Goal: Task Accomplishment & Management: Manage account settings

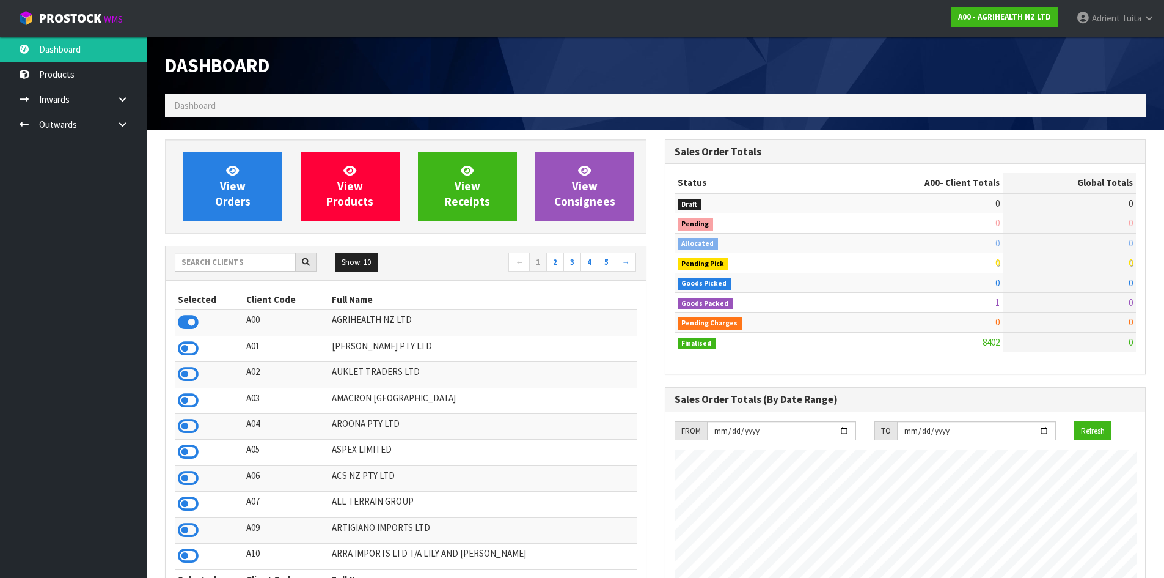
scroll to position [926, 499]
click at [193, 262] on input "text" at bounding box center [235, 261] width 121 height 19
type input "S08"
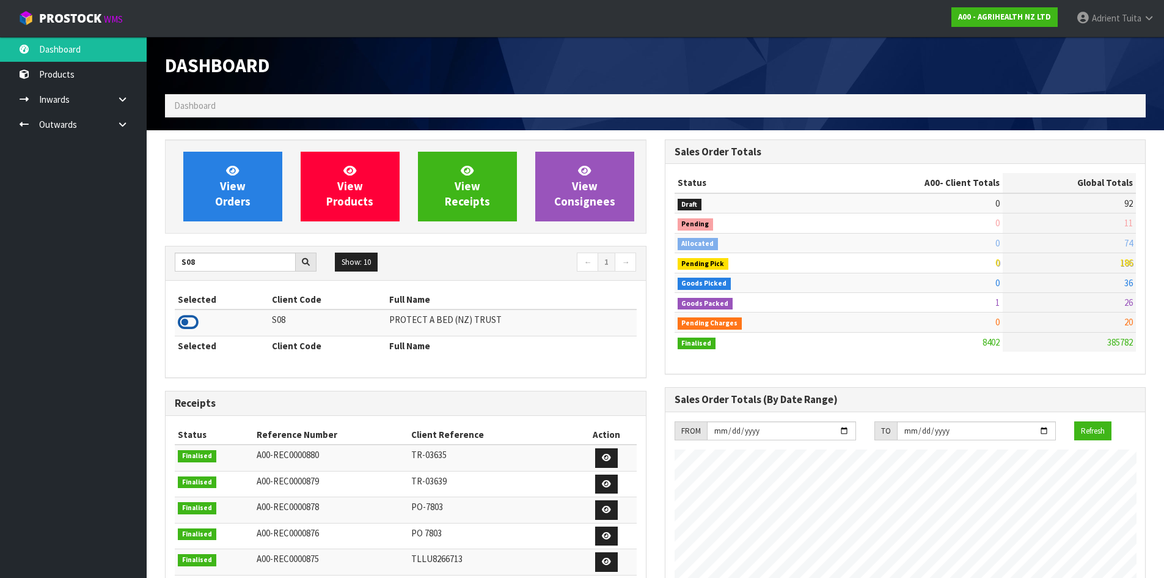
click at [188, 323] on icon at bounding box center [188, 322] width 21 height 18
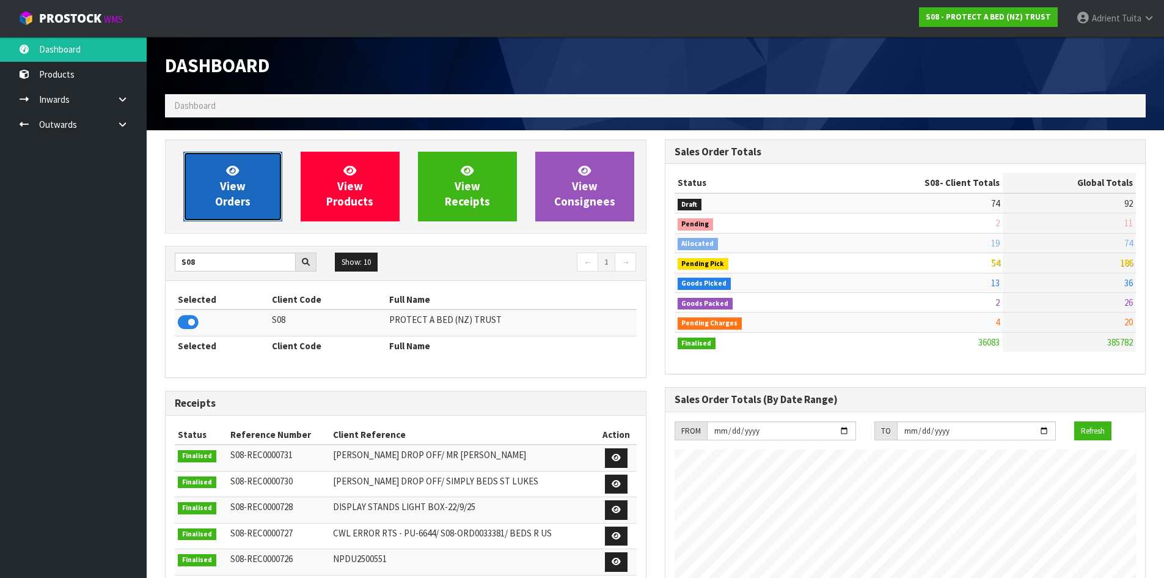
click at [196, 190] on link "View Orders" at bounding box center [232, 187] width 99 height 70
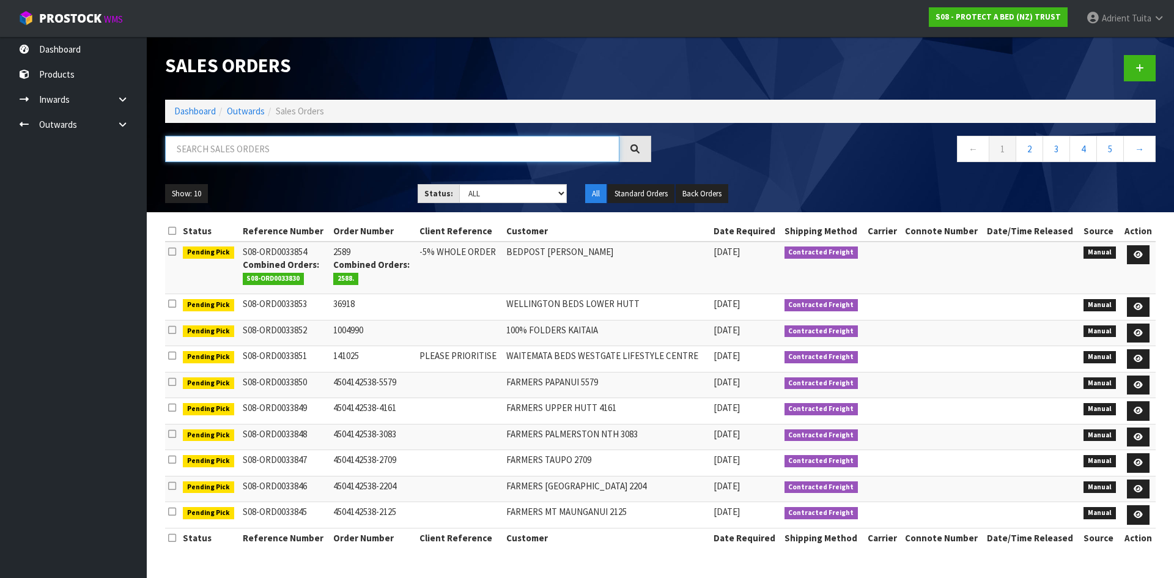
click at [204, 157] on input "text" at bounding box center [392, 149] width 454 height 26
type input "3794"
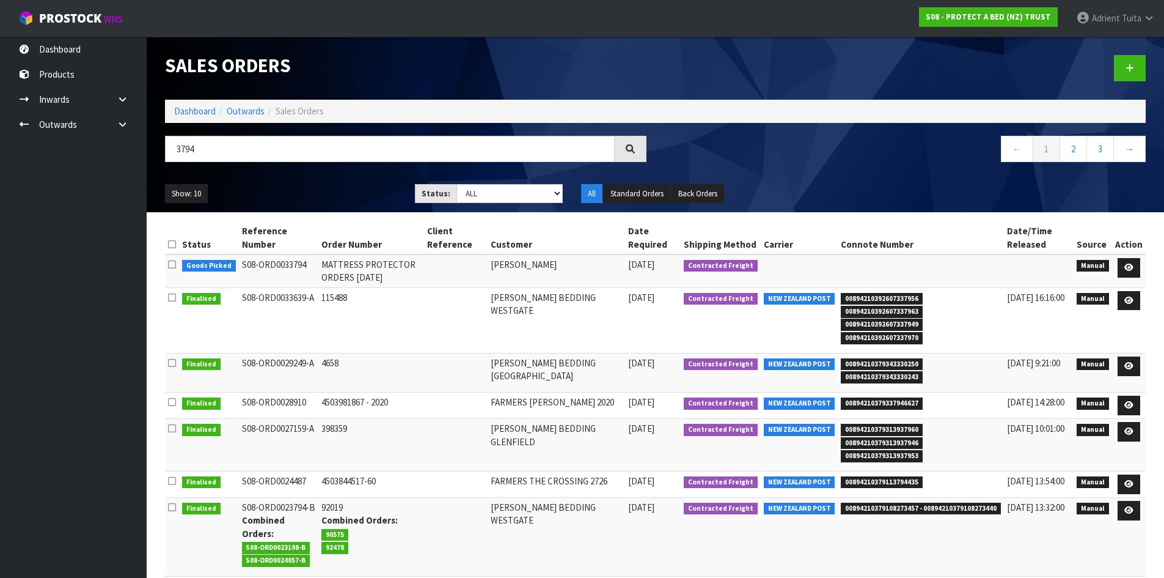
click at [1142, 266] on td at bounding box center [1130, 270] width 34 height 33
click at [1141, 267] on link at bounding box center [1129, 268] width 23 height 20
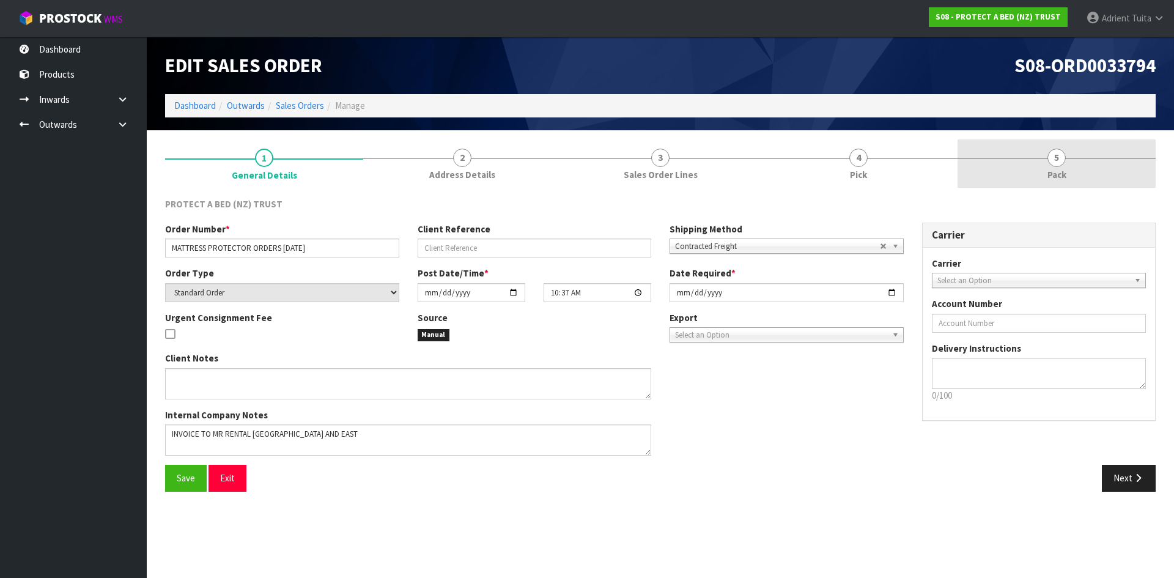
click at [1084, 184] on link "5 Pack" at bounding box center [1056, 163] width 198 height 48
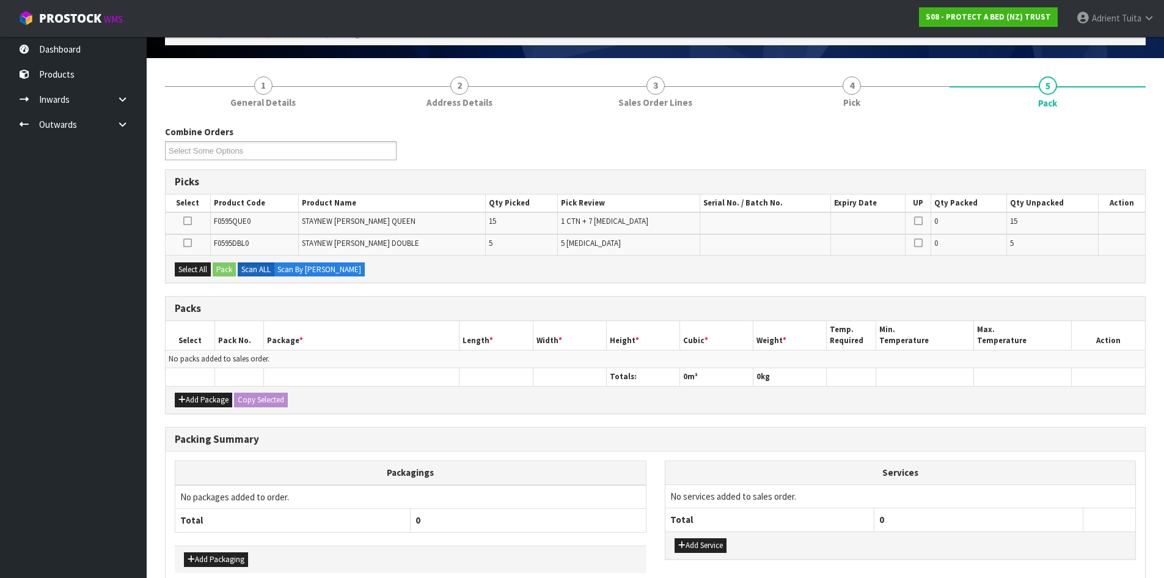
scroll to position [134, 0]
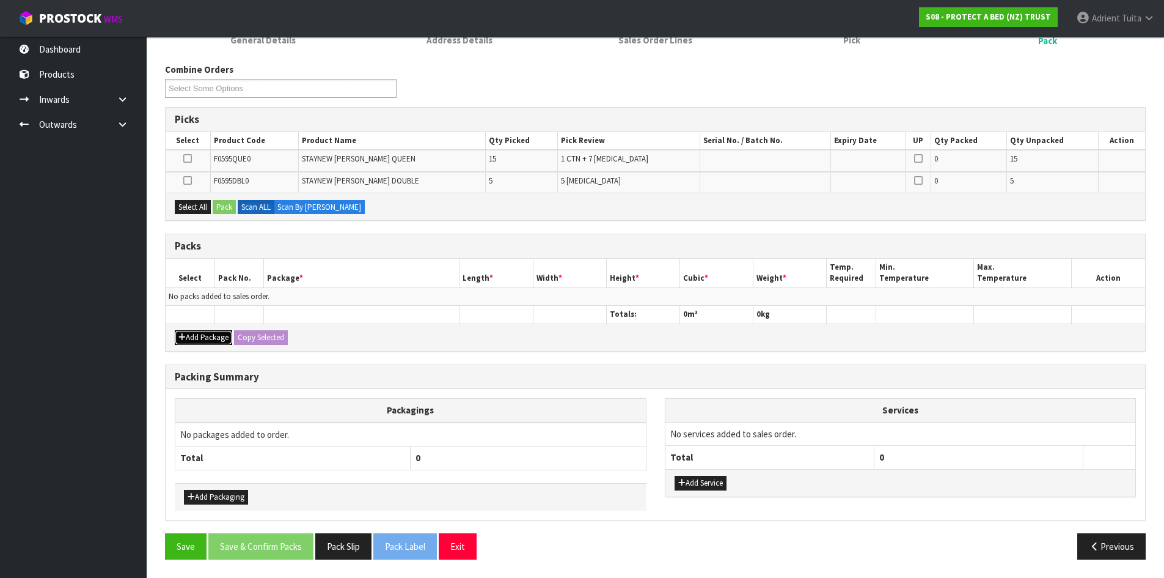
click at [205, 337] on button "Add Package" at bounding box center [203, 337] width 57 height 15
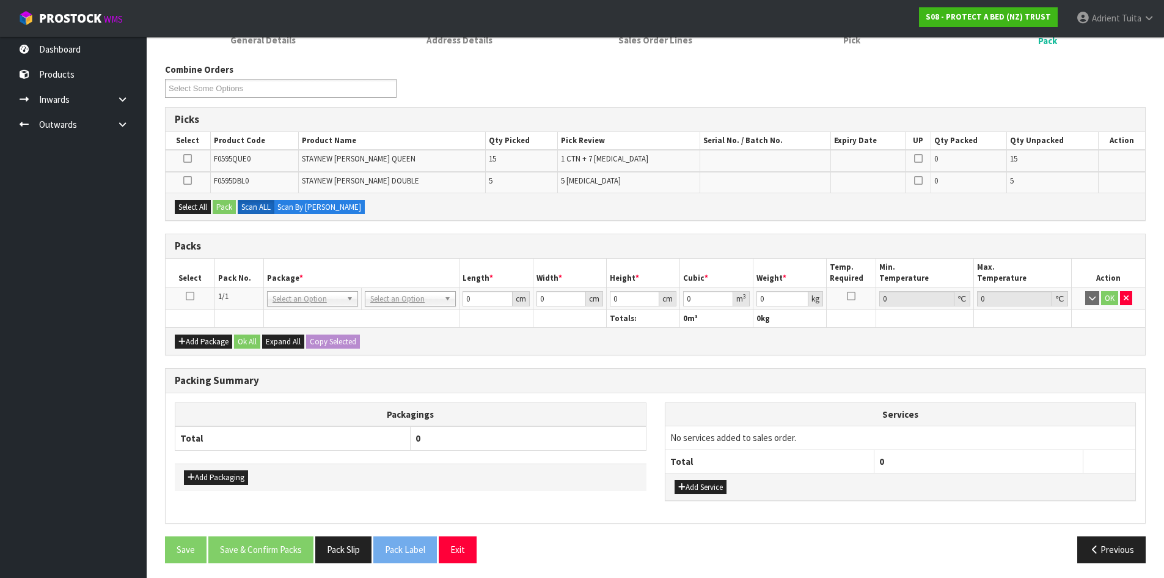
click at [197, 298] on td at bounding box center [190, 298] width 49 height 22
click at [189, 296] on icon at bounding box center [190, 296] width 9 height 1
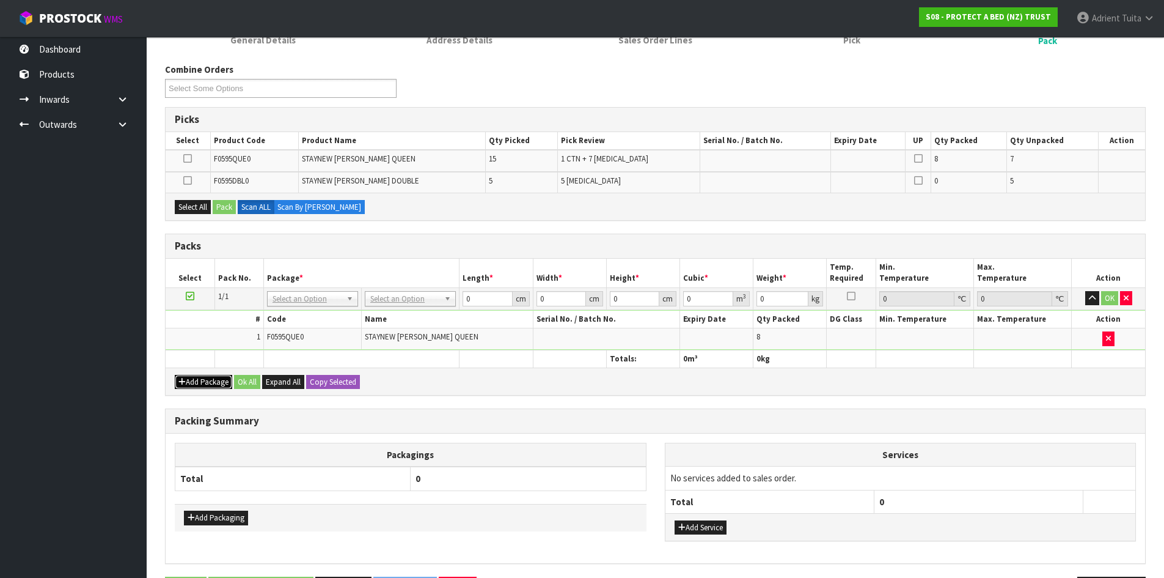
click at [215, 379] on button "Add Package" at bounding box center [203, 382] width 57 height 15
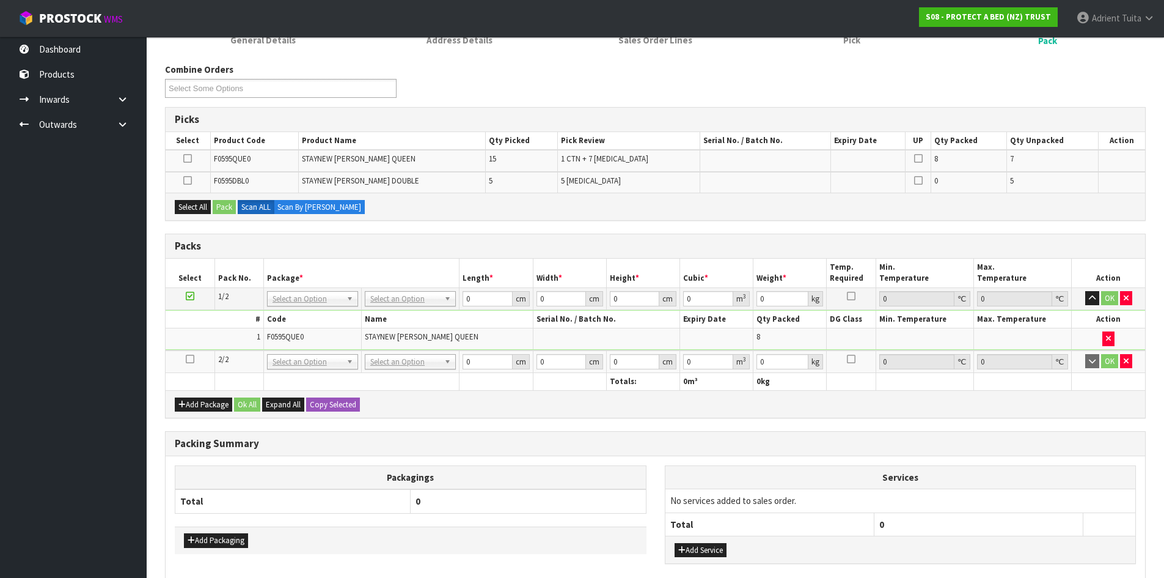
click at [185, 357] on td at bounding box center [190, 361] width 49 height 23
click at [187, 359] on icon at bounding box center [190, 359] width 9 height 1
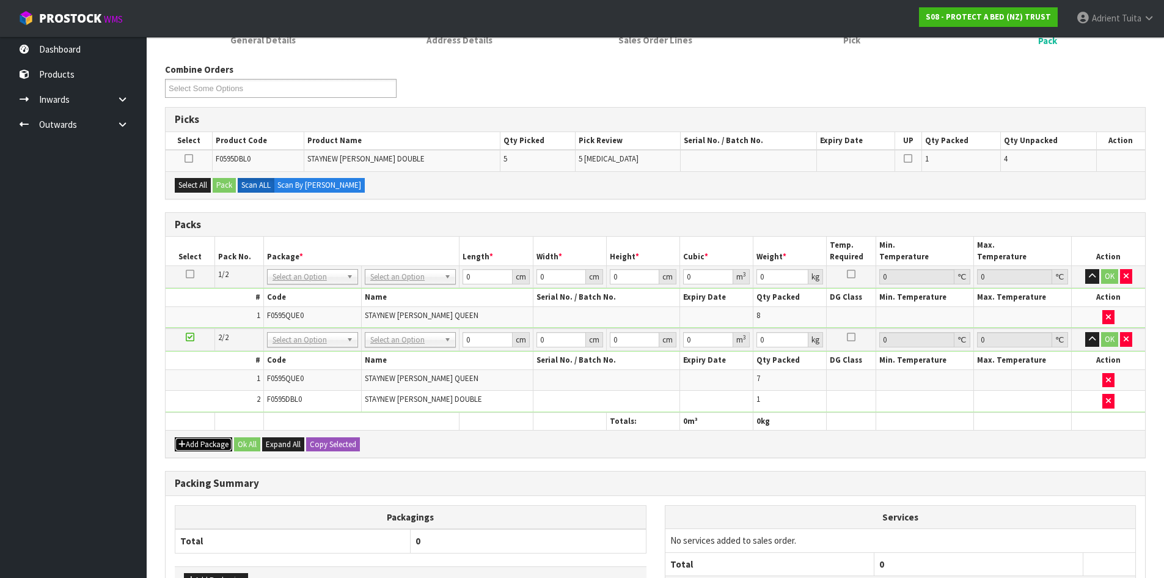
click at [205, 443] on button "Add Package" at bounding box center [203, 444] width 57 height 15
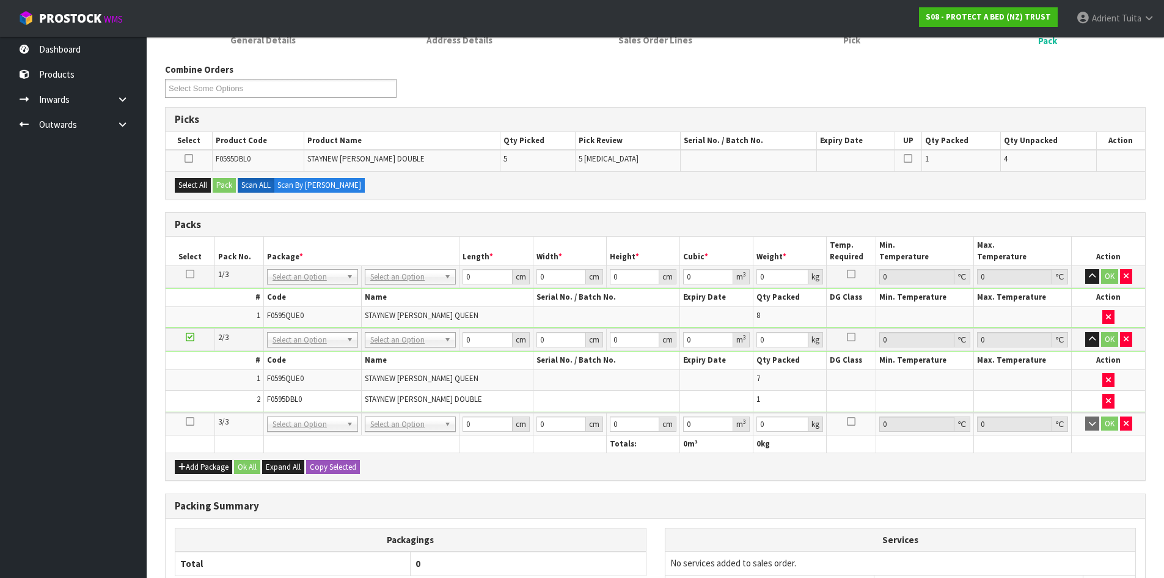
click at [194, 422] on icon at bounding box center [190, 421] width 9 height 1
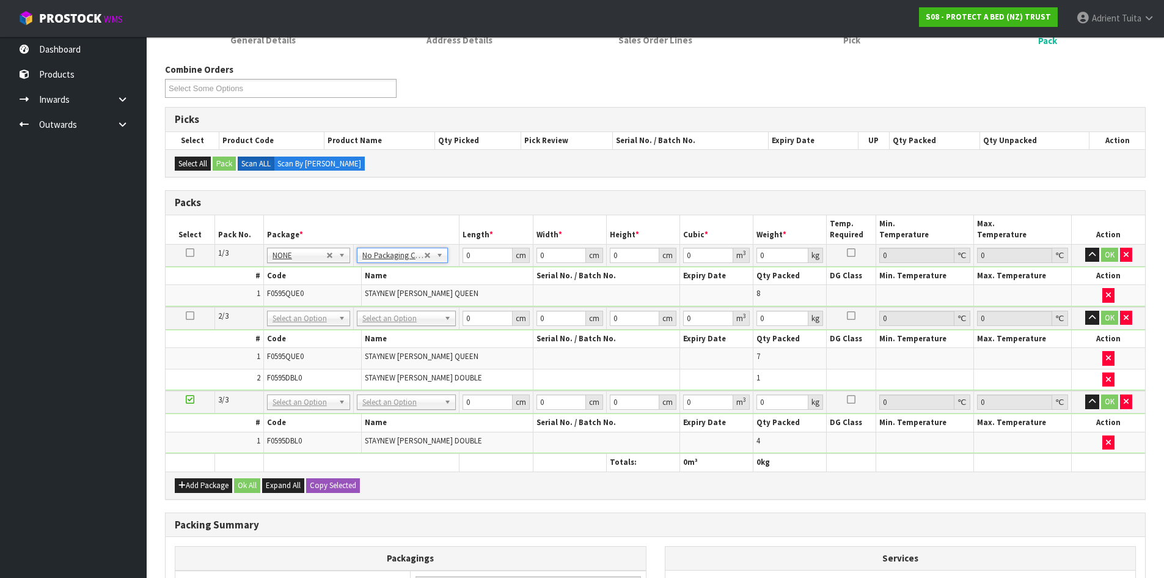
drag, startPoint x: 391, startPoint y: 317, endPoint x: 390, endPoint y: 326, distance: 9.2
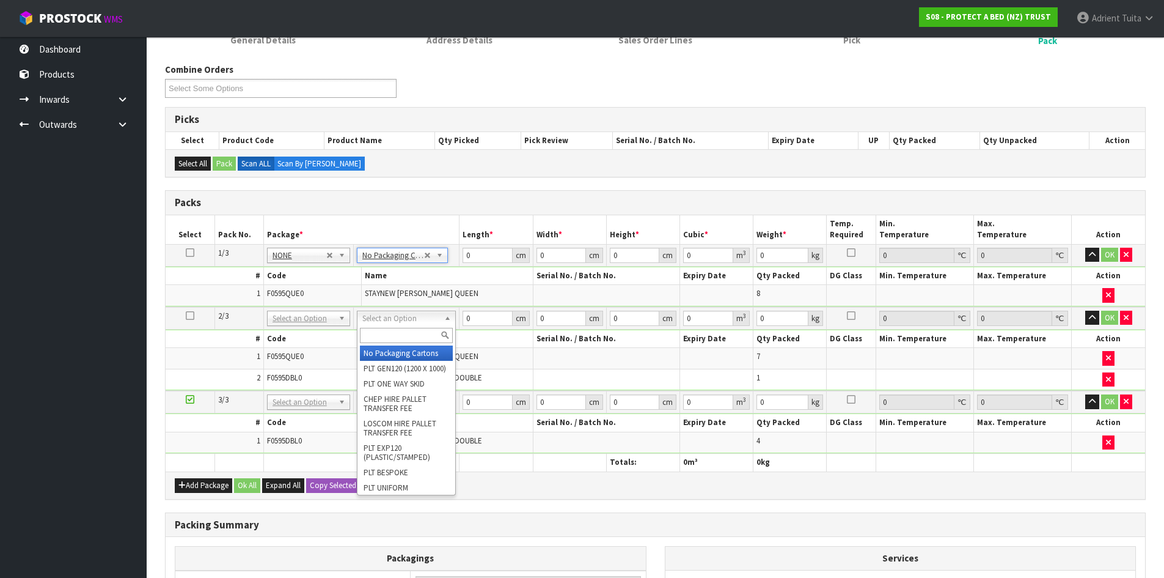
click at [390, 328] on input "text" at bounding box center [406, 335] width 93 height 15
type input "OC"
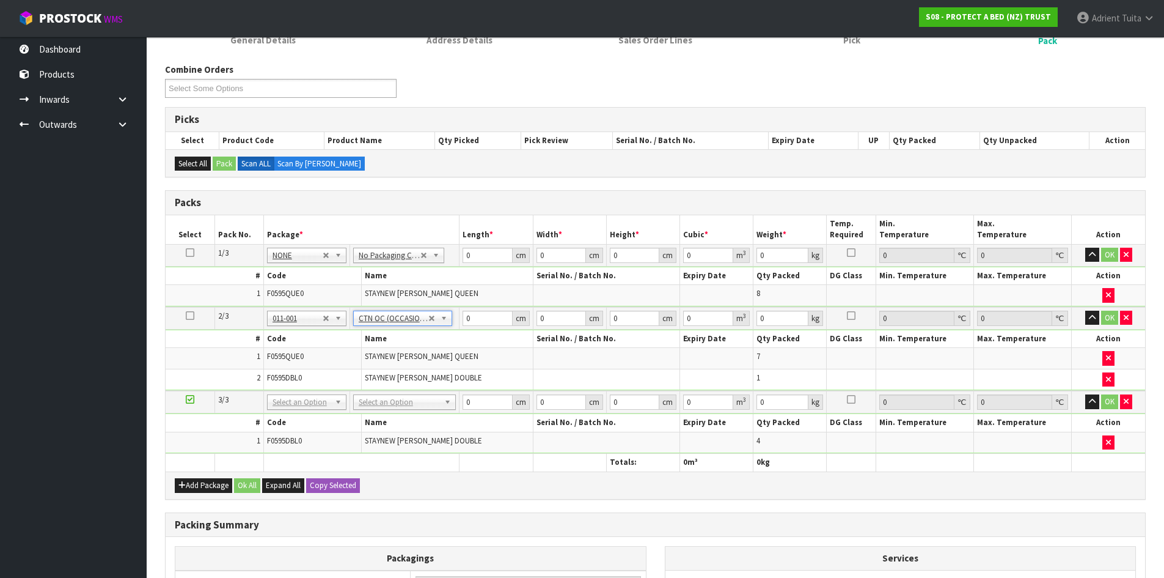
type input "7.06"
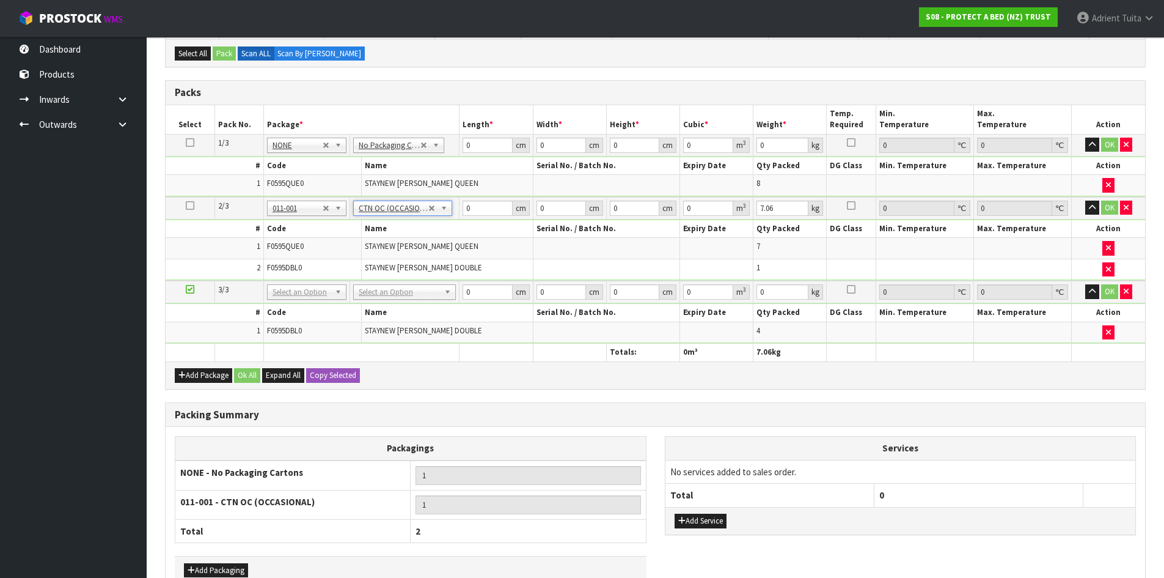
scroll to position [257, 0]
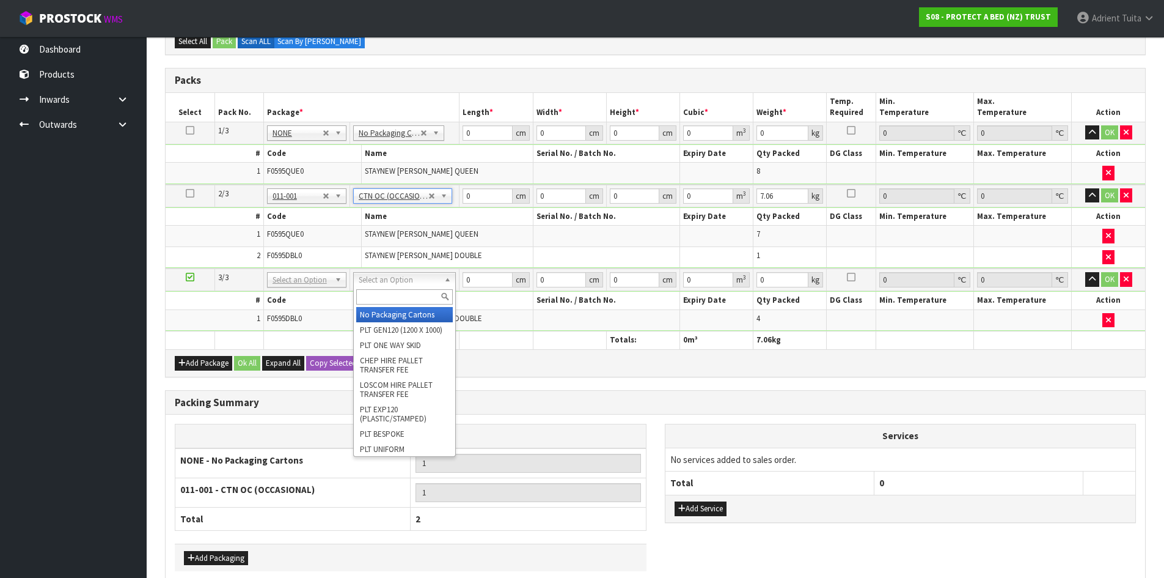
drag, startPoint x: 394, startPoint y: 281, endPoint x: 391, endPoint y: 304, distance: 23.5
click at [391, 304] on input "text" at bounding box center [404, 296] width 97 height 15
type input "CTN6"
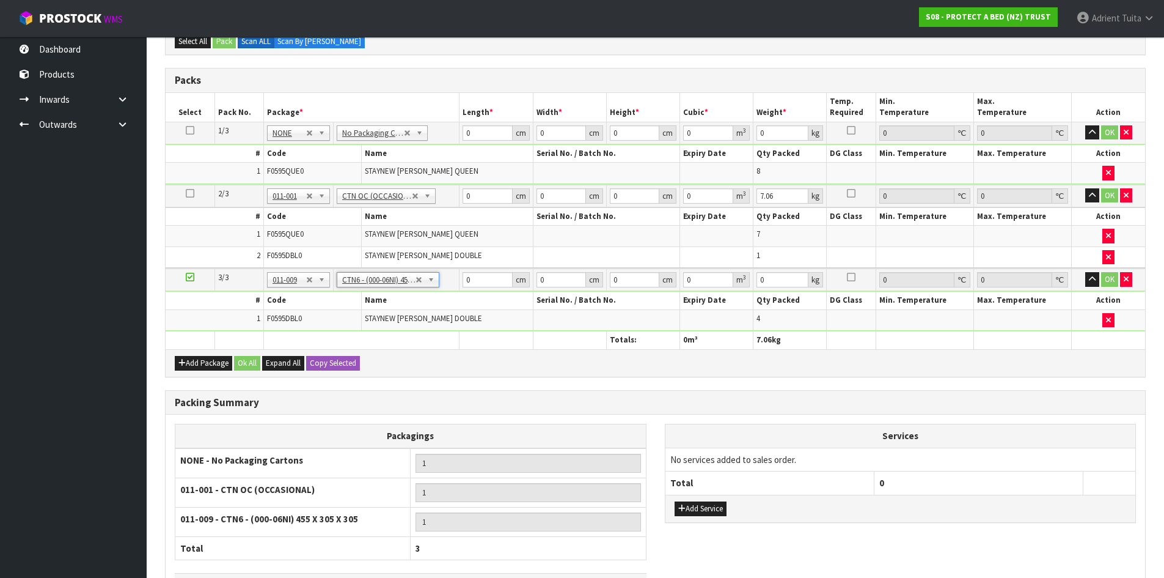
type input "45.5"
type input "30.5"
type input "0.042326"
type input "3.24"
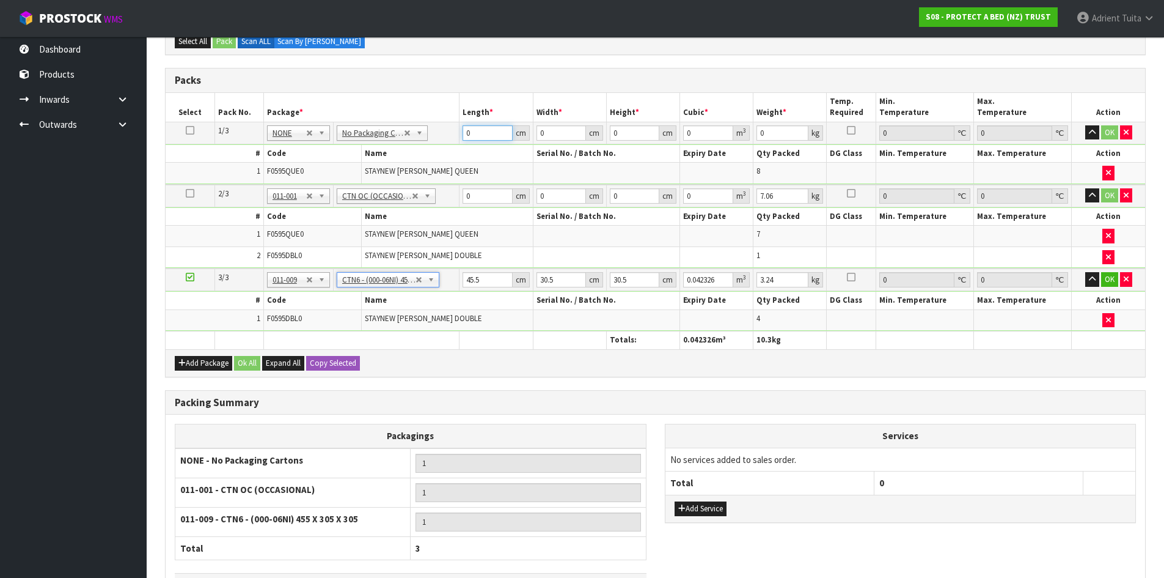
click at [492, 132] on input "0" at bounding box center [488, 132] width 50 height 15
type input "59"
type input "40"
type input "3"
type input "0.00708"
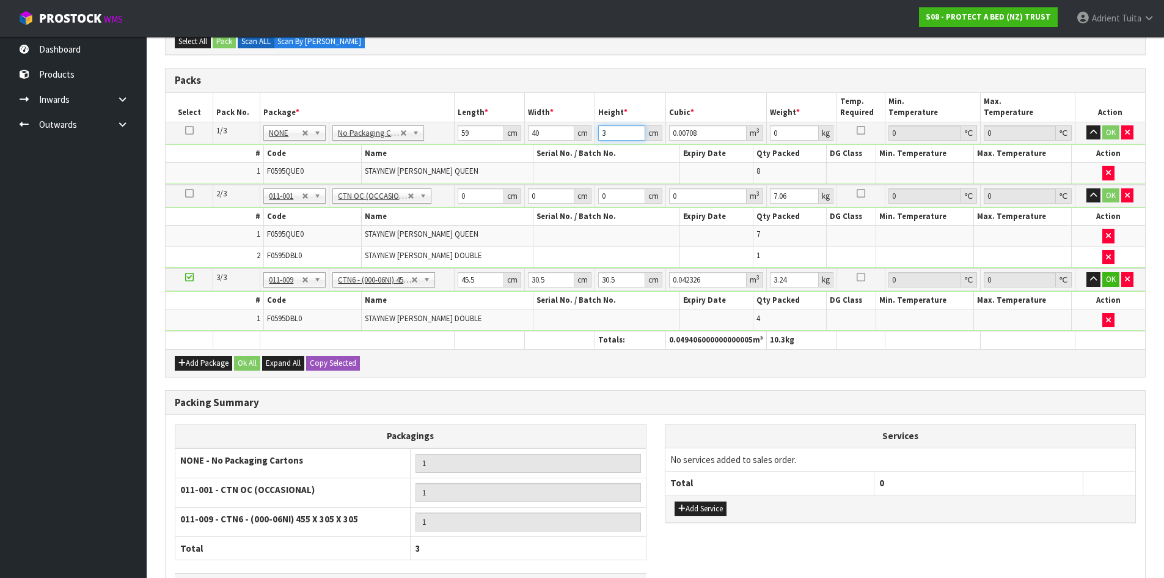
type input "32"
type input "0.07552"
type input "32"
type input "9"
click at [474, 191] on input "0" at bounding box center [484, 195] width 48 height 15
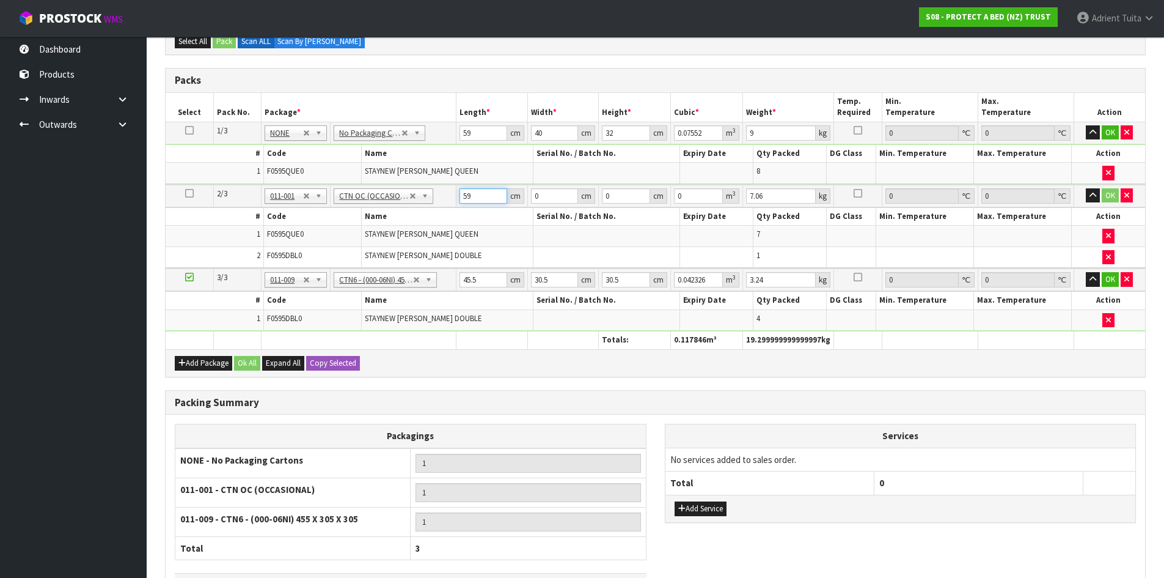
type input "59"
type input "39"
type input "3"
type input "0.006903"
type input "32"
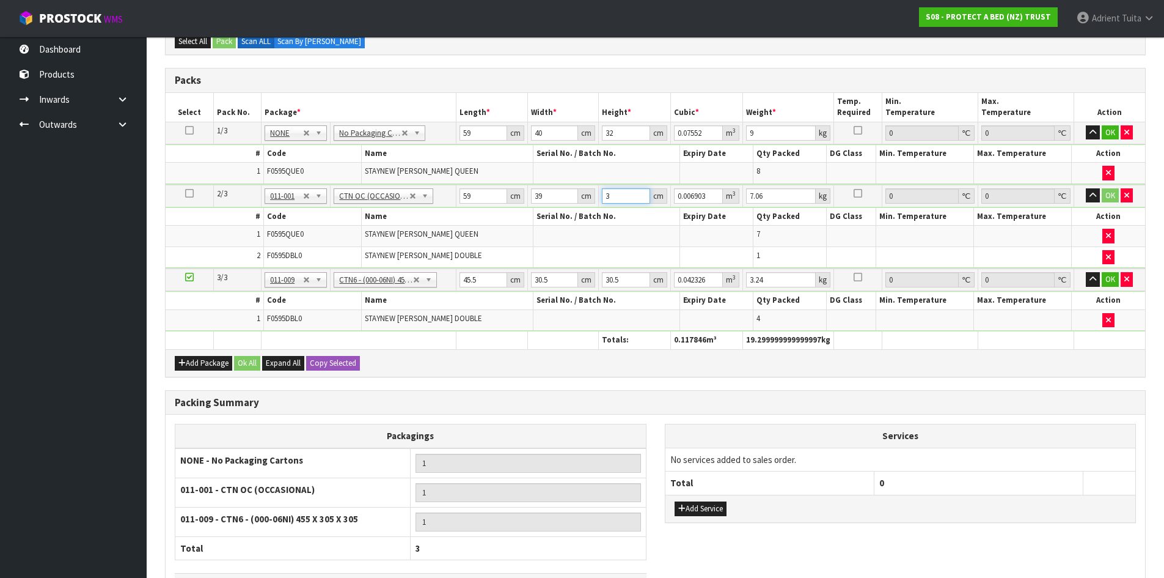
type input "0.073632"
type input "32"
type input "9"
click at [464, 278] on input "45.5" at bounding box center [484, 279] width 48 height 15
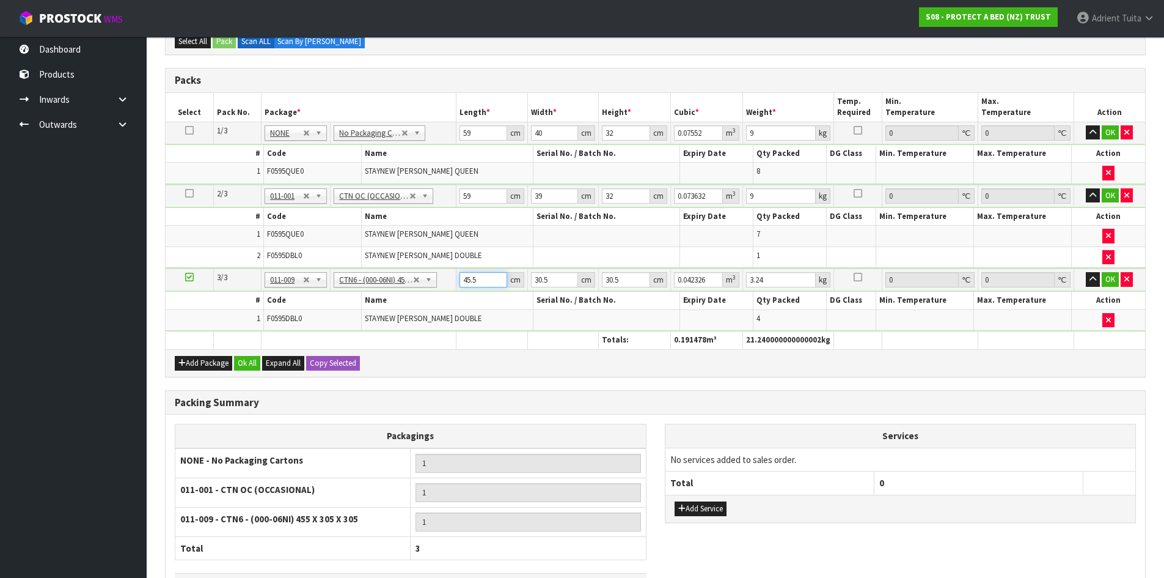
type input "4"
type input "0.003721"
type input "46"
type input "0.042792"
type input "46"
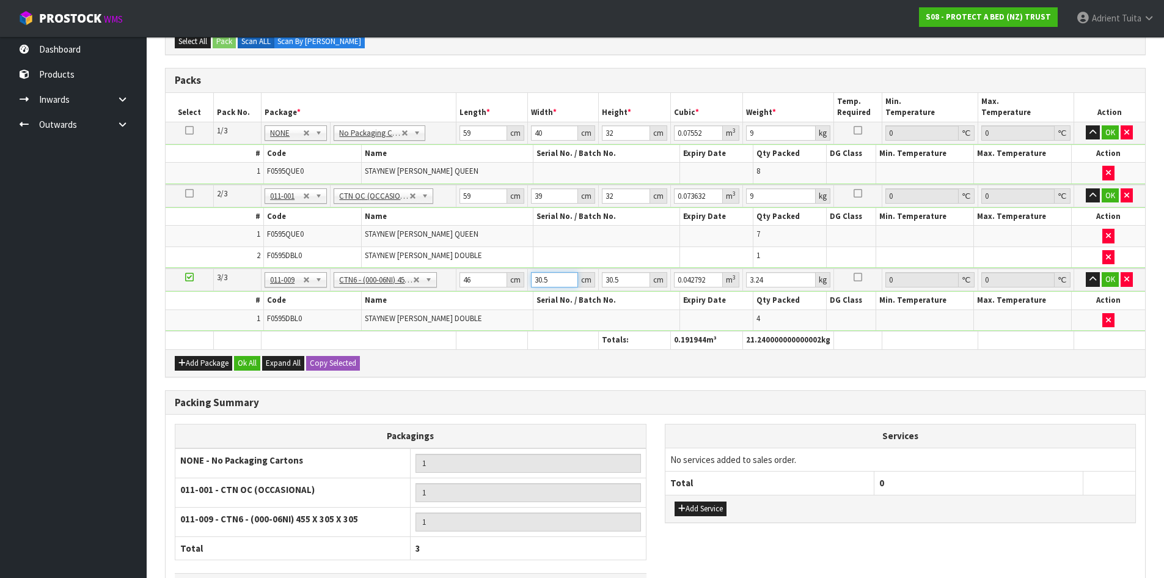
type input "3"
type input "0.004209"
type input "32"
type input "0.044896"
type input "32"
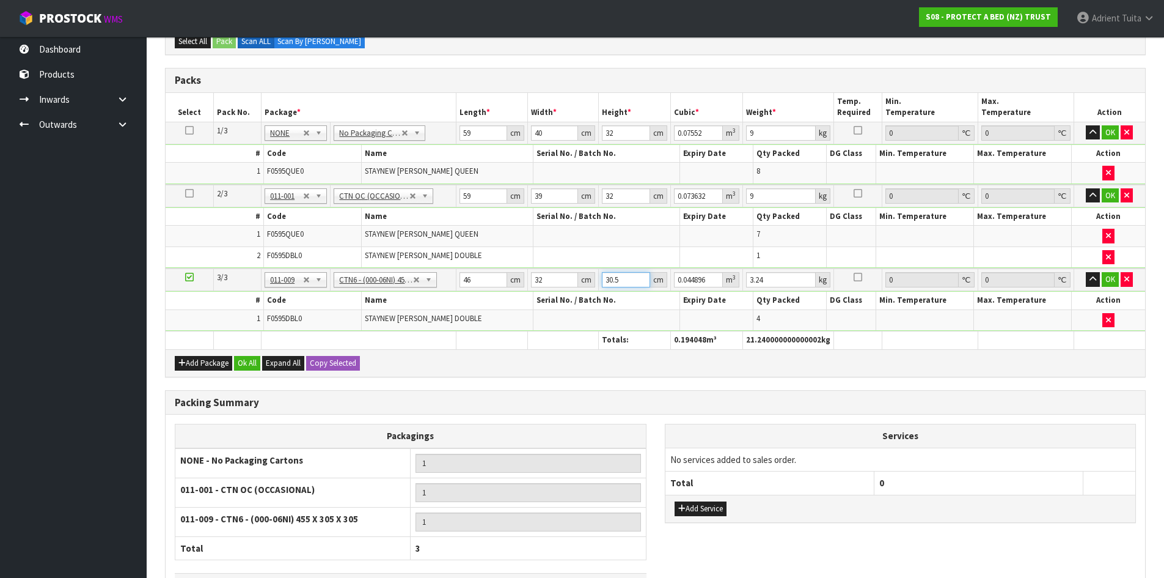
type input "3"
type input "0.004416"
type input "33"
type input "0.048576"
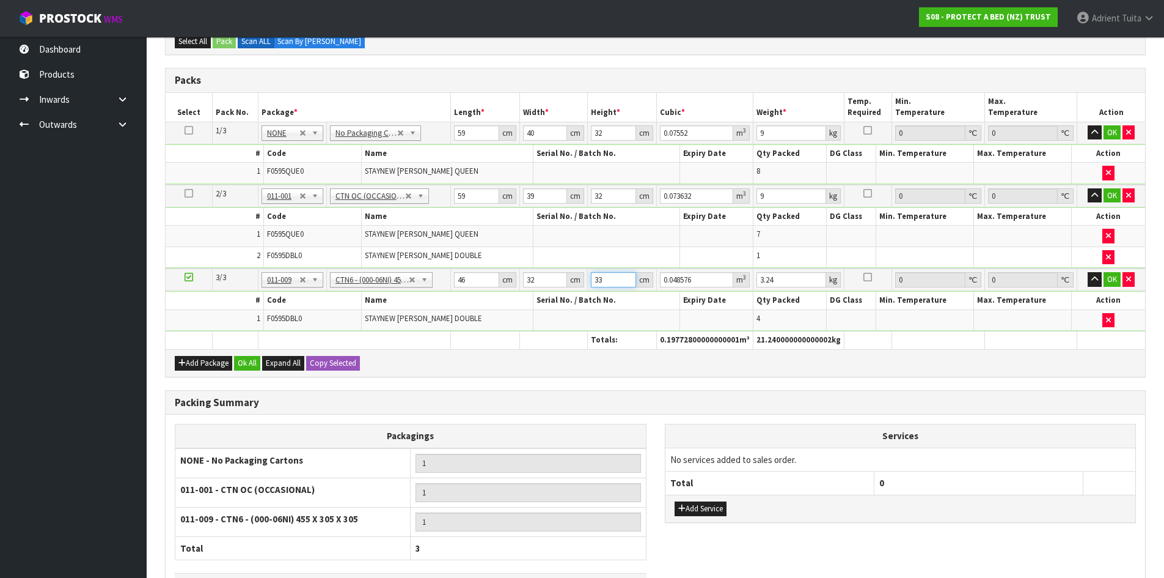
type input "33"
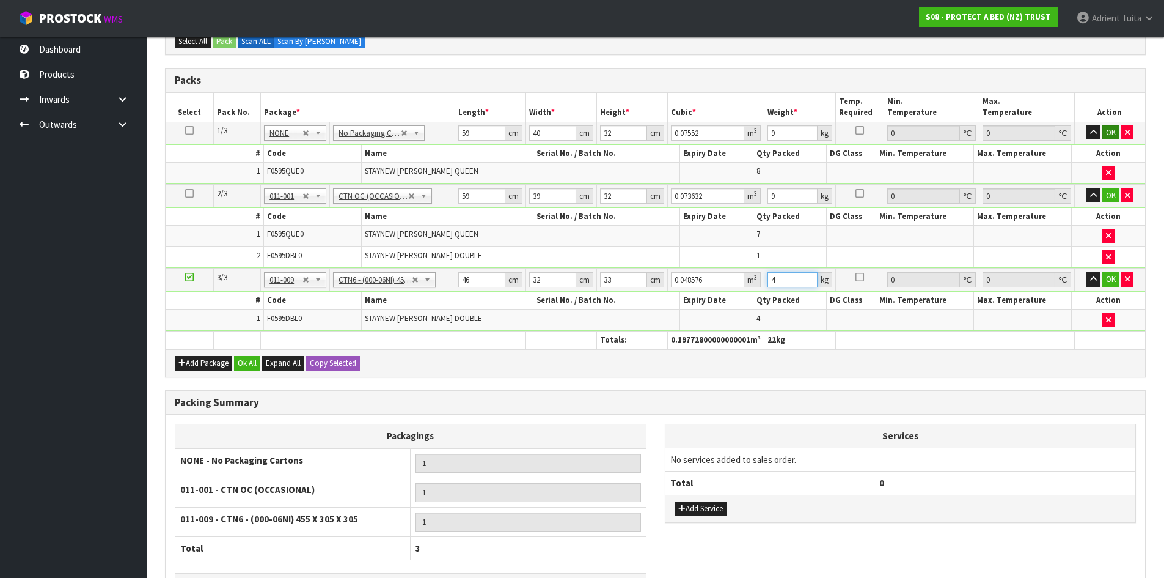
type input "4"
click at [1109, 131] on button "OK" at bounding box center [1111, 132] width 17 height 15
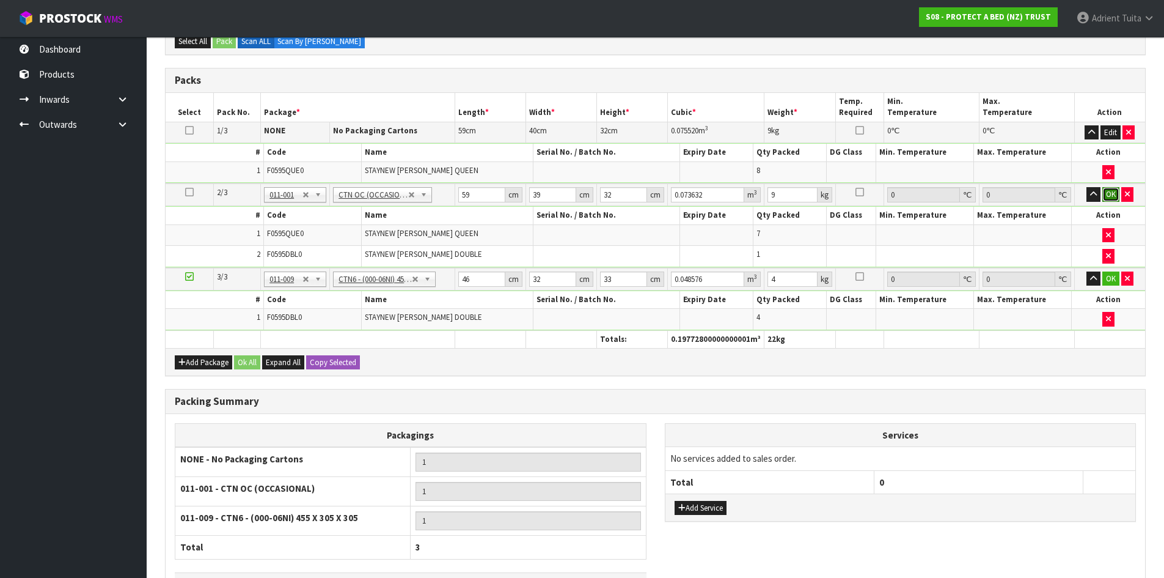
drag, startPoint x: 1110, startPoint y: 193, endPoint x: 1108, endPoint y: 207, distance: 14.2
click at [1109, 193] on button "OK" at bounding box center [1111, 194] width 17 height 15
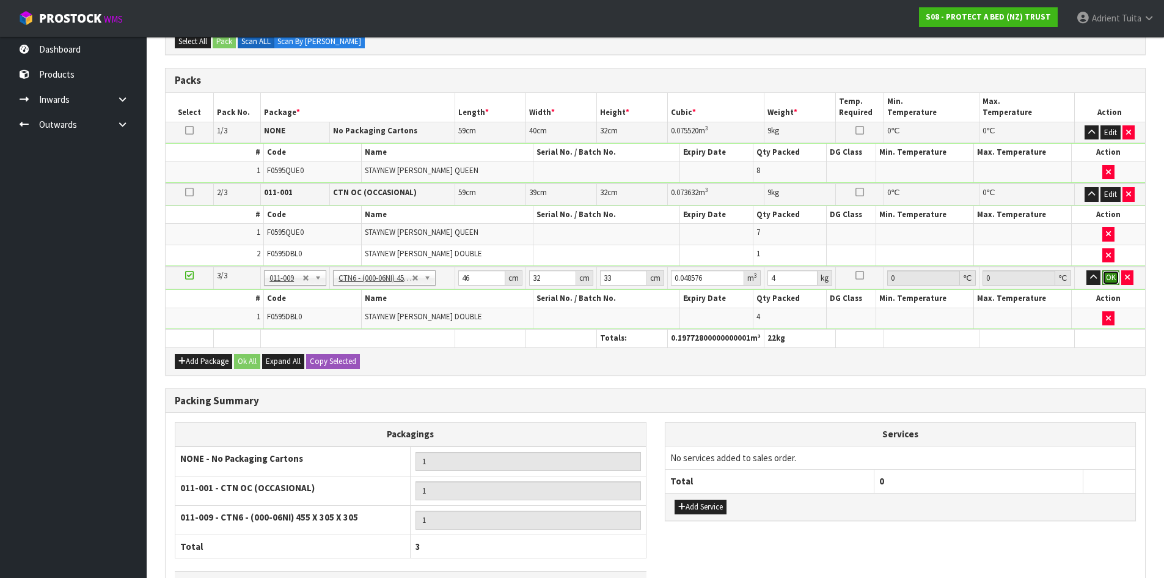
click at [1111, 273] on button "OK" at bounding box center [1111, 277] width 17 height 15
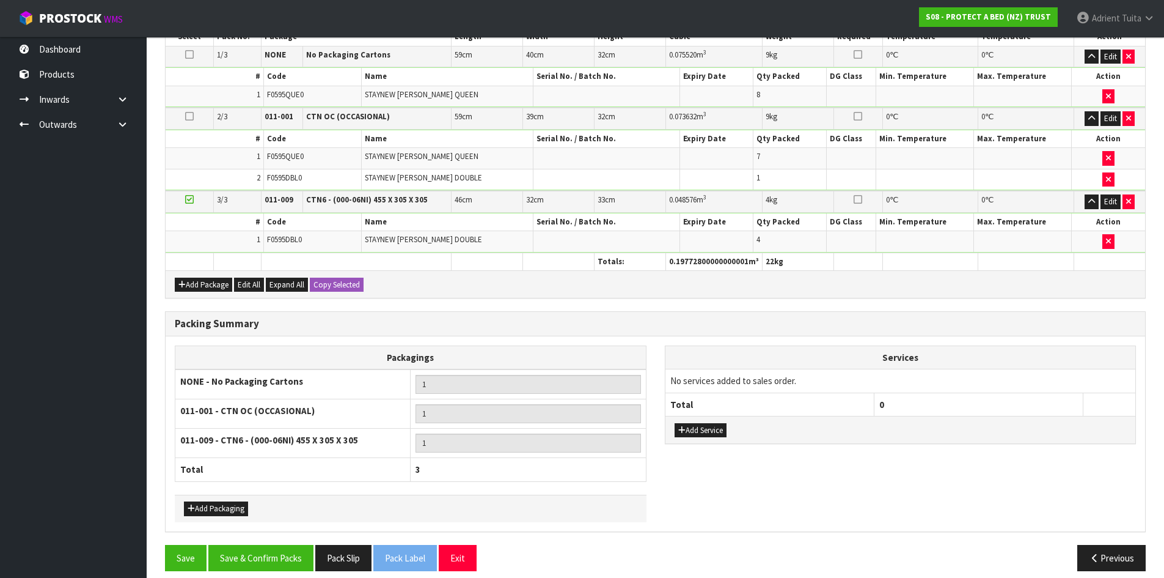
scroll to position [344, 0]
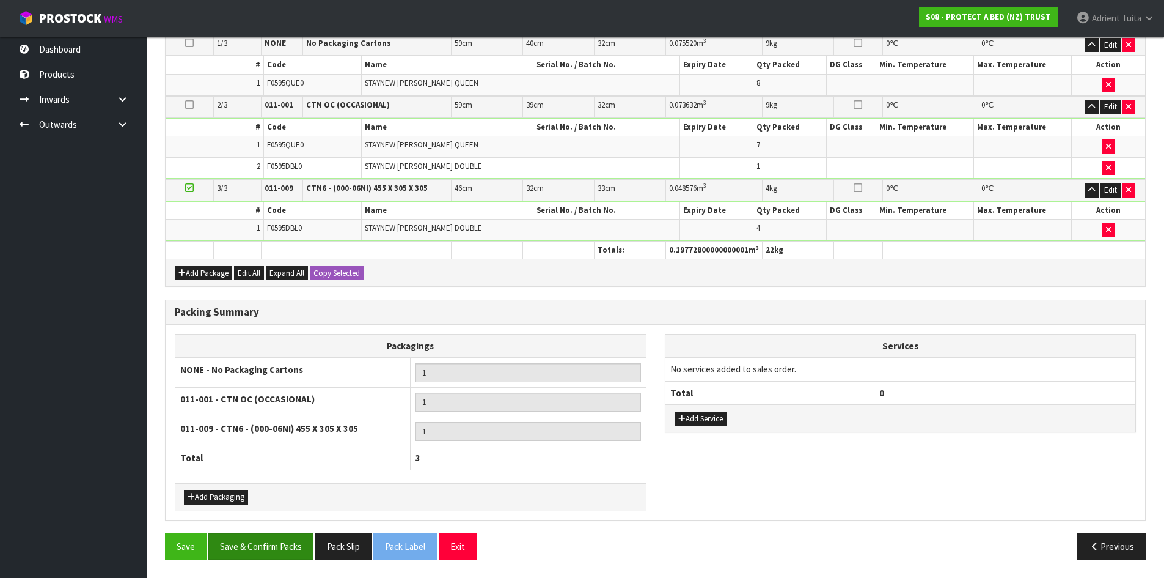
drag, startPoint x: 286, startPoint y: 532, endPoint x: 277, endPoint y: 537, distance: 10.7
click at [283, 532] on div "Combine Orders S08-ORD0031944 S08-ORD0032699 S08-ORD0032700 S08-ORD0032701 S08-…" at bounding box center [655, 211] width 981 height 716
click at [266, 545] on button "Save & Confirm Packs" at bounding box center [260, 546] width 105 height 26
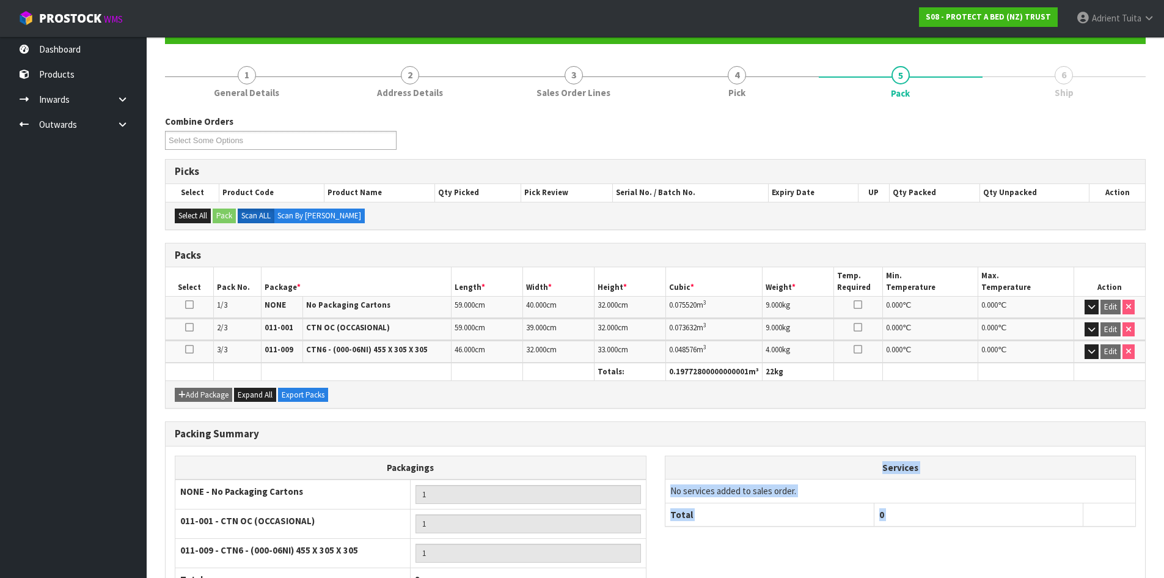
scroll to position [221, 0]
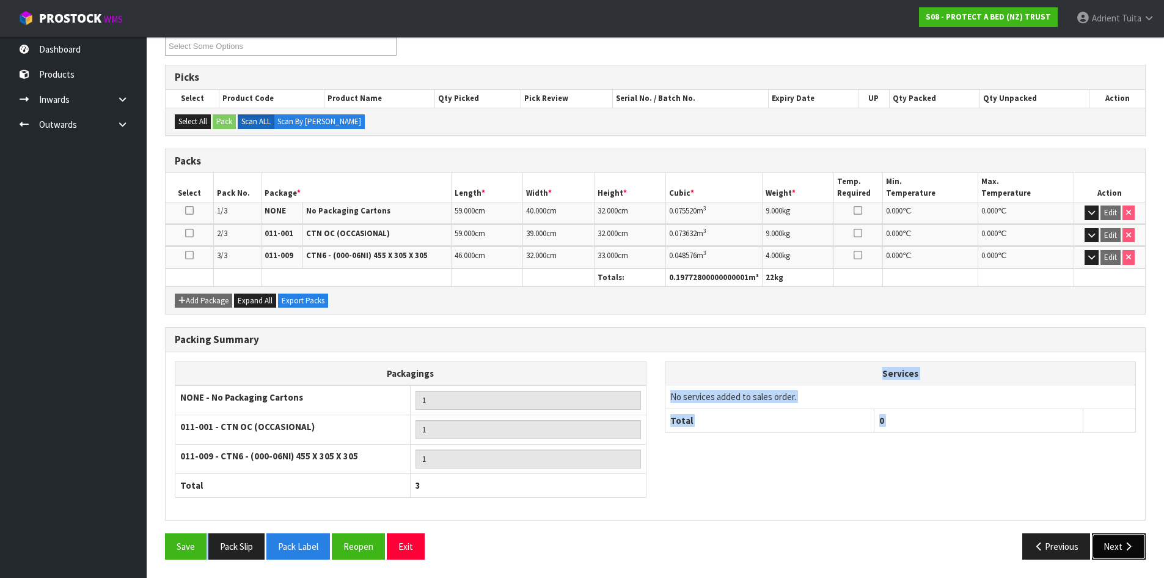
click at [1102, 543] on button "Next" at bounding box center [1119, 546] width 54 height 26
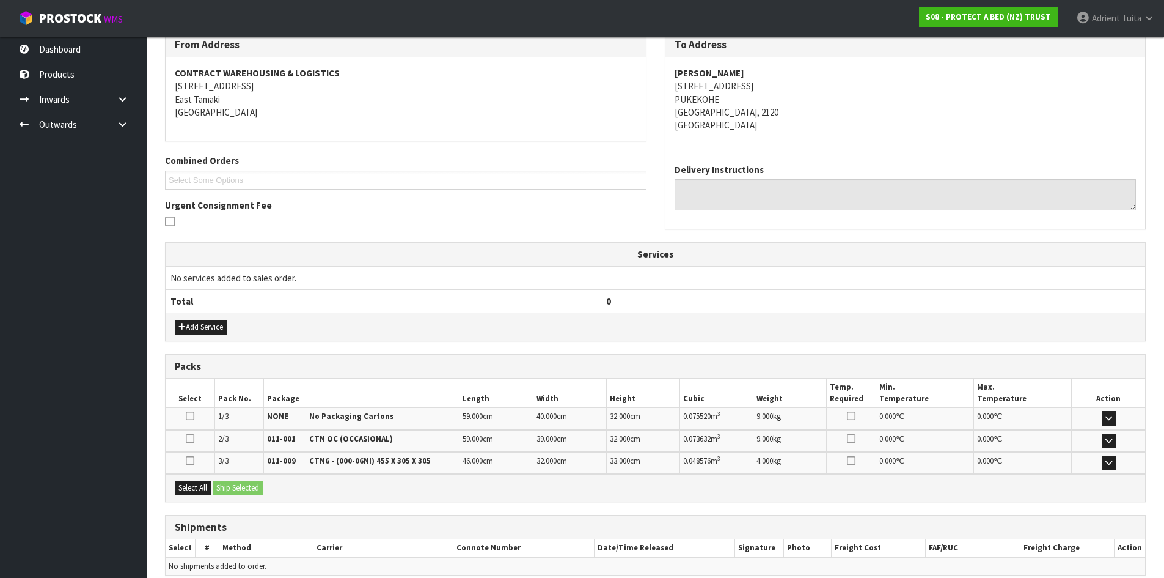
scroll to position [265, 0]
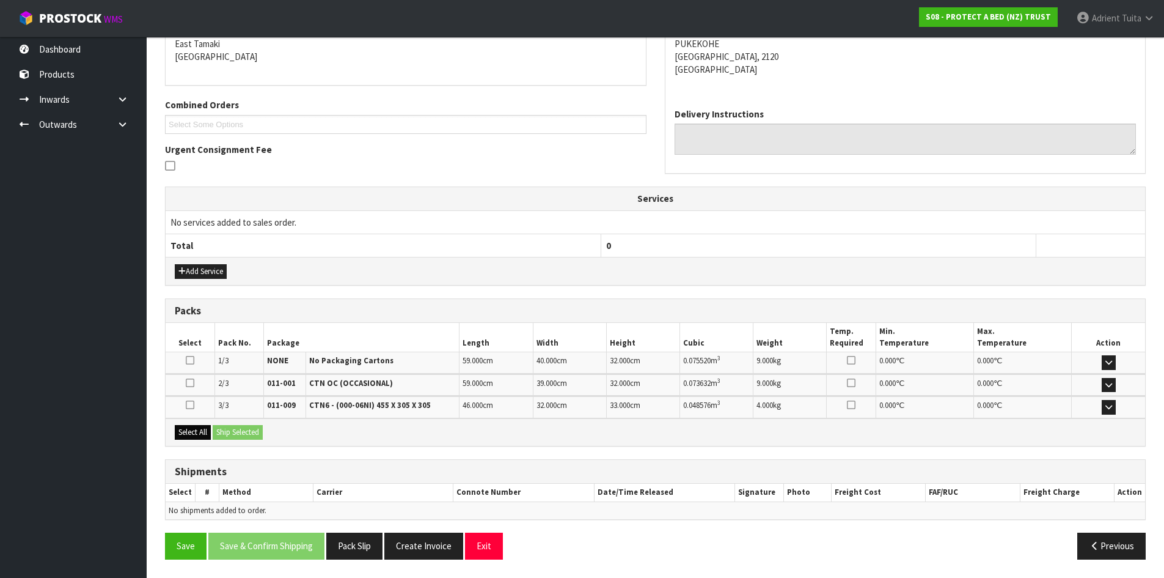
click at [199, 441] on div "Select All Ship Selected" at bounding box center [656, 432] width 980 height 28
click at [207, 435] on button "Select All" at bounding box center [193, 432] width 36 height 15
click at [263, 432] on button "Ship Selected" at bounding box center [238, 432] width 50 height 15
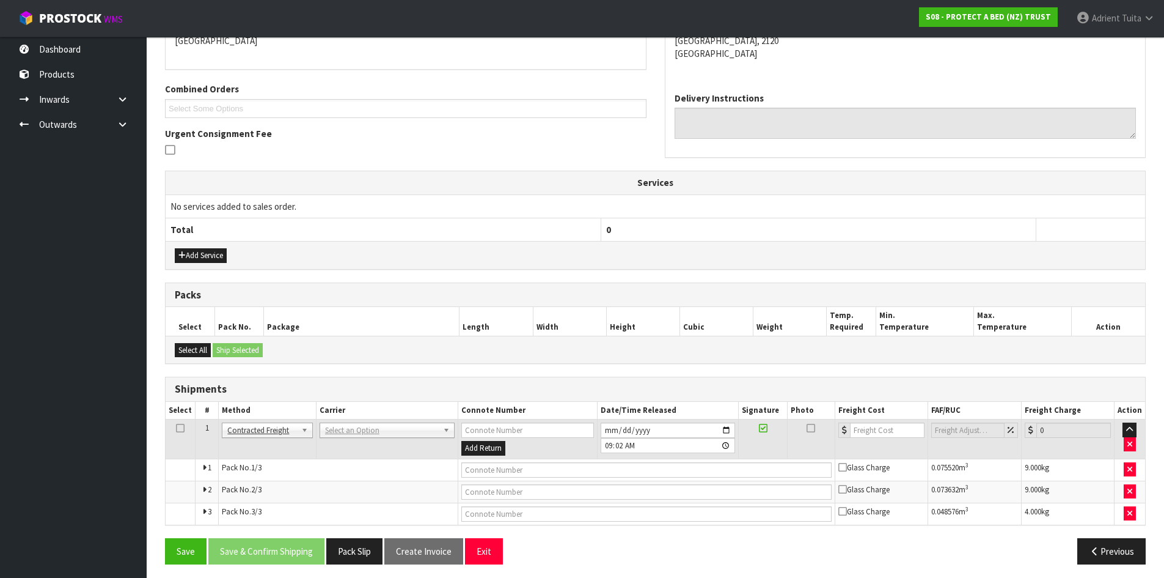
scroll to position [285, 0]
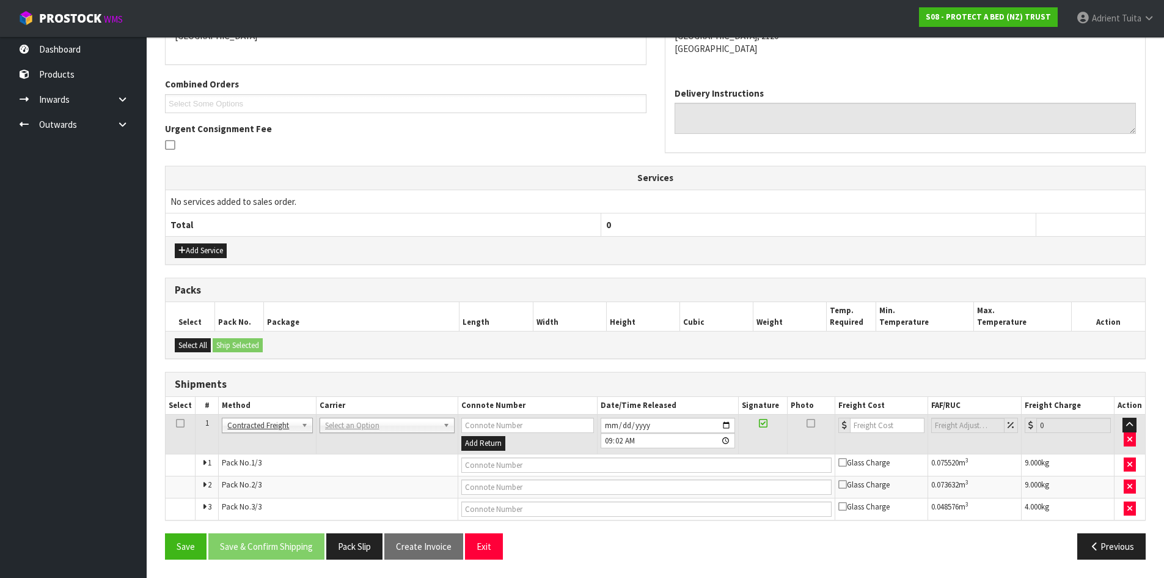
drag, startPoint x: 339, startPoint y: 432, endPoint x: 336, endPoint y: 444, distance: 12.0
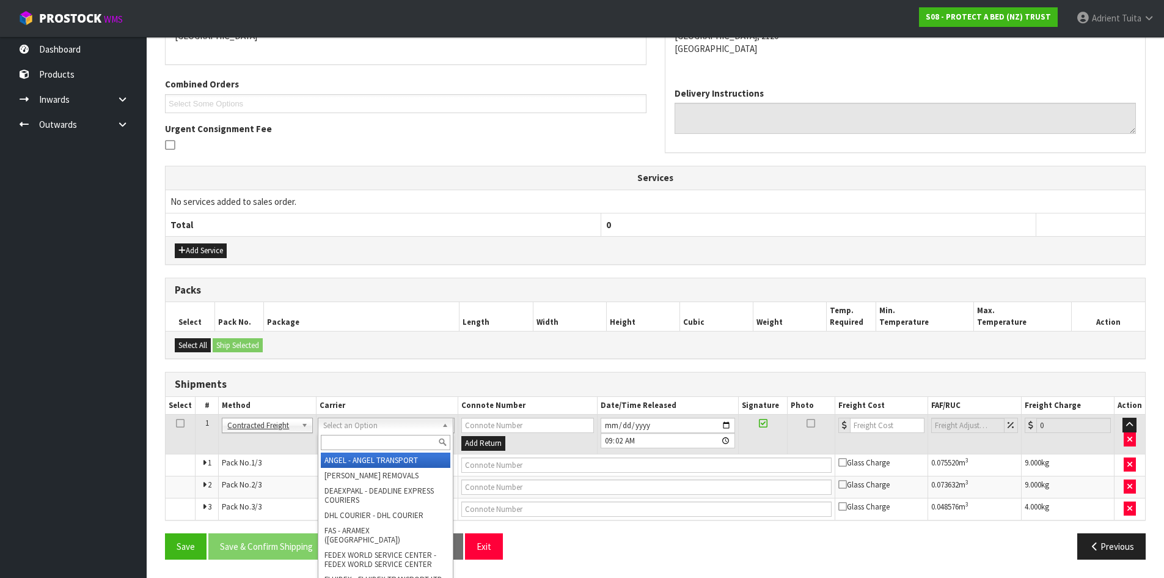
click at [336, 444] on input "text" at bounding box center [386, 442] width 130 height 15
type input "NZP"
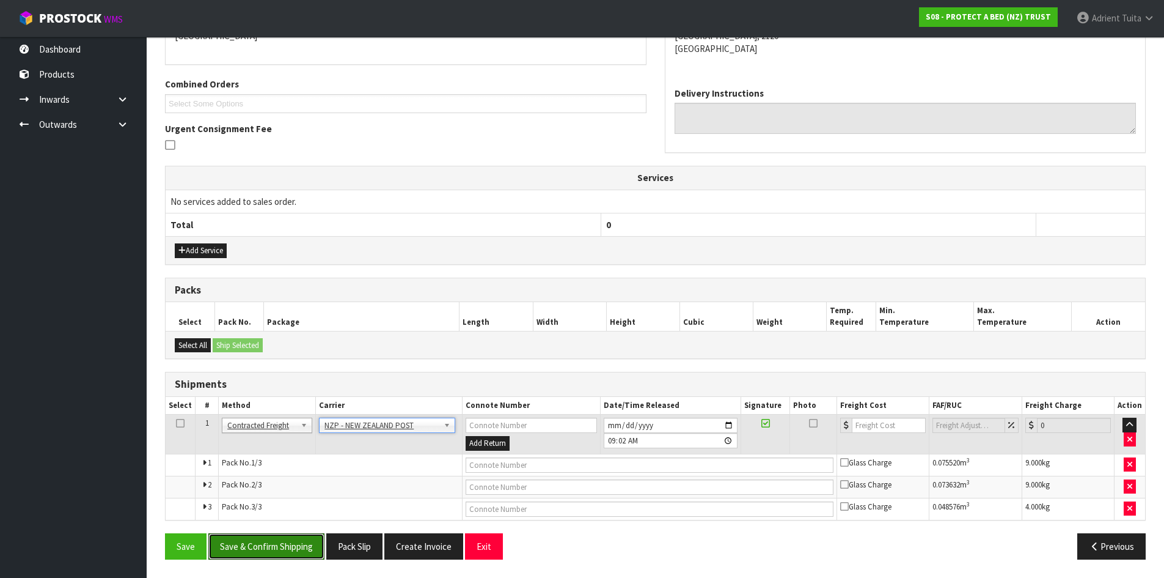
drag, startPoint x: 270, startPoint y: 534, endPoint x: 252, endPoint y: 524, distance: 19.7
click at [268, 535] on button "Save & Confirm Shipping" at bounding box center [266, 546] width 116 height 26
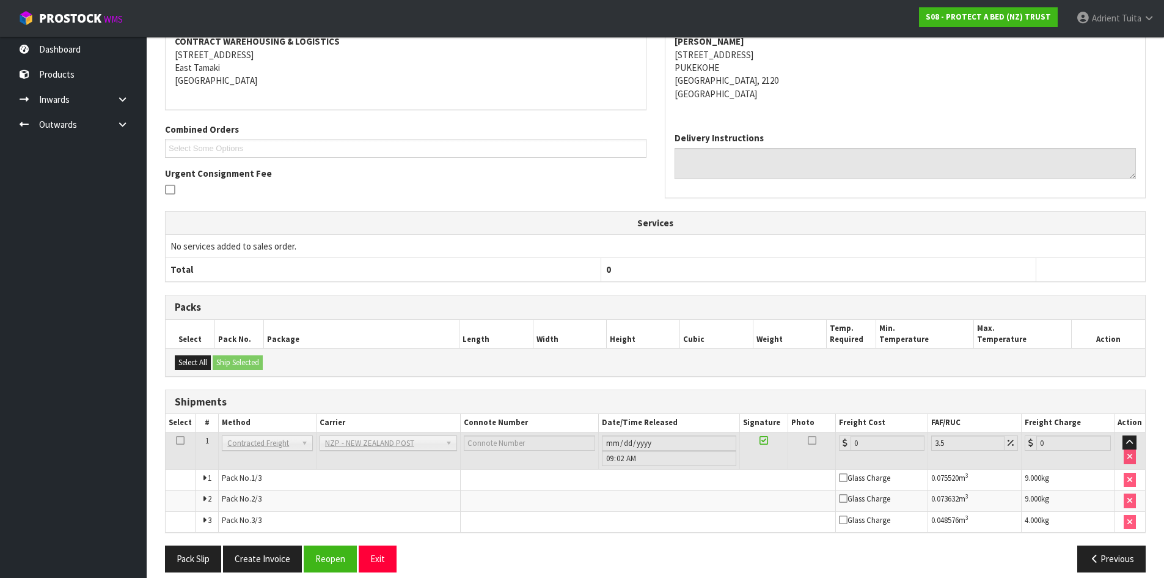
scroll to position [267, 0]
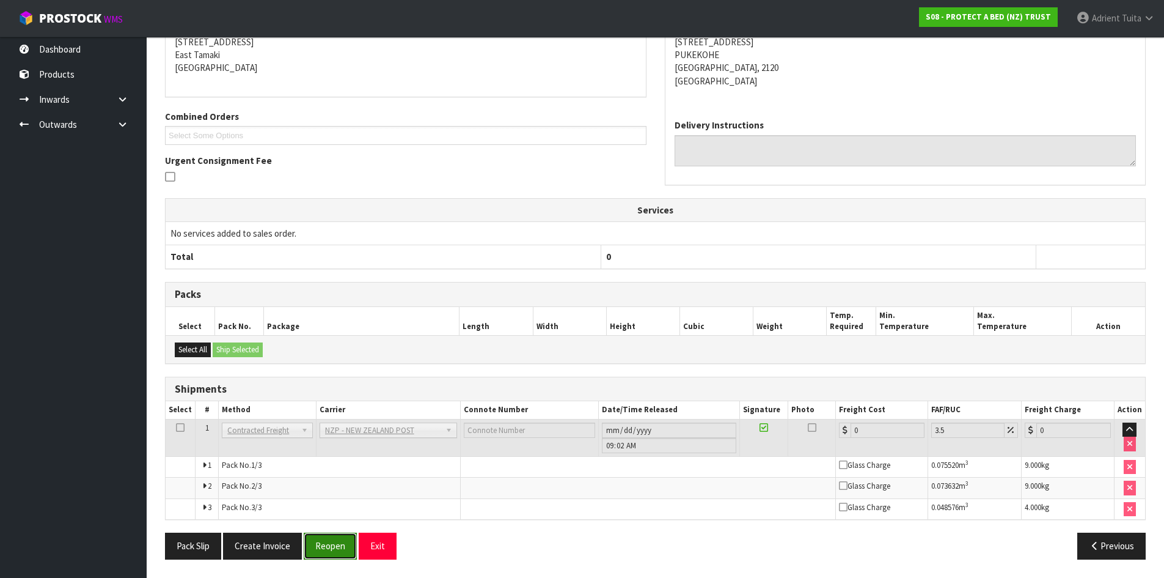
click at [321, 537] on button "Reopen" at bounding box center [330, 545] width 53 height 26
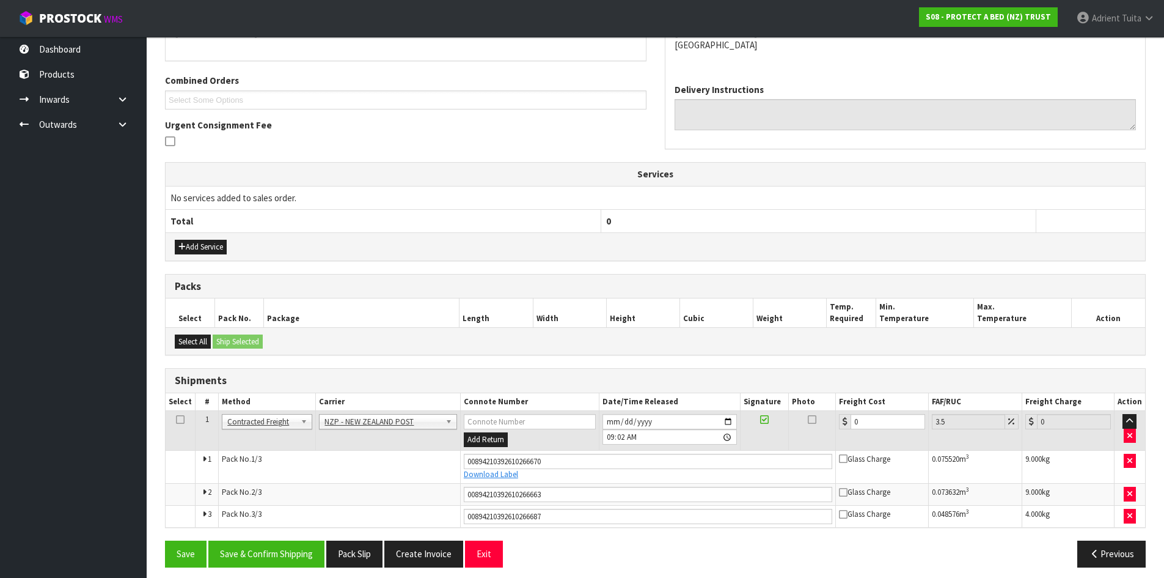
scroll to position [297, 0]
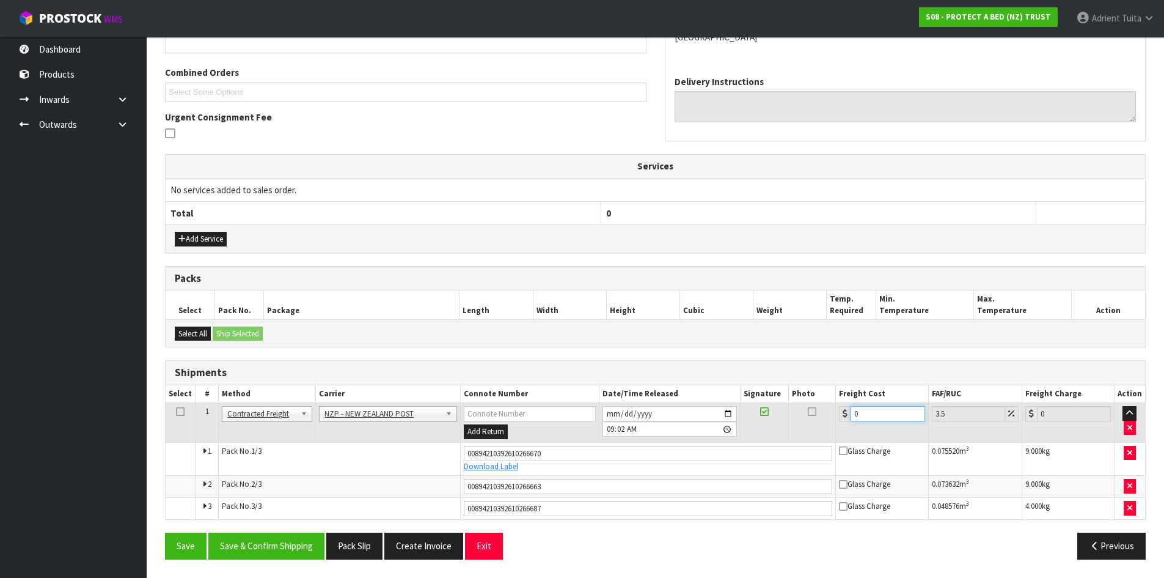
click at [866, 410] on input "0" at bounding box center [888, 413] width 74 height 15
type input "1"
type input "1.03"
type input "12"
type input "12.42"
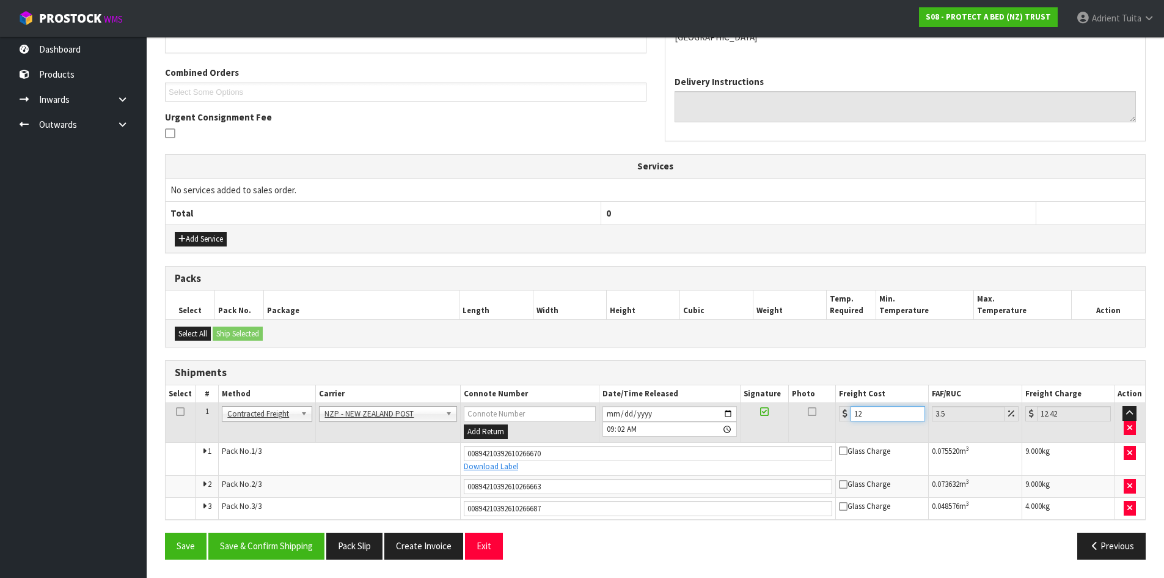
type input "12.9"
type input "13.35"
type input "12.99"
type input "13.44"
type input "12.99"
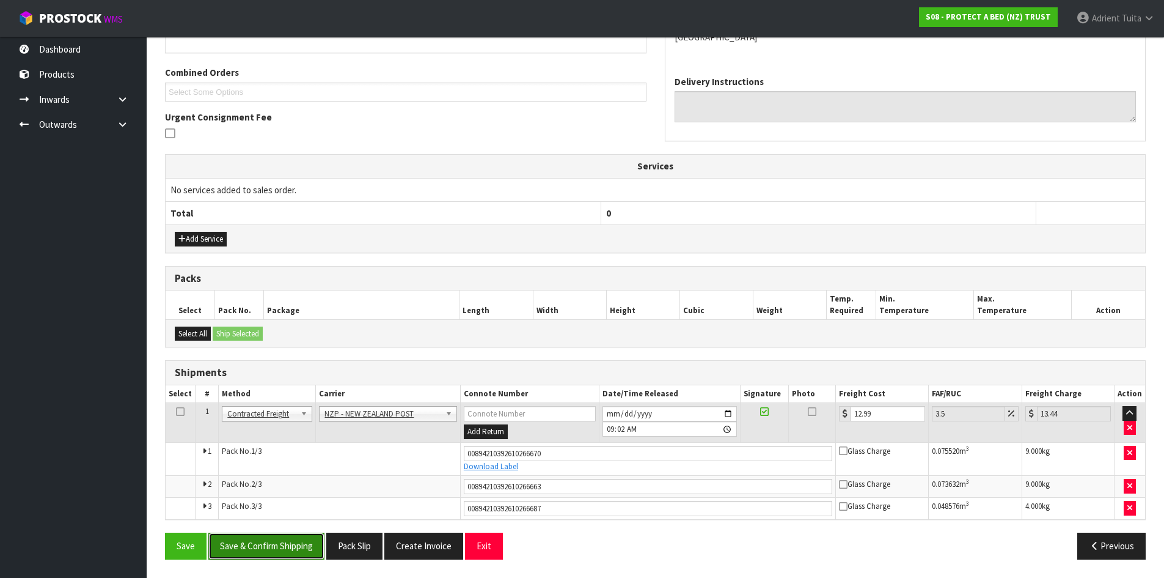
click at [291, 541] on button "Save & Confirm Shipping" at bounding box center [266, 545] width 116 height 26
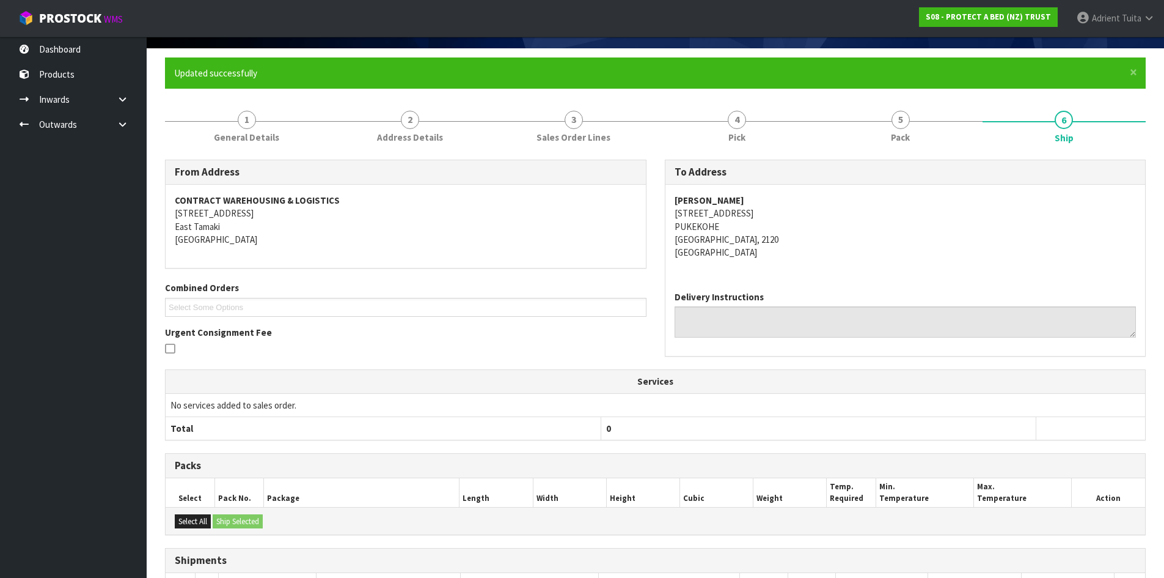
scroll to position [262, 0]
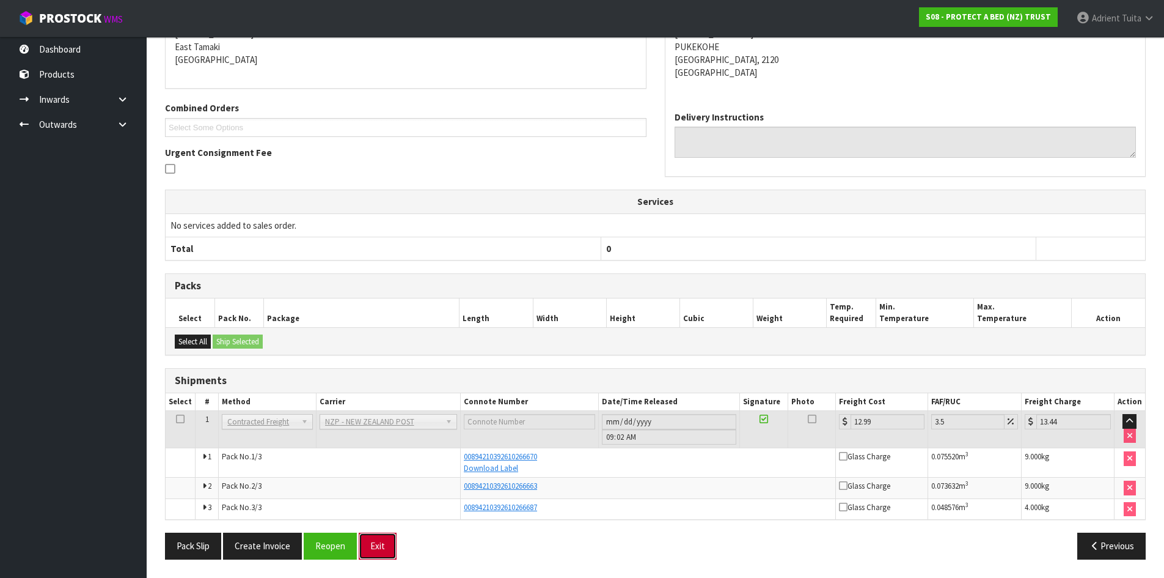
click at [380, 548] on button "Exit" at bounding box center [378, 545] width 38 height 26
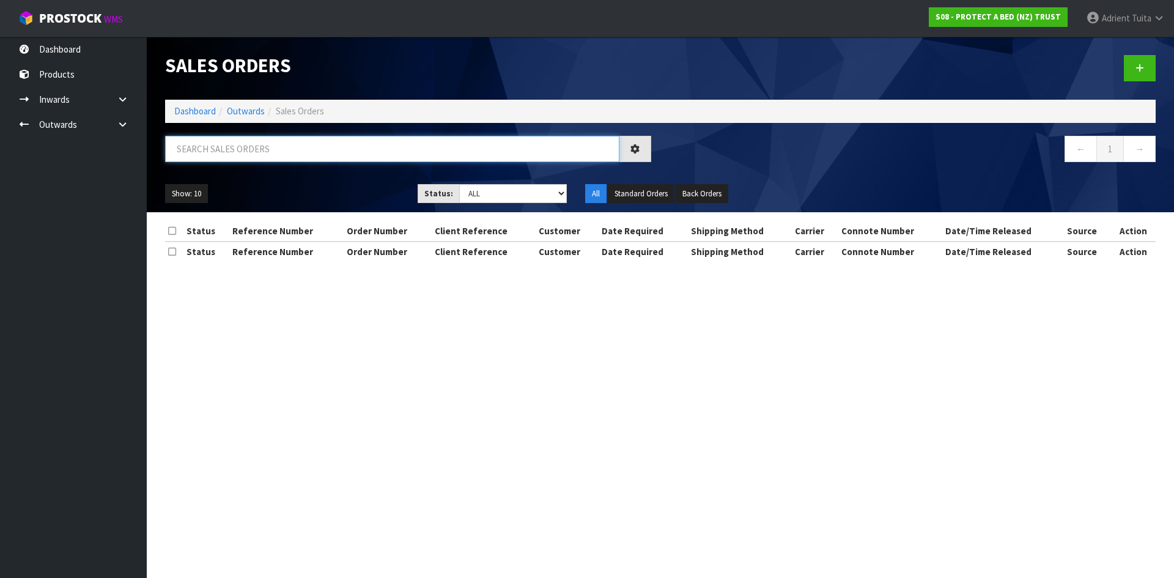
click at [383, 139] on input "text" at bounding box center [392, 149] width 454 height 26
type input "0128"
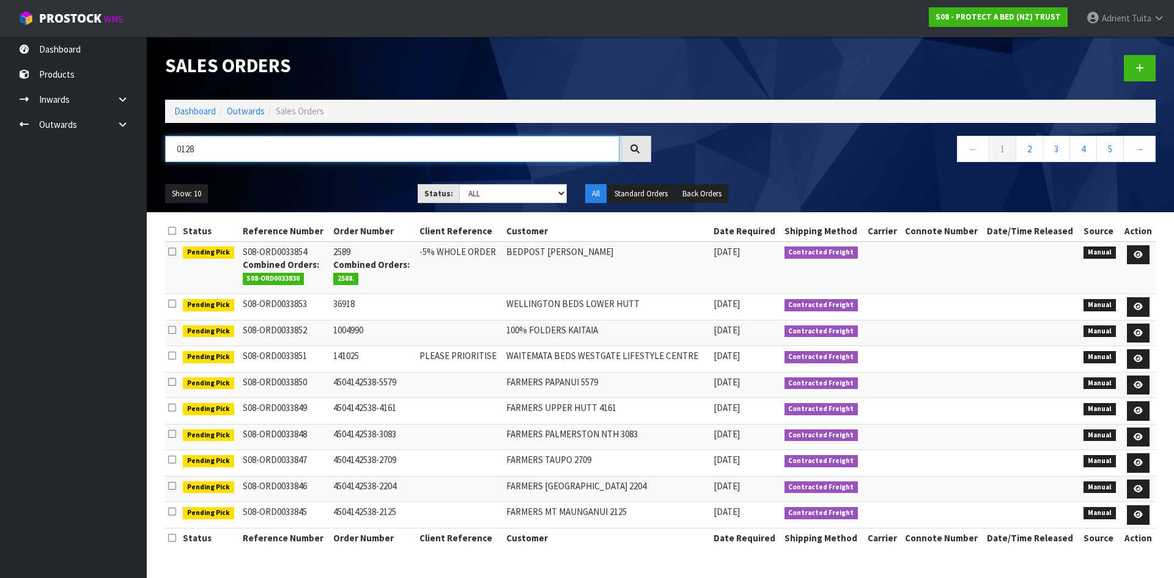
click at [418, 149] on input "0128" at bounding box center [392, 149] width 454 height 26
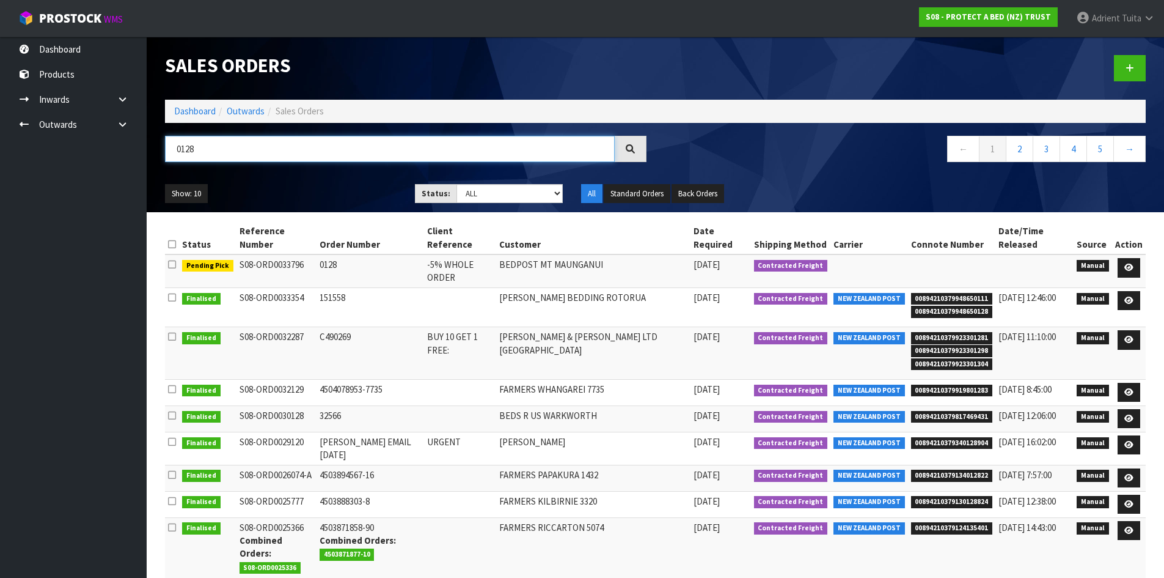
click at [418, 149] on input "0128" at bounding box center [390, 149] width 450 height 26
click at [1127, 261] on link at bounding box center [1129, 268] width 23 height 20
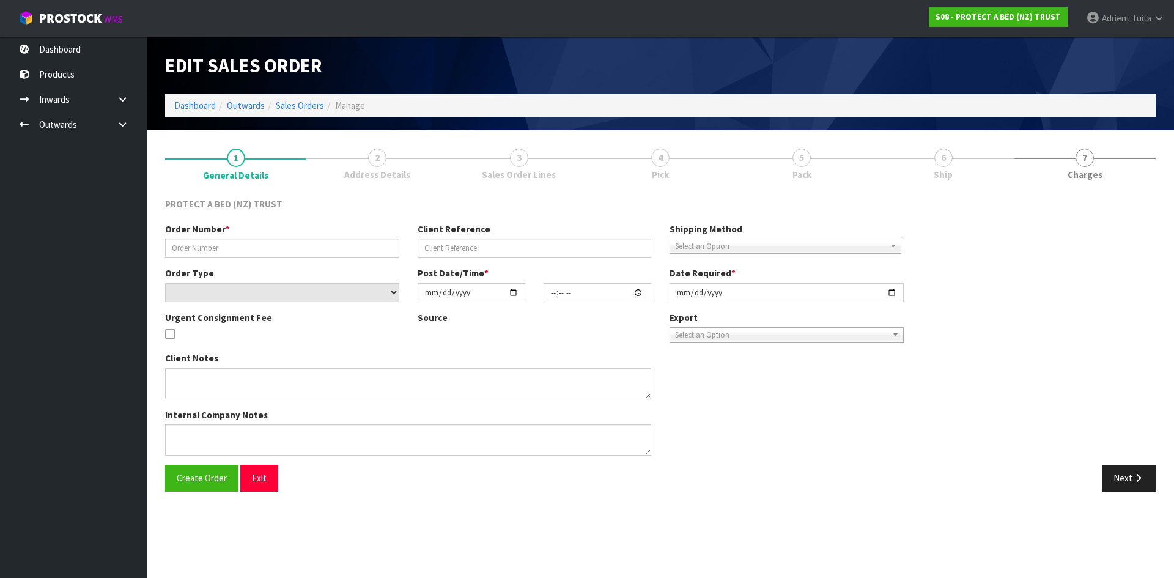
type input "0128"
type input "-5% WHOLE ORDER"
select select "number:0"
type input "2025-10-09"
type input "11:19:00.000"
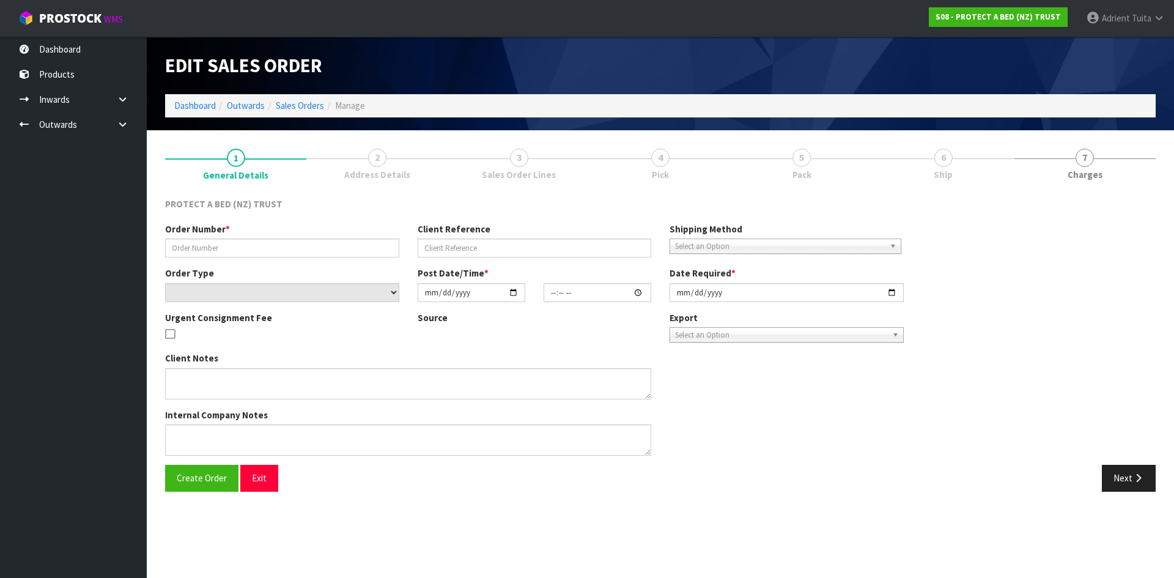
type input "2025-10-09"
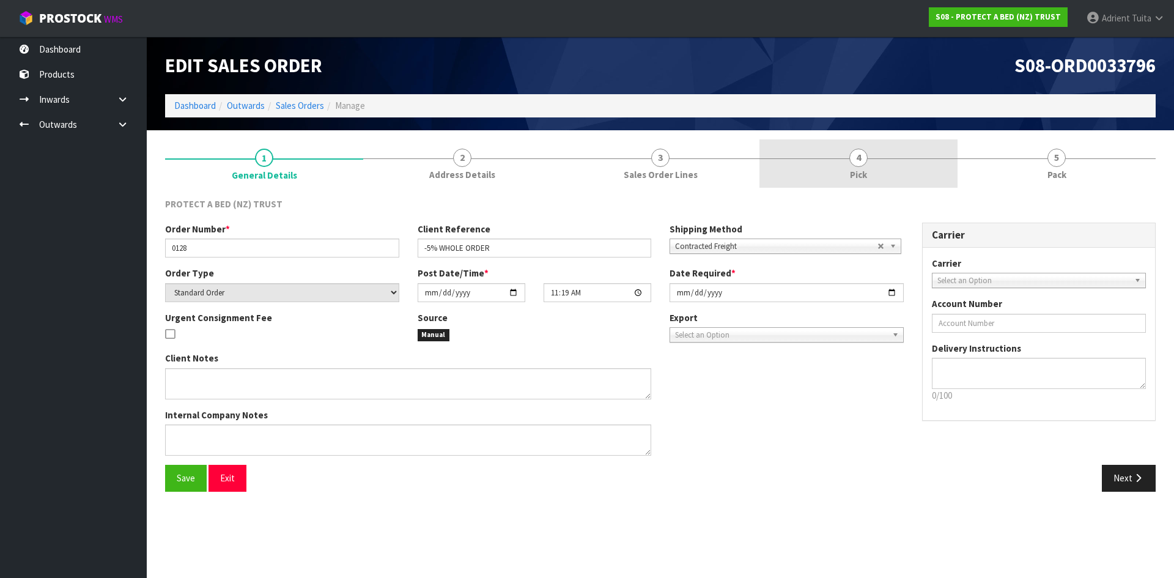
click at [906, 144] on link "4 Pick" at bounding box center [858, 163] width 198 height 48
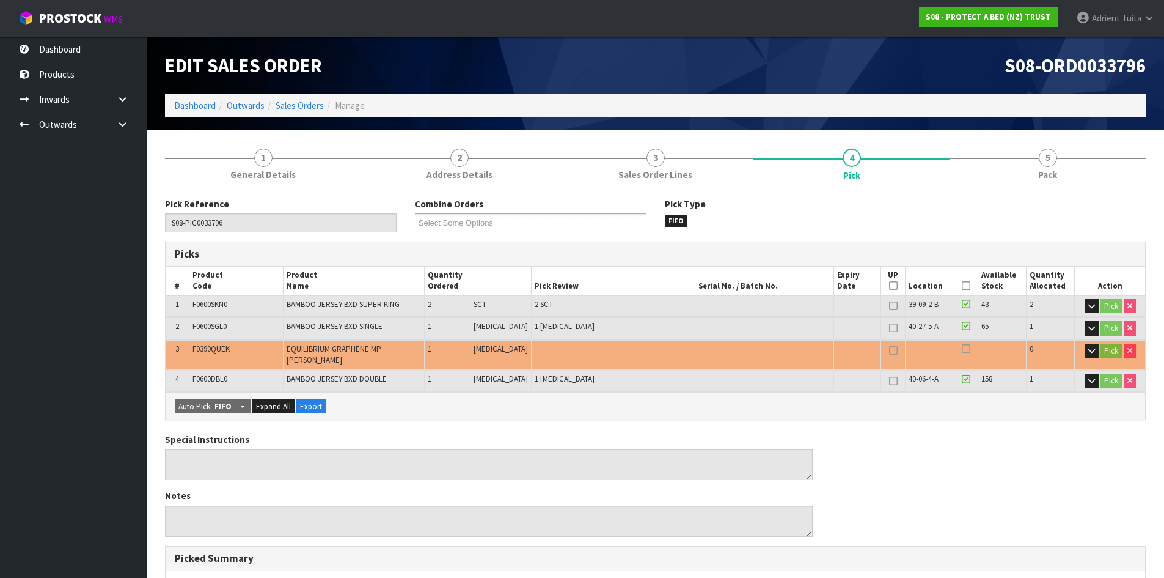
click at [962, 285] on icon at bounding box center [966, 285] width 9 height 1
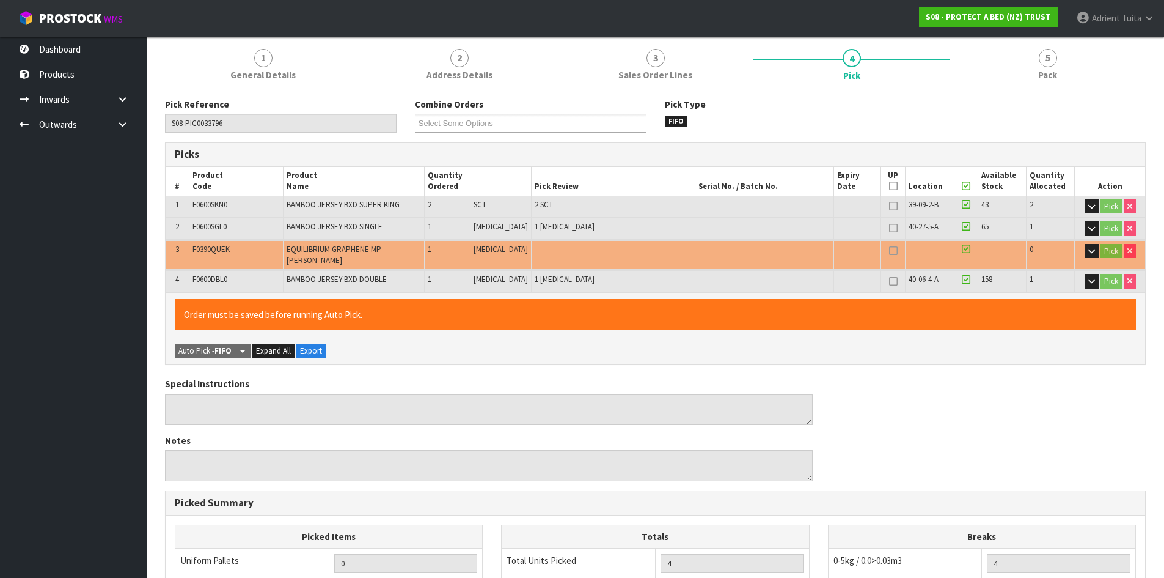
scroll to position [361, 0]
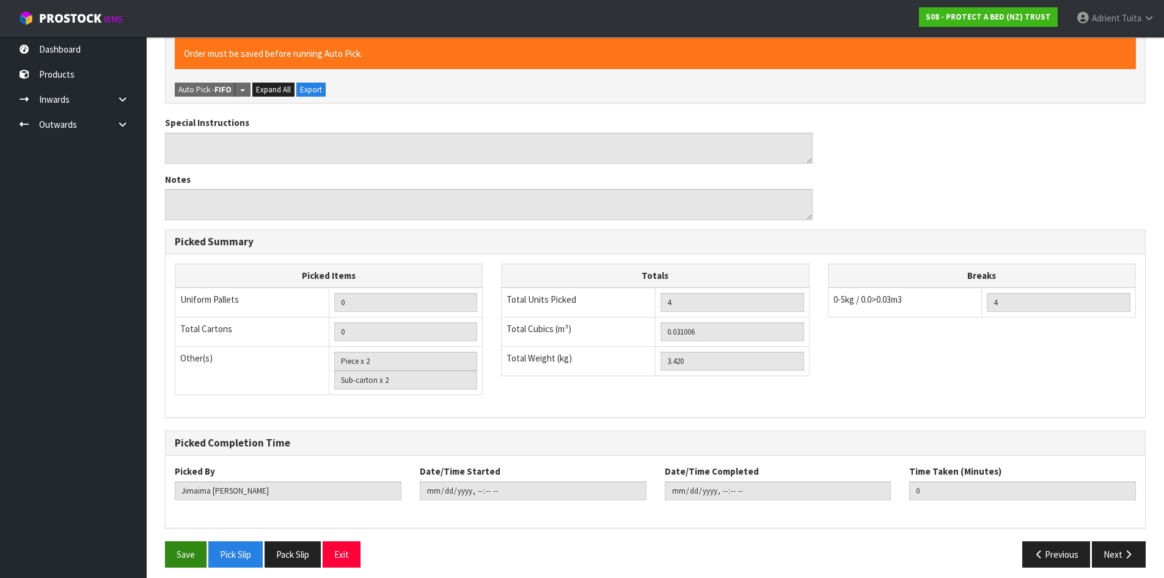
drag, startPoint x: 164, startPoint y: 552, endPoint x: 169, endPoint y: 547, distance: 6.5
click at [166, 551] on div "Save Pick Slip Pack Slip Exit" at bounding box center [406, 554] width 500 height 26
click at [172, 545] on button "Save" at bounding box center [186, 554] width 42 height 26
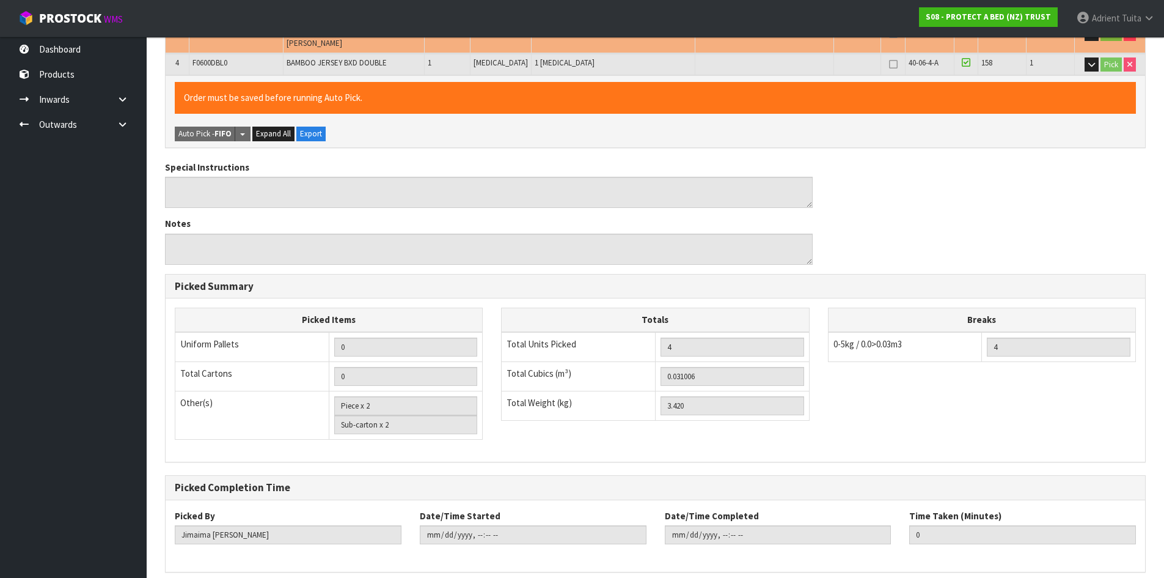
scroll to position [0, 0]
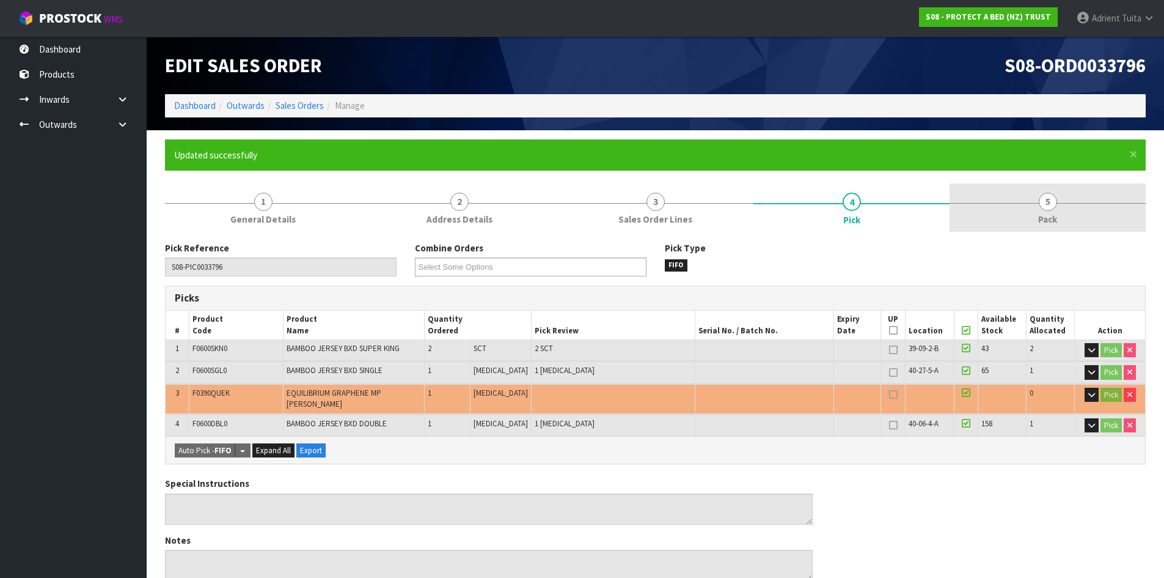
type input "[PERSON_NAME]"
type input "2025-10-15T09:05:24"
click at [1091, 203] on link "5 Pack" at bounding box center [1048, 207] width 196 height 48
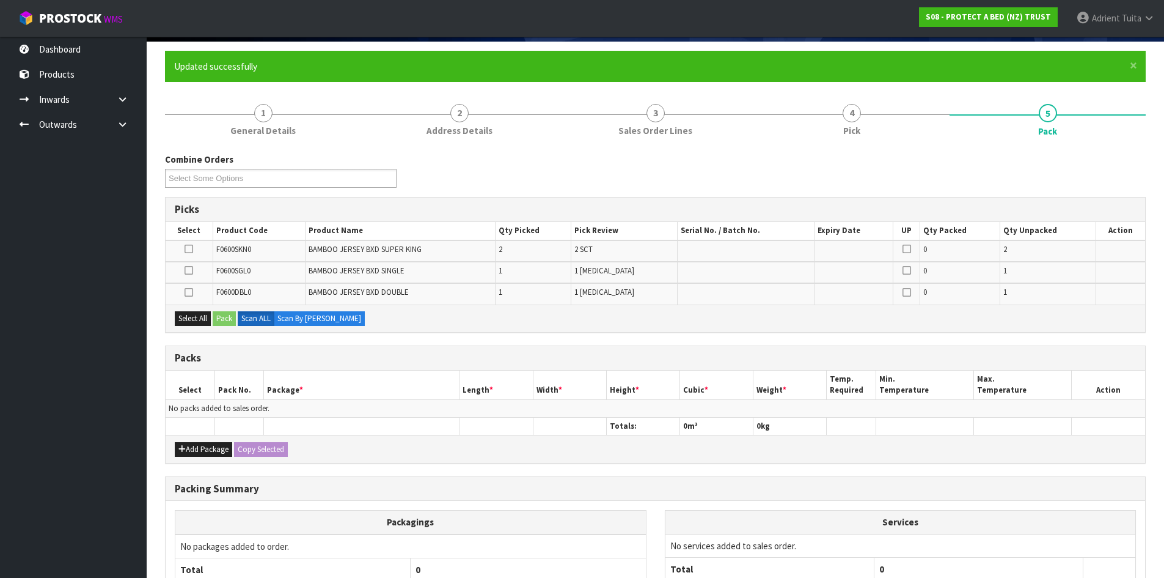
scroll to position [200, 0]
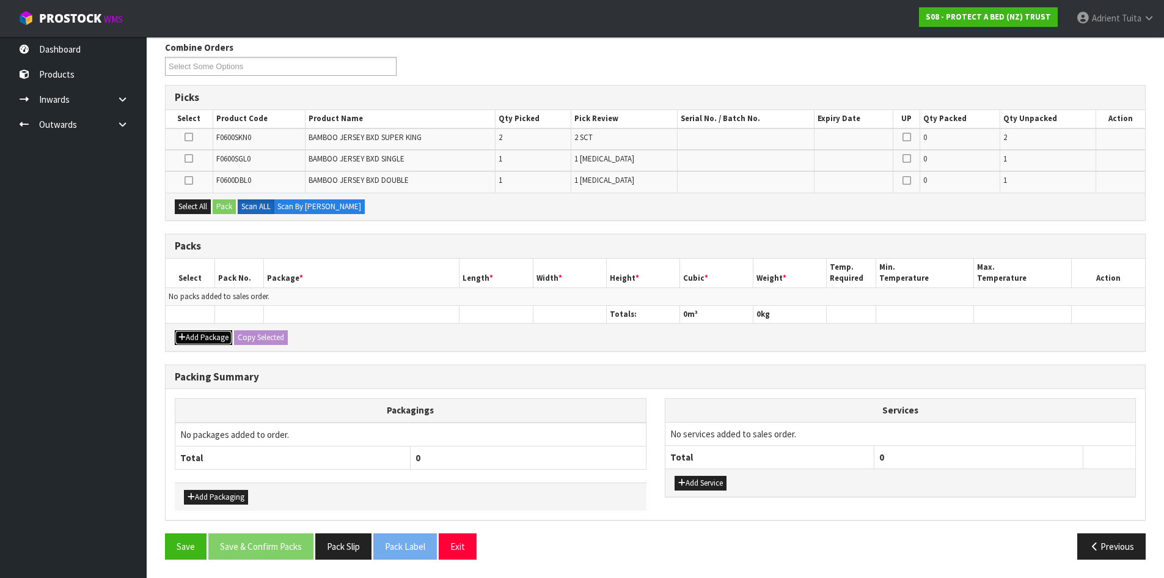
click at [210, 342] on button "Add Package" at bounding box center [203, 337] width 57 height 15
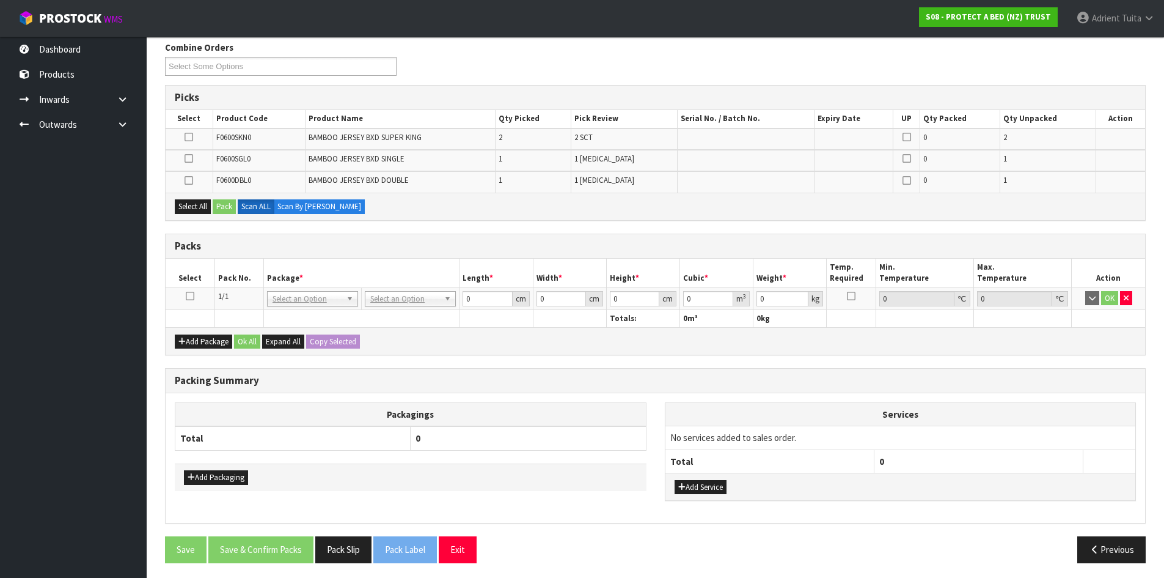
click at [190, 296] on icon at bounding box center [190, 296] width 9 height 1
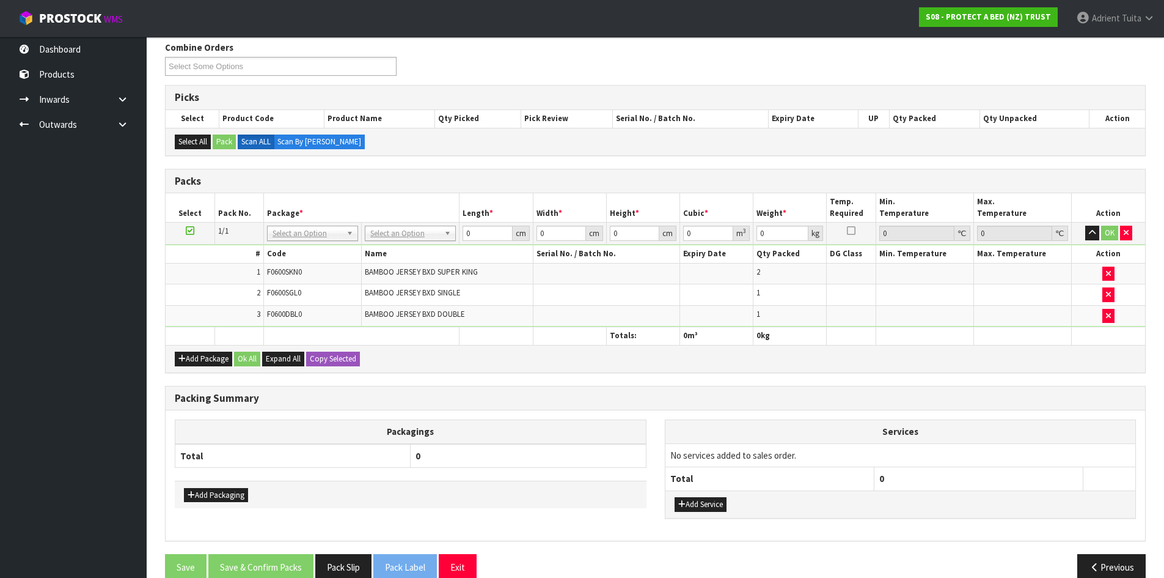
drag, startPoint x: 378, startPoint y: 227, endPoint x: 377, endPoint y: 241, distance: 14.2
click at [375, 252] on input "text" at bounding box center [410, 250] width 85 height 15
type input "CTN6"
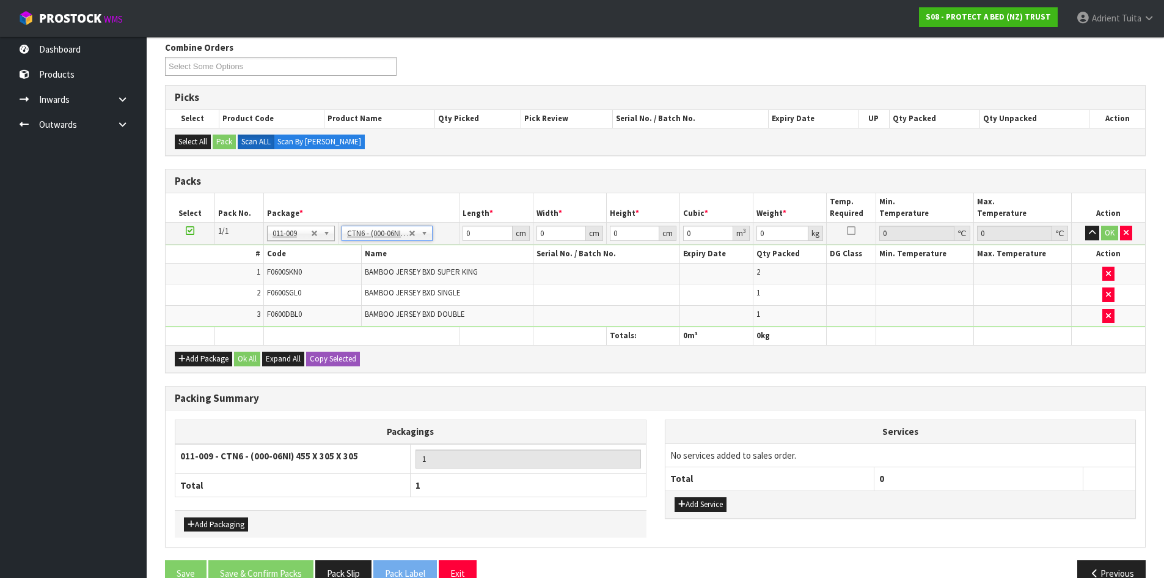
type input "45.5"
type input "30.5"
type input "0.042326"
type input "3.62"
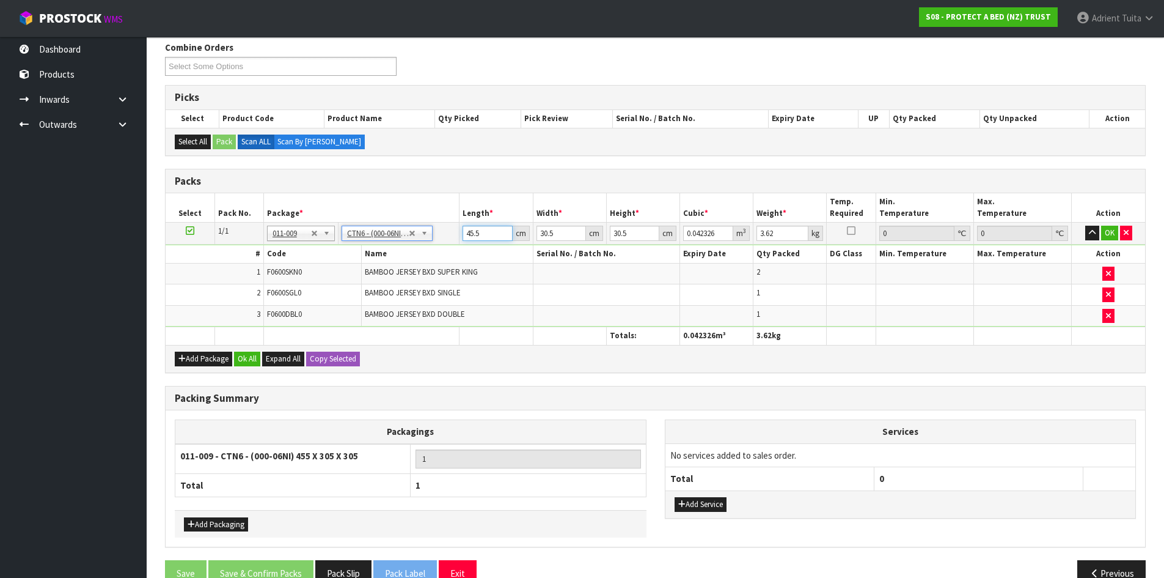
click at [466, 233] on input "45.5" at bounding box center [488, 233] width 50 height 15
type input "4"
type input "0.003721"
type input "47"
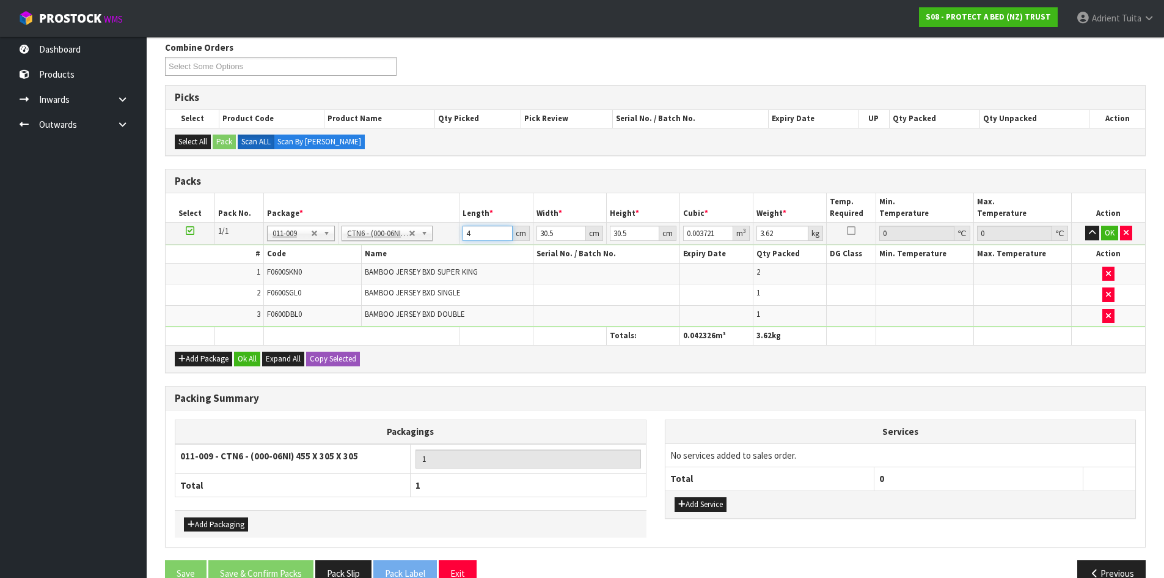
type input "0.043722"
type input "47"
type input "3"
type input "0.0043"
type input "32"
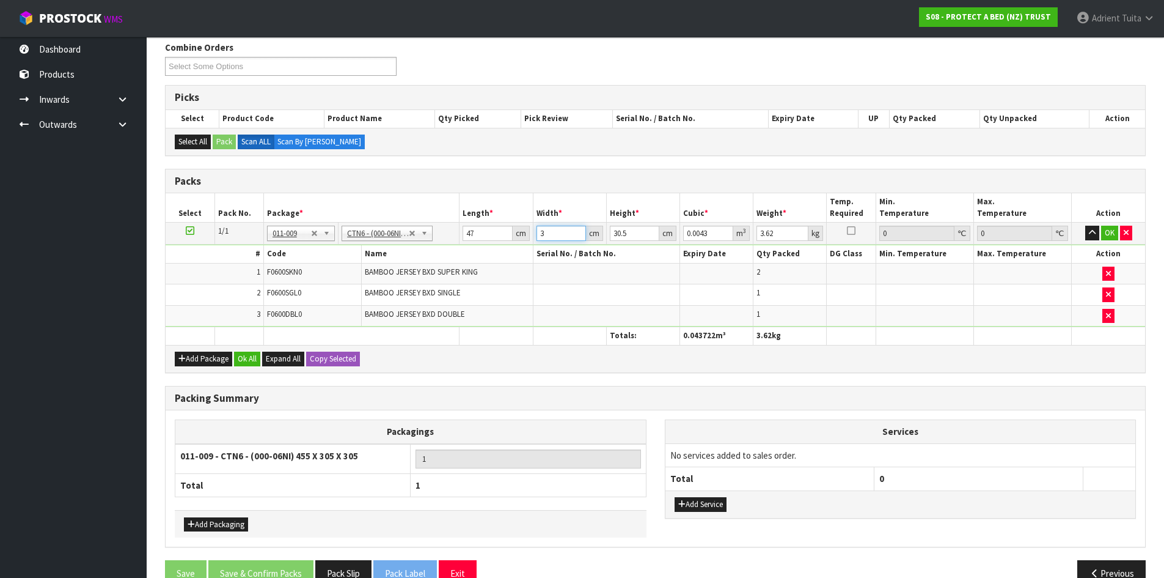
type input "0.045872"
type input "32"
type input "3"
type input "0.004512"
type input "33"
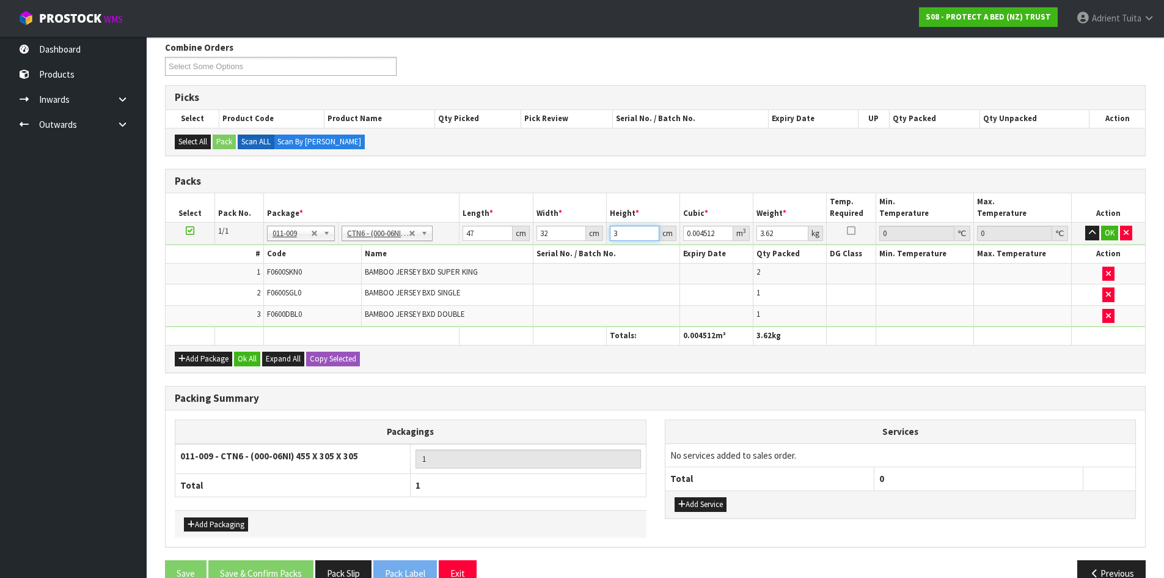
type input "0.049632"
type input "33"
type input "5"
click at [1107, 237] on button "OK" at bounding box center [1110, 233] width 17 height 15
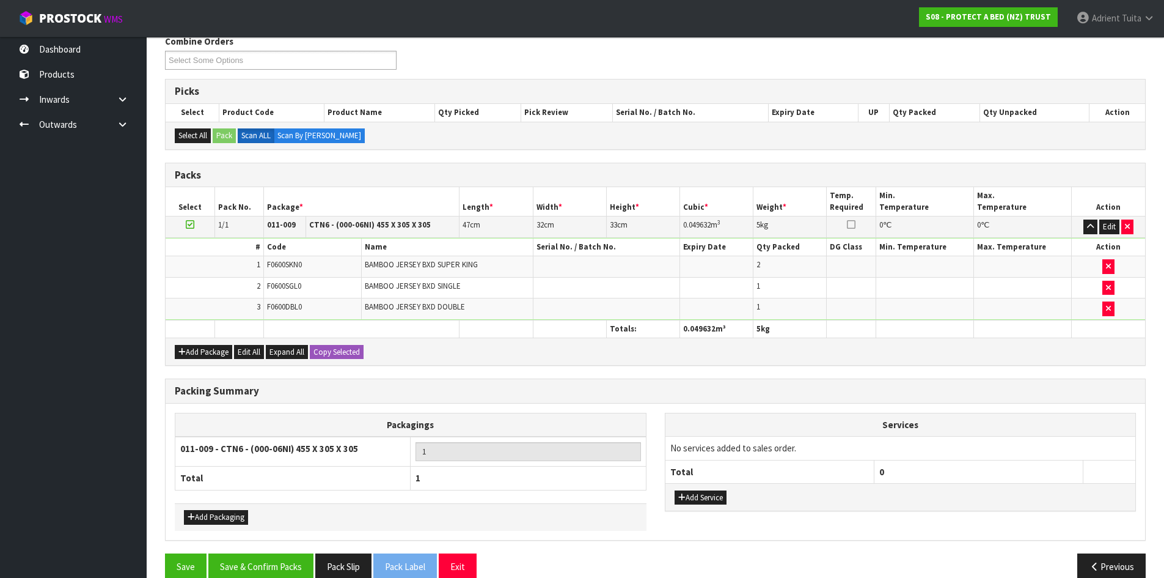
scroll to position [227, 0]
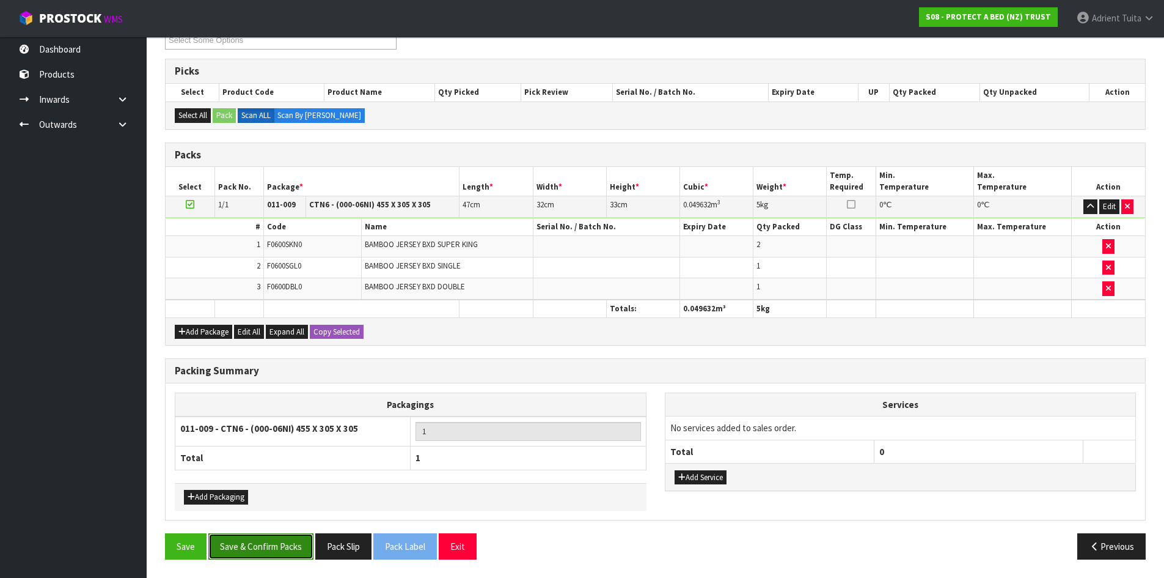
drag, startPoint x: 276, startPoint y: 552, endPoint x: 281, endPoint y: 534, distance: 19.1
click at [276, 551] on button "Save & Confirm Packs" at bounding box center [260, 546] width 105 height 26
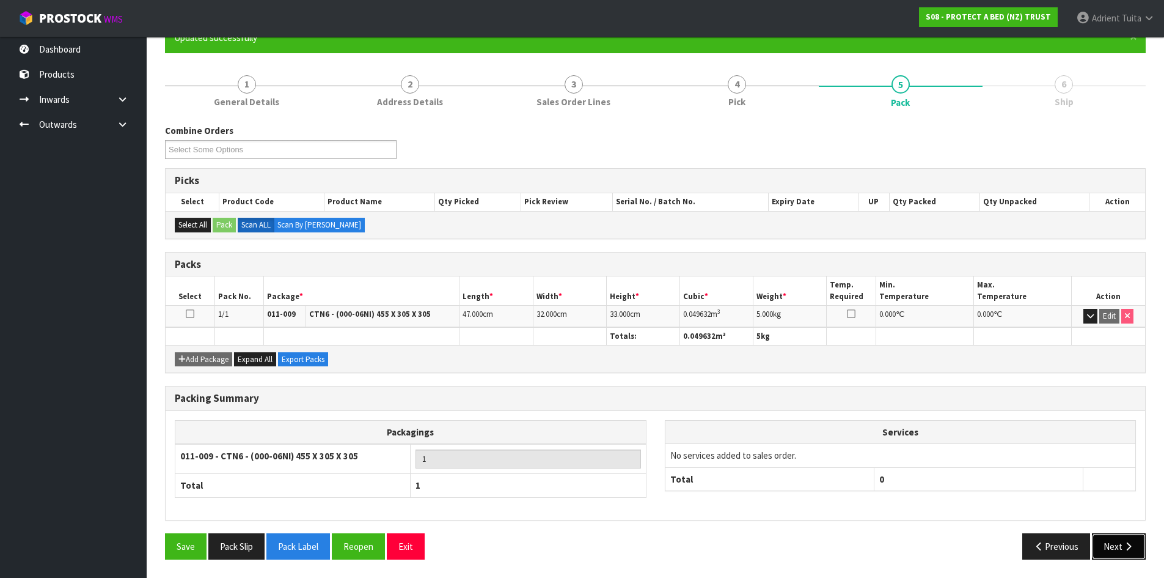
click at [1124, 538] on button "Next" at bounding box center [1119, 546] width 54 height 26
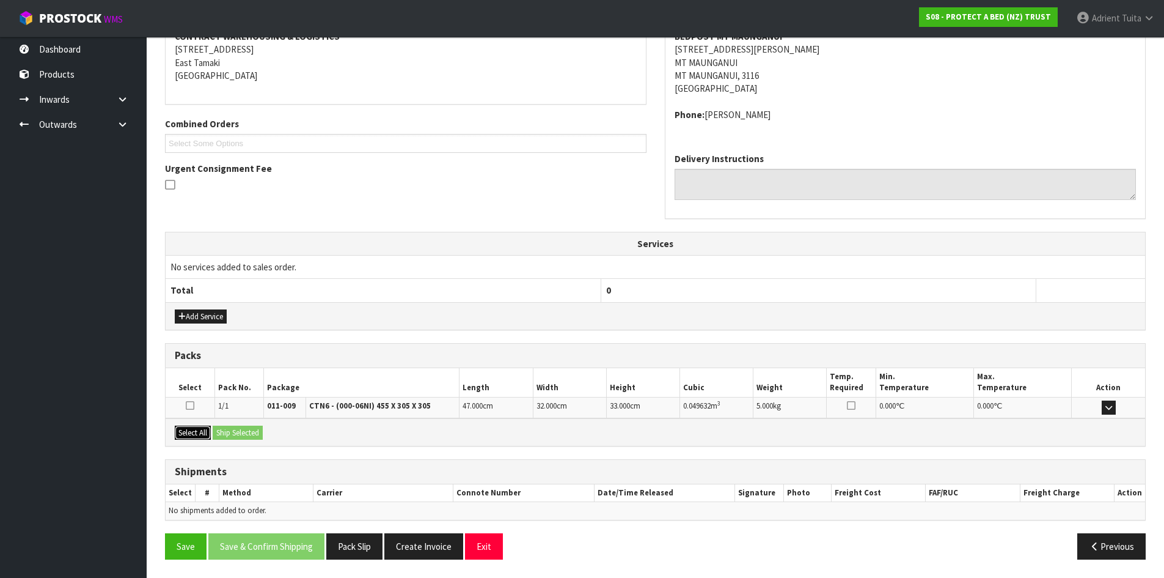
click at [209, 429] on button "Select All" at bounding box center [193, 432] width 36 height 15
click at [221, 427] on button "Ship Selected" at bounding box center [238, 432] width 50 height 15
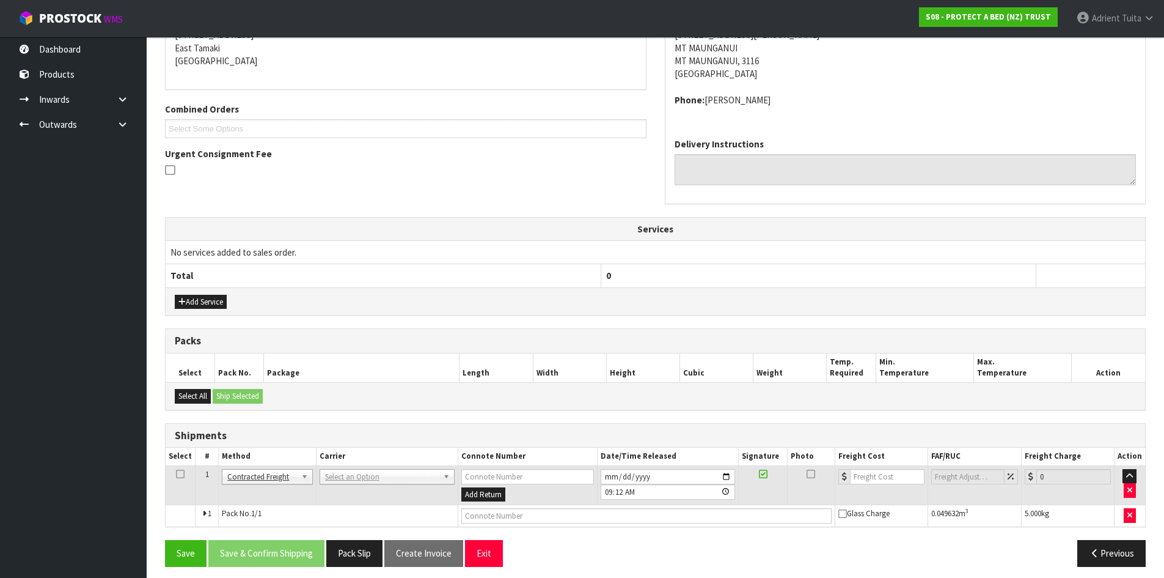
scroll to position [268, 0]
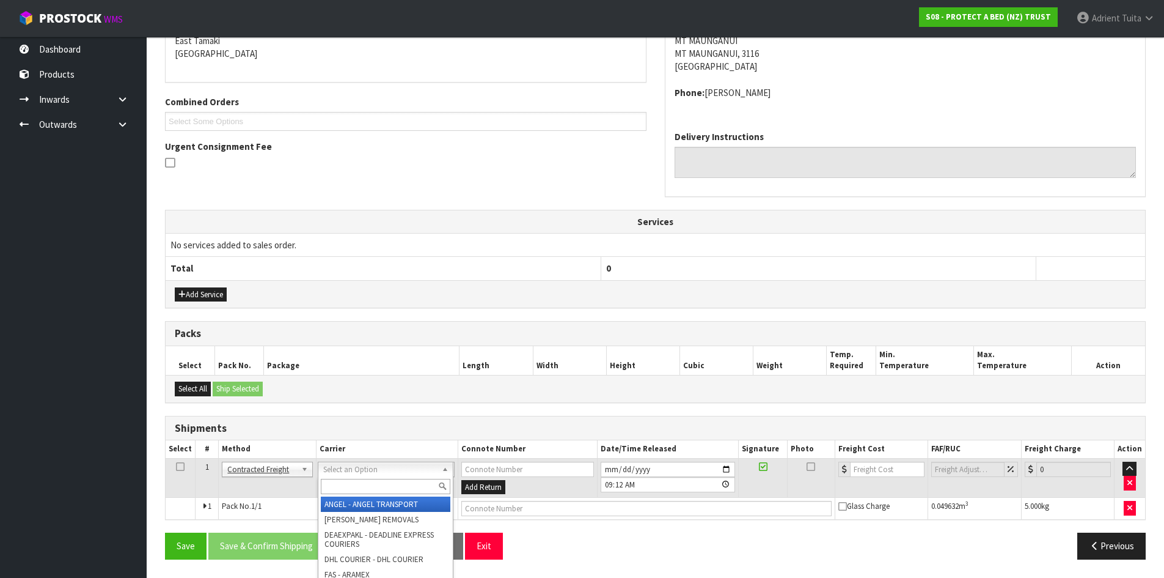
click at [338, 479] on input "text" at bounding box center [386, 486] width 130 height 15
type input "NZP"
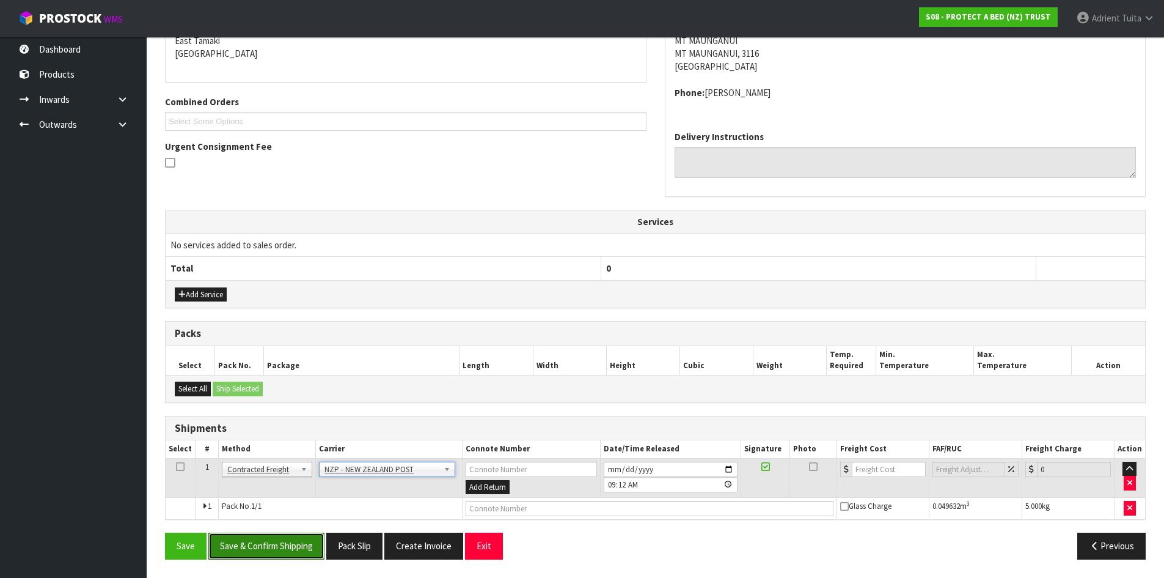
click at [245, 554] on button "Save & Confirm Shipping" at bounding box center [266, 545] width 116 height 26
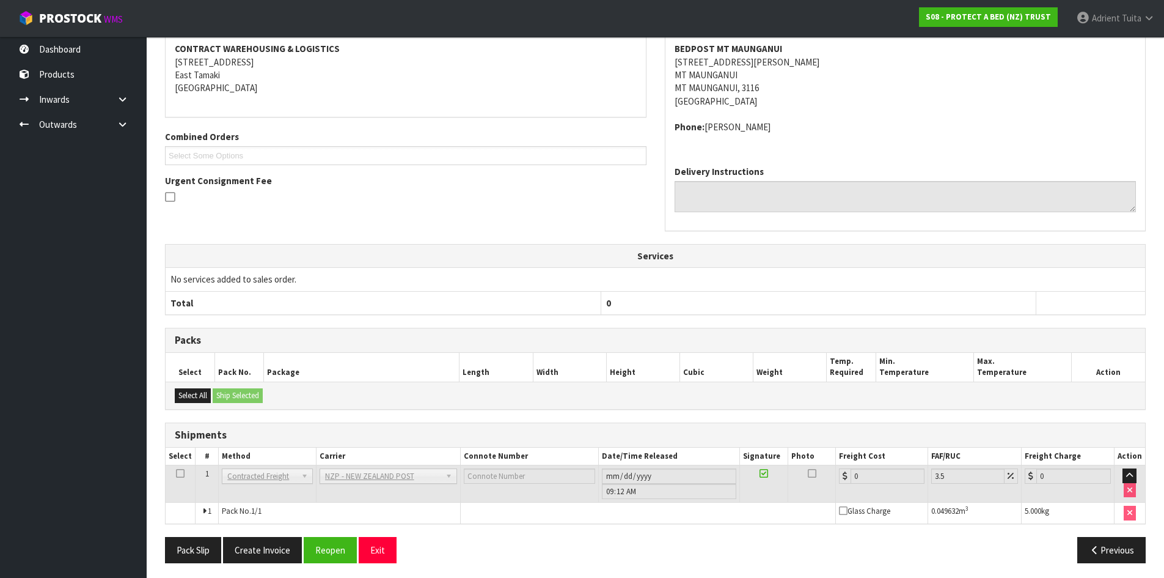
scroll to position [250, 0]
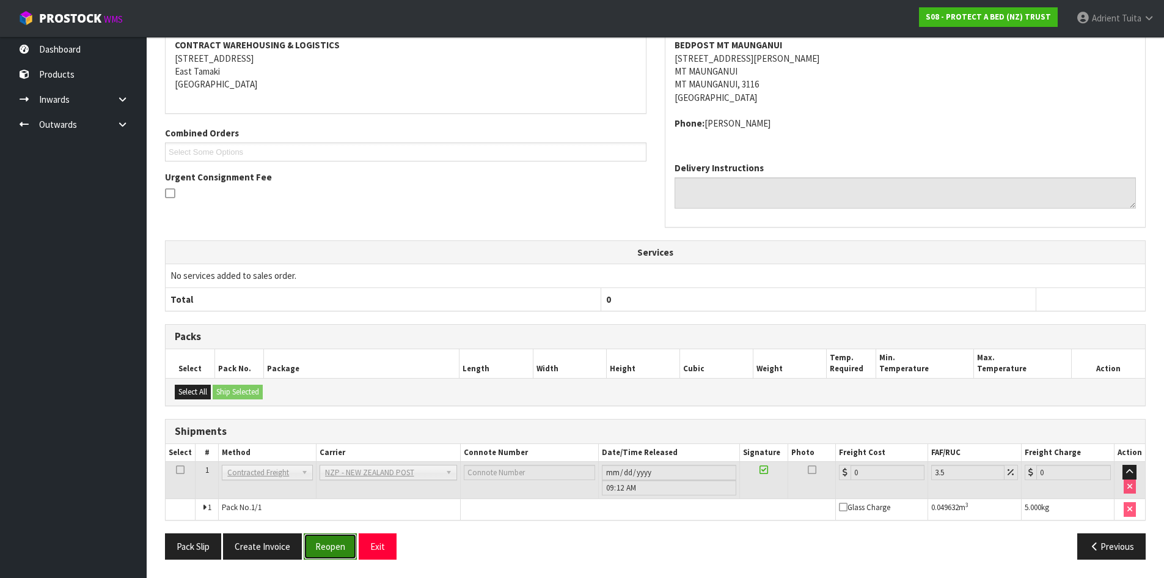
click at [336, 544] on button "Reopen" at bounding box center [330, 546] width 53 height 26
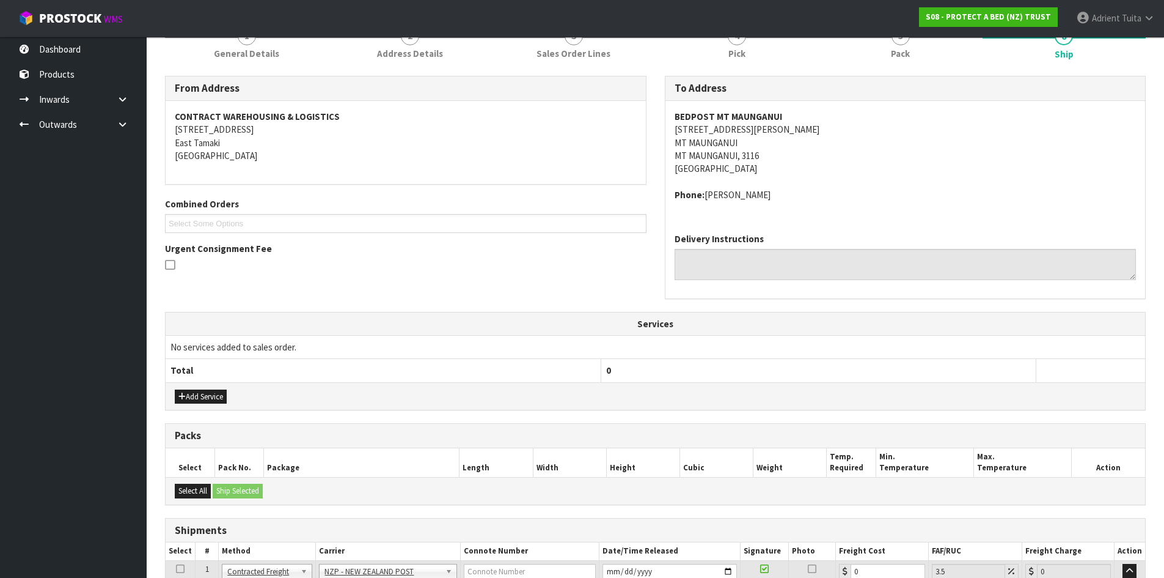
scroll to position [279, 0]
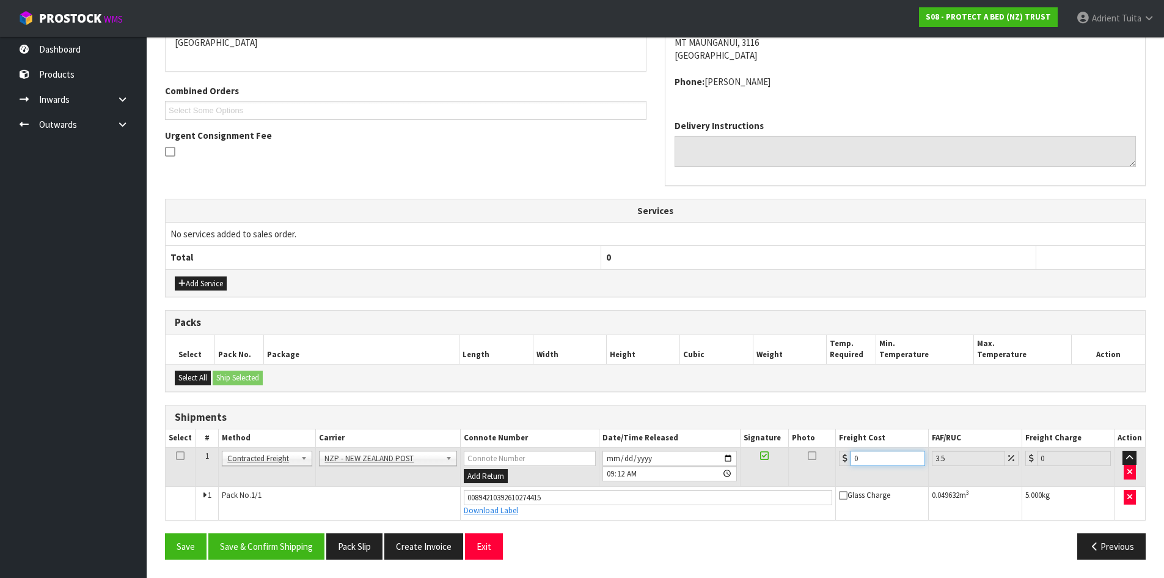
click at [866, 458] on input "0" at bounding box center [888, 458] width 74 height 15
type input "8"
type input "8.28"
type input "8.4"
type input "8.69"
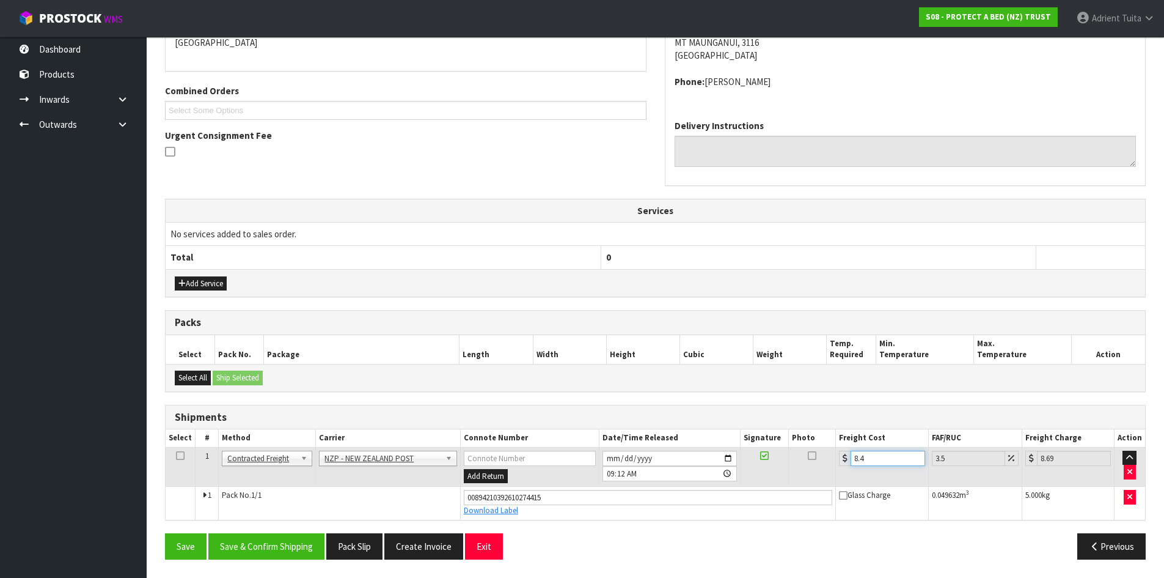
type input "8.45"
type input "8.75"
type input "8.45"
click at [264, 550] on button "Save & Confirm Shipping" at bounding box center [266, 546] width 116 height 26
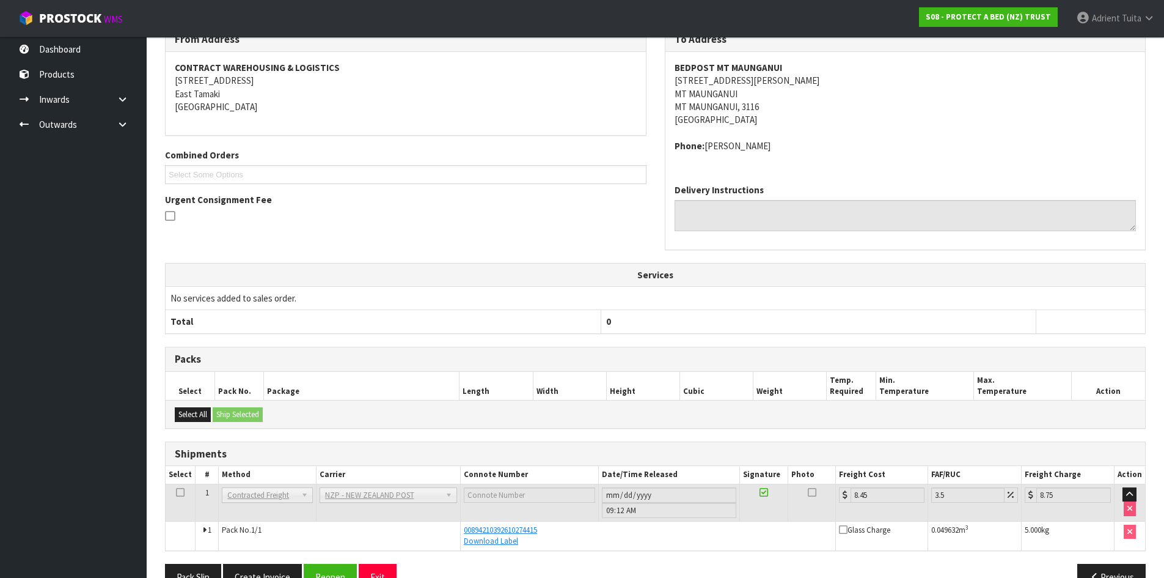
scroll to position [245, 0]
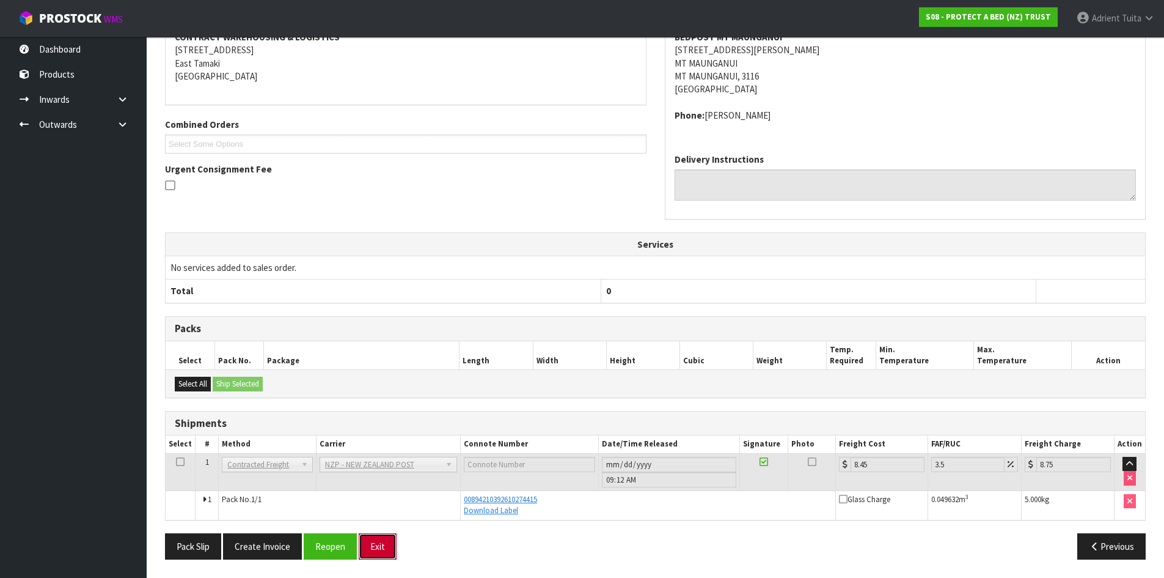
click at [366, 541] on button "Exit" at bounding box center [378, 546] width 38 height 26
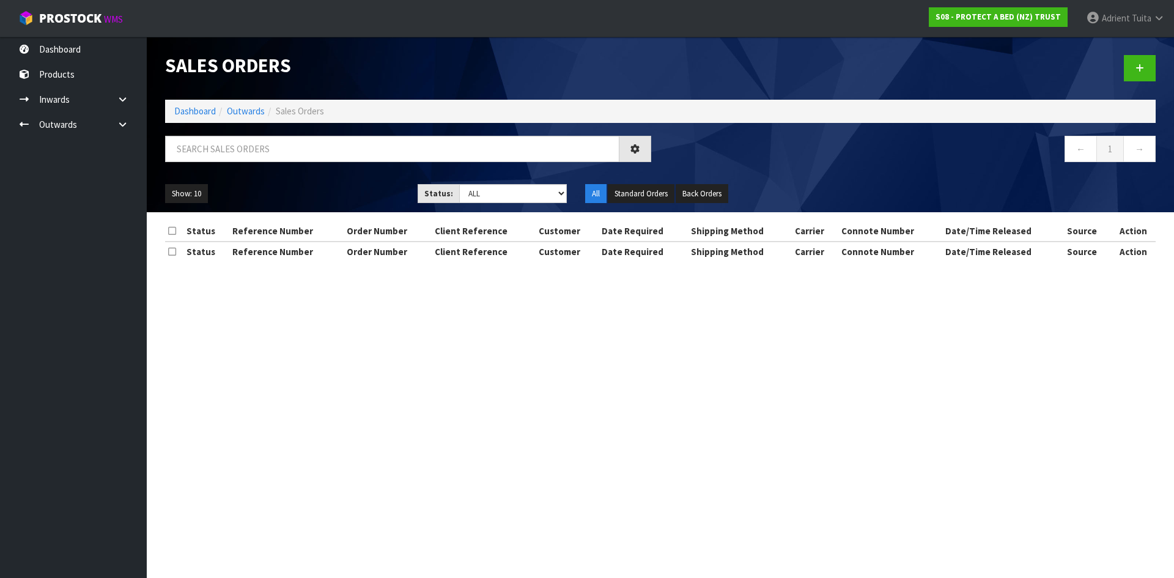
click at [224, 172] on div "← 1 →" at bounding box center [660, 155] width 1009 height 39
click at [240, 132] on div "Sales Orders Dashboard Outwards Sales Orders ← 1 → Show: 10 5 10 25 50 Status: …" at bounding box center [660, 124] width 1009 height 175
click at [231, 169] on div "Sales Orders Dashboard Outwards Sales Orders ← 1 → Show: 10 5 10 25 50 Status: …" at bounding box center [660, 124] width 1009 height 175
click at [232, 155] on input "text" at bounding box center [392, 149] width 454 height 26
click at [232, 152] on input "text" at bounding box center [392, 149] width 454 height 26
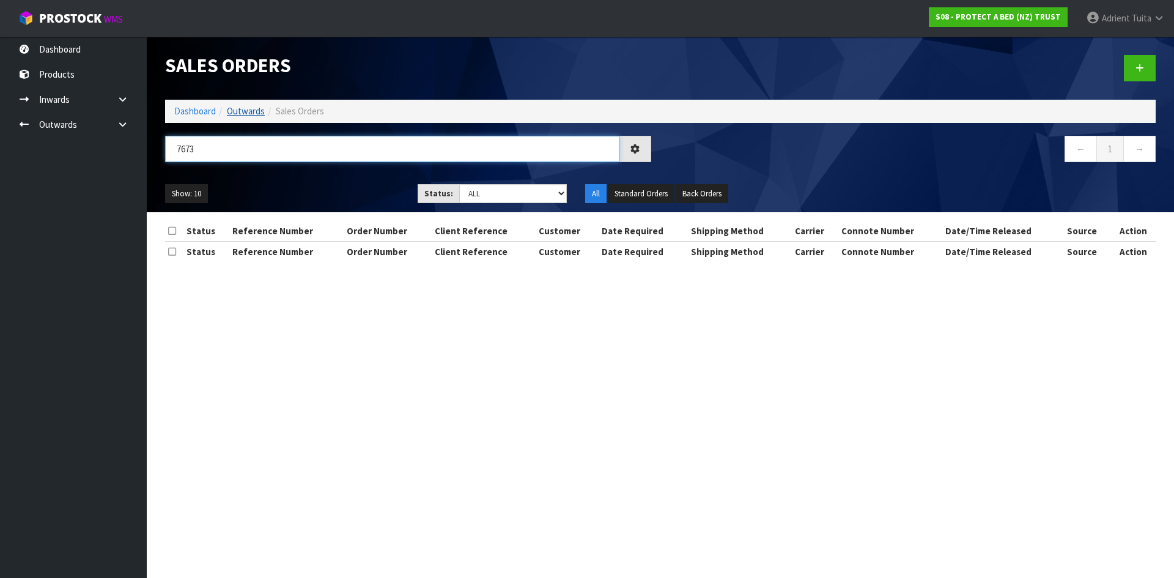
type input "7673"
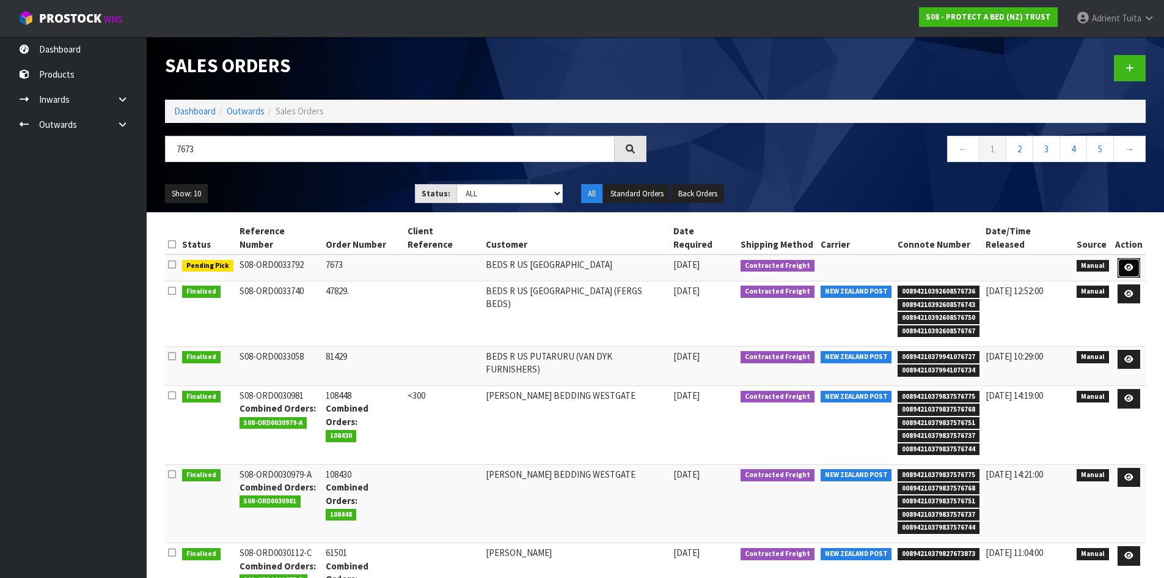
click at [1131, 263] on icon at bounding box center [1129, 267] width 9 height 8
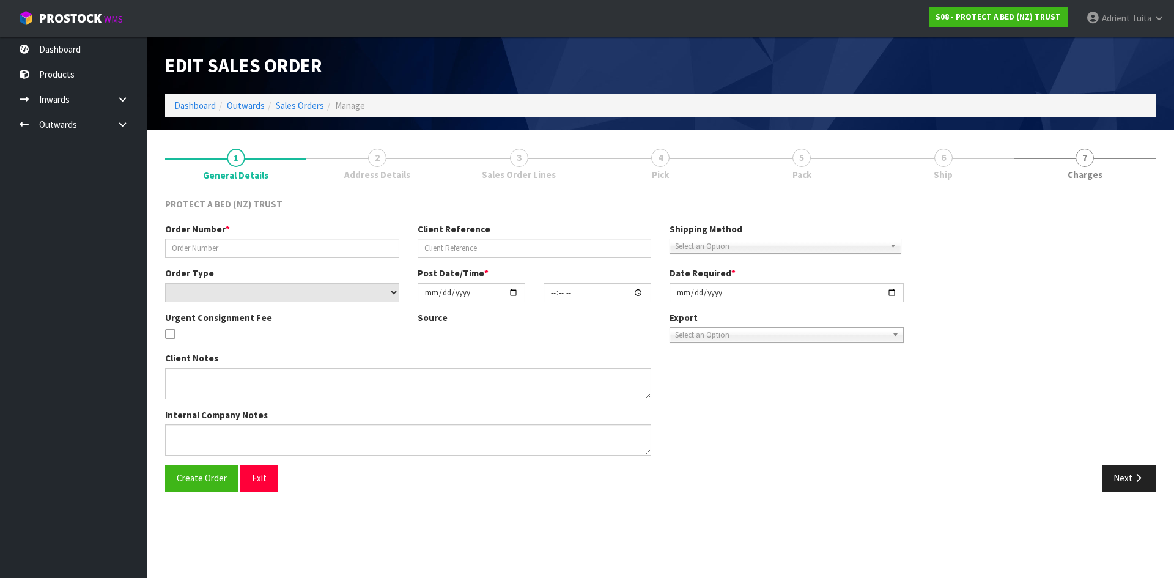
type input "7673"
select select "number:0"
type input "2025-10-09"
type input "09:42:00.000"
type input "2025-10-09"
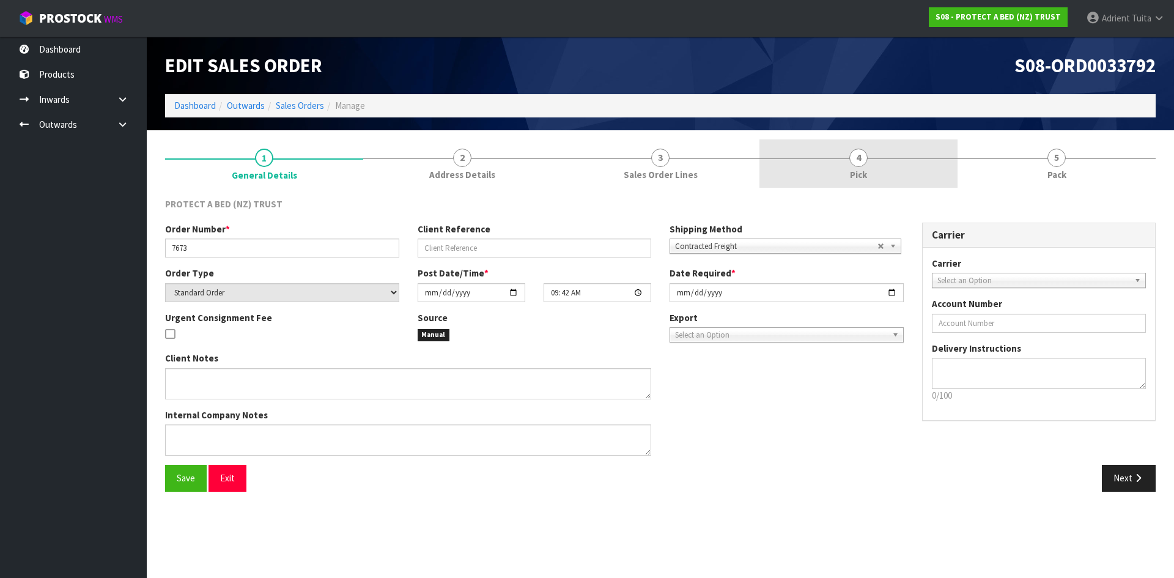
click at [872, 167] on link "4 Pick" at bounding box center [858, 163] width 198 height 48
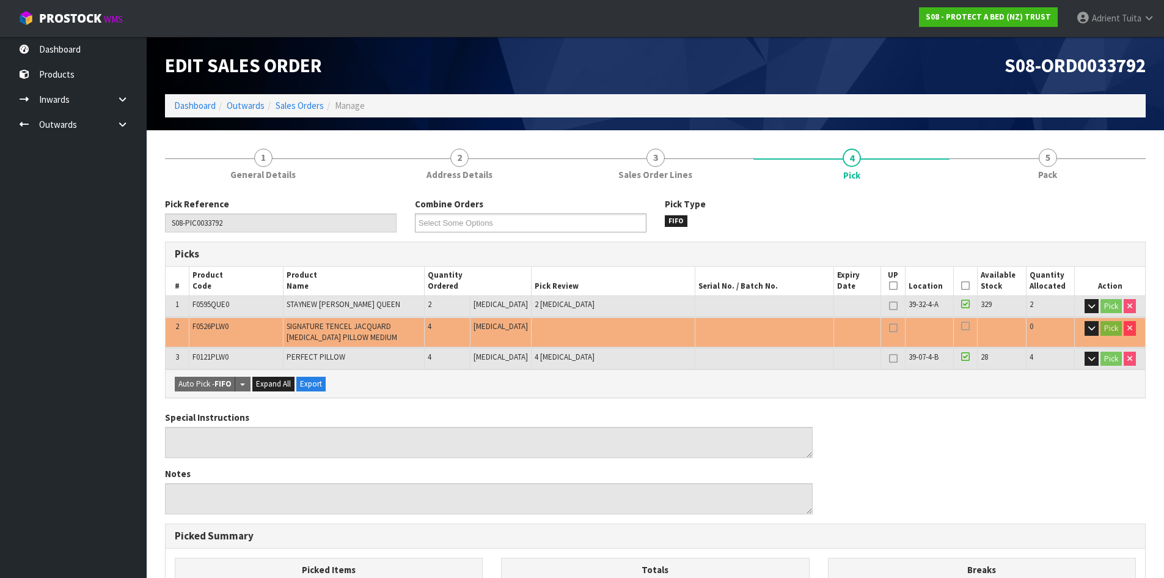
click at [962, 285] on icon at bounding box center [966, 285] width 9 height 1
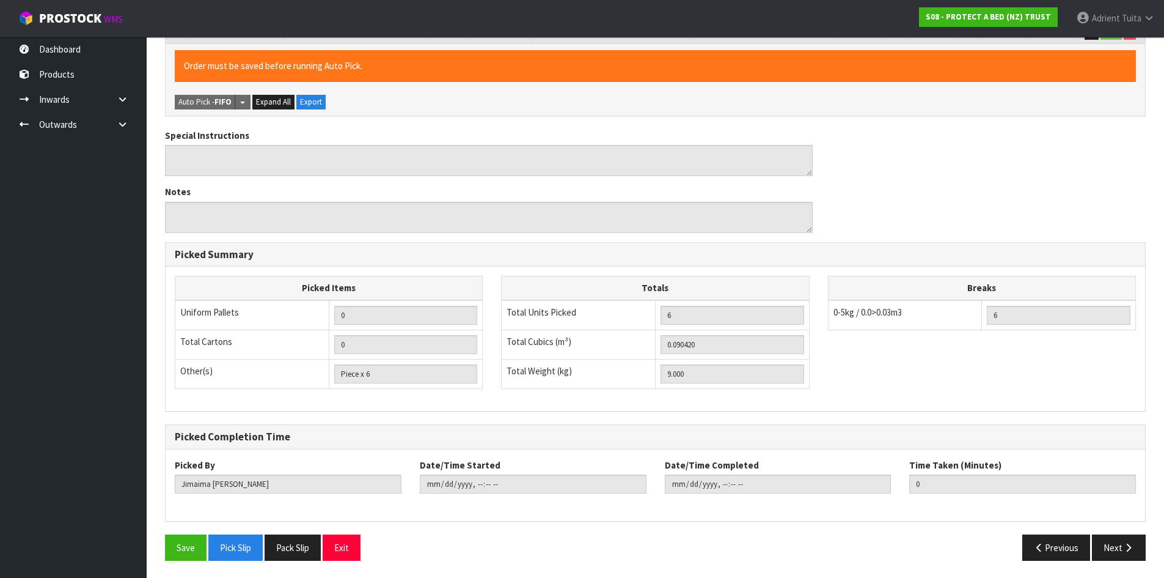
scroll to position [327, 0]
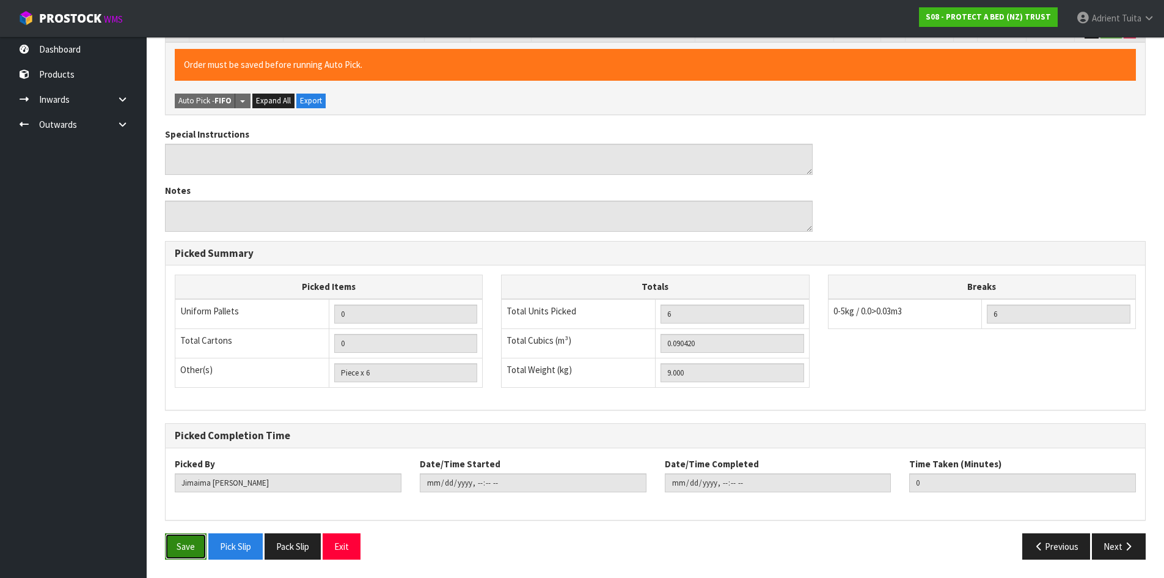
click at [189, 543] on button "Save" at bounding box center [186, 546] width 42 height 26
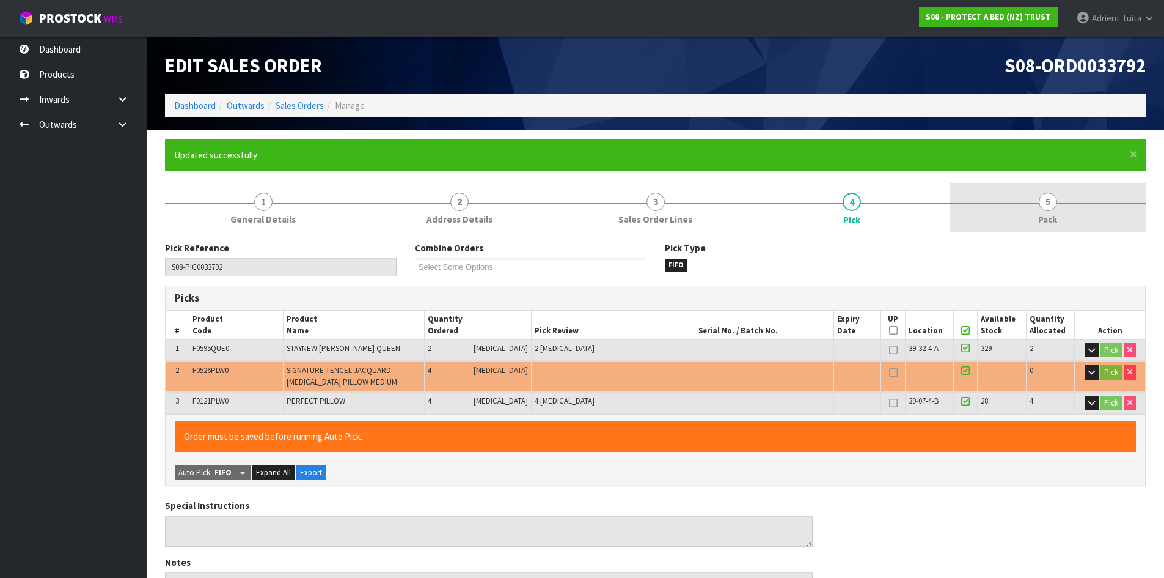
type input "[PERSON_NAME]"
type input "2025-10-15T09:15:18"
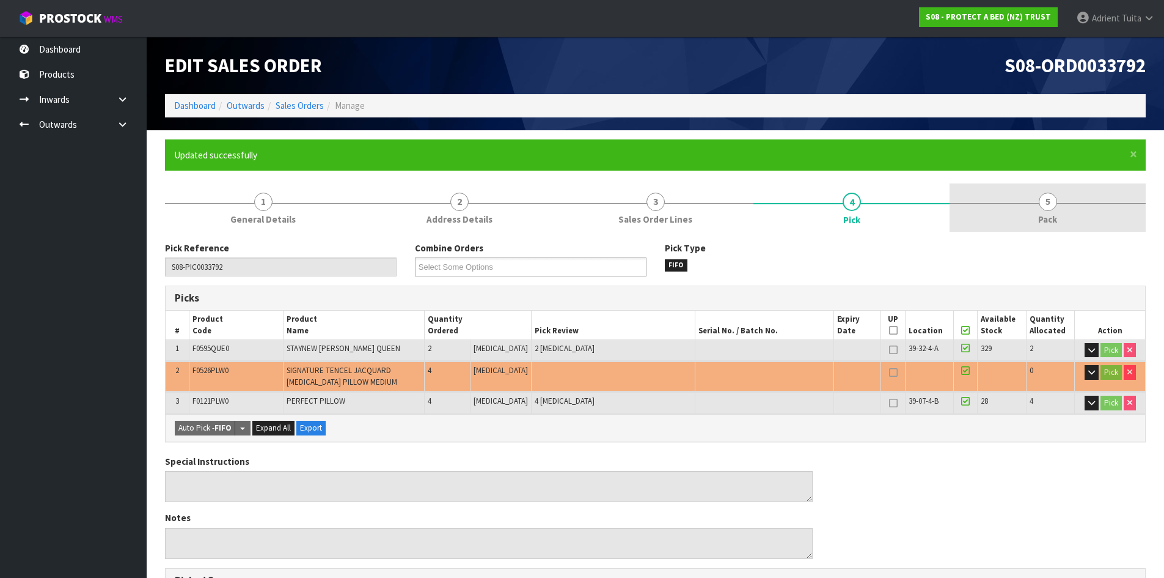
click at [1076, 218] on link "5 Pack" at bounding box center [1048, 207] width 196 height 48
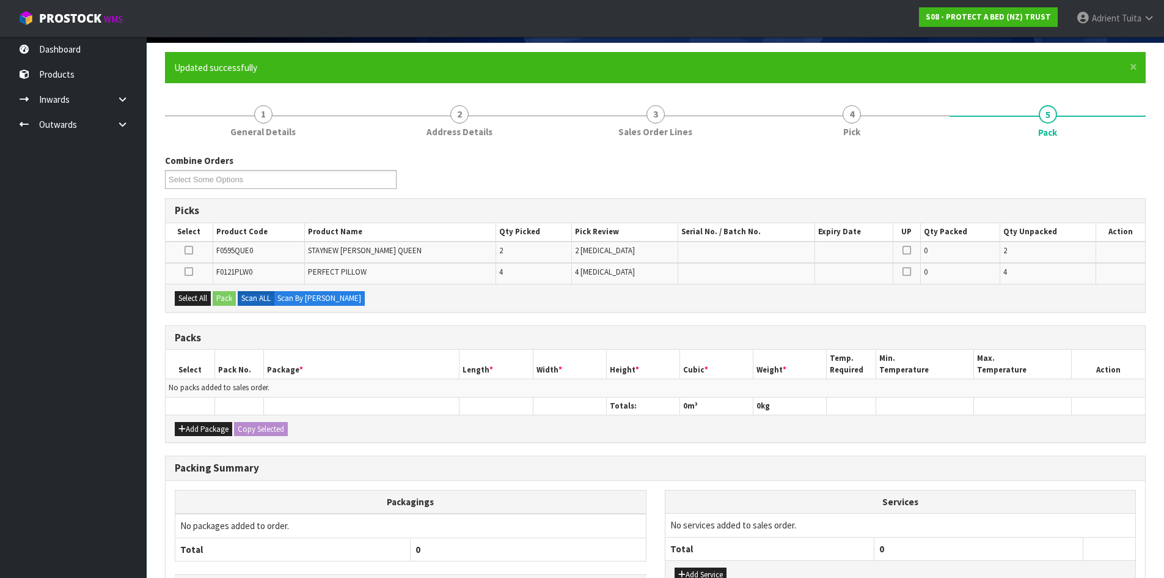
scroll to position [179, 0]
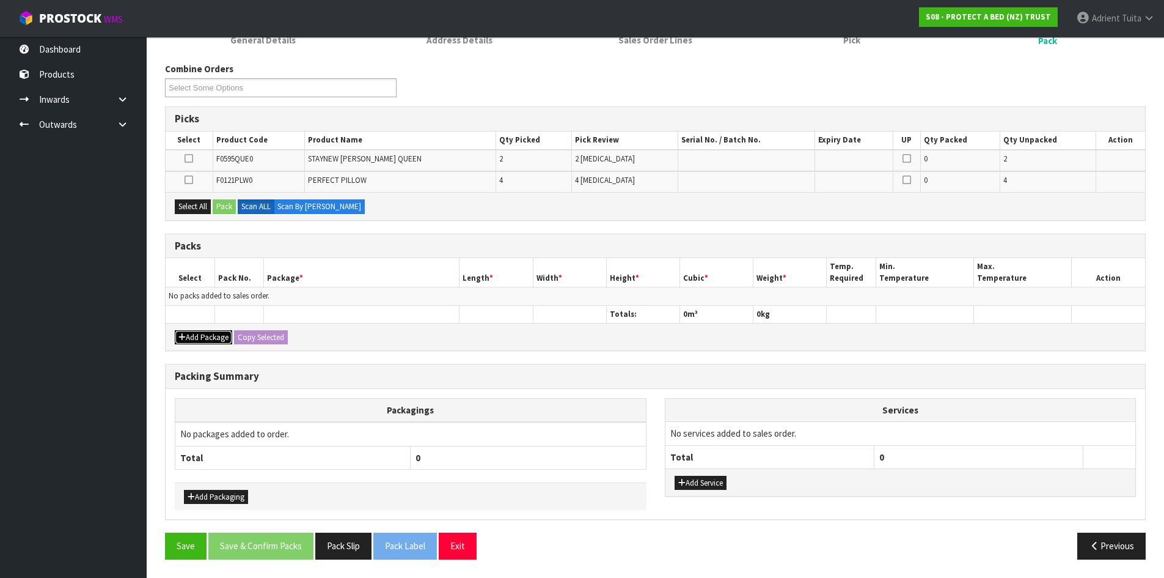
click at [202, 332] on button "Add Package" at bounding box center [203, 337] width 57 height 15
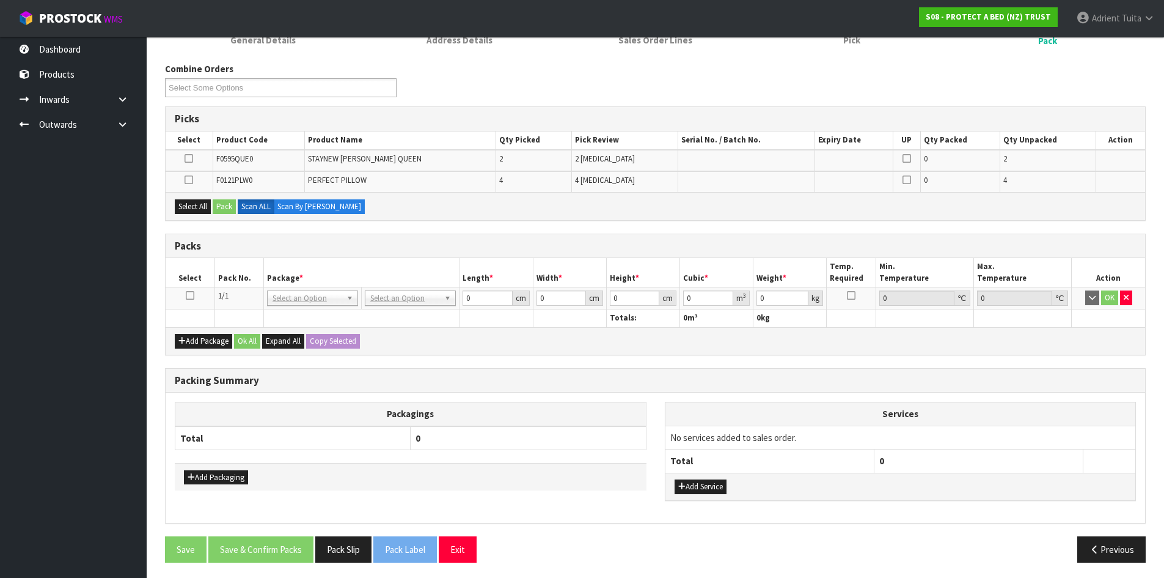
click at [194, 295] on td at bounding box center [190, 298] width 49 height 22
click at [194, 295] on icon at bounding box center [190, 295] width 9 height 1
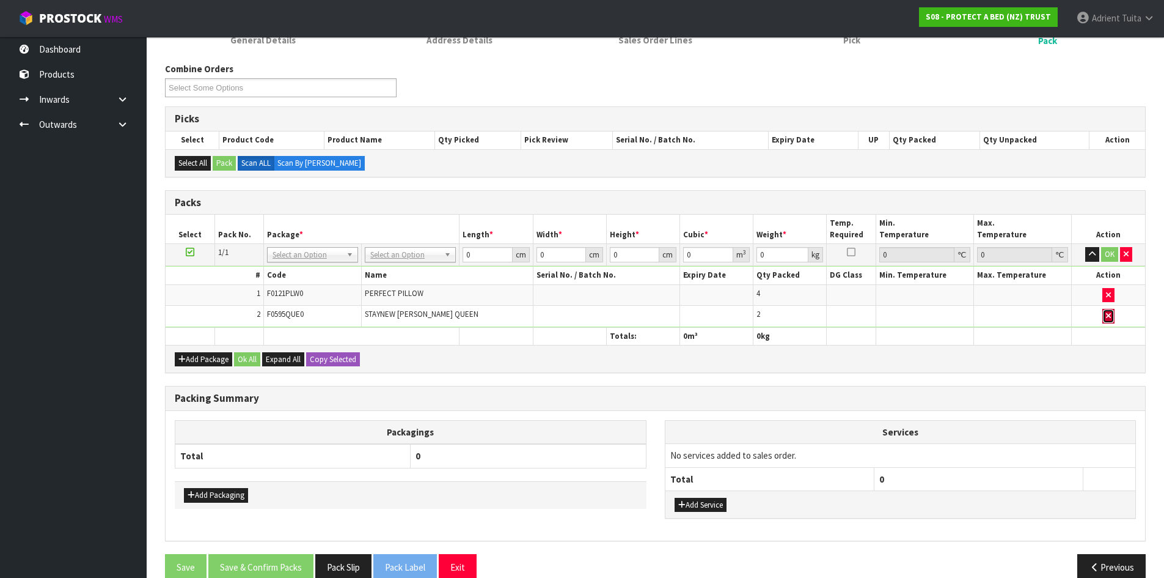
click at [1109, 315] on icon "button" at bounding box center [1108, 316] width 5 height 8
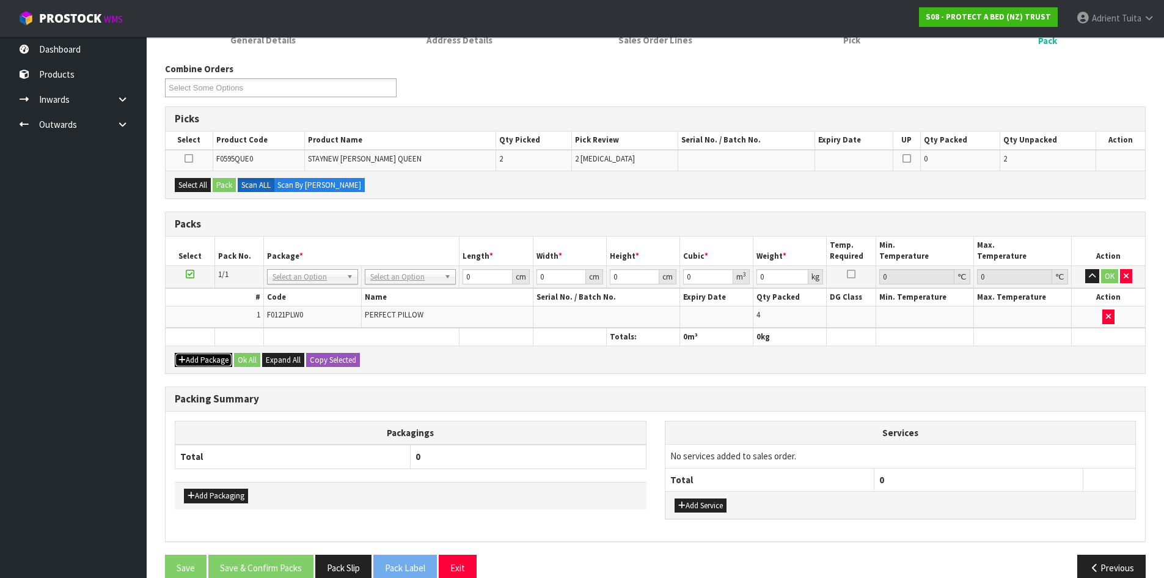
click at [192, 359] on button "Add Package" at bounding box center [203, 360] width 57 height 15
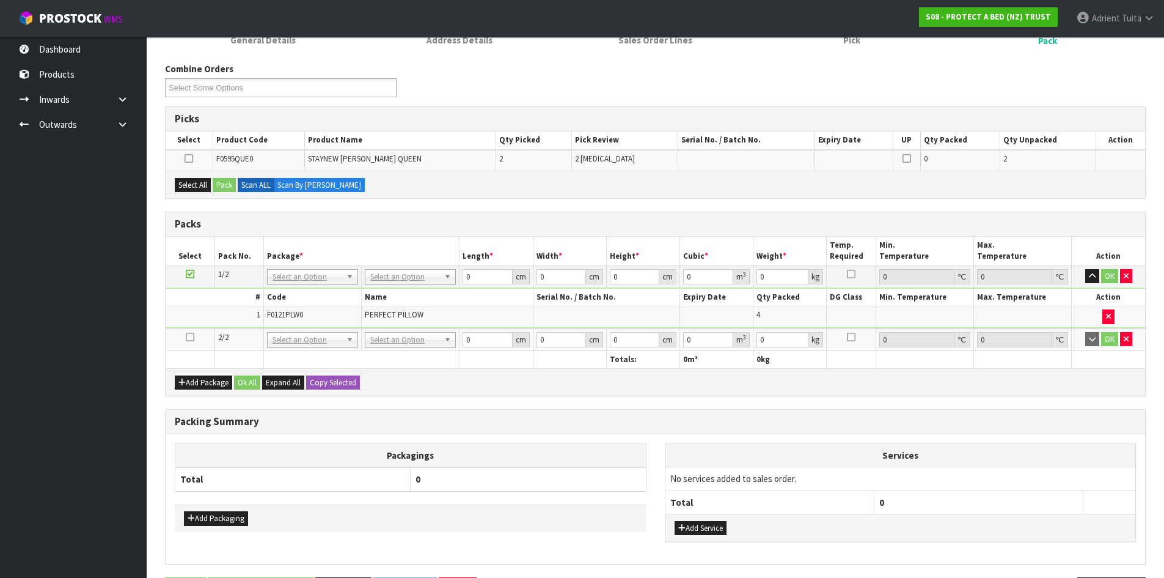
click at [191, 337] on icon at bounding box center [190, 337] width 9 height 1
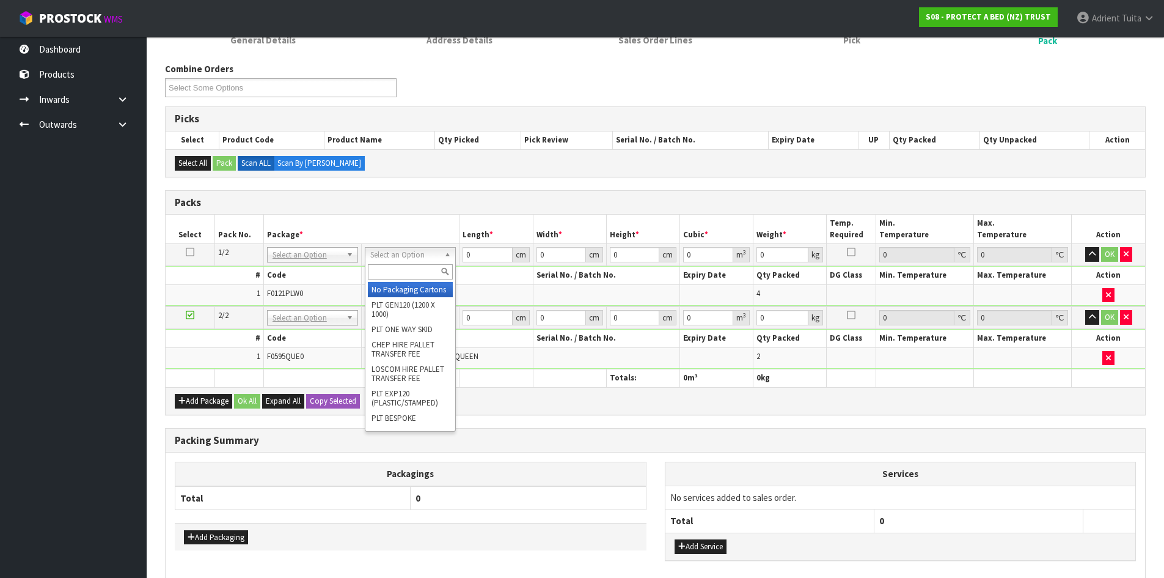
click at [377, 265] on input "text" at bounding box center [410, 271] width 85 height 15
type input "CTN9"
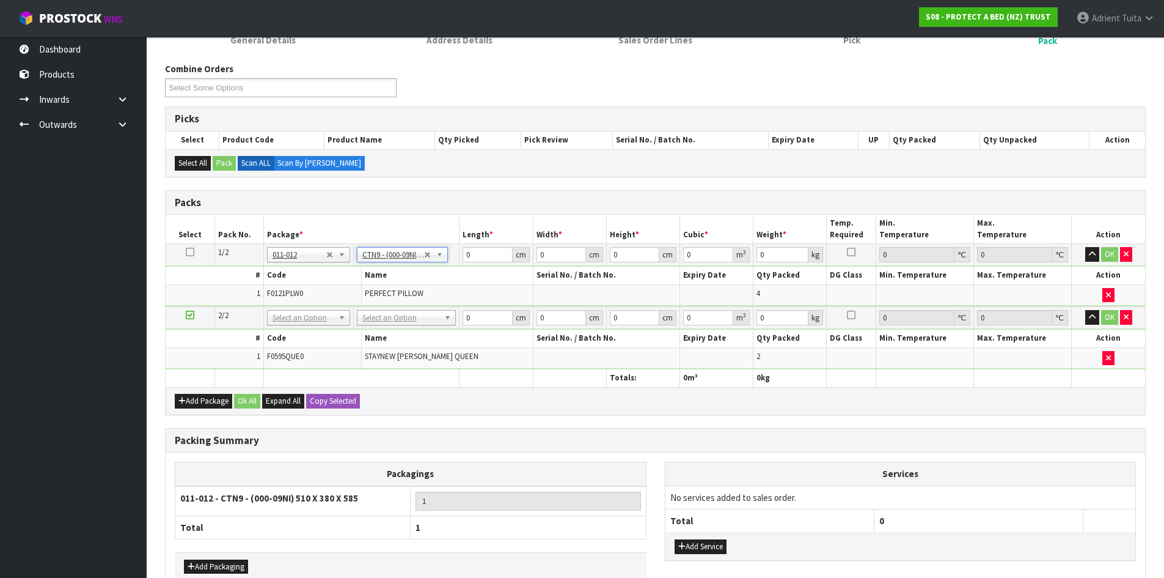
type input "51"
type input "38"
type input "58.5"
type input "0.113373"
type input "7.4"
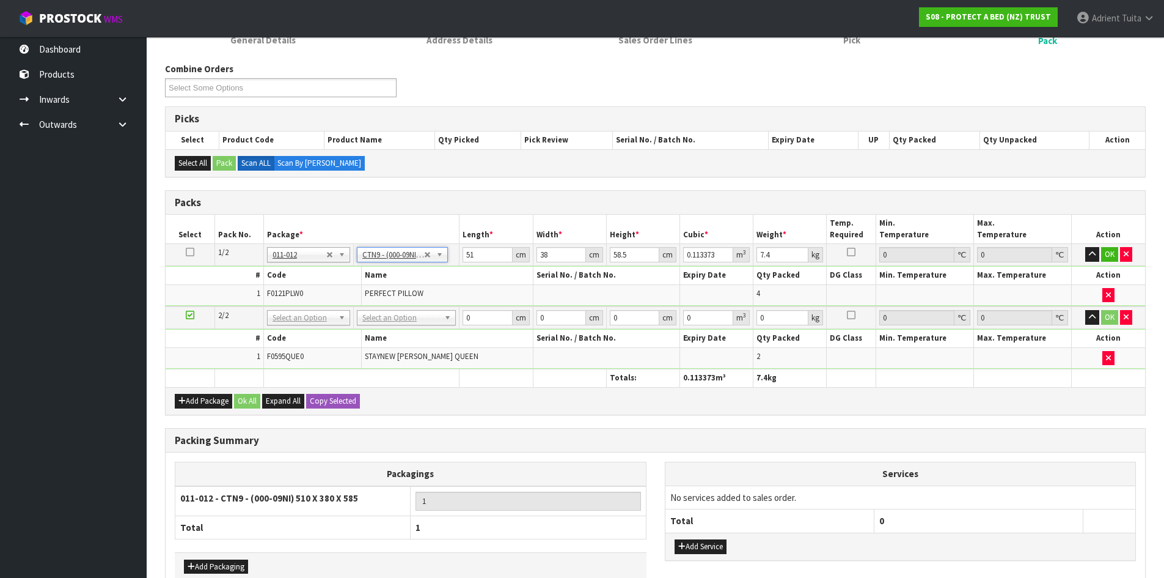
click at [367, 322] on td "No Packaging Cartons PLT GEN120 (1200 X 1000) PLT ONE WAY SKID CHEP HIRE PALLET…" at bounding box center [406, 317] width 106 height 23
drag, startPoint x: 373, startPoint y: 321, endPoint x: 370, endPoint y: 333, distance: 12.5
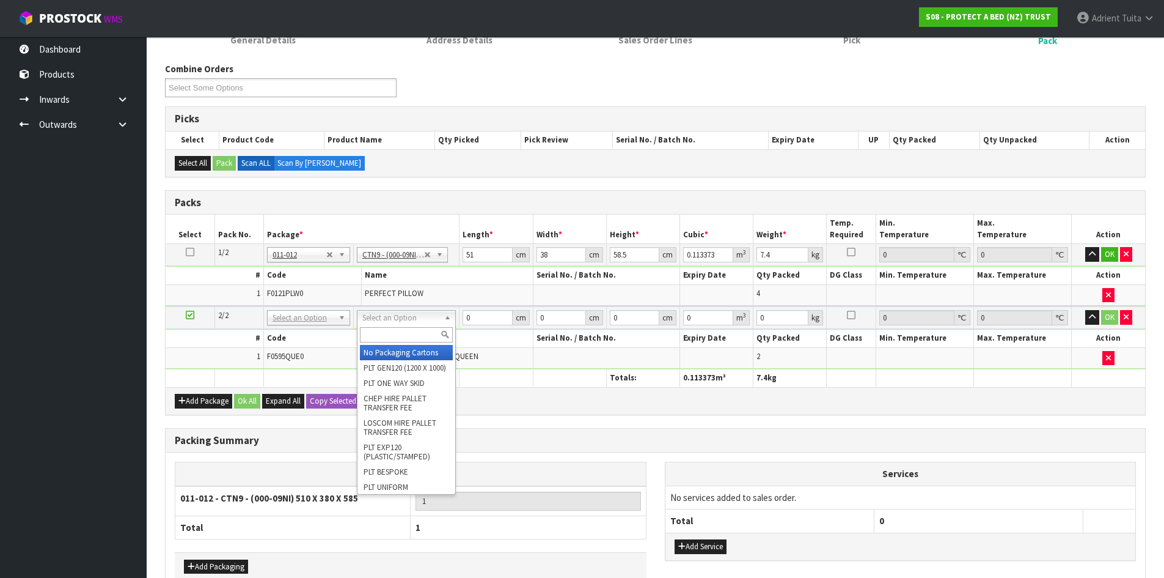
click at [370, 334] on input "text" at bounding box center [406, 334] width 93 height 15
type input "A4"
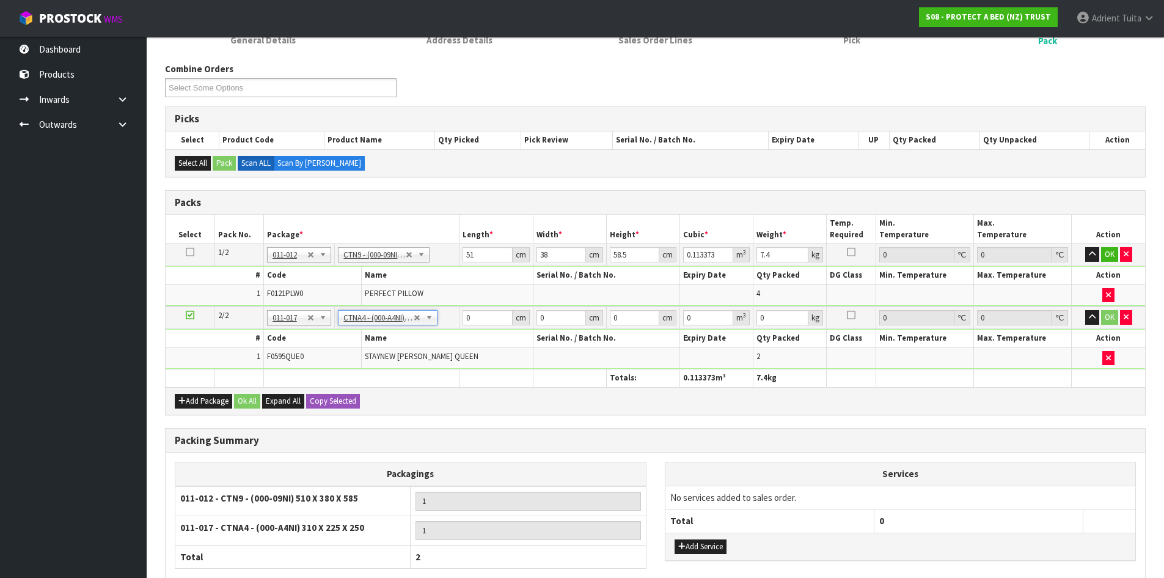
type input "31"
type input "22.5"
type input "25"
type input "0.017438"
type input "2"
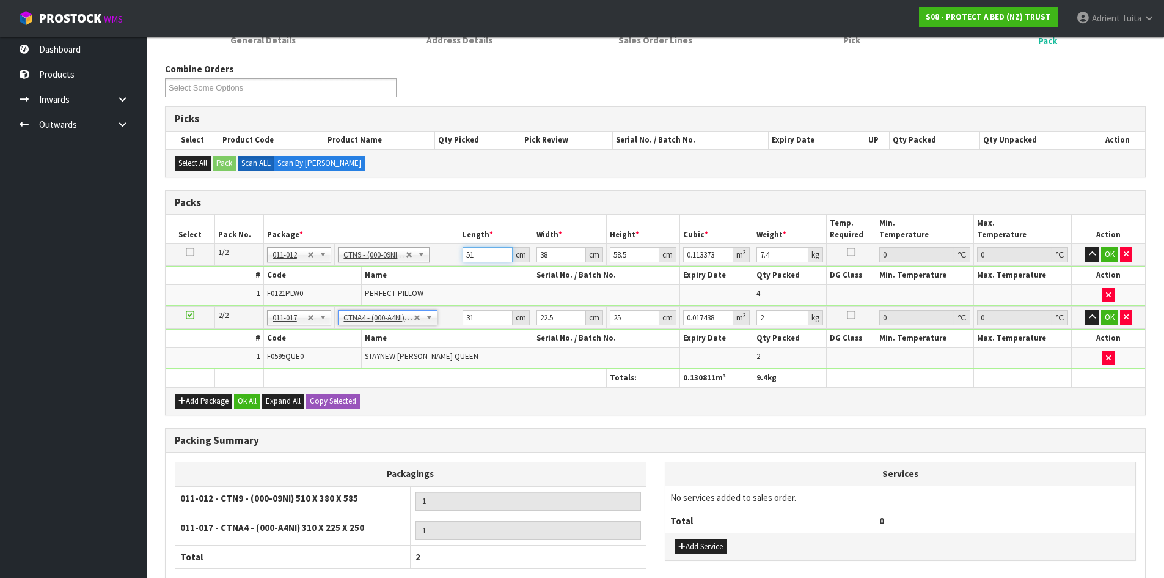
click at [467, 252] on input "51" at bounding box center [488, 254] width 50 height 15
click at [466, 252] on input "51" at bounding box center [488, 254] width 50 height 15
type input "5"
type input "0.011115"
type input "52"
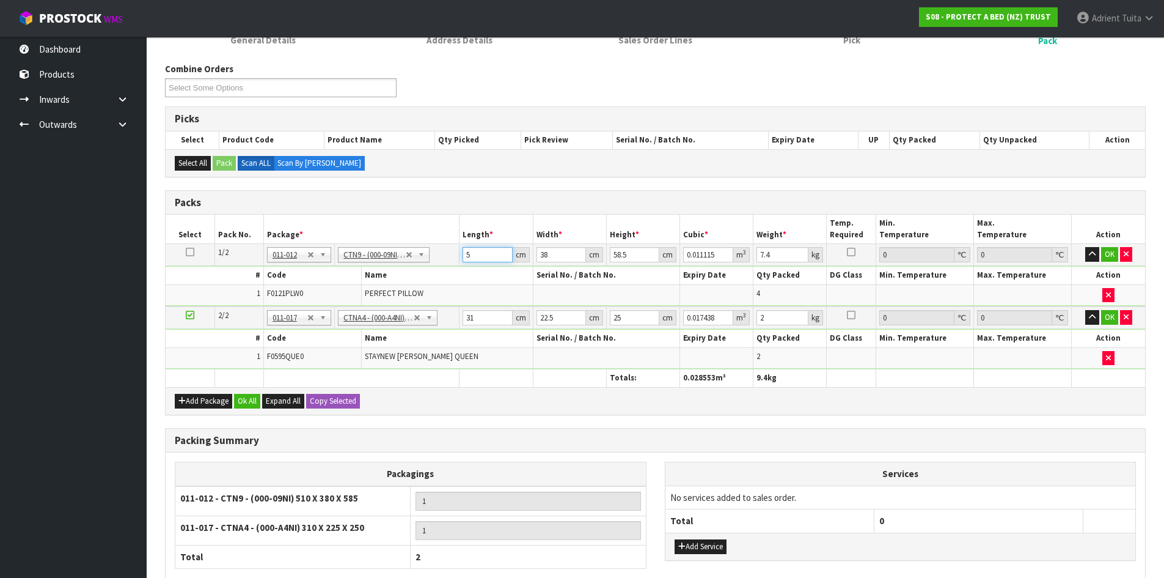
type input "0.115596"
type input "52"
type input "4"
type input "0.012168"
type input "41"
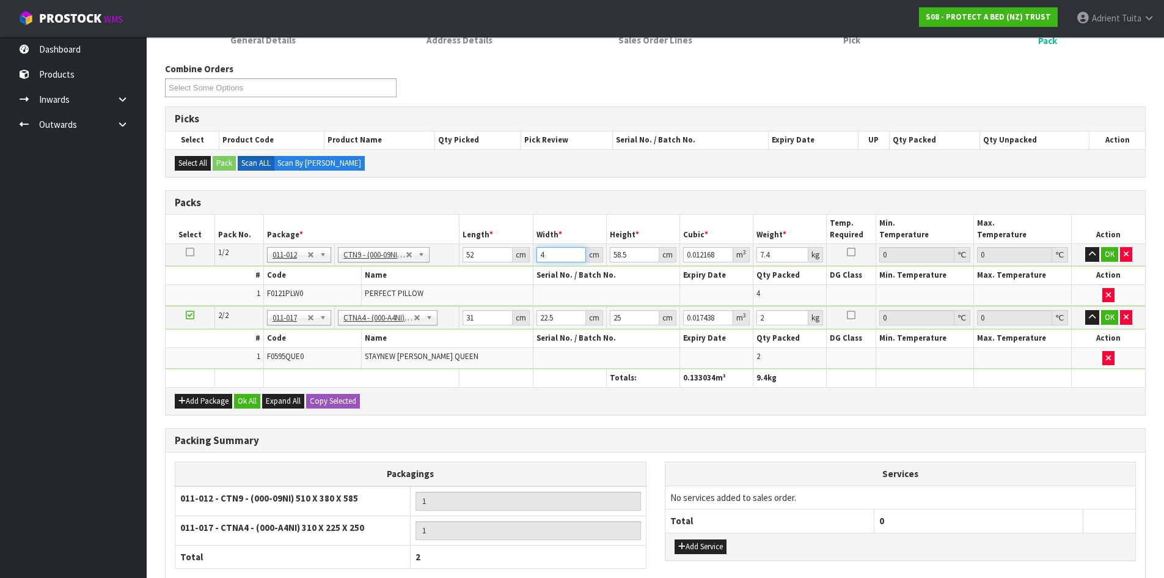
type input "0.124722"
type input "41"
type input "4"
type input "0.008528"
type input "43"
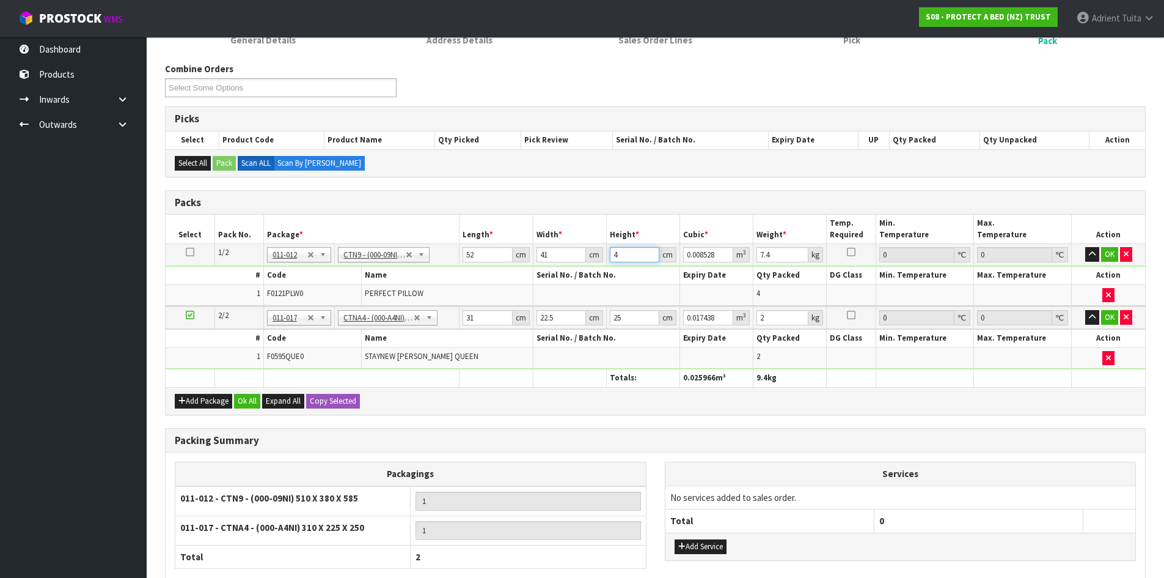
type input "0.091676"
type input "43"
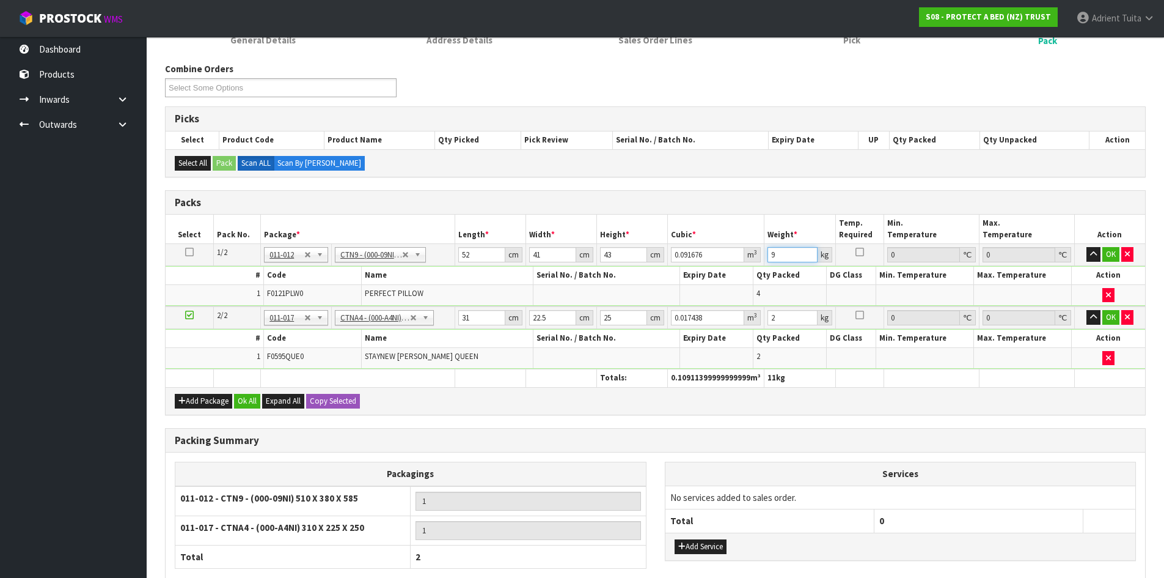
type input "9"
click at [469, 318] on input "31" at bounding box center [481, 317] width 47 height 15
type input "3"
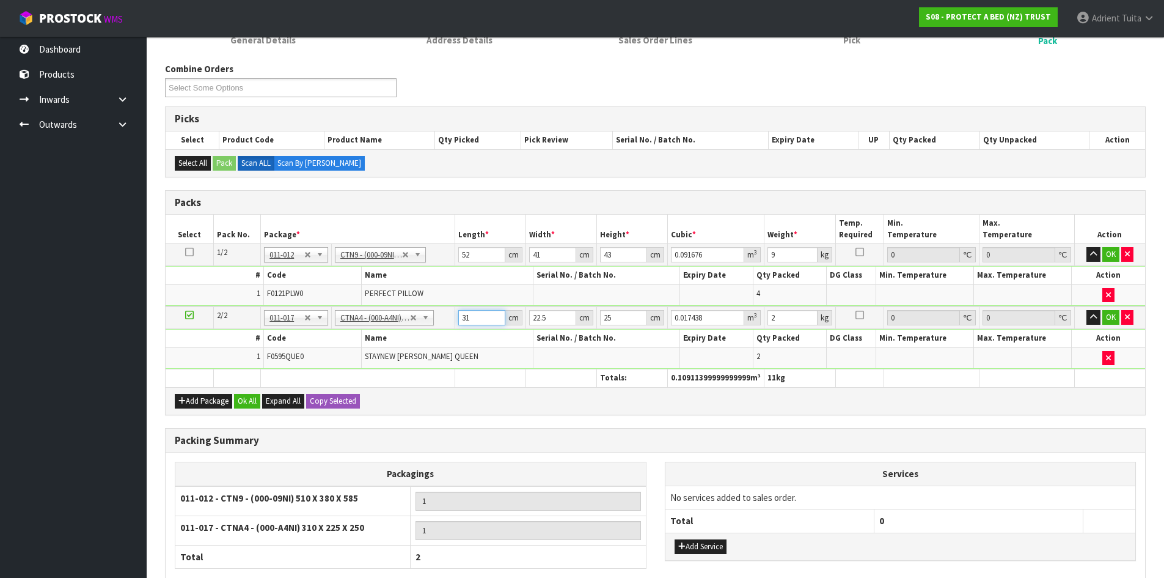
type input "0.001687"
type input "32"
type input "0.018"
type input "32"
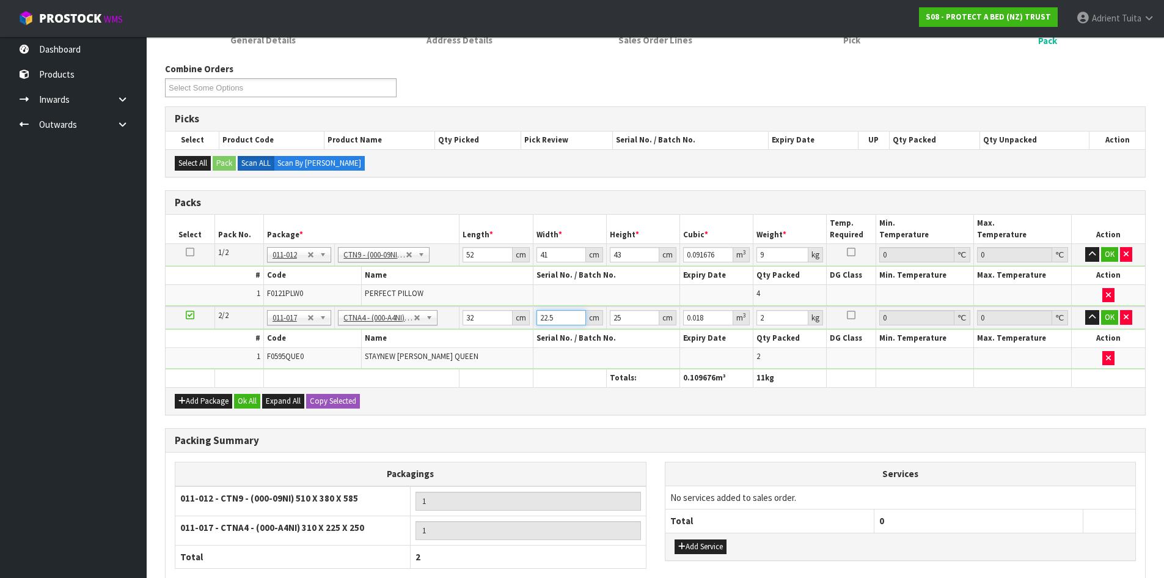
type input "2"
type input "0.0016"
type input "24"
type input "0.0192"
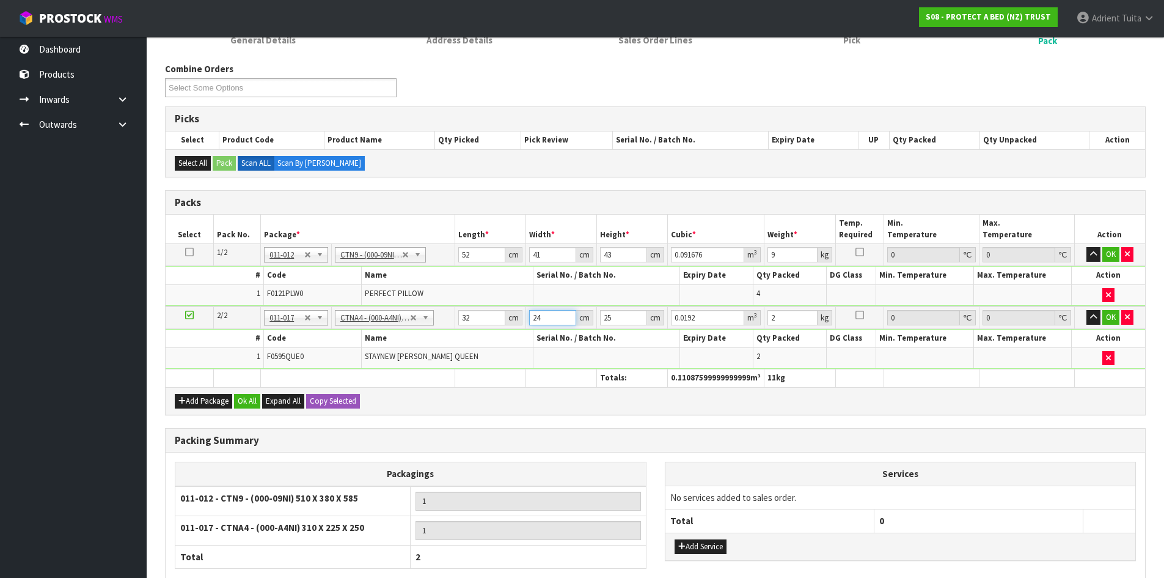
type input "24"
type input "3"
type input "0.002304"
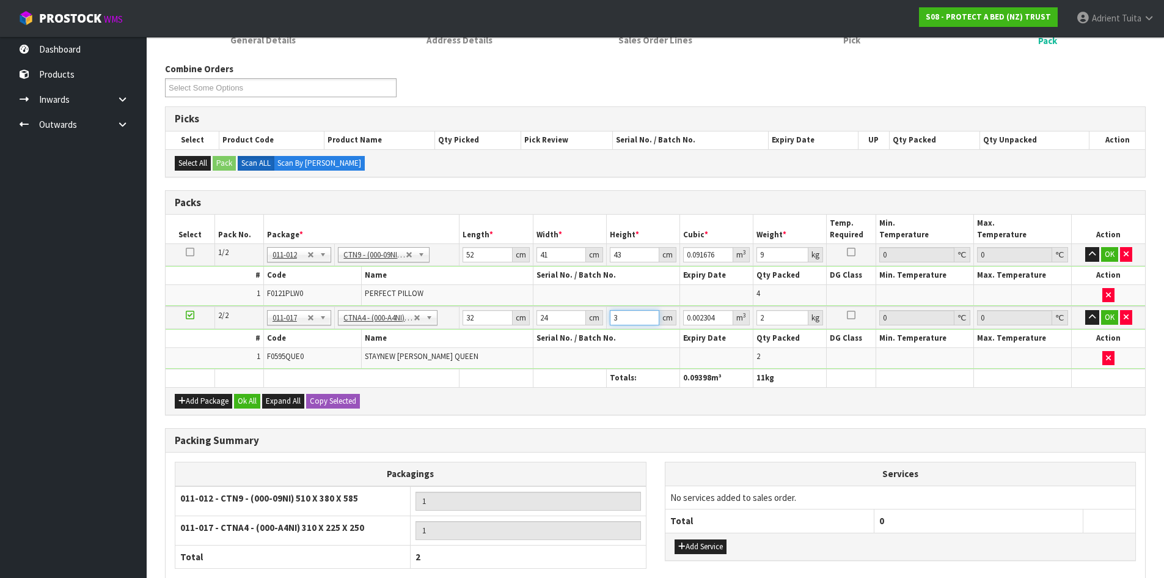
type input "31"
type input "0.023808"
type input "31"
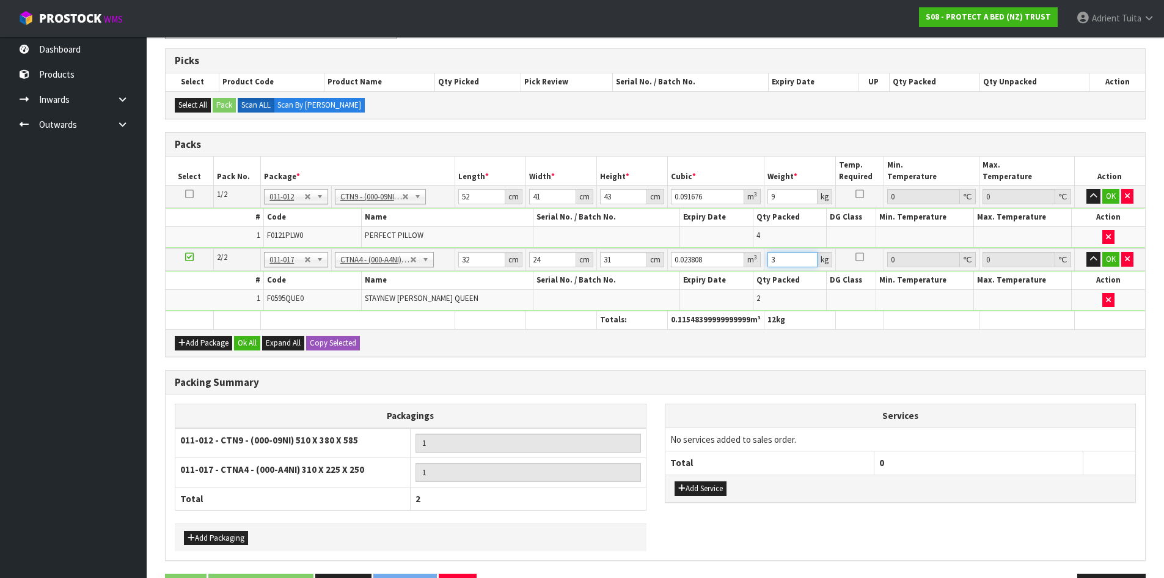
scroll to position [278, 0]
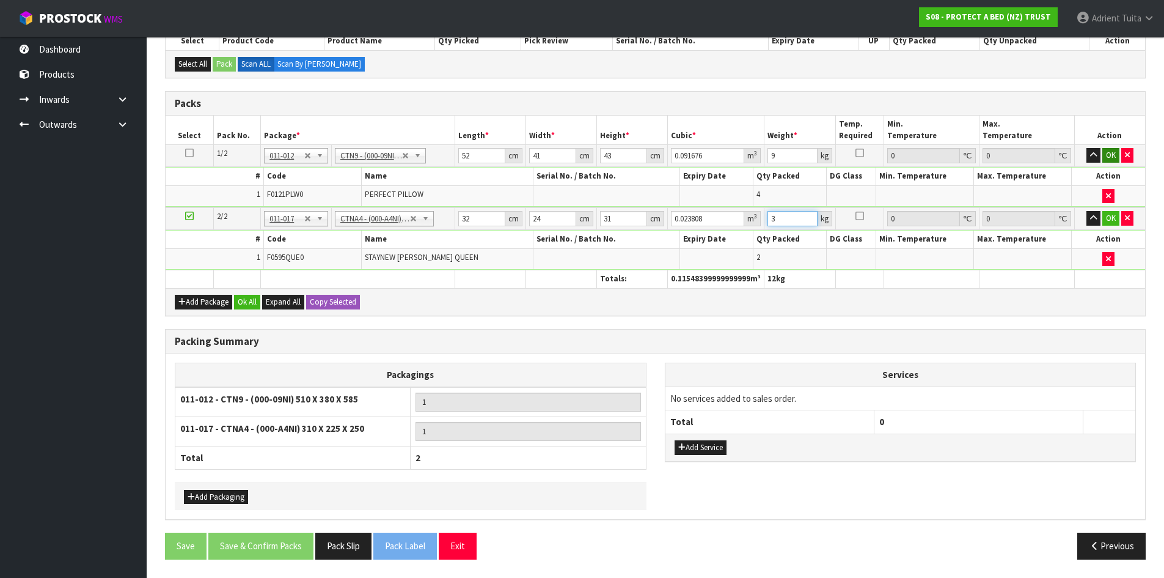
type input "3"
drag, startPoint x: 1111, startPoint y: 154, endPoint x: 1104, endPoint y: 178, distance: 25.5
click at [1113, 154] on button "OK" at bounding box center [1111, 155] width 17 height 15
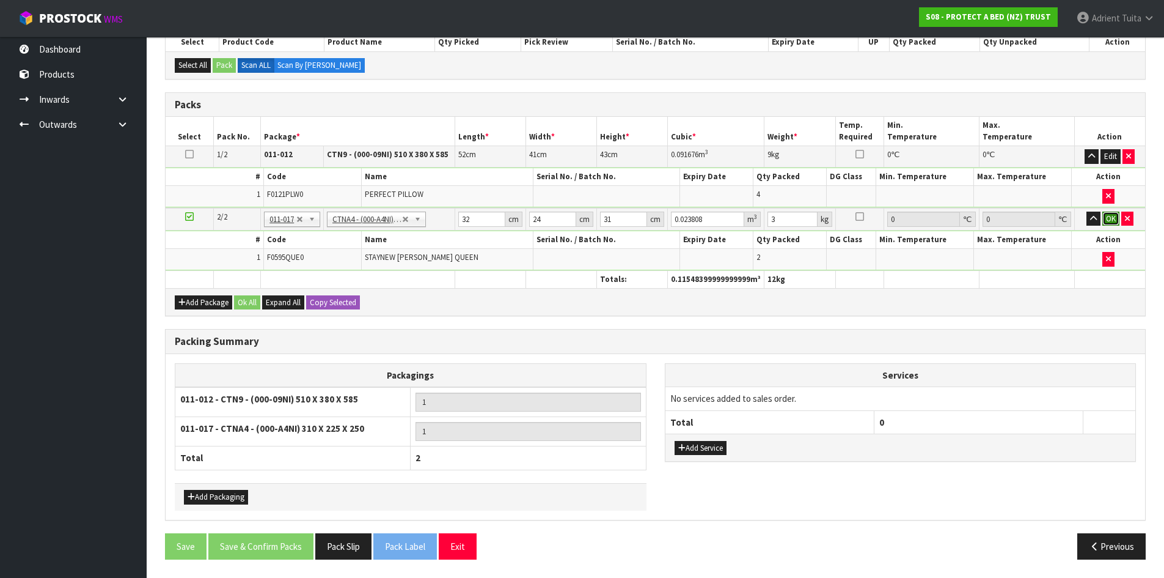
click at [1113, 219] on button "OK" at bounding box center [1111, 219] width 17 height 15
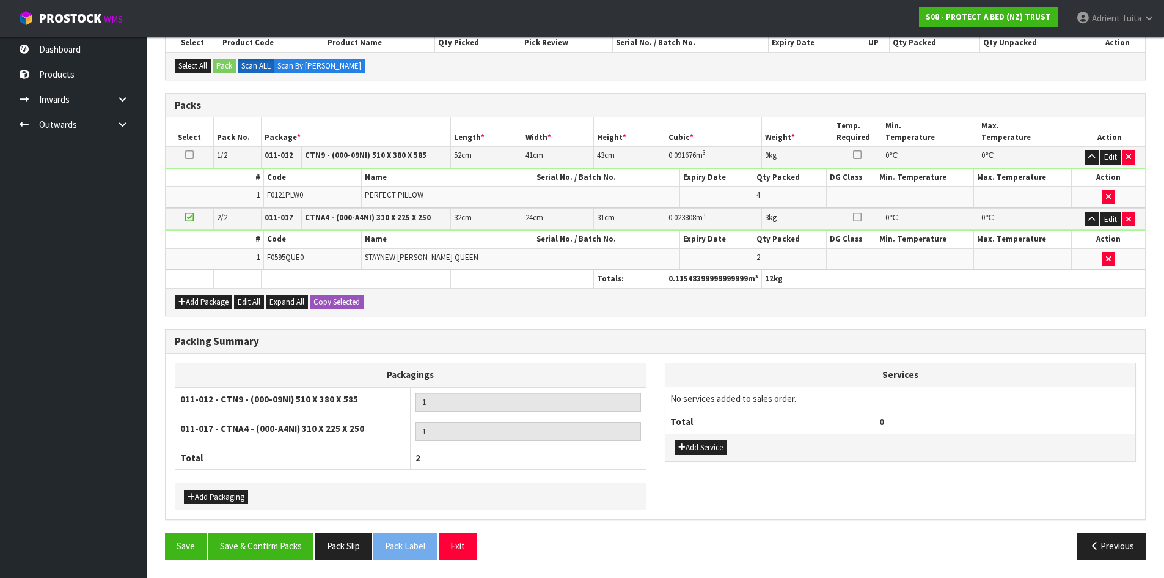
scroll to position [276, 0]
click at [282, 539] on button "Save & Confirm Packs" at bounding box center [260, 545] width 105 height 26
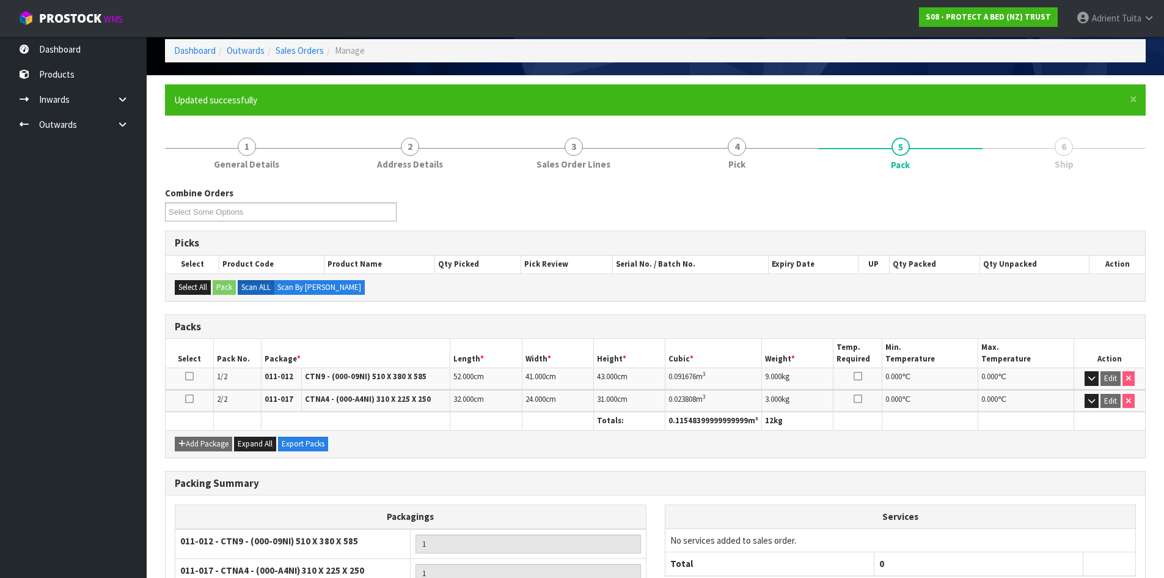
scroll to position [169, 0]
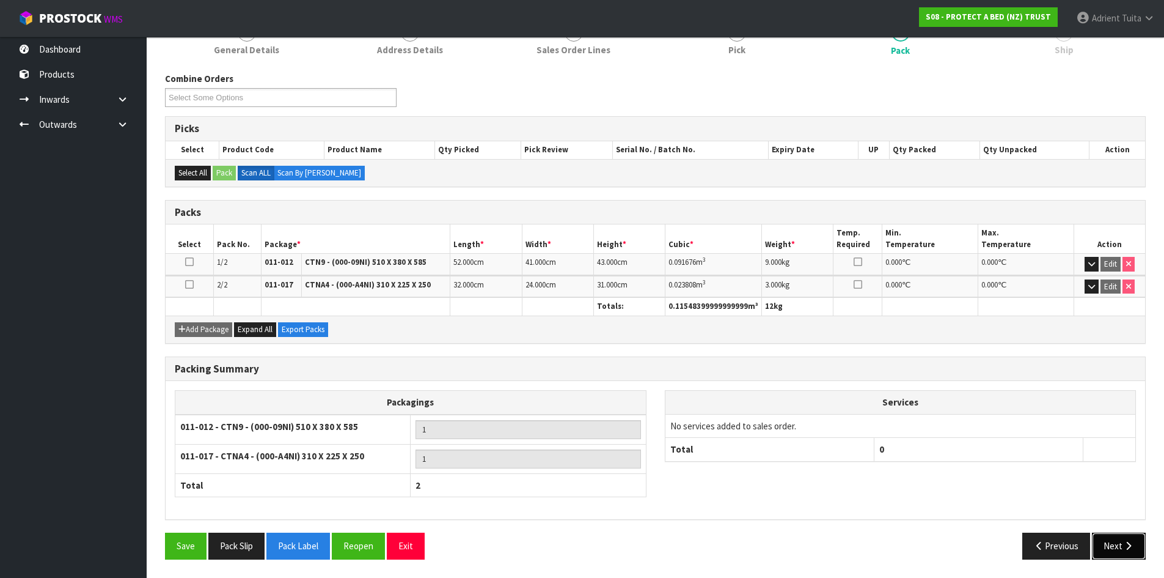
click at [1127, 549] on icon "button" at bounding box center [1129, 545] width 12 height 9
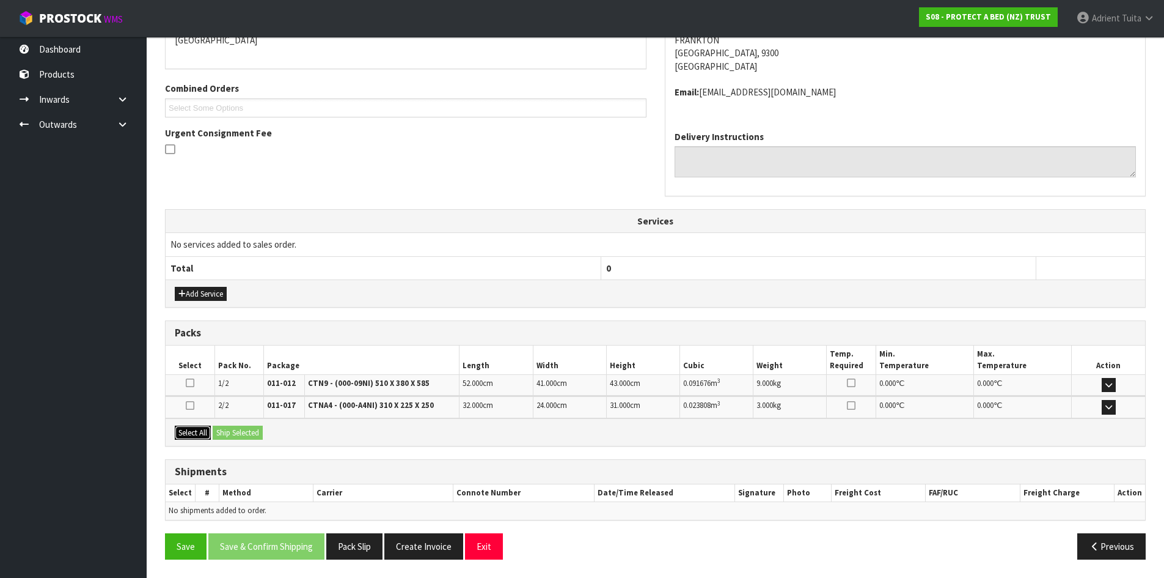
drag, startPoint x: 189, startPoint y: 426, endPoint x: 223, endPoint y: 425, distance: 33.0
click at [191, 428] on button "Select All" at bounding box center [193, 432] width 36 height 15
click at [223, 425] on button "Ship Selected" at bounding box center [238, 432] width 50 height 15
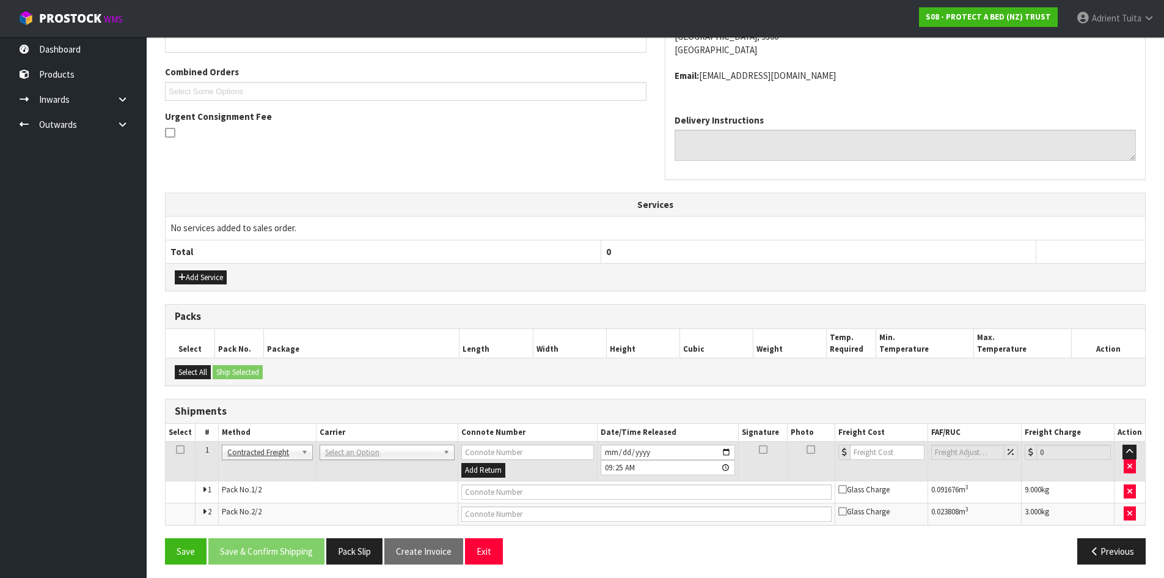
scroll to position [303, 0]
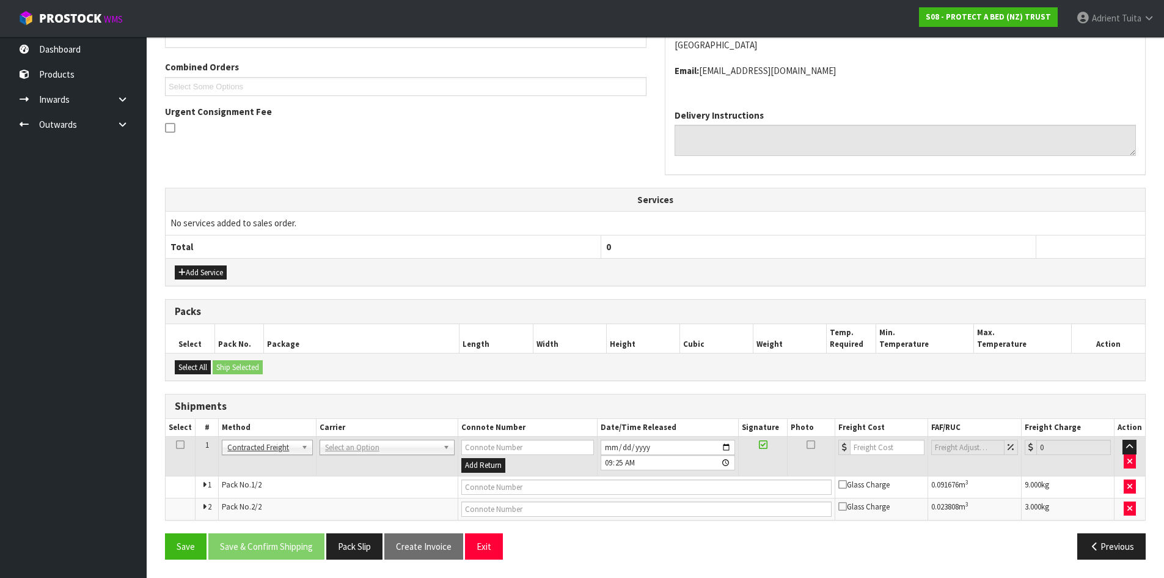
drag, startPoint x: 333, startPoint y: 450, endPoint x: 333, endPoint y: 469, distance: 19.0
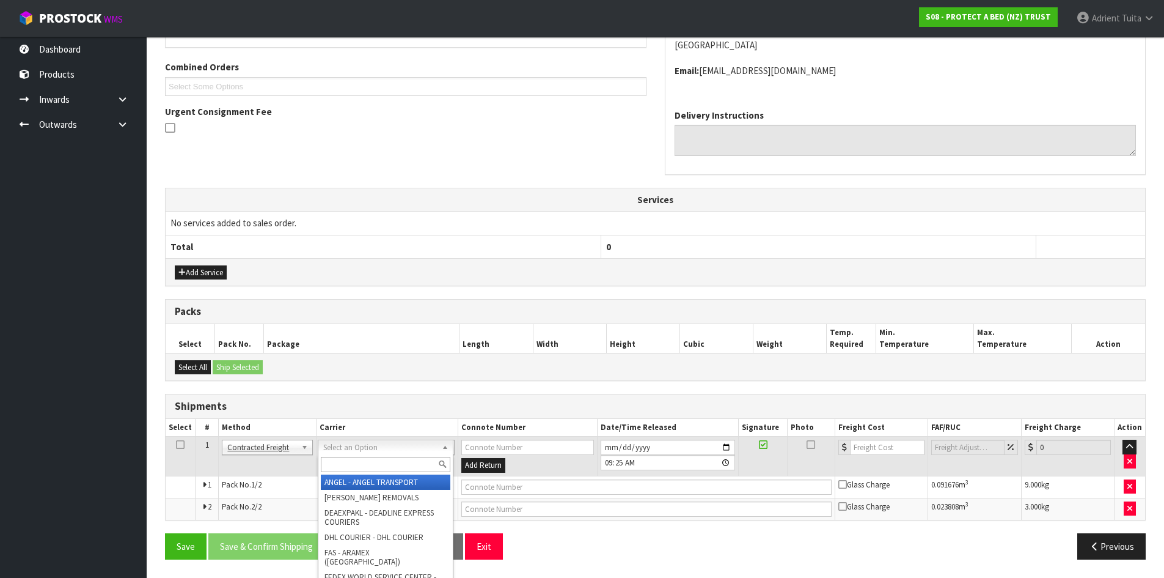
click at [334, 468] on input "text" at bounding box center [386, 464] width 130 height 15
type input "NZP"
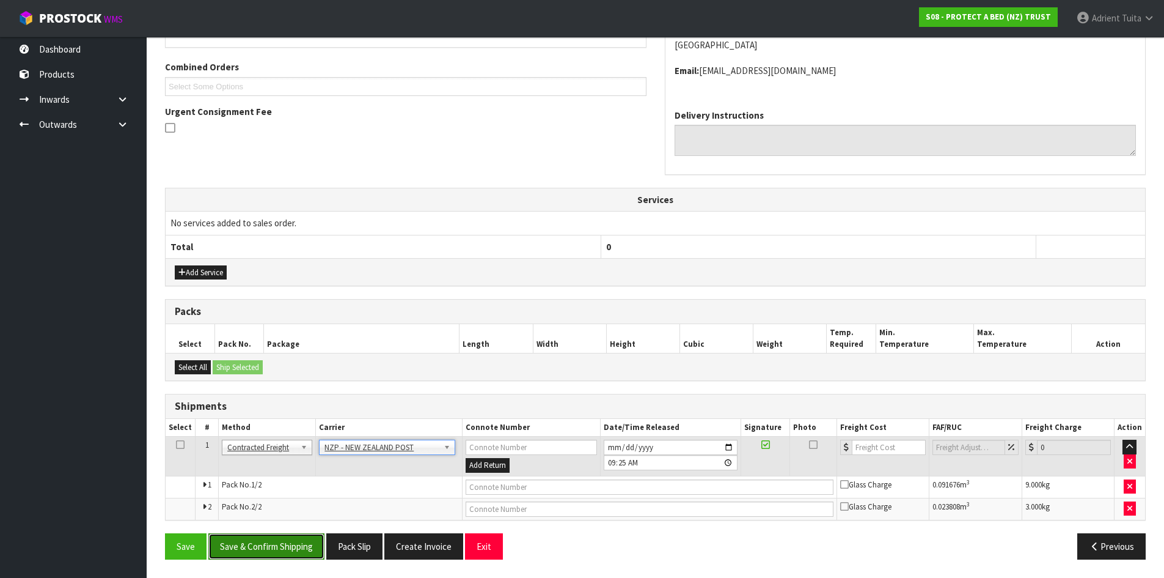
click at [249, 547] on button "Save & Confirm Shipping" at bounding box center [266, 546] width 116 height 26
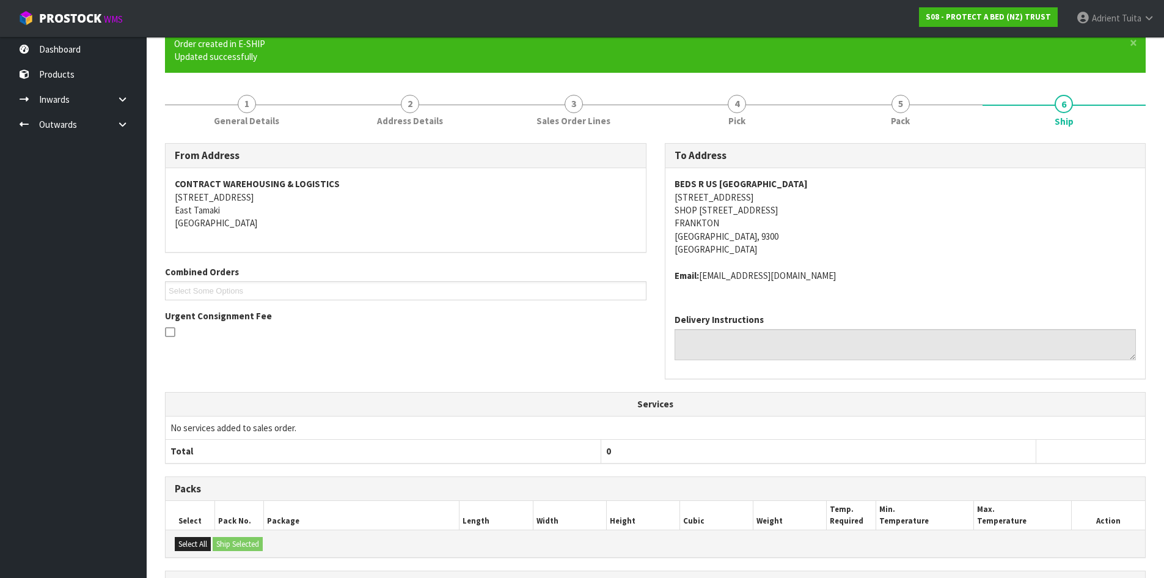
scroll to position [284, 0]
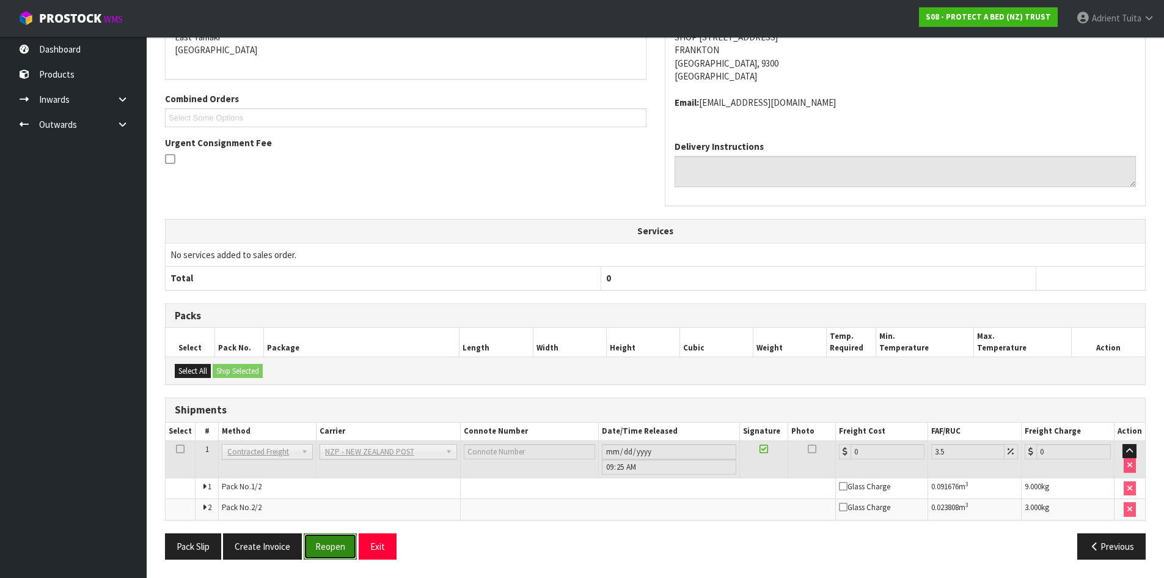
click at [334, 545] on button "Reopen" at bounding box center [330, 546] width 53 height 26
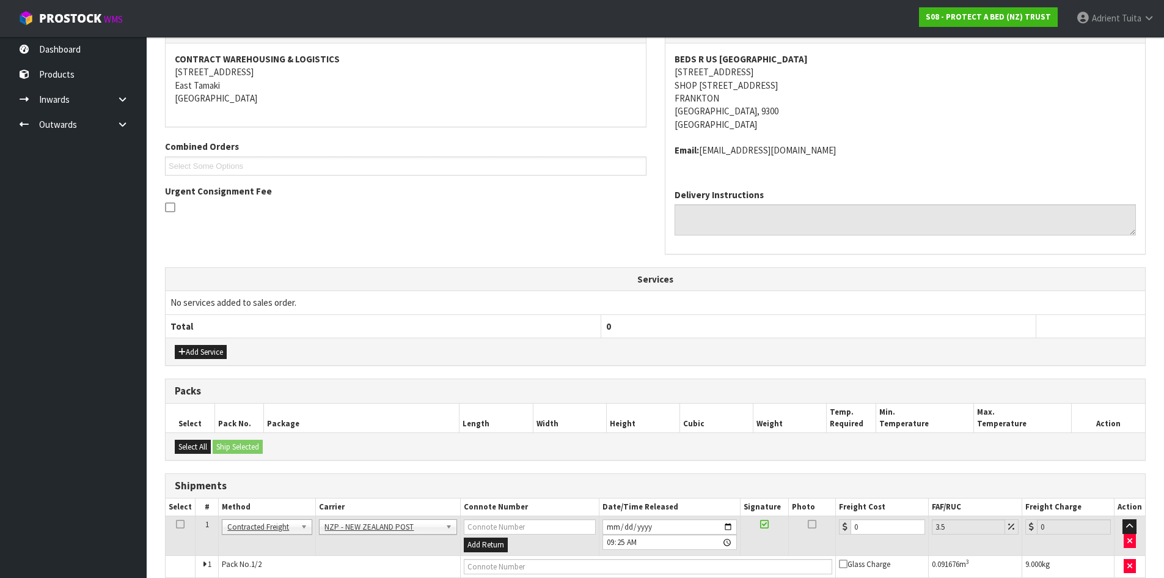
scroll to position [303, 0]
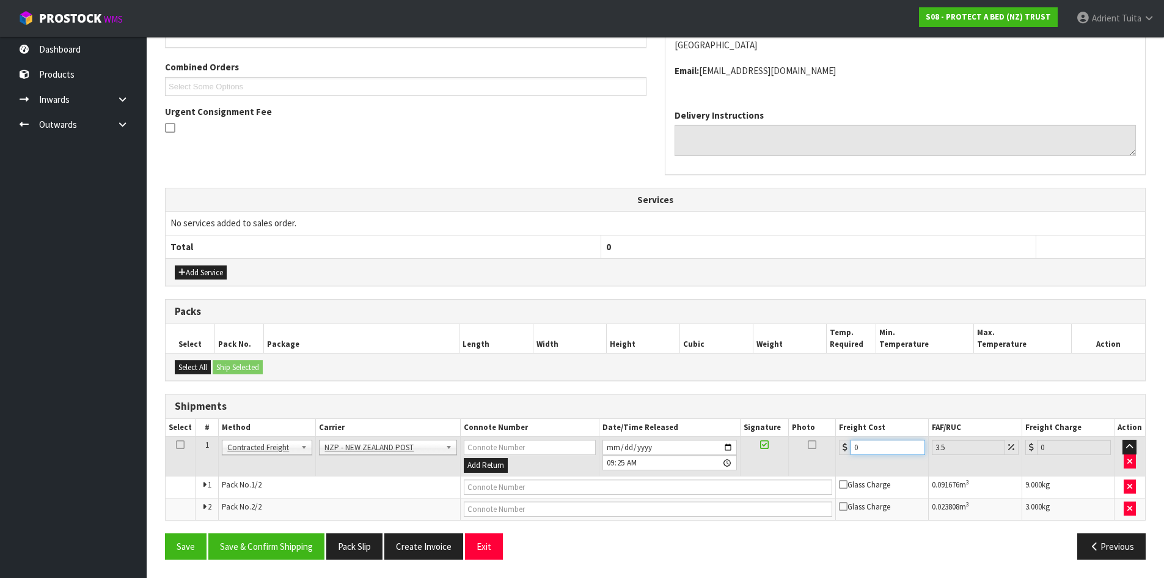
click at [897, 451] on input "0" at bounding box center [888, 447] width 74 height 15
type input "3"
type input "3.1"
type input "38"
type input "39.33"
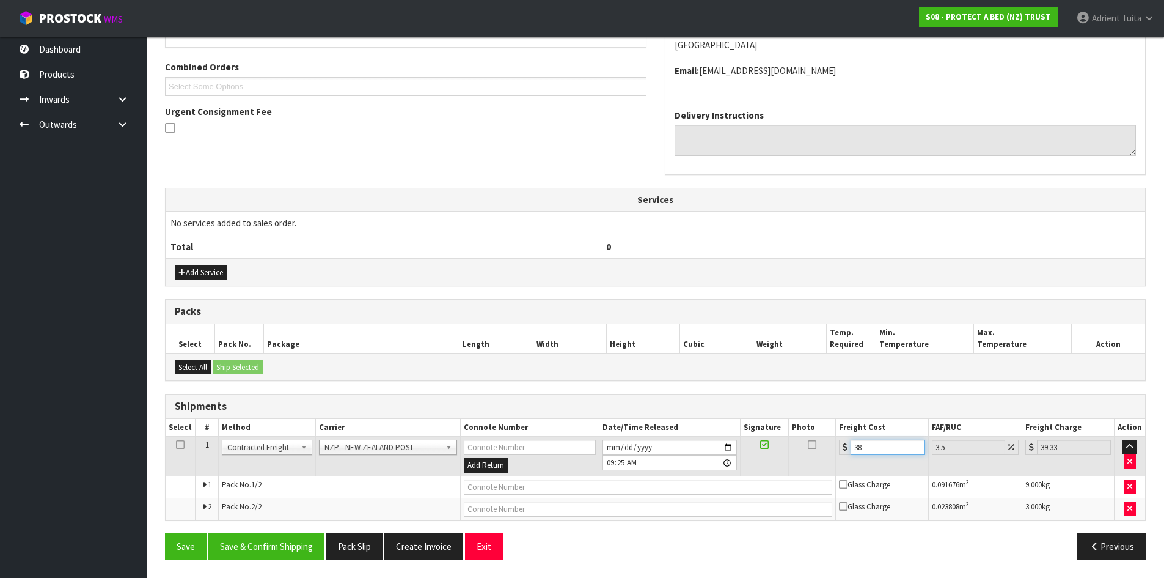
type input "38.2"
type input "39.54"
type input "38.22"
type input "39.56"
type input "38.22"
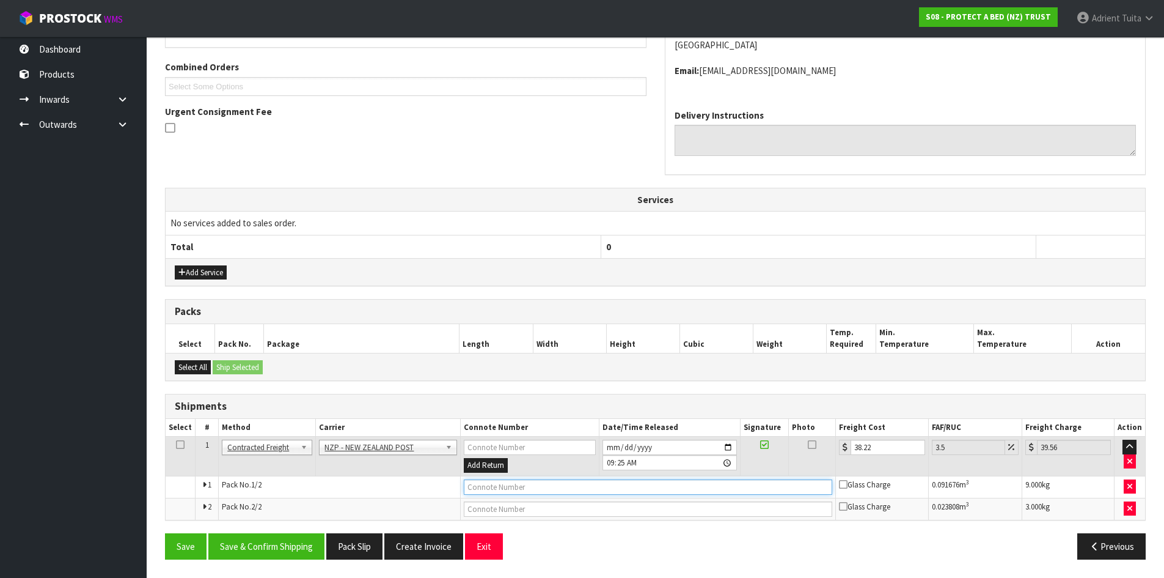
click at [588, 487] on input "text" at bounding box center [648, 486] width 369 height 15
type input "00894210392610289501"
click at [165, 533] on button "Save" at bounding box center [186, 546] width 42 height 26
click at [591, 507] on input "00894210392610289495" at bounding box center [648, 508] width 369 height 15
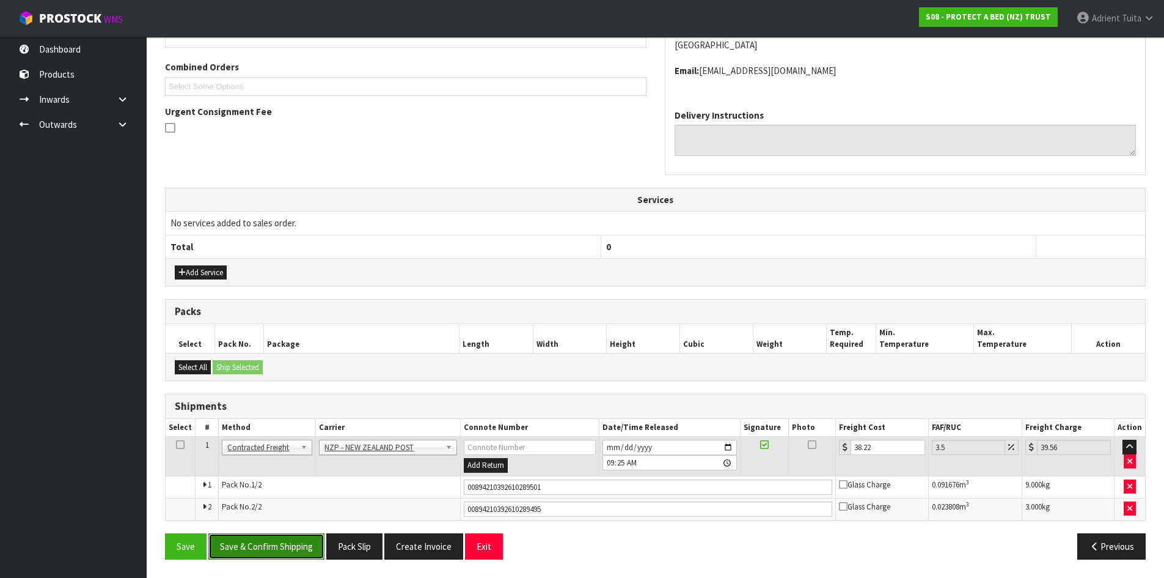
click at [262, 551] on button "Save & Confirm Shipping" at bounding box center [266, 546] width 116 height 26
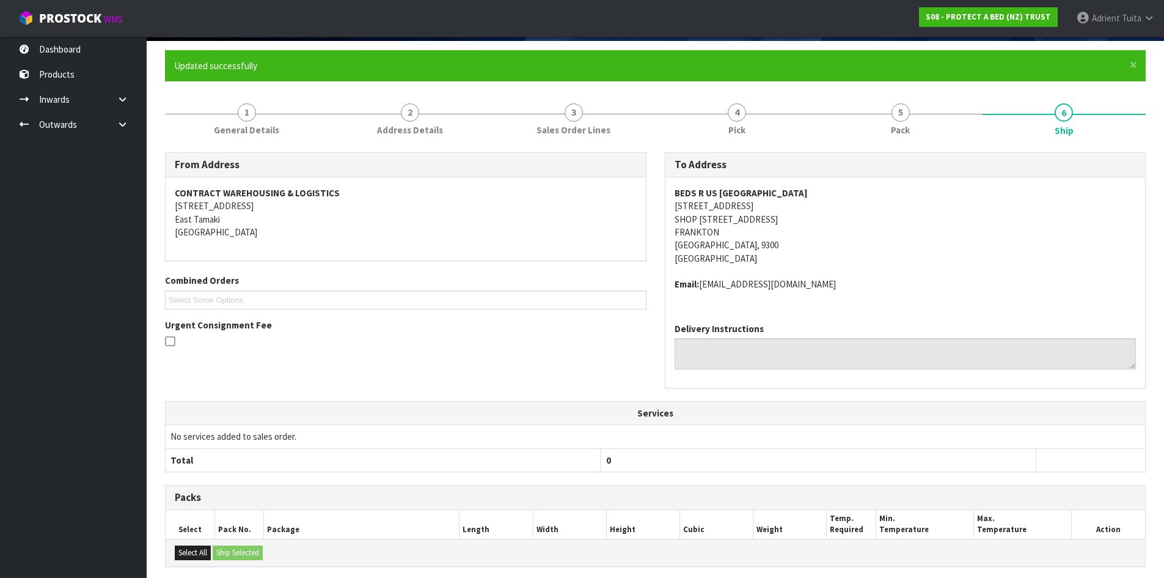
scroll to position [0, 0]
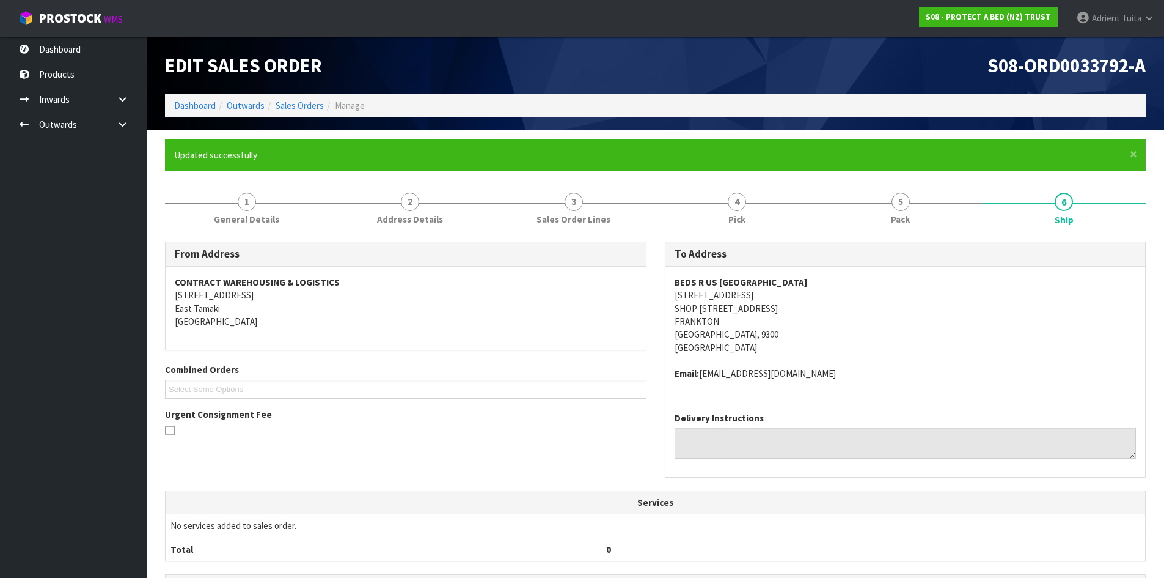
click at [188, 119] on div "Edit Sales Order S08-ORD0033792-A Dashboard Outwards Sales Orders Manage" at bounding box center [655, 84] width 999 height 94
click at [193, 108] on link "Dashboard" at bounding box center [195, 106] width 42 height 12
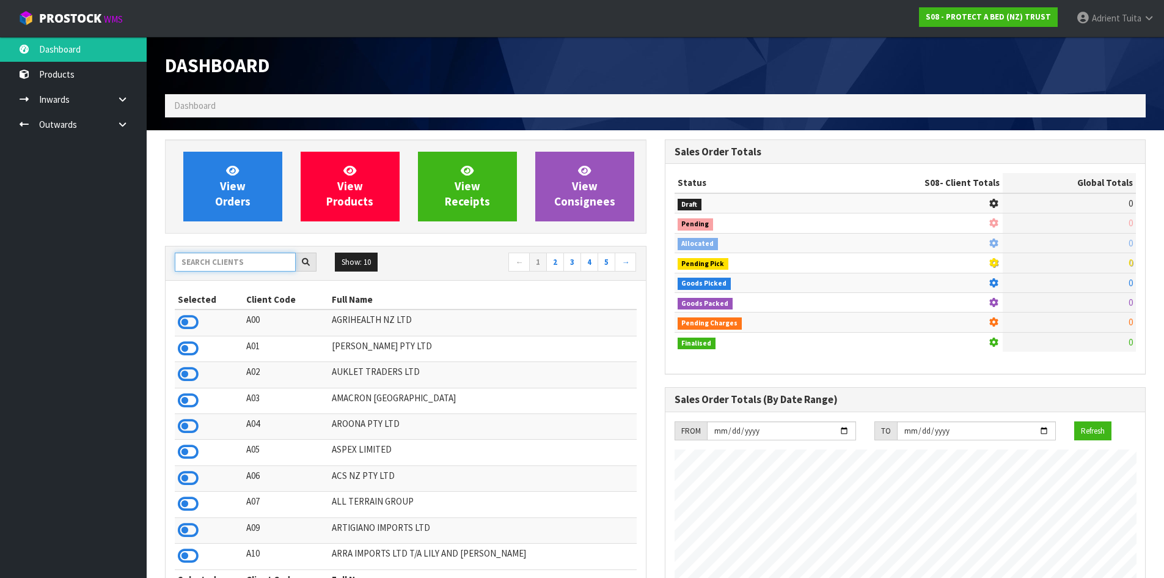
scroll to position [762, 499]
click at [223, 259] on input "text" at bounding box center [235, 261] width 121 height 19
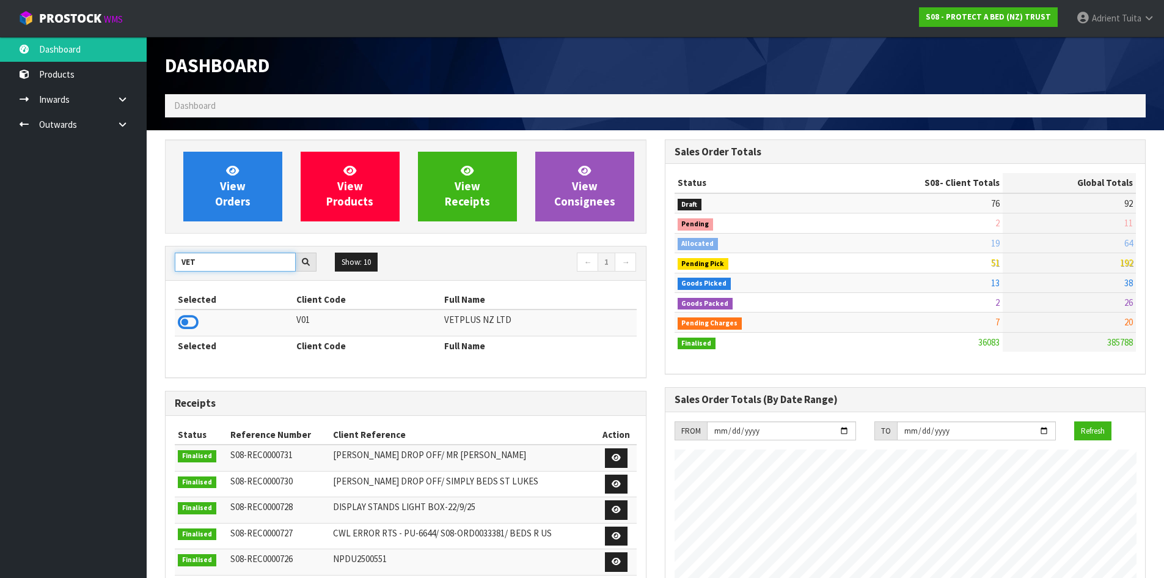
type input "VET"
click at [175, 320] on td at bounding box center [234, 322] width 119 height 26
click at [182, 321] on icon at bounding box center [188, 322] width 21 height 18
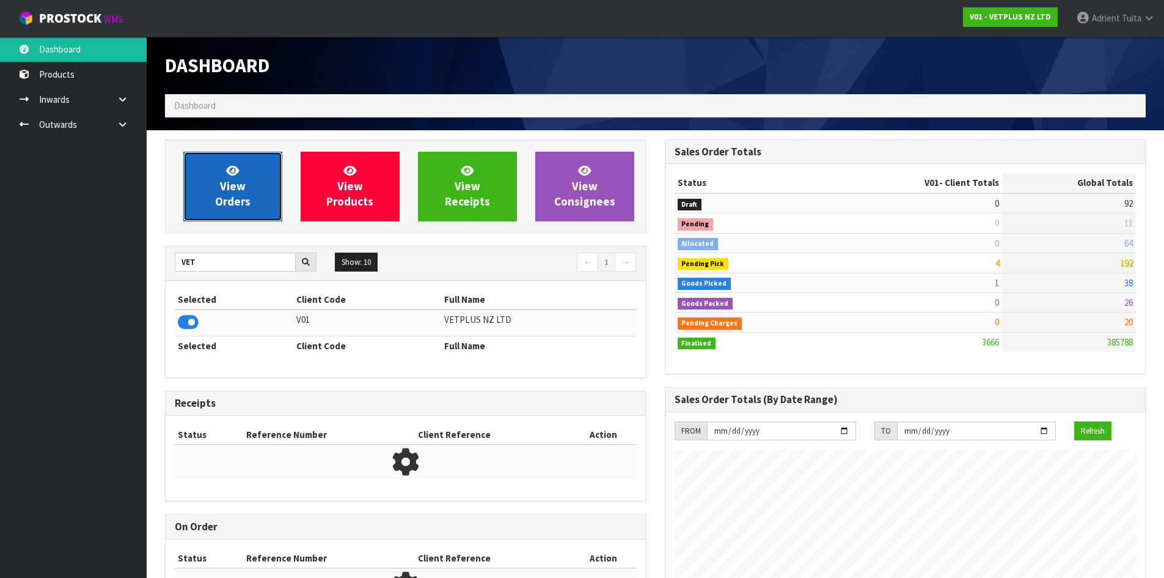
click at [229, 174] on icon at bounding box center [232, 170] width 13 height 12
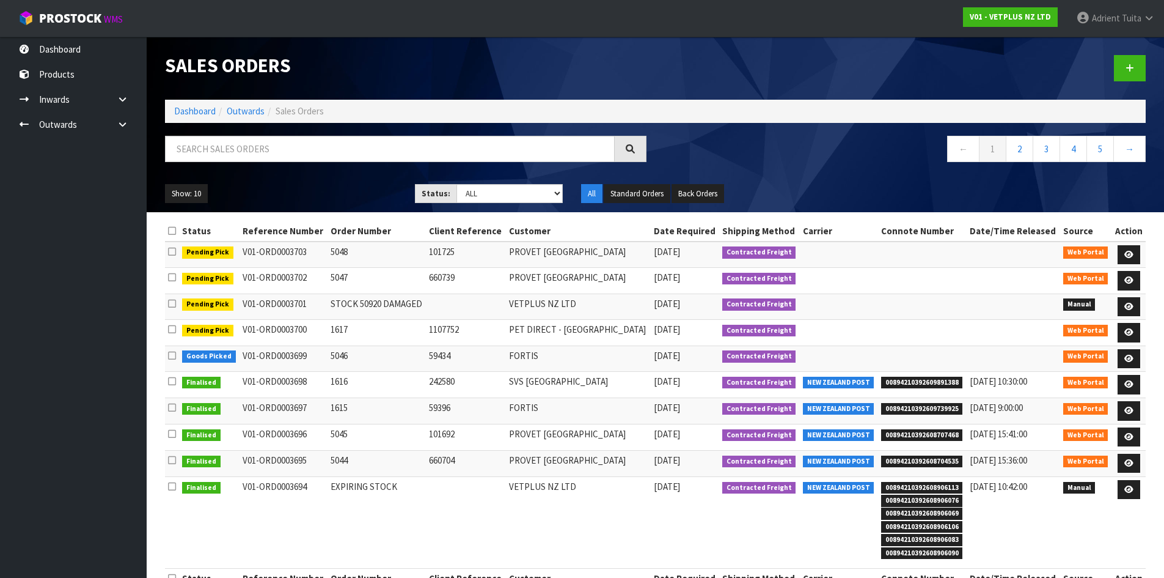
click at [1116, 358] on td at bounding box center [1129, 358] width 34 height 26
click at [1120, 358] on link at bounding box center [1129, 359] width 23 height 20
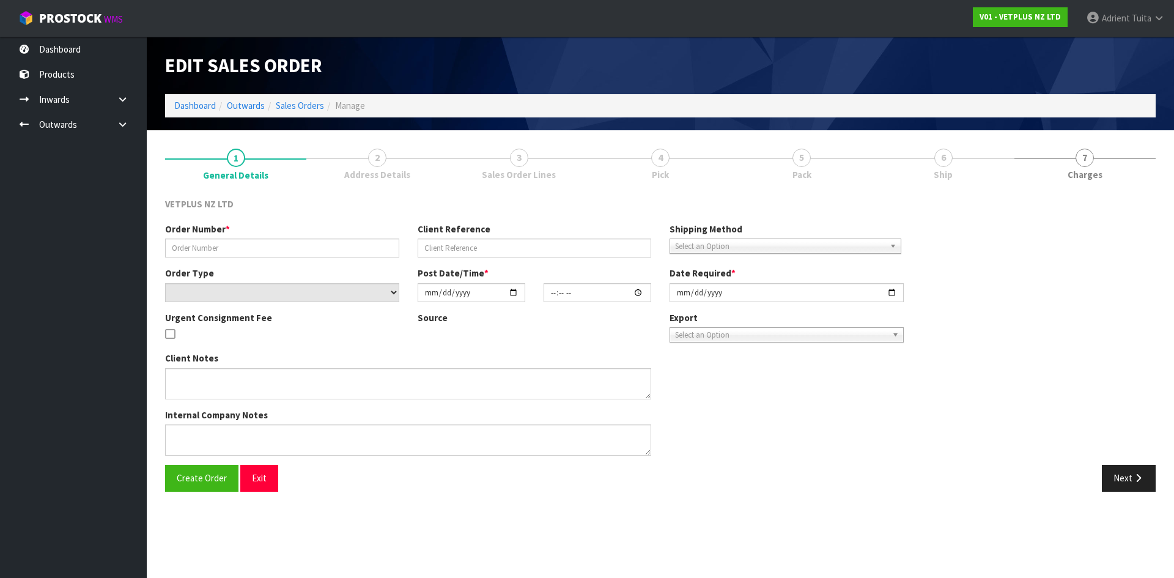
type input "5046"
type input "59434"
select select "number:0"
type input "[DATE]"
type input "09:04:00.000"
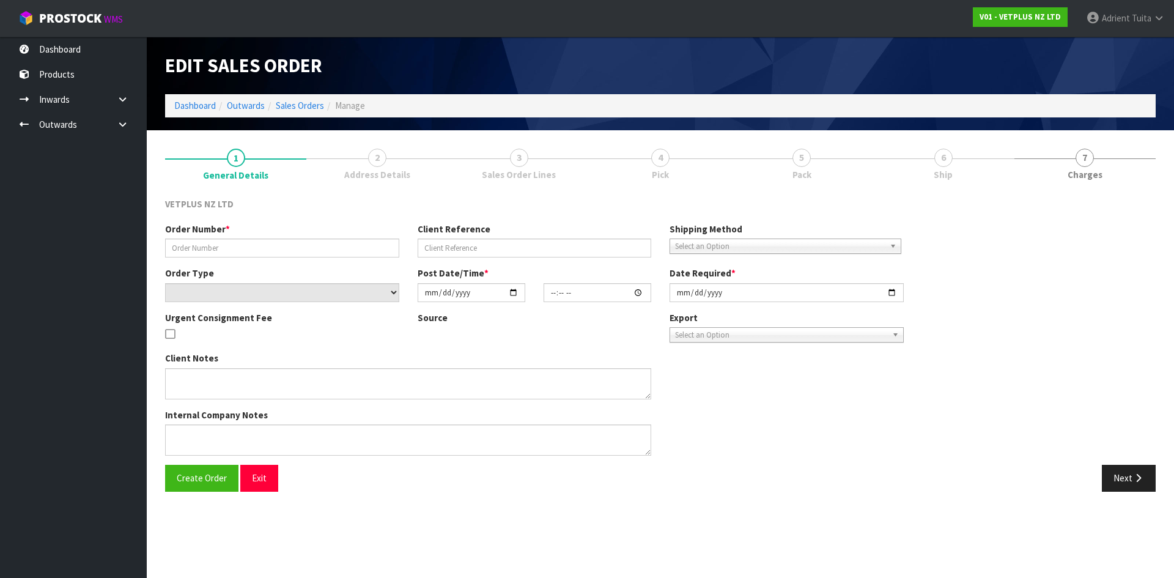
type input "[DATE]"
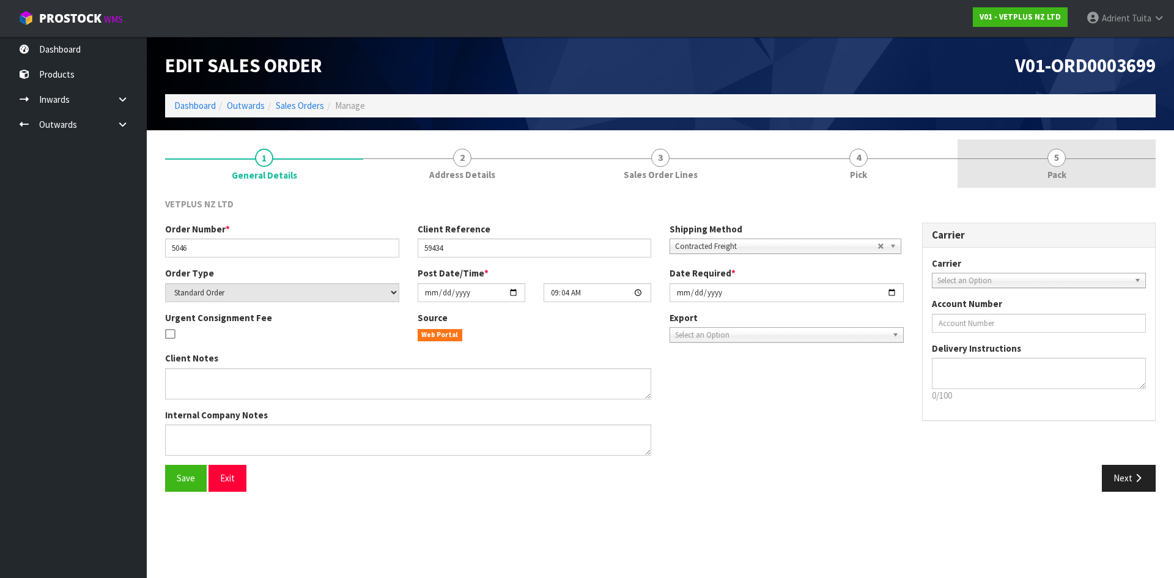
click at [1081, 182] on link "5 Pack" at bounding box center [1056, 163] width 198 height 48
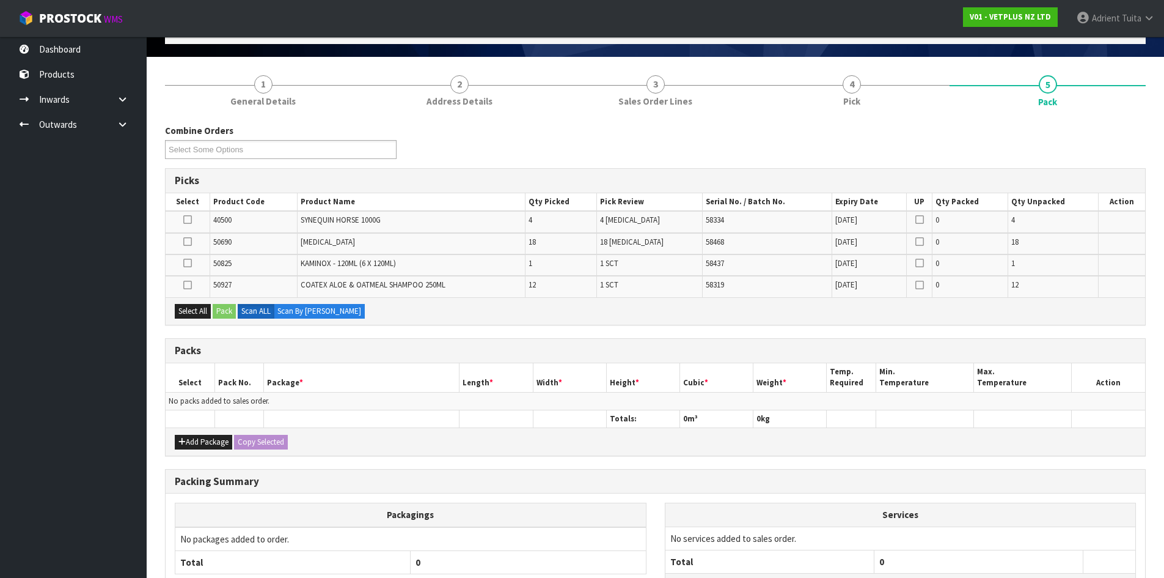
scroll to position [178, 0]
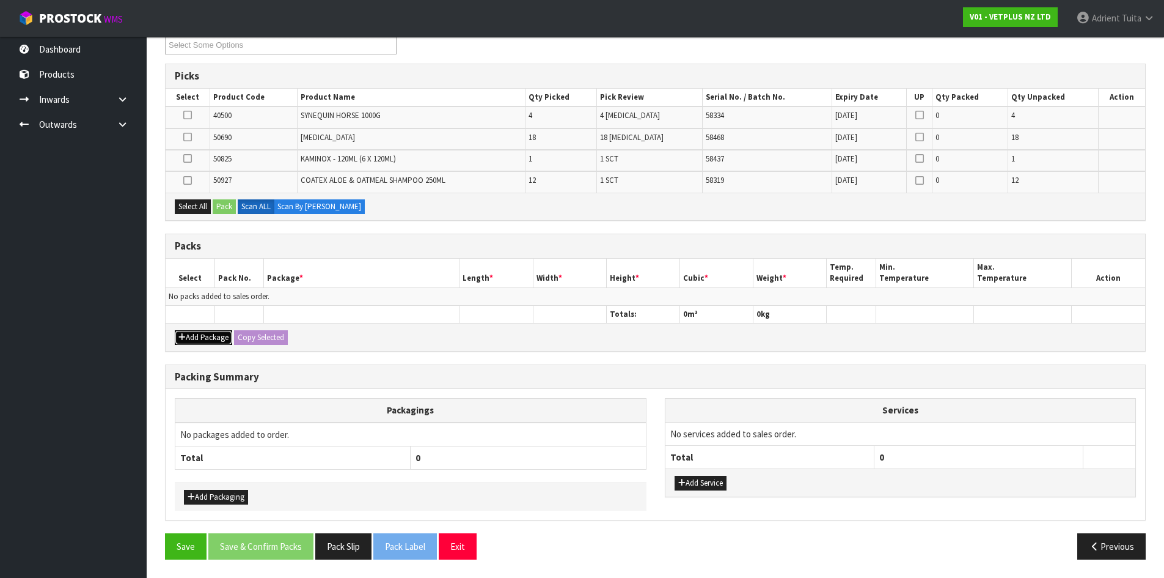
click at [205, 334] on button "Add Package" at bounding box center [203, 337] width 57 height 15
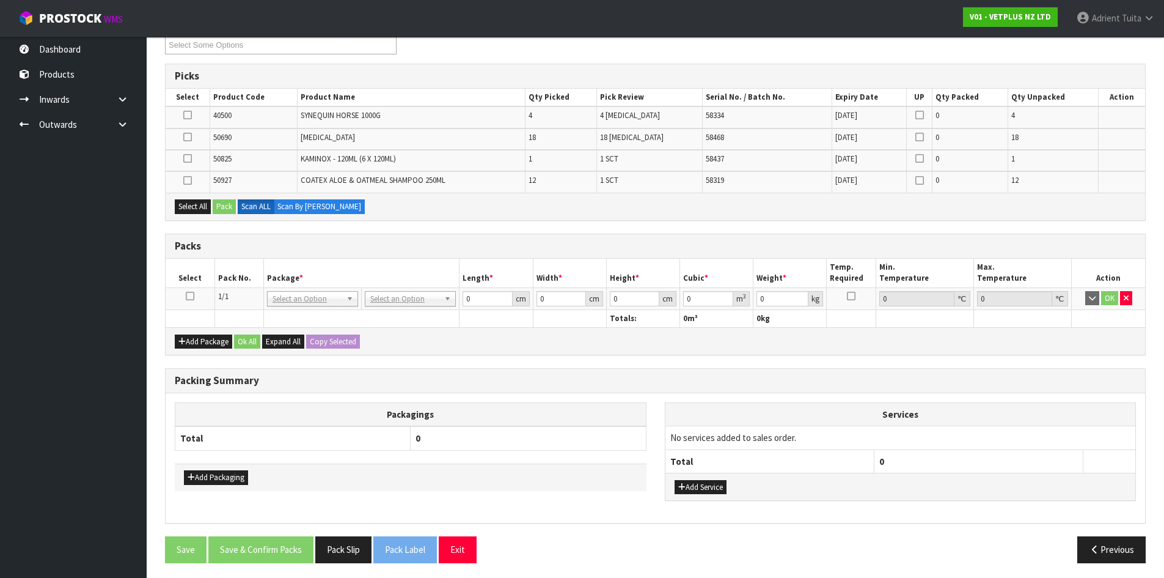
click at [191, 296] on icon at bounding box center [190, 296] width 9 height 1
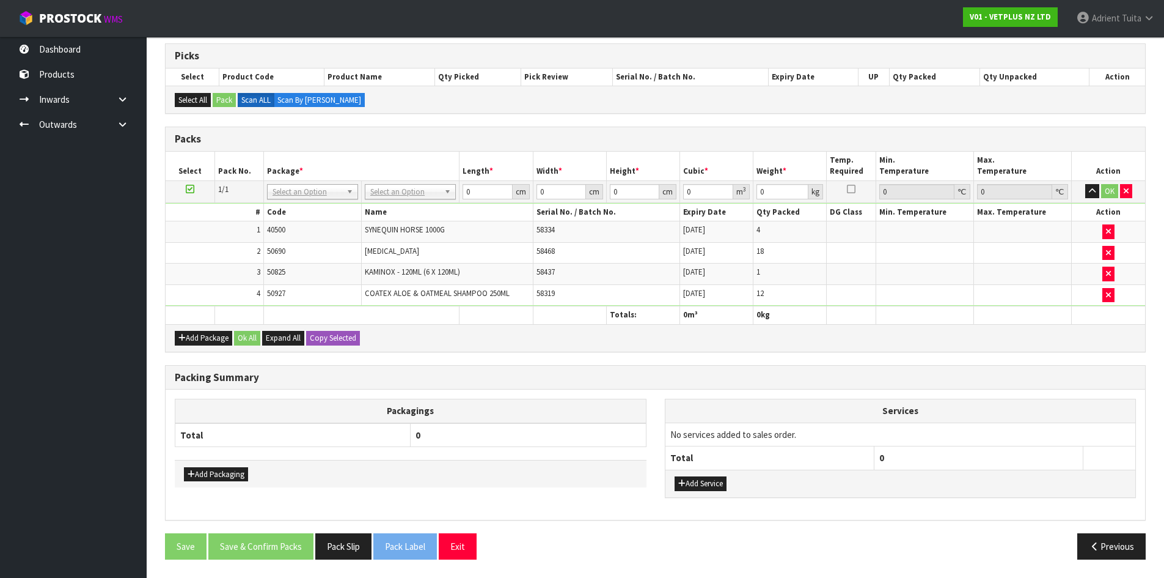
scroll to position [198, 0]
click at [198, 483] on div "Add Packaging" at bounding box center [411, 474] width 472 height 28
click at [207, 474] on button "Add Packaging" at bounding box center [216, 474] width 64 height 15
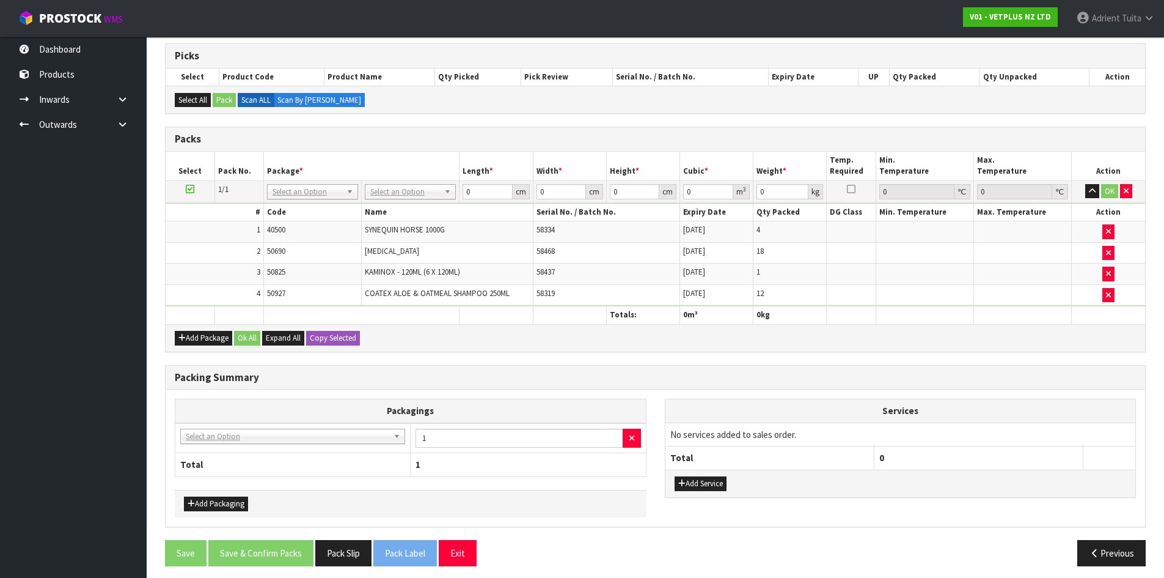
click at [205, 447] on td "NONE - No Packaging Cartons 007-001 - PLT GEN120 (1200 X 1000) 007-002 - PLT ON…" at bounding box center [292, 438] width 235 height 30
click at [208, 444] on td "NONE - No Packaging Cartons 007-001 - PLT GEN120 (1200 X 1000) 007-002 - PLT ON…" at bounding box center [292, 438] width 235 height 30
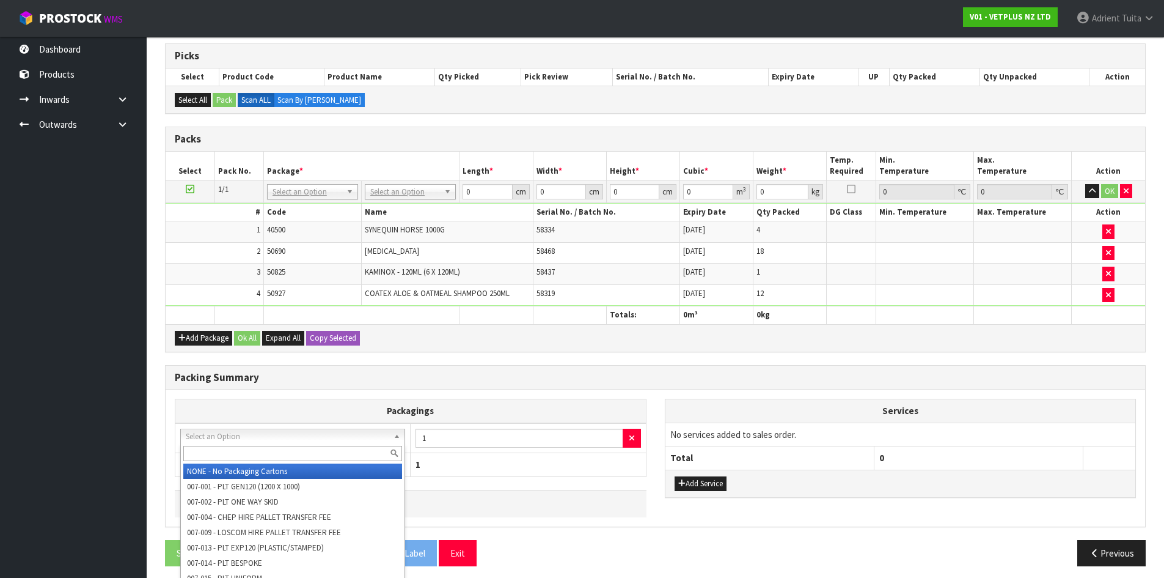
click at [209, 447] on input "text" at bounding box center [292, 453] width 219 height 15
type input "A4"
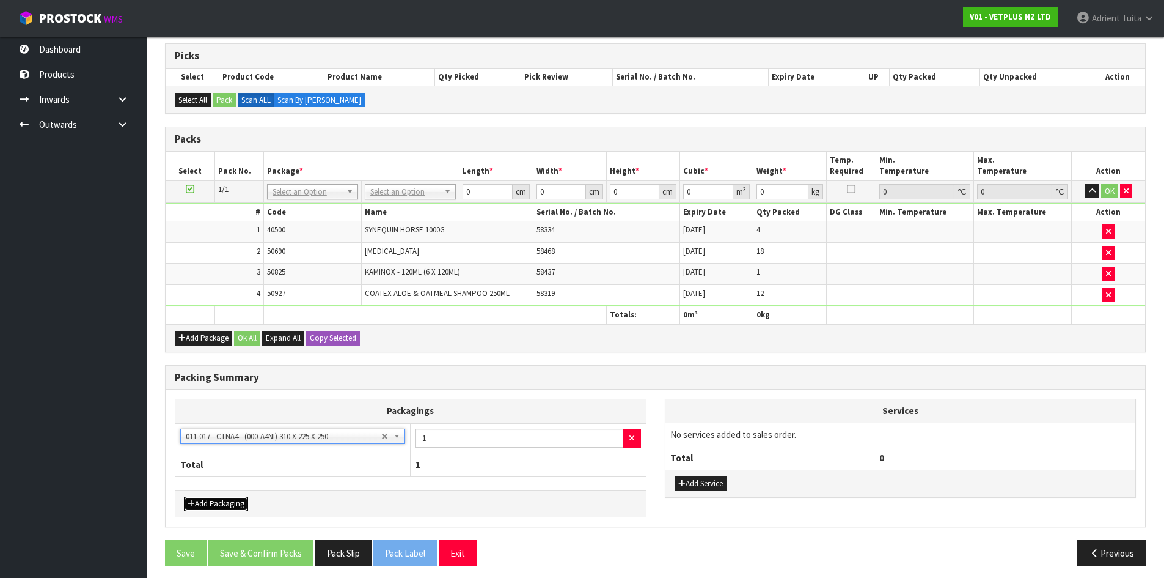
click at [207, 498] on button "Add Packaging" at bounding box center [216, 503] width 64 height 15
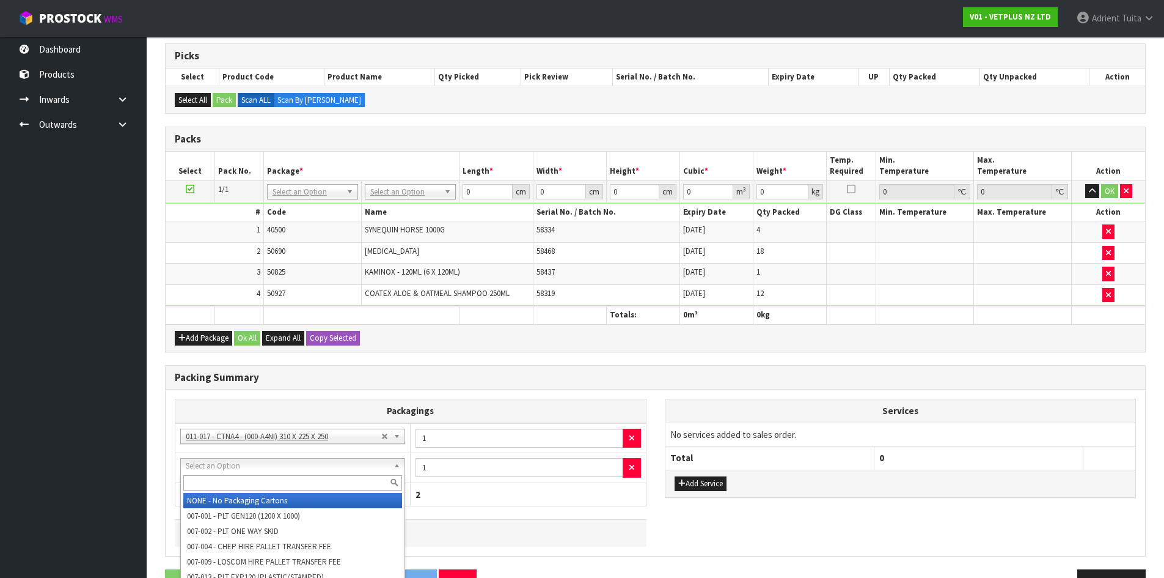
drag, startPoint x: 226, startPoint y: 469, endPoint x: 224, endPoint y: 477, distance: 8.3
click at [224, 477] on input "text" at bounding box center [292, 482] width 219 height 15
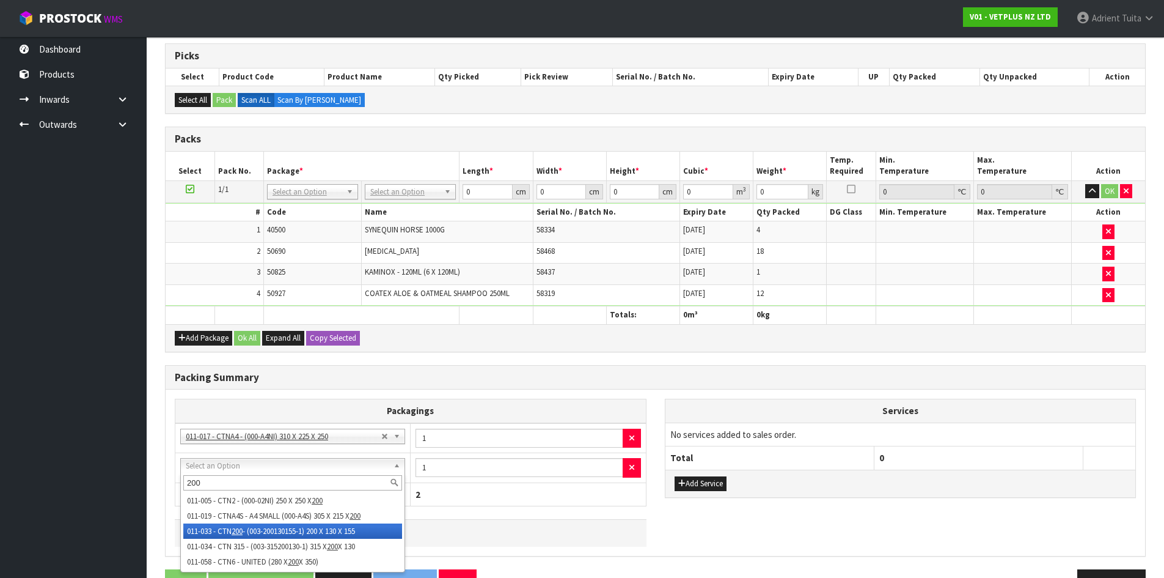
type input "200"
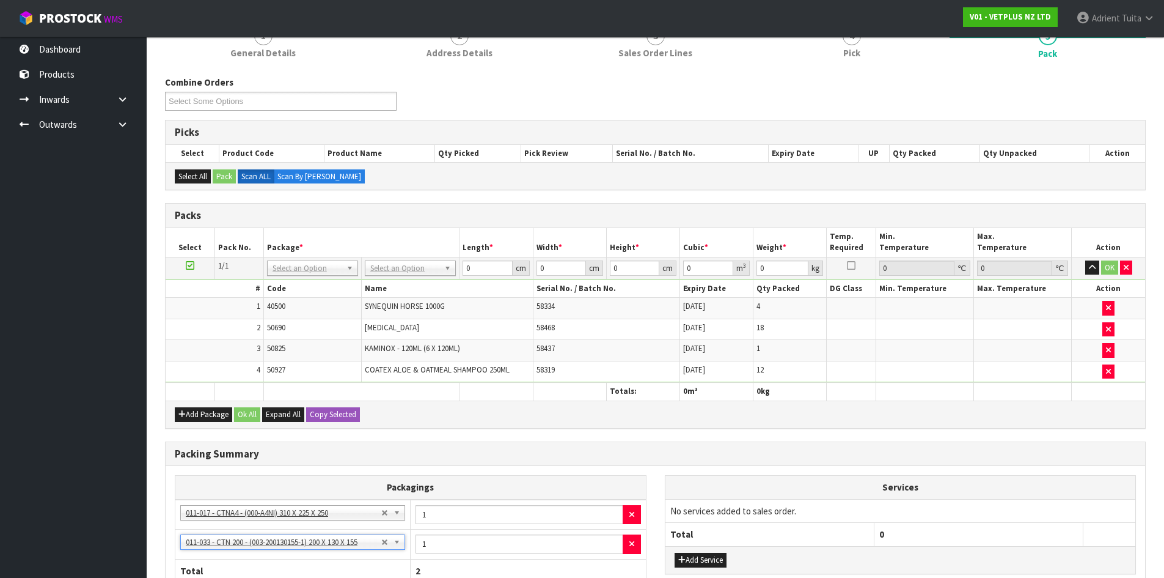
scroll to position [112, 0]
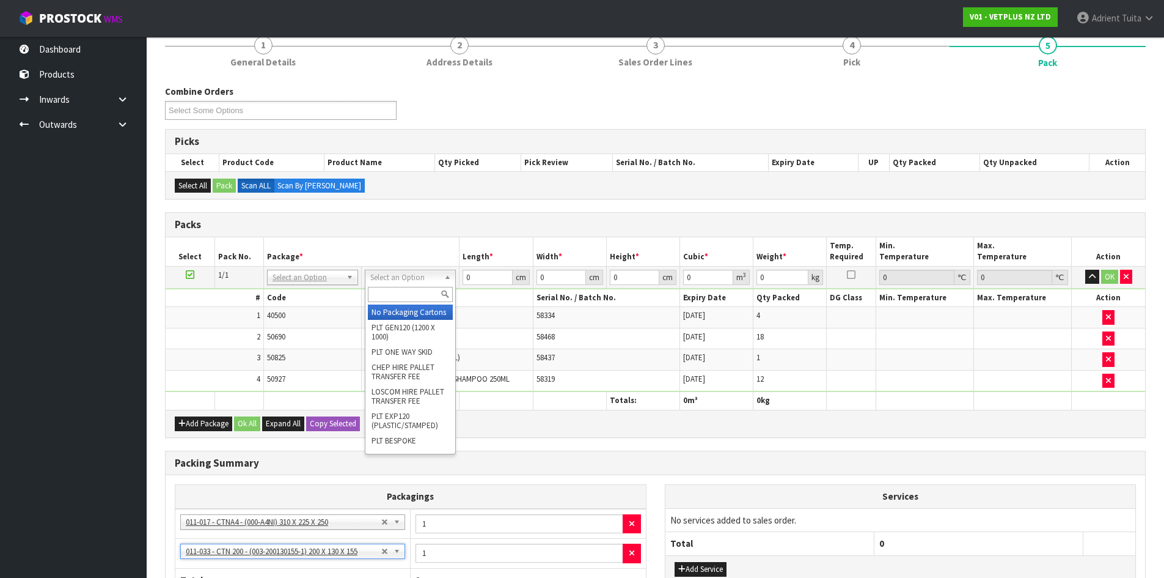
click at [391, 291] on input "text" at bounding box center [410, 294] width 85 height 15
type input "CTN7"
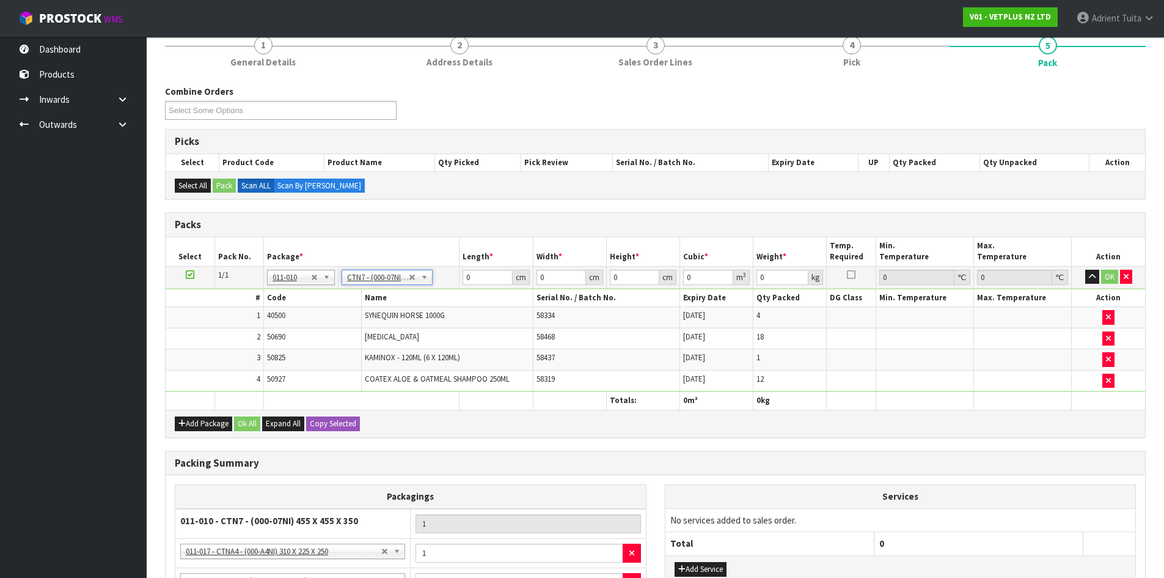
type input "45.5"
type input "35"
type input "0.072459"
type input "10.474"
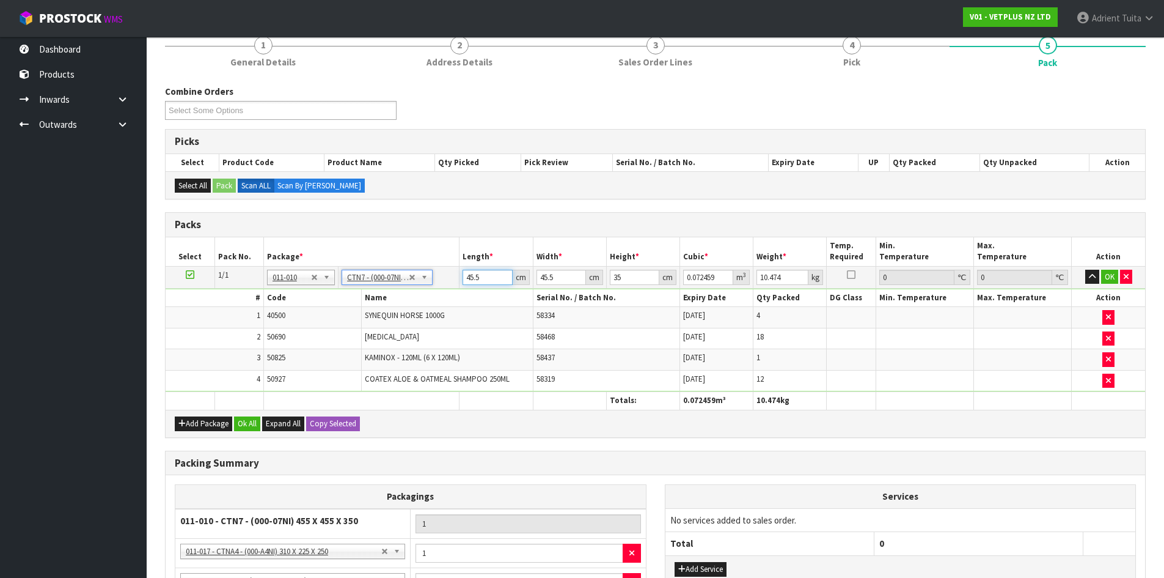
click at [474, 275] on input "45.5" at bounding box center [488, 277] width 50 height 15
type input "4"
type input "0.00637"
type input "47"
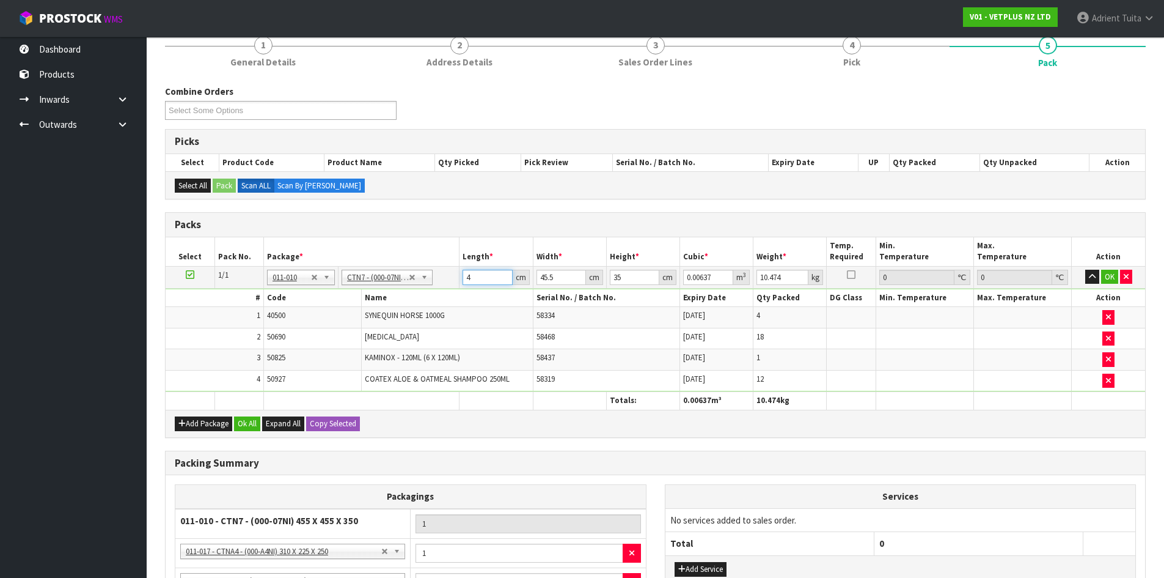
type input "0.074847"
type input "47"
type input "4"
type input "0.00658"
type input "47"
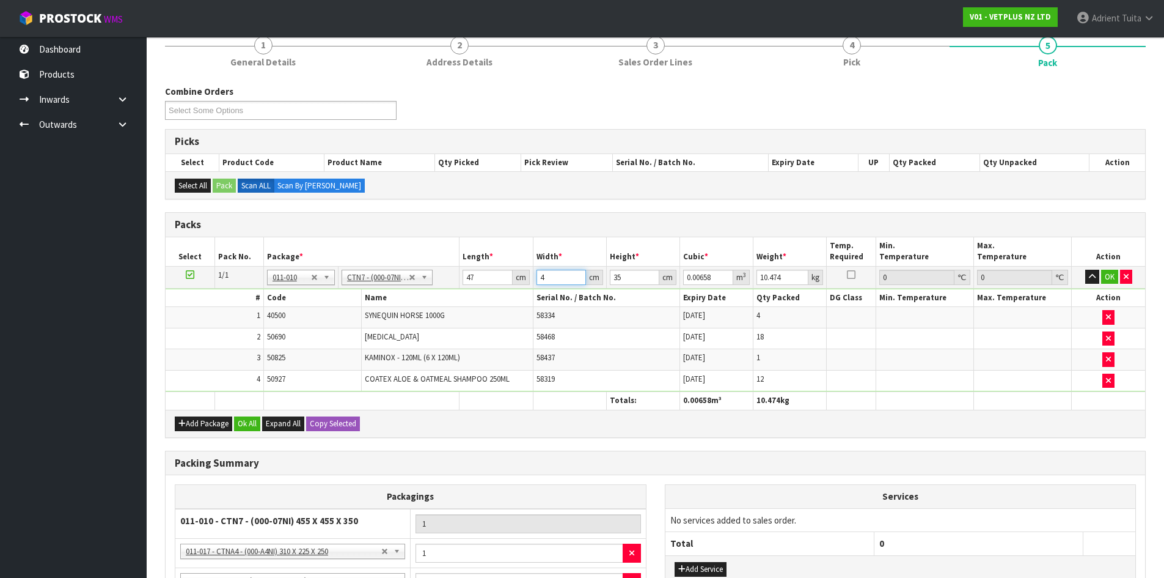
type input "0.077315"
type input "47"
type input "2"
type input "0.004418"
type input "29"
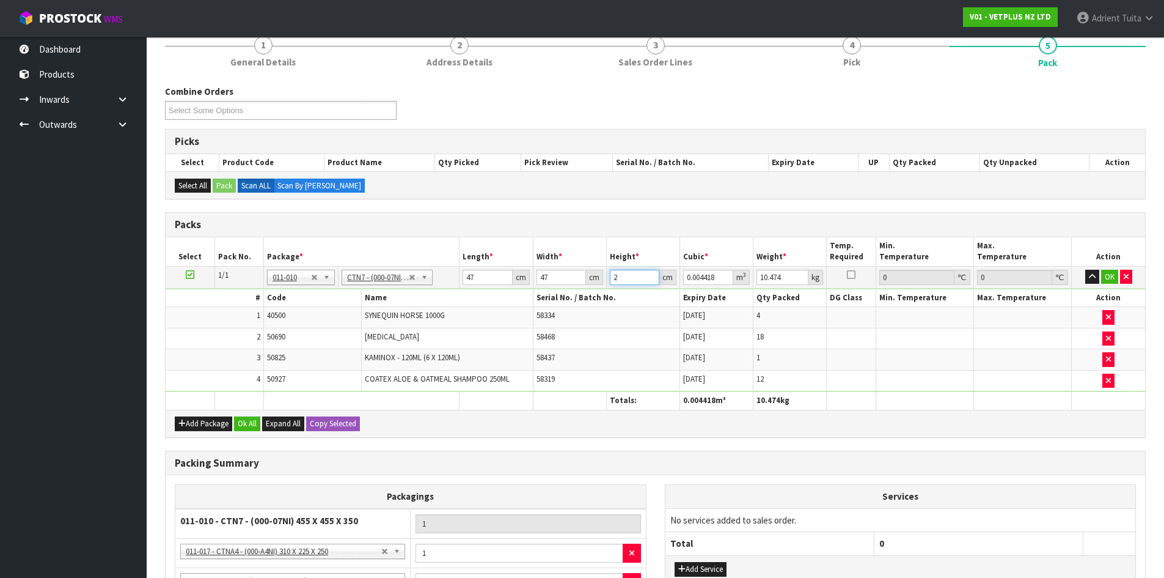
type input "0.064061"
type input "29"
type input "12"
click at [1113, 272] on button "OK" at bounding box center [1110, 277] width 17 height 15
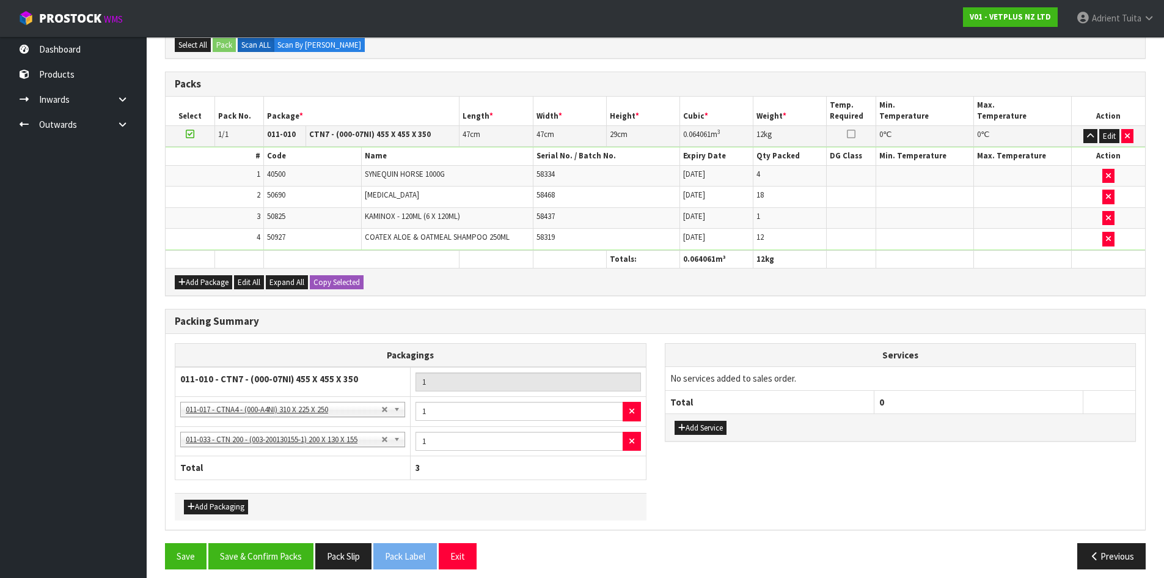
scroll to position [263, 0]
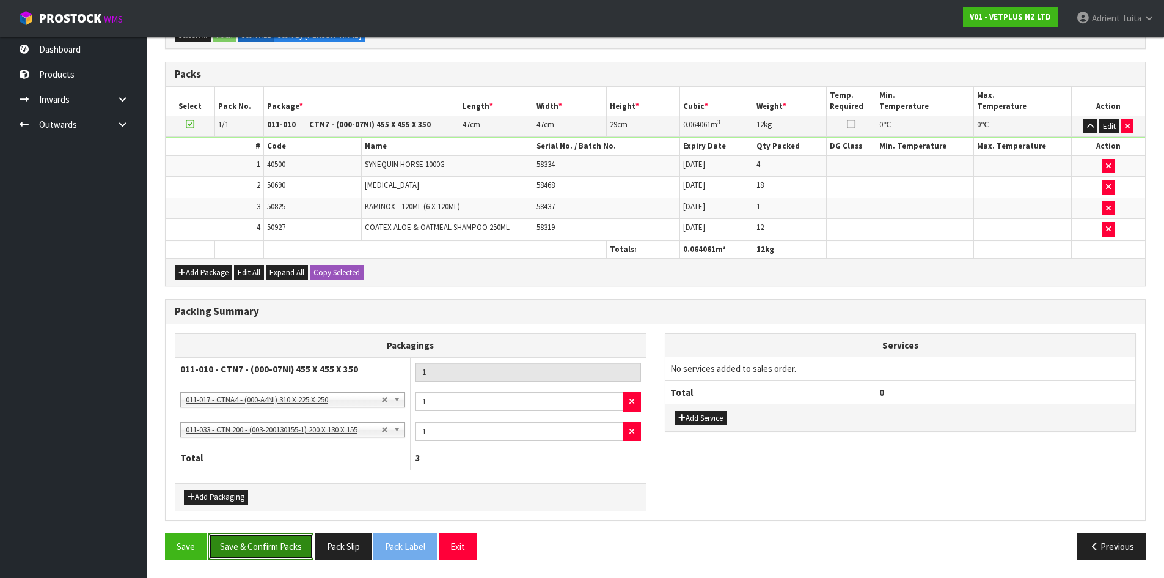
click at [260, 551] on button "Save & Confirm Packs" at bounding box center [260, 546] width 105 height 26
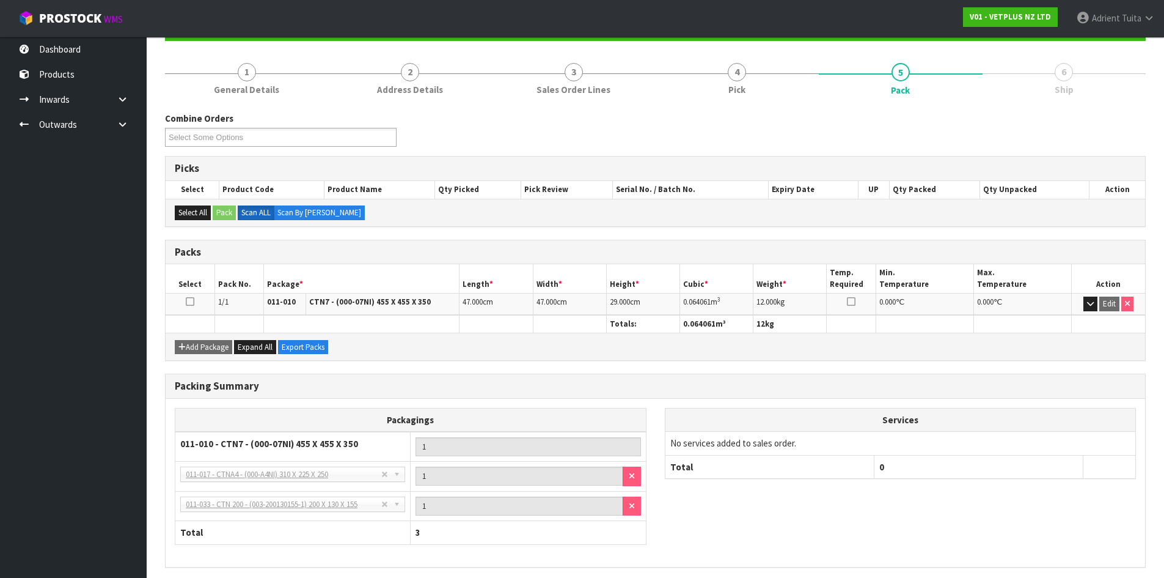
scroll to position [177, 0]
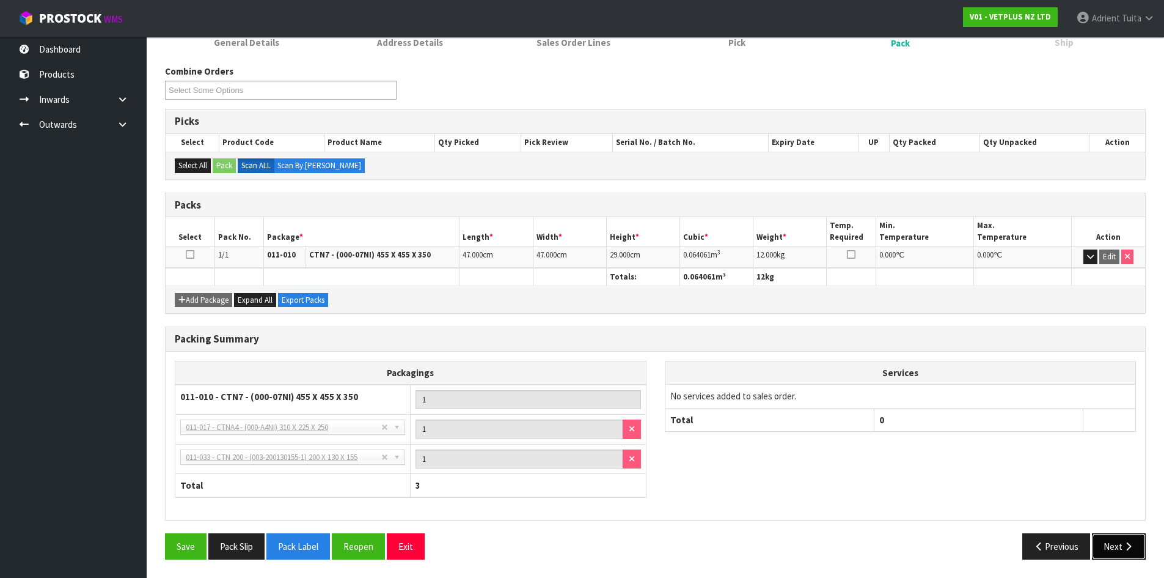
click at [1126, 546] on icon "button" at bounding box center [1129, 546] width 12 height 9
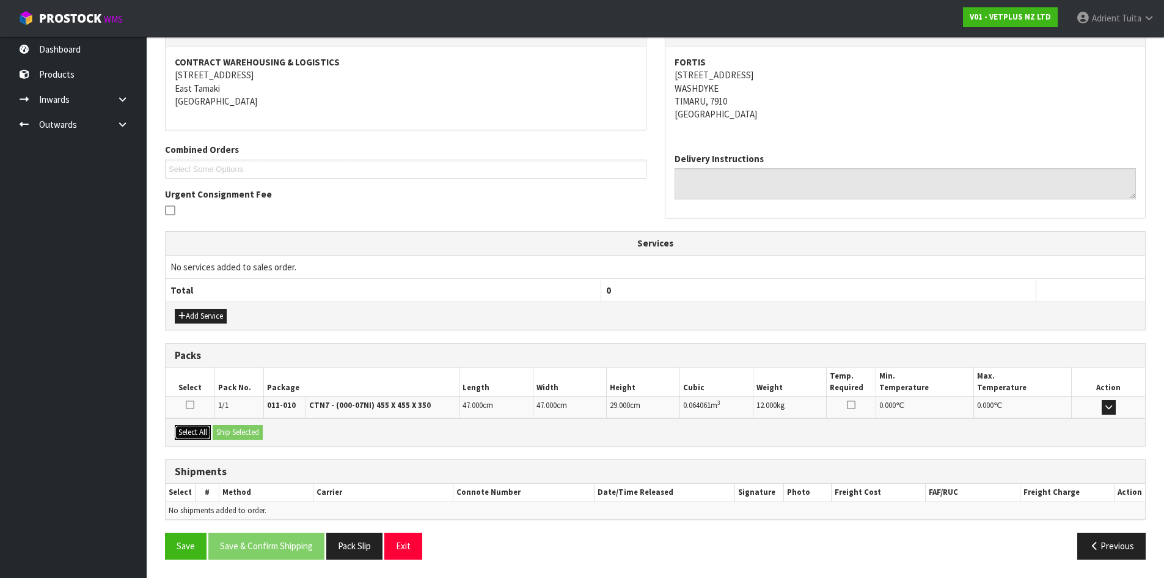
drag, startPoint x: 188, startPoint y: 428, endPoint x: 234, endPoint y: 433, distance: 46.7
click at [191, 429] on button "Select All" at bounding box center [193, 432] width 36 height 15
click at [234, 433] on button "Ship Selected" at bounding box center [238, 432] width 50 height 15
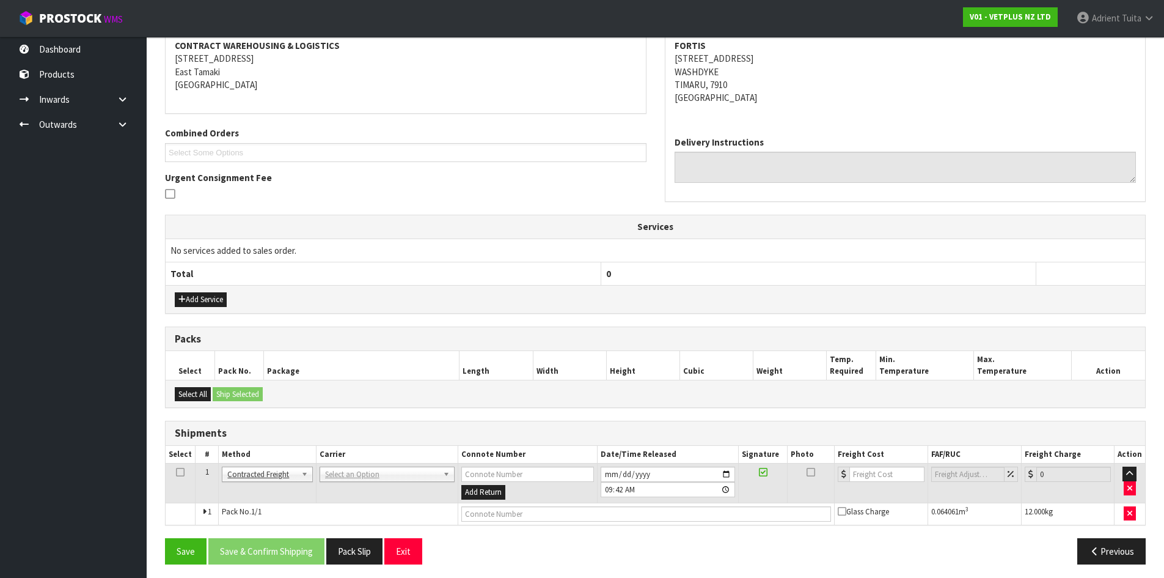
scroll to position [241, 0]
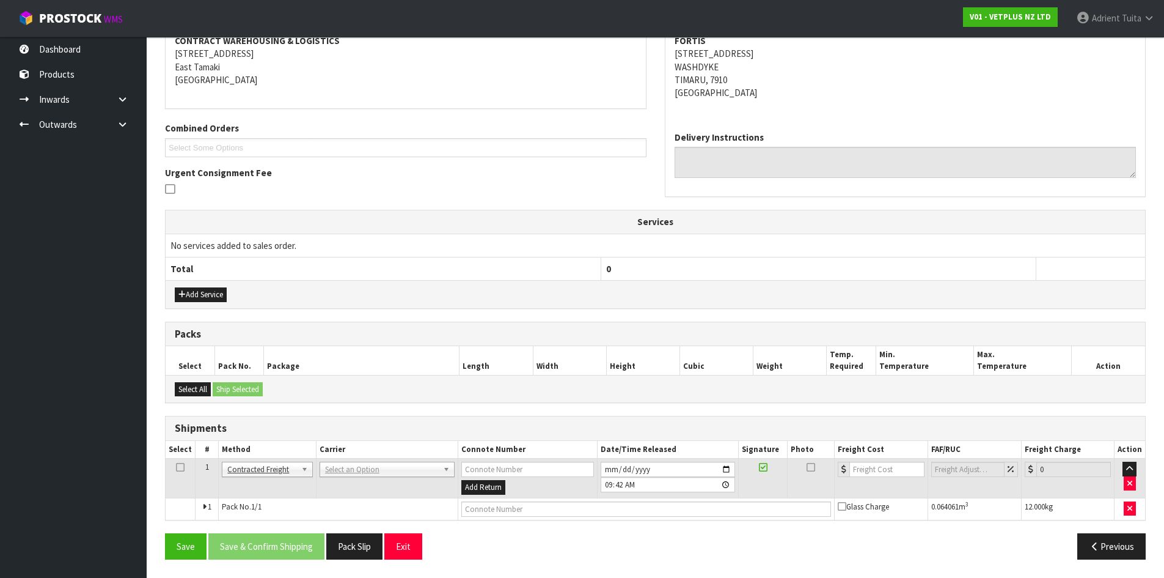
drag, startPoint x: 344, startPoint y: 471, endPoint x: 342, endPoint y: 483, distance: 12.3
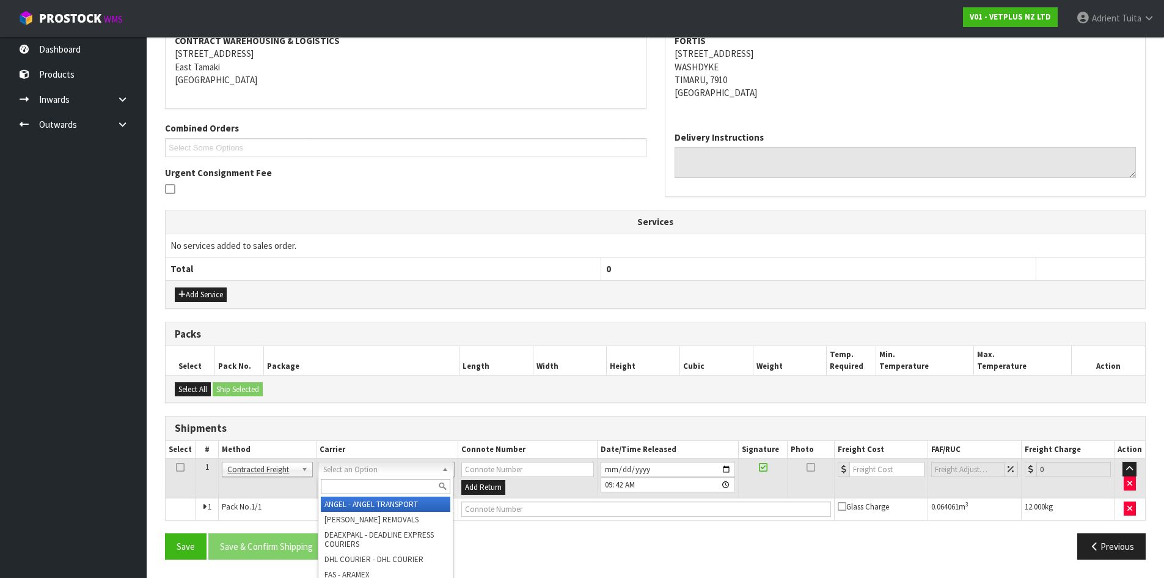
click at [342, 483] on input "text" at bounding box center [386, 486] width 130 height 15
type input "NZP"
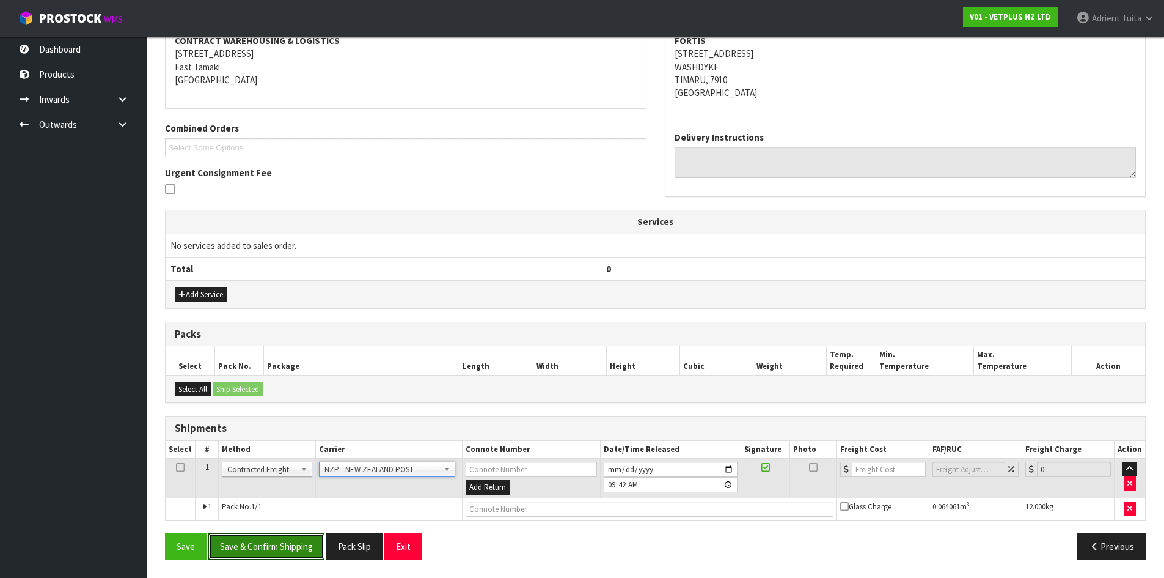
drag, startPoint x: 303, startPoint y: 535, endPoint x: 296, endPoint y: 529, distance: 9.5
click at [301, 536] on button "Save & Confirm Shipping" at bounding box center [266, 546] width 116 height 26
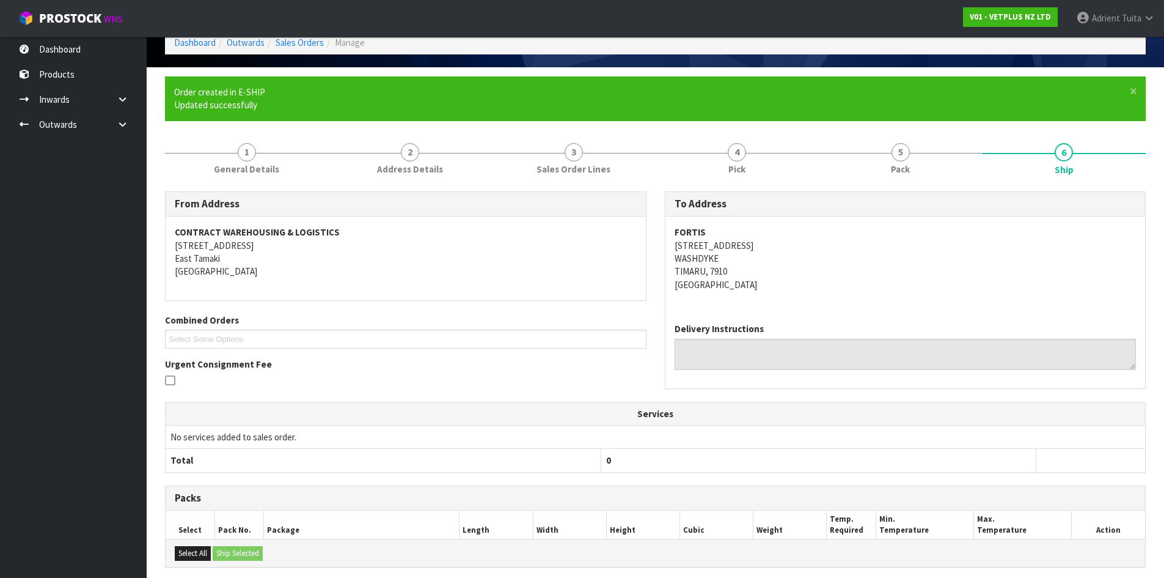
scroll to position [224, 0]
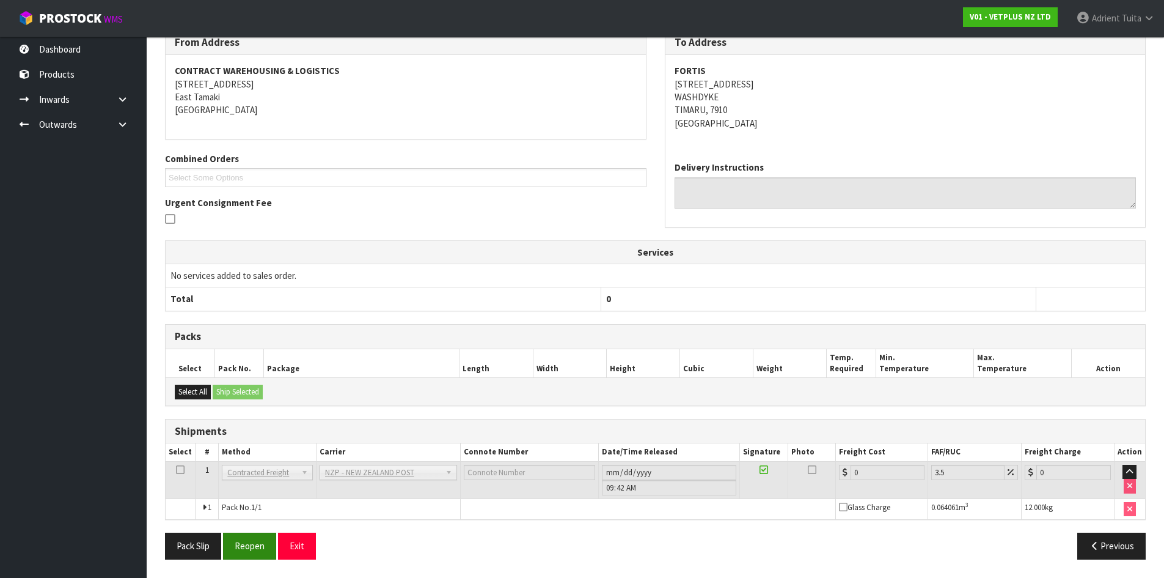
drag, startPoint x: 255, startPoint y: 566, endPoint x: 256, endPoint y: 553, distance: 13.5
click at [255, 566] on div "Pack Slip Reopen Exit Previous" at bounding box center [655, 549] width 999 height 35
click at [257, 545] on button "Reopen" at bounding box center [249, 545] width 53 height 26
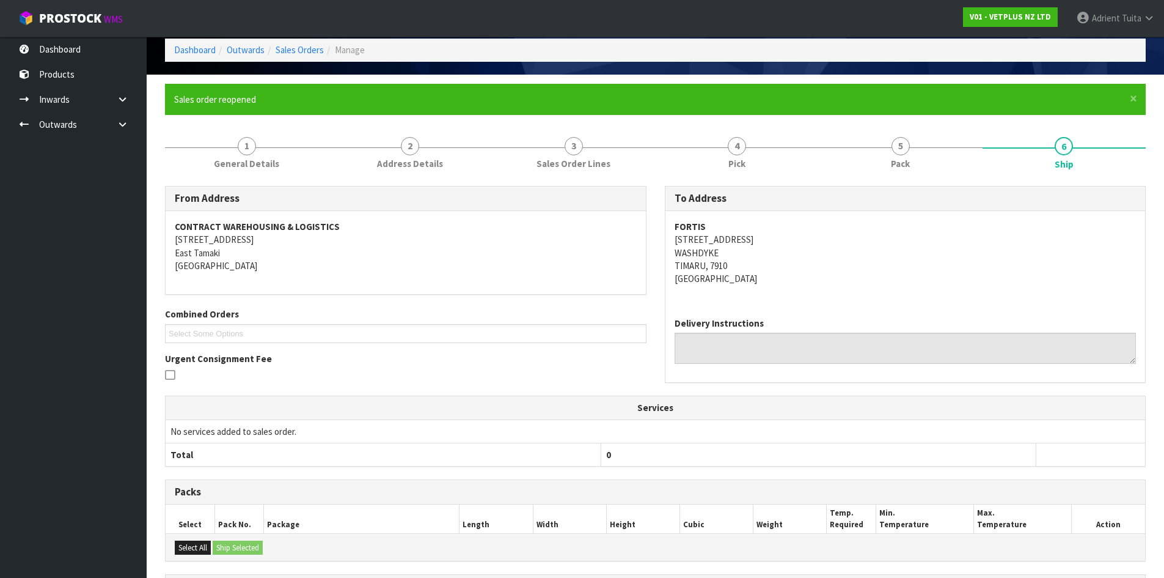
scroll to position [211, 0]
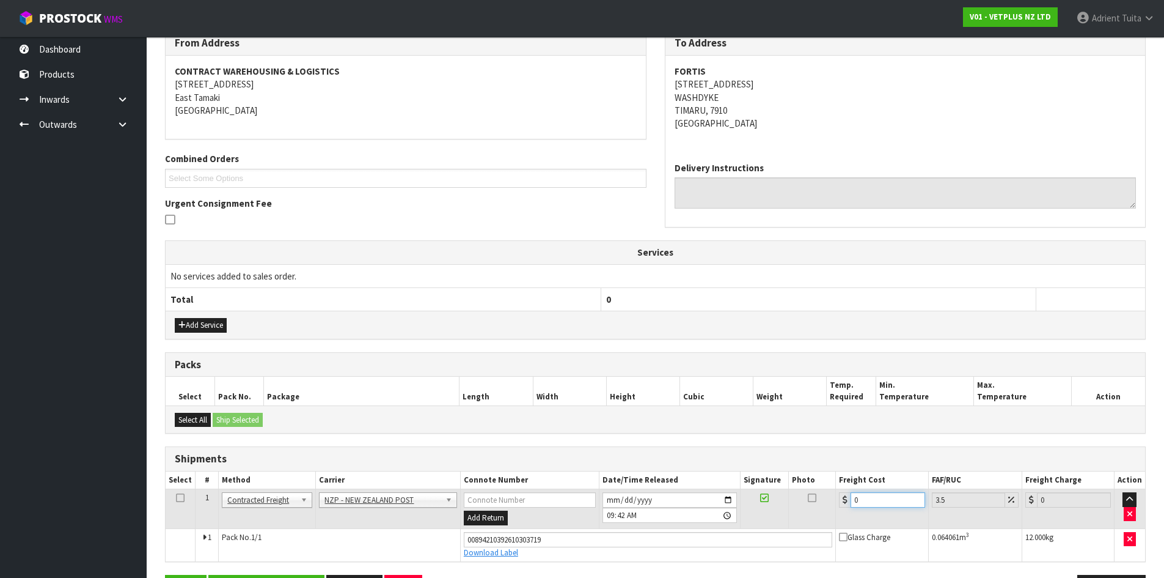
click at [877, 496] on input "0" at bounding box center [888, 499] width 74 height 15
type input "1"
type input "1.03"
type input "16"
type input "16.56"
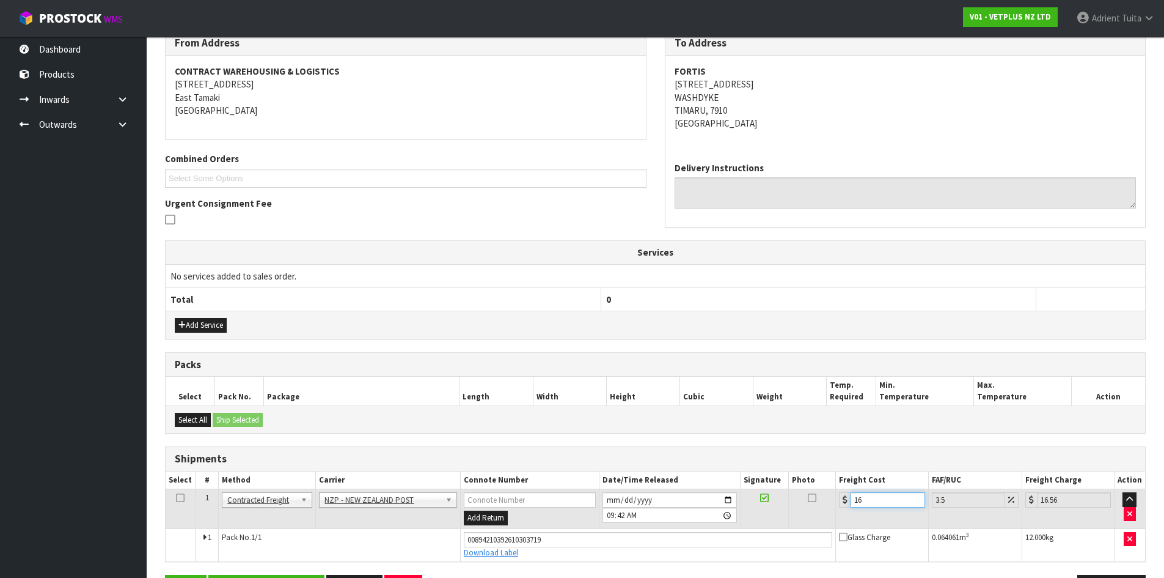
type input "16.6"
type input "17.18"
type input "16.61"
type input "17.19"
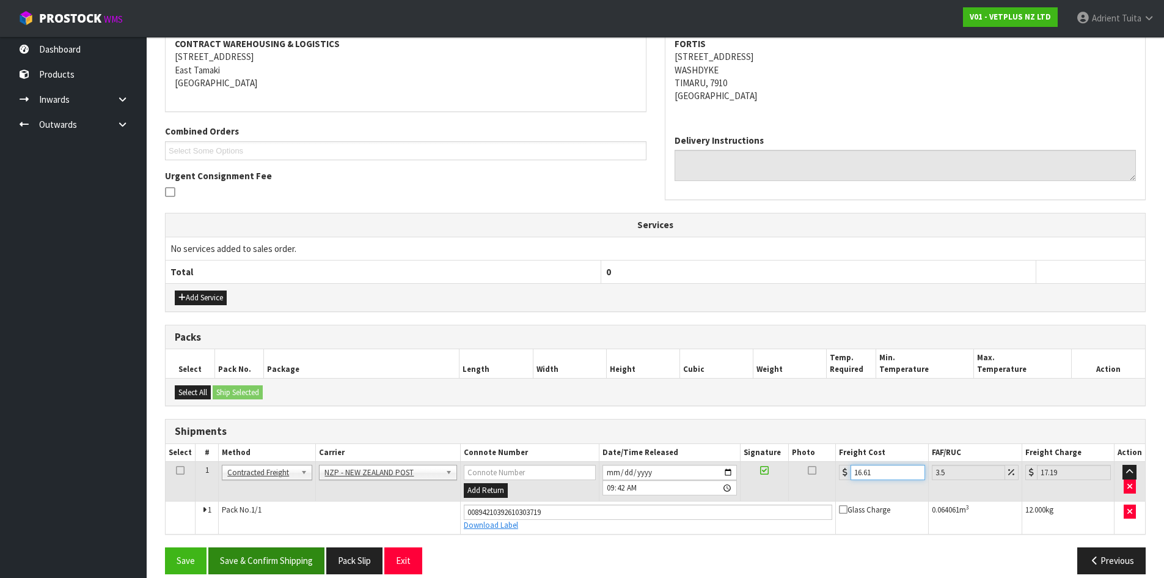
scroll to position [253, 0]
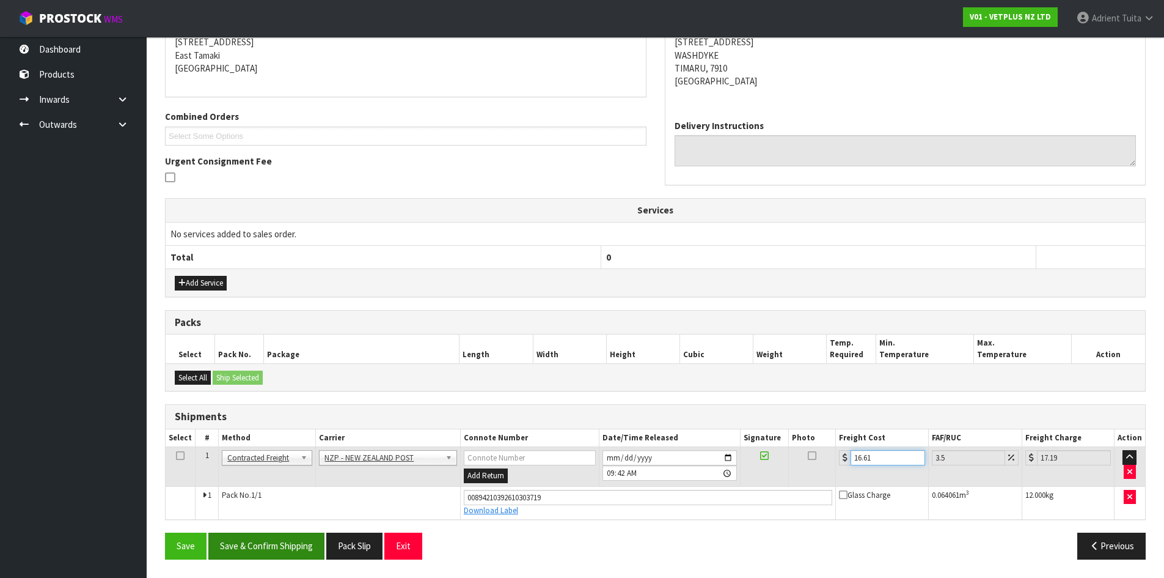
type input "16.61"
click at [273, 547] on button "Save & Confirm Shipping" at bounding box center [266, 545] width 116 height 26
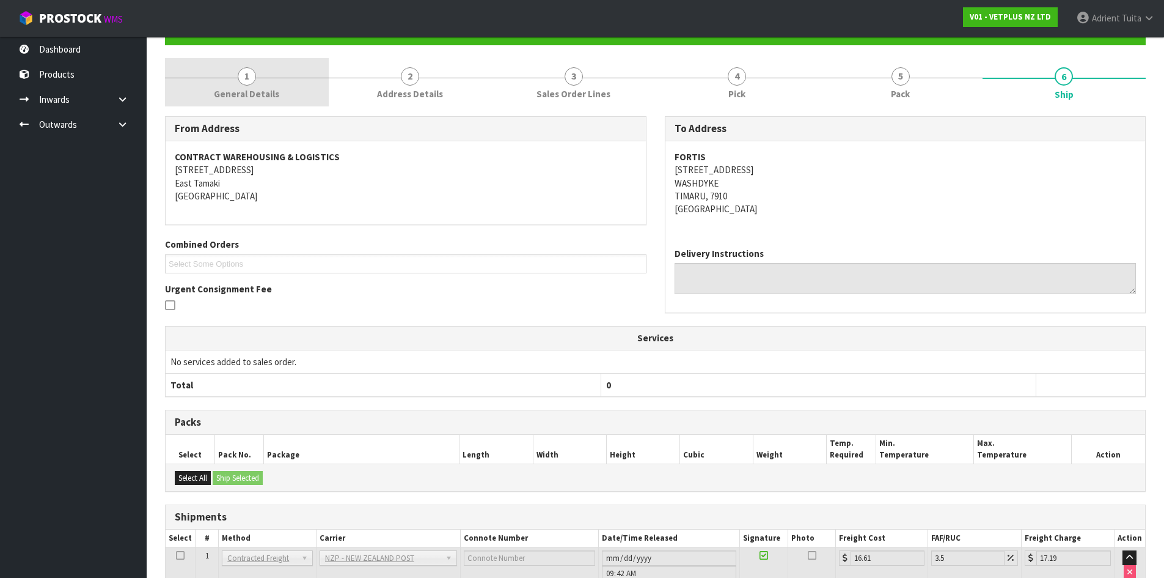
scroll to position [0, 0]
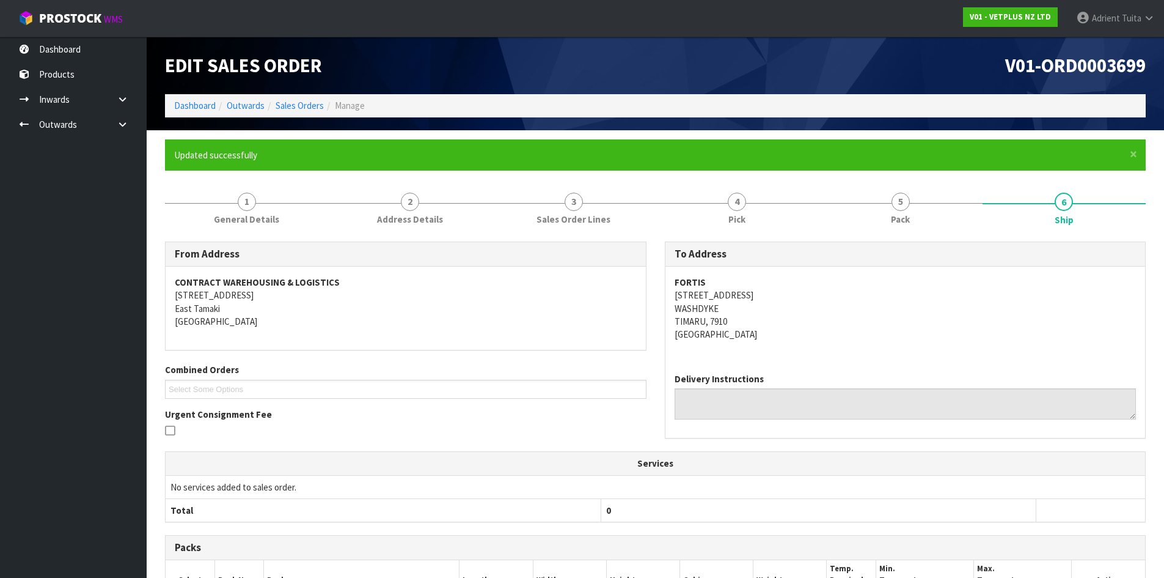
click at [188, 96] on ol "Dashboard Outwards Sales Orders Manage" at bounding box center [655, 105] width 981 height 23
click at [189, 102] on link "Dashboard" at bounding box center [195, 106] width 42 height 12
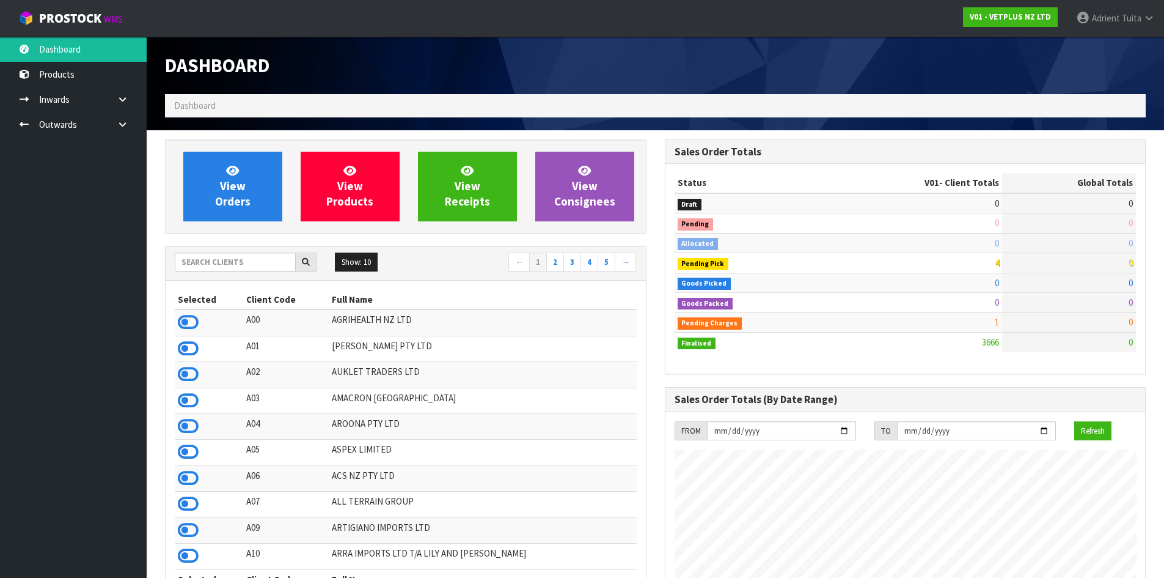
scroll to position [926, 499]
click at [280, 265] on input "text" at bounding box center [235, 261] width 121 height 19
type input "T01"
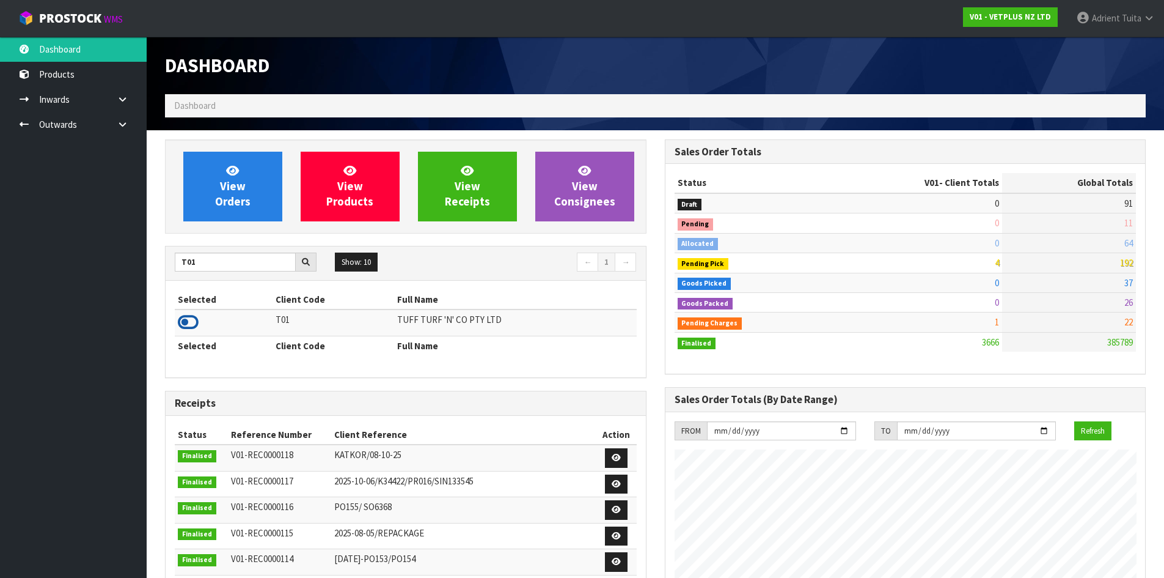
click at [189, 326] on icon at bounding box center [188, 322] width 21 height 18
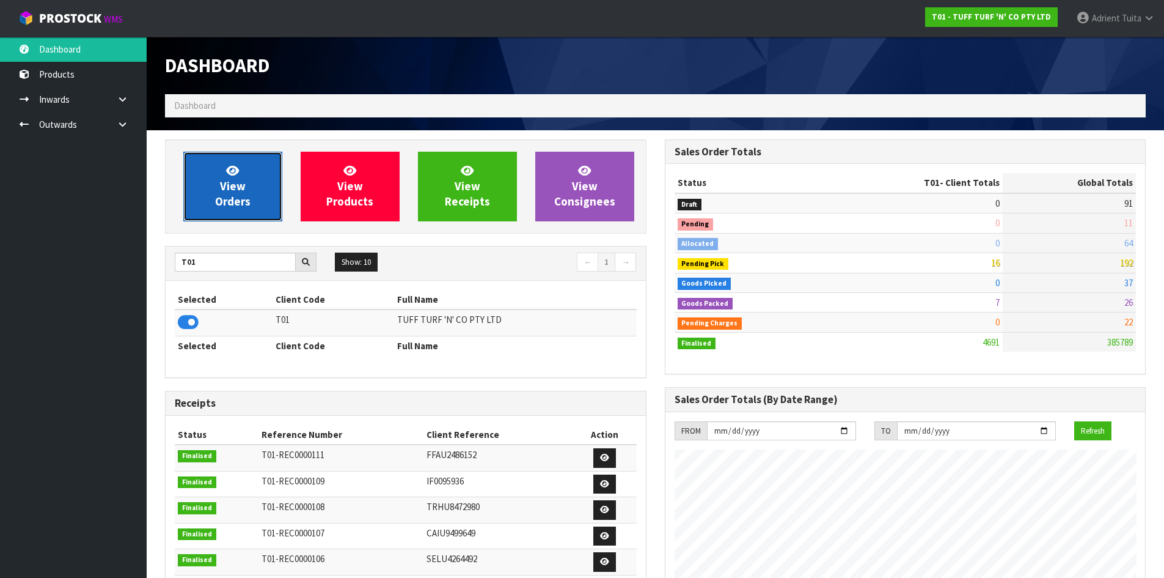
click at [205, 196] on link "View Orders" at bounding box center [232, 187] width 99 height 70
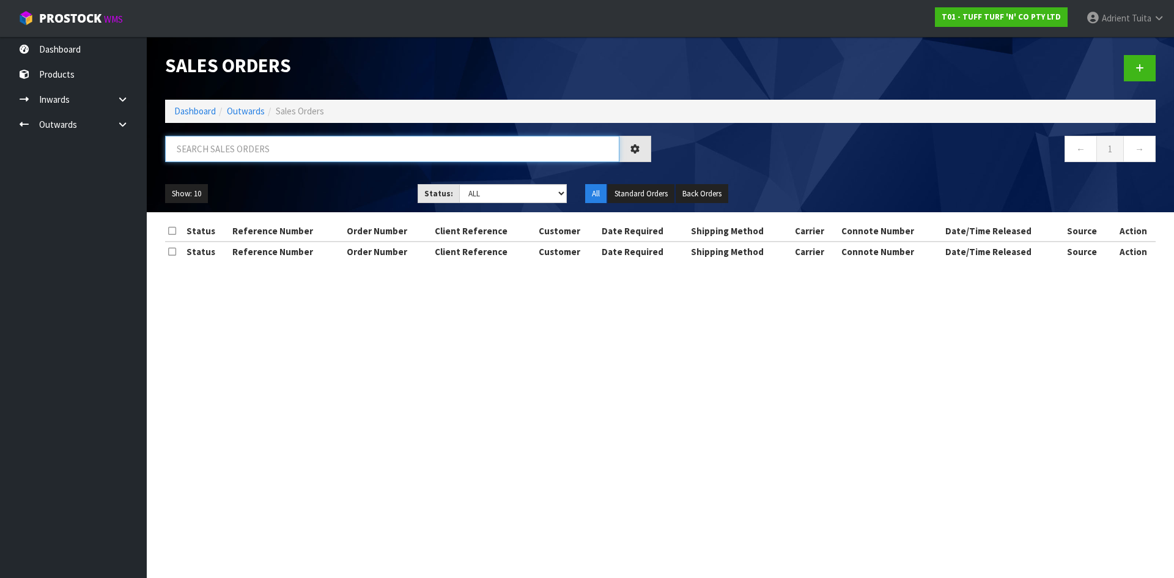
click at [219, 160] on input "text" at bounding box center [392, 149] width 454 height 26
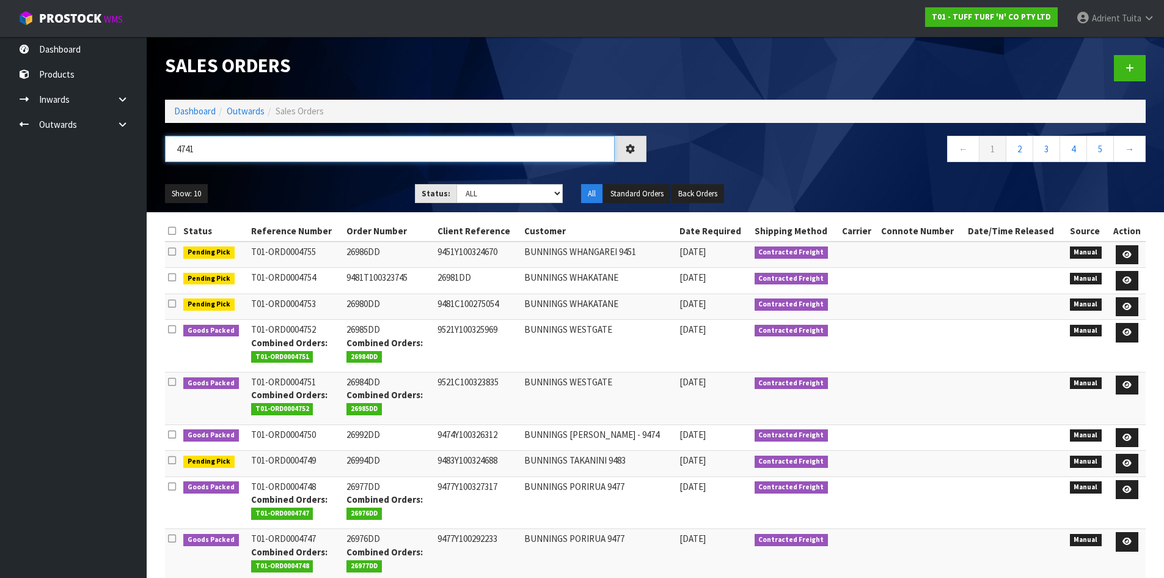
type input "4741"
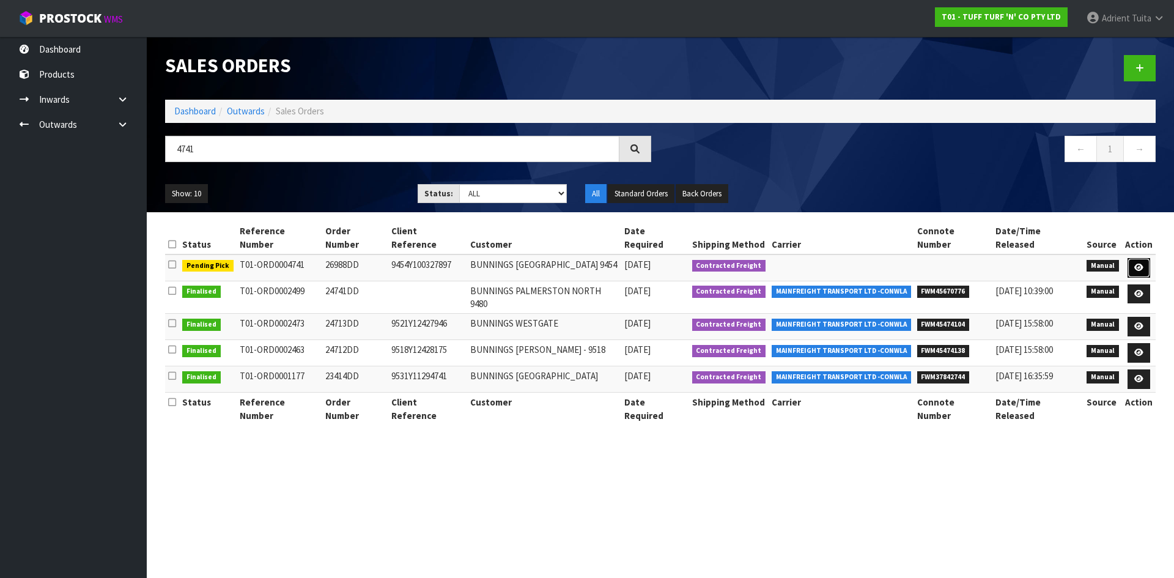
click at [1137, 263] on link at bounding box center [1138, 268] width 23 height 20
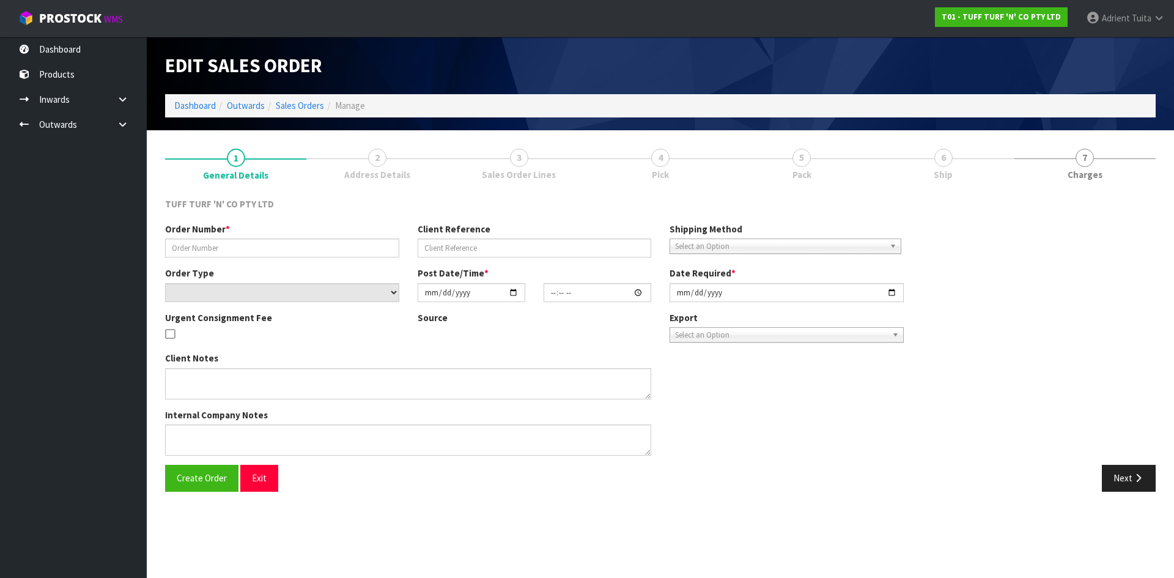
type input "26988DD"
type input "9454Y100327897"
select select "number:0"
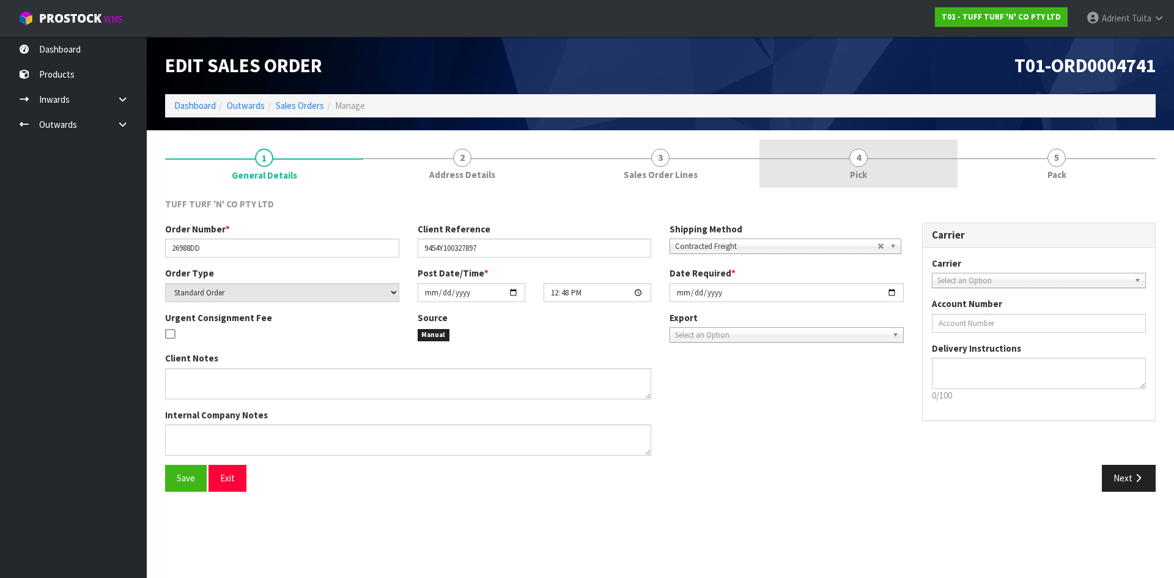
click at [903, 160] on link "4 Pick" at bounding box center [858, 163] width 198 height 48
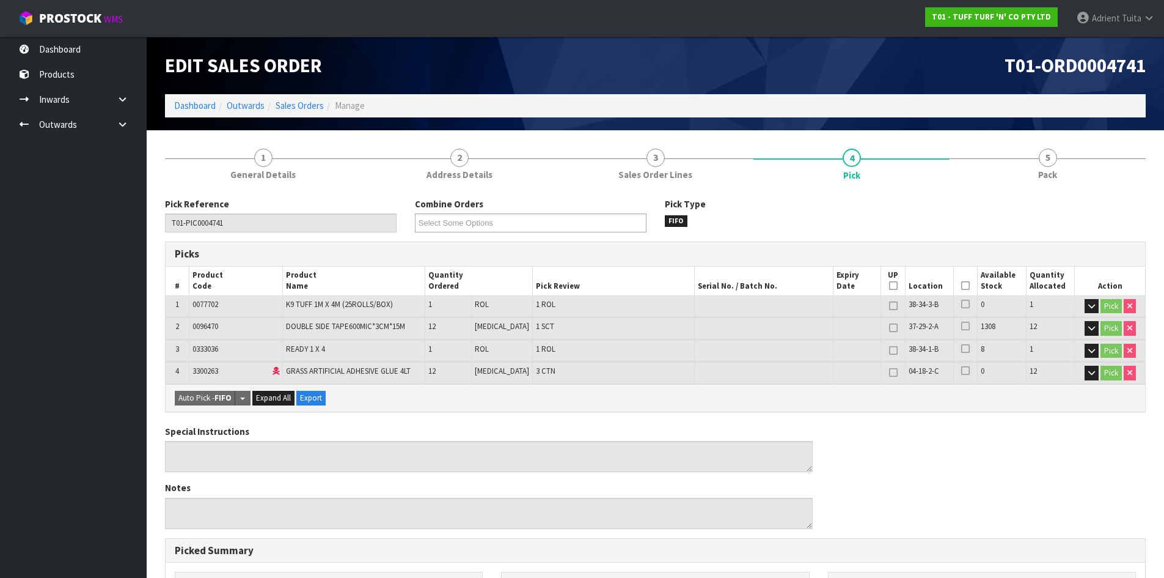
click at [962, 285] on icon at bounding box center [966, 285] width 9 height 1
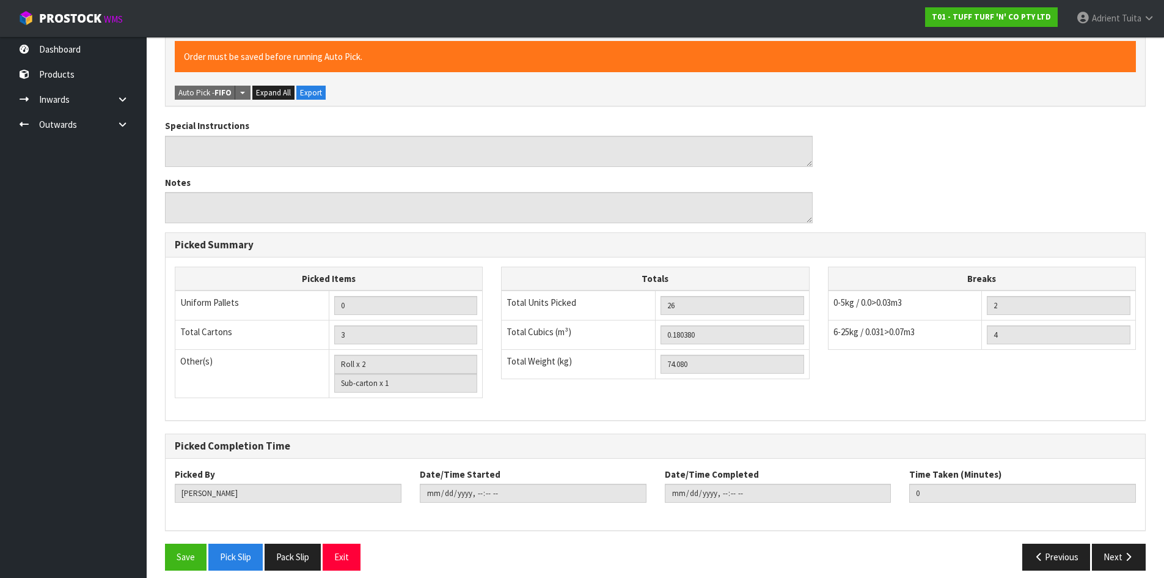
scroll to position [361, 0]
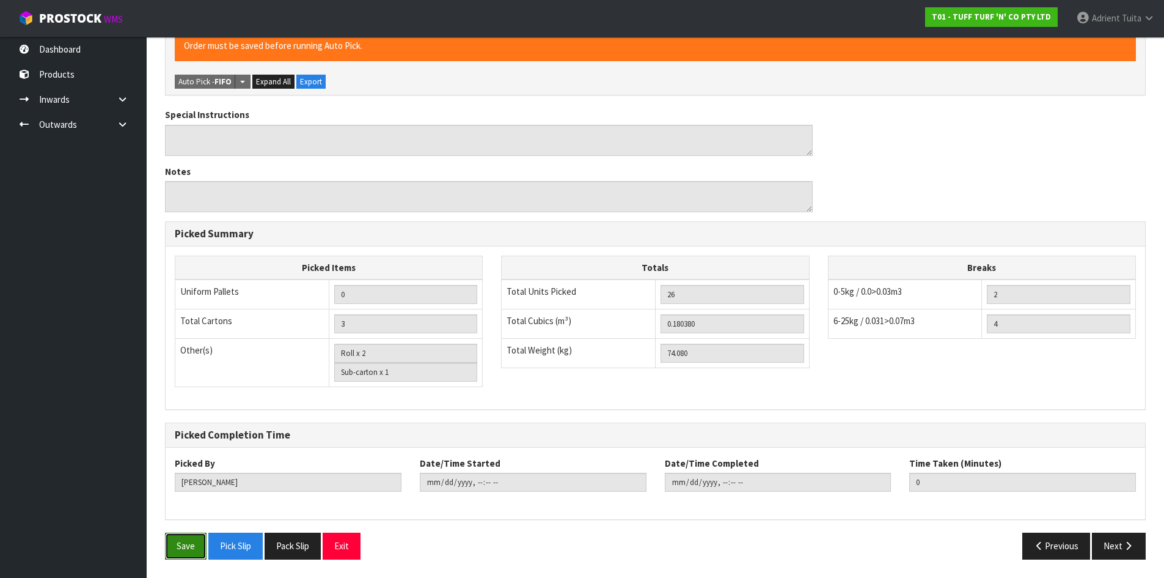
click at [188, 547] on button "Save" at bounding box center [186, 545] width 42 height 26
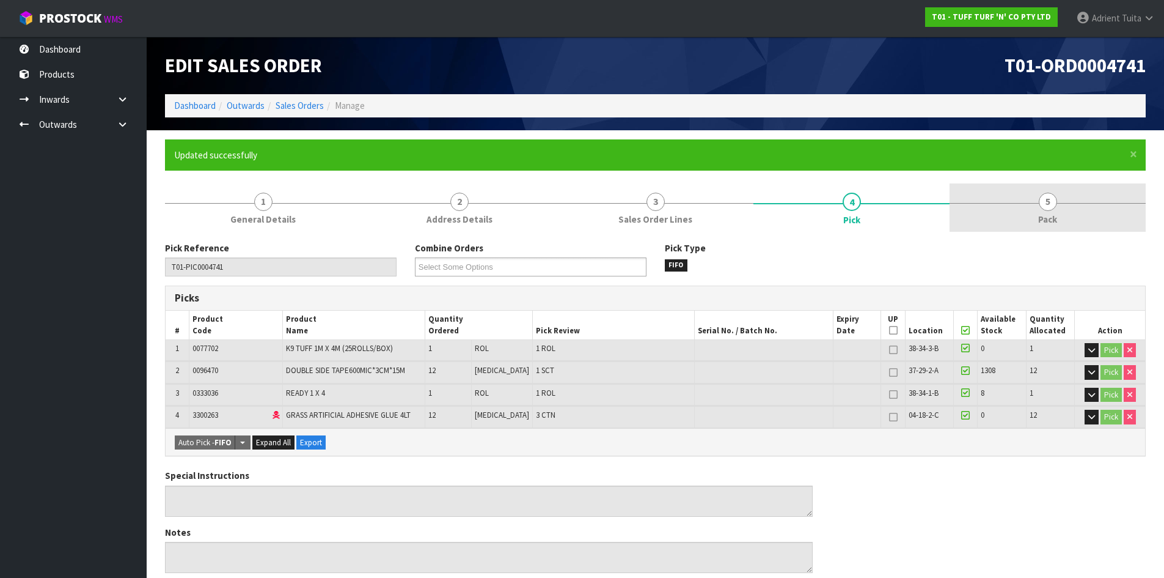
drag, startPoint x: 1061, startPoint y: 153, endPoint x: 1074, endPoint y: 186, distance: 35.4
click at [1064, 164] on div "× Close Updated successfully" at bounding box center [655, 154] width 981 height 31
click at [1074, 197] on link "5 Pack" at bounding box center [1048, 207] width 196 height 48
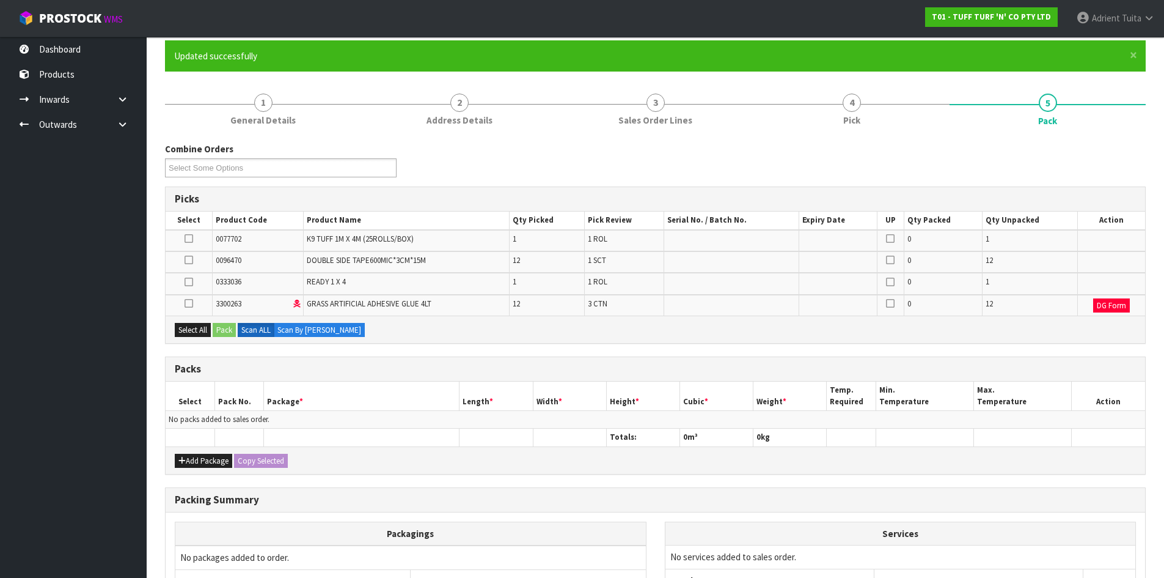
scroll to position [222, 0]
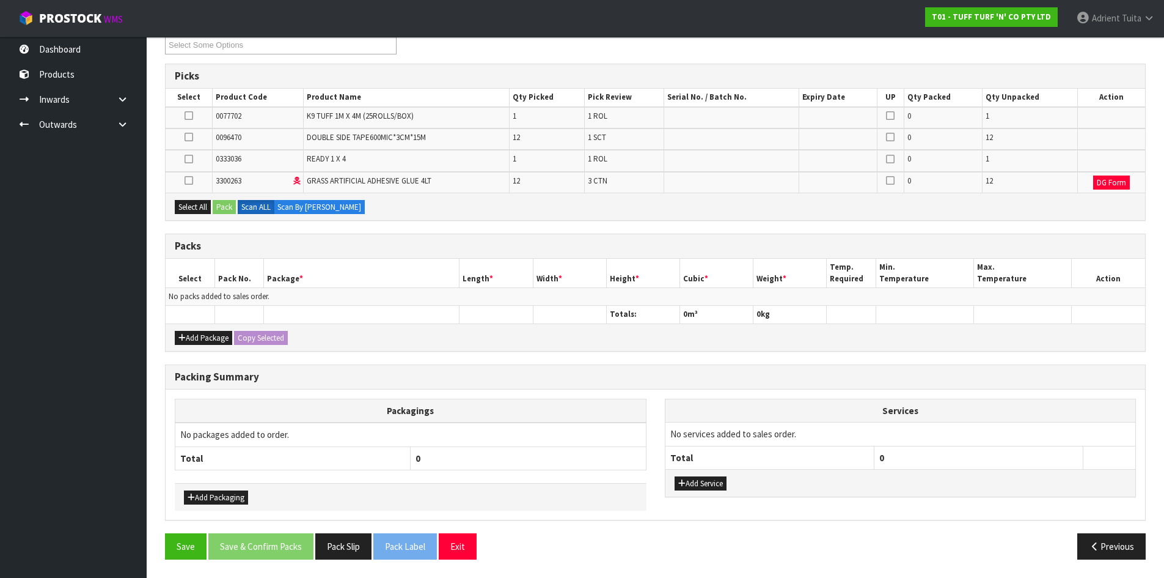
drag, startPoint x: 190, startPoint y: 136, endPoint x: 212, endPoint y: 196, distance: 63.8
click at [191, 138] on icon at bounding box center [189, 137] width 9 height 1
click at [0, 0] on input "checkbox" at bounding box center [0, 0] width 0 height 0
click at [220, 202] on button "Pack" at bounding box center [224, 207] width 23 height 15
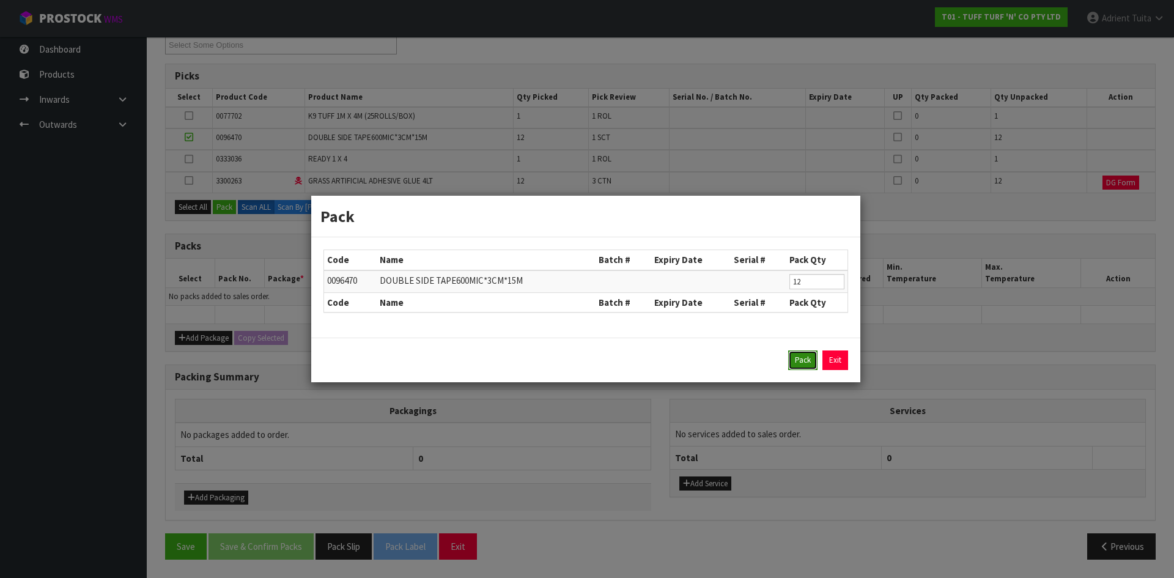
click at [795, 362] on button "Pack" at bounding box center [802, 360] width 29 height 20
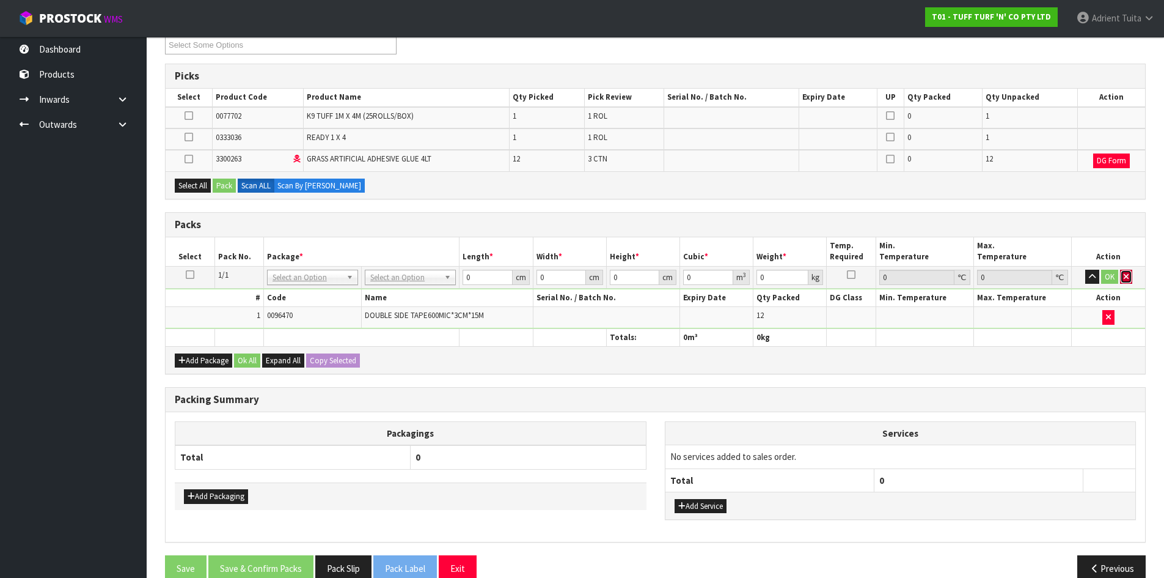
click at [1129, 279] on button "button" at bounding box center [1126, 277] width 12 height 15
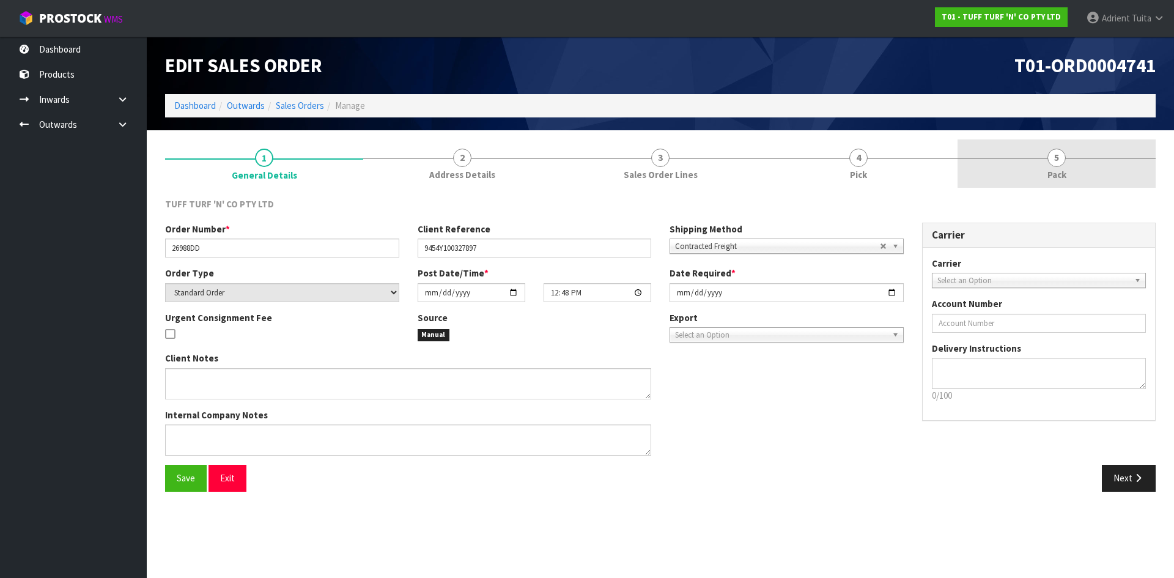
click at [1073, 159] on link "5 Pack" at bounding box center [1056, 163] width 198 height 48
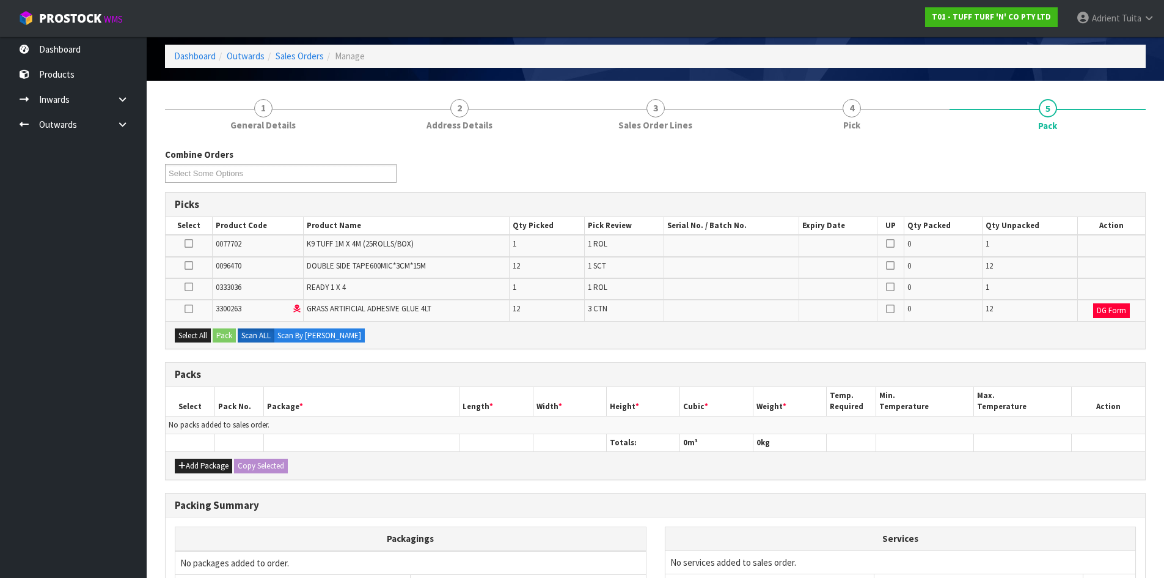
scroll to position [122, 0]
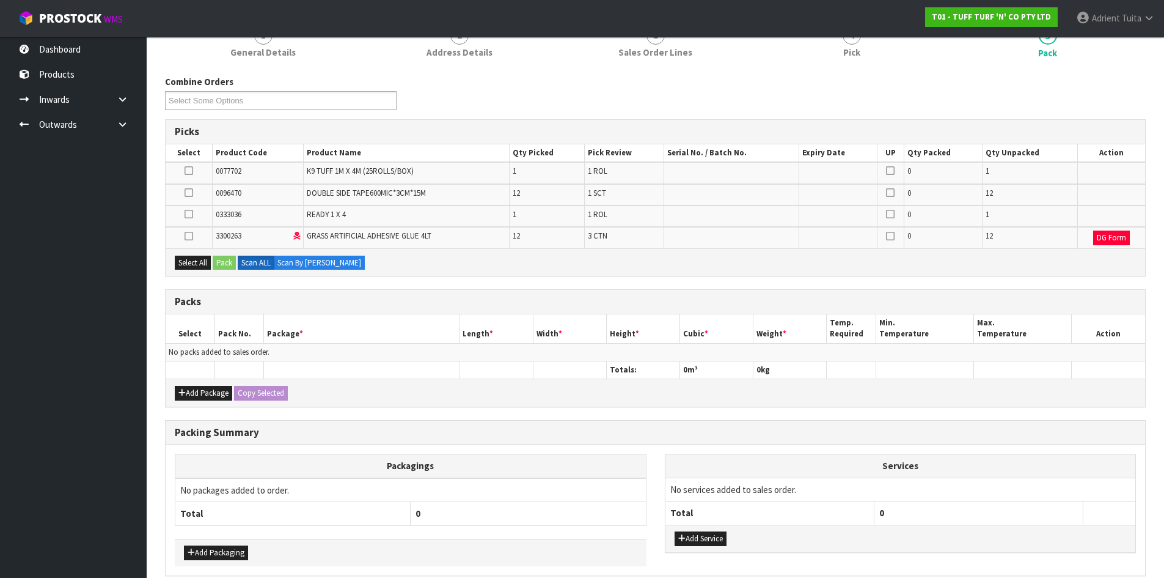
click at [185, 193] on icon at bounding box center [189, 193] width 9 height 1
click at [0, 0] on input "checkbox" at bounding box center [0, 0] width 0 height 0
click at [224, 259] on button "Pack" at bounding box center [224, 263] width 23 height 15
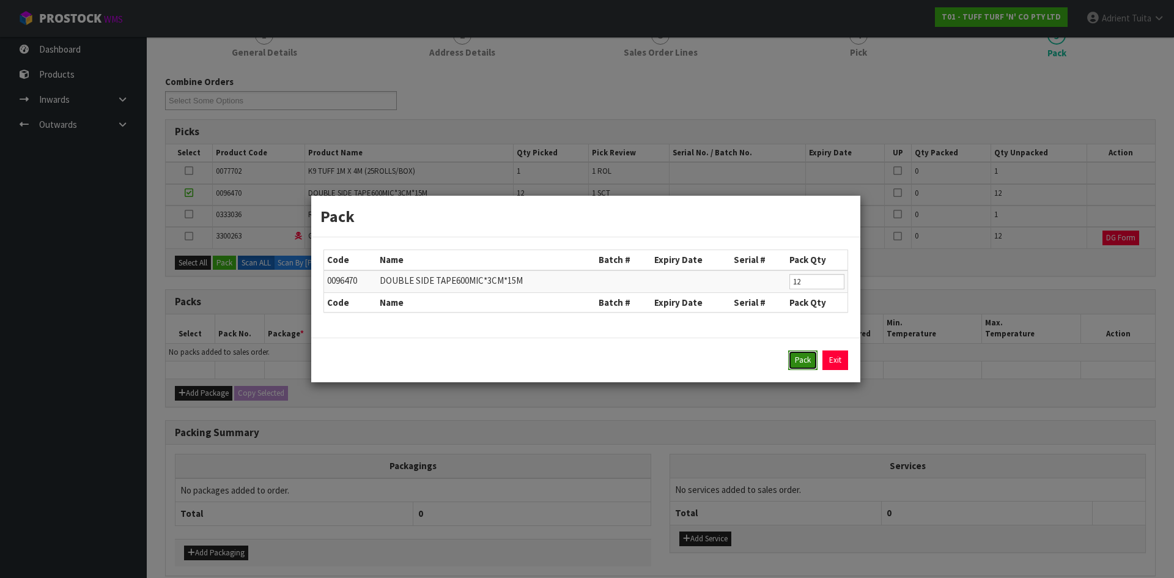
click at [811, 362] on button "Pack" at bounding box center [802, 360] width 29 height 20
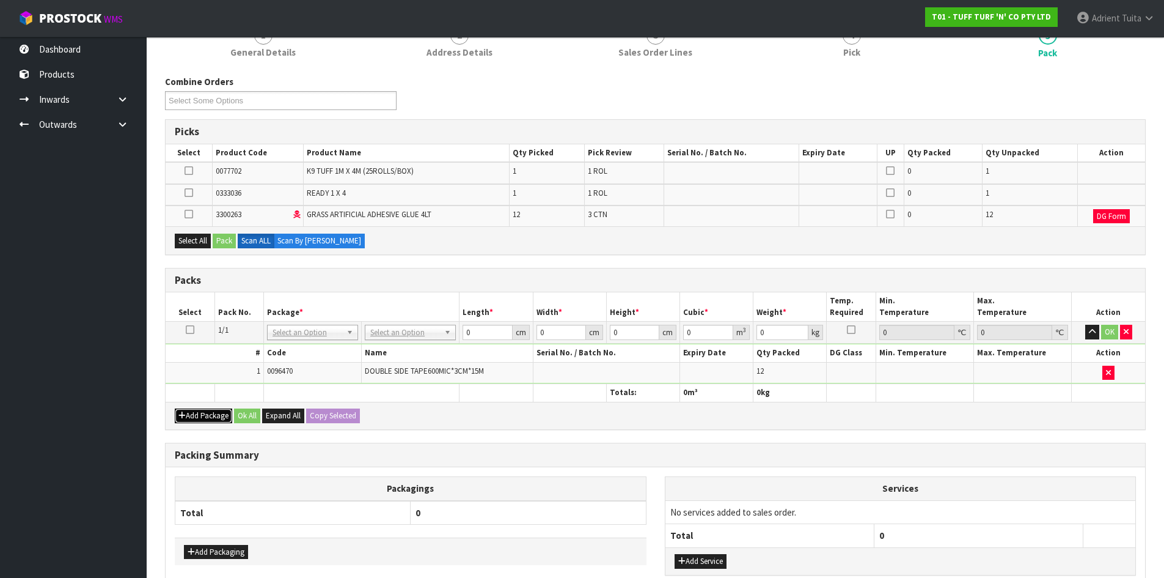
click at [202, 416] on button "Add Package" at bounding box center [203, 415] width 57 height 15
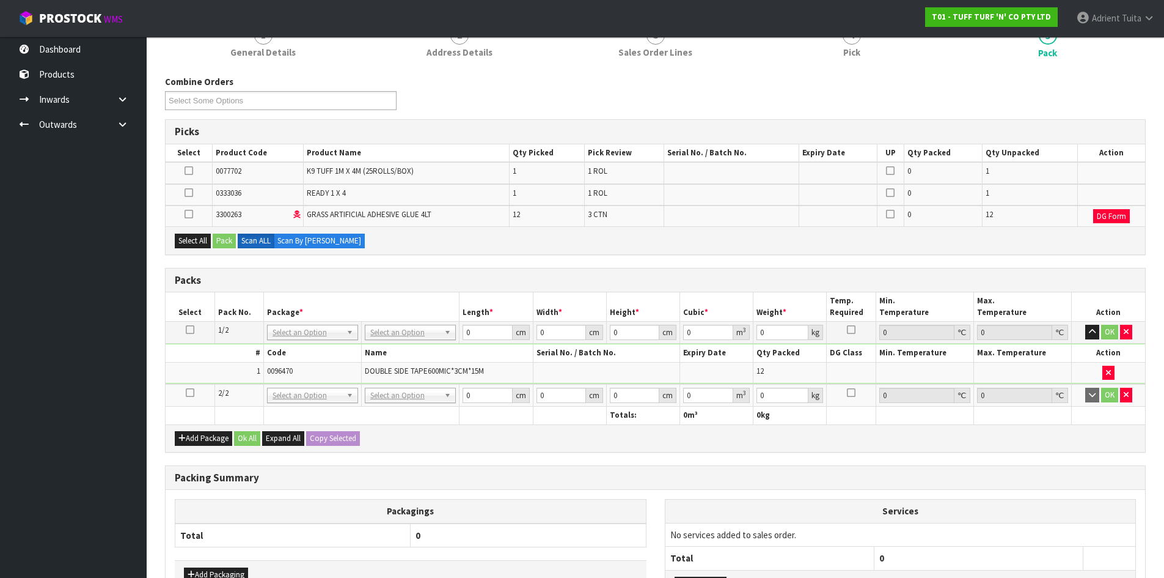
drag, startPoint x: 190, startPoint y: 386, endPoint x: 193, endPoint y: 395, distance: 9.5
click at [190, 388] on td at bounding box center [190, 395] width 49 height 23
click at [193, 398] on td at bounding box center [190, 395] width 49 height 23
click at [193, 392] on icon at bounding box center [190, 392] width 9 height 1
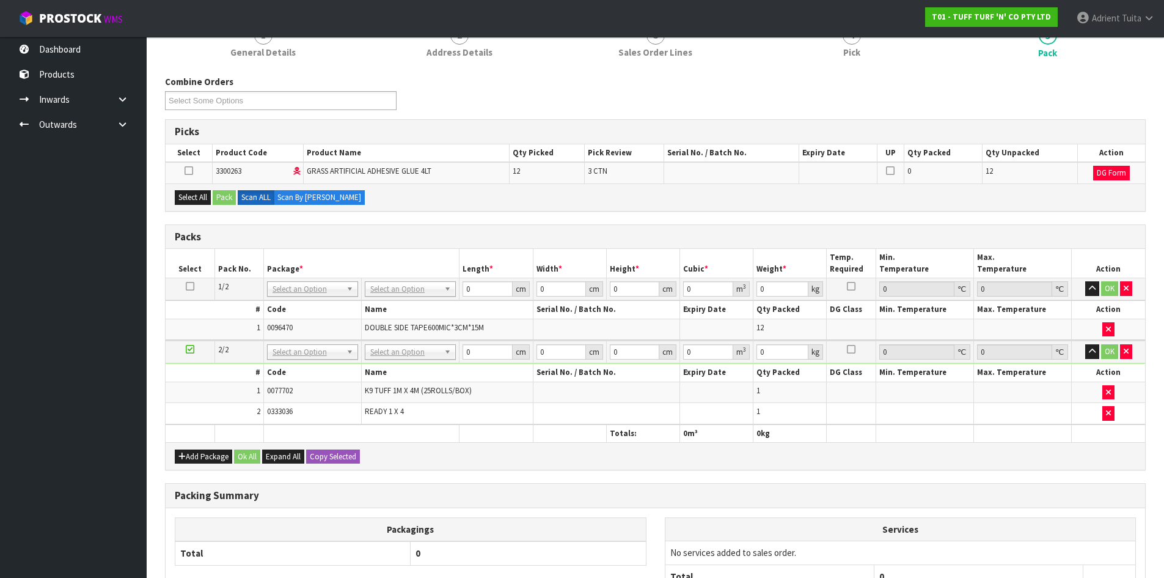
click at [186, 349] on icon at bounding box center [190, 349] width 9 height 1
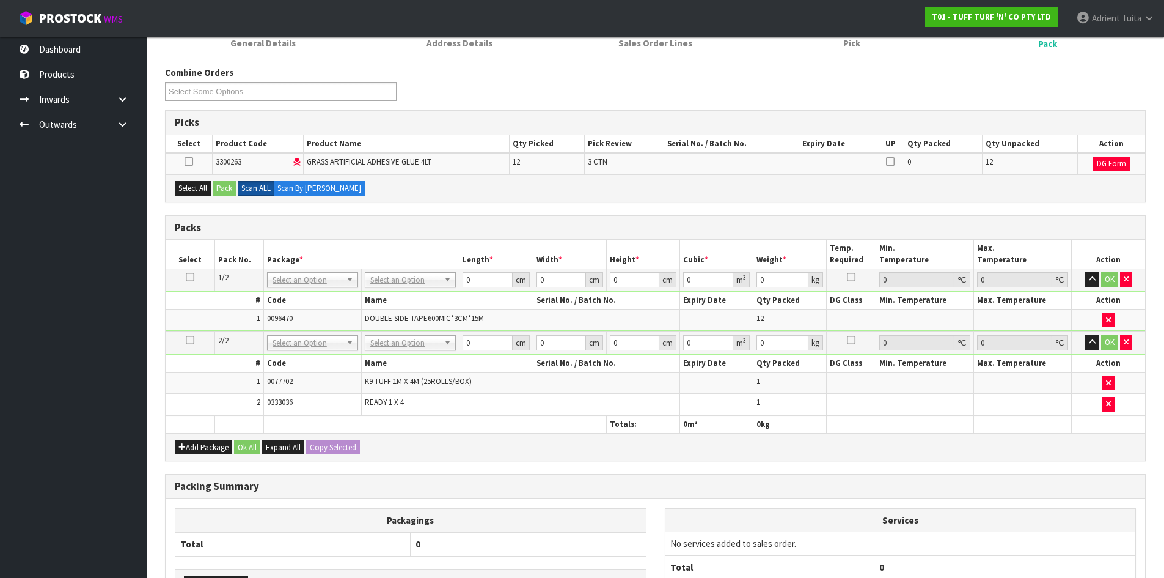
scroll to position [119, 0]
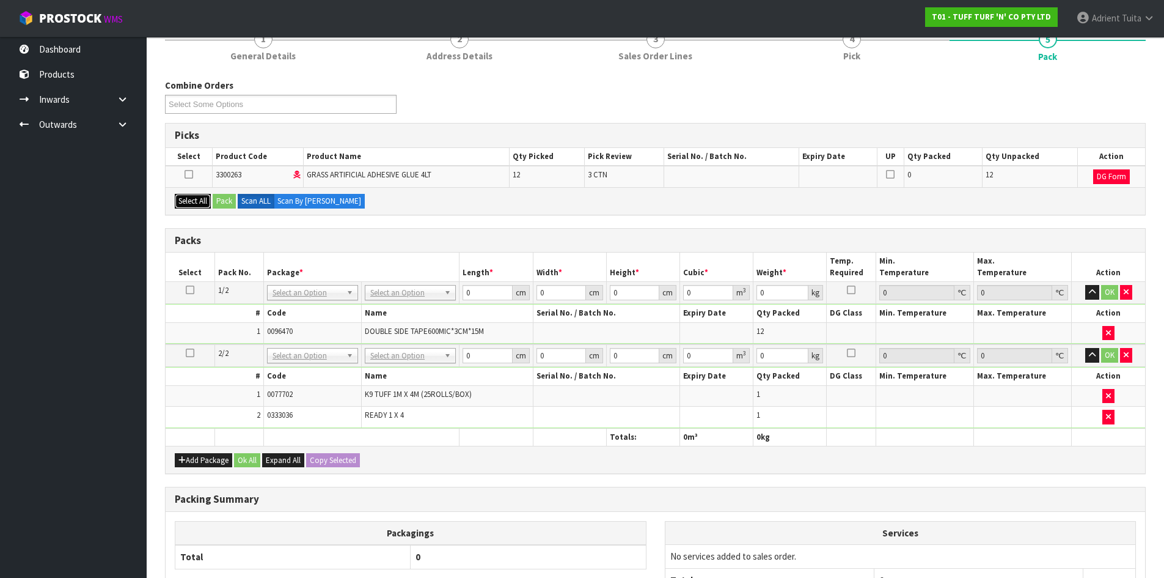
click at [204, 202] on button "Select All" at bounding box center [193, 201] width 36 height 15
click at [220, 200] on button "Pack" at bounding box center [224, 201] width 23 height 15
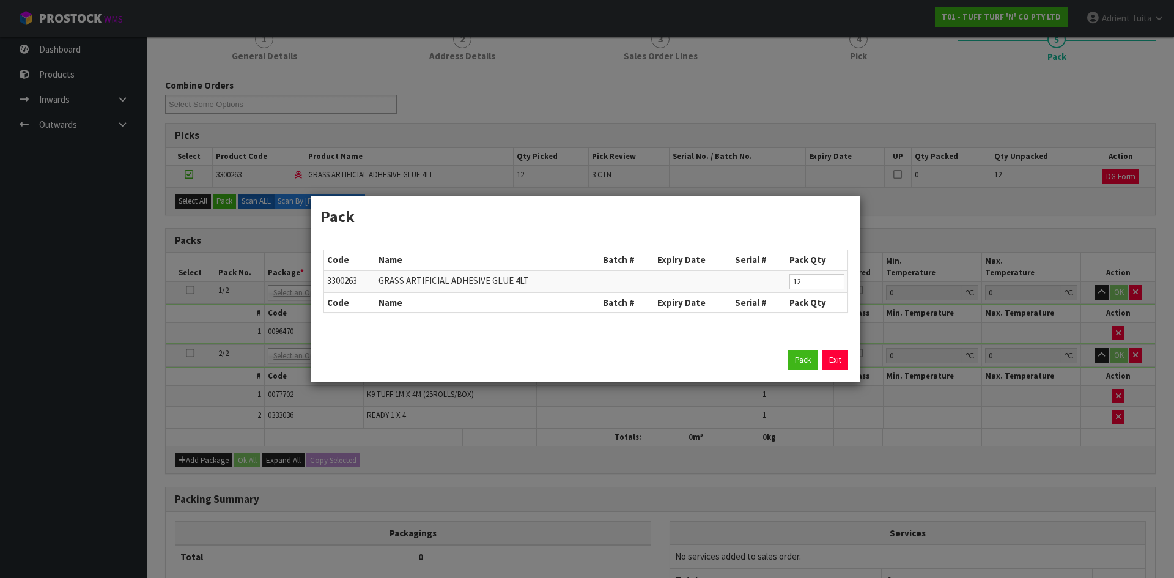
click at [780, 275] on td at bounding box center [759, 281] width 54 height 23
click at [799, 279] on input "12" at bounding box center [816, 281] width 55 height 15
type input "4"
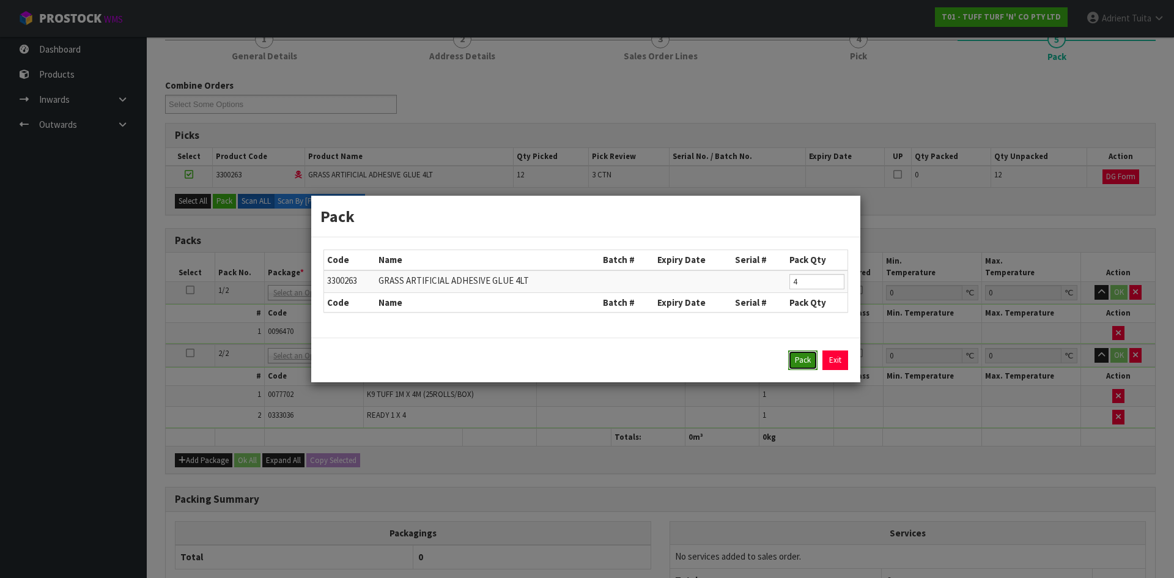
drag, startPoint x: 807, startPoint y: 364, endPoint x: 446, endPoint y: 228, distance: 385.9
click at [806, 363] on button "Pack" at bounding box center [802, 360] width 29 height 20
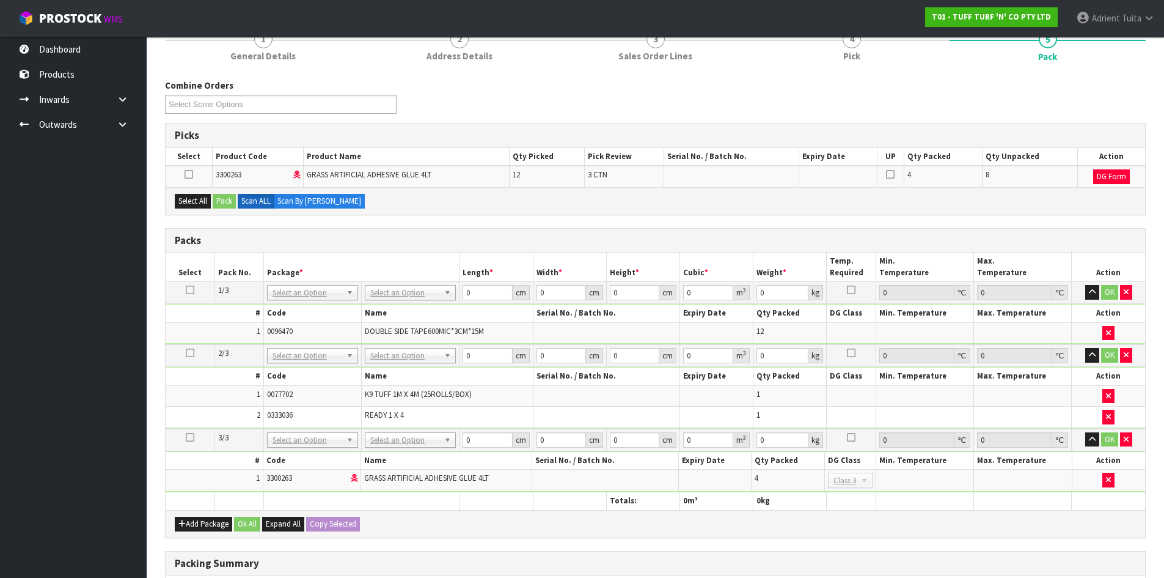
click at [213, 203] on div "Select All Pack Scan ALL Scan By [PERSON_NAME]" at bounding box center [656, 201] width 980 height 28
click at [208, 203] on button "Select All" at bounding box center [193, 201] width 36 height 15
click at [220, 203] on button "Pack" at bounding box center [224, 201] width 23 height 15
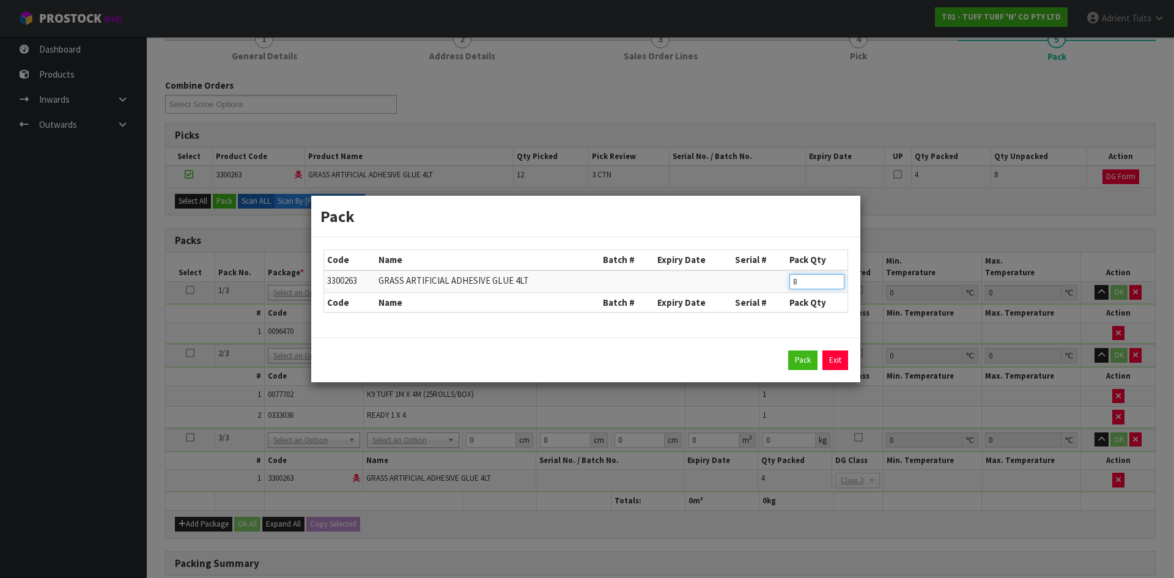
click at [806, 281] on input "8" at bounding box center [816, 281] width 55 height 15
type input "4"
click at [793, 358] on button "Pack" at bounding box center [802, 360] width 29 height 20
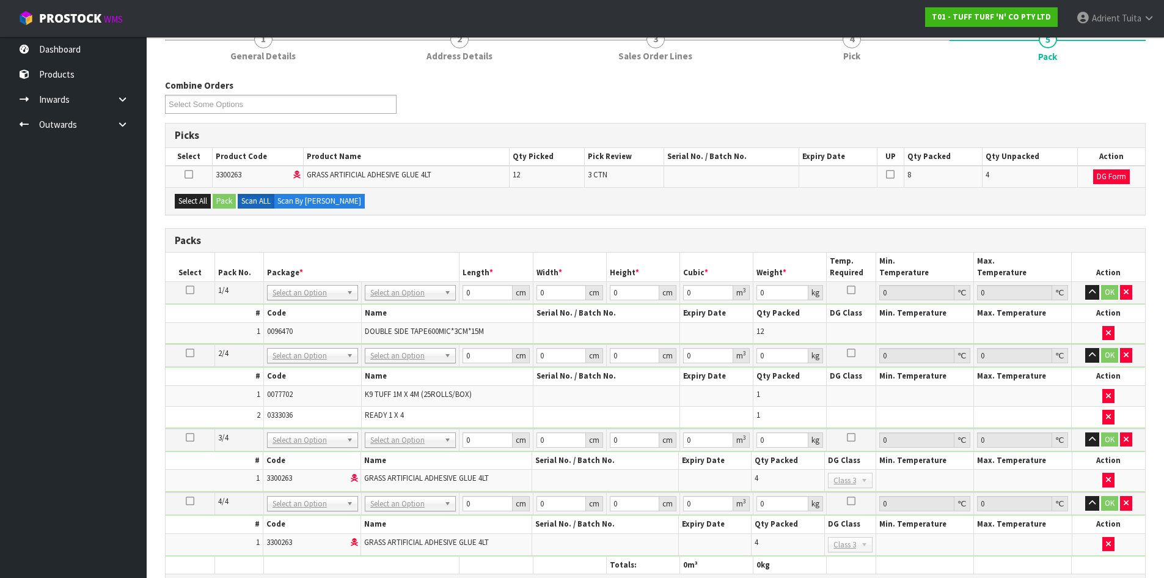
click at [208, 193] on div "Select All Pack Scan ALL Scan By [PERSON_NAME]" at bounding box center [656, 201] width 980 height 28
click at [204, 198] on button "Select All" at bounding box center [193, 201] width 36 height 15
click at [213, 199] on div "Select All Pack Scan ALL Scan By [PERSON_NAME]" at bounding box center [656, 201] width 980 height 28
click at [230, 202] on button "Pack" at bounding box center [224, 201] width 23 height 15
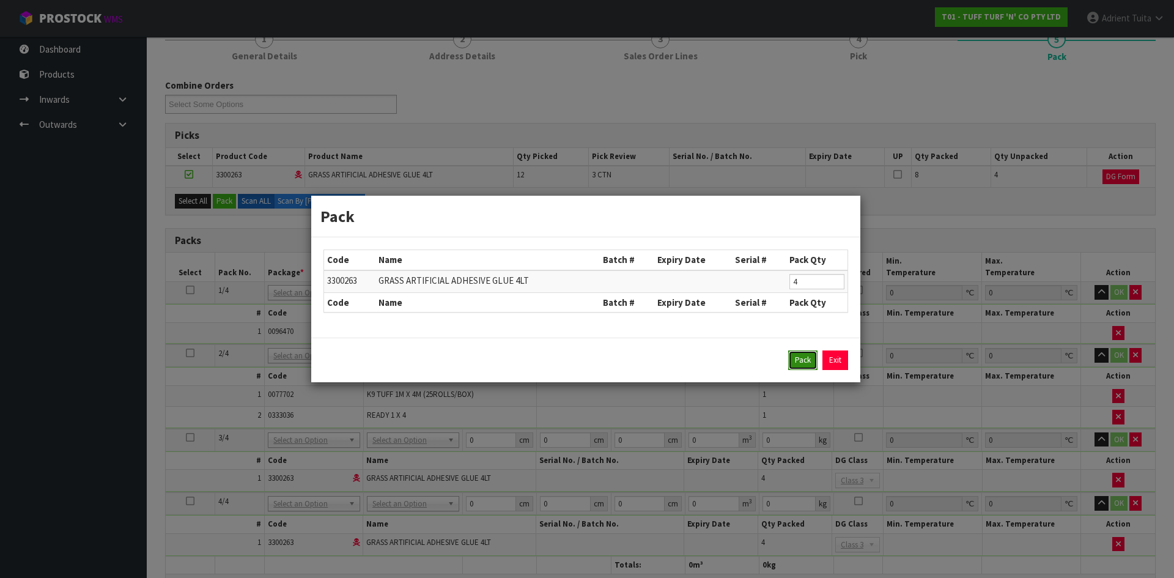
click at [795, 357] on button "Pack" at bounding box center [802, 360] width 29 height 20
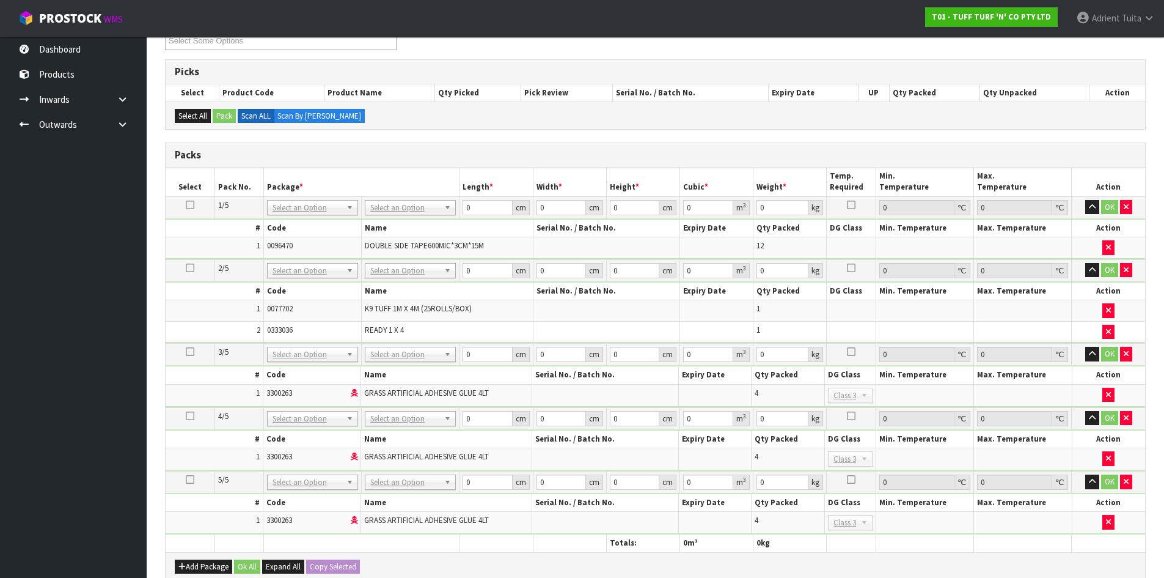
scroll to position [241, 0]
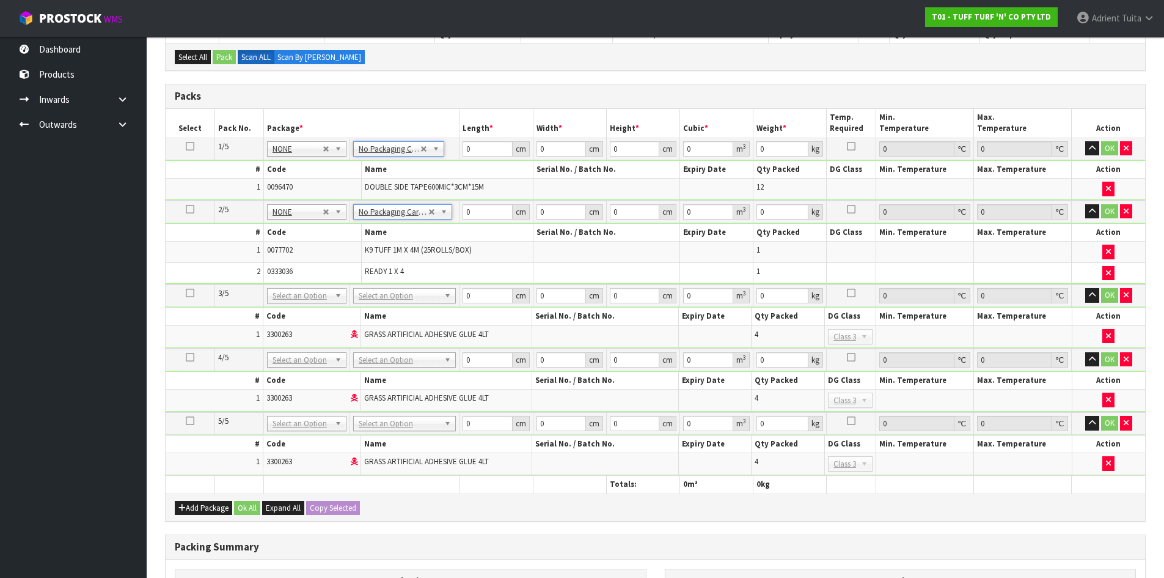
click at [398, 285] on td "No Packaging Cartons PLT GEN120 (1200 X 1000) PLT ONE WAY SKID CHEP HIRE PALLET…" at bounding box center [405, 295] width 110 height 23
drag, startPoint x: 388, startPoint y: 421, endPoint x: 387, endPoint y: 450, distance: 28.7
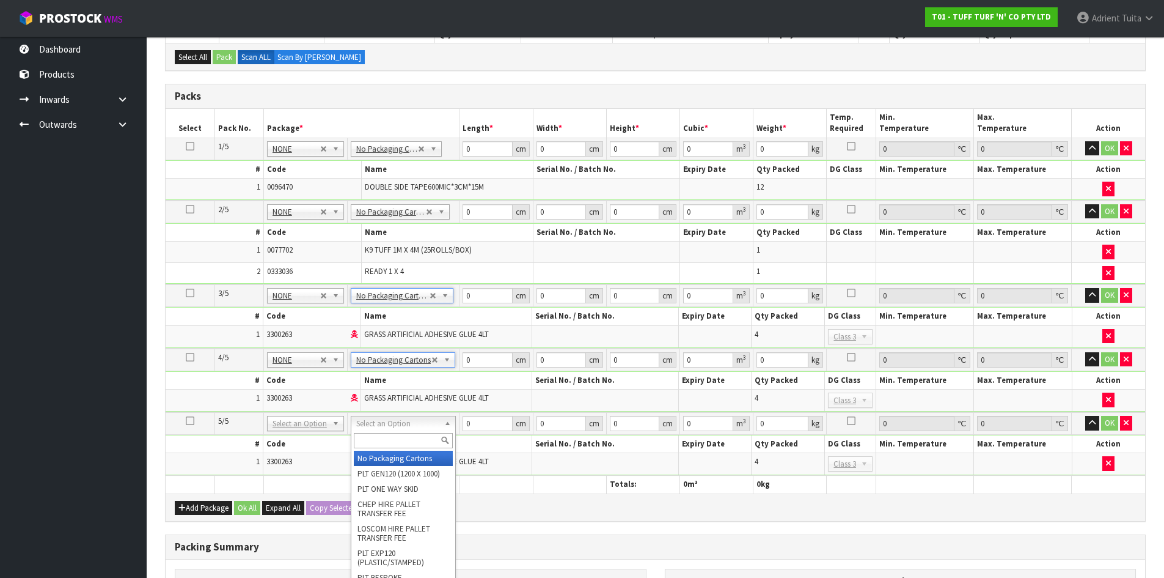
type input "5"
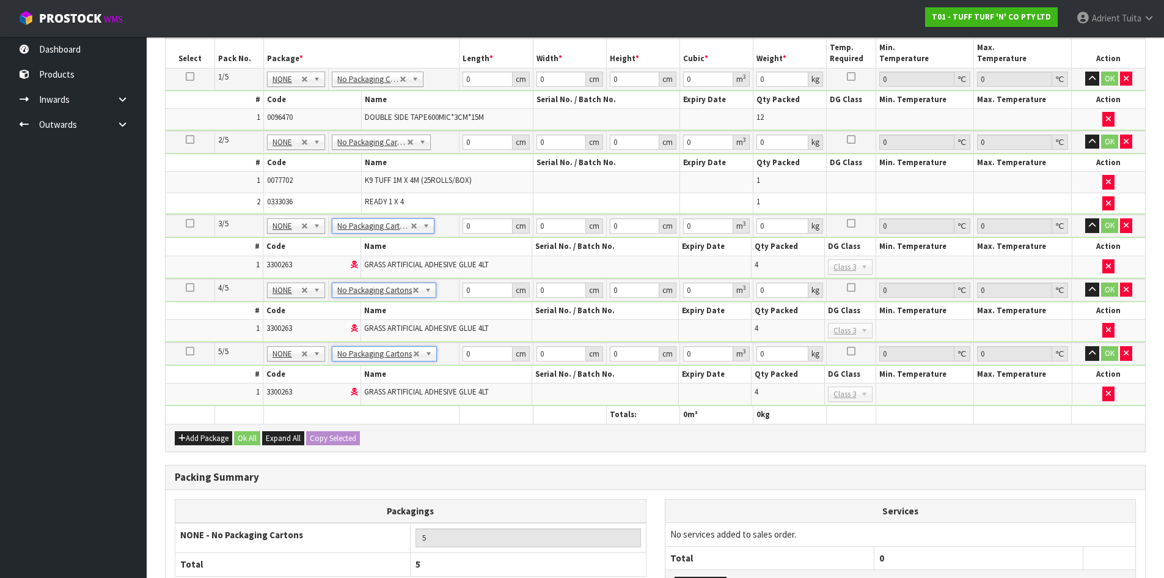
scroll to position [417, 0]
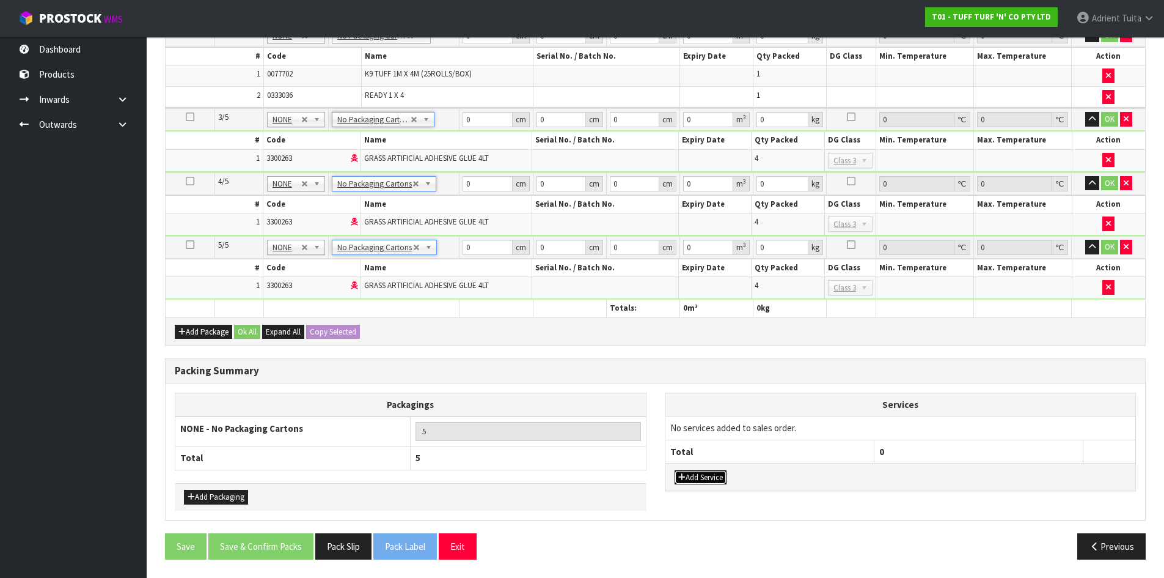
drag, startPoint x: 721, startPoint y: 481, endPoint x: 721, endPoint y: 472, distance: 9.2
click at [721, 472] on button "Add Service" at bounding box center [701, 477] width 52 height 15
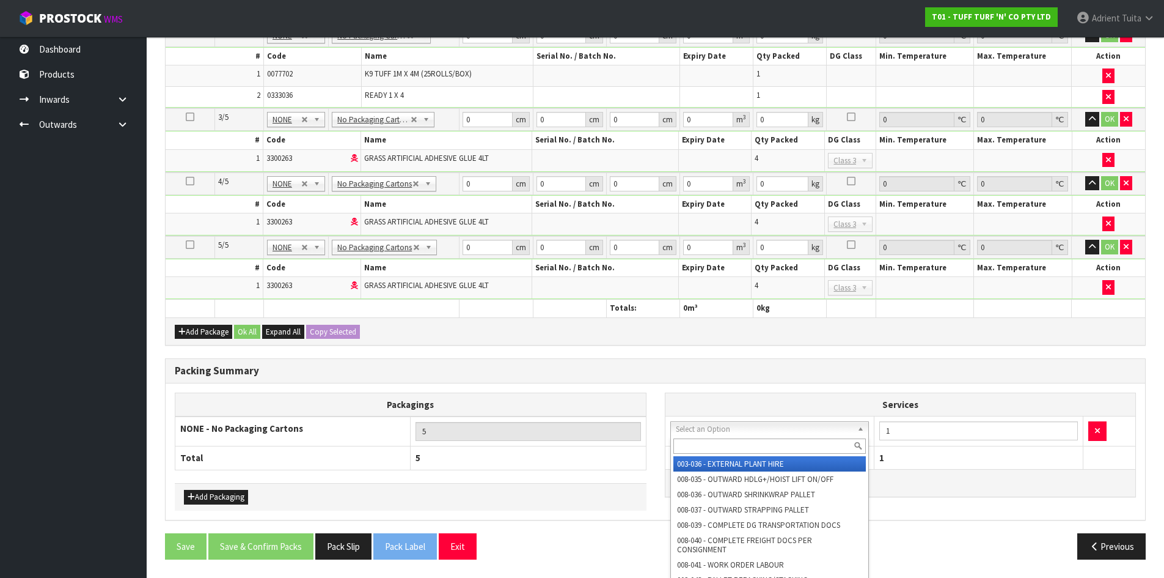
drag, startPoint x: 731, startPoint y: 433, endPoint x: 729, endPoint y: 447, distance: 13.7
click at [729, 447] on input "text" at bounding box center [770, 445] width 193 height 15
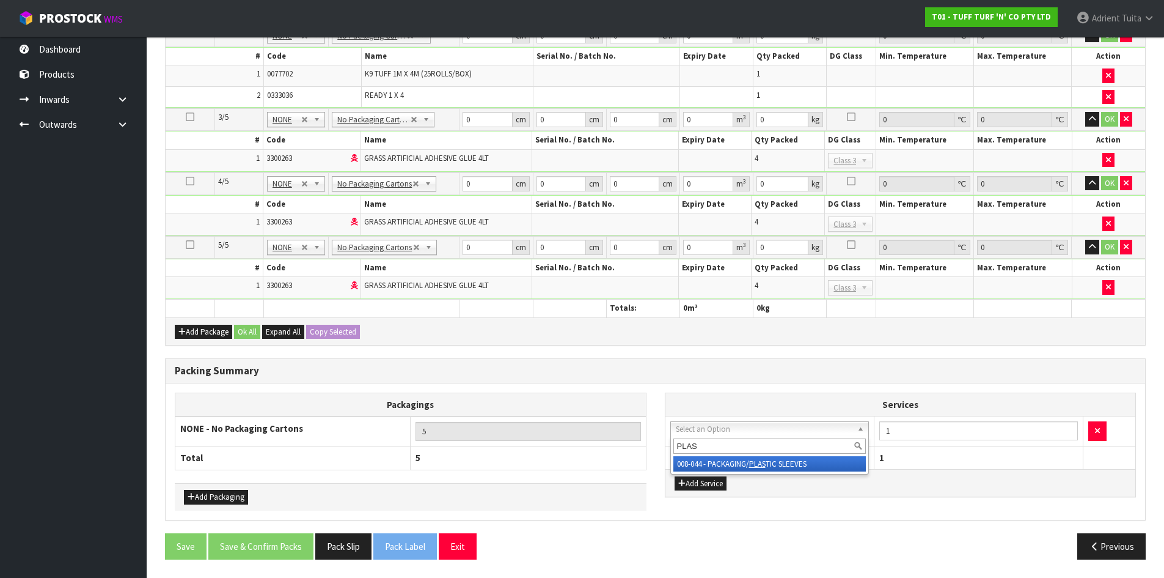
type input "PLAS"
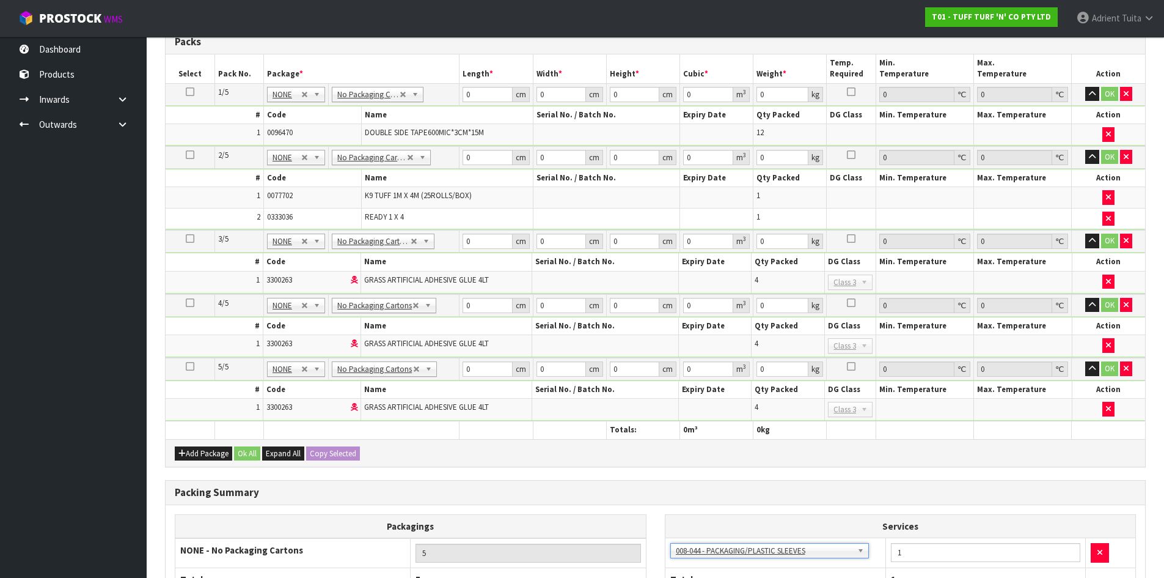
scroll to position [295, 0]
click at [477, 97] on input "0" at bounding box center [488, 94] width 50 height 15
type input "48"
type input "18"
type input "2"
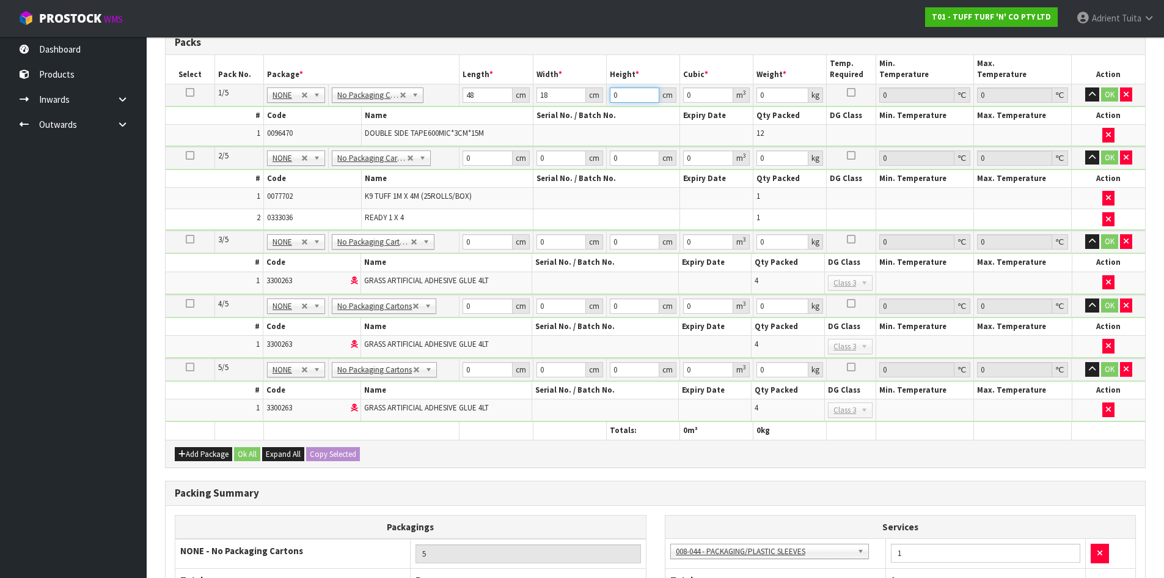
type input "0.001728"
type input "20"
type input "0.01728"
type input "20"
type input "6"
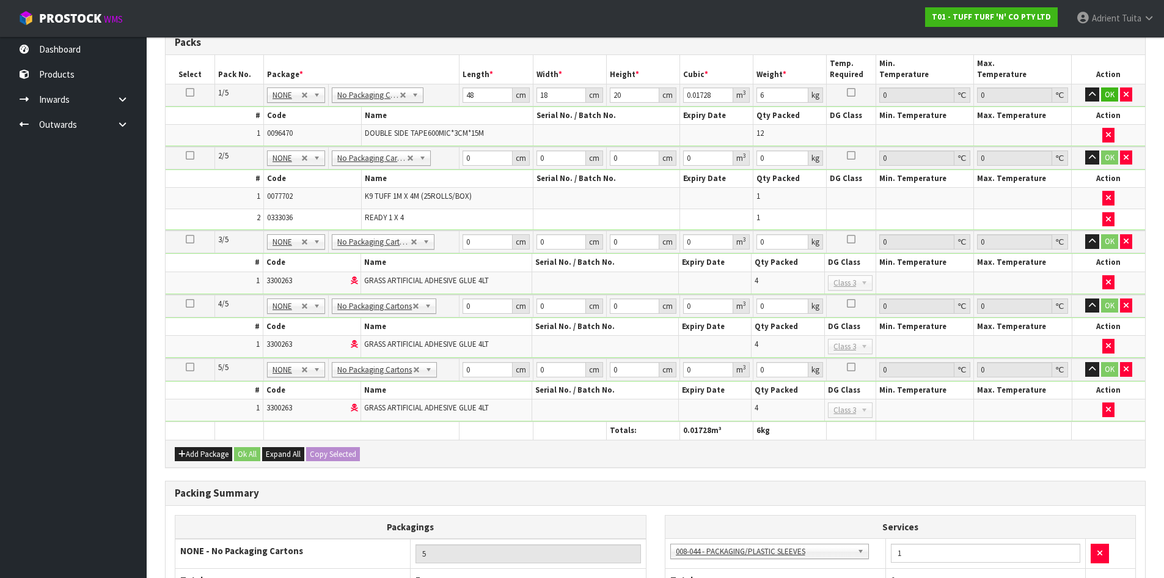
drag, startPoint x: 479, startPoint y: 166, endPoint x: 470, endPoint y: 129, distance: 37.7
click at [479, 164] on td "0 cm" at bounding box center [496, 158] width 73 height 23
click at [484, 150] on td "0 cm" at bounding box center [496, 158] width 73 height 23
click at [486, 155] on input "0" at bounding box center [488, 157] width 50 height 15
type input "104"
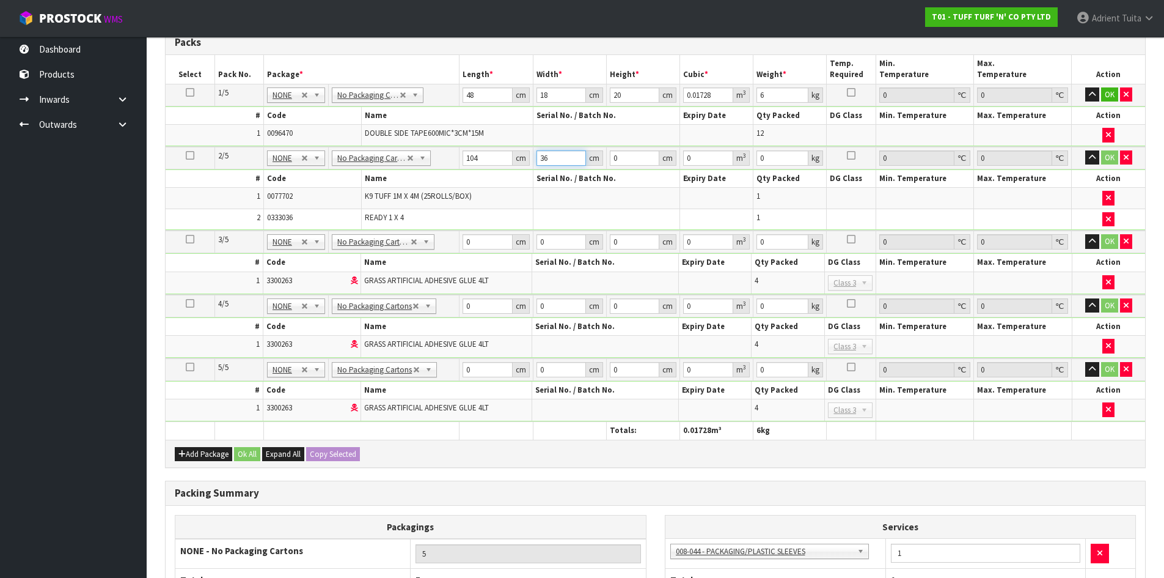
type input "36"
type input "2"
type input "0.007488"
type input "21"
type input "0.078624"
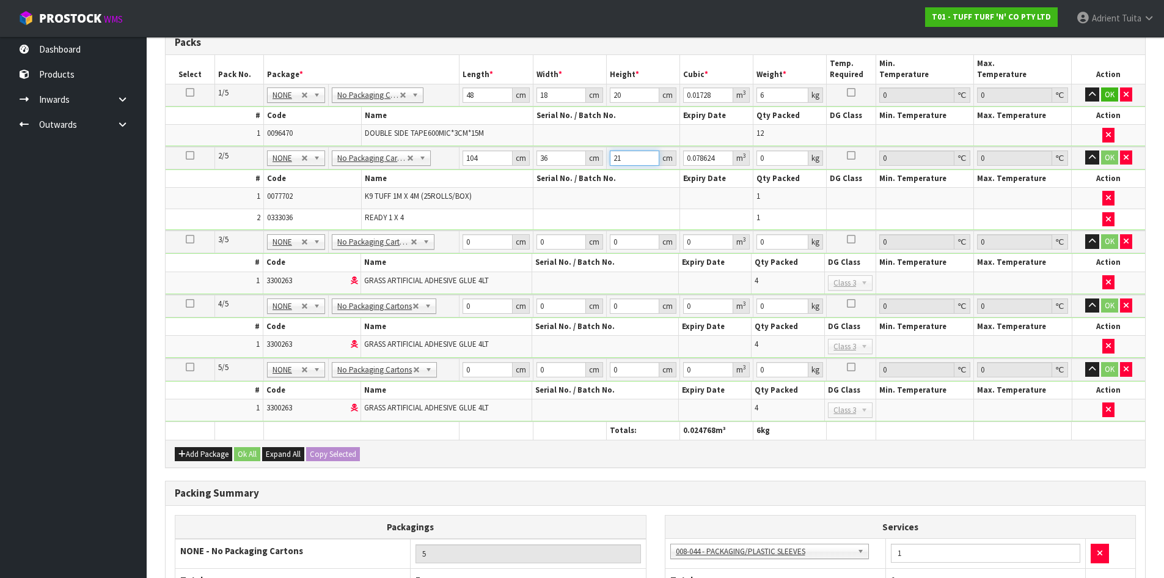
type input "21"
type input "14"
click at [479, 246] on input "0" at bounding box center [488, 241] width 50 height 15
click at [478, 242] on input "0" at bounding box center [488, 241] width 50 height 15
type input "37"
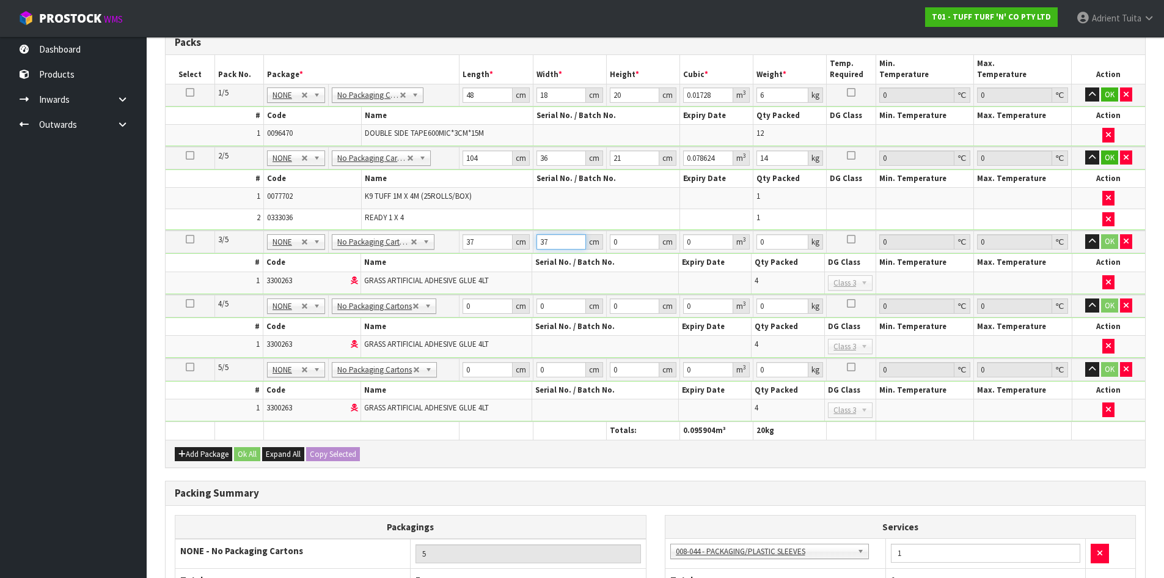
type input "37"
type input "2"
type input "0.002738"
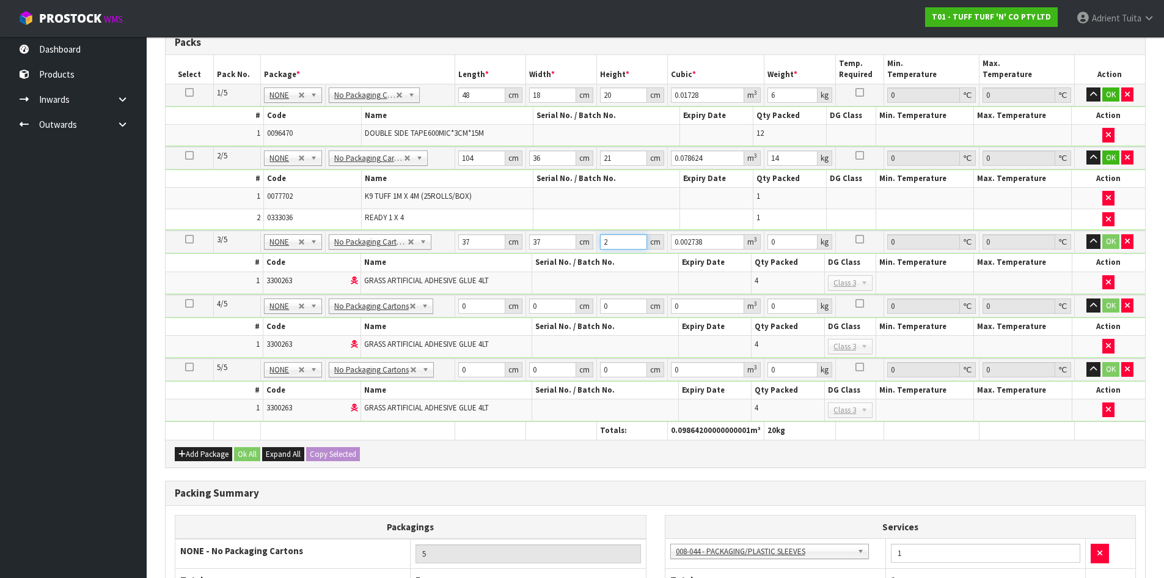
type input "22"
type input "0.030118"
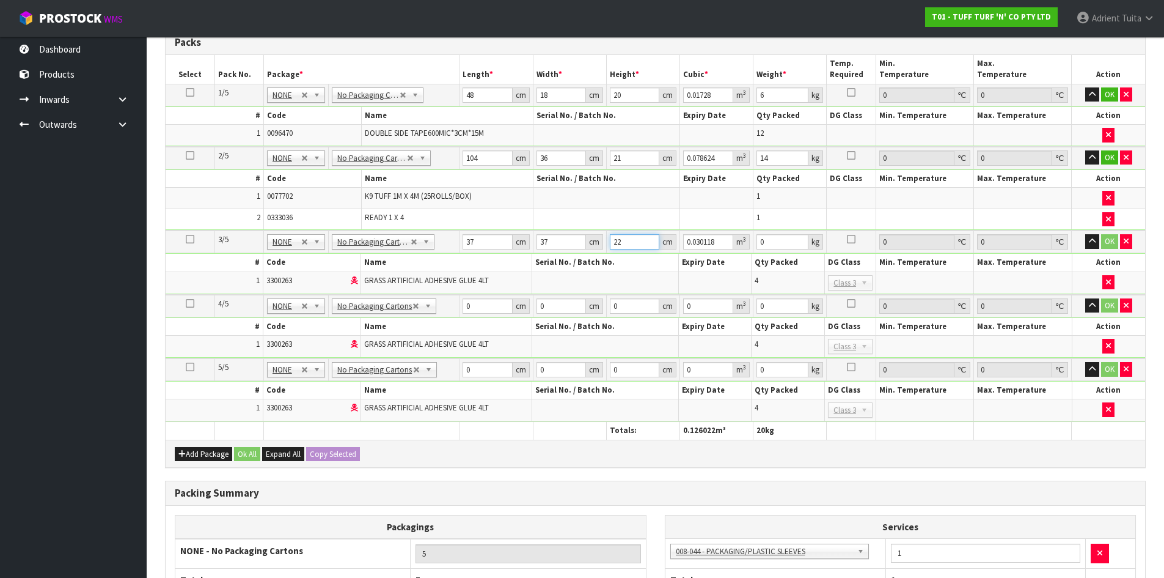
type input "22"
type input "18"
click at [484, 301] on input "0" at bounding box center [488, 305] width 50 height 15
type input "37"
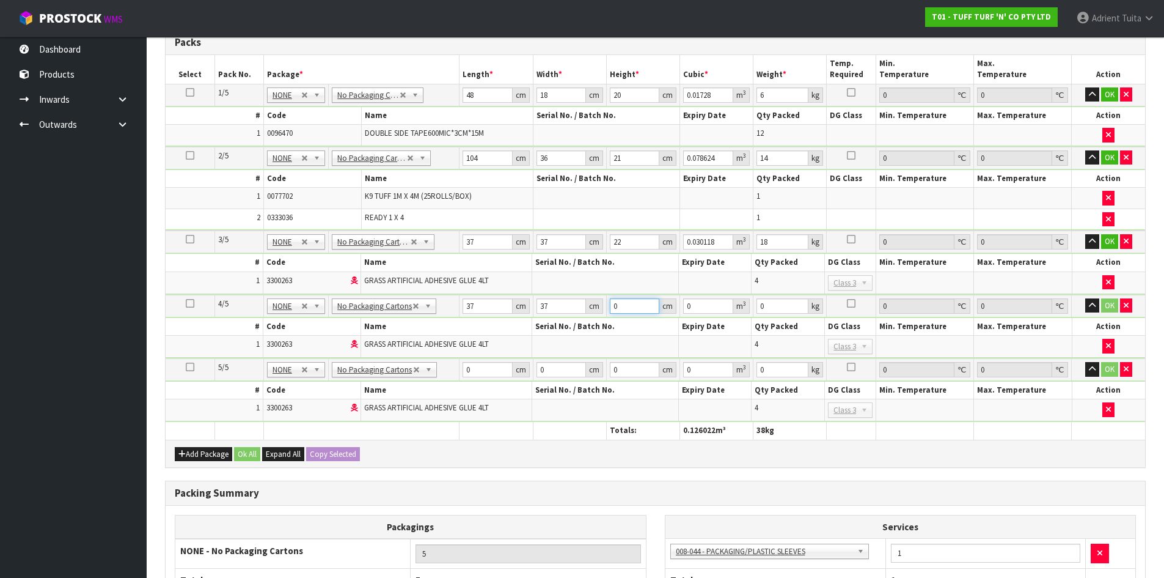
type input "2"
type input "0.002738"
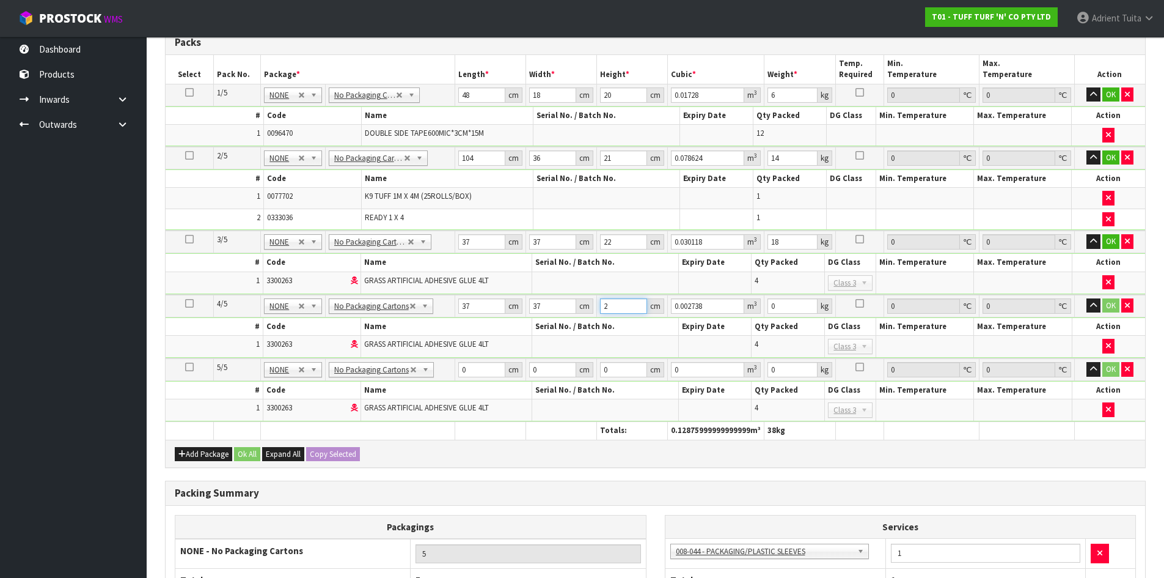
type input "22"
type input "0.030118"
type input "22"
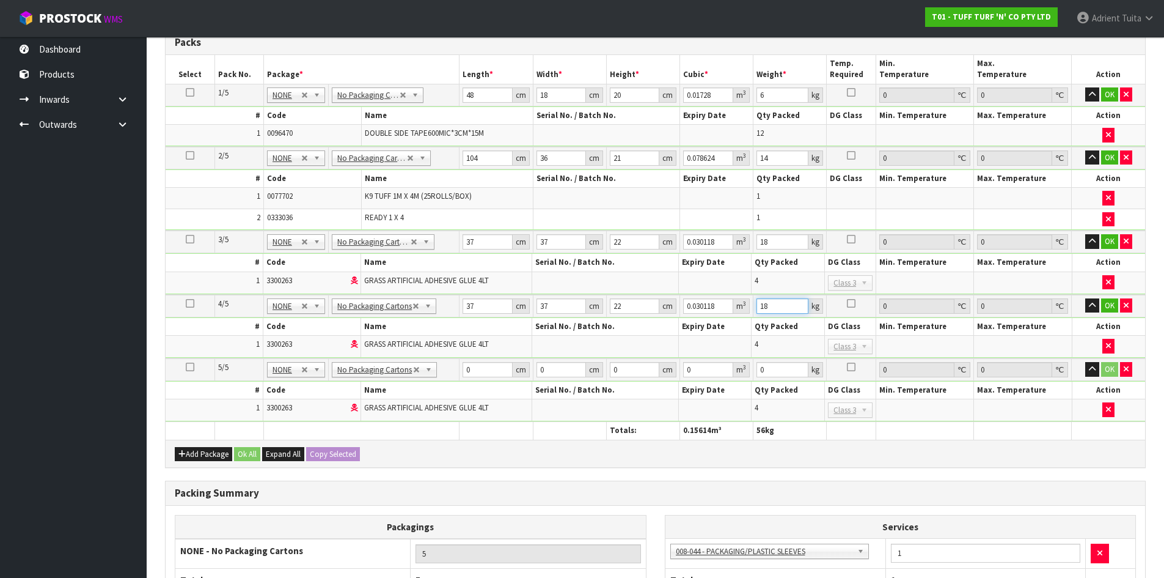
type input "18"
click at [473, 370] on input "0" at bounding box center [488, 369] width 50 height 15
type input "37"
type input "2"
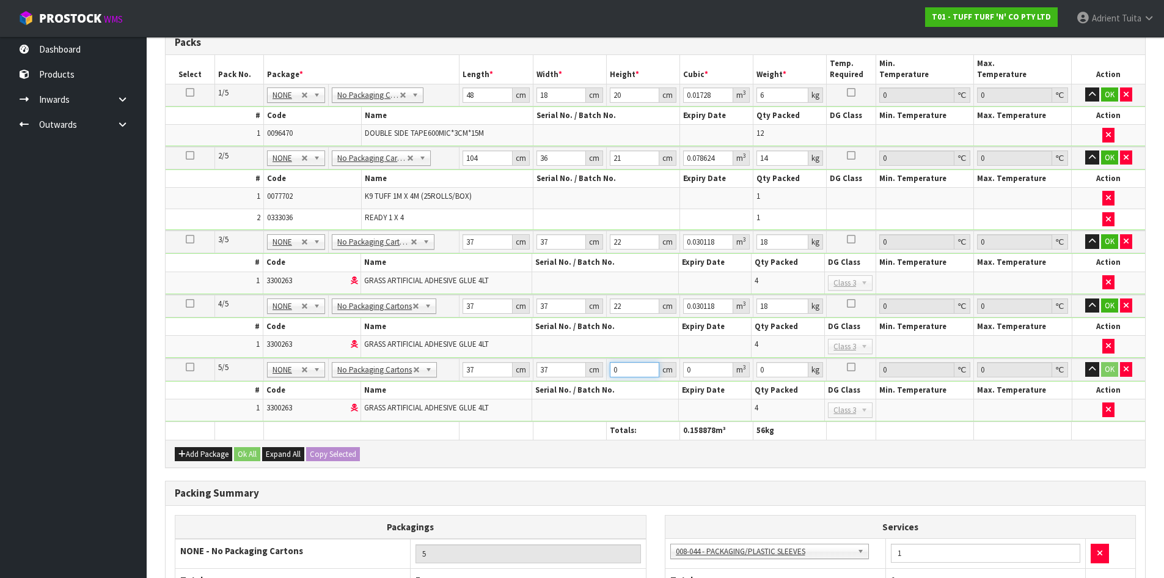
type input "0.002738"
type input "22"
type input "0.030118"
type input "22"
type input "18"
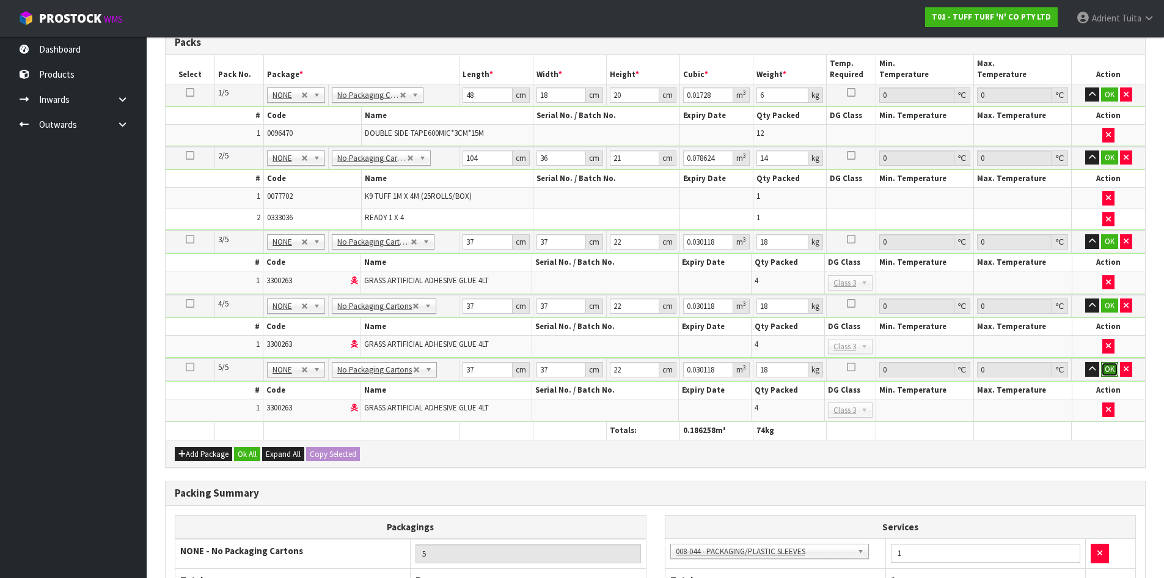
click at [1106, 364] on button "OK" at bounding box center [1110, 369] width 17 height 15
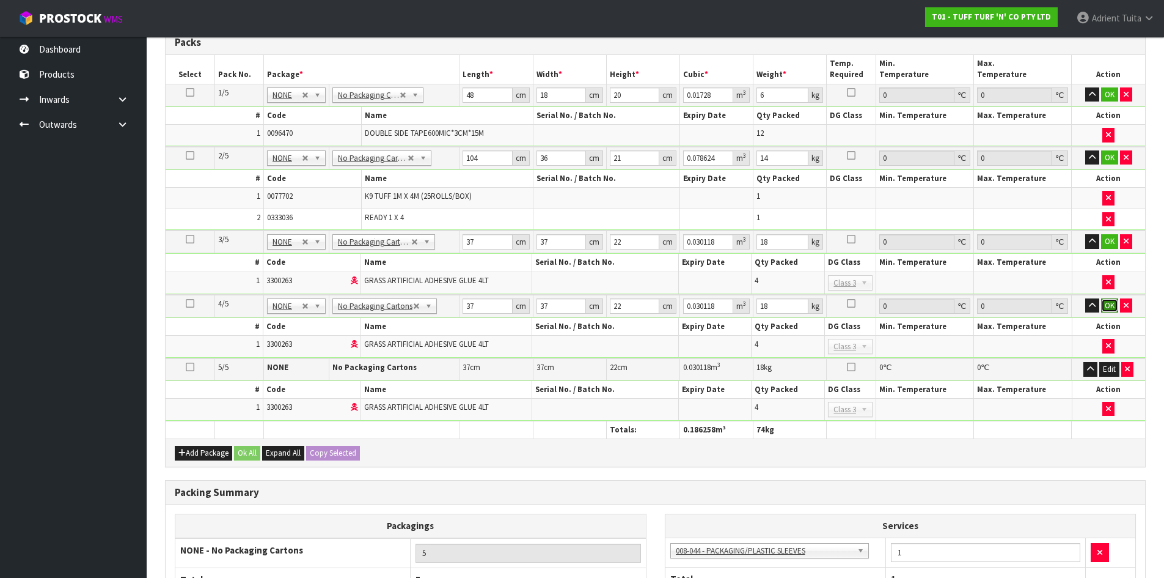
click at [1109, 308] on button "OK" at bounding box center [1110, 305] width 17 height 15
click at [1112, 250] on td "OK" at bounding box center [1108, 241] width 73 height 23
click at [1111, 245] on button "OK" at bounding box center [1110, 241] width 17 height 15
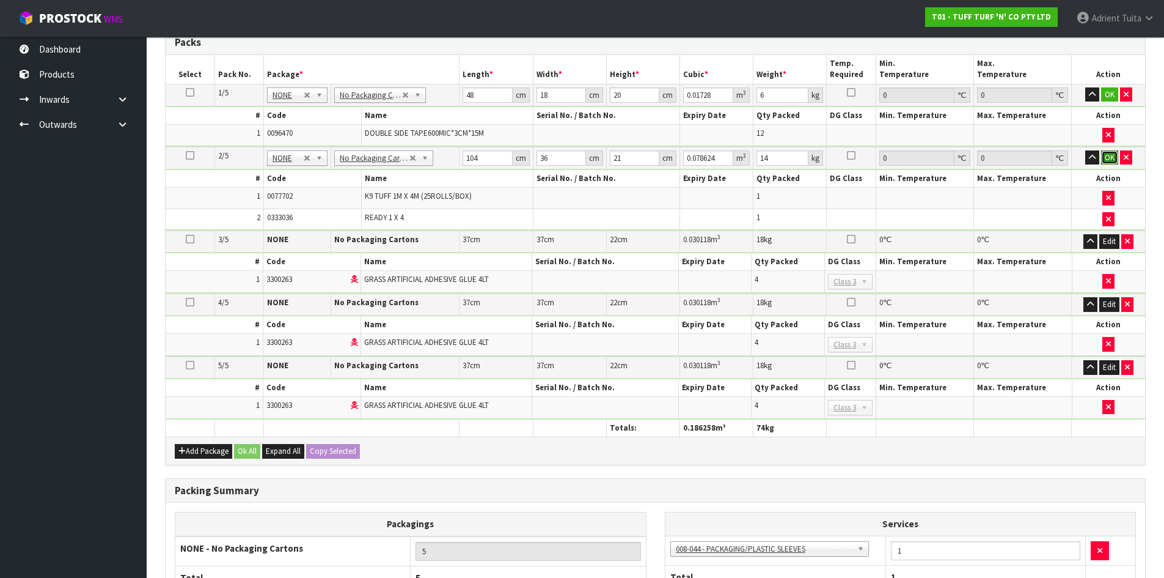
click at [1111, 158] on button "OK" at bounding box center [1110, 157] width 17 height 15
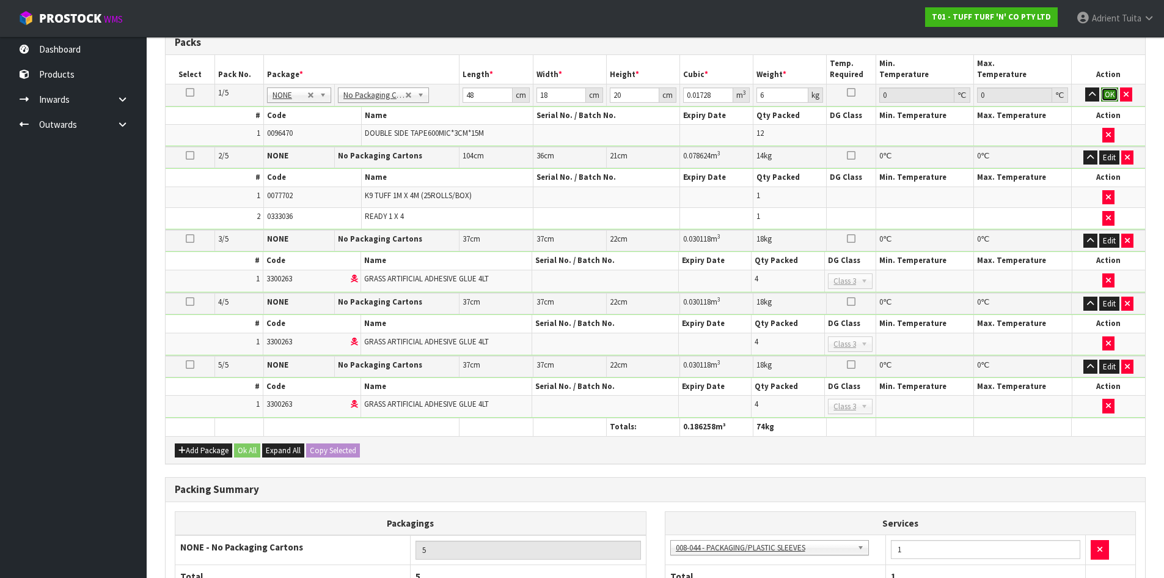
click at [1109, 100] on button "OK" at bounding box center [1110, 94] width 17 height 15
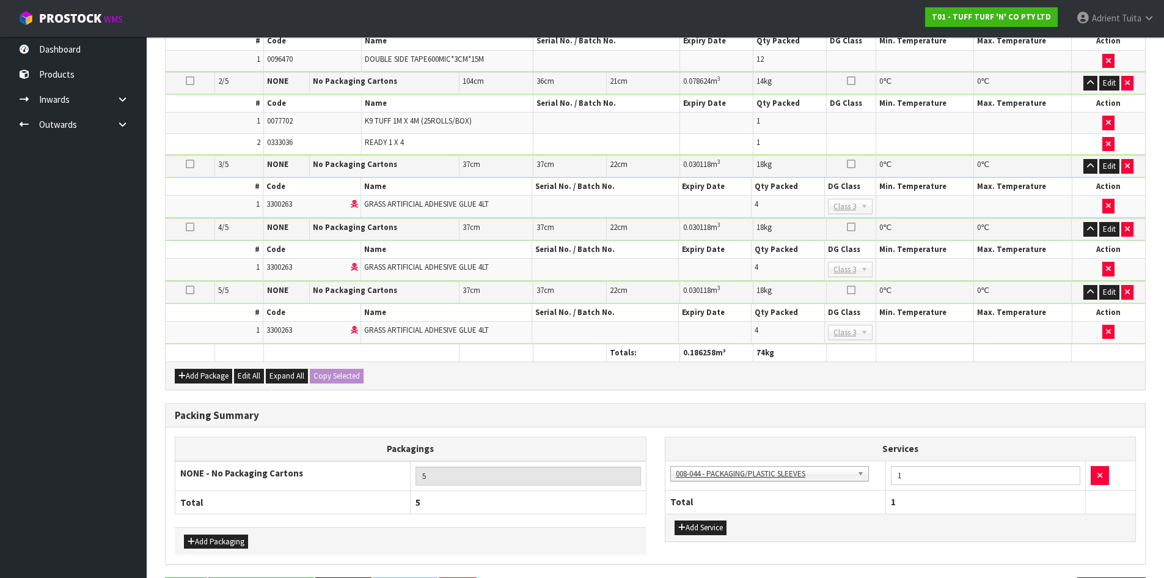
scroll to position [413, 0]
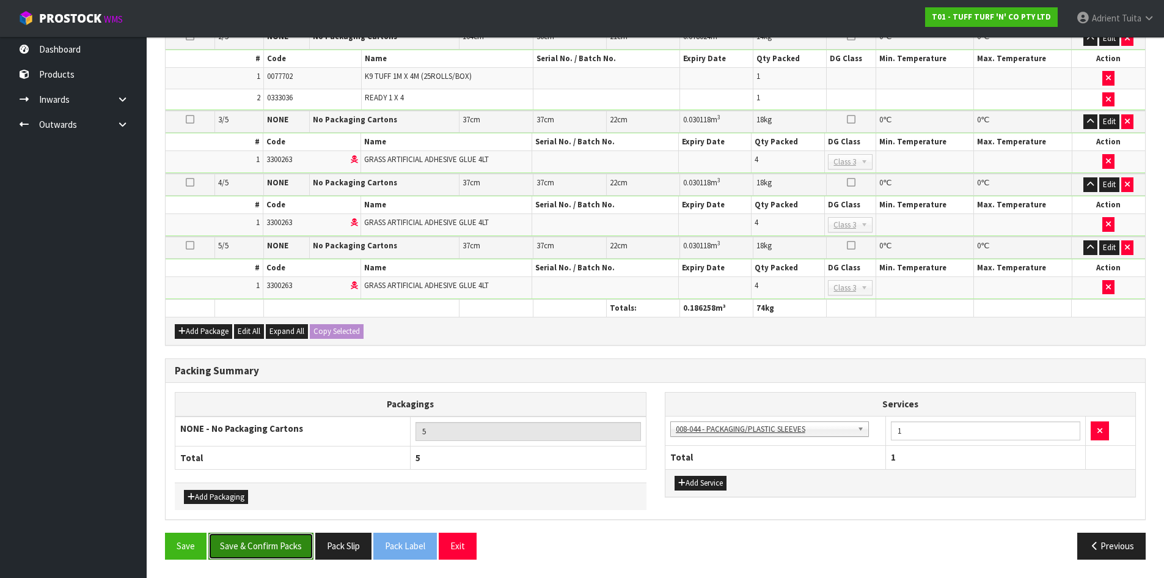
click at [278, 552] on button "Save & Confirm Packs" at bounding box center [260, 545] width 105 height 26
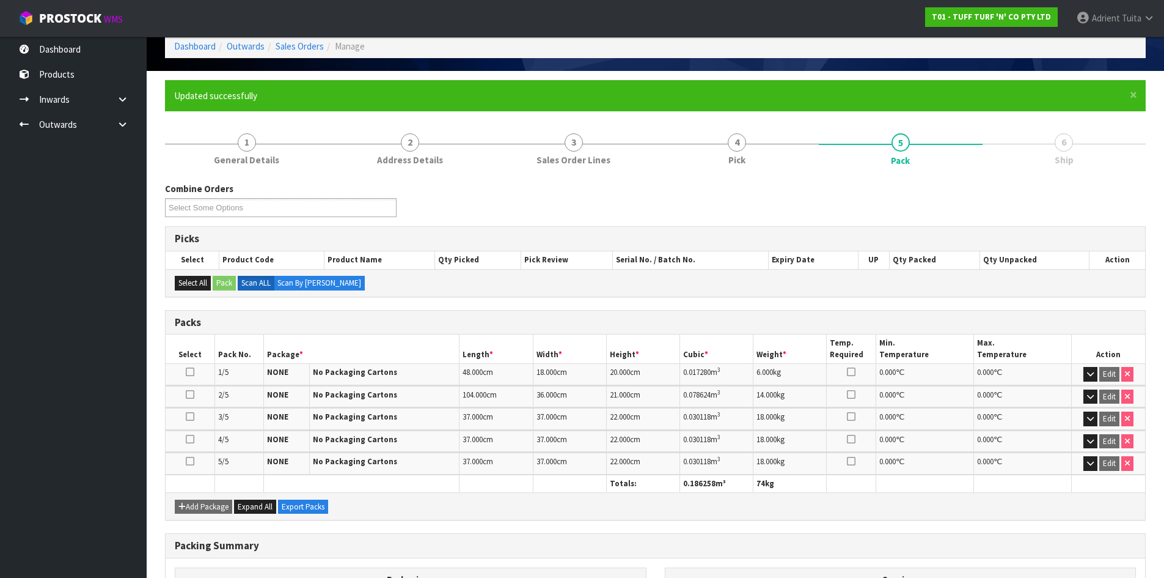
scroll to position [207, 0]
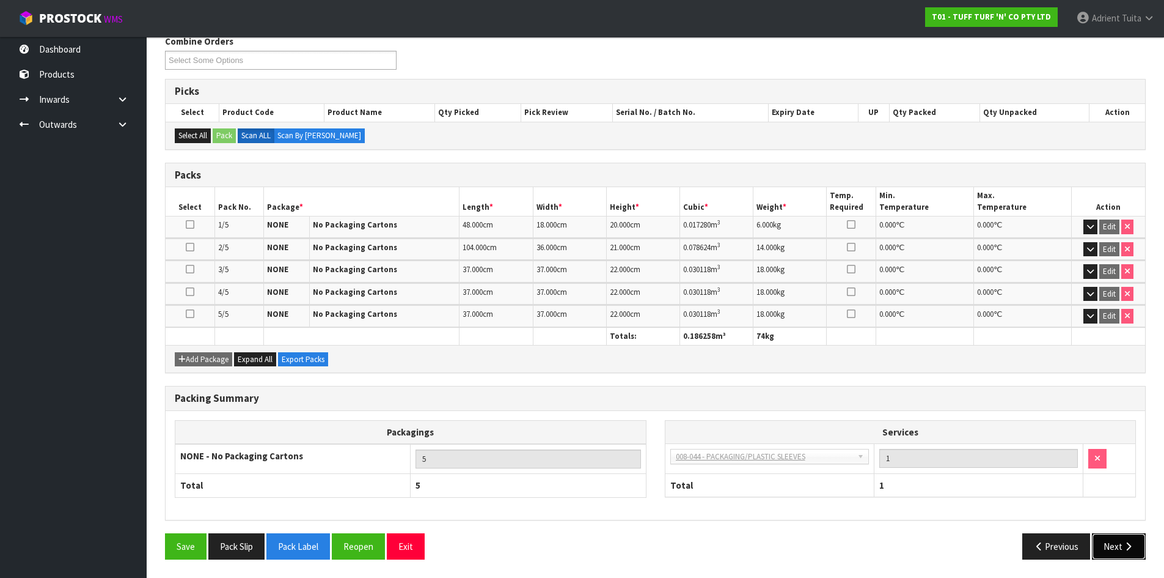
drag, startPoint x: 1110, startPoint y: 543, endPoint x: 959, endPoint y: 488, distance: 160.7
click at [1111, 543] on button "Next" at bounding box center [1119, 546] width 54 height 26
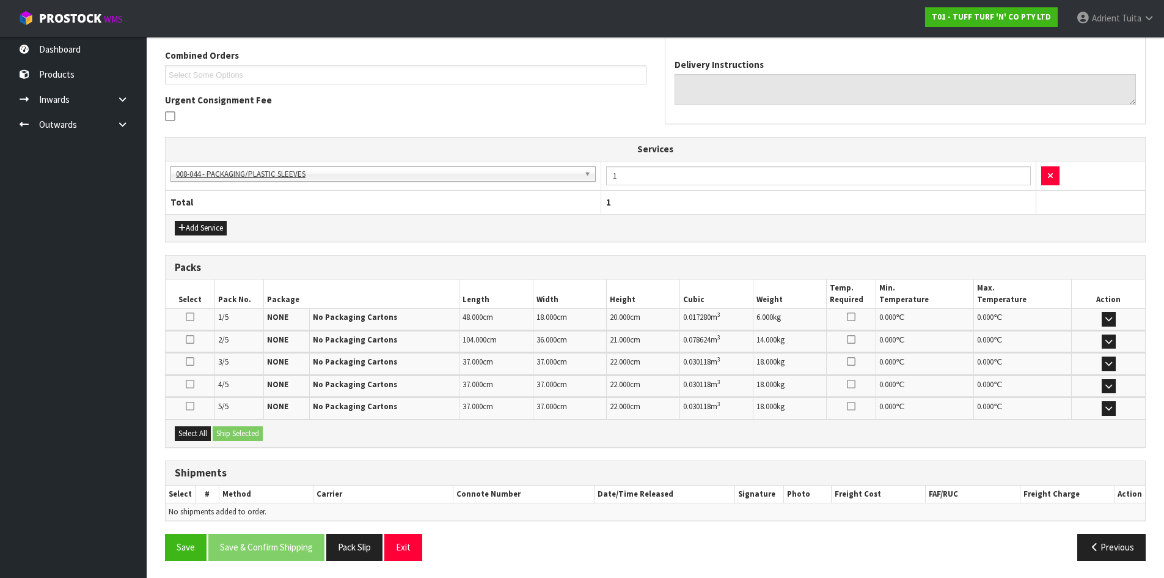
scroll to position [315, 0]
click at [205, 431] on button "Select All" at bounding box center [193, 432] width 36 height 15
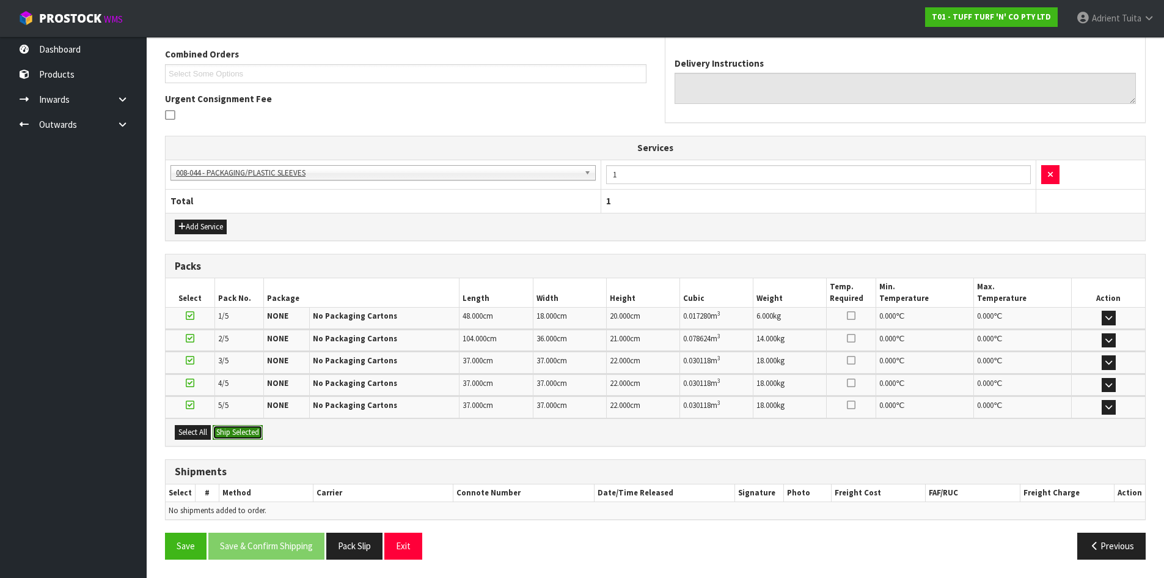
click at [245, 426] on button "Ship Selected" at bounding box center [238, 432] width 50 height 15
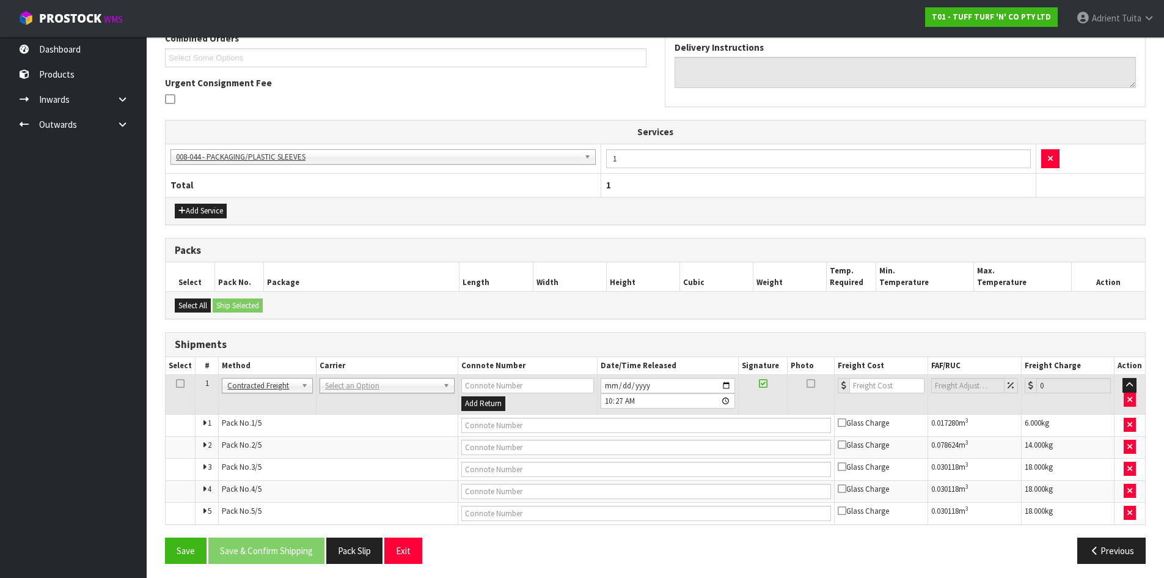
scroll to position [336, 0]
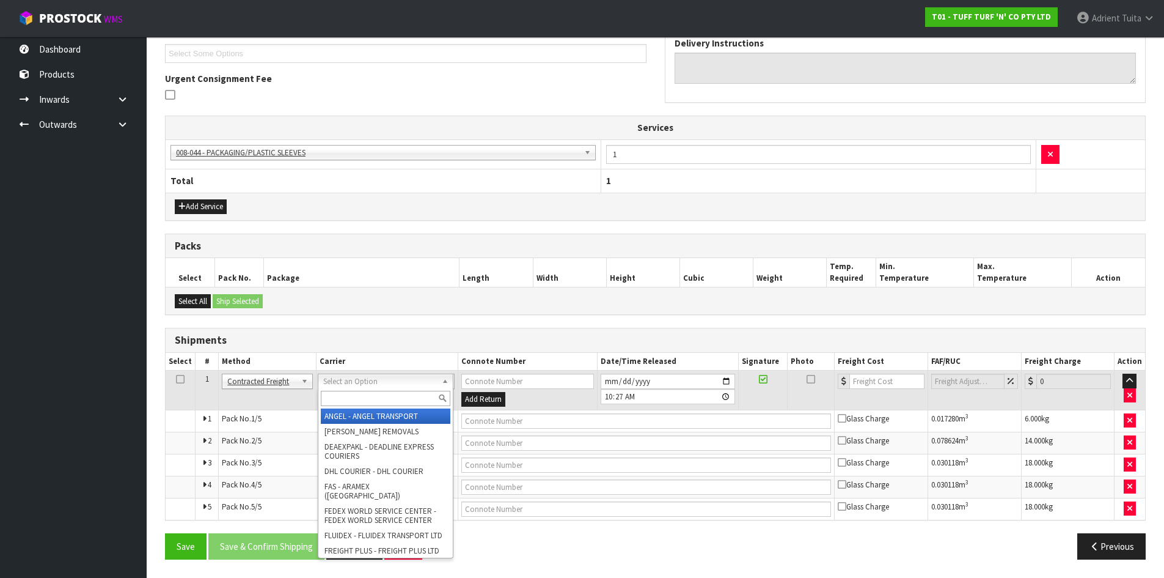
drag, startPoint x: 338, startPoint y: 383, endPoint x: 336, endPoint y: 403, distance: 19.6
click at [336, 403] on input "text" at bounding box center [386, 398] width 130 height 15
type input "NZP"
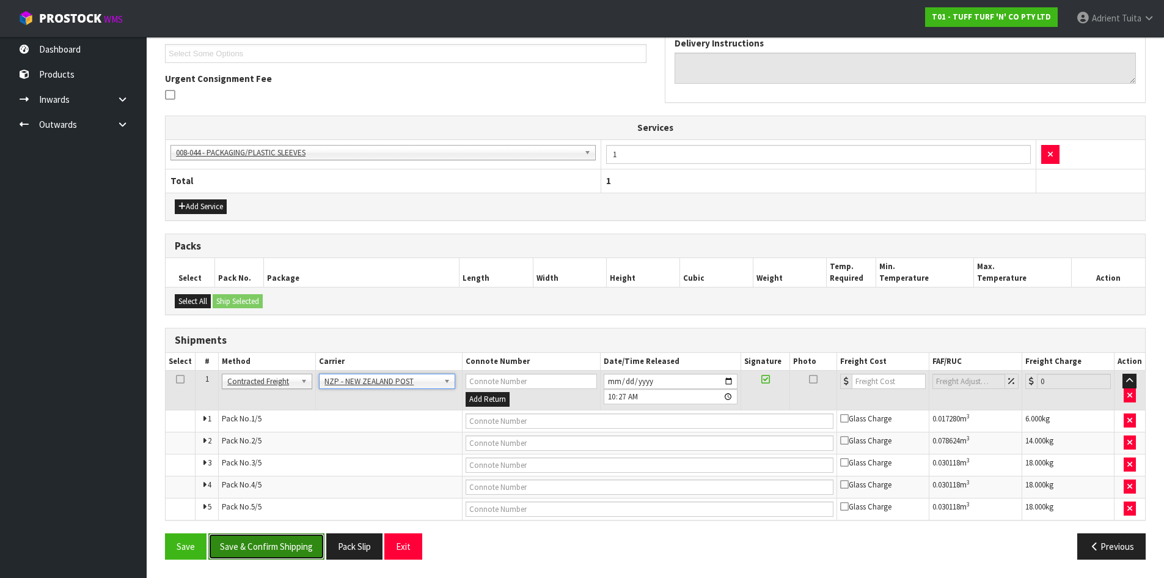
click at [287, 537] on button "Save & Confirm Shipping" at bounding box center [266, 546] width 116 height 26
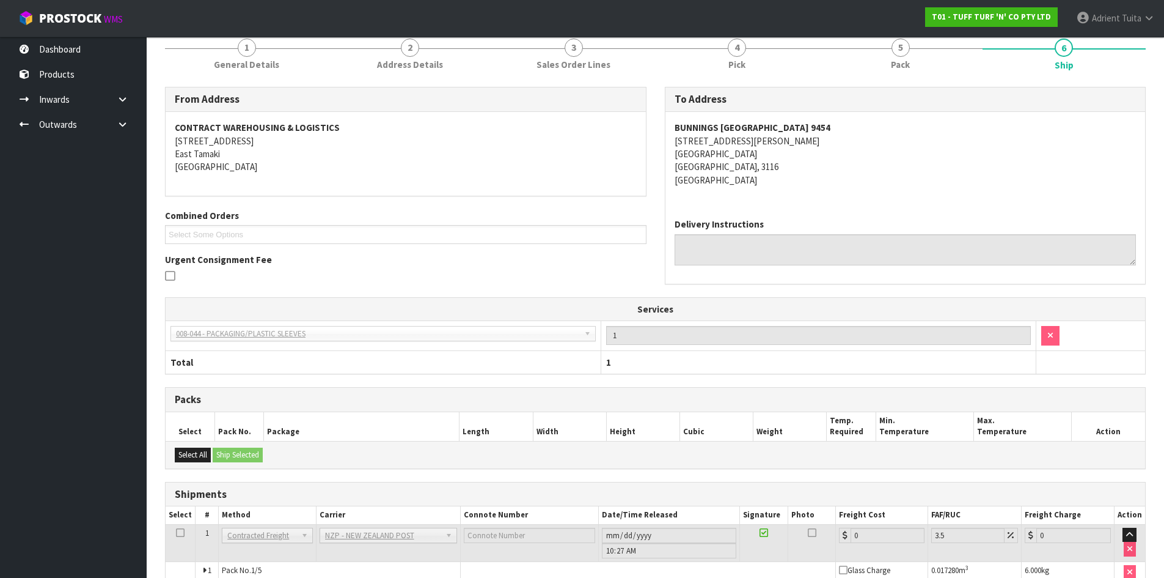
scroll to position [315, 0]
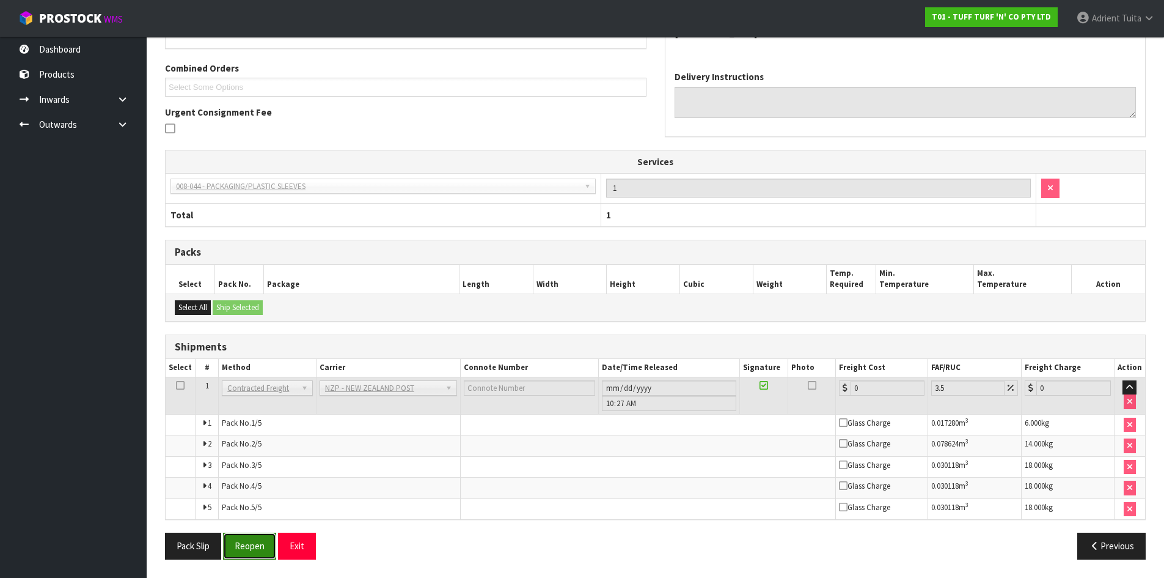
click at [259, 537] on button "Reopen" at bounding box center [249, 545] width 53 height 26
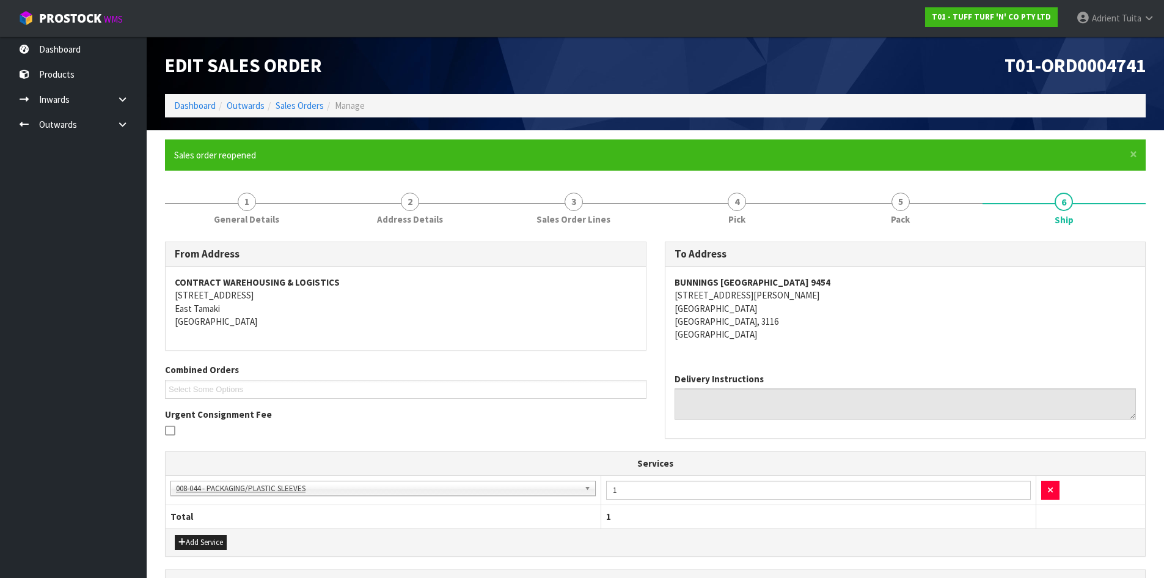
scroll to position [336, 0]
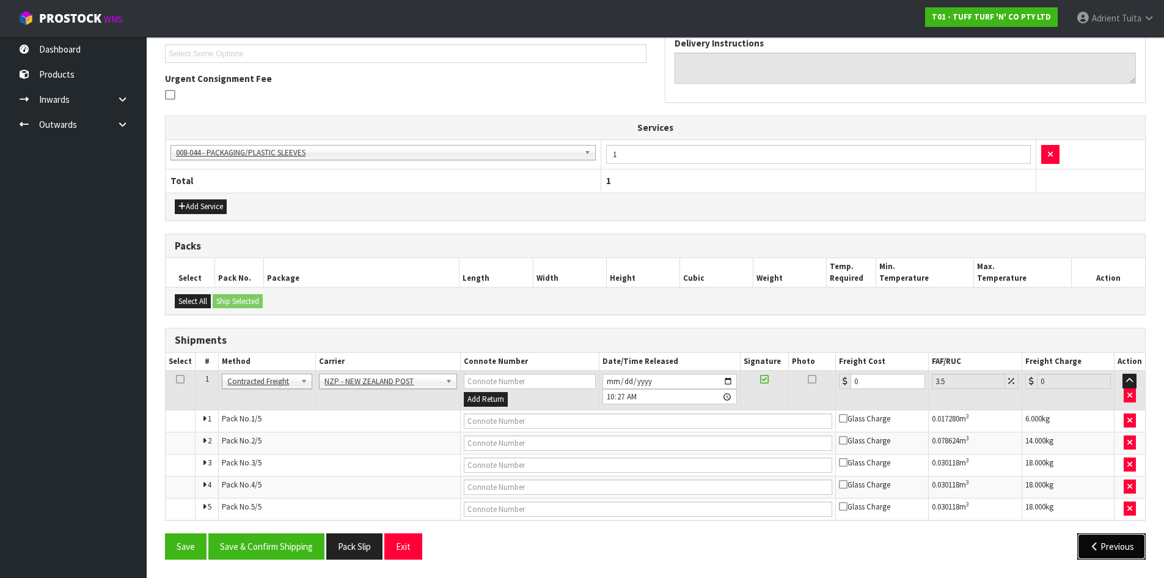
click at [1099, 546] on icon "button" at bounding box center [1095, 546] width 12 height 9
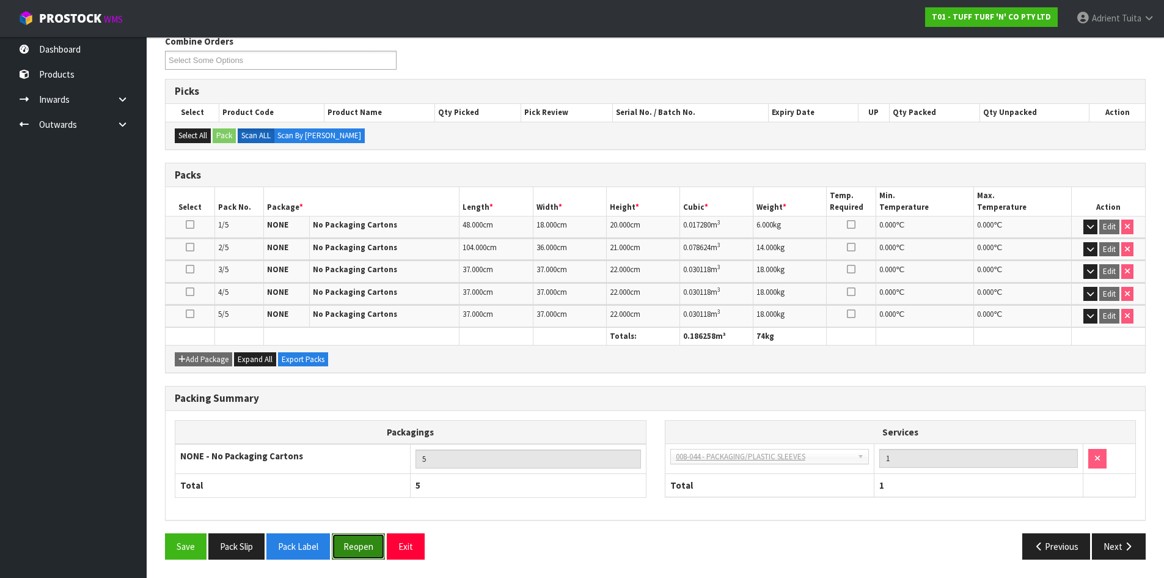
click at [356, 545] on button "Reopen" at bounding box center [358, 546] width 53 height 26
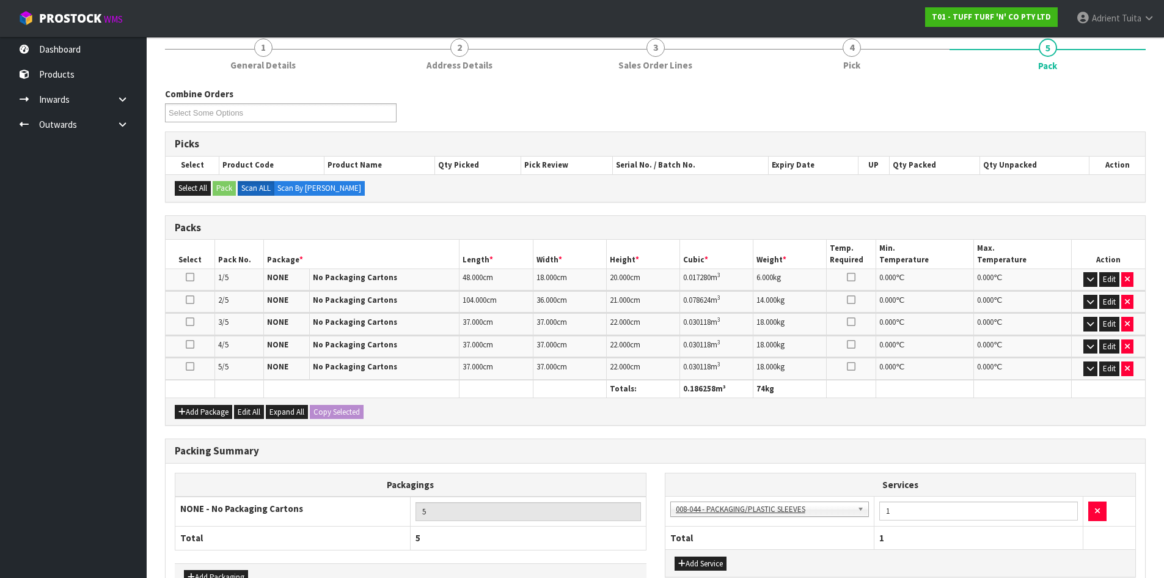
scroll to position [234, 0]
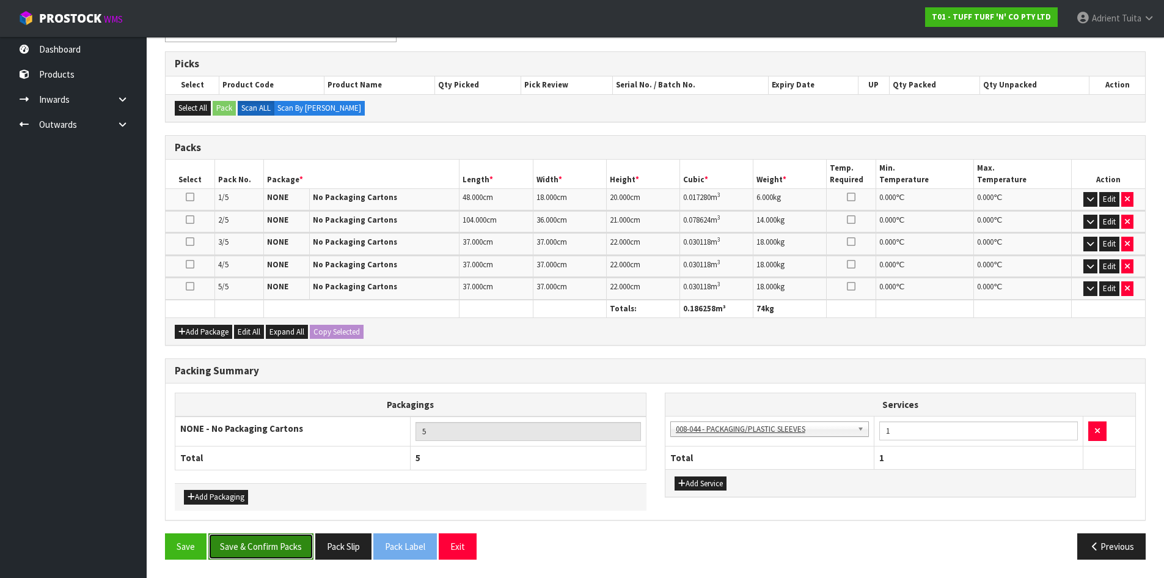
click at [303, 553] on button "Save & Confirm Packs" at bounding box center [260, 546] width 105 height 26
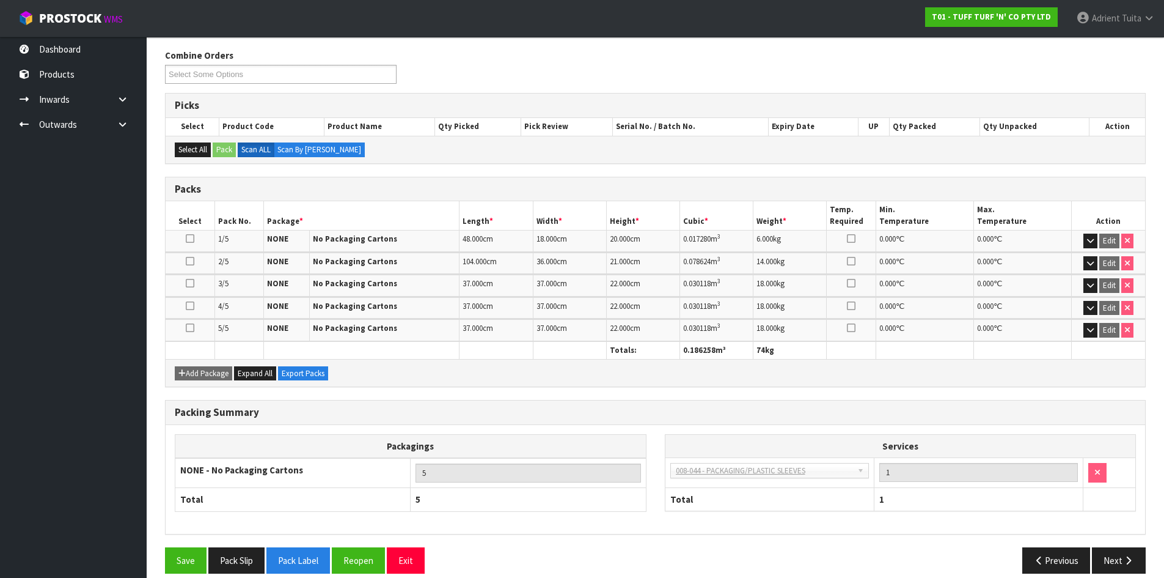
scroll to position [207, 0]
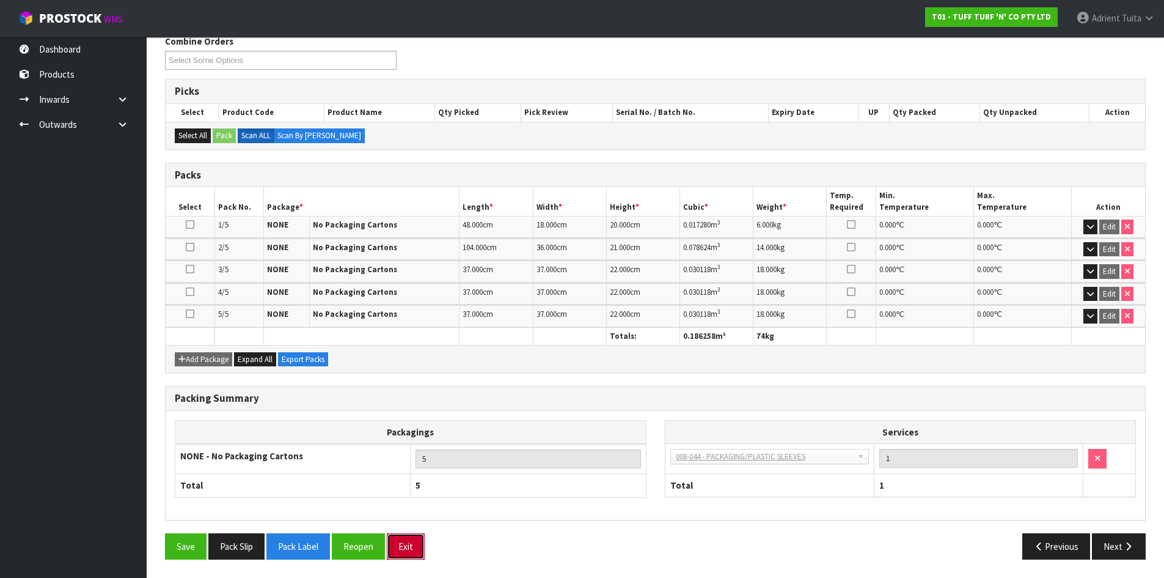
click at [405, 553] on button "Exit" at bounding box center [406, 546] width 38 height 26
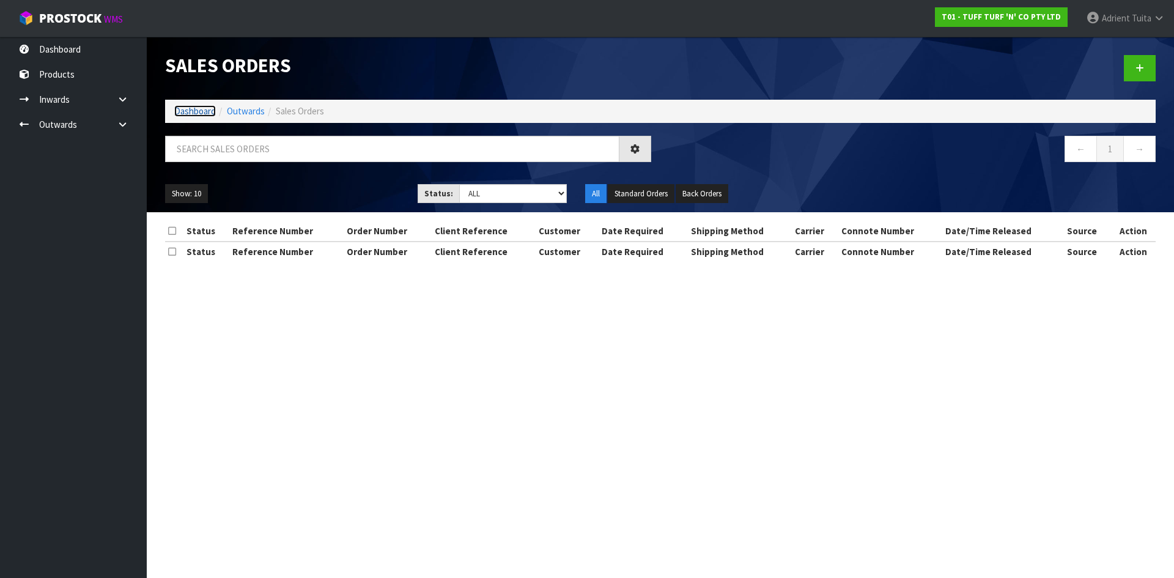
click at [207, 115] on link "Dashboard" at bounding box center [195, 111] width 42 height 12
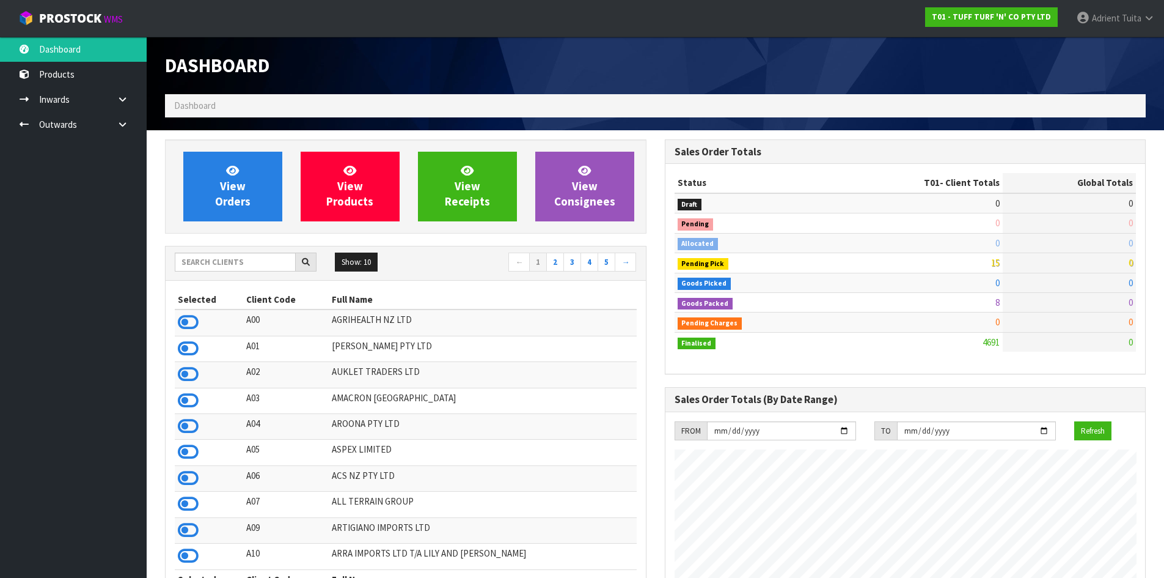
scroll to position [926, 499]
click at [249, 184] on link "View Orders" at bounding box center [232, 187] width 99 height 70
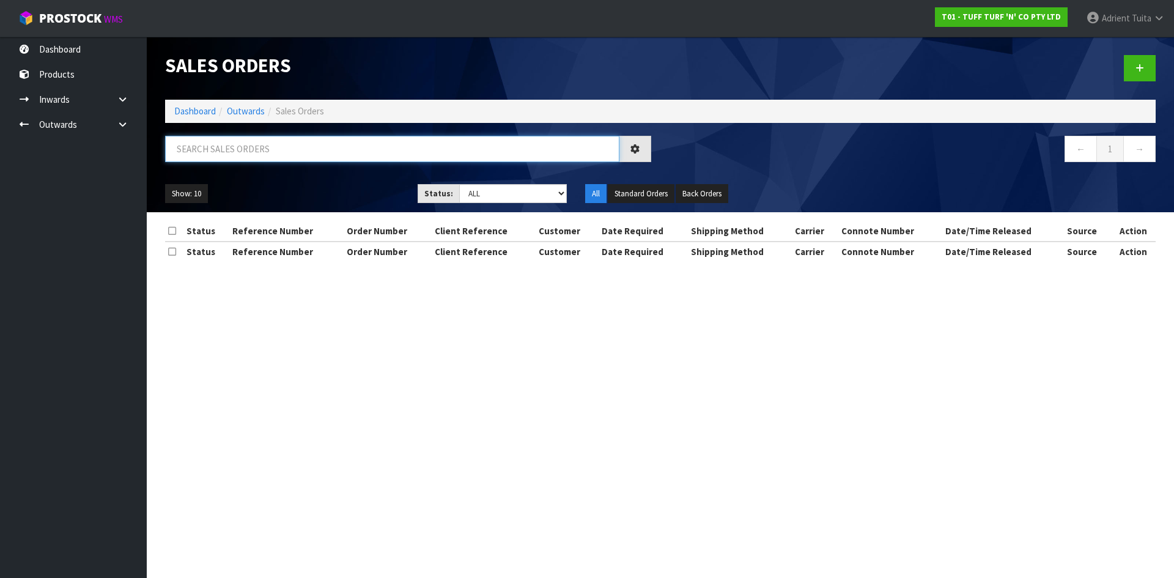
click at [261, 149] on input "text" at bounding box center [392, 149] width 454 height 26
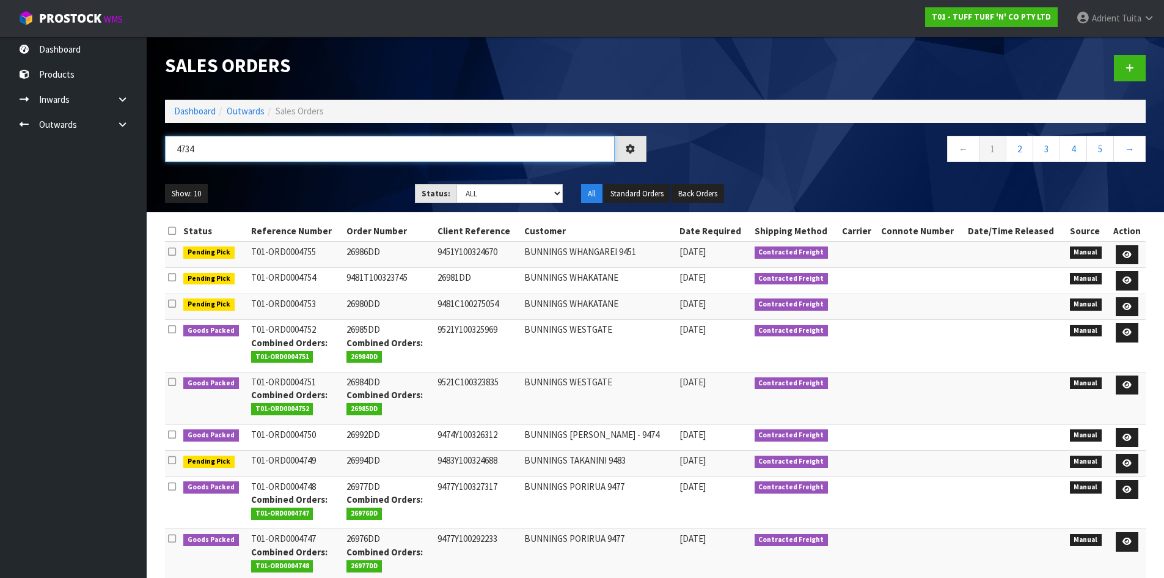
type input "4734"
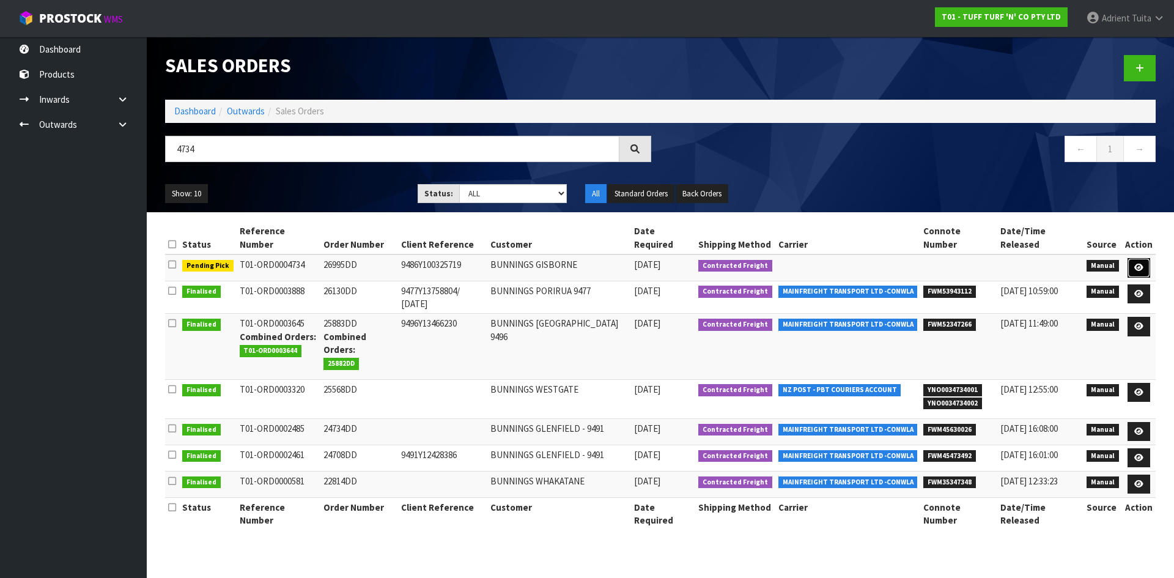
click at [1135, 267] on icon at bounding box center [1138, 267] width 9 height 8
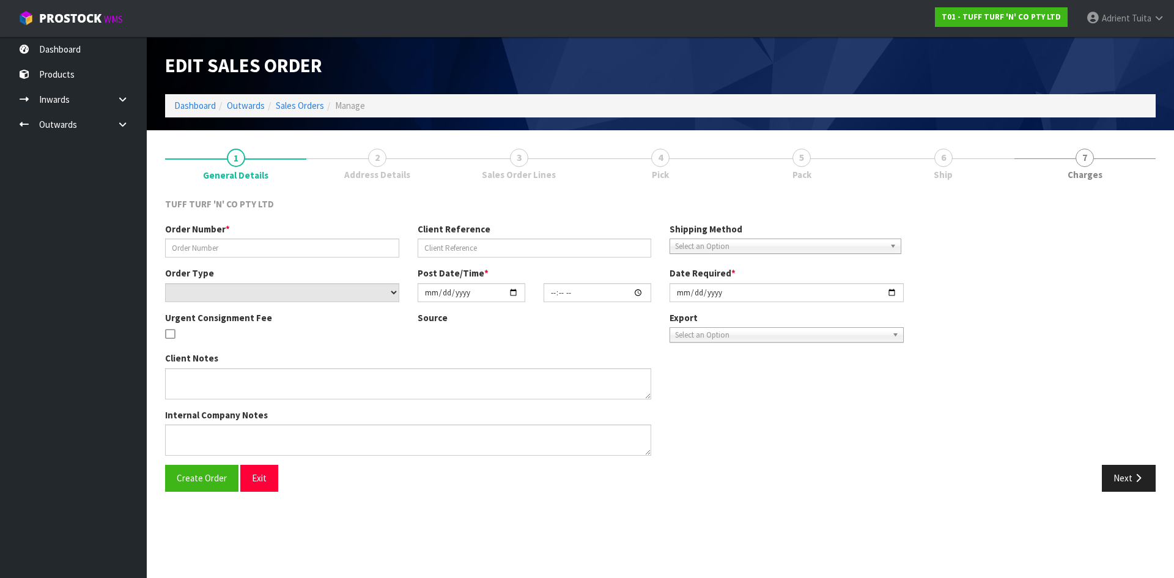
type input "26995DD"
type input "9486Y100325719"
select select "number:0"
type input "[DATE]"
type input "12:38:00.000"
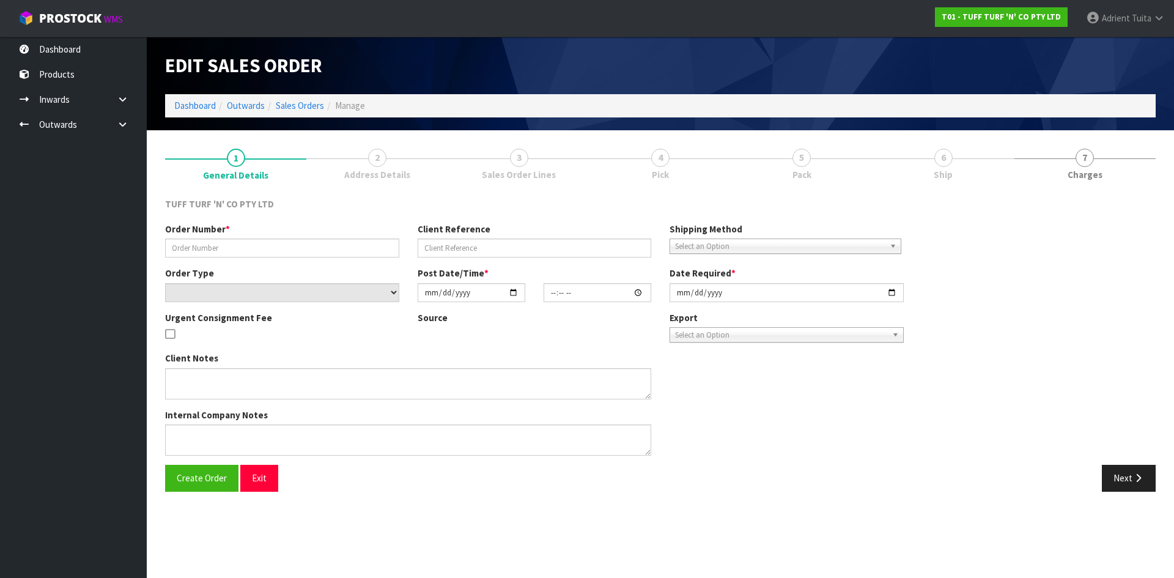
type input "[DATE]"
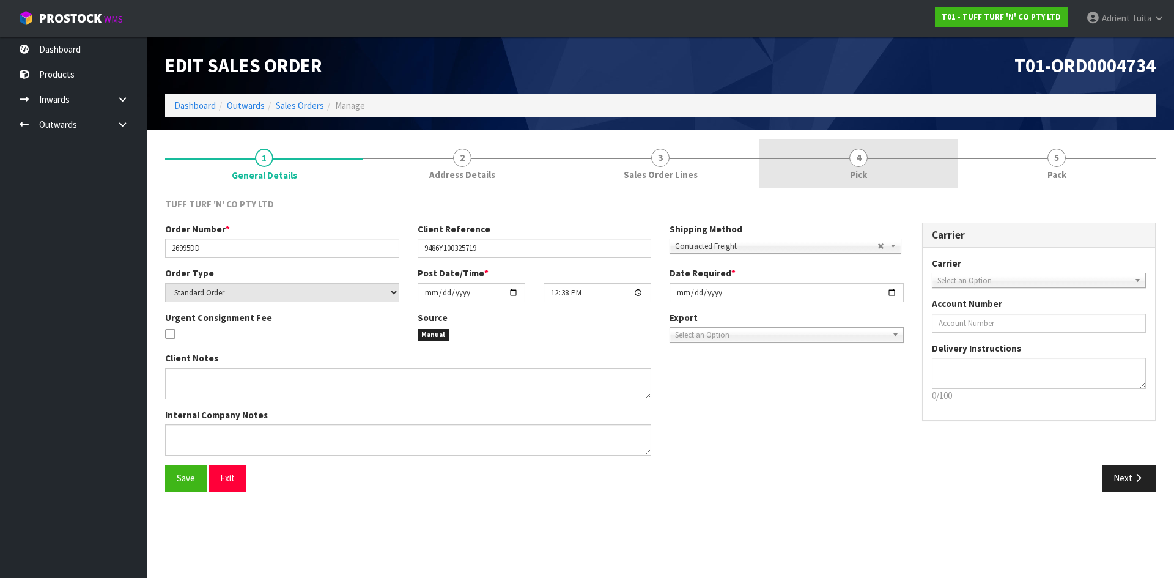
click at [872, 147] on link "4 Pick" at bounding box center [858, 163] width 198 height 48
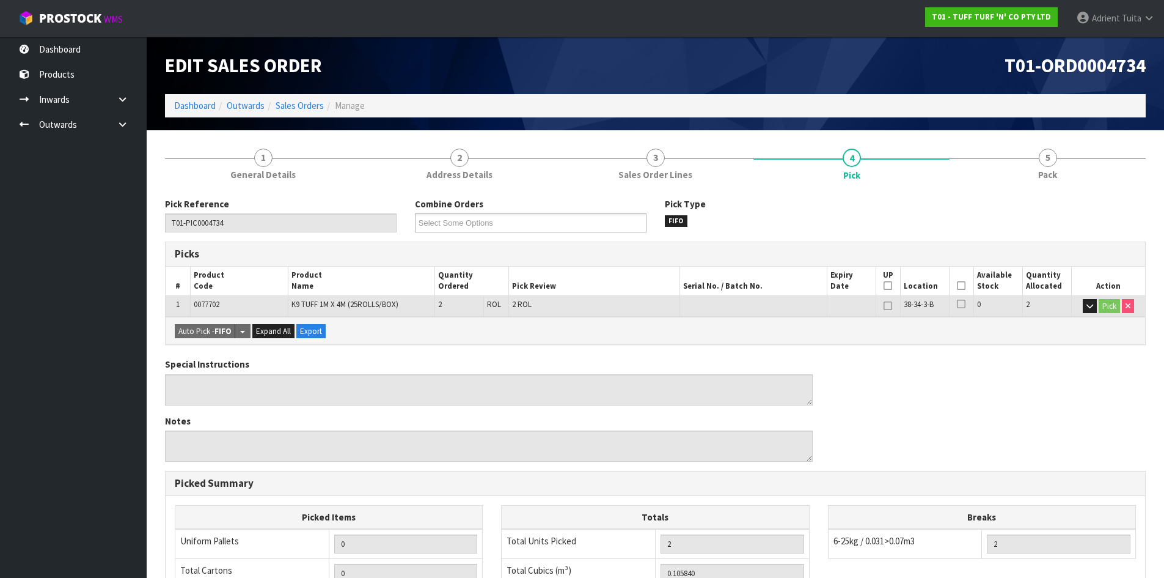
click at [957, 287] on th "Picked" at bounding box center [961, 281] width 24 height 29
click at [965, 291] on th "Picked" at bounding box center [961, 281] width 24 height 29
click at [962, 285] on icon at bounding box center [961, 285] width 9 height 1
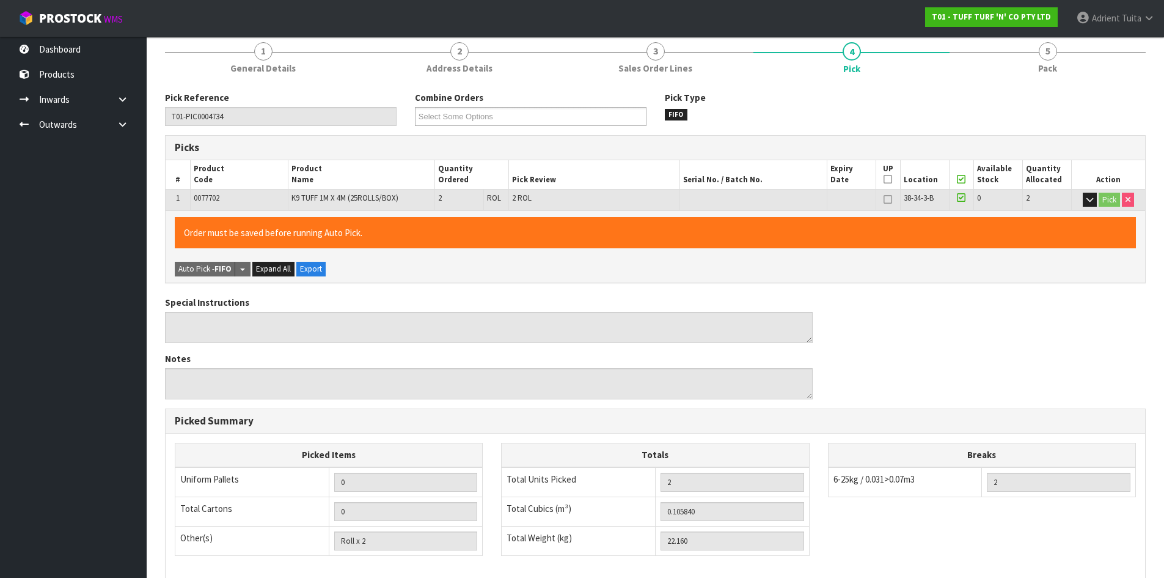
scroll to position [274, 0]
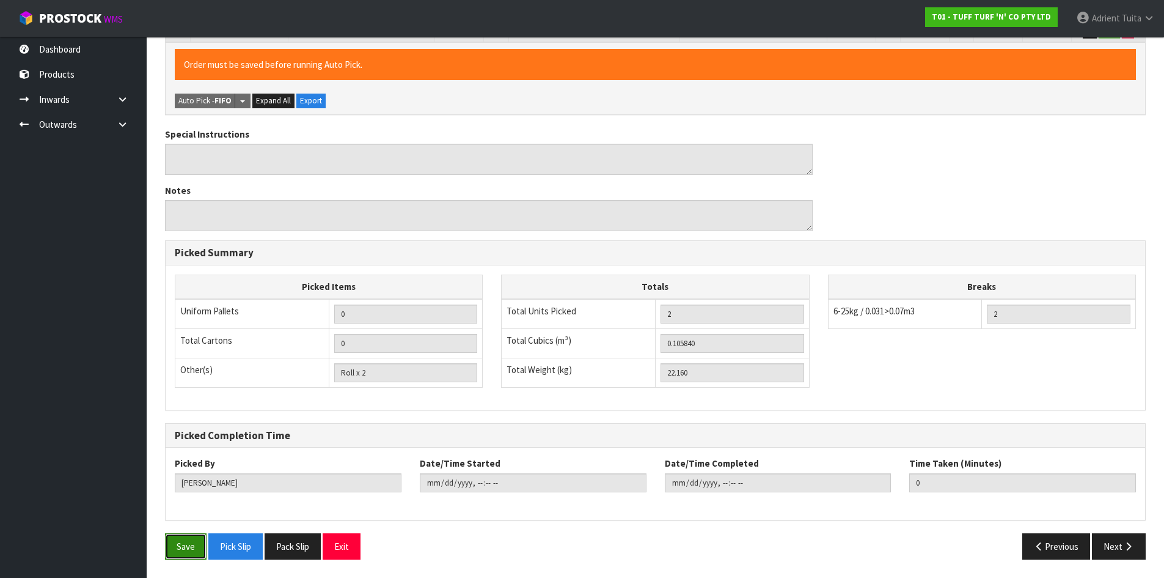
click at [185, 548] on button "Save" at bounding box center [186, 546] width 42 height 26
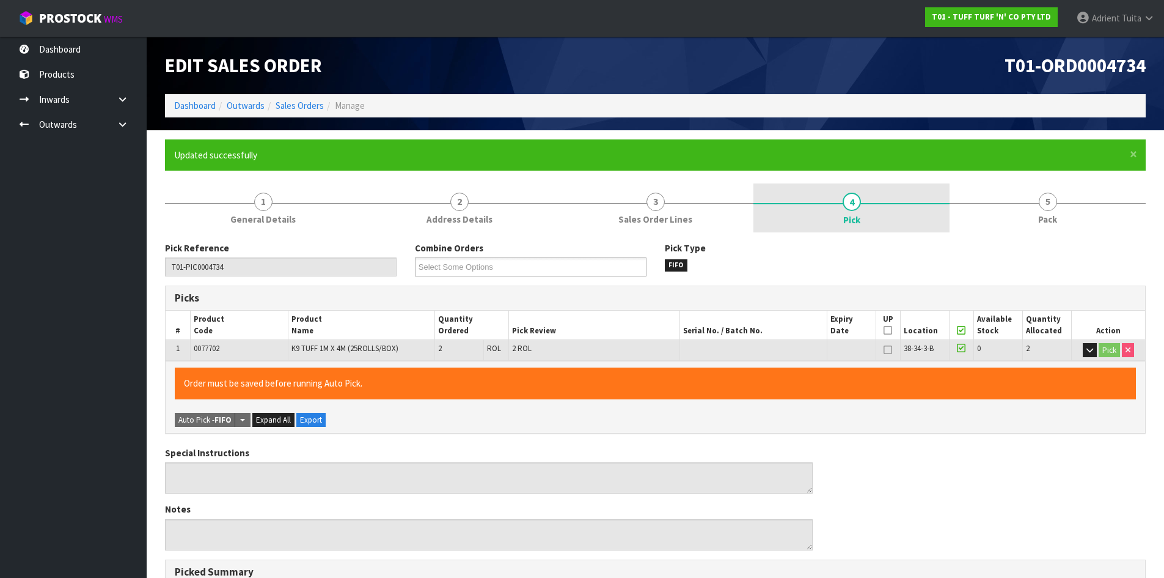
type input "[PERSON_NAME]"
type input "[DATE]T10:40:06"
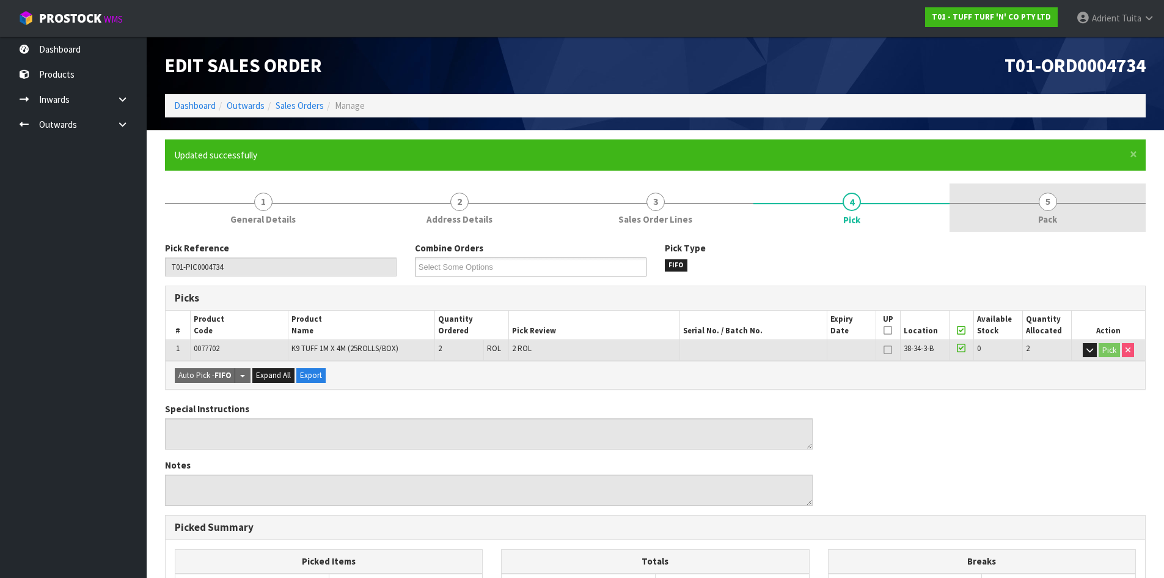
click at [1037, 218] on link "5 Pack" at bounding box center [1048, 207] width 196 height 48
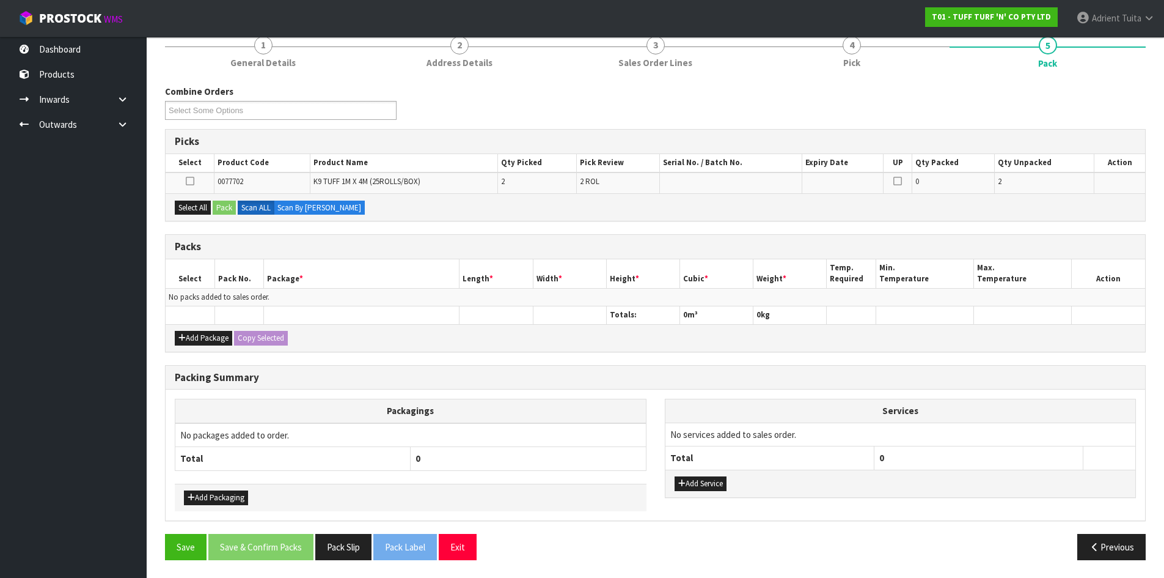
scroll to position [157, 0]
drag, startPoint x: 205, startPoint y: 333, endPoint x: 200, endPoint y: 329, distance: 6.5
click at [204, 334] on button "Add Package" at bounding box center [203, 337] width 57 height 15
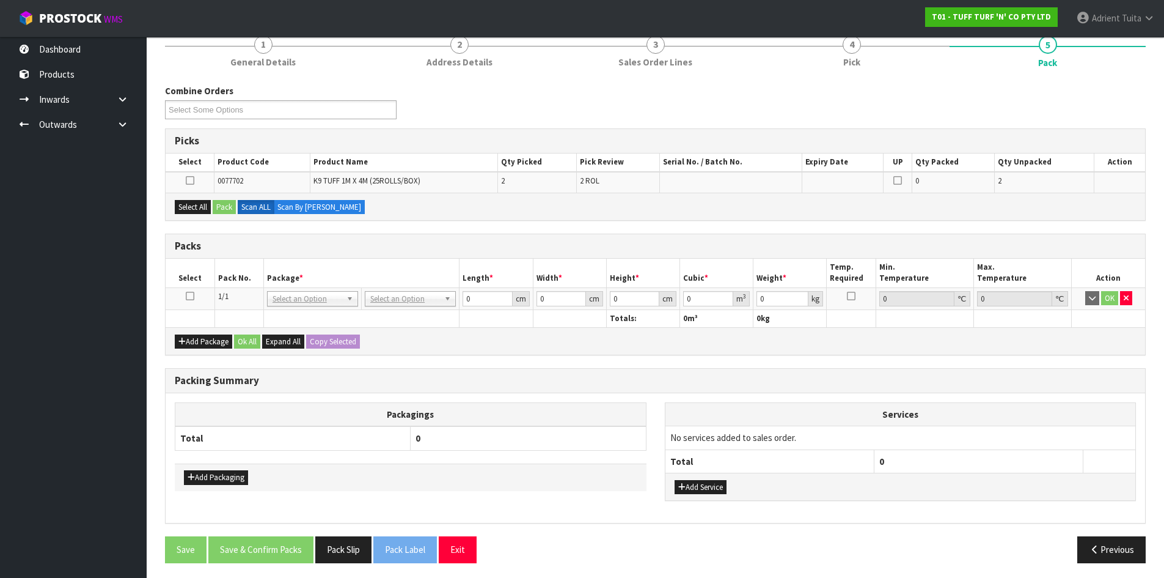
click at [194, 296] on icon at bounding box center [190, 296] width 9 height 1
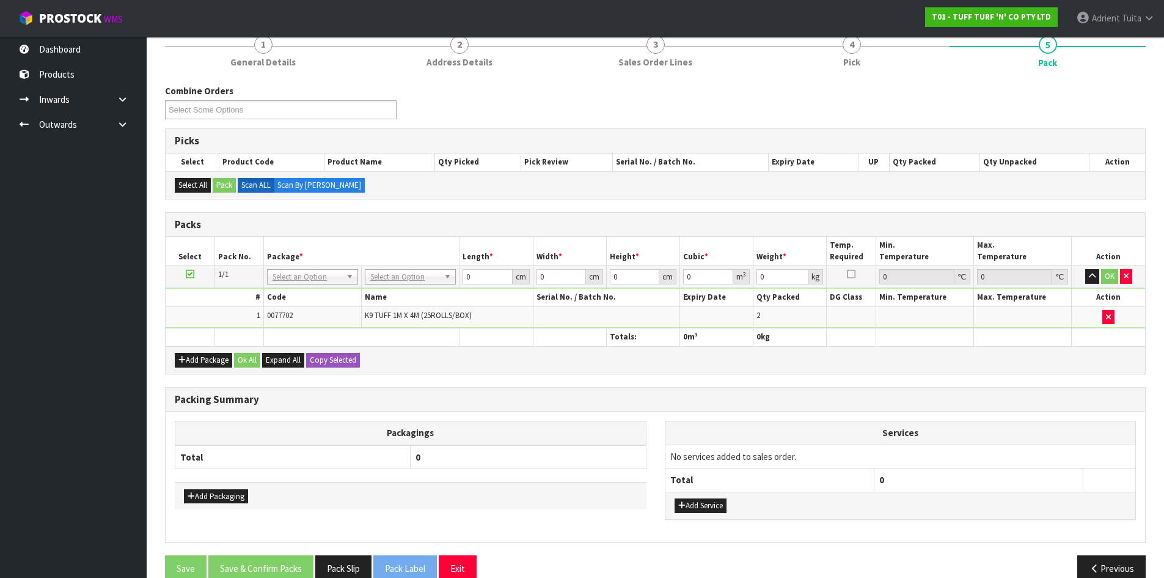
drag, startPoint x: 393, startPoint y: 286, endPoint x: 394, endPoint y: 267, distance: 19.6
click at [393, 281] on td "No Packaging Cartons PLT GEN120 (1200 X 1000) PLT ONE WAY SKID CHEP HIRE PALLET…" at bounding box center [411, 277] width 98 height 22
drag, startPoint x: 395, startPoint y: 263, endPoint x: 393, endPoint y: 276, distance: 13.7
click at [395, 268] on table "Select Pack No. Package * Length * Width * Height * Cubic * Weight * Temp. Requ…" at bounding box center [656, 291] width 980 height 109
drag, startPoint x: 393, startPoint y: 281, endPoint x: 392, endPoint y: 289, distance: 8.0
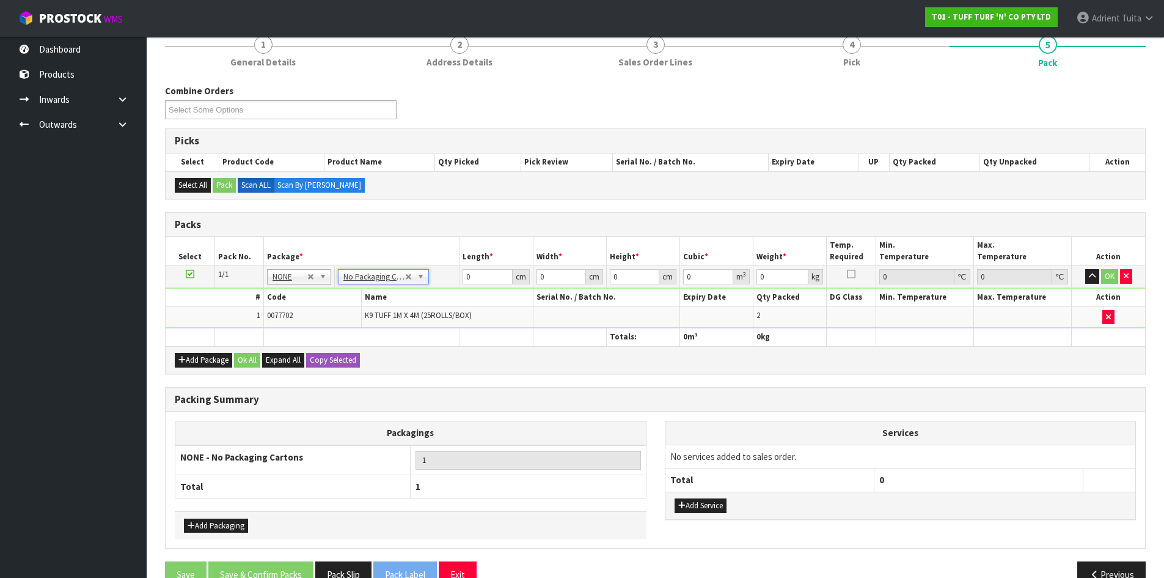
click at [688, 498] on div "Add Service" at bounding box center [901, 505] width 471 height 28
drag, startPoint x: 686, startPoint y: 497, endPoint x: 688, endPoint y: 491, distance: 6.4
click at [687, 498] on div "Add Service" at bounding box center [901, 505] width 471 height 28
drag, startPoint x: 685, startPoint y: 511, endPoint x: 697, endPoint y: 475, distance: 38.3
click at [685, 509] on button "Add Service" at bounding box center [701, 505] width 52 height 15
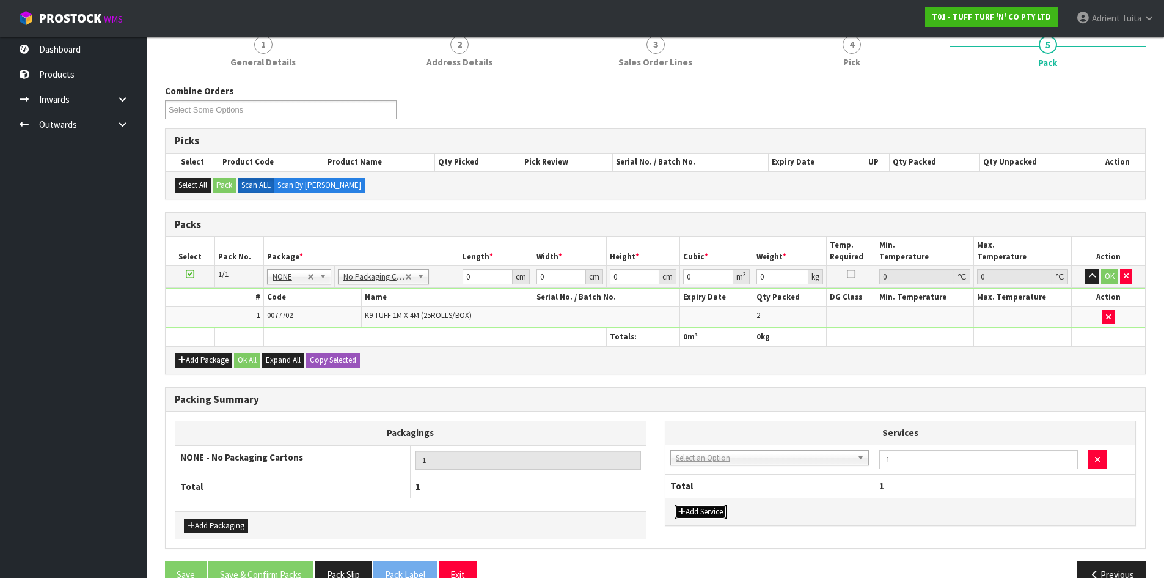
drag, startPoint x: 704, startPoint y: 462, endPoint x: 704, endPoint y: 472, distance: 10.4
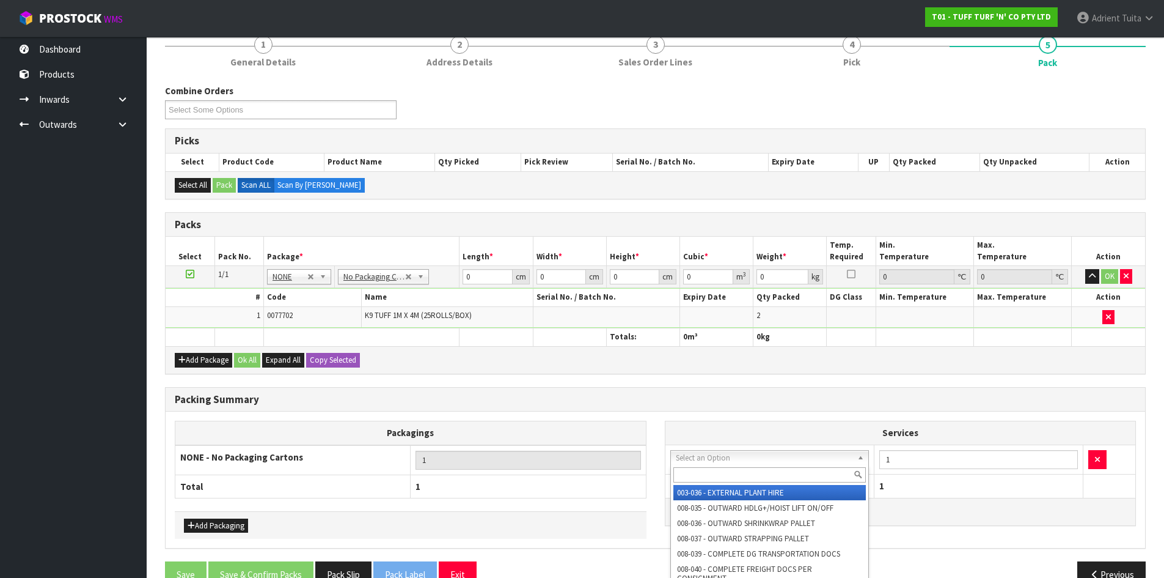
drag, startPoint x: 704, startPoint y: 473, endPoint x: 695, endPoint y: 447, distance: 27.3
click at [700, 462] on div "Select an Option 003-036 - EXTERNAL PLANT HIRE 008-035 - OUTWARD HDLG+/HOIST LI…" at bounding box center [770, 457] width 199 height 15
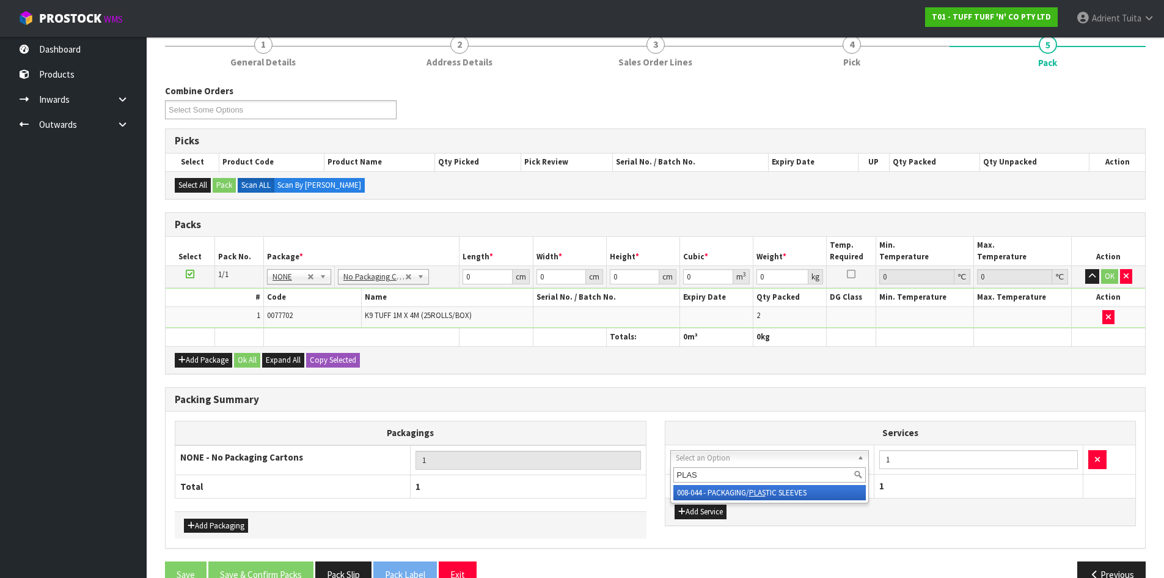
type input "PLAS"
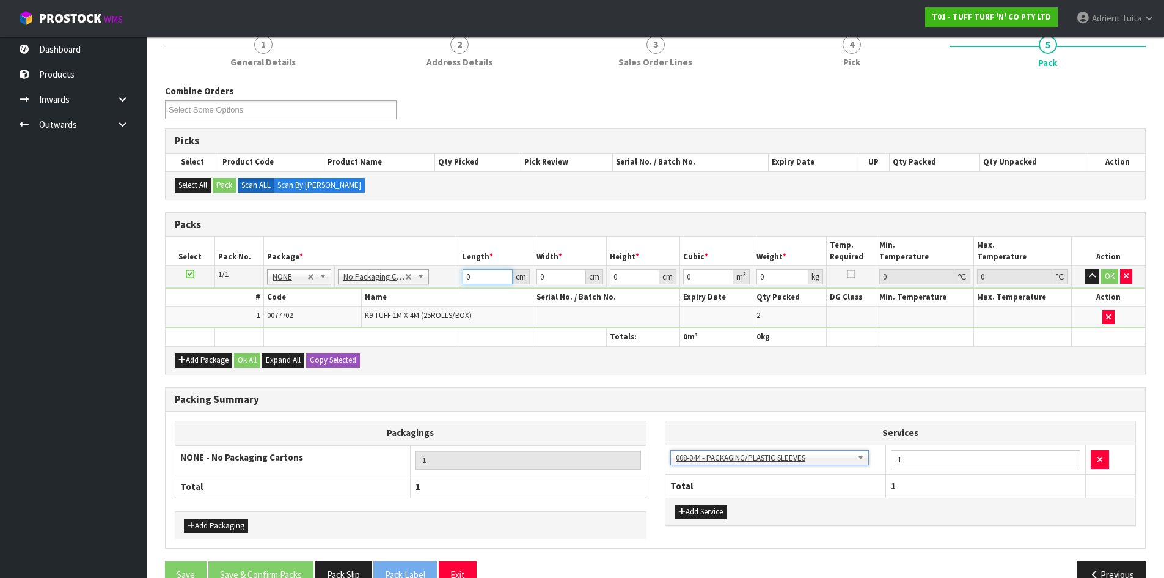
click at [483, 282] on input "0" at bounding box center [488, 276] width 50 height 15
type input "104"
type input "42"
type input "2"
type input "0.008736"
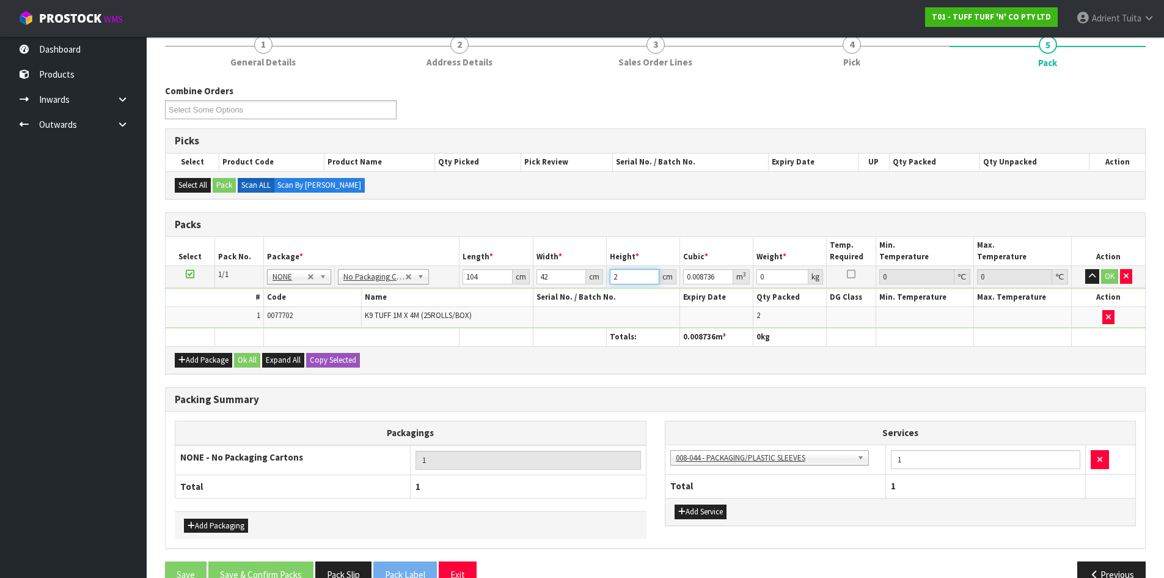
type input "21"
type input "0.091728"
type input "21"
type input "19"
click at [1108, 271] on button "OK" at bounding box center [1110, 276] width 17 height 15
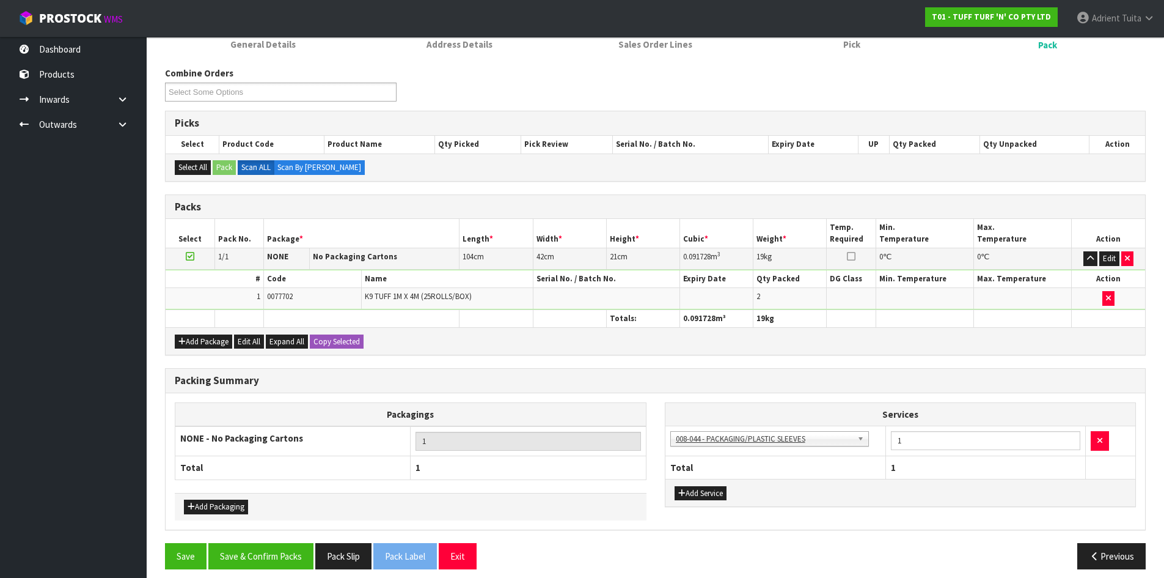
scroll to position [185, 0]
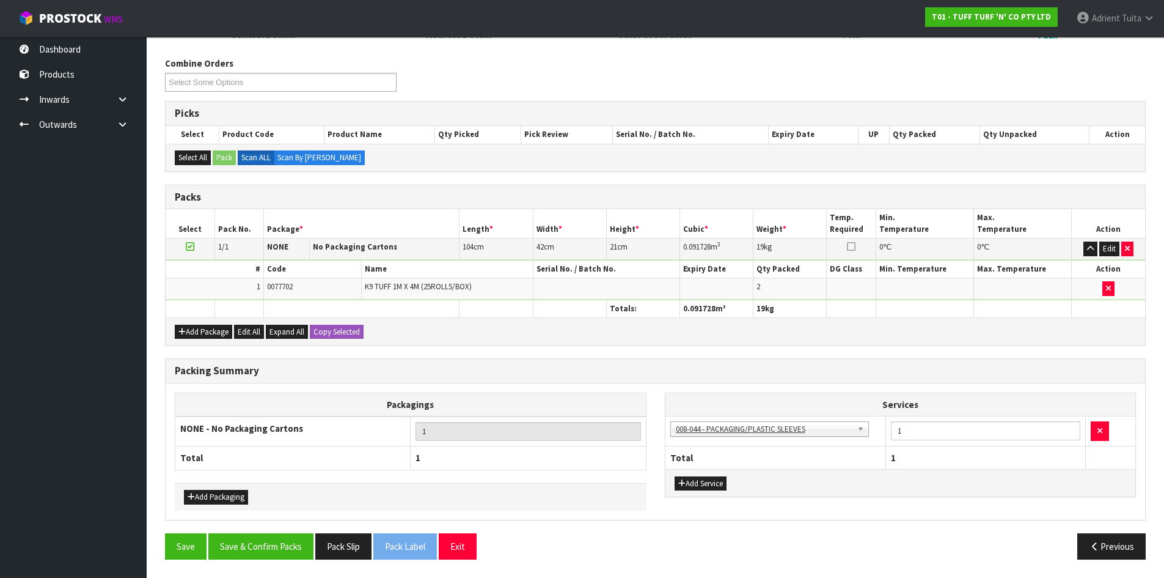
click at [243, 531] on div "Packing Summary Packagings NONE - No Packaging Cartons 1 Total 1 Add Packaging …" at bounding box center [655, 445] width 999 height 175
click at [241, 541] on button "Save & Confirm Packs" at bounding box center [260, 546] width 105 height 26
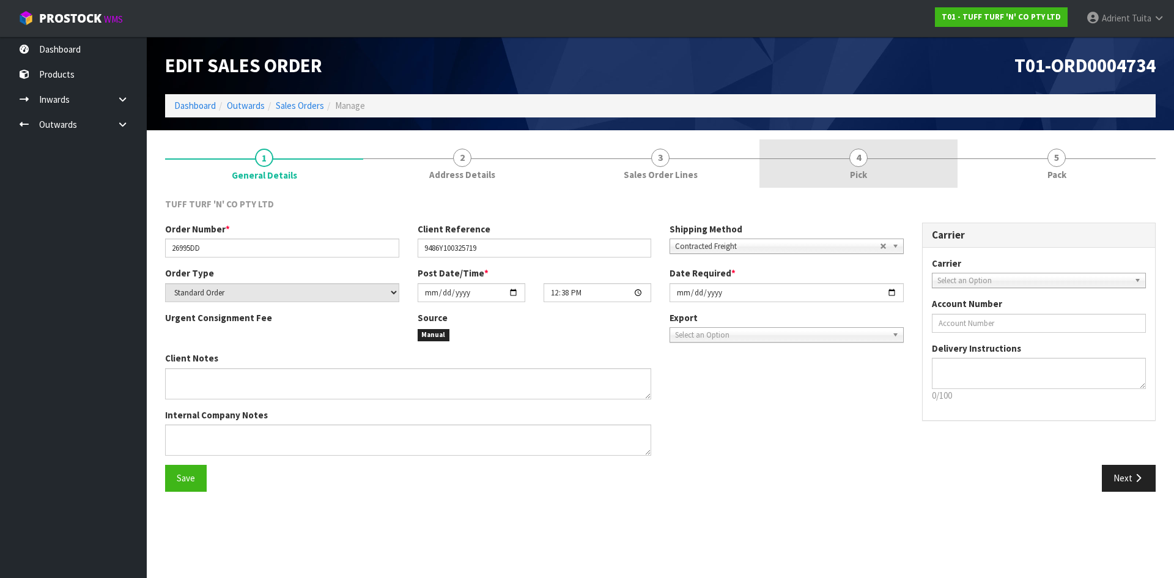
click at [923, 146] on link "4 Pick" at bounding box center [858, 163] width 198 height 48
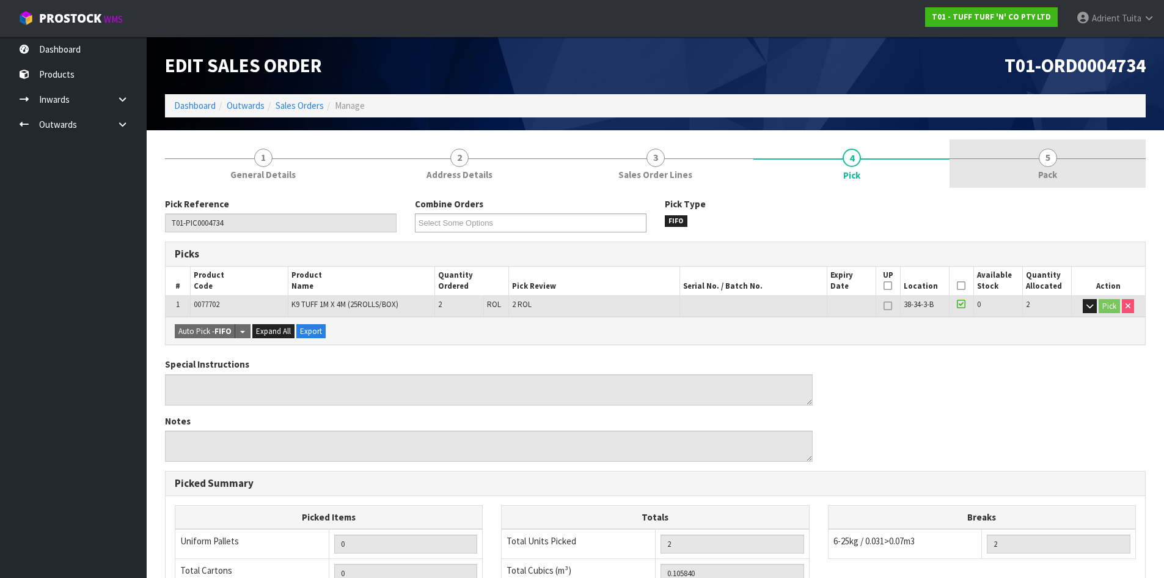
click at [1036, 146] on link "5 Pack" at bounding box center [1048, 163] width 196 height 48
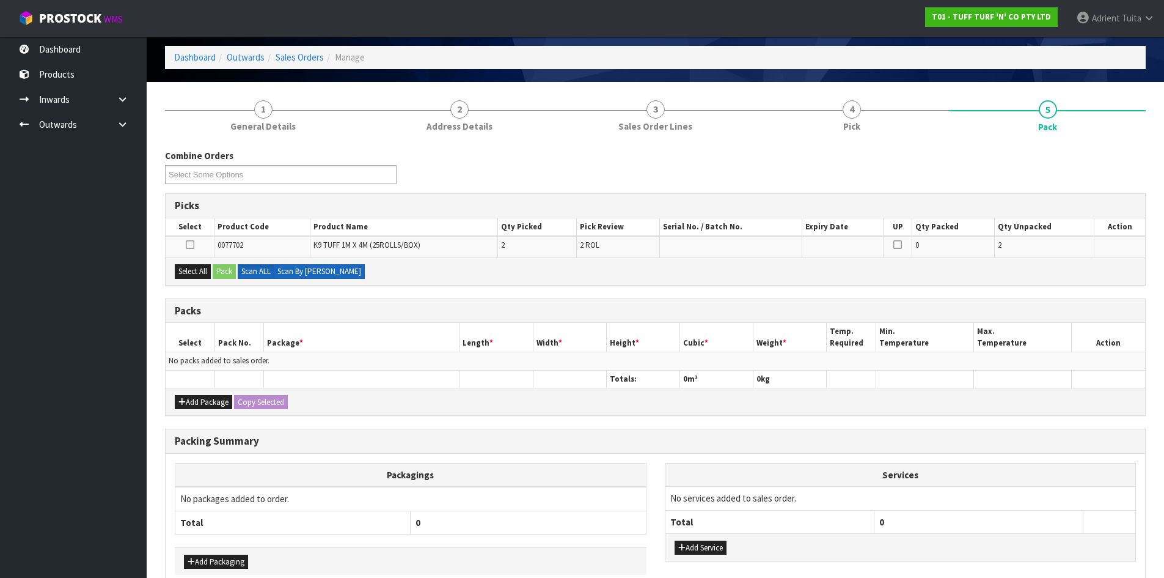
scroll to position [113, 0]
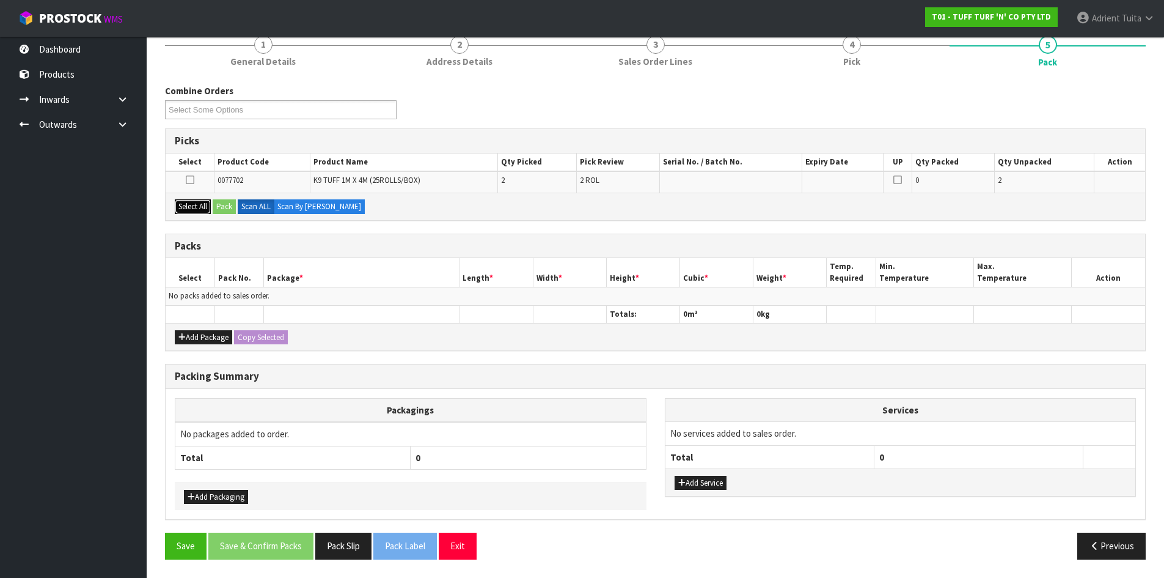
click at [204, 208] on button "Select All" at bounding box center [193, 206] width 36 height 15
click at [221, 207] on button "Pack" at bounding box center [224, 206] width 23 height 15
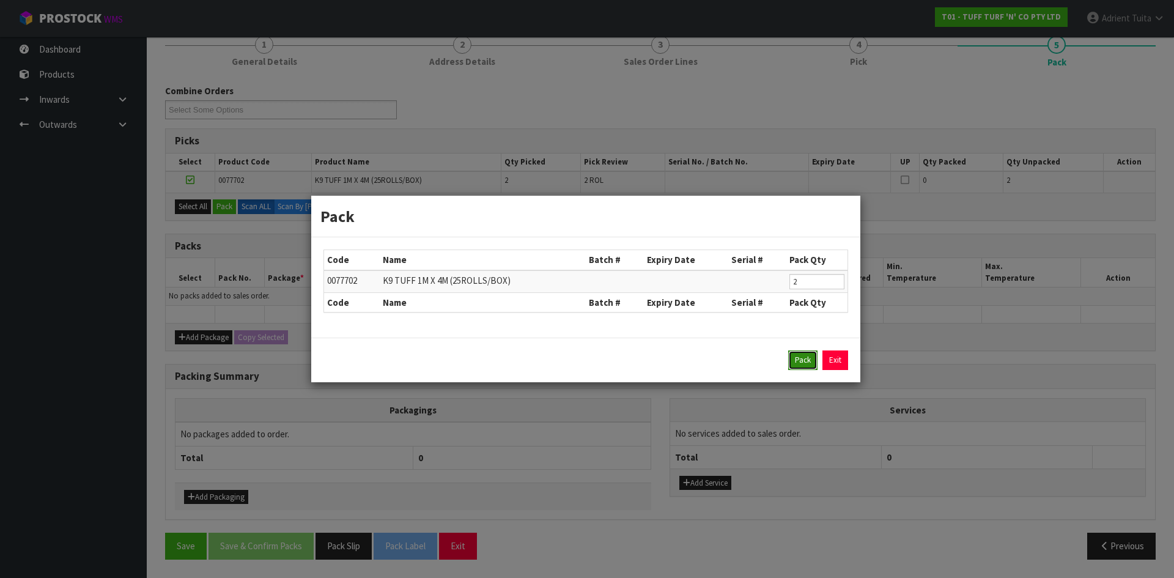
drag, startPoint x: 798, startPoint y: 361, endPoint x: 698, endPoint y: 334, distance: 103.2
click at [798, 359] on button "Pack" at bounding box center [802, 360] width 29 height 20
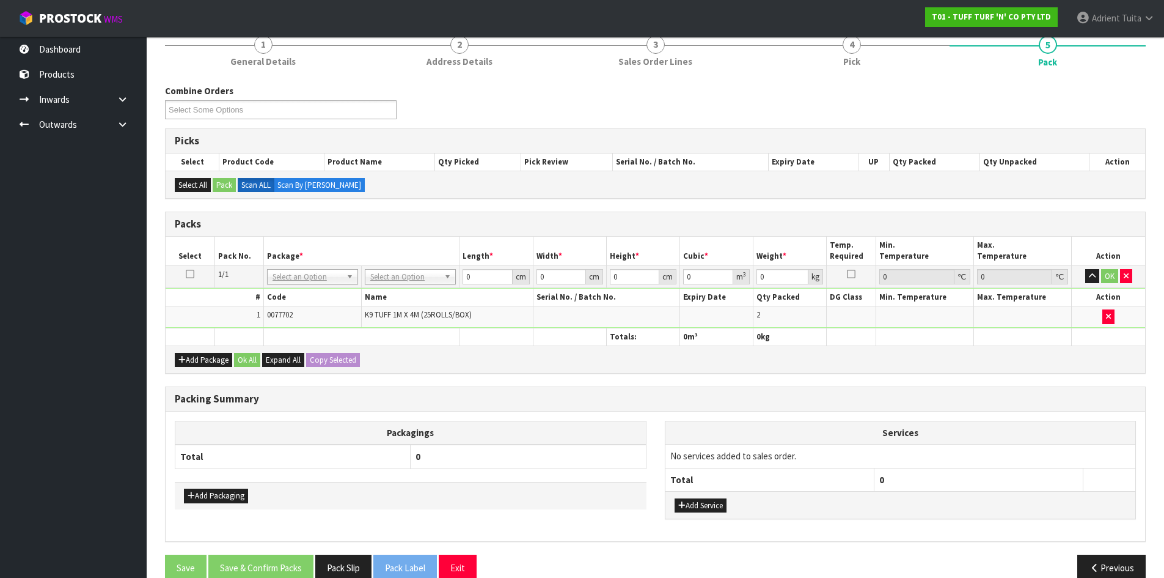
drag, startPoint x: 413, startPoint y: 274, endPoint x: 413, endPoint y: 284, distance: 10.4
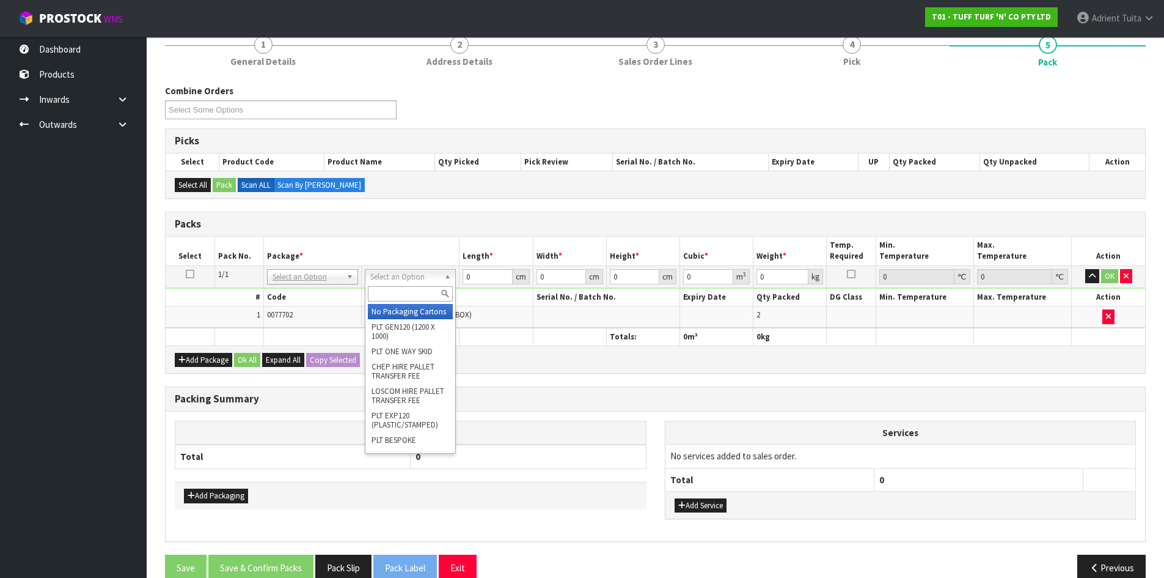
drag, startPoint x: 413, startPoint y: 305, endPoint x: 433, endPoint y: 330, distance: 32.2
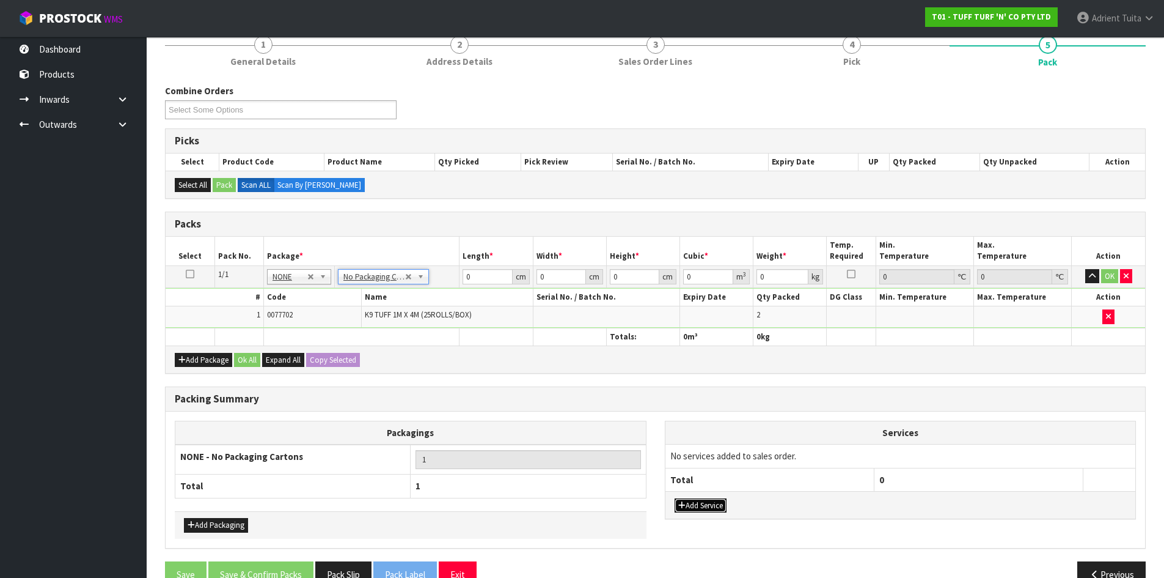
click at [696, 504] on button "Add Service" at bounding box center [701, 505] width 52 height 15
drag, startPoint x: 710, startPoint y: 463, endPoint x: 710, endPoint y: 471, distance: 8.6
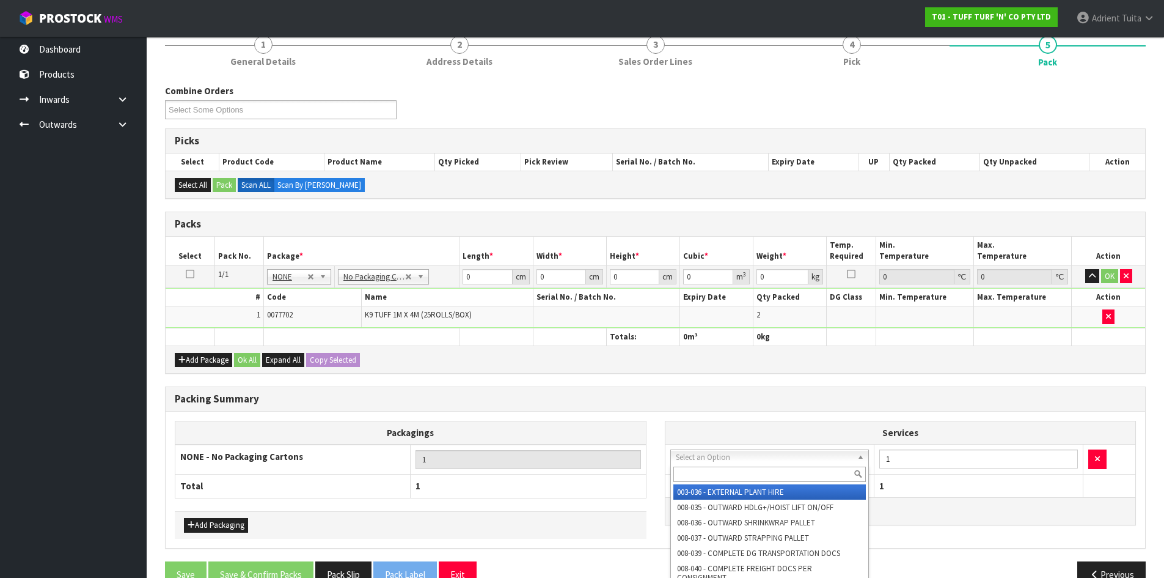
click at [710, 471] on input "text" at bounding box center [770, 473] width 193 height 15
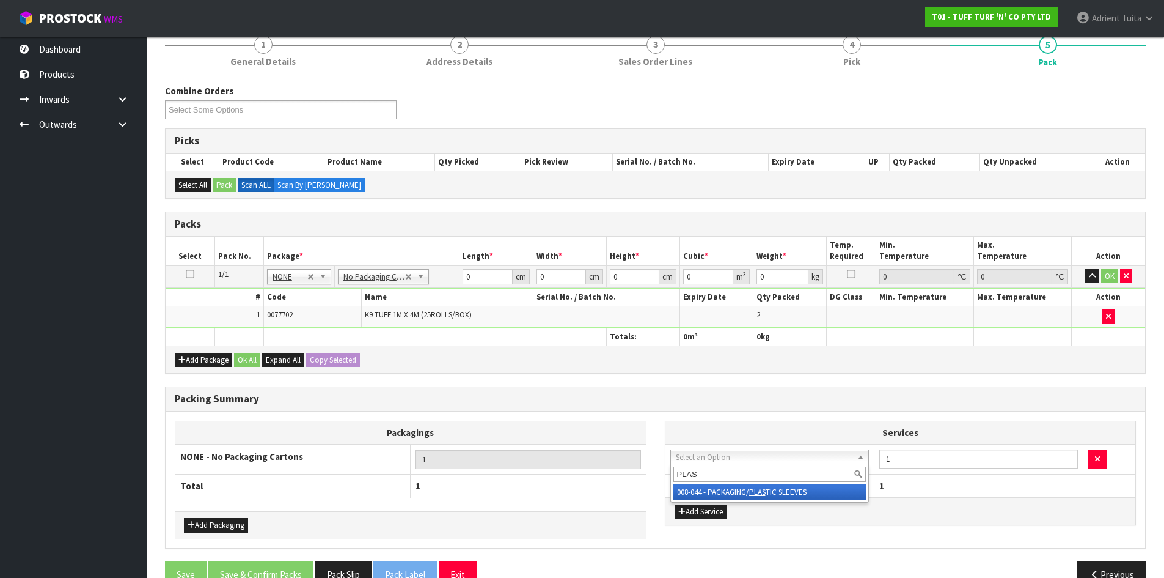
type input "PLAS"
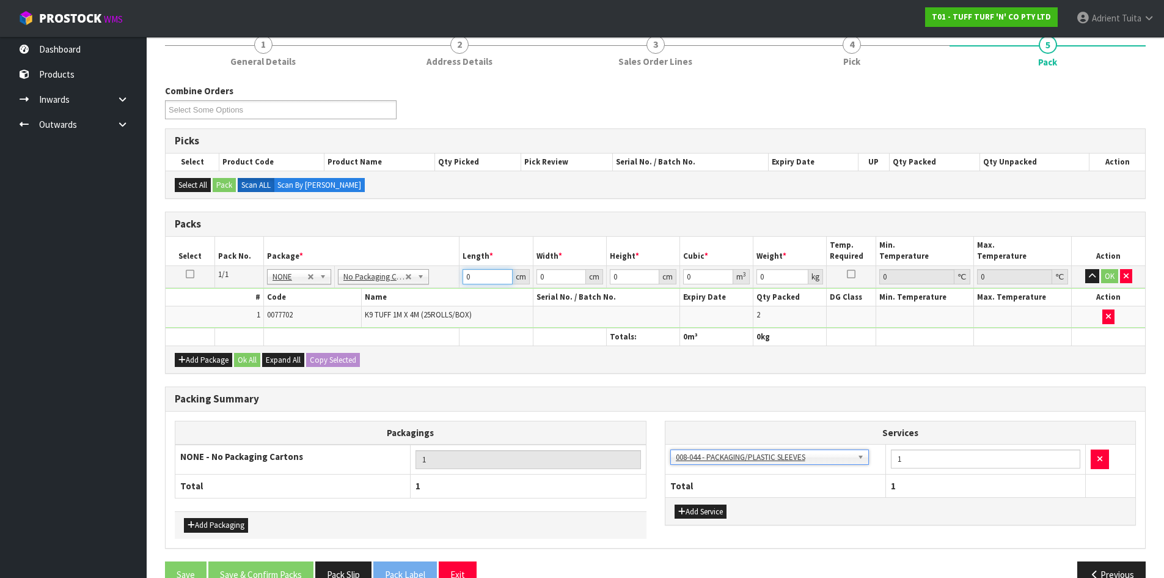
click at [480, 282] on input "0" at bounding box center [488, 276] width 50 height 15
type input "104"
type input "42"
type input "2"
type input "0.008736"
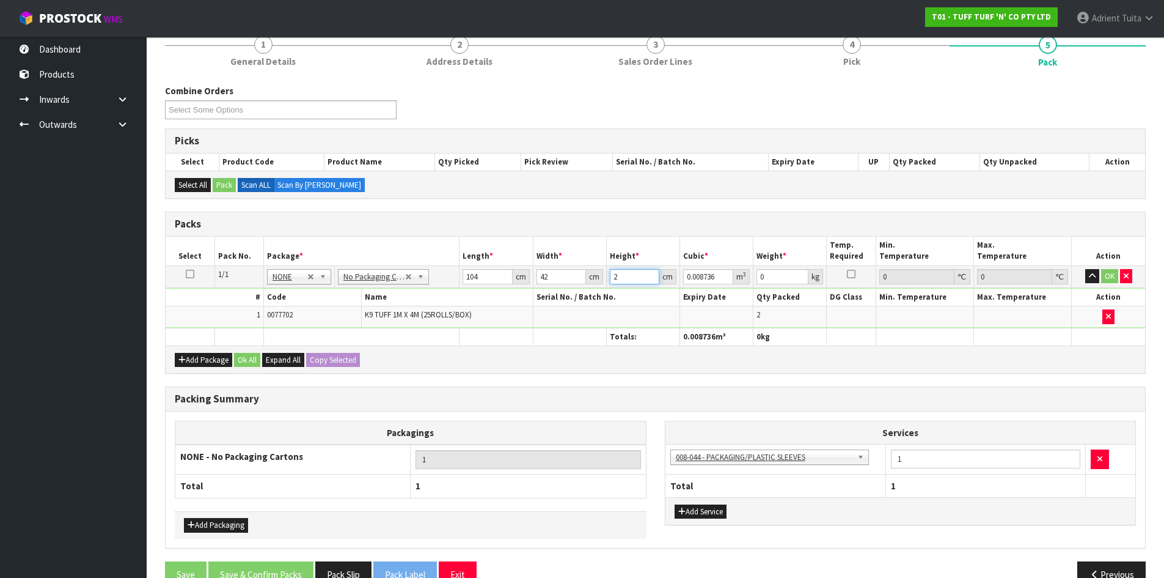
type input "21"
type input "0.091728"
type input "21"
type input "19"
click at [1106, 279] on button "OK" at bounding box center [1110, 276] width 17 height 15
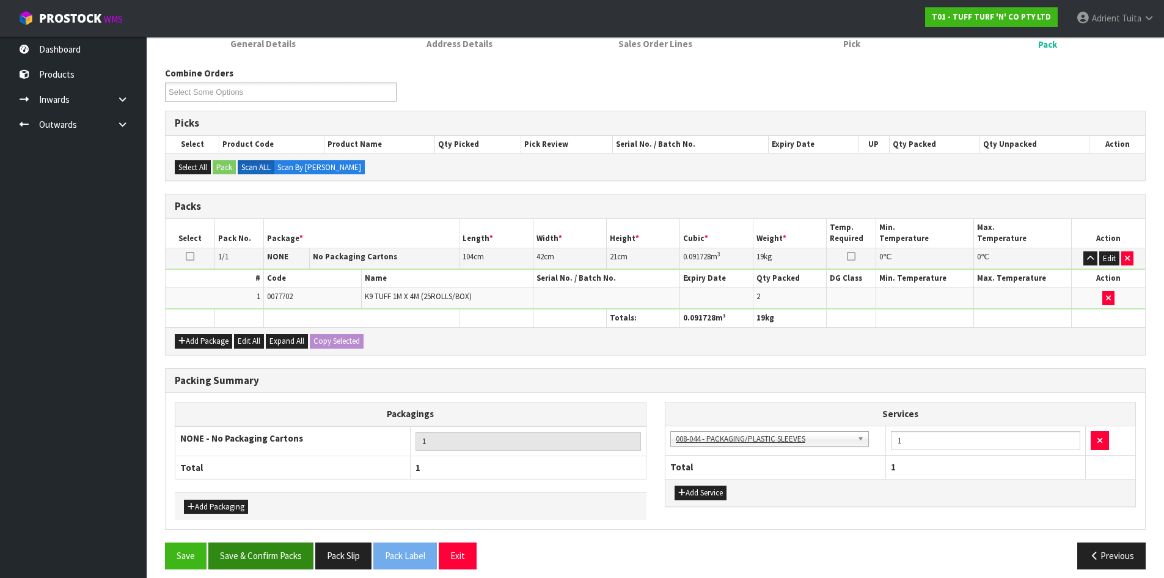
scroll to position [141, 0]
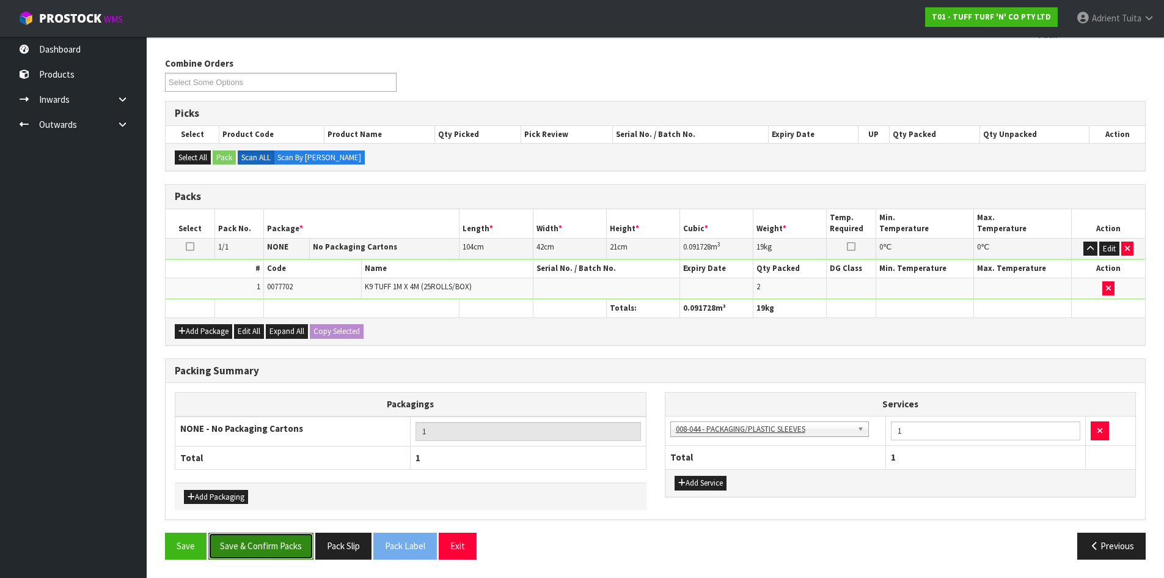
click at [252, 548] on button "Save & Confirm Packs" at bounding box center [260, 545] width 105 height 26
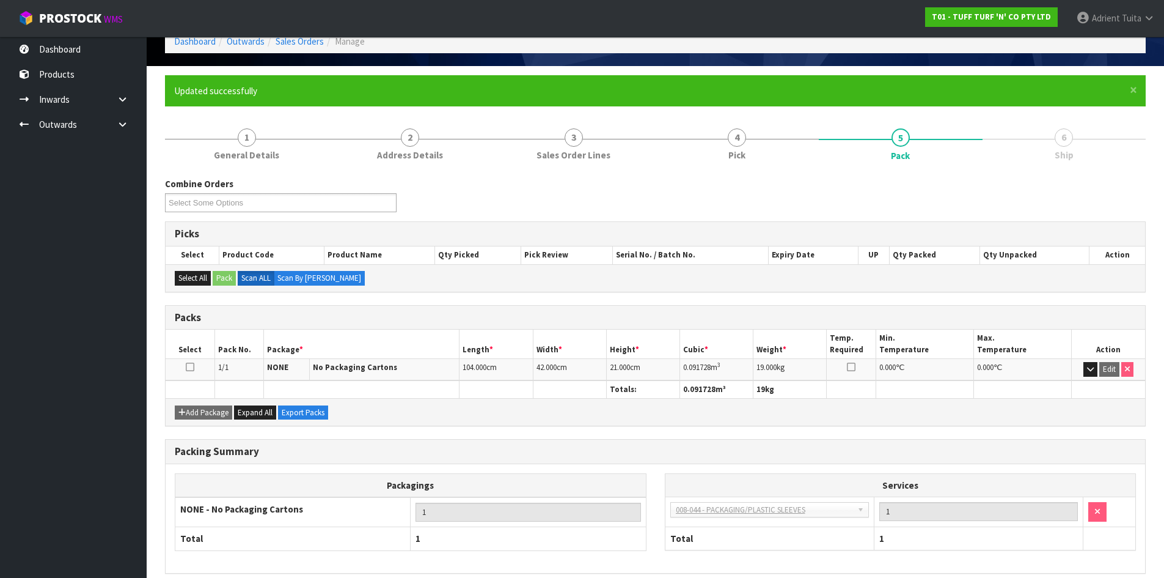
scroll to position [117, 0]
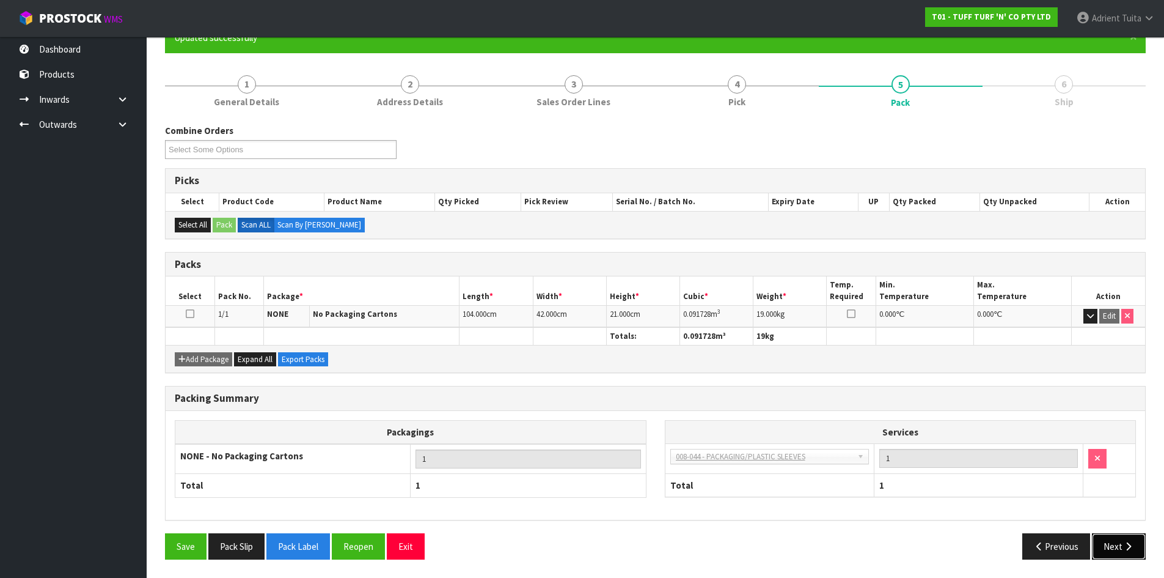
click at [1115, 539] on button "Next" at bounding box center [1119, 546] width 54 height 26
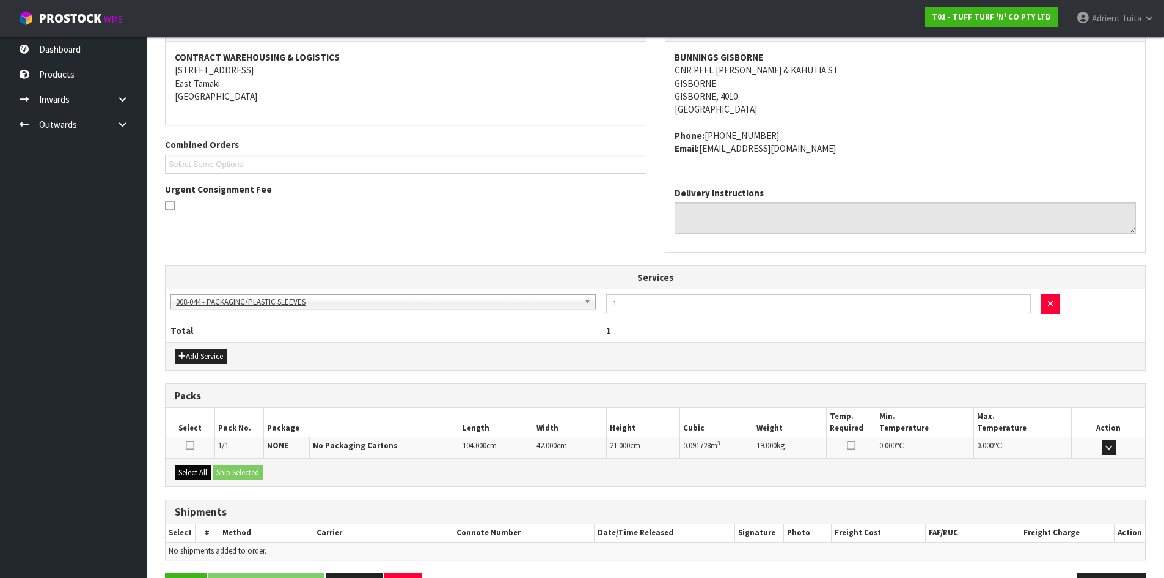
scroll to position [265, 0]
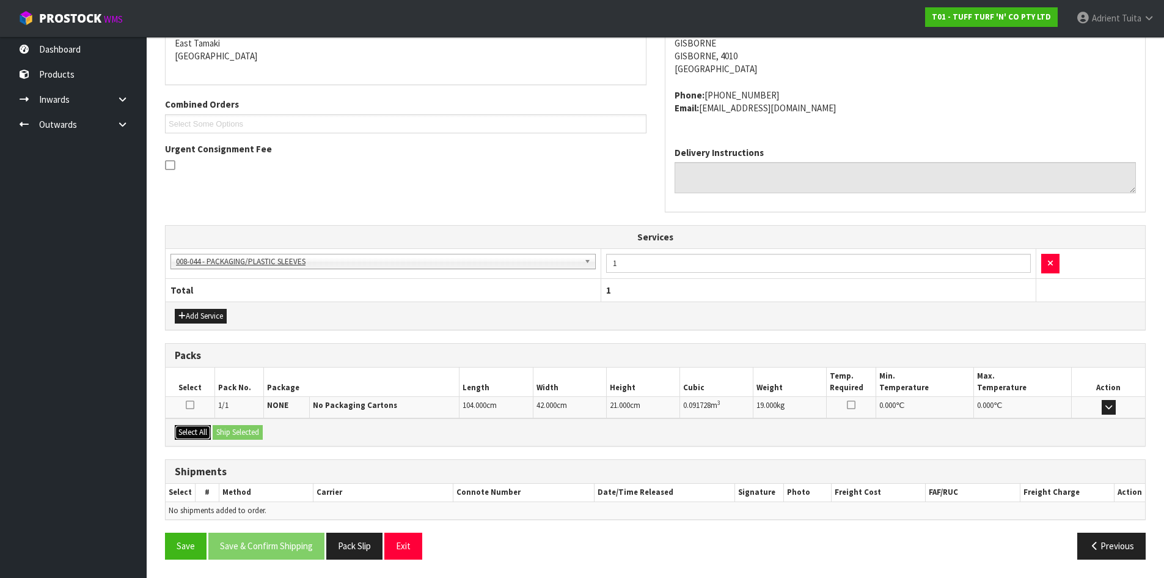
drag, startPoint x: 194, startPoint y: 429, endPoint x: 218, endPoint y: 427, distance: 23.9
click at [199, 428] on button "Select All" at bounding box center [193, 432] width 36 height 15
drag, startPoint x: 218, startPoint y: 427, endPoint x: 244, endPoint y: 432, distance: 26.6
click at [218, 427] on button "Ship Selected" at bounding box center [238, 432] width 50 height 15
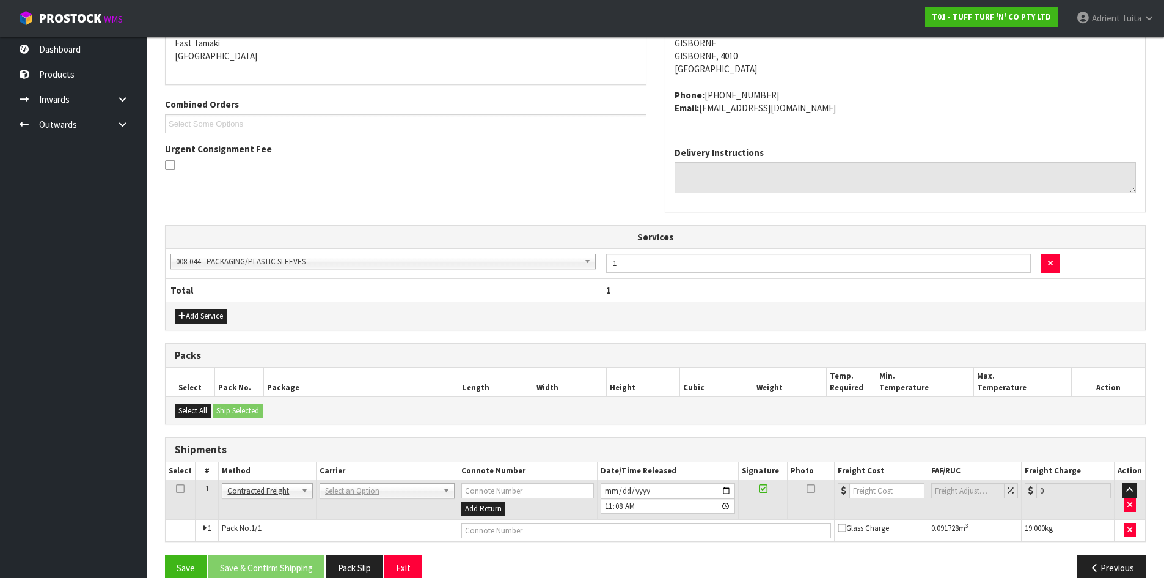
click at [244, 432] on div "From Address CONTRACT WAREHOUSING & LOGISTICS 17 Allens Road East Tamaki Auckla…" at bounding box center [655, 283] width 981 height 614
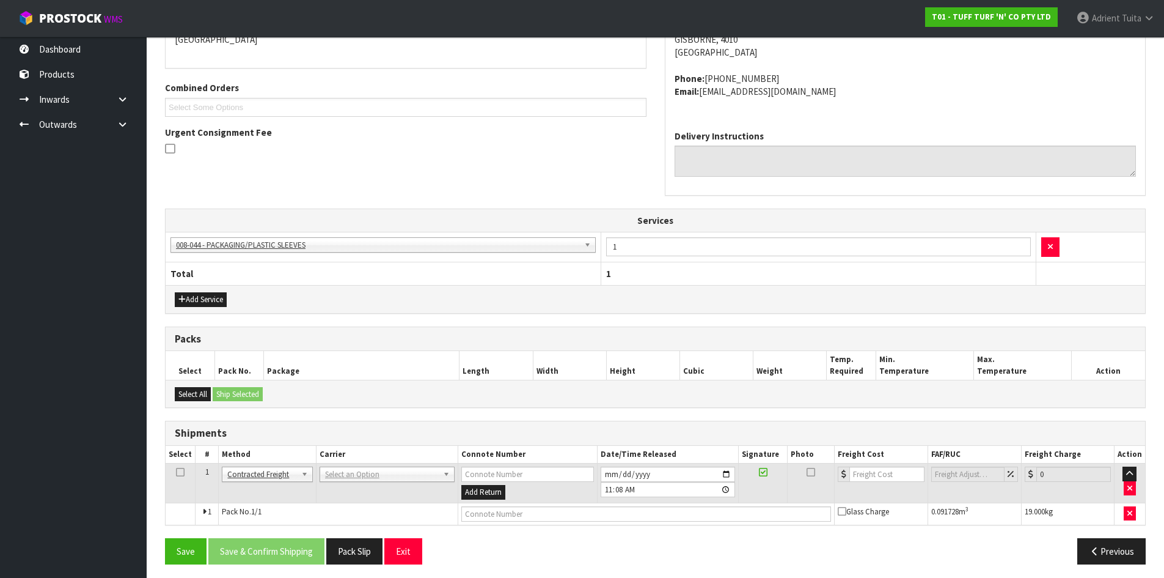
scroll to position [287, 0]
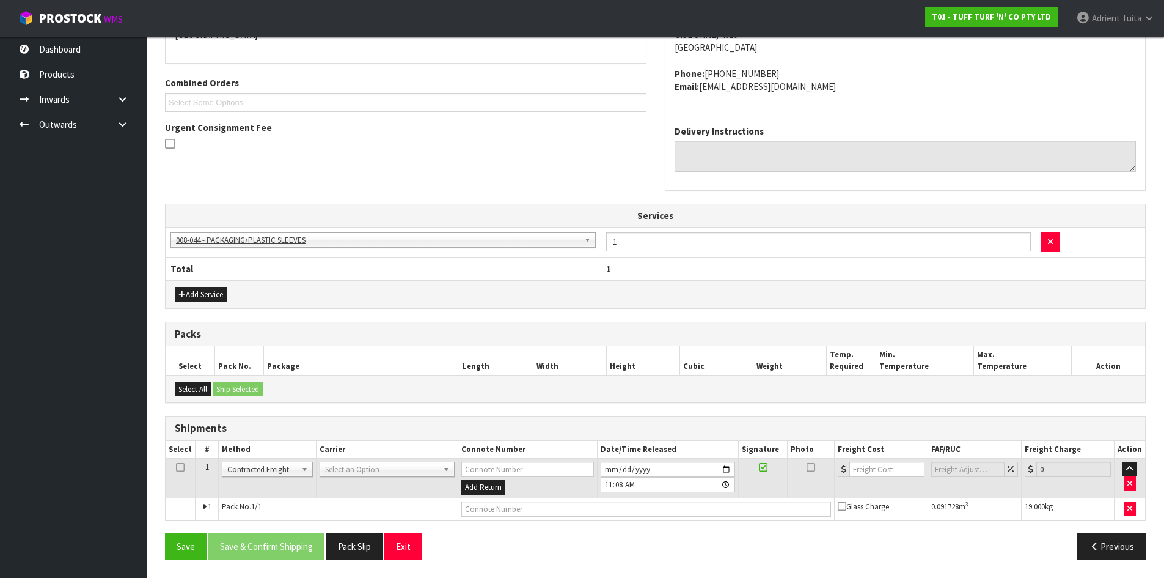
drag, startPoint x: 339, startPoint y: 474, endPoint x: 339, endPoint y: 485, distance: 10.4
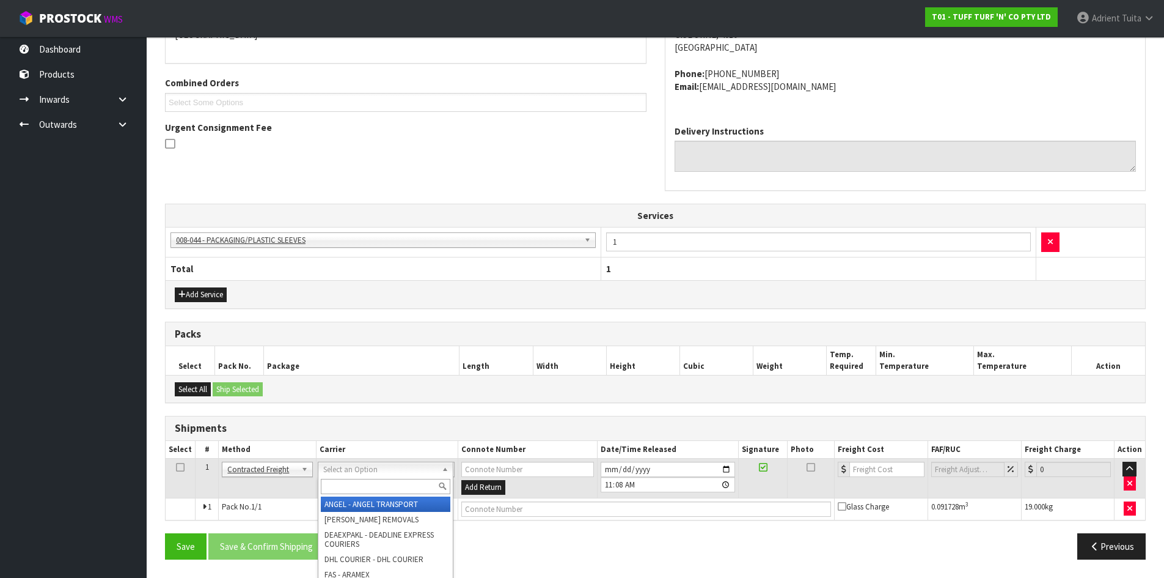
drag, startPoint x: 339, startPoint y: 485, endPoint x: 336, endPoint y: 446, distance: 39.2
click at [340, 485] on input "text" at bounding box center [386, 486] width 130 height 15
type input "NZP"
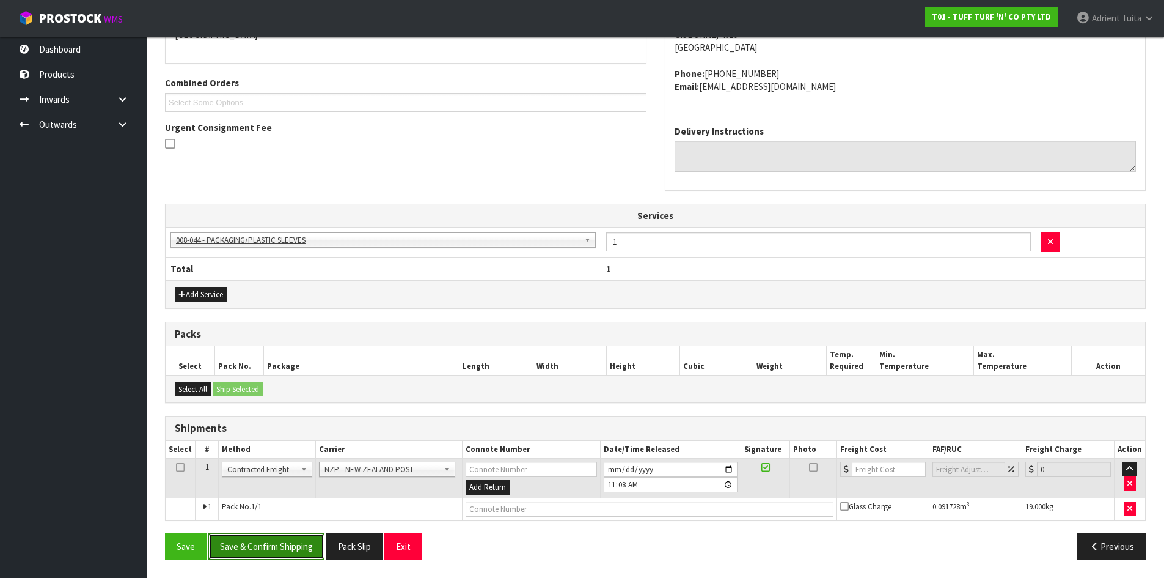
click at [279, 547] on button "Save & Confirm Shipping" at bounding box center [266, 546] width 116 height 26
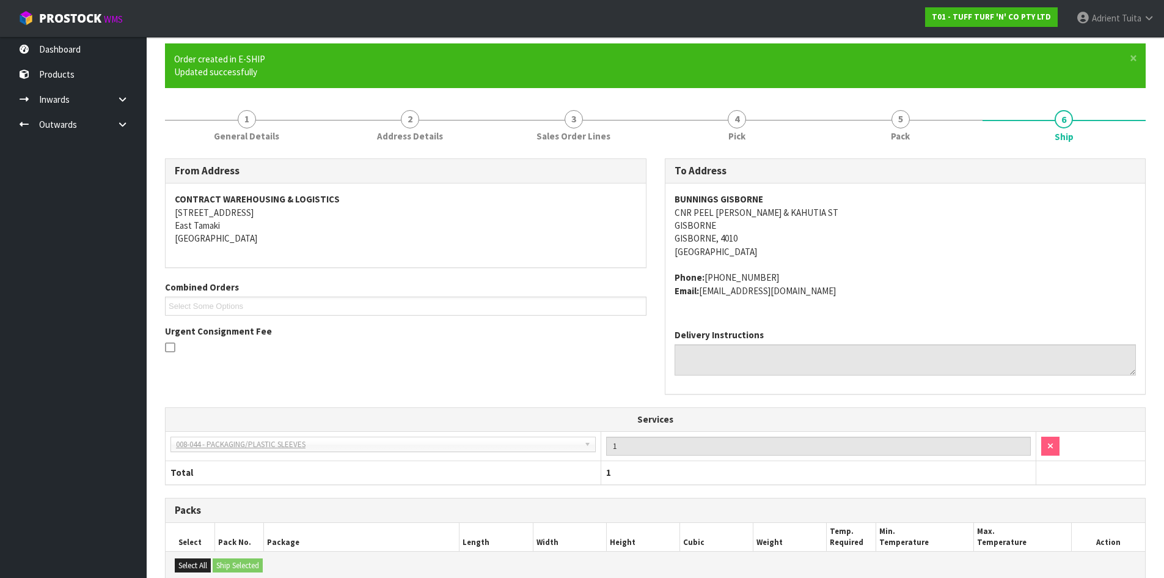
scroll to position [270, 0]
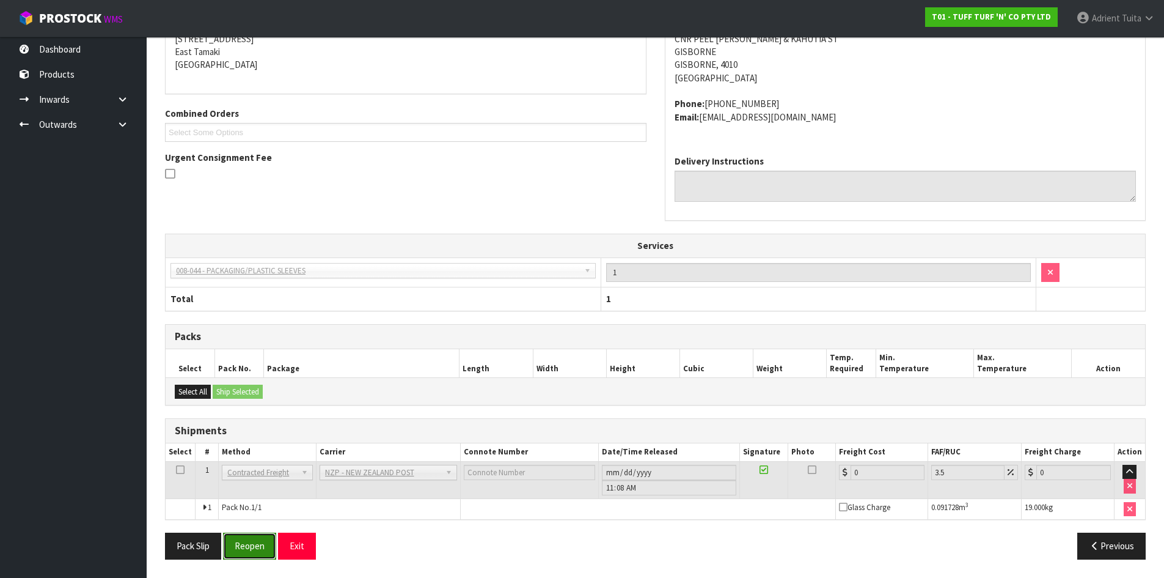
click at [268, 539] on button "Reopen" at bounding box center [249, 545] width 53 height 26
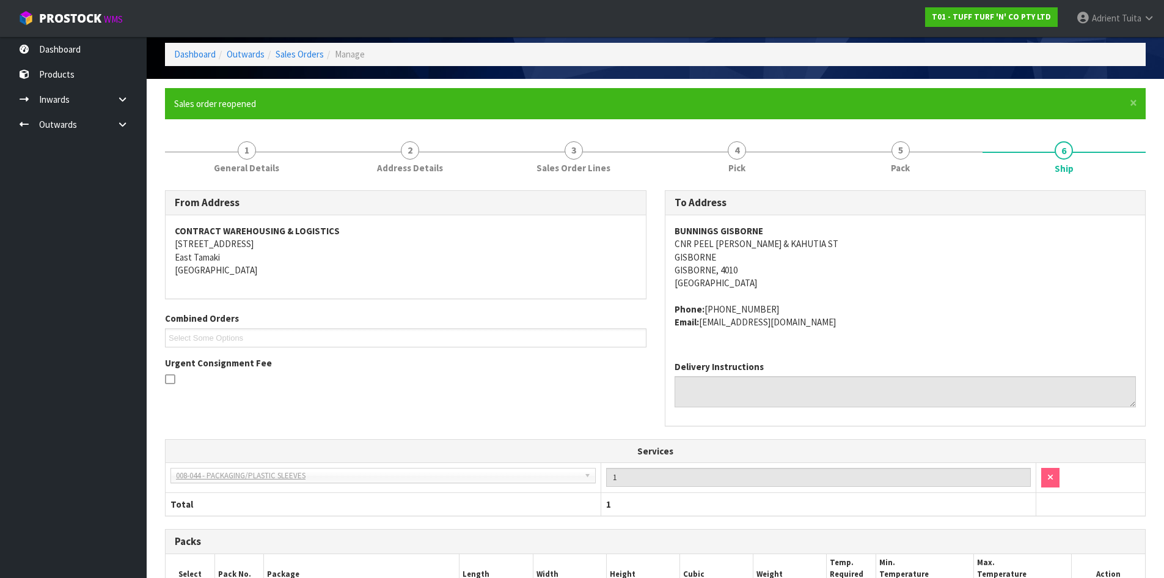
scroll to position [256, 0]
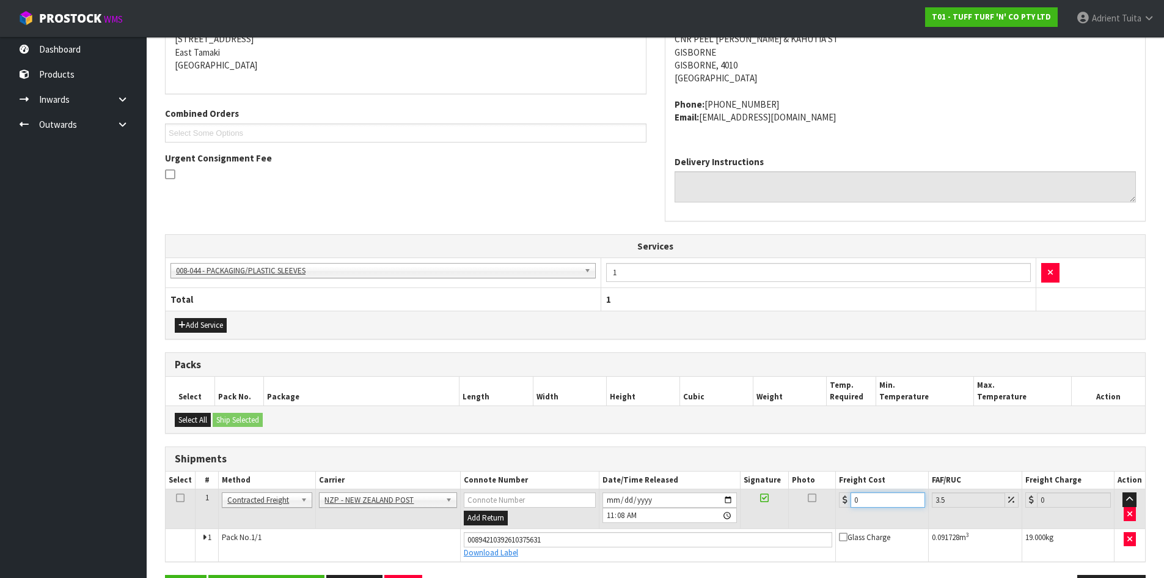
click at [878, 501] on input "0" at bounding box center [888, 499] width 74 height 15
type input "1"
type input "1.03"
type input "15"
type input "15.52"
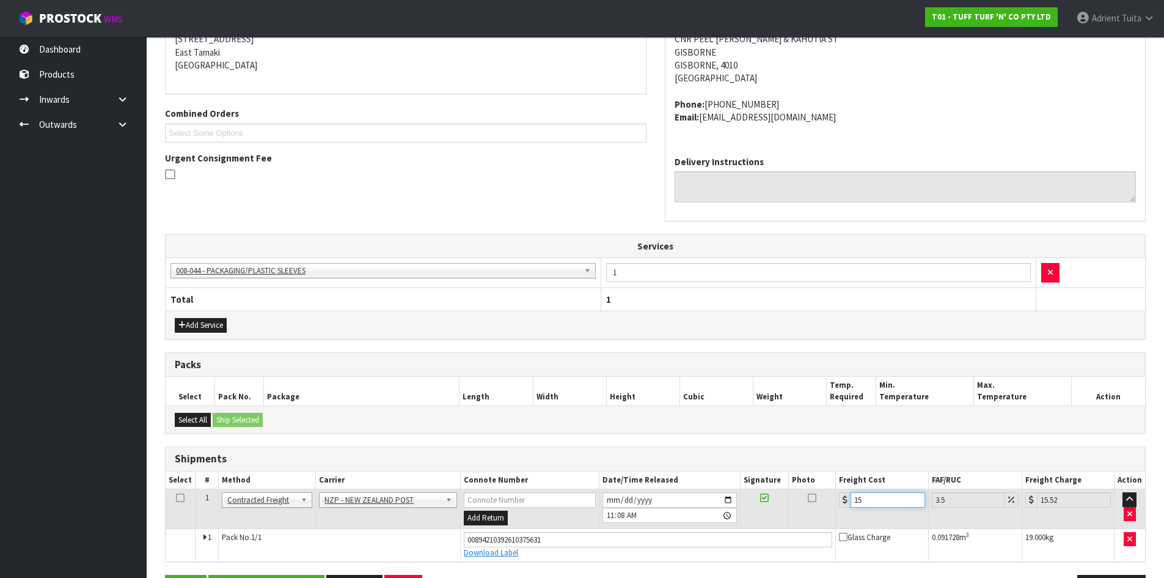
type input "15.7"
type input "16.25"
type input "15.76"
type input "16.31"
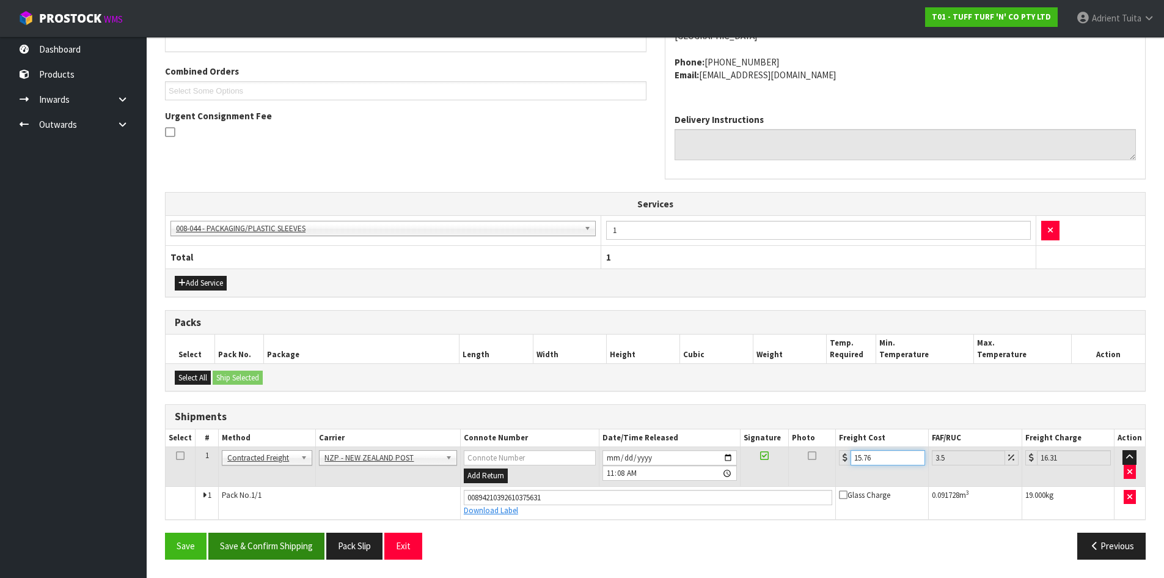
type input "15.76"
click at [275, 546] on button "Save & Confirm Shipping" at bounding box center [266, 545] width 116 height 26
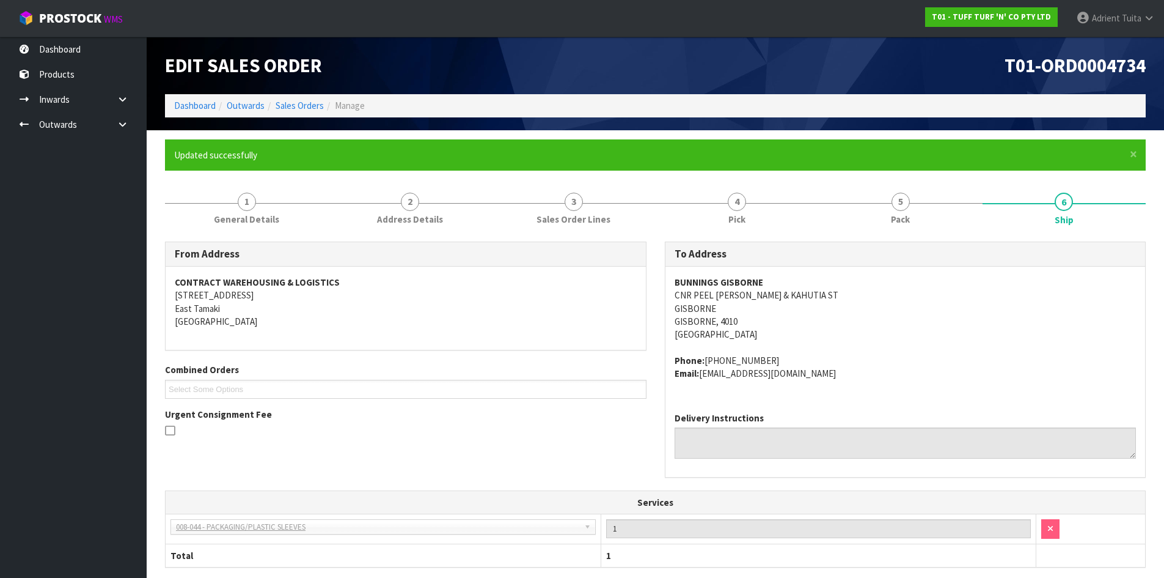
click at [191, 99] on li "Dashboard" at bounding box center [195, 105] width 42 height 13
click at [193, 101] on link "Dashboard" at bounding box center [195, 106] width 42 height 12
click at [193, 106] on link "Dashboard" at bounding box center [195, 106] width 42 height 12
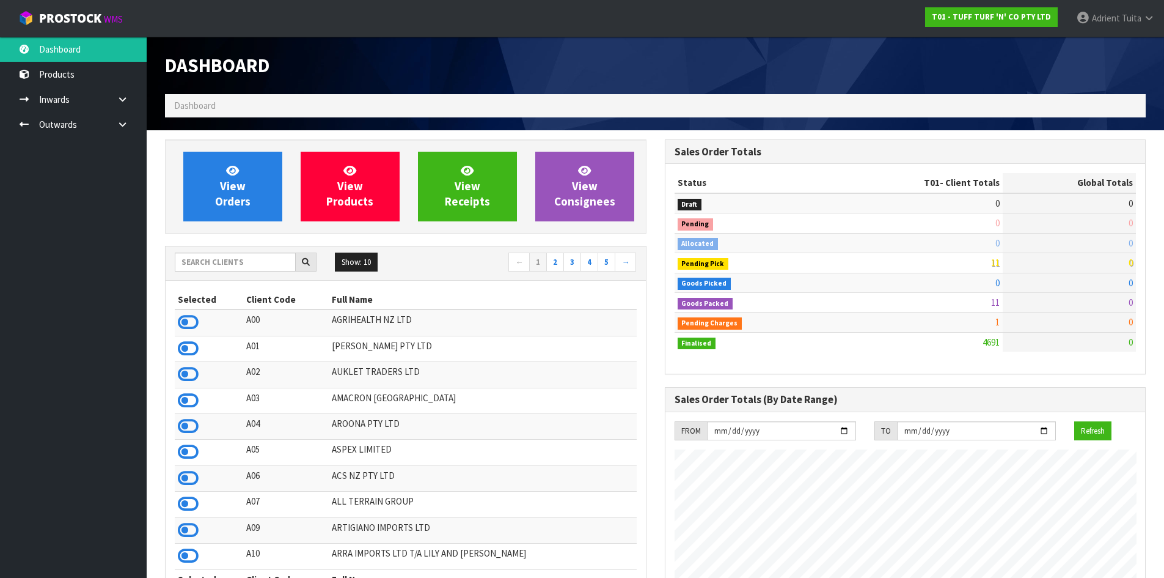
scroll to position [926, 499]
click at [232, 264] on input "text" at bounding box center [235, 261] width 121 height 19
type input "DATS"
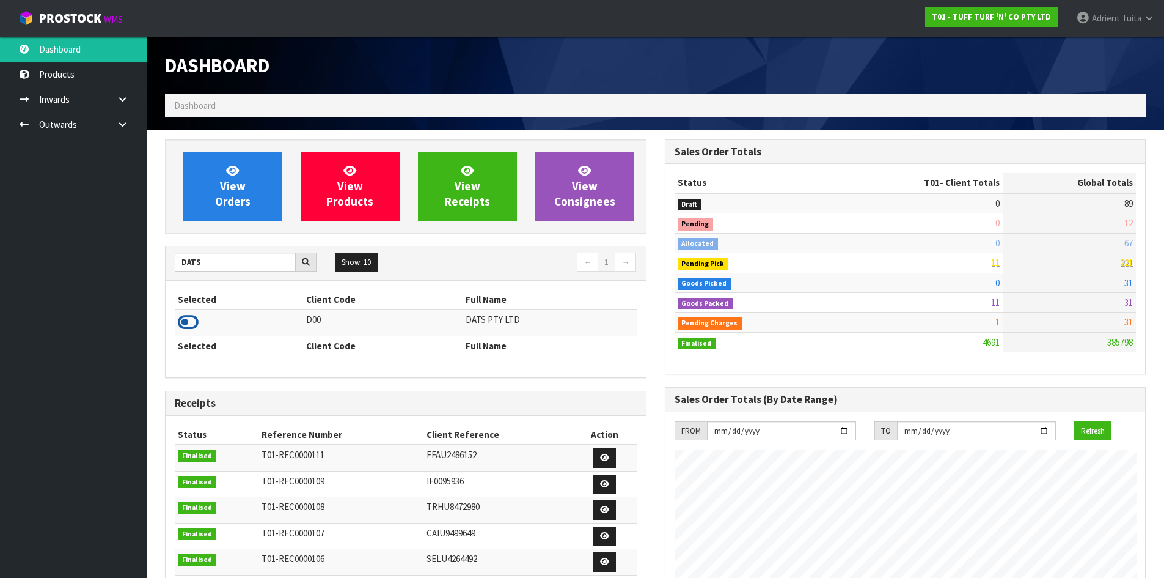
click at [193, 319] on icon at bounding box center [188, 322] width 21 height 18
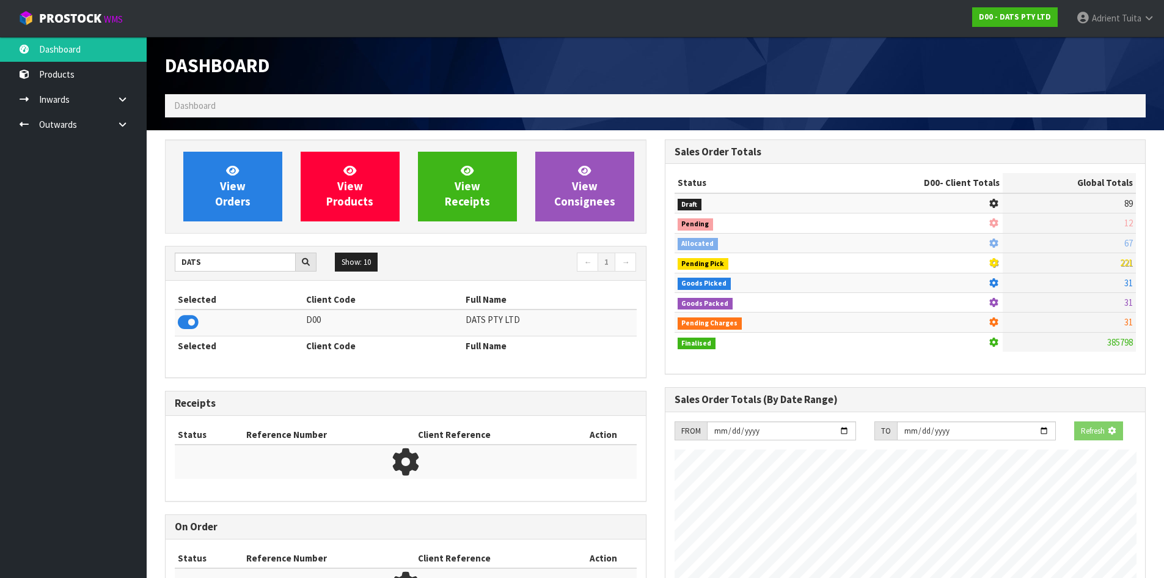
scroll to position [762, 499]
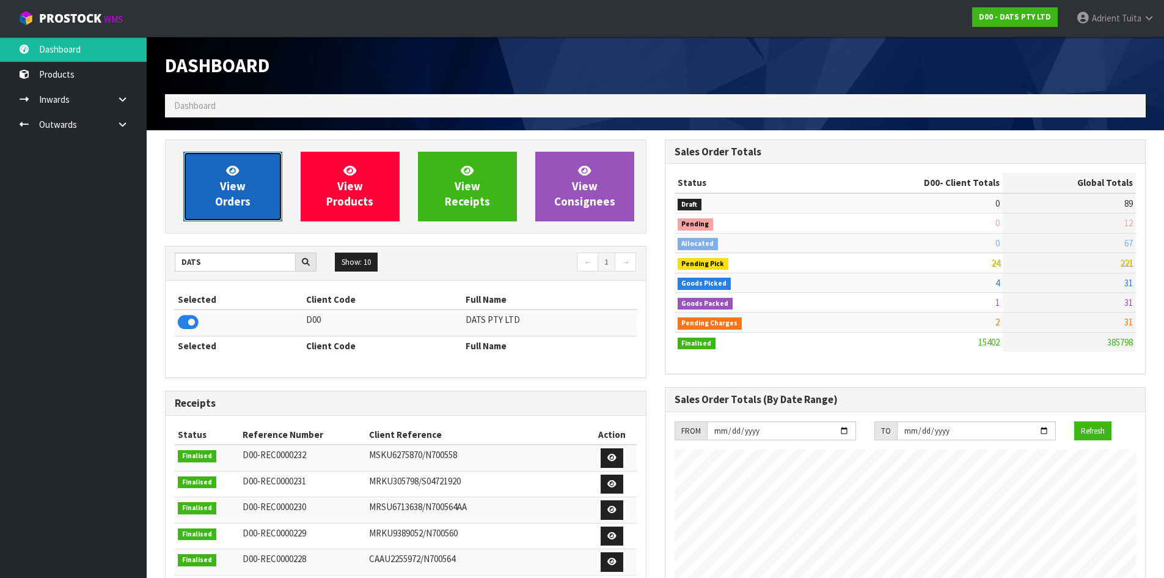
click at [230, 187] on span "View Orders" at bounding box center [232, 186] width 35 height 46
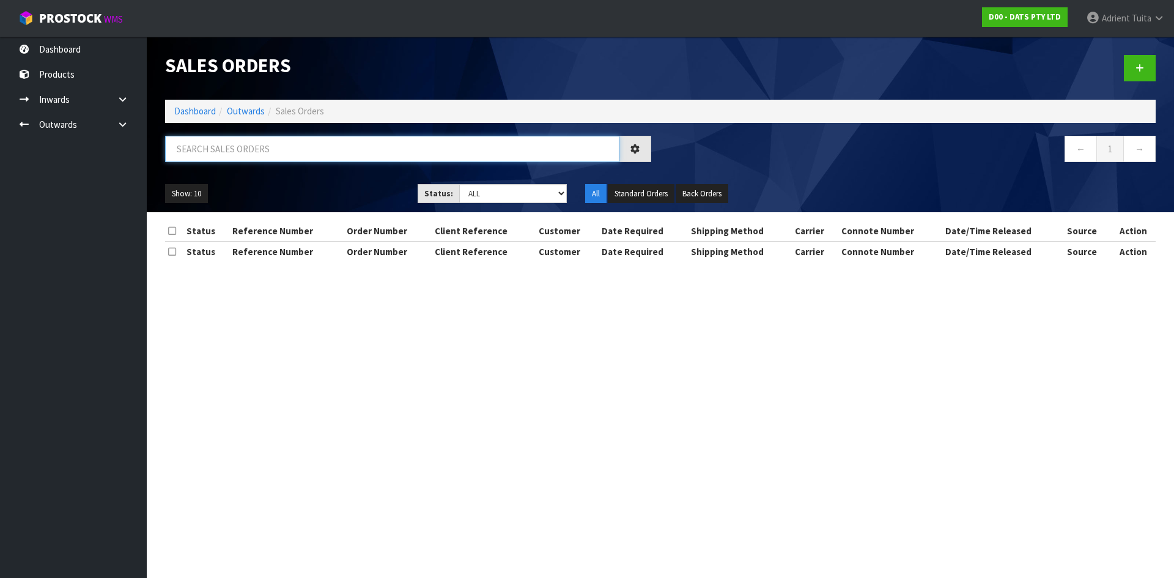
click at [249, 161] on input "text" at bounding box center [392, 149] width 454 height 26
type input "9031"
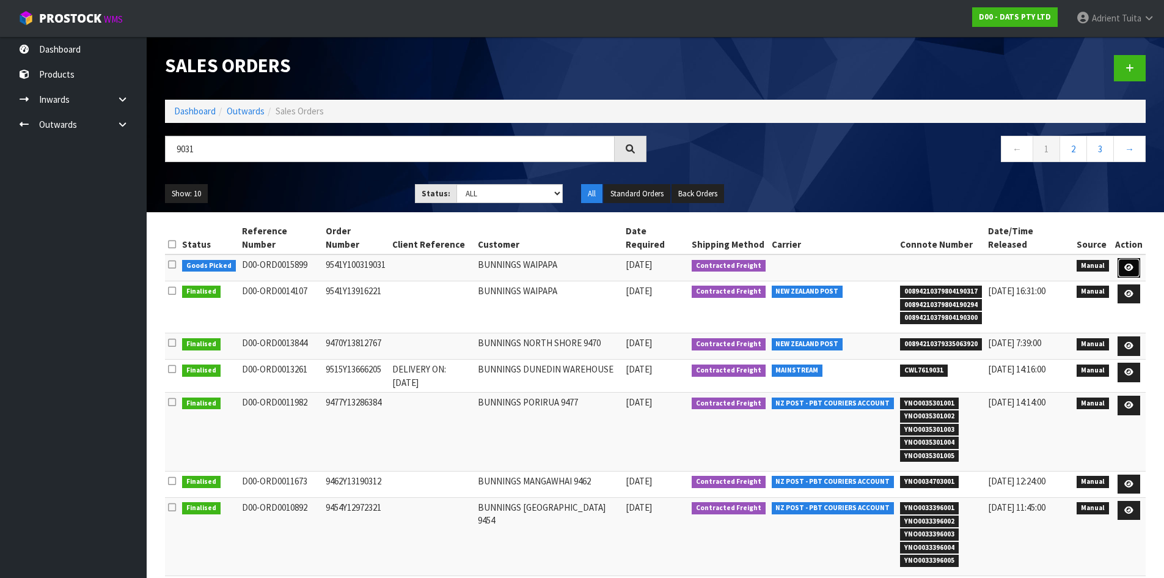
click at [1127, 258] on link at bounding box center [1129, 268] width 23 height 20
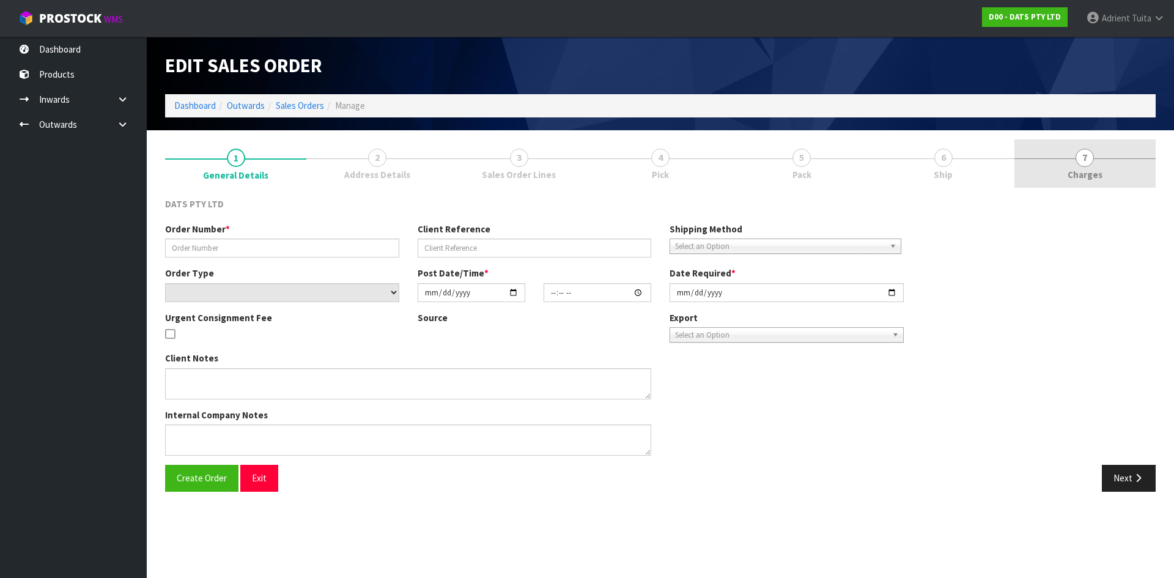
click at [1076, 165] on link "7 Charges" at bounding box center [1084, 163] width 141 height 48
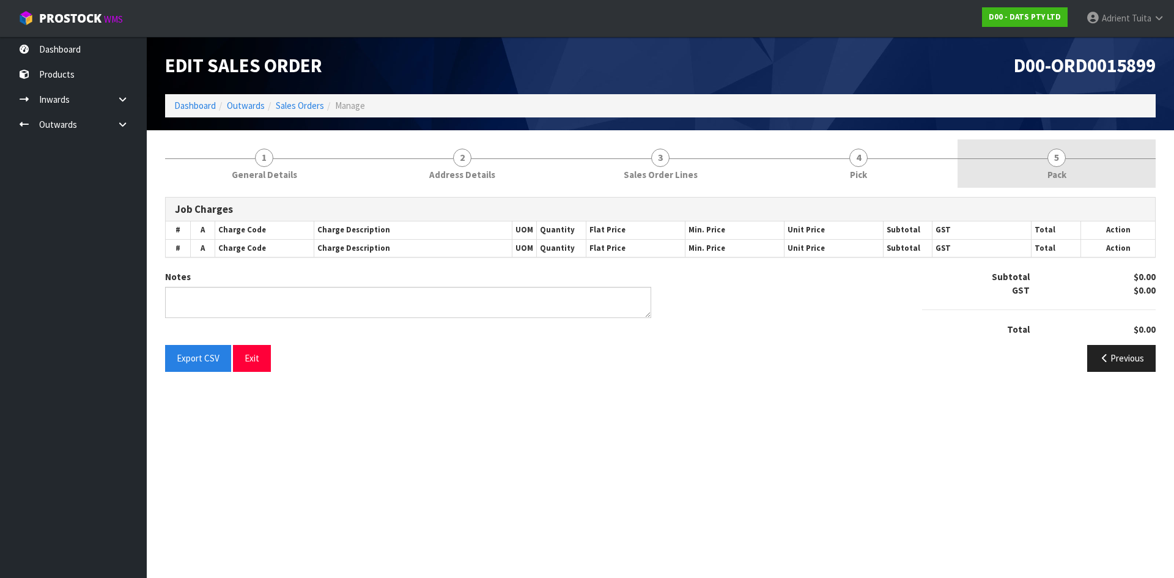
click at [1108, 161] on link "5 Pack" at bounding box center [1056, 163] width 198 height 48
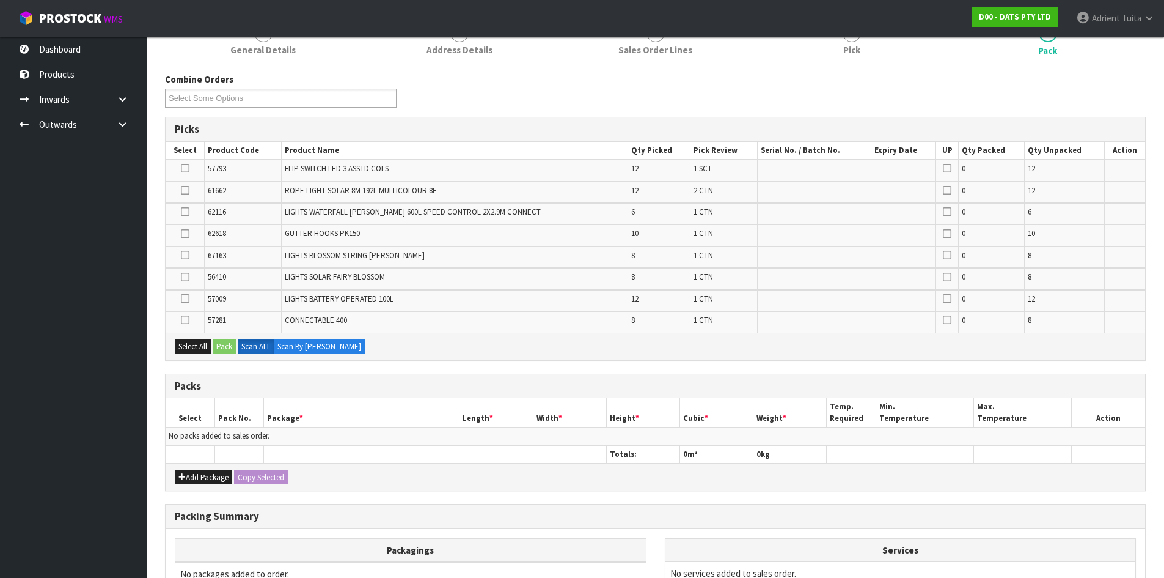
scroll to position [265, 0]
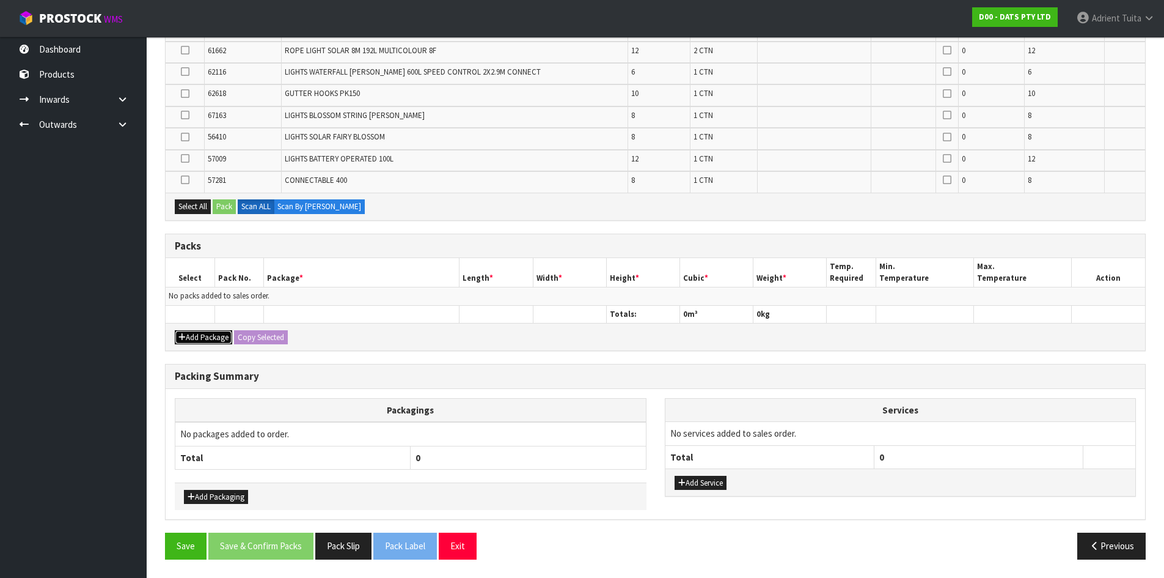
click at [208, 339] on button "Add Package" at bounding box center [203, 337] width 57 height 15
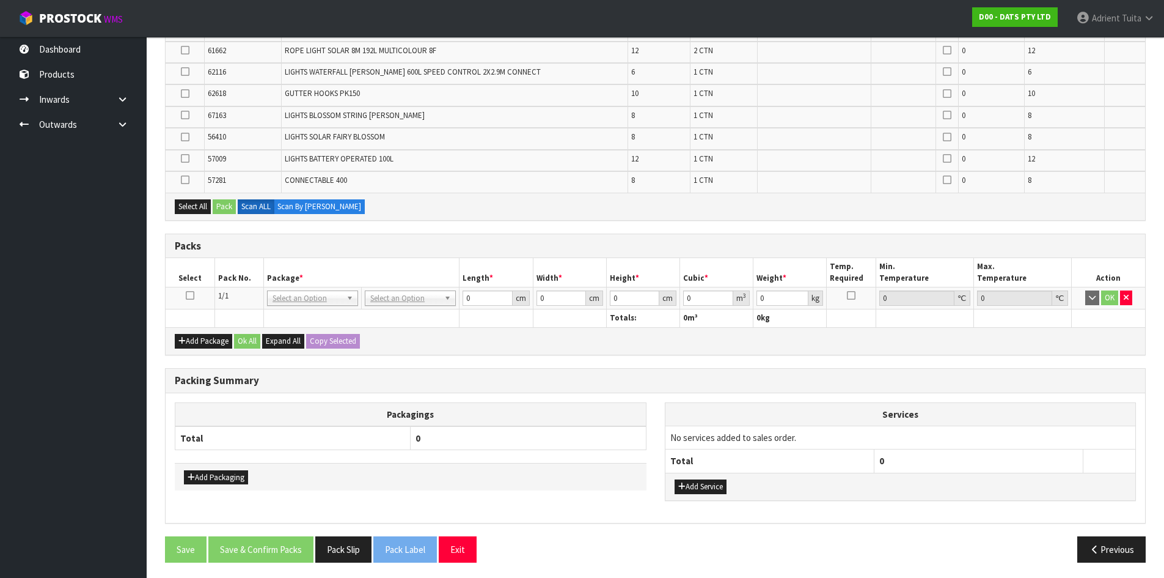
click at [193, 296] on icon at bounding box center [190, 295] width 9 height 1
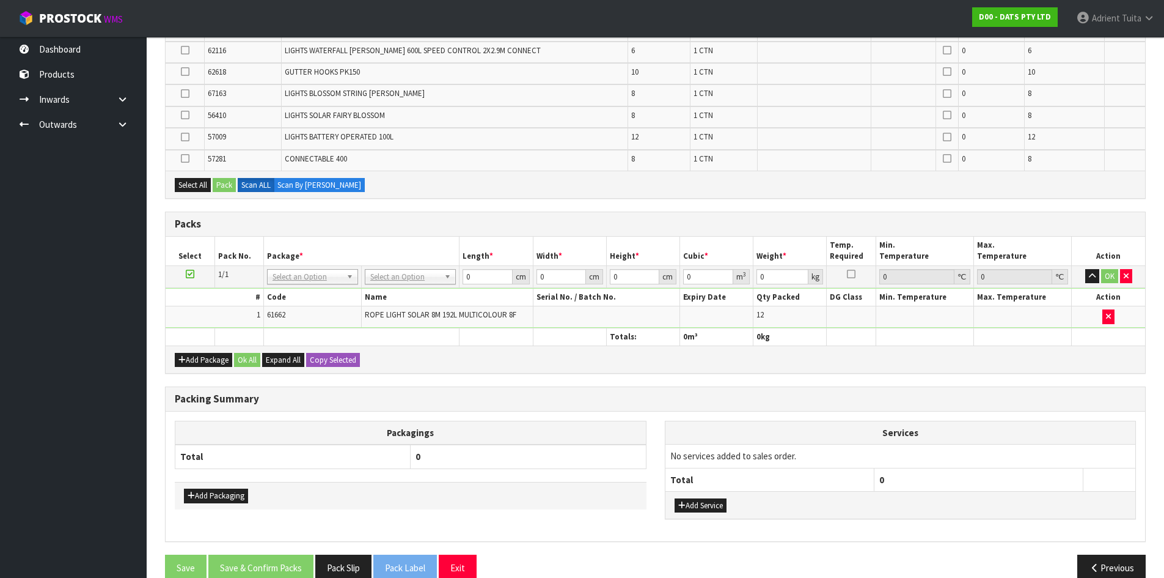
click at [188, 274] on icon at bounding box center [190, 274] width 9 height 1
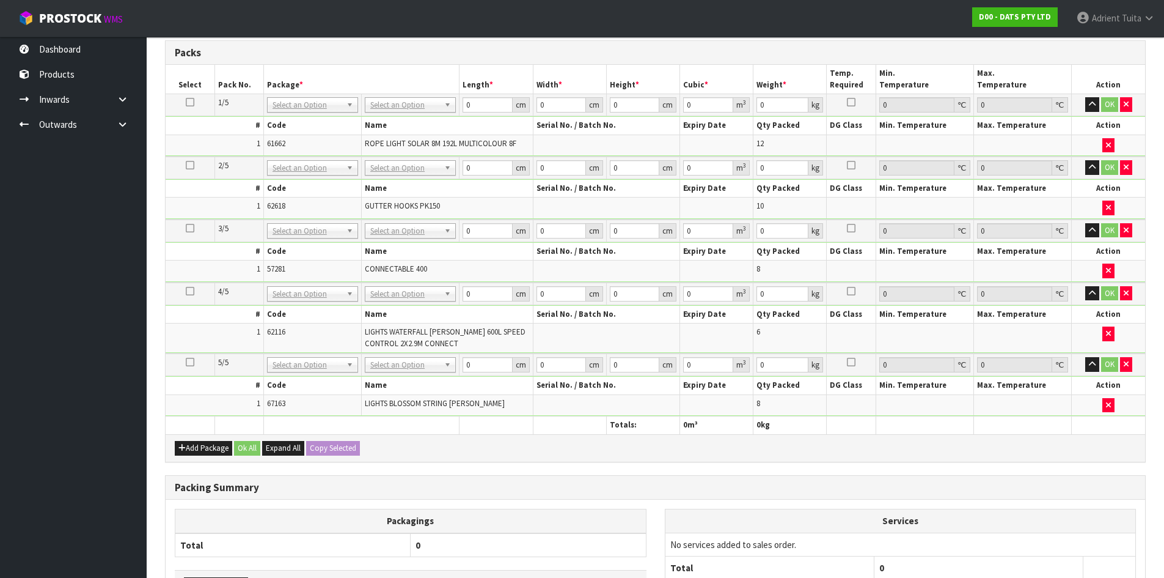
scroll to position [460, 0]
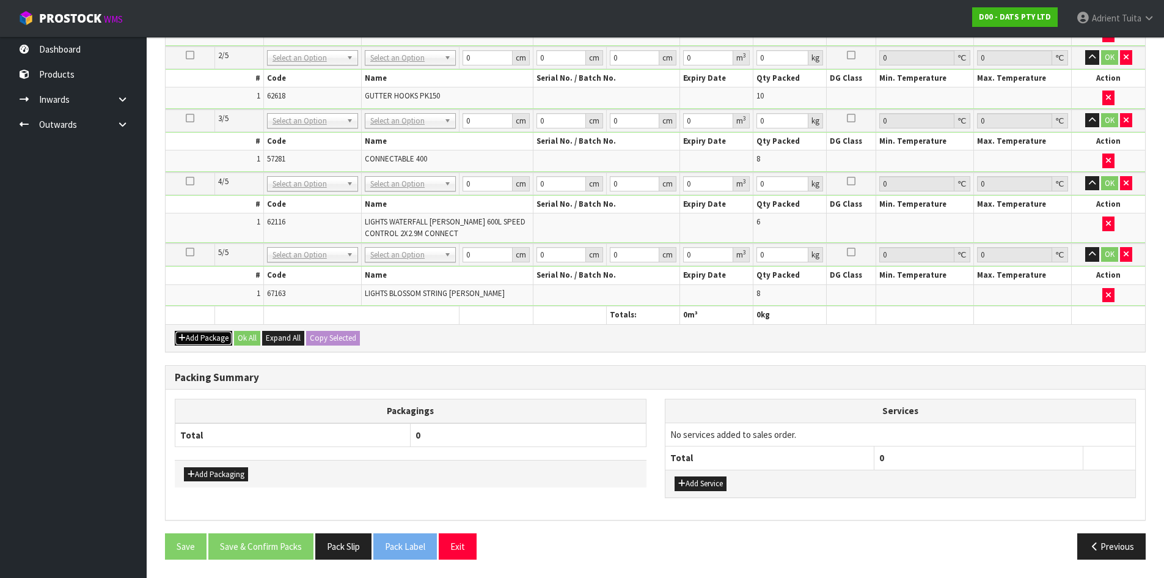
click at [198, 340] on button "Add Package" at bounding box center [203, 338] width 57 height 15
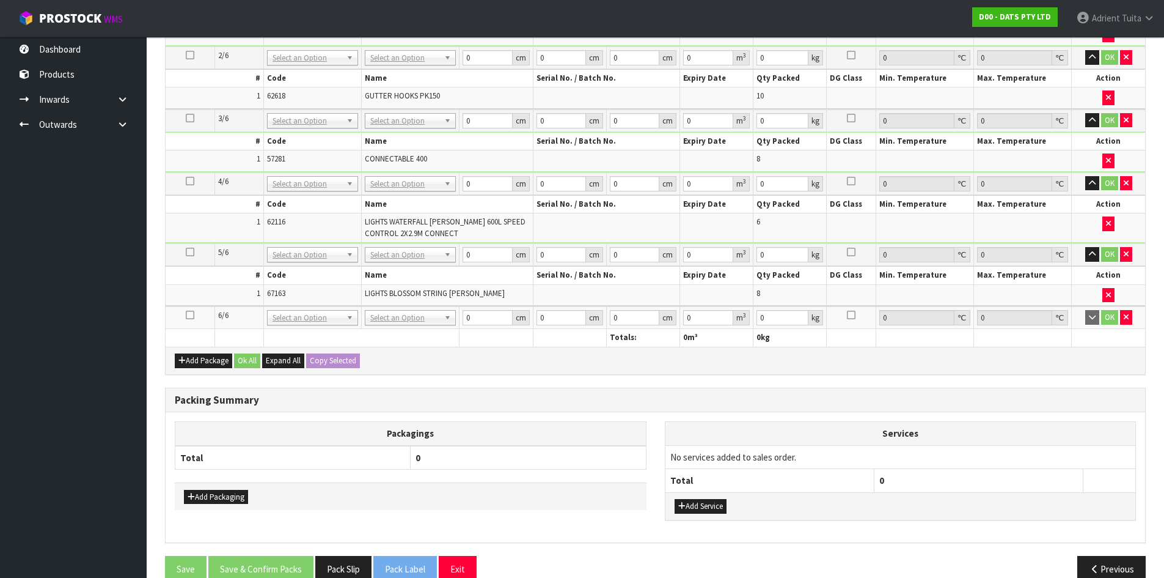
drag, startPoint x: 189, startPoint y: 315, endPoint x: 189, endPoint y: 323, distance: 7.3
click at [190, 315] on icon at bounding box center [190, 315] width 9 height 1
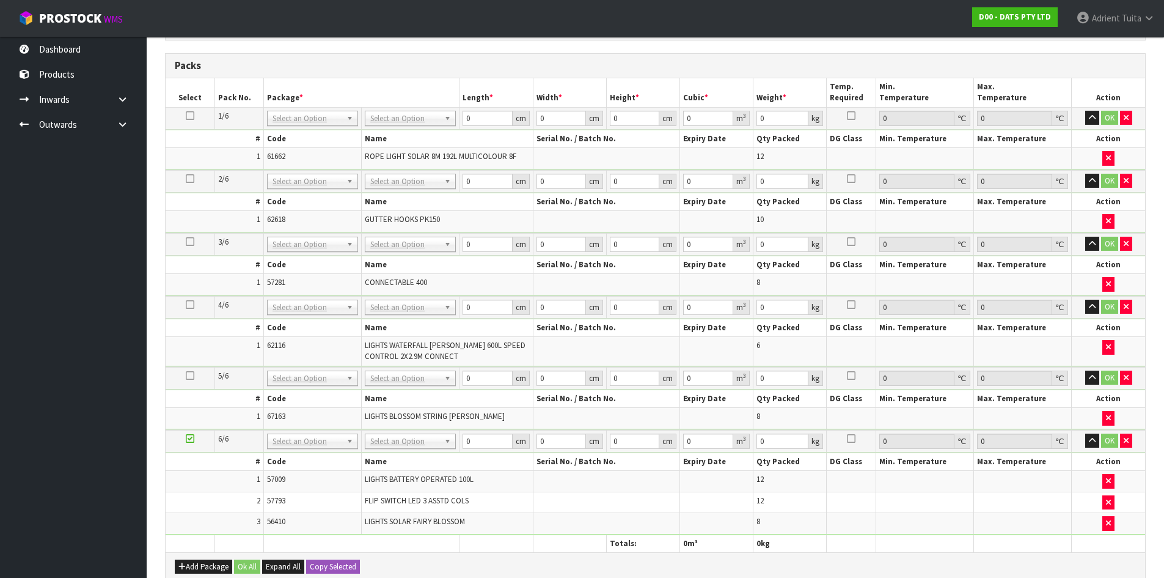
scroll to position [272, 0]
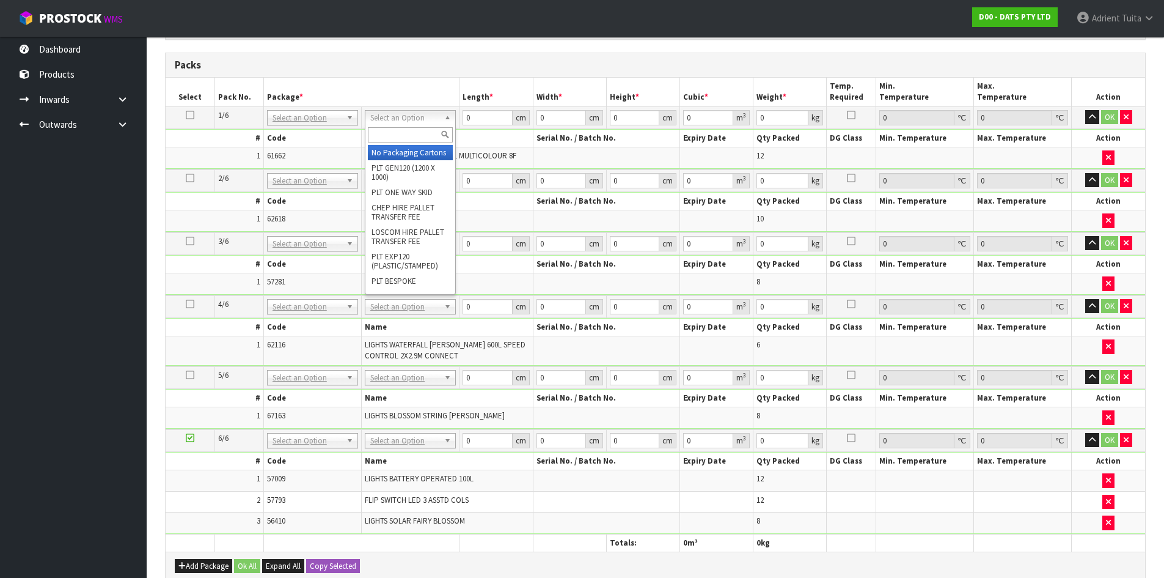
drag, startPoint x: 425, startPoint y: 111, endPoint x: 423, endPoint y: 120, distance: 10.1
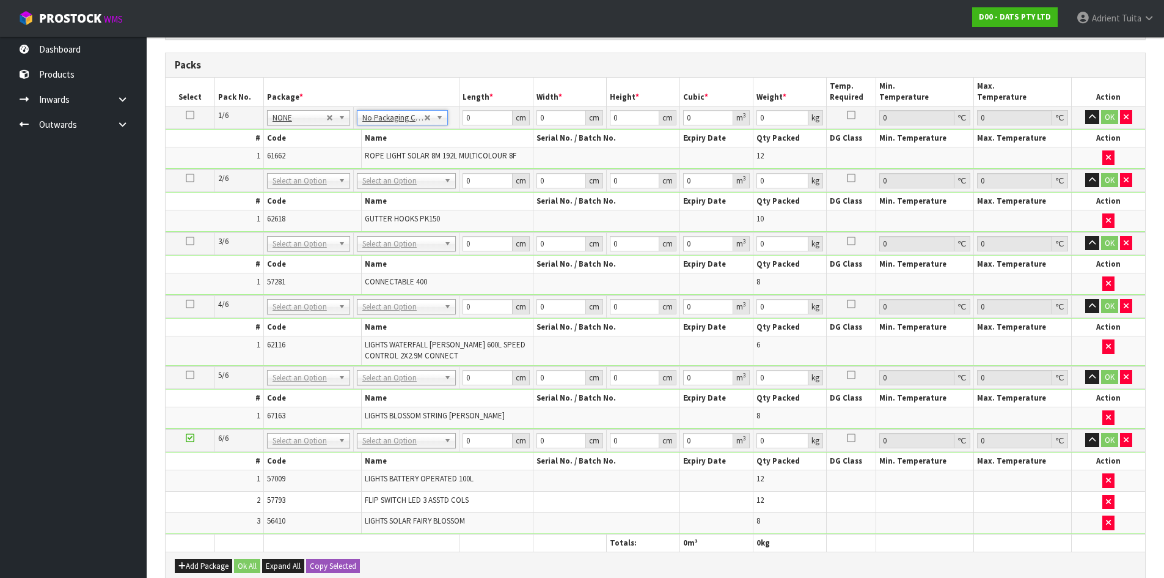
drag, startPoint x: 401, startPoint y: 186, endPoint x: 399, endPoint y: 204, distance: 18.5
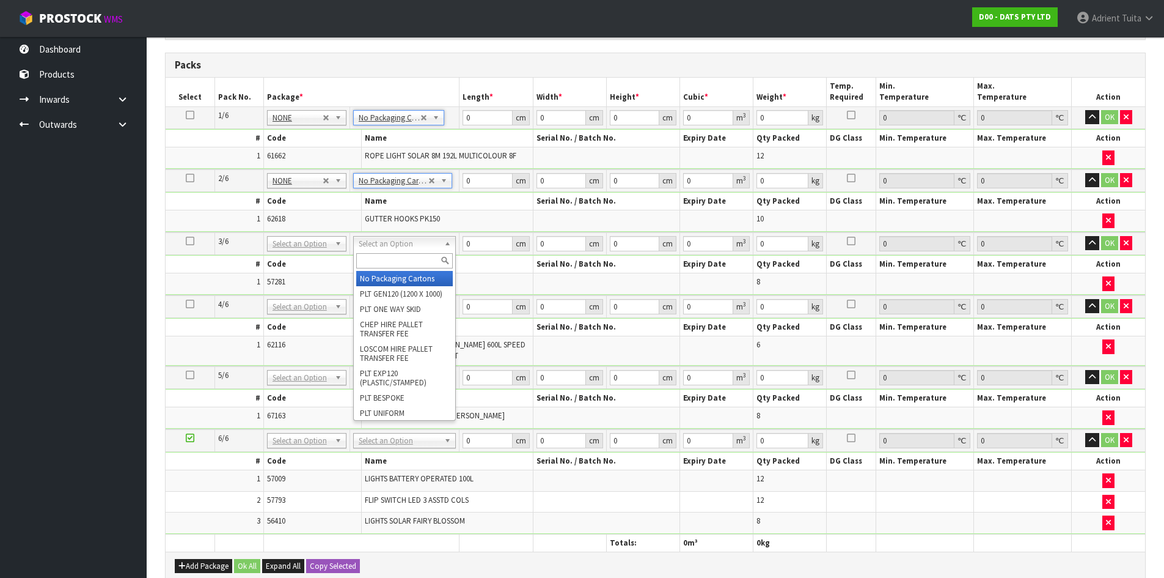
drag, startPoint x: 392, startPoint y: 249, endPoint x: 391, endPoint y: 276, distance: 27.0
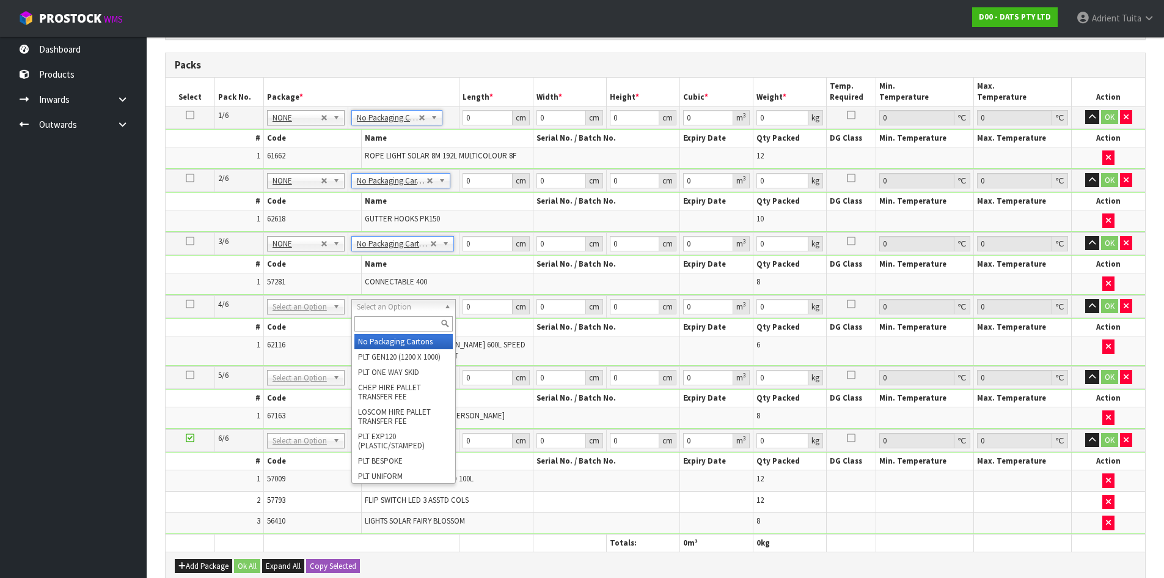
drag, startPoint x: 381, startPoint y: 304, endPoint x: 375, endPoint y: 331, distance: 27.6
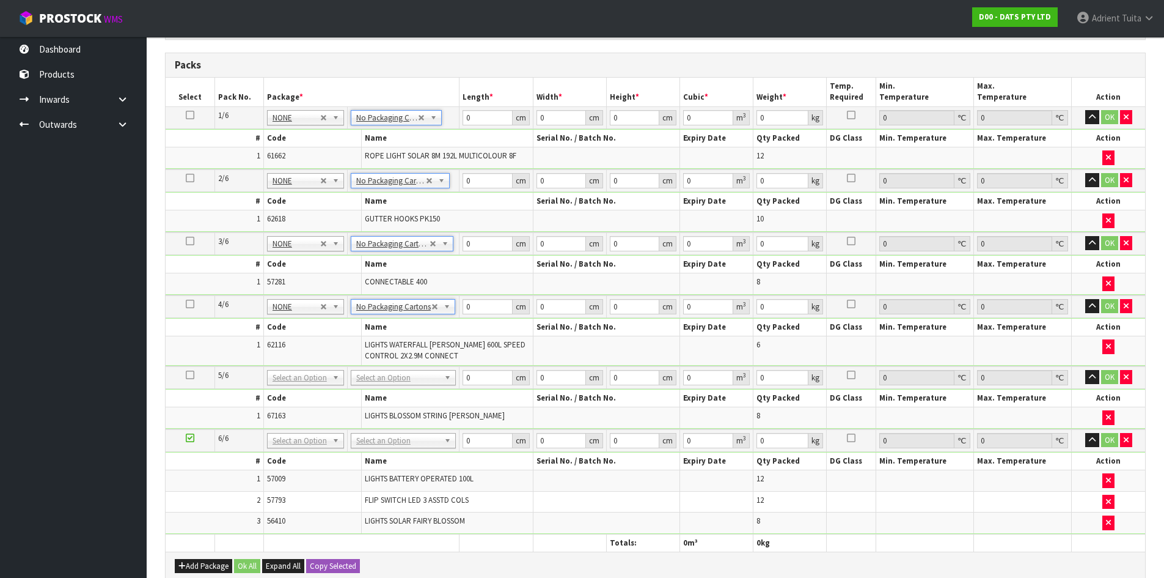
drag, startPoint x: 370, startPoint y: 377, endPoint x: 369, endPoint y: 394, distance: 17.1
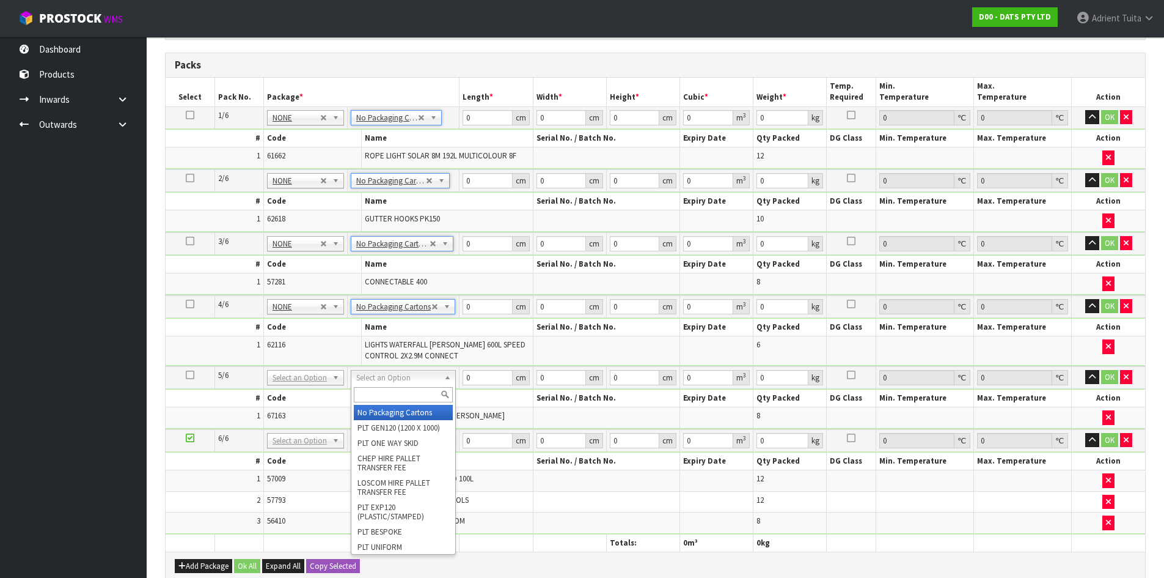
drag, startPoint x: 369, startPoint y: 410, endPoint x: 367, endPoint y: 429, distance: 19.6
type input "5"
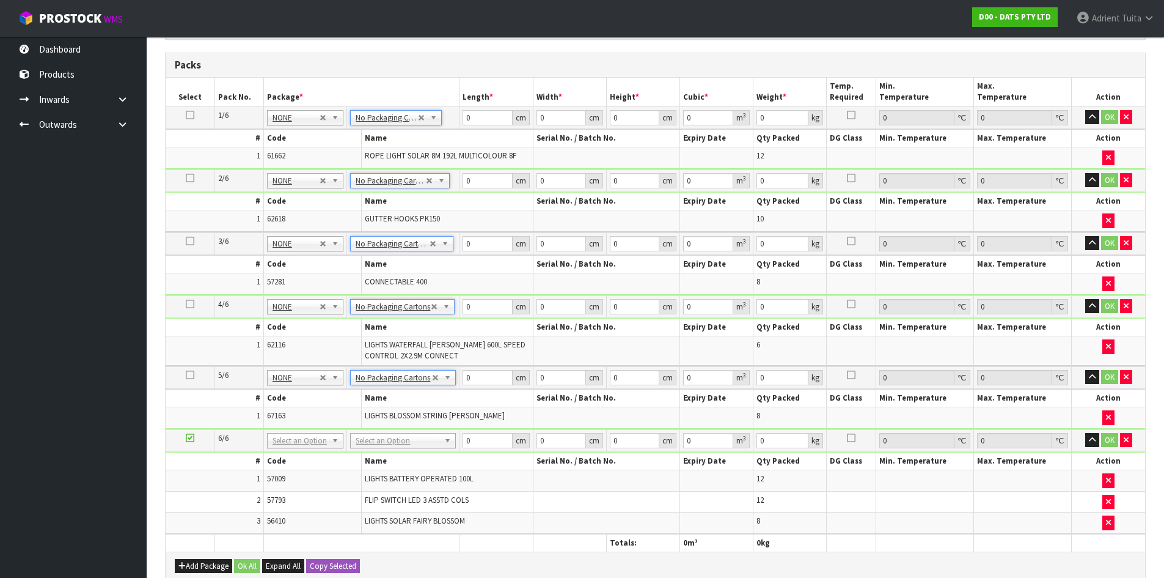
drag, startPoint x: 366, startPoint y: 439, endPoint x: 362, endPoint y: 462, distance: 23.6
click at [365, 463] on input "text" at bounding box center [404, 457] width 100 height 15
type input "OC"
type input "7.54"
click at [479, 118] on input "0" at bounding box center [488, 117] width 50 height 15
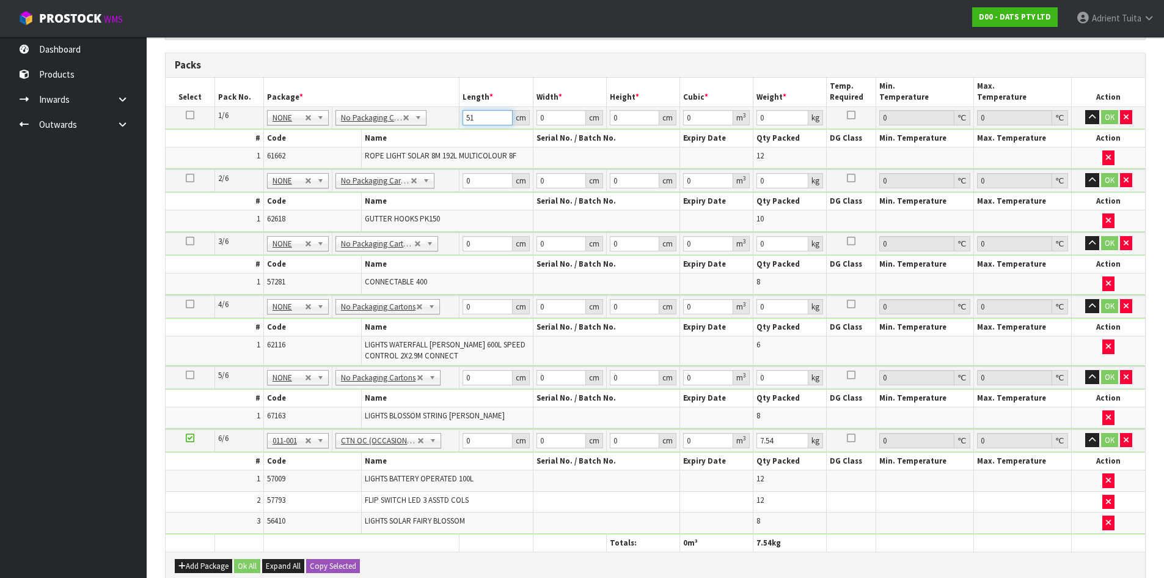
type input "51"
type input "45"
type input "2"
type input "0.00459"
type input "22"
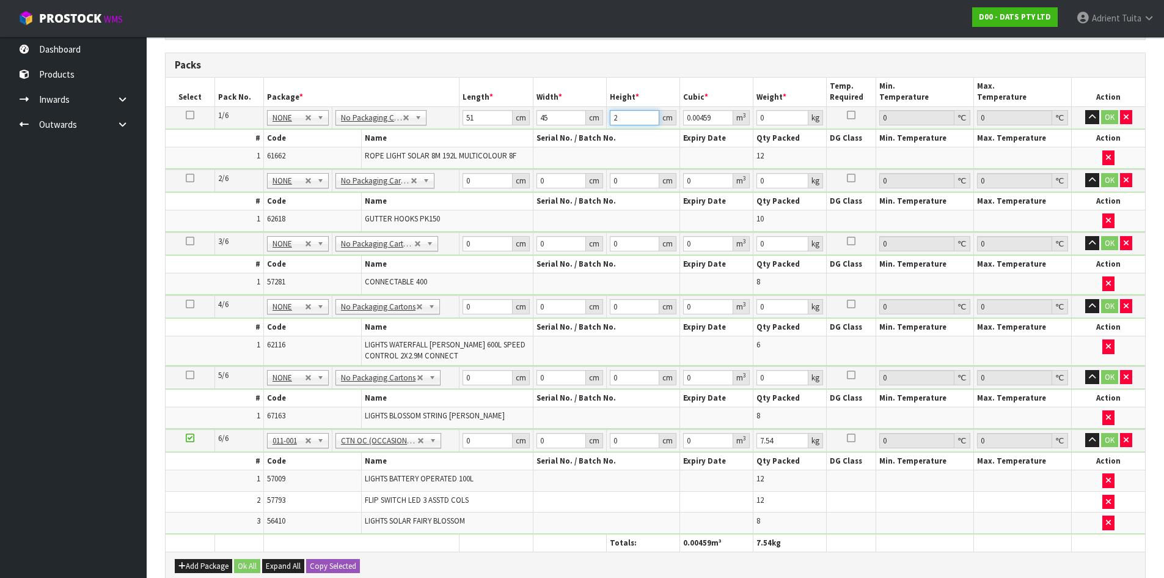
type input "0.05049"
type input "22"
type input "13"
click at [477, 185] on input "0" at bounding box center [488, 180] width 50 height 15
type input "66"
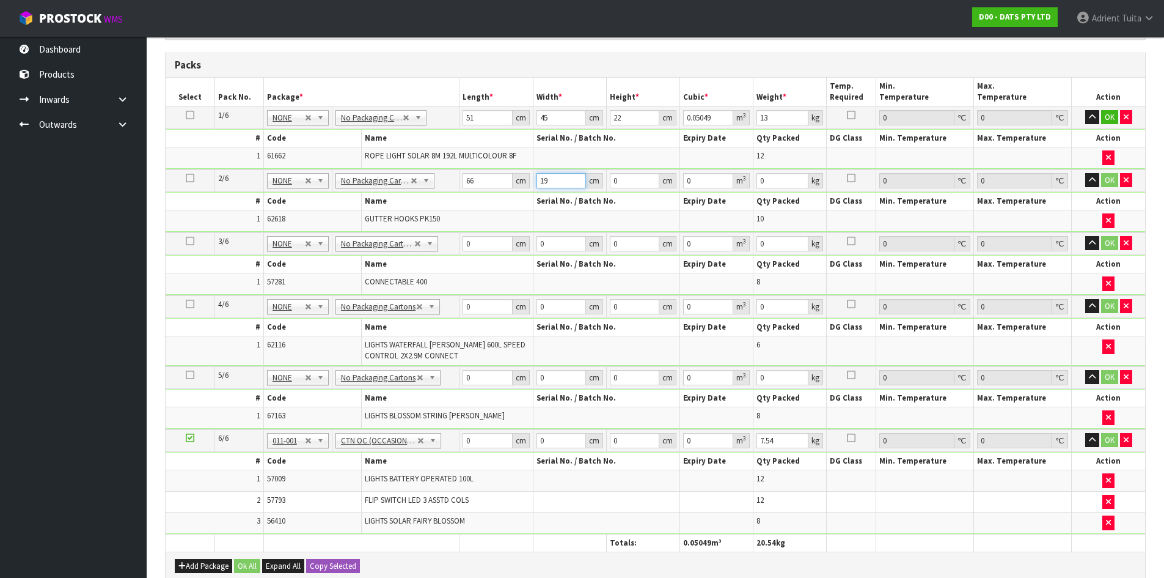
type input "19"
type input "1"
type input "0.001254"
type input "17"
type input "0.021318"
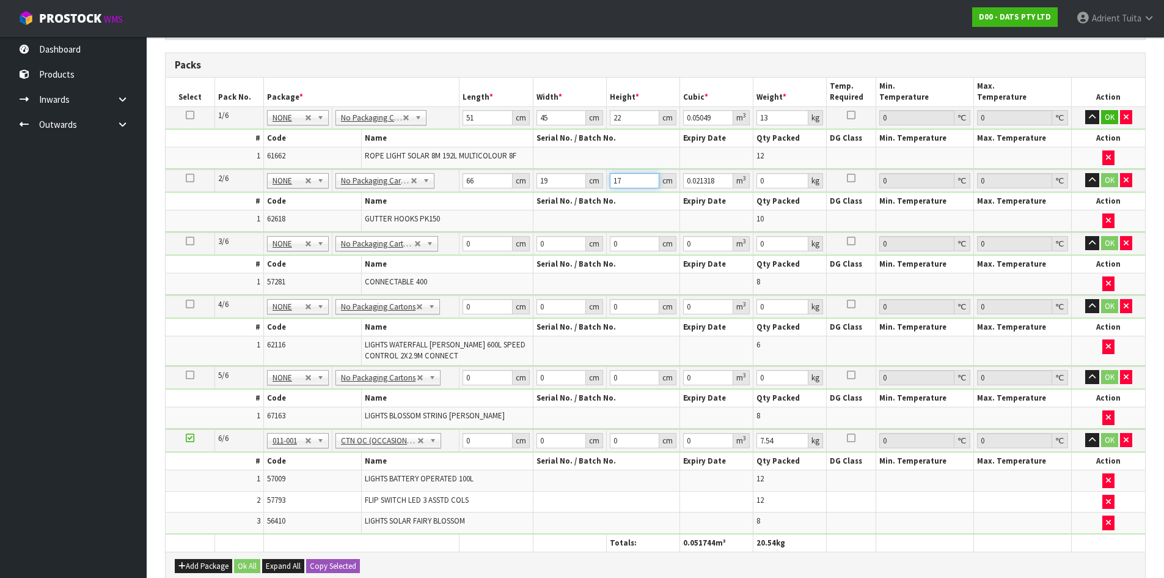
type input "17"
type input "3"
click at [490, 238] on input "0" at bounding box center [488, 243] width 50 height 15
type input "42"
type input "27"
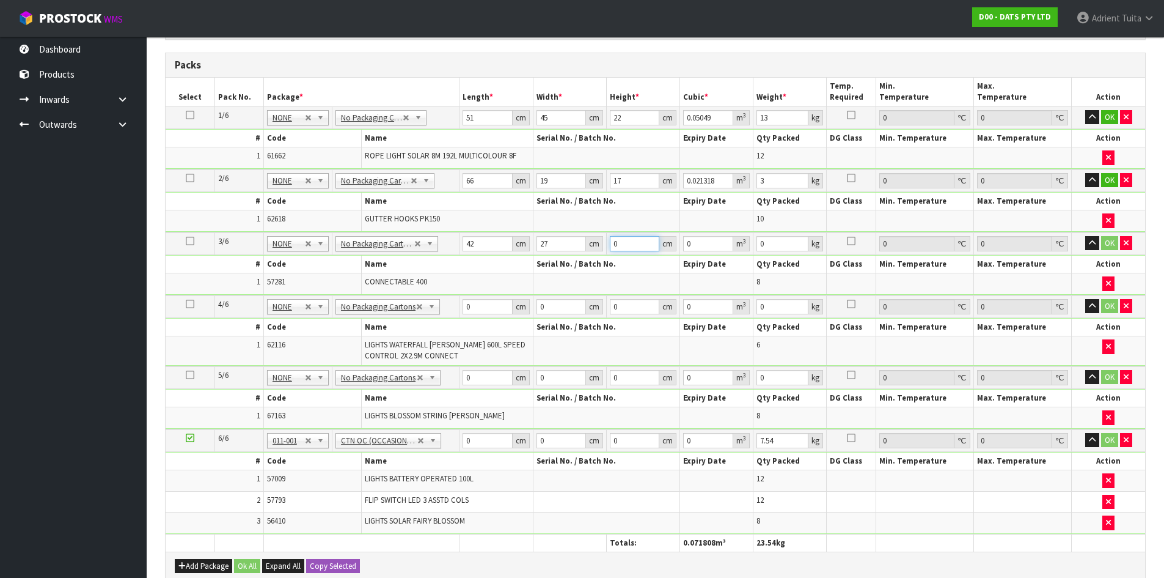
type input "2"
type input "0.002268"
type input "27"
type input "0.030618"
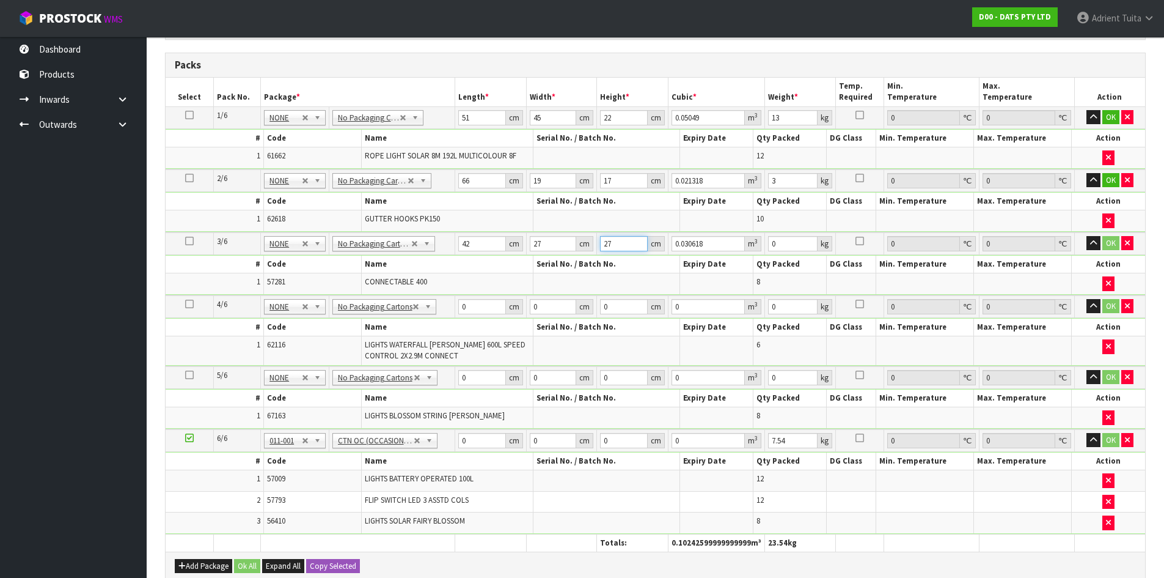
type input "27"
type input "6"
click at [483, 314] on td "0 cm" at bounding box center [490, 306] width 71 height 23
click at [484, 312] on input "0" at bounding box center [481, 306] width 47 height 15
type input "44"
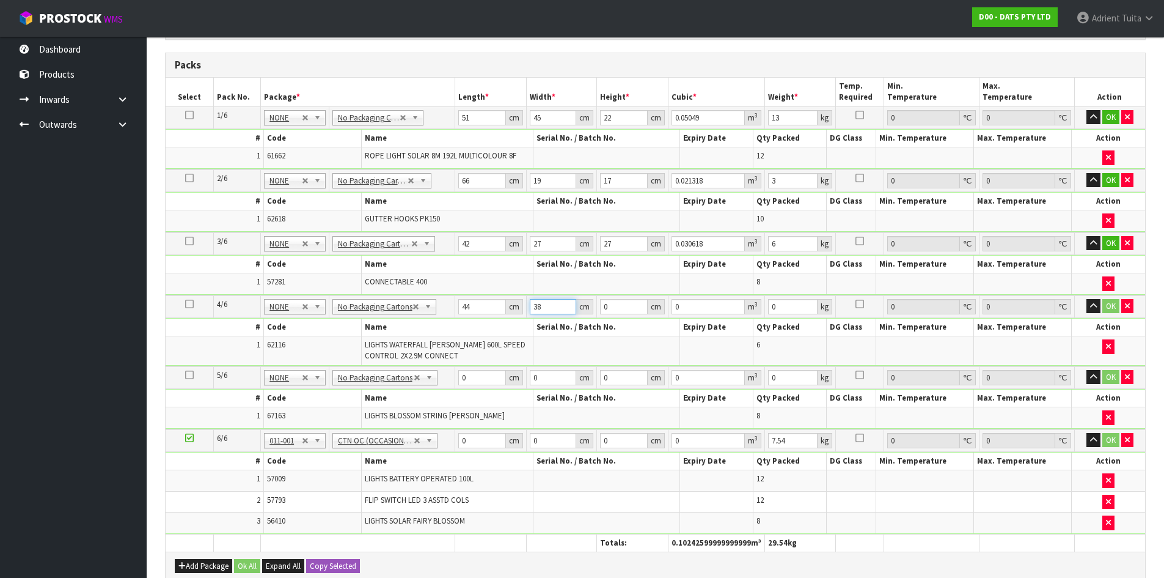
type input "38"
type input "2"
type input "0.003344"
type input "28"
type input "0.046816"
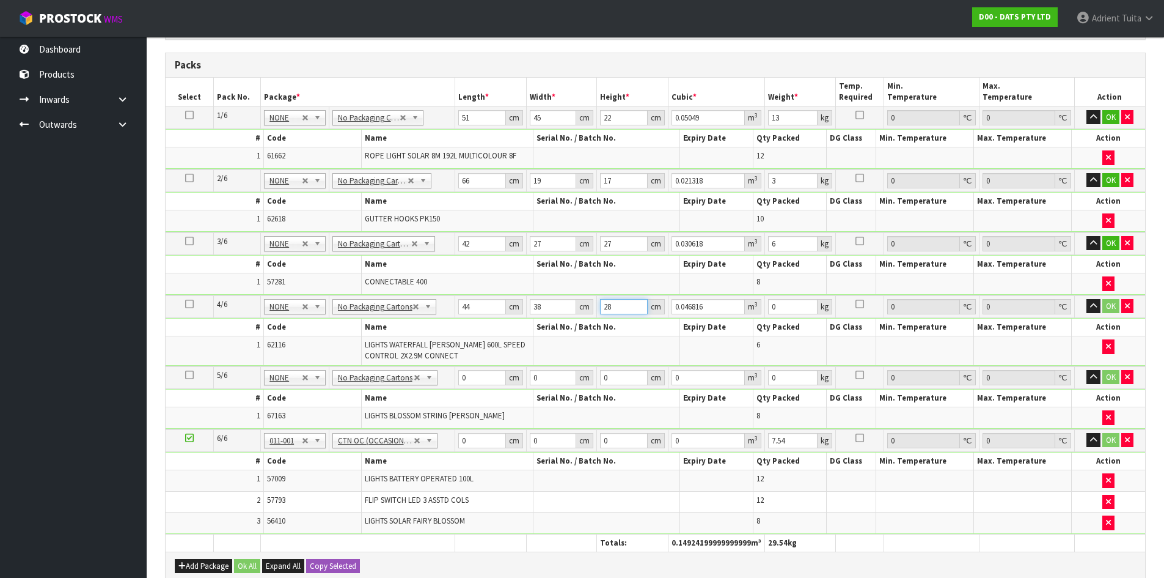
type input "2"
type input "0.003344"
type input "25"
type input "0.0418"
type input "25"
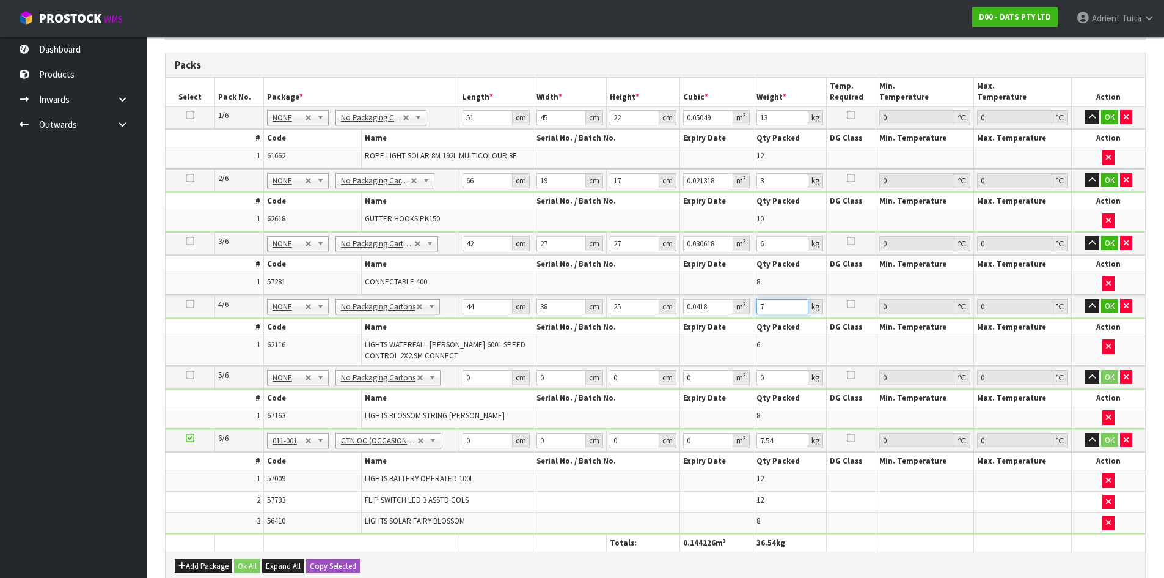
type input "7"
click at [489, 370] on input "0" at bounding box center [488, 377] width 50 height 15
type input "42"
type input "34"
type input "2"
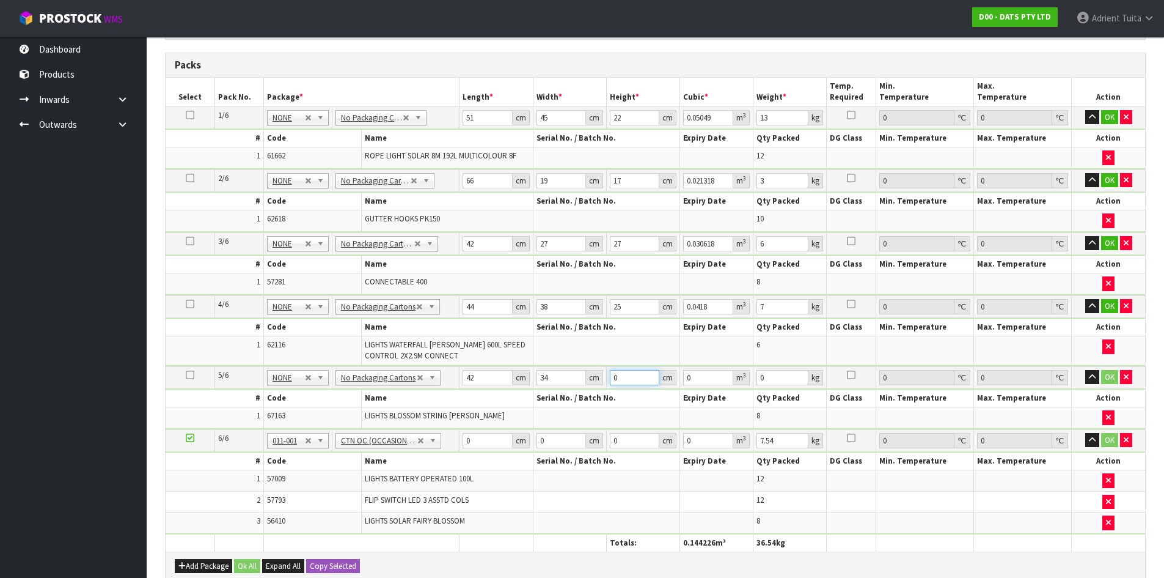
type input "0.002856"
type input "27"
type input "0.038556"
type input "27"
type input "6"
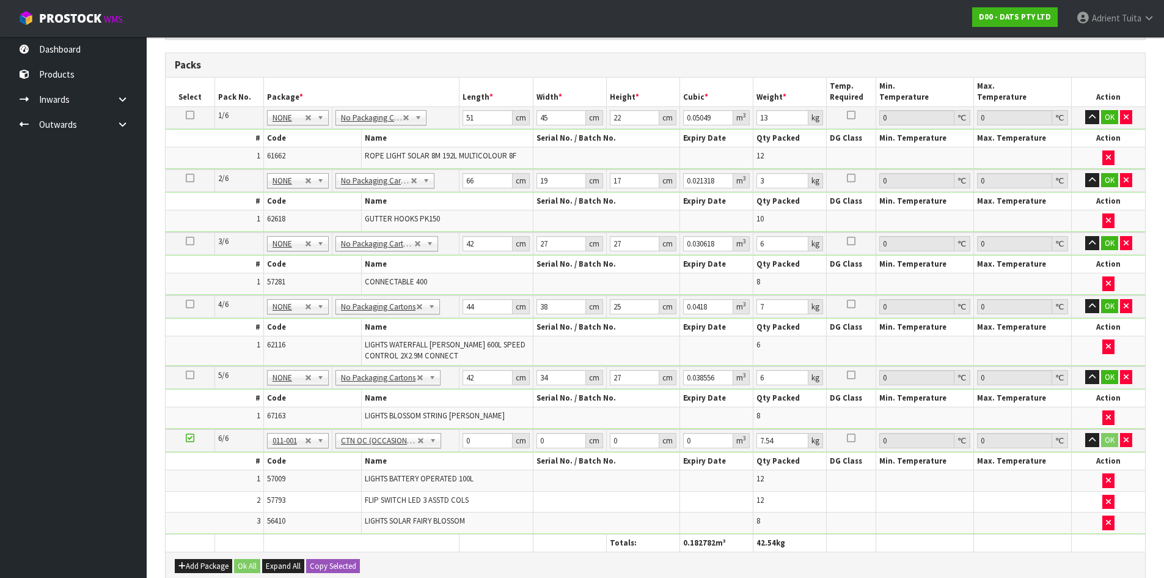
drag, startPoint x: 477, startPoint y: 431, endPoint x: 476, endPoint y: 422, distance: 9.3
click at [480, 431] on td "0 cm" at bounding box center [496, 440] width 73 height 23
click at [484, 434] on input "0" at bounding box center [488, 440] width 50 height 15
type input "50"
type input "28"
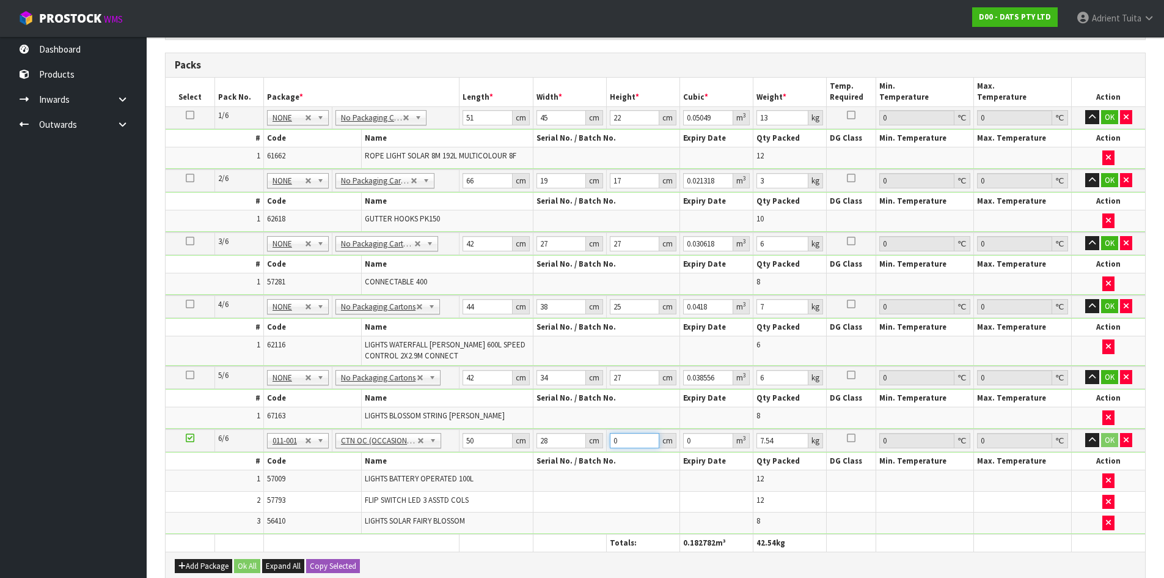
type input "4"
type input "0.0056"
type input "44"
type input "0.0616"
type input "44"
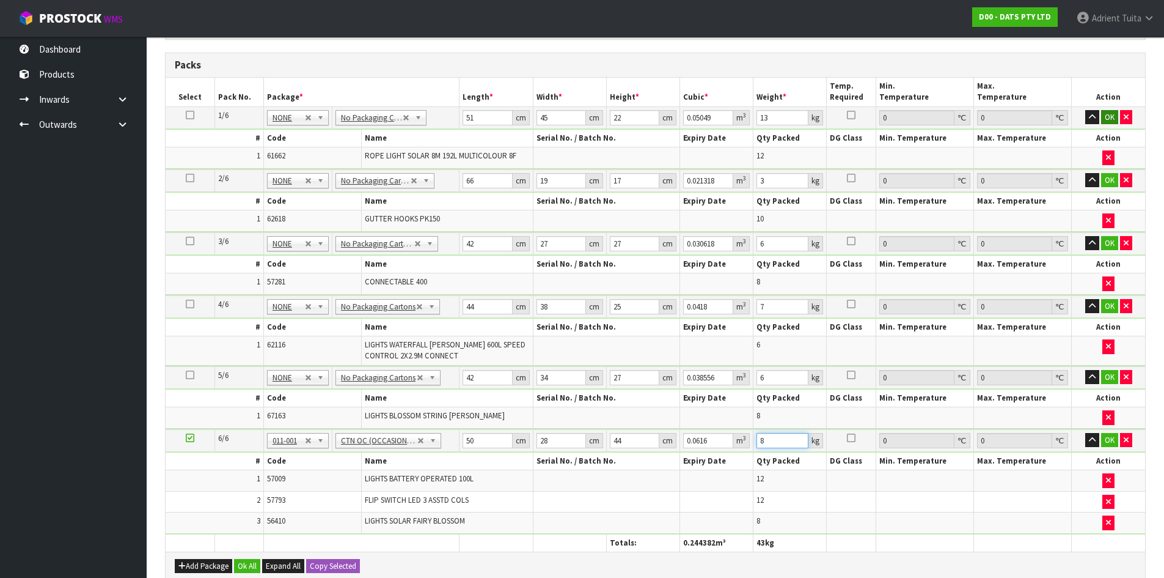
type input "8"
click at [1106, 116] on button "OK" at bounding box center [1110, 117] width 17 height 15
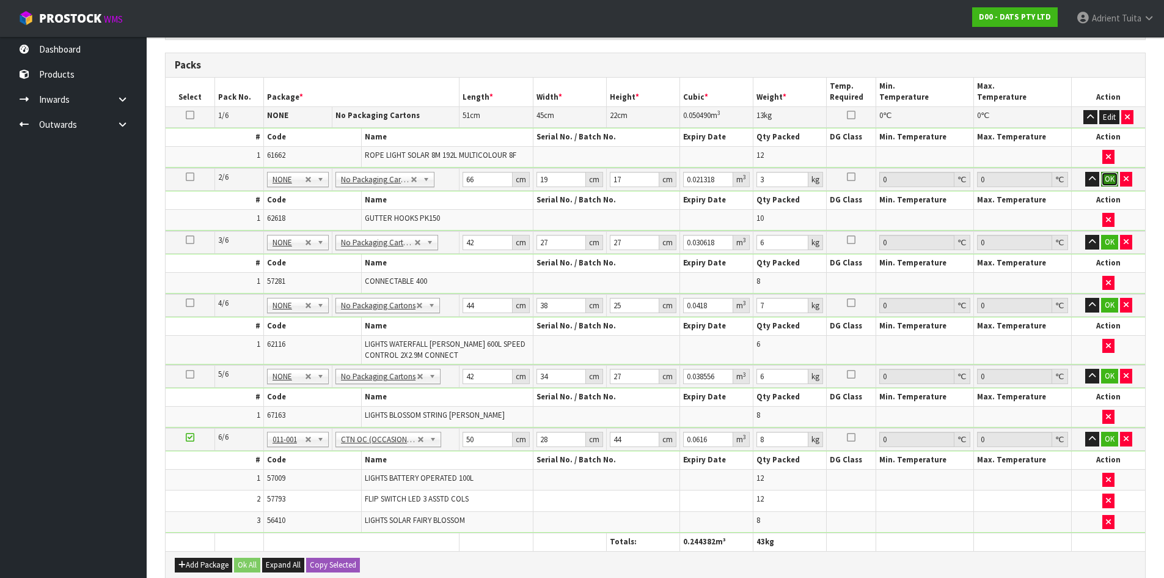
click at [1106, 177] on button "OK" at bounding box center [1110, 179] width 17 height 15
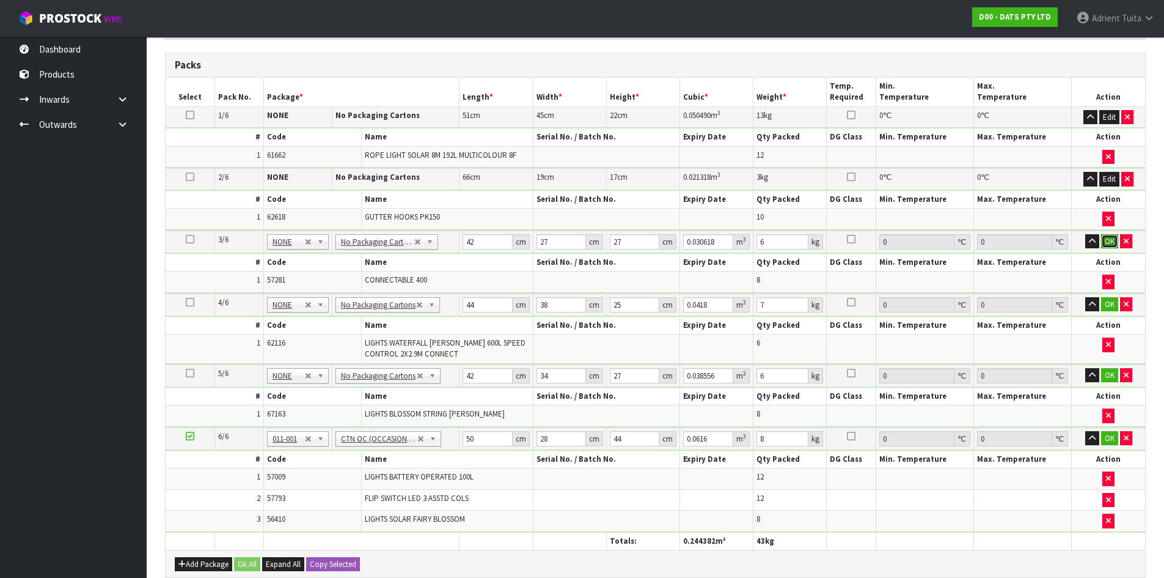
click at [1111, 245] on button "OK" at bounding box center [1110, 241] width 17 height 15
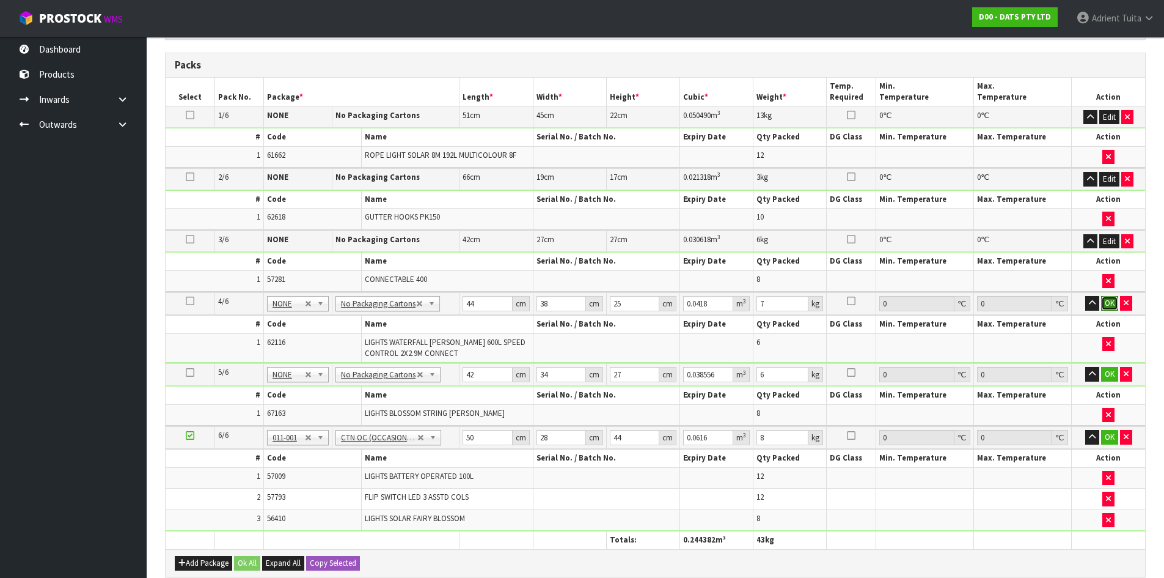
click at [1105, 301] on button "OK" at bounding box center [1110, 303] width 17 height 15
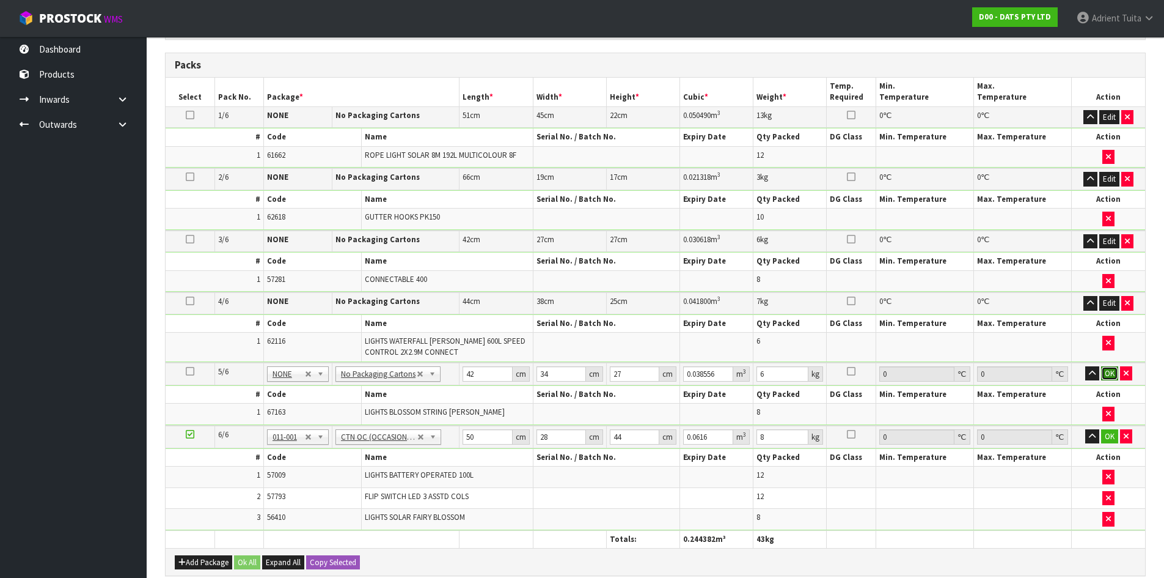
click at [1105, 375] on button "OK" at bounding box center [1110, 373] width 17 height 15
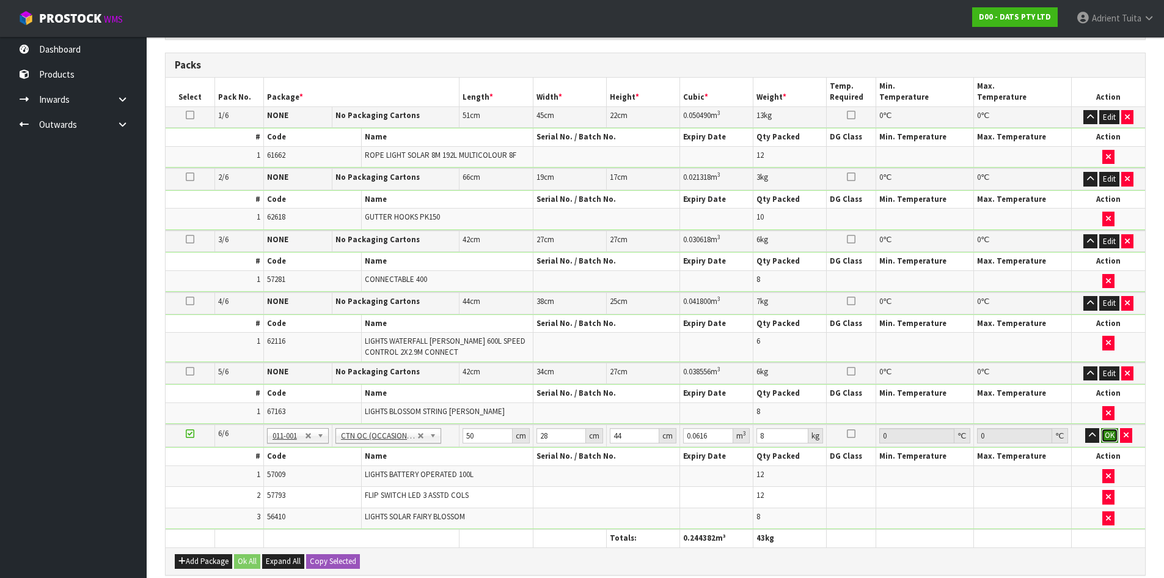
click at [1107, 432] on button "OK" at bounding box center [1110, 435] width 17 height 15
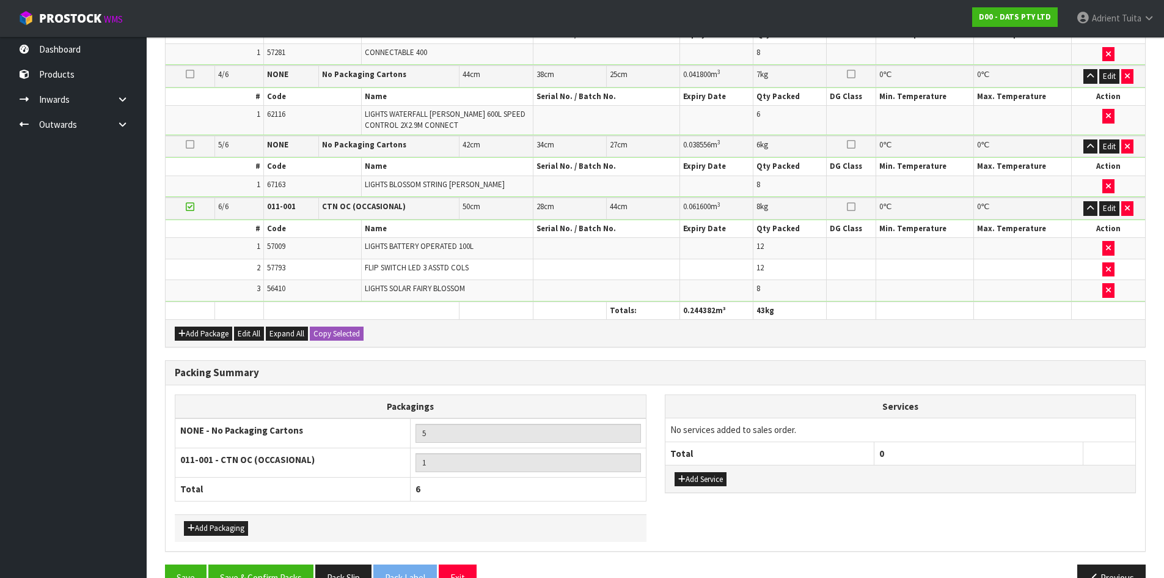
scroll to position [530, 0]
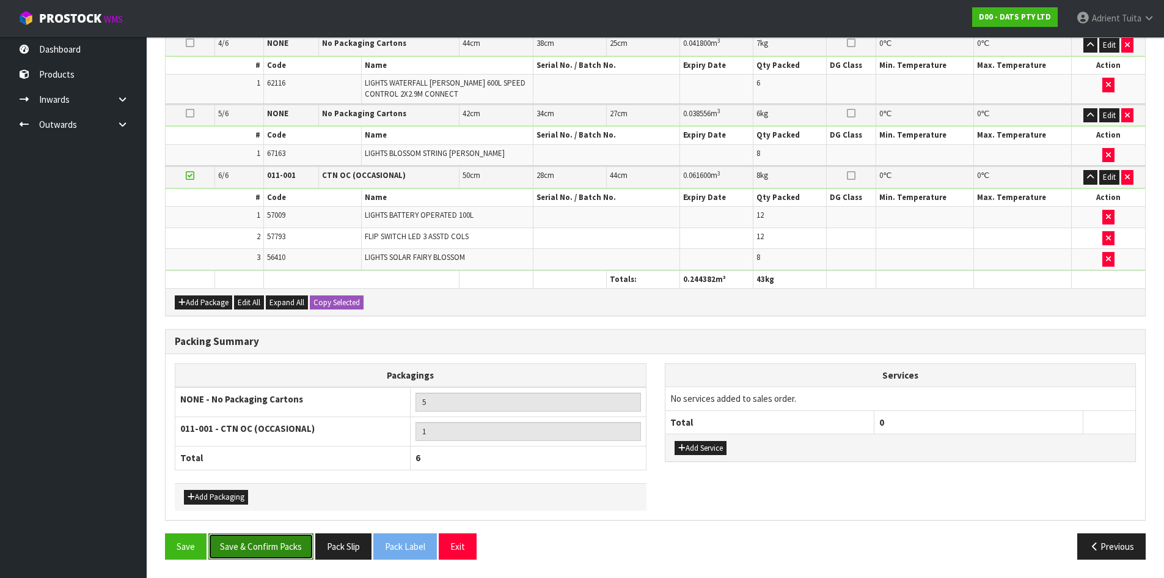
click at [284, 545] on button "Save & Confirm Packs" at bounding box center [260, 546] width 105 height 26
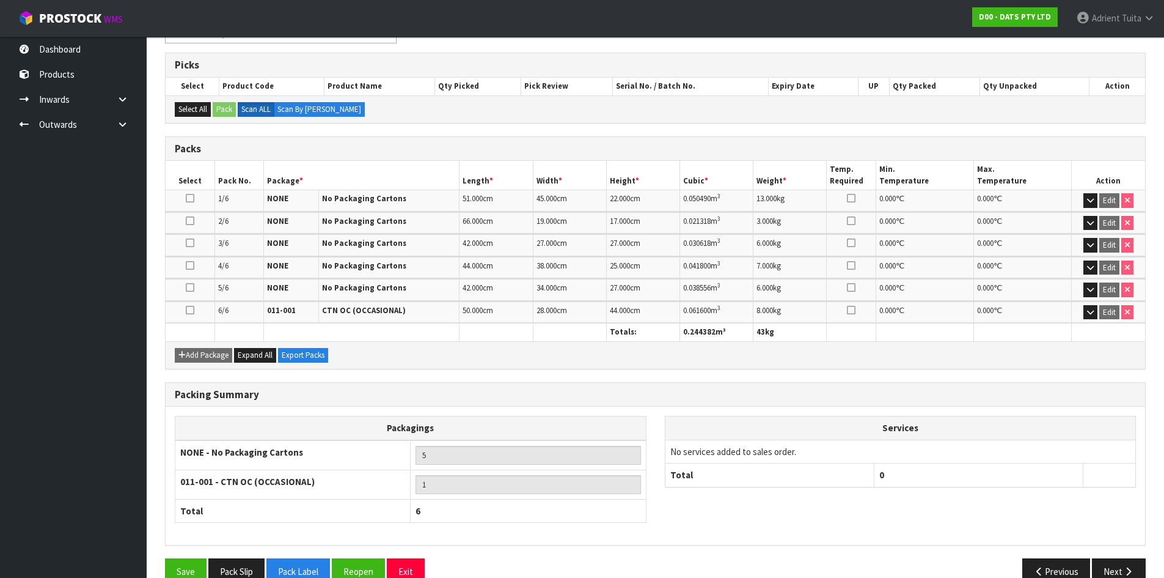
scroll to position [259, 0]
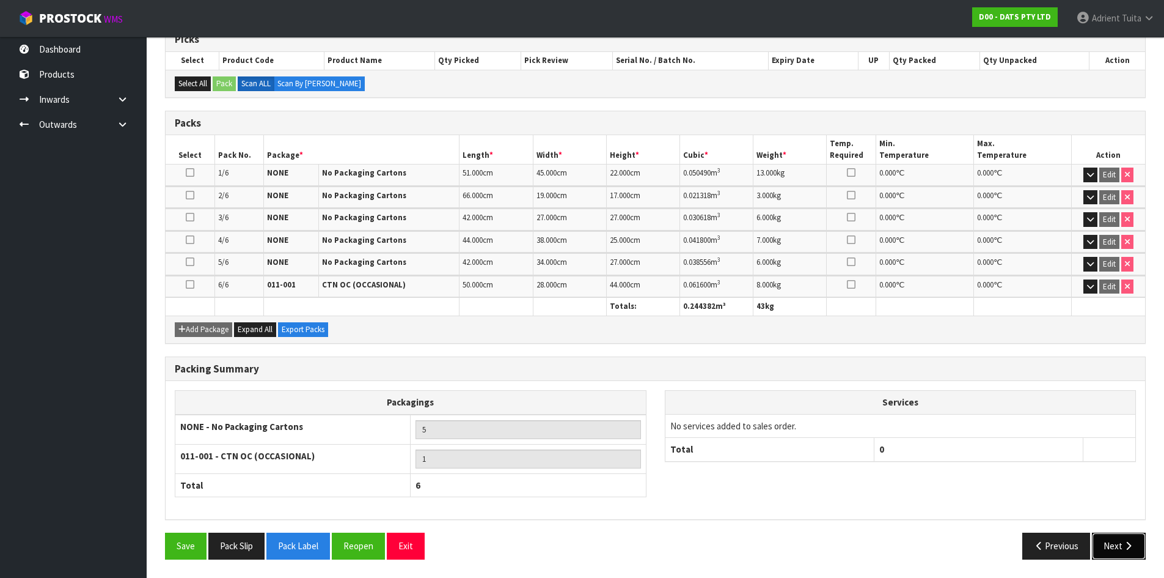
click at [1120, 542] on button "Next" at bounding box center [1119, 545] width 54 height 26
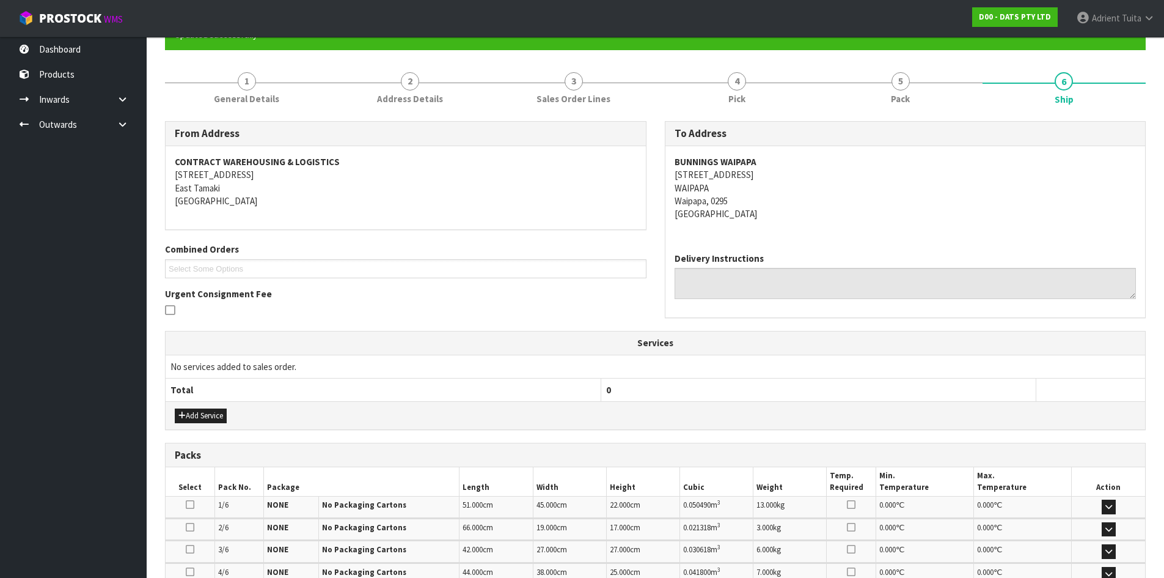
scroll to position [331, 0]
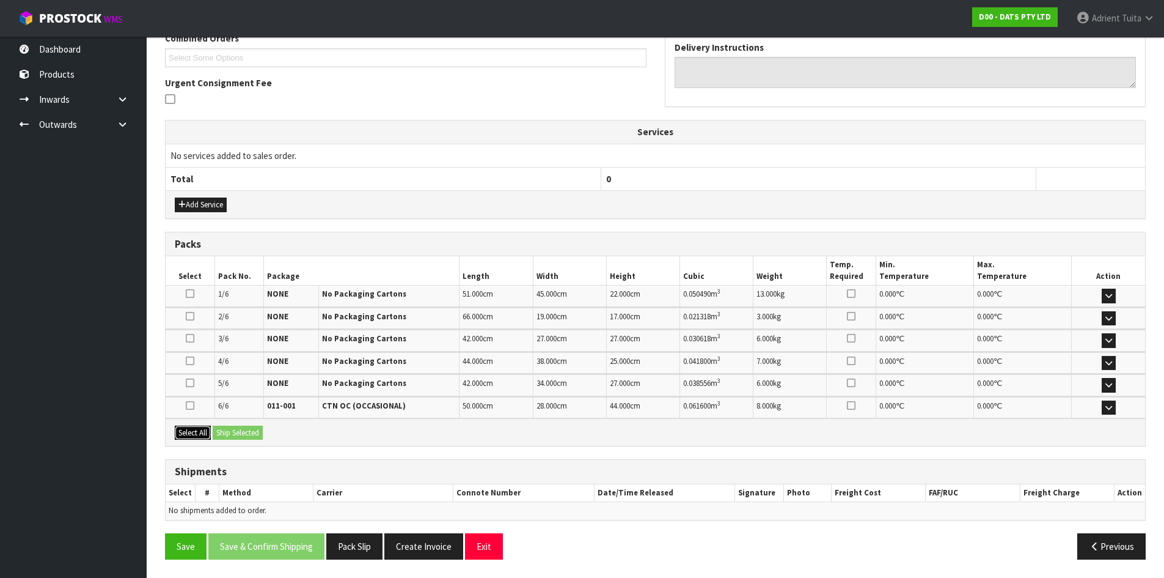
drag, startPoint x: 202, startPoint y: 432, endPoint x: 209, endPoint y: 433, distance: 7.4
click at [204, 433] on button "Select All" at bounding box center [193, 432] width 36 height 15
click at [229, 433] on button "Ship Selected" at bounding box center [238, 432] width 50 height 15
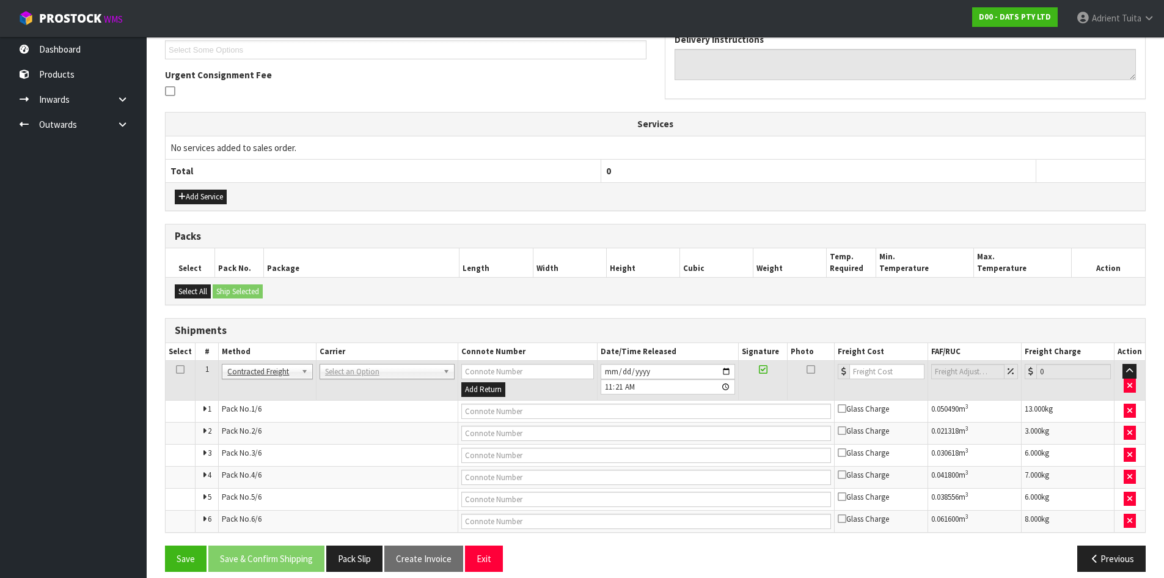
scroll to position [351, 0]
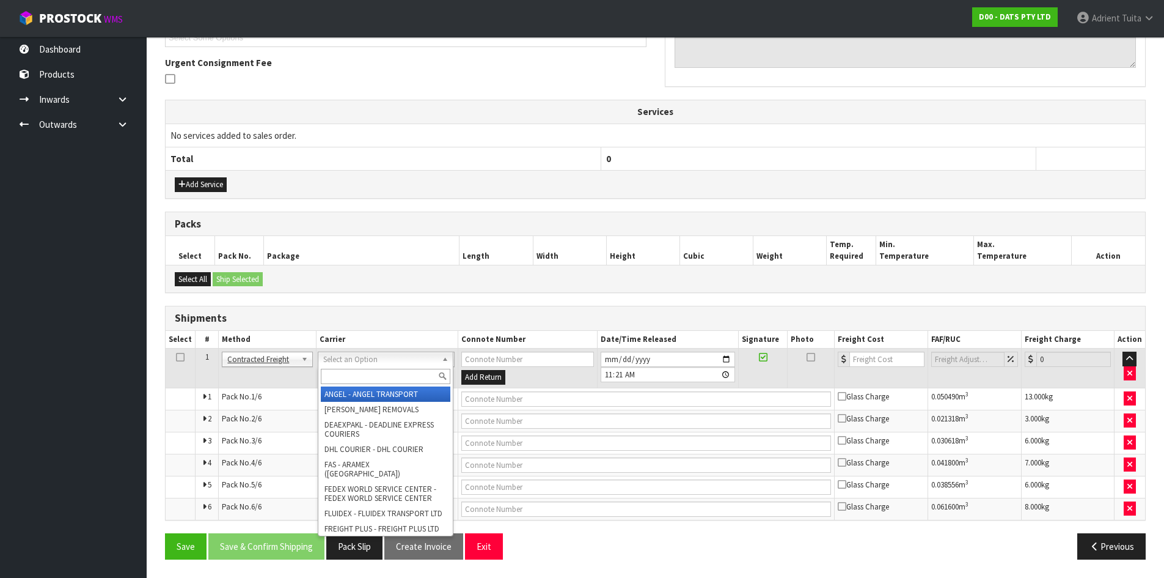
click at [359, 375] on input "text" at bounding box center [386, 376] width 130 height 15
type input "NZP"
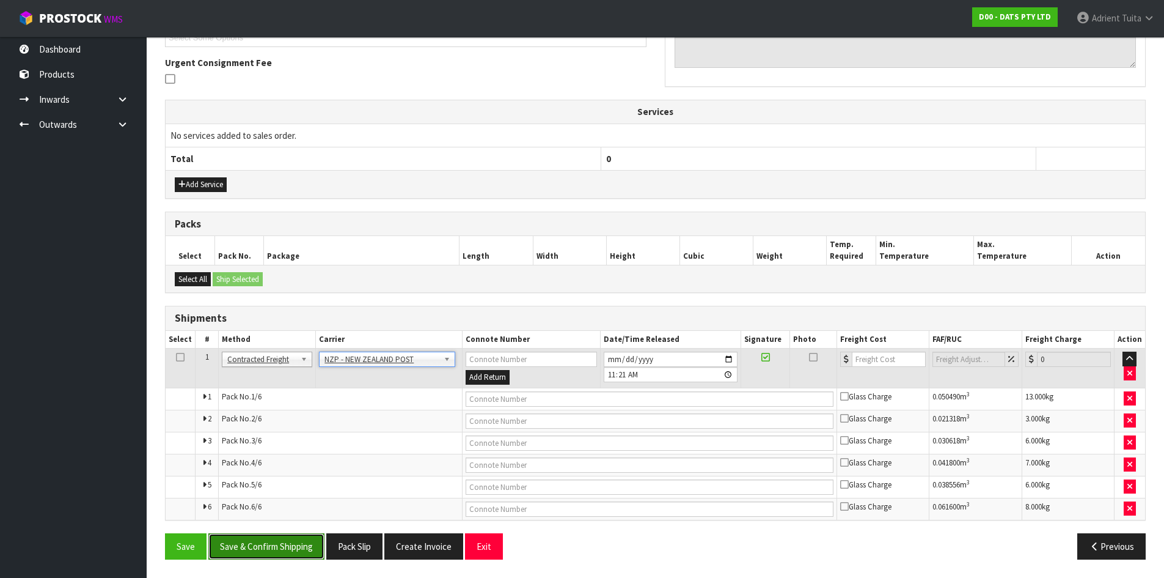
click at [290, 550] on button "Save & Confirm Shipping" at bounding box center [266, 546] width 116 height 26
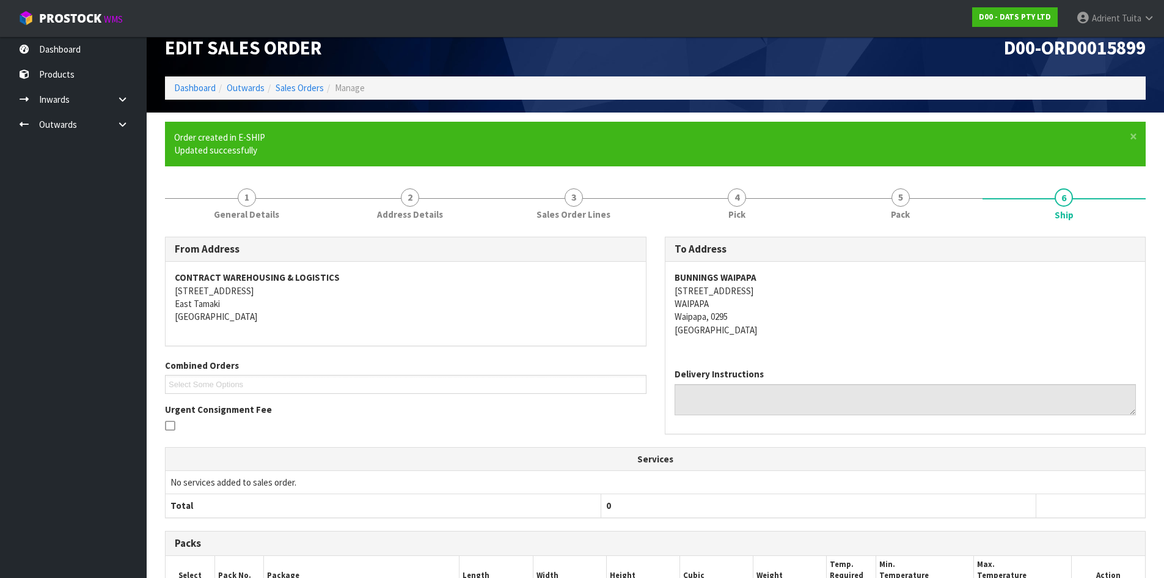
scroll to position [329, 0]
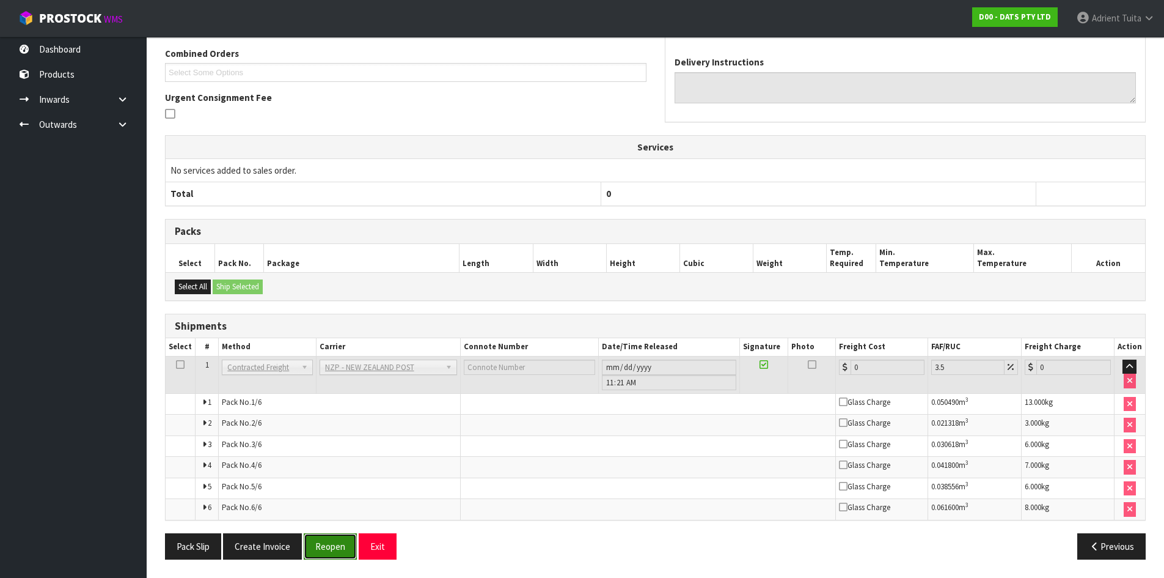
click at [344, 545] on button "Reopen" at bounding box center [330, 546] width 53 height 26
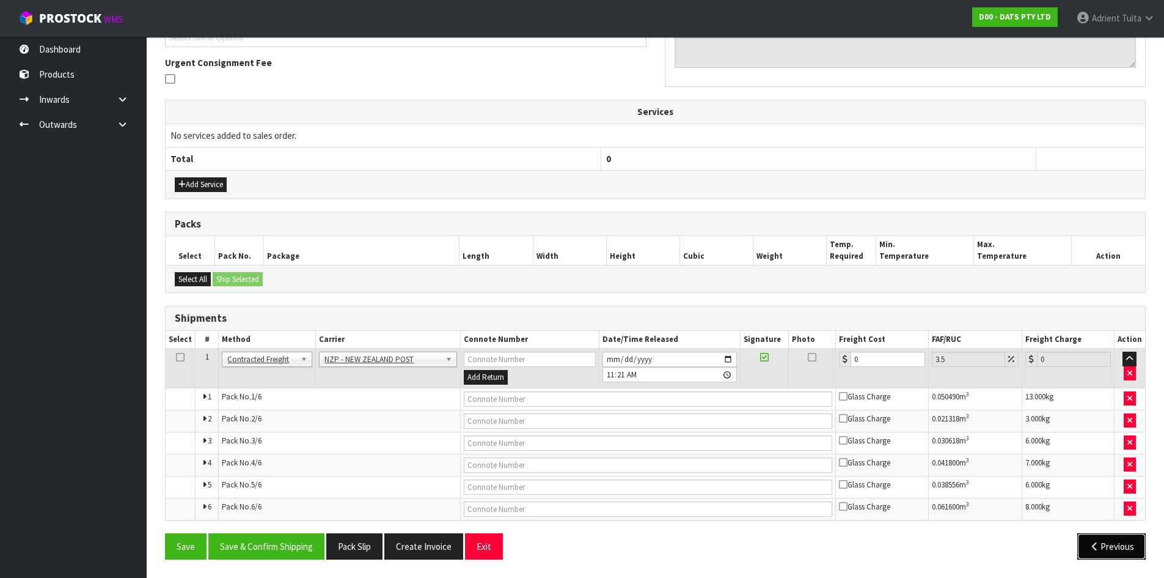
click at [1105, 537] on button "Previous" at bounding box center [1112, 546] width 68 height 26
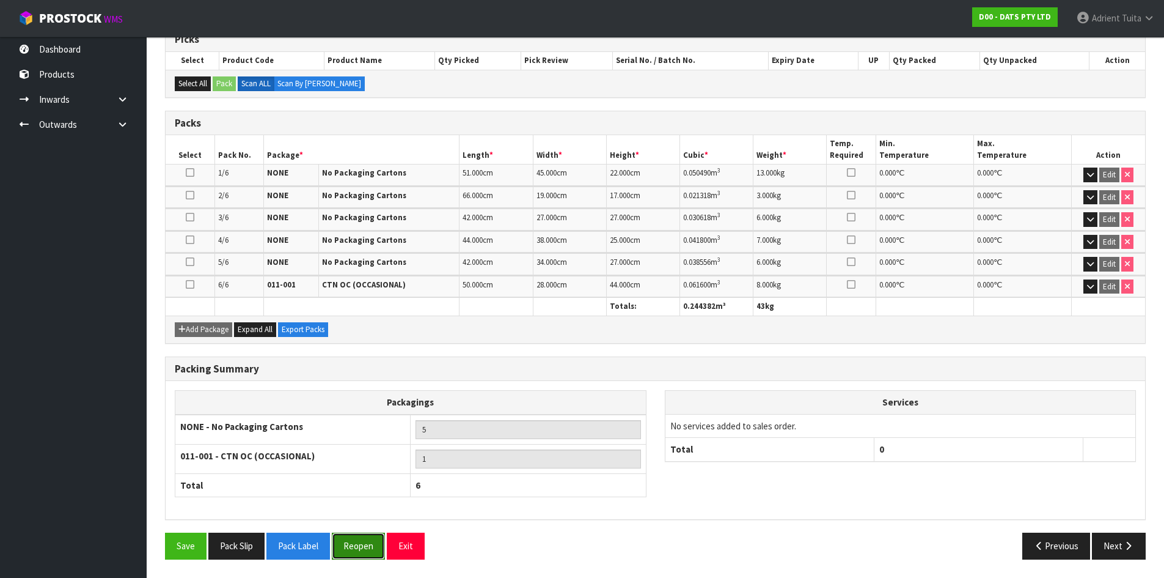
click at [357, 547] on button "Reopen" at bounding box center [358, 545] width 53 height 26
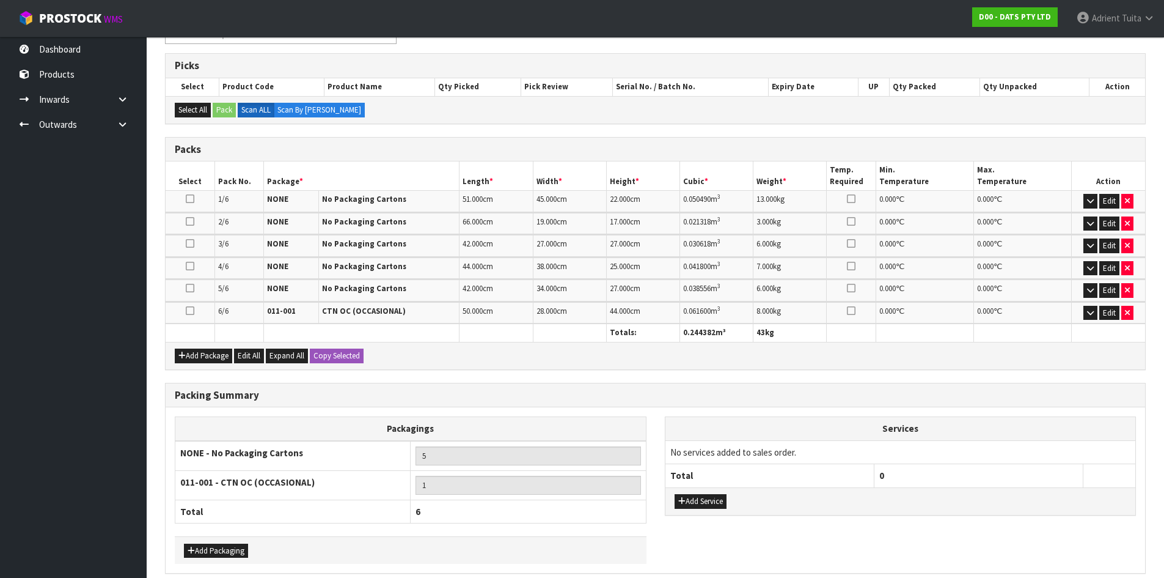
scroll to position [286, 0]
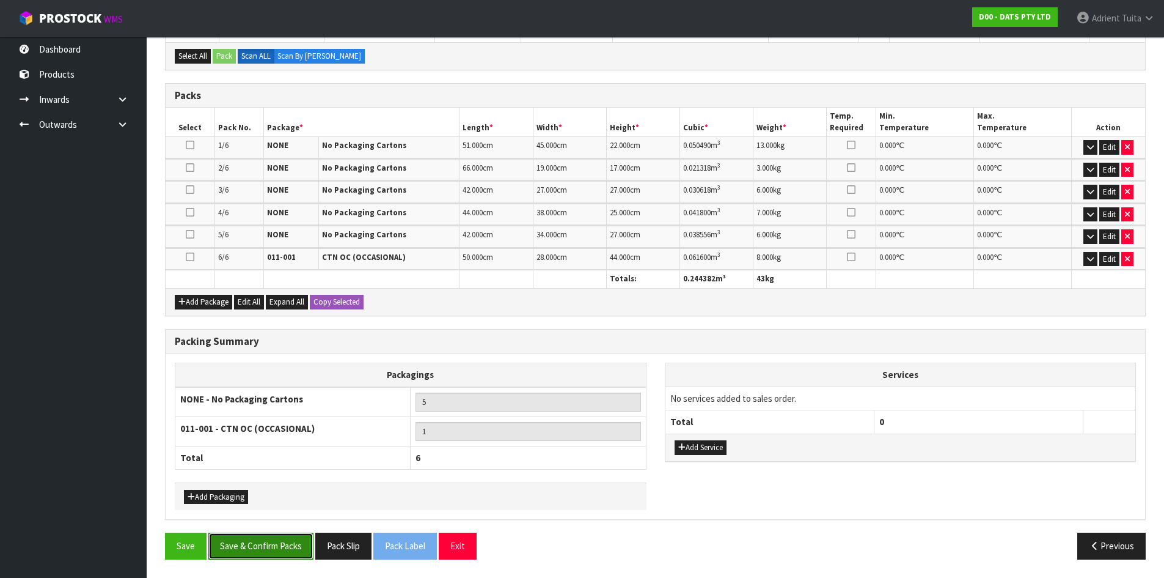
click at [274, 547] on button "Save & Confirm Packs" at bounding box center [260, 545] width 105 height 26
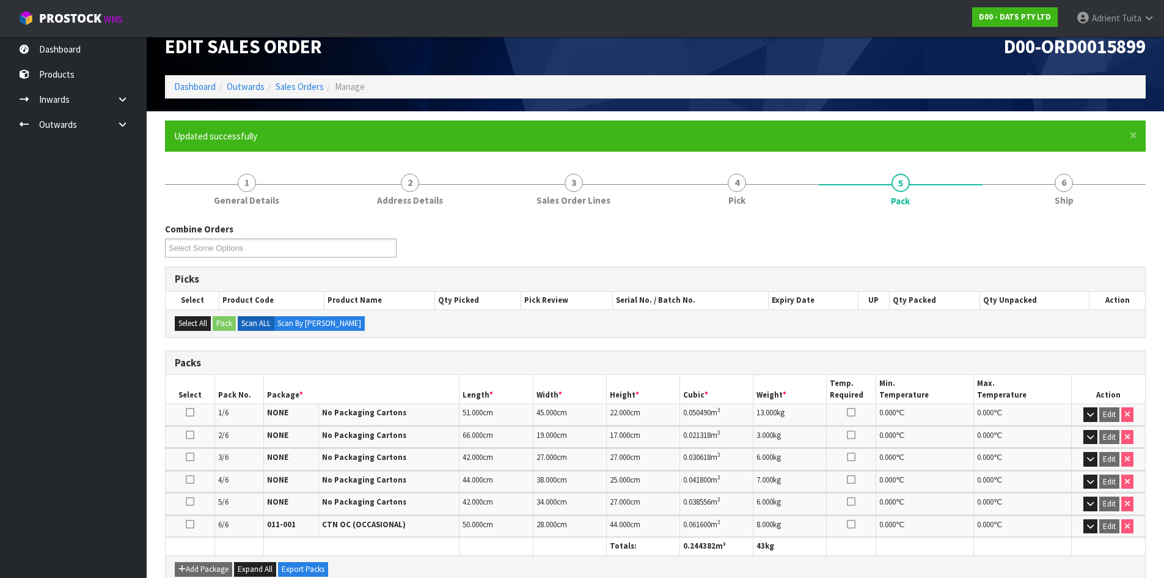
scroll to position [14, 0]
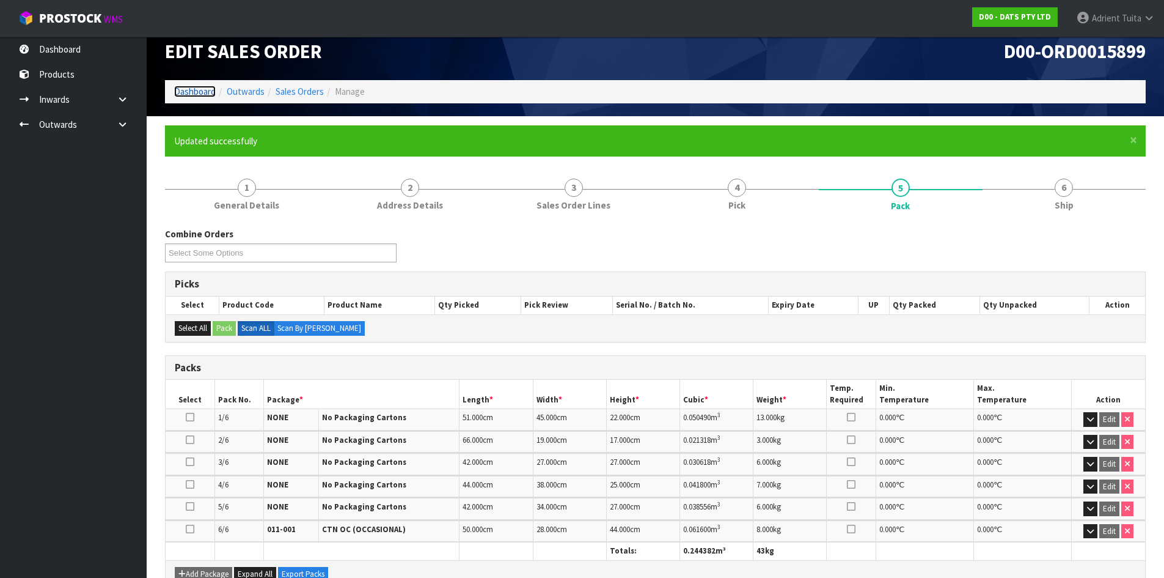
click at [208, 89] on link "Dashboard" at bounding box center [195, 92] width 42 height 12
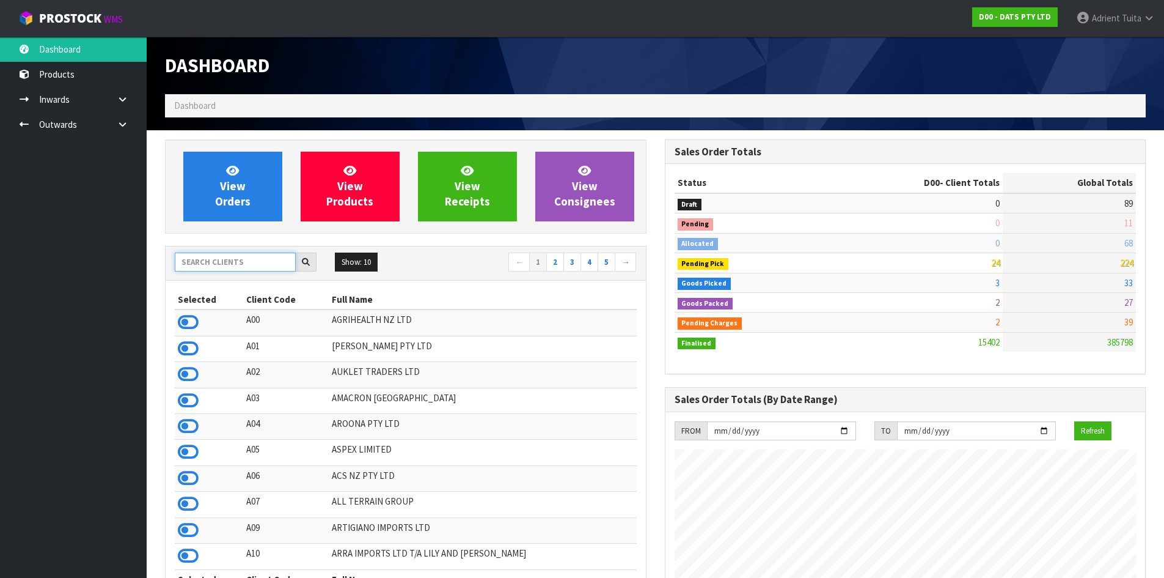
click at [222, 254] on input "text" at bounding box center [235, 261] width 121 height 19
type input "NERO"
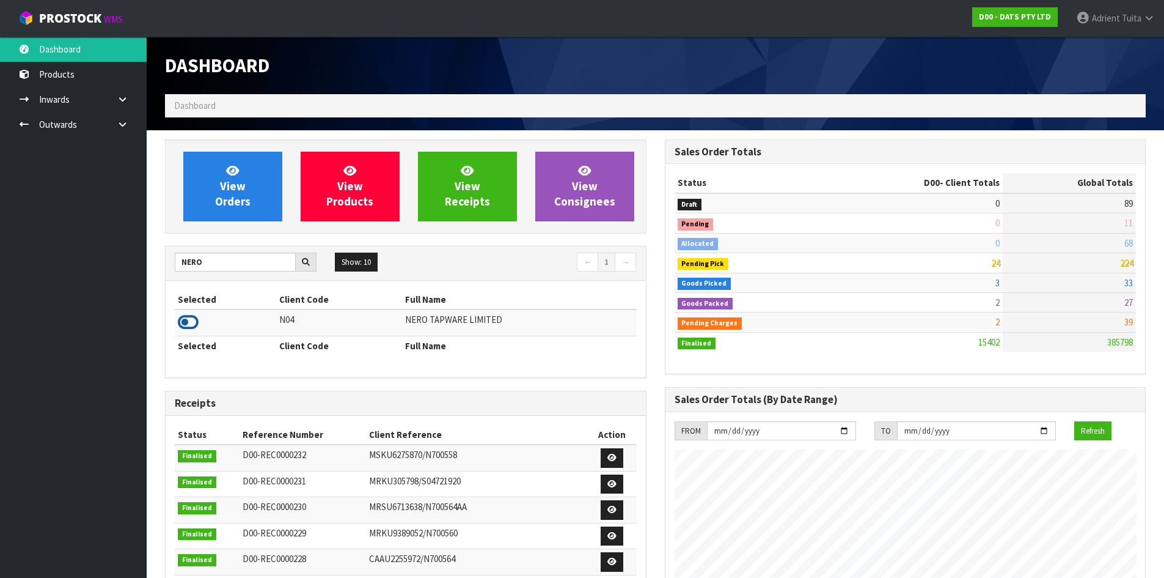
click at [191, 323] on icon at bounding box center [188, 322] width 21 height 18
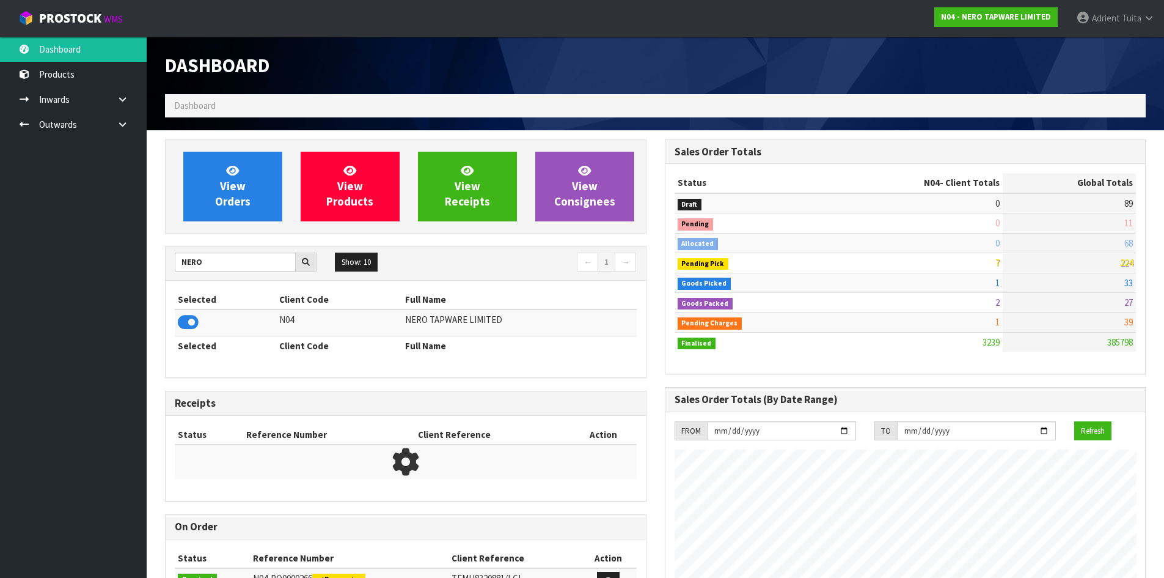
scroll to position [952, 499]
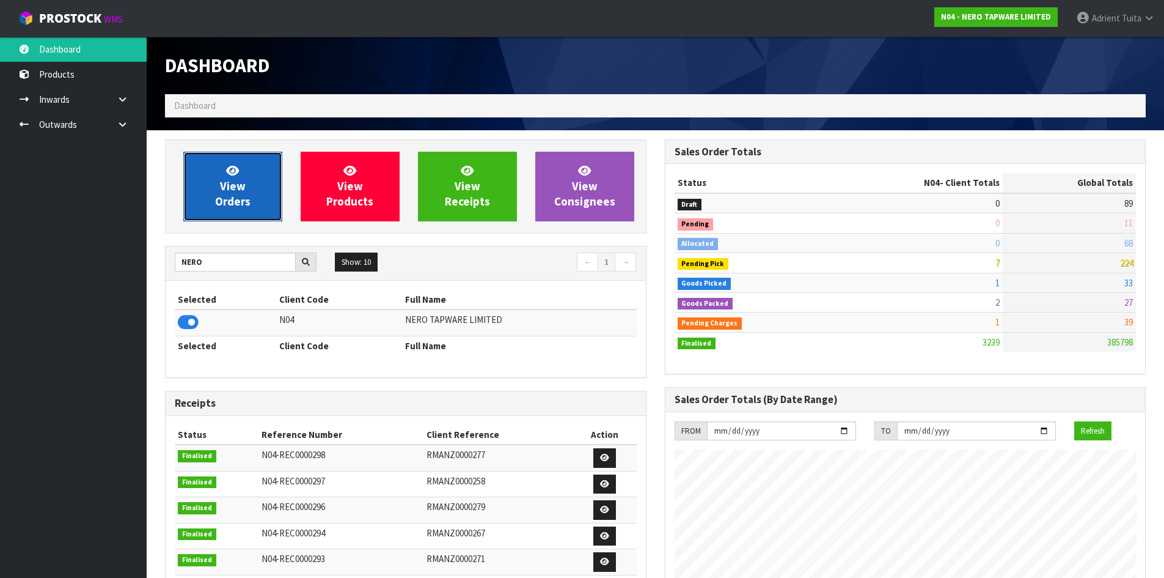
click at [237, 167] on icon at bounding box center [232, 170] width 13 height 12
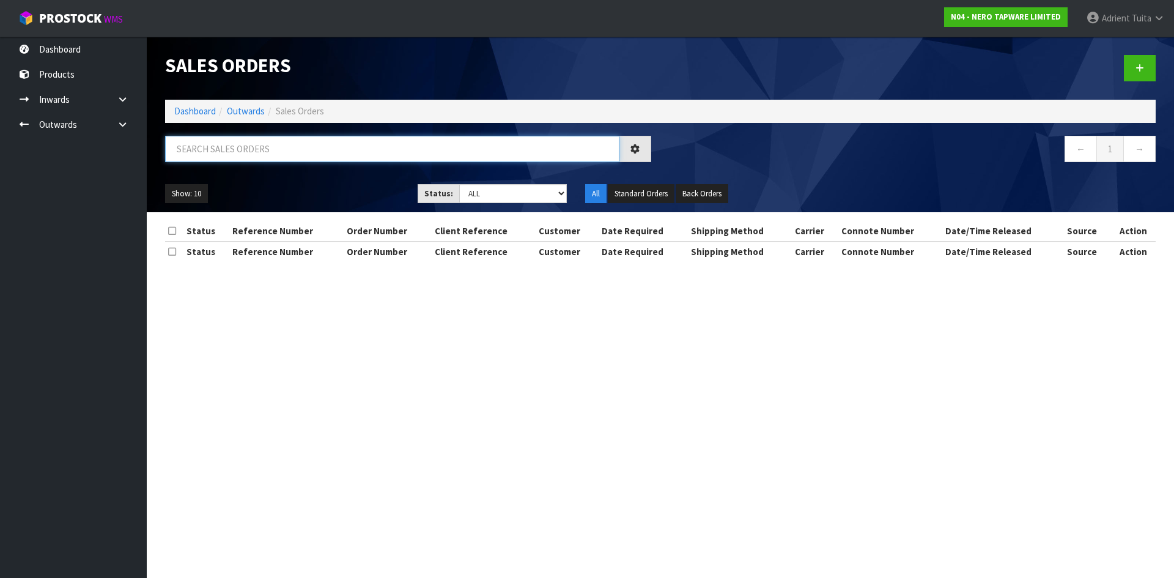
click at [244, 145] on input "text" at bounding box center [392, 149] width 454 height 26
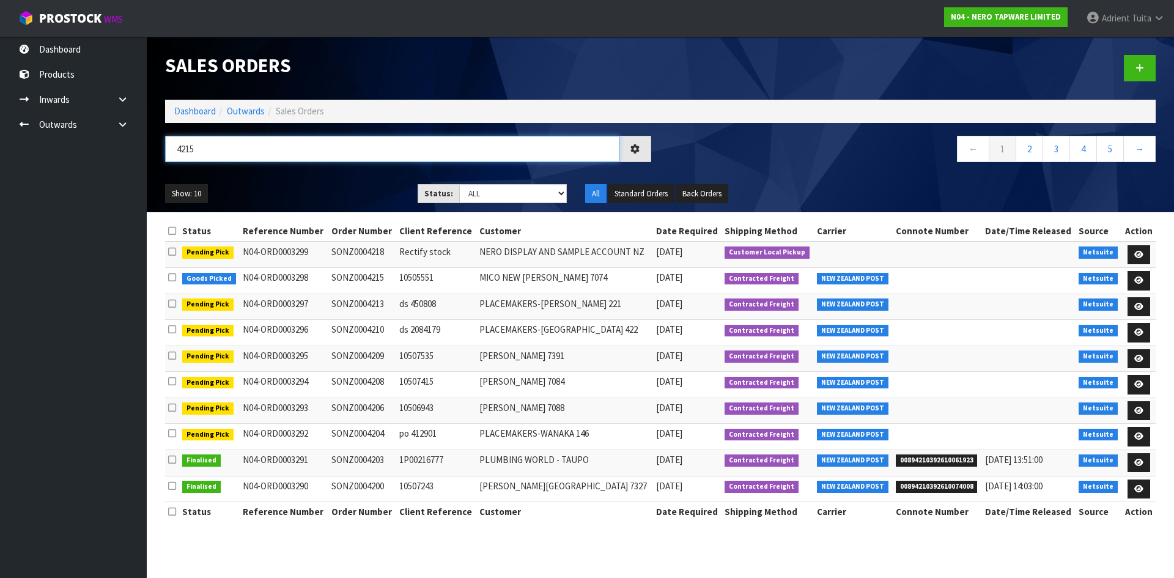
type input "4215"
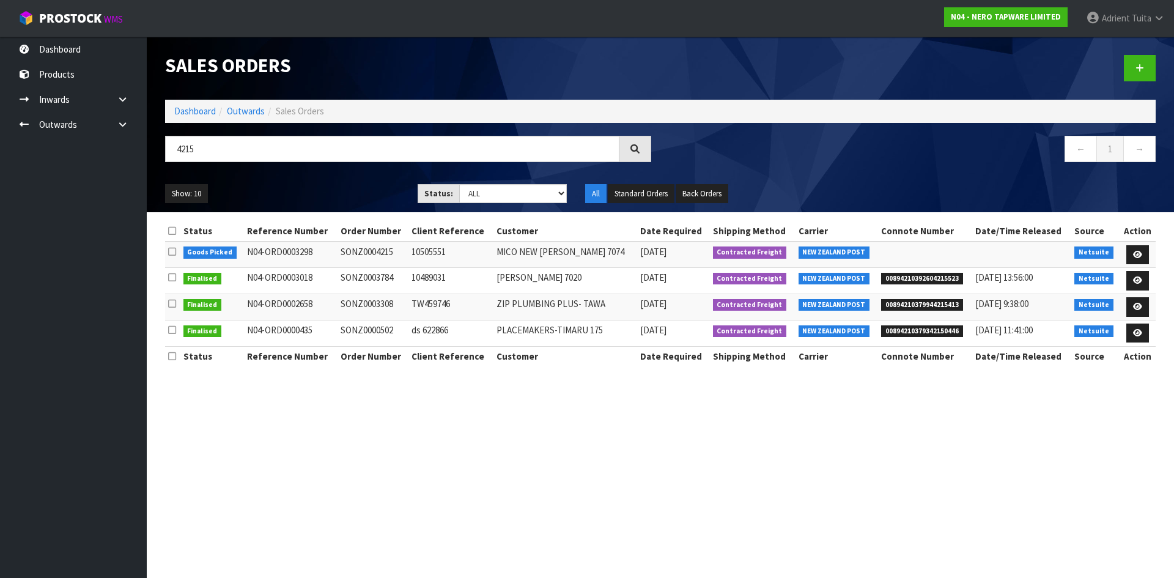
click at [1131, 265] on td at bounding box center [1137, 254] width 36 height 26
click at [1131, 260] on link at bounding box center [1137, 255] width 23 height 20
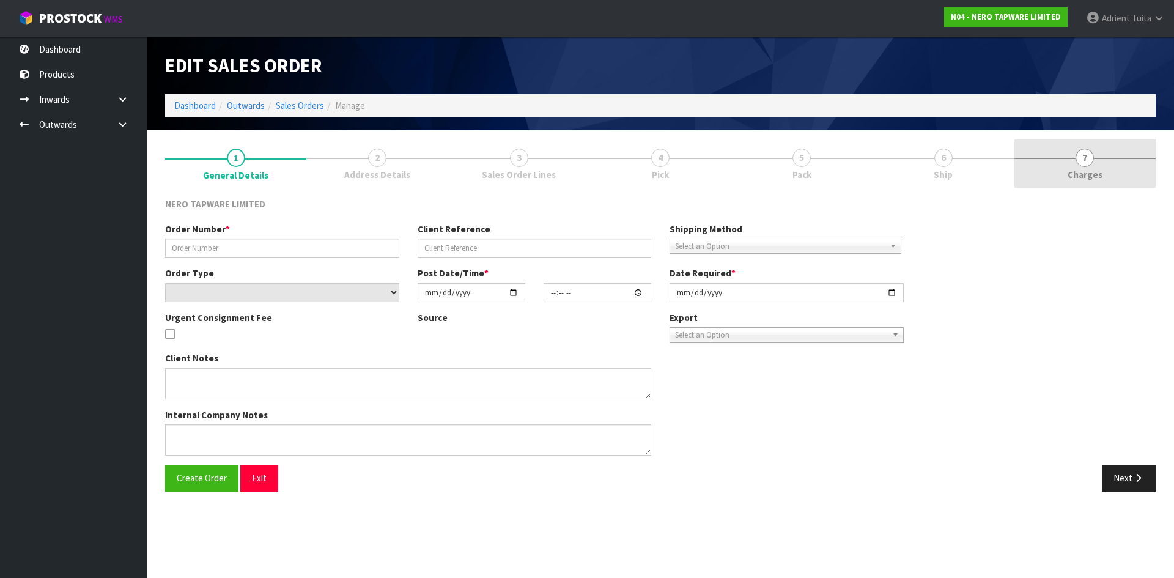
type input "SONZ0004215"
type input "10505551"
select select "number:0"
type input "[DATE]"
type input "10:30:07.000"
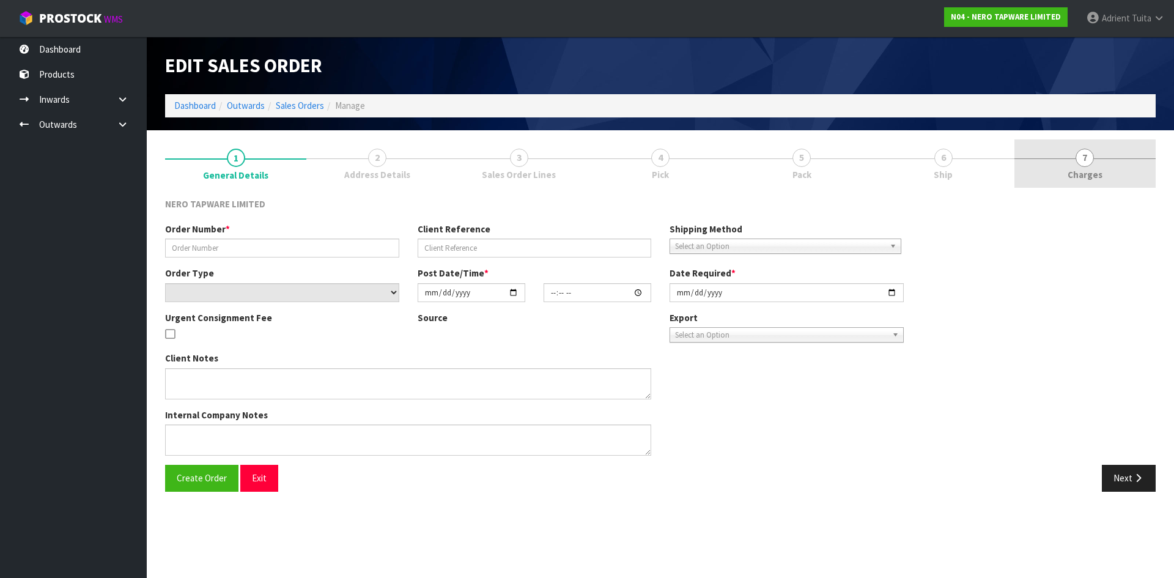
type input "[DATE]"
type textarea "pls dispatch today"
click at [872, 158] on link "5 Pack" at bounding box center [801, 163] width 141 height 48
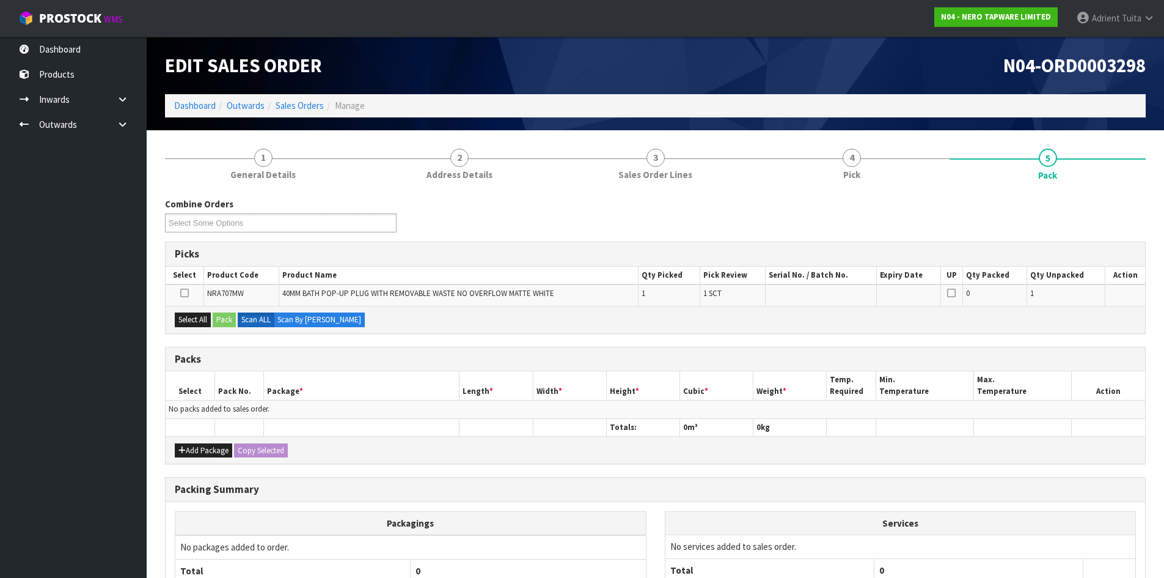
click at [1081, 158] on link "5 Pack" at bounding box center [1048, 163] width 196 height 49
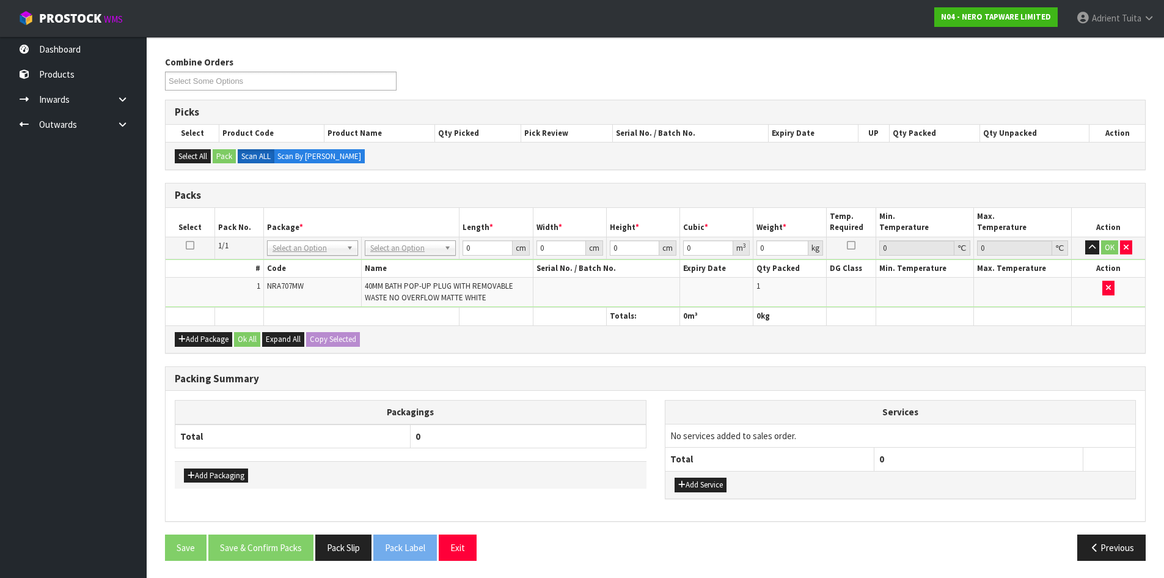
scroll to position [143, 0]
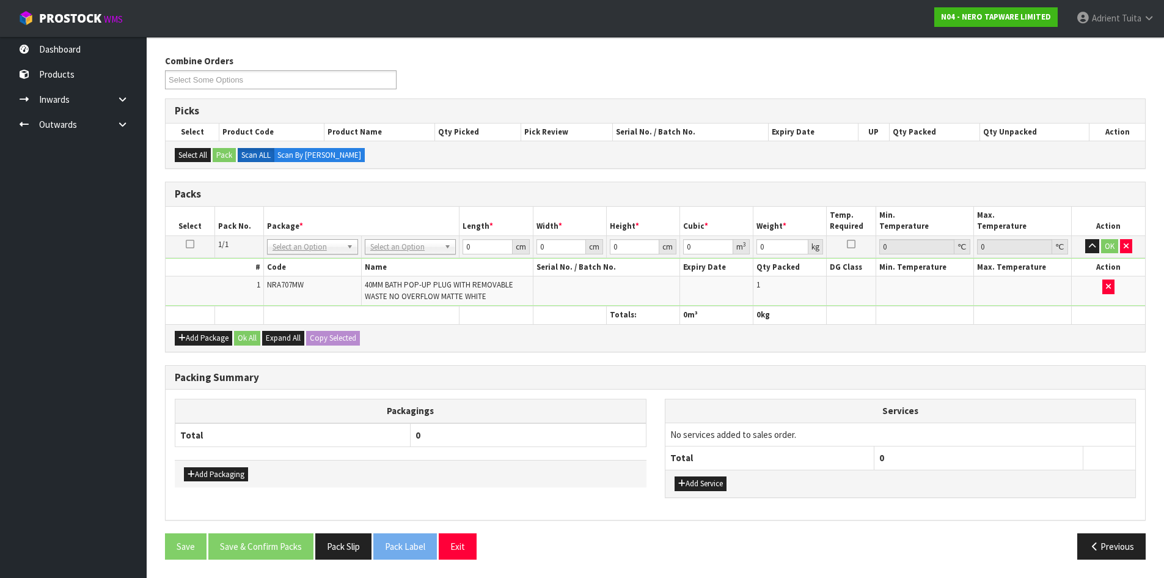
drag, startPoint x: 392, startPoint y: 246, endPoint x: 393, endPoint y: 264, distance: 17.8
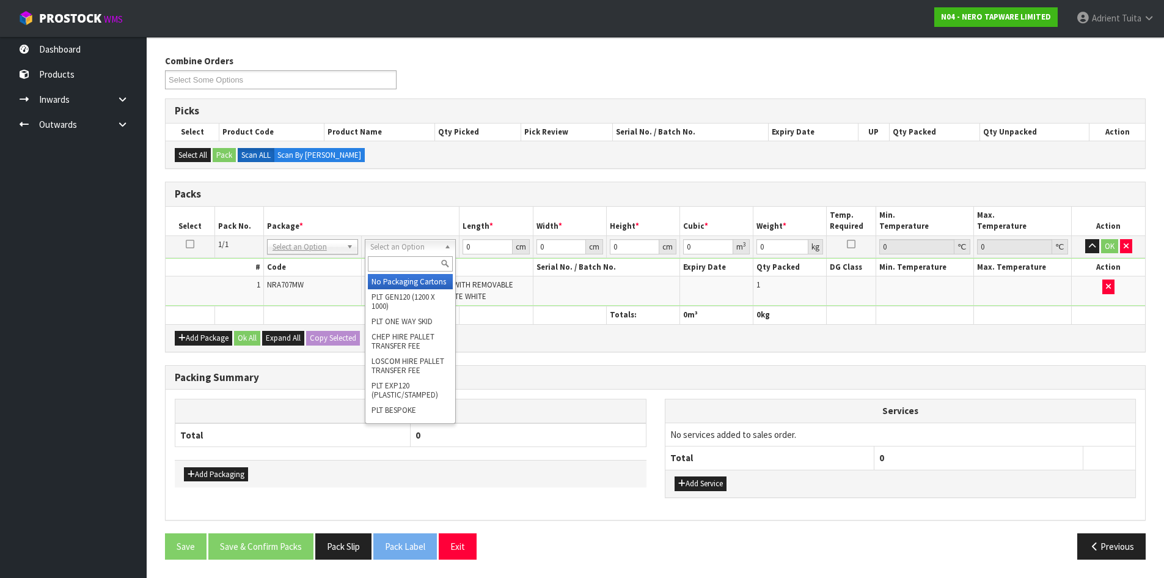
click at [393, 265] on input "text" at bounding box center [410, 263] width 85 height 15
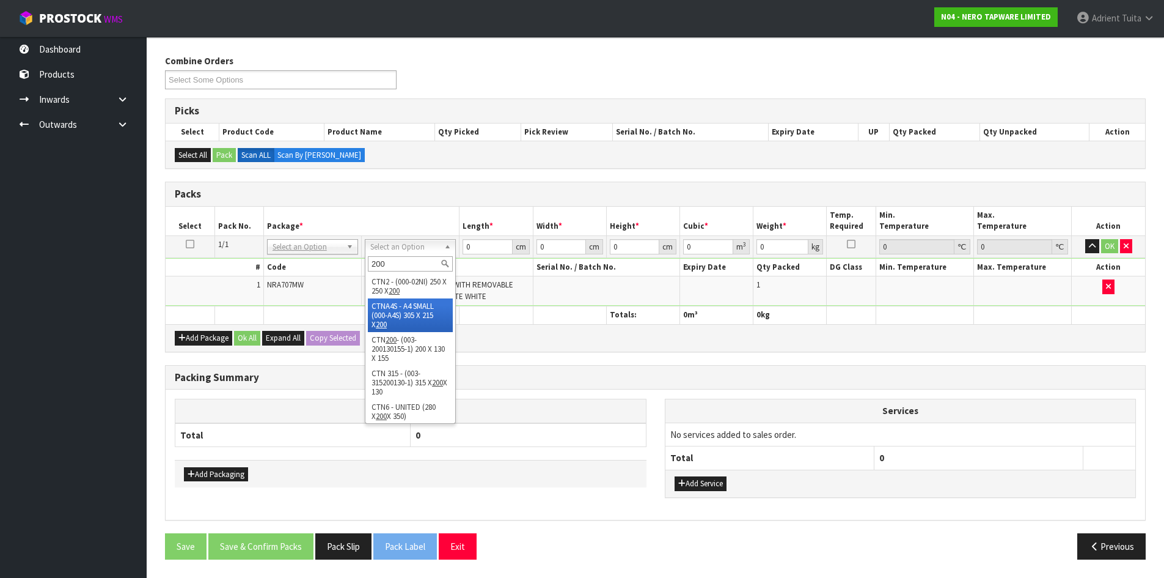
scroll to position [3, 0]
type input "200"
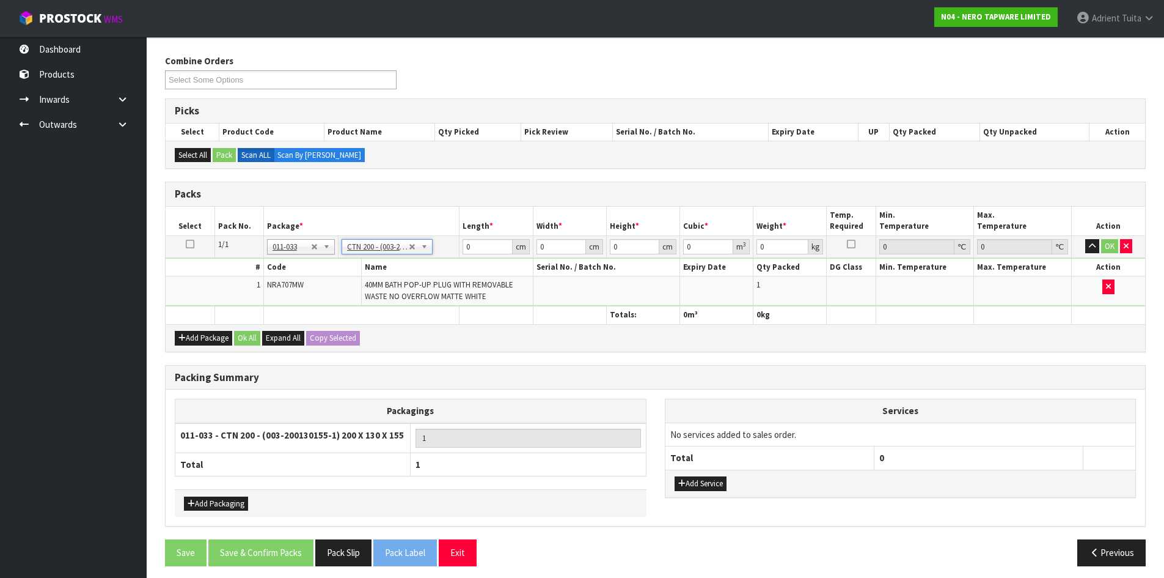
type input "20"
type input "13"
type input "15.5"
type input "0.00403"
type input "0.52"
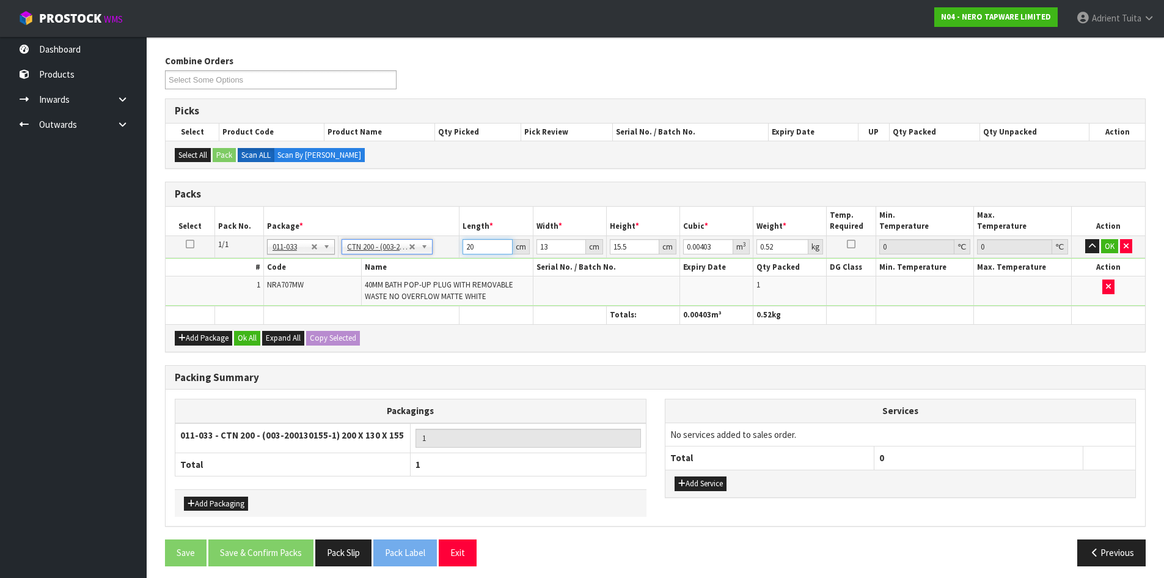
click at [471, 246] on input "20" at bounding box center [488, 246] width 50 height 15
type input "2"
type input "0.000403"
type input "21"
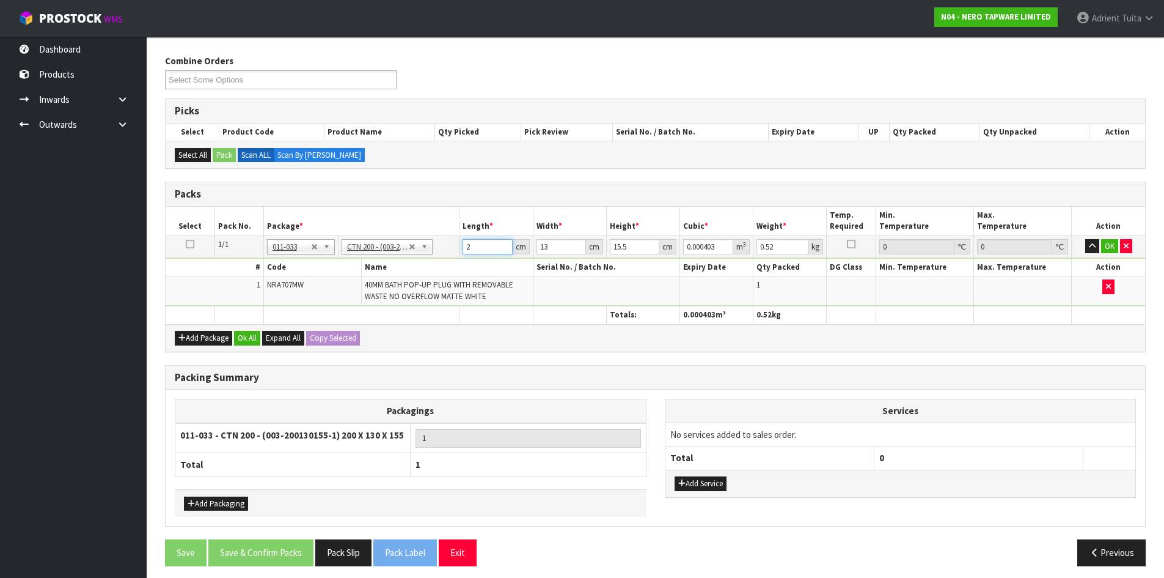
type input "0.004232"
type input "21"
type input "1"
type input "0.000325"
type input "14"
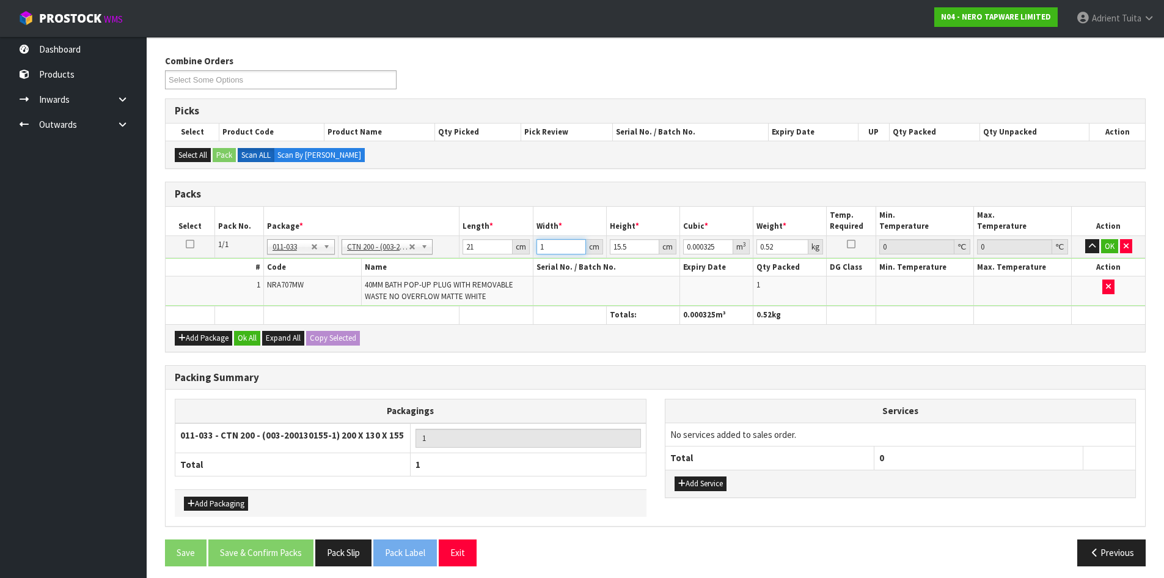
type input "0.004557"
type input "14"
type input "1"
type input "0.000294"
type input "17"
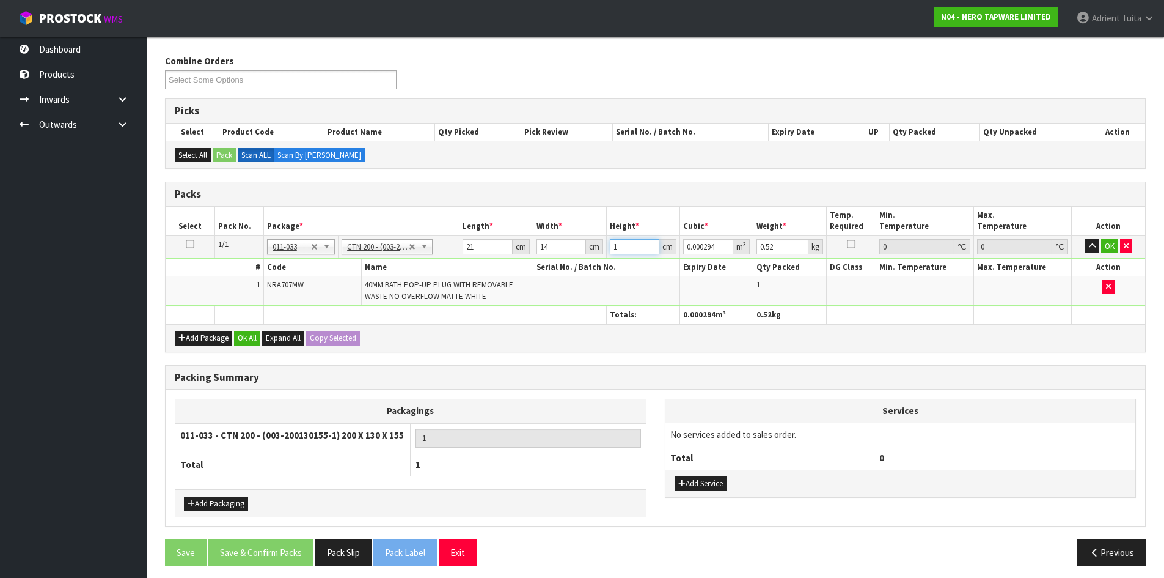
type input "0.004998"
type input "17"
type input "1"
click at [1109, 248] on button "OK" at bounding box center [1110, 246] width 17 height 15
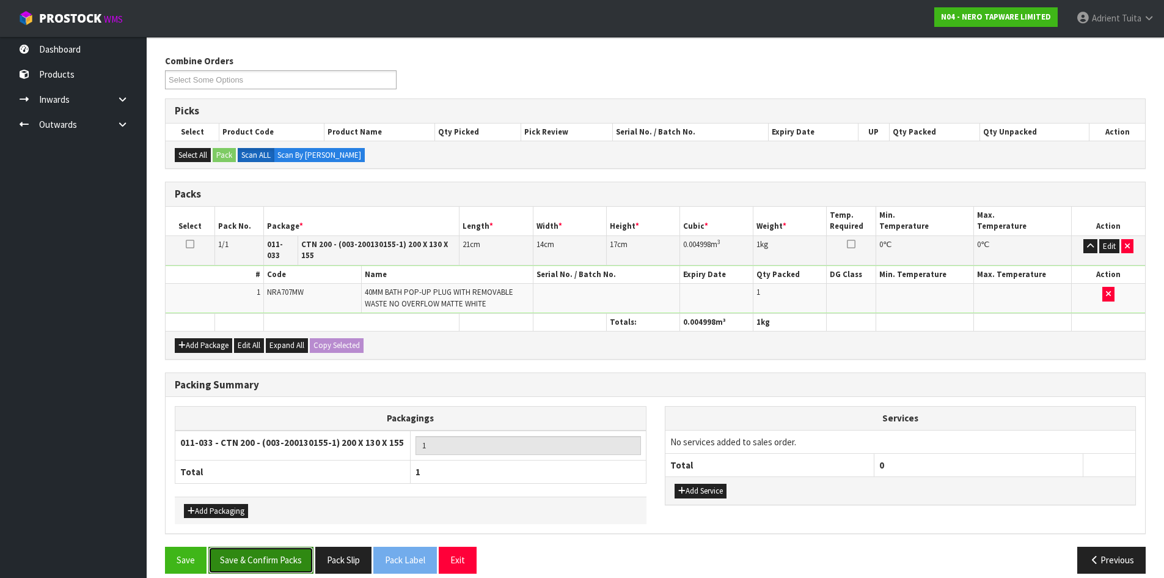
click at [266, 558] on button "Save & Confirm Packs" at bounding box center [260, 559] width 105 height 26
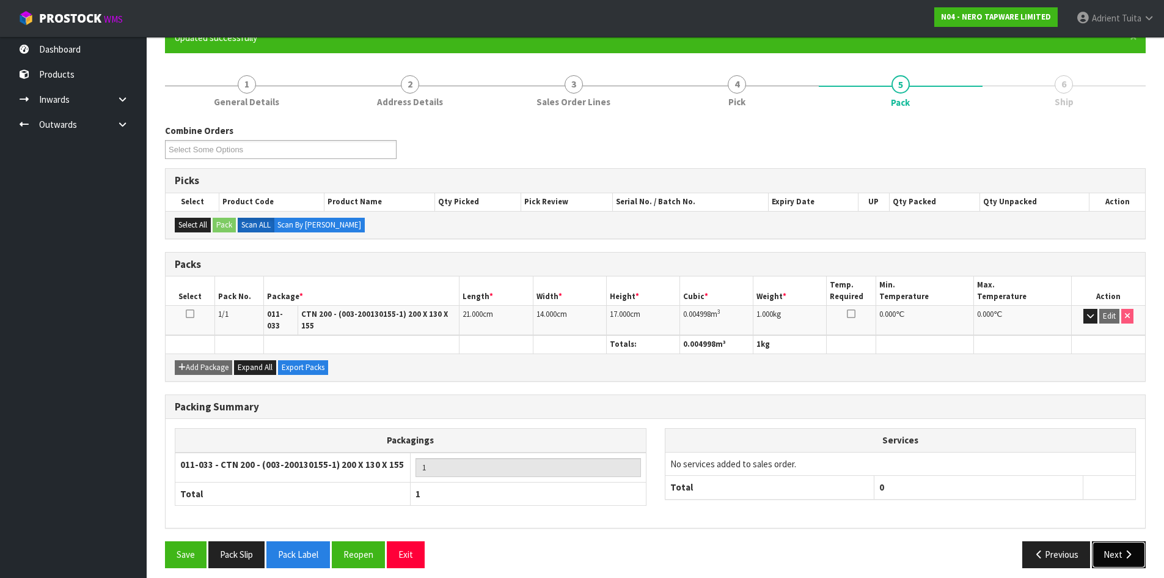
click at [1114, 553] on button "Next" at bounding box center [1119, 554] width 54 height 26
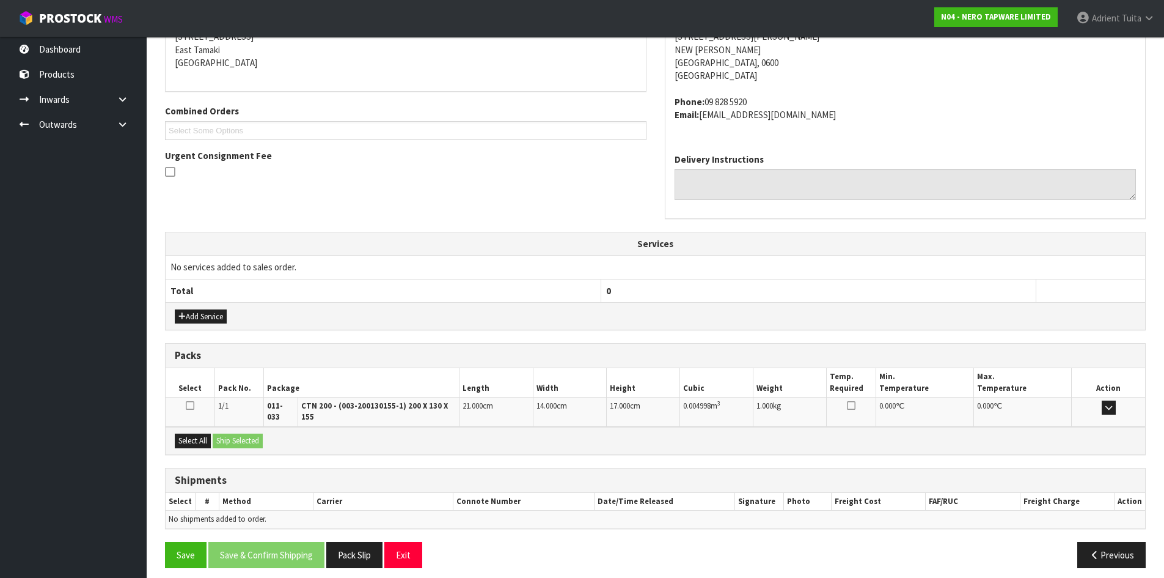
scroll to position [259, 0]
click at [200, 440] on div "Select All Ship Selected" at bounding box center [656, 440] width 980 height 28
click at [202, 436] on button "Select All" at bounding box center [193, 440] width 36 height 15
click at [256, 433] on button "Ship Selected" at bounding box center [238, 440] width 50 height 15
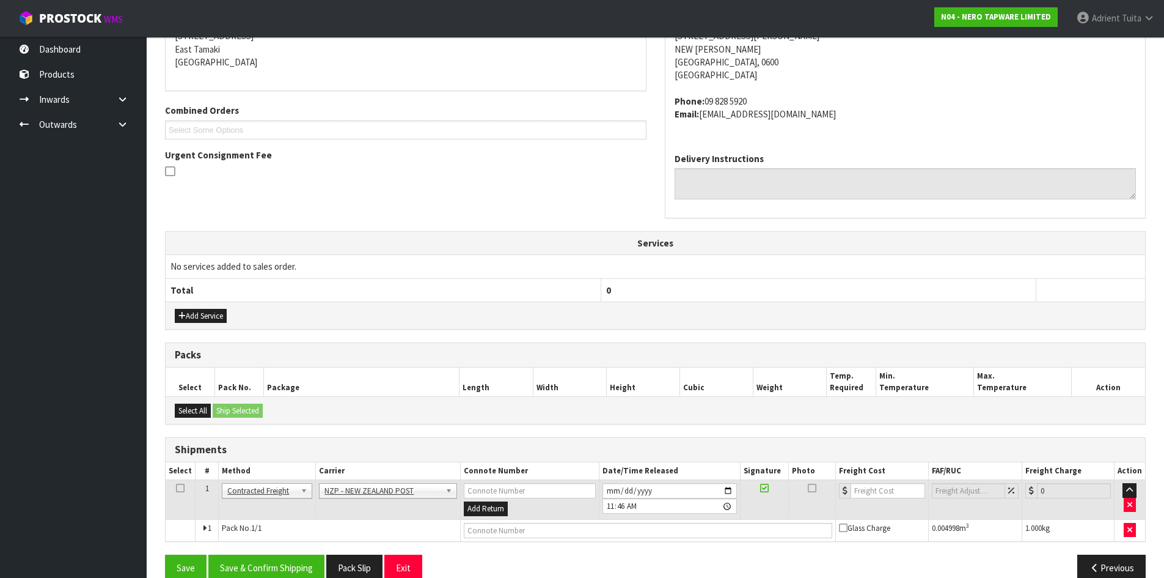
scroll to position [281, 0]
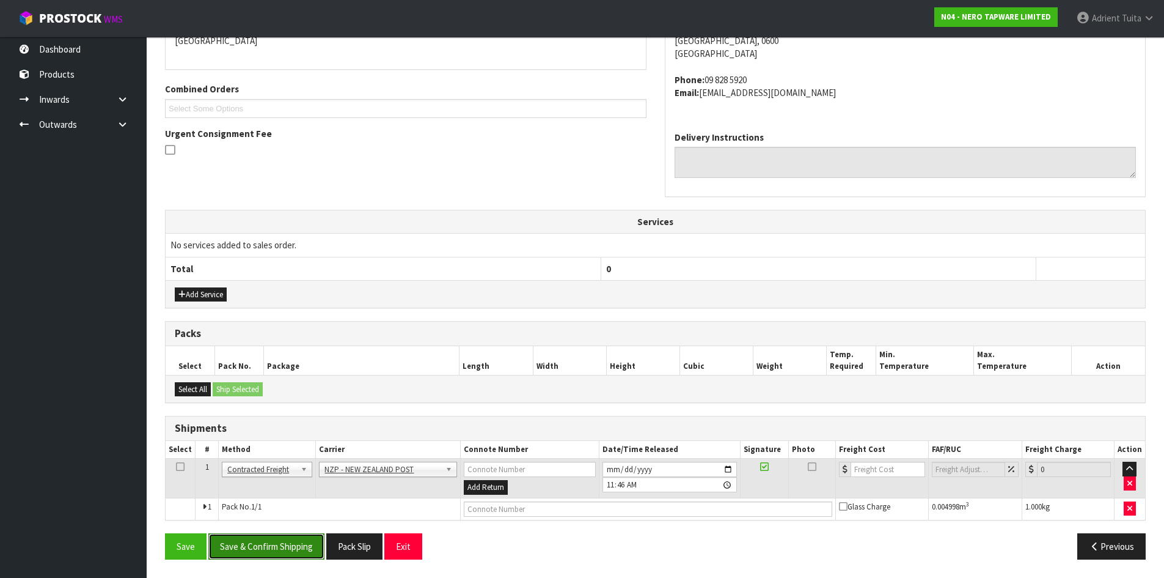
click at [270, 541] on button "Save & Confirm Shipping" at bounding box center [266, 546] width 116 height 26
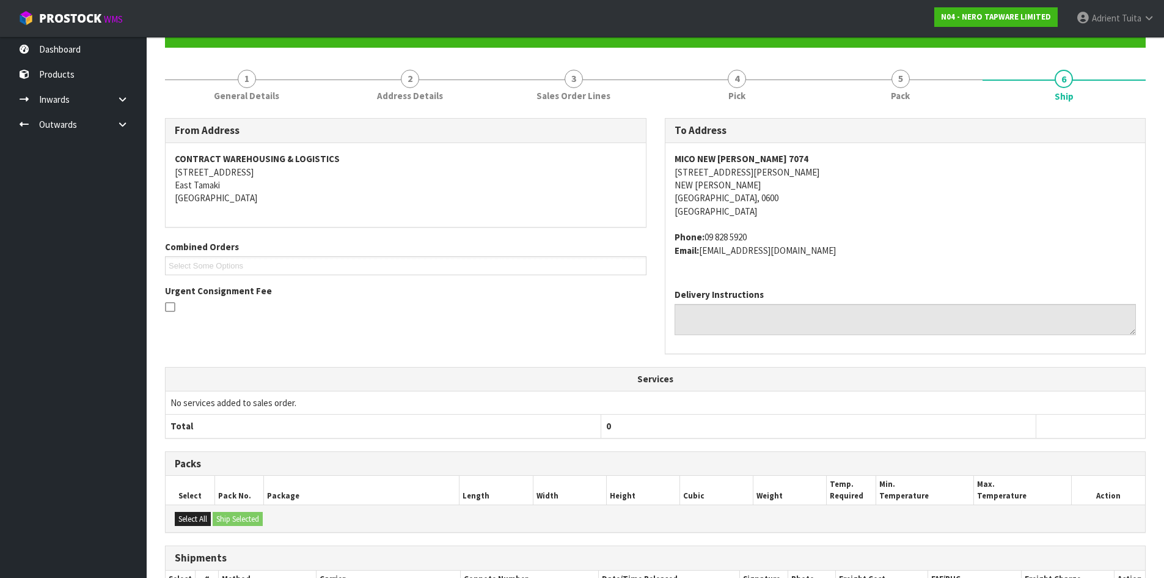
scroll to position [263, 0]
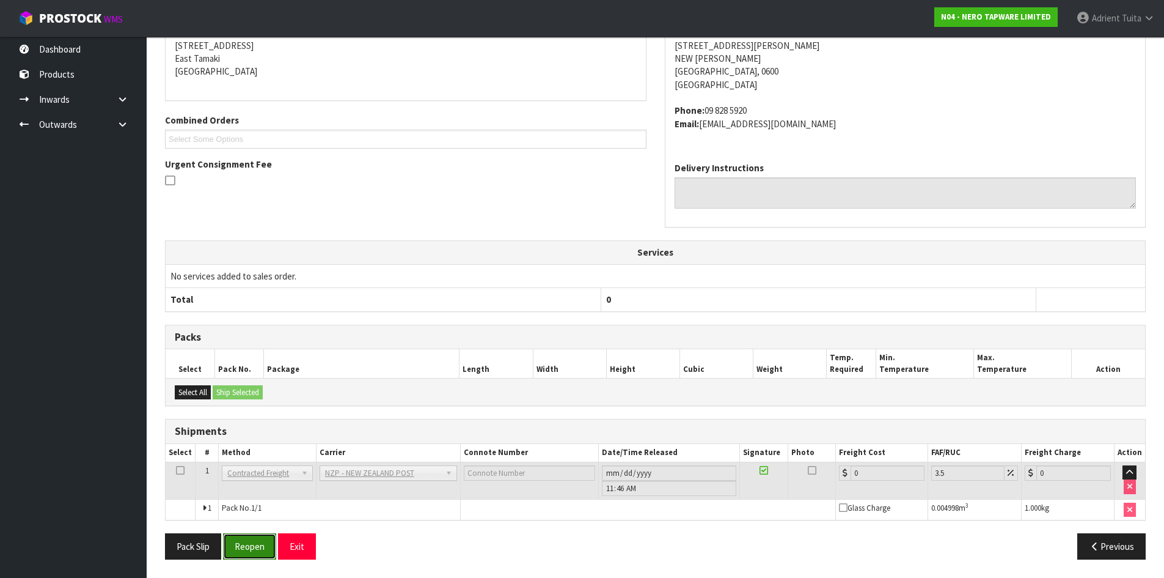
click at [240, 546] on button "Reopen" at bounding box center [249, 546] width 53 height 26
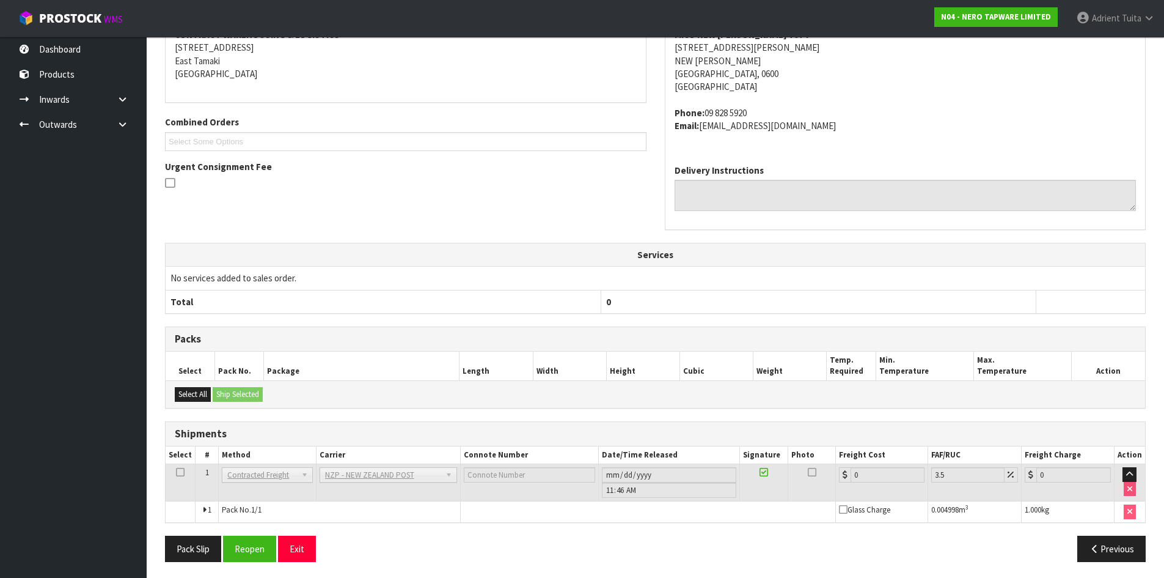
scroll to position [250, 0]
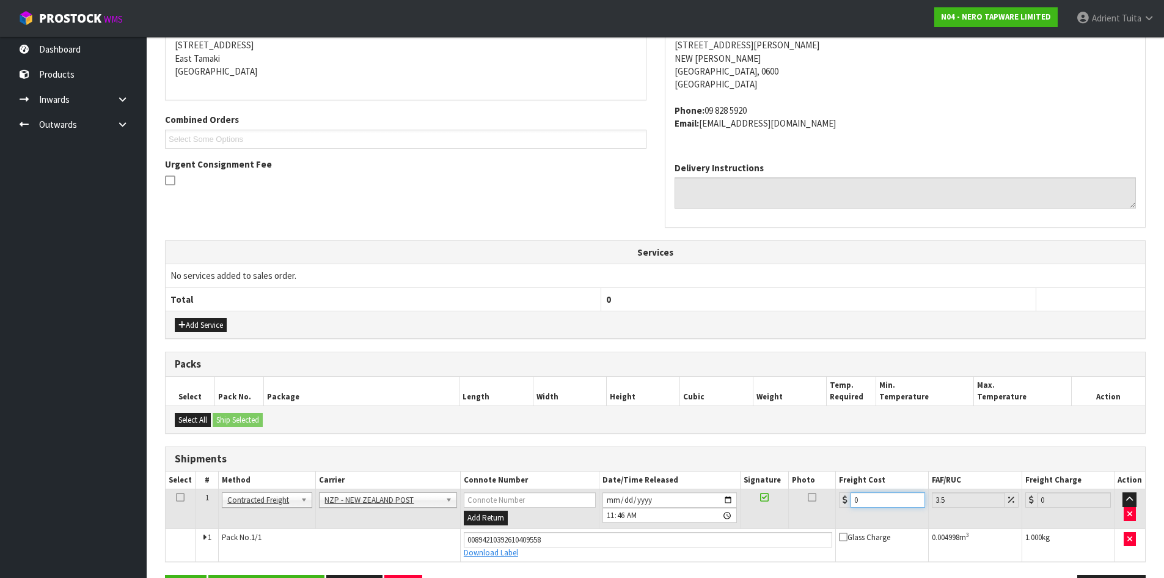
click at [895, 502] on input "0" at bounding box center [888, 499] width 74 height 15
type input "4"
type input "4.14"
type input "4.3"
type input "4.45"
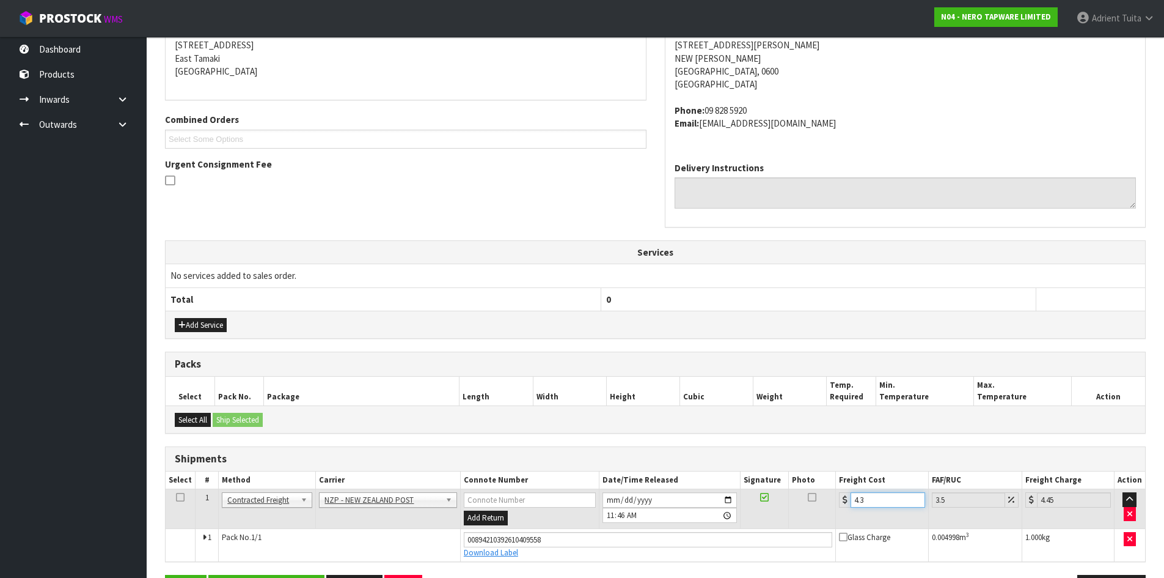
type input "4.33"
type input "4.48"
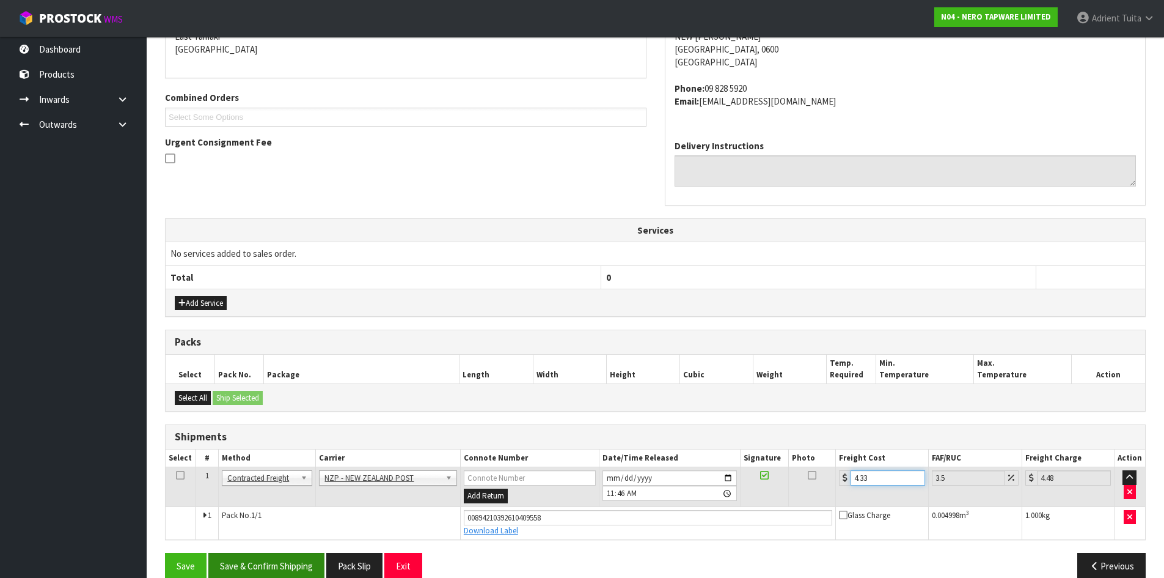
scroll to position [292, 0]
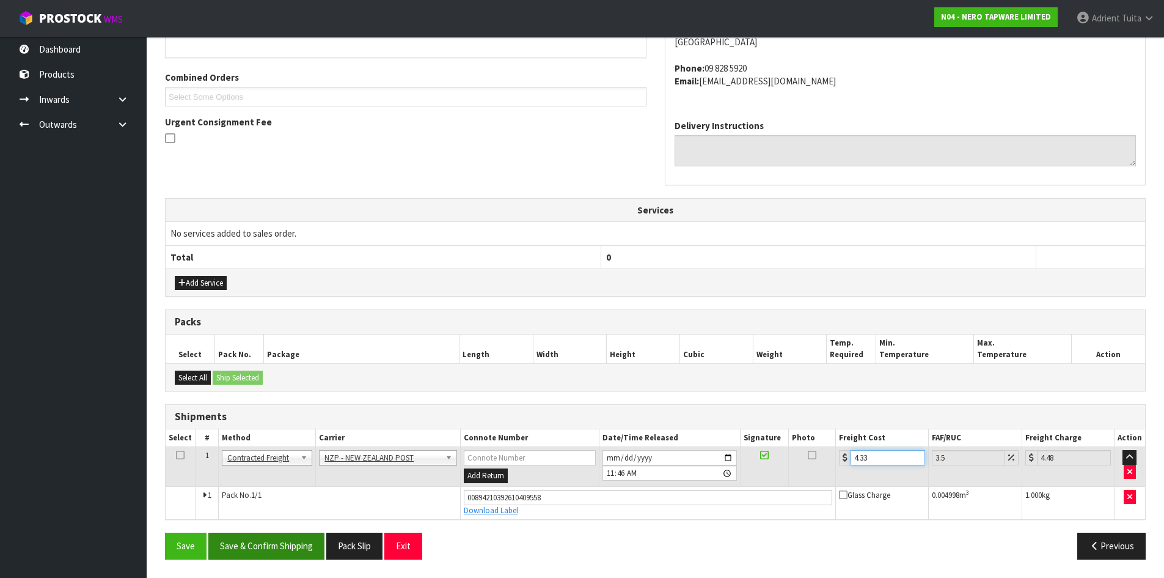
type input "4.33"
click at [268, 549] on button "Save & Confirm Shipping" at bounding box center [266, 545] width 116 height 26
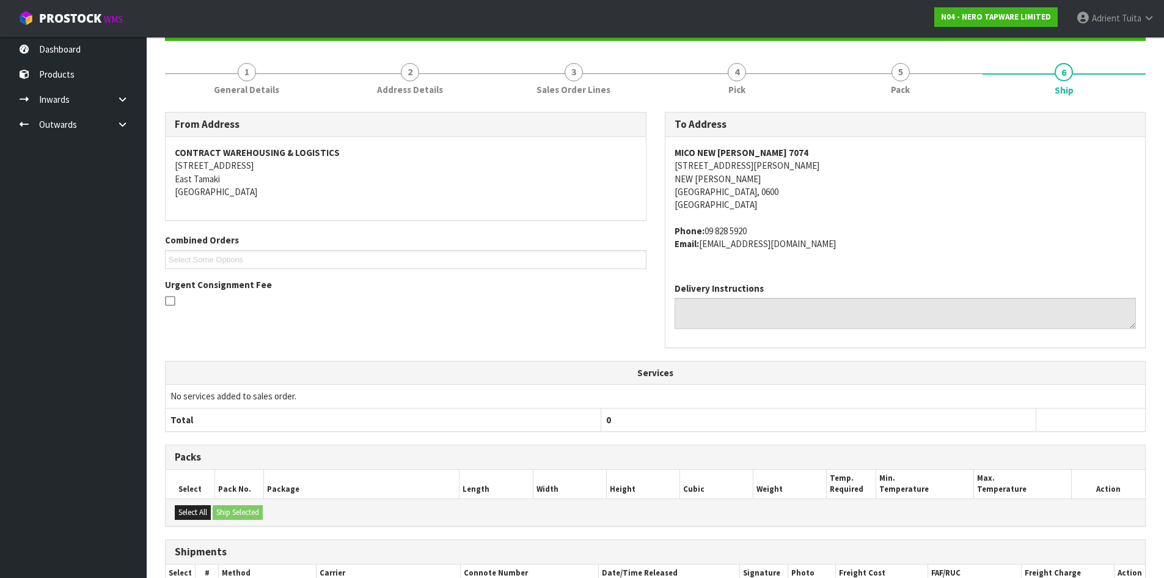
scroll to position [258, 0]
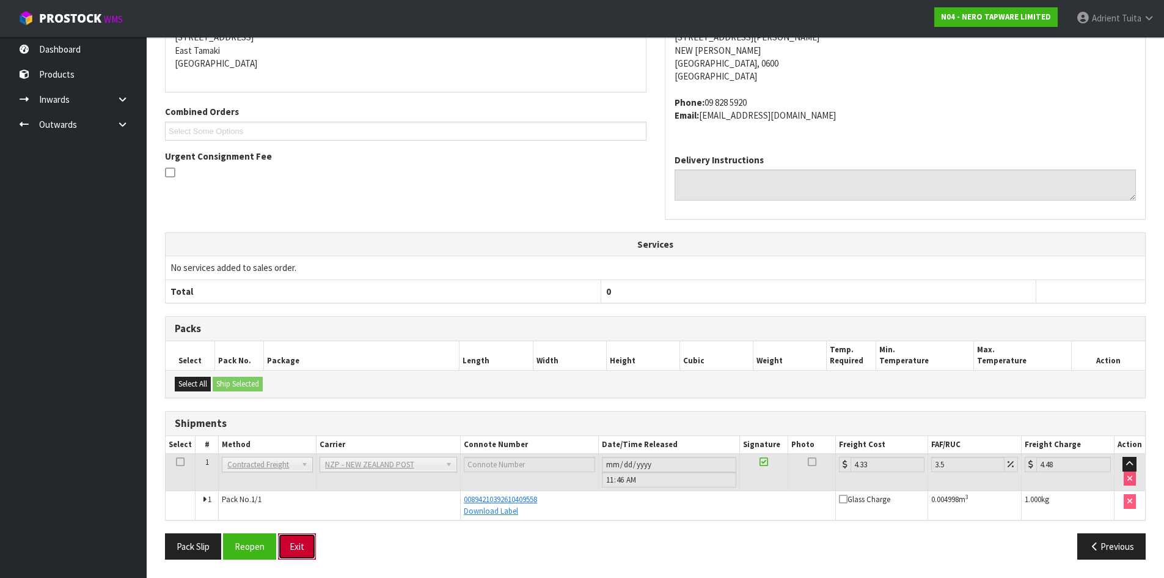
click at [306, 544] on button "Exit" at bounding box center [297, 546] width 38 height 26
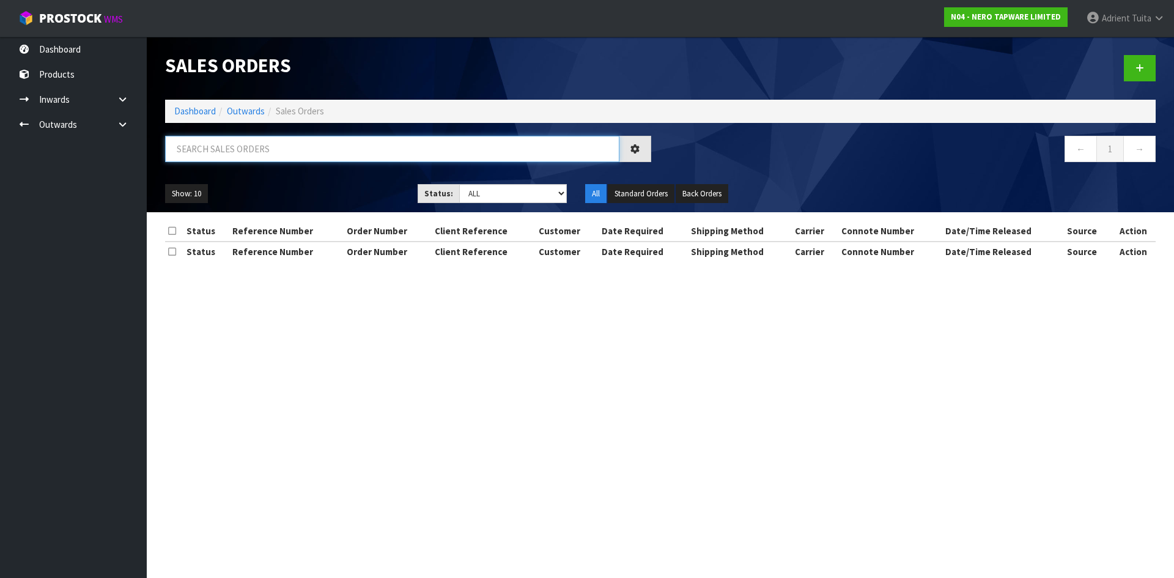
click at [331, 148] on input "text" at bounding box center [392, 149] width 454 height 26
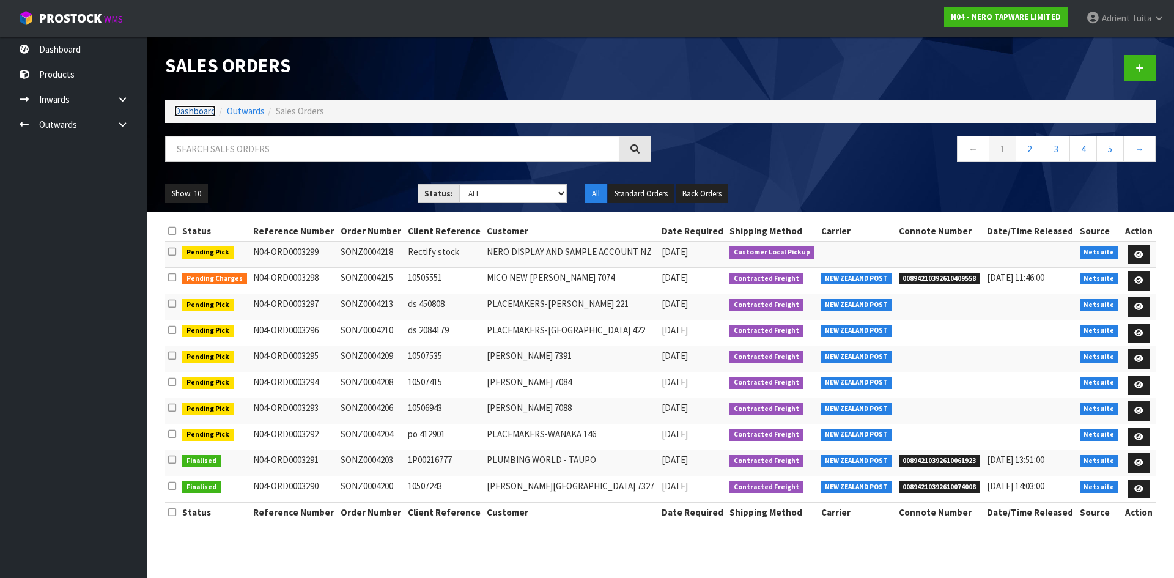
click at [204, 114] on link "Dashboard" at bounding box center [195, 111] width 42 height 12
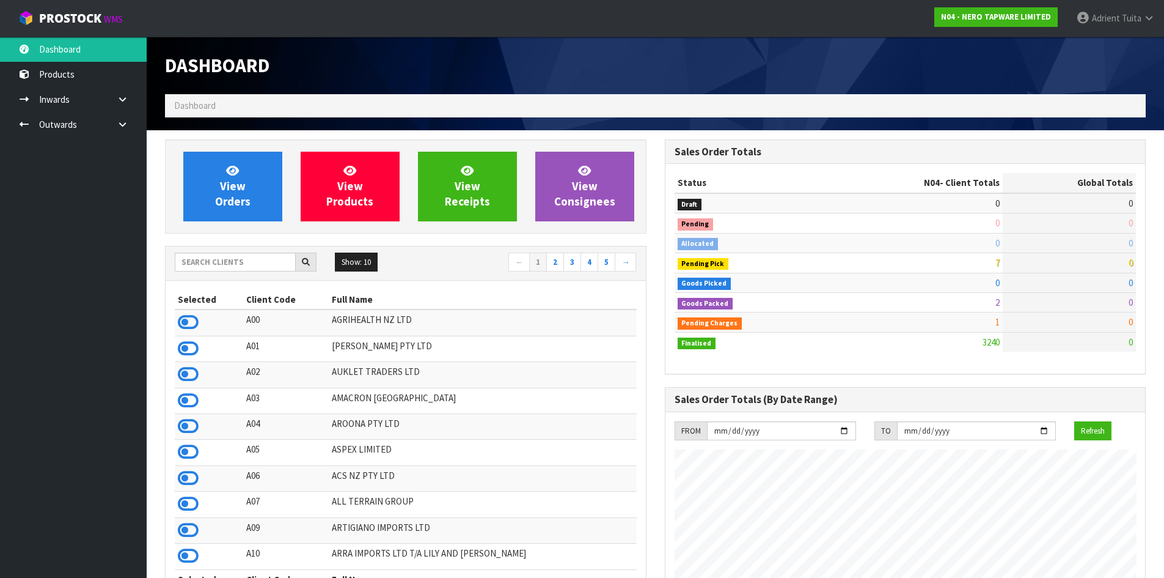
scroll to position [952, 499]
click at [210, 161] on link "View Orders" at bounding box center [232, 187] width 99 height 70
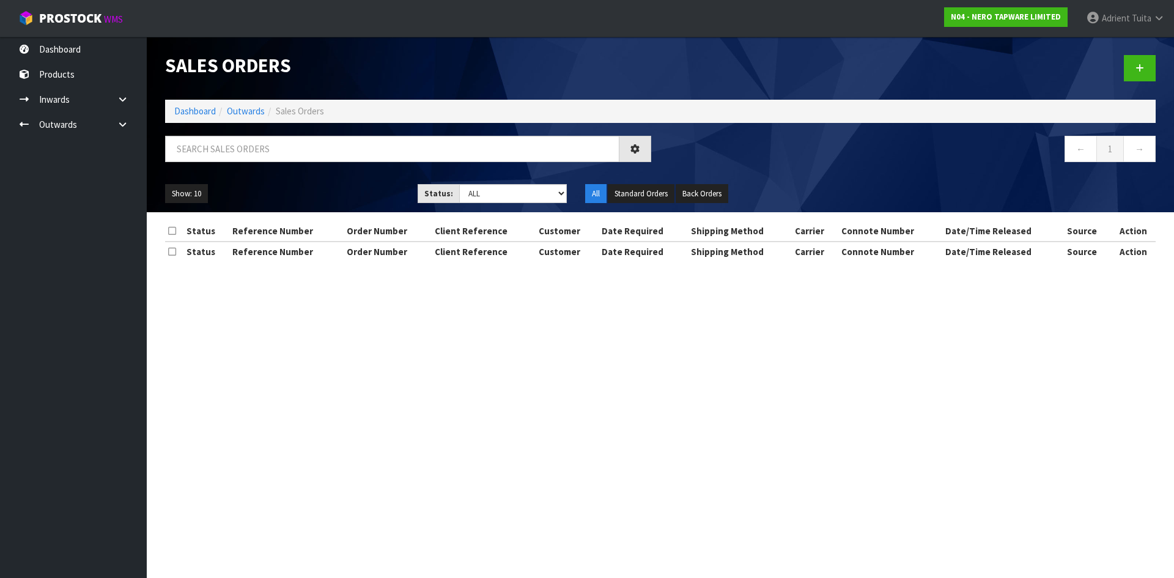
click at [186, 118] on ol "Dashboard Outwards Sales Orders" at bounding box center [660, 111] width 990 height 23
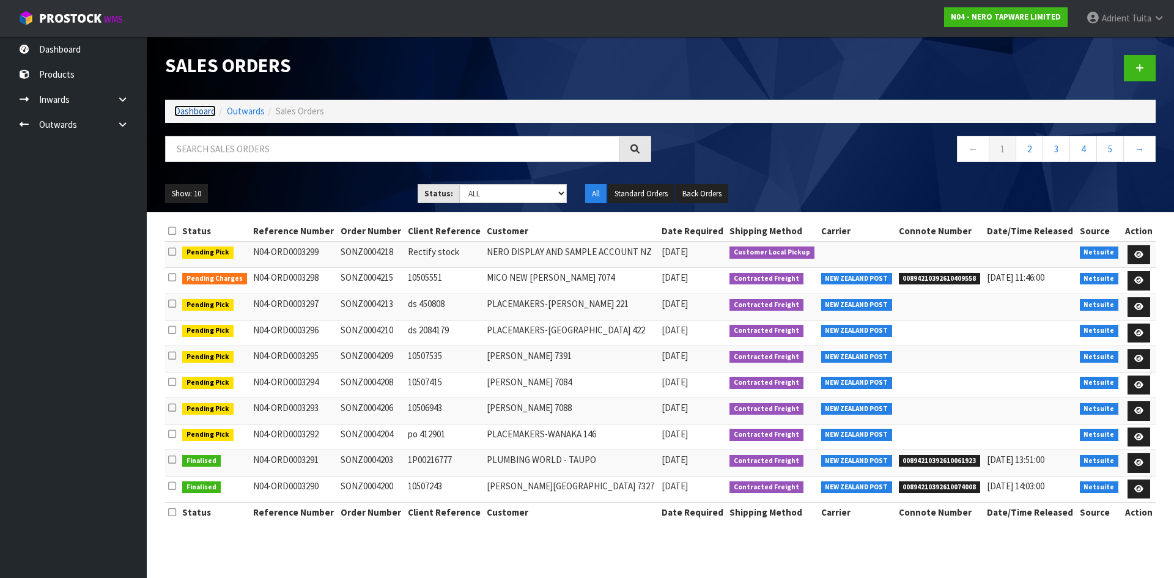
click at [192, 114] on link "Dashboard" at bounding box center [195, 111] width 42 height 12
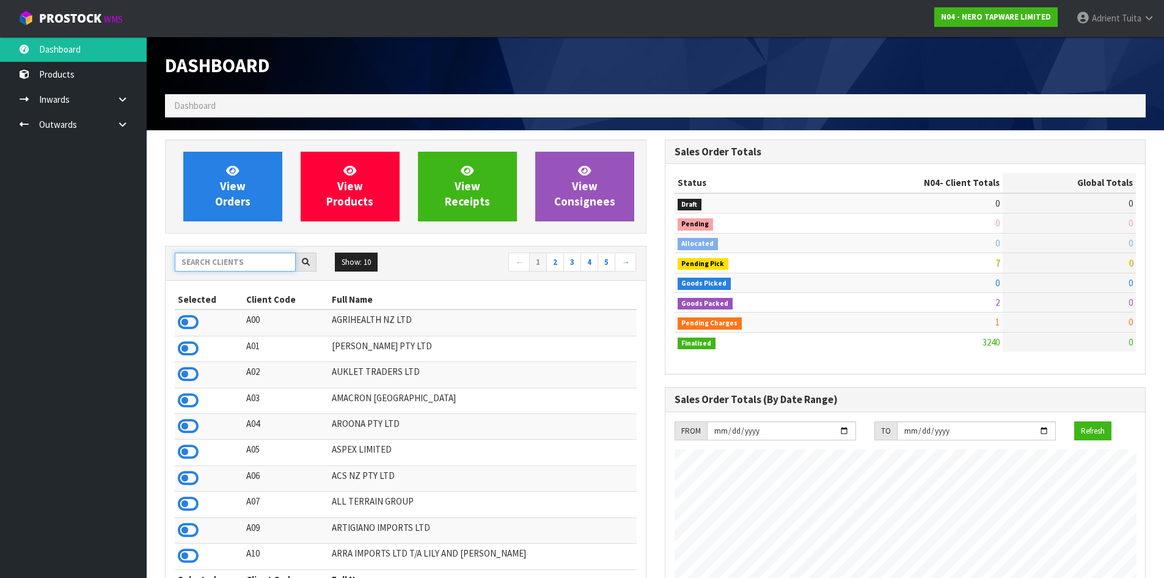
scroll to position [952, 499]
click at [210, 256] on input "text" at bounding box center [235, 261] width 121 height 19
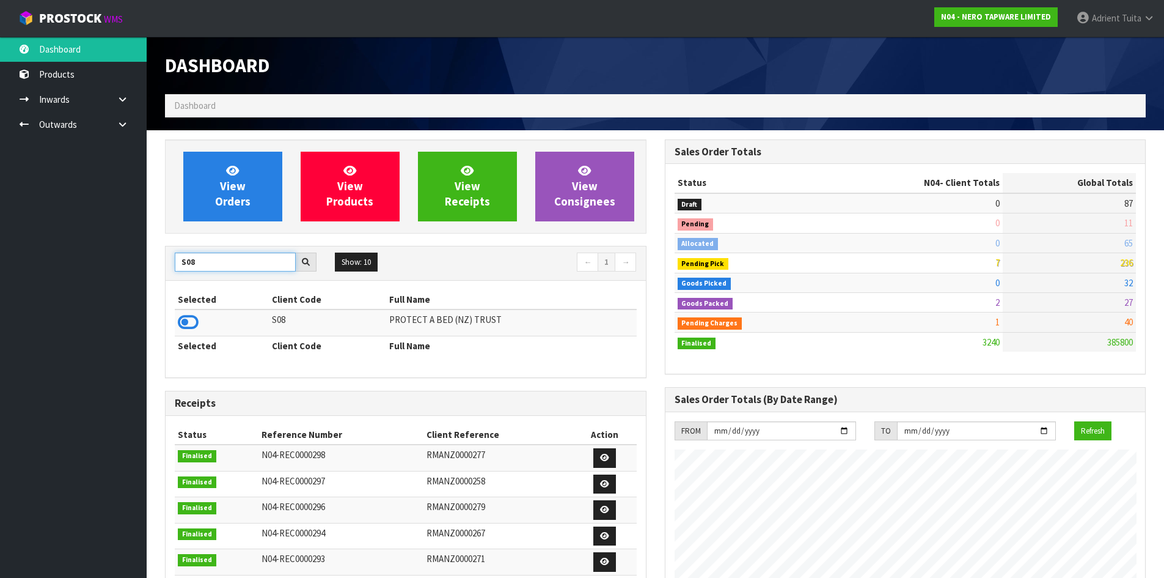
type input "S08"
drag, startPoint x: 177, startPoint y: 342, endPoint x: 185, endPoint y: 325, distance: 18.6
click at [178, 340] on th "Selected" at bounding box center [222, 346] width 94 height 20
click at [185, 325] on icon at bounding box center [188, 322] width 21 height 18
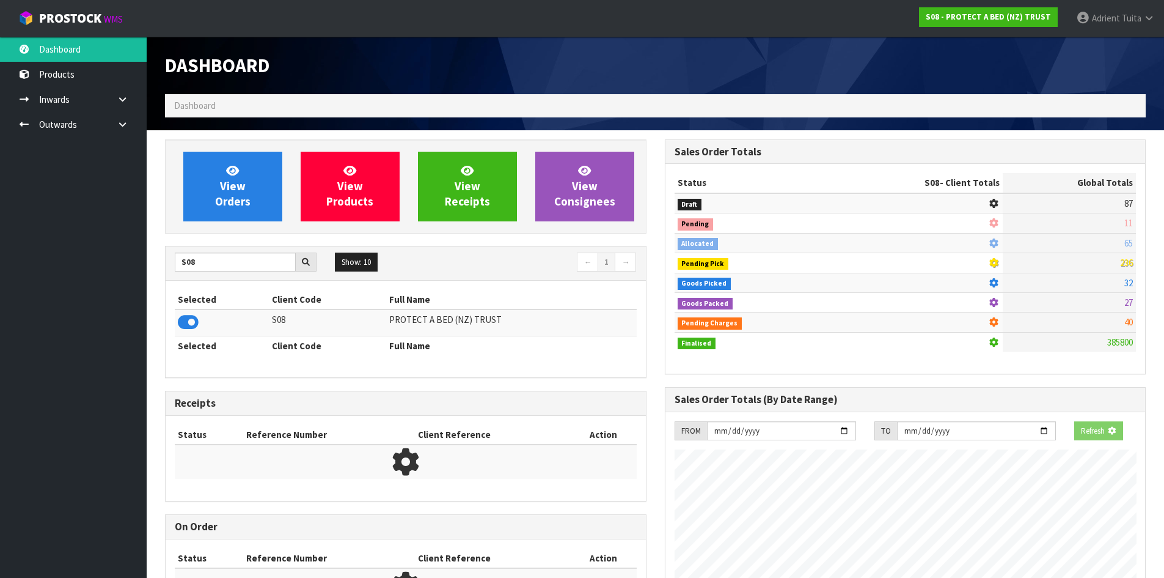
scroll to position [610512, 610774]
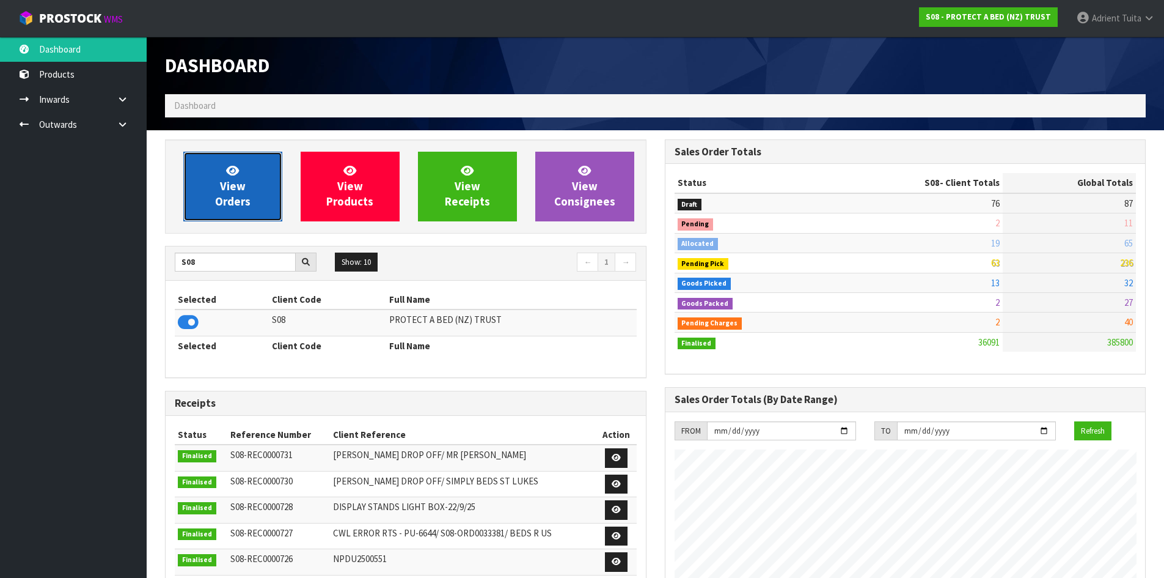
click at [227, 196] on span "View Orders" at bounding box center [232, 186] width 35 height 46
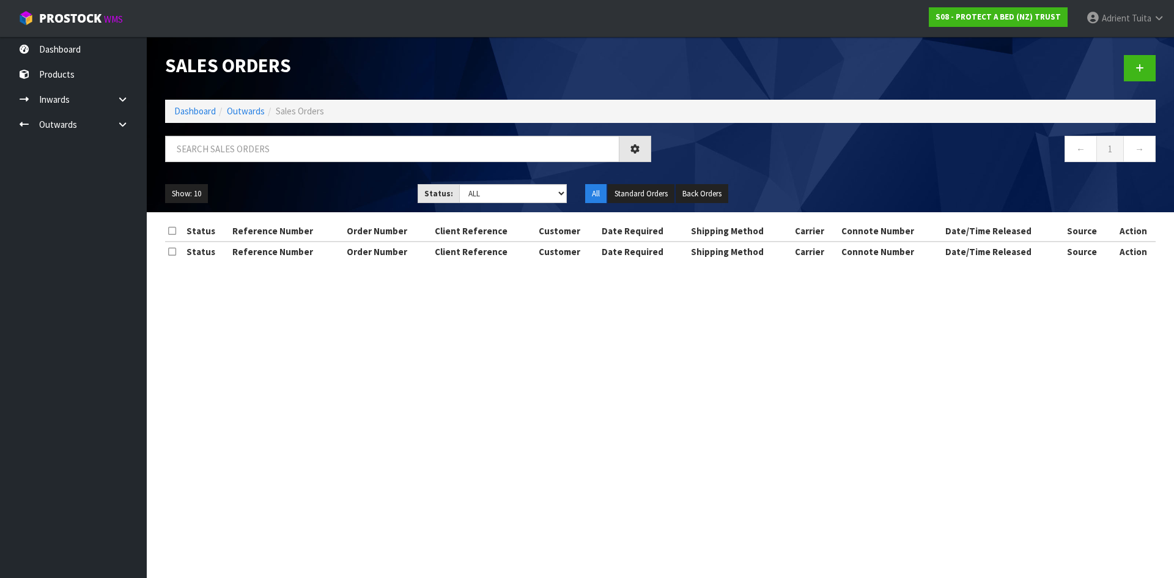
click at [251, 166] on div at bounding box center [408, 153] width 504 height 35
click at [256, 155] on input "text" at bounding box center [392, 149] width 454 height 26
type input "2339"
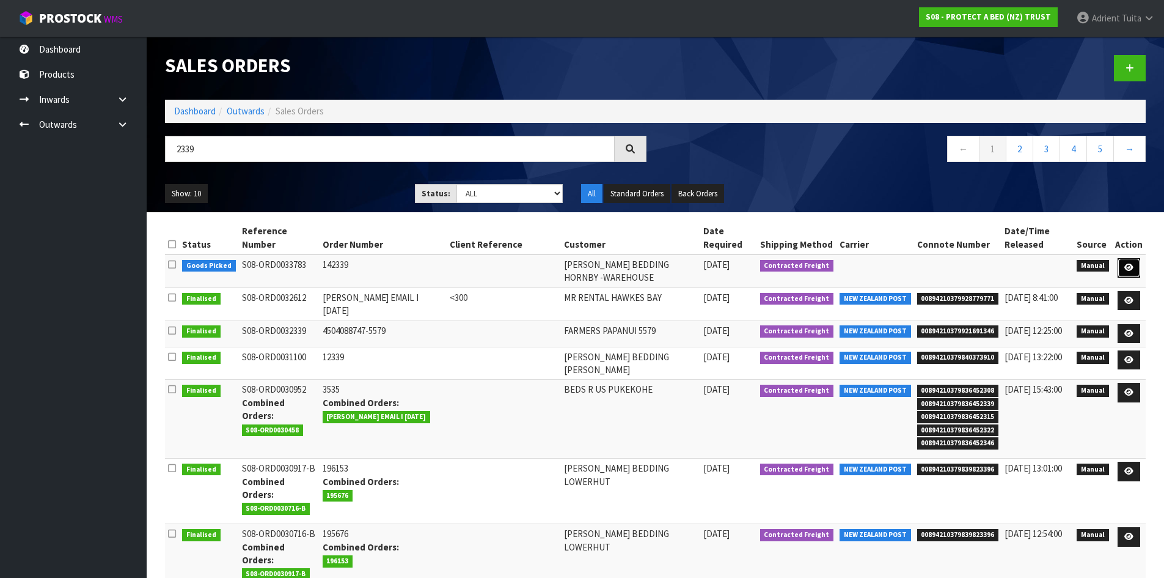
click at [1134, 262] on link at bounding box center [1129, 268] width 23 height 20
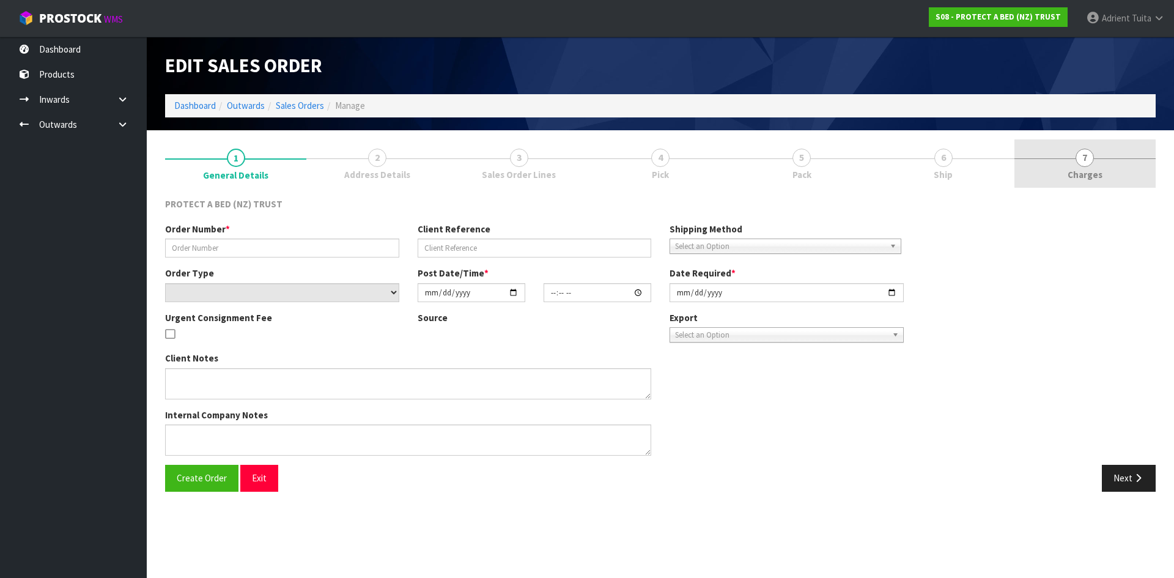
type input "142339"
select select "number:0"
type input "2025-10-08"
type input "10:19:00.000"
type input "2025-10-08"
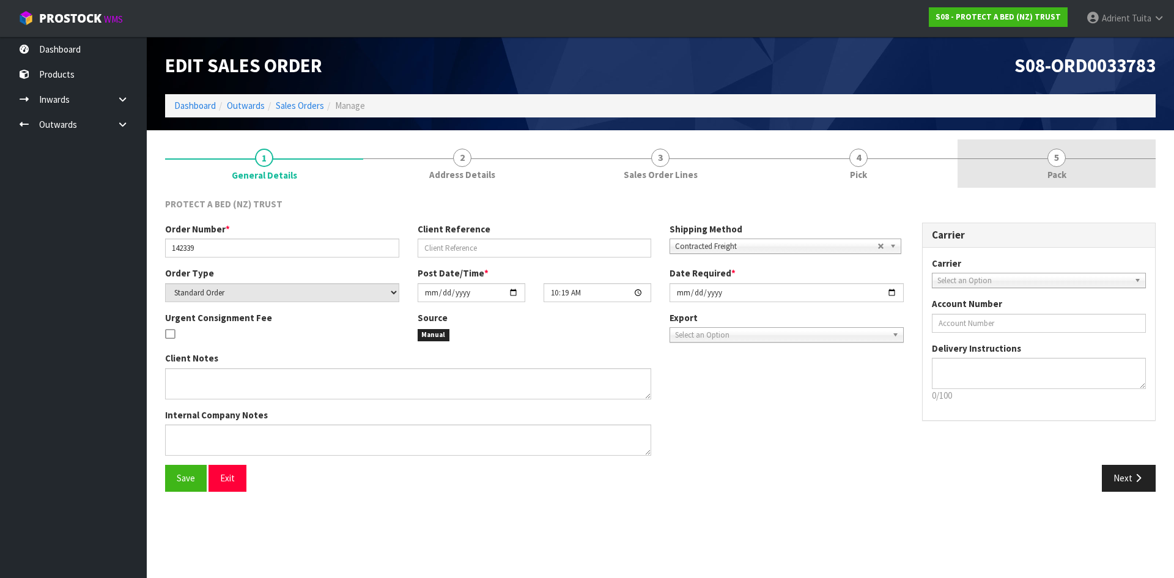
click at [1091, 174] on link "5 Pack" at bounding box center [1056, 163] width 198 height 48
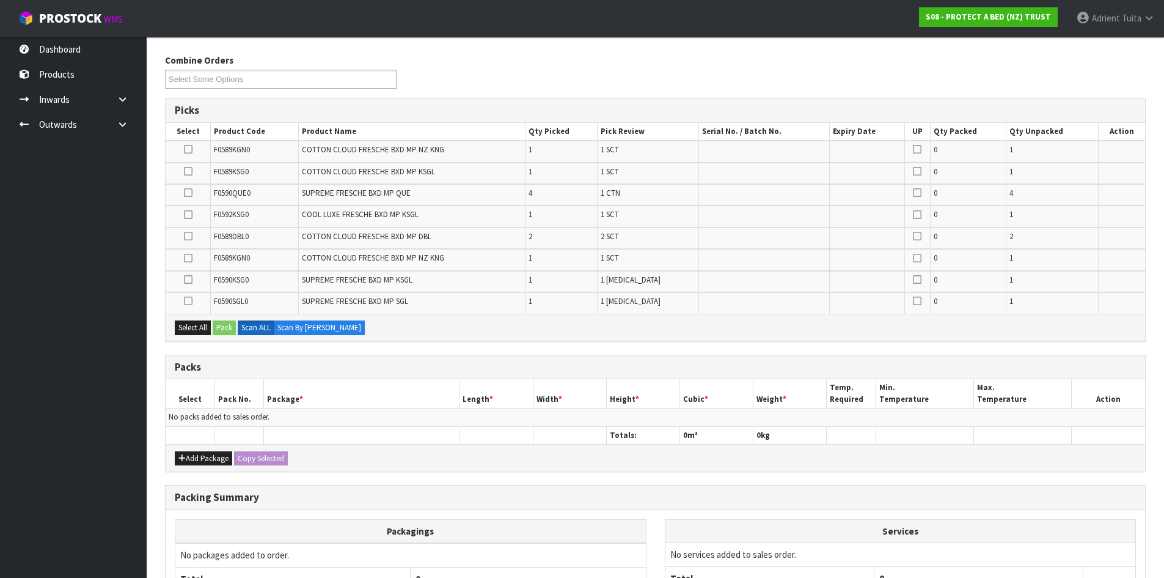
scroll to position [265, 0]
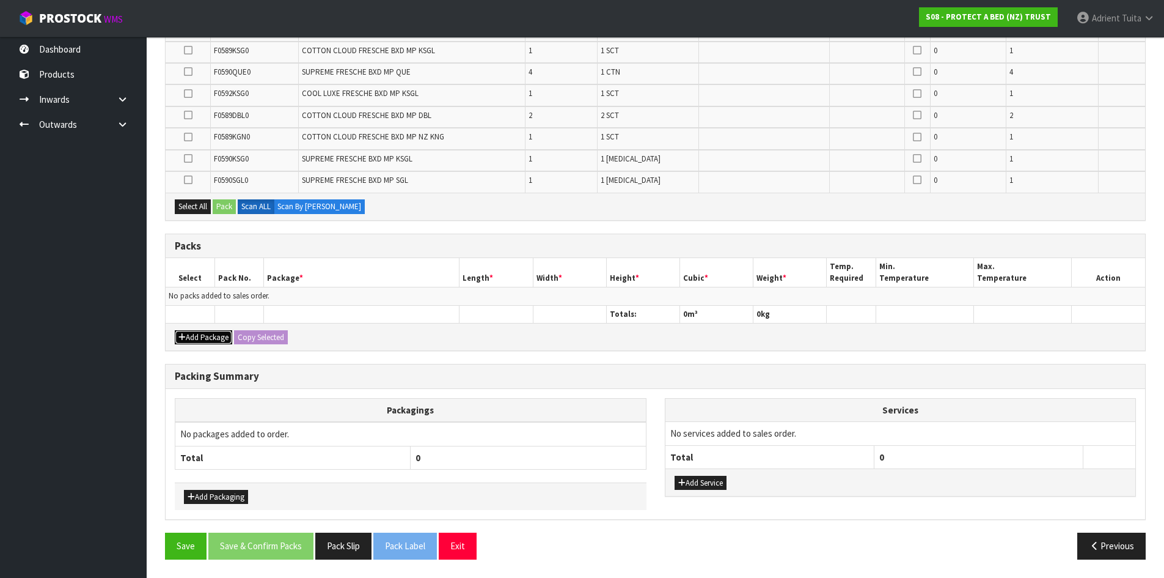
drag, startPoint x: 189, startPoint y: 333, endPoint x: 189, endPoint y: 326, distance: 7.3
click at [189, 333] on button "Add Package" at bounding box center [203, 337] width 57 height 15
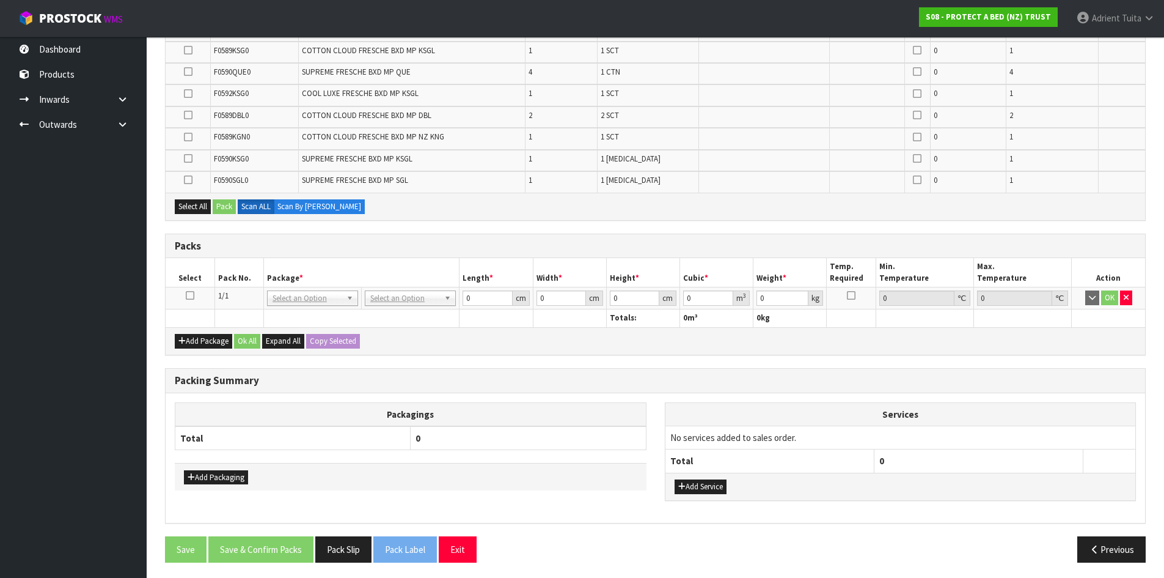
click at [188, 300] on link at bounding box center [190, 295] width 9 height 10
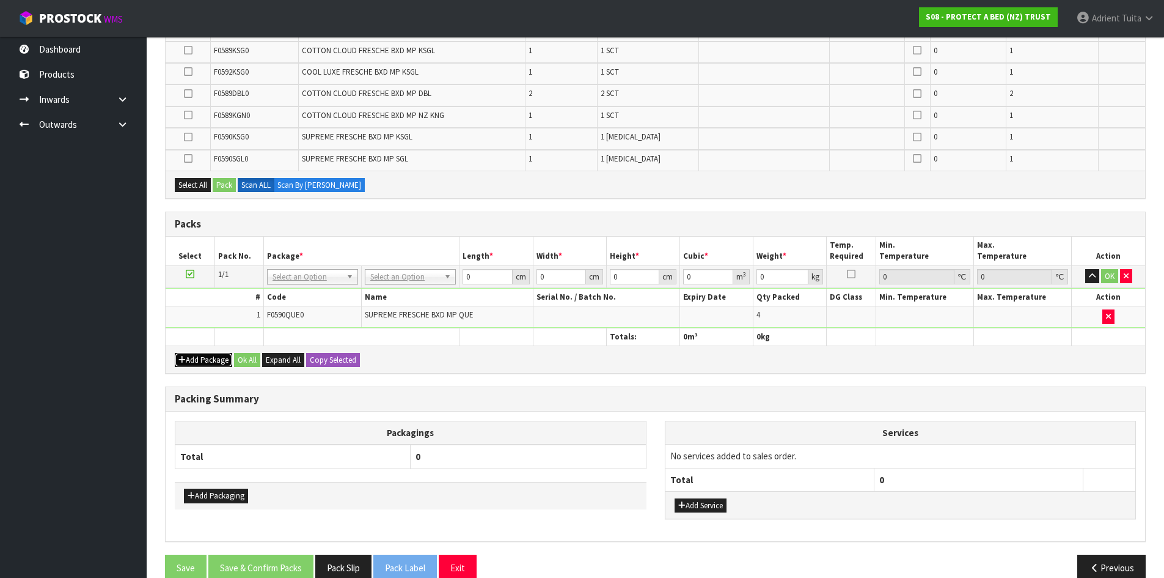
click at [189, 355] on button "Add Package" at bounding box center [203, 360] width 57 height 15
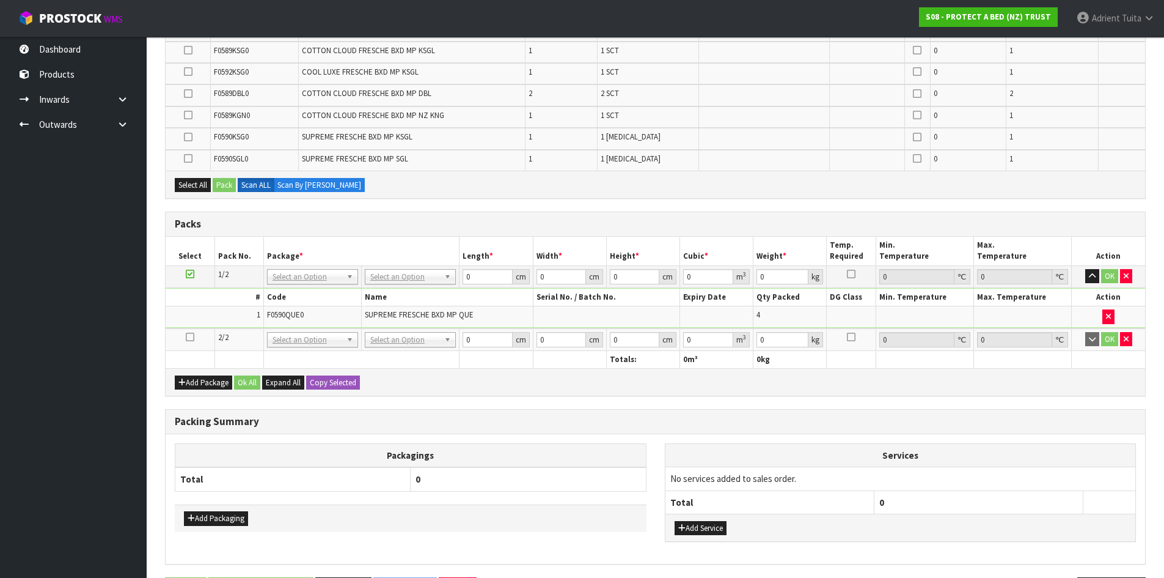
click at [186, 337] on icon at bounding box center [190, 337] width 9 height 1
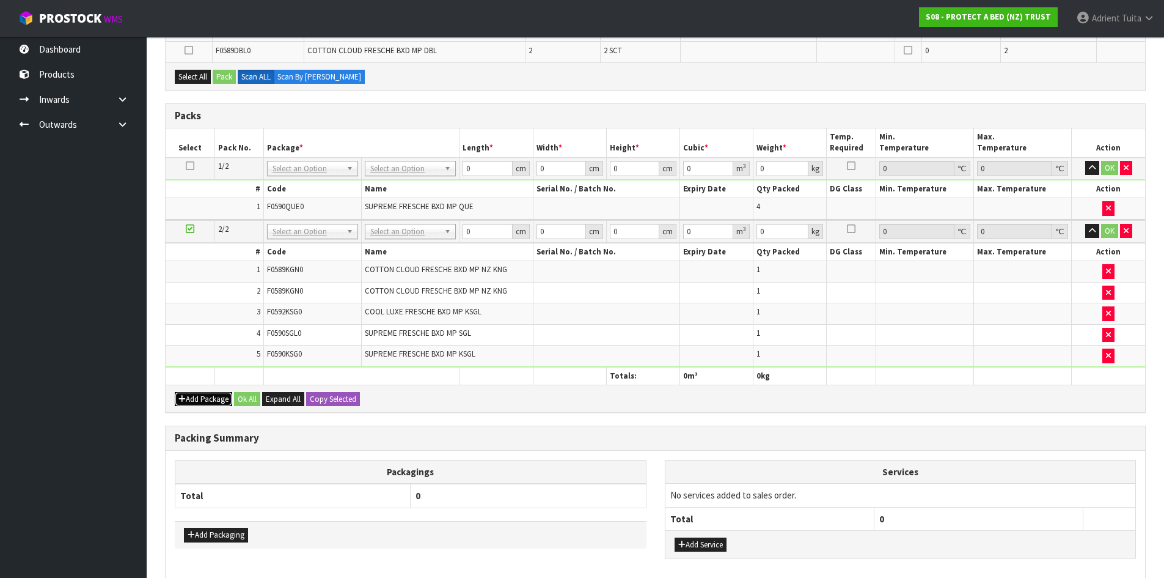
click at [188, 406] on button "Add Package" at bounding box center [203, 399] width 57 height 15
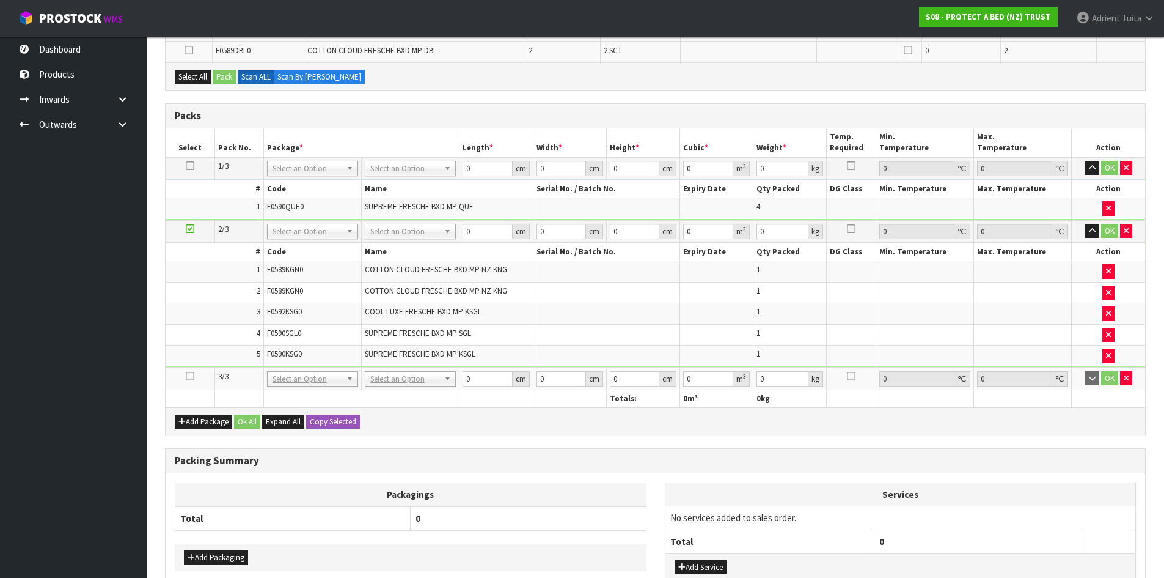
click at [189, 377] on icon at bounding box center [190, 376] width 9 height 1
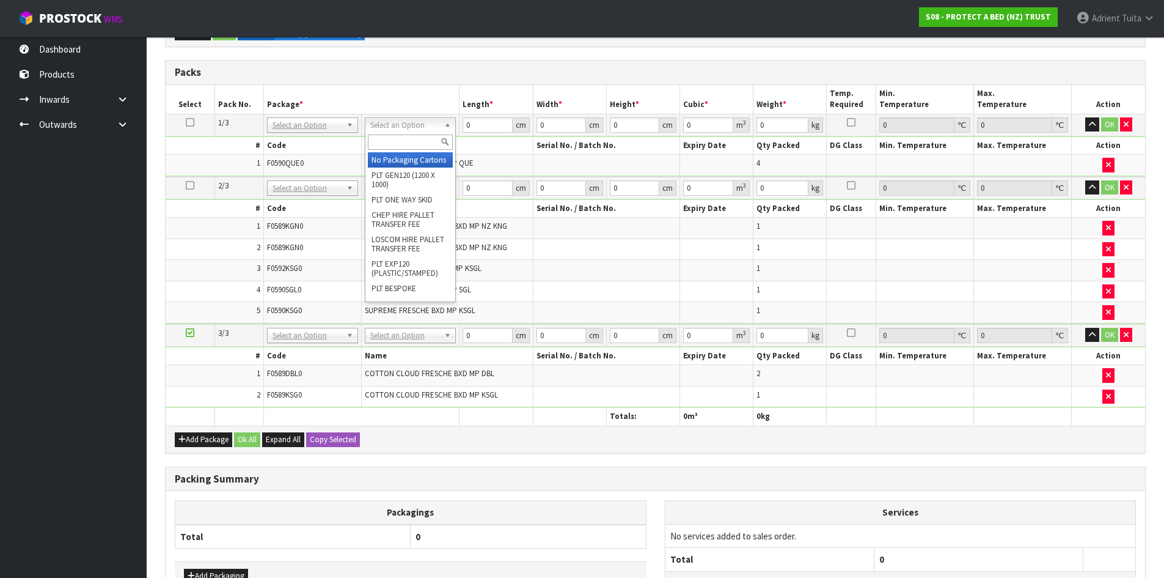
drag, startPoint x: 416, startPoint y: 160, endPoint x: 414, endPoint y: 168, distance: 8.9
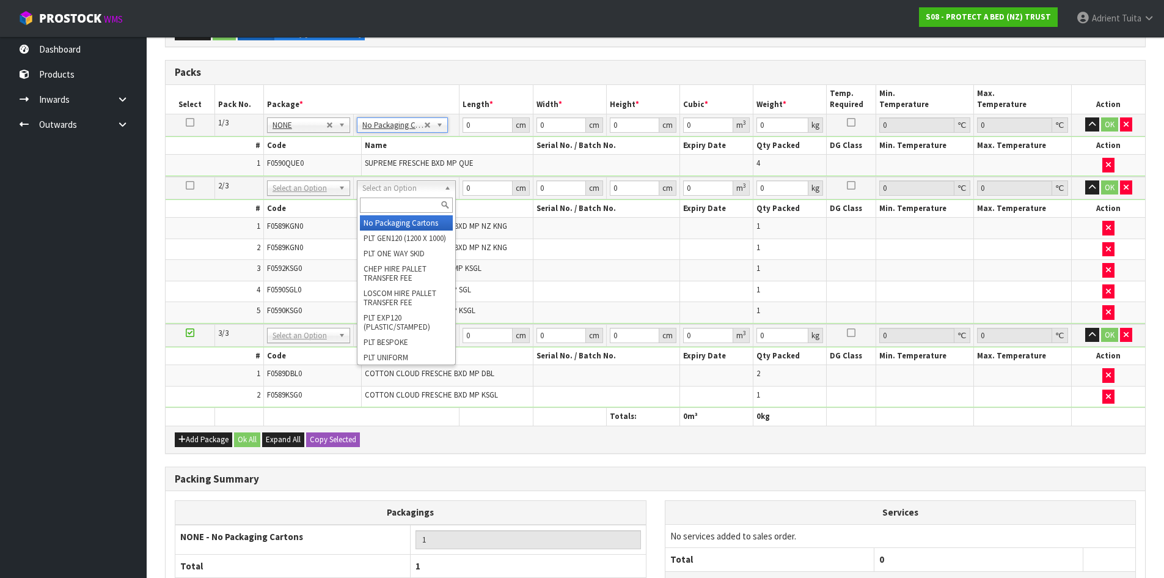
click at [410, 202] on input "text" at bounding box center [406, 204] width 93 height 15
type input "OC"
drag, startPoint x: 415, startPoint y: 215, endPoint x: 415, endPoint y: 233, distance: 18.3
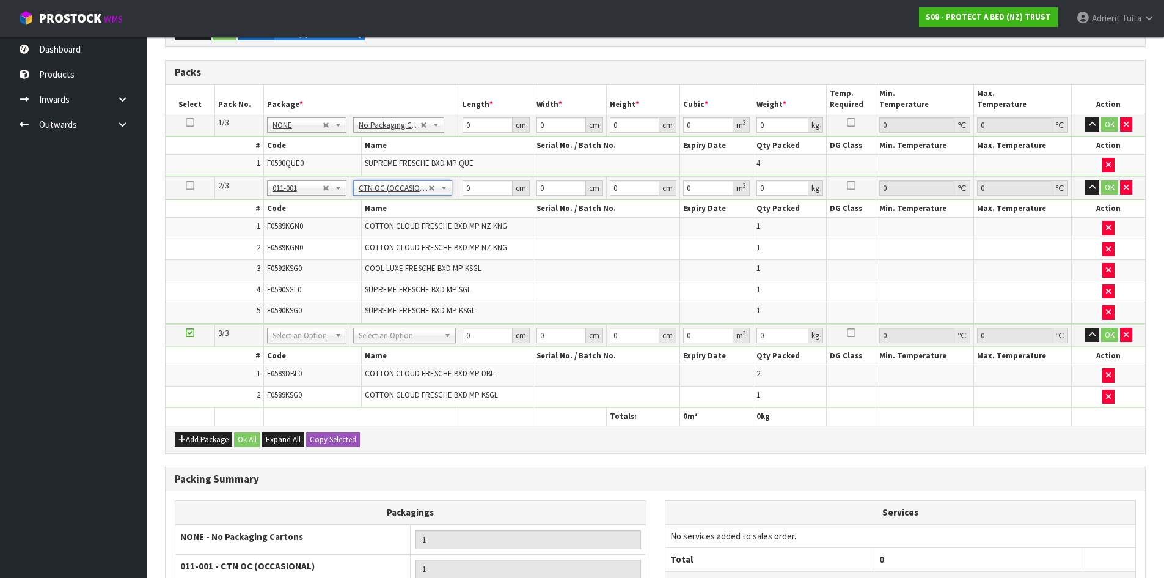
type input "6.64"
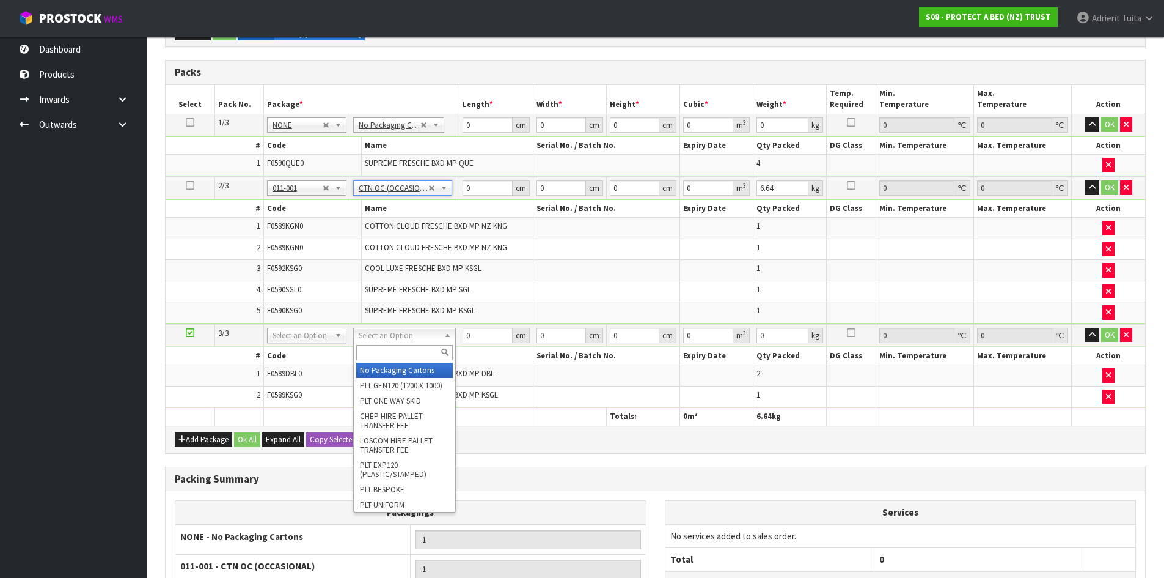
click at [380, 345] on input "text" at bounding box center [404, 352] width 97 height 15
type input "OC"
type input "2"
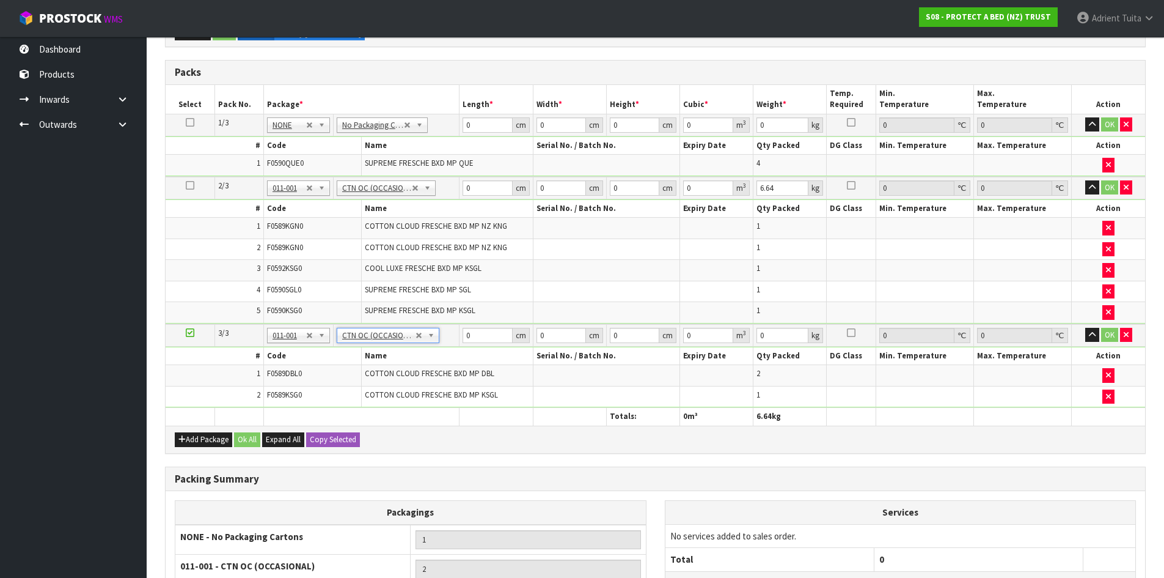
type input "3.7"
click at [485, 128] on input "0" at bounding box center [488, 124] width 50 height 15
type input "59"
type input "40"
type input "3"
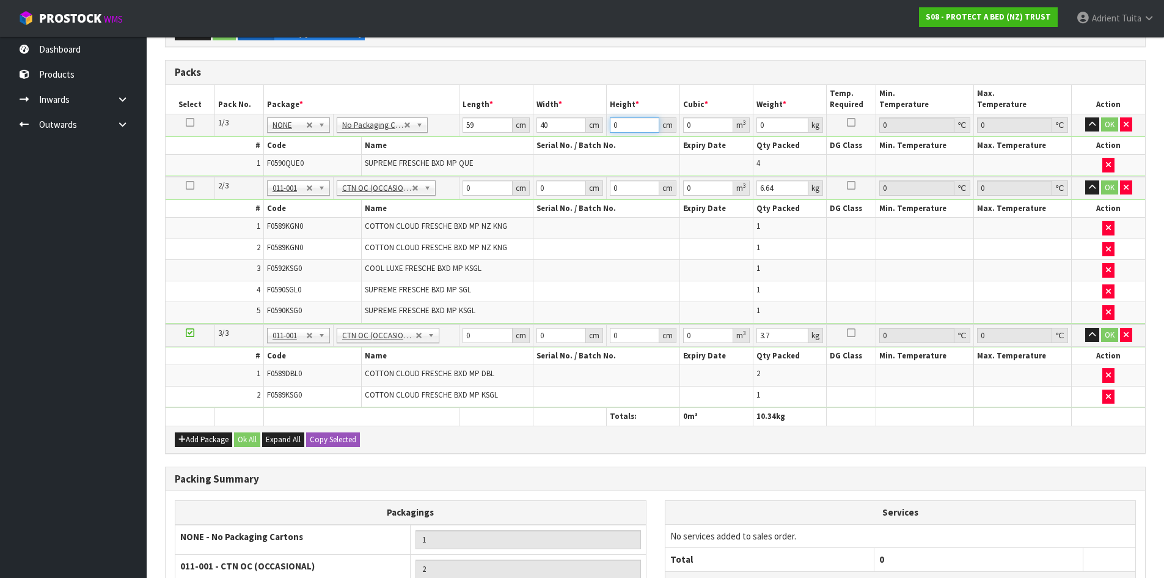
type input "0.00708"
type input "31"
type input "0.07316"
type input "31"
type input "7"
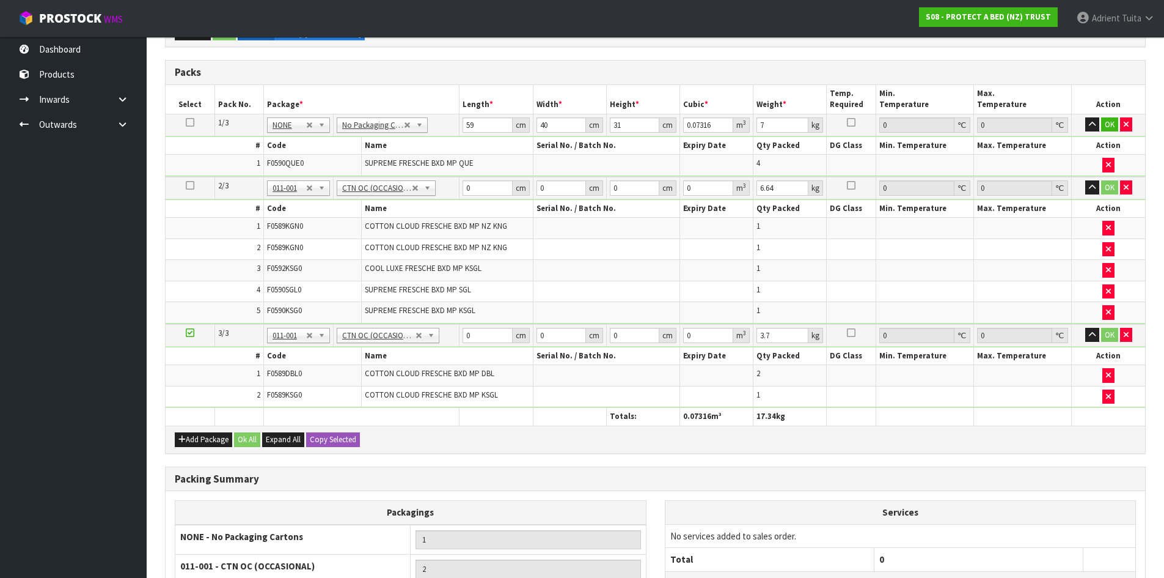
click at [477, 179] on td "0 cm" at bounding box center [496, 188] width 73 height 23
click at [478, 183] on input "0" at bounding box center [488, 187] width 50 height 15
type input "58"
type input "41"
type input "3"
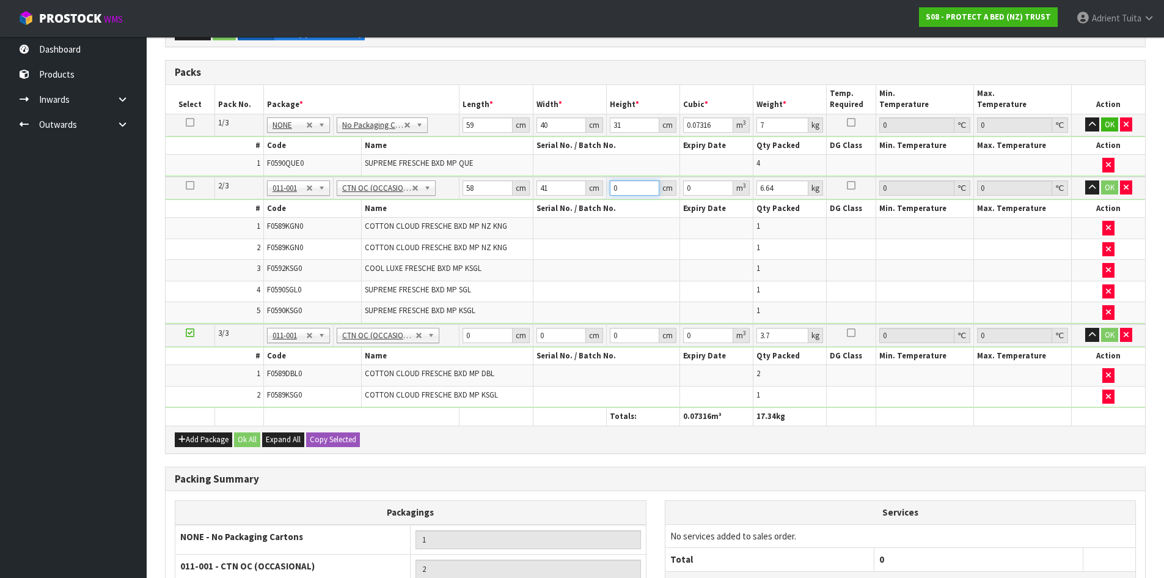
type input "0.007134"
type input "32"
type input "0.076096"
type input "32"
type input "8"
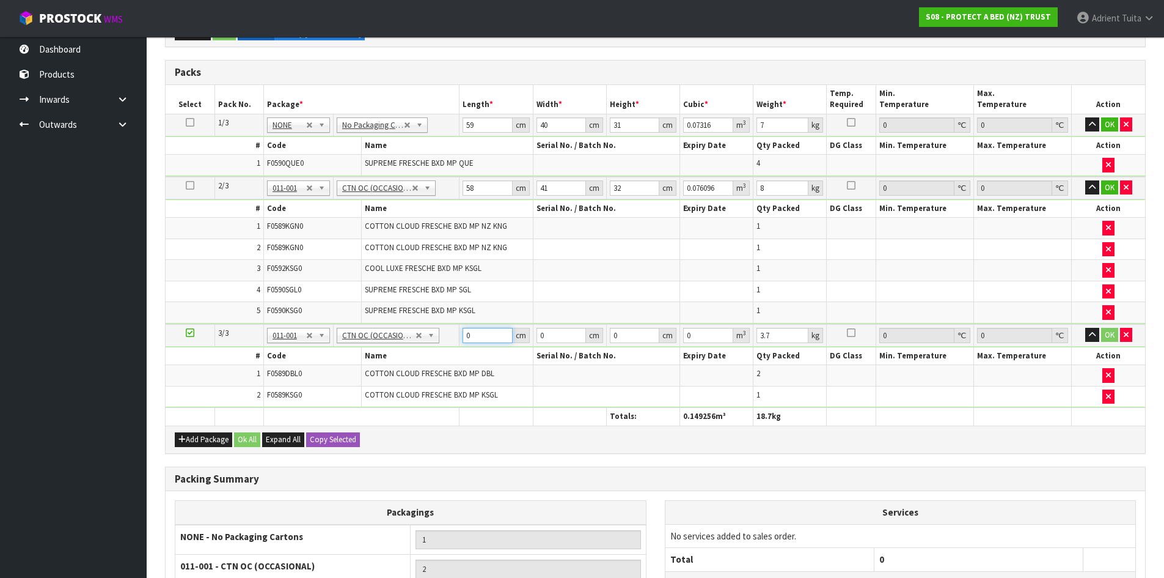
drag, startPoint x: 477, startPoint y: 328, endPoint x: 468, endPoint y: 298, distance: 30.7
click at [478, 328] on input "0" at bounding box center [488, 335] width 50 height 15
type input "48"
type input "32"
type input "3"
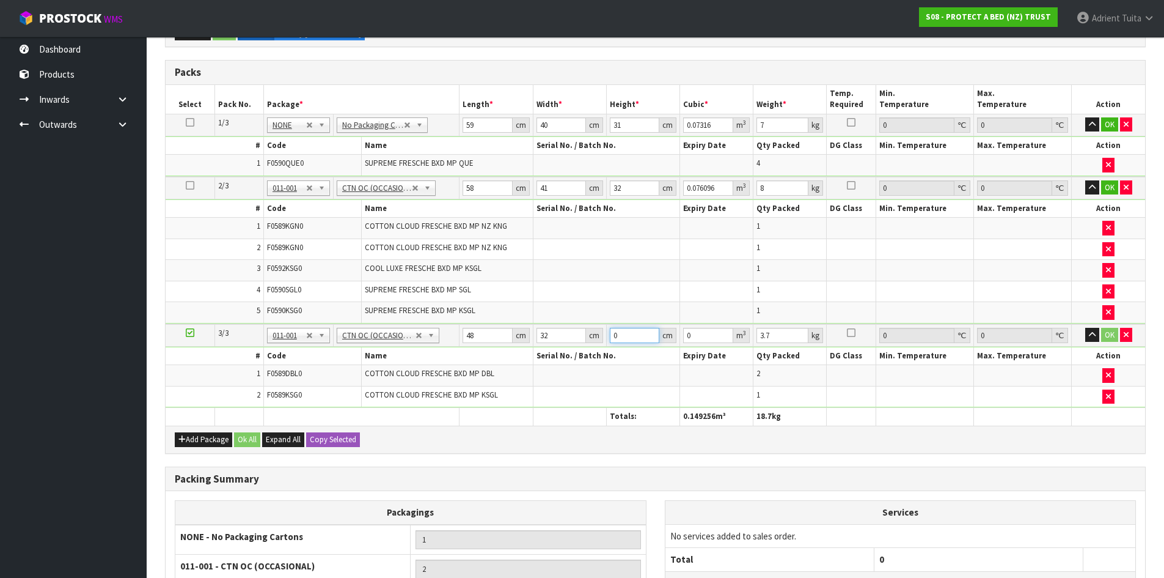
type input "0.004608"
type input "32"
type input "0.049152"
type input "32"
type input "5"
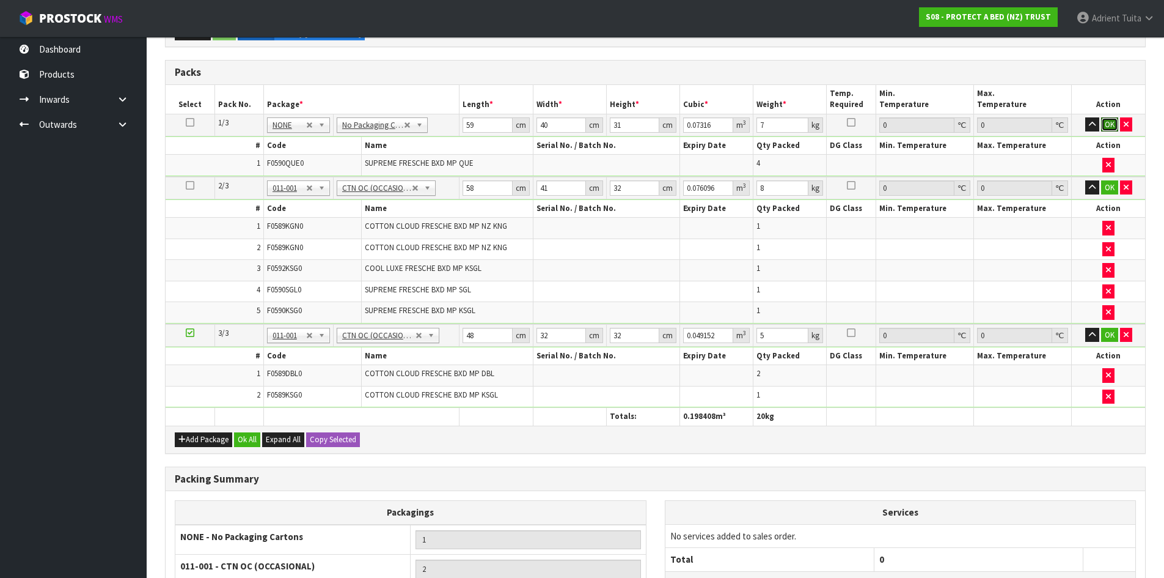
drag, startPoint x: 1113, startPoint y: 122, endPoint x: 1108, endPoint y: 149, distance: 26.7
click at [1113, 127] on button "OK" at bounding box center [1110, 124] width 17 height 15
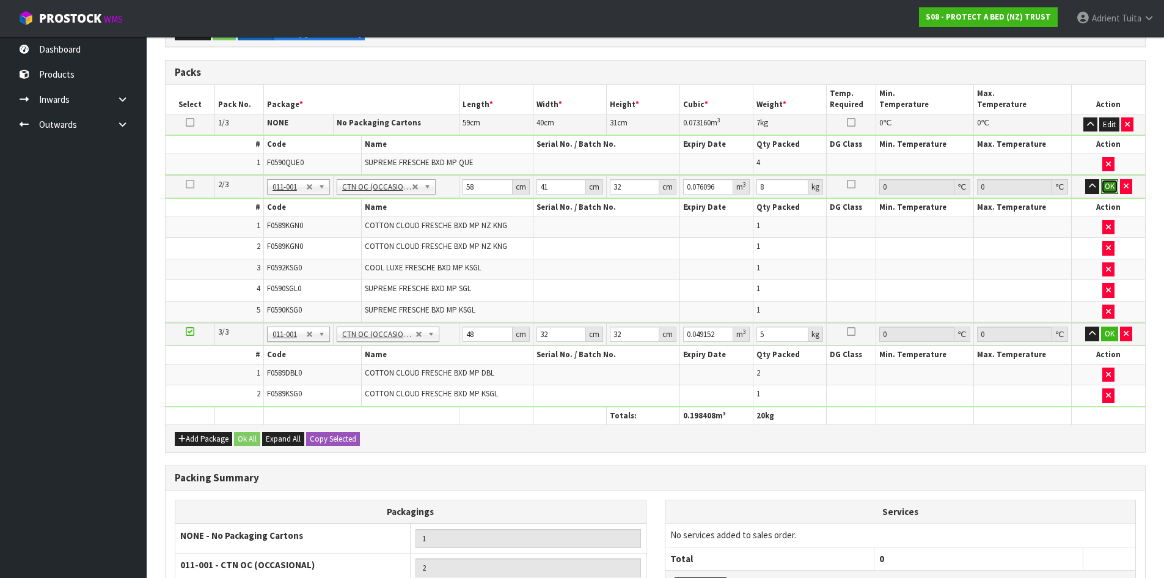
click at [1111, 186] on button "OK" at bounding box center [1110, 186] width 17 height 15
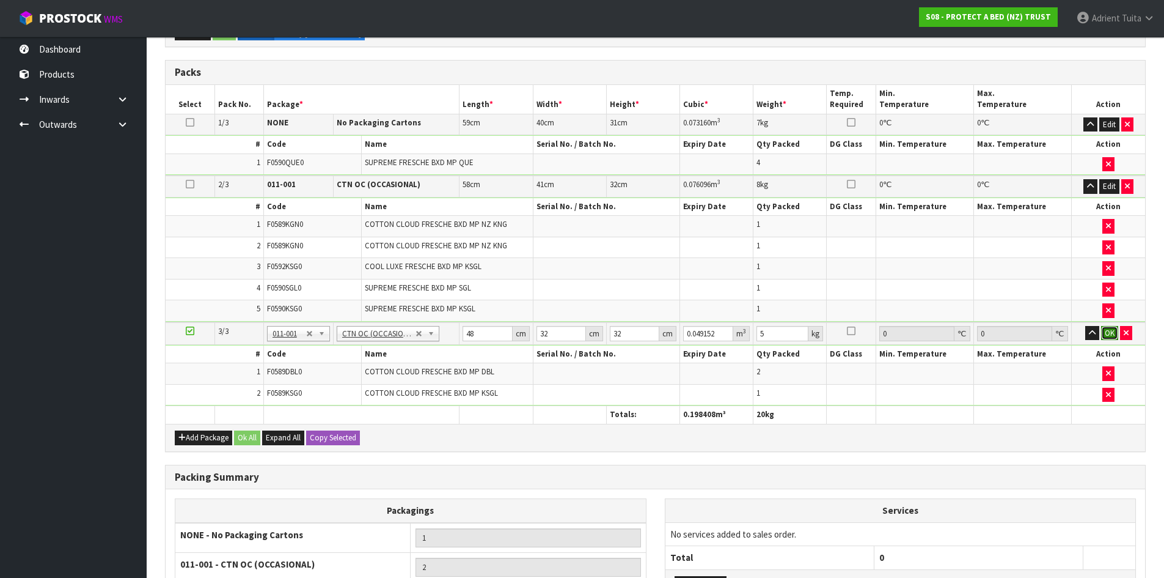
click at [1113, 337] on button "OK" at bounding box center [1110, 333] width 17 height 15
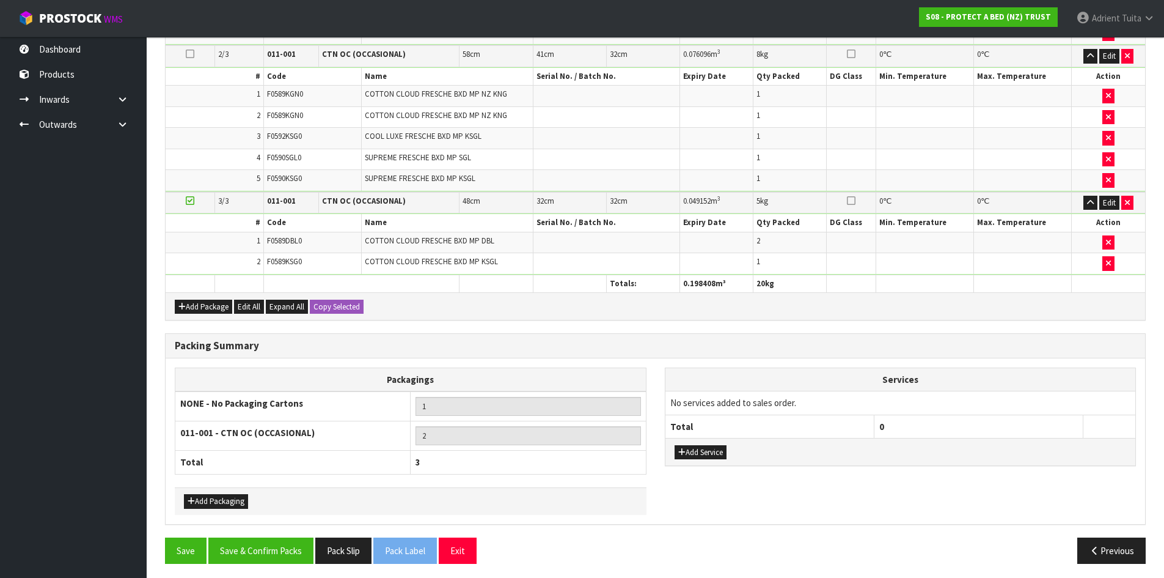
scroll to position [399, 0]
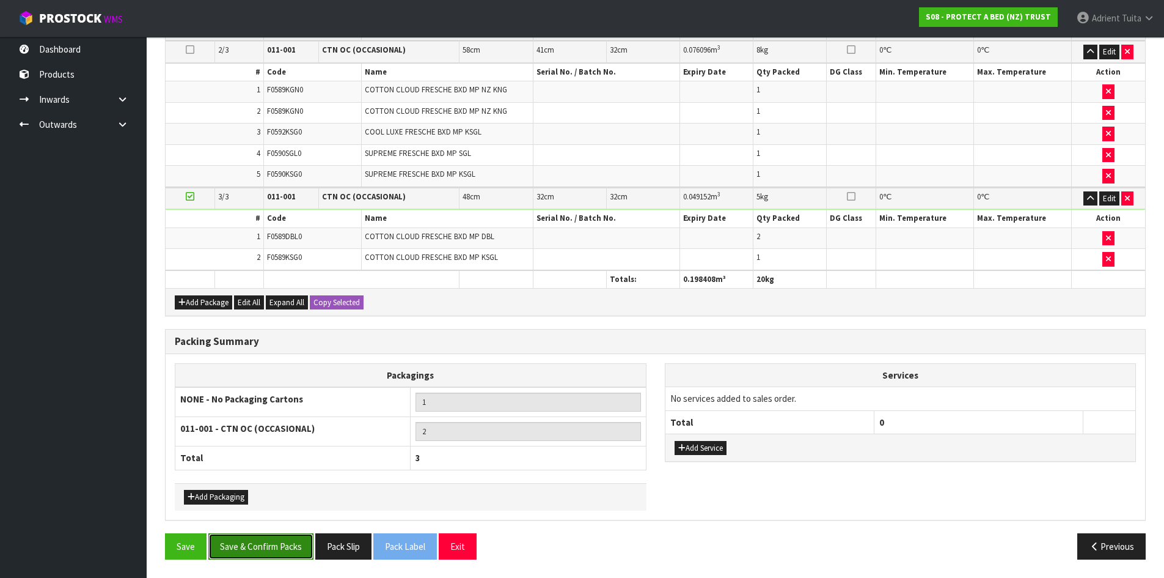
click at [264, 557] on button "Save & Confirm Packs" at bounding box center [260, 546] width 105 height 26
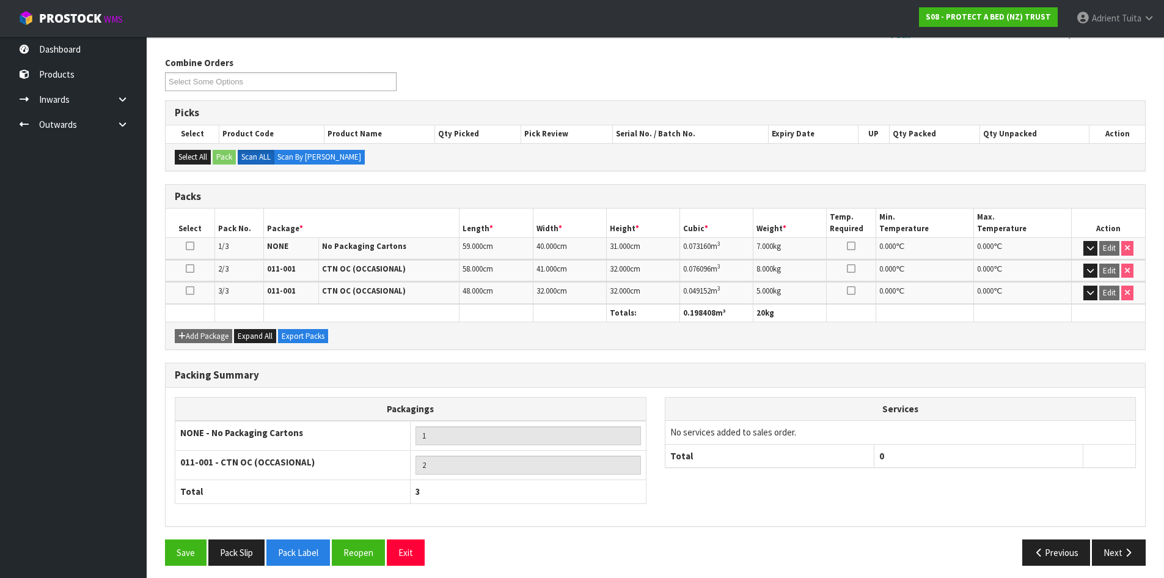
scroll to position [191, 0]
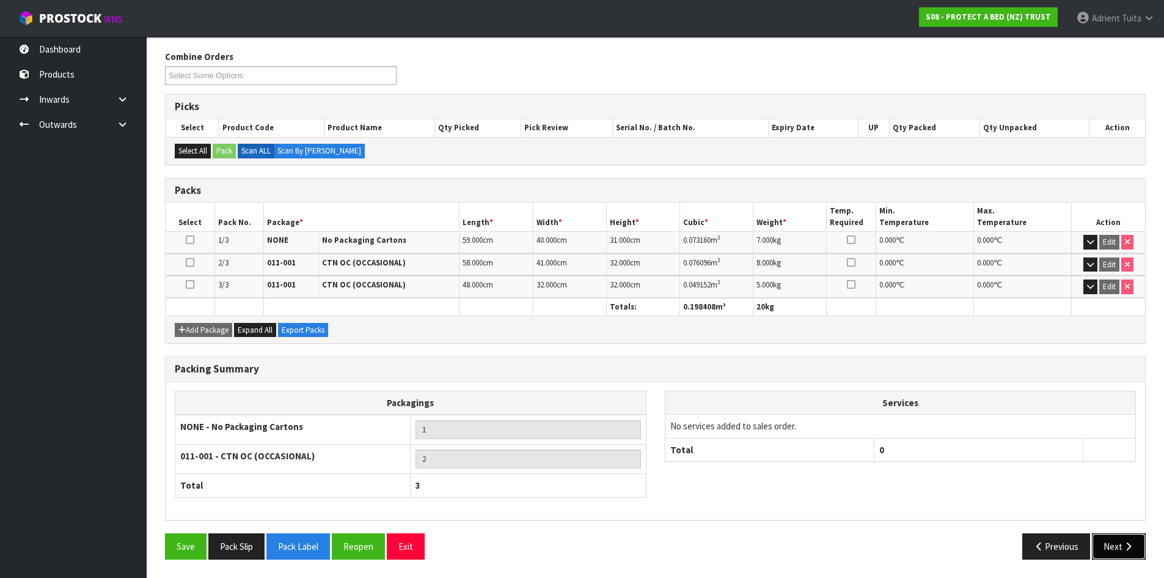
click at [1111, 546] on button "Next" at bounding box center [1119, 546] width 54 height 26
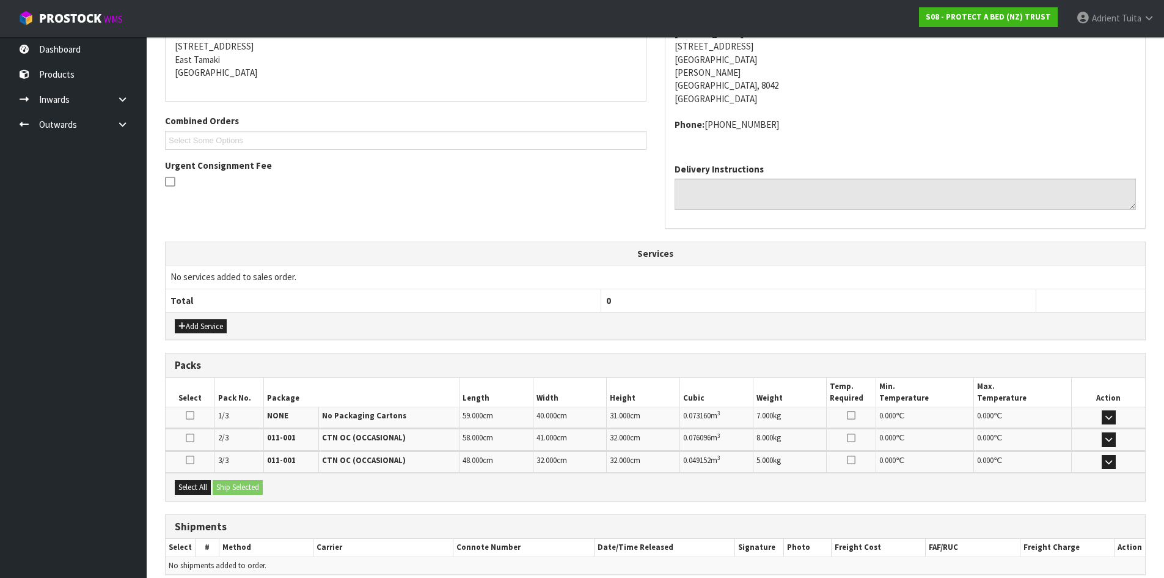
scroll to position [304, 0]
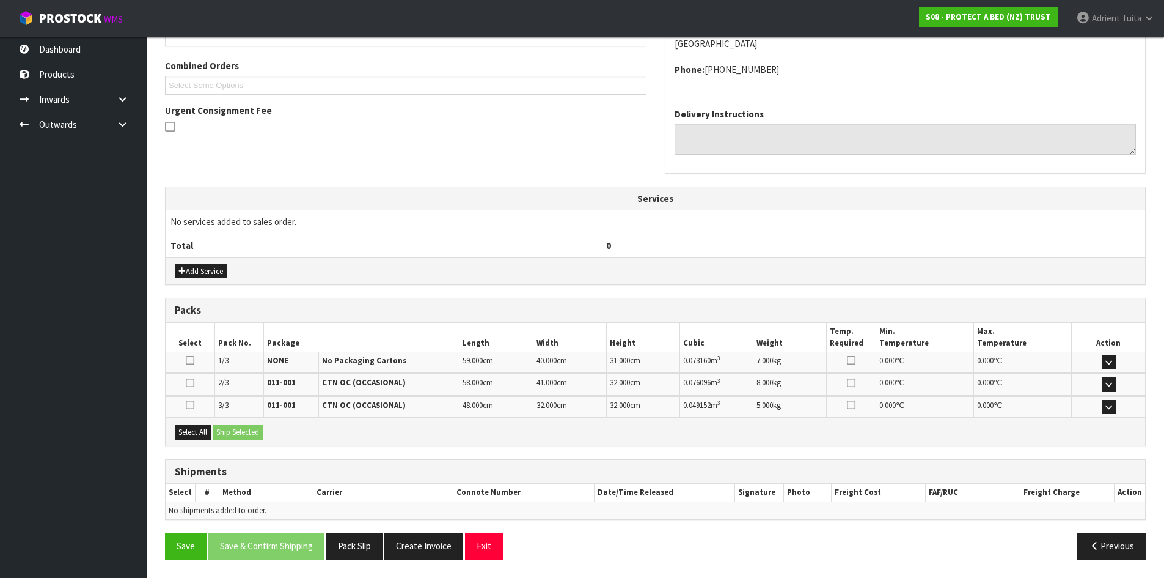
click at [191, 441] on div "Select All Ship Selected" at bounding box center [656, 432] width 980 height 28
click at [208, 430] on button "Select All" at bounding box center [193, 432] width 36 height 15
click at [221, 430] on button "Ship Selected" at bounding box center [238, 432] width 50 height 15
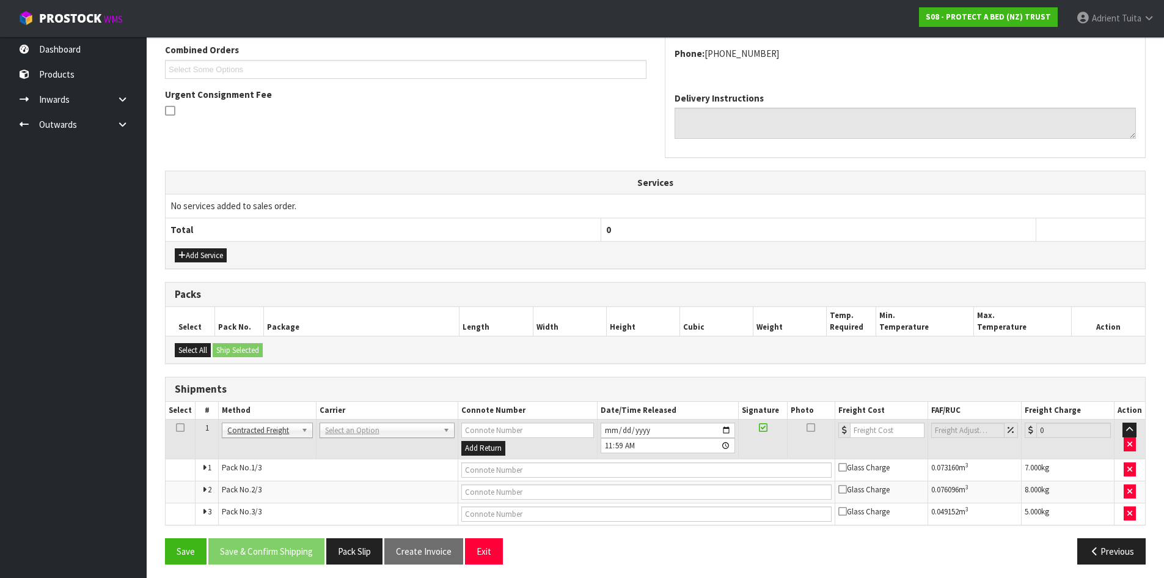
scroll to position [325, 0]
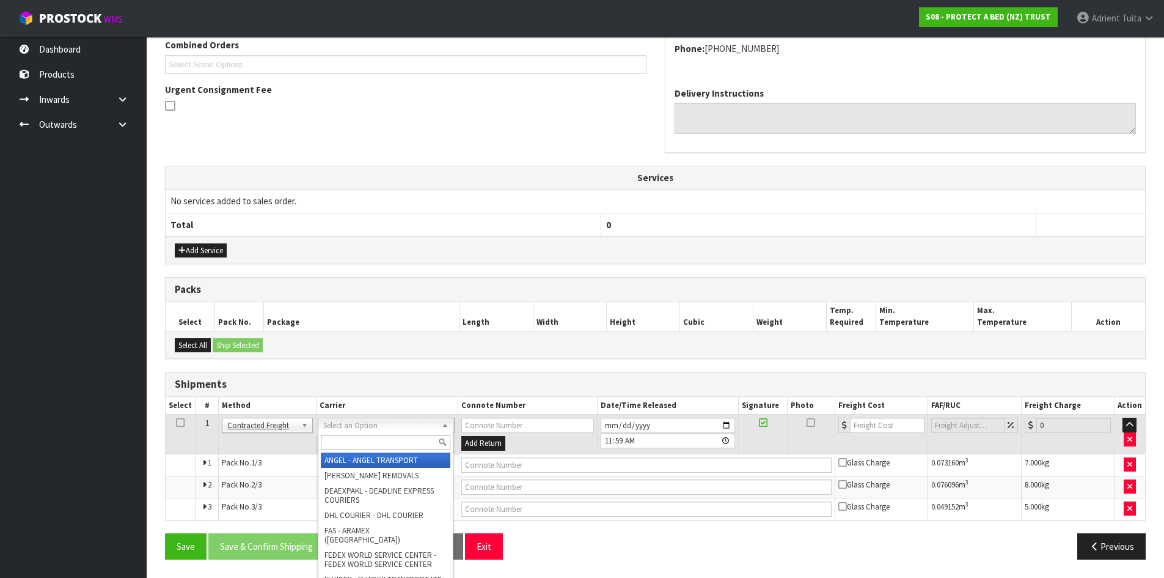
click at [337, 440] on input "text" at bounding box center [386, 442] width 130 height 15
type input "NZP"
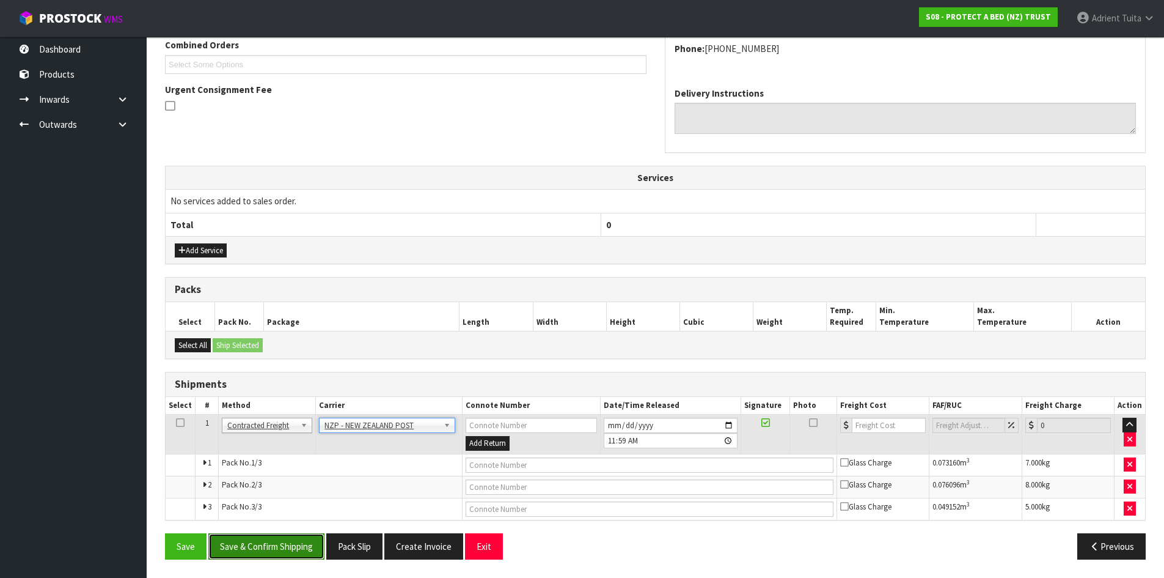
click at [281, 551] on button "Save & Confirm Shipping" at bounding box center [266, 546] width 116 height 26
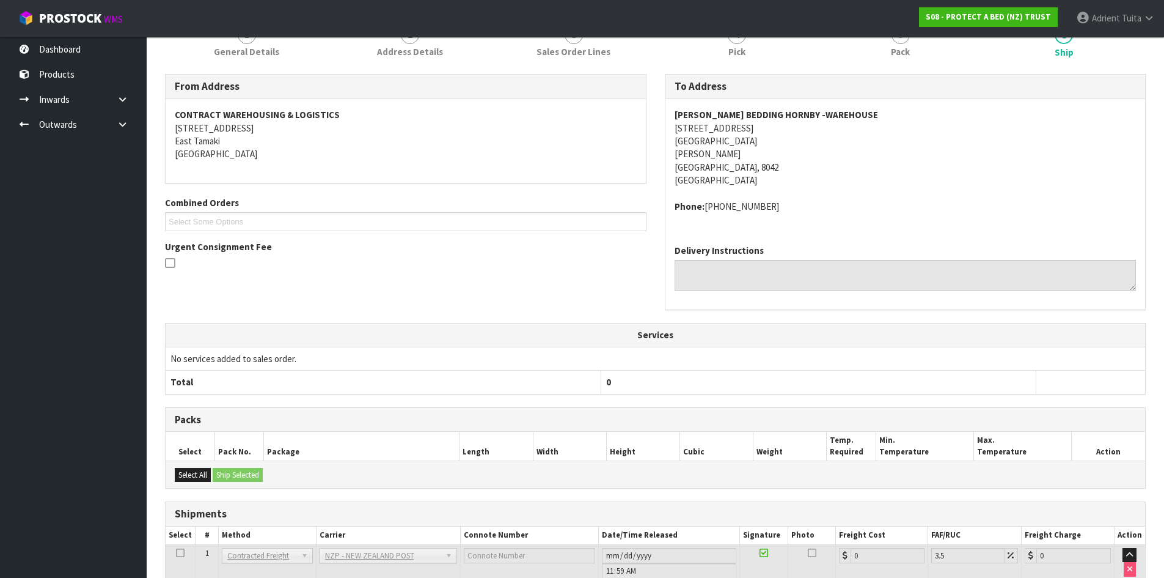
scroll to position [305, 0]
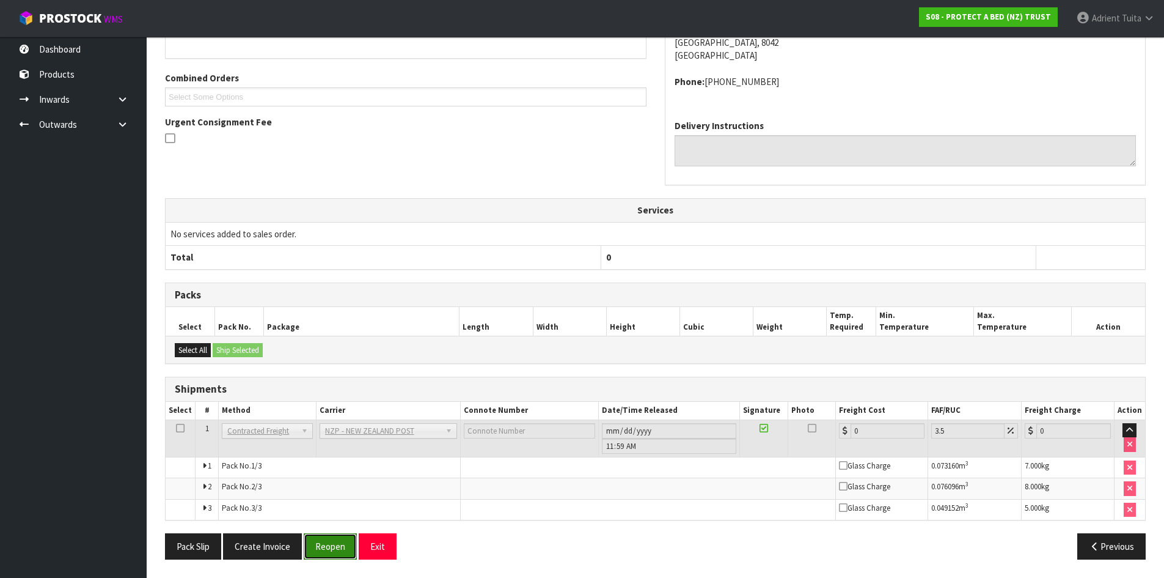
click at [322, 547] on button "Reopen" at bounding box center [330, 546] width 53 height 26
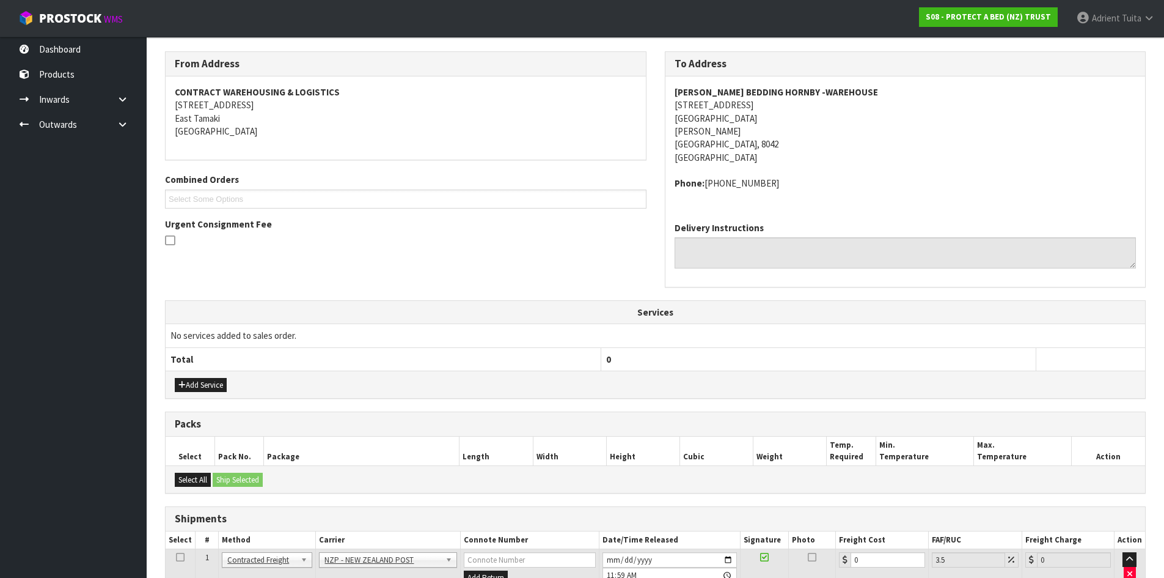
scroll to position [336, 0]
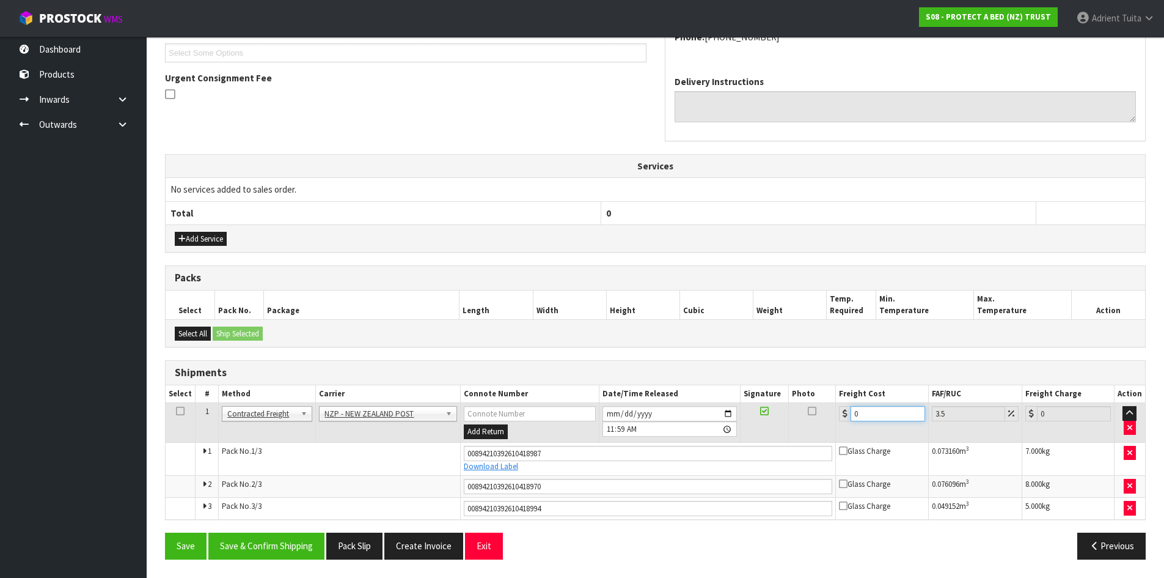
click at [877, 408] on input "0" at bounding box center [888, 413] width 74 height 15
type input "5"
type input "5.17"
type input "53"
type input "54.85"
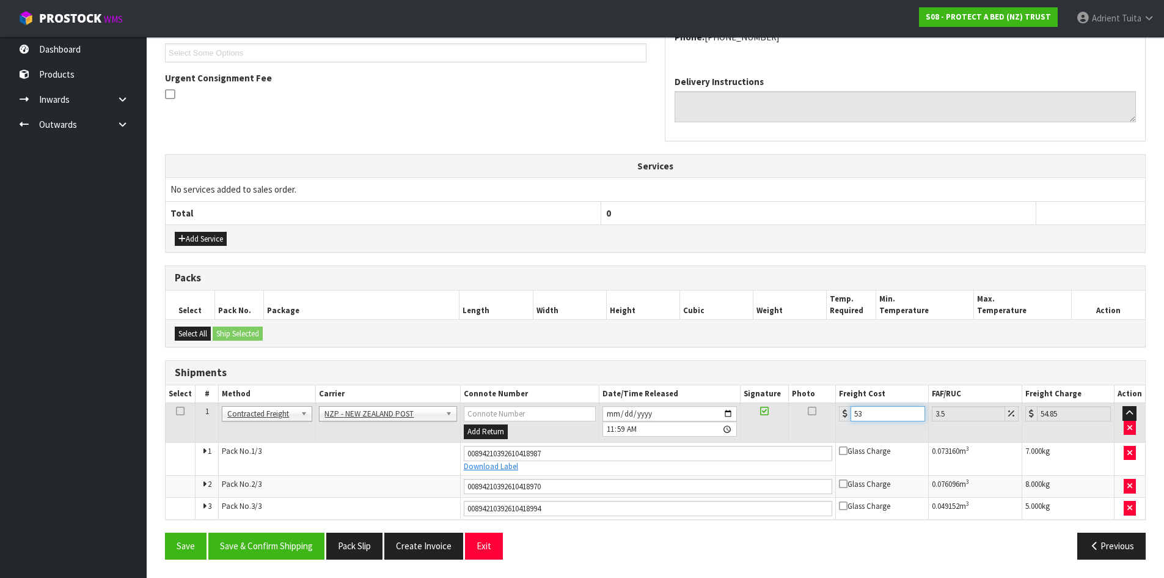
type input "53.1"
type input "54.96"
type input "53.16"
type input "55.02"
type input "53.16"
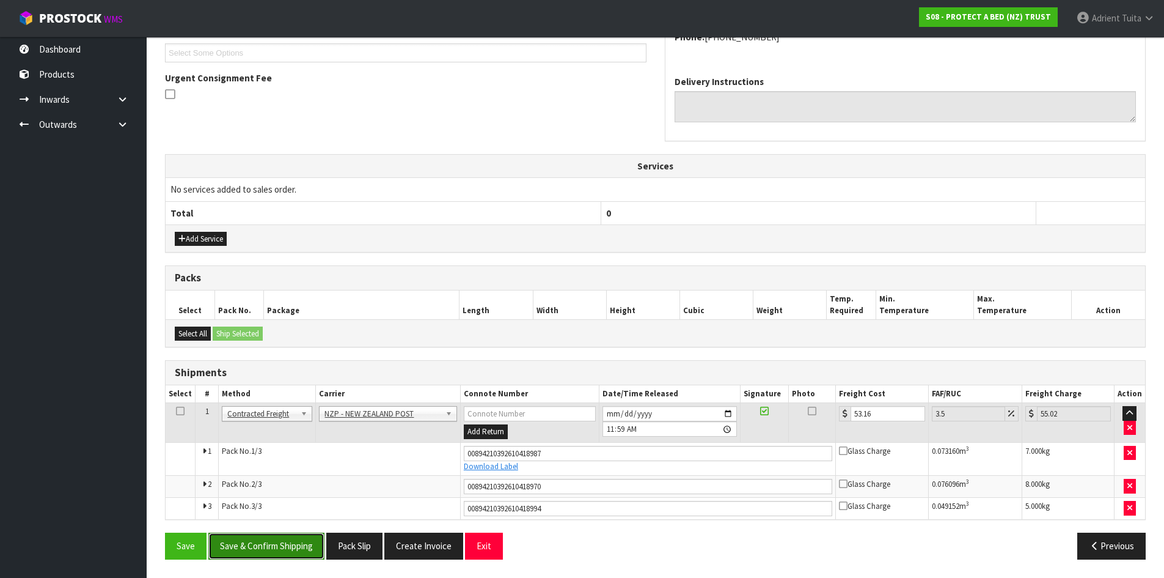
click at [255, 543] on button "Save & Confirm Shipping" at bounding box center [266, 545] width 116 height 26
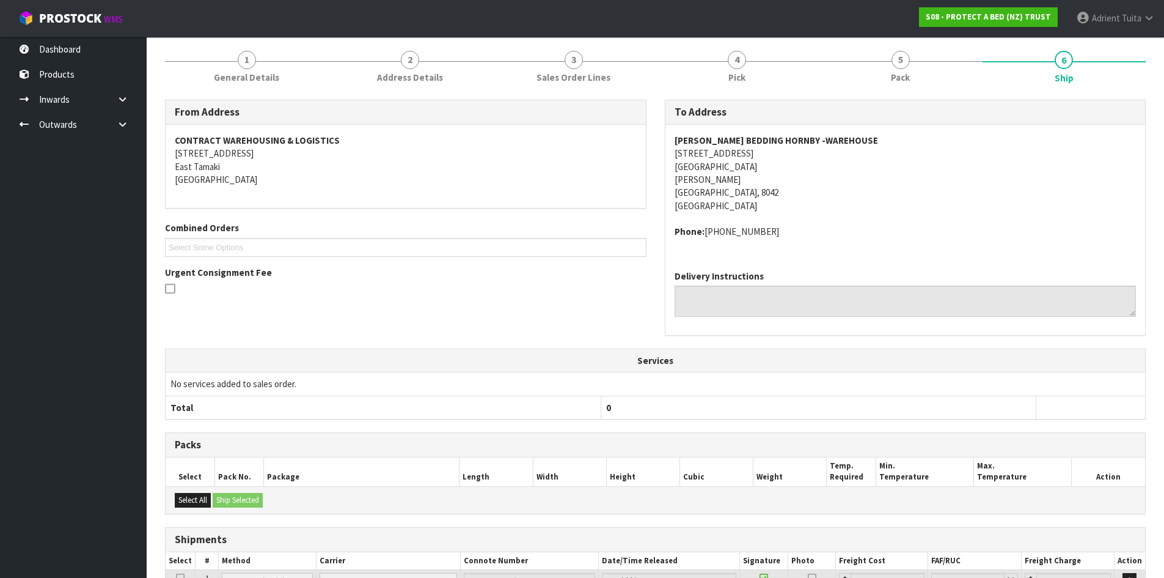
scroll to position [300, 0]
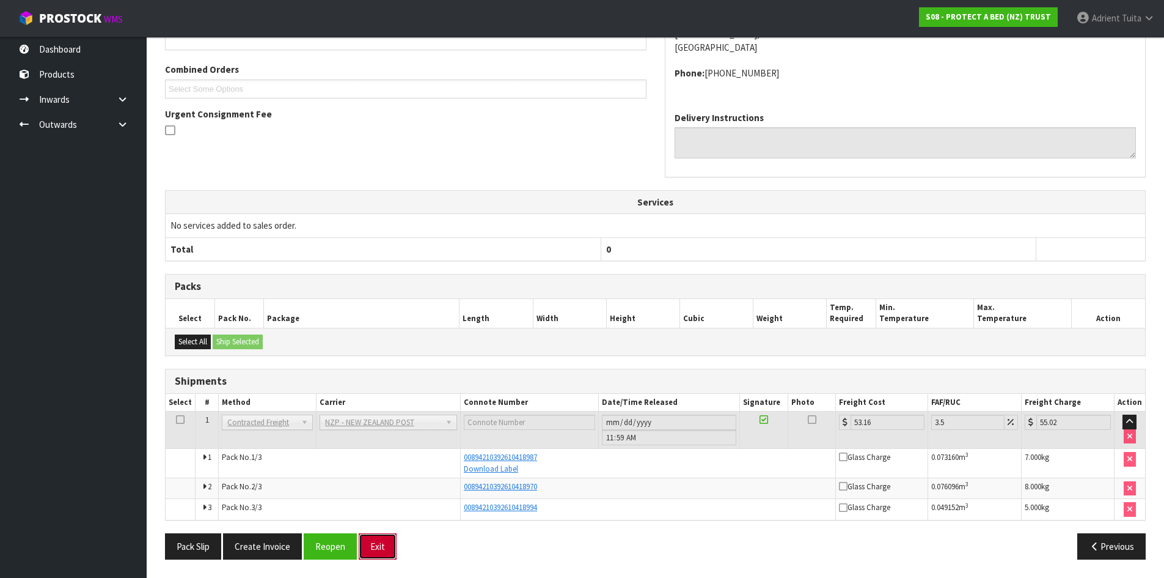
click at [374, 545] on button "Exit" at bounding box center [378, 546] width 38 height 26
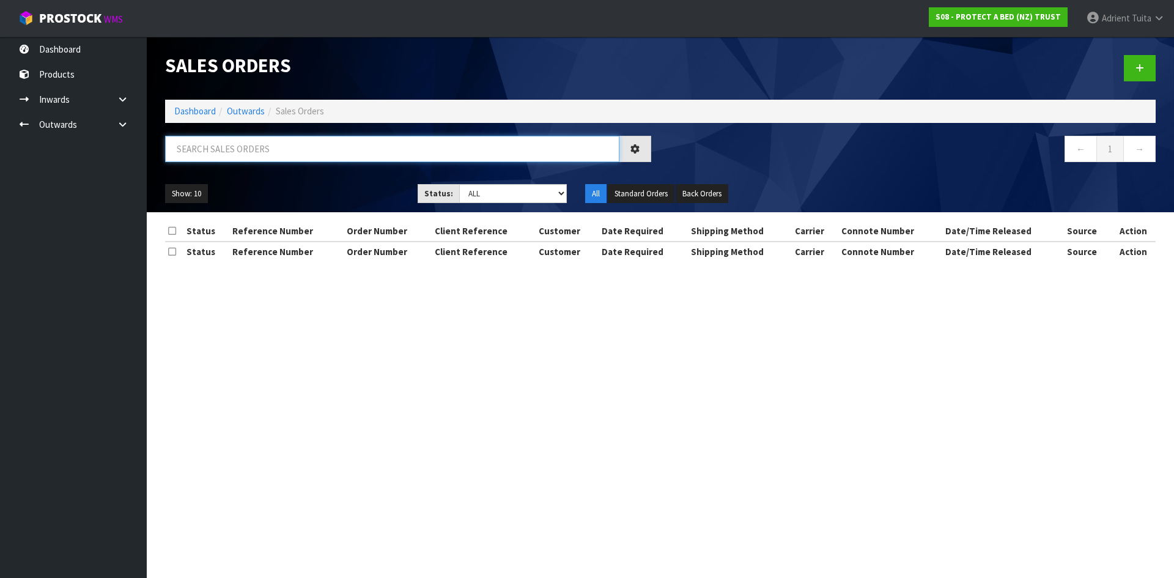
click at [290, 142] on input "text" at bounding box center [392, 149] width 454 height 26
type input "1476"
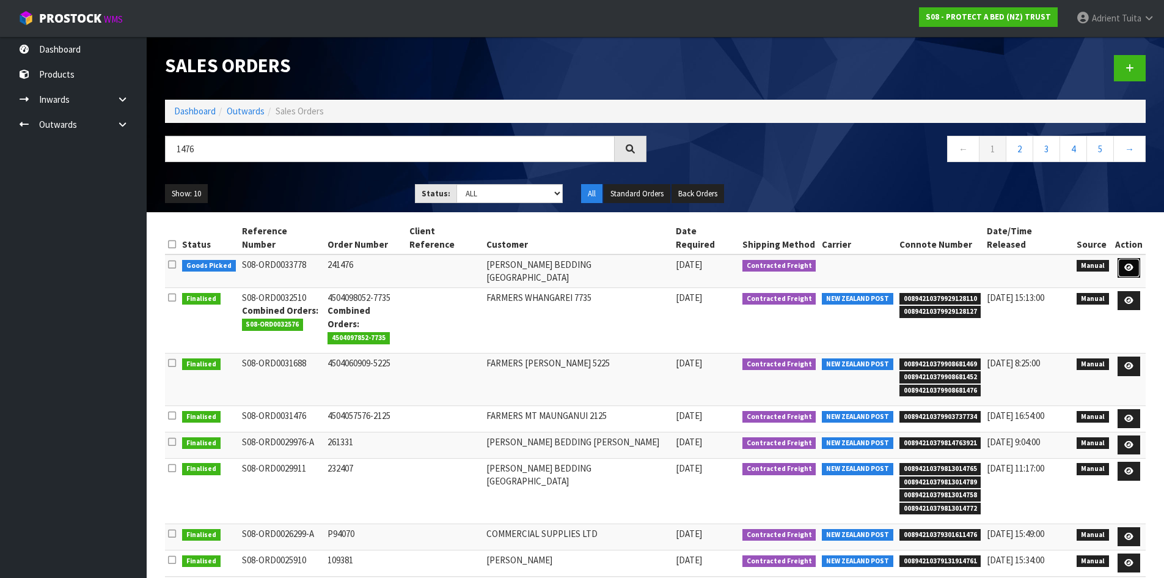
click at [1128, 258] on link at bounding box center [1129, 268] width 23 height 20
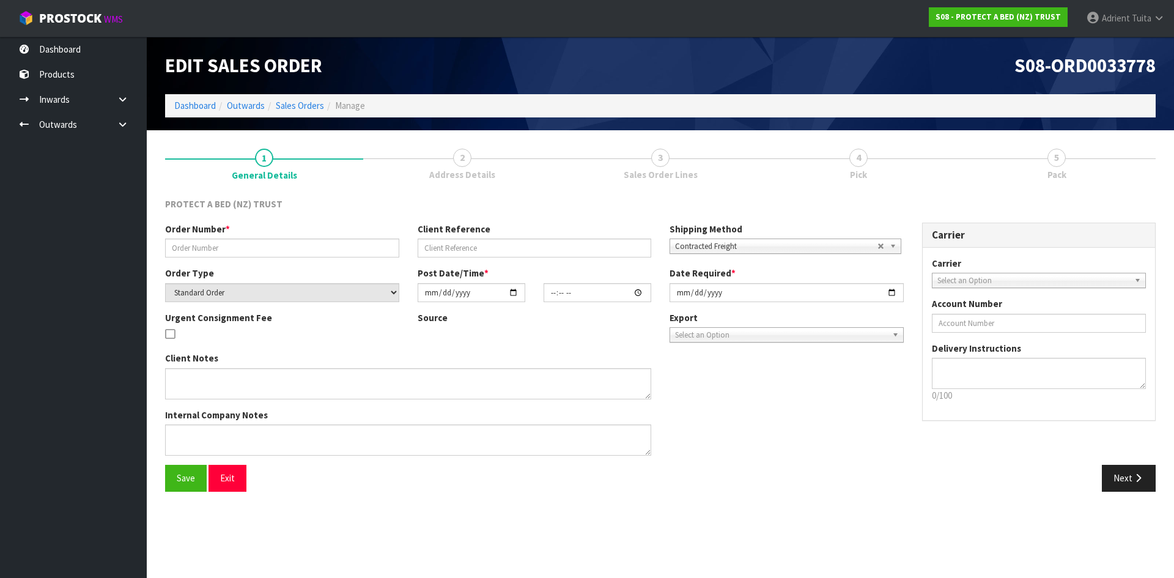
type input "241476"
select select "number:0"
type input "2025-10-08"
type input "10:07:00.000"
type input "2025-10-08"
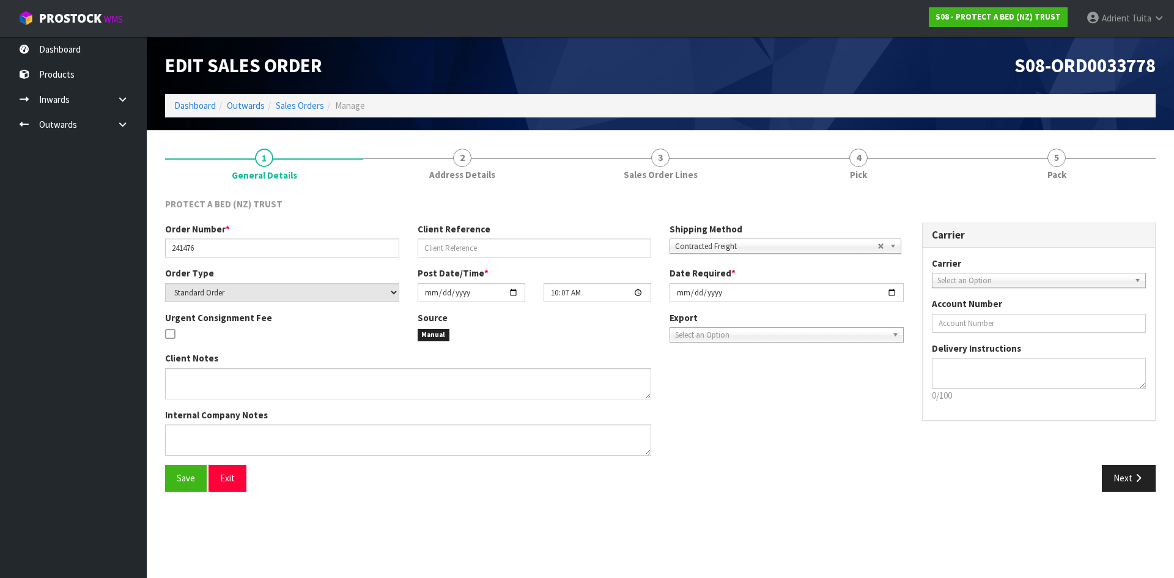
click at [1099, 165] on link "5 Pack" at bounding box center [1056, 163] width 198 height 48
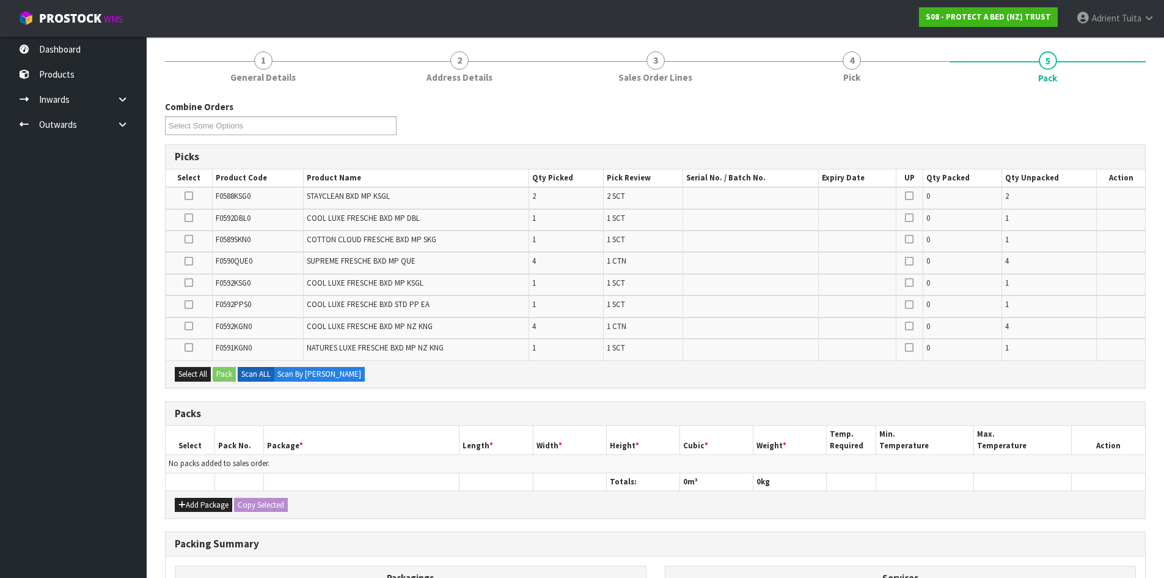
scroll to position [265, 0]
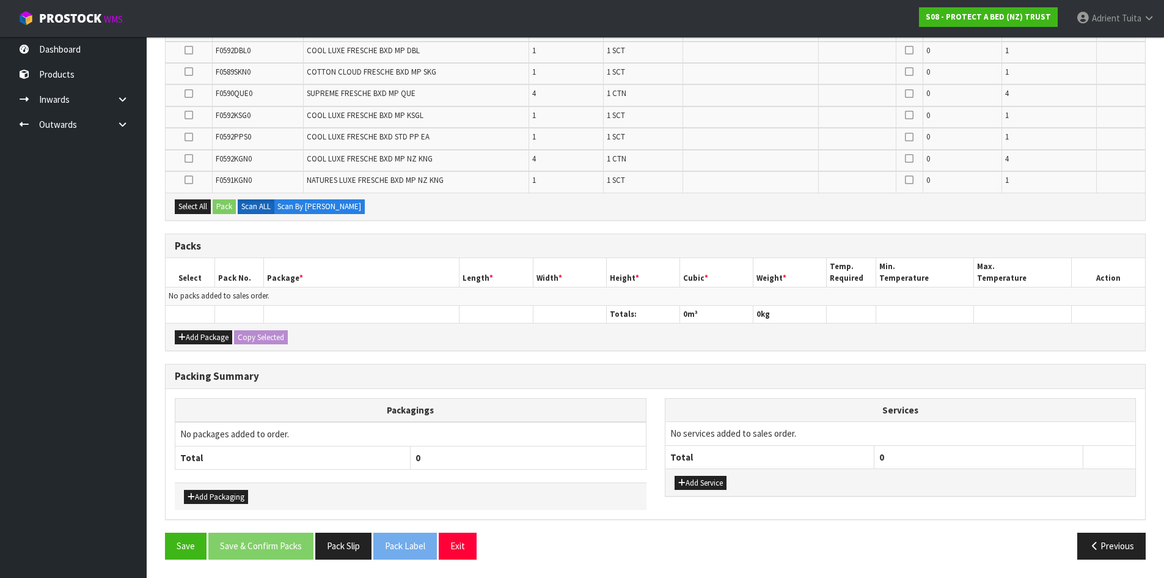
click at [181, 347] on div "Add Package Copy Selected" at bounding box center [656, 337] width 980 height 28
click at [183, 337] on icon "button" at bounding box center [181, 337] width 7 height 8
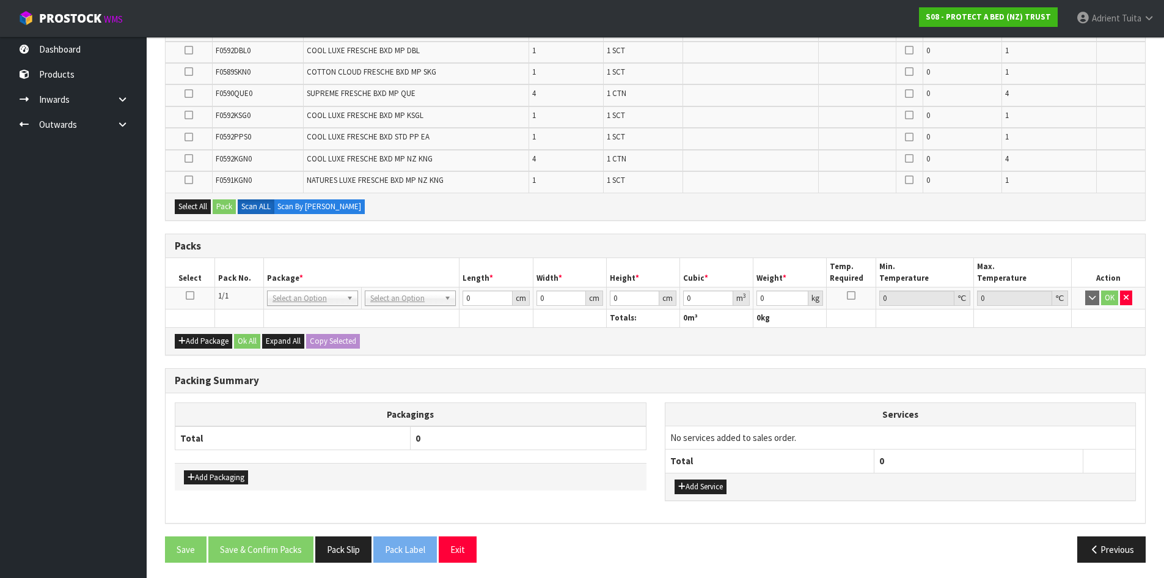
click at [188, 296] on icon at bounding box center [190, 295] width 9 height 1
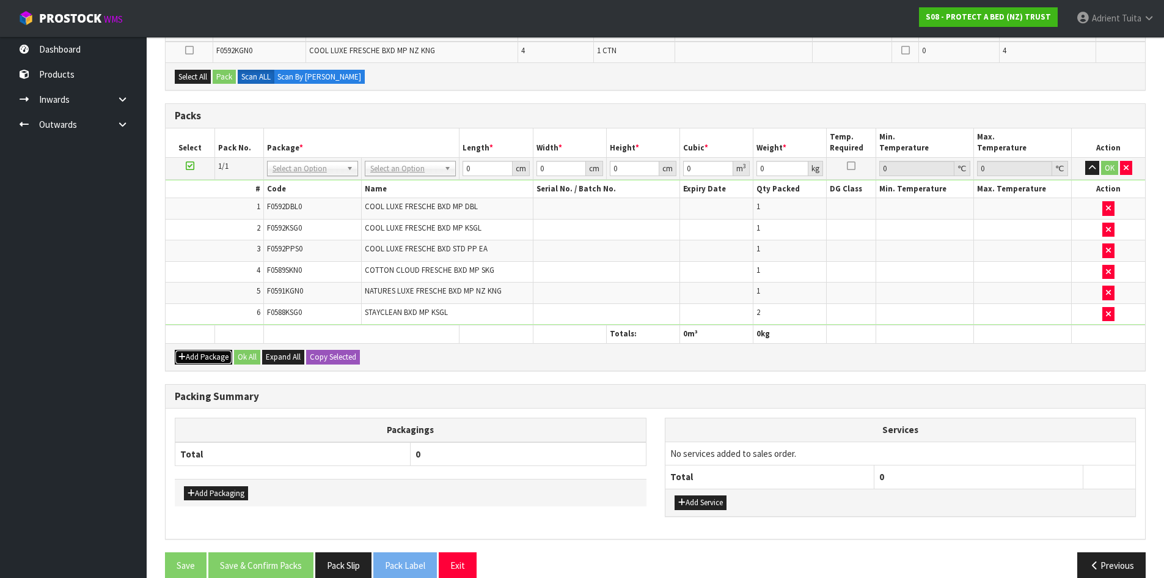
click at [208, 352] on button "Add Package" at bounding box center [203, 357] width 57 height 15
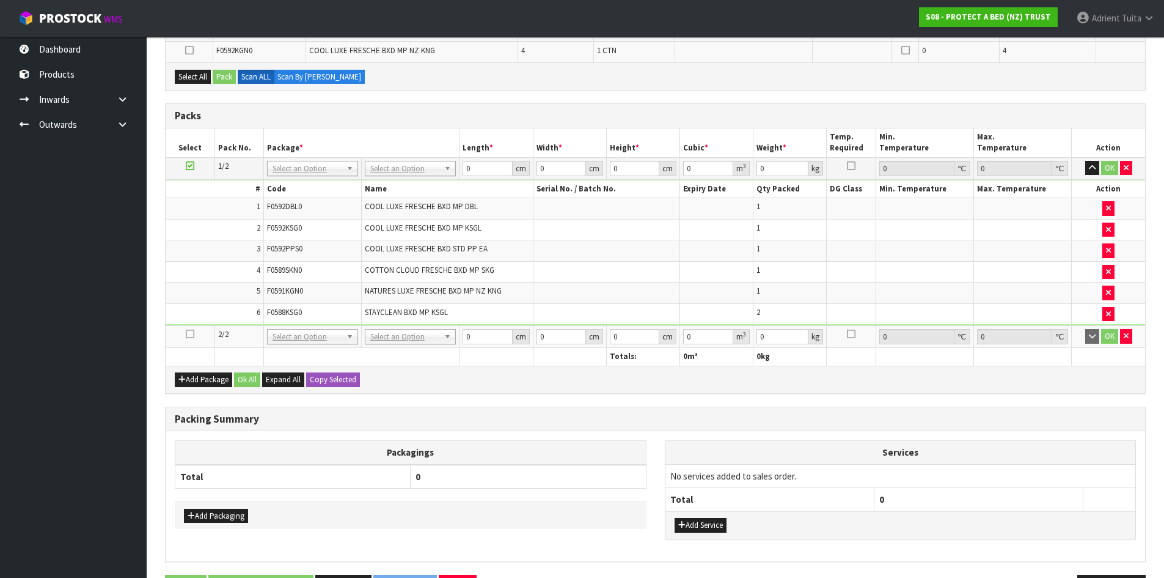
click at [186, 334] on icon at bounding box center [190, 334] width 9 height 1
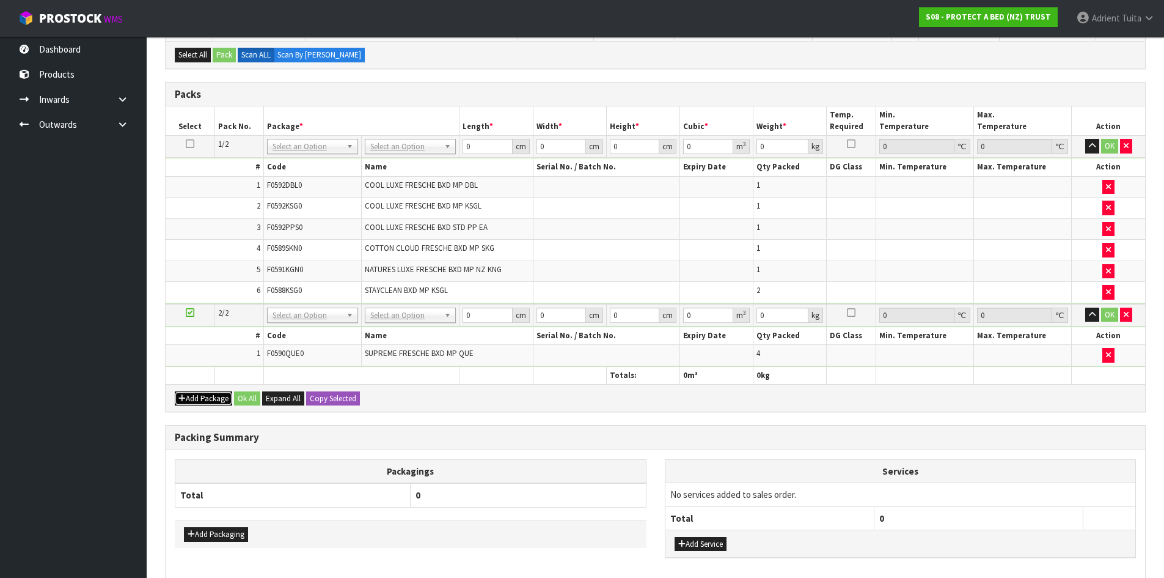
click at [202, 399] on button "Add Package" at bounding box center [203, 398] width 57 height 15
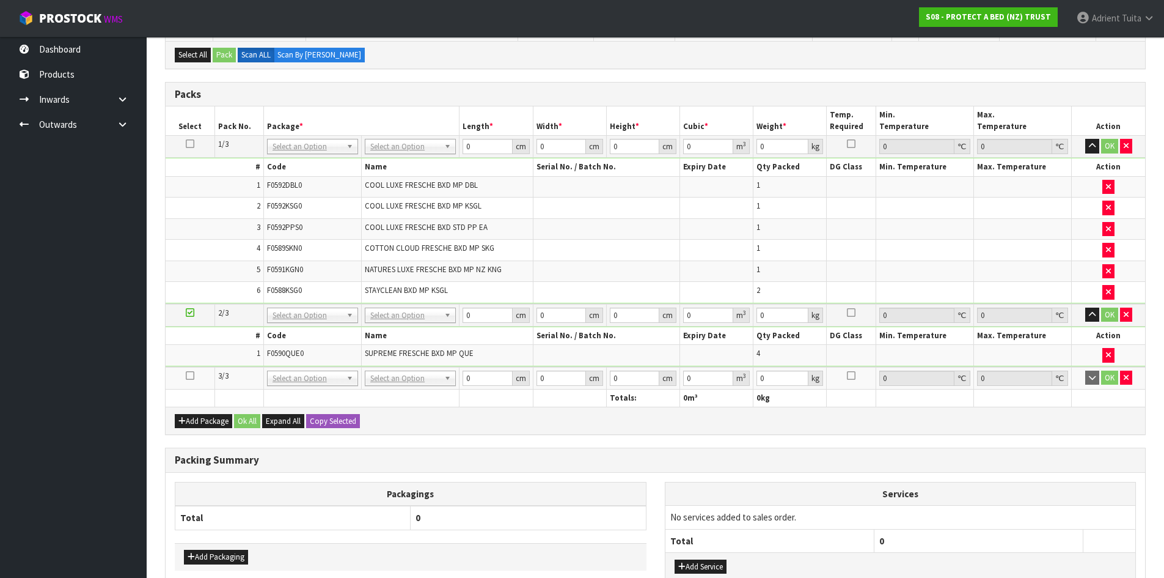
click at [190, 376] on icon at bounding box center [190, 375] width 9 height 1
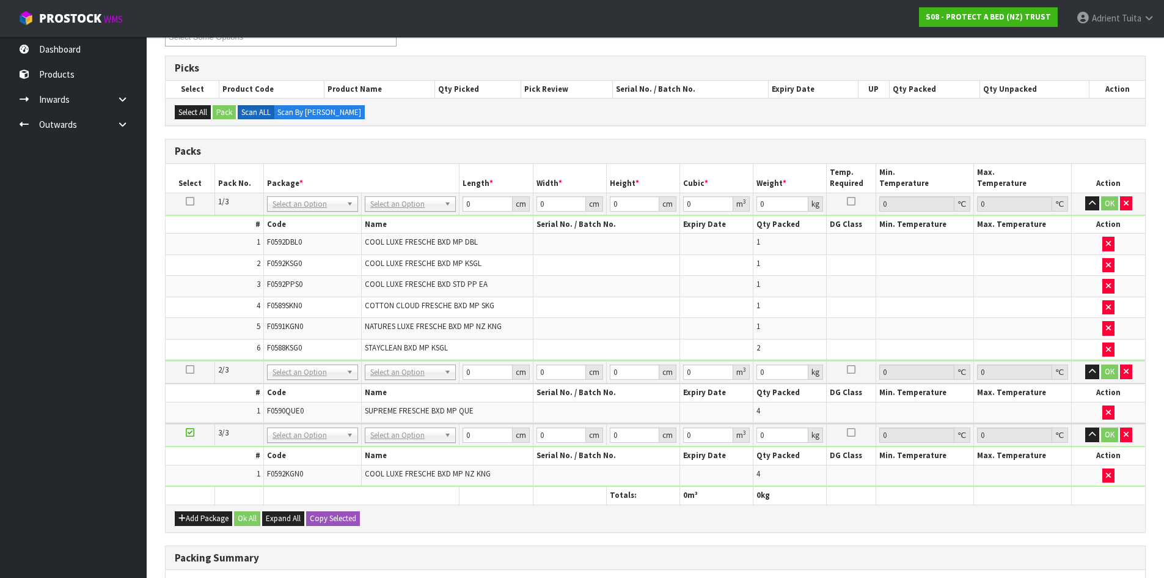
scroll to position [183, 0]
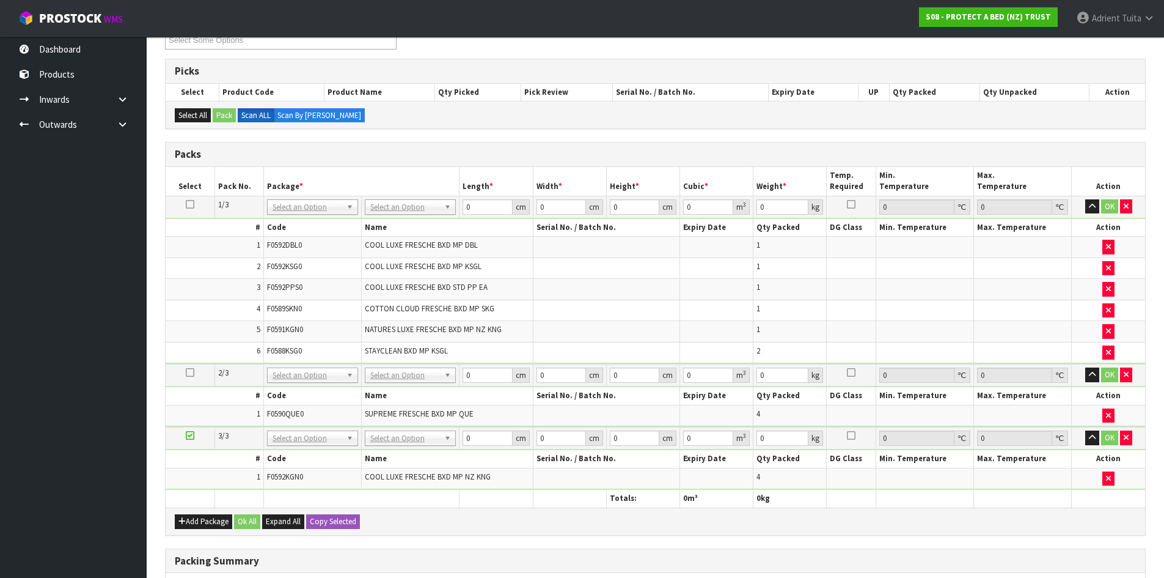
drag, startPoint x: 384, startPoint y: 205, endPoint x: 384, endPoint y: 218, distance: 13.5
click at [384, 218] on input "text" at bounding box center [410, 223] width 85 height 15
type input "OC"
type input "8.46"
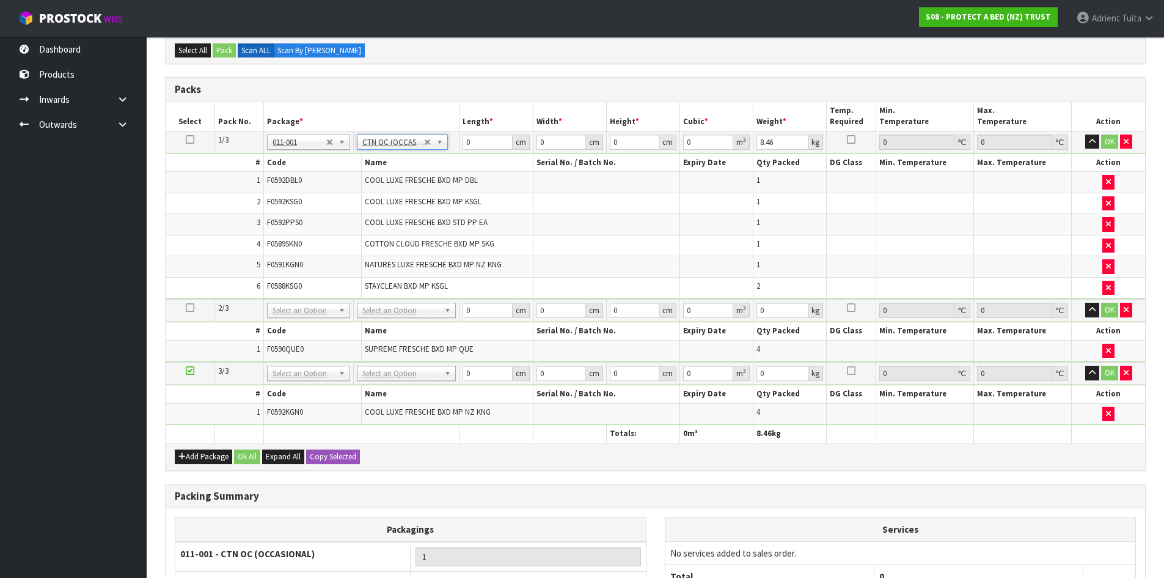
scroll to position [305, 0]
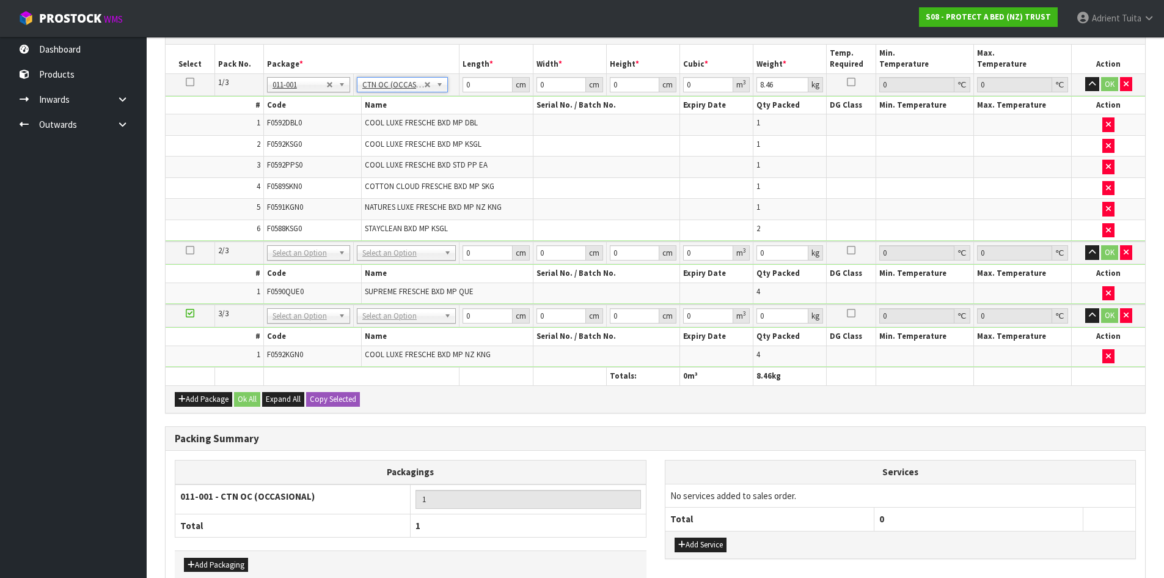
click at [373, 245] on td "No Packaging Cartons PLT GEN120 (1200 X 1000) PLT ONE WAY SKID CHEP HIRE PALLET…" at bounding box center [406, 252] width 106 height 23
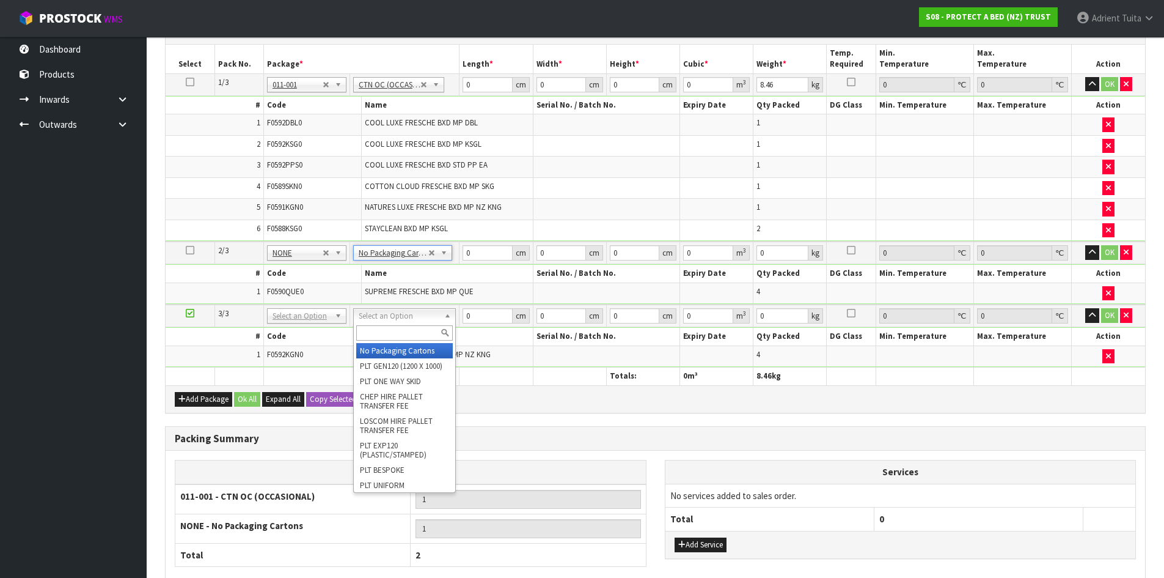
drag, startPoint x: 386, startPoint y: 349, endPoint x: 476, endPoint y: 181, distance: 190.6
type input "2"
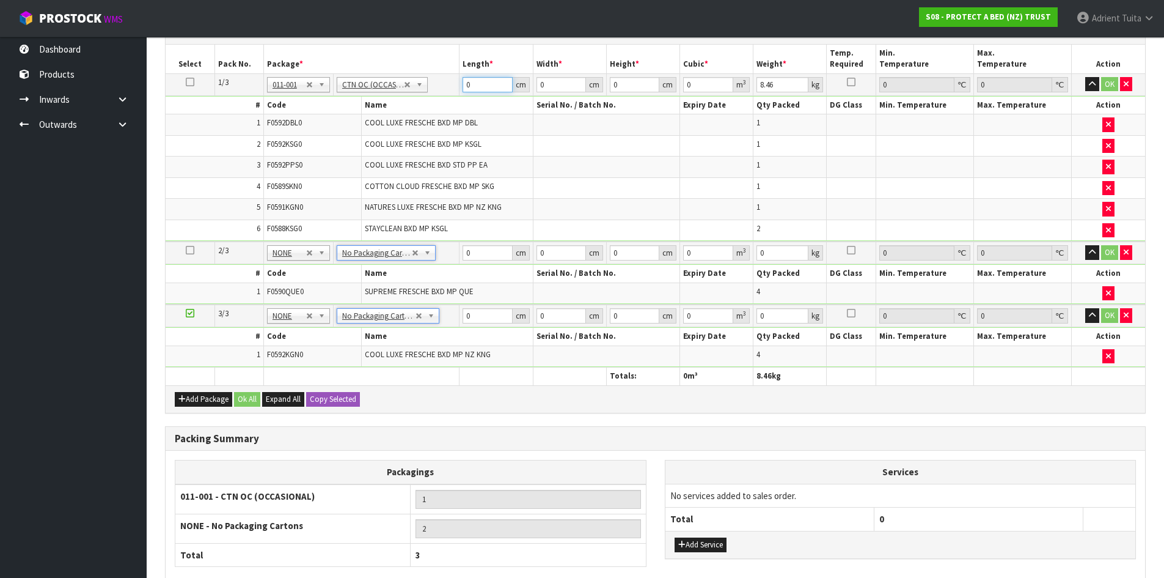
click at [489, 88] on input "0" at bounding box center [488, 84] width 50 height 15
type input "58"
type input "40"
type input "4"
type input "0.00928"
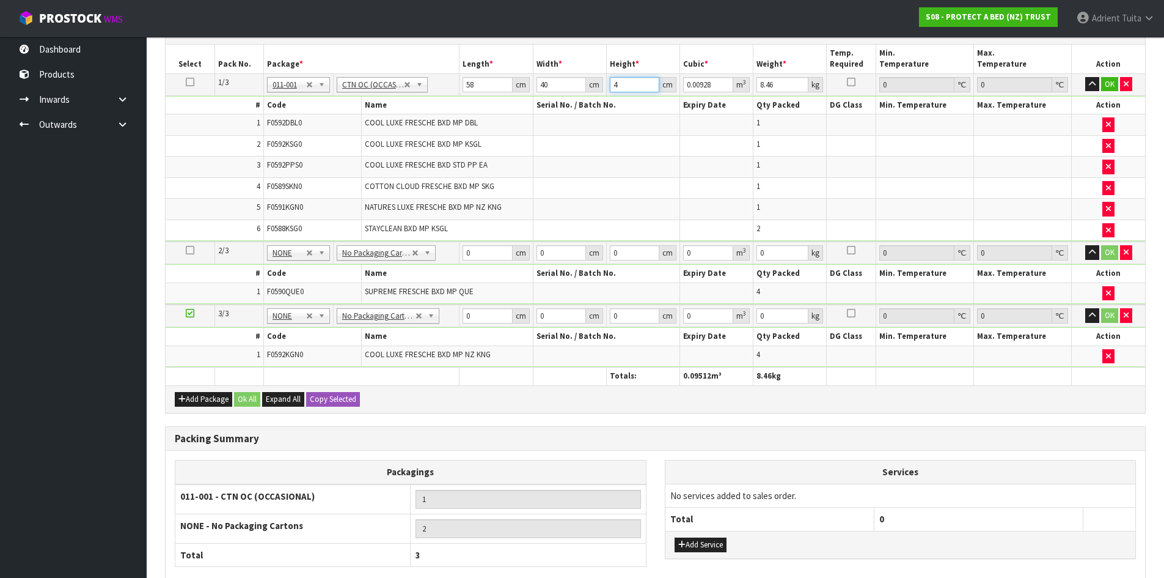
type input "41"
type input "0.09512"
type input "41"
type input "10"
click at [484, 252] on input "0" at bounding box center [488, 252] width 50 height 15
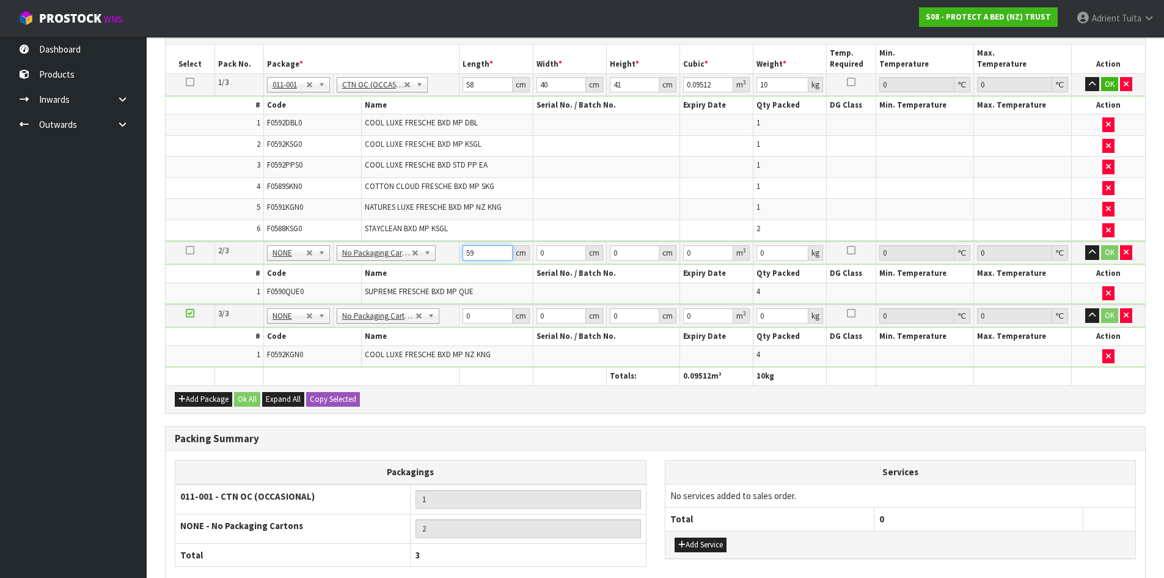
type input "59"
type input "40"
type input "3"
type input "0.00708"
type input "32"
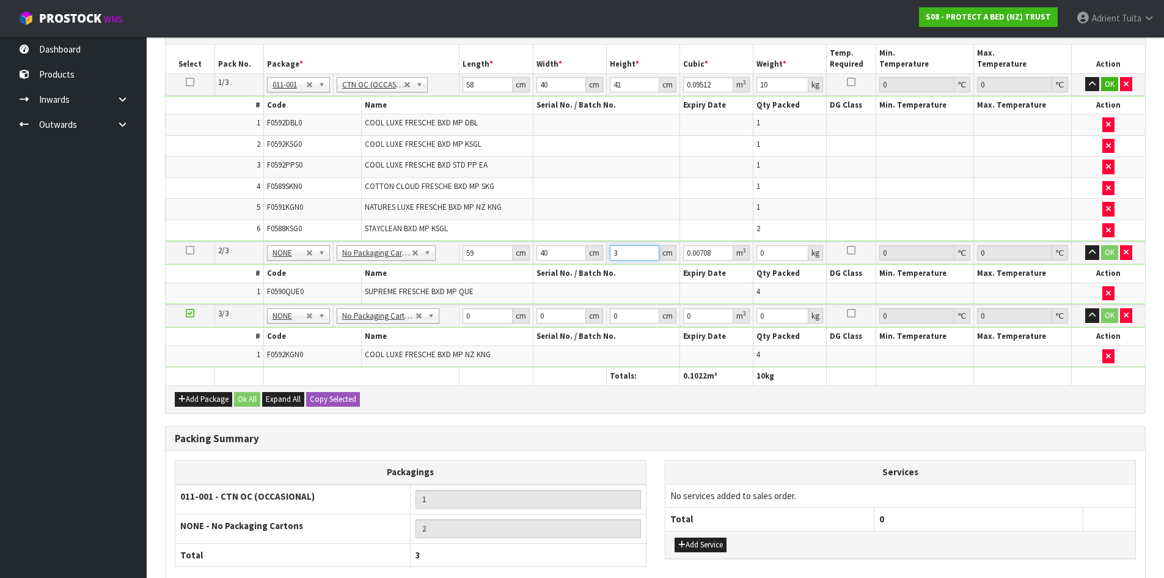
type input "0.07552"
type input "32"
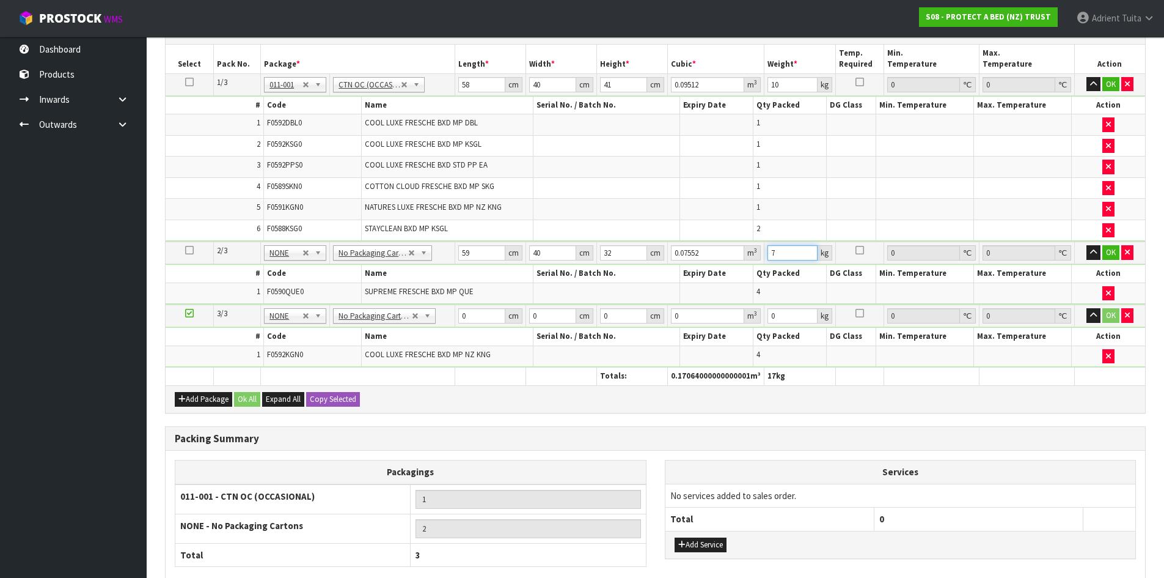
type input "7"
drag, startPoint x: 482, startPoint y: 320, endPoint x: 479, endPoint y: 303, distance: 17.4
click at [482, 318] on input "0" at bounding box center [481, 315] width 47 height 15
type input "58"
type input "39"
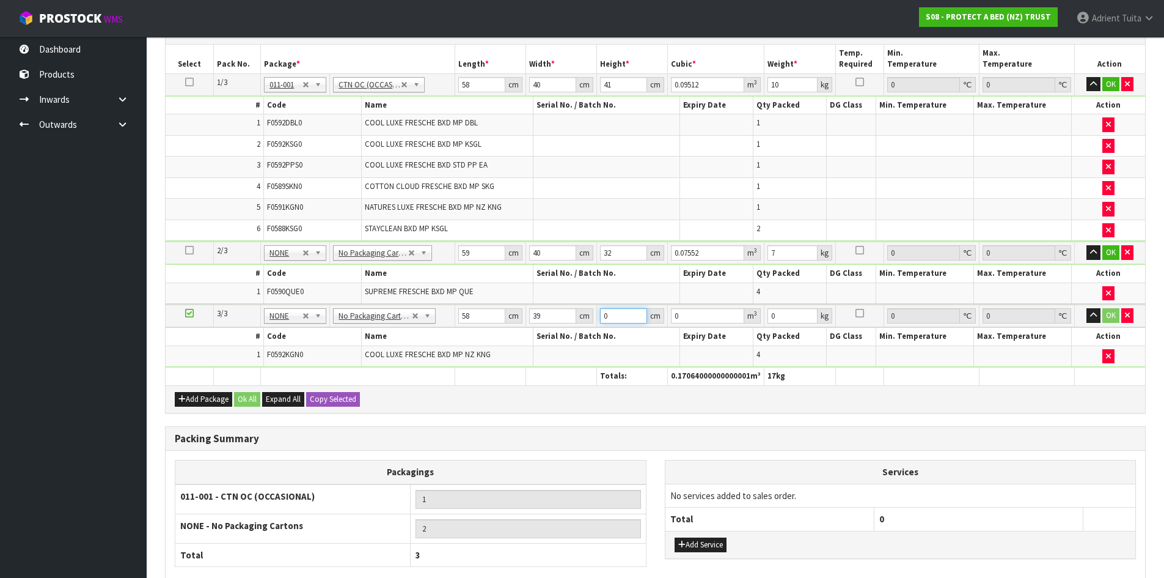
type input "3"
type input "0.006786"
type input "31"
type input "0.070122"
type input "31"
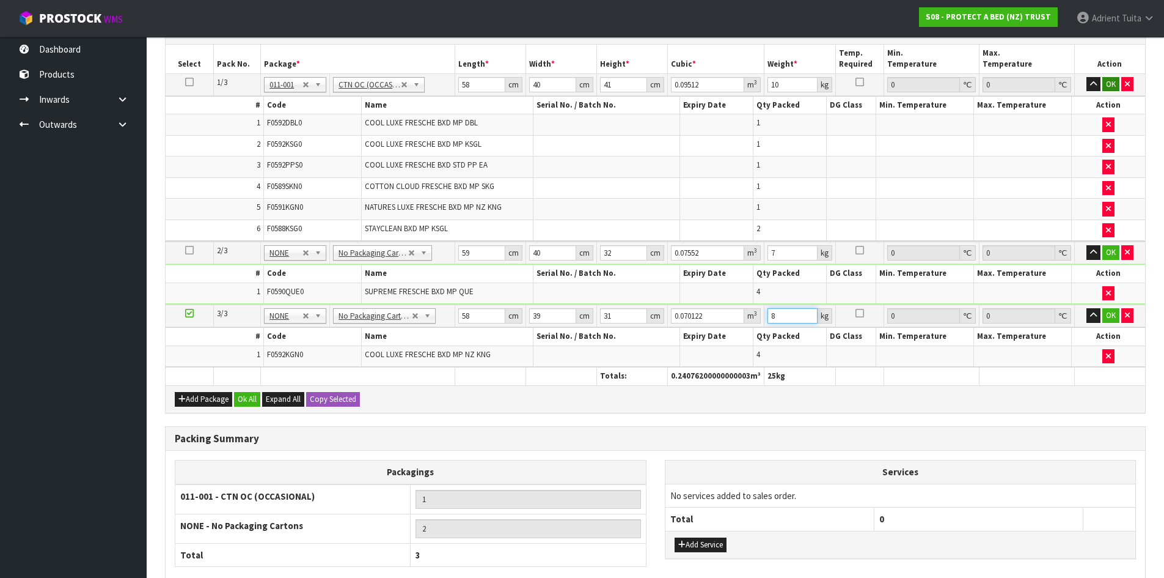
type input "8"
click at [1108, 87] on button "OK" at bounding box center [1111, 84] width 17 height 15
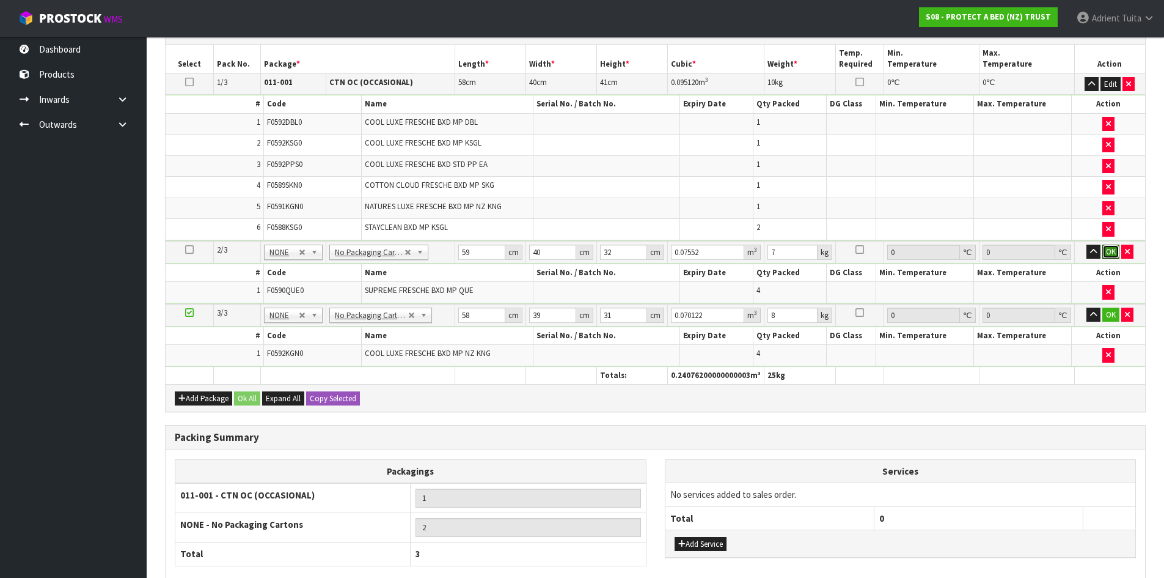
drag, startPoint x: 1108, startPoint y: 250, endPoint x: 1111, endPoint y: 276, distance: 26.5
click at [1108, 252] on button "OK" at bounding box center [1111, 252] width 17 height 15
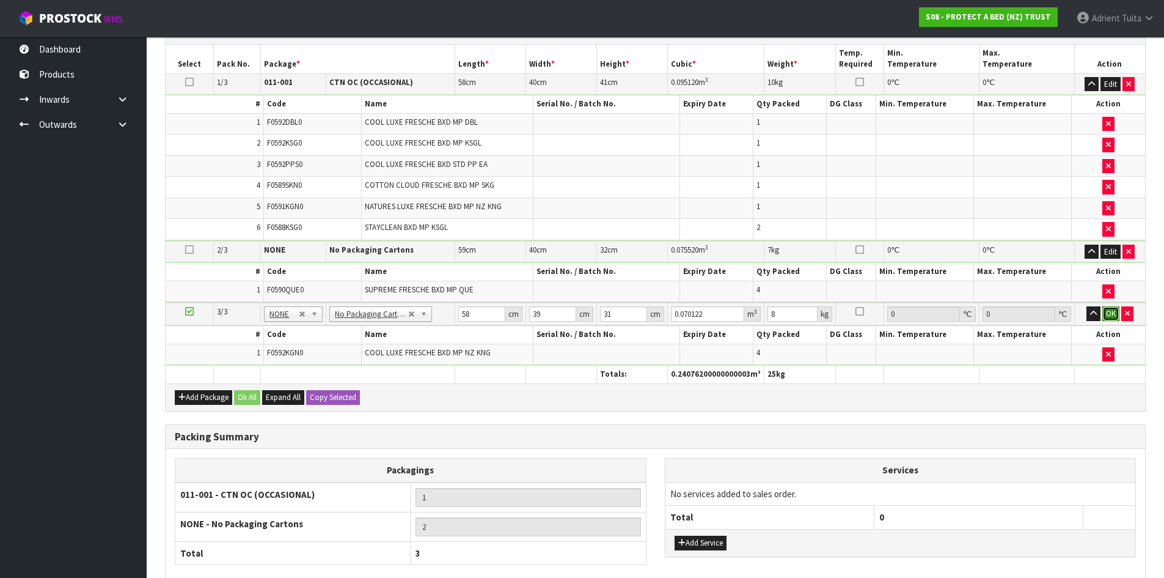
click at [1113, 315] on button "OK" at bounding box center [1111, 313] width 17 height 15
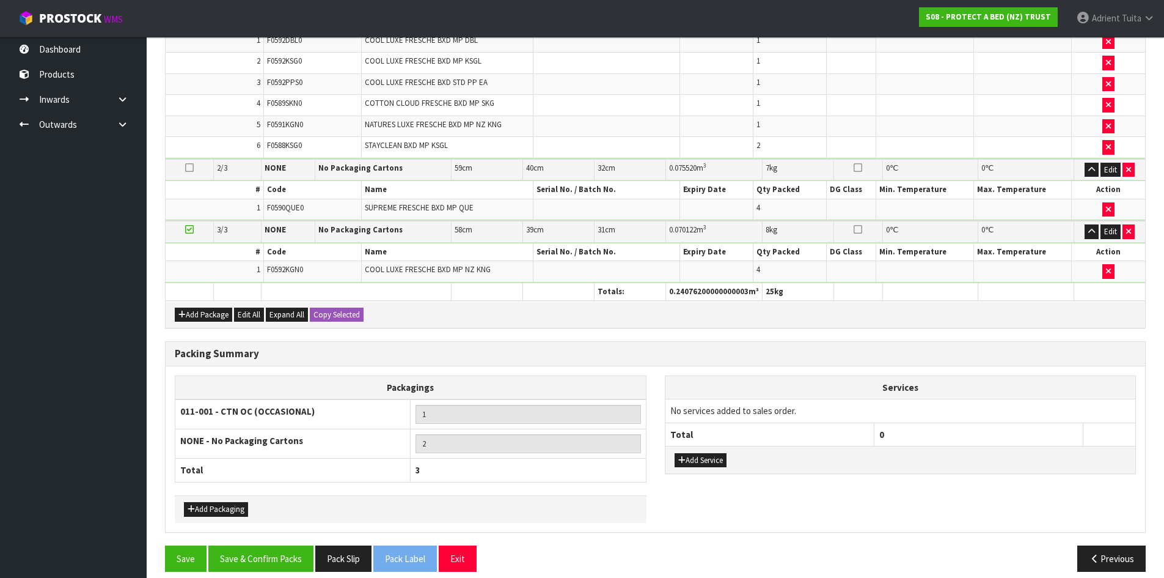
scroll to position [399, 0]
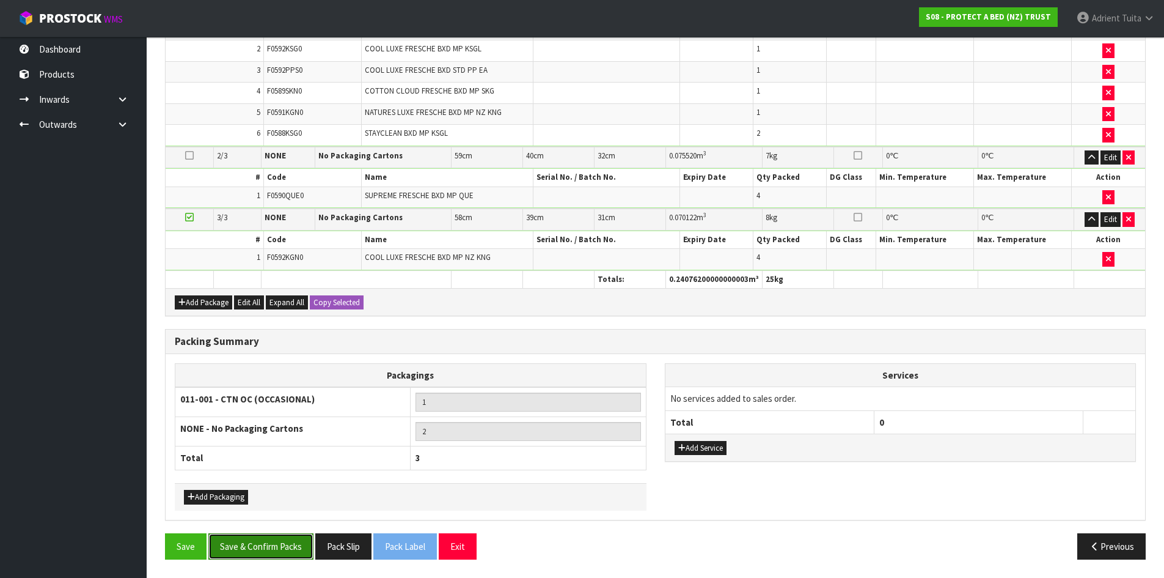
click at [278, 557] on button "Save & Confirm Packs" at bounding box center [260, 546] width 105 height 26
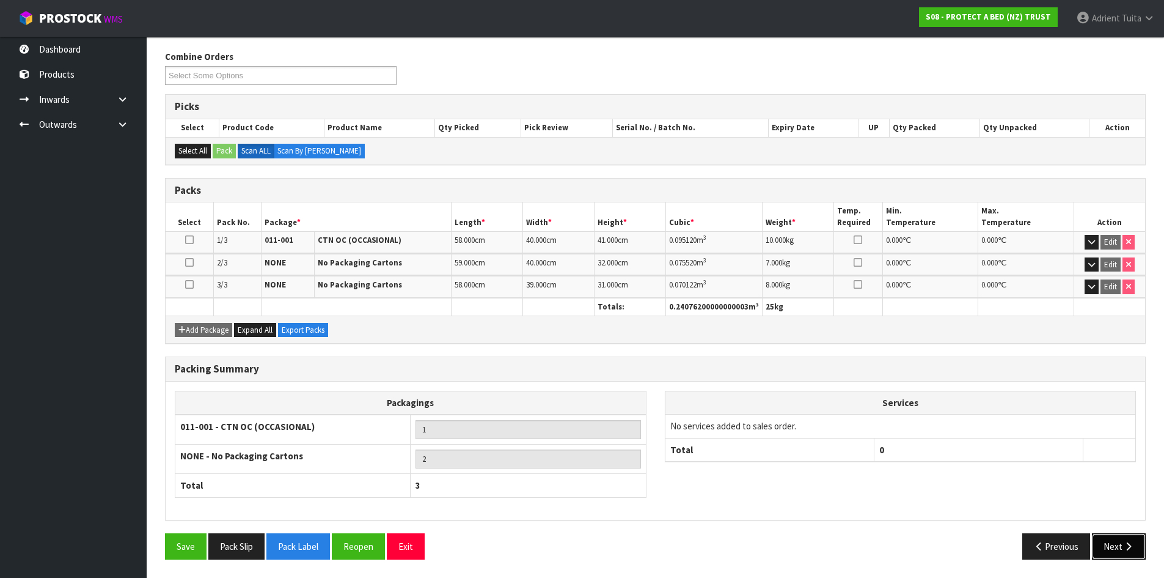
click at [1105, 546] on button "Next" at bounding box center [1119, 546] width 54 height 26
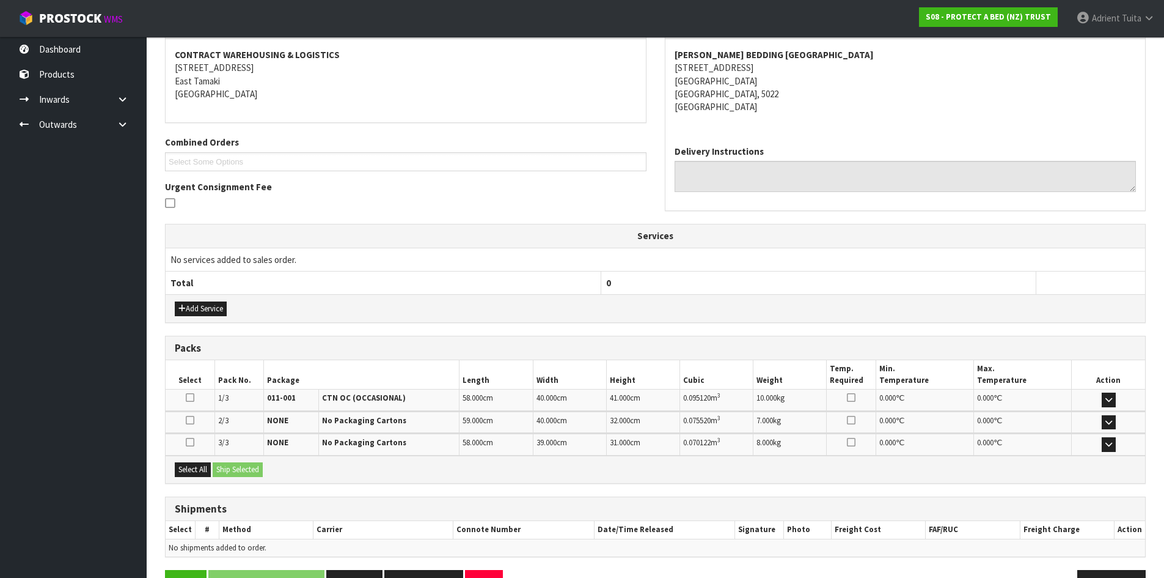
scroll to position [265, 0]
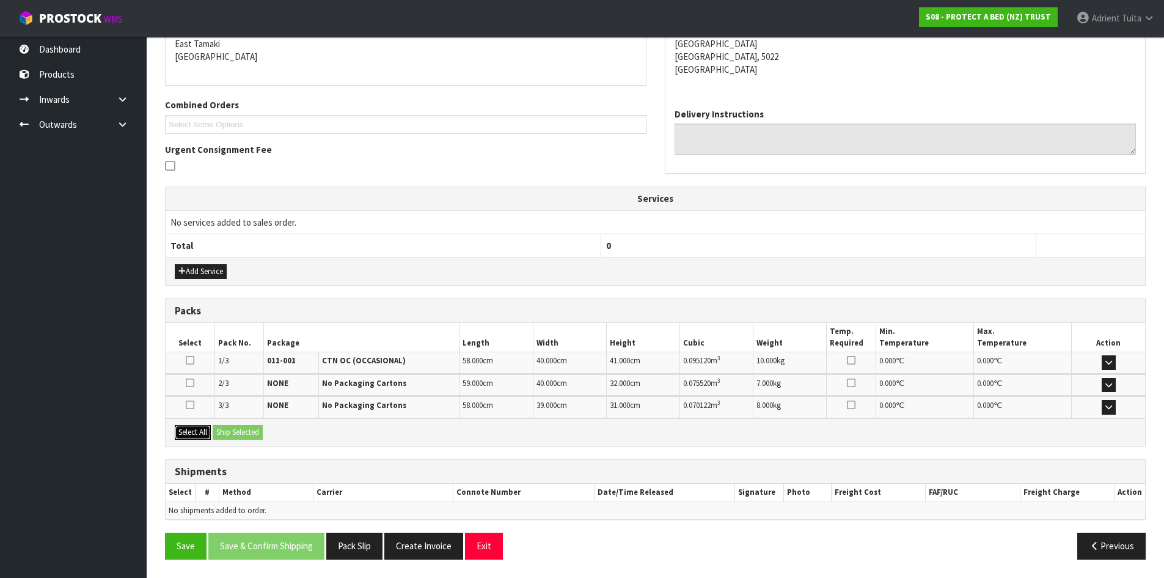
drag, startPoint x: 192, startPoint y: 425, endPoint x: 216, endPoint y: 429, distance: 24.7
click at [192, 427] on button "Select All" at bounding box center [193, 432] width 36 height 15
click at [221, 429] on button "Ship Selected" at bounding box center [238, 432] width 50 height 15
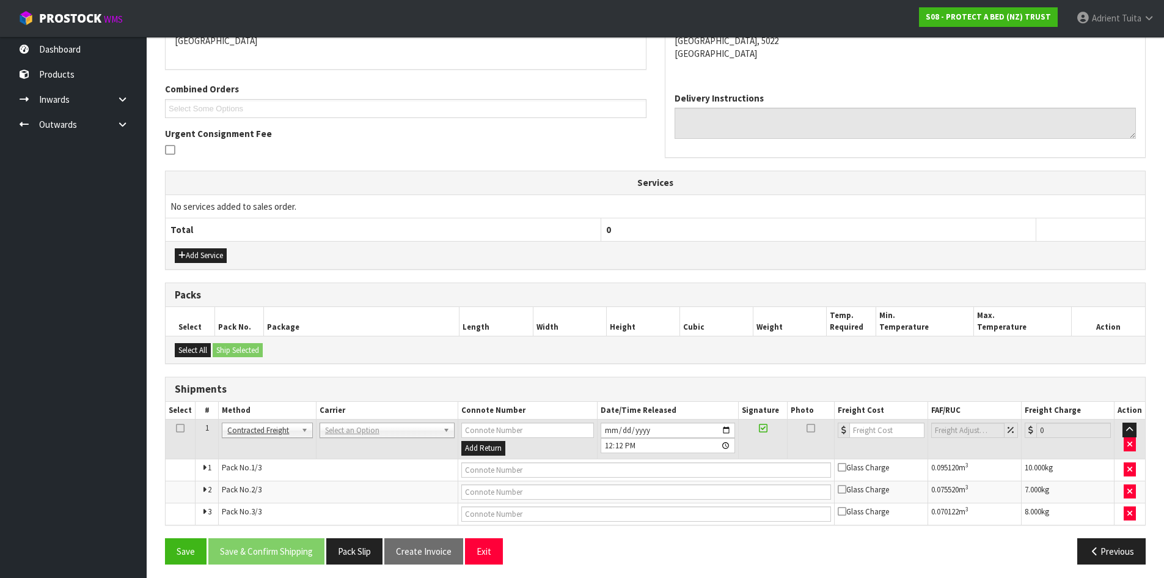
scroll to position [285, 0]
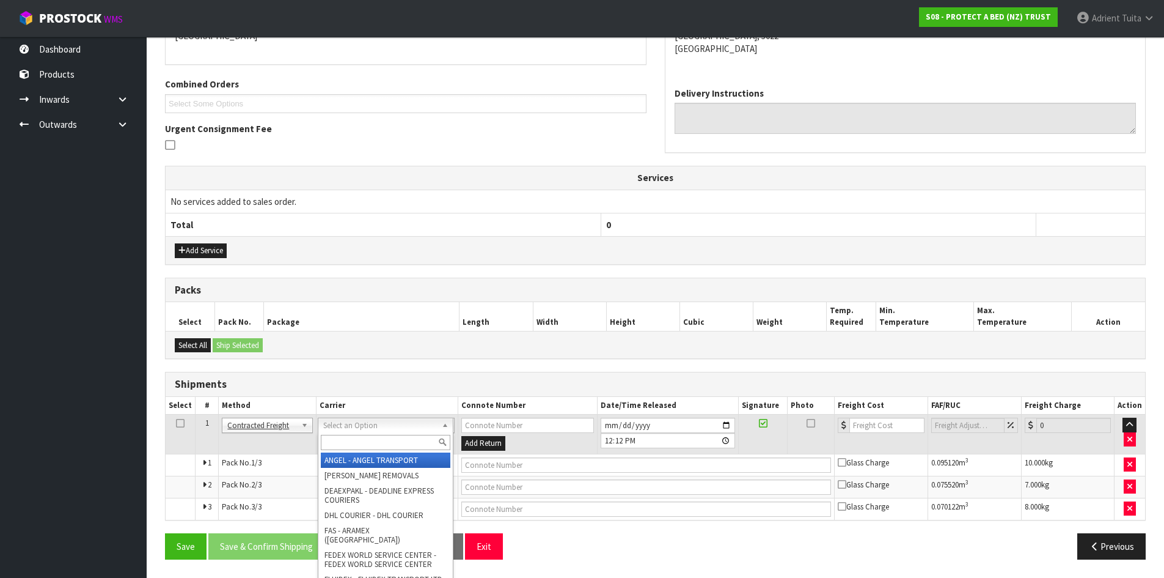
click at [337, 438] on input "text" at bounding box center [386, 442] width 130 height 15
type input "NZP"
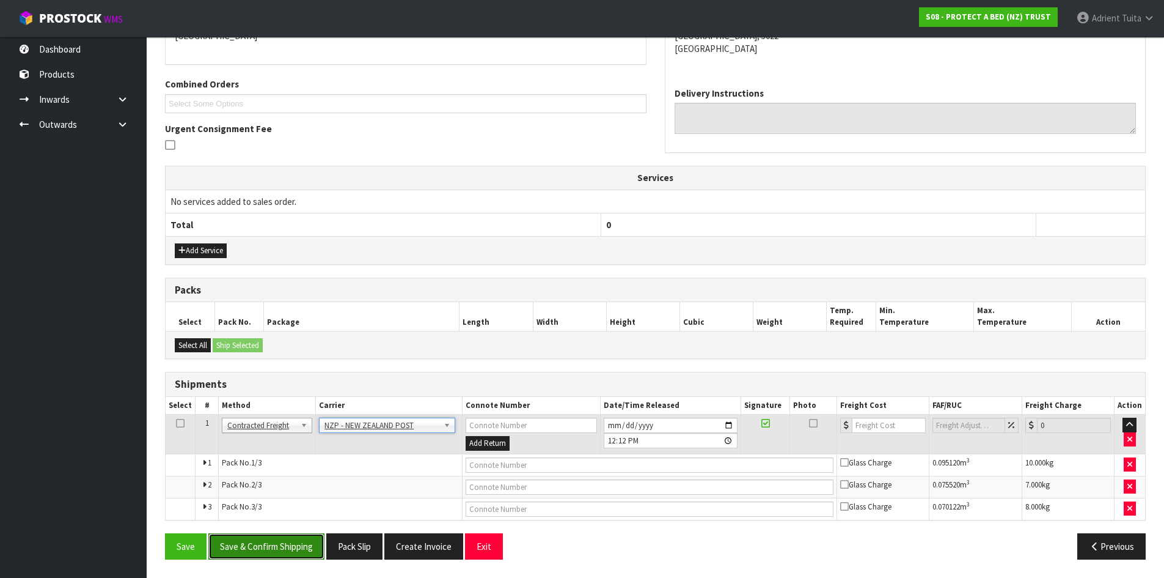
click at [281, 542] on button "Save & Confirm Shipping" at bounding box center [266, 546] width 116 height 26
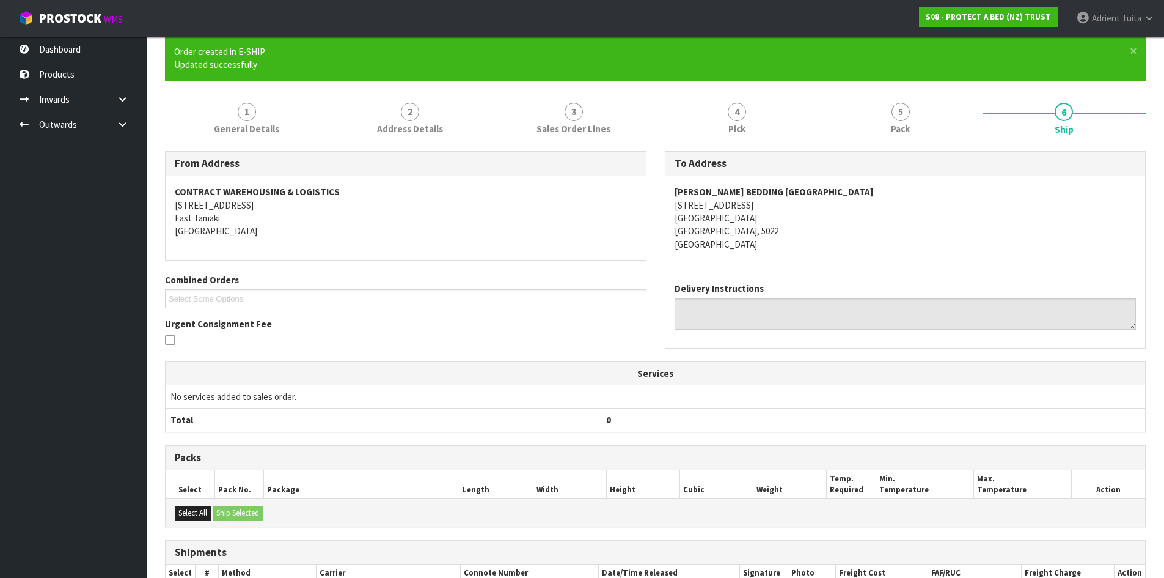
scroll to position [267, 0]
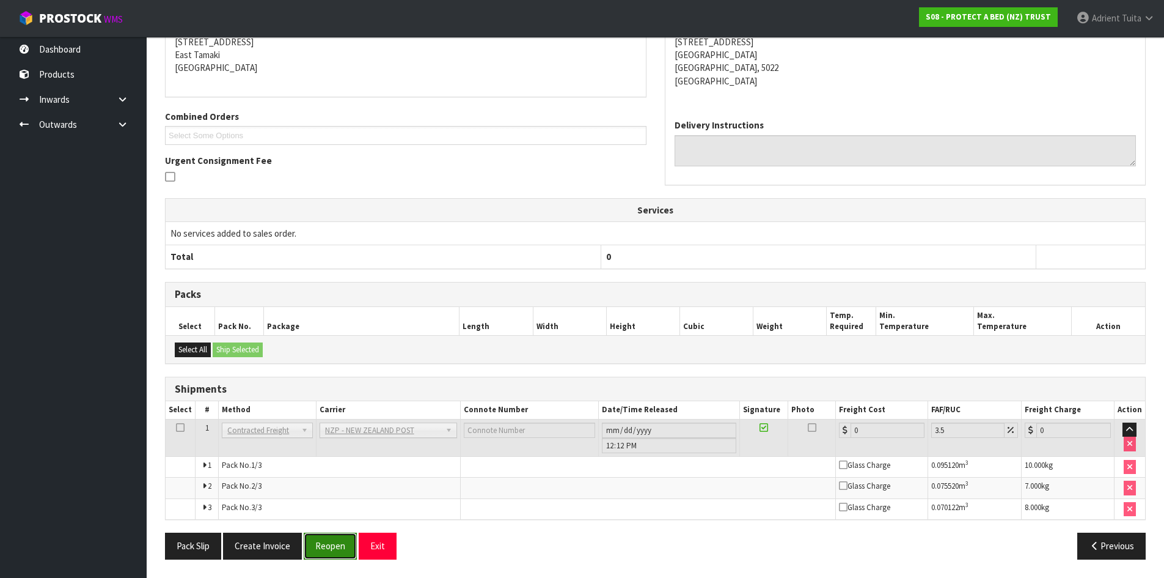
click at [328, 550] on button "Reopen" at bounding box center [330, 545] width 53 height 26
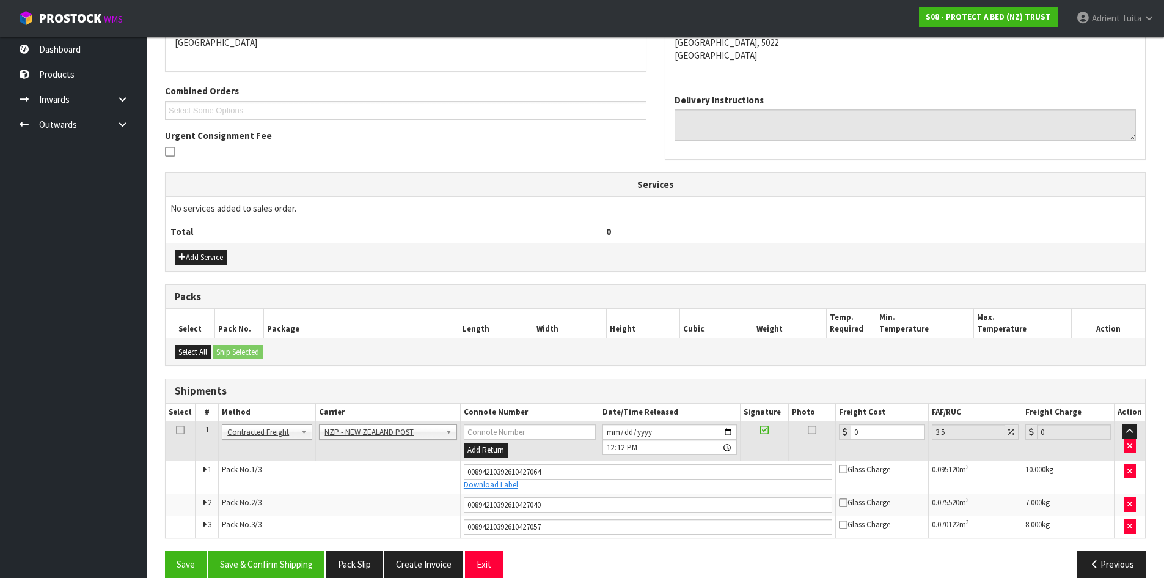
scroll to position [297, 0]
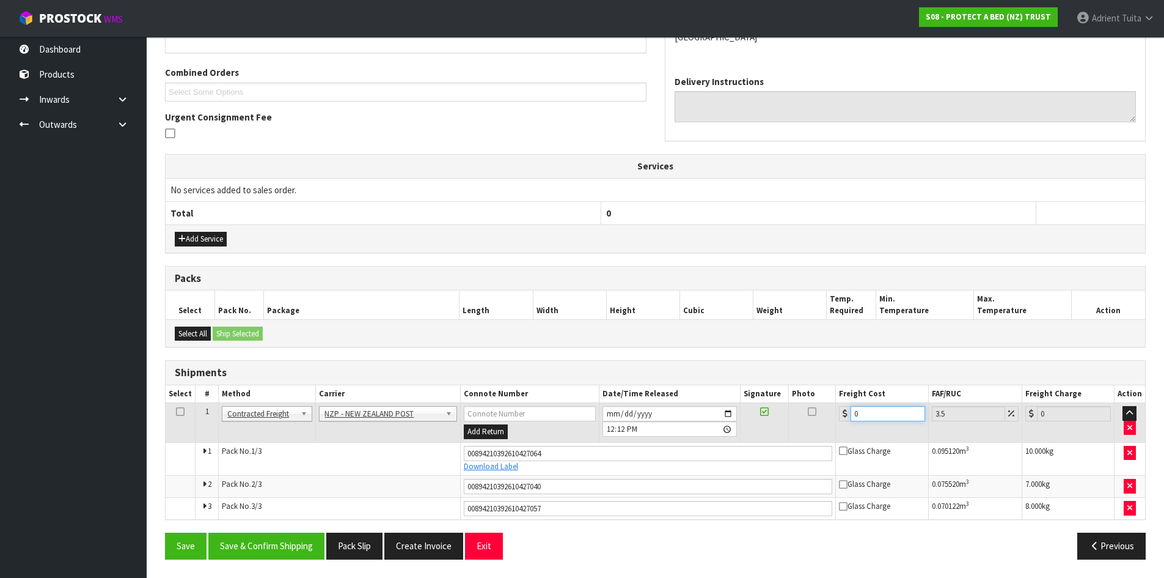
click at [878, 416] on input "0" at bounding box center [888, 413] width 74 height 15
type input "4"
type input "4.14"
type input "40"
type input "41.4"
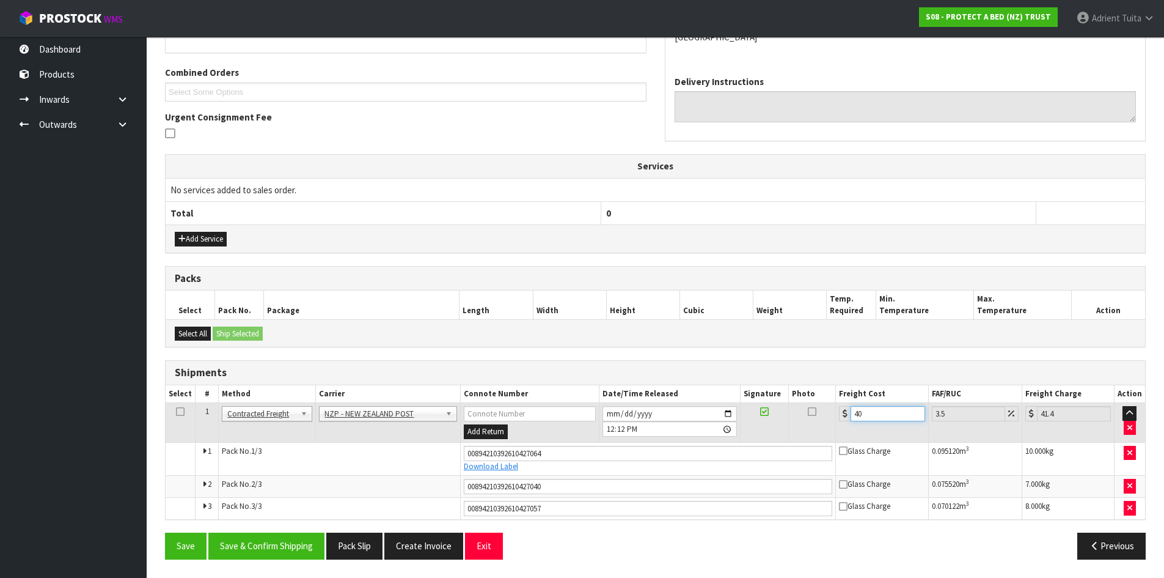
type input "40.7"
click at [284, 543] on button "Save & Confirm Shipping" at bounding box center [266, 545] width 116 height 26
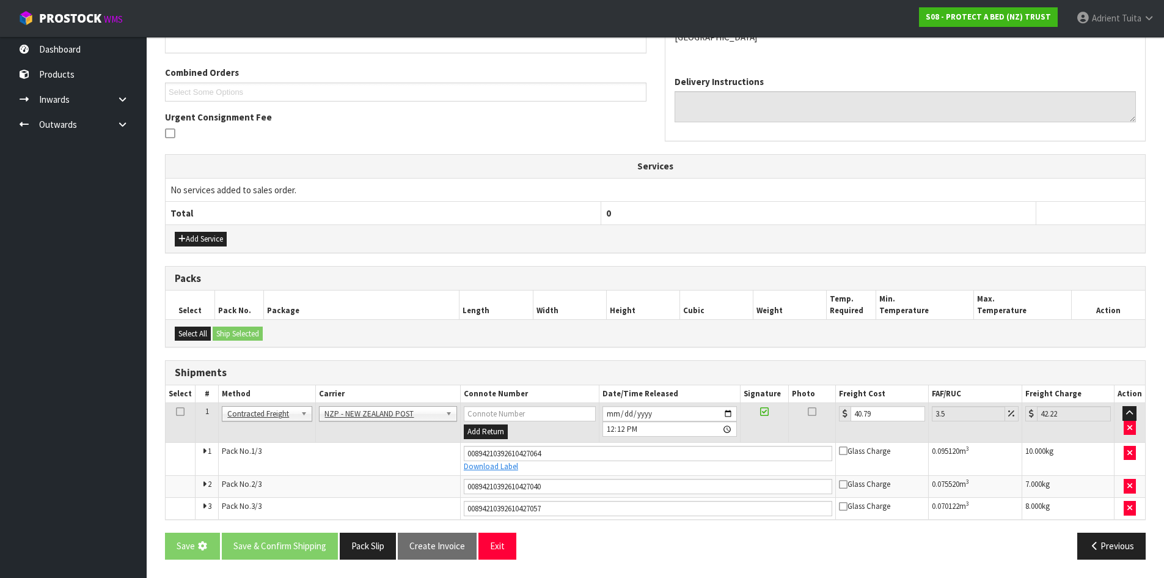
scroll to position [0, 0]
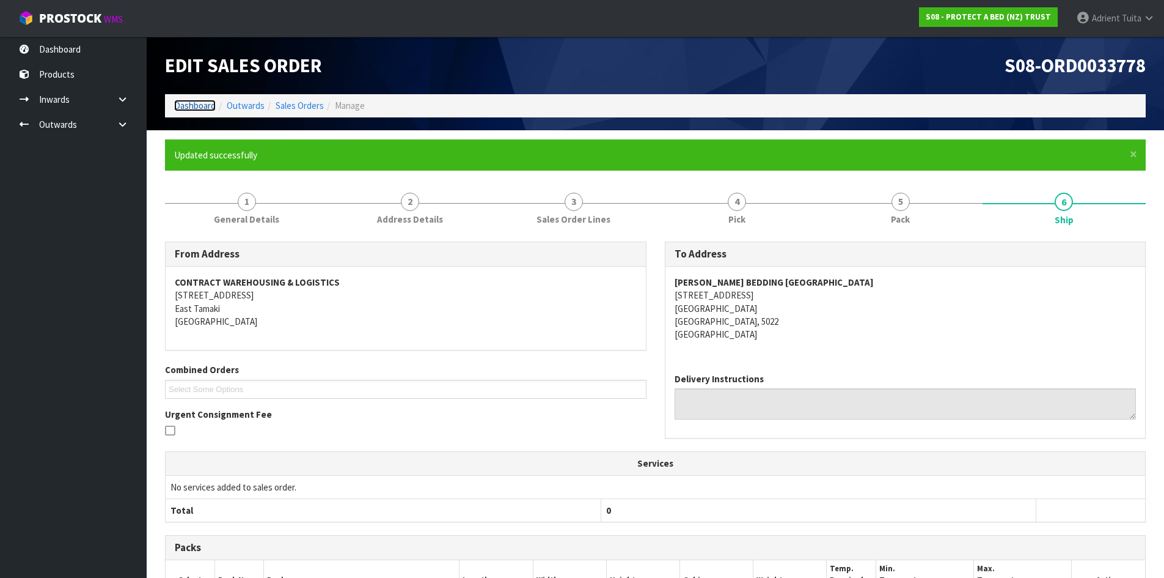
click at [208, 109] on link "Dashboard" at bounding box center [195, 106] width 42 height 12
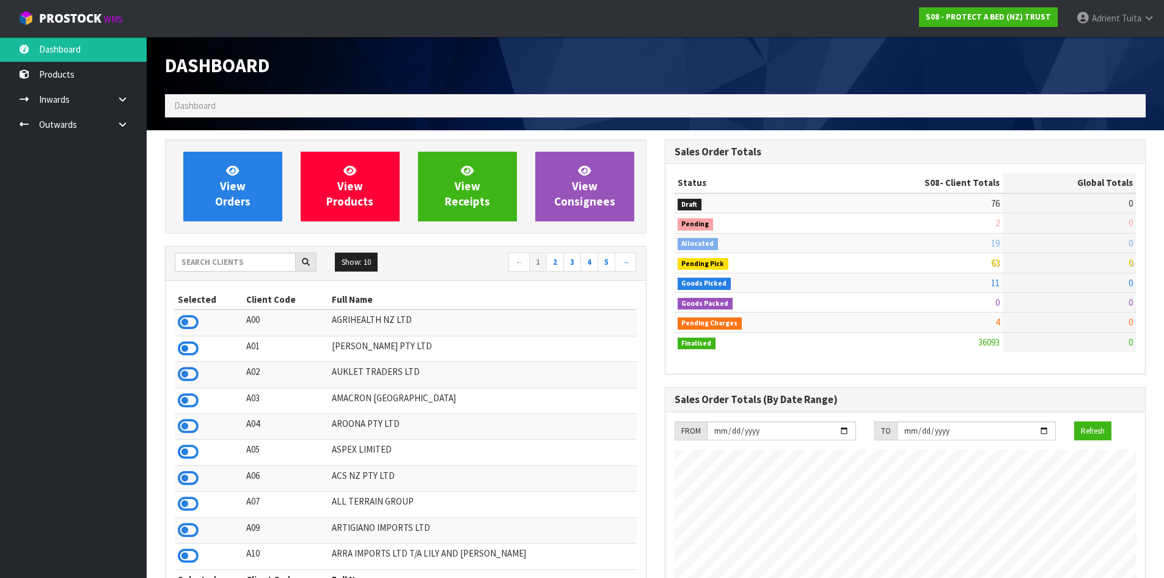
scroll to position [926, 499]
click at [216, 269] on input "text" at bounding box center [235, 261] width 121 height 19
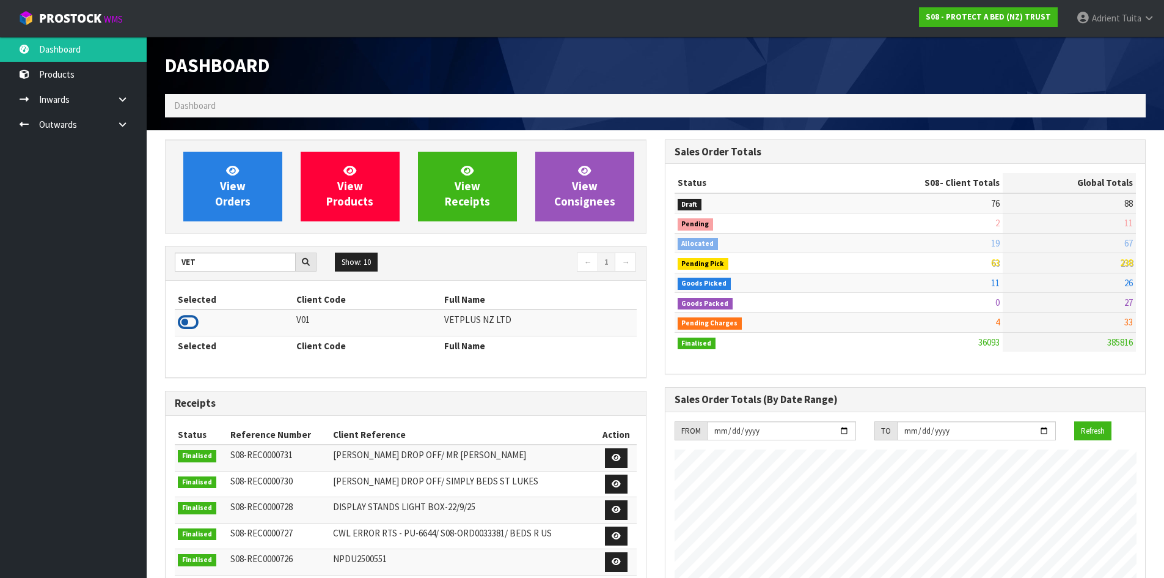
click at [180, 319] on icon at bounding box center [188, 322] width 21 height 18
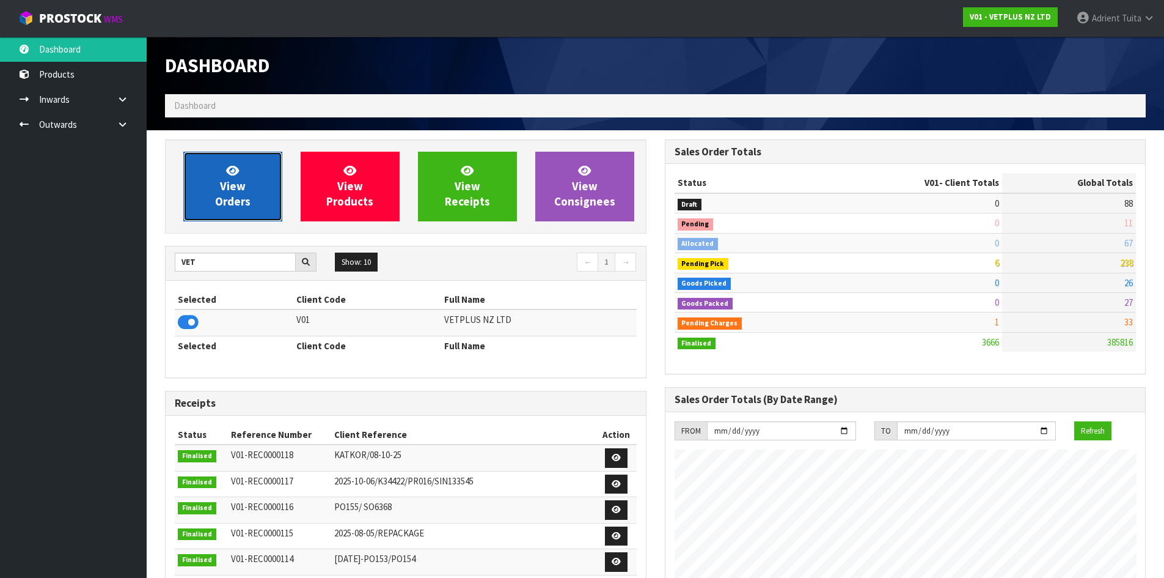
click at [197, 196] on link "View Orders" at bounding box center [232, 187] width 99 height 70
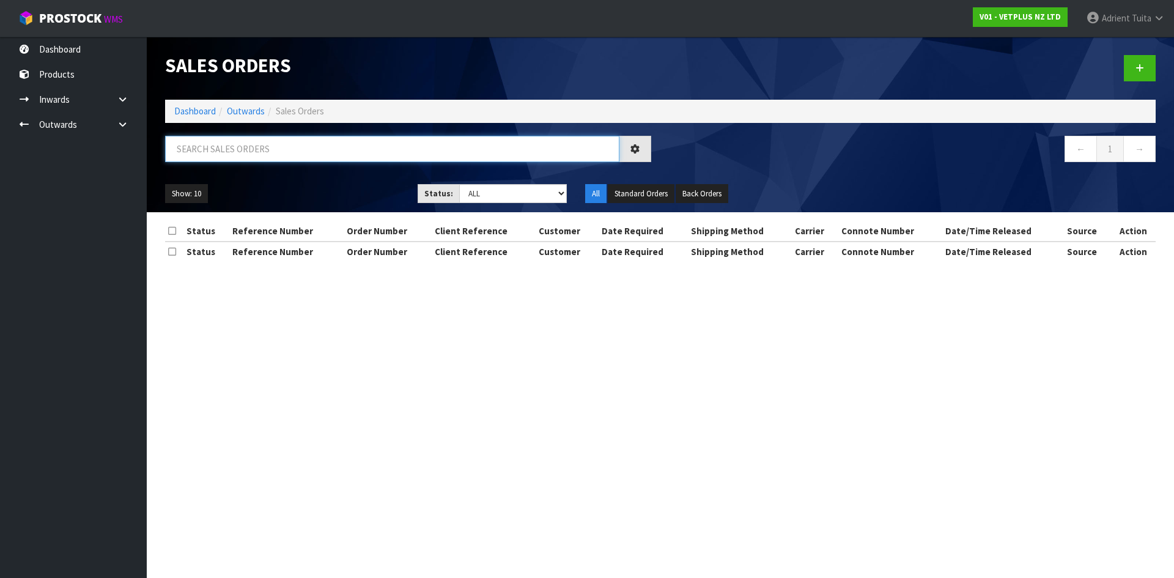
click at [214, 156] on input "text" at bounding box center [392, 149] width 454 height 26
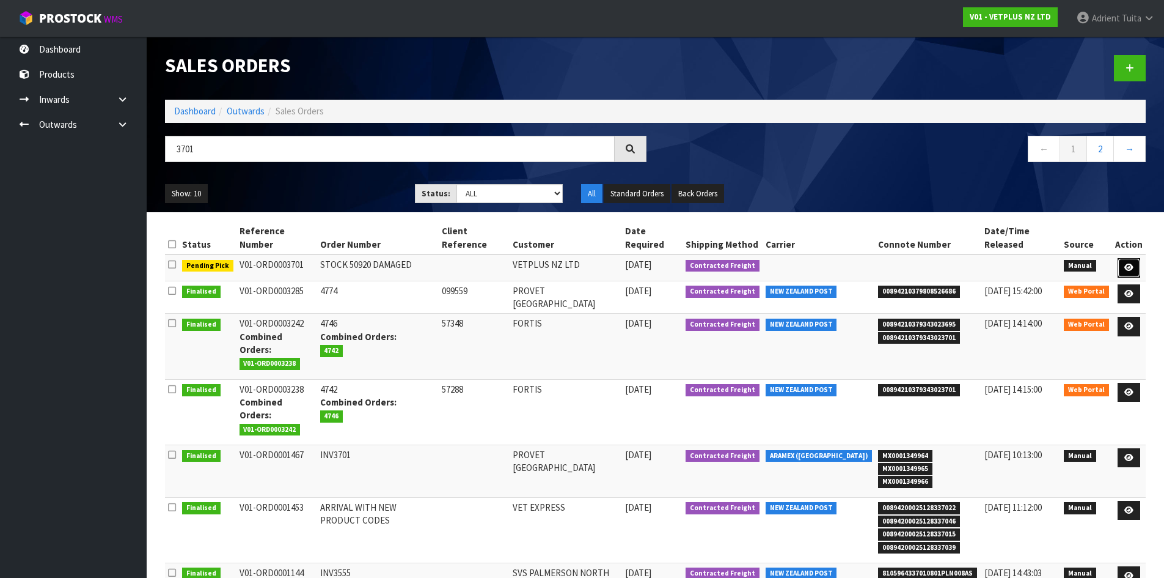
click at [1122, 268] on link at bounding box center [1129, 268] width 23 height 20
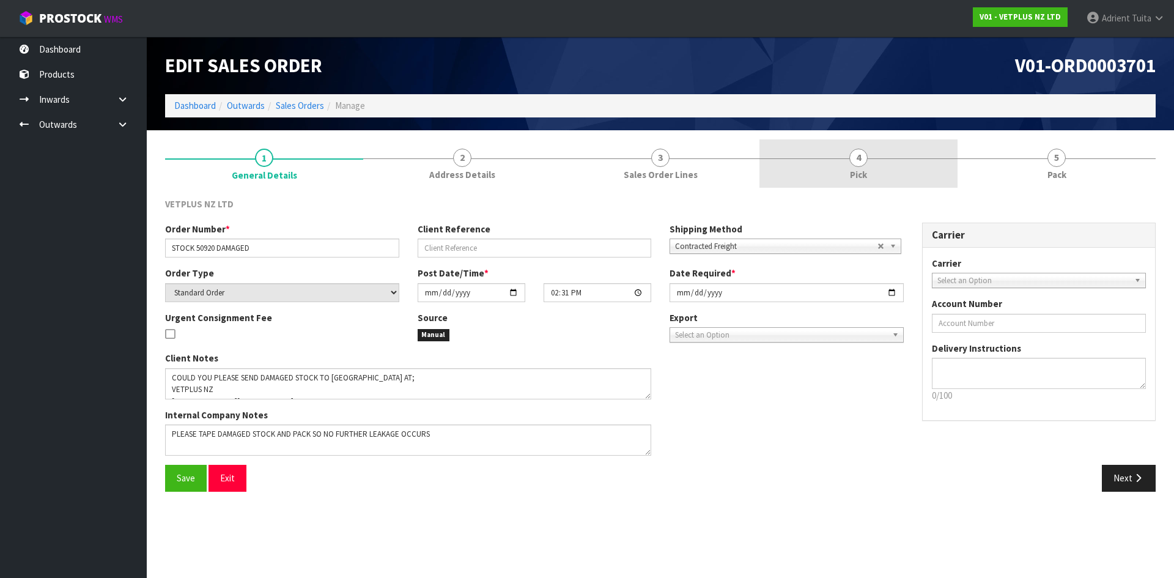
click at [885, 180] on link "4 Pick" at bounding box center [858, 163] width 198 height 48
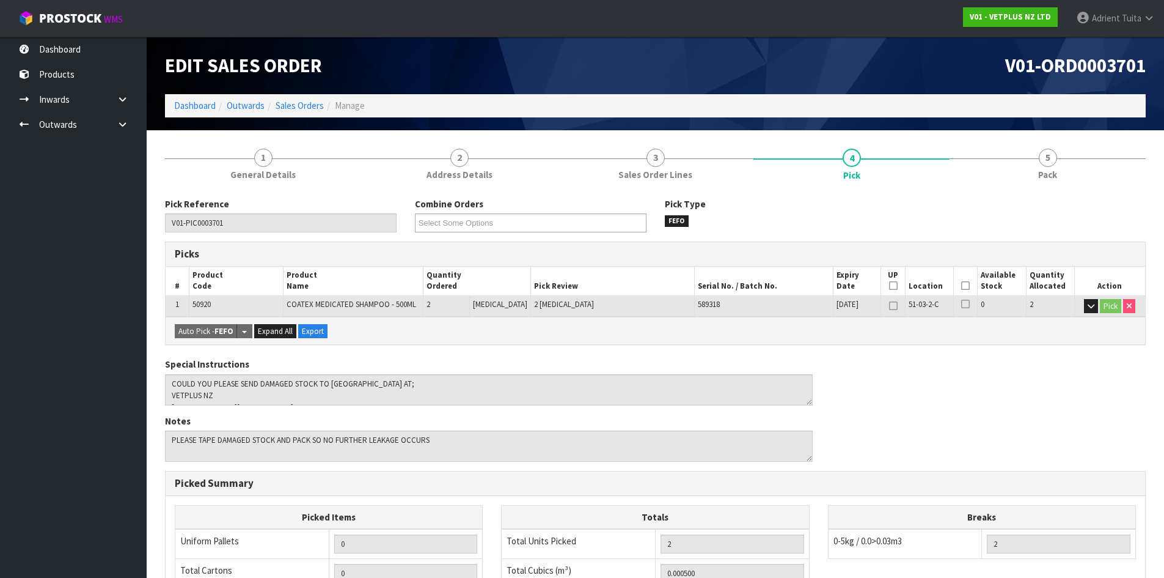
click at [962, 286] on icon at bounding box center [966, 285] width 9 height 1
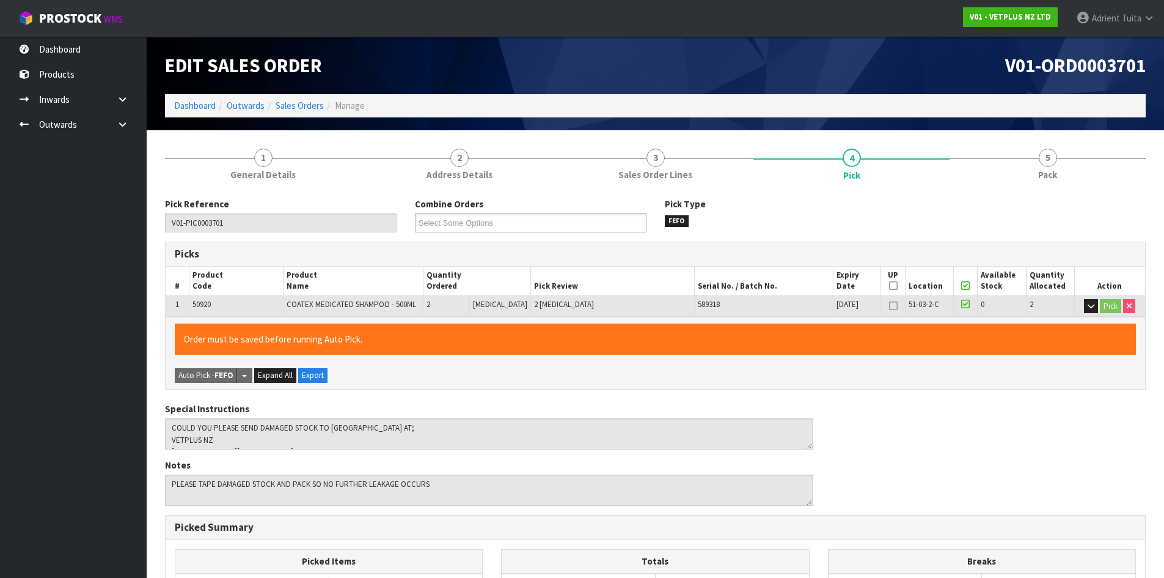
scroll to position [274, 0]
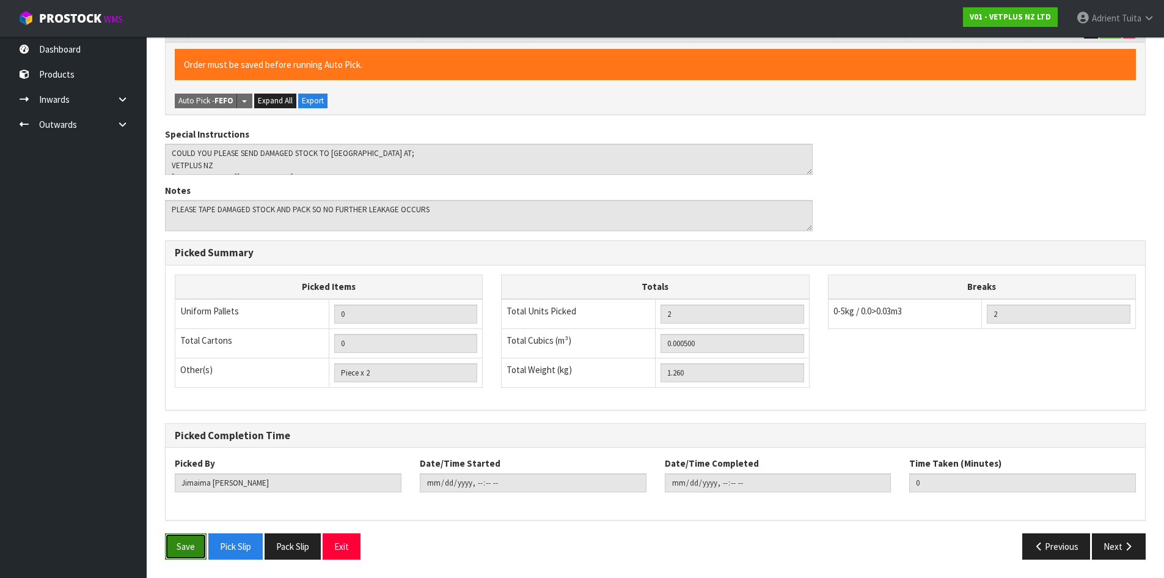
click at [196, 539] on button "Save" at bounding box center [186, 546] width 42 height 26
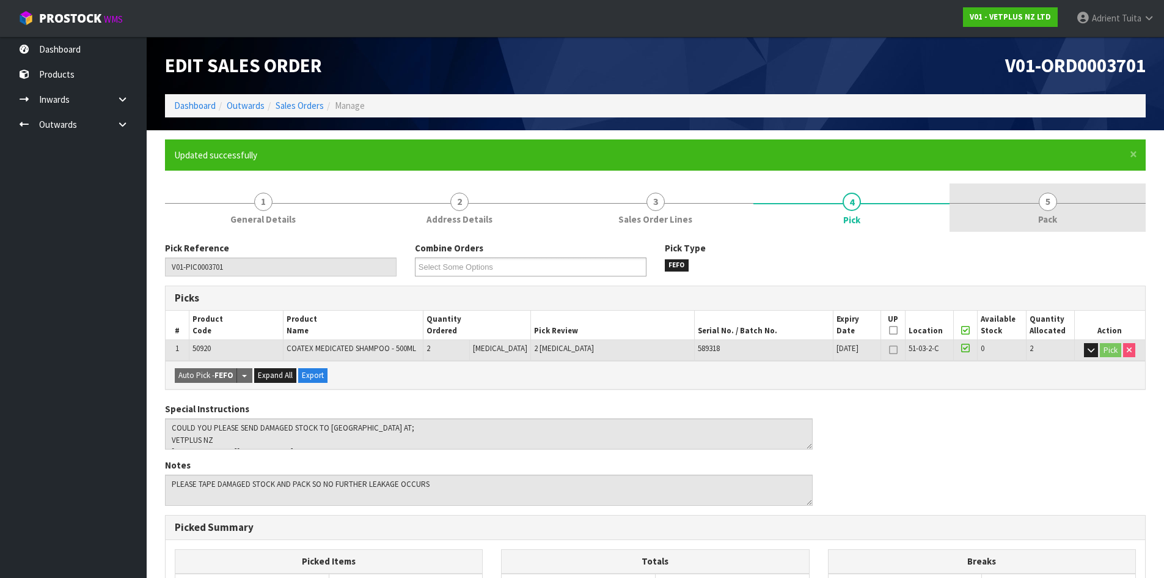
drag, startPoint x: 1075, startPoint y: 196, endPoint x: 741, endPoint y: 150, distance: 337.0
click at [1074, 196] on link "5 Pack" at bounding box center [1048, 207] width 196 height 48
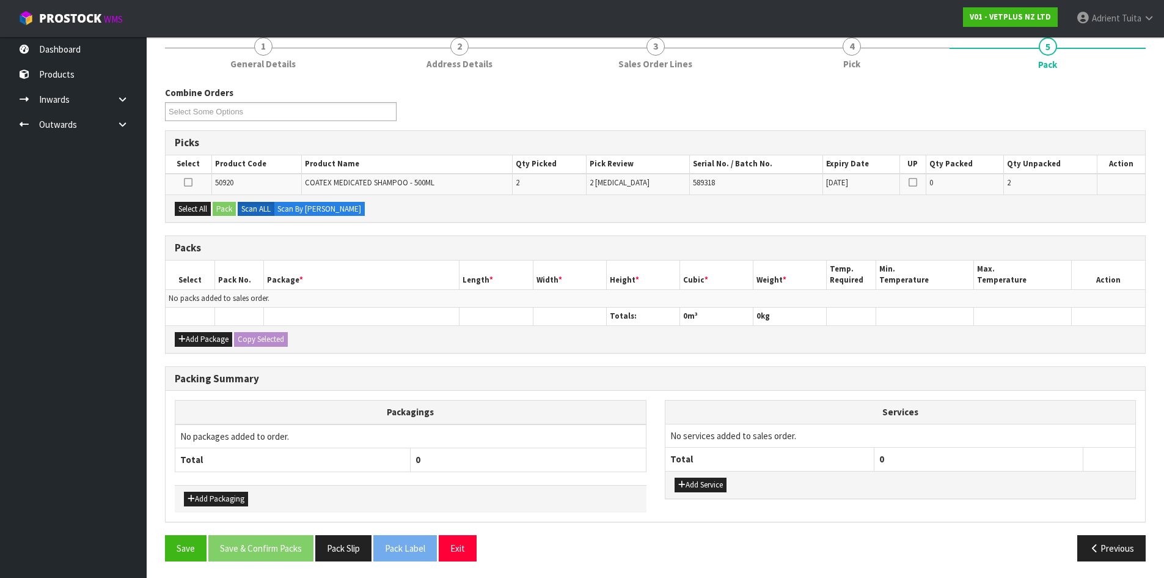
scroll to position [157, 0]
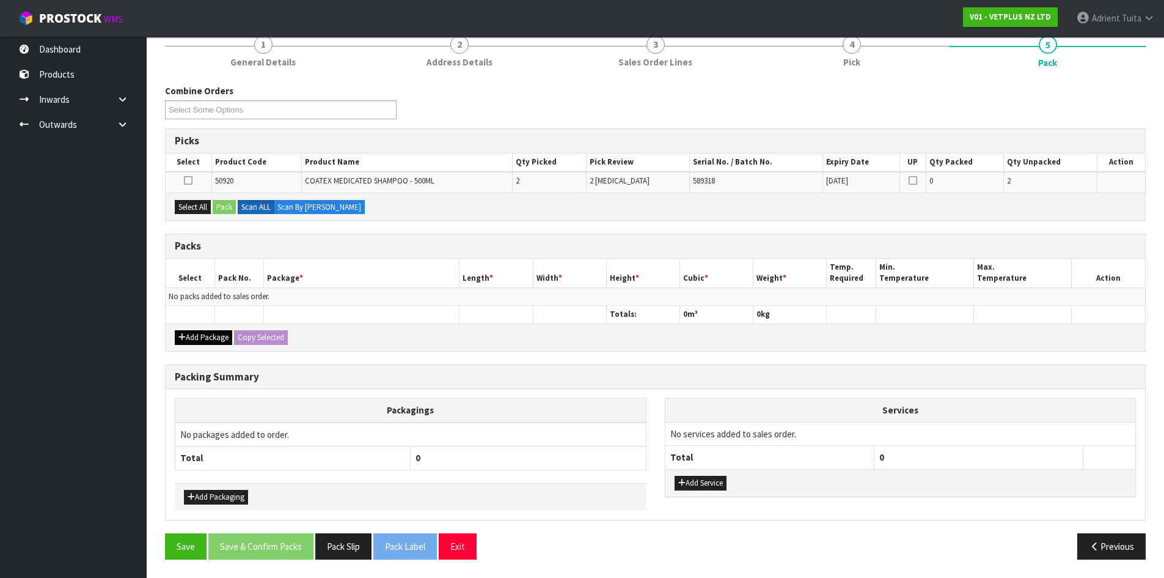
drag, startPoint x: 191, startPoint y: 323, endPoint x: 192, endPoint y: 330, distance: 7.4
click at [192, 325] on div "Add Package Copy Selected" at bounding box center [656, 337] width 980 height 28
click at [192, 330] on button "Add Package" at bounding box center [203, 337] width 57 height 15
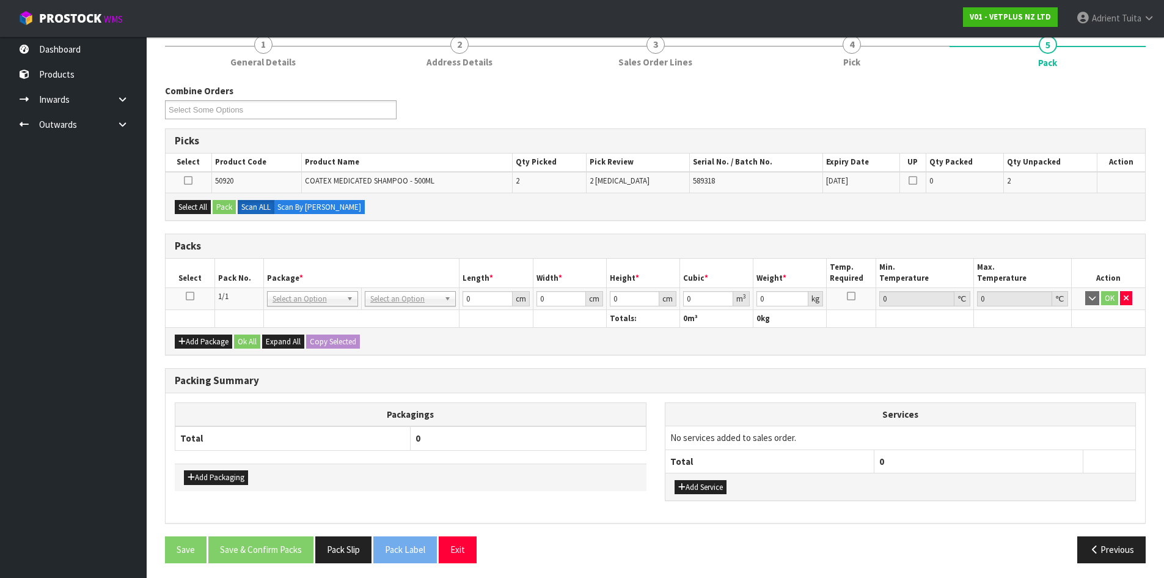
click at [193, 296] on icon at bounding box center [190, 296] width 9 height 1
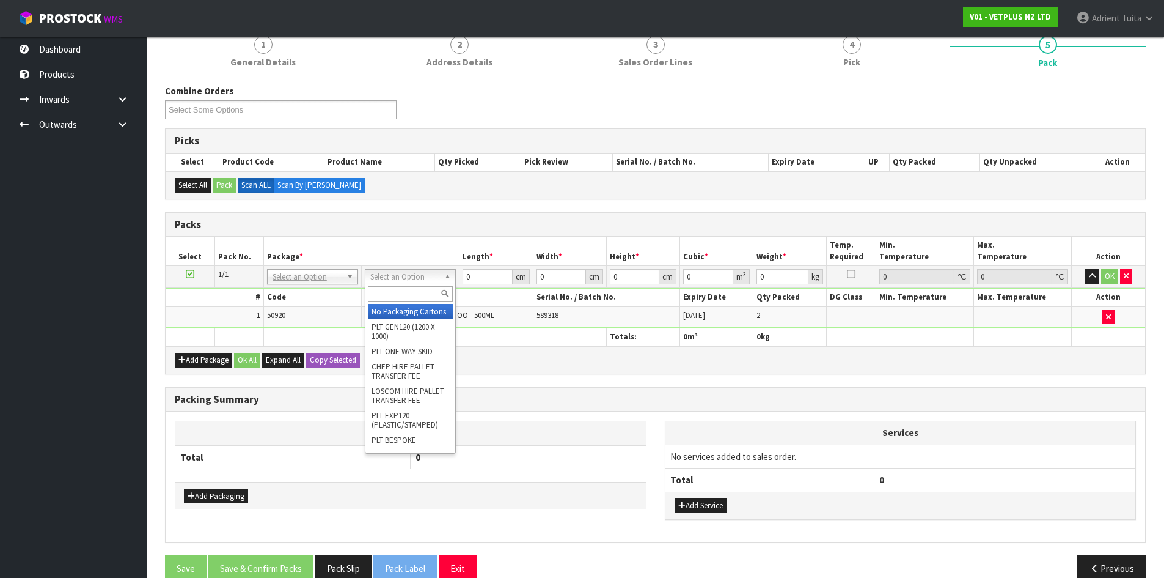
drag, startPoint x: 388, startPoint y: 282, endPoint x: 384, endPoint y: 292, distance: 9.7
click at [384, 292] on input "text" at bounding box center [410, 293] width 85 height 15
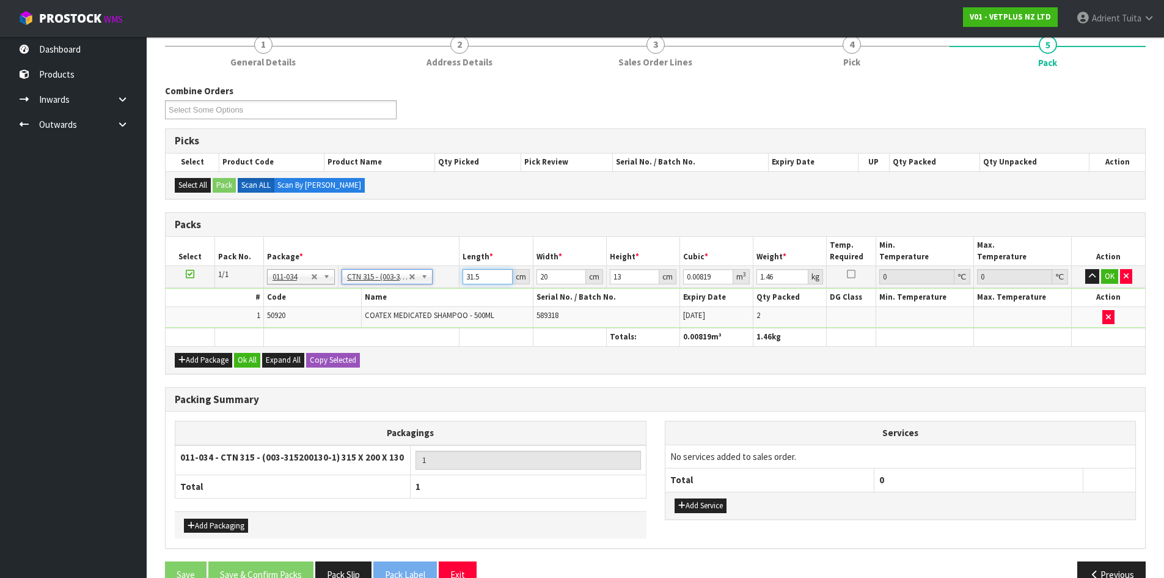
click at [473, 275] on input "31.5" at bounding box center [488, 276] width 50 height 15
click at [1111, 277] on button "OK" at bounding box center [1110, 276] width 17 height 15
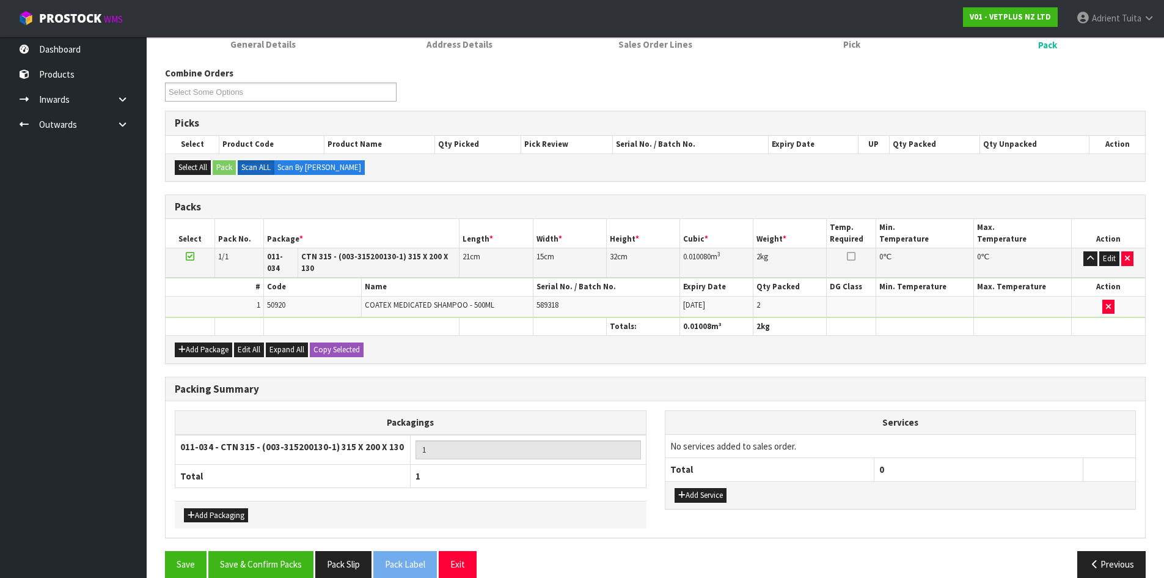
scroll to position [185, 0]
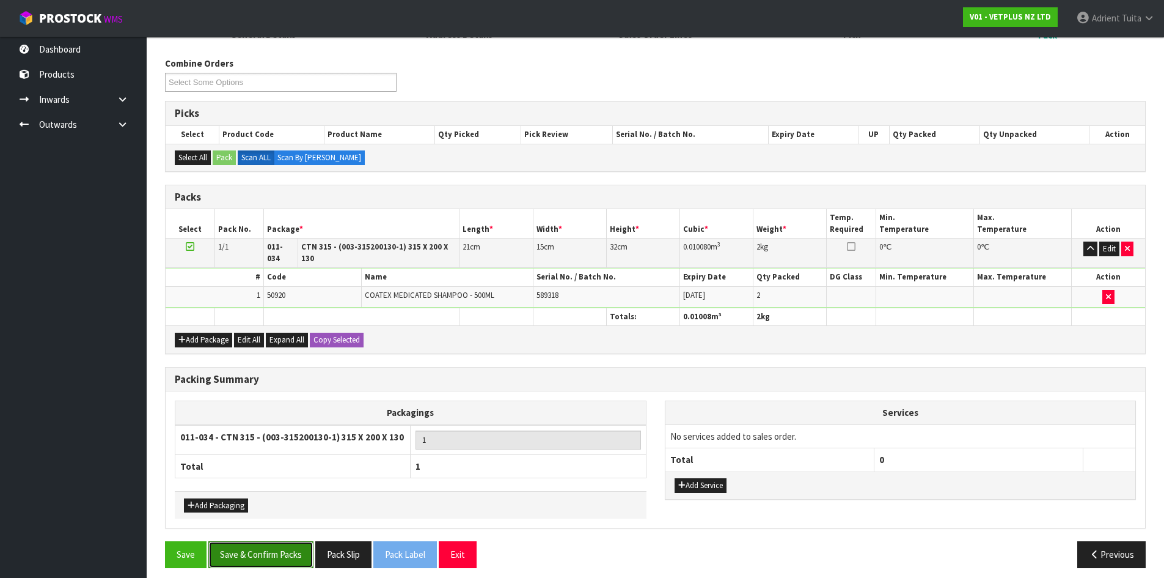
click at [295, 541] on button "Save & Confirm Packs" at bounding box center [260, 554] width 105 height 26
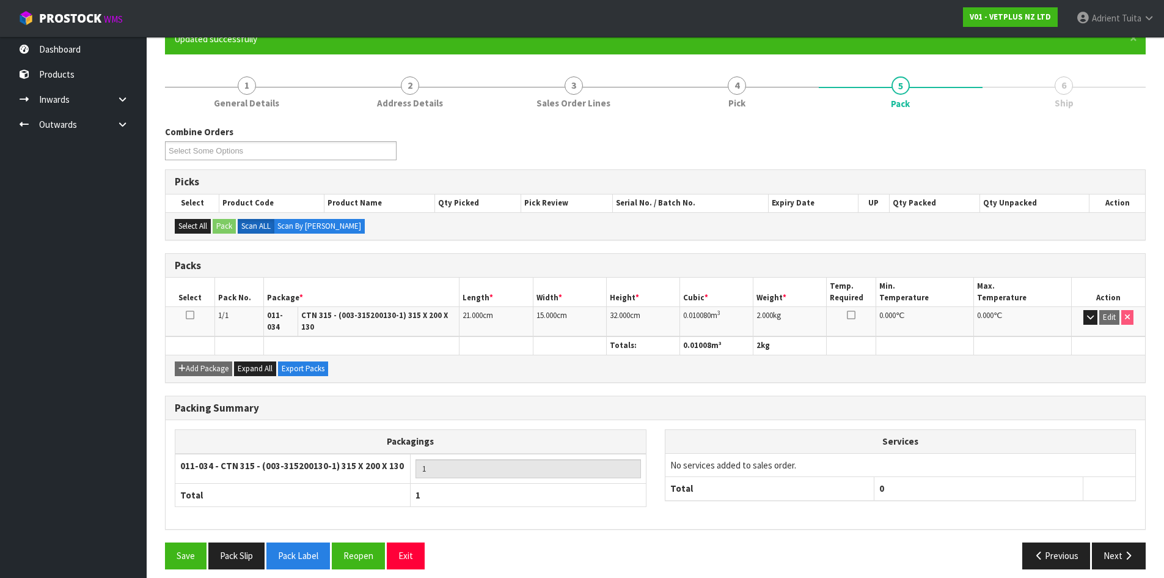
scroll to position [117, 0]
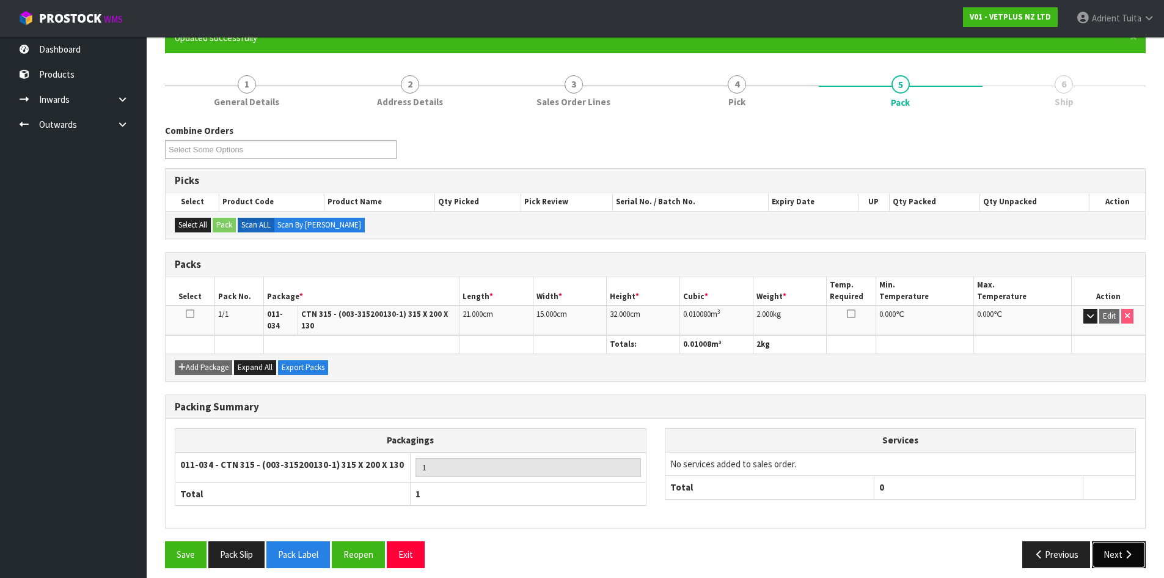
click at [1128, 550] on icon "button" at bounding box center [1129, 554] width 12 height 9
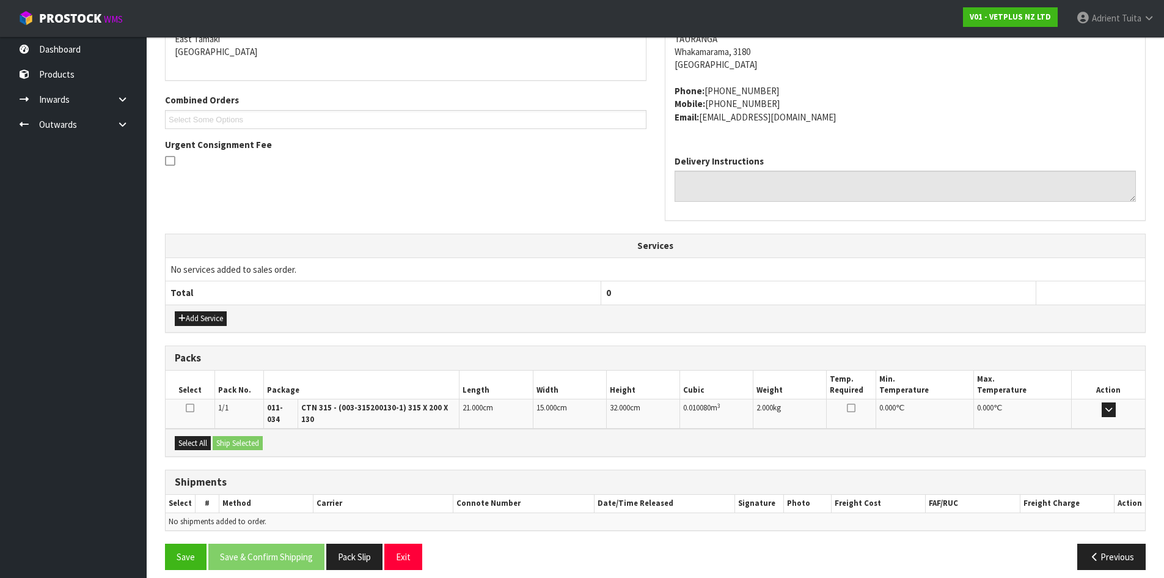
scroll to position [272, 0]
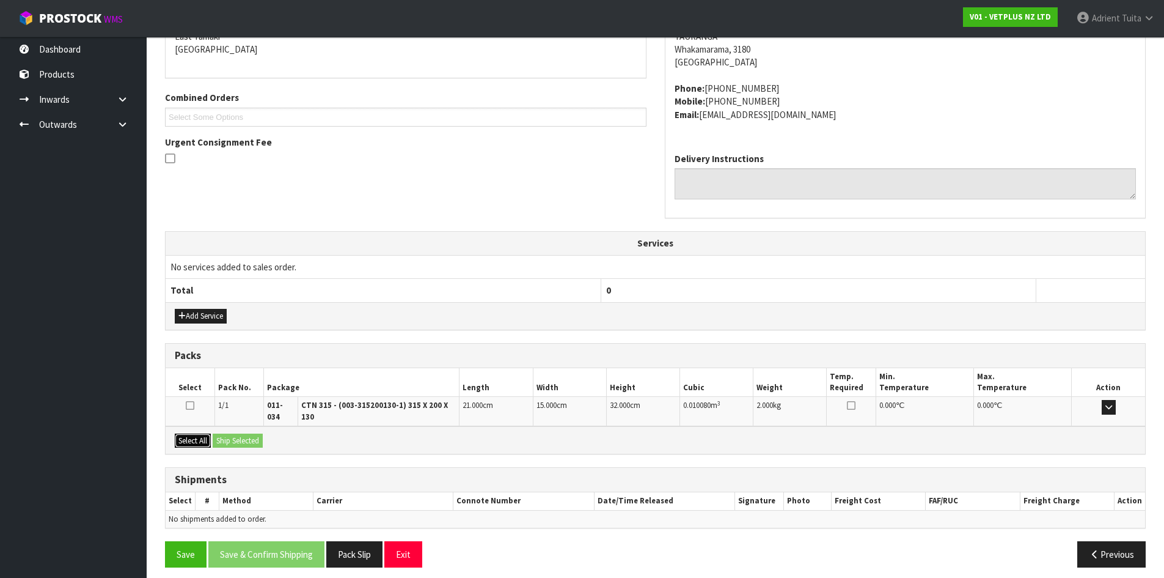
click at [216, 433] on div "Select All Ship Selected" at bounding box center [656, 440] width 980 height 28
click at [198, 433] on button "Select All" at bounding box center [193, 440] width 36 height 15
click at [234, 433] on button "Ship Selected" at bounding box center [238, 440] width 50 height 15
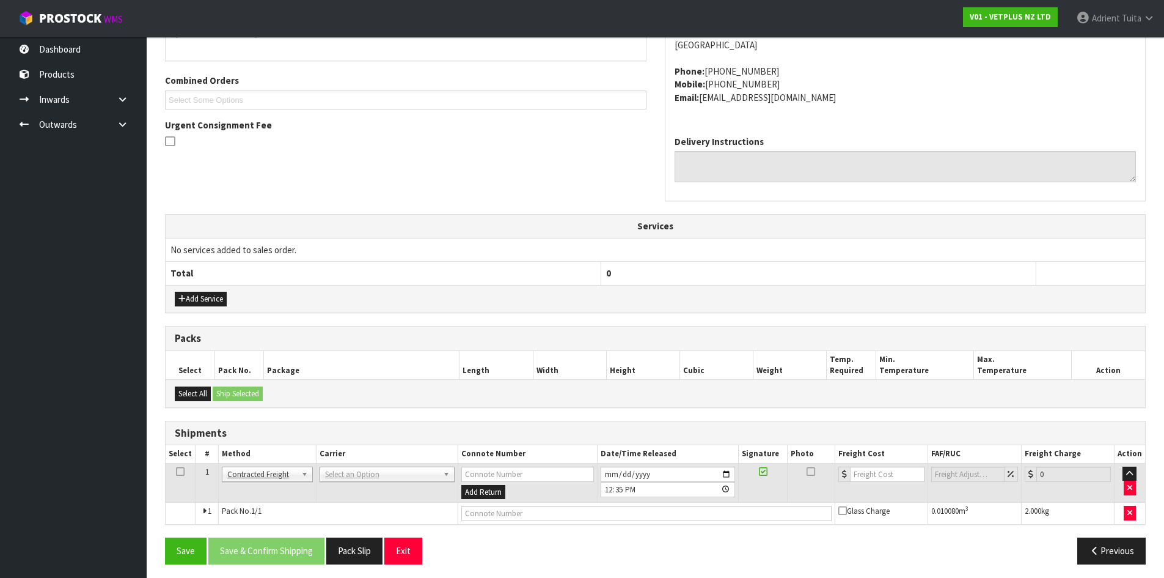
scroll to position [294, 0]
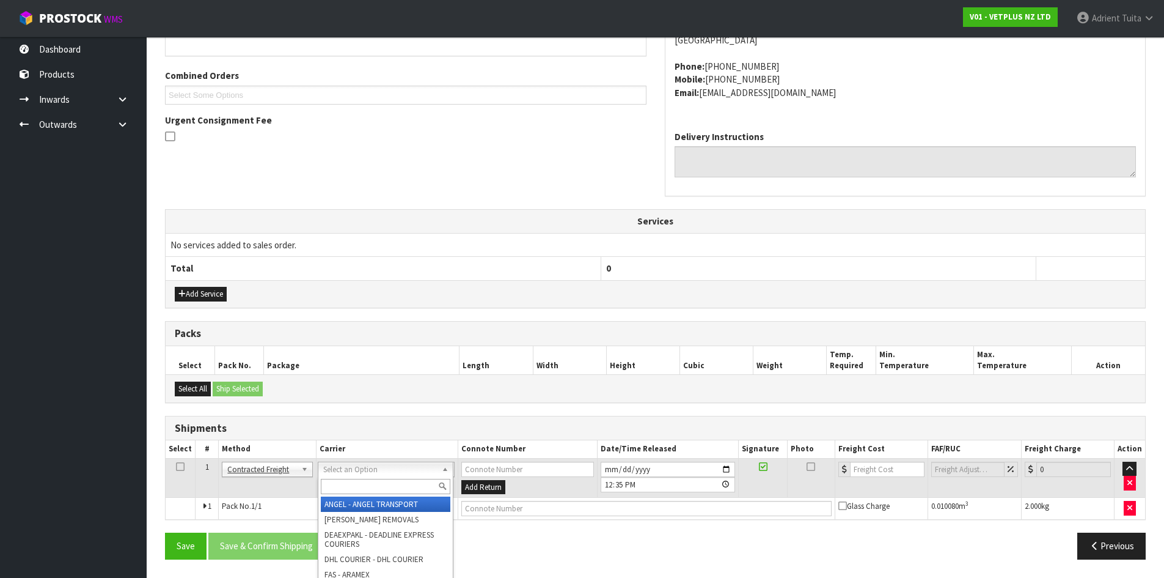
drag, startPoint x: 351, startPoint y: 475, endPoint x: 351, endPoint y: 486, distance: 11.0
click at [351, 486] on input "text" at bounding box center [386, 486] width 130 height 15
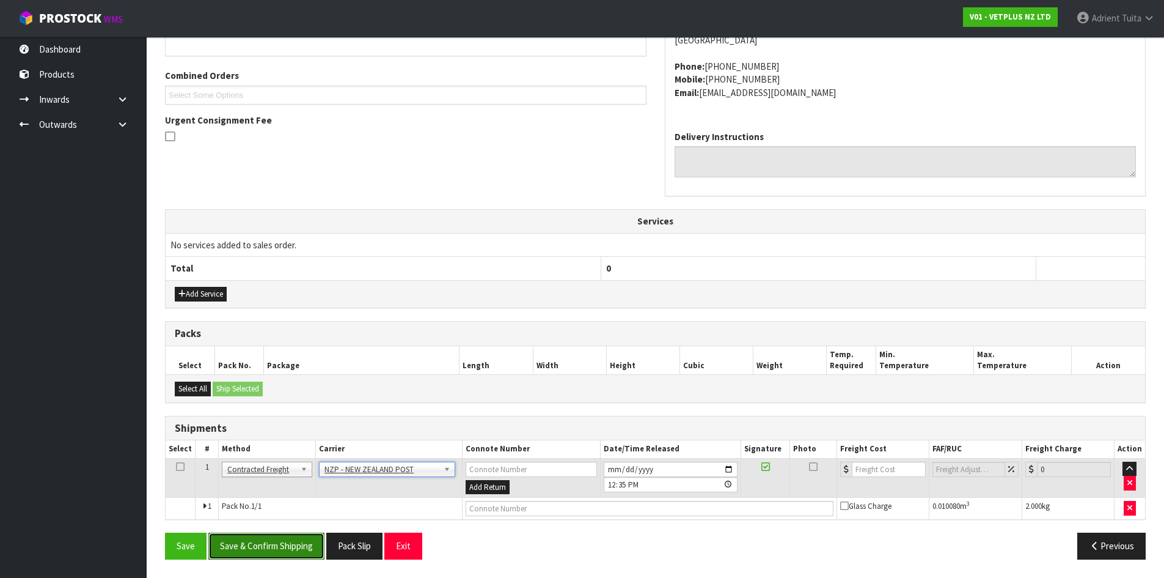
click at [289, 548] on button "Save & Confirm Shipping" at bounding box center [266, 545] width 116 height 26
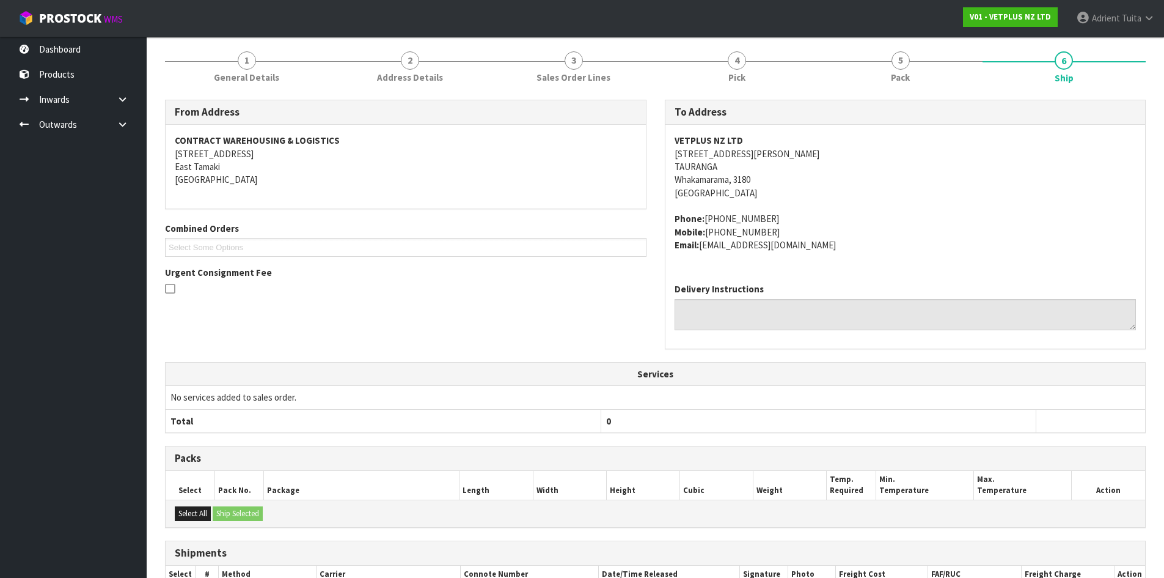
scroll to position [276, 0]
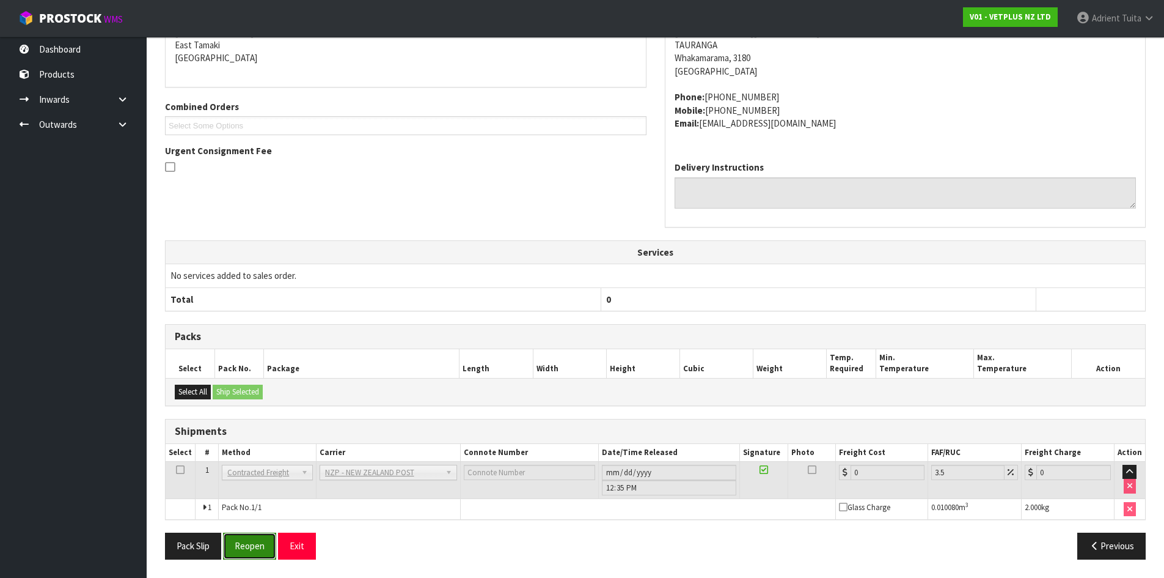
click at [253, 550] on button "Reopen" at bounding box center [249, 545] width 53 height 26
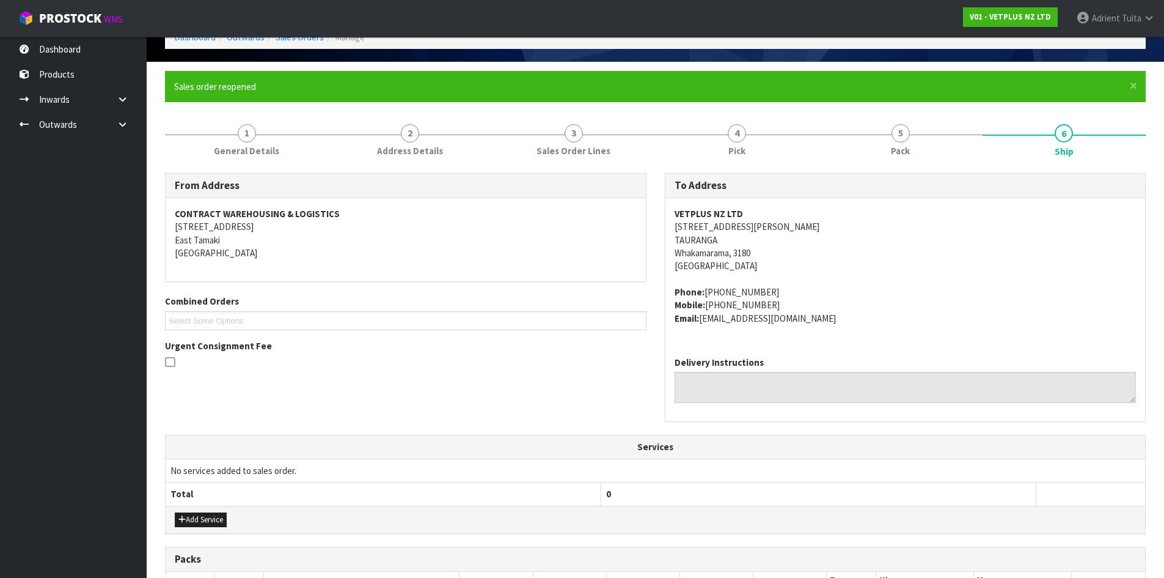
scroll to position [263, 0]
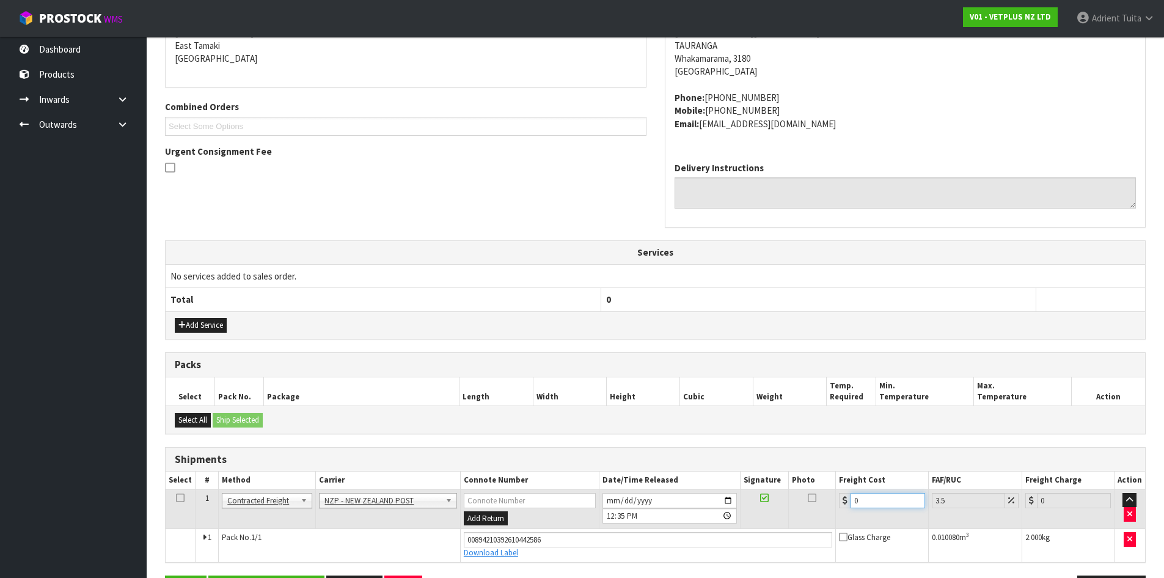
click at [878, 505] on input "0" at bounding box center [888, 500] width 74 height 15
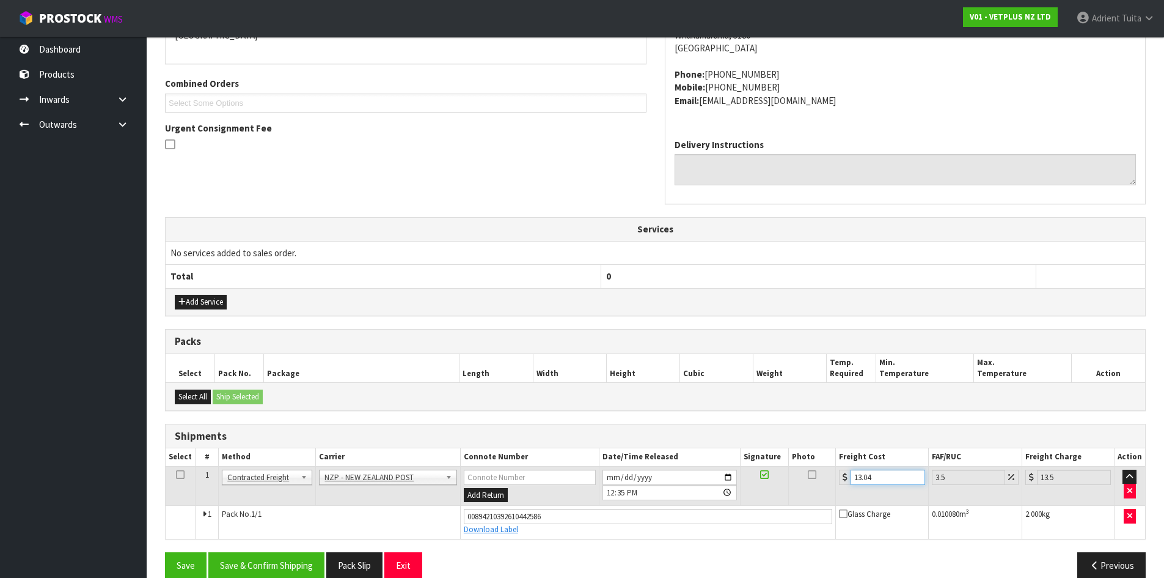
scroll to position [305, 0]
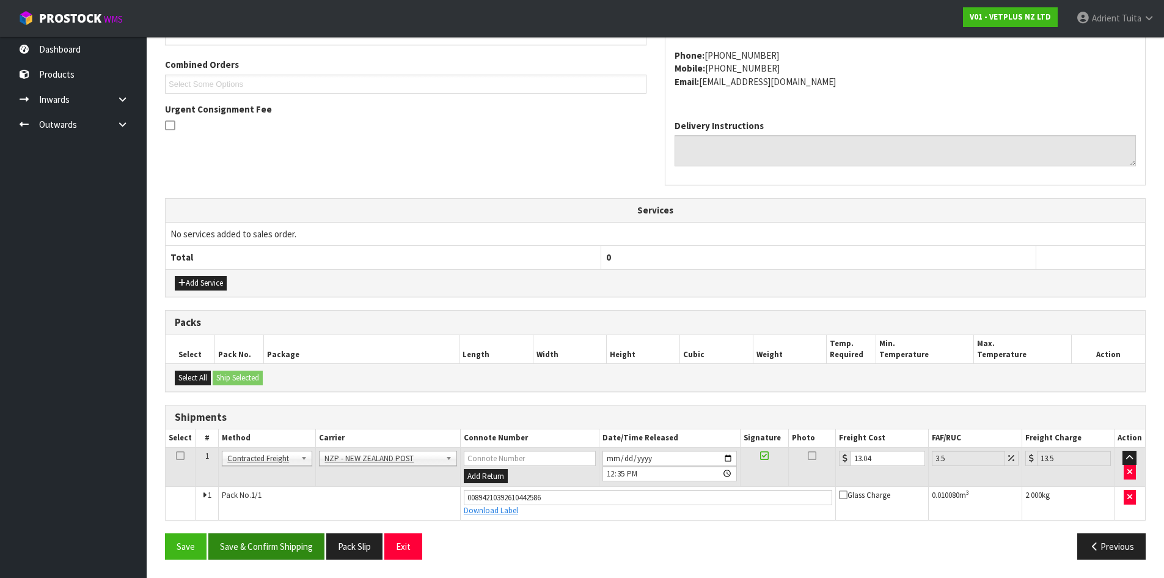
drag, startPoint x: 259, startPoint y: 524, endPoint x: 260, endPoint y: 543, distance: 19.0
click at [260, 525] on div "From Address CONTRACT WAREHOUSING & LOGISTICS 17 Allens Road East Tamaki Auckla…" at bounding box center [655, 252] width 981 height 632
click at [260, 546] on button "Save & Confirm Shipping" at bounding box center [266, 546] width 116 height 26
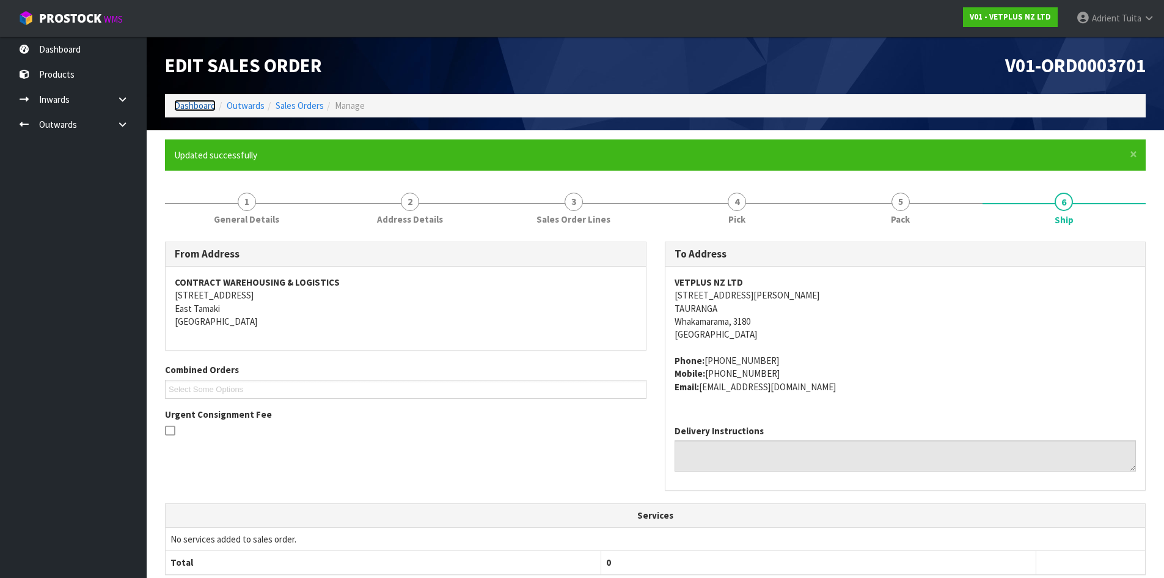
click at [193, 109] on link "Dashboard" at bounding box center [195, 106] width 42 height 12
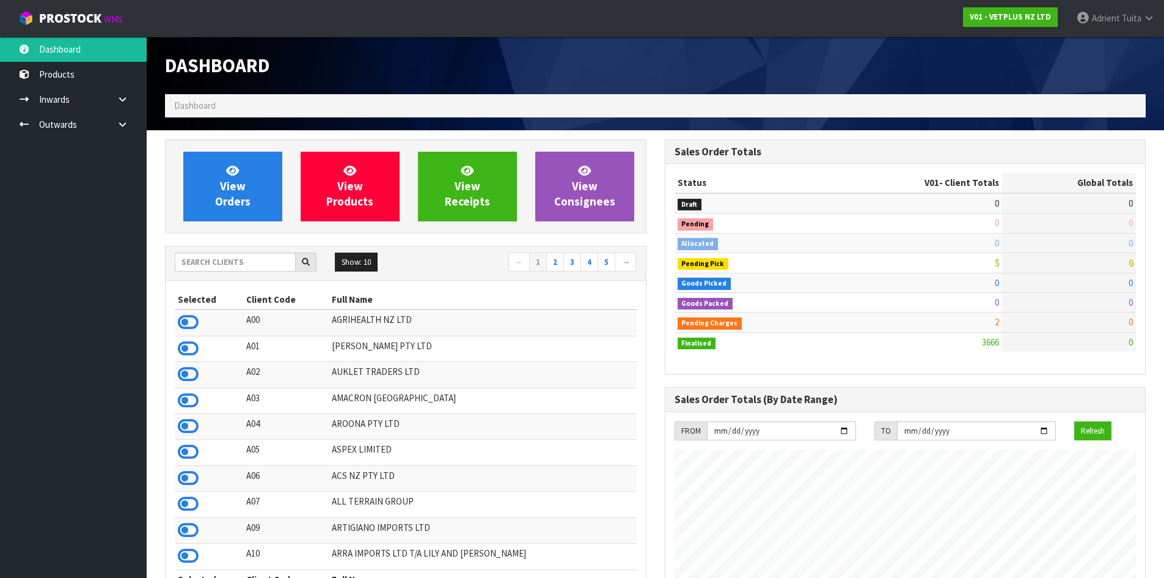
scroll to position [926, 499]
click at [228, 262] on input "text" at bounding box center [235, 261] width 121 height 19
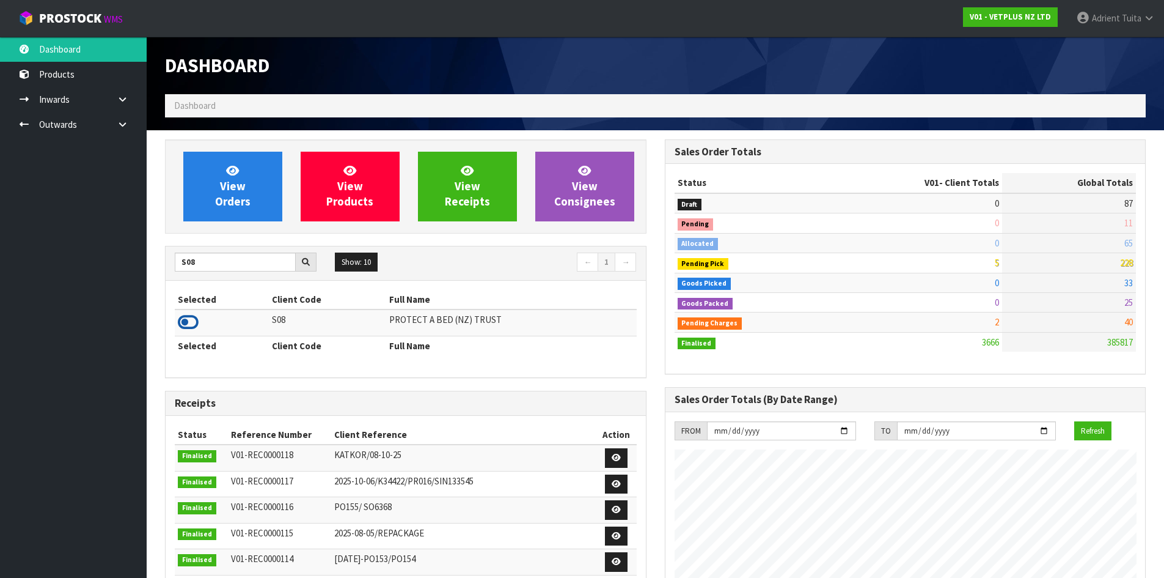
click at [196, 320] on icon at bounding box center [188, 322] width 21 height 18
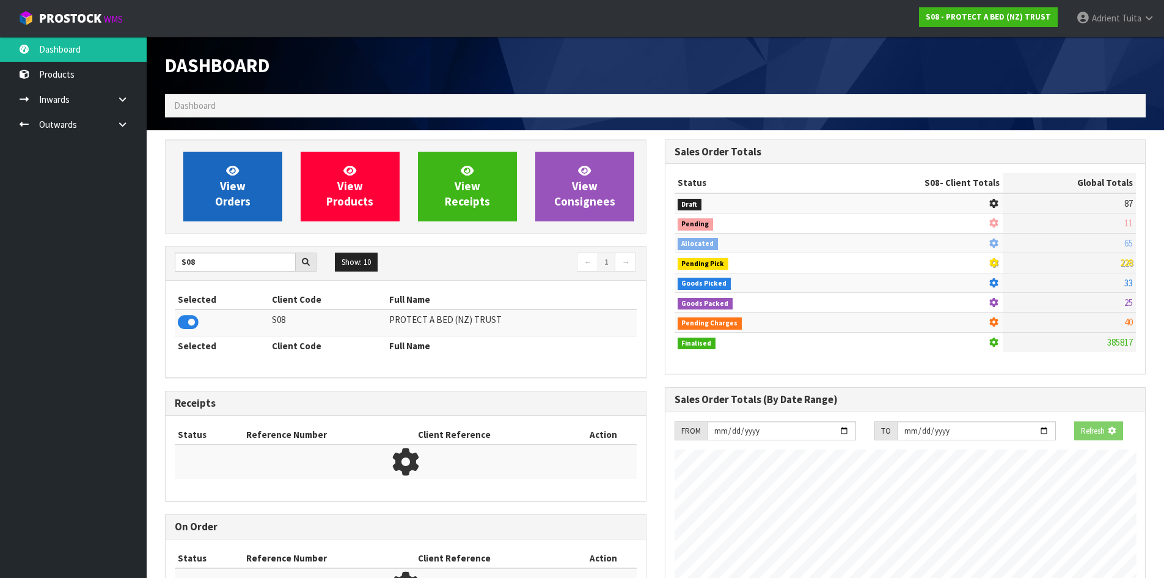
scroll to position [762, 499]
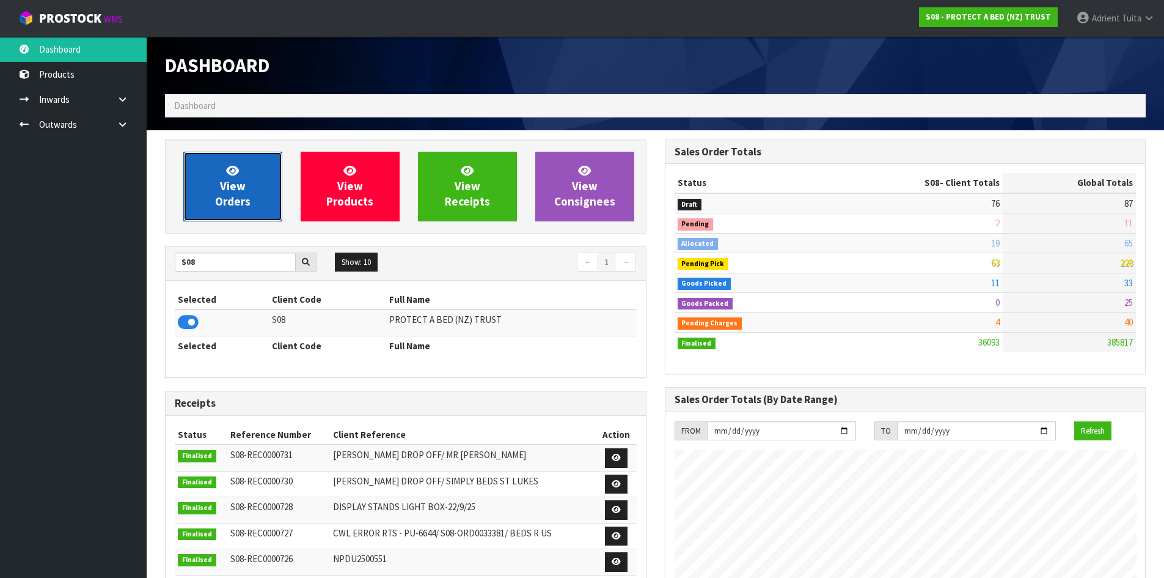
click at [221, 201] on span "View Orders" at bounding box center [232, 186] width 35 height 46
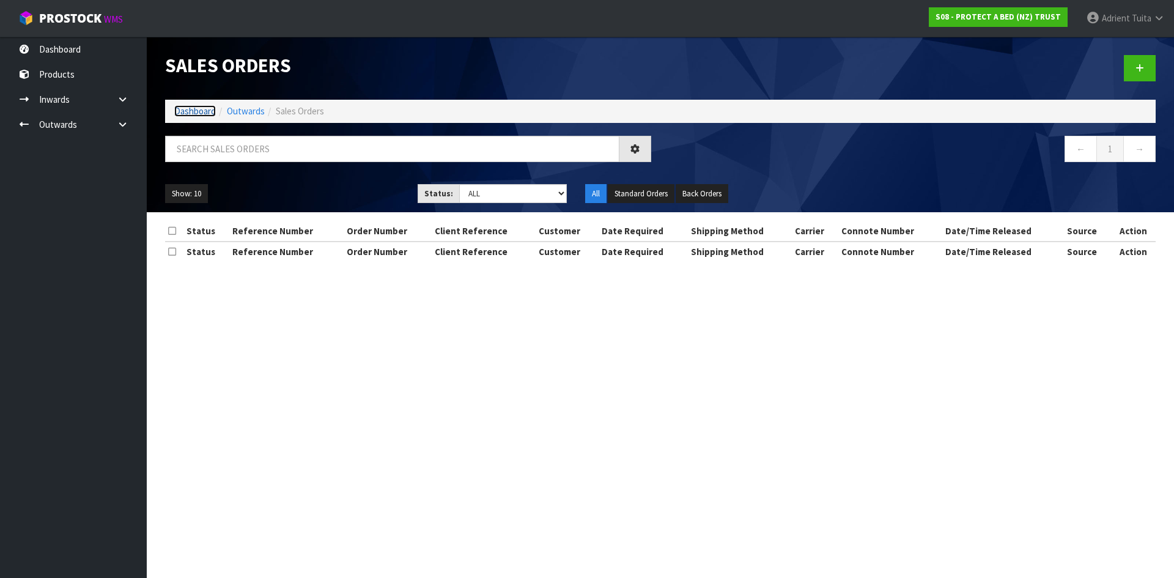
click at [190, 108] on link "Dashboard" at bounding box center [195, 111] width 42 height 12
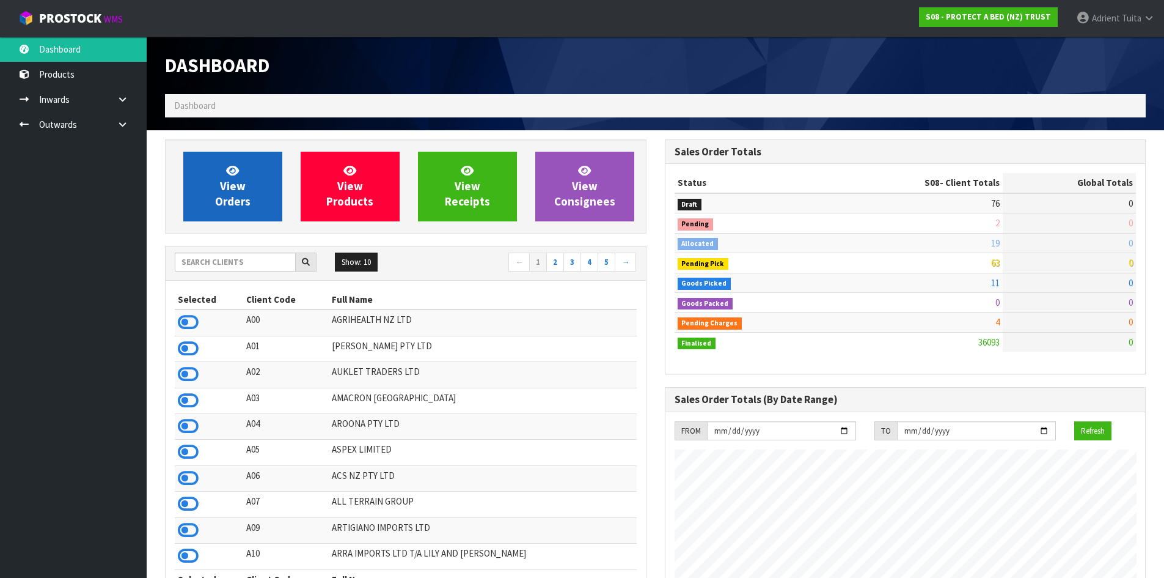
scroll to position [926, 499]
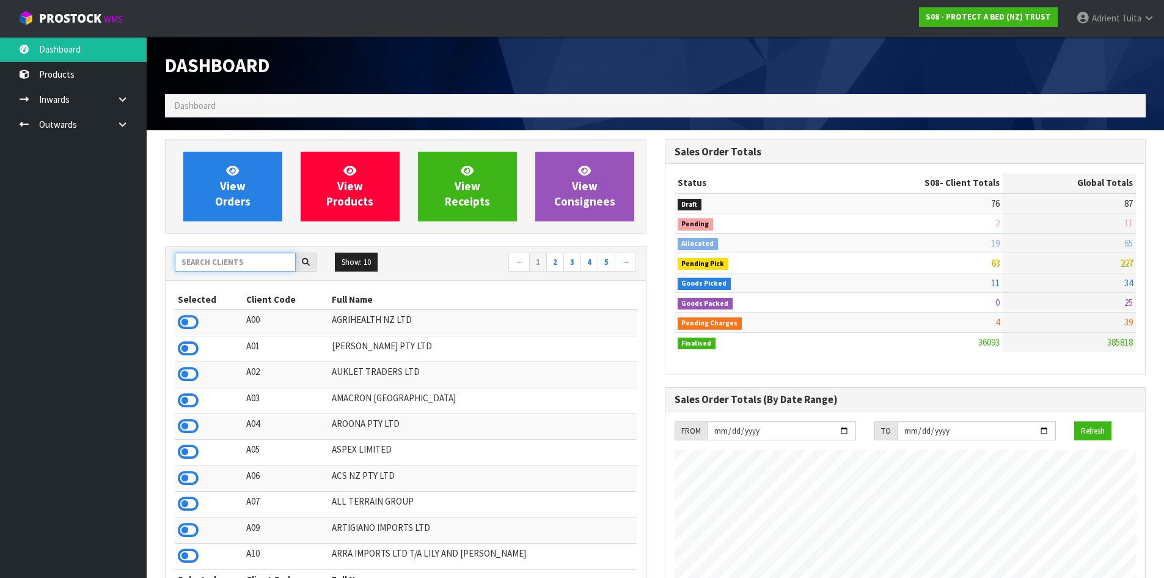
click at [218, 265] on input "text" at bounding box center [235, 261] width 121 height 19
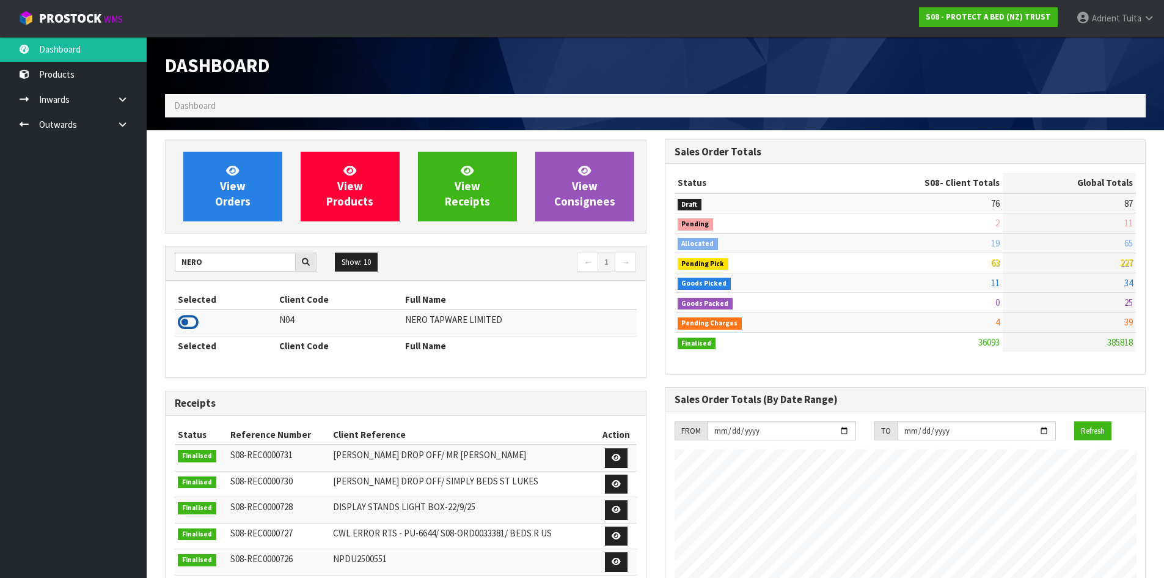
click at [192, 315] on icon at bounding box center [188, 322] width 21 height 18
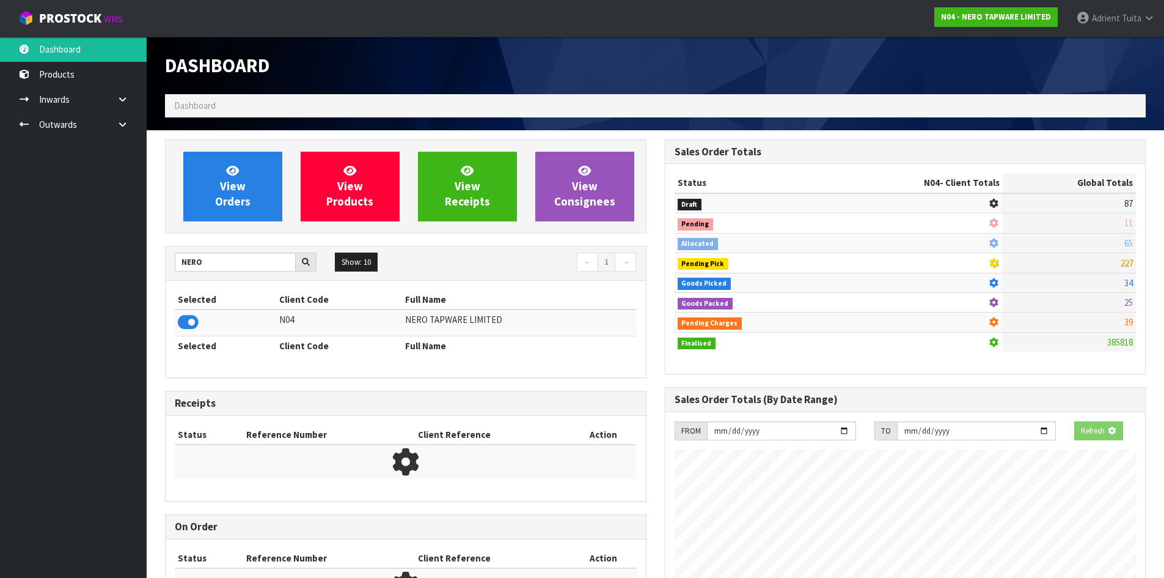
scroll to position [952, 499]
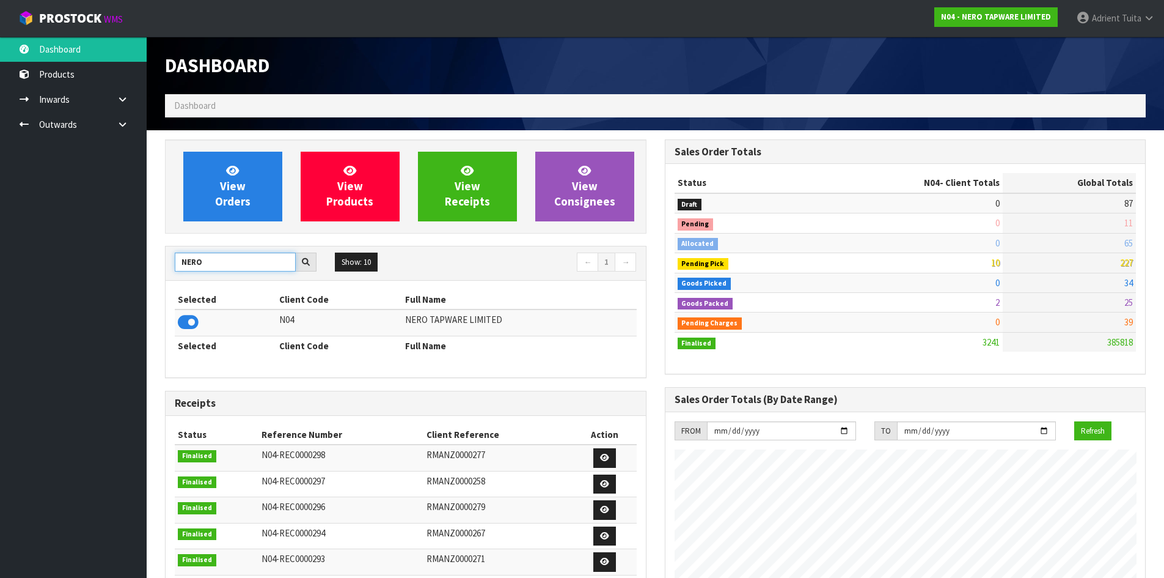
click at [188, 264] on input "NERO" at bounding box center [235, 261] width 121 height 19
click at [193, 262] on input "NERO" at bounding box center [235, 261] width 121 height 19
click at [194, 262] on input "NERO" at bounding box center [235, 261] width 121 height 19
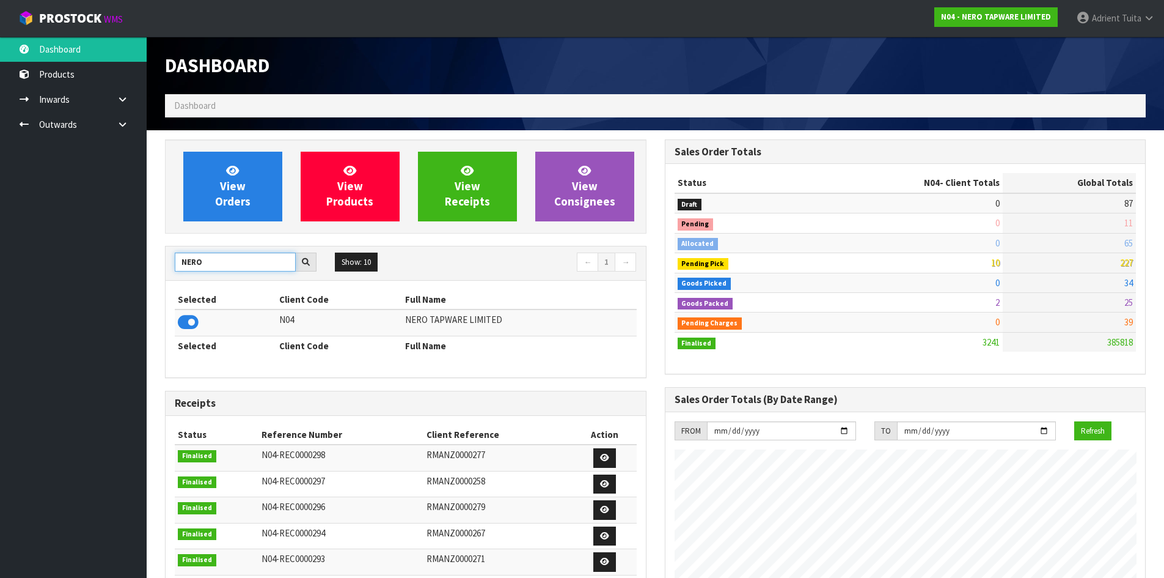
click at [194, 262] on input "NERO" at bounding box center [235, 261] width 121 height 19
click at [193, 318] on icon at bounding box center [188, 322] width 21 height 18
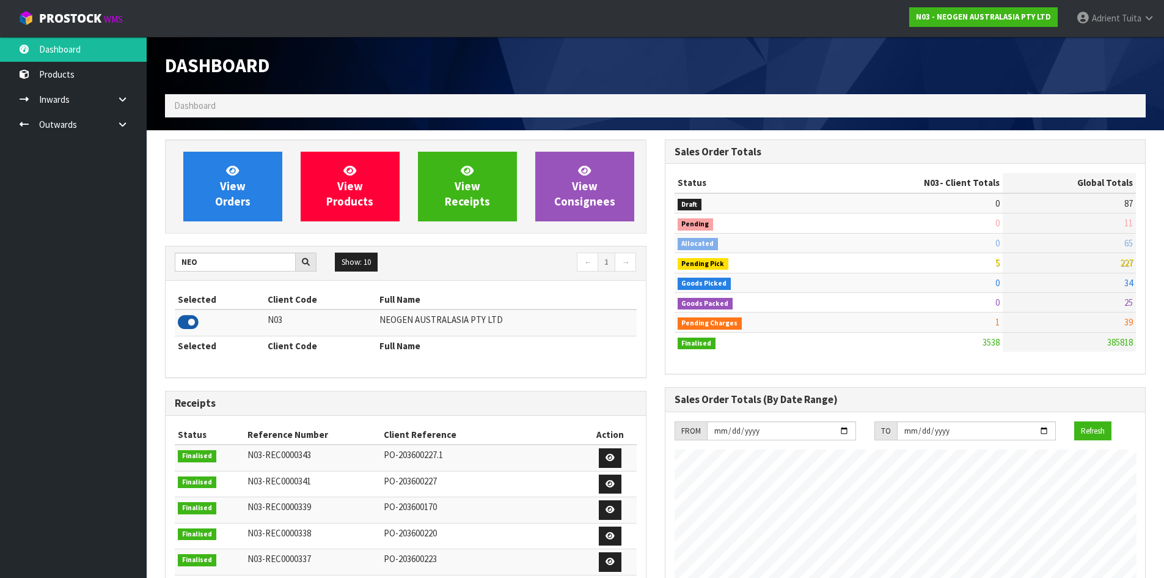
scroll to position [926, 499]
click at [200, 259] on input "NEO" at bounding box center [235, 261] width 121 height 19
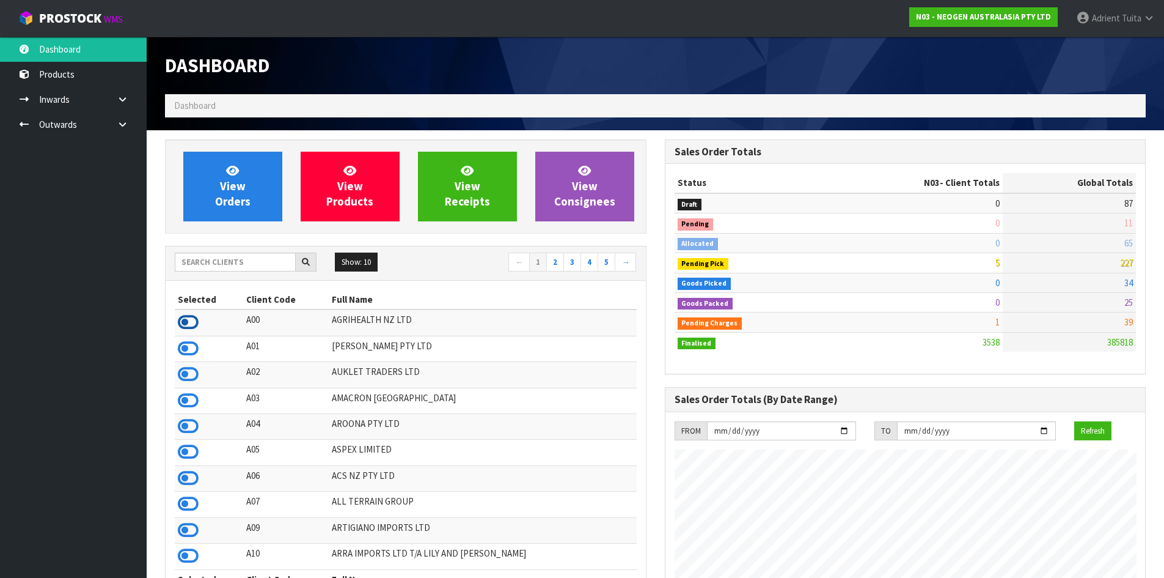
click at [197, 317] on icon at bounding box center [188, 322] width 21 height 18
click at [192, 255] on input "text" at bounding box center [235, 261] width 121 height 19
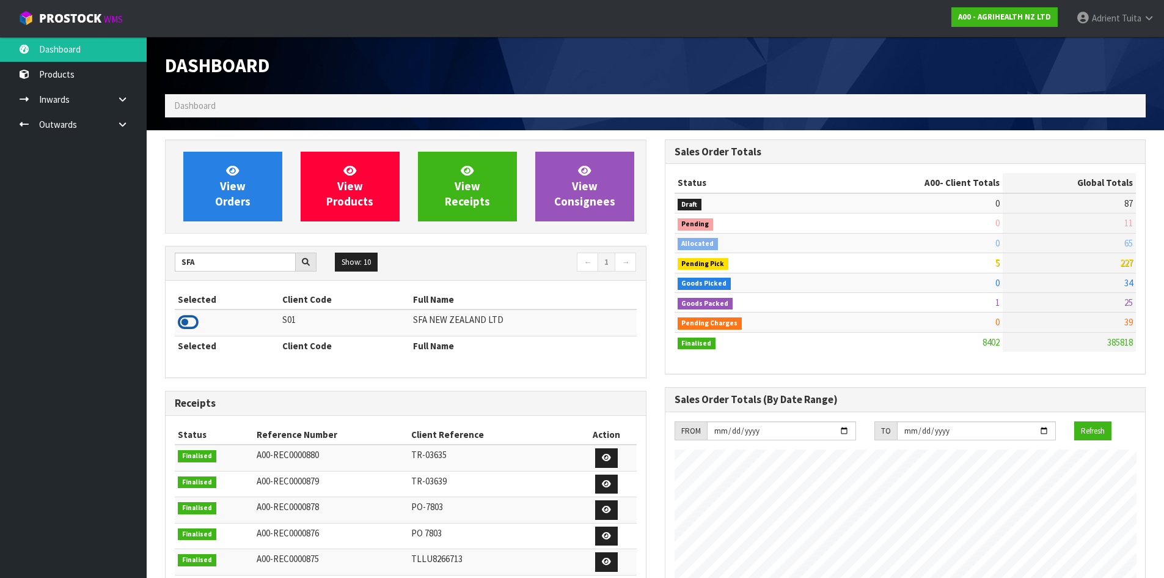
click at [185, 317] on icon at bounding box center [188, 322] width 21 height 18
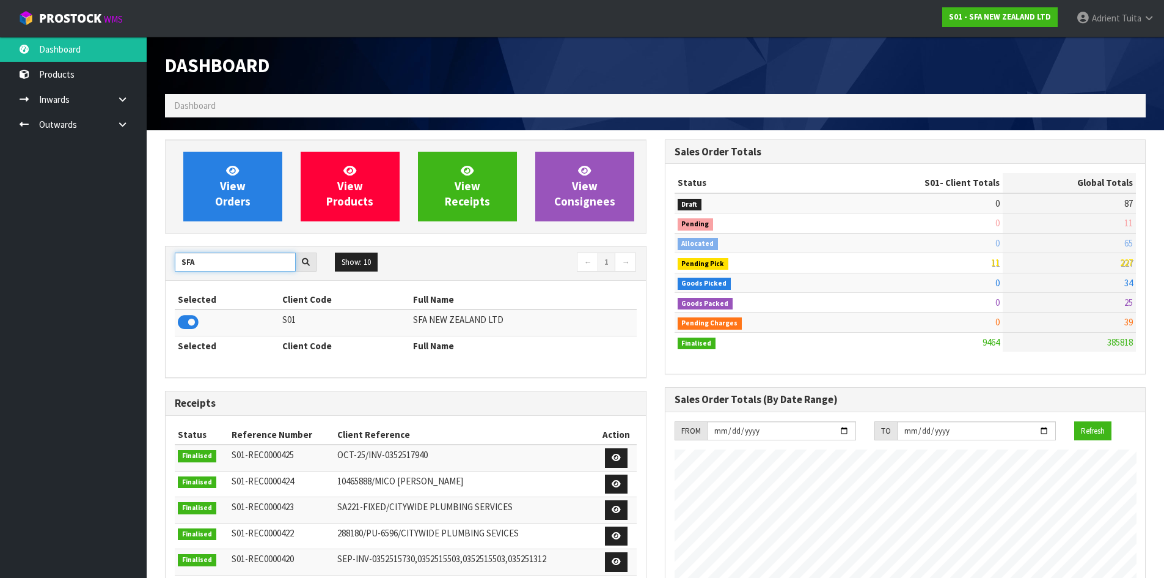
click at [184, 267] on input "SFA" at bounding box center [235, 261] width 121 height 19
click at [194, 317] on icon at bounding box center [188, 322] width 21 height 18
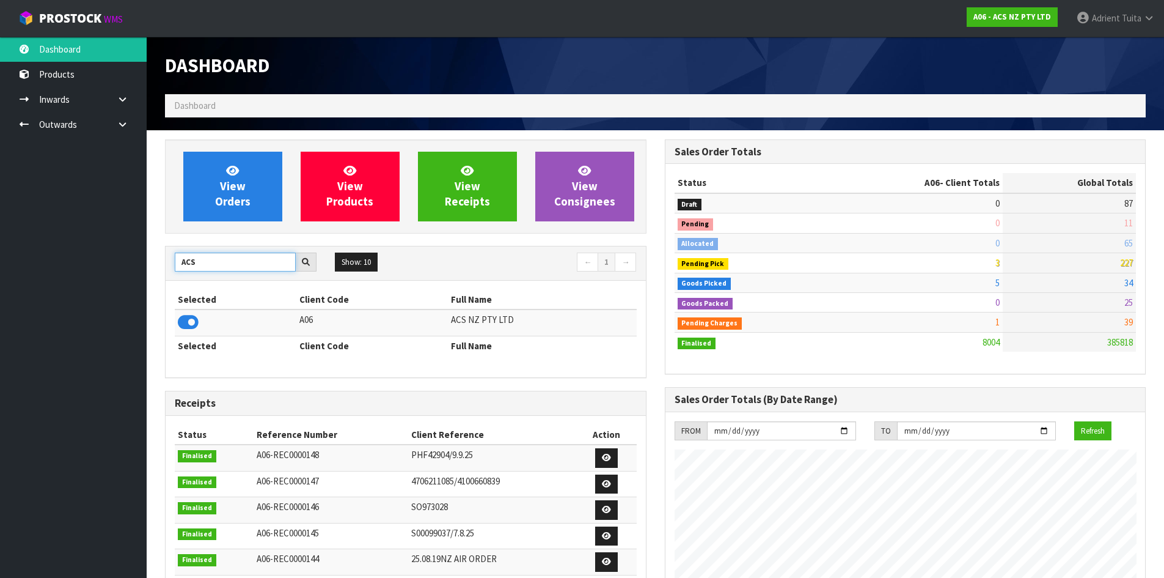
click at [192, 260] on input "ACS" at bounding box center [235, 261] width 121 height 19
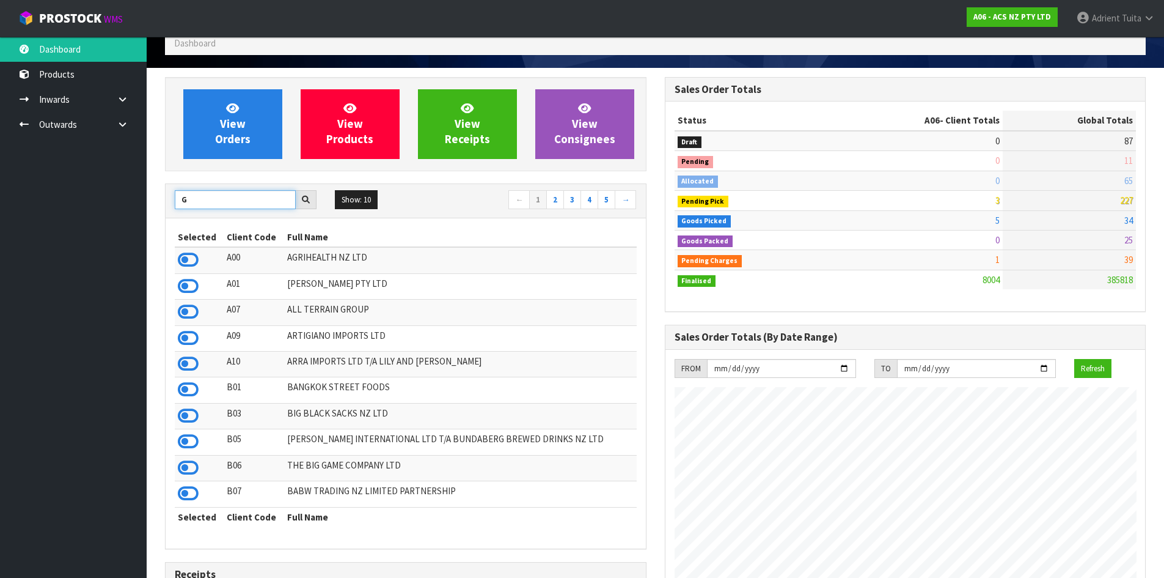
scroll to position [61, 0]
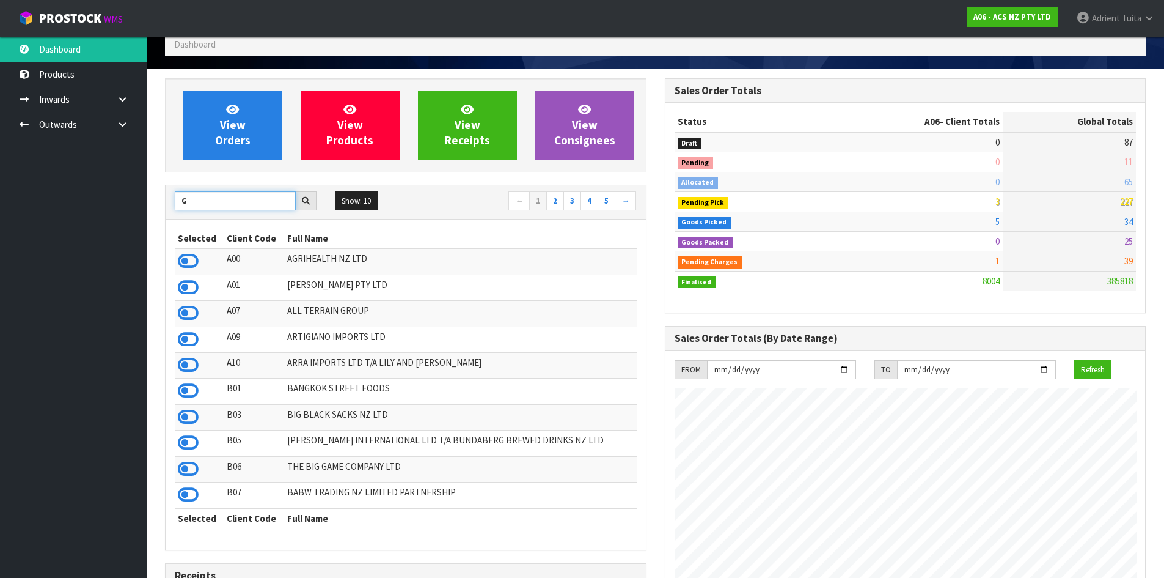
click at [209, 206] on input "G" at bounding box center [235, 200] width 121 height 19
click at [210, 197] on input "G" at bounding box center [235, 200] width 121 height 19
click at [211, 197] on input "G" at bounding box center [235, 200] width 121 height 19
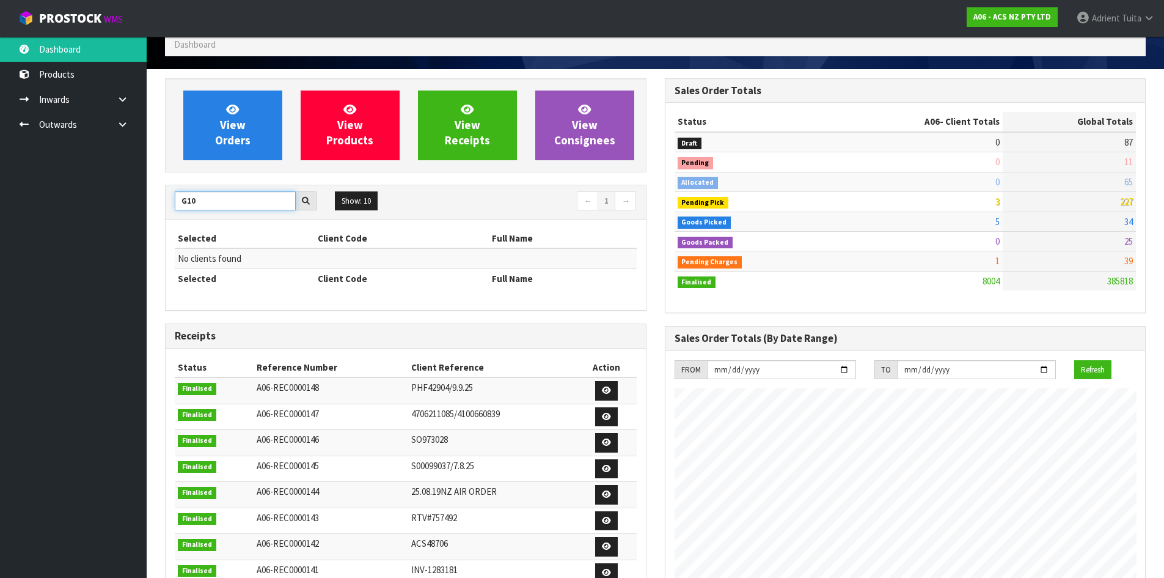
click at [199, 204] on input "G10" at bounding box center [235, 200] width 121 height 19
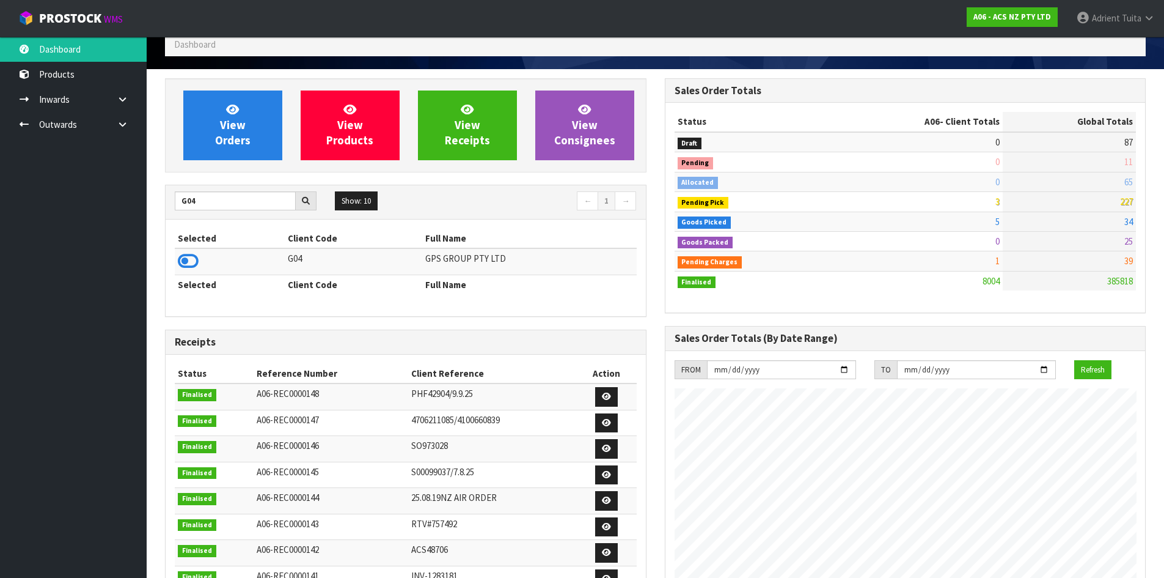
click at [174, 257] on div "Selected Client Code Full Name G04 GPS GROUP PTY LTD Selected Client Code Full …" at bounding box center [406, 267] width 480 height 97
click at [180, 257] on icon at bounding box center [188, 261] width 21 height 18
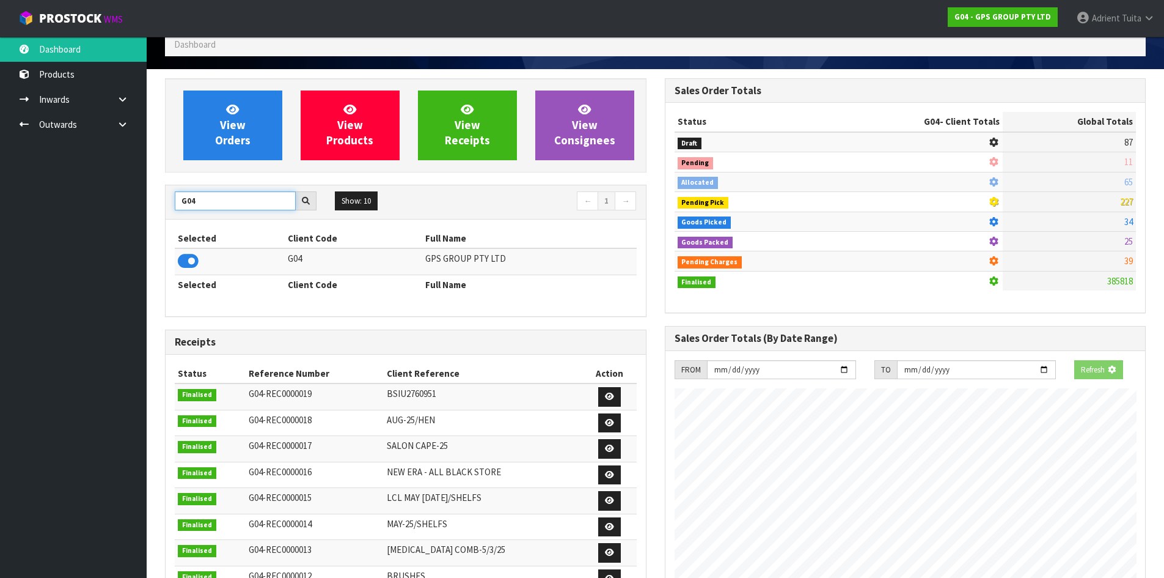
click at [183, 202] on input "G04" at bounding box center [235, 200] width 121 height 19
click at [191, 261] on icon at bounding box center [188, 261] width 21 height 18
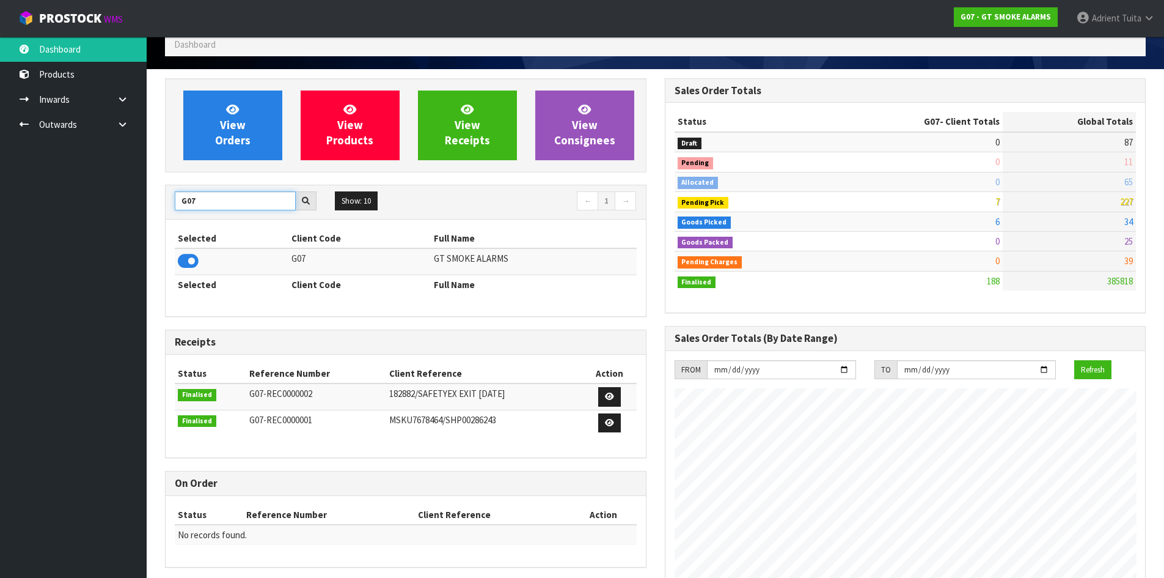
click at [180, 199] on input "G07" at bounding box center [235, 200] width 121 height 19
click at [181, 198] on input "G07" at bounding box center [235, 200] width 121 height 19
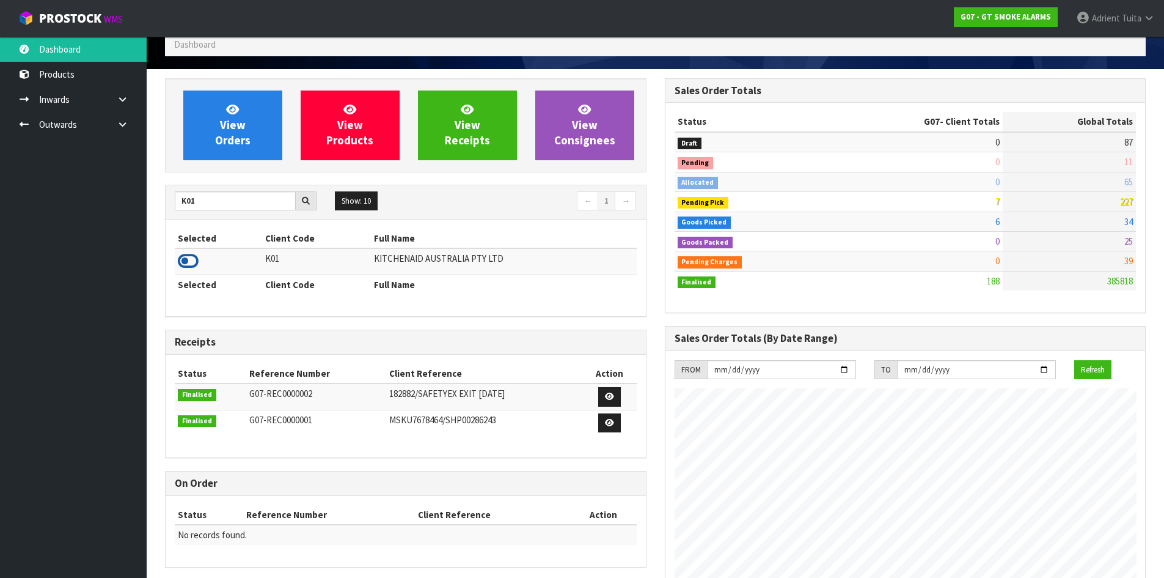
click at [181, 259] on icon at bounding box center [188, 261] width 21 height 18
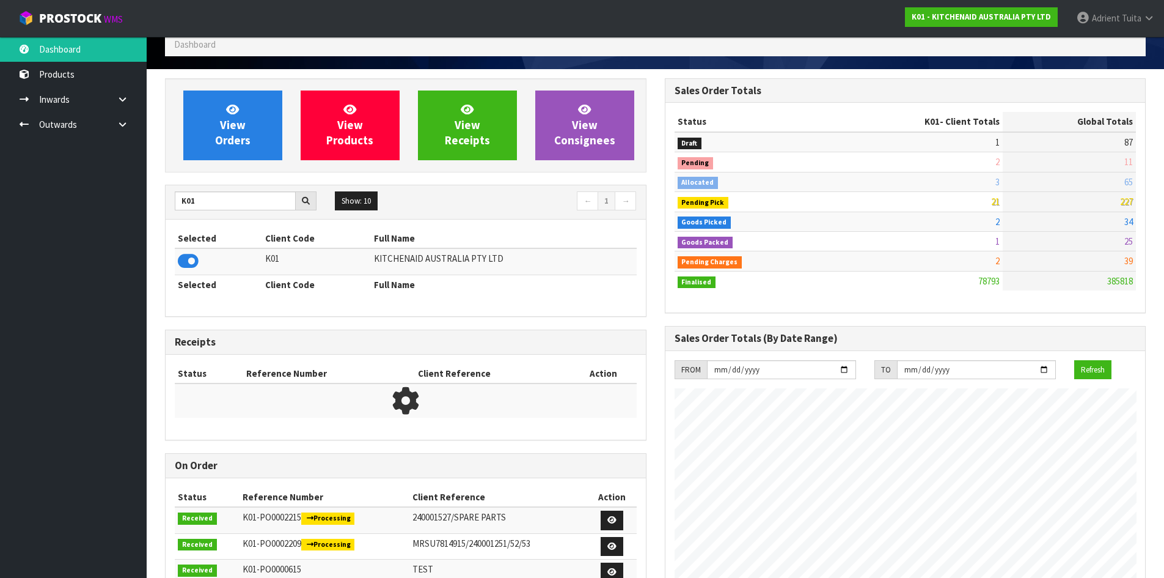
scroll to position [926, 499]
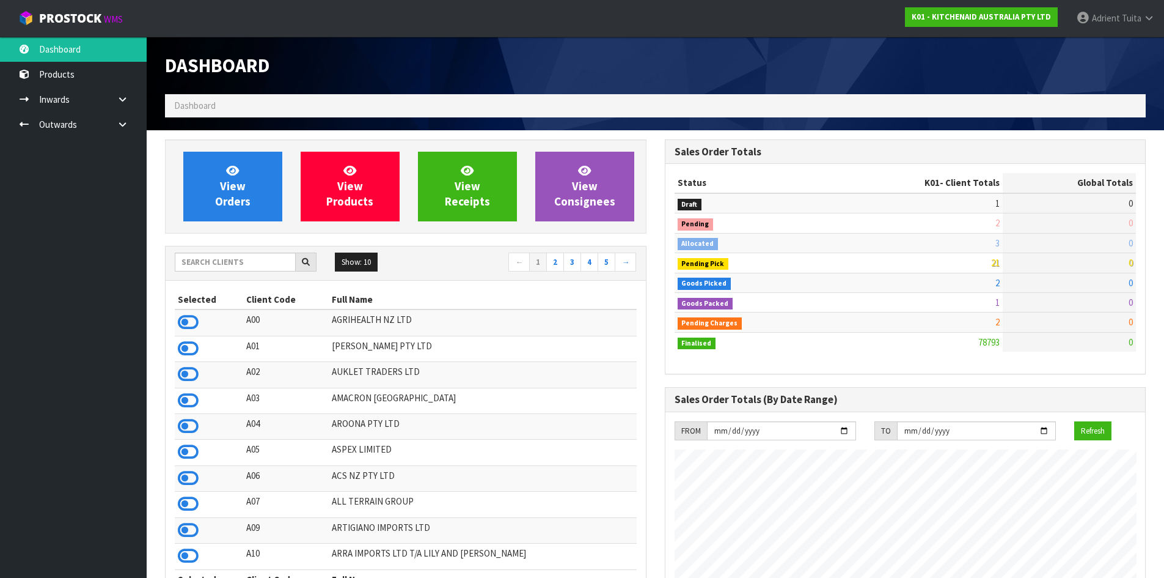
scroll to position [926, 499]
click at [248, 252] on input "text" at bounding box center [235, 261] width 121 height 19
type input "S08"
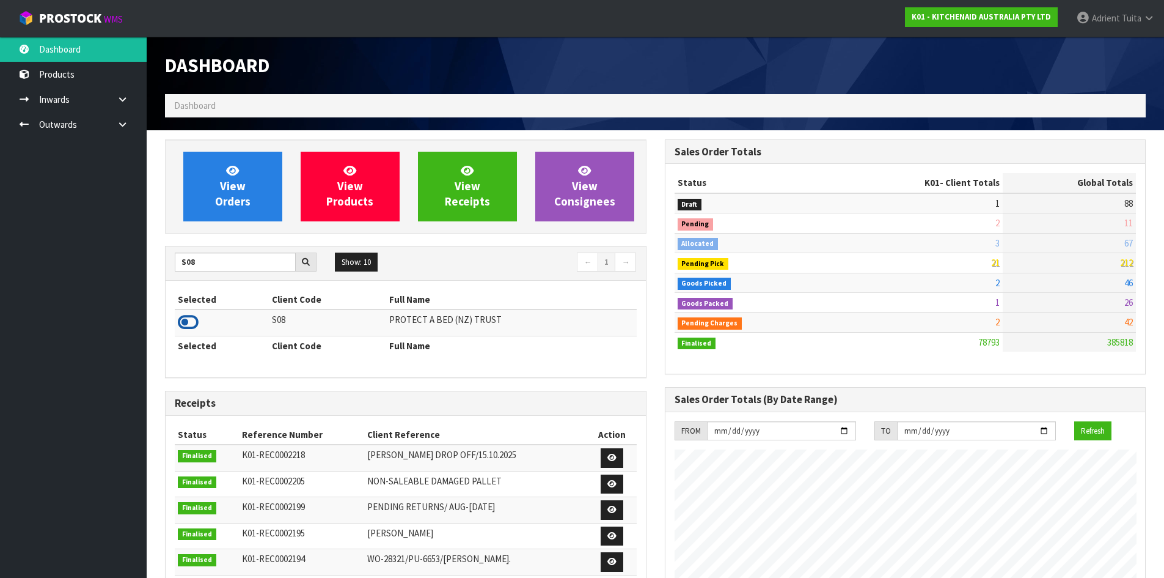
click at [197, 324] on icon at bounding box center [188, 322] width 21 height 18
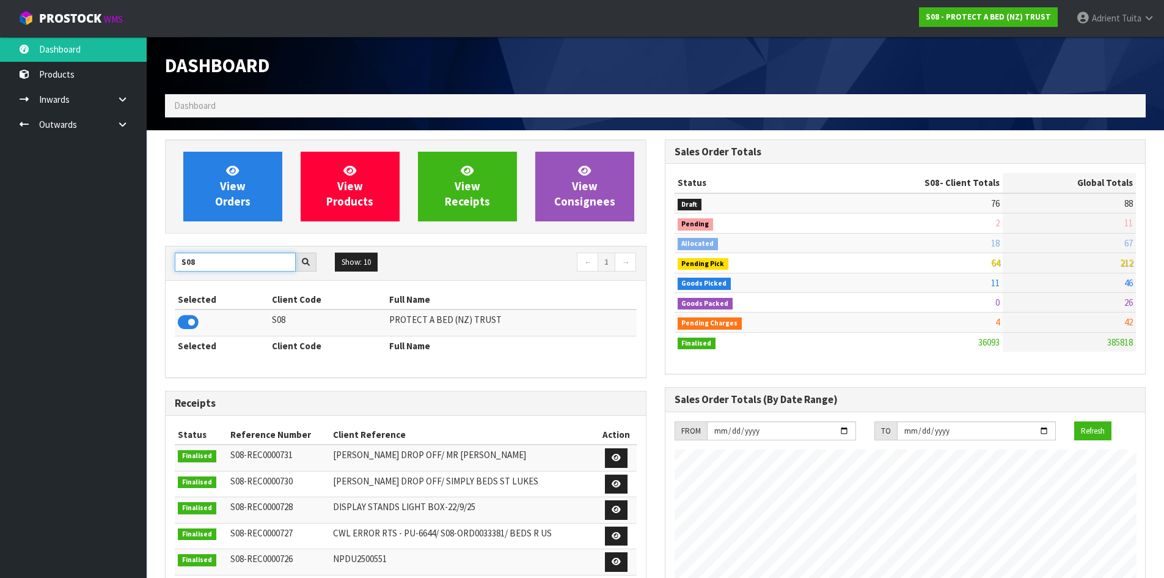
click at [193, 257] on input "S08" at bounding box center [235, 261] width 121 height 19
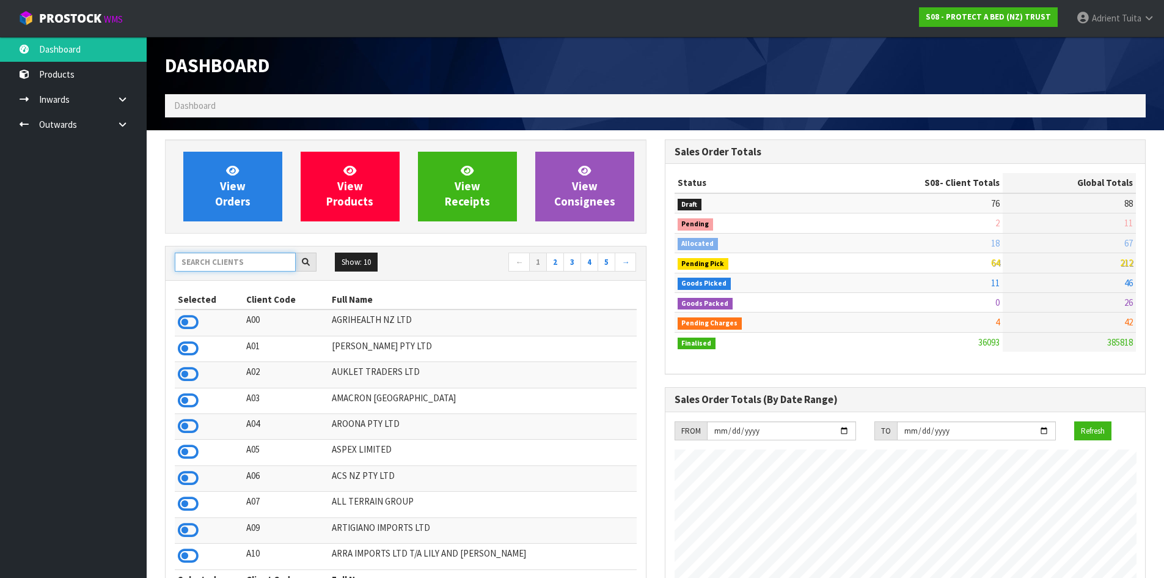
drag, startPoint x: 193, startPoint y: 257, endPoint x: 200, endPoint y: 259, distance: 7.4
click at [194, 258] on input "text" at bounding box center [235, 261] width 121 height 19
type input "S08"
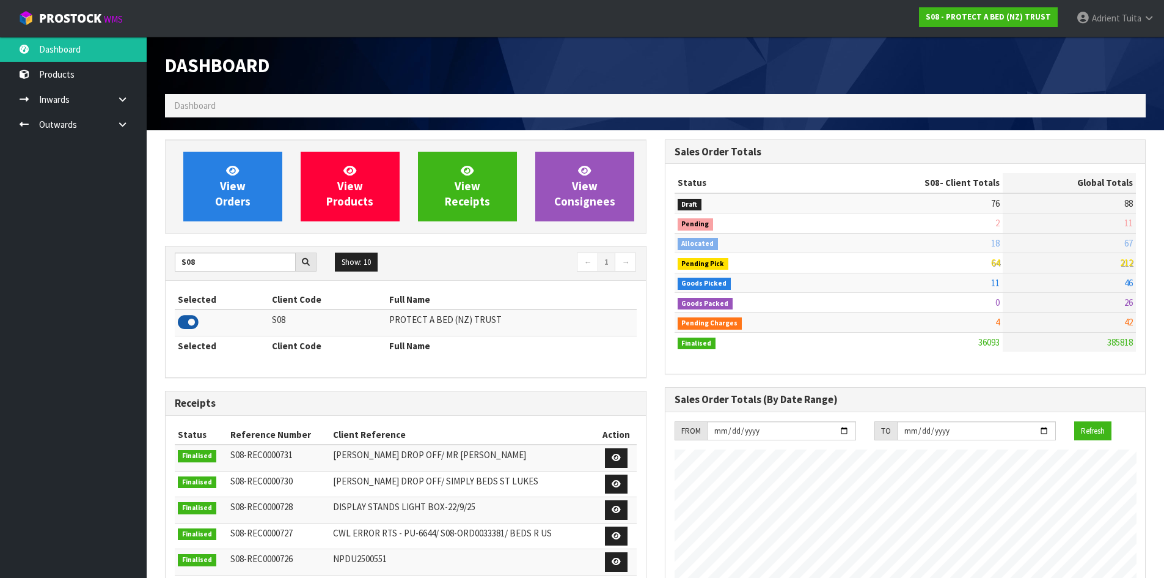
click at [193, 319] on icon at bounding box center [188, 322] width 21 height 18
click at [210, 207] on link "View Orders" at bounding box center [232, 187] width 99 height 70
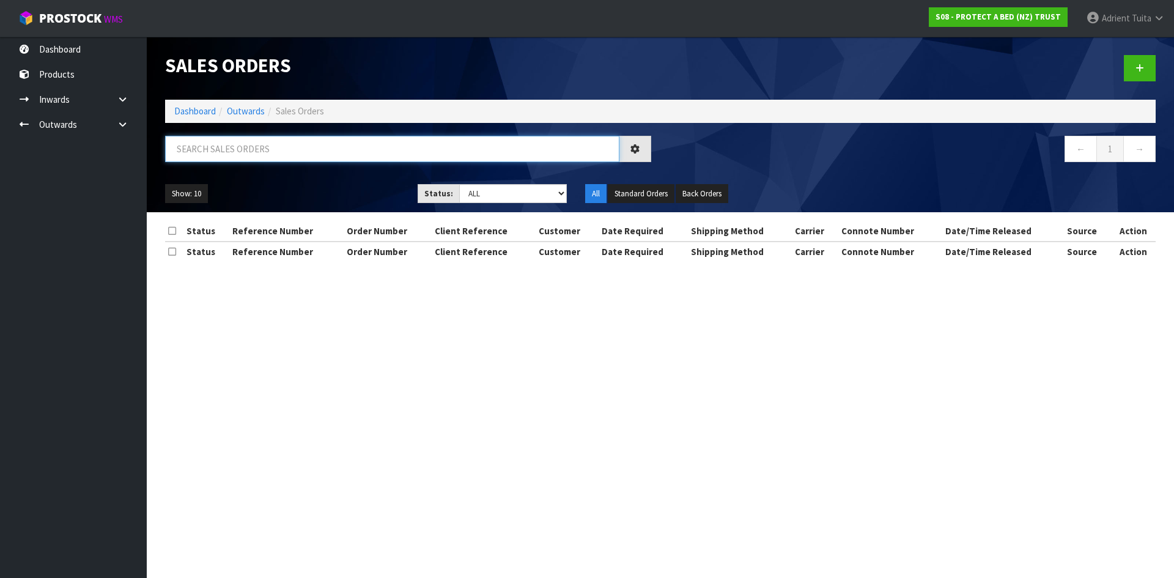
click at [234, 149] on input "text" at bounding box center [392, 149] width 454 height 26
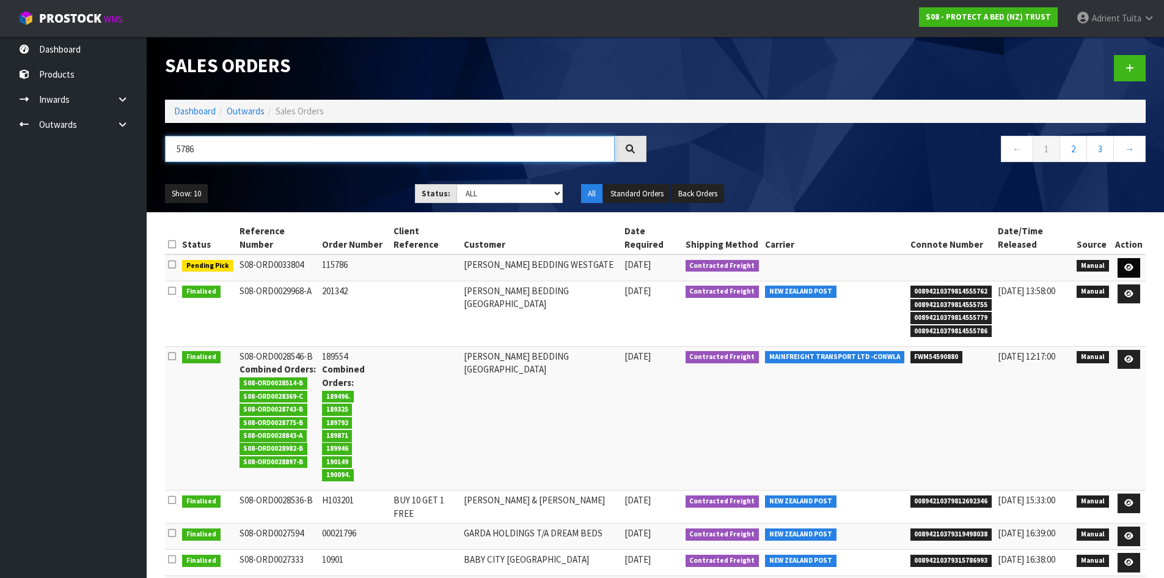
type input "5786"
click at [1140, 268] on link at bounding box center [1129, 268] width 23 height 20
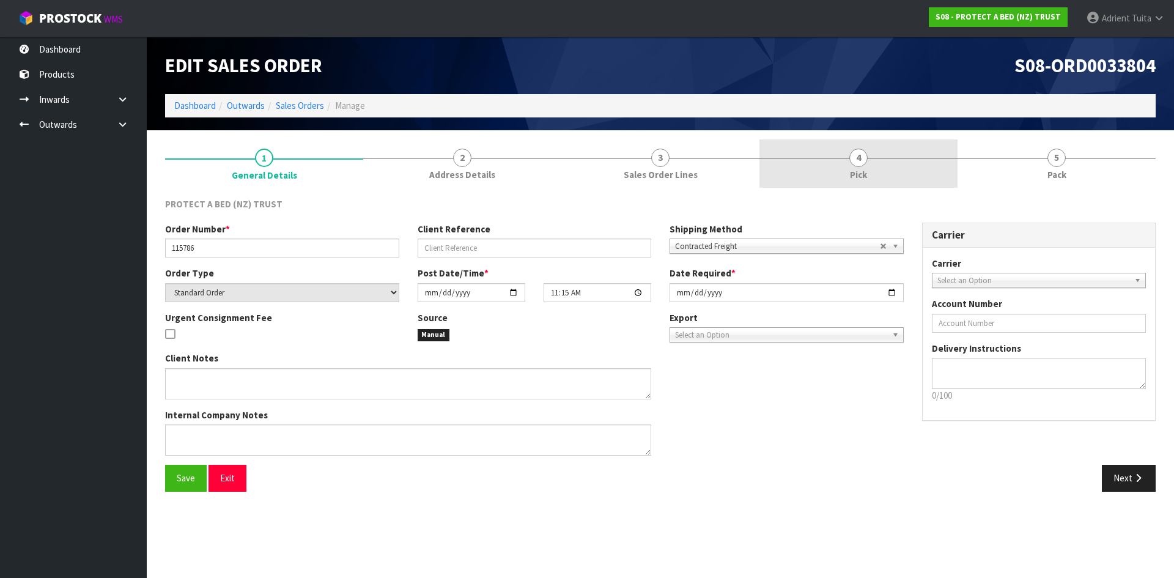
click at [905, 174] on link "4 Pick" at bounding box center [858, 163] width 198 height 48
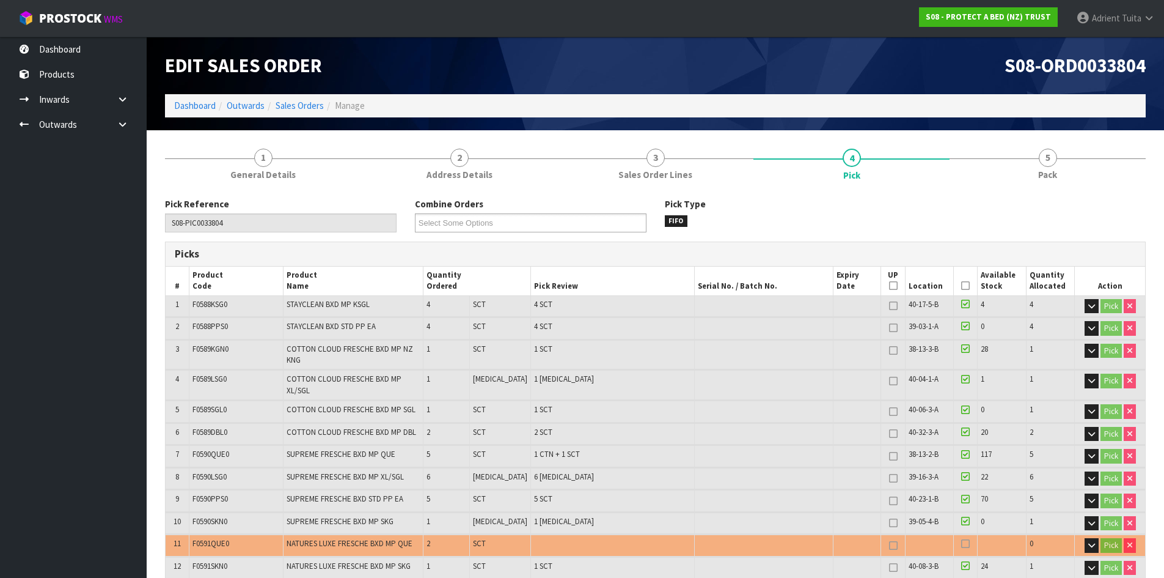
click at [962, 285] on icon at bounding box center [966, 285] width 9 height 1
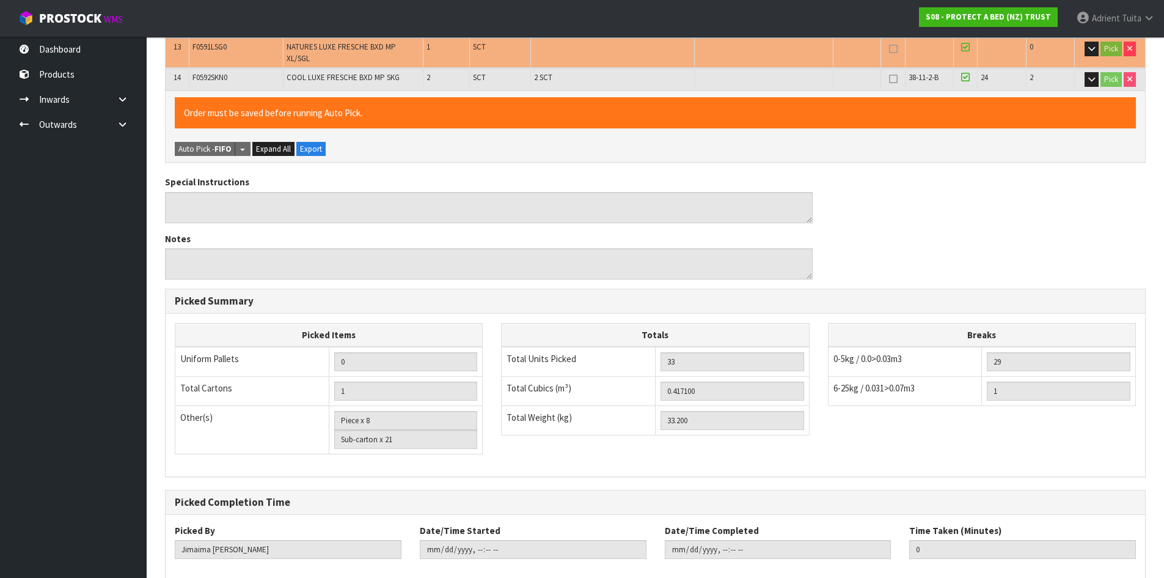
scroll to position [584, 0]
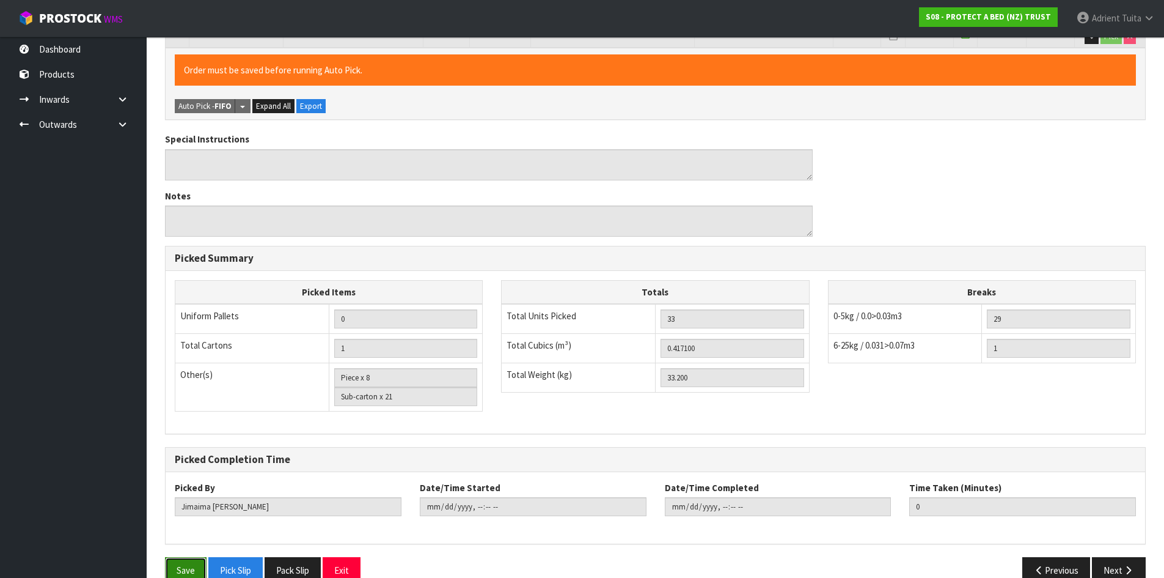
click at [180, 557] on button "Save" at bounding box center [186, 570] width 42 height 26
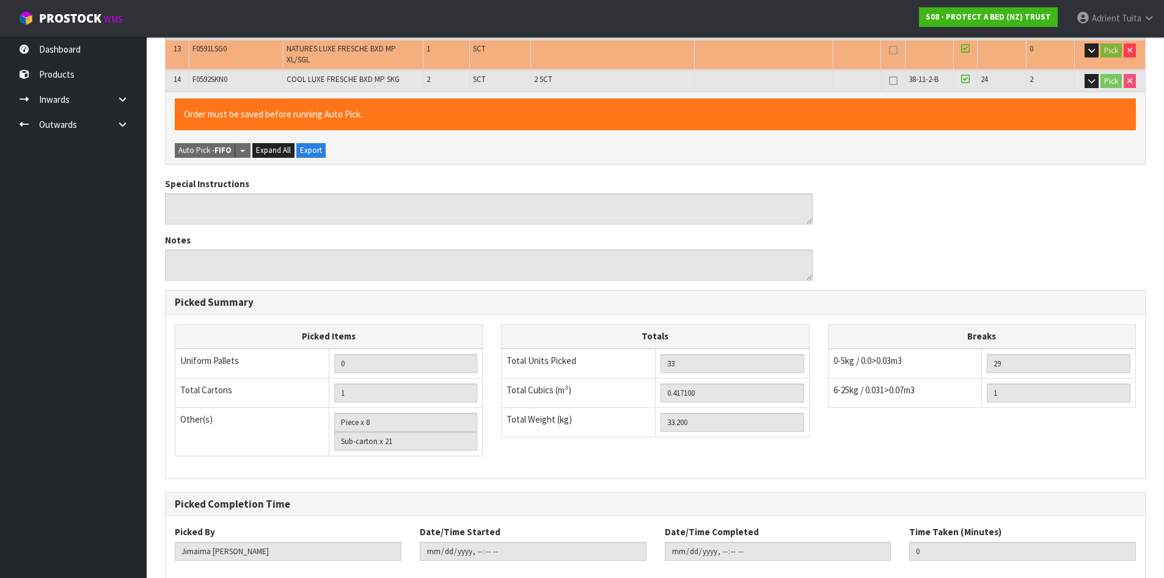
scroll to position [0, 0]
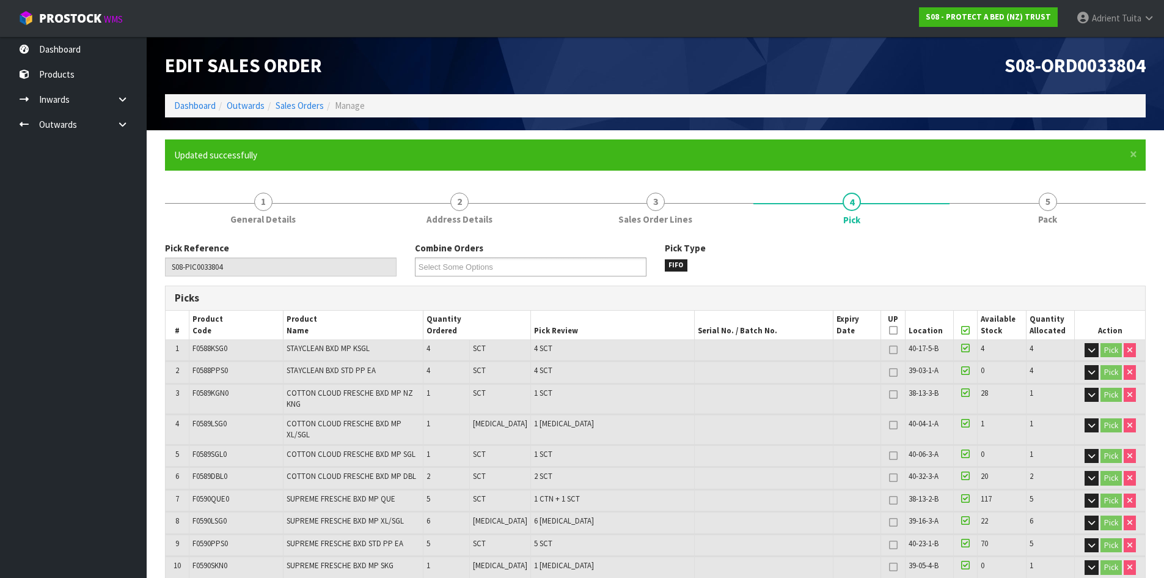
click at [1092, 194] on link "5 Pack" at bounding box center [1048, 207] width 196 height 48
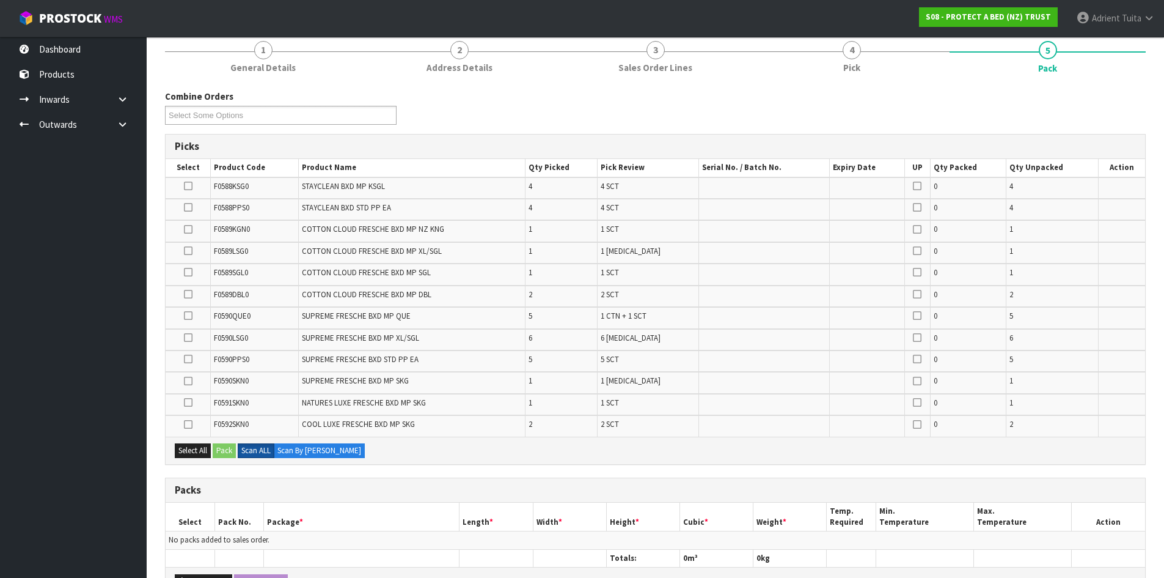
scroll to position [395, 0]
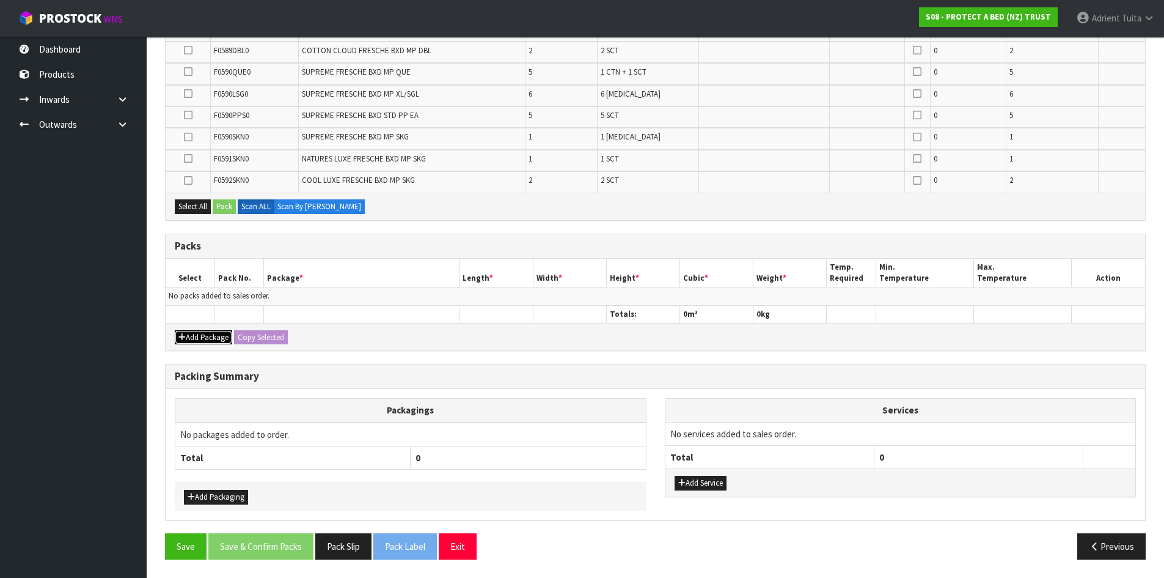
drag, startPoint x: 203, startPoint y: 339, endPoint x: 198, endPoint y: 332, distance: 8.3
click at [202, 339] on button "Add Package" at bounding box center [203, 337] width 57 height 15
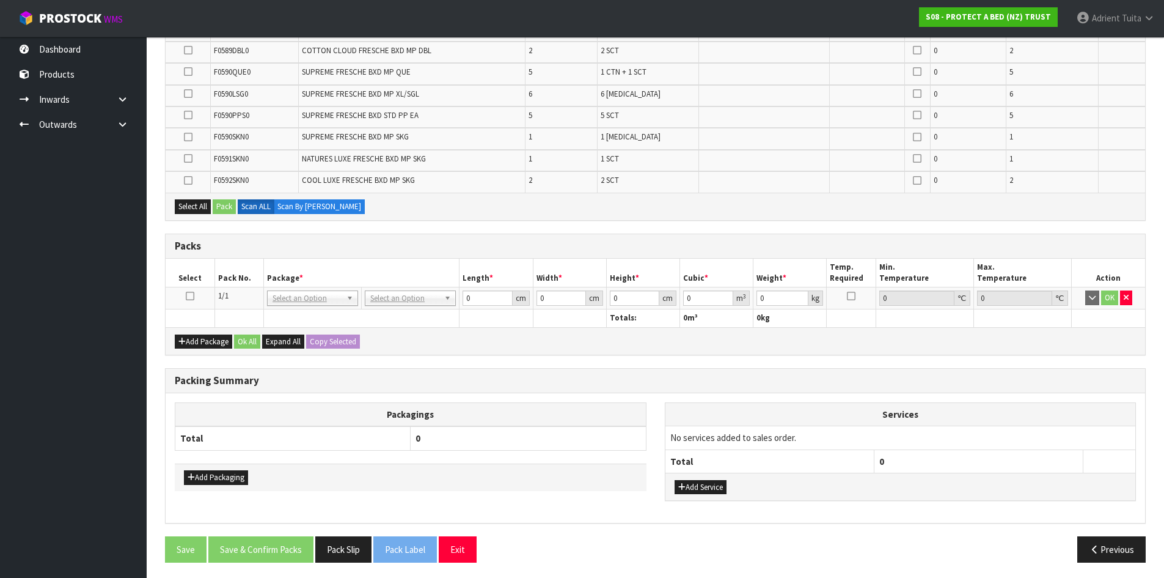
click at [190, 296] on icon at bounding box center [190, 296] width 9 height 1
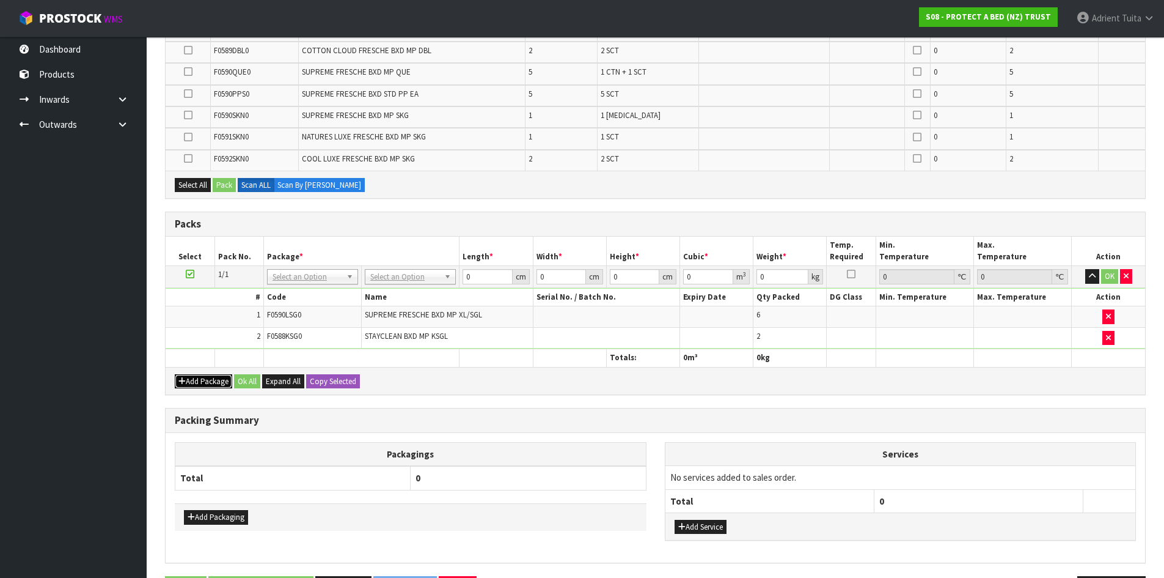
click at [196, 374] on button "Add Package" at bounding box center [203, 381] width 57 height 15
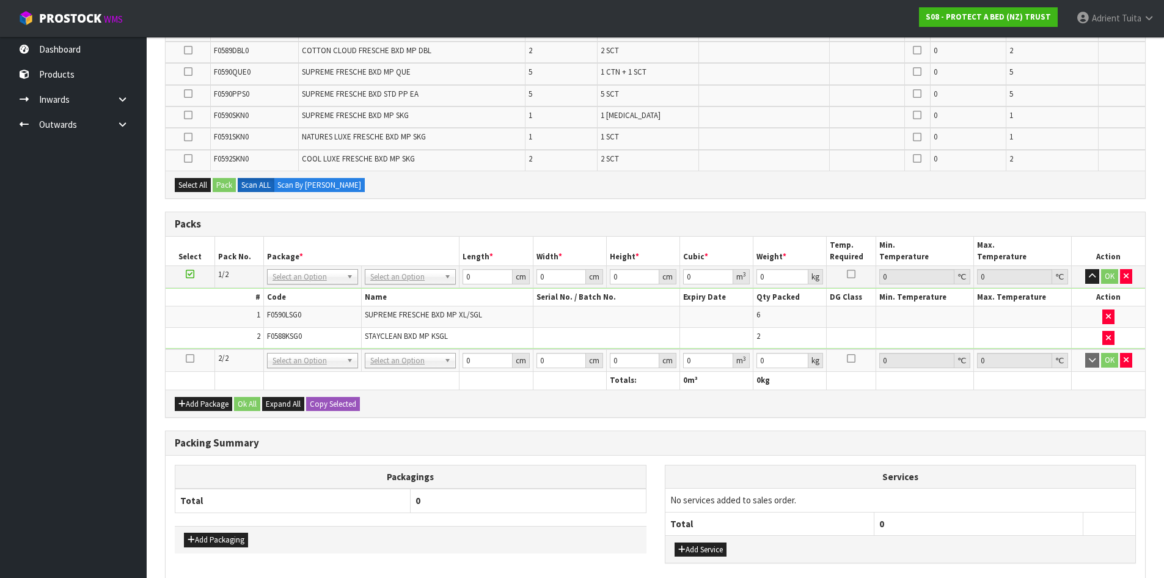
click at [185, 359] on td at bounding box center [190, 360] width 49 height 23
click at [186, 359] on icon at bounding box center [190, 358] width 9 height 1
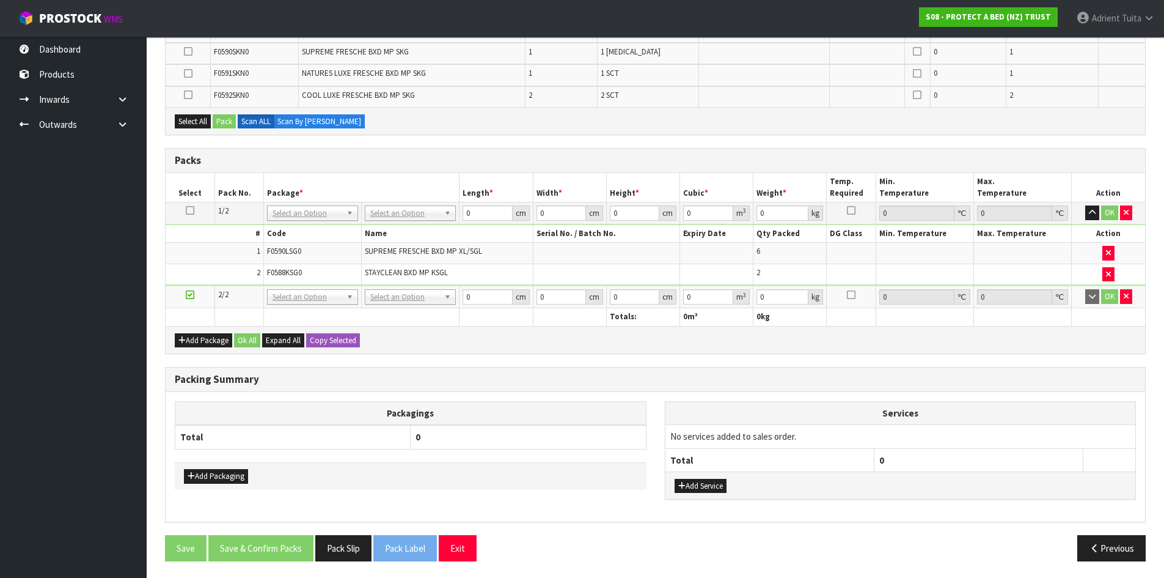
scroll to position [461, 0]
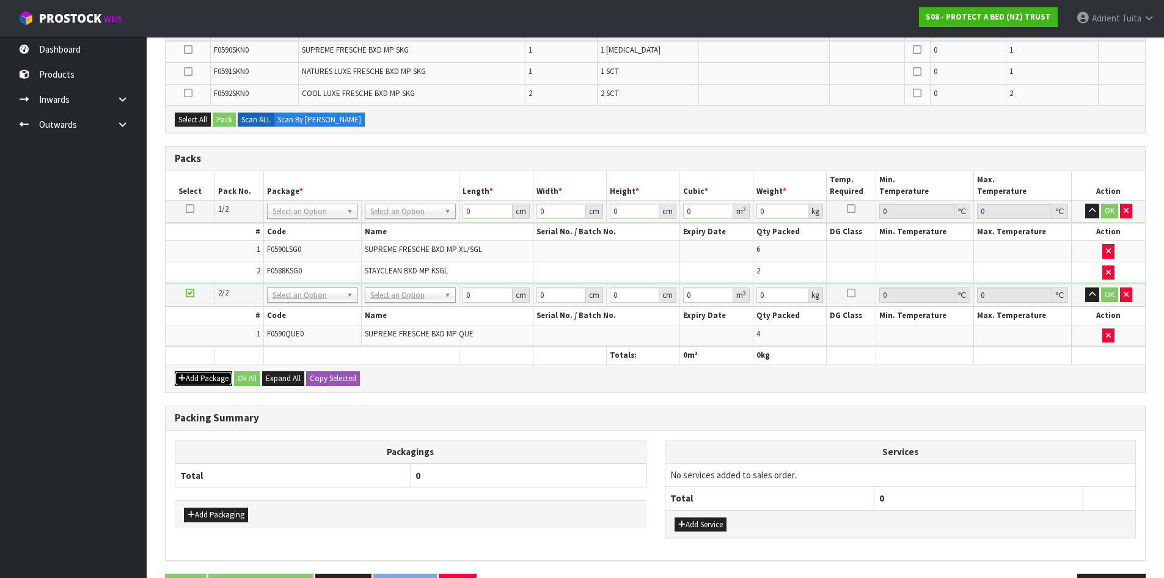
click at [189, 375] on button "Add Package" at bounding box center [203, 378] width 57 height 15
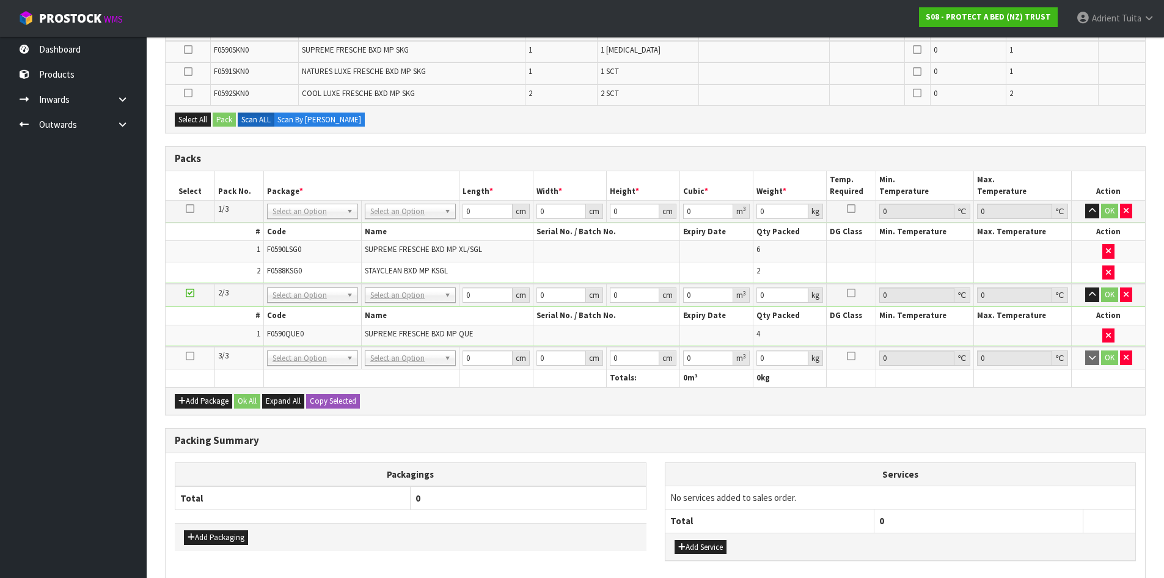
click at [194, 356] on icon at bounding box center [190, 356] width 9 height 1
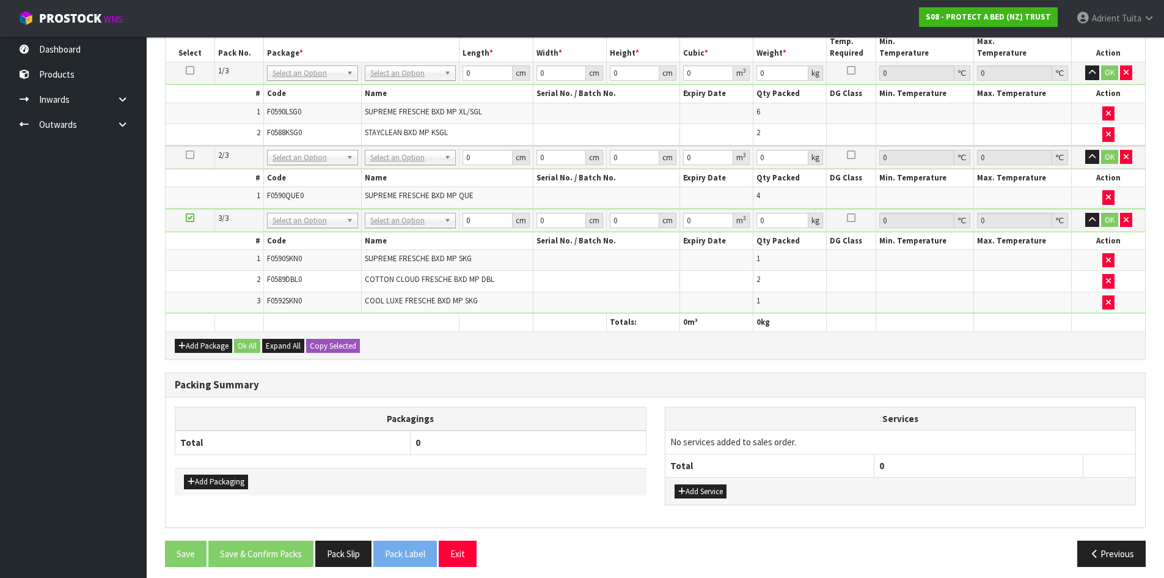
scroll to position [563, 0]
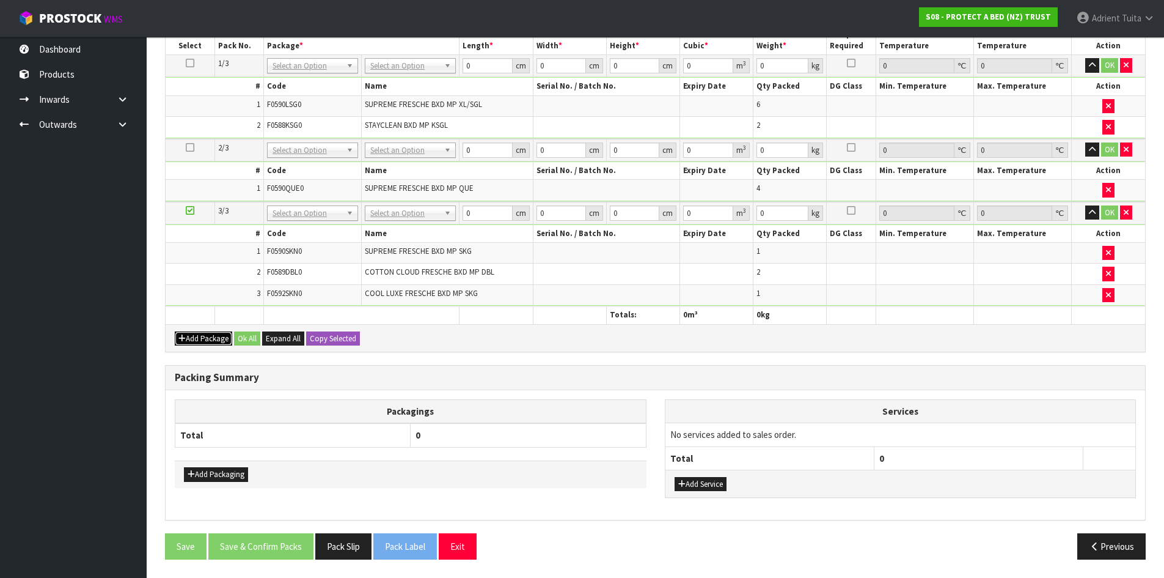
click at [197, 339] on button "Add Package" at bounding box center [203, 338] width 57 height 15
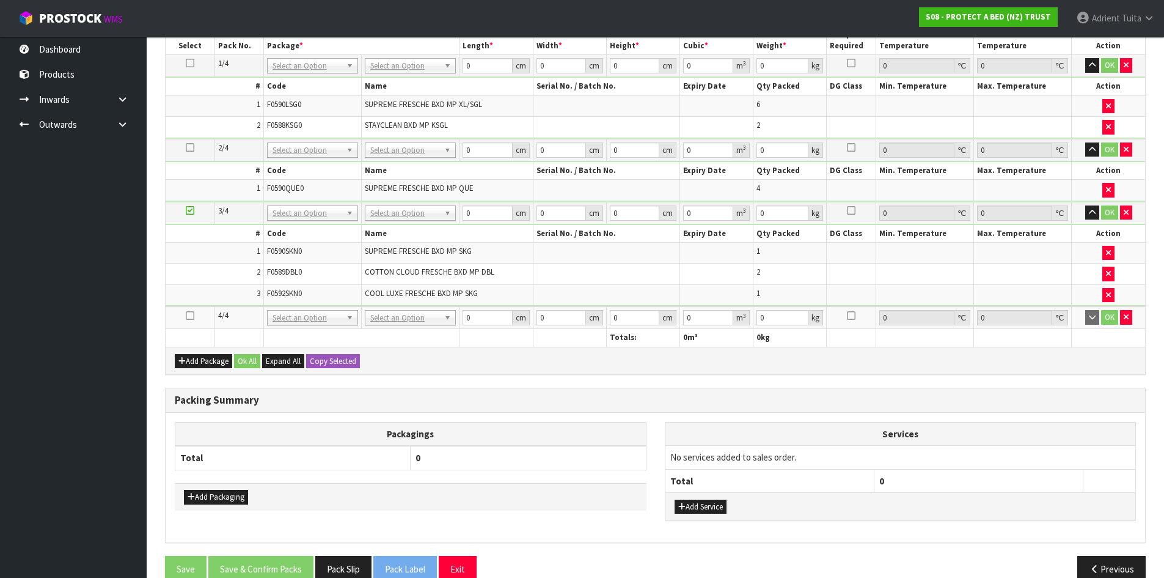
click at [192, 316] on icon at bounding box center [190, 315] width 9 height 1
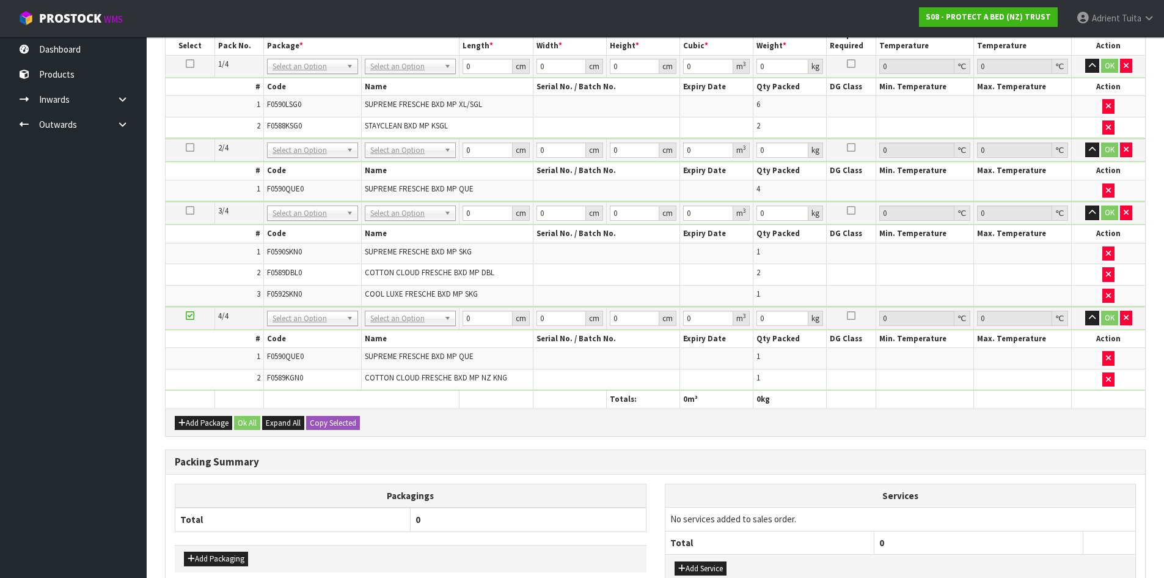
scroll to position [520, 0]
click at [1109, 376] on icon "button" at bounding box center [1108, 379] width 5 height 8
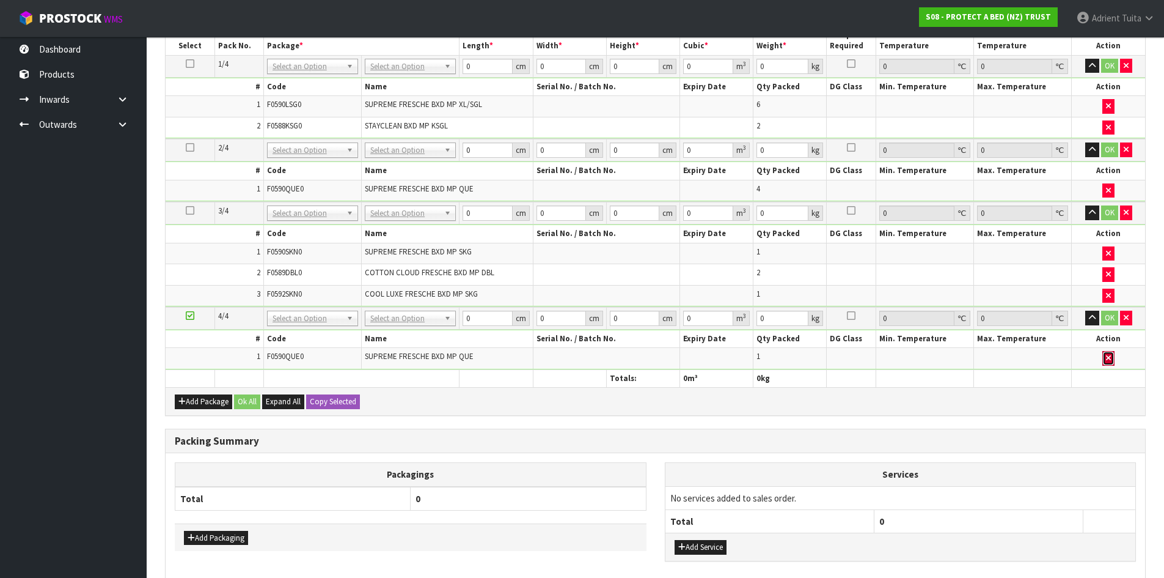
click at [1112, 362] on button "button" at bounding box center [1109, 358] width 12 height 15
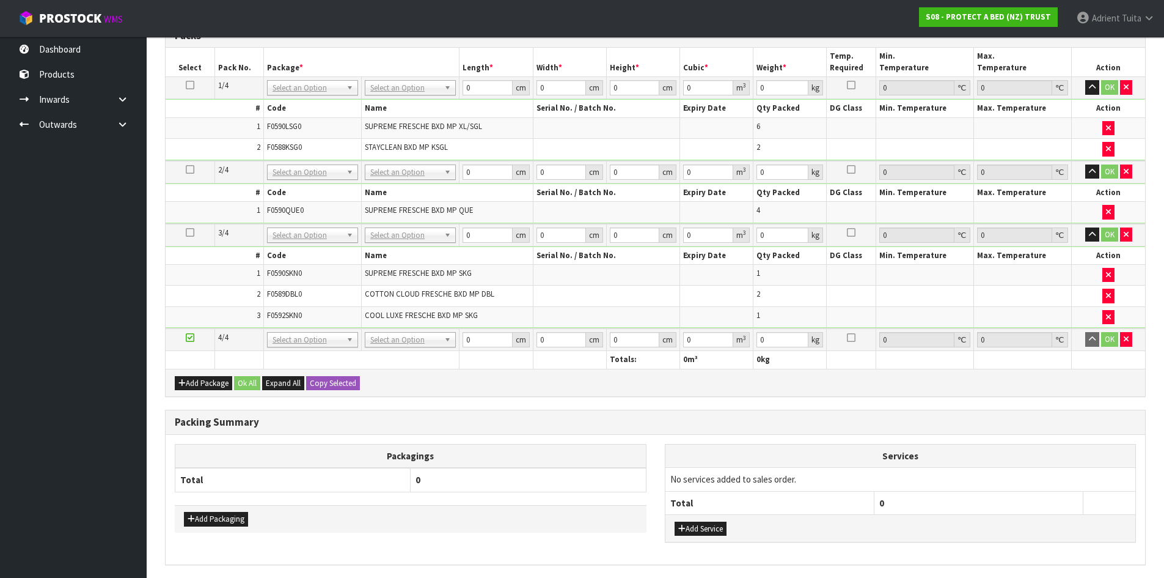
scroll to position [563, 0]
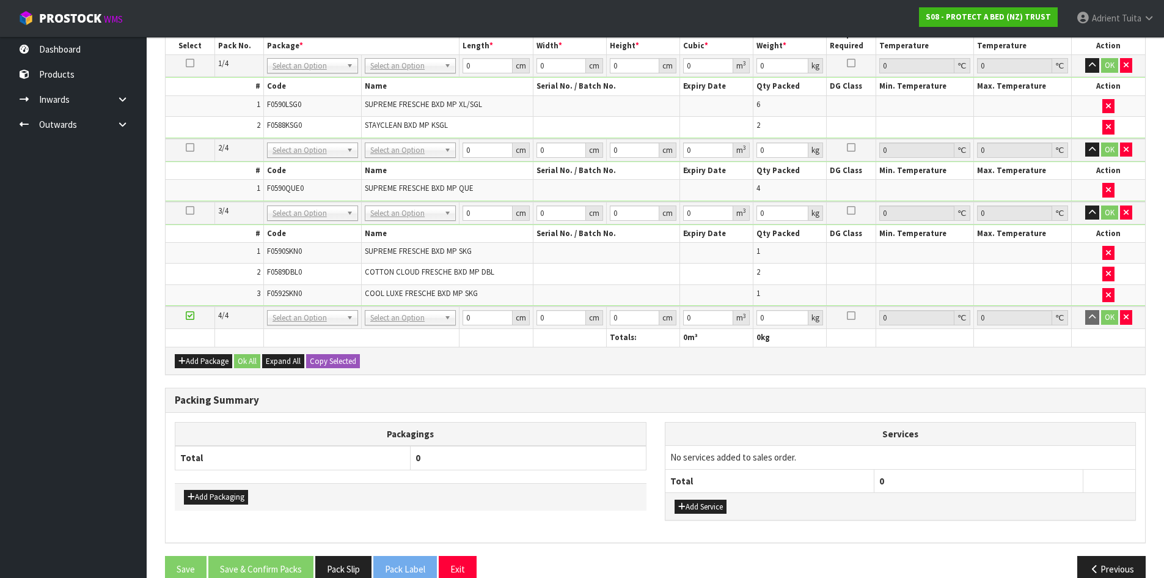
click at [593, 398] on h3 "Packing Summary" at bounding box center [656, 400] width 962 height 12
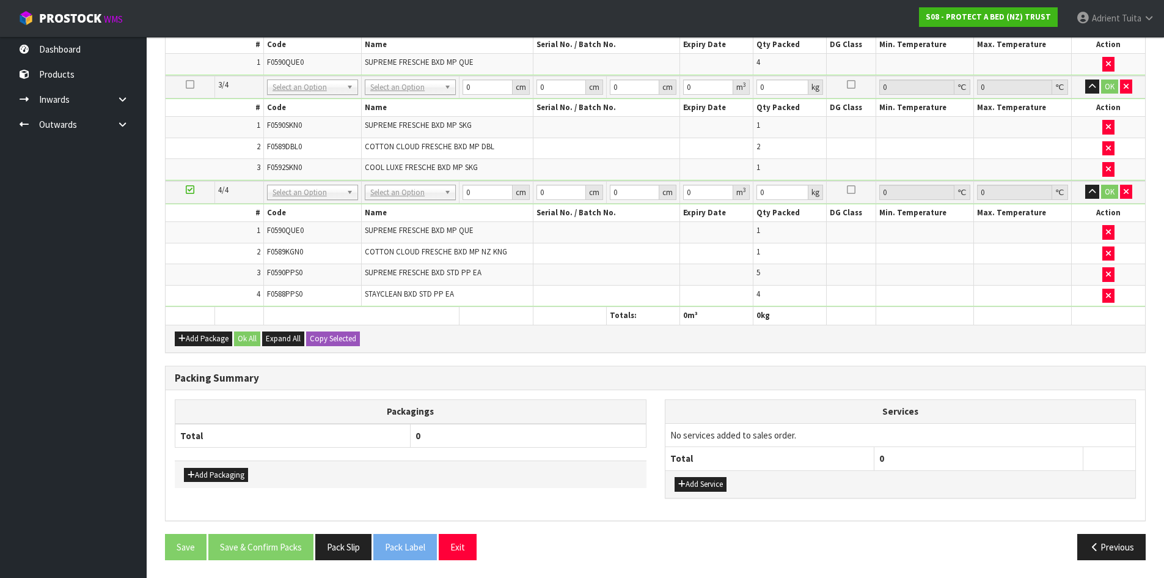
scroll to position [603, 0]
click at [197, 331] on button "Add Package" at bounding box center [203, 338] width 57 height 15
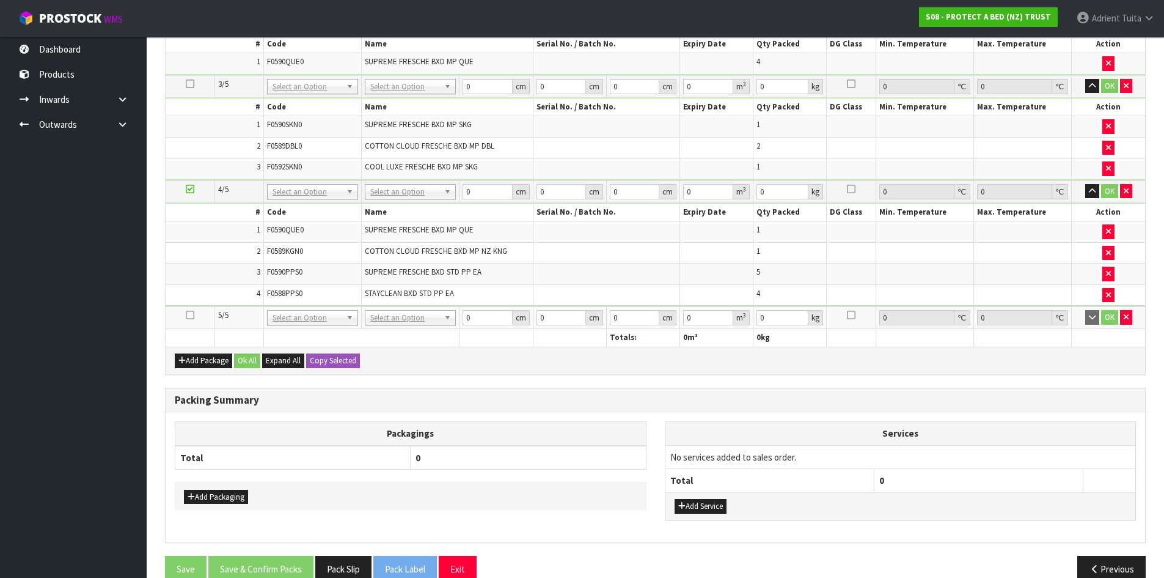
click at [191, 320] on link at bounding box center [190, 315] width 9 height 10
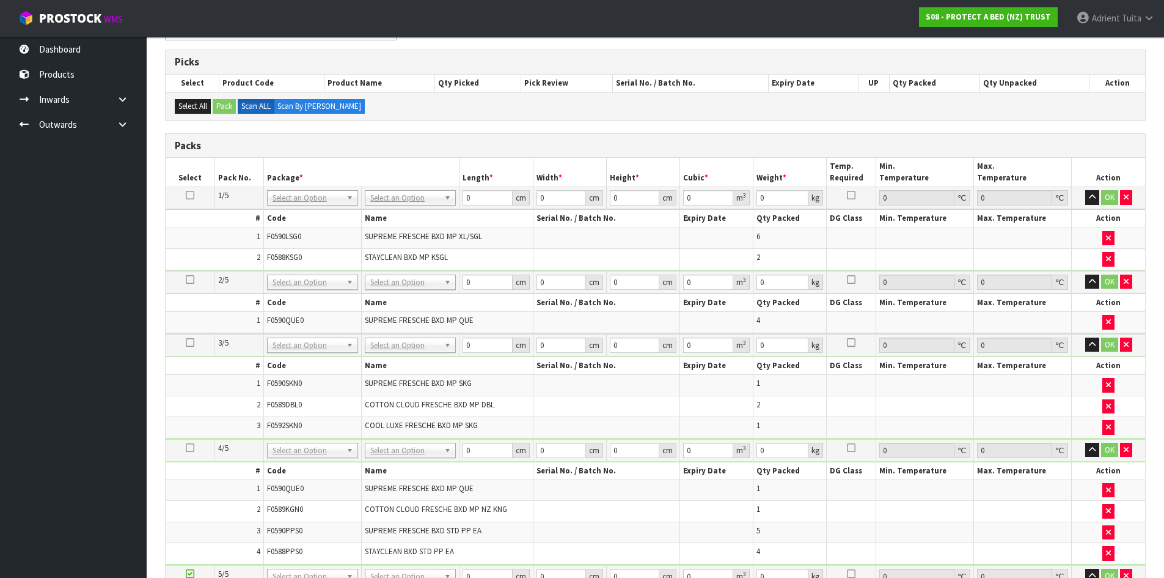
scroll to position [214, 0]
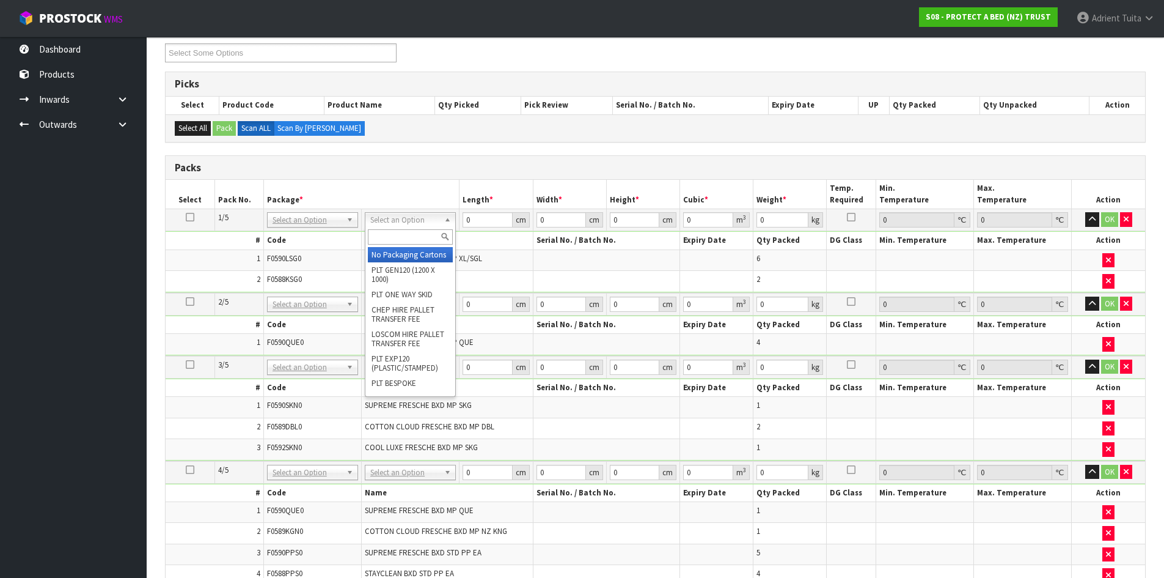
drag, startPoint x: 386, startPoint y: 218, endPoint x: 400, endPoint y: 257, distance: 41.6
drag, startPoint x: 403, startPoint y: 232, endPoint x: 397, endPoint y: 235, distance: 7.4
click at [402, 232] on input "text" at bounding box center [410, 236] width 85 height 15
type input "OC"
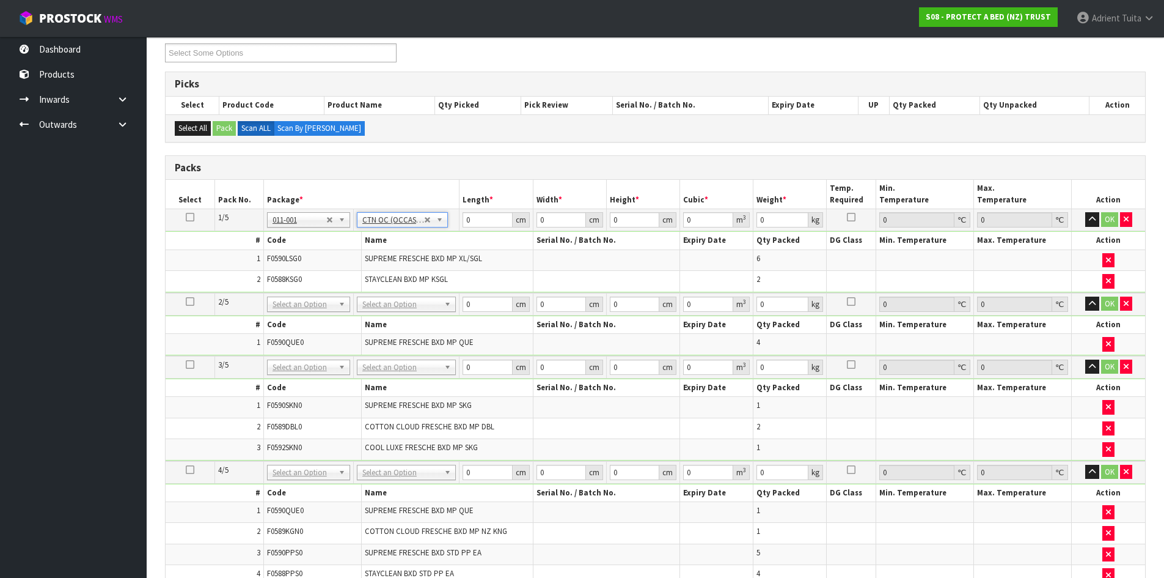
type input "7.5"
click at [386, 316] on th "Name" at bounding box center [448, 325] width 172 height 18
click at [388, 313] on td "No Packaging Cartons PLT GEN120 (1200 X 1000) PLT ONE WAY SKID CHEP HIRE PALLET…" at bounding box center [406, 304] width 106 height 23
drag, startPoint x: 392, startPoint y: 298, endPoint x: 392, endPoint y: 309, distance: 11.0
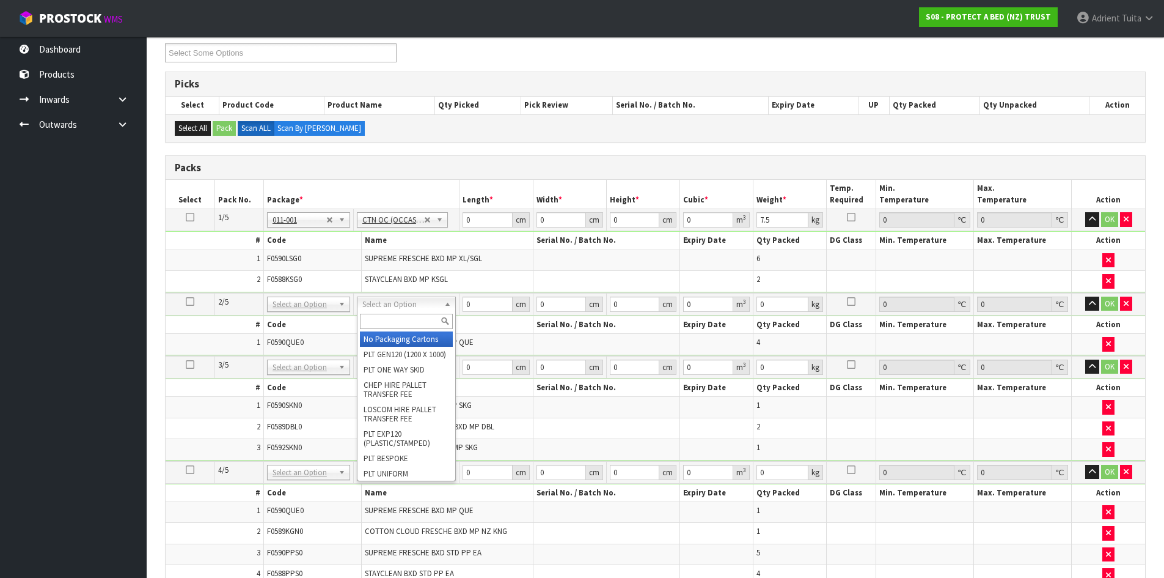
click at [394, 320] on input "text" at bounding box center [406, 321] width 93 height 15
type input "OC"
type input "2"
type input "6.7"
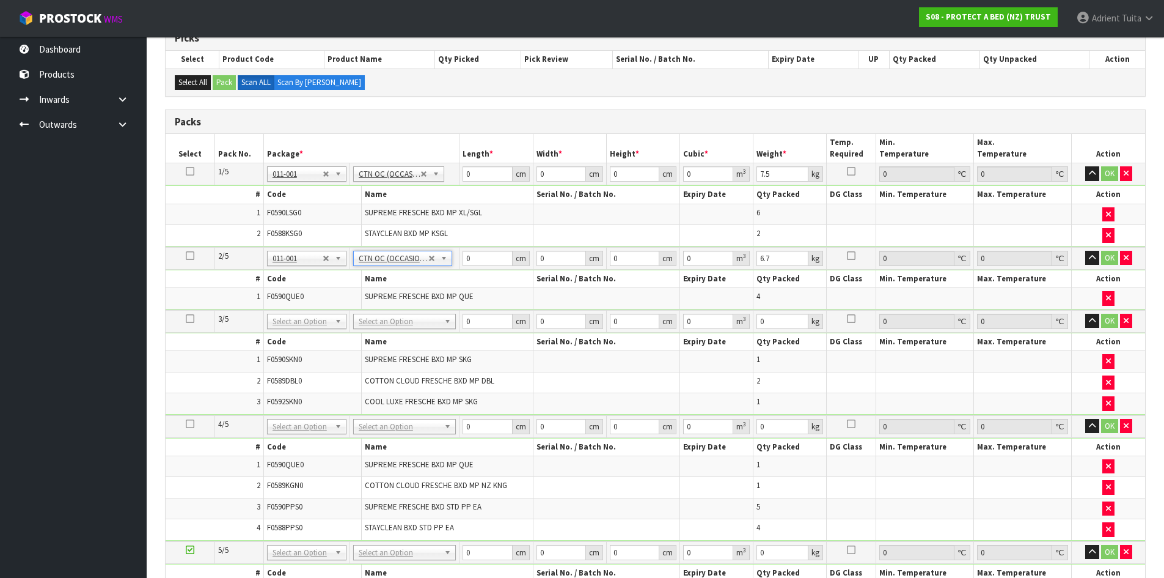
scroll to position [336, 0]
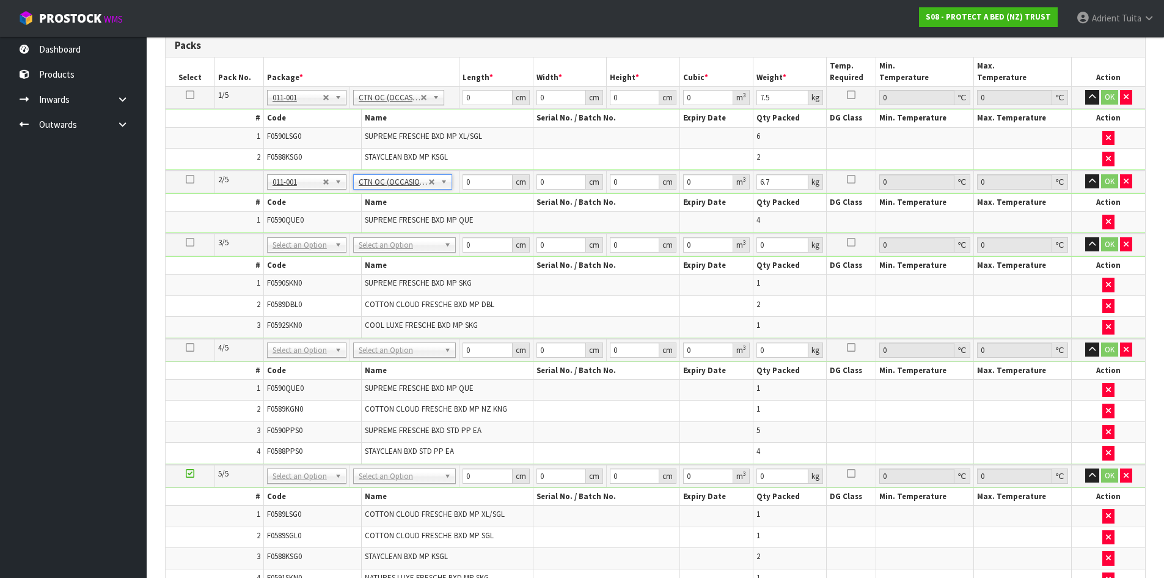
drag, startPoint x: 403, startPoint y: 241, endPoint x: 403, endPoint y: 257, distance: 15.3
click at [402, 267] on input "text" at bounding box center [404, 261] width 97 height 15
type input "OC"
type input "3"
type input "6"
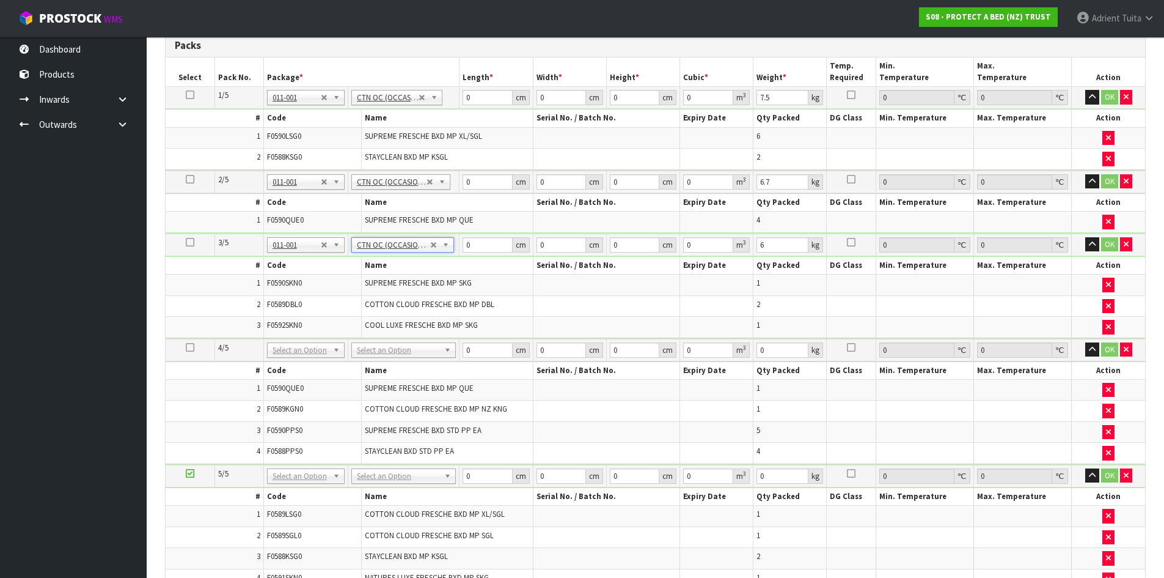
drag, startPoint x: 395, startPoint y: 350, endPoint x: 395, endPoint y: 361, distance: 11.6
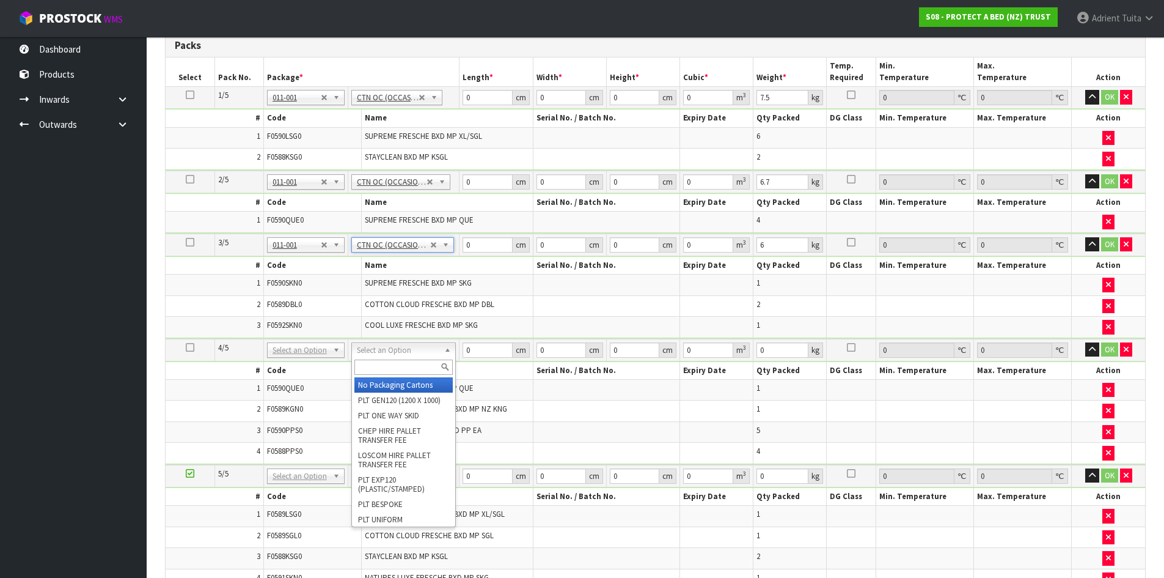
click at [395, 362] on input "text" at bounding box center [404, 366] width 98 height 15
type input "OC"
type input "4"
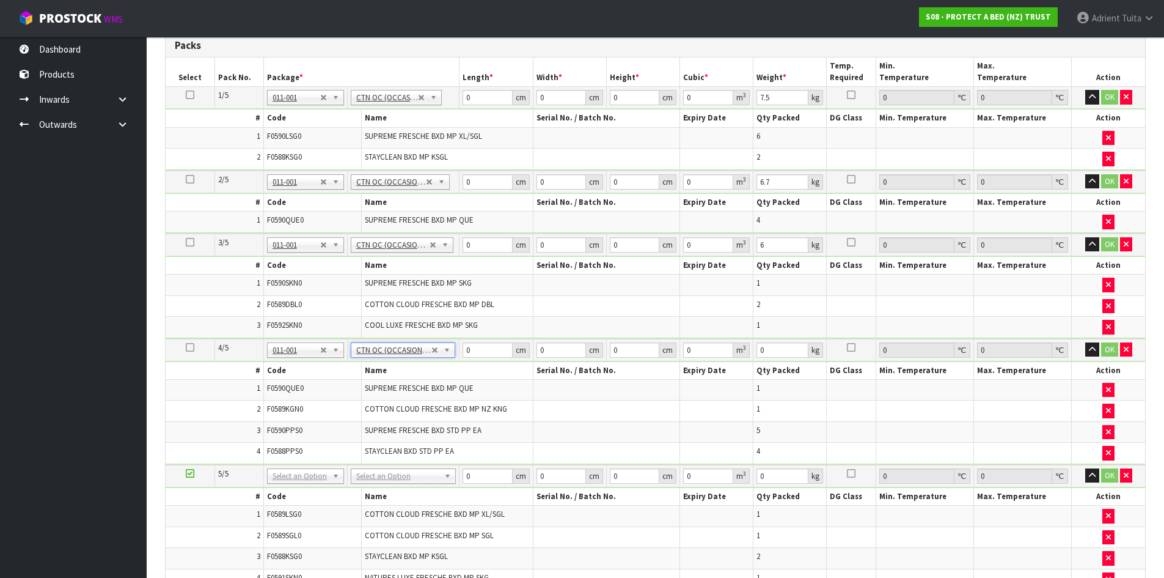
type input "5.5"
click at [416, 493] on input "text" at bounding box center [403, 492] width 99 height 15
type input "OC"
type input "5"
type input "7.5"
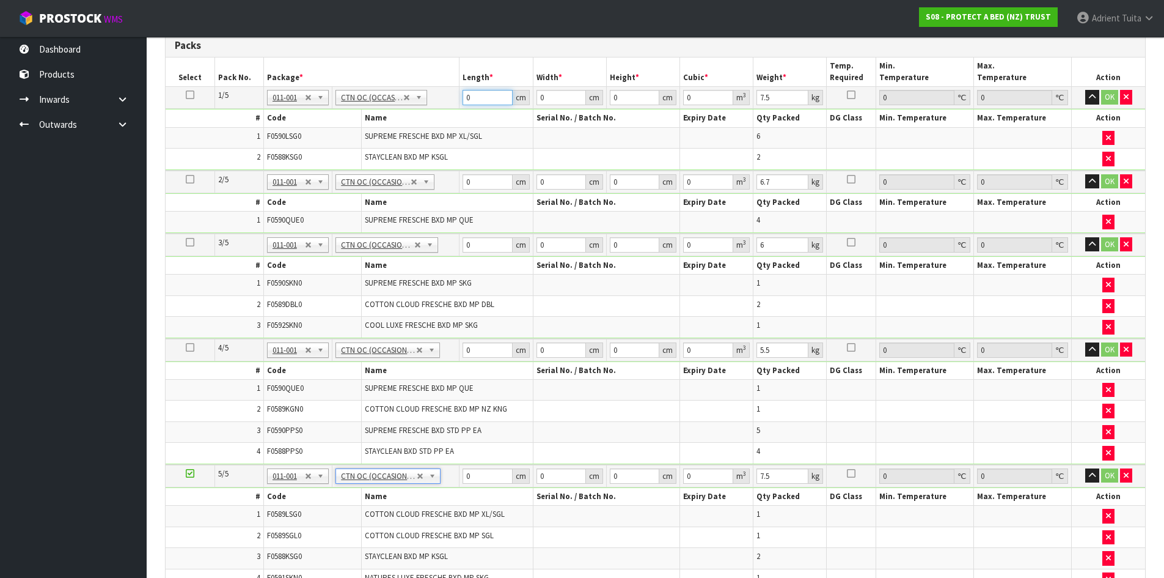
click at [479, 99] on input "0" at bounding box center [488, 97] width 50 height 15
type input "59"
type input "41"
type input "3"
type input "0.007257"
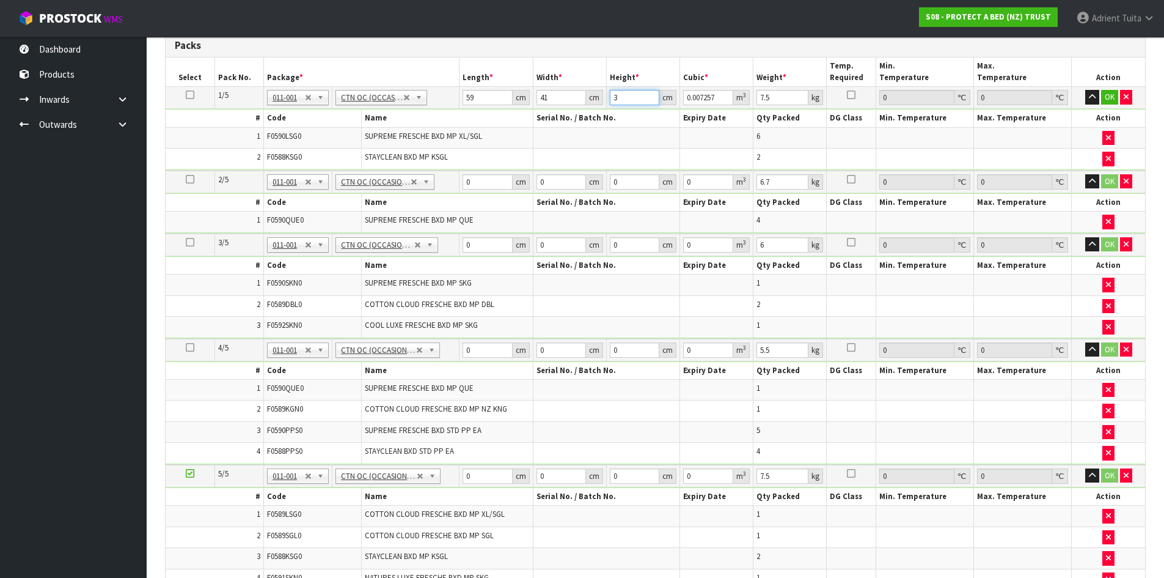
type input "31"
type input "0.074989"
type input "31"
type input "9"
click at [475, 183] on input "0" at bounding box center [488, 181] width 50 height 15
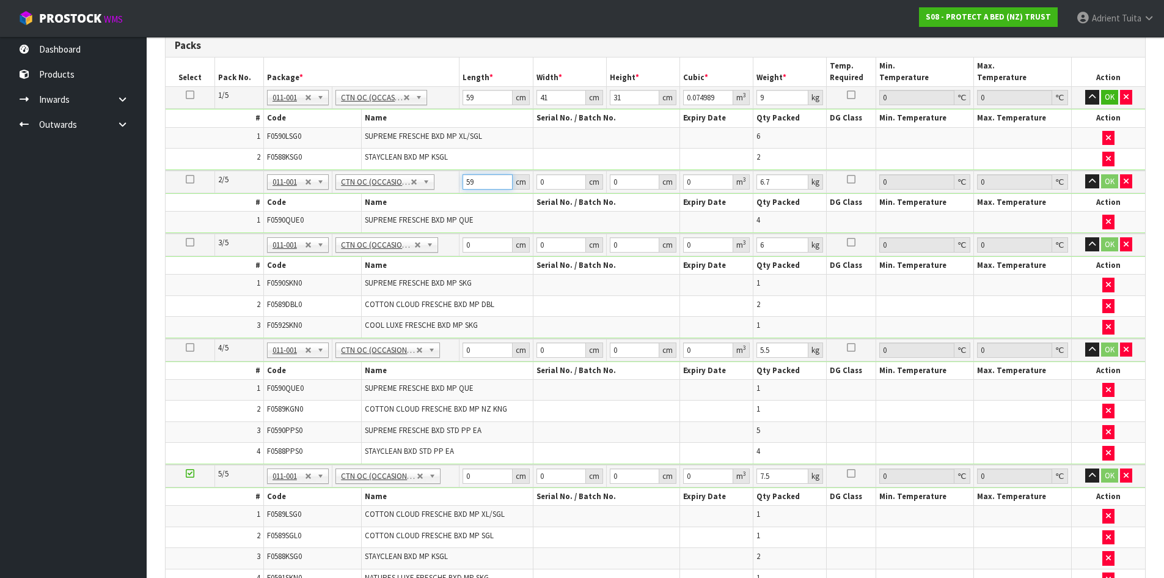
type input "59"
type input "40"
type input "3"
type input "0.00708"
type input "32"
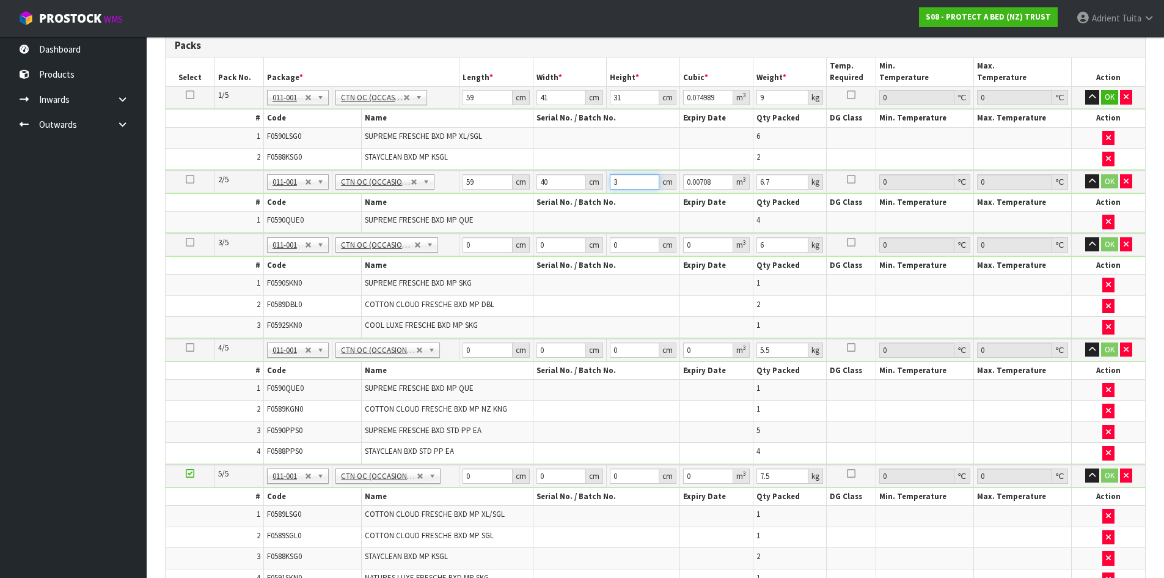
type input "0.07552"
type input "32"
type input "8"
click at [476, 237] on input "0" at bounding box center [488, 244] width 50 height 15
type input "59"
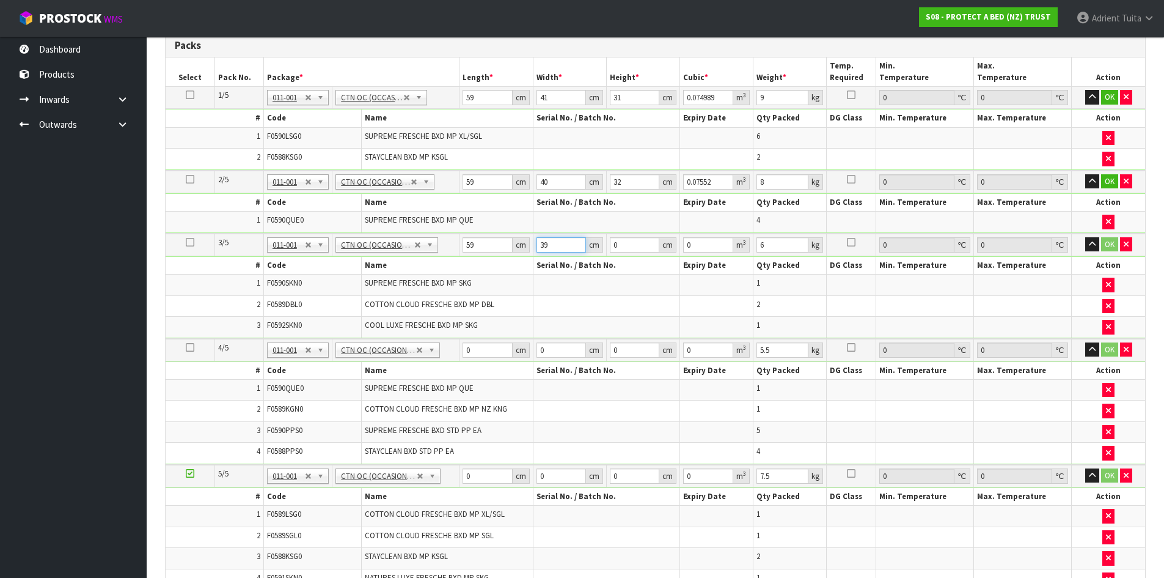
type input "39"
type input "3"
type input "0.006903"
type input "32"
type input "0.073632"
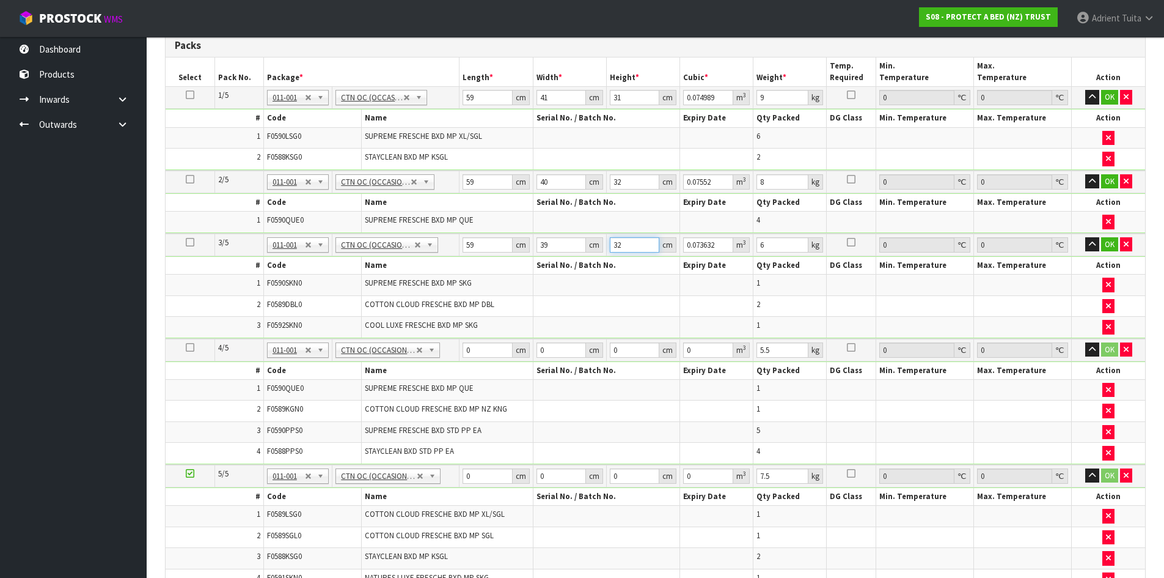
type input "32"
type input "8"
click at [474, 345] on input "0" at bounding box center [488, 349] width 50 height 15
type input "59"
type input "39"
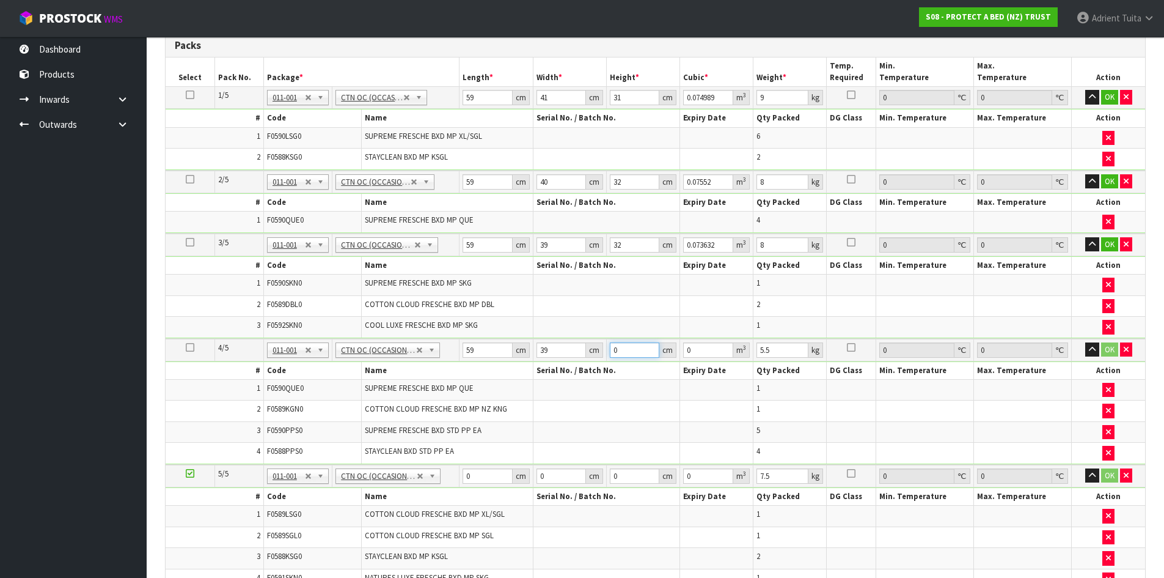
type input "3"
type input "0.006903"
type input "32"
type input "0.073632"
type input "32"
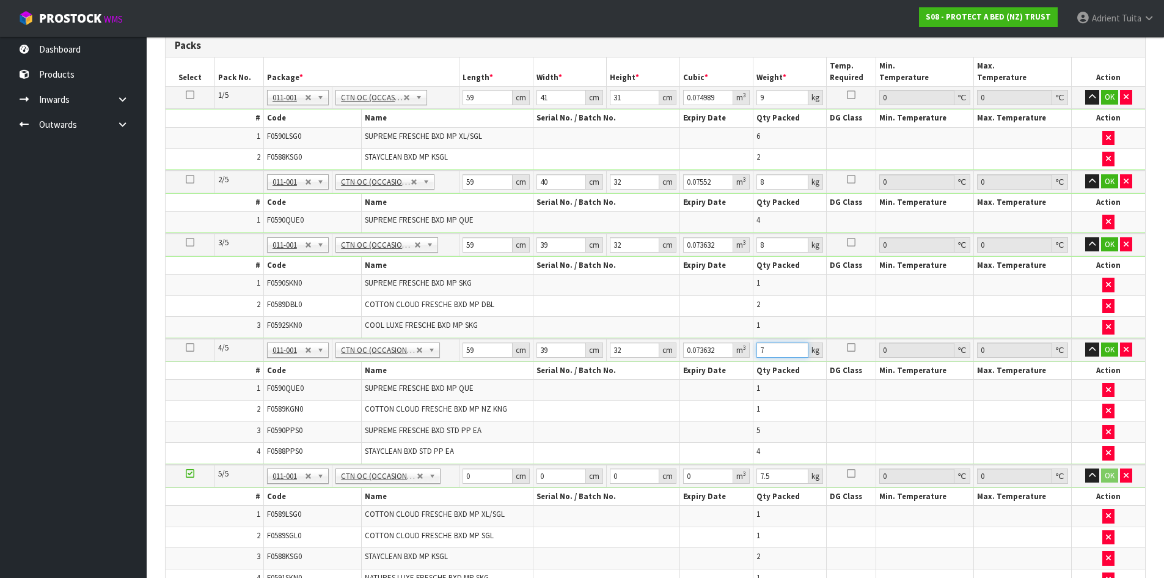
type input "7"
click at [480, 477] on input "0" at bounding box center [488, 475] width 50 height 15
type input "61"
type input "42"
type input "3"
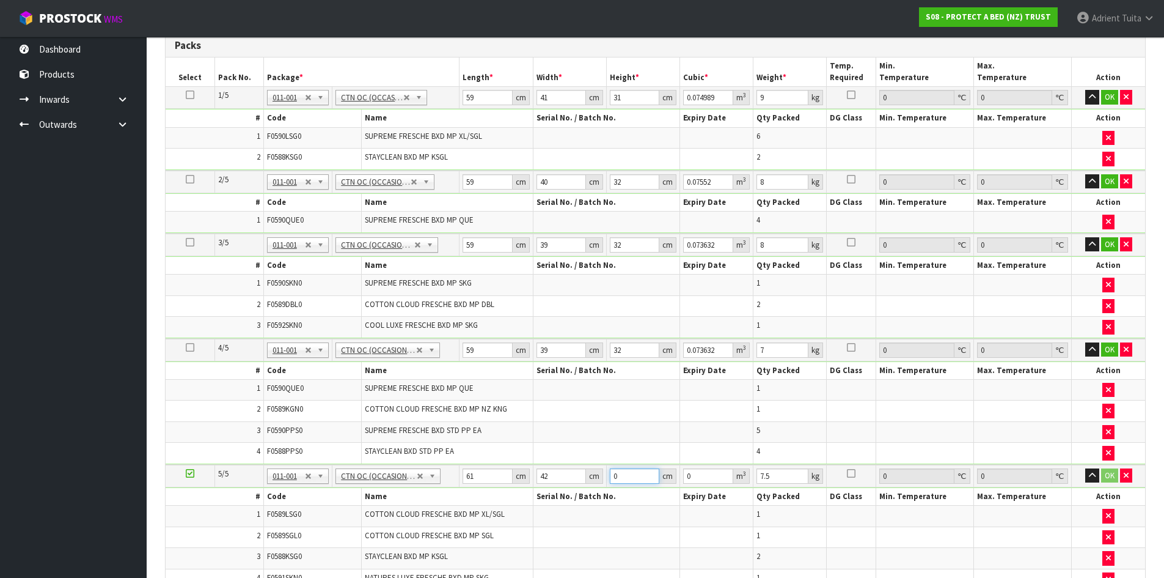
type input "0.007686"
type input "34"
type input "0.087108"
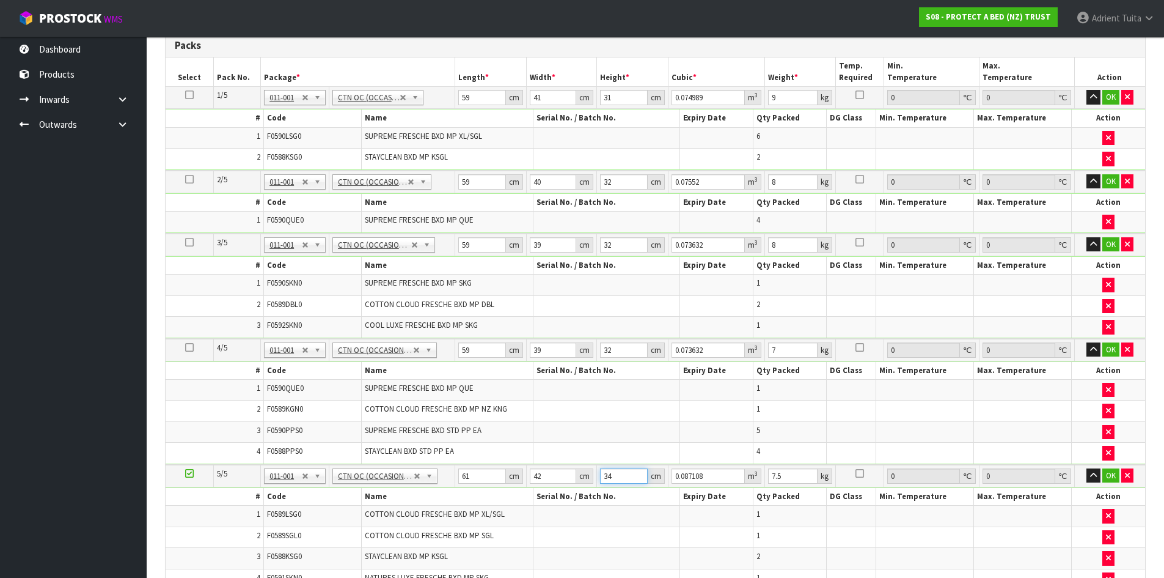
type input "34"
type input "9"
click at [1111, 100] on button "OK" at bounding box center [1111, 97] width 17 height 15
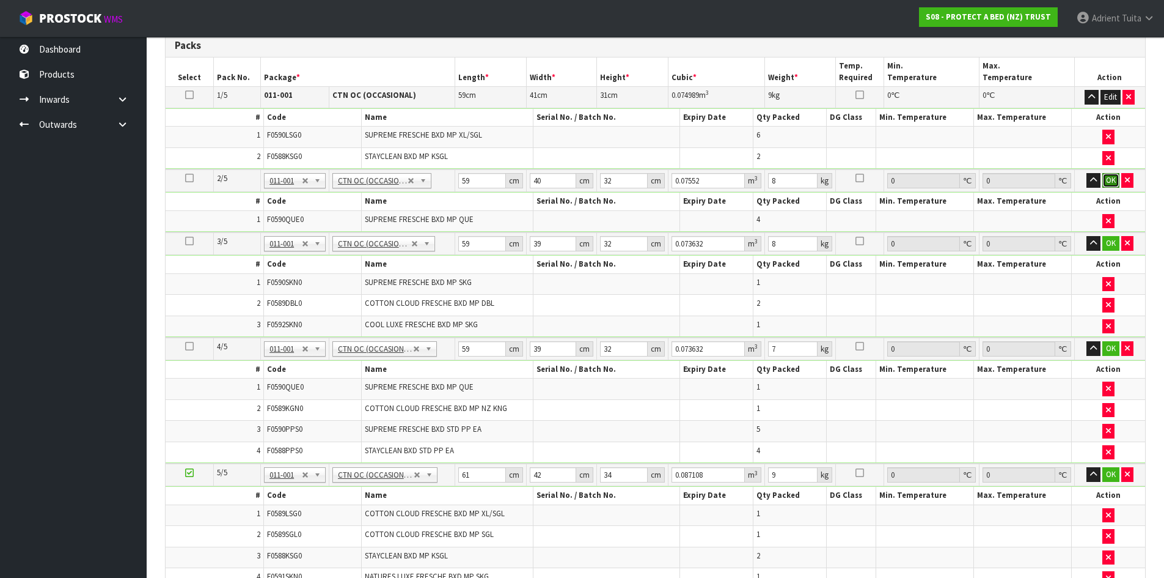
click at [1109, 175] on button "OK" at bounding box center [1111, 180] width 17 height 15
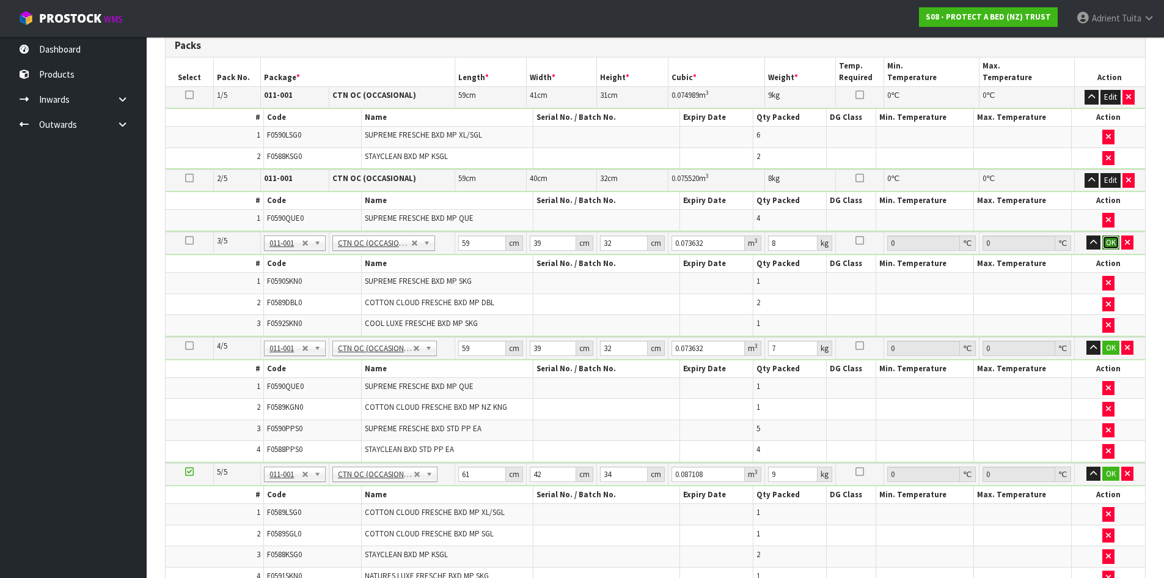
click at [1113, 245] on button "OK" at bounding box center [1111, 242] width 17 height 15
click at [1112, 345] on button "OK" at bounding box center [1111, 346] width 17 height 15
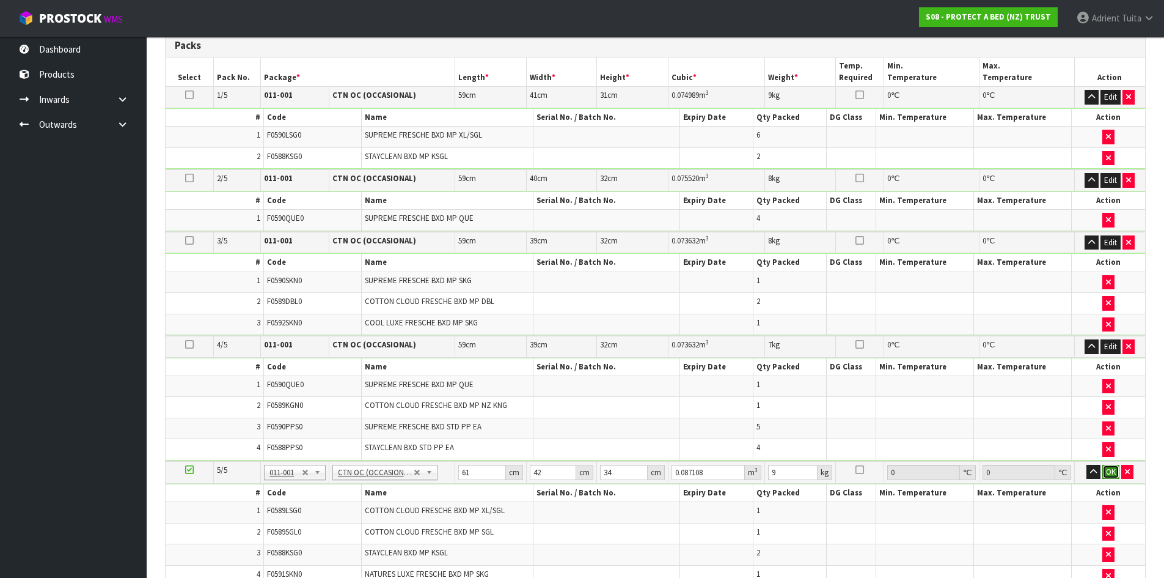
click at [1109, 467] on button "OK" at bounding box center [1111, 472] width 17 height 15
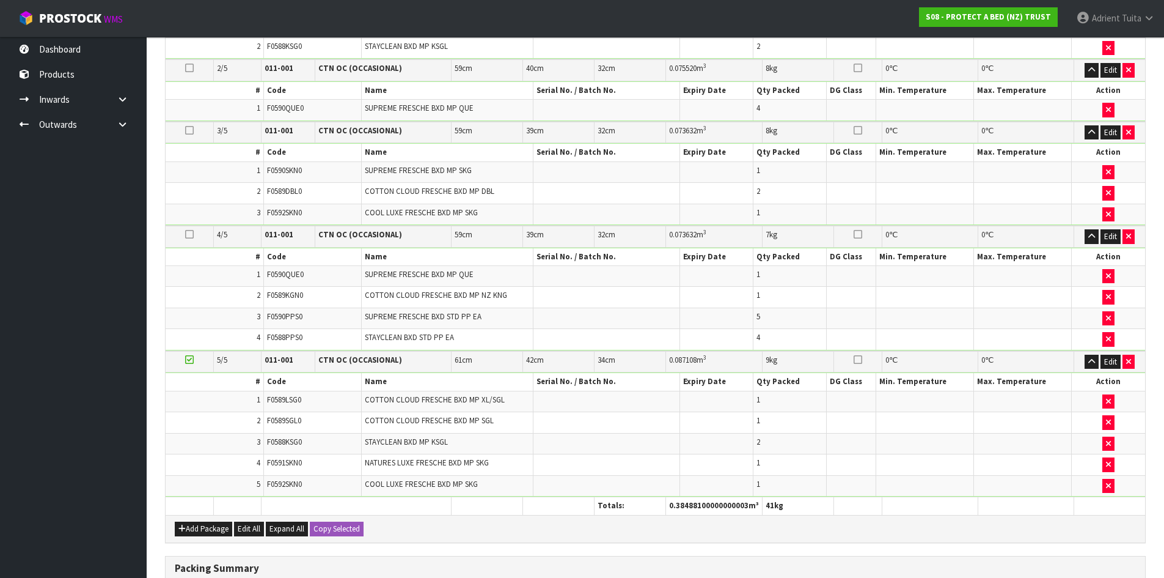
scroll to position [644, 0]
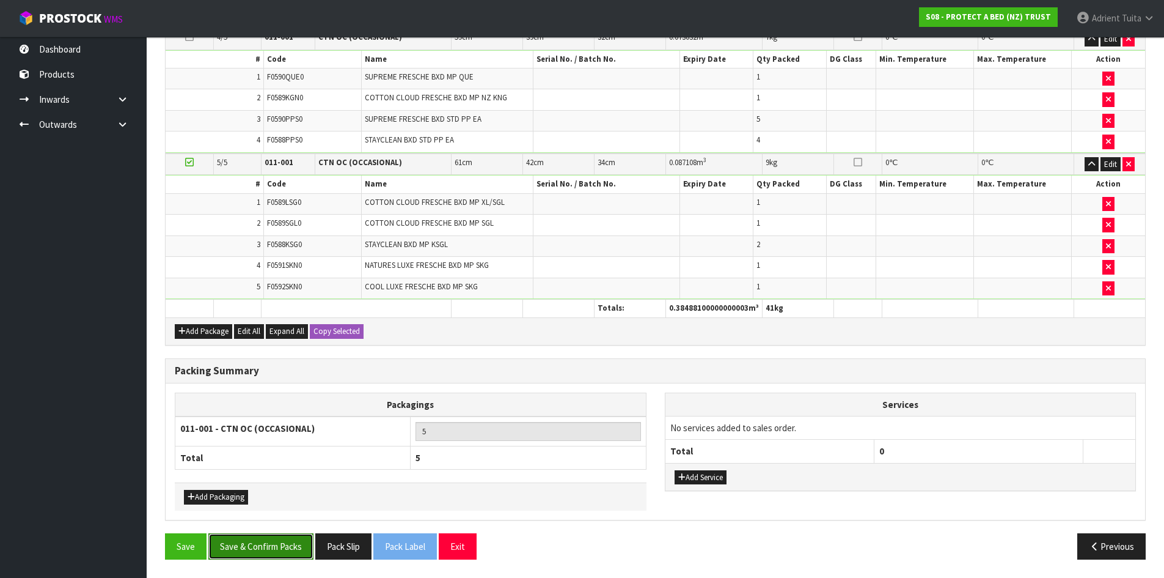
click at [282, 547] on button "Save & Confirm Packs" at bounding box center [260, 546] width 105 height 26
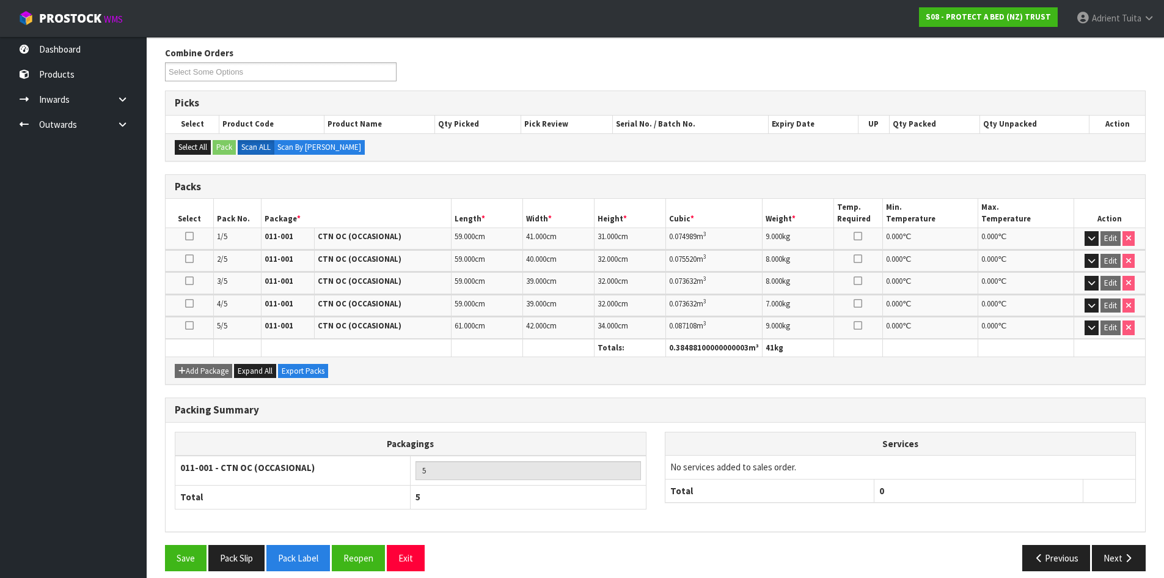
scroll to position [207, 0]
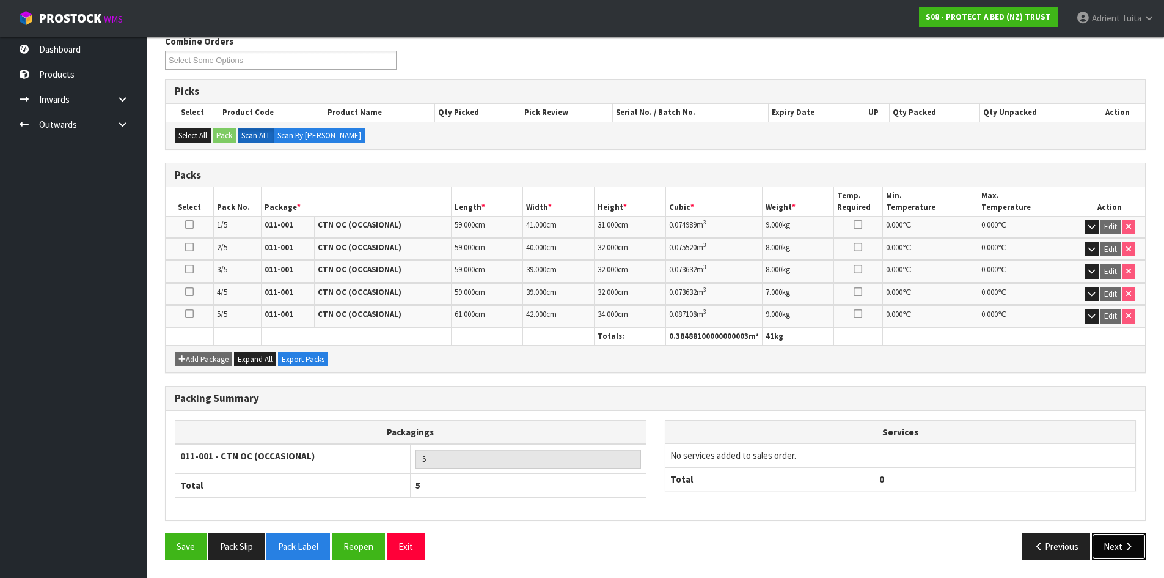
click at [1120, 539] on button "Next" at bounding box center [1119, 546] width 54 height 26
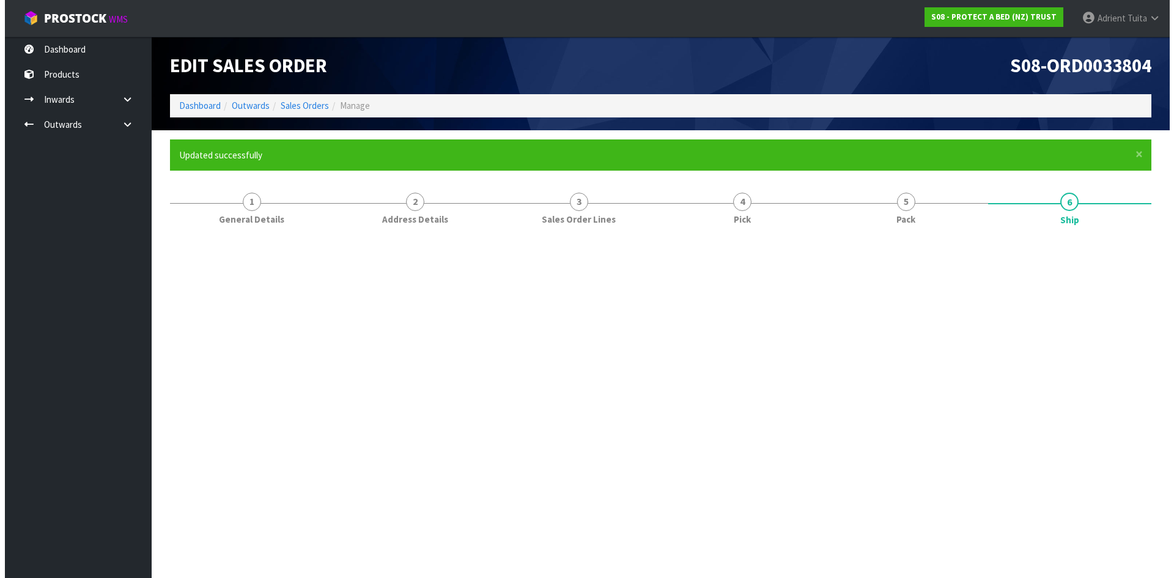
scroll to position [0, 0]
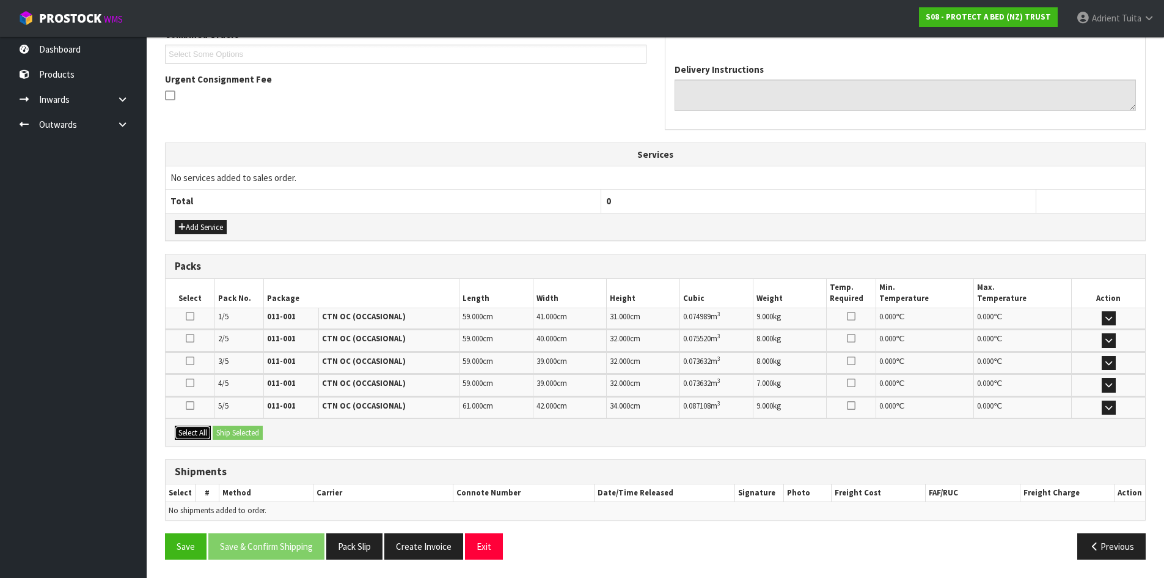
drag, startPoint x: 182, startPoint y: 432, endPoint x: 229, endPoint y: 433, distance: 47.7
click at [193, 433] on button "Select All" at bounding box center [193, 432] width 36 height 15
click at [229, 433] on button "Ship Selected" at bounding box center [238, 432] width 50 height 15
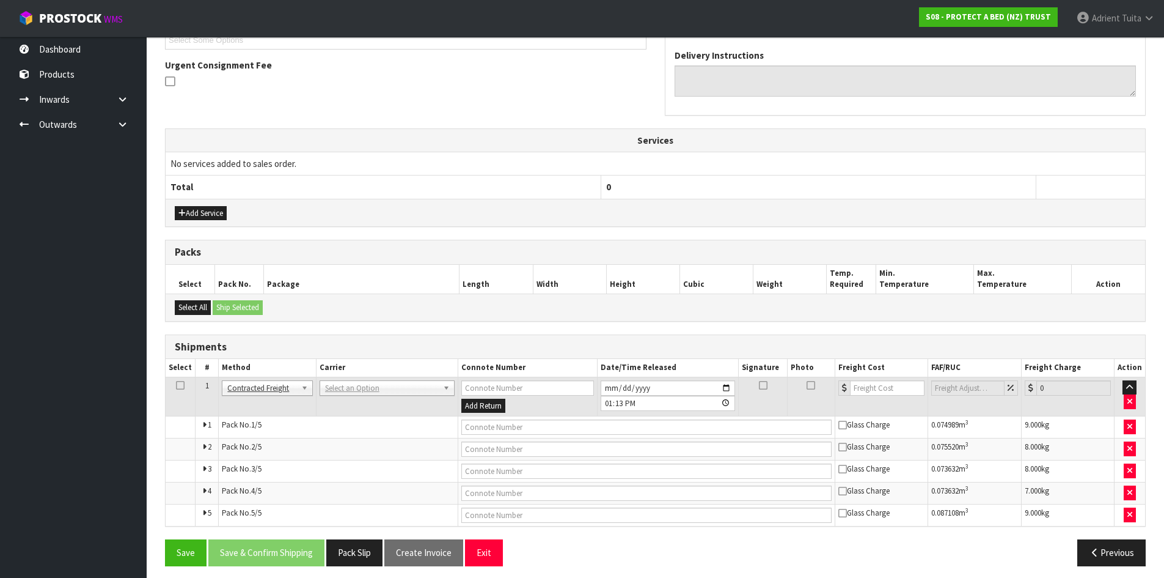
scroll to position [356, 0]
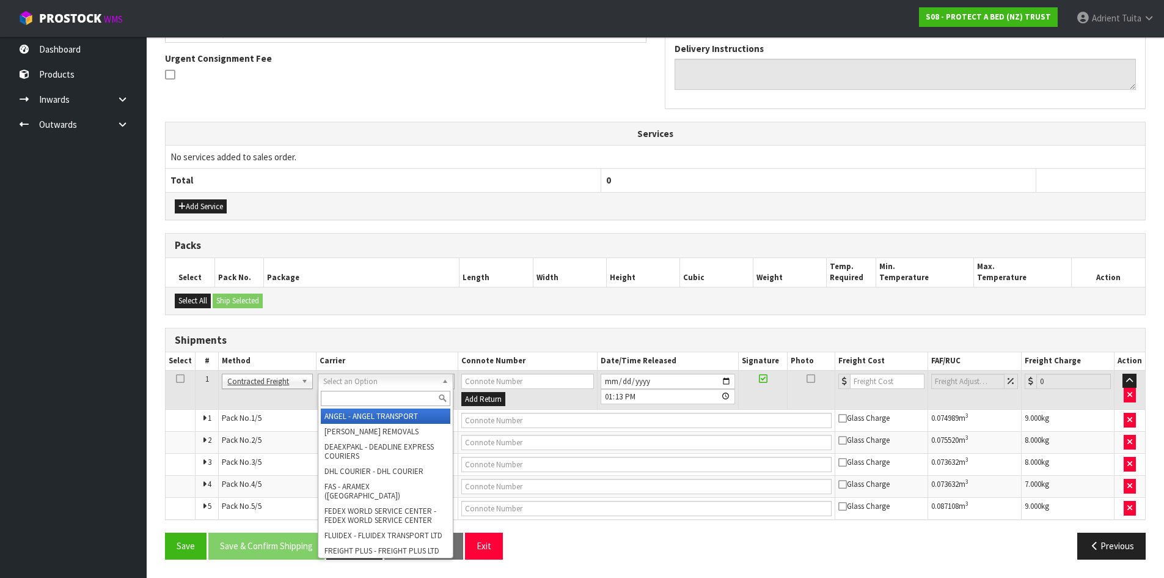
drag, startPoint x: 336, startPoint y: 380, endPoint x: 339, endPoint y: 389, distance: 10.2
click at [340, 389] on div at bounding box center [385, 398] width 134 height 20
click at [344, 392] on input "text" at bounding box center [386, 398] width 130 height 15
type input "NZP"
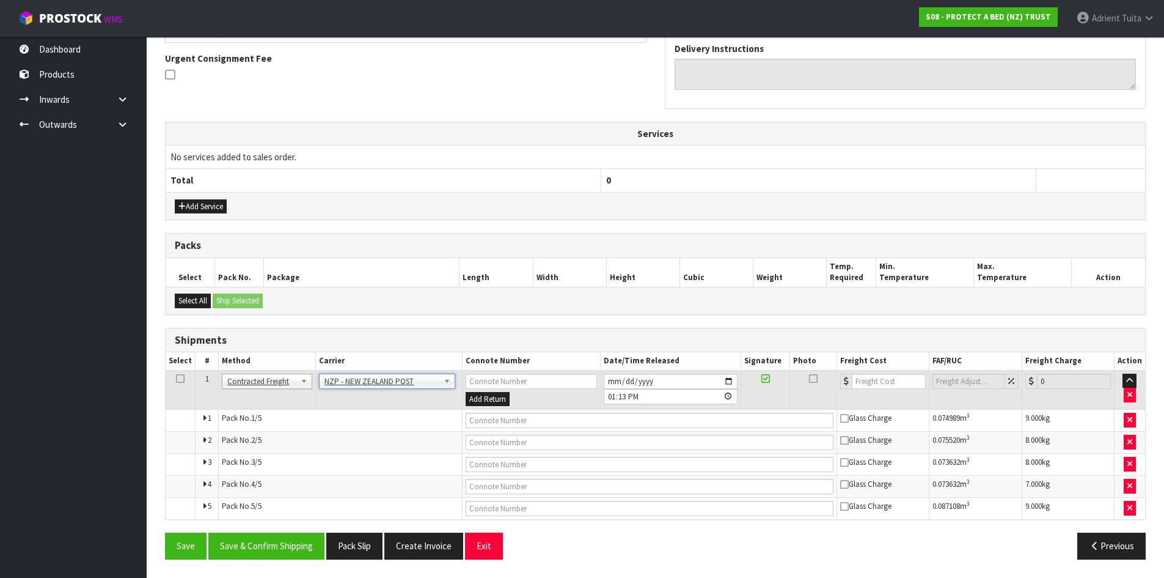
click at [267, 528] on div "From Address CONTRACT WAREHOUSING & LOGISTICS 17 Allens Road East Tamaki Auckla…" at bounding box center [655, 227] width 981 height 683
click at [265, 534] on button "Save & Confirm Shipping" at bounding box center [266, 545] width 116 height 26
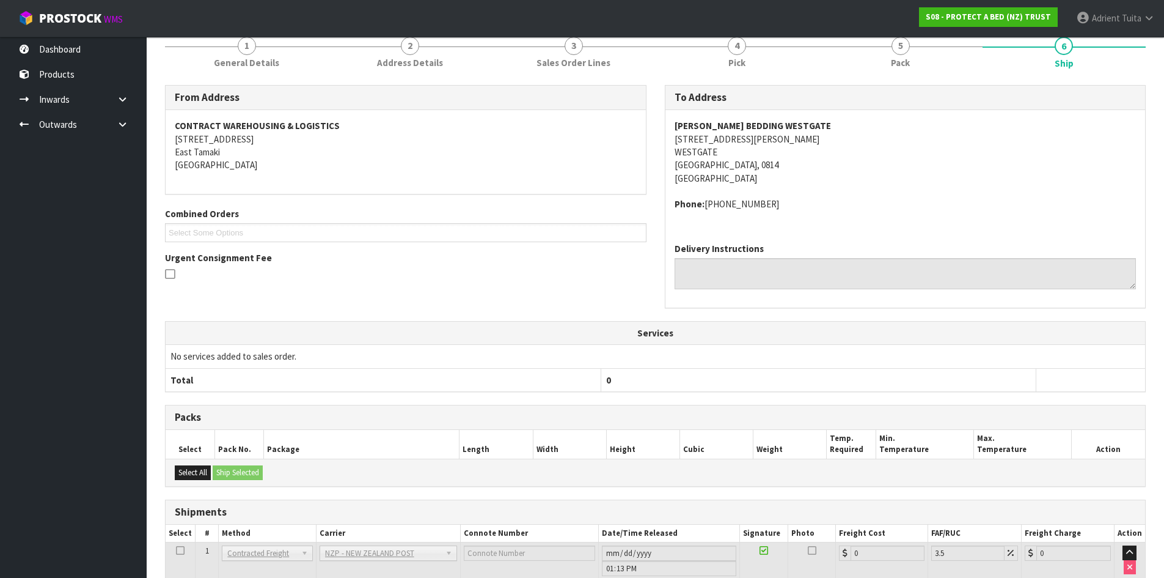
scroll to position [334, 0]
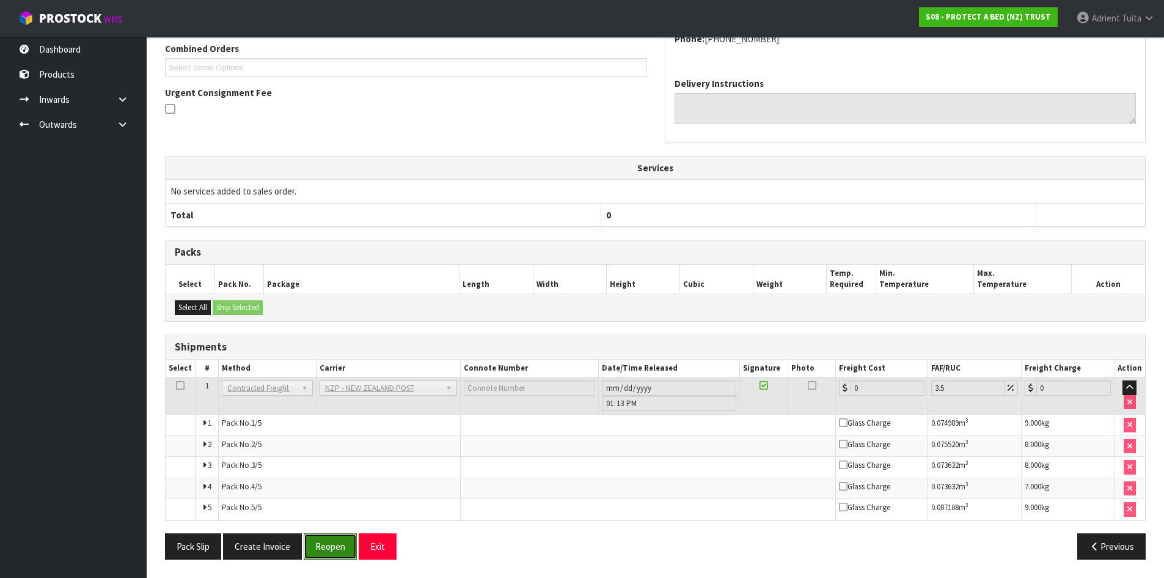
drag, startPoint x: 337, startPoint y: 550, endPoint x: 326, endPoint y: 542, distance: 13.6
click at [337, 550] on button "Reopen" at bounding box center [330, 546] width 53 height 26
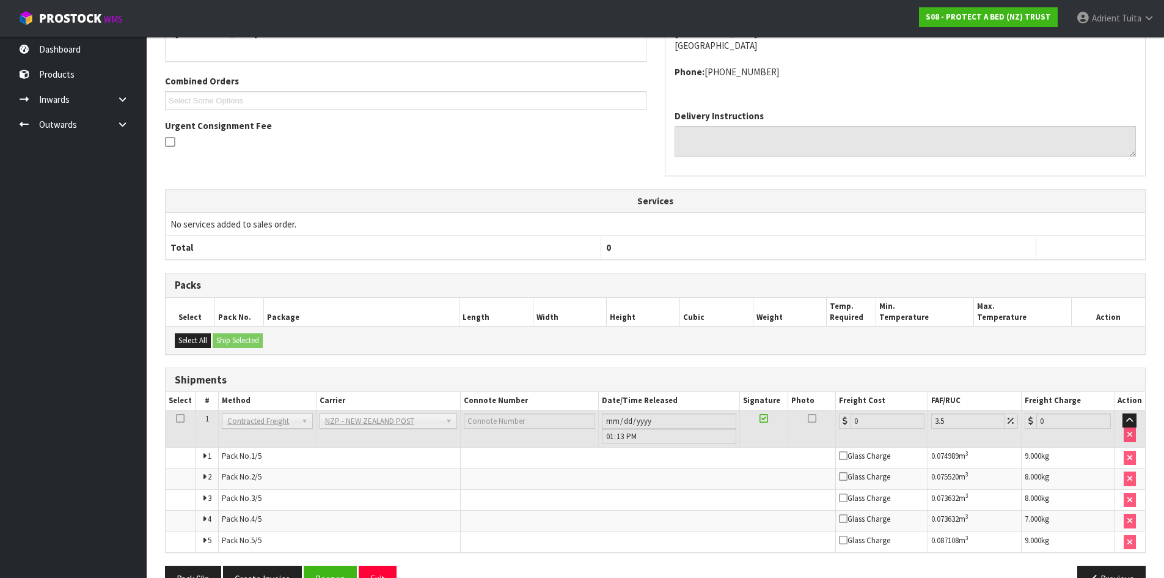
scroll to position [322, 0]
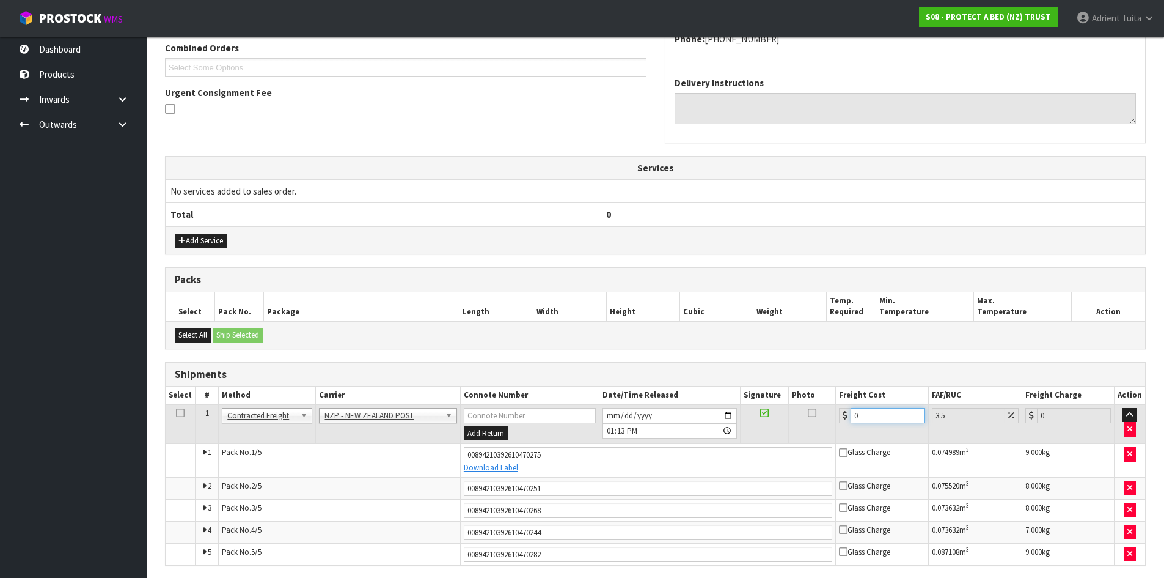
click at [888, 413] on input "0" at bounding box center [888, 415] width 74 height 15
type input "2"
type input "2.07"
type input "21"
type input "21.73"
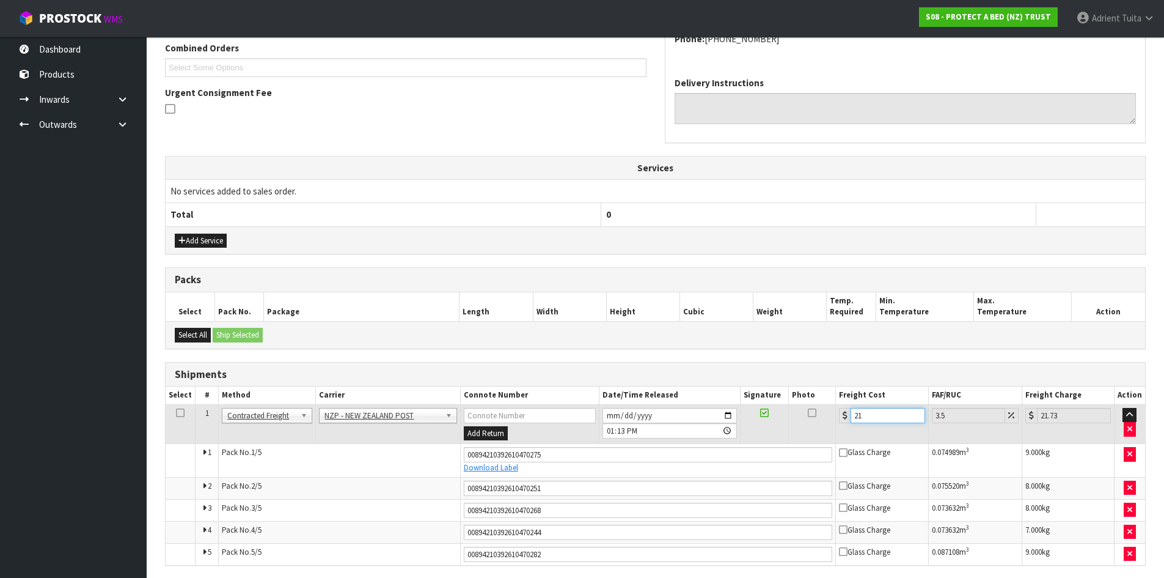
type input "21.6"
type input "22.36"
type input "21.65"
type input "22.41"
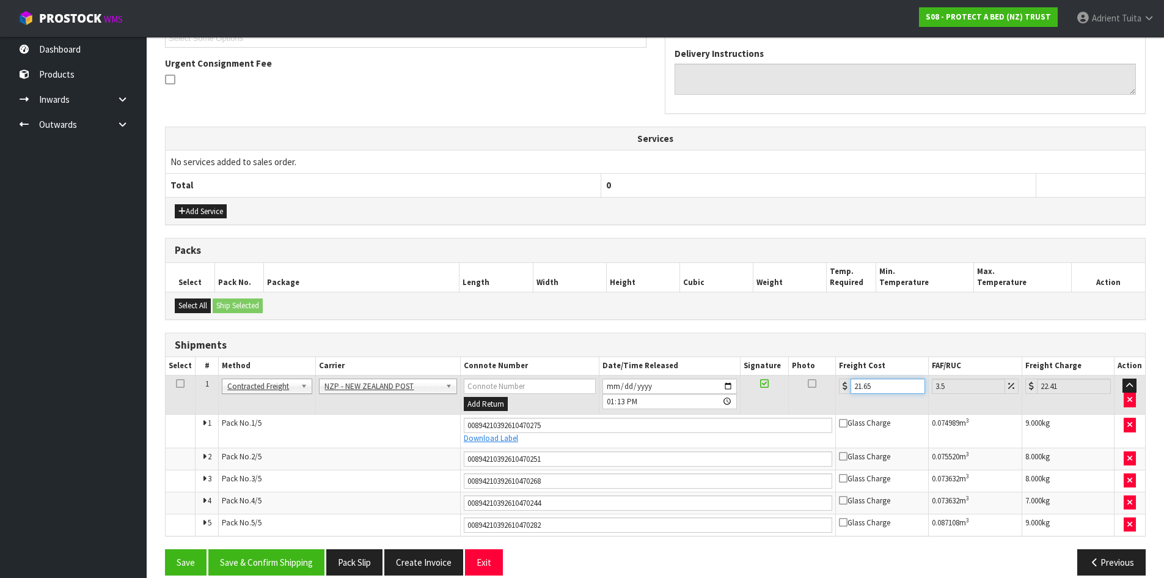
scroll to position [367, 0]
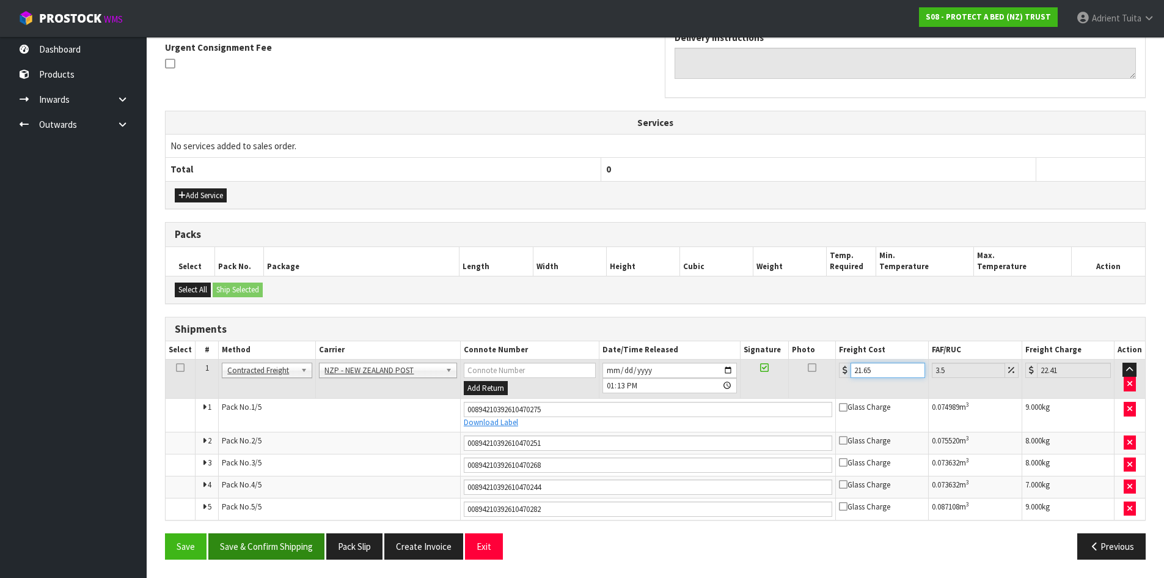
type input "21.65"
click at [274, 543] on button "Save & Confirm Shipping" at bounding box center [266, 546] width 116 height 26
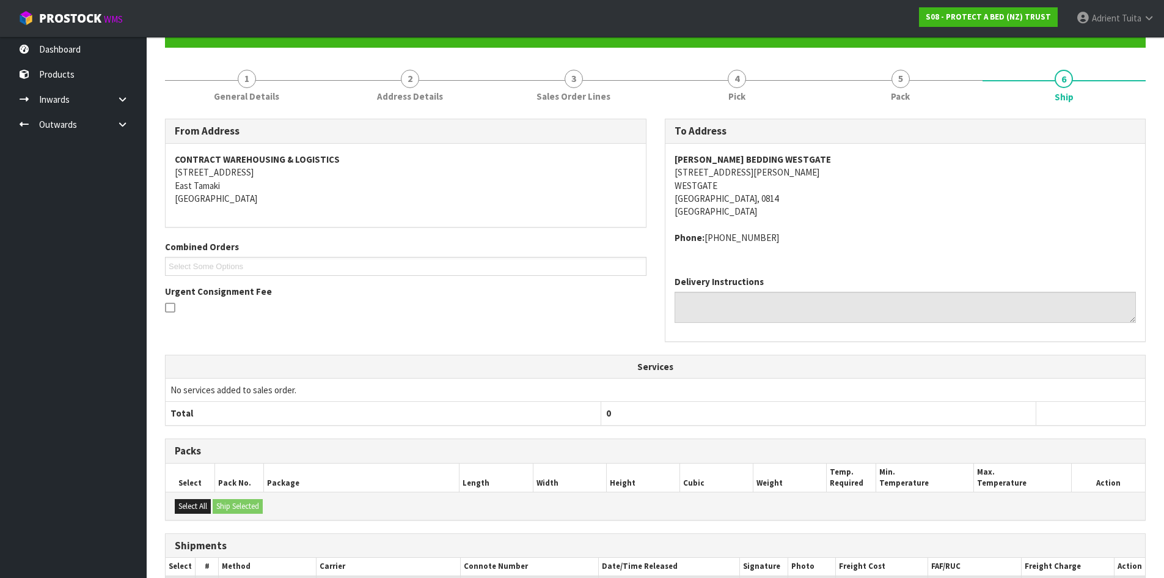
scroll to position [329, 0]
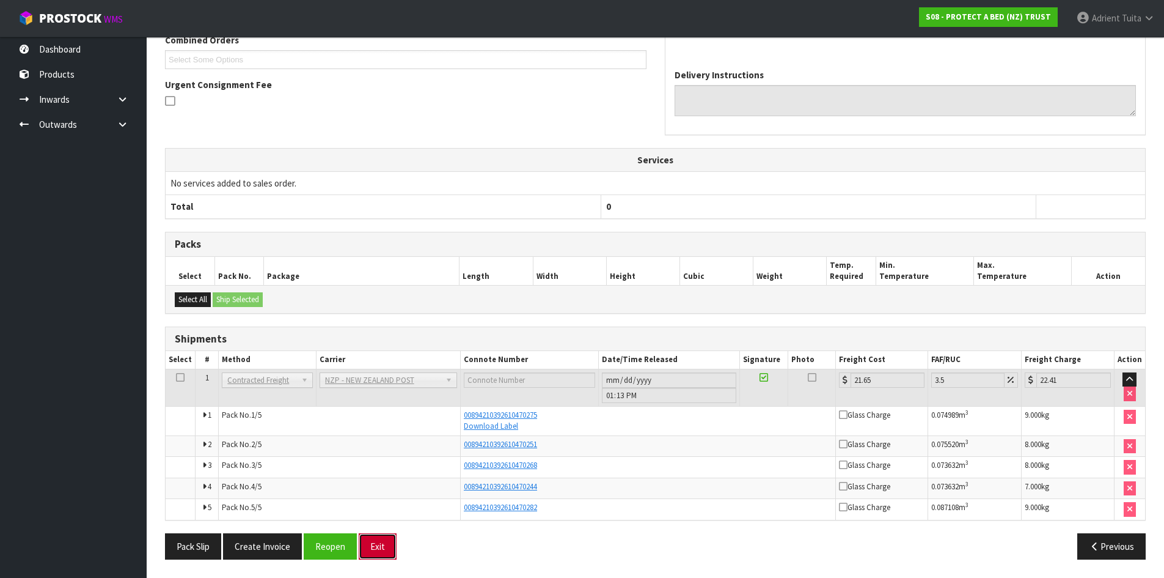
click at [377, 542] on button "Exit" at bounding box center [378, 546] width 38 height 26
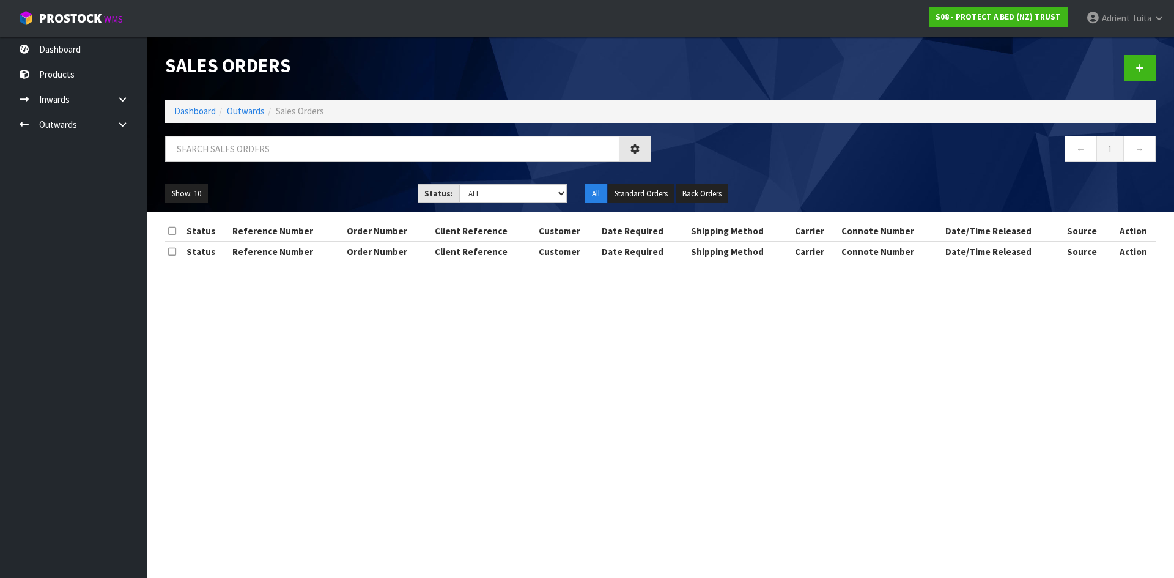
drag, startPoint x: 344, startPoint y: 162, endPoint x: 361, endPoint y: 147, distance: 23.0
click at [351, 159] on div at bounding box center [408, 153] width 504 height 35
click at [361, 147] on input "text" at bounding box center [392, 149] width 454 height 26
type input "1025"
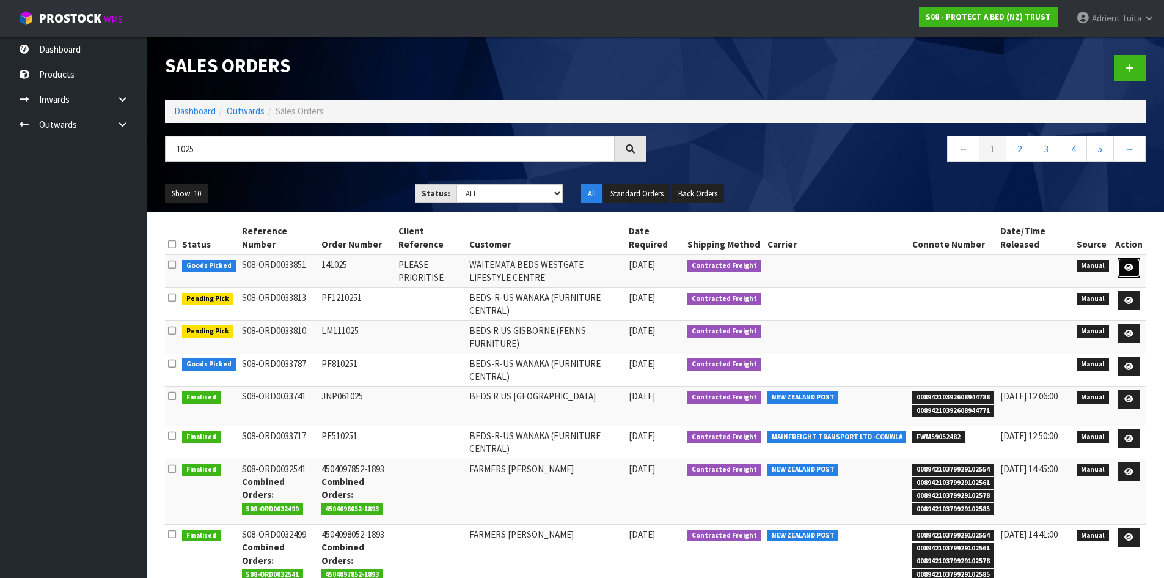
click at [1129, 265] on icon at bounding box center [1129, 267] width 9 height 8
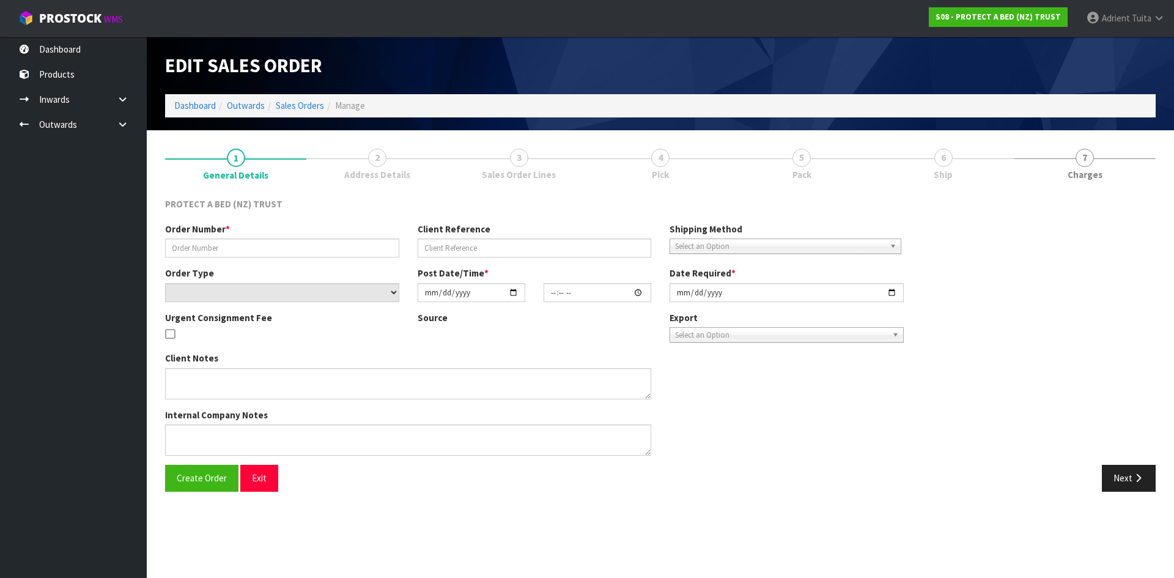
type input "141025"
type input "PLEASE PRIORITISE"
select select "number:0"
type input "[DATE]"
type input "12:02:00.000"
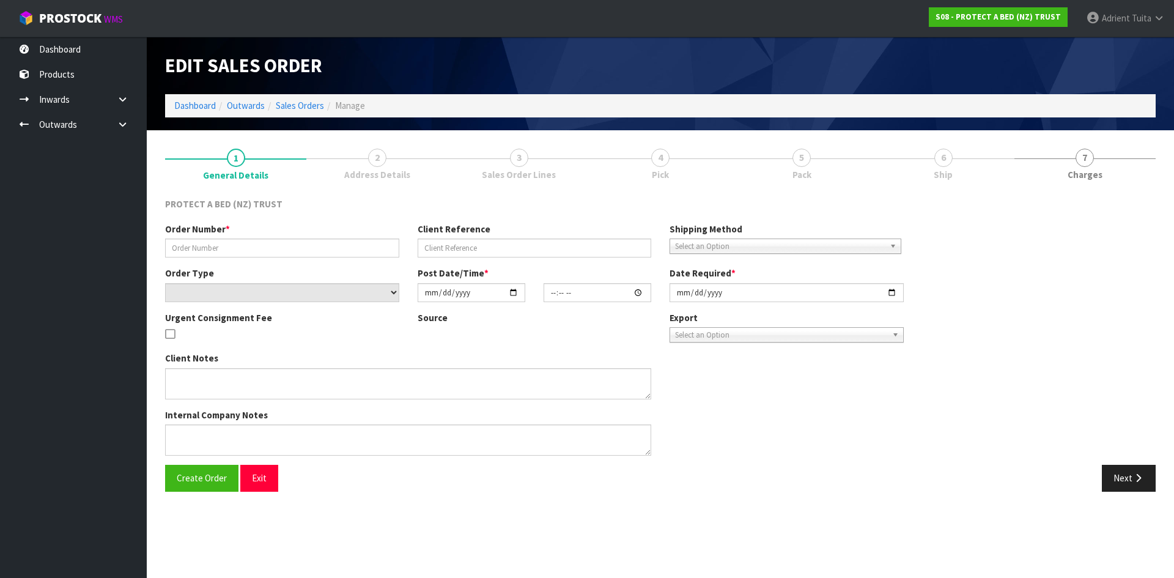
type input "[DATE]"
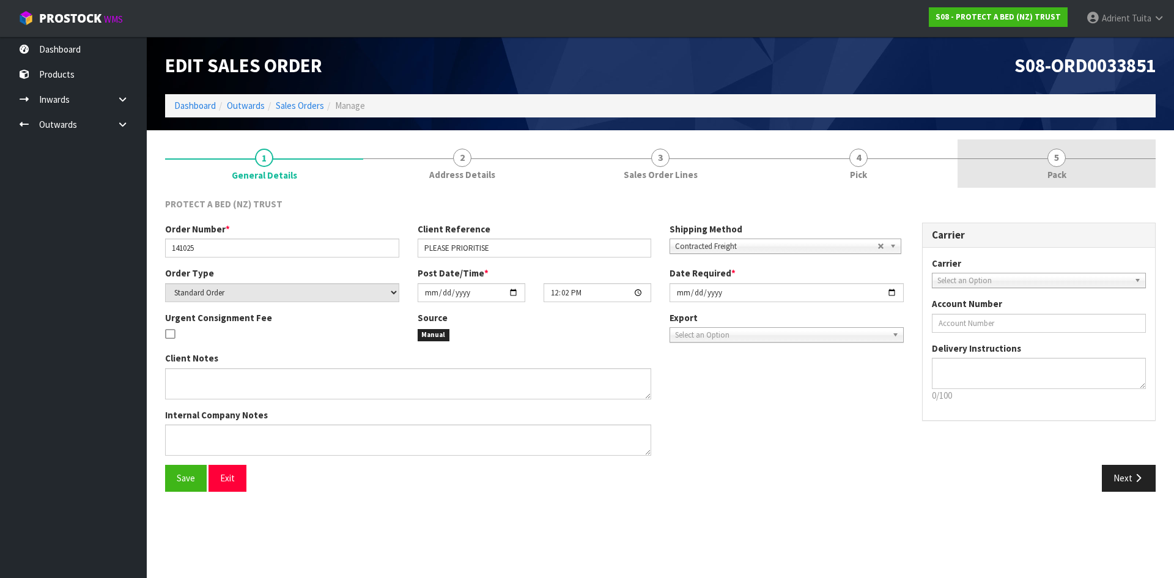
click at [1032, 163] on link "5 Pack" at bounding box center [1056, 163] width 198 height 48
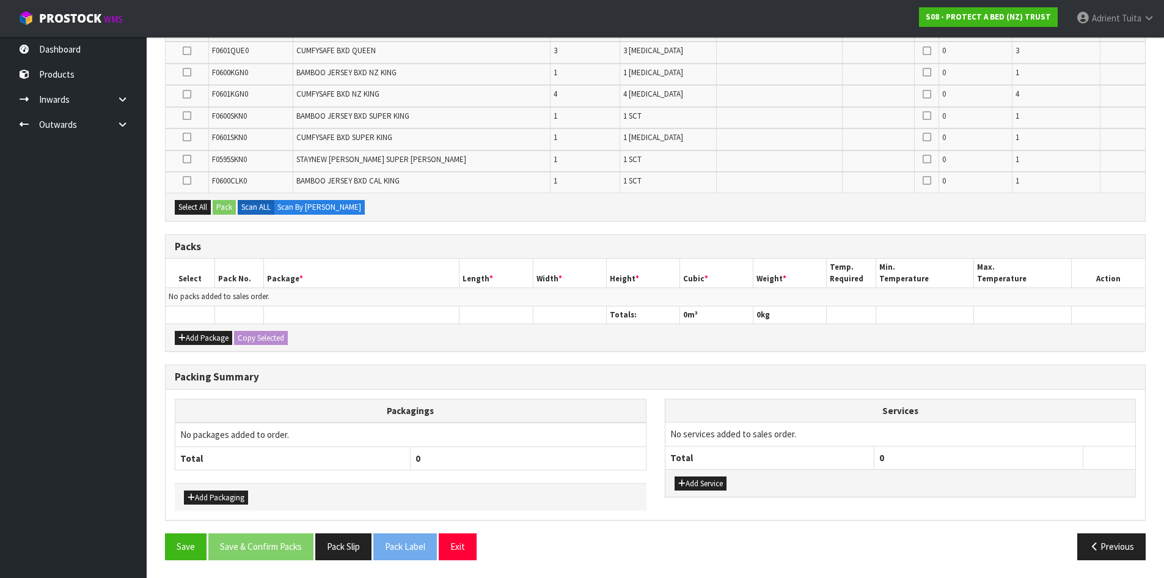
scroll to position [308, 0]
click at [204, 334] on button "Add Package" at bounding box center [203, 337] width 57 height 15
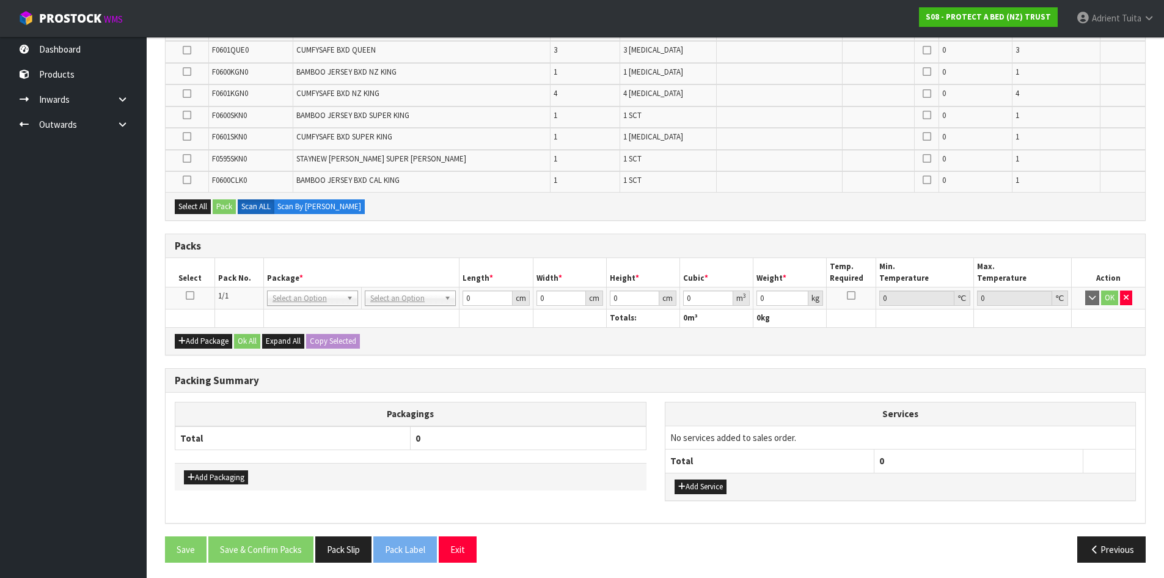
click at [190, 296] on icon at bounding box center [190, 295] width 9 height 1
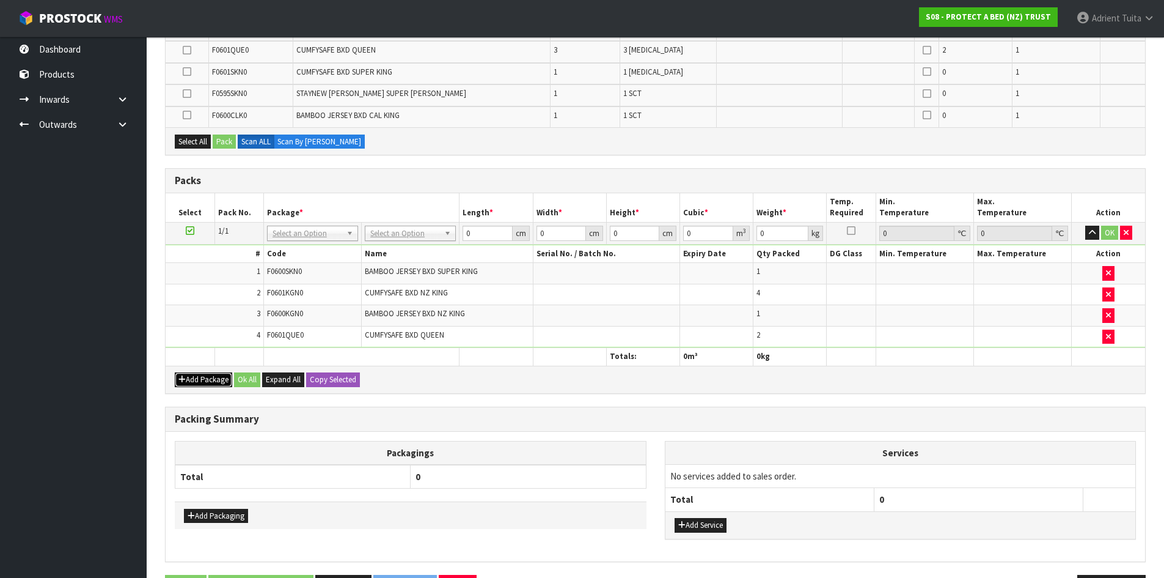
click at [183, 375] on icon "button" at bounding box center [181, 379] width 7 height 8
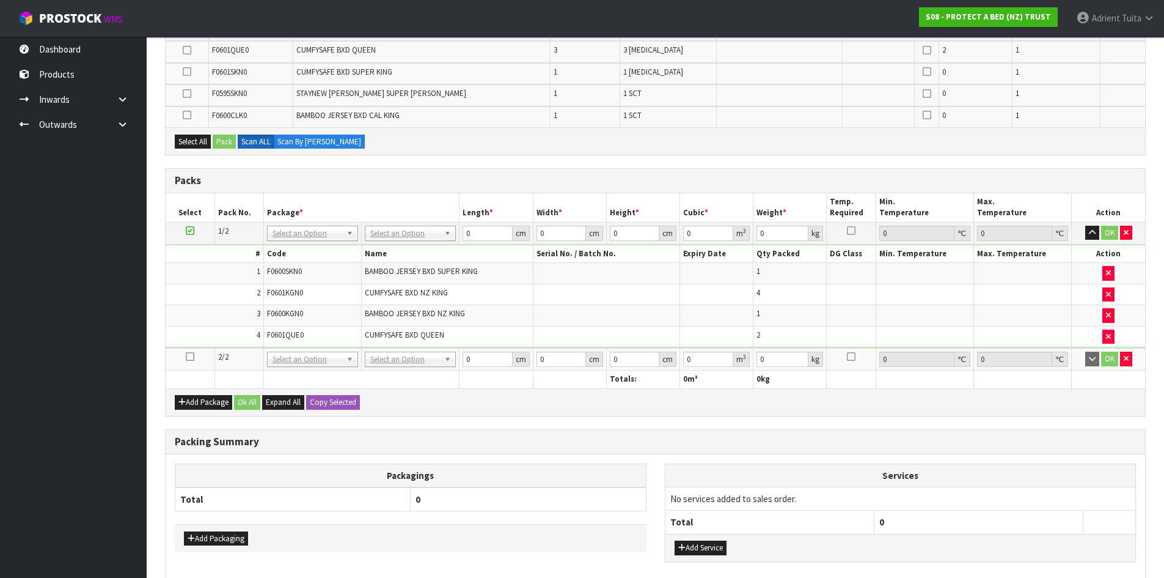
click at [190, 357] on icon at bounding box center [190, 356] width 9 height 1
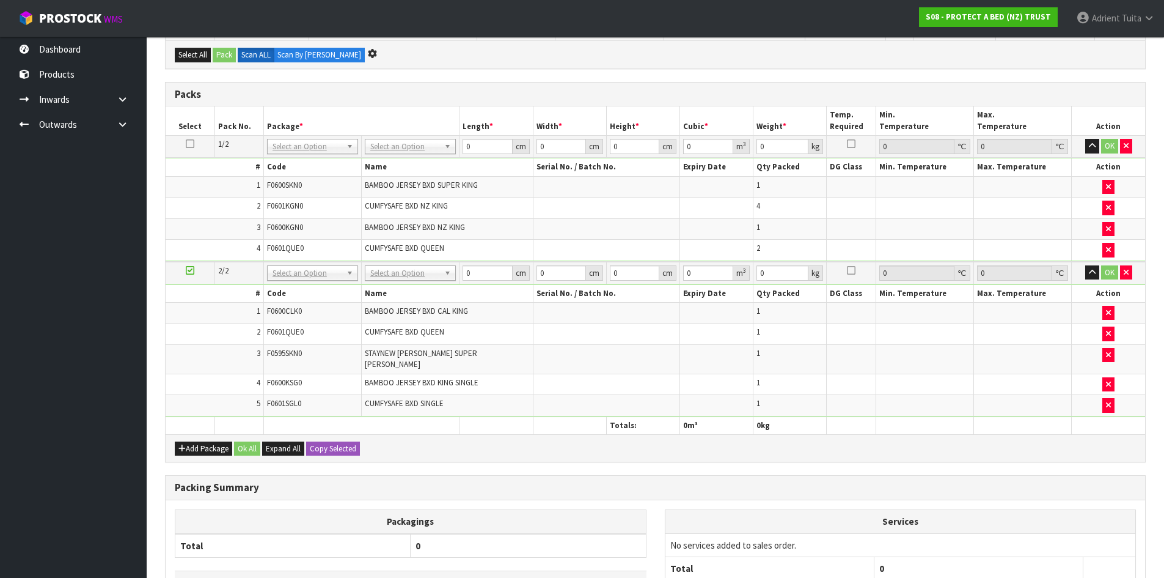
scroll to position [287, 0]
click at [188, 434] on div "Add Package Ok All Expand All Copy Selected" at bounding box center [656, 448] width 980 height 28
click at [188, 441] on button "Add Package" at bounding box center [203, 448] width 57 height 15
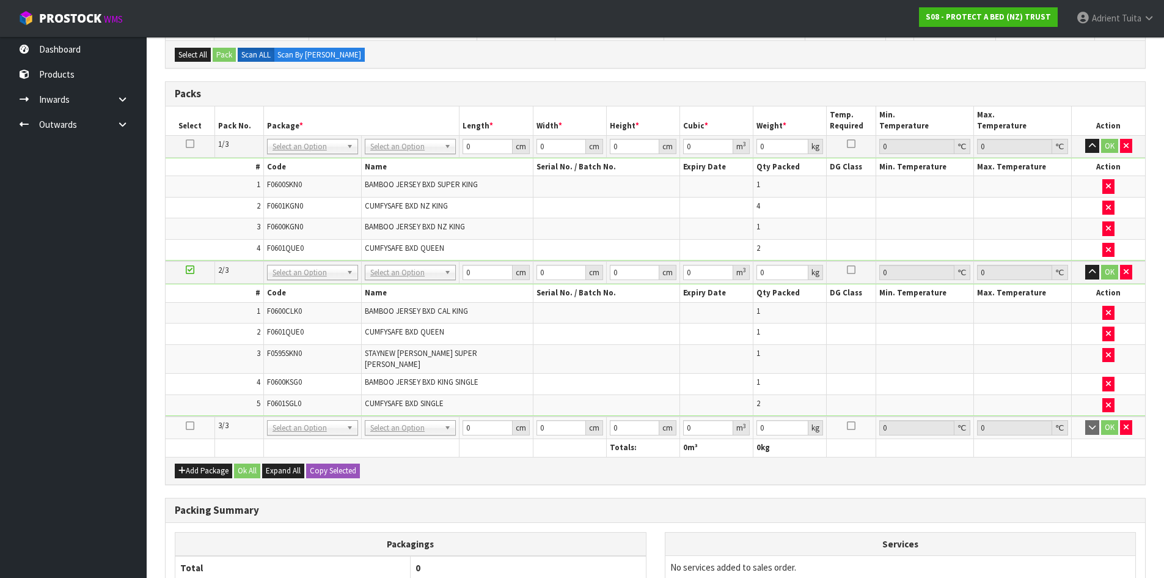
click at [189, 425] on icon at bounding box center [190, 425] width 9 height 1
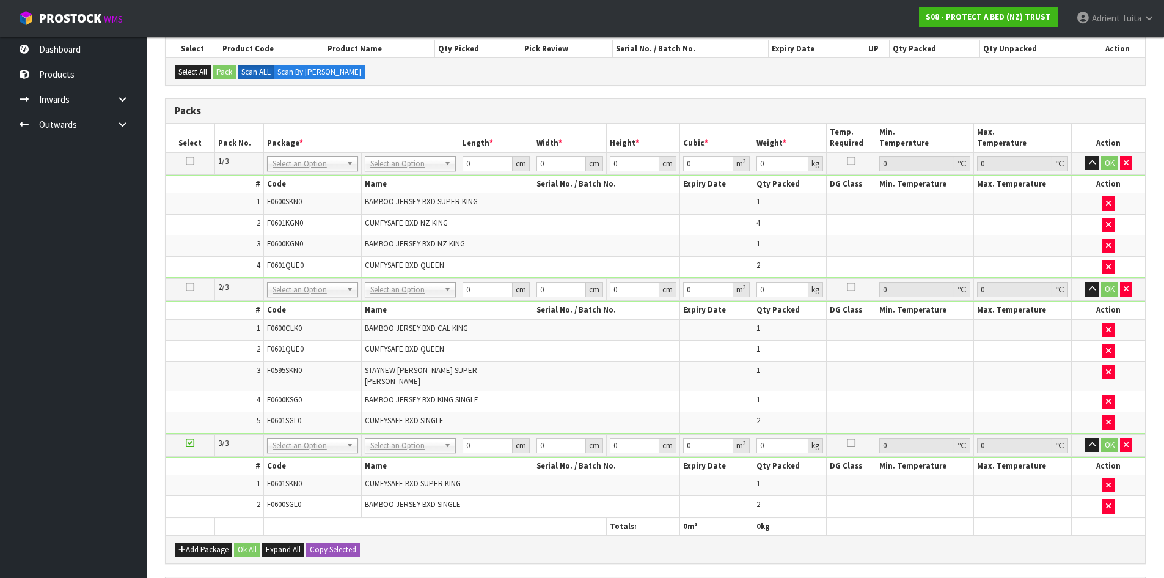
scroll to position [226, 0]
drag, startPoint x: 397, startPoint y: 163, endPoint x: 398, endPoint y: 189, distance: 26.9
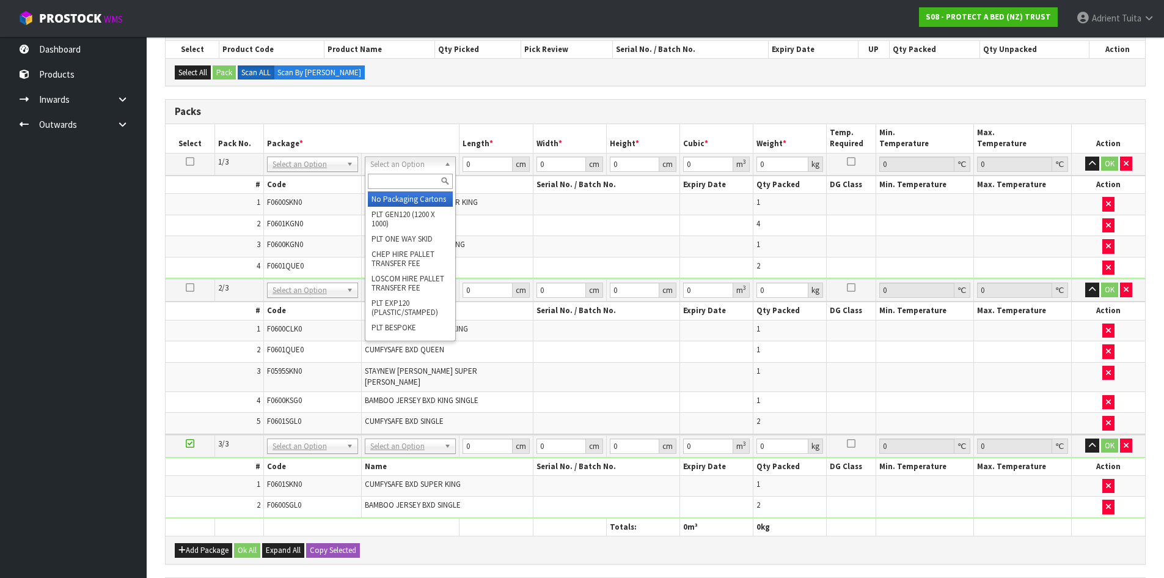
drag, startPoint x: 398, startPoint y: 189, endPoint x: 402, endPoint y: 178, distance: 11.8
click at [400, 187] on div at bounding box center [411, 181] width 90 height 20
click at [402, 178] on input "text" at bounding box center [410, 181] width 85 height 15
type input "OC"
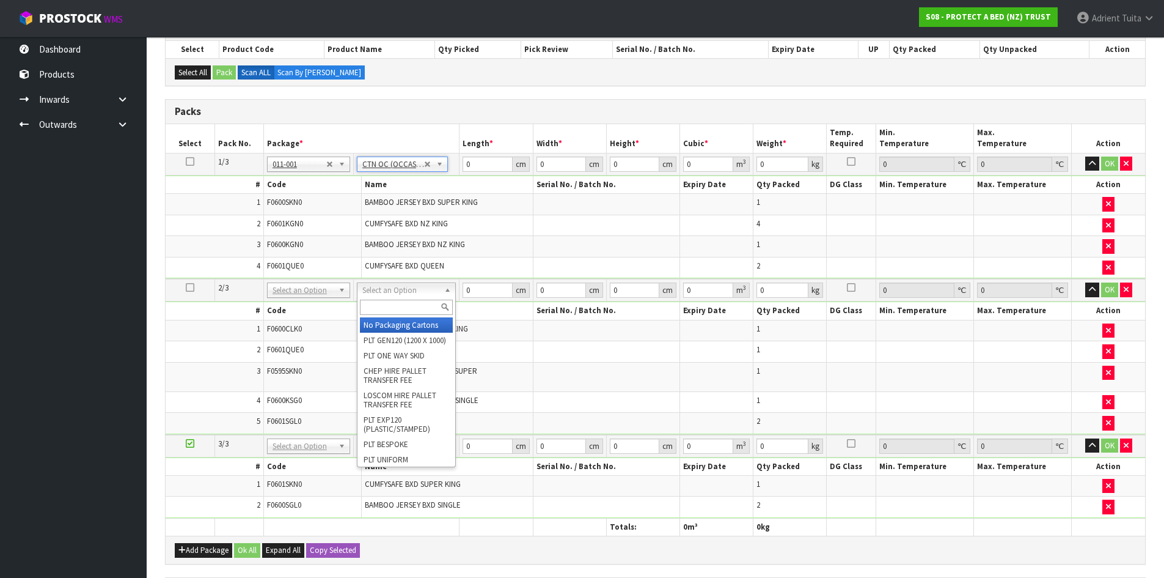
type input "7.72"
click at [391, 304] on input "text" at bounding box center [406, 307] width 93 height 15
type input "OC"
type input "2"
type input "5.02"
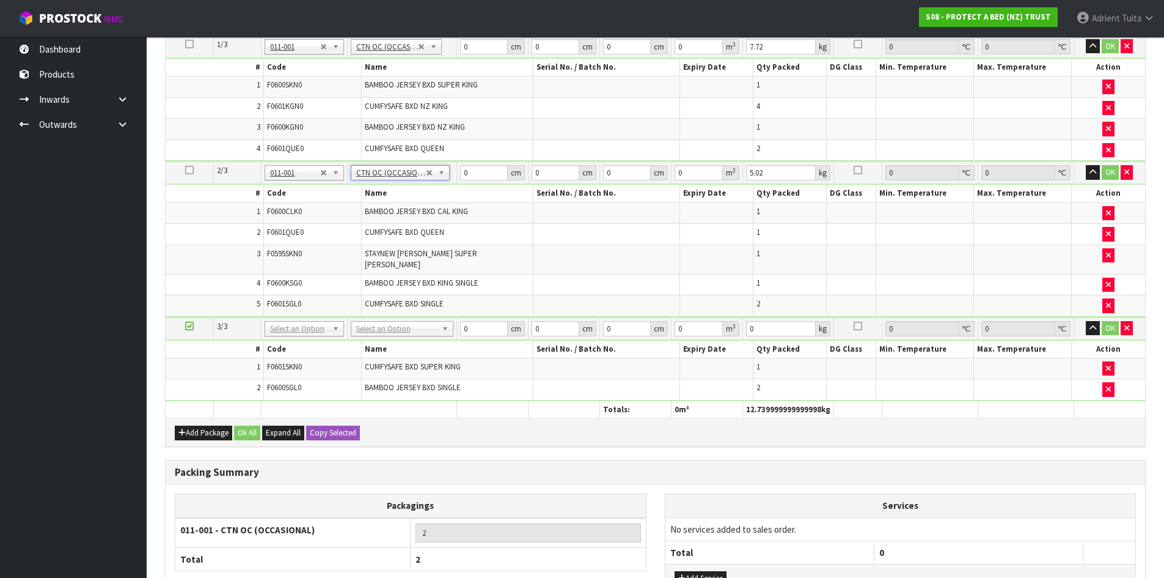
scroll to position [348, 0]
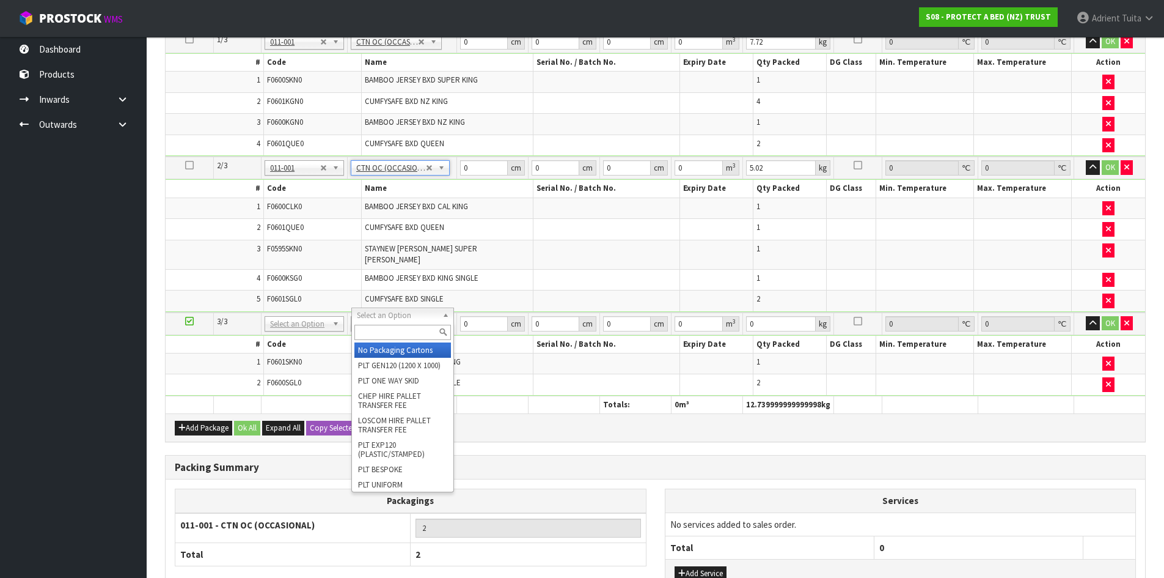
click at [381, 325] on input "text" at bounding box center [403, 332] width 97 height 15
type input "CTN6"
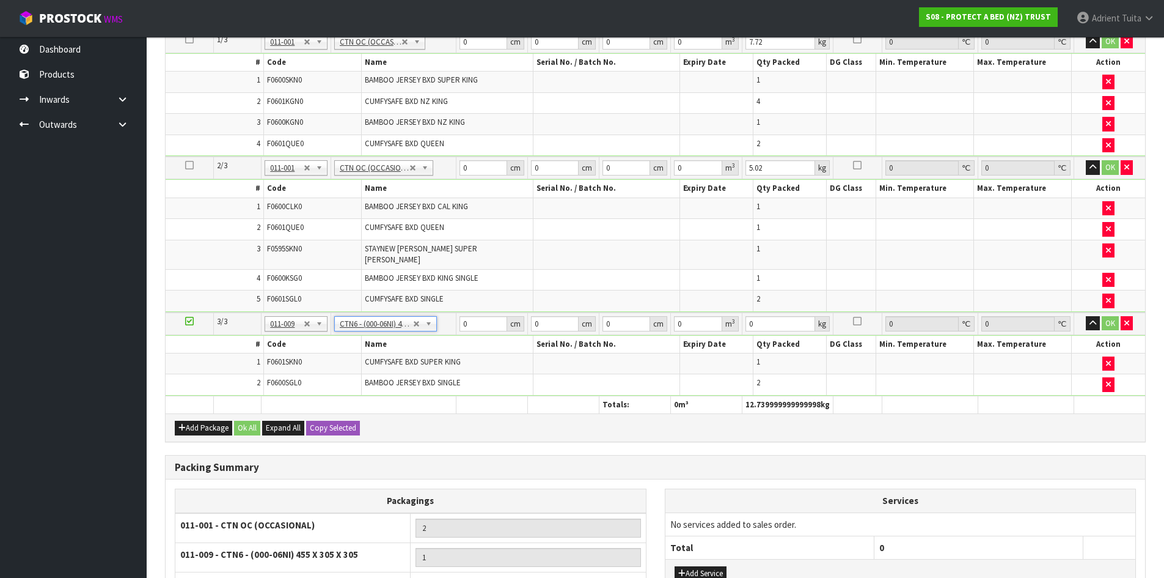
type input "45.5"
type input "30.5"
type input "0.042326"
type input "2.54"
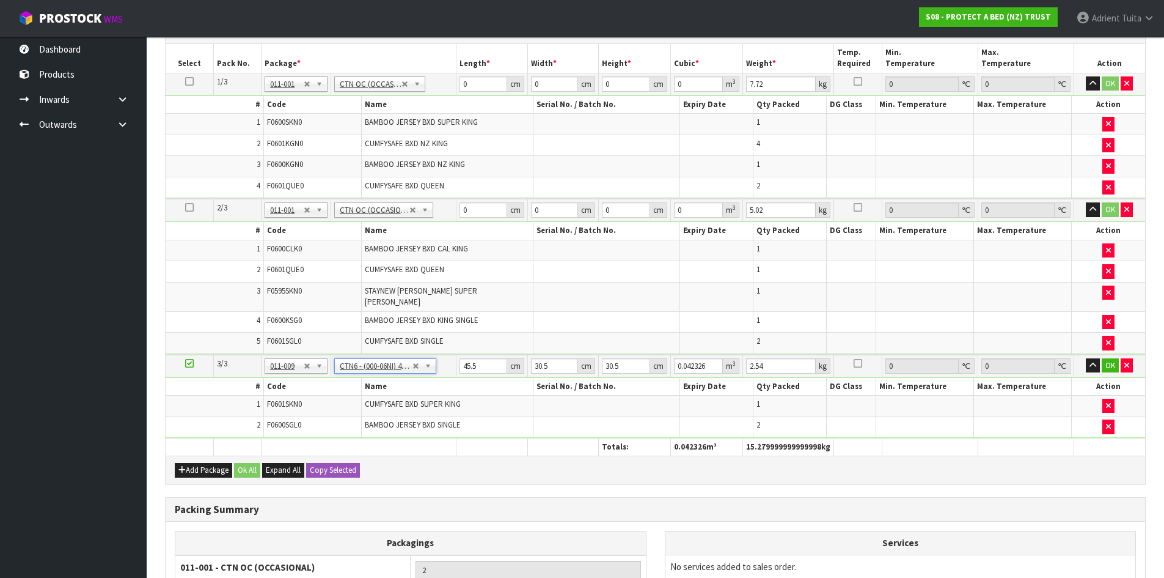
scroll to position [287, 0]
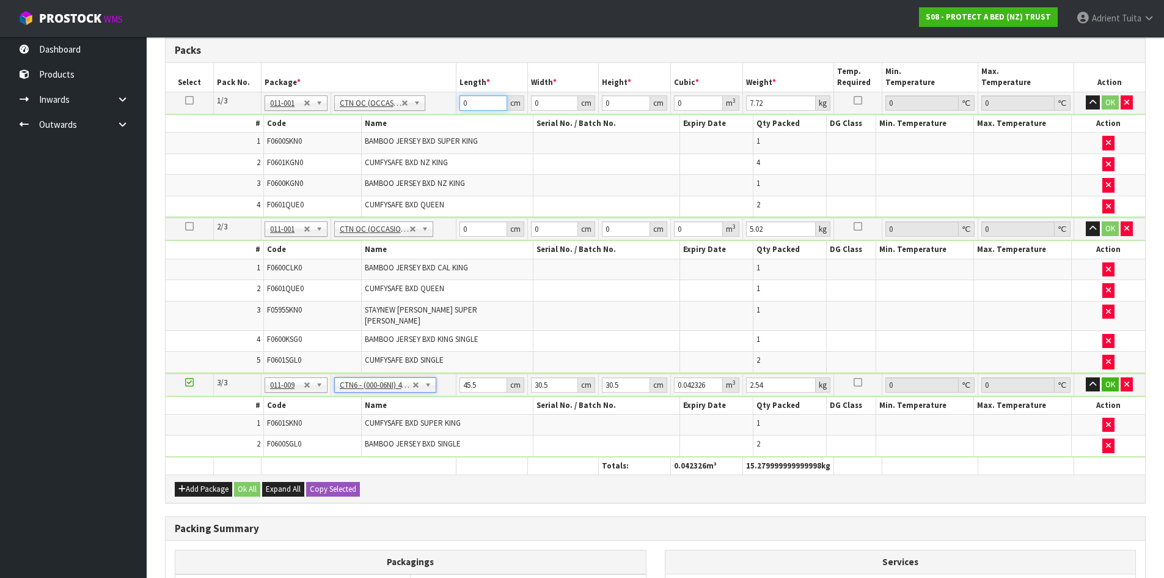
click at [477, 98] on input "0" at bounding box center [484, 102] width 48 height 15
type input "58"
type input "40"
type input "3"
type input "0.00696"
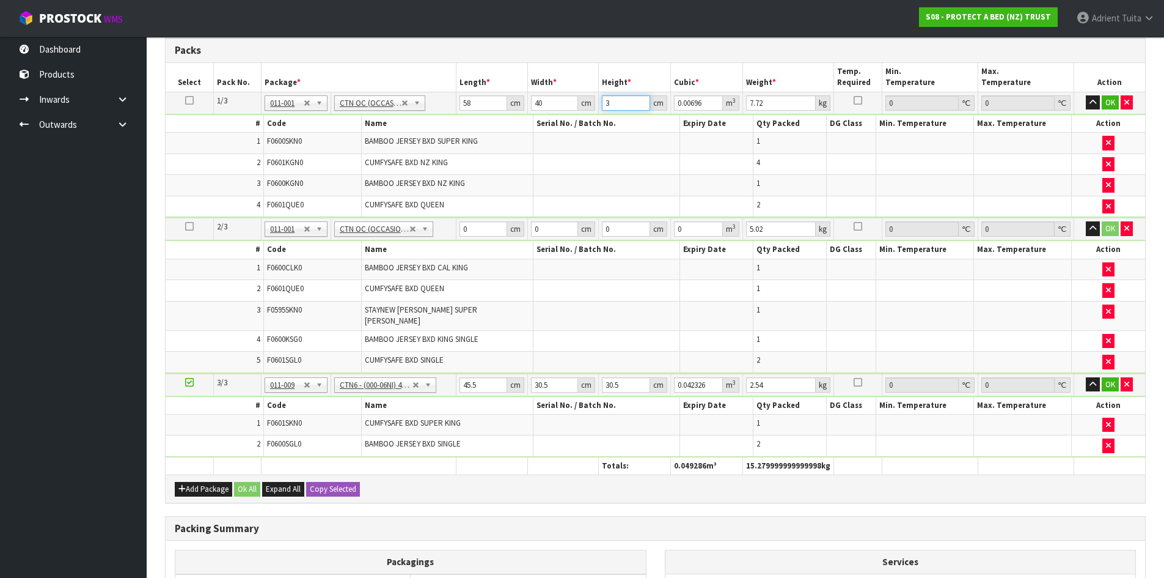
type input "32"
type input "0.07424"
type input "32"
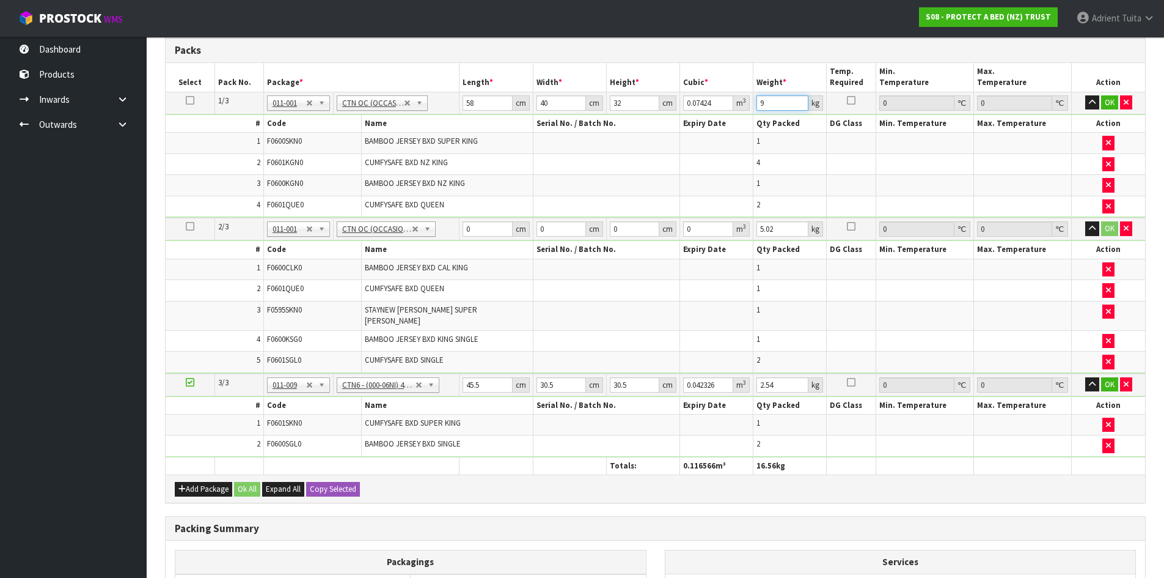
type input "9"
click at [482, 222] on td "0 cm" at bounding box center [496, 229] width 73 height 23
click at [483, 222] on input "0" at bounding box center [488, 228] width 50 height 15
type input "59"
type input "34"
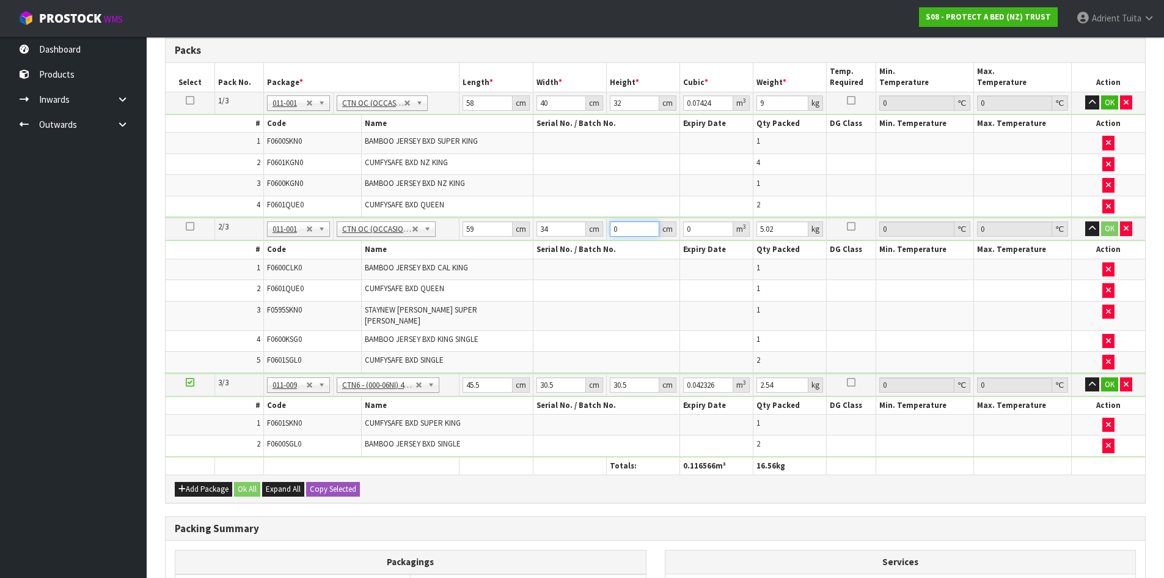
type input "3"
type input "0.006018"
type input "32"
type input "0.064192"
type input "32"
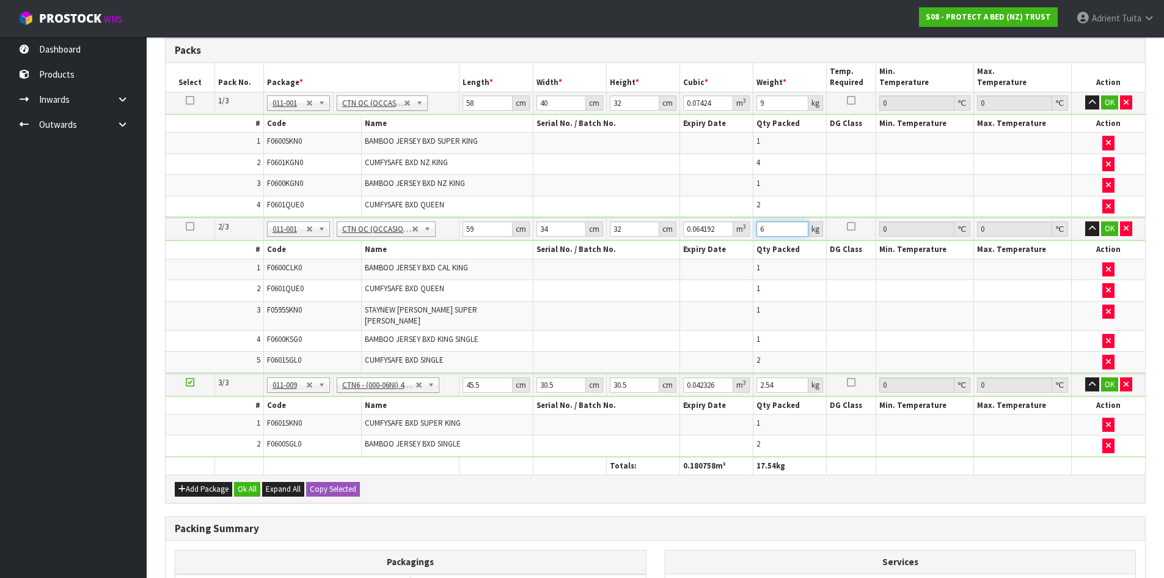
type input "6"
click at [472, 377] on input "45.5" at bounding box center [488, 384] width 50 height 15
type input "4"
type input "0.003721"
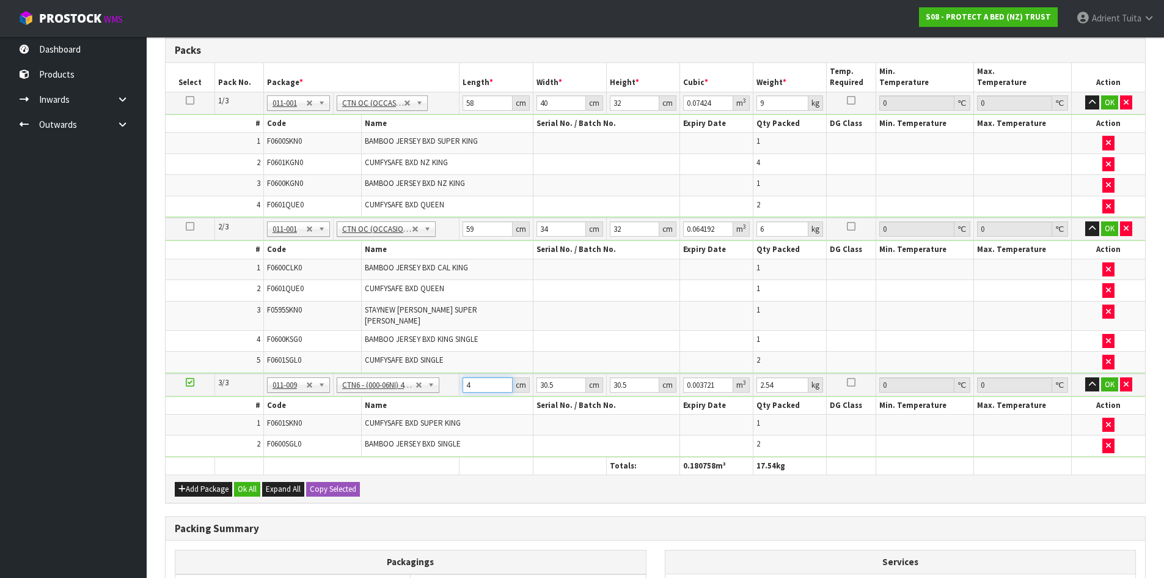
type input "46"
type input "0.042792"
type input "46"
type input "3"
type input "0.004209"
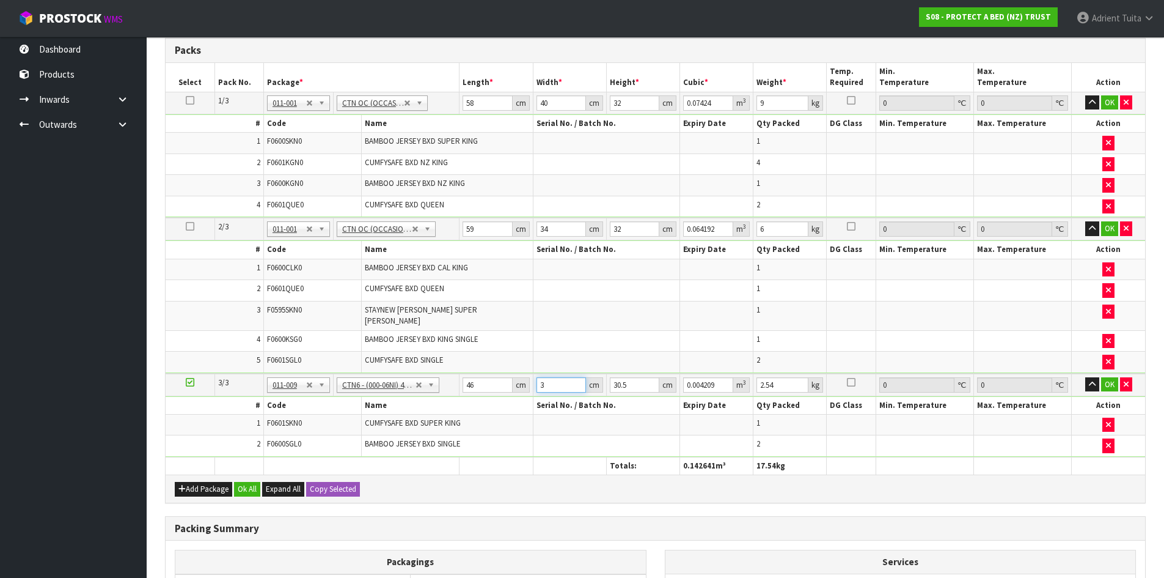
type input "32"
type input "0.044896"
type input "32"
type input "3"
type input "0.004416"
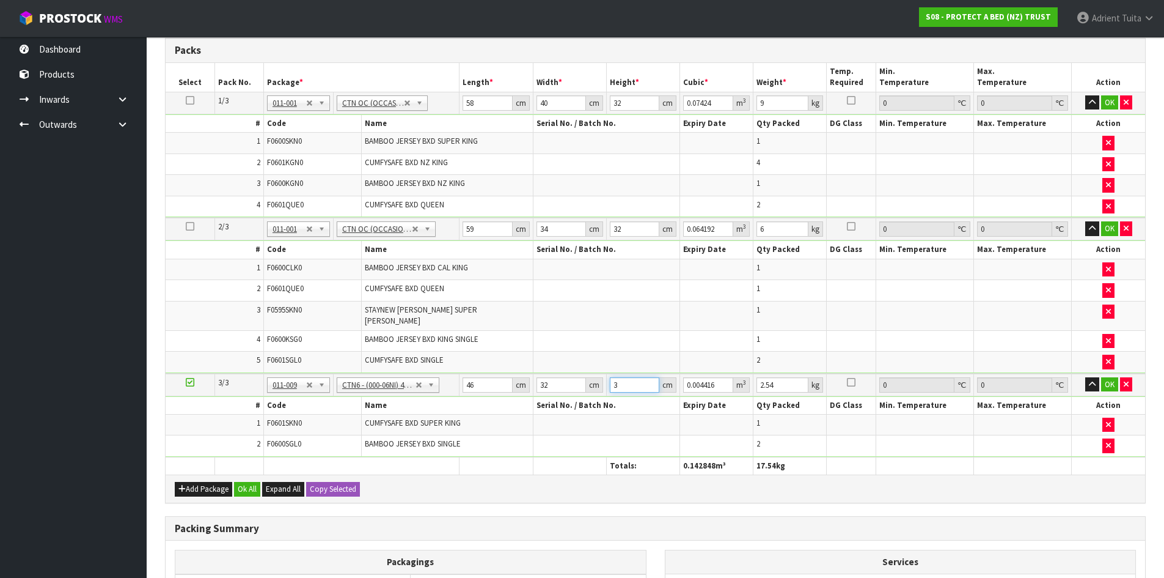
type input "33"
type input "0.048576"
type input "33"
type input "4"
click at [1103, 106] on button "OK" at bounding box center [1110, 102] width 17 height 15
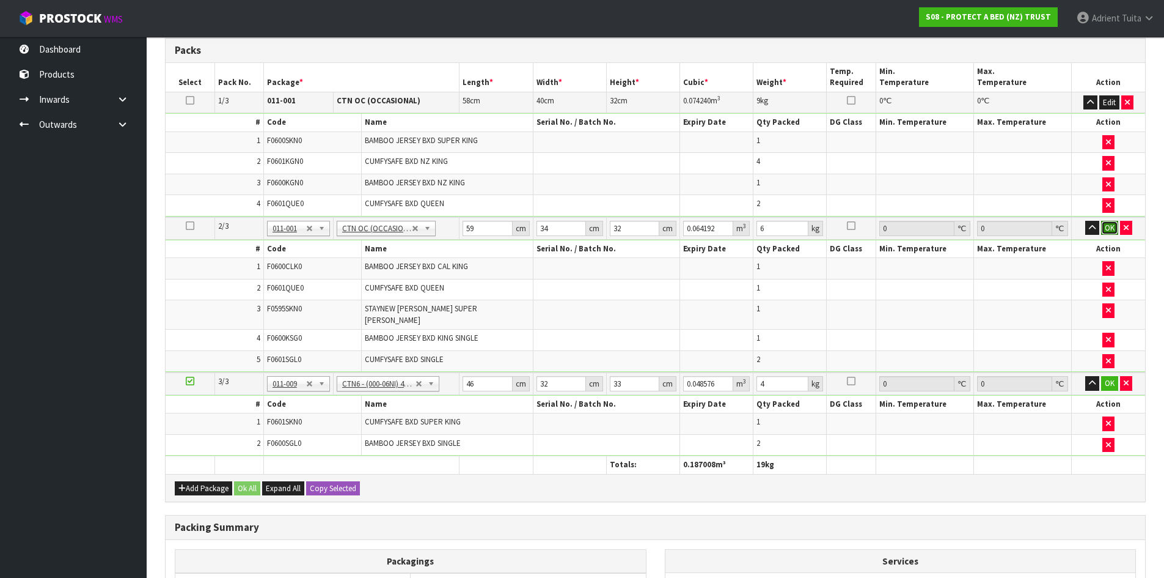
click at [1107, 225] on button "OK" at bounding box center [1110, 228] width 17 height 15
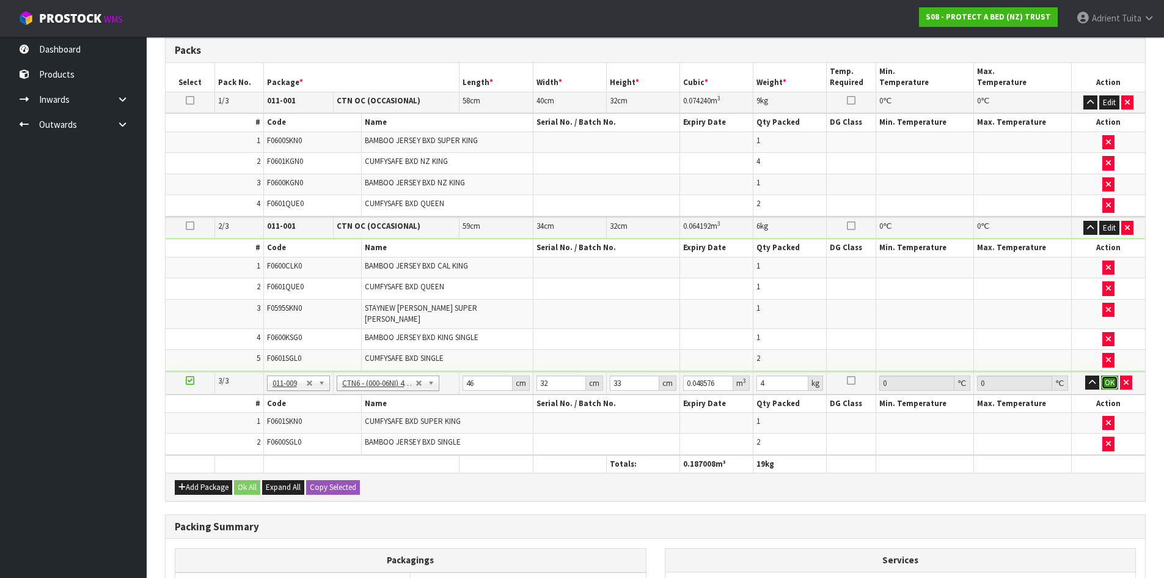
click at [1109, 375] on button "OK" at bounding box center [1110, 382] width 17 height 15
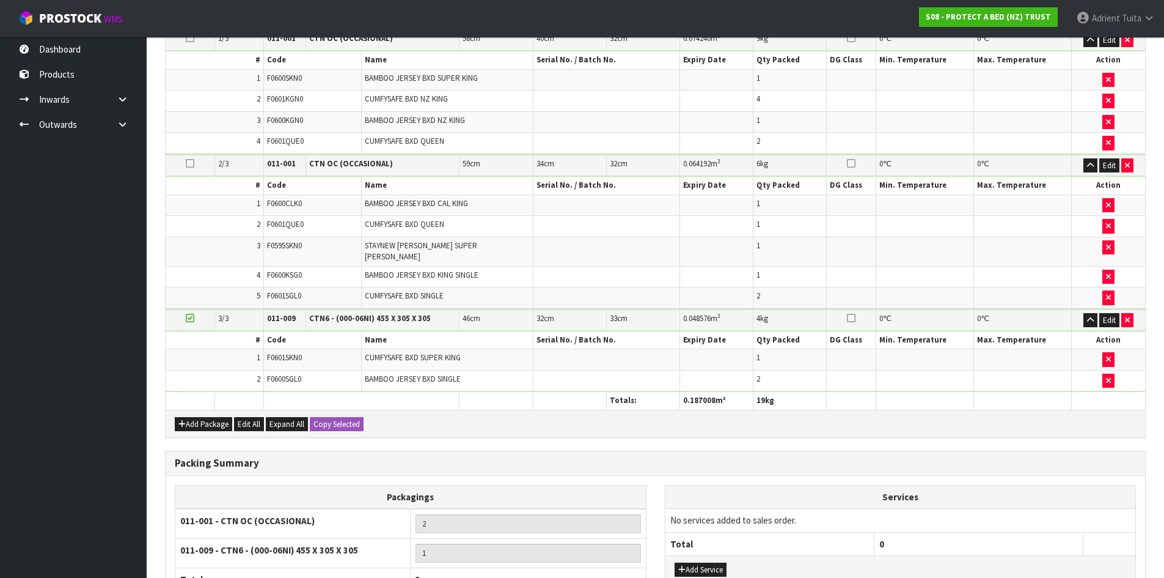
scroll to position [463, 0]
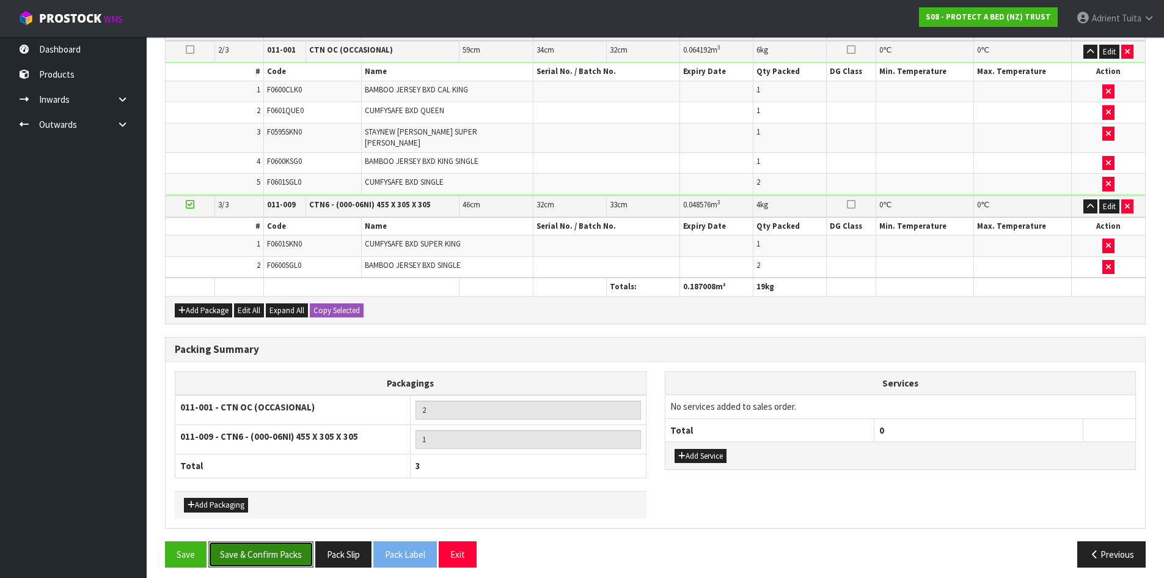
click at [263, 551] on button "Save & Confirm Packs" at bounding box center [260, 554] width 105 height 26
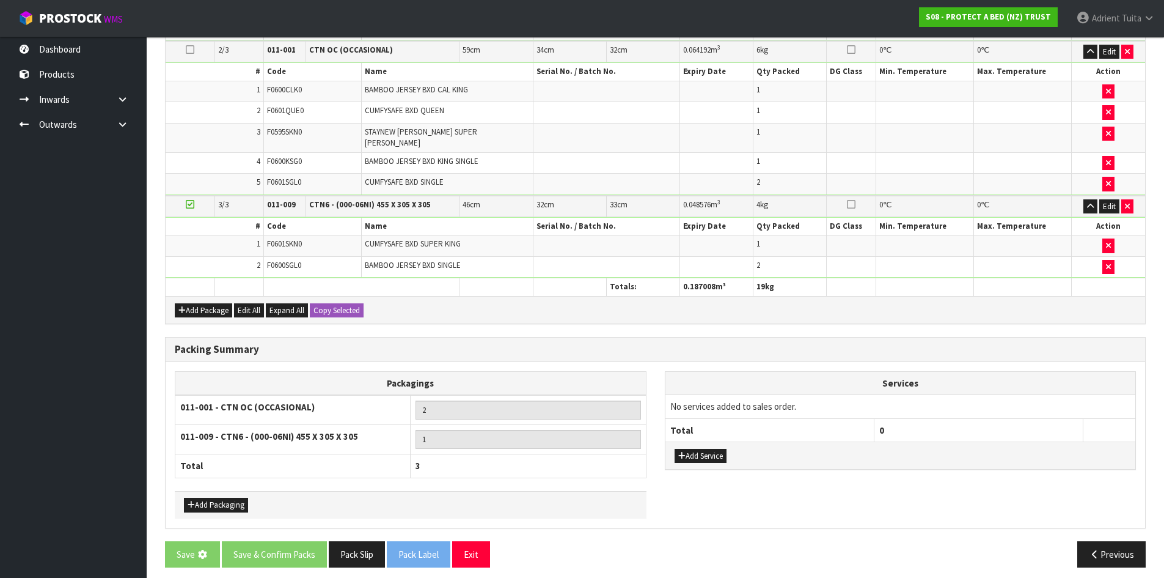
scroll to position [0, 0]
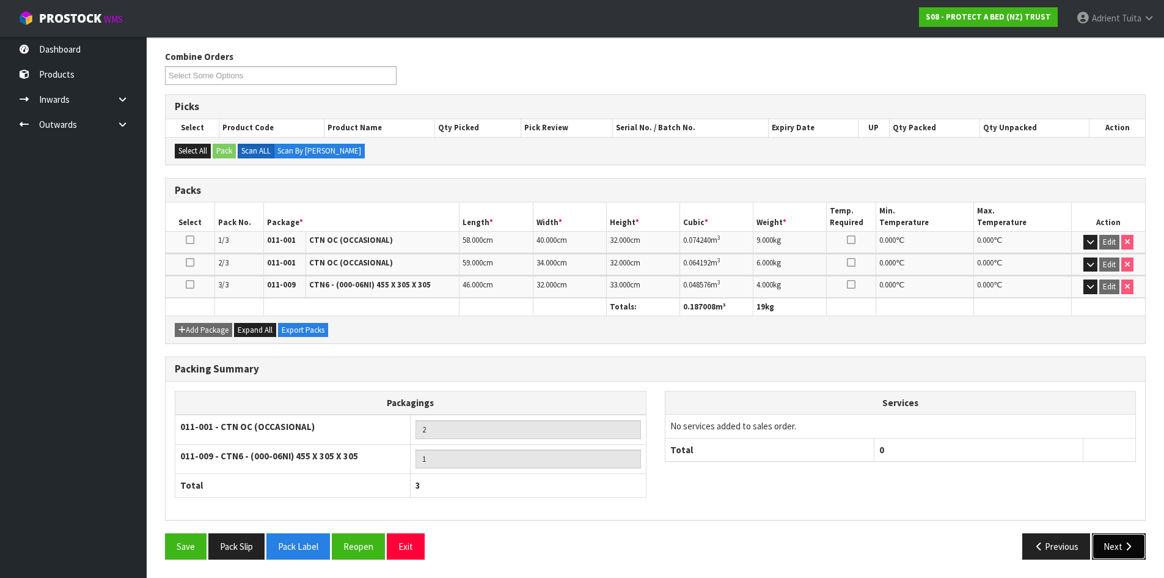
click at [1106, 546] on button "Next" at bounding box center [1119, 546] width 54 height 26
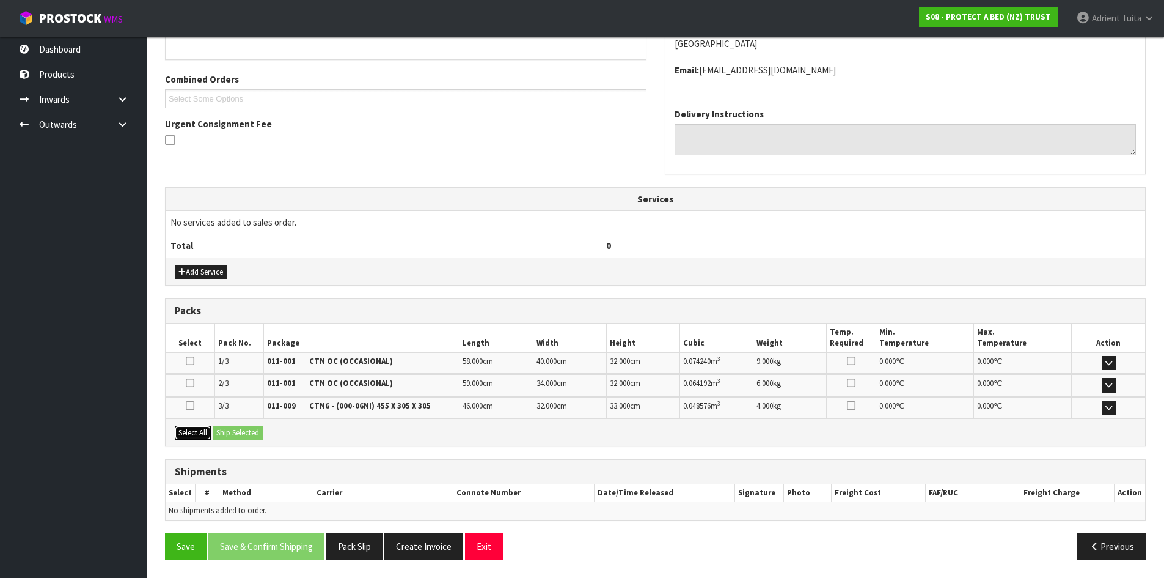
drag, startPoint x: 188, startPoint y: 432, endPoint x: 216, endPoint y: 429, distance: 28.2
click at [188, 432] on button "Select All" at bounding box center [193, 432] width 36 height 15
click at [216, 429] on button "Ship Selected" at bounding box center [238, 432] width 50 height 15
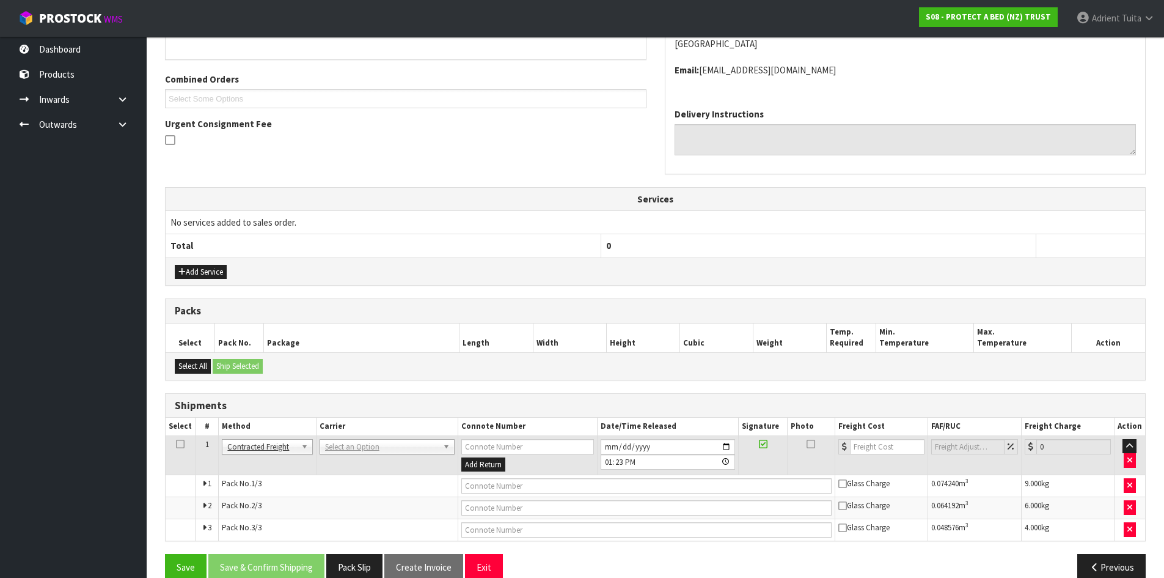
scroll to position [312, 0]
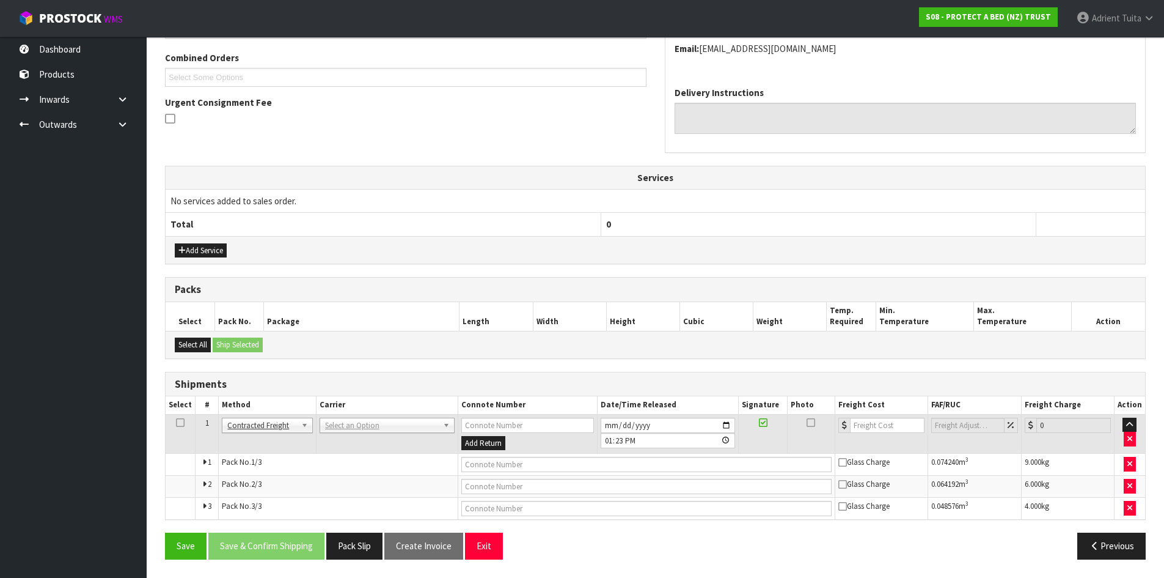
click at [364, 435] on td "ANGEL - ANGEL TRANSPORT CONROY - CONROY REMOVALS DEAEXPAKL - DEADLINE EXPRESS C…" at bounding box center [387, 434] width 142 height 40
click at [363, 435] on td "ANGEL - ANGEL TRANSPORT CONROY - CONROY REMOVALS DEAEXPAKL - DEADLINE EXPRESS C…" at bounding box center [387, 434] width 142 height 40
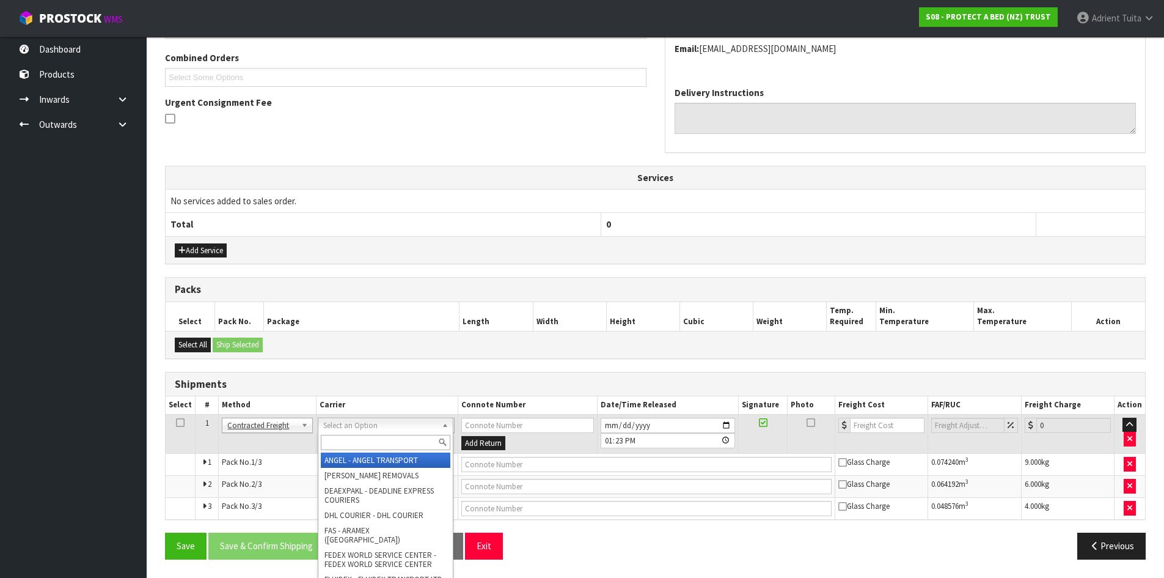
click at [367, 436] on input "text" at bounding box center [386, 442] width 130 height 15
type input "NZP"
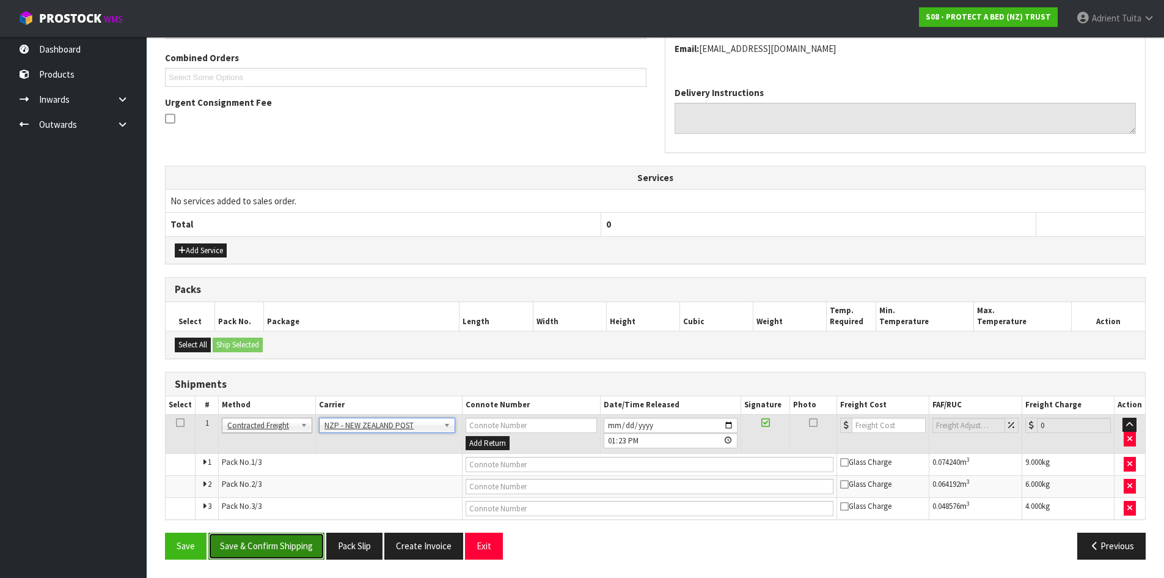
click at [282, 544] on button "Save & Confirm Shipping" at bounding box center [266, 545] width 116 height 26
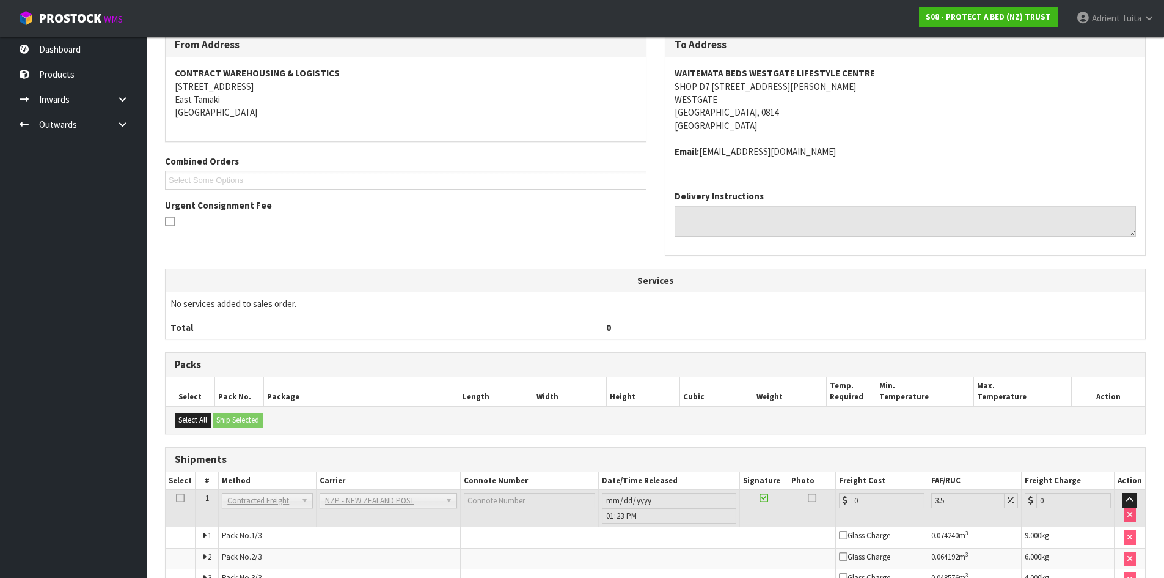
scroll to position [292, 0]
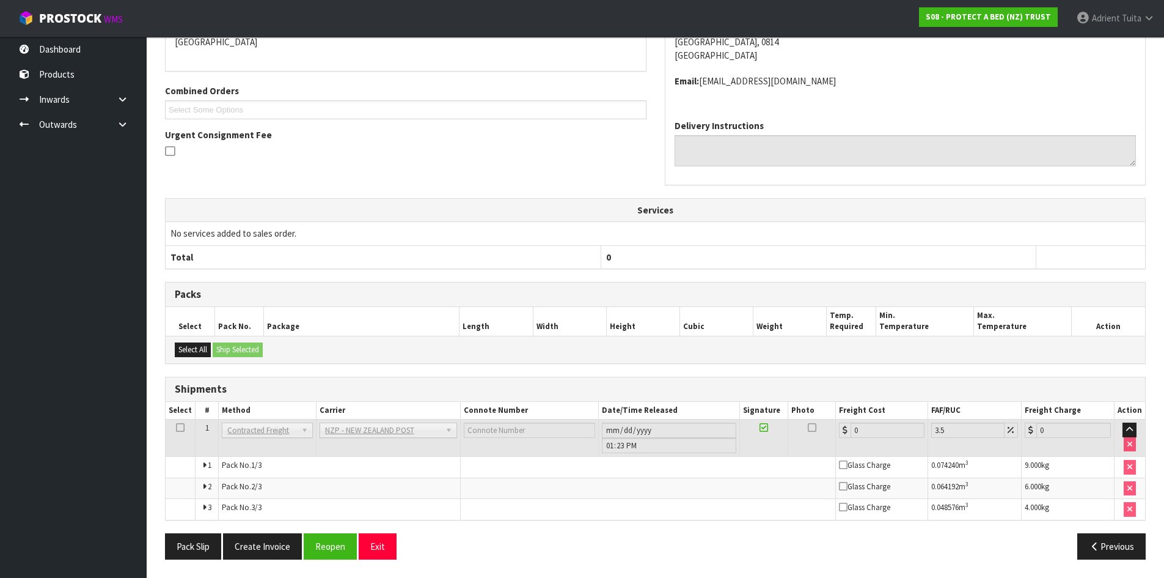
click at [337, 531] on div "From Address CONTRACT WAREHOUSING & LOGISTICS 17 Allens Road East Tamaki Auckla…" at bounding box center [655, 265] width 981 height 606
click at [335, 545] on button "Reopen" at bounding box center [330, 546] width 53 height 26
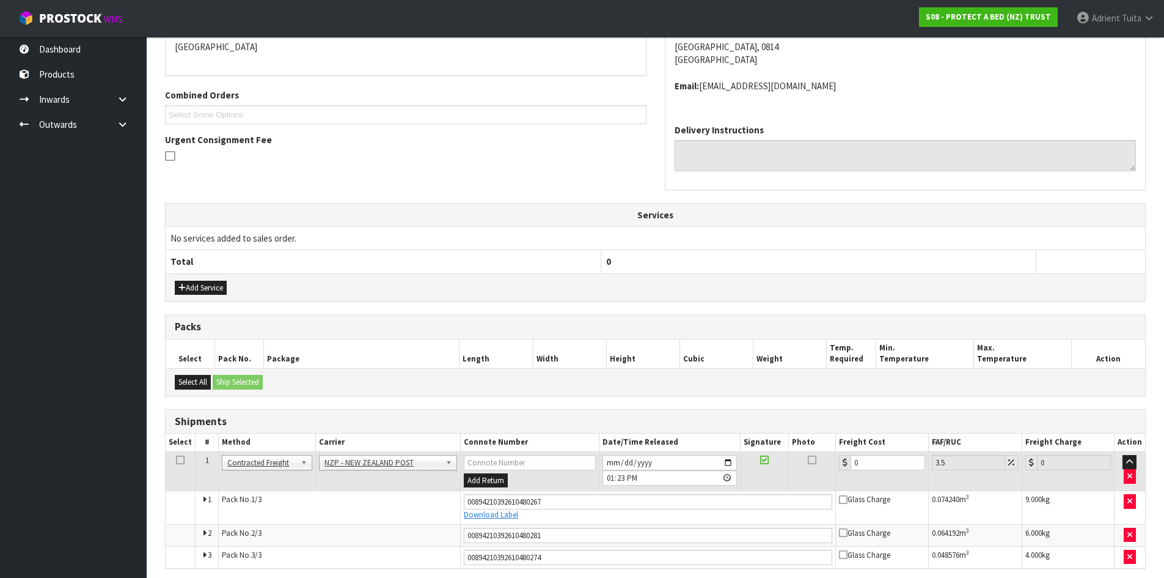
scroll to position [323, 0]
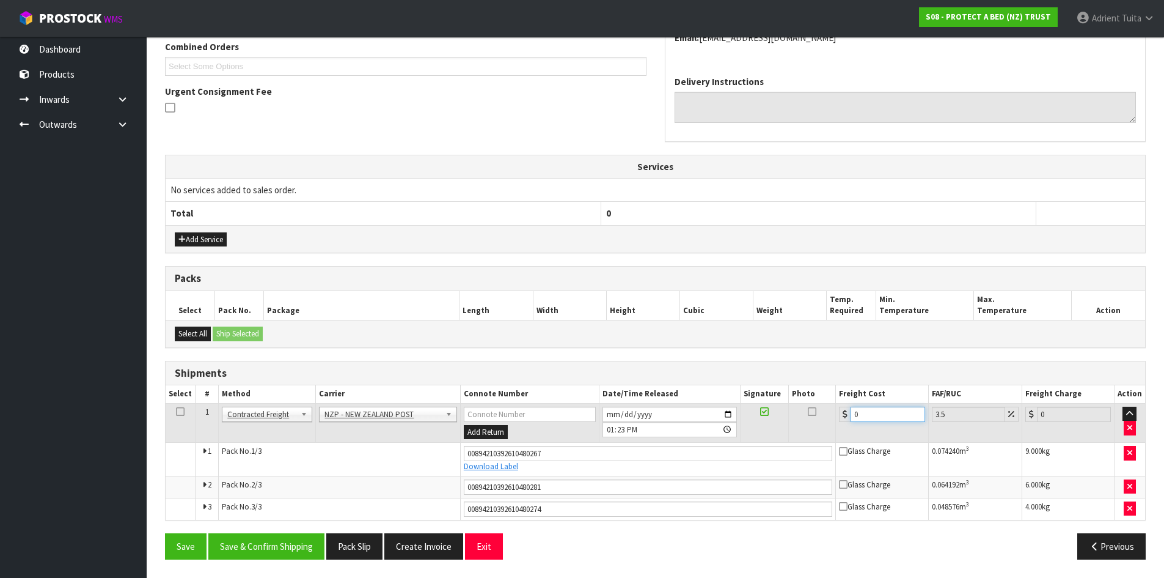
click at [866, 410] on input "0" at bounding box center [888, 413] width 74 height 15
type input "1"
type input "1.03"
type input "12"
type input "12.42"
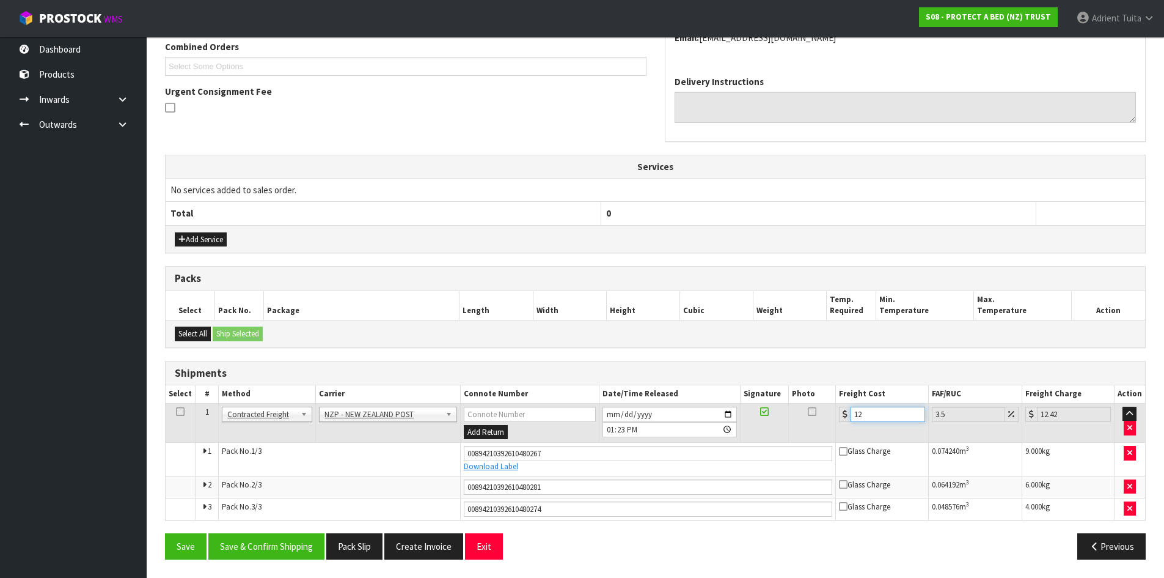
type input "12.9"
type input "13.35"
type input "12.99"
type input "13.44"
type input "12.99"
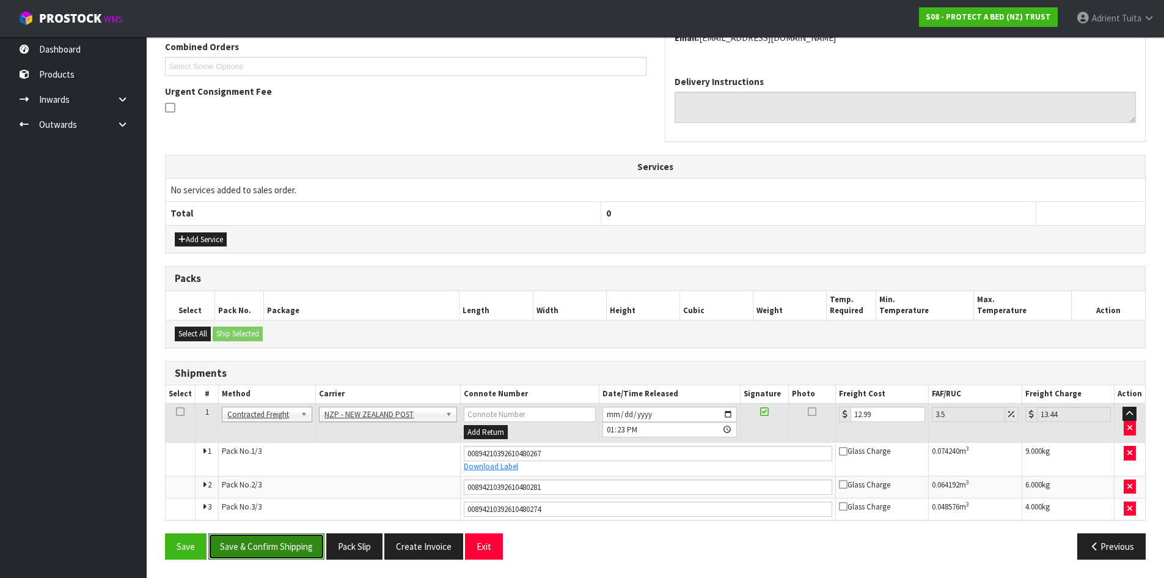
click at [313, 540] on button "Save & Confirm Shipping" at bounding box center [266, 546] width 116 height 26
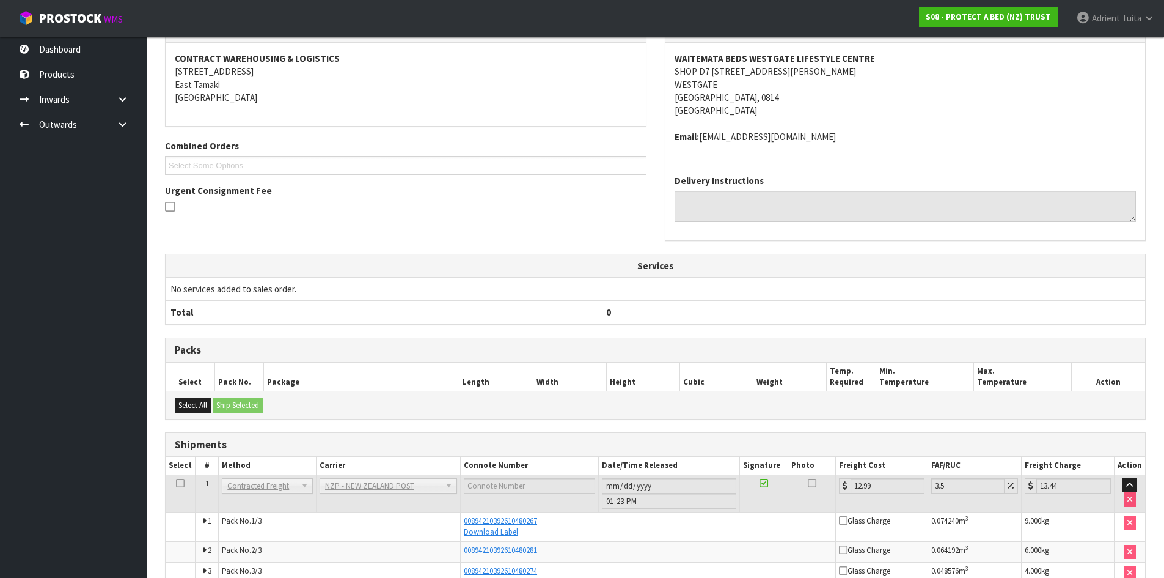
scroll to position [287, 0]
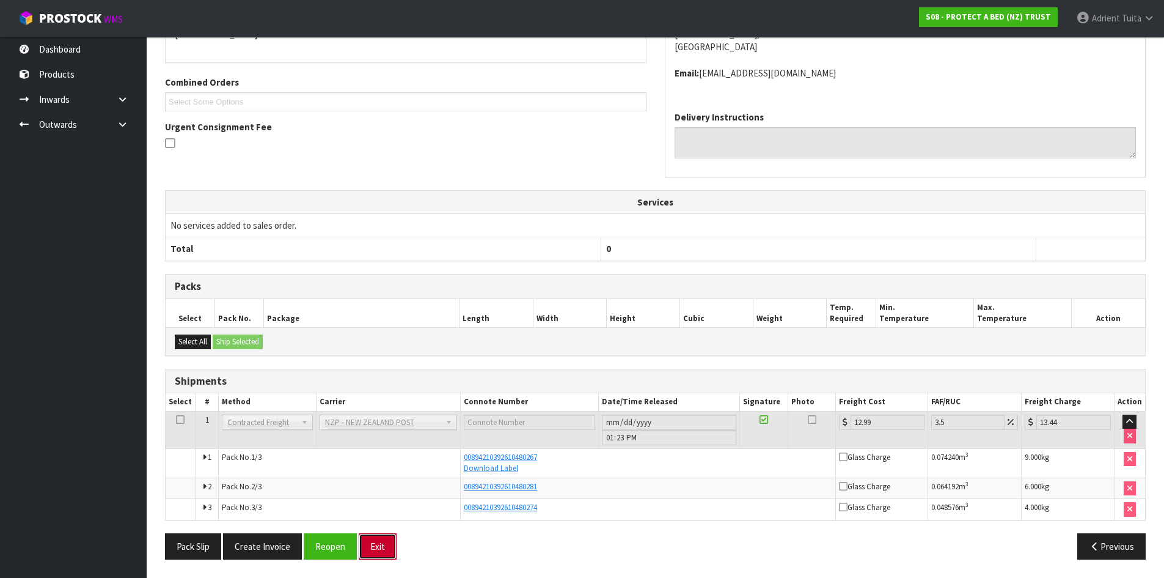
click at [373, 553] on button "Exit" at bounding box center [378, 546] width 38 height 26
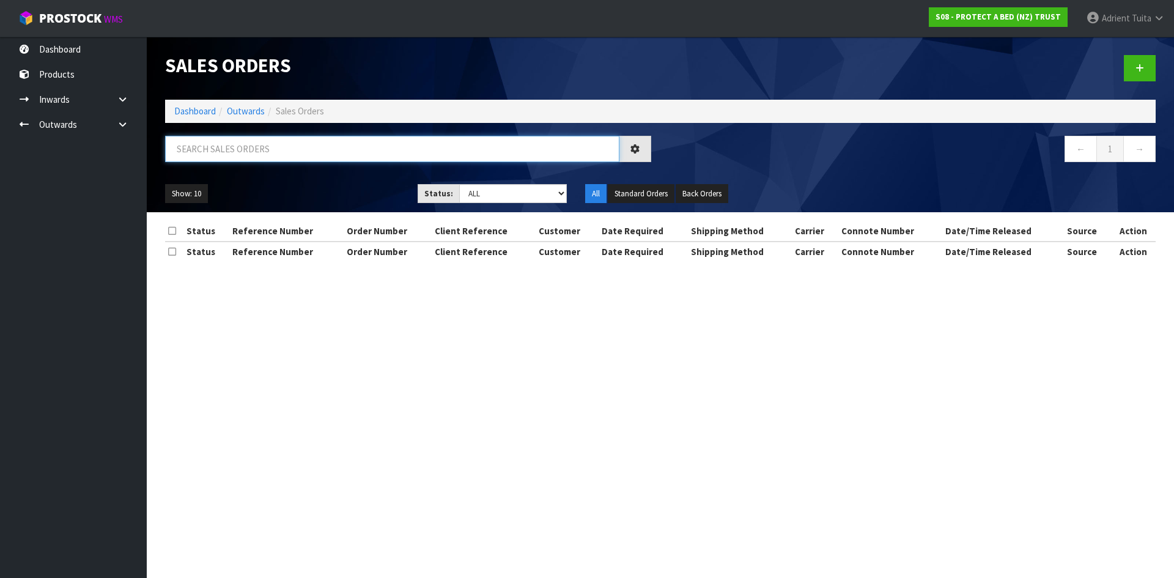
click at [219, 152] on input "text" at bounding box center [392, 149] width 454 height 26
type input "4210"
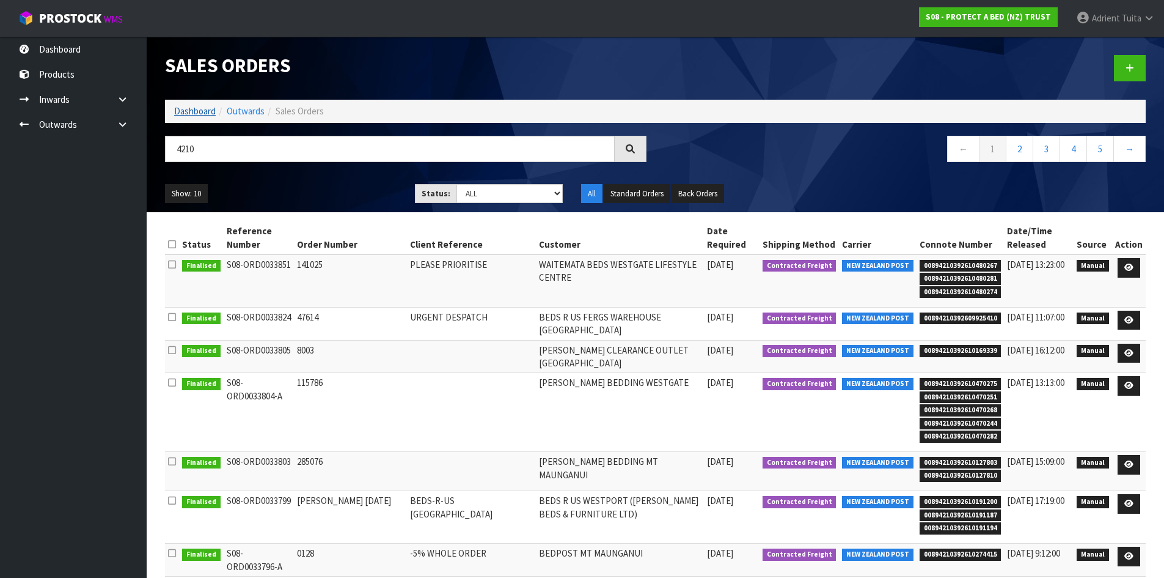
click at [187, 103] on ol "Dashboard Outwards Sales Orders" at bounding box center [655, 111] width 981 height 23
click at [191, 111] on link "Dashboard" at bounding box center [195, 111] width 42 height 12
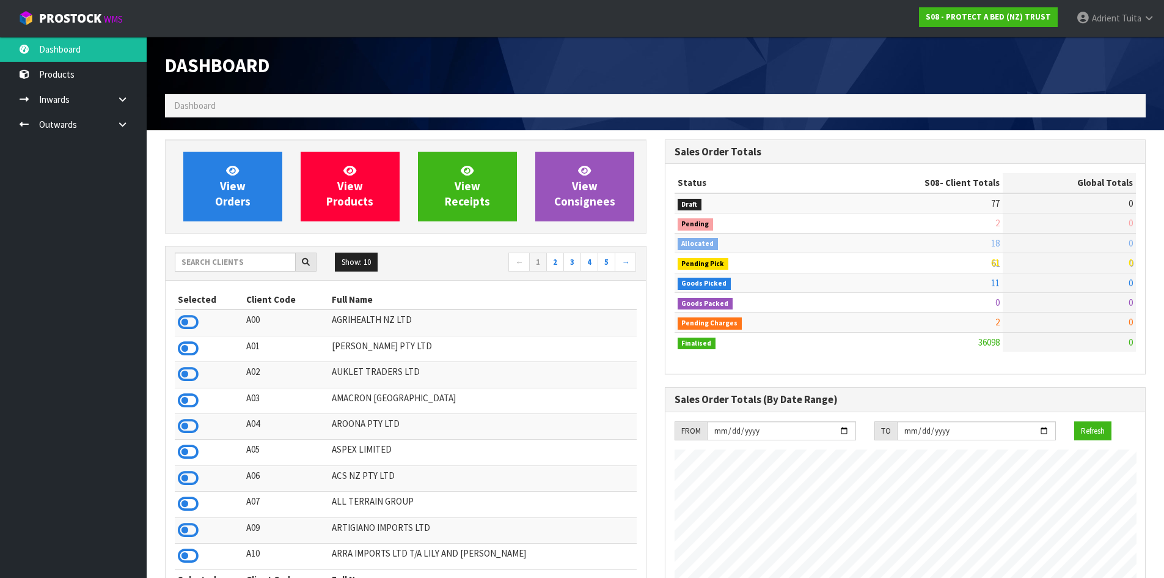
scroll to position [926, 499]
click at [201, 265] on input "text" at bounding box center [235, 261] width 121 height 19
type input "N04"
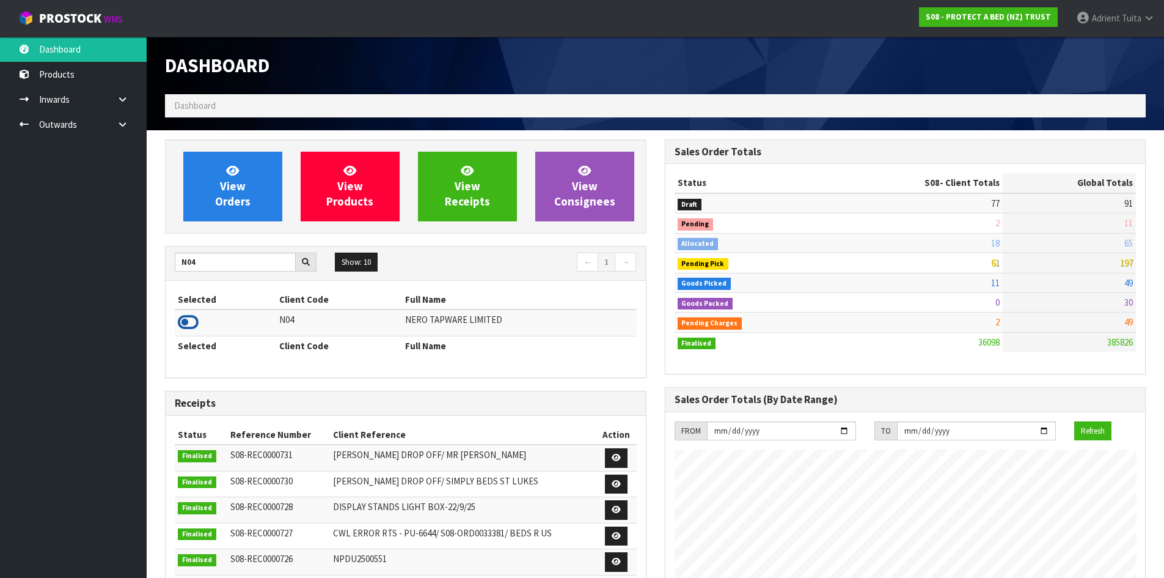
click at [189, 323] on icon at bounding box center [188, 322] width 21 height 18
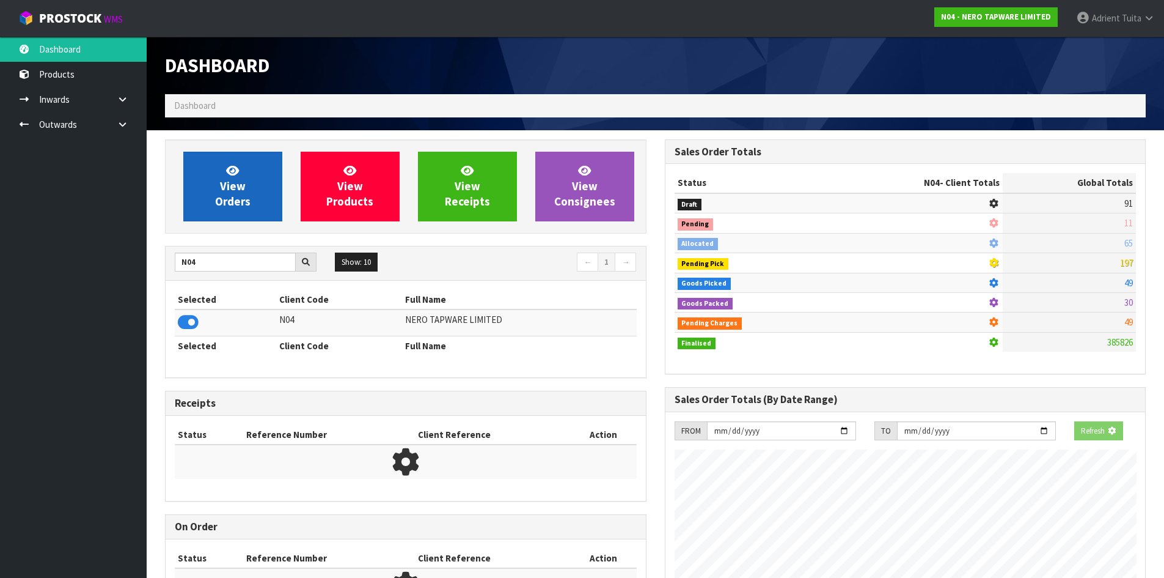
scroll to position [952, 499]
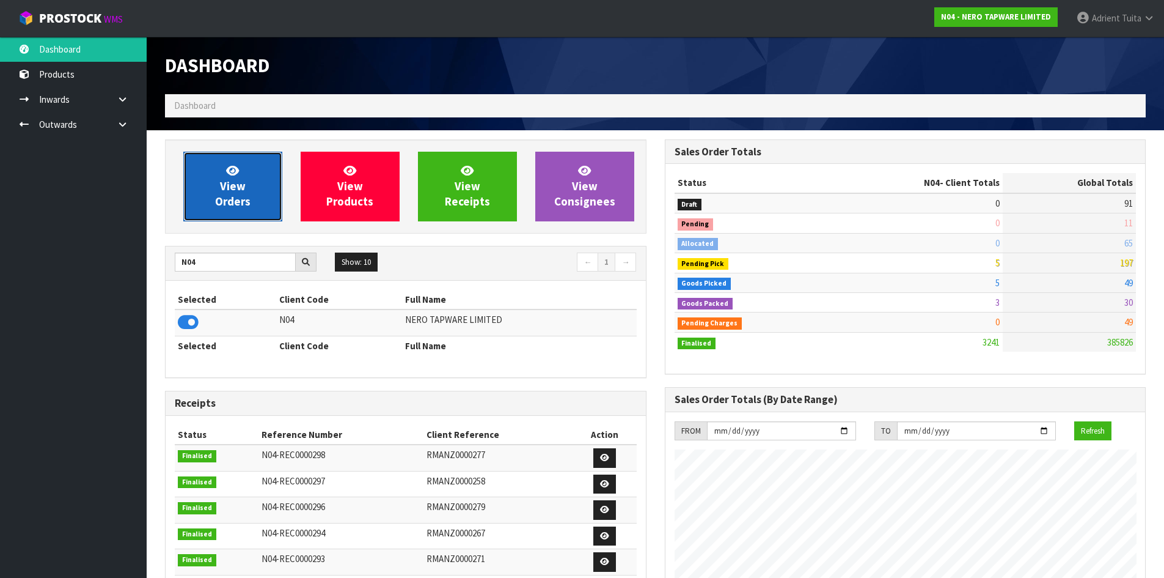
click at [218, 180] on link "View Orders" at bounding box center [232, 187] width 99 height 70
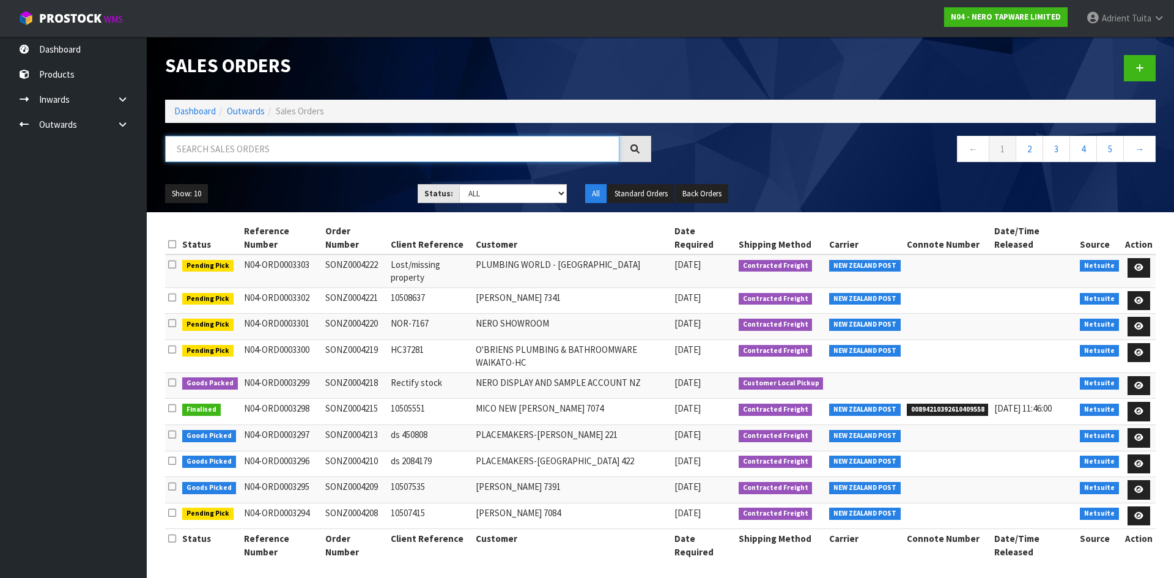
click at [247, 159] on input "text" at bounding box center [392, 149] width 454 height 26
type input "4210"
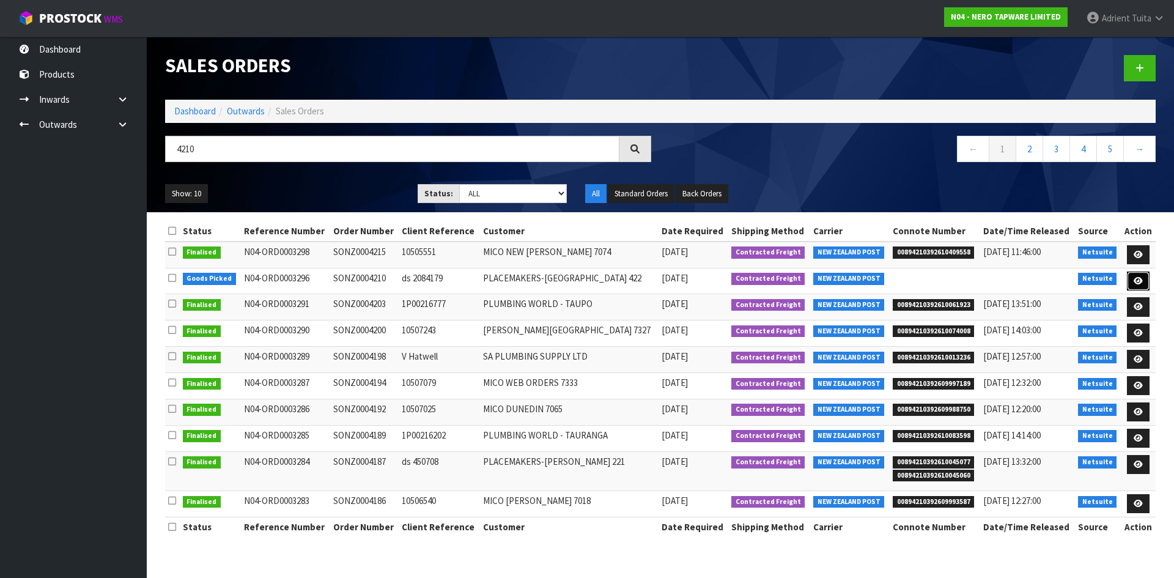
click at [1136, 278] on icon at bounding box center [1137, 281] width 9 height 8
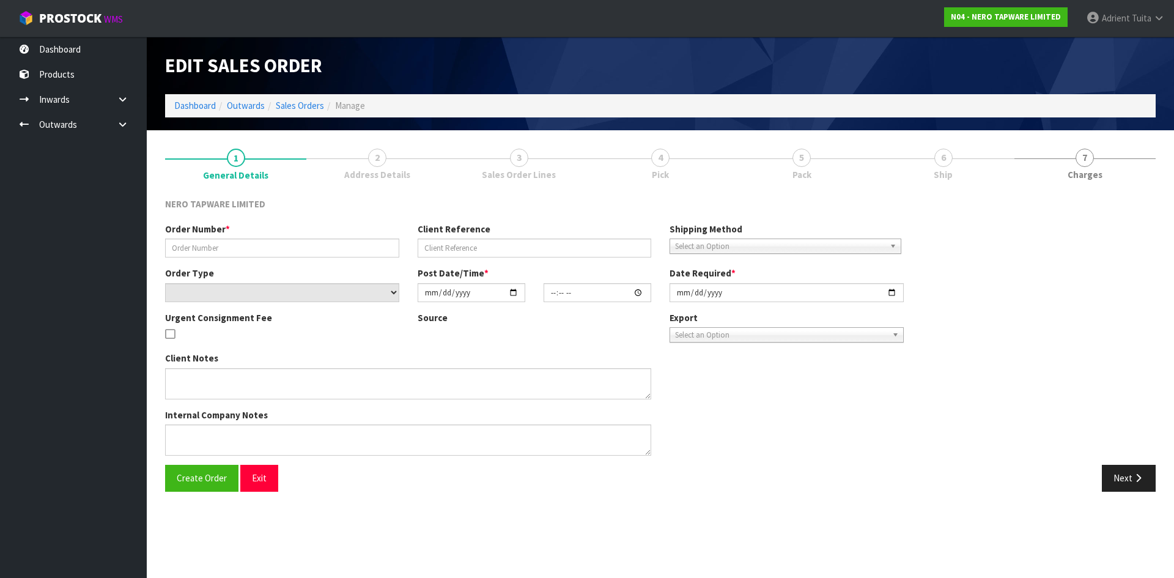
type input "SONZ0004210"
type input "ds 2084179"
select select "number:0"
type input "[DATE]"
type input "09:00:10.000"
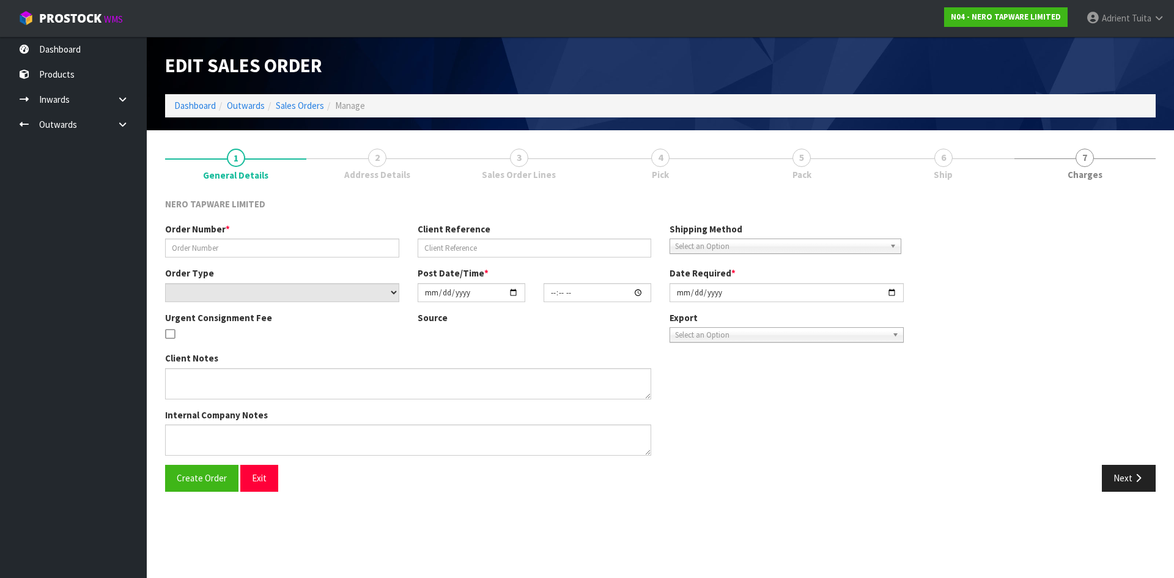
type input "[DATE]"
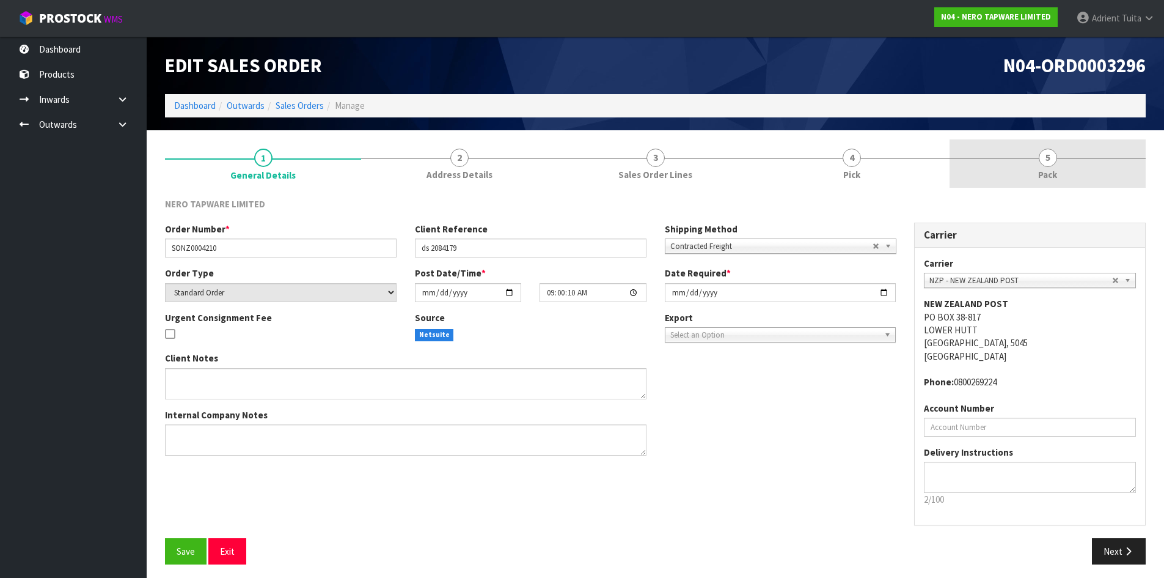
click at [1092, 160] on link "5 Pack" at bounding box center [1048, 163] width 196 height 48
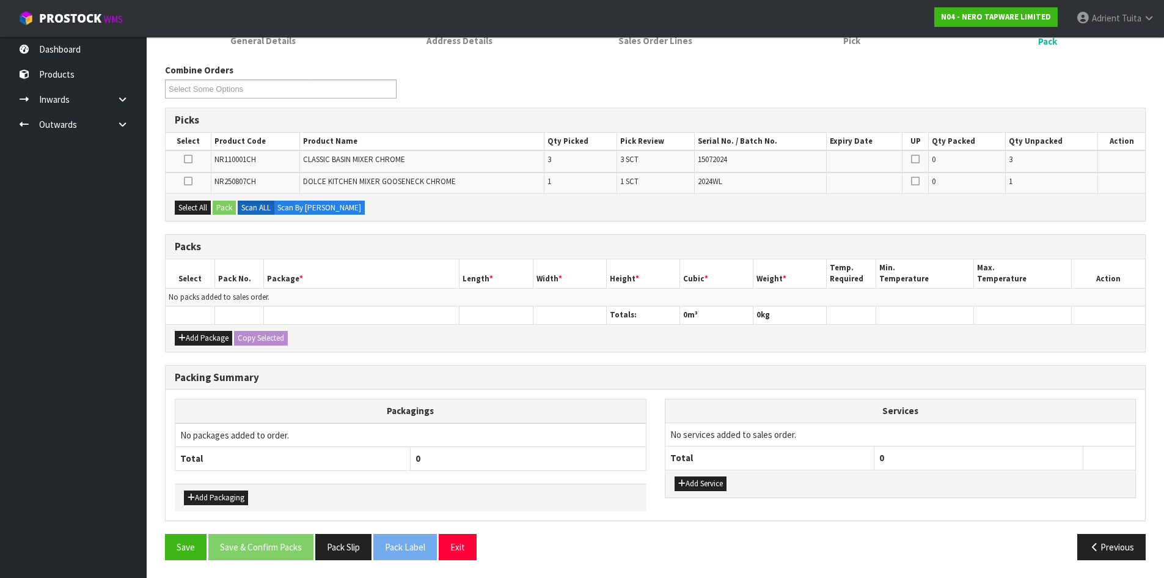
scroll to position [134, 0]
click at [191, 328] on div "Add Package Copy Selected" at bounding box center [656, 337] width 980 height 28
click at [189, 332] on button "Add Package" at bounding box center [203, 337] width 57 height 15
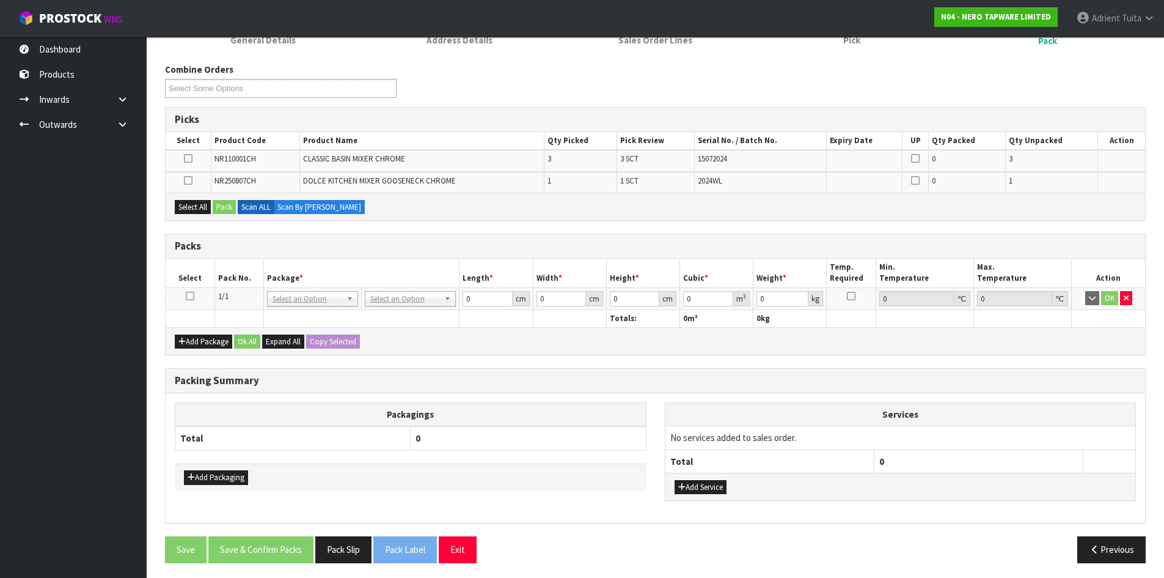
click at [193, 296] on icon at bounding box center [190, 296] width 9 height 1
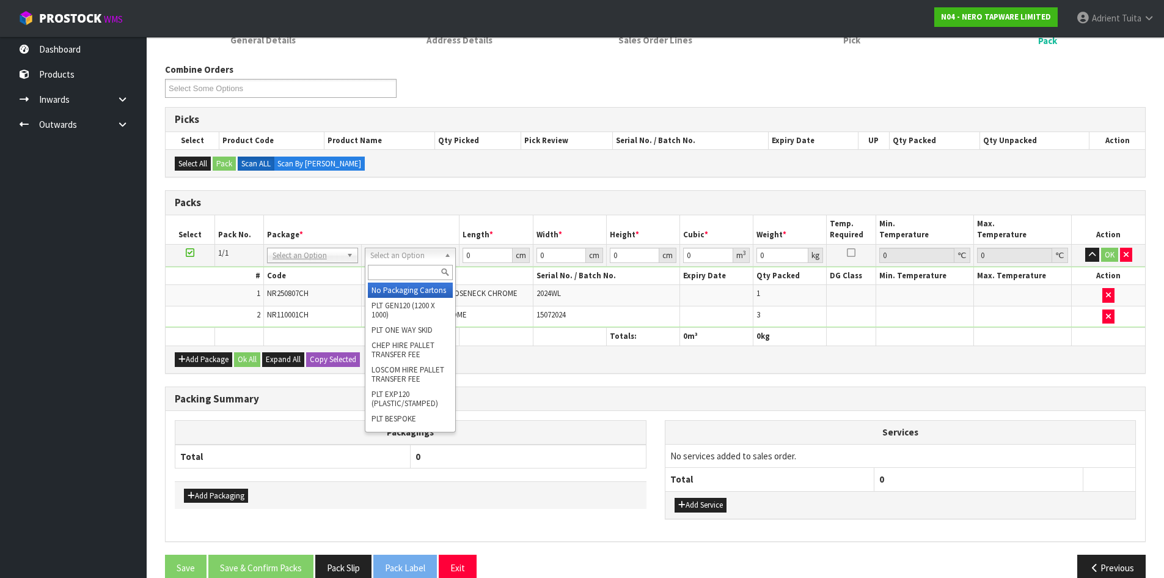
drag, startPoint x: 424, startPoint y: 250, endPoint x: 421, endPoint y: 259, distance: 9.7
click at [413, 282] on div at bounding box center [403, 272] width 90 height 20
click at [412, 273] on input "text" at bounding box center [402, 272] width 85 height 15
type input "OC"
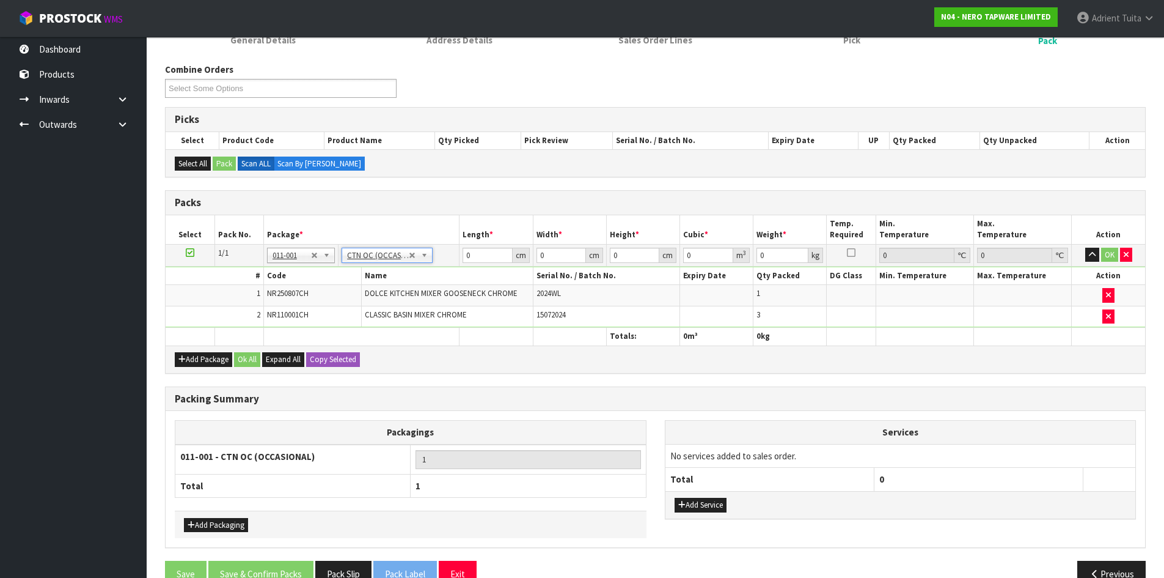
type input "5.3"
click at [499, 254] on input "0" at bounding box center [488, 255] width 50 height 15
type input "60"
type input "42"
type input "1"
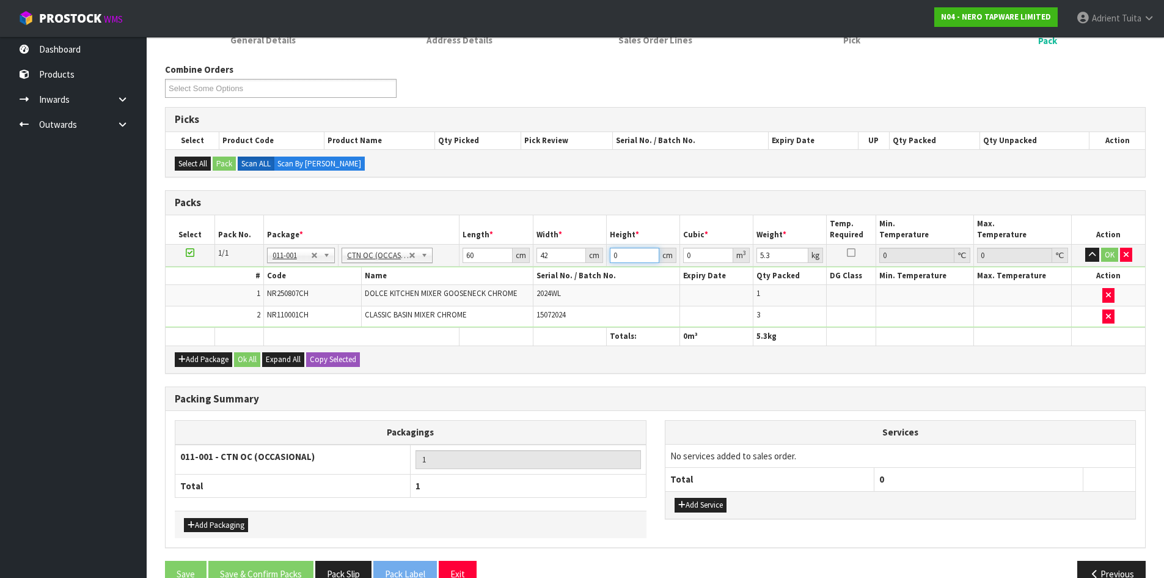
type input "0.00252"
type input "17"
type input "0.04284"
type input "17"
type input "7"
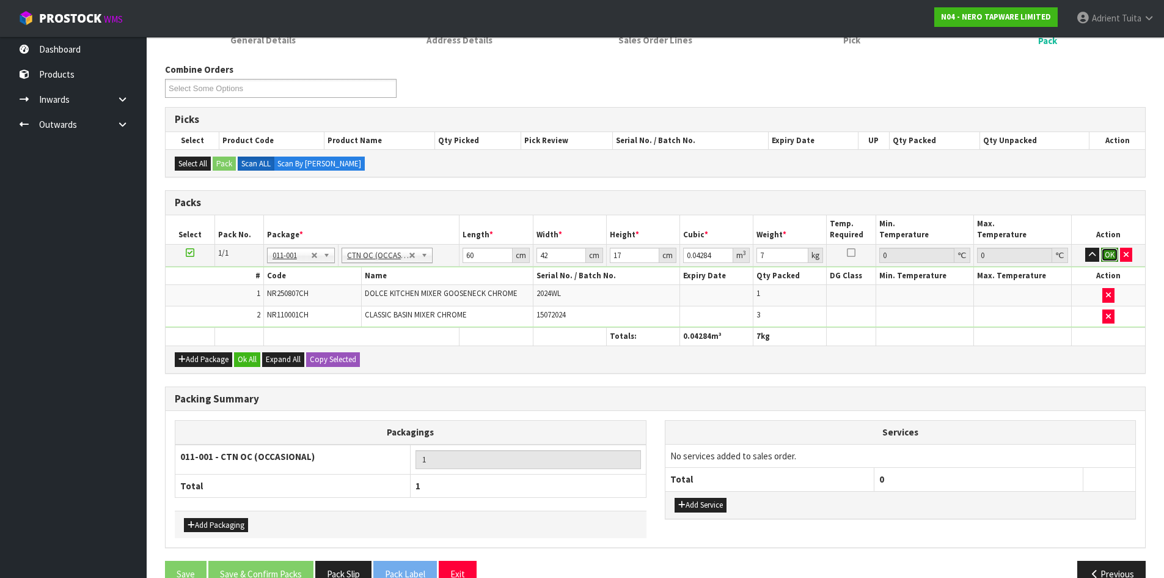
click at [1112, 248] on button "OK" at bounding box center [1110, 255] width 17 height 15
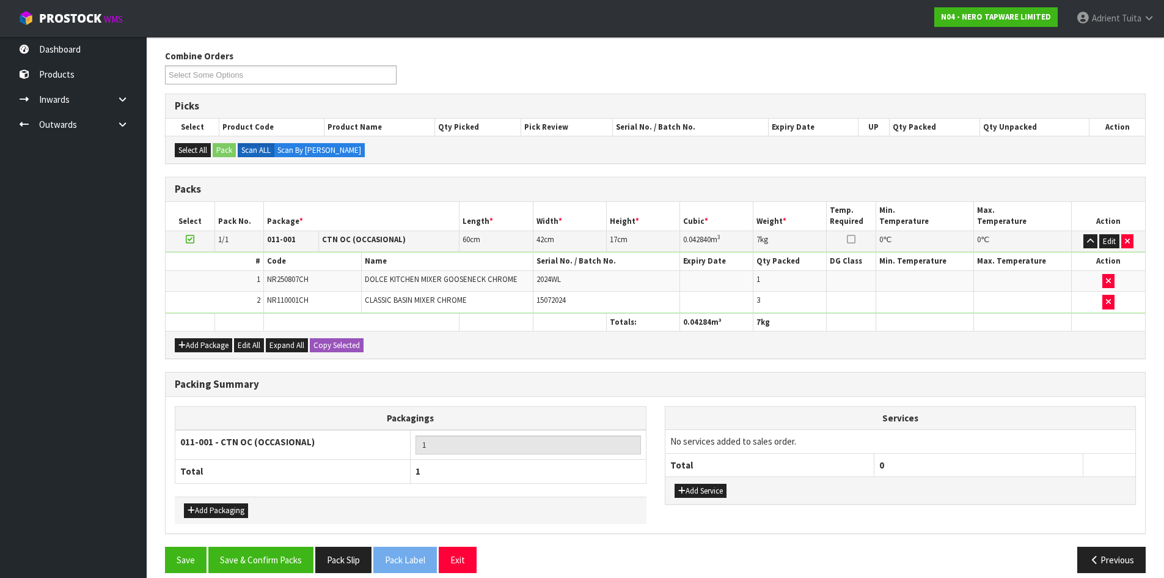
scroll to position [161, 0]
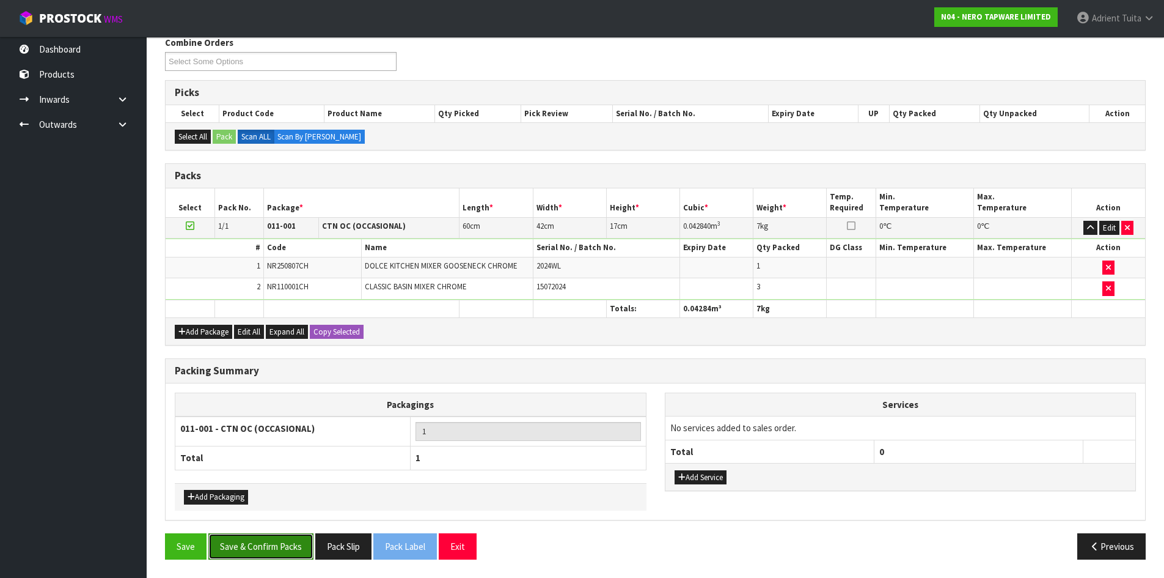
click at [253, 551] on button "Save & Confirm Packs" at bounding box center [260, 546] width 105 height 26
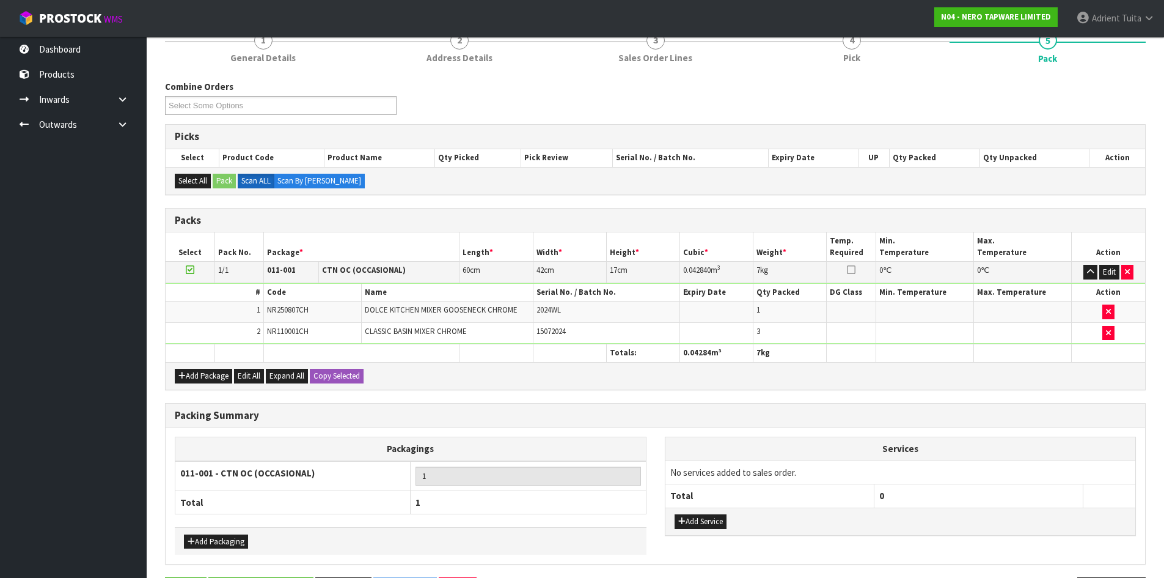
scroll to position [0, 0]
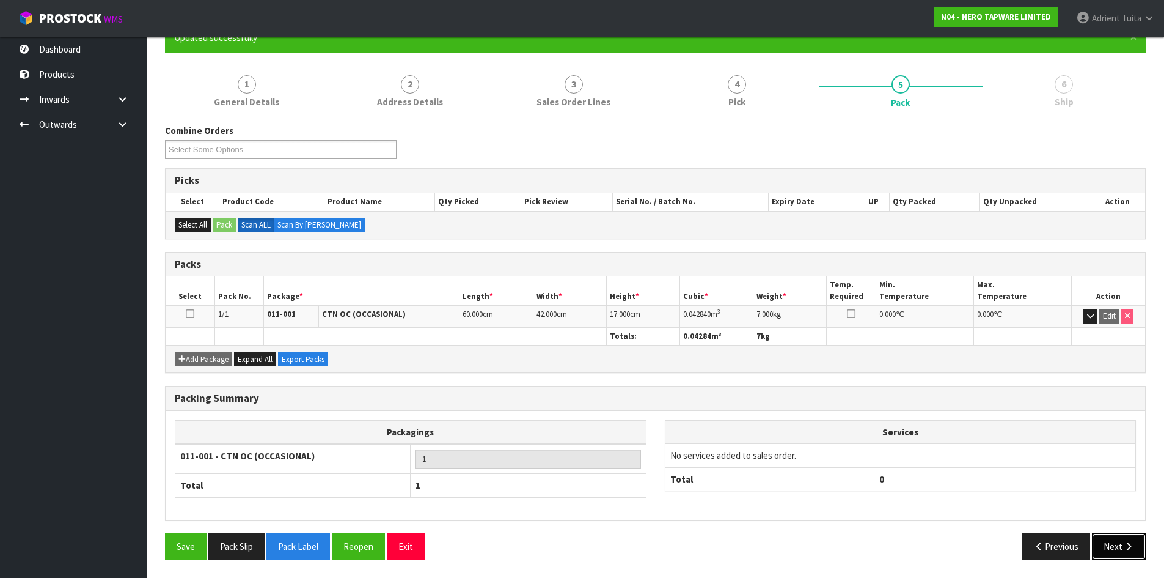
click at [1119, 543] on button "Next" at bounding box center [1119, 546] width 54 height 26
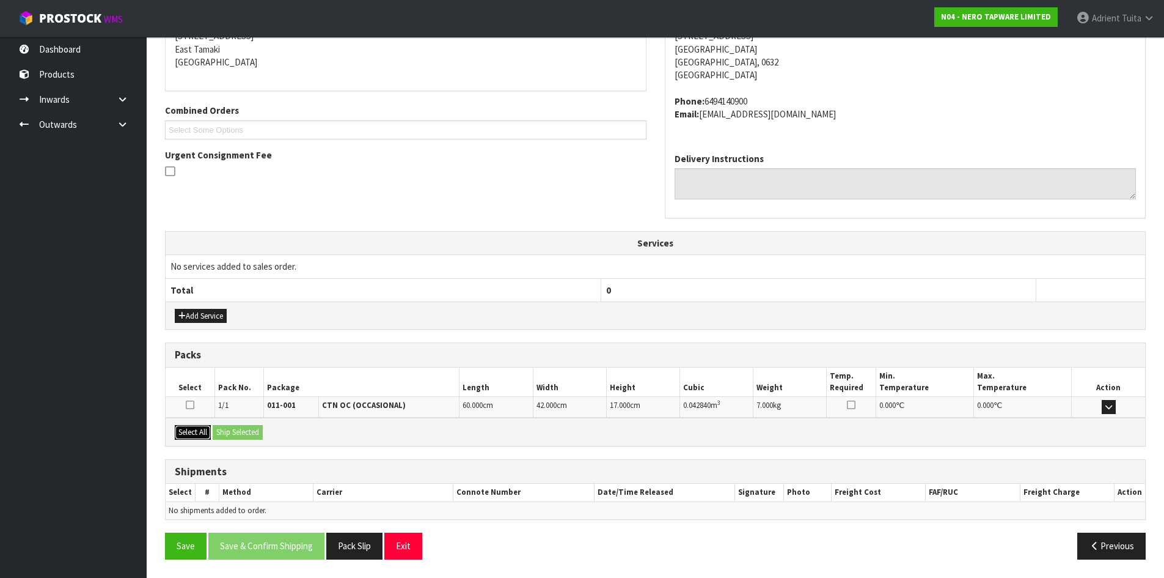
drag, startPoint x: 194, startPoint y: 436, endPoint x: 248, endPoint y: 435, distance: 54.4
click at [197, 435] on button "Select All" at bounding box center [193, 432] width 36 height 15
click at [248, 435] on button "Ship Selected" at bounding box center [238, 432] width 50 height 15
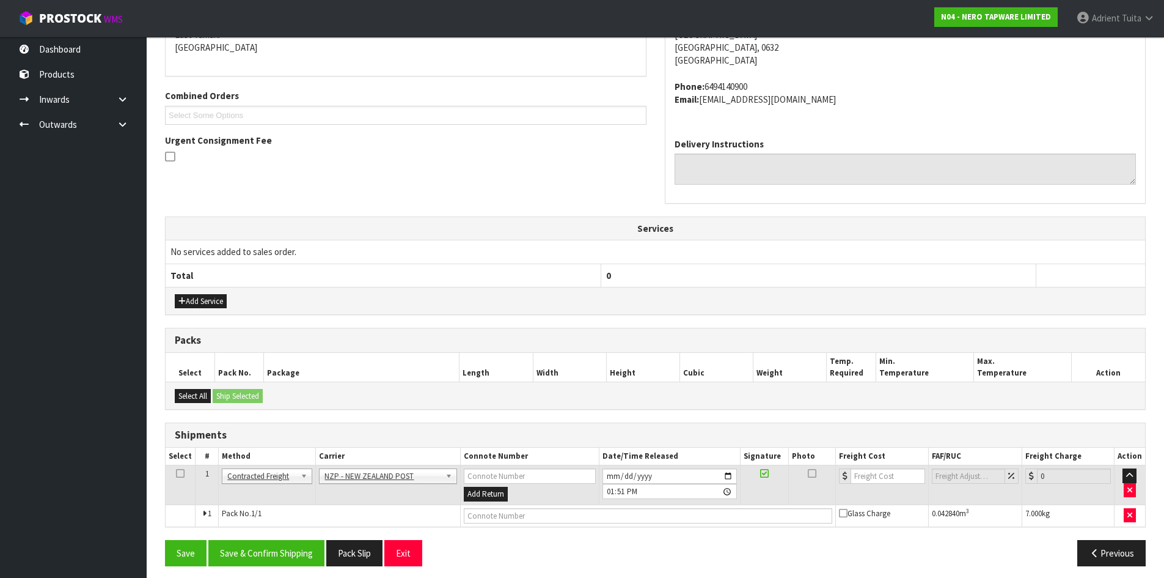
scroll to position [281, 0]
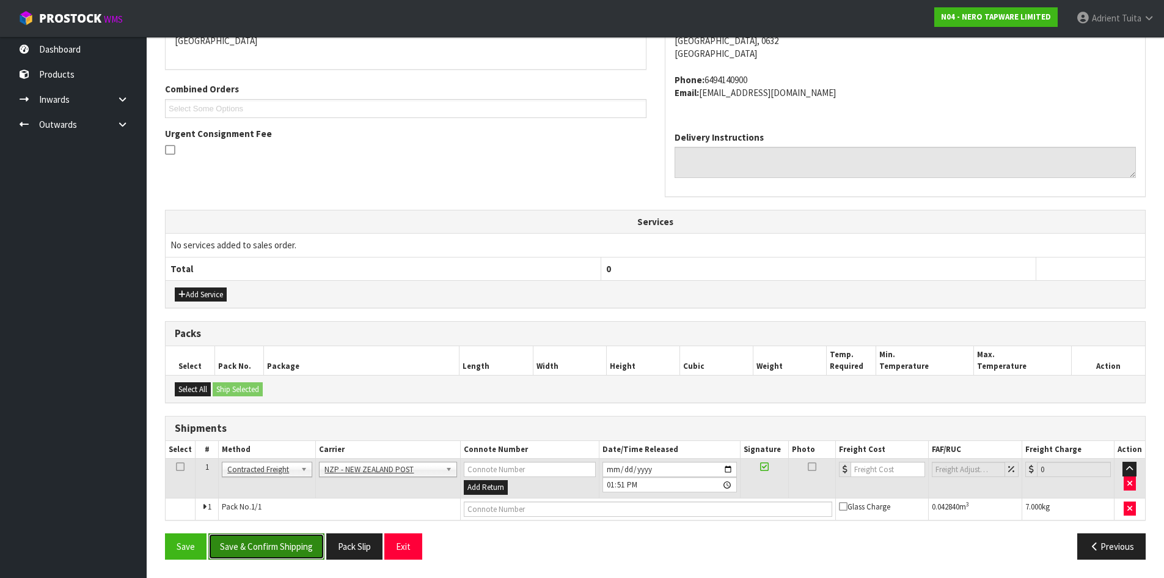
click at [287, 551] on button "Save & Confirm Shipping" at bounding box center [266, 546] width 116 height 26
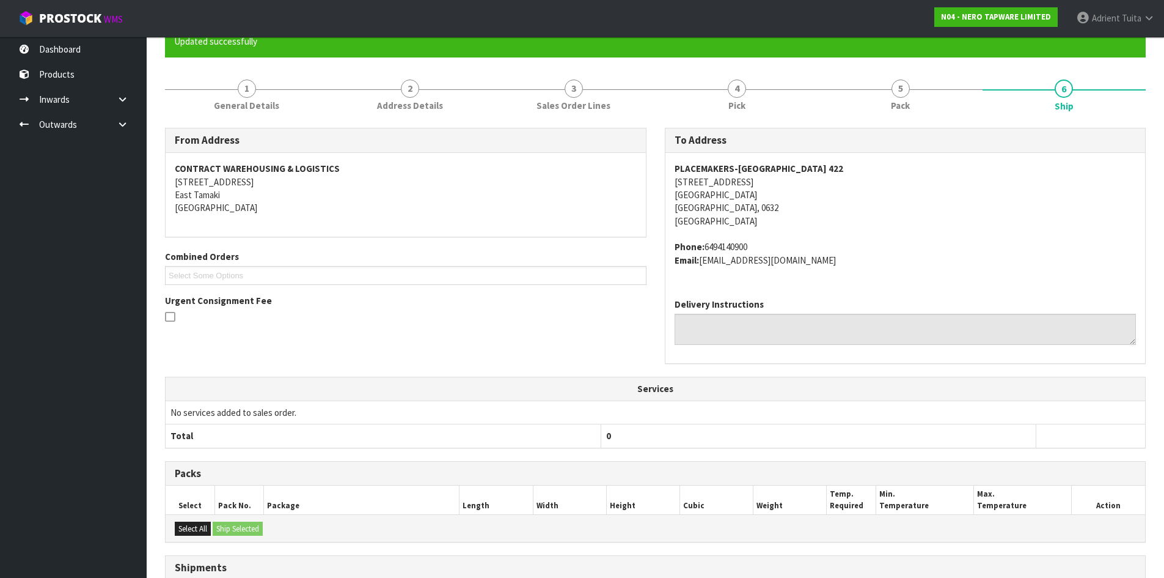
scroll to position [263, 0]
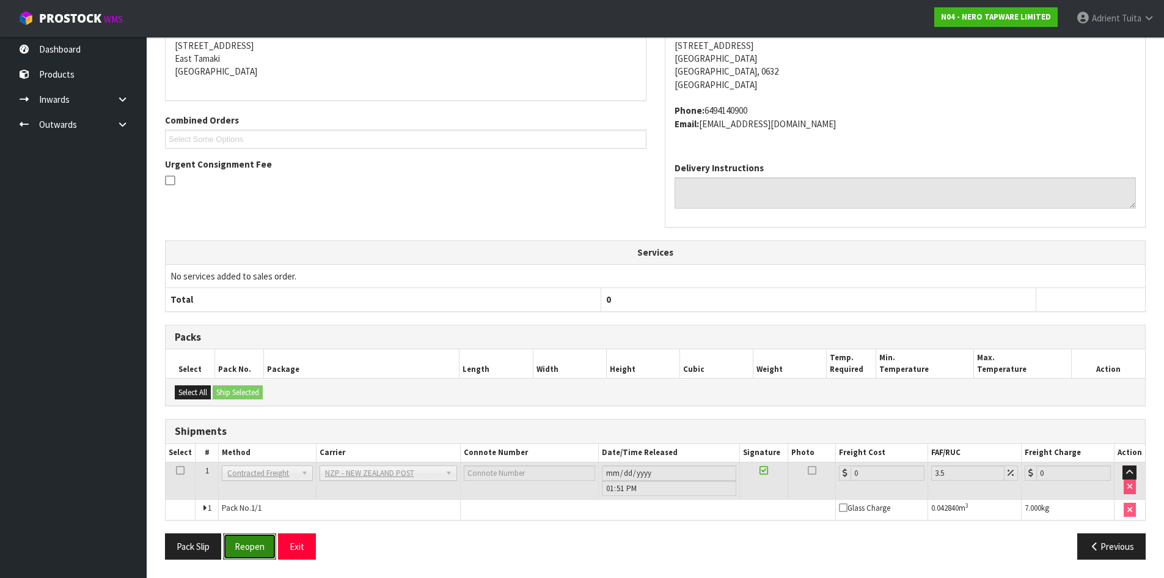
click at [266, 538] on button "Reopen" at bounding box center [249, 546] width 53 height 26
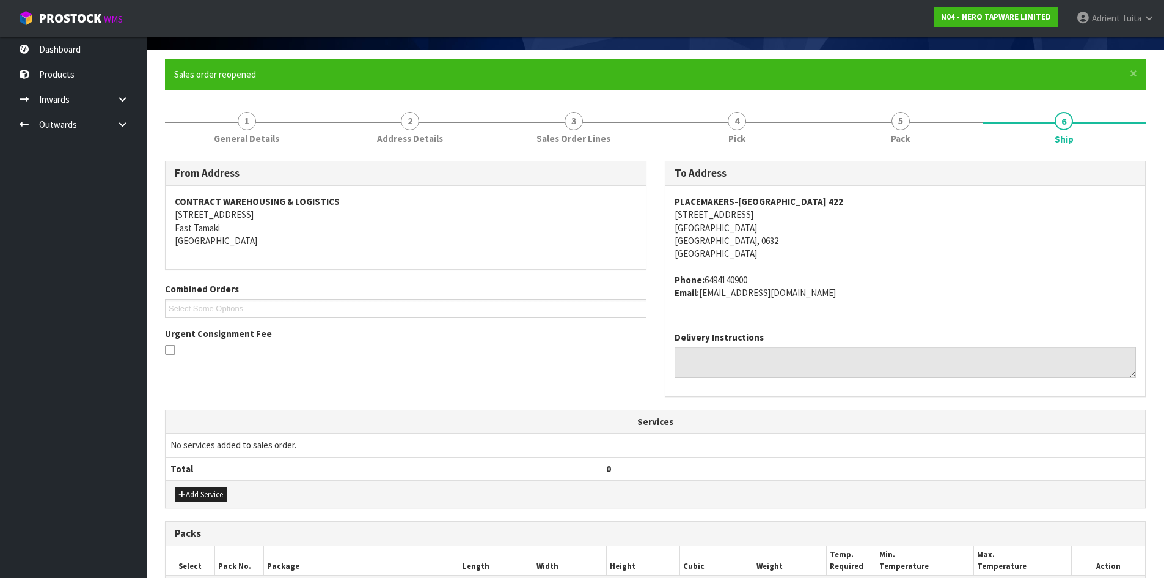
scroll to position [292, 0]
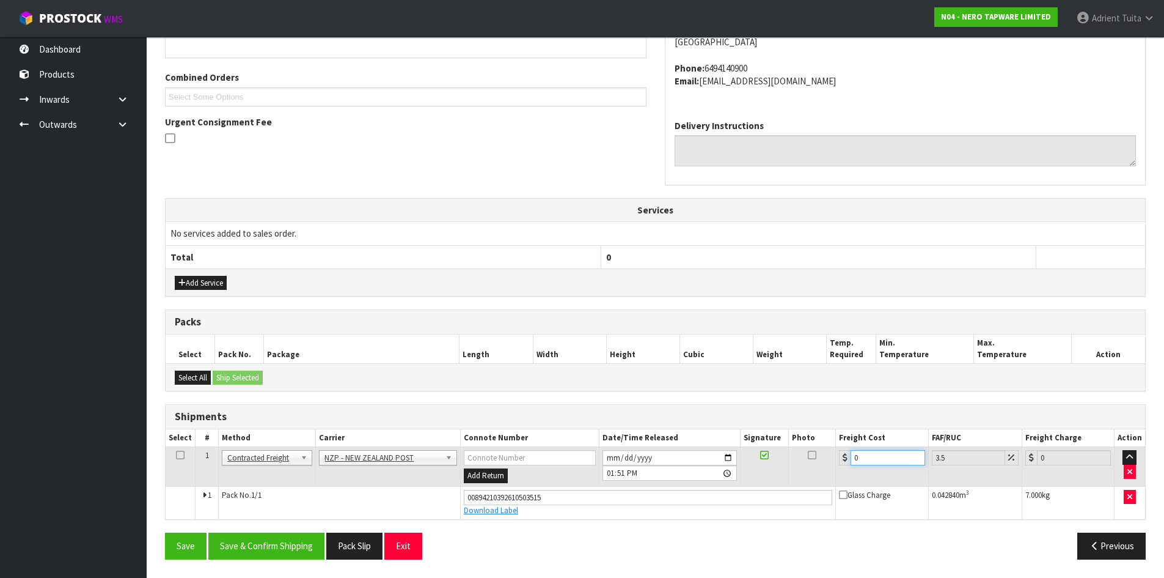
click at [888, 463] on input "0" at bounding box center [888, 457] width 74 height 15
type input "4"
type input "4.14"
type input "4.3"
type input "4.45"
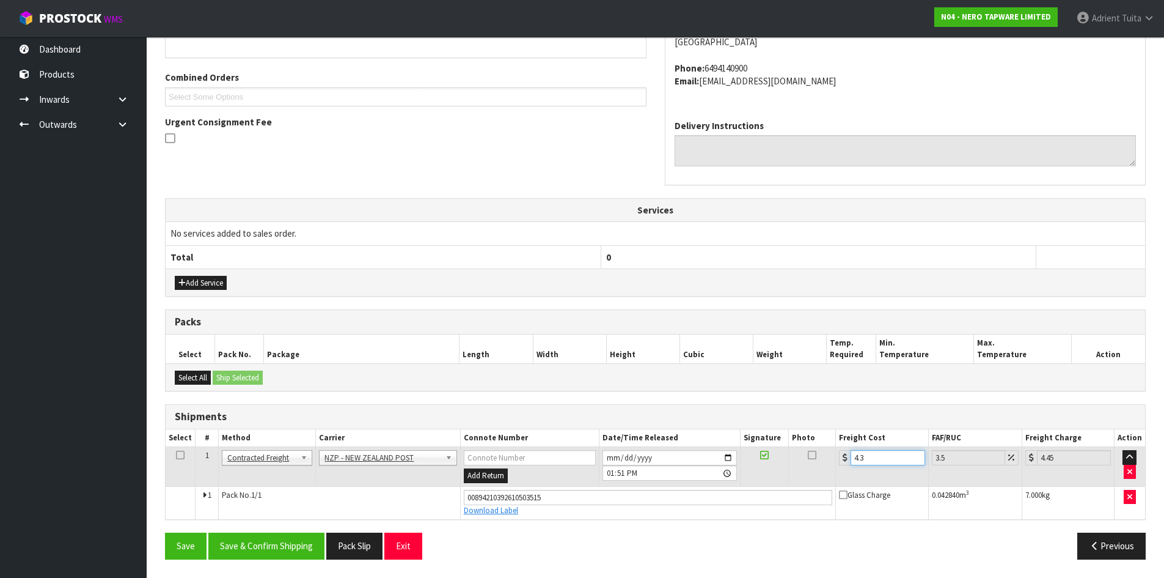
type input "4.33"
type input "4.48"
type input "4.33"
click at [263, 536] on button "Save & Confirm Shipping" at bounding box center [266, 545] width 116 height 26
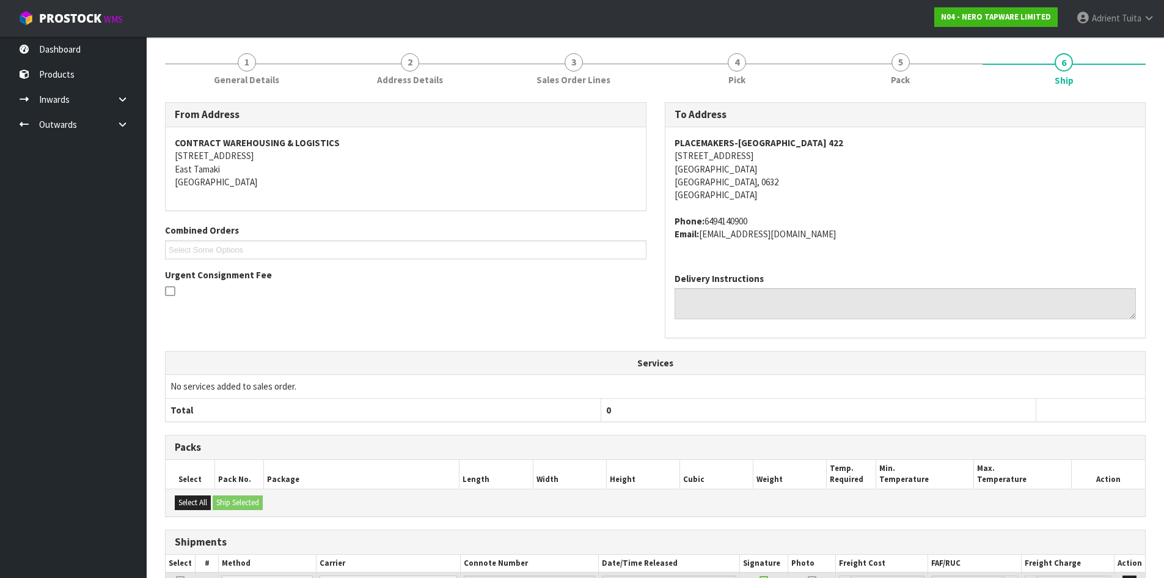
scroll to position [0, 0]
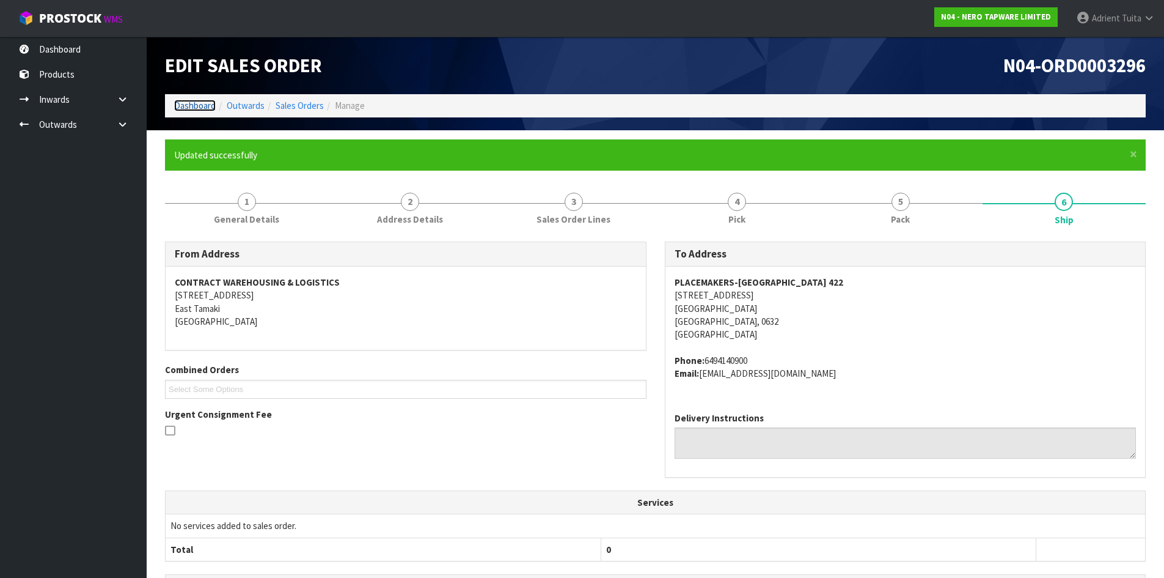
click at [190, 100] on link "Dashboard" at bounding box center [195, 106] width 42 height 12
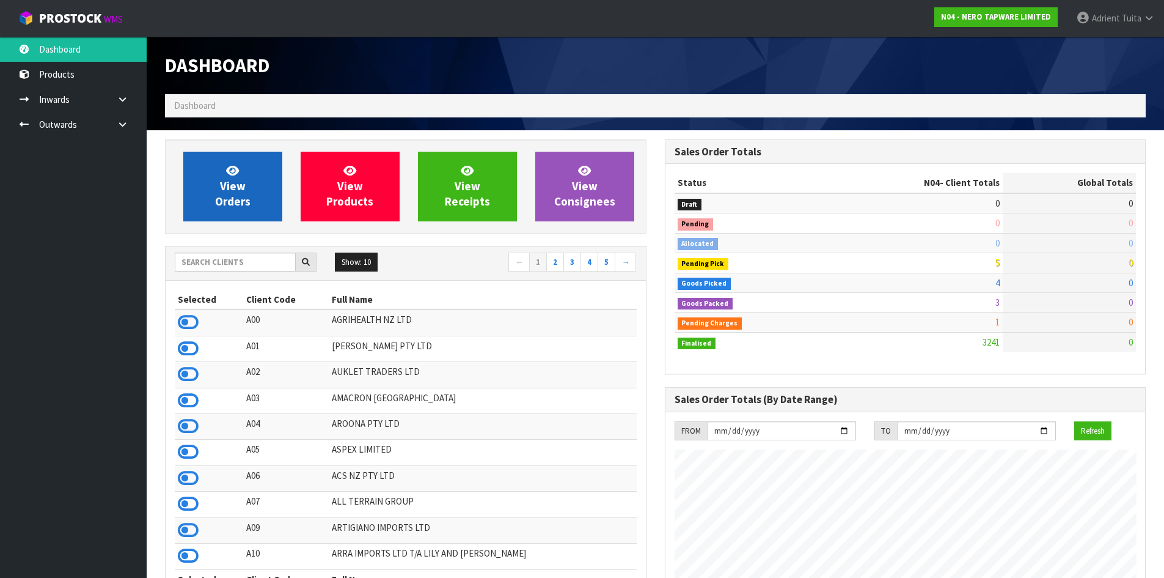
scroll to position [952, 499]
click at [219, 274] on div "Show: 10 5 10 25 50 ← 1 2 3 4 5 →" at bounding box center [406, 263] width 480 height 34
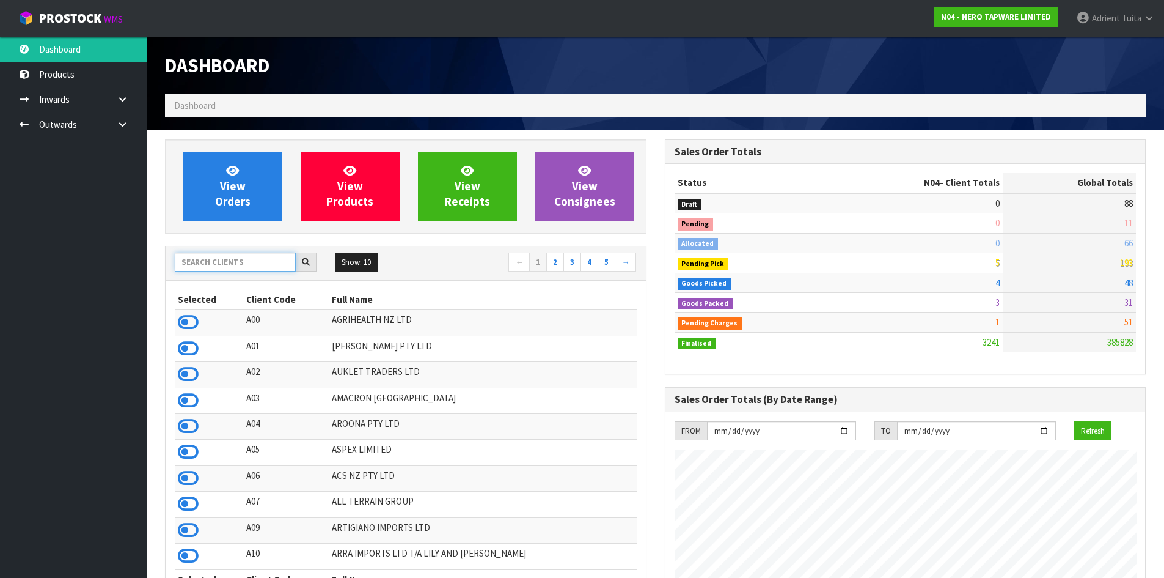
click at [219, 262] on input "text" at bounding box center [235, 261] width 121 height 19
type input "N04"
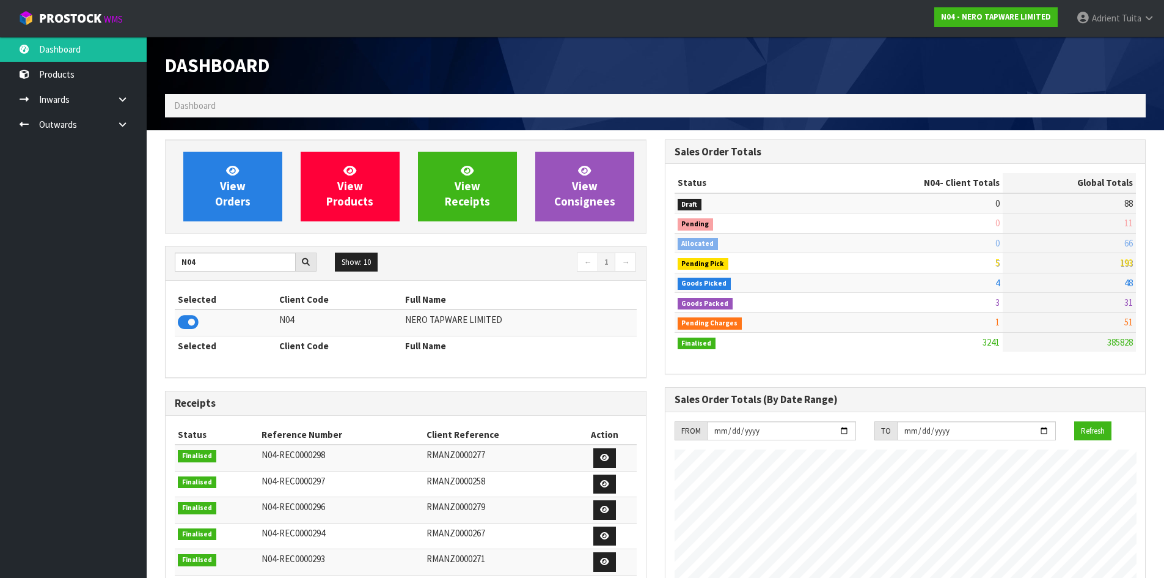
click at [187, 320] on icon at bounding box center [188, 322] width 21 height 18
click at [213, 177] on link "View Orders" at bounding box center [232, 187] width 99 height 70
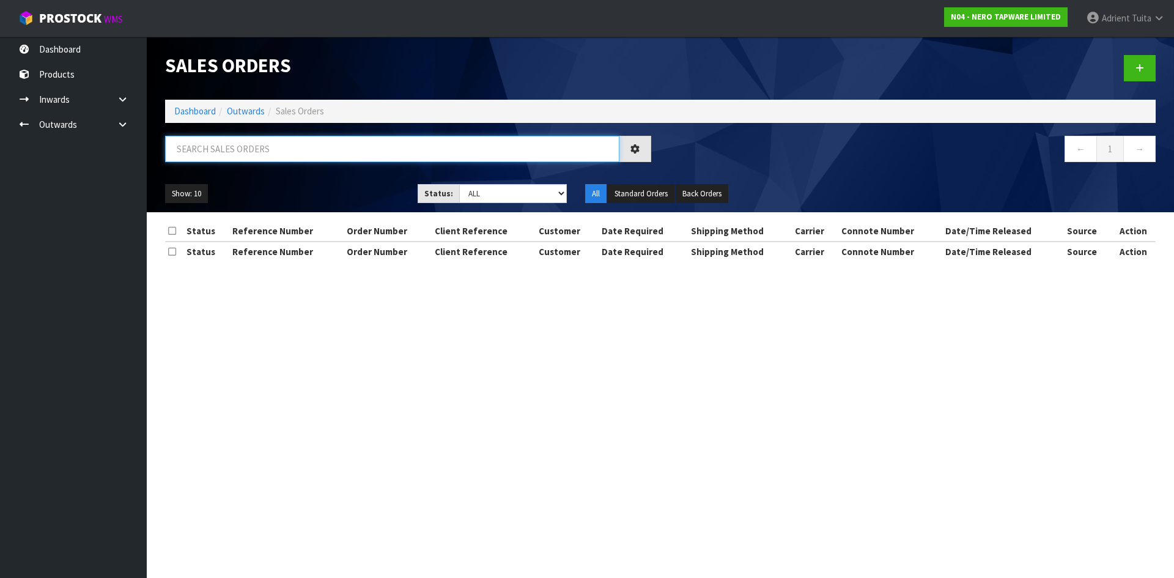
click at [257, 152] on input "text" at bounding box center [392, 149] width 454 height 26
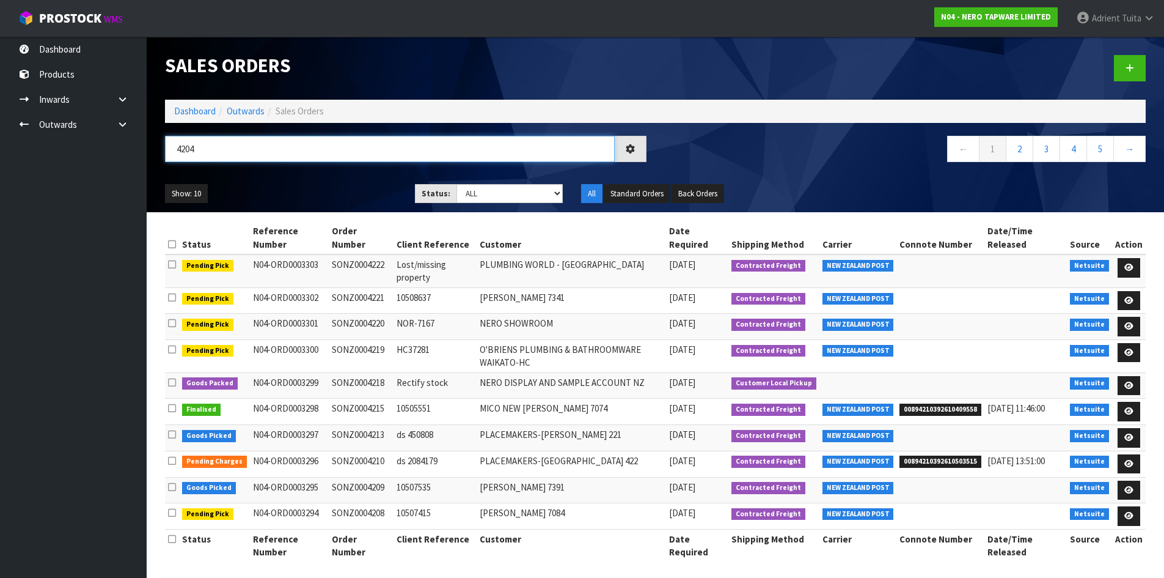
type input "4204"
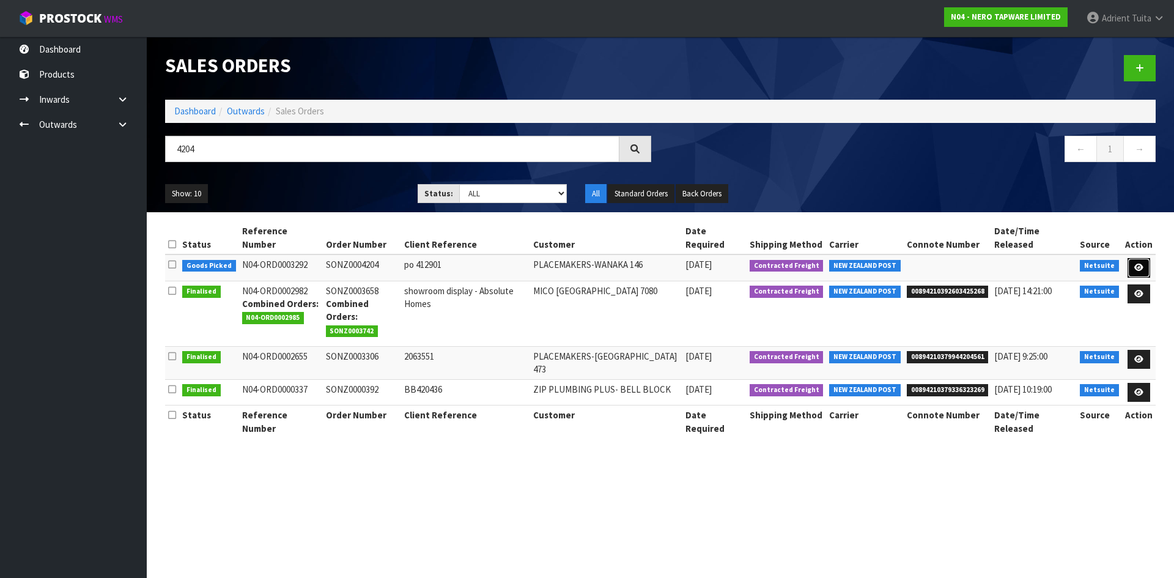
click at [1142, 263] on icon at bounding box center [1138, 267] width 9 height 8
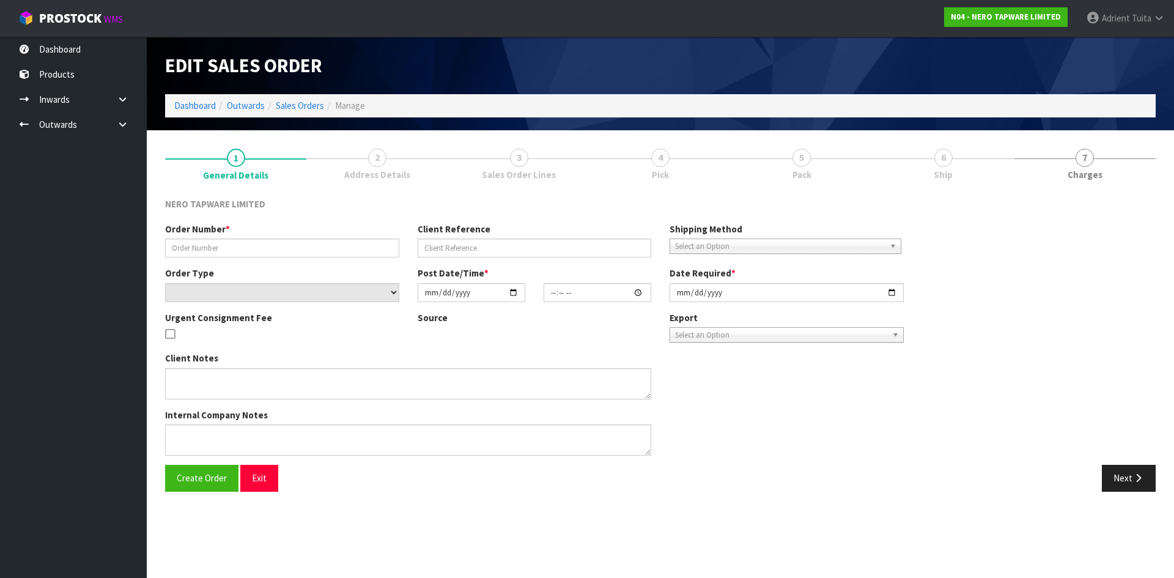
type input "SONZ0004204"
type input "po 412901"
select select "number:0"
type input "[DATE]"
type input "13:30:06.000"
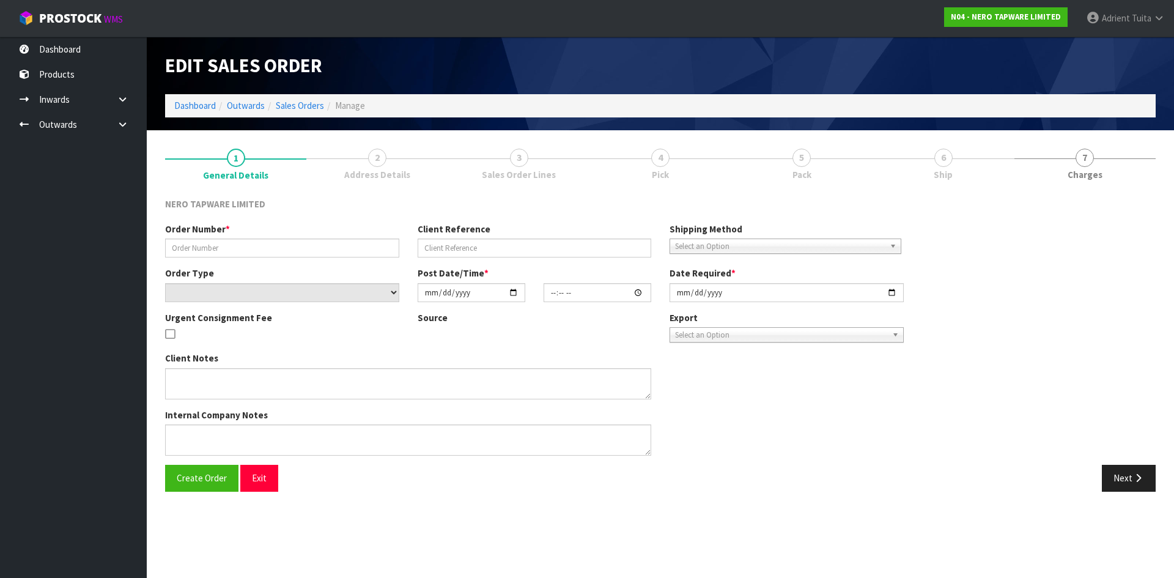
type input "[DATE]"
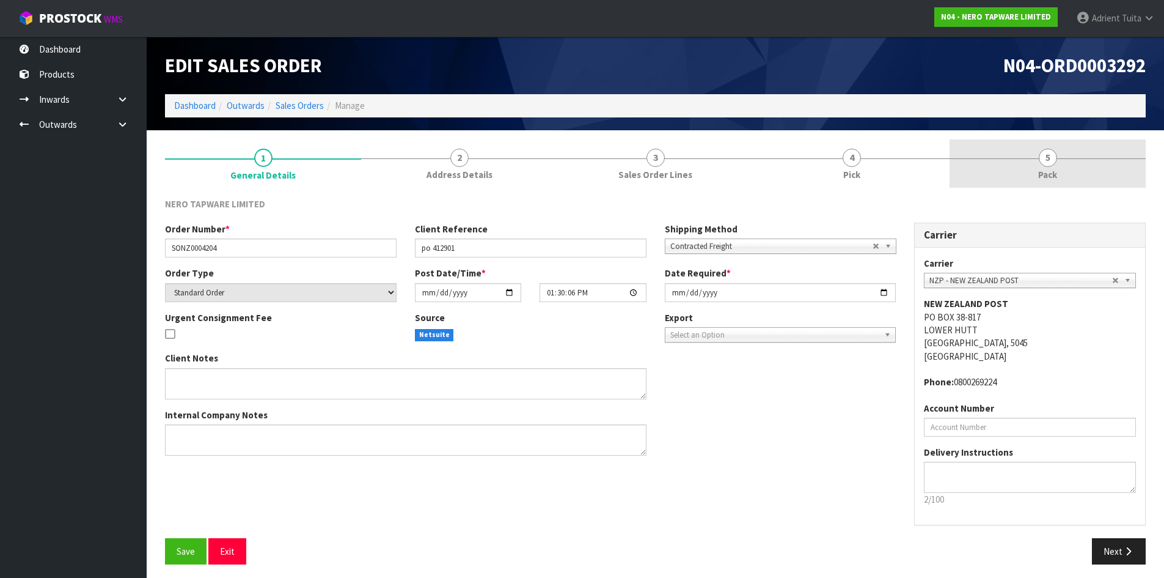
click at [1032, 160] on link "5 Pack" at bounding box center [1048, 163] width 196 height 48
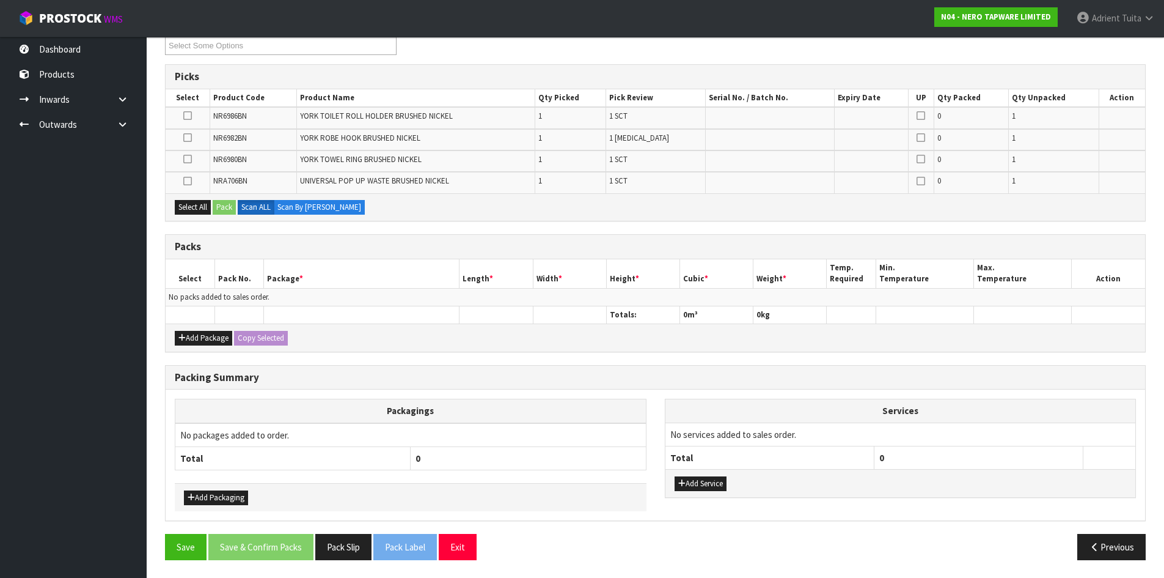
scroll to position [178, 0]
drag, startPoint x: 193, startPoint y: 351, endPoint x: 196, endPoint y: 333, distance: 17.9
click at [194, 342] on div "Packs Select Pack No. Package * Length * Width * Height * Cubic * Weight * Temp…" at bounding box center [655, 293] width 981 height 118
click at [196, 333] on button "Add Package" at bounding box center [203, 337] width 57 height 15
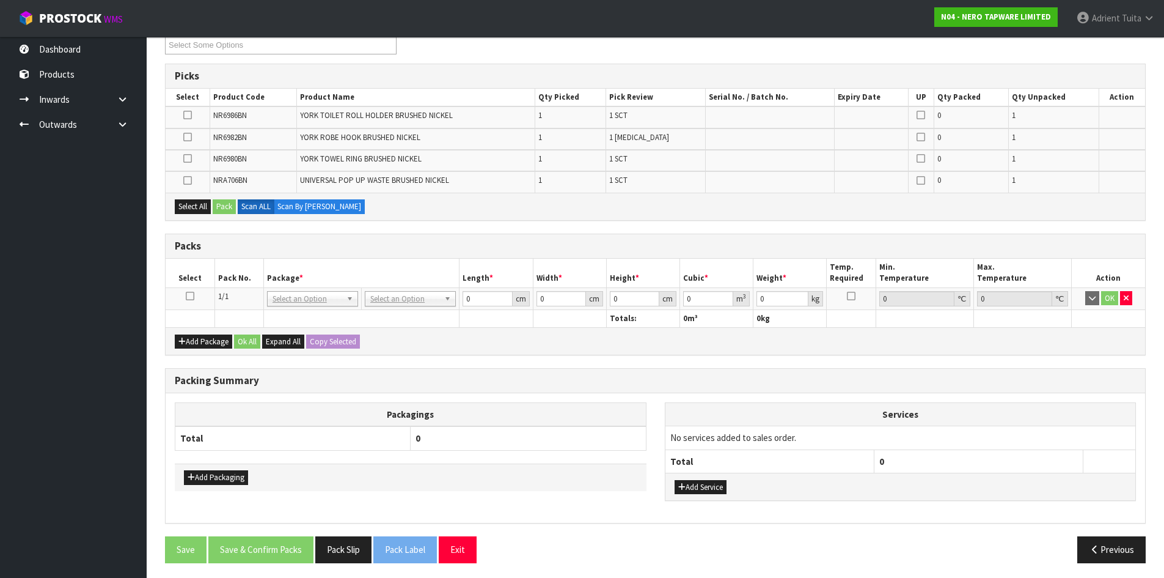
click at [193, 296] on icon at bounding box center [190, 296] width 9 height 1
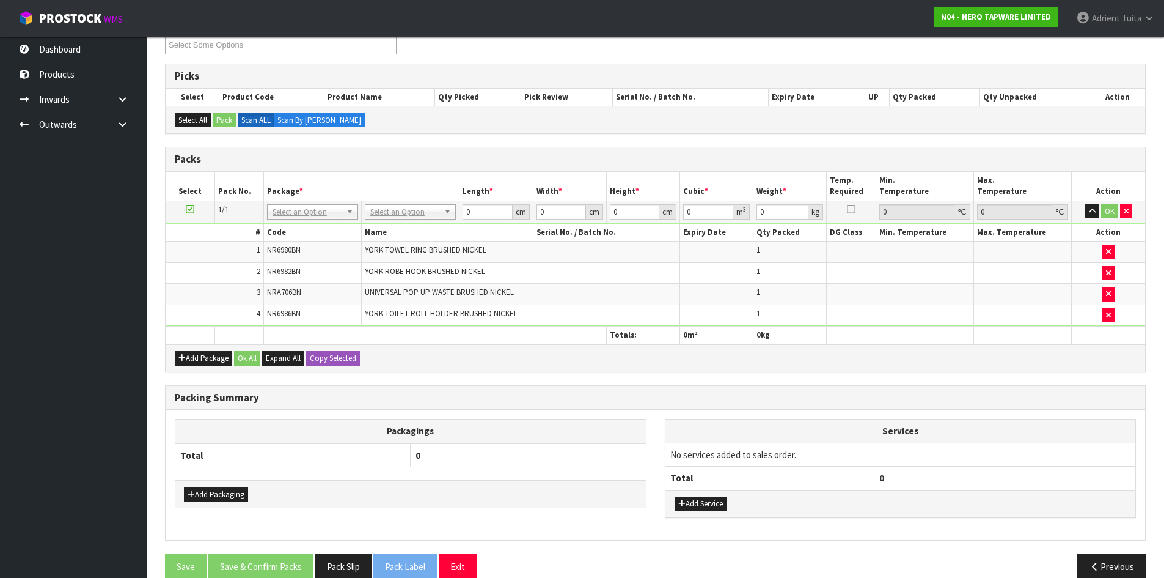
drag, startPoint x: 402, startPoint y: 213, endPoint x: 402, endPoint y: 223, distance: 9.2
click at [404, 227] on input "text" at bounding box center [410, 228] width 85 height 15
click at [400, 229] on input "315" at bounding box center [410, 228] width 85 height 15
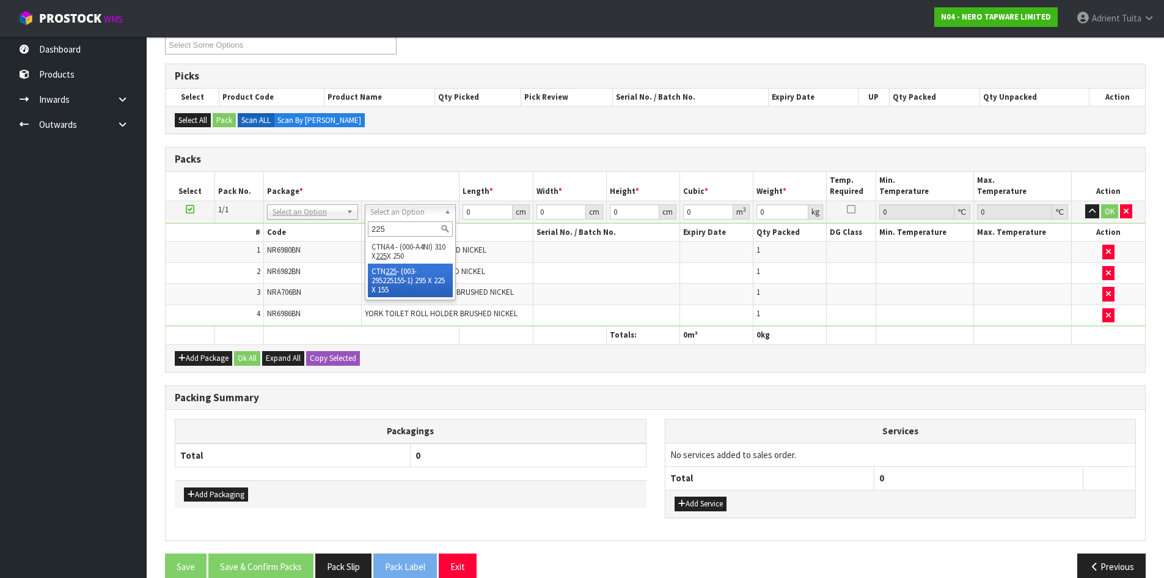
type input "225"
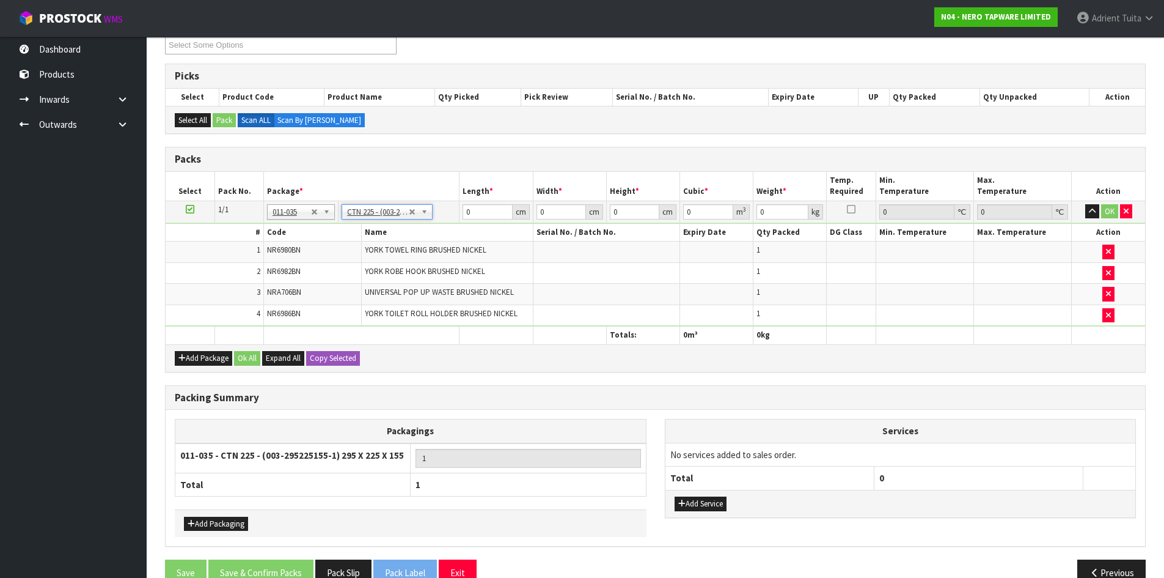
type input "29.5"
type input "22.5"
type input "15.5"
type input "0.010288"
type input "1.92"
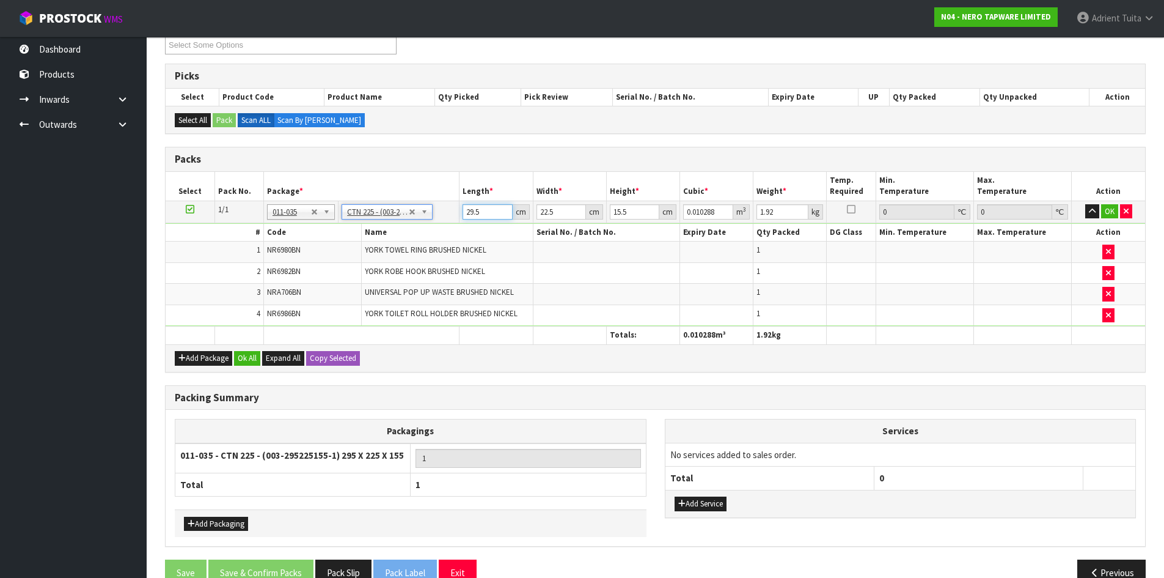
click at [466, 206] on input "29.5" at bounding box center [488, 211] width 50 height 15
type input "3"
type input "0.001046"
type input "32"
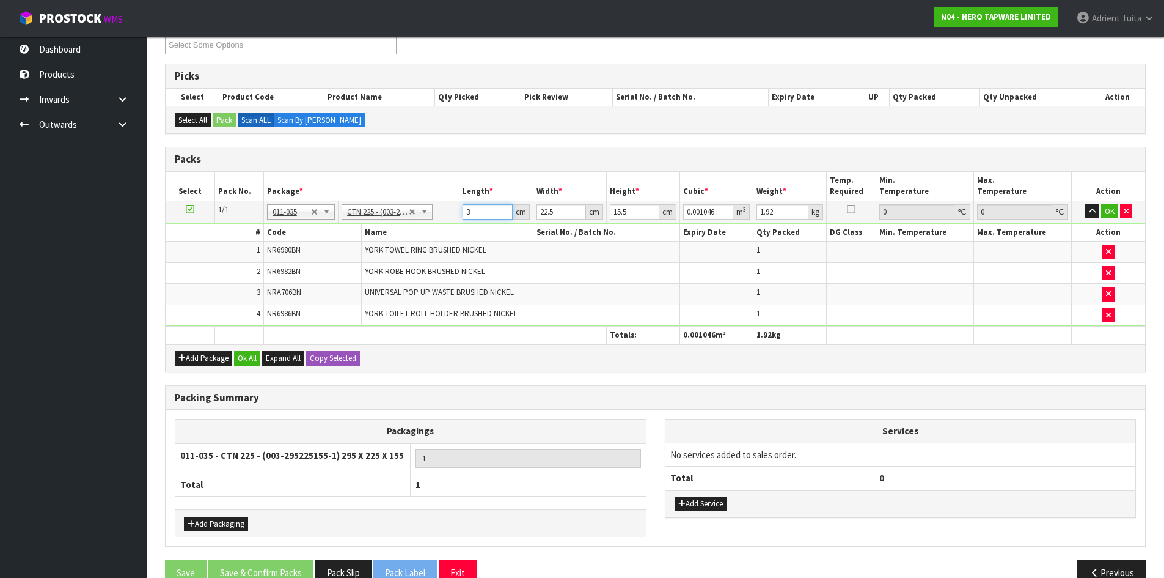
type input "0.01116"
type input "32"
type input "2"
type input "0.000992"
type input "22"
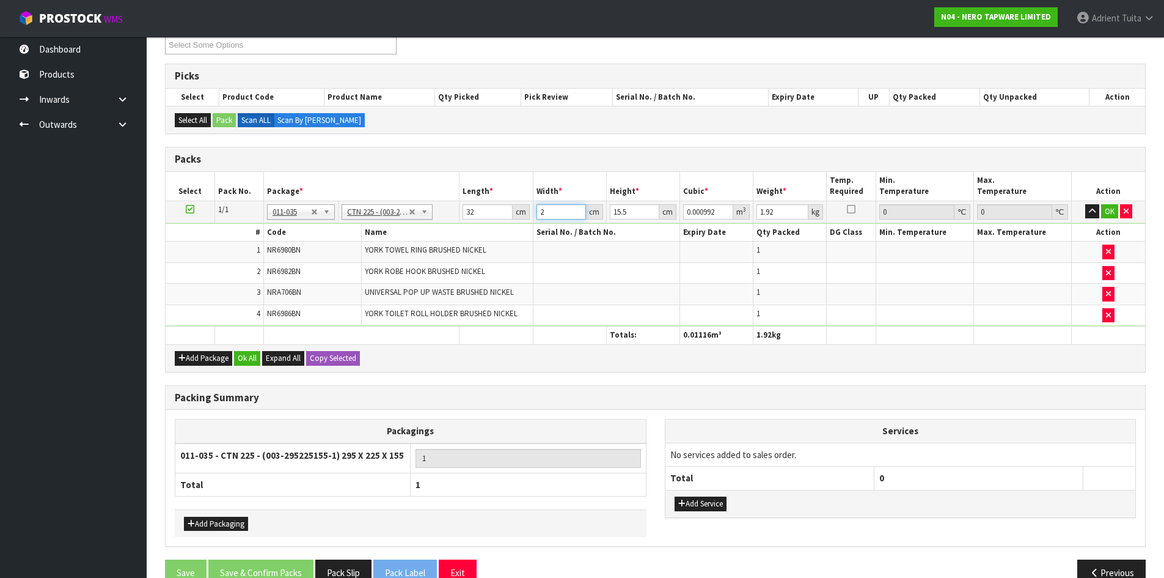
type input "0.010912"
type input "22"
type input "1"
type input "0.000704"
type input "14"
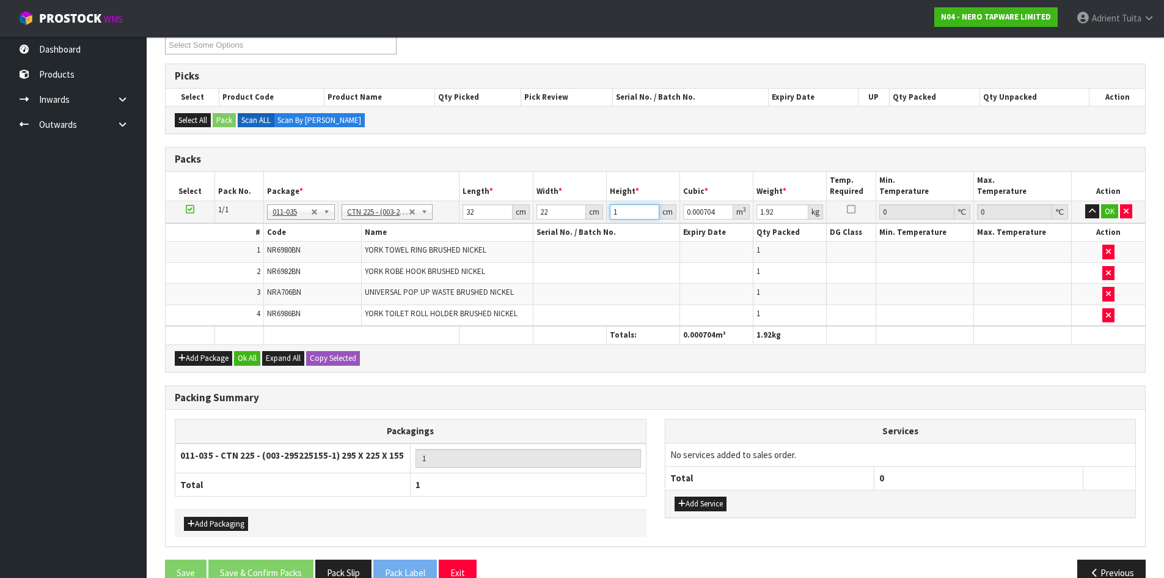
type input "0.009856"
type input "14"
type input "2"
click at [1108, 210] on button "OK" at bounding box center [1110, 211] width 17 height 15
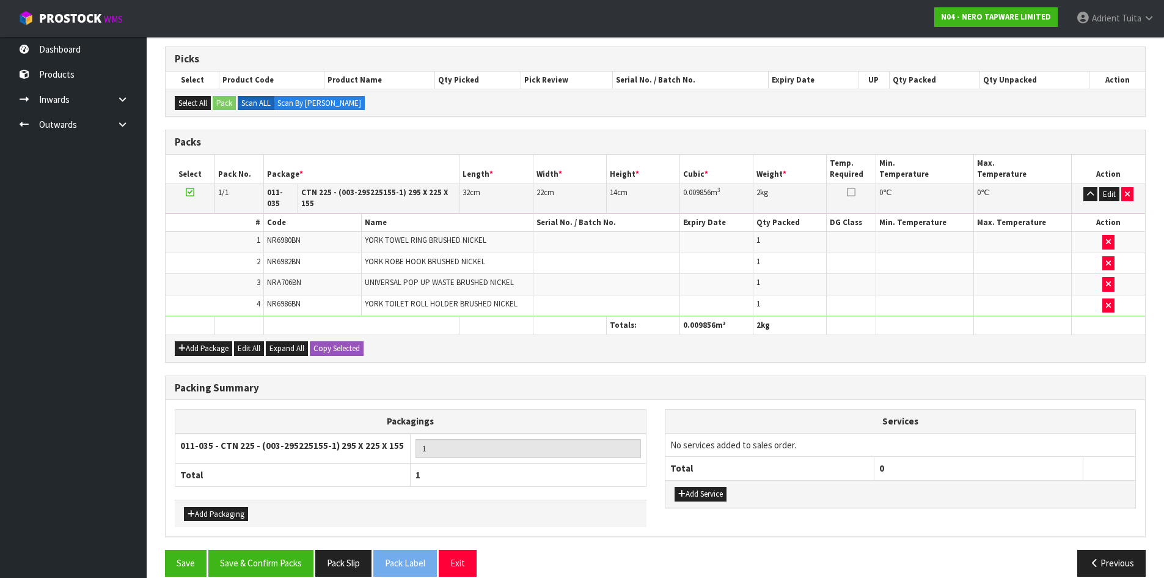
scroll to position [204, 0]
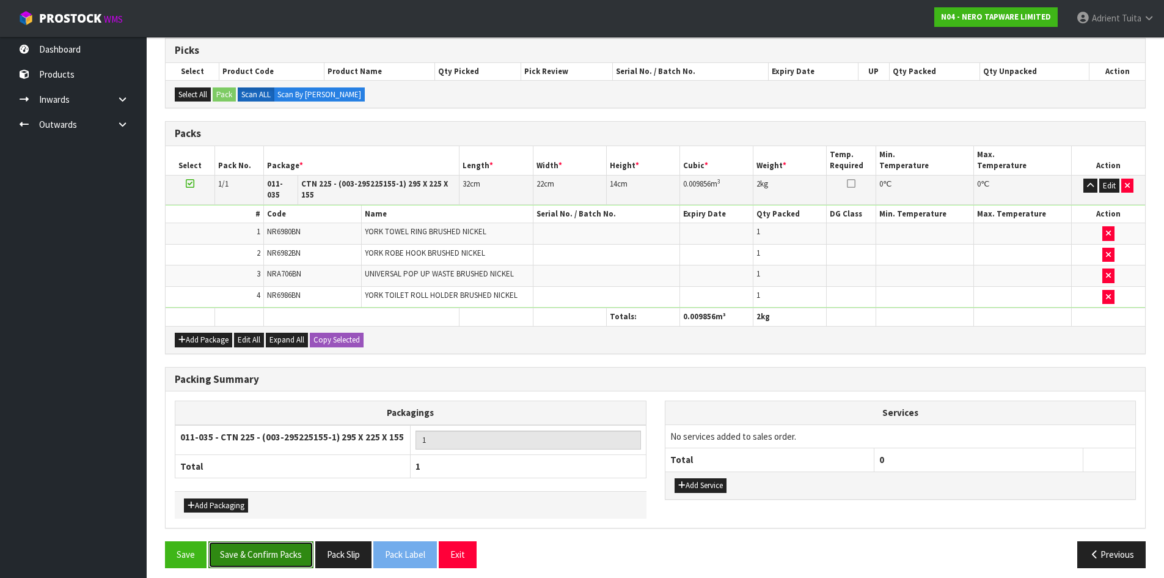
click at [273, 547] on button "Save & Confirm Packs" at bounding box center [260, 554] width 105 height 26
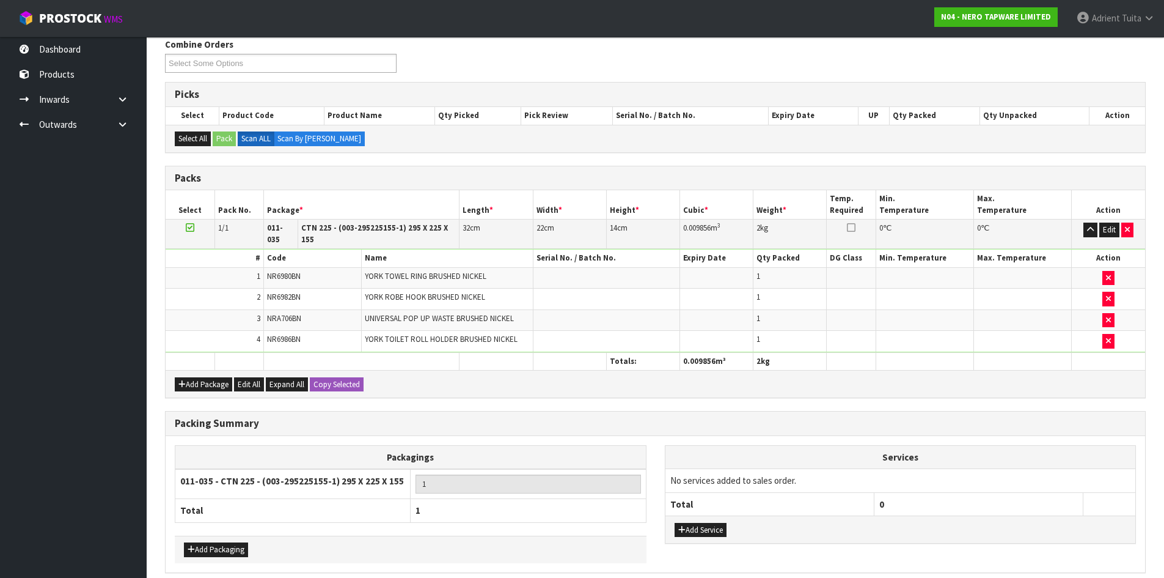
scroll to position [0, 0]
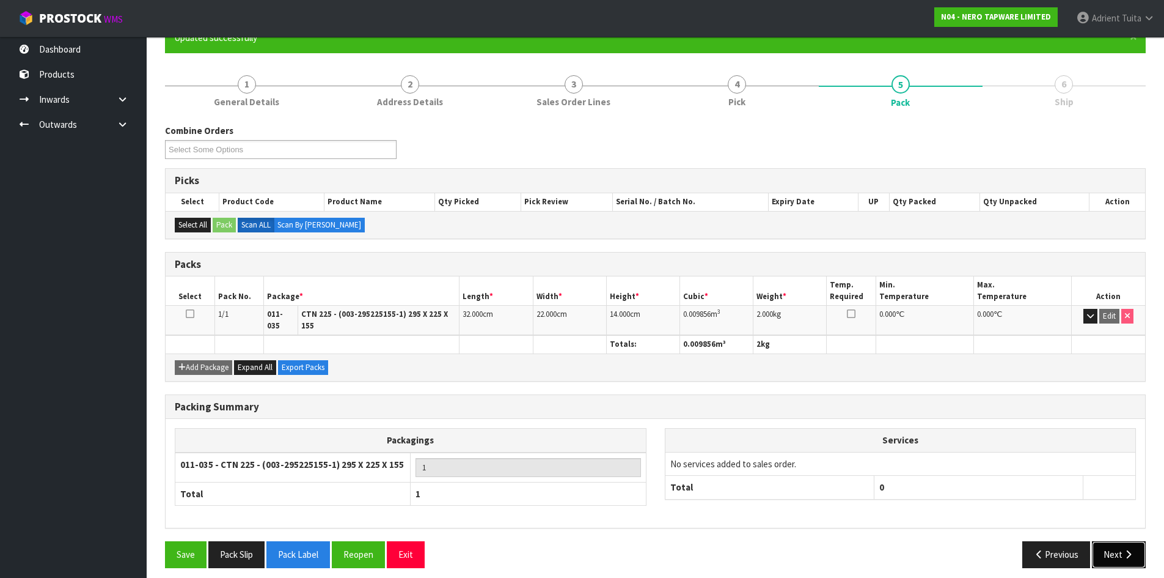
click at [1131, 555] on button "Next" at bounding box center [1119, 554] width 54 height 26
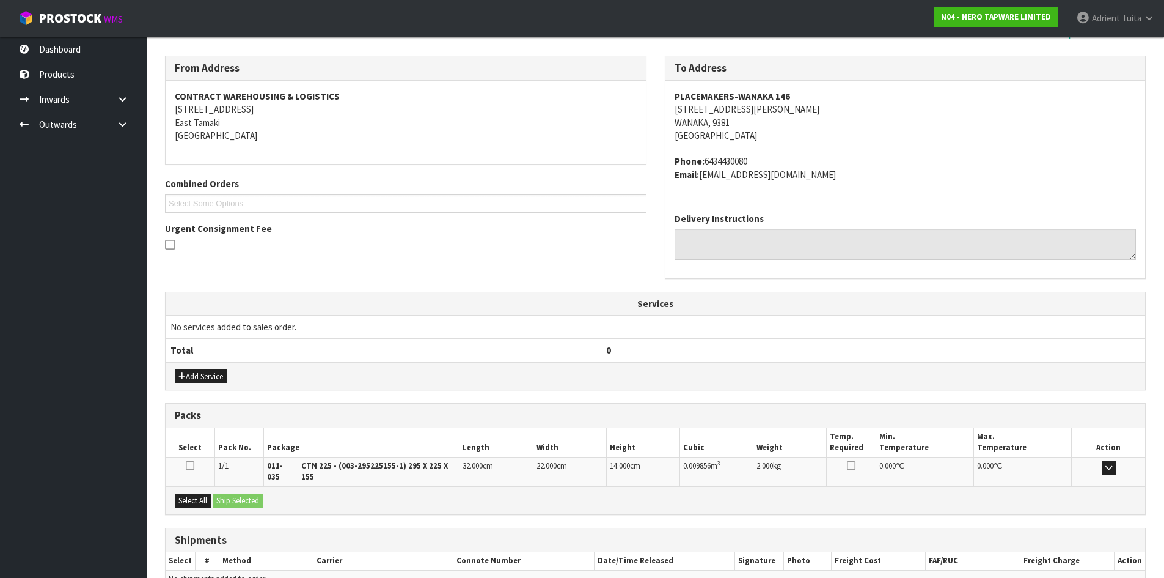
scroll to position [246, 0]
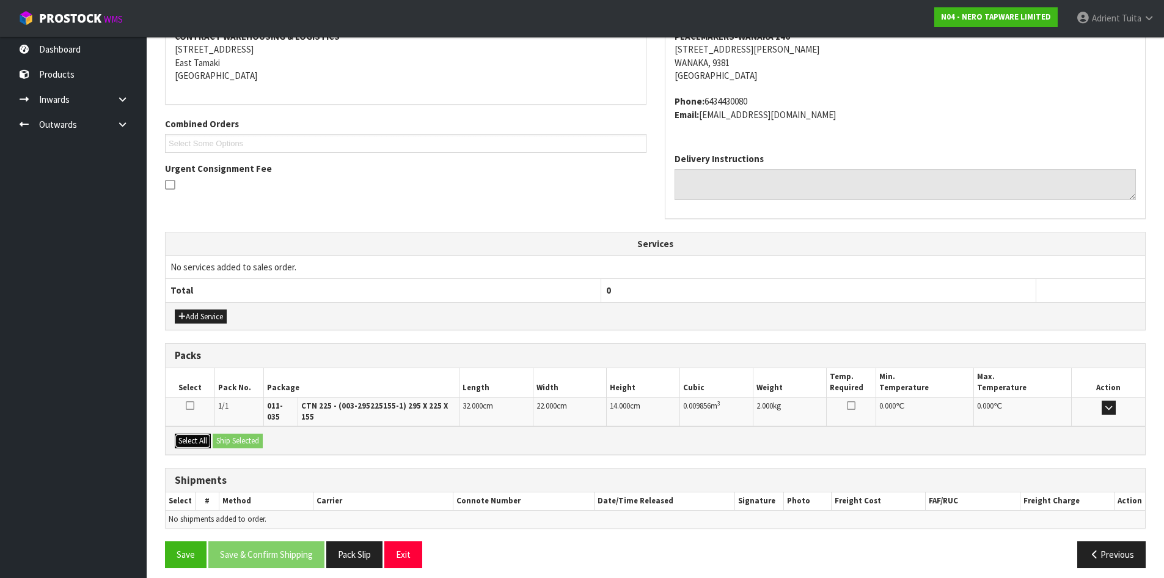
click at [207, 433] on button "Select All" at bounding box center [193, 440] width 36 height 15
click at [215, 433] on button "Ship Selected" at bounding box center [238, 440] width 50 height 15
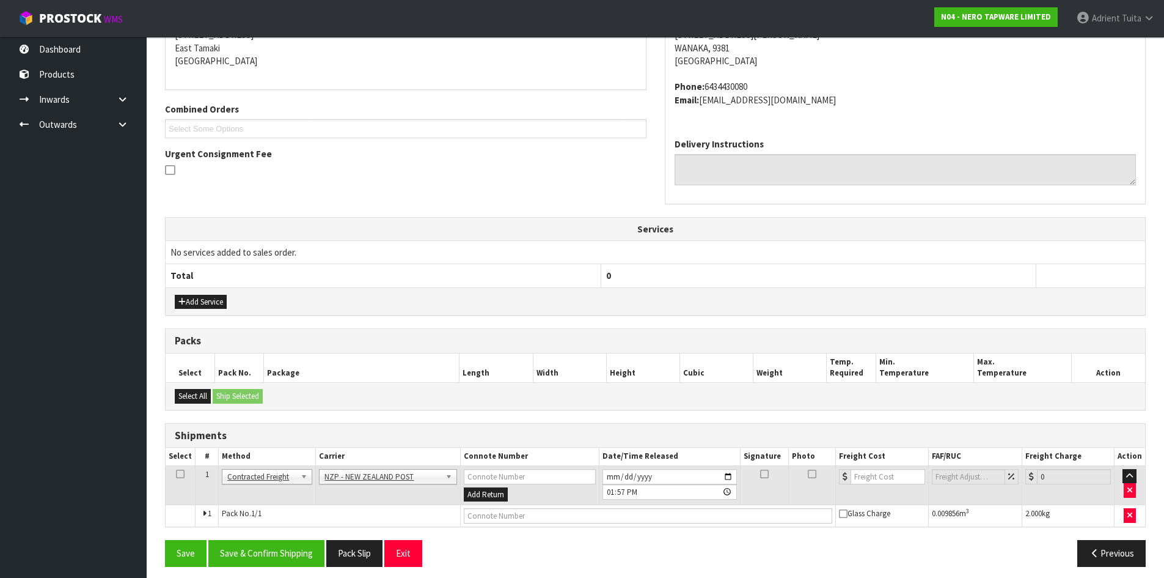
scroll to position [268, 0]
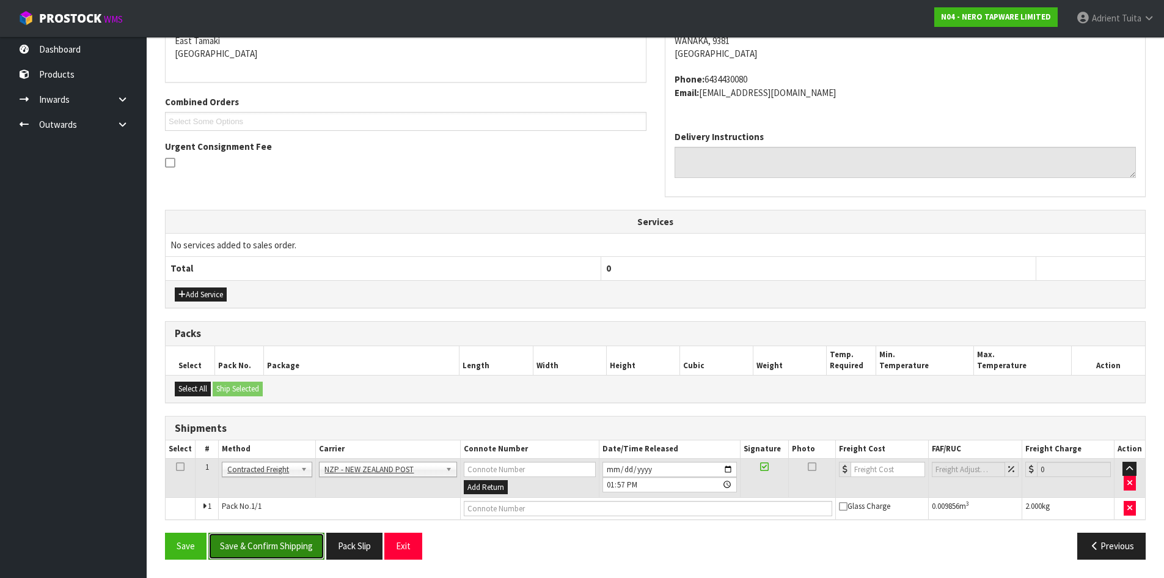
click at [264, 541] on button "Save & Confirm Shipping" at bounding box center [266, 545] width 116 height 26
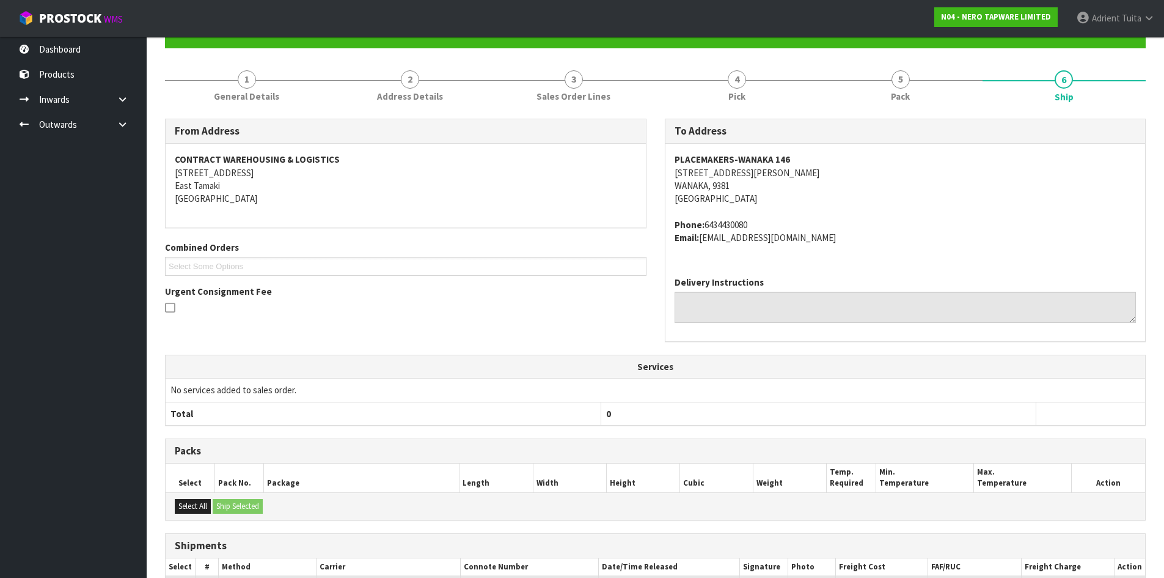
scroll to position [250, 0]
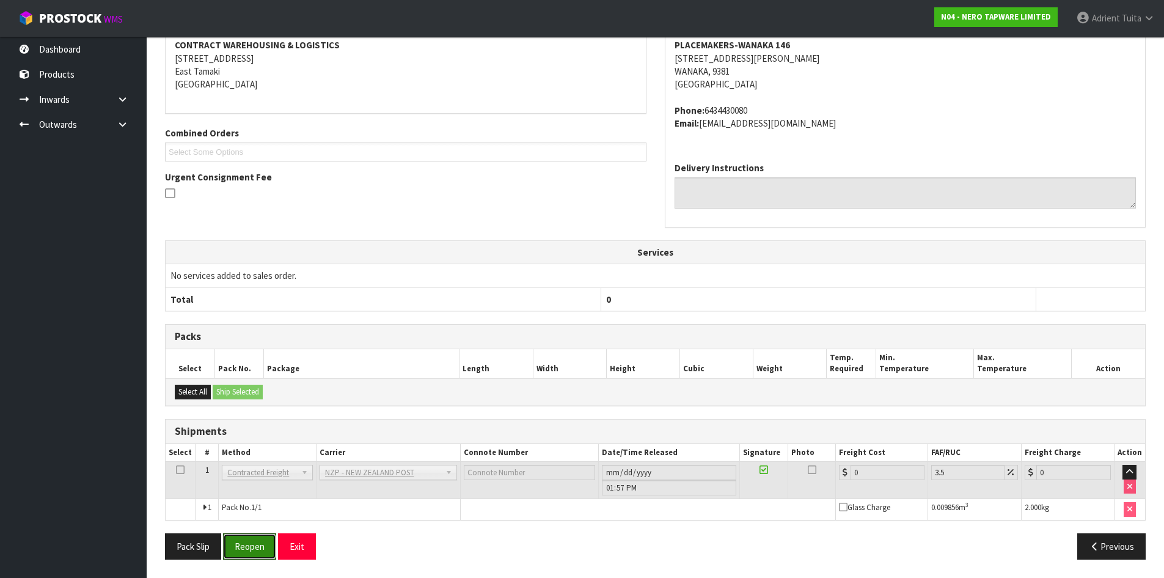
drag, startPoint x: 245, startPoint y: 542, endPoint x: 221, endPoint y: 514, distance: 36.8
click at [245, 542] on button "Reopen" at bounding box center [249, 546] width 53 height 26
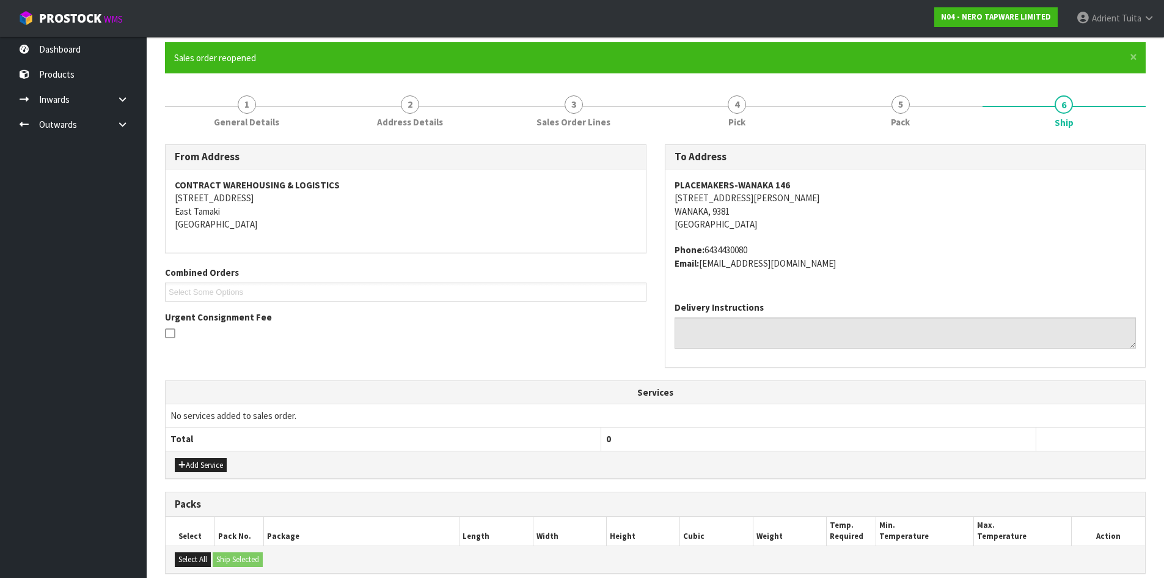
scroll to position [279, 0]
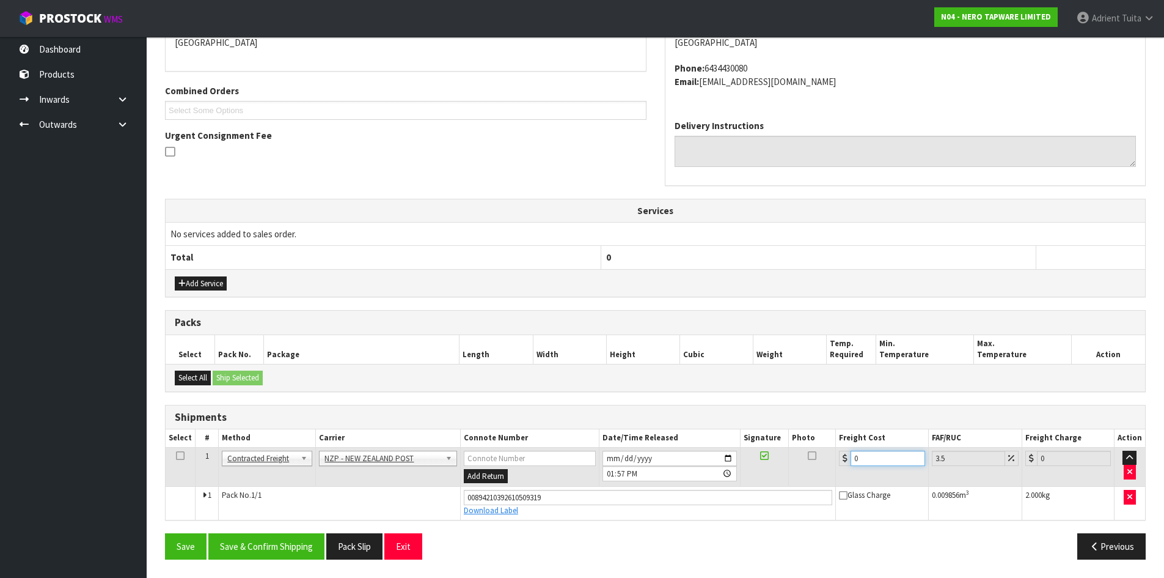
click at [895, 463] on input "0" at bounding box center [888, 458] width 74 height 15
type input "1"
type input "1.03"
type input "16"
type input "16.56"
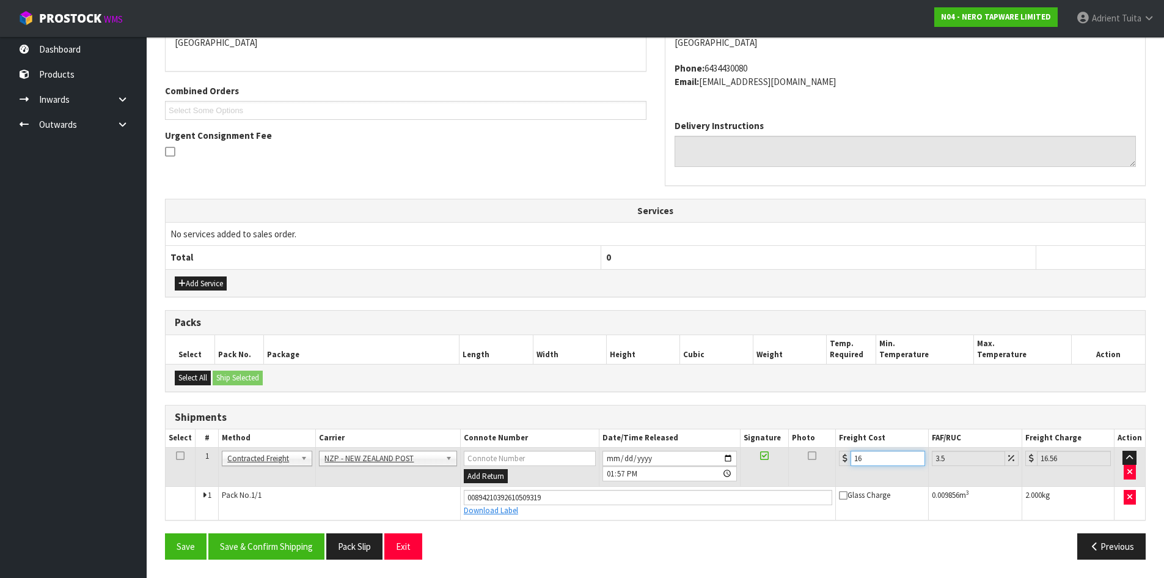
type input "16.2"
type input "16.77"
type input "16.20"
click at [293, 534] on button "Save & Confirm Shipping" at bounding box center [266, 546] width 116 height 26
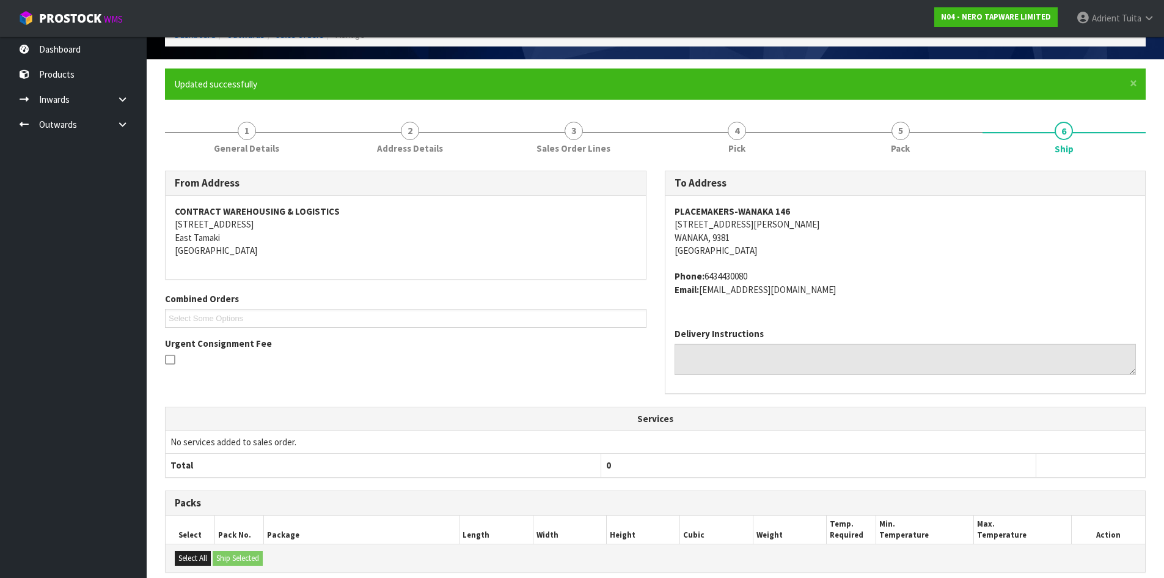
scroll to position [245, 0]
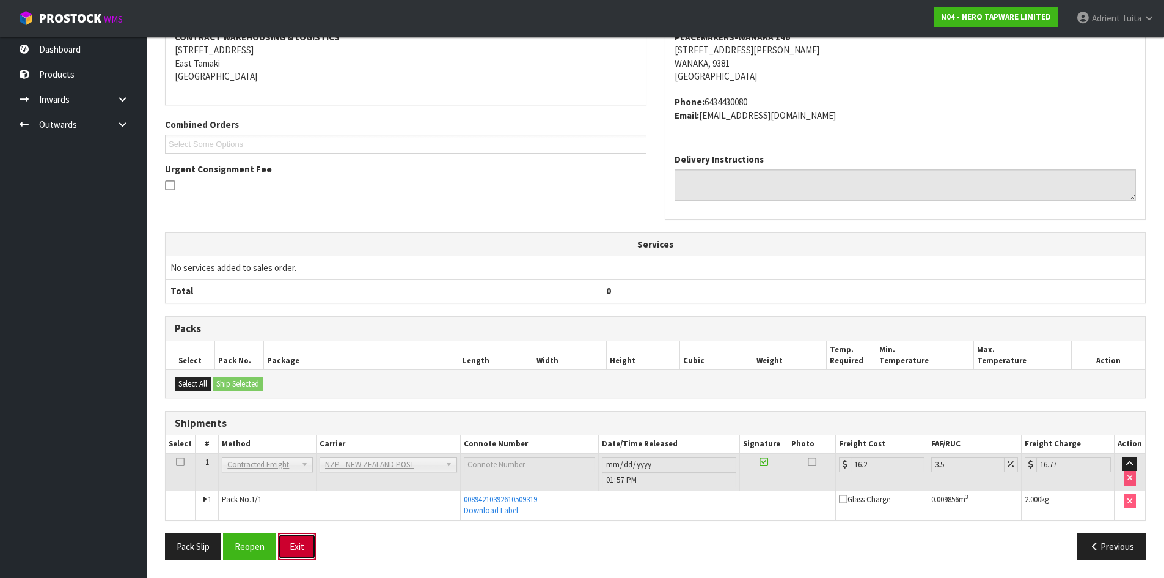
click at [305, 543] on button "Exit" at bounding box center [297, 546] width 38 height 26
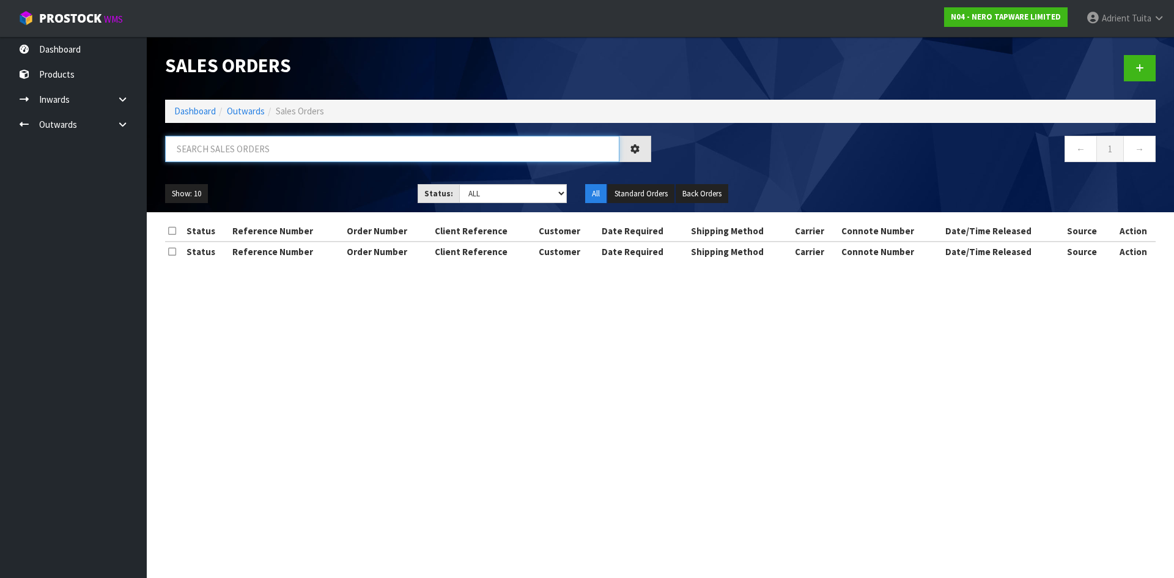
click at [314, 155] on input "text" at bounding box center [392, 149] width 454 height 26
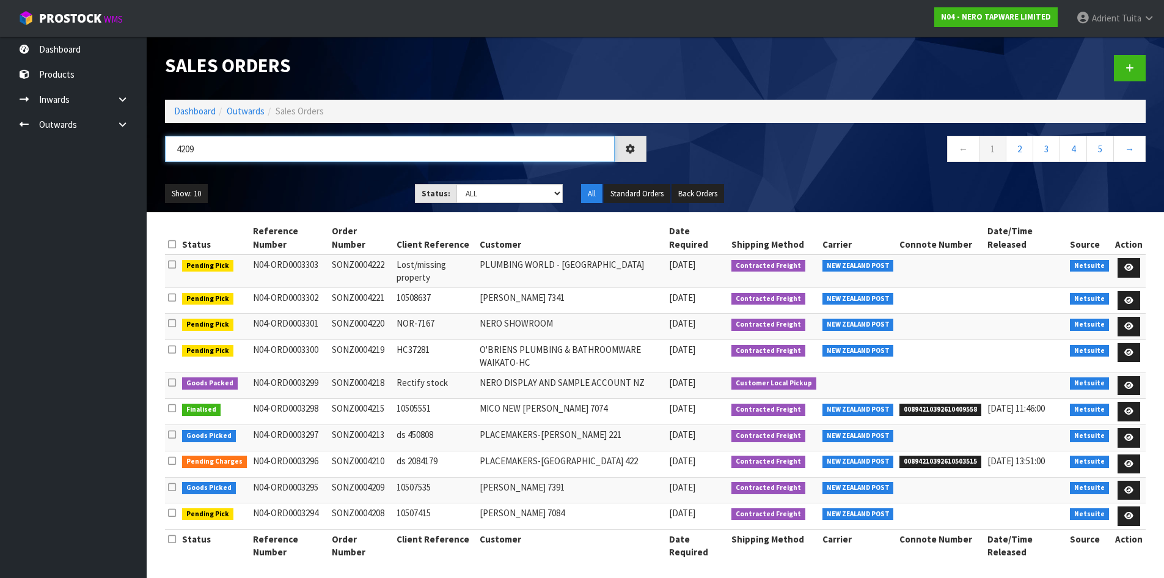
type input "4209"
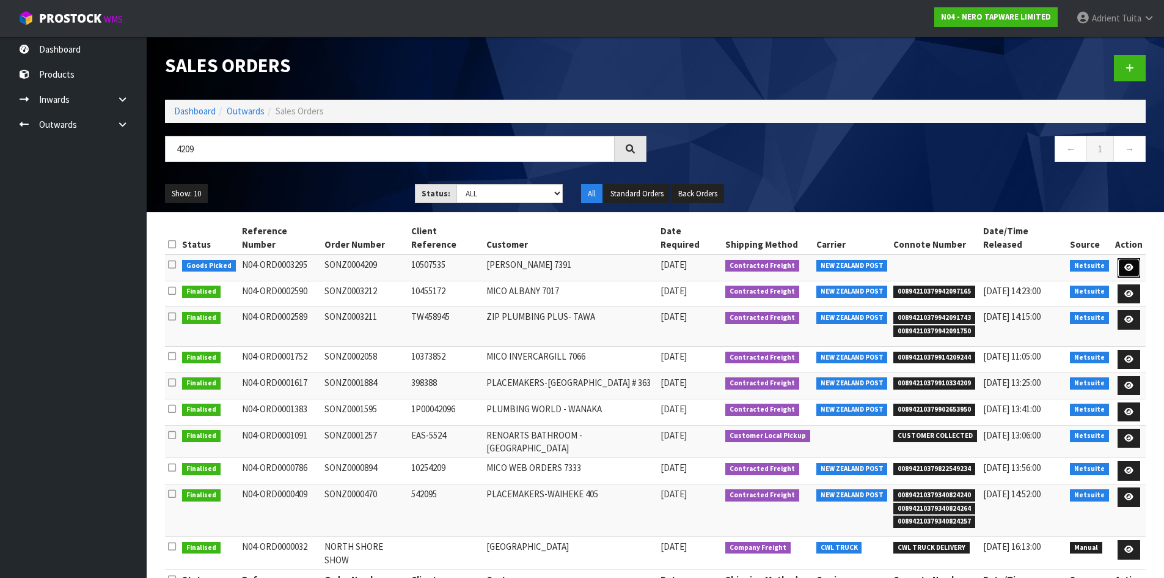
click at [1138, 258] on link at bounding box center [1129, 268] width 23 height 20
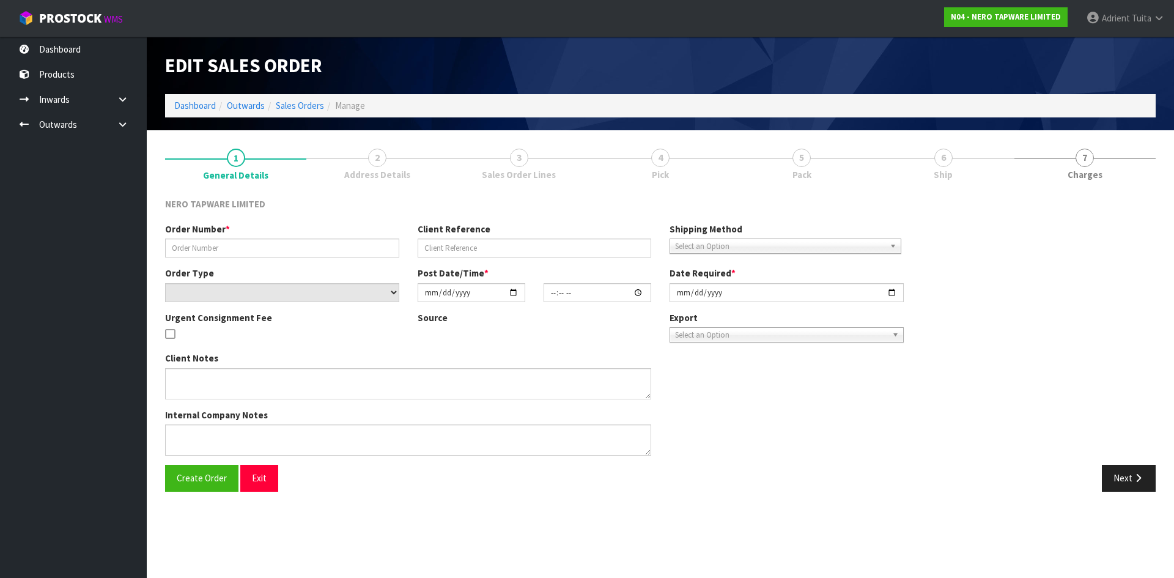
type input "SONZ0004209"
type input "10507535"
select select "number:0"
type input "[DATE]"
type input "09:00:09.000"
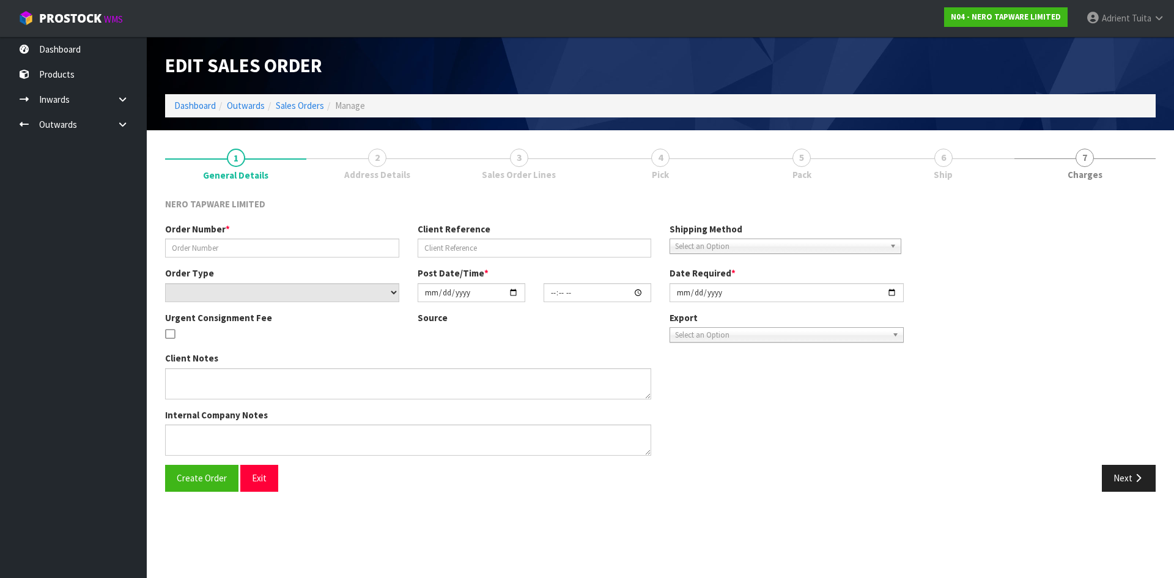
type input "[DATE]"
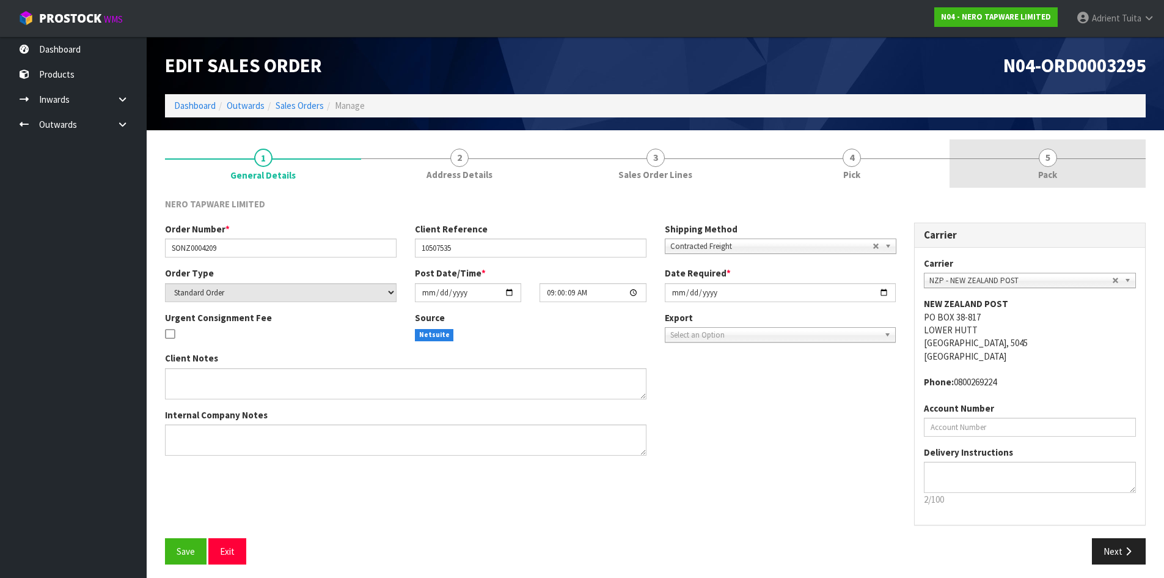
click at [1095, 147] on link "5 Pack" at bounding box center [1048, 163] width 196 height 48
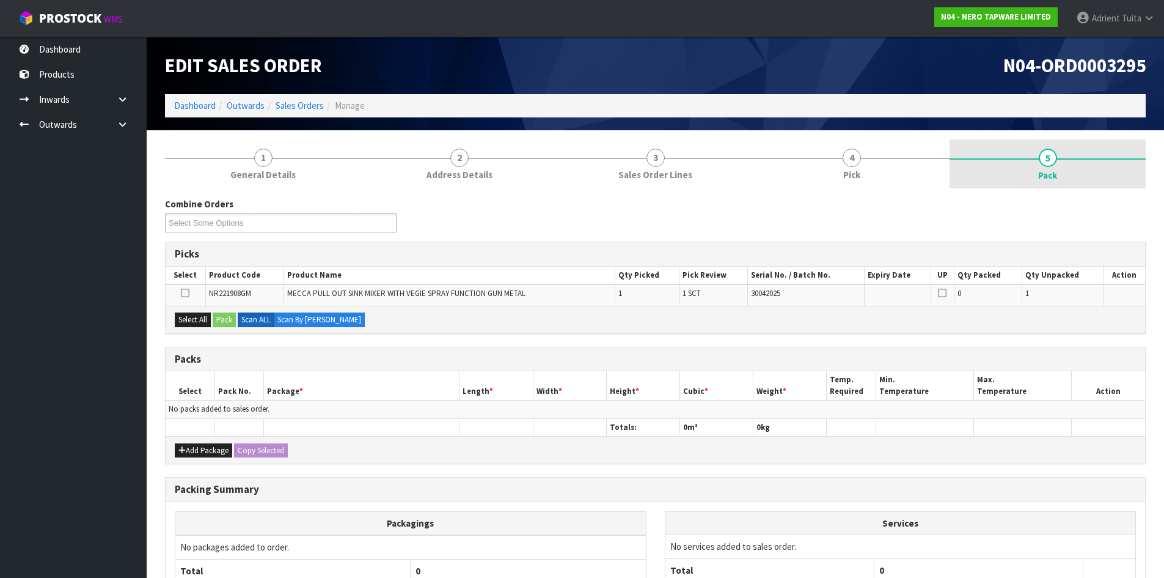
click at [1084, 173] on link "5 Pack" at bounding box center [1048, 163] width 196 height 49
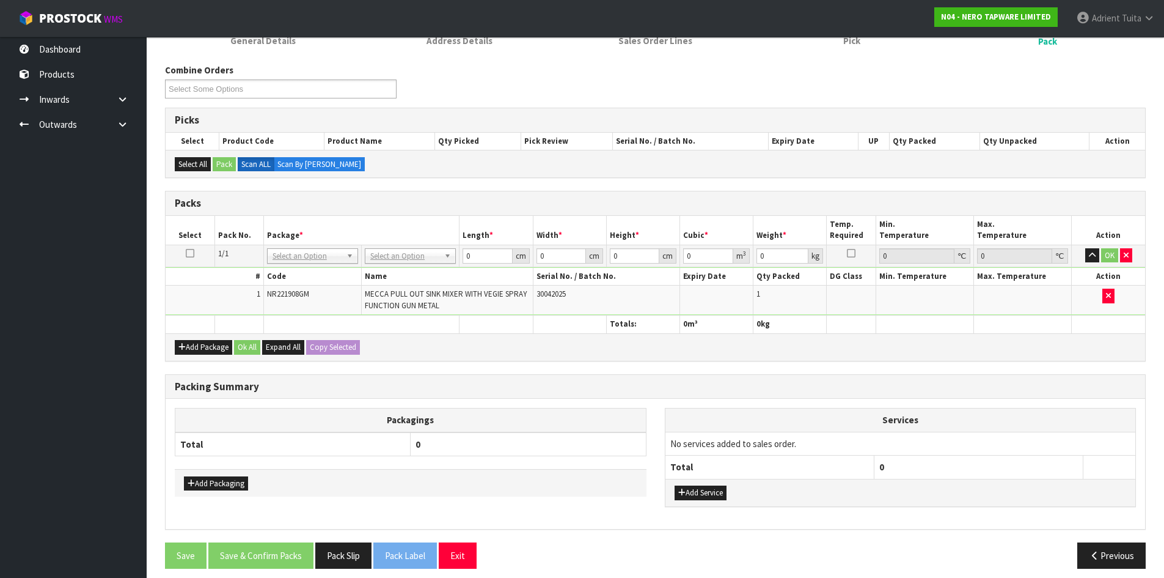
scroll to position [143, 0]
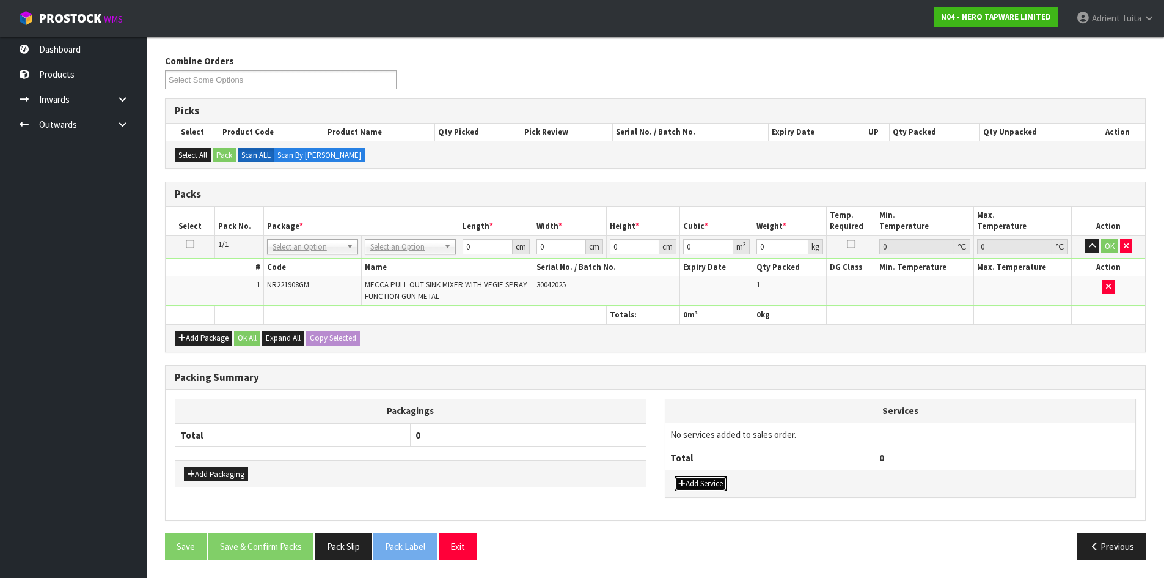
click at [692, 477] on button "Add Service" at bounding box center [701, 483] width 52 height 15
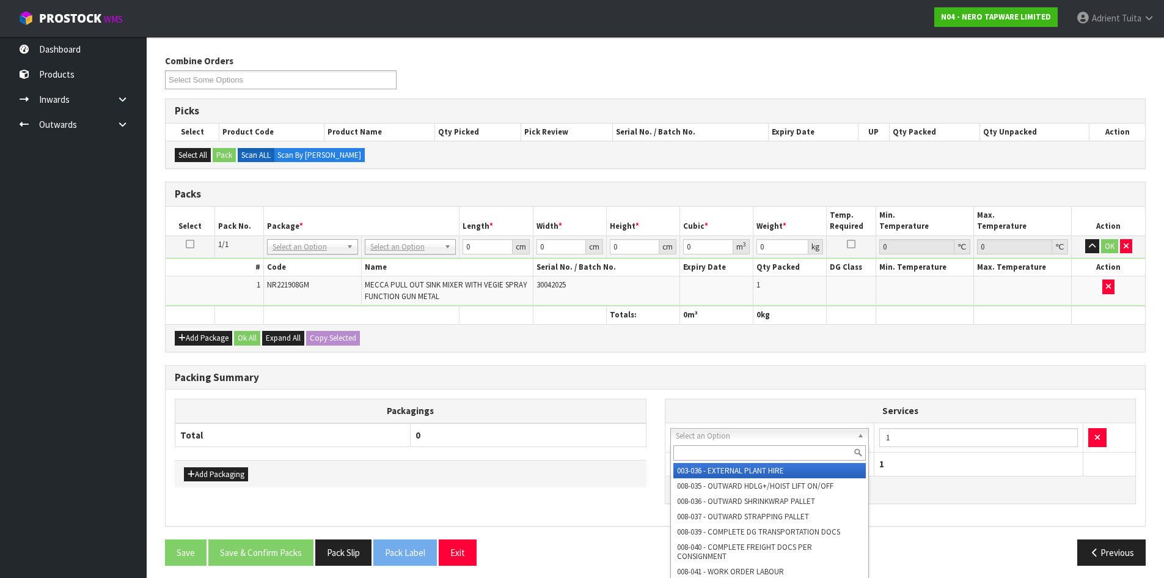
drag, startPoint x: 701, startPoint y: 435, endPoint x: 701, endPoint y: 454, distance: 18.9
click at [701, 455] on input "text" at bounding box center [770, 452] width 193 height 15
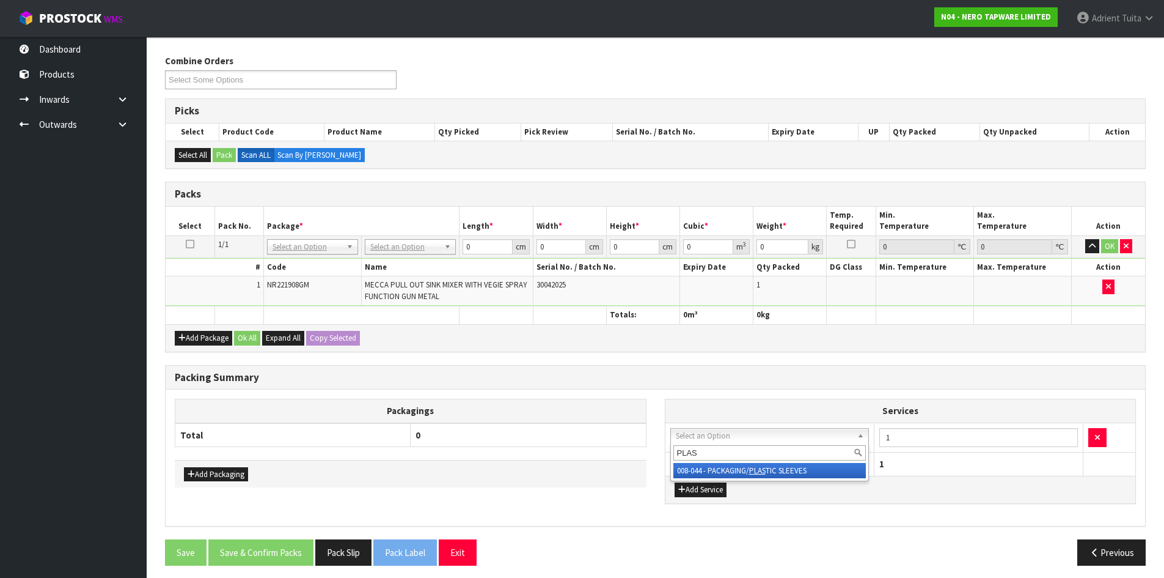
type input "PLAS"
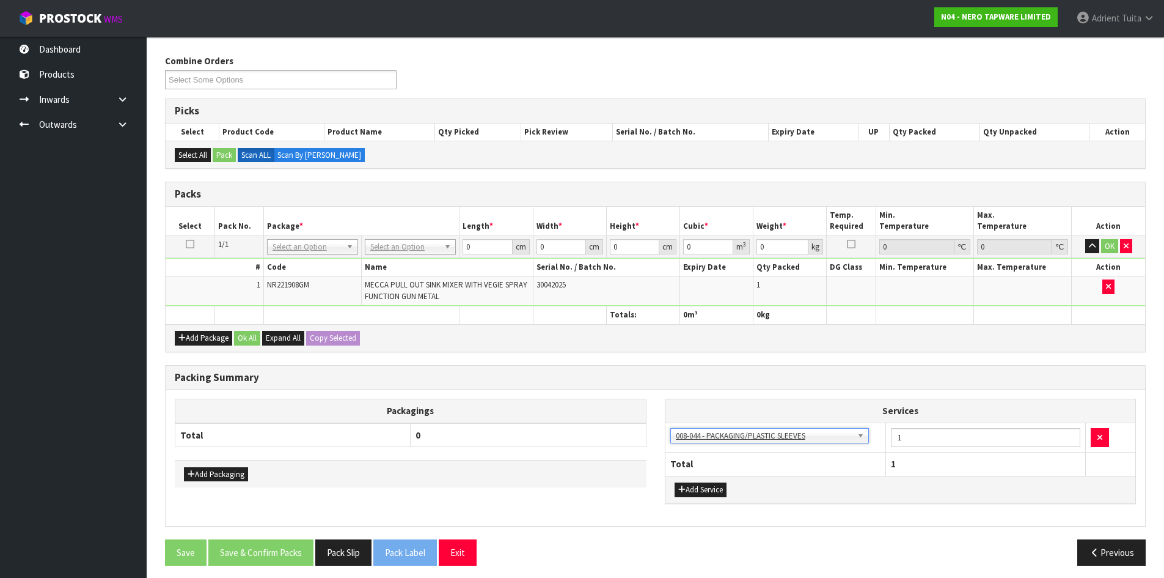
click at [395, 255] on td "No Packaging Cartons PLT GEN120 (1200 X 1000) PLT ONE WAY SKID CHEP HIRE PALLET…" at bounding box center [411, 246] width 98 height 22
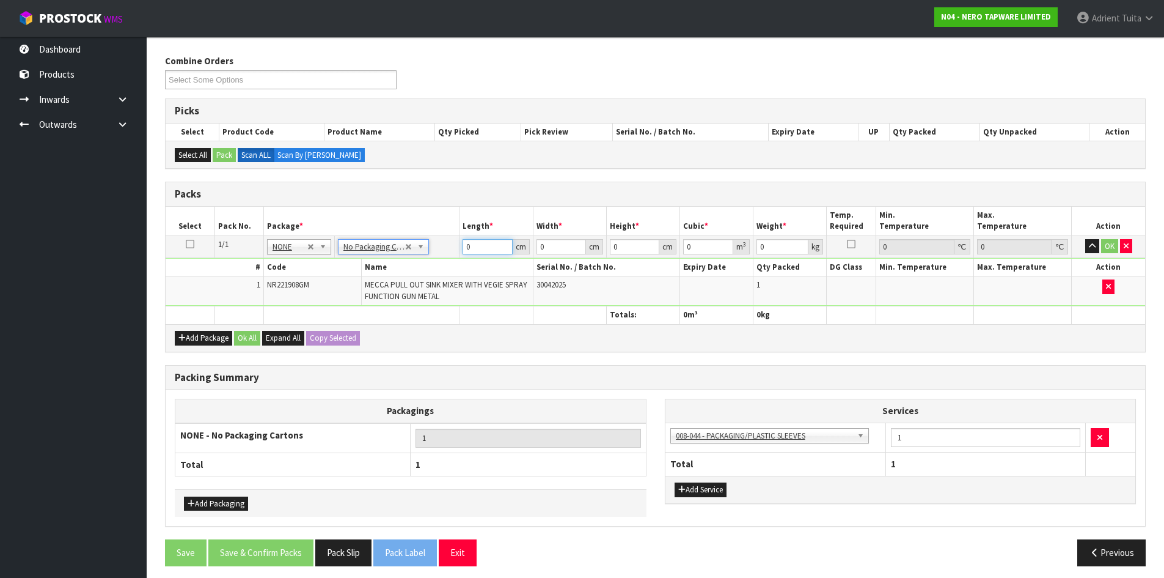
click at [478, 242] on input "0" at bounding box center [488, 246] width 50 height 15
type input "71"
type input "34"
click at [1109, 250] on button "OK" at bounding box center [1110, 246] width 17 height 15
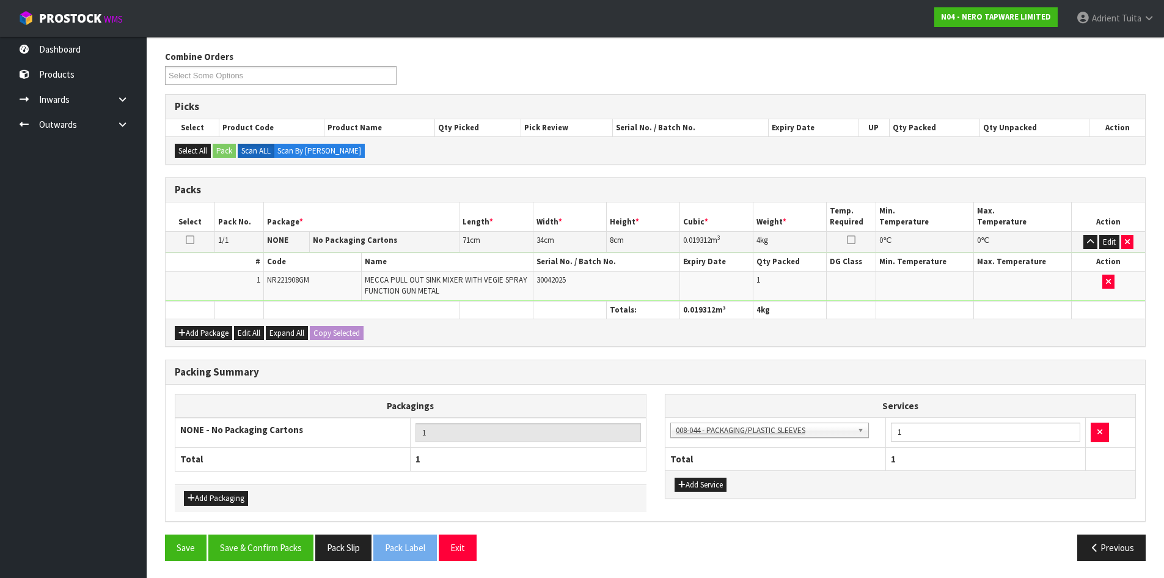
scroll to position [149, 0]
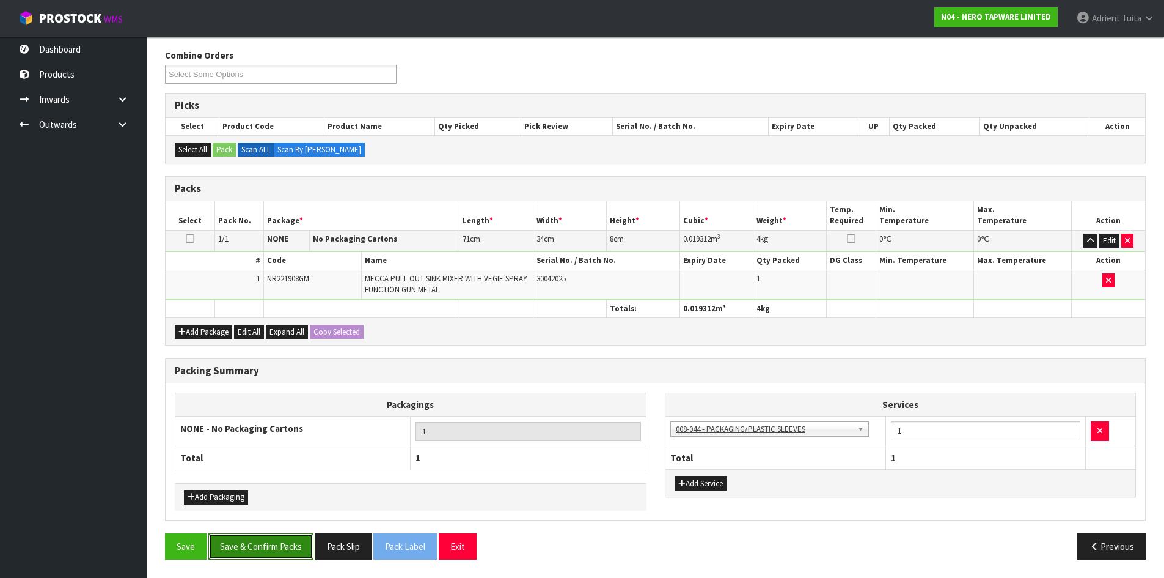
click at [303, 549] on button "Save & Confirm Packs" at bounding box center [260, 546] width 105 height 26
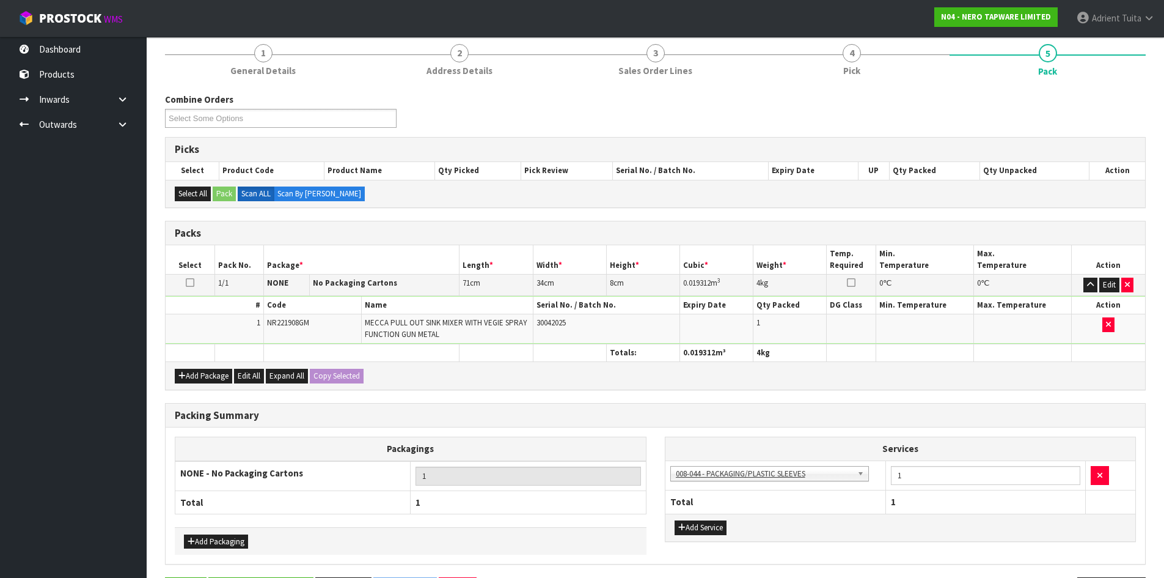
scroll to position [0, 0]
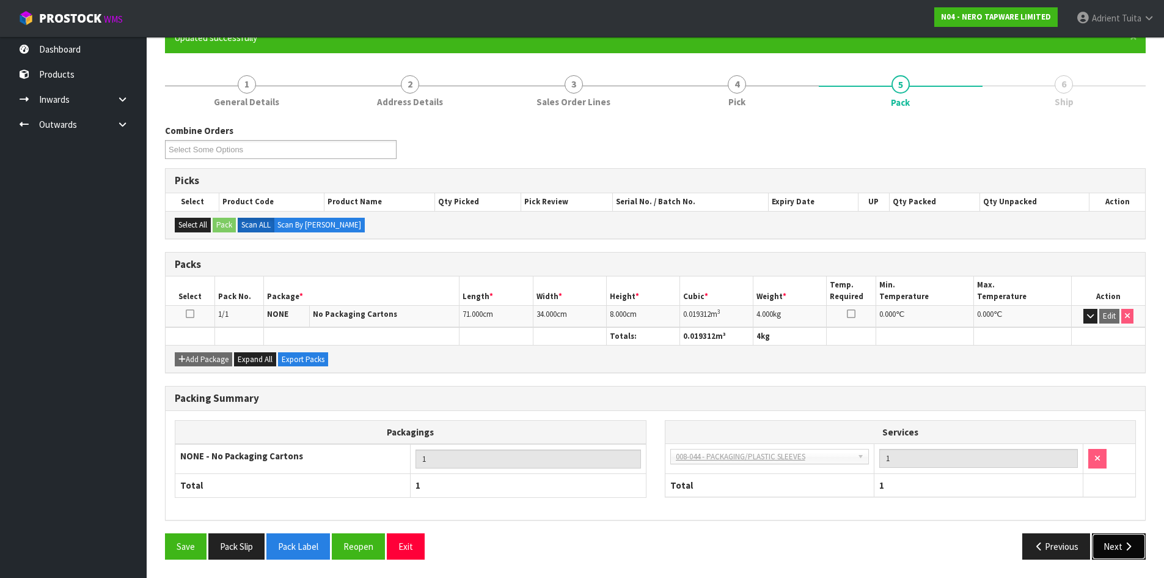
click at [1113, 539] on button "Next" at bounding box center [1119, 546] width 54 height 26
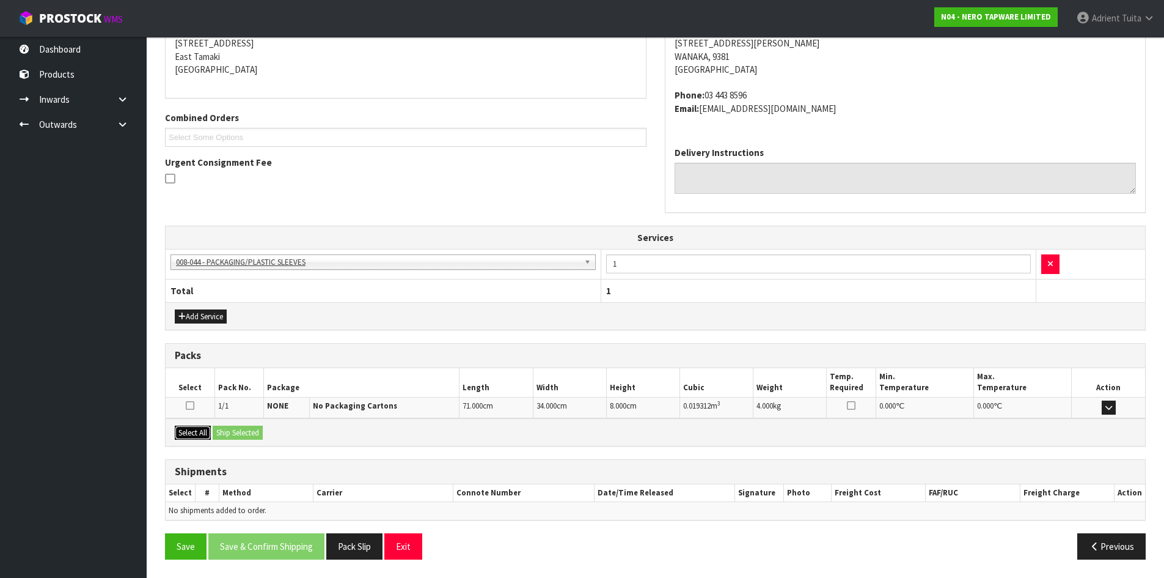
drag, startPoint x: 184, startPoint y: 427, endPoint x: 193, endPoint y: 427, distance: 9.2
click at [186, 427] on button "Select All" at bounding box center [193, 432] width 36 height 15
click at [228, 427] on button "Ship Selected" at bounding box center [238, 432] width 50 height 15
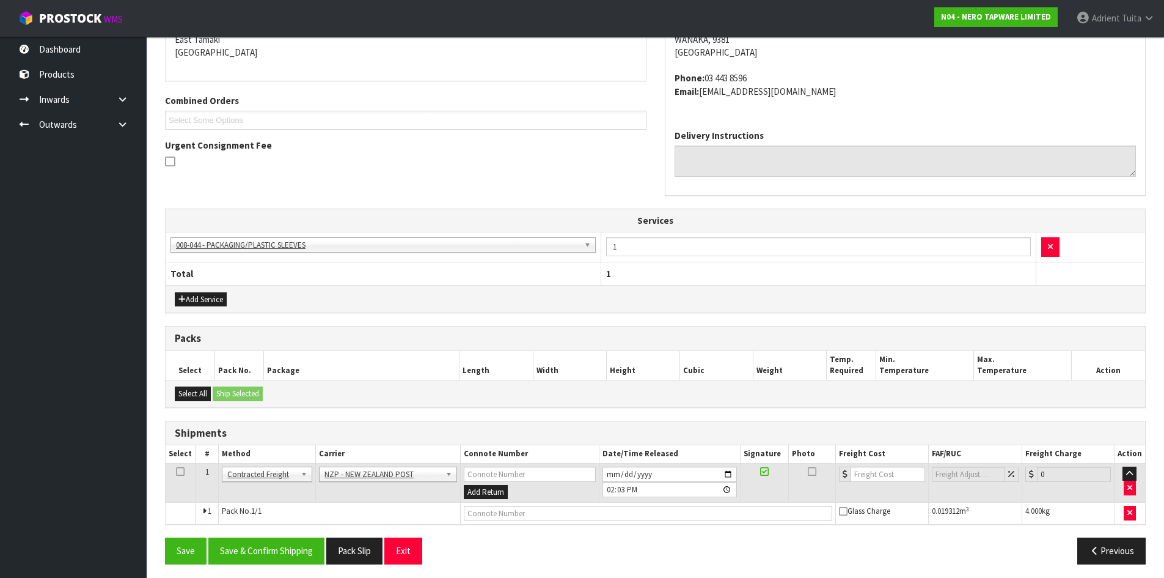
scroll to position [274, 0]
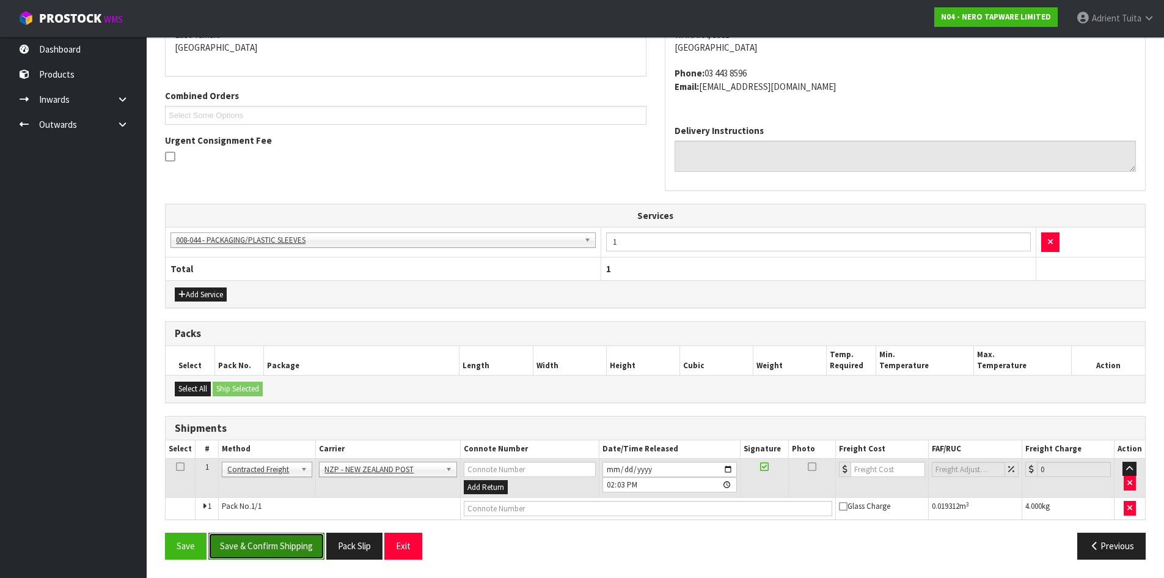
click at [247, 553] on button "Save & Confirm Shipping" at bounding box center [266, 545] width 116 height 26
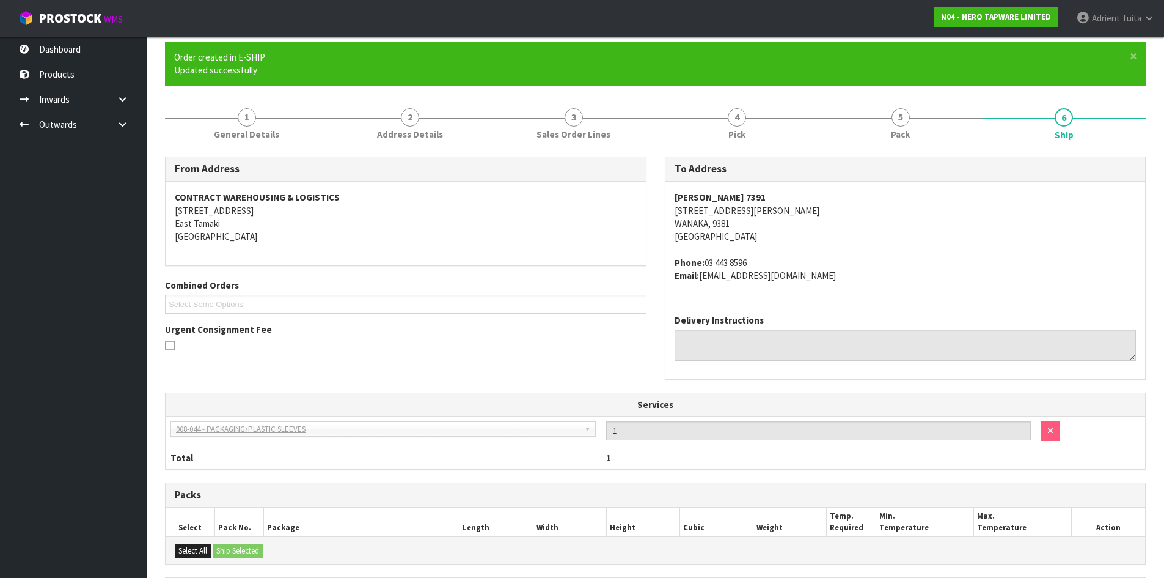
scroll to position [256, 0]
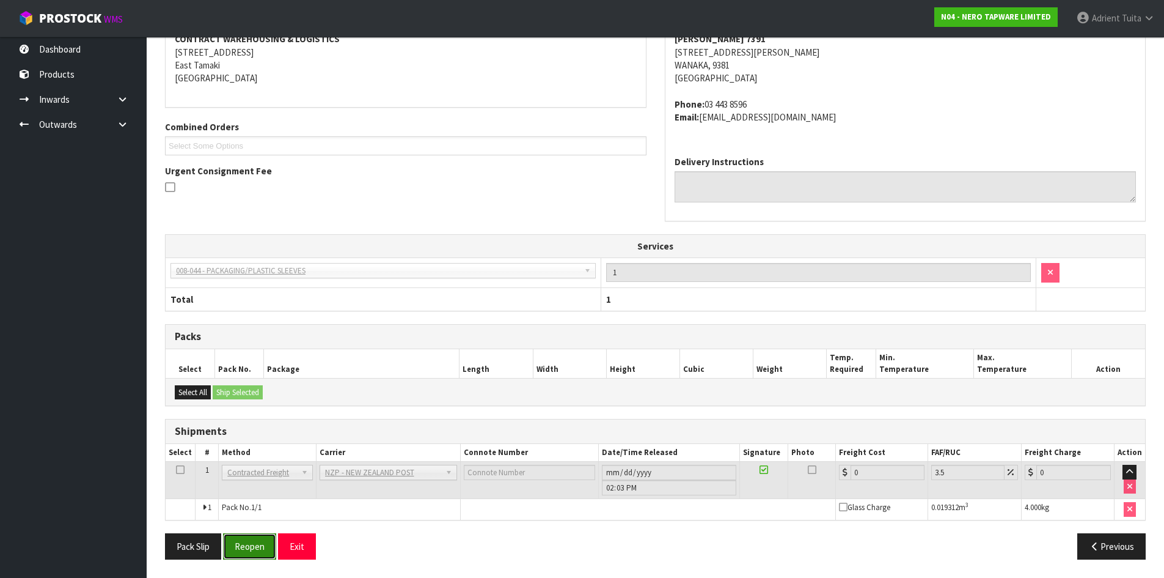
click at [260, 551] on button "Reopen" at bounding box center [249, 546] width 53 height 26
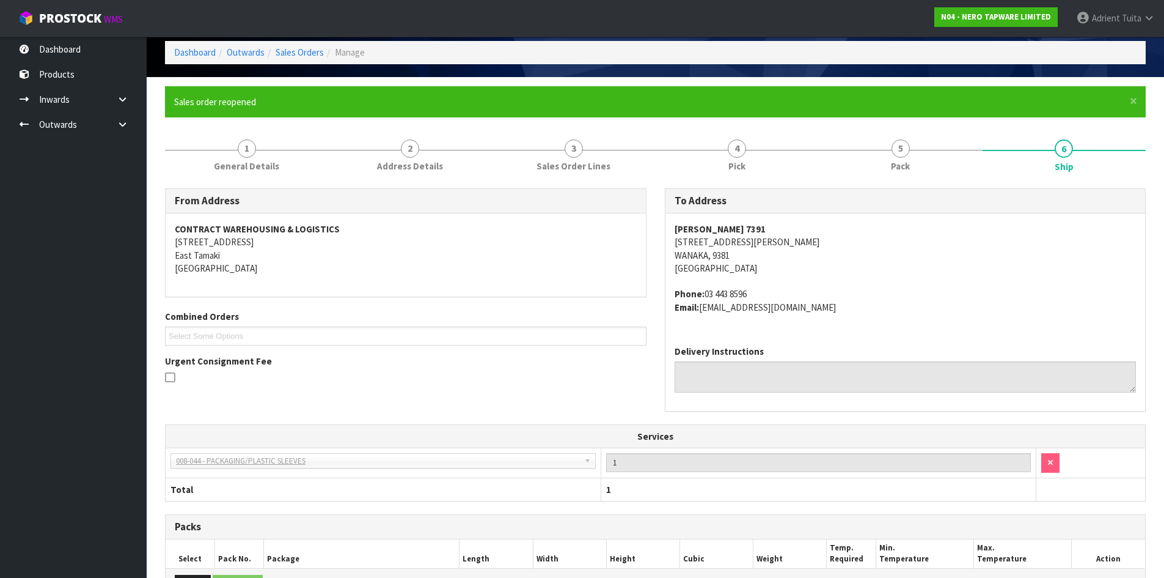
scroll to position [243, 0]
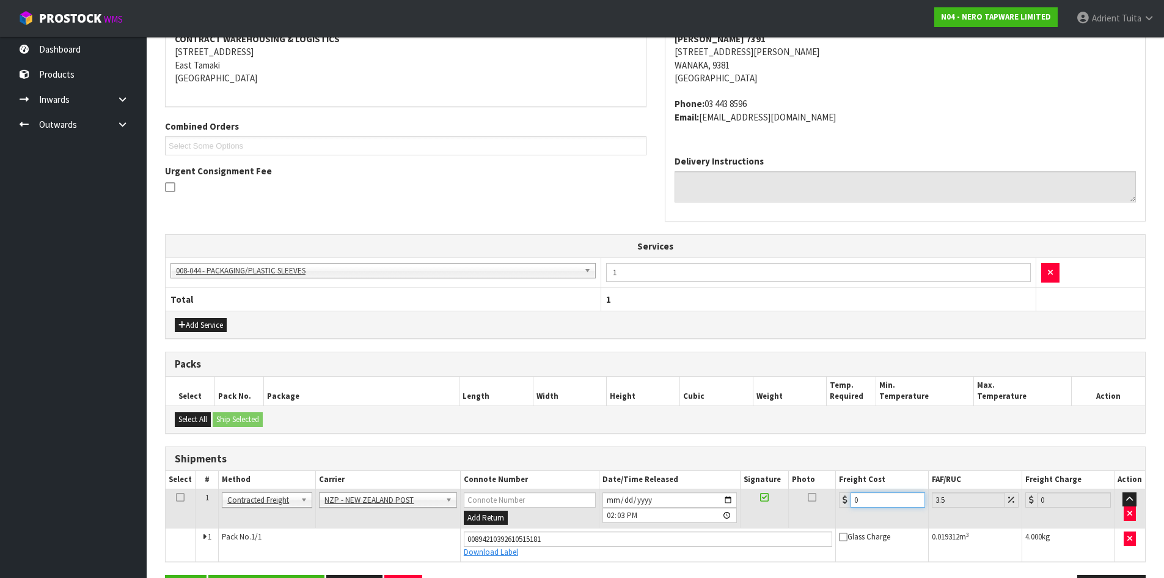
click at [873, 505] on input "0" at bounding box center [888, 499] width 74 height 15
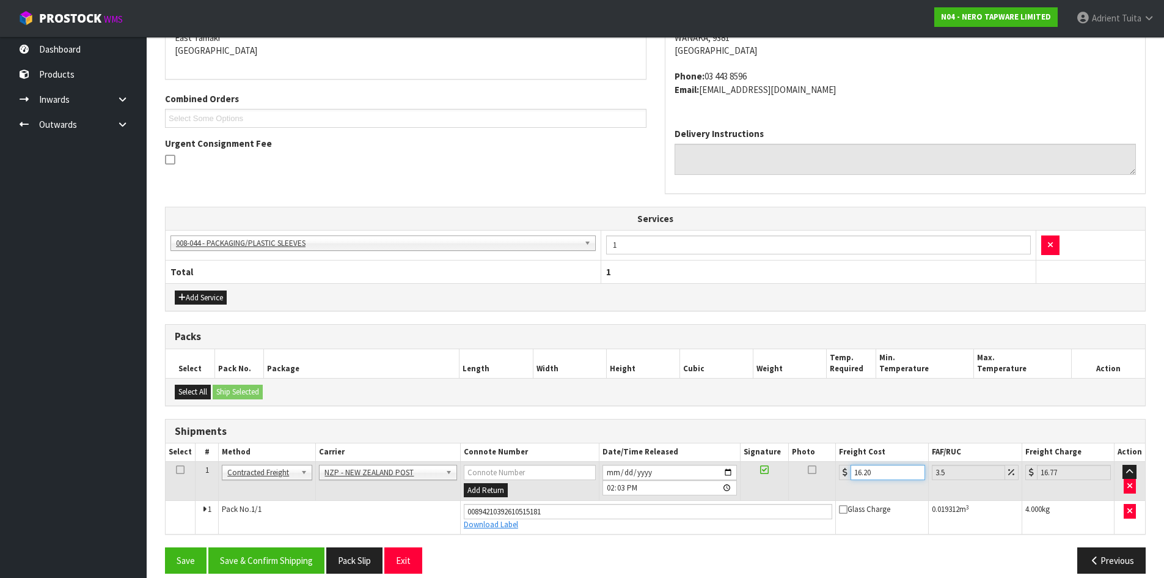
scroll to position [285, 0]
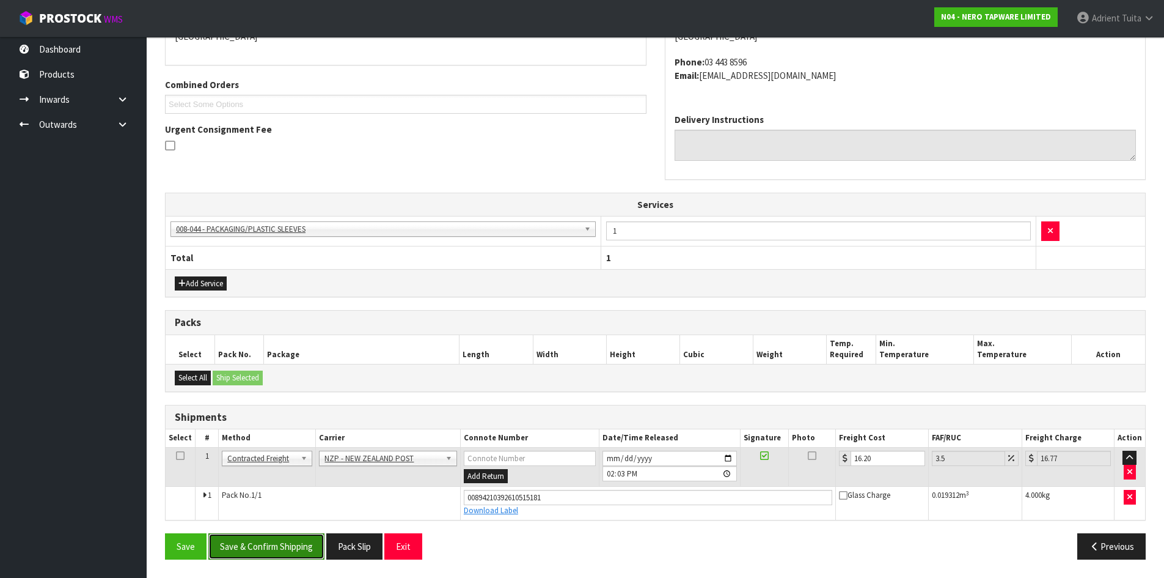
click at [279, 543] on button "Save & Confirm Shipping" at bounding box center [266, 546] width 116 height 26
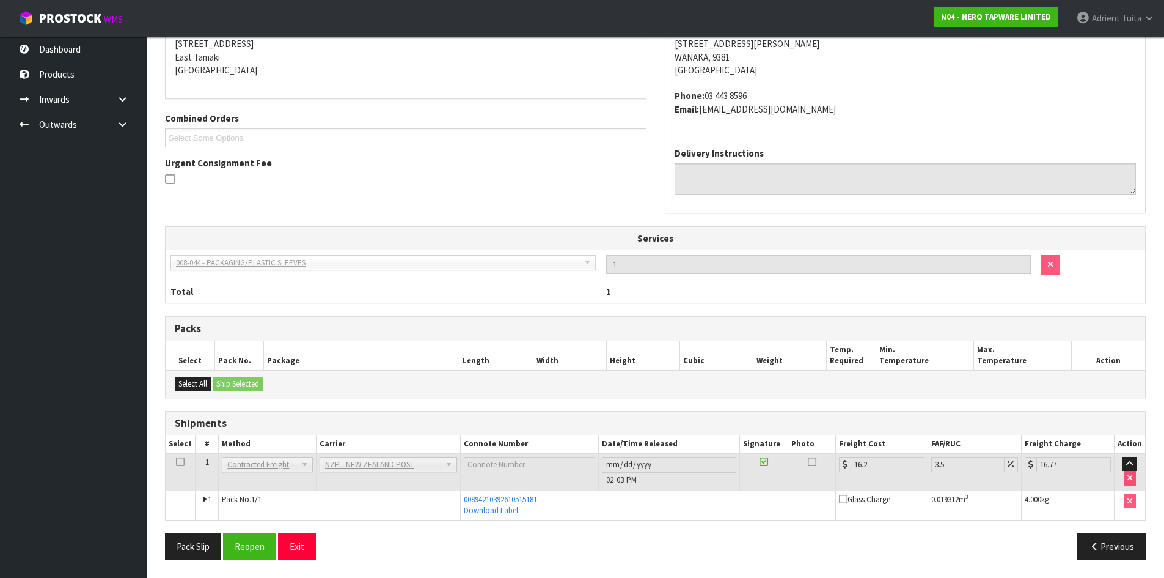
scroll to position [0, 0]
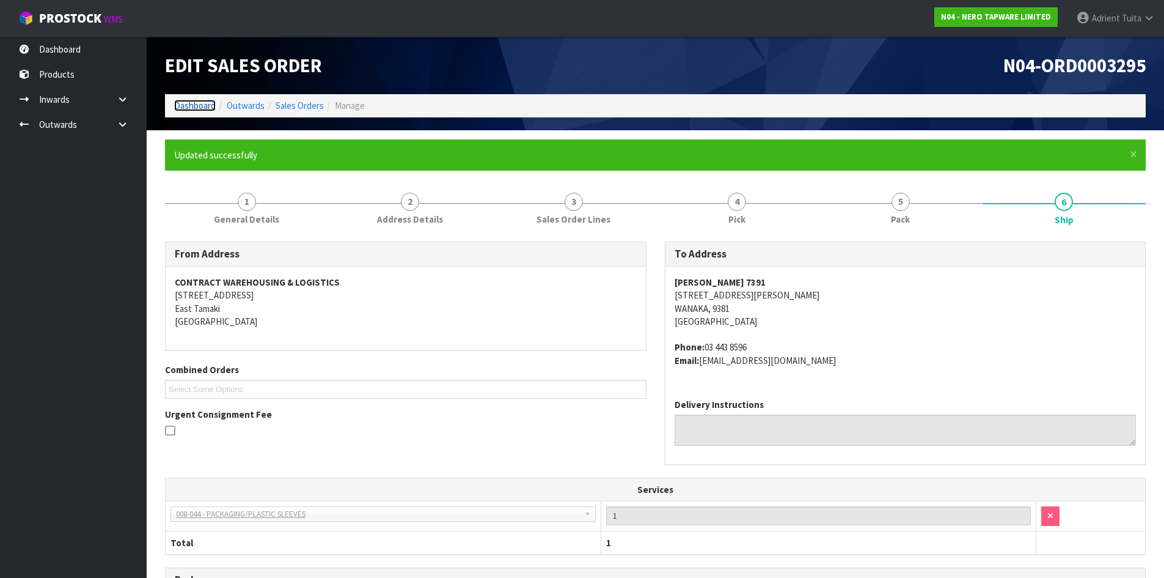
click at [197, 108] on link "Dashboard" at bounding box center [195, 106] width 42 height 12
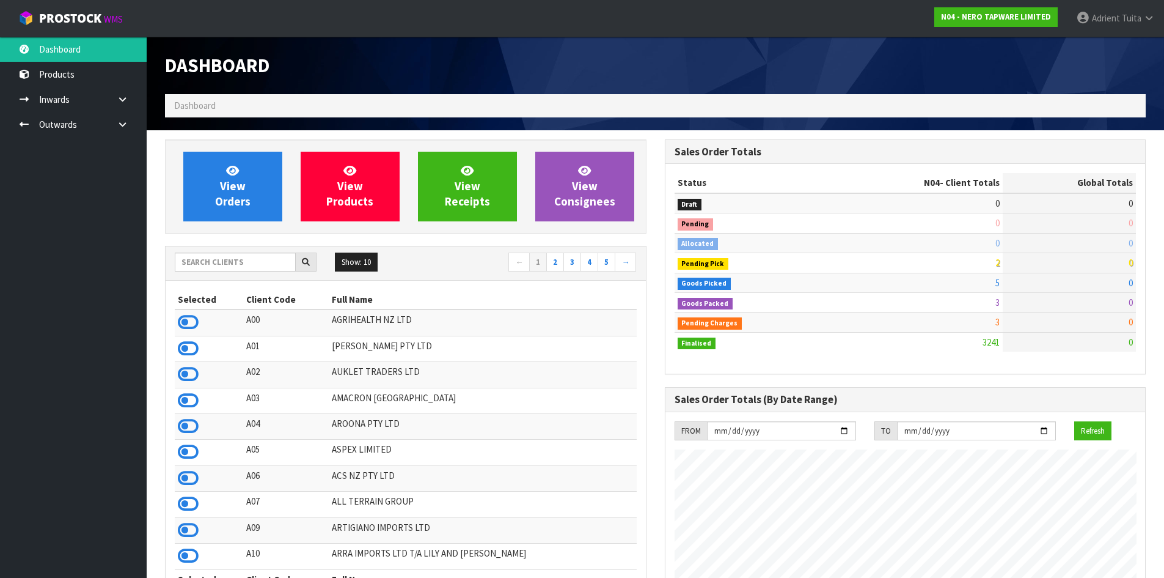
scroll to position [952, 499]
click at [225, 161] on link "View Orders" at bounding box center [232, 187] width 99 height 70
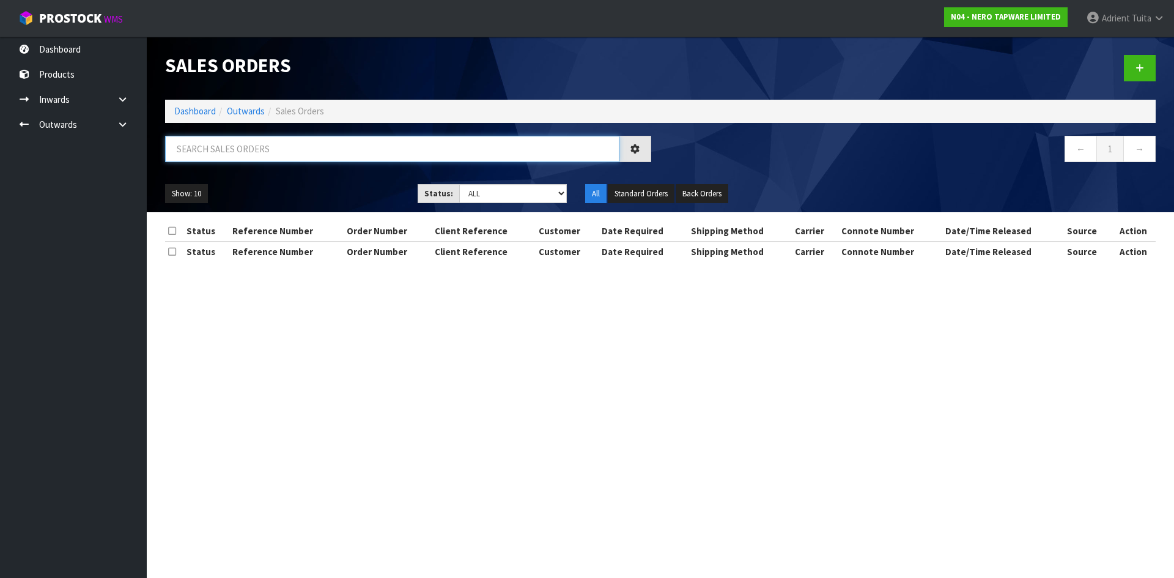
click at [226, 153] on input "text" at bounding box center [392, 149] width 454 height 26
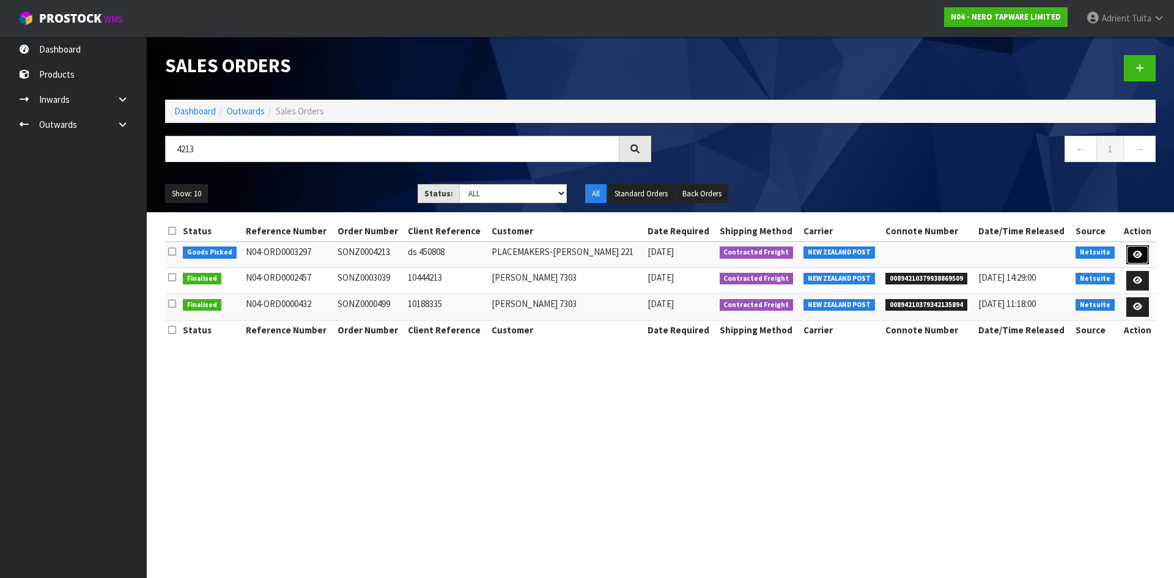
click at [1136, 256] on icon at bounding box center [1137, 255] width 9 height 8
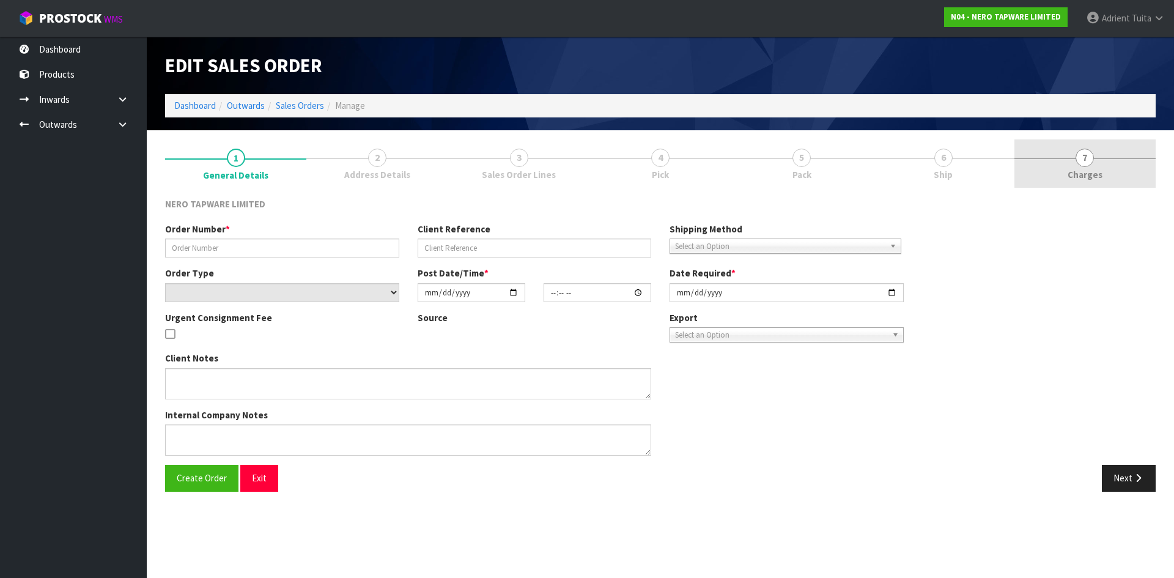
click at [1067, 171] on link "7 Charges" at bounding box center [1084, 163] width 141 height 48
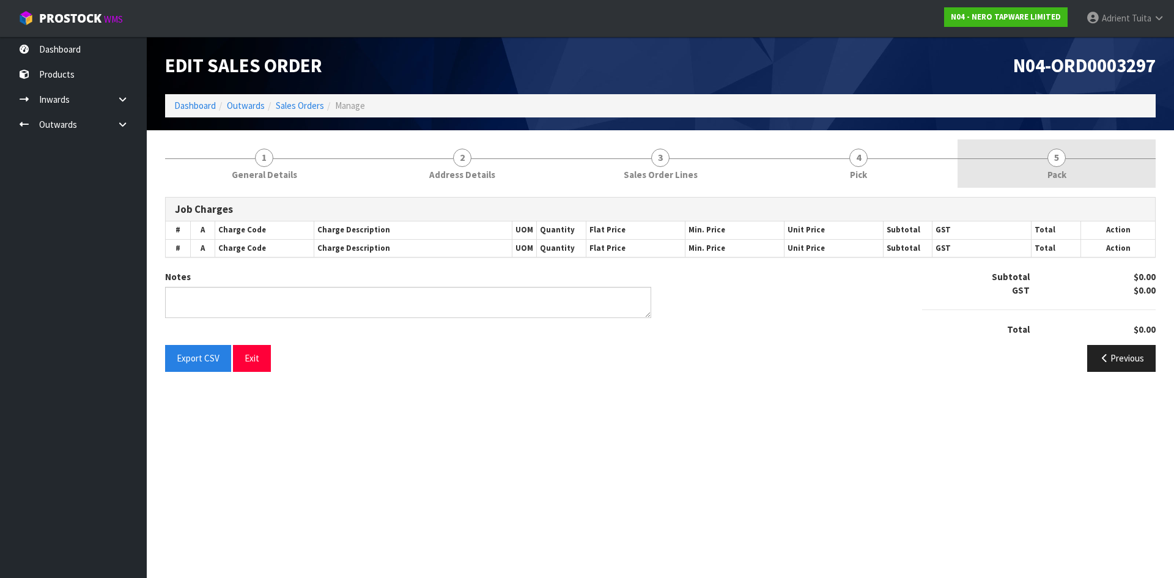
click at [1094, 163] on link "5 Pack" at bounding box center [1056, 163] width 198 height 48
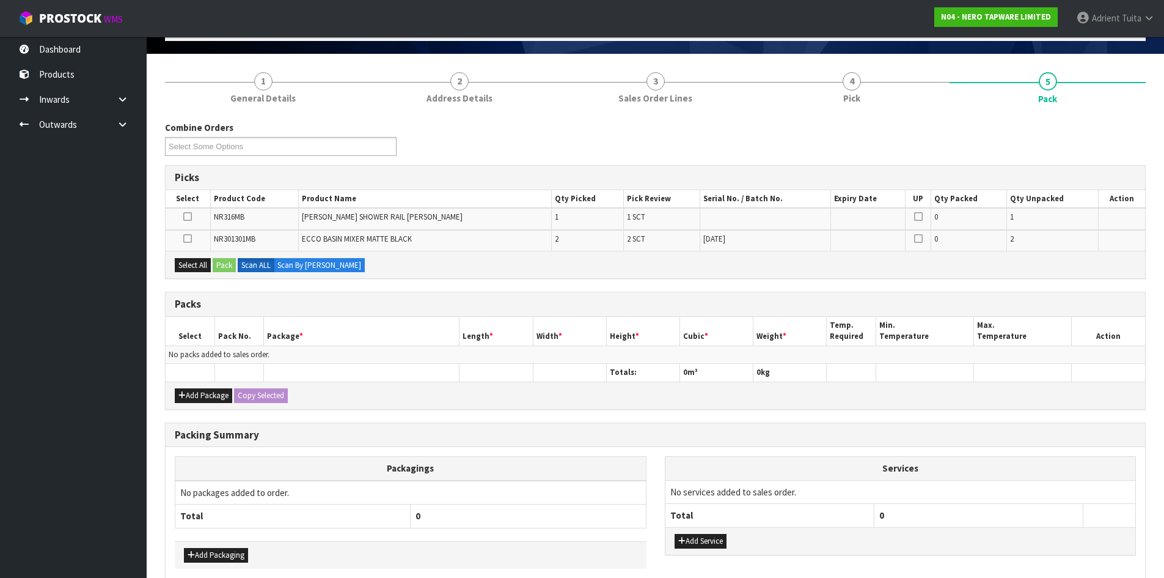
scroll to position [134, 0]
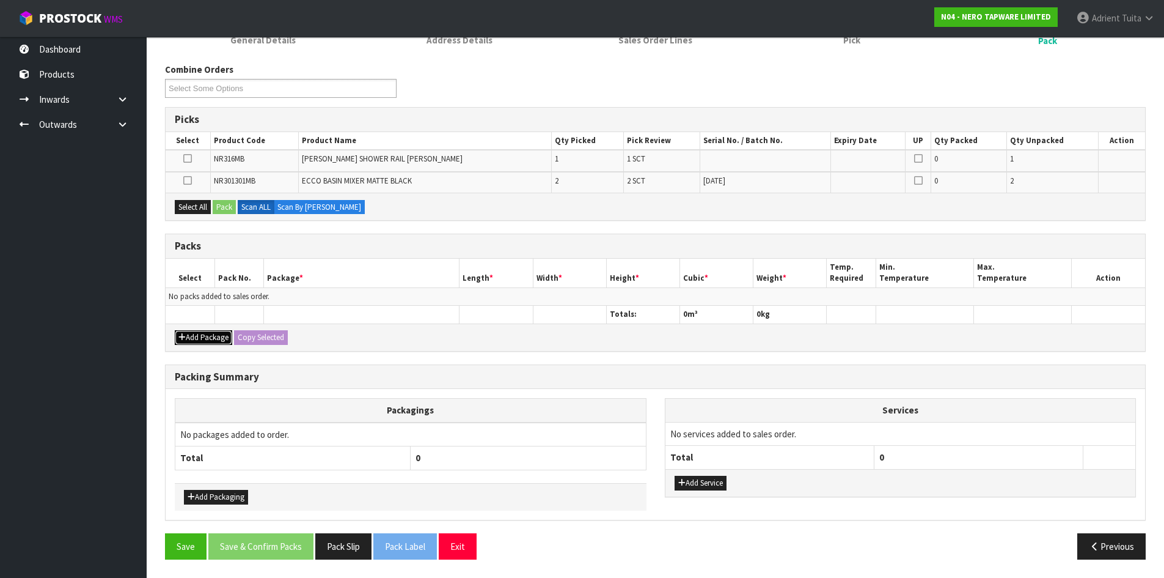
drag, startPoint x: 195, startPoint y: 337, endPoint x: 193, endPoint y: 315, distance: 22.7
click at [194, 331] on button "Add Package" at bounding box center [203, 337] width 57 height 15
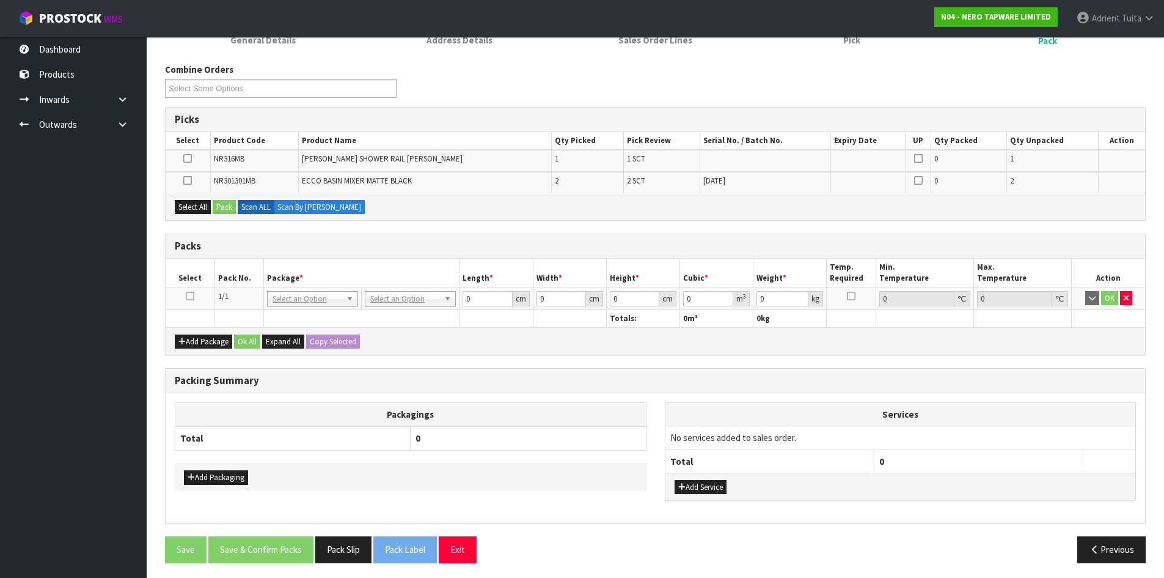
click at [189, 296] on icon at bounding box center [190, 296] width 9 height 1
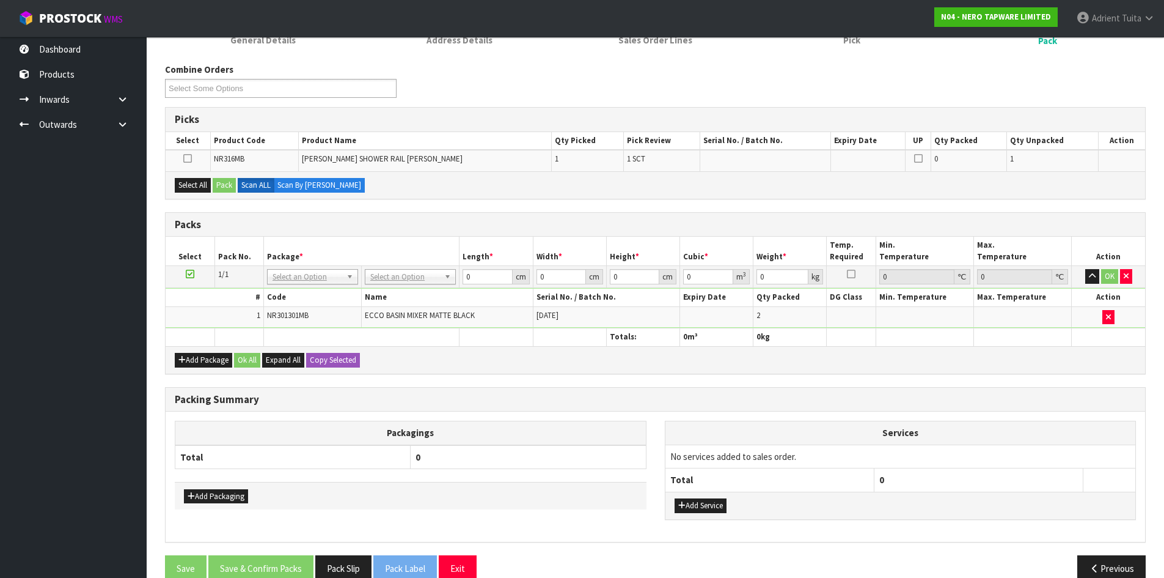
click at [193, 274] on icon at bounding box center [190, 274] width 9 height 1
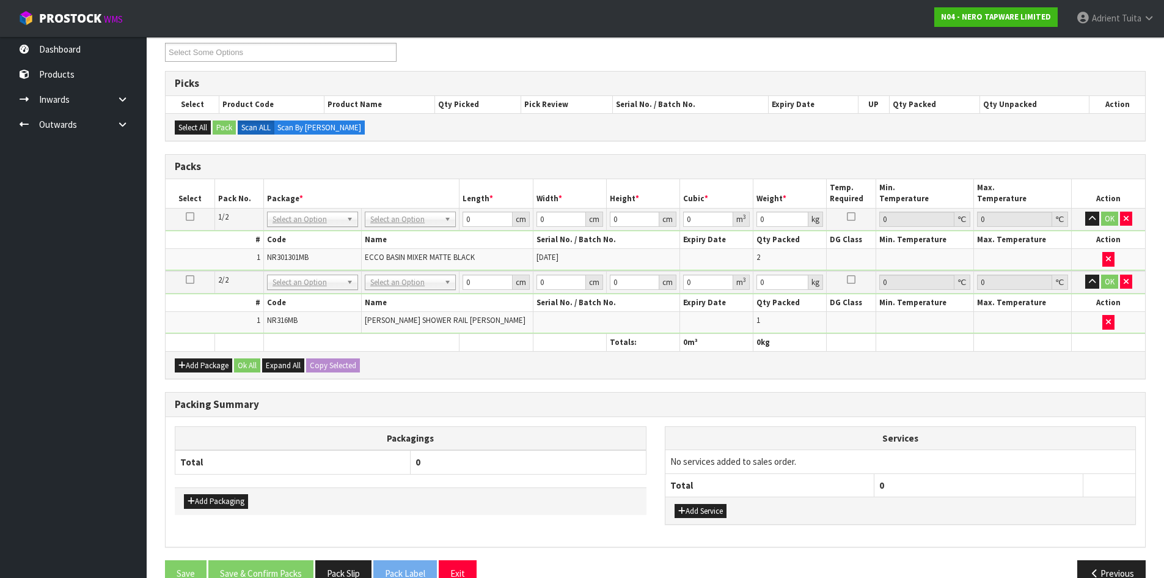
scroll to position [198, 0]
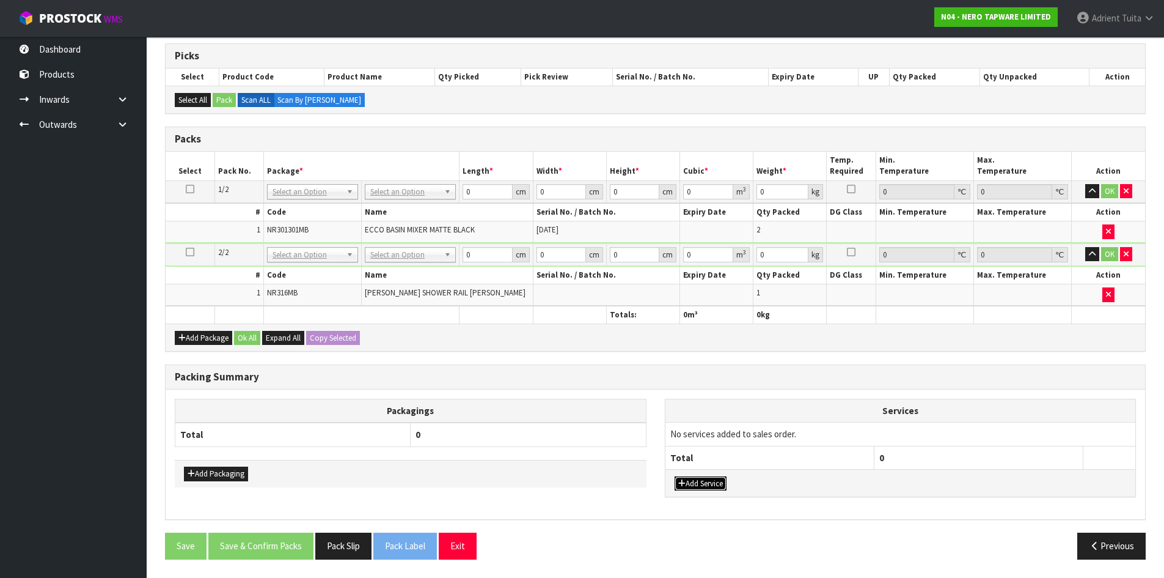
click at [695, 473] on div "Add Service" at bounding box center [901, 483] width 471 height 28
click at [702, 433] on td "No services added to sales order." at bounding box center [901, 433] width 471 height 23
click at [693, 485] on button "Add Service" at bounding box center [701, 483] width 52 height 15
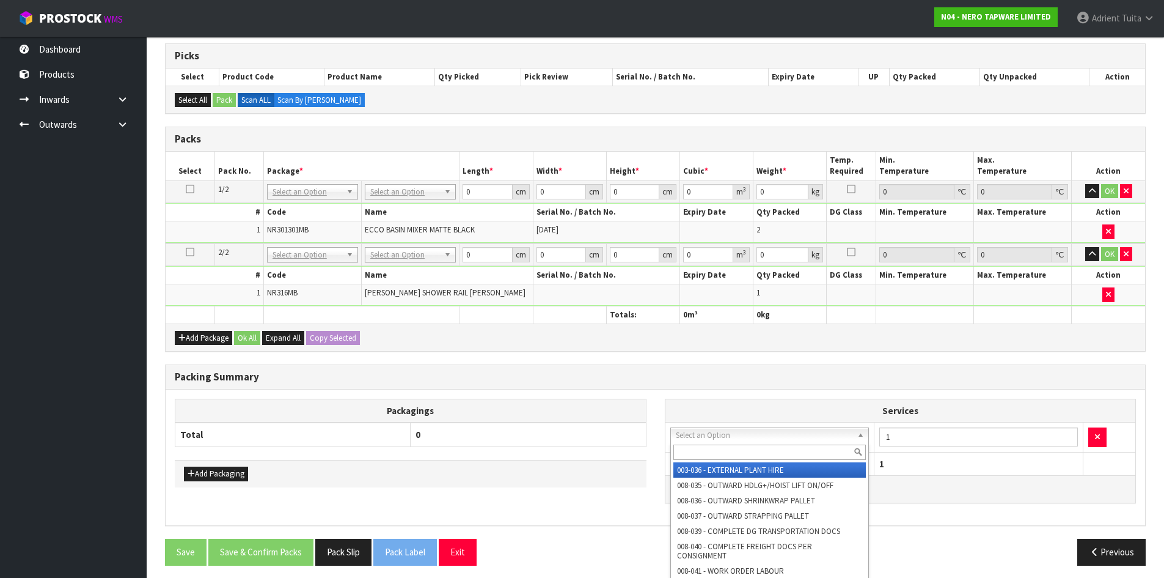
drag, startPoint x: 703, startPoint y: 440, endPoint x: 703, endPoint y: 463, distance: 23.8
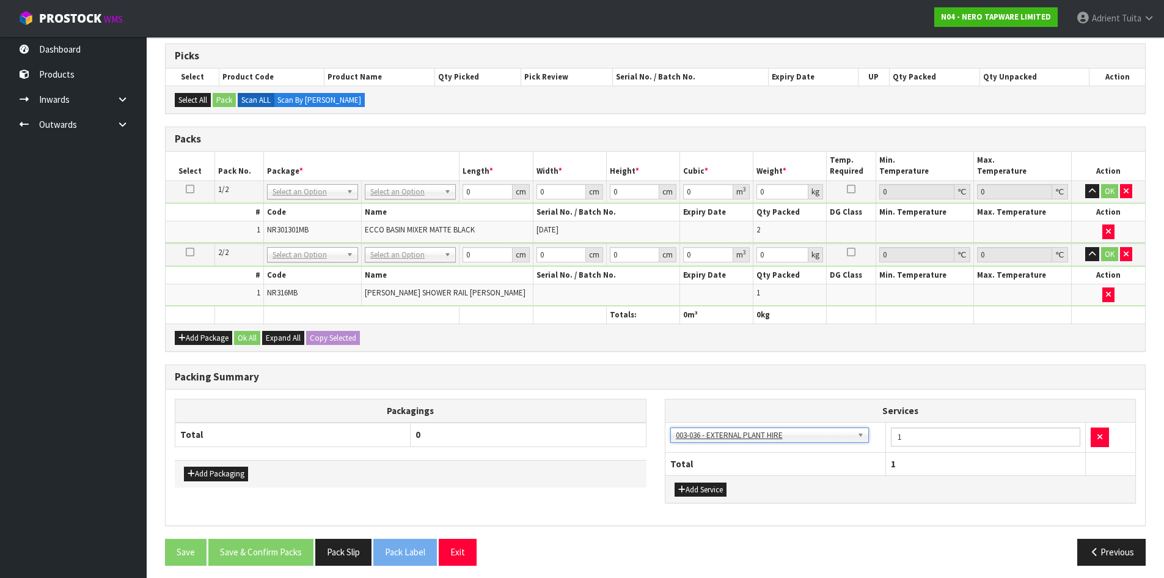
drag, startPoint x: 706, startPoint y: 432, endPoint x: 706, endPoint y: 441, distance: 9.8
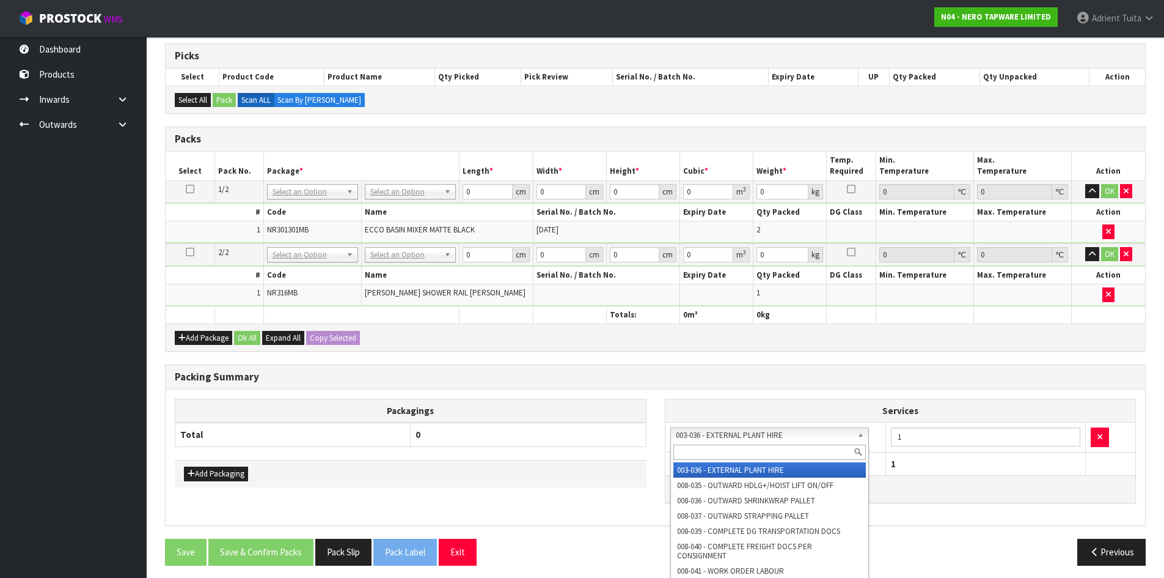
click at [708, 448] on input "text" at bounding box center [770, 451] width 193 height 15
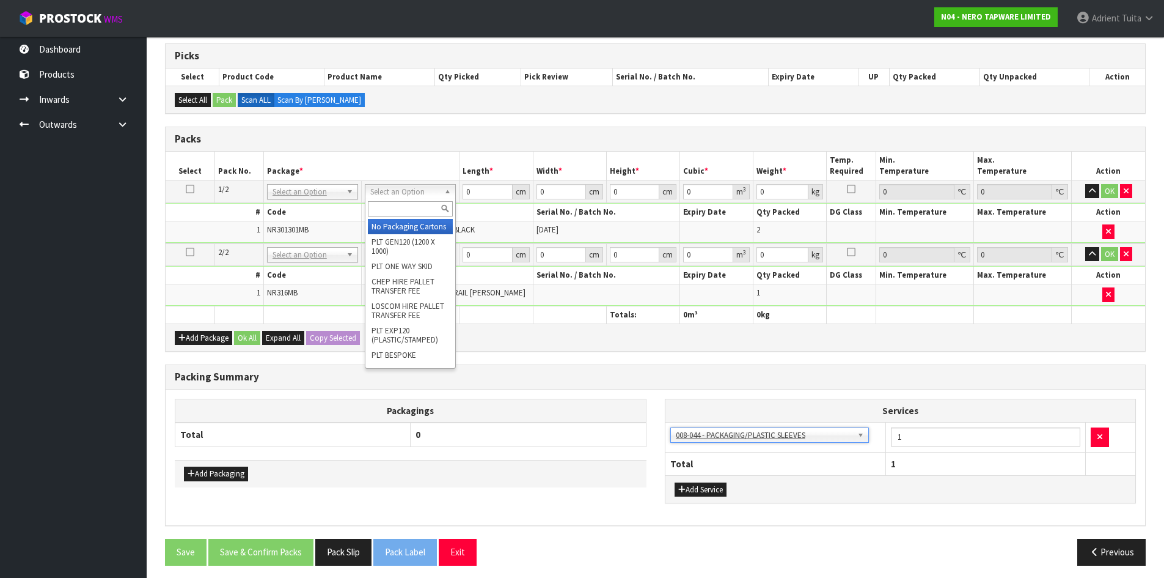
drag, startPoint x: 410, startPoint y: 192, endPoint x: 407, endPoint y: 208, distance: 16.8
click at [407, 208] on input "text" at bounding box center [410, 208] width 85 height 15
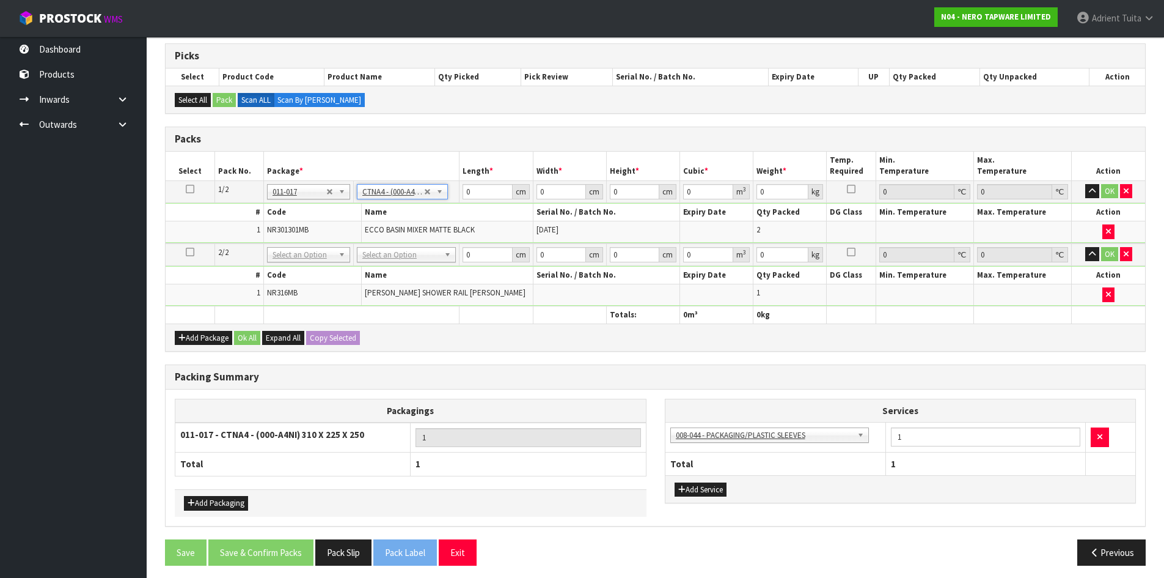
drag, startPoint x: 407, startPoint y: 252, endPoint x: 407, endPoint y: 268, distance: 15.9
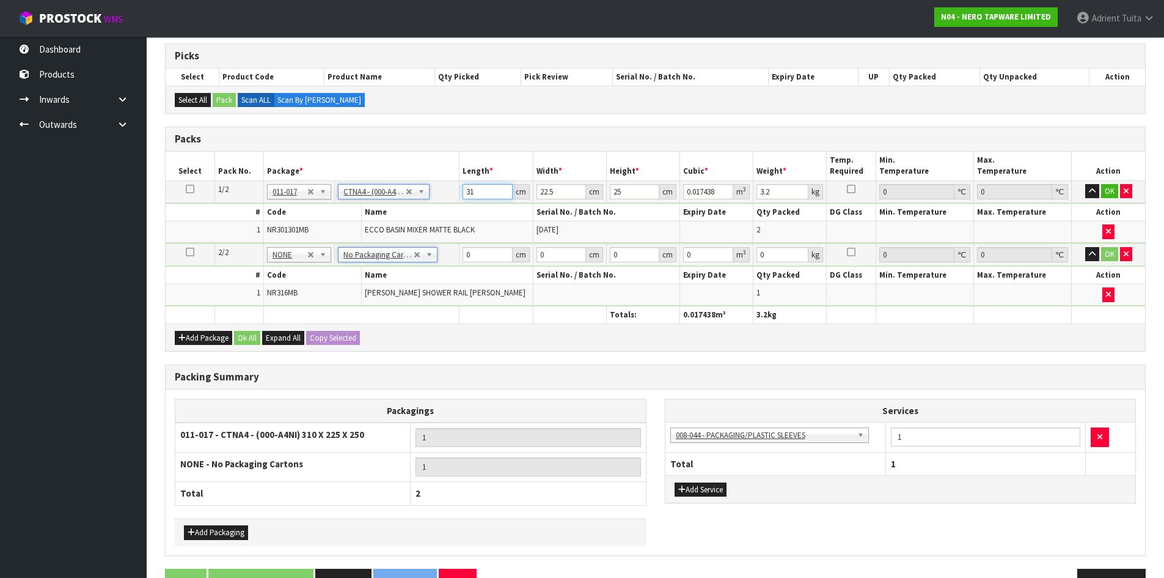
click at [469, 197] on input "31" at bounding box center [488, 191] width 50 height 15
click at [485, 263] on td "0 cm" at bounding box center [496, 254] width 73 height 23
click at [488, 258] on input "0" at bounding box center [488, 254] width 50 height 15
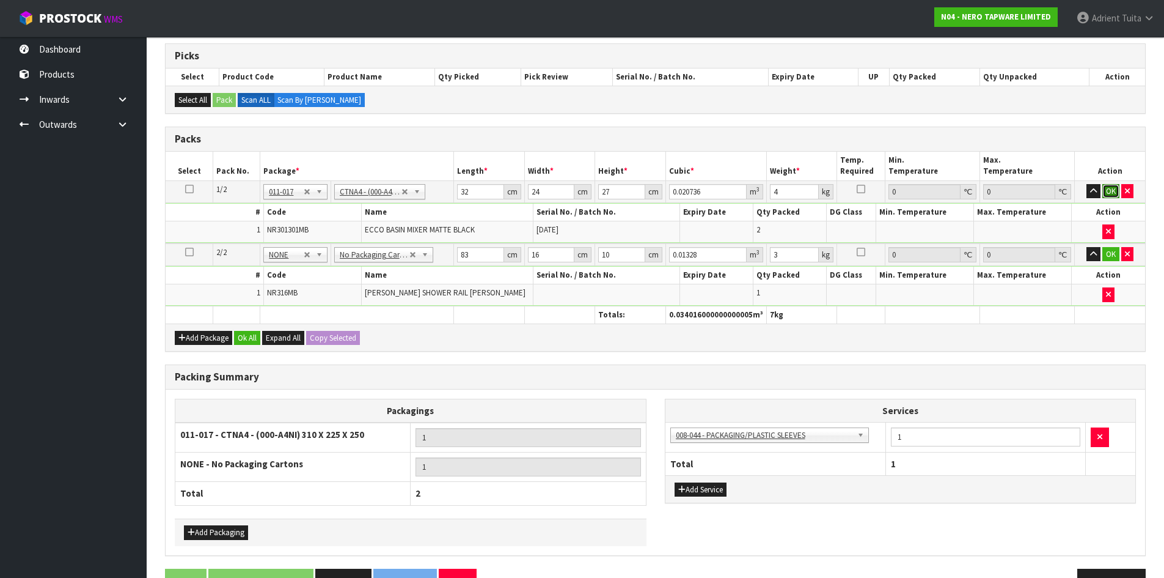
click at [1108, 194] on button "OK" at bounding box center [1111, 191] width 17 height 15
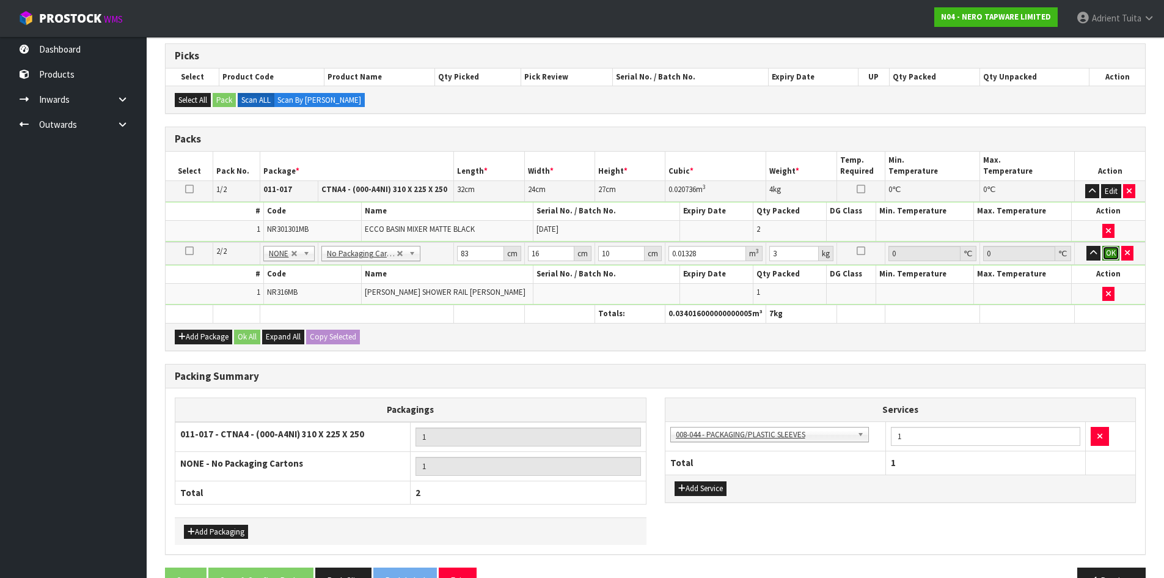
click at [1114, 255] on button "OK" at bounding box center [1111, 253] width 17 height 15
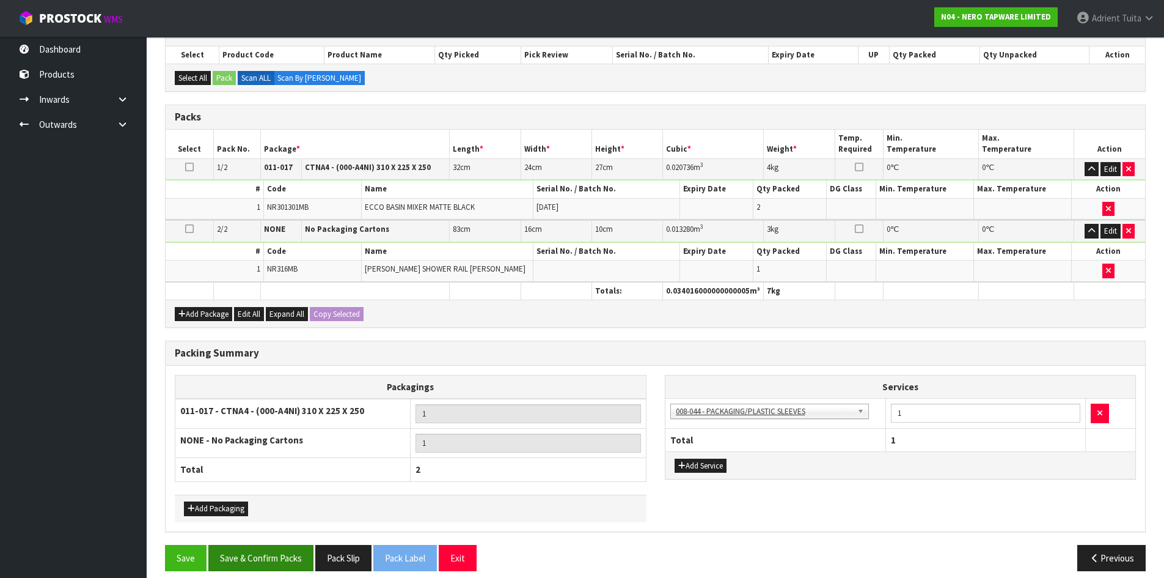
scroll to position [232, 0]
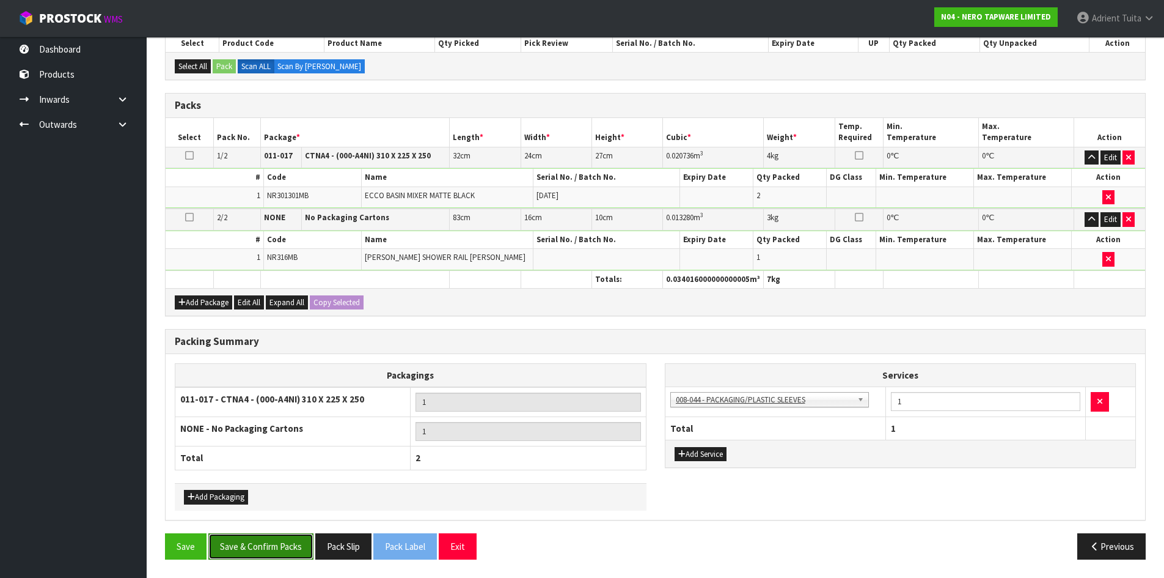
click at [260, 542] on button "Save & Confirm Packs" at bounding box center [260, 546] width 105 height 26
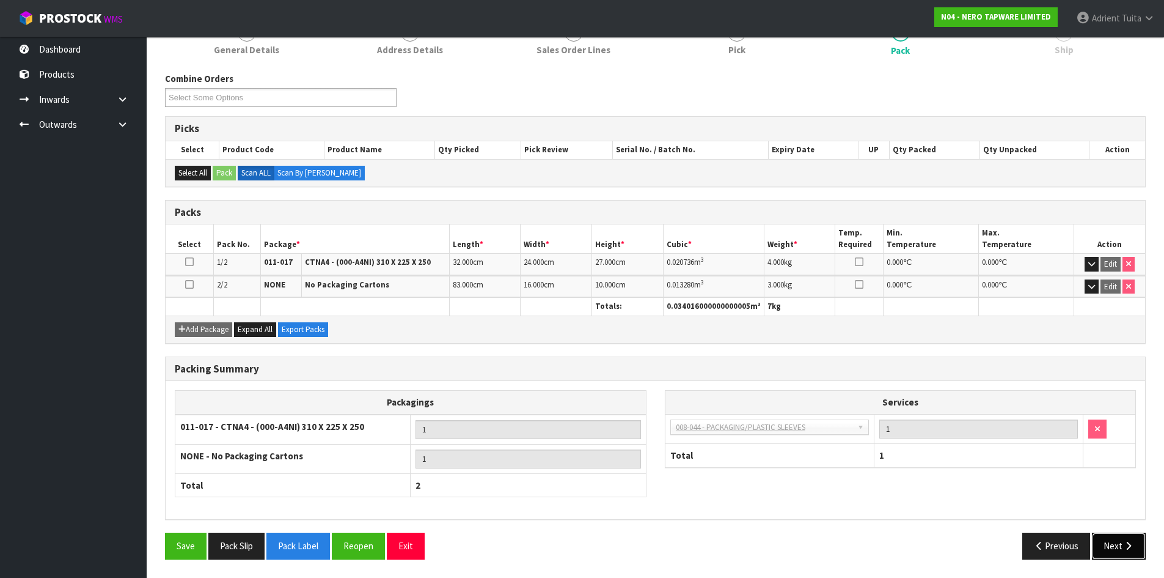
click at [1119, 536] on button "Next" at bounding box center [1119, 545] width 54 height 26
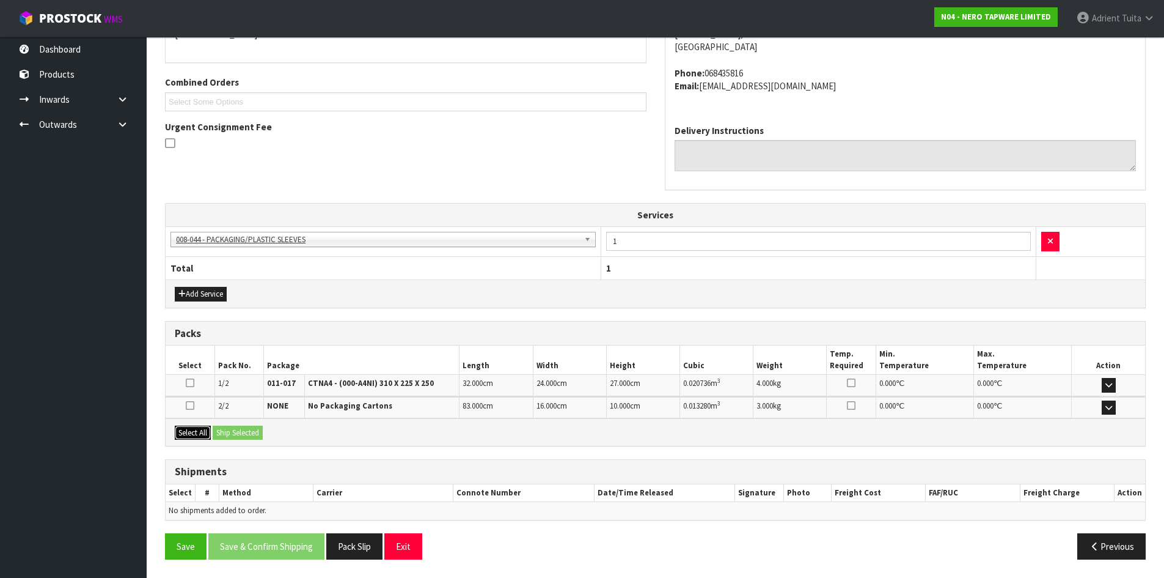
drag, startPoint x: 191, startPoint y: 429, endPoint x: 229, endPoint y: 430, distance: 37.9
click at [197, 429] on button "Select All" at bounding box center [193, 432] width 36 height 15
click at [229, 430] on button "Ship Selected" at bounding box center [238, 432] width 50 height 15
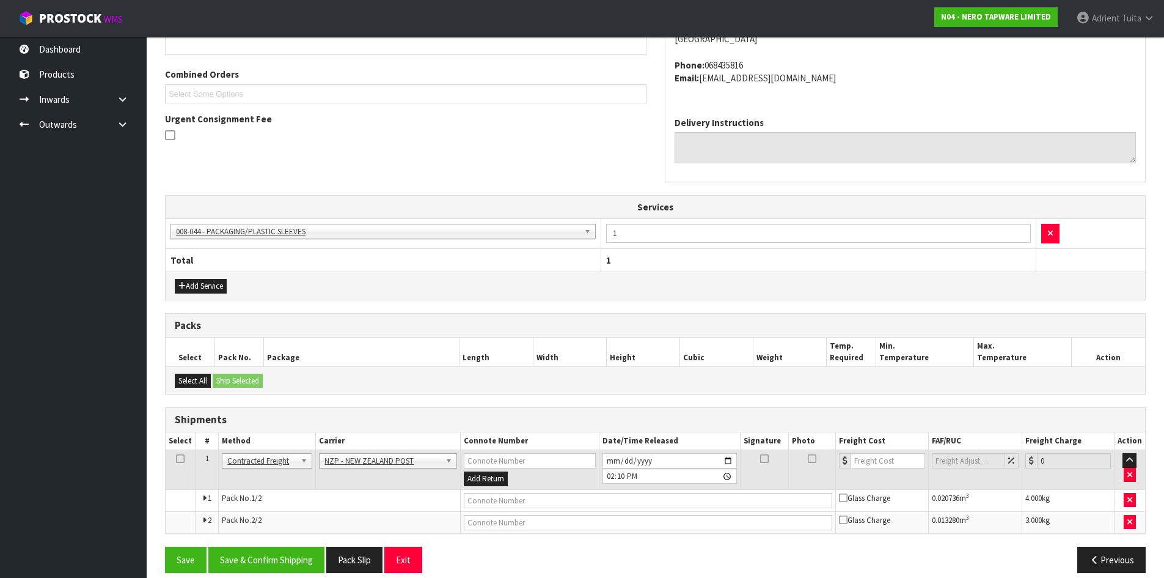
scroll to position [309, 0]
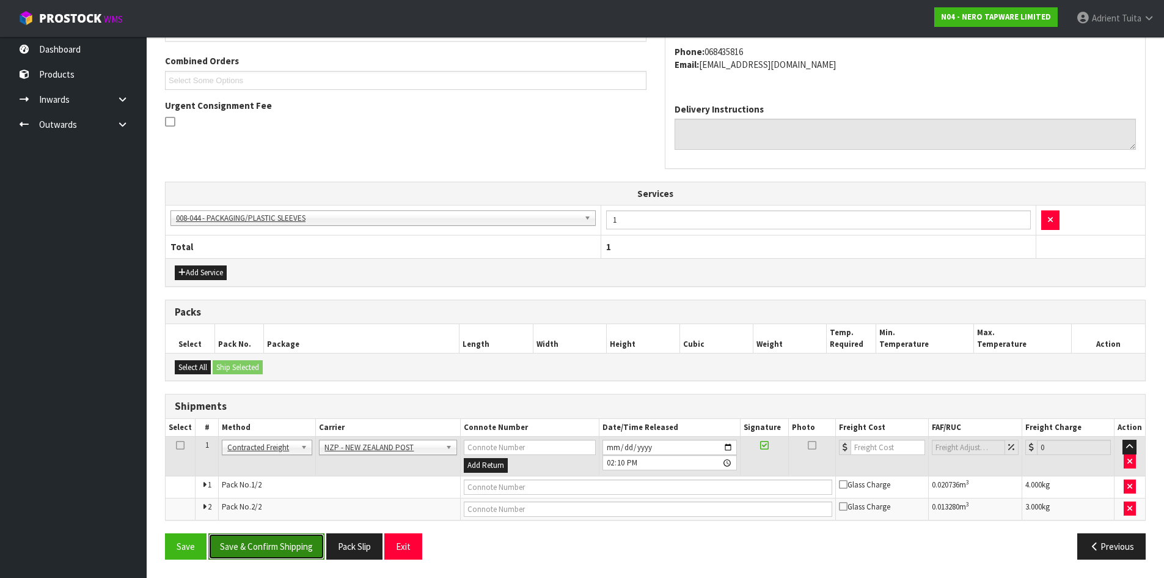
click at [263, 547] on button "Save & Confirm Shipping" at bounding box center [266, 546] width 116 height 26
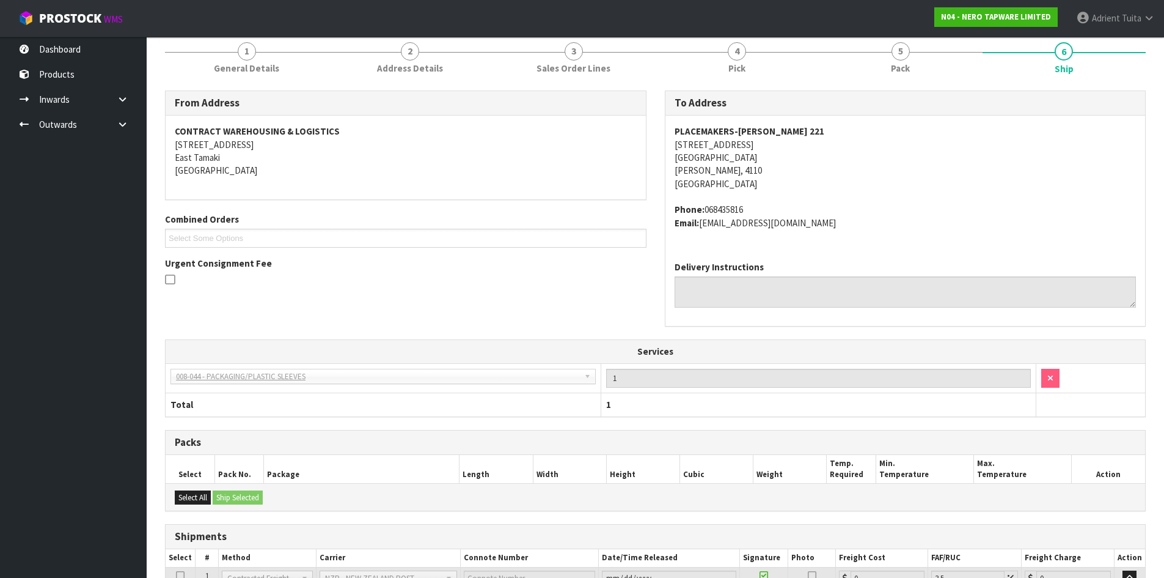
scroll to position [290, 0]
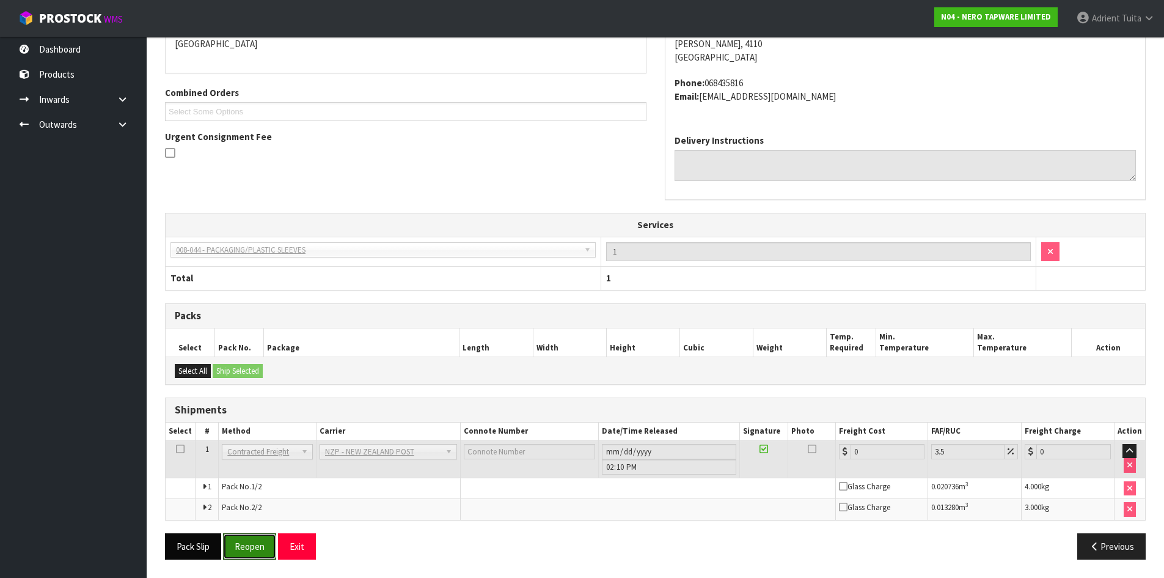
drag, startPoint x: 256, startPoint y: 551, endPoint x: 218, endPoint y: 539, distance: 40.4
click at [256, 551] on button "Reopen" at bounding box center [249, 546] width 53 height 26
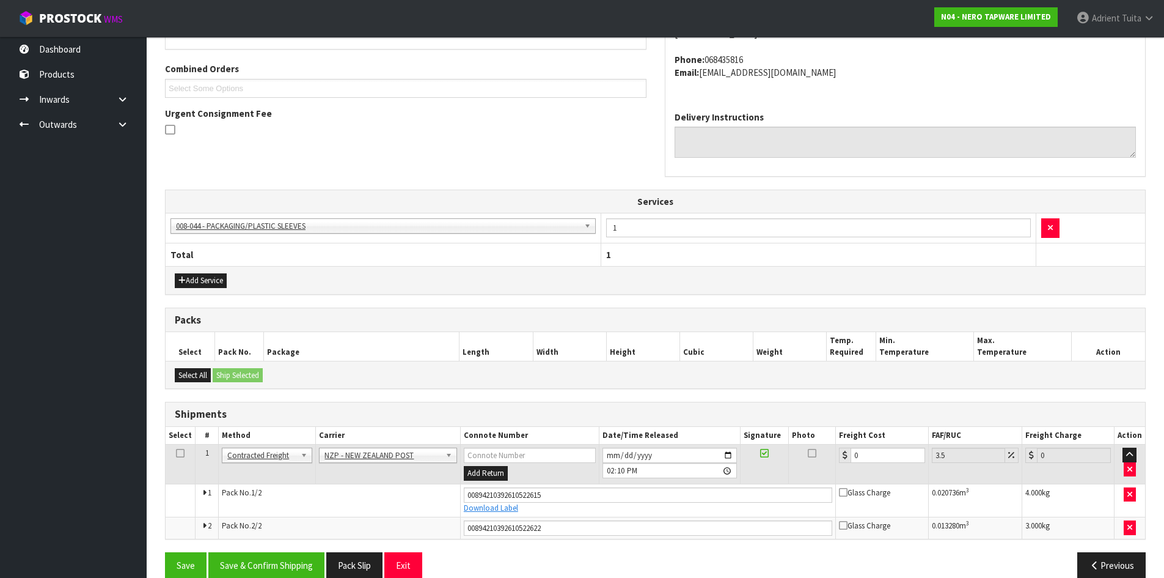
scroll to position [320, 0]
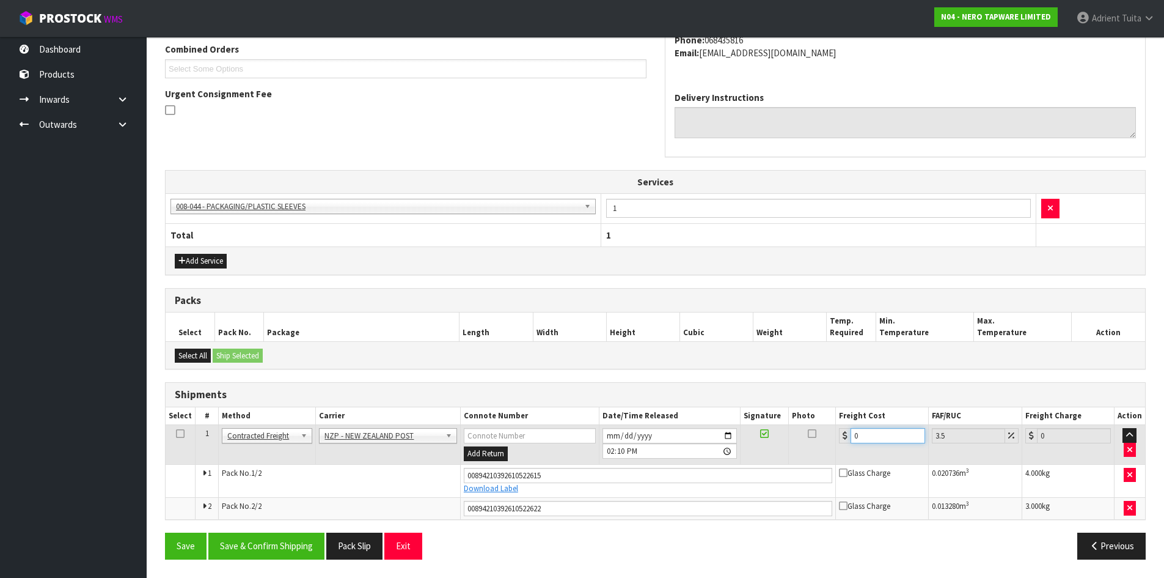
click at [887, 435] on input "0" at bounding box center [888, 435] width 74 height 15
click at [265, 545] on button "Save & Confirm Shipping" at bounding box center [266, 545] width 116 height 26
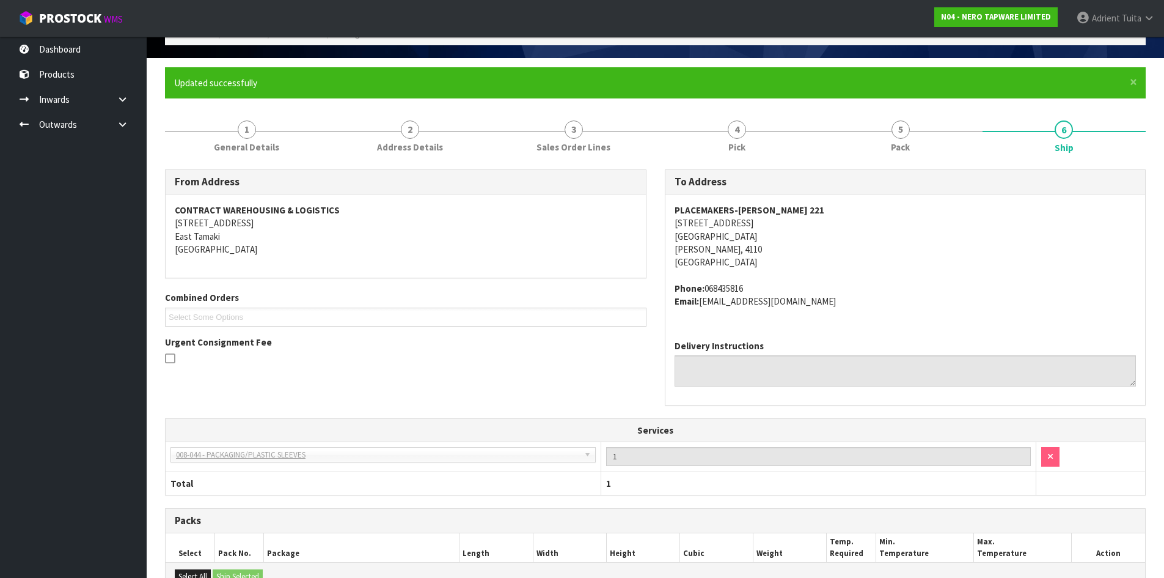
scroll to position [0, 0]
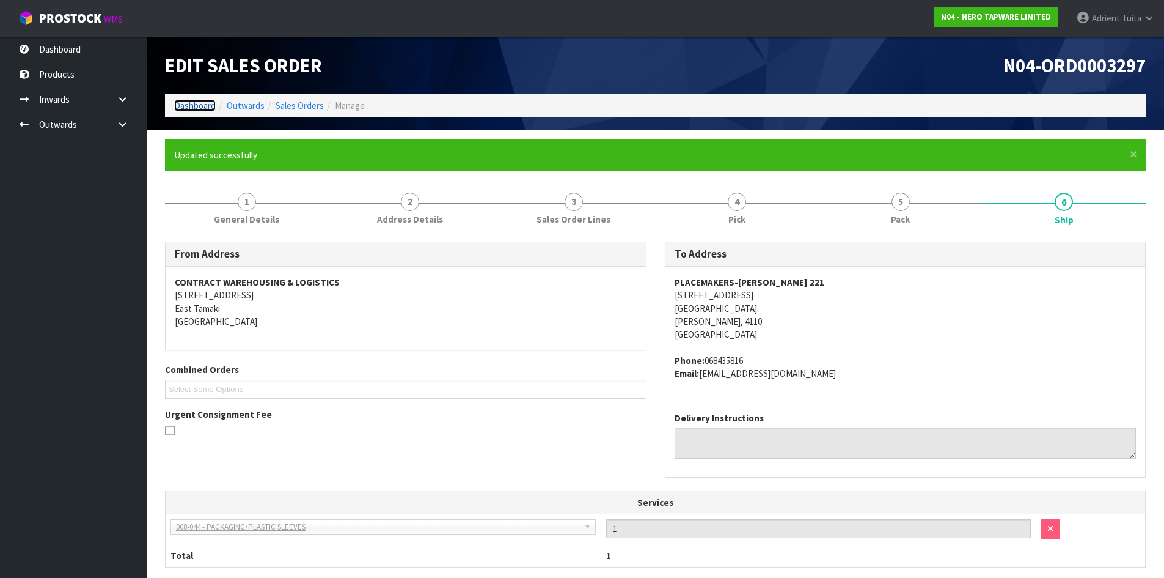
click at [188, 107] on link "Dashboard" at bounding box center [195, 106] width 42 height 12
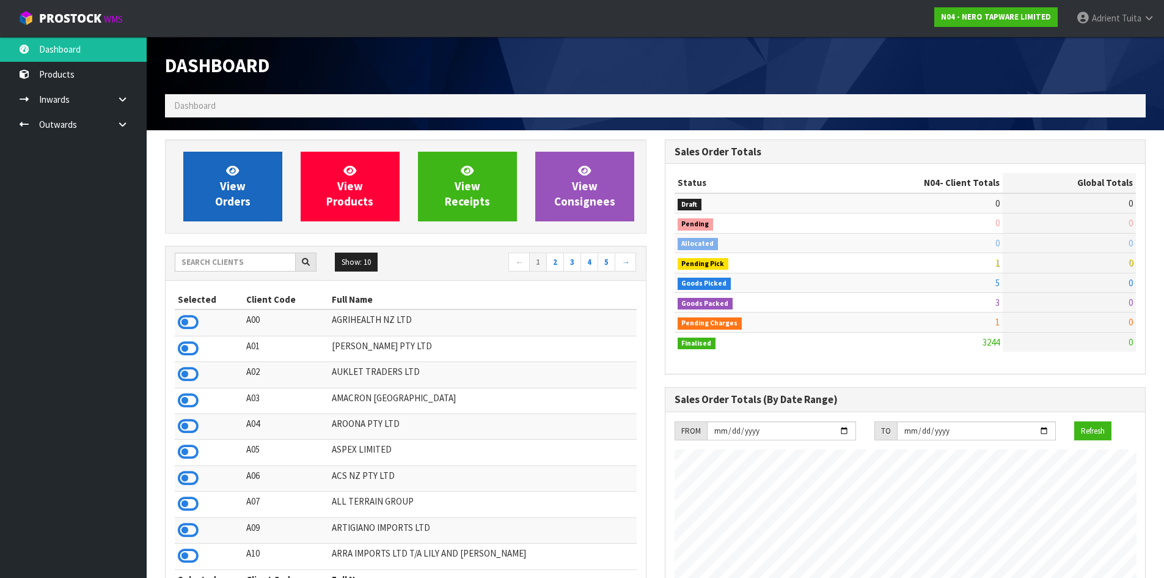
scroll to position [952, 499]
click at [227, 194] on span "View Orders" at bounding box center [232, 186] width 35 height 46
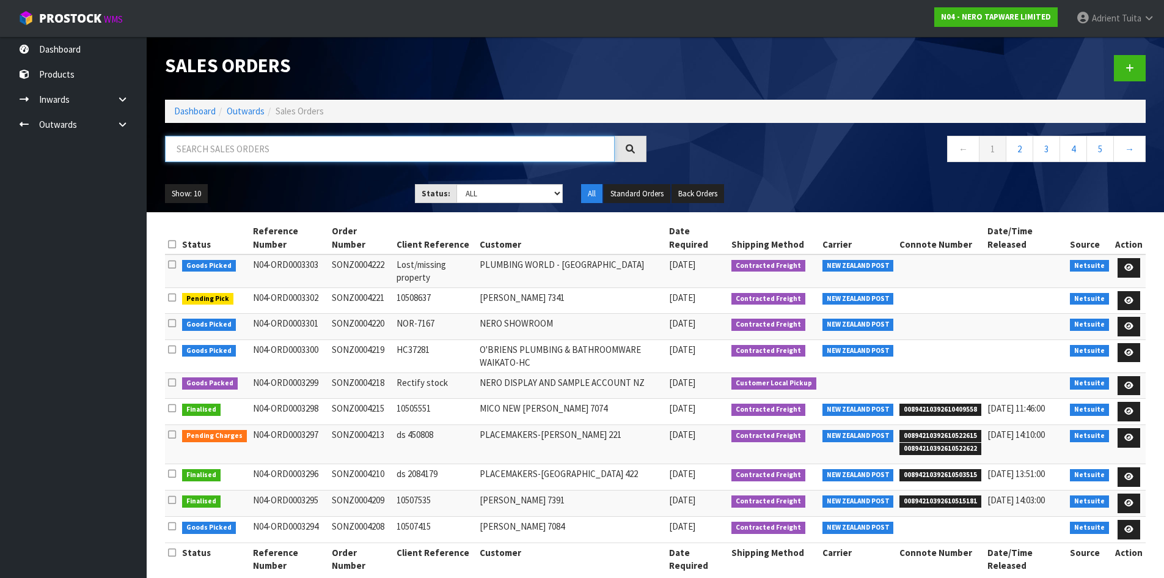
click at [265, 150] on input "text" at bounding box center [390, 149] width 450 height 26
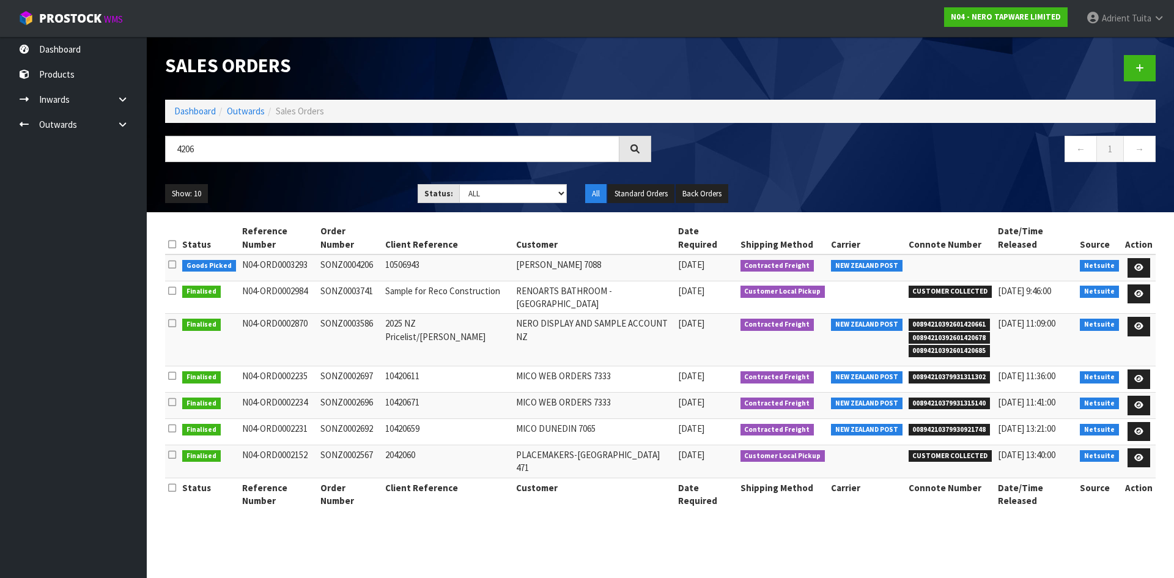
click at [1155, 254] on td at bounding box center [1139, 267] width 34 height 26
click at [1144, 258] on link at bounding box center [1138, 268] width 23 height 20
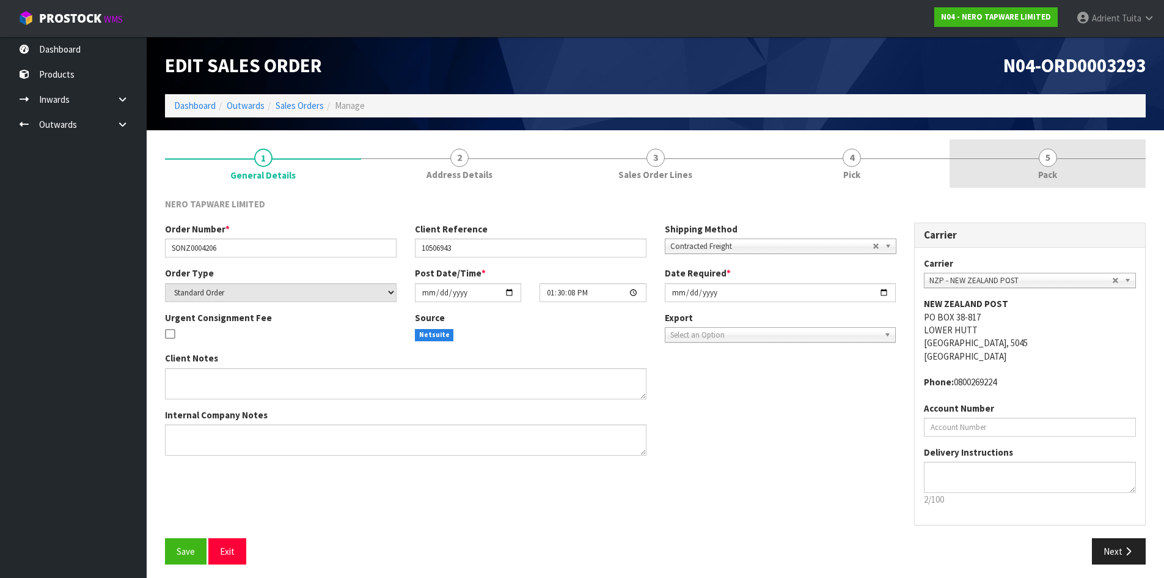
click at [1115, 180] on link "5 Pack" at bounding box center [1048, 163] width 196 height 48
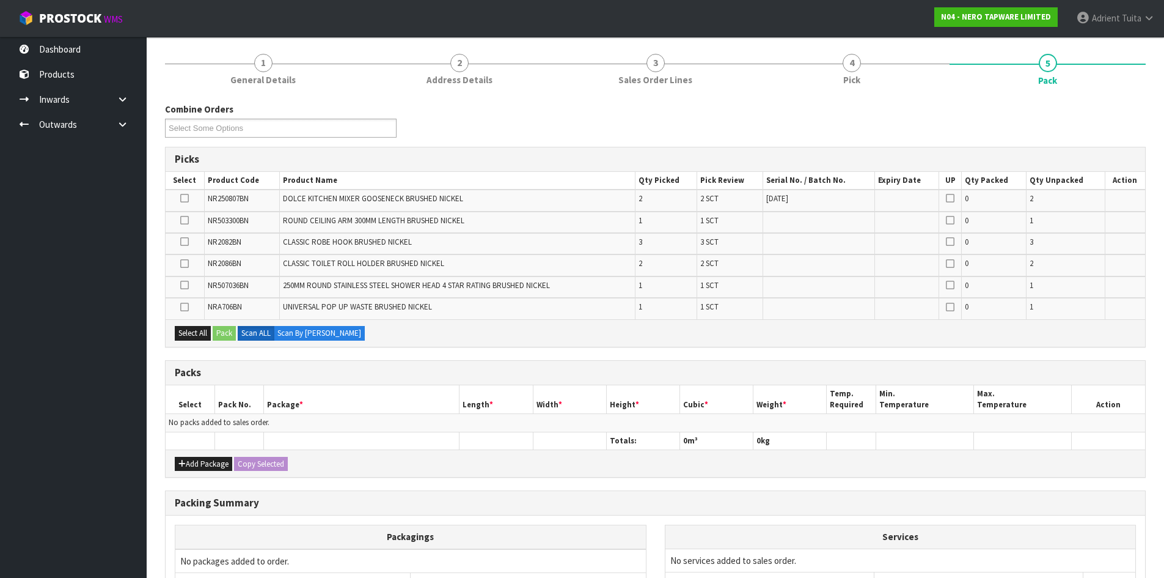
scroll to position [221, 0]
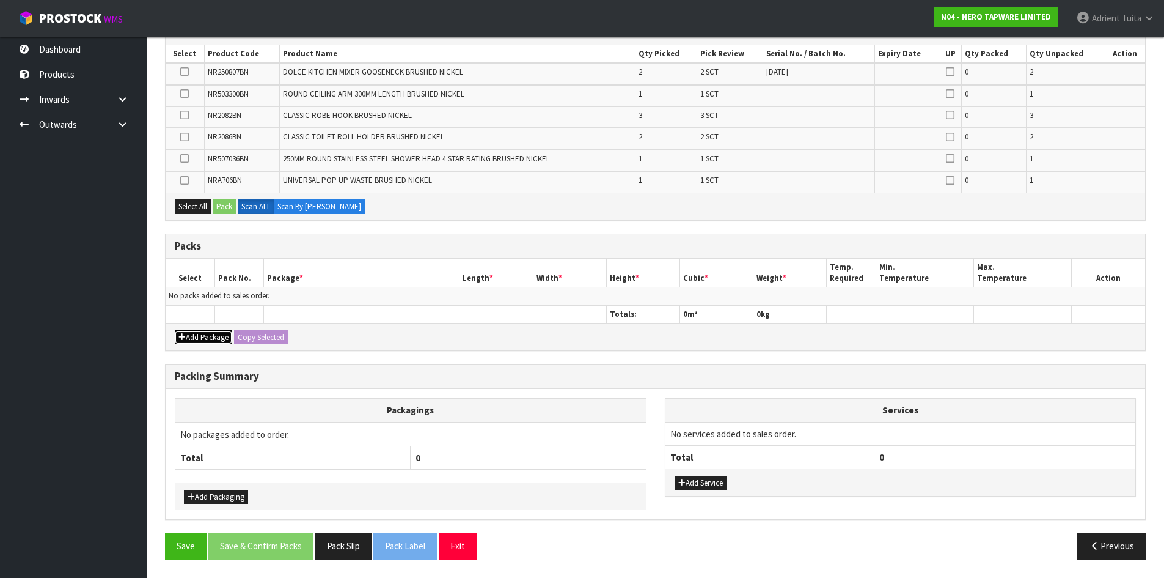
drag, startPoint x: 198, startPoint y: 336, endPoint x: 185, endPoint y: 309, distance: 30.1
click at [197, 336] on button "Add Package" at bounding box center [203, 337] width 57 height 15
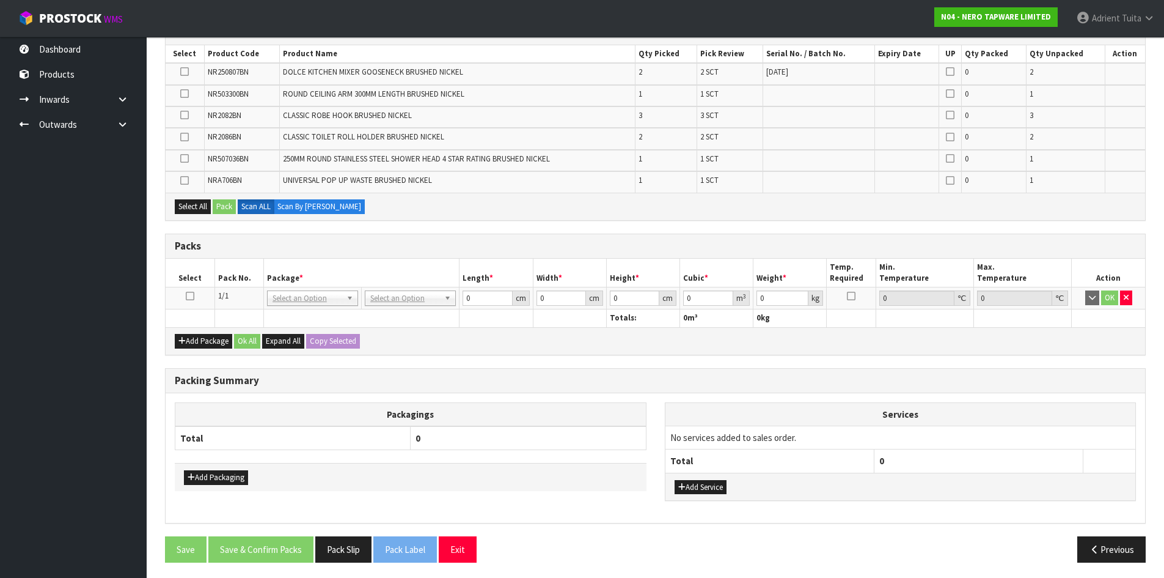
click at [190, 296] on icon at bounding box center [190, 296] width 9 height 1
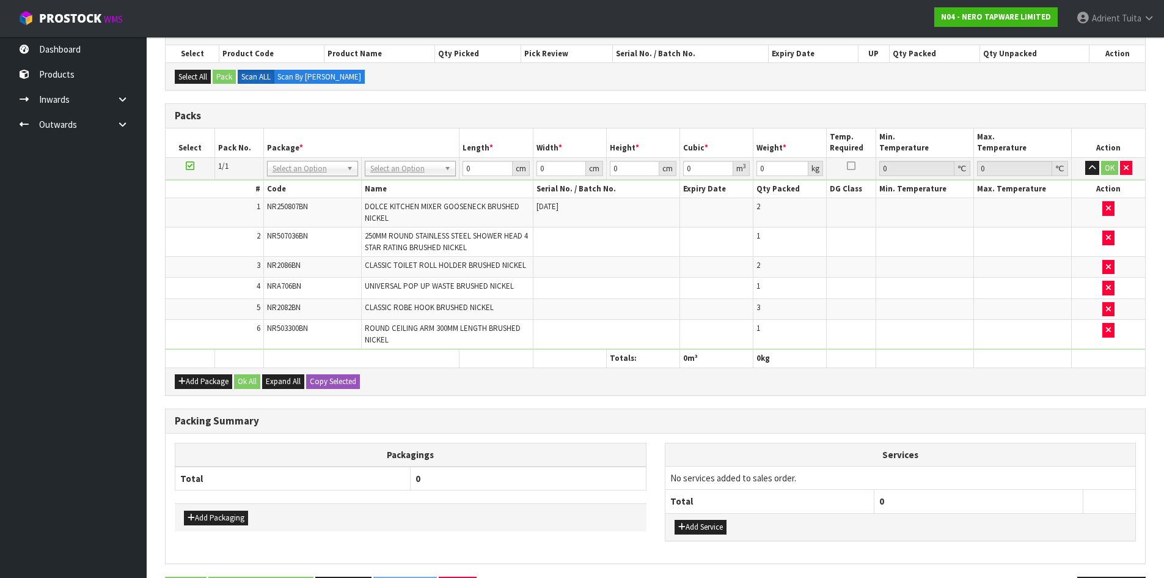
drag, startPoint x: 436, startPoint y: 166, endPoint x: 423, endPoint y: 187, distance: 24.8
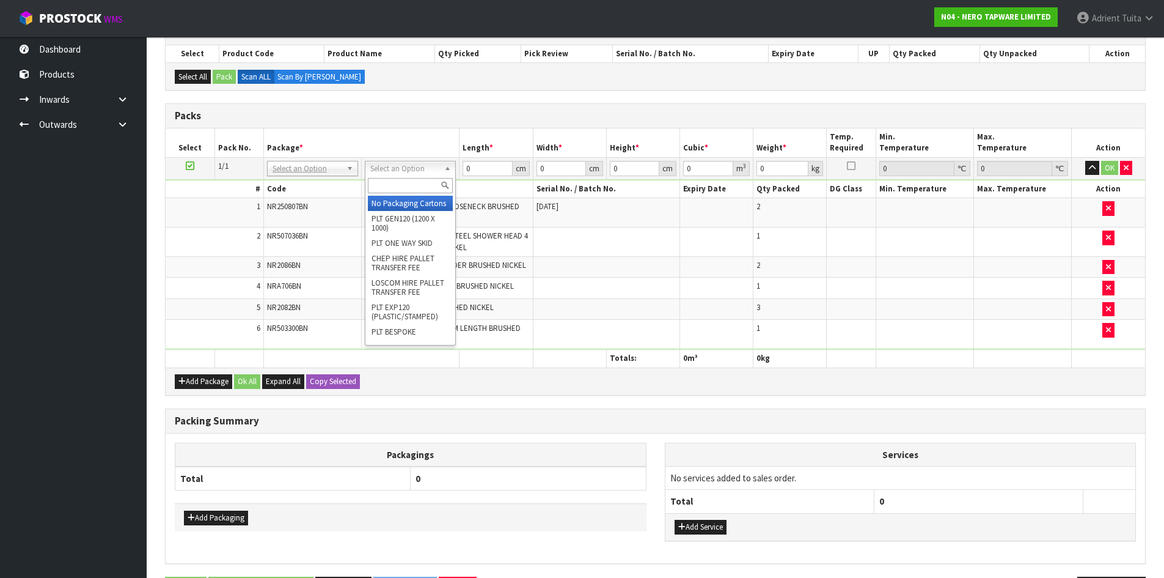
click at [424, 188] on input "text" at bounding box center [410, 185] width 85 height 15
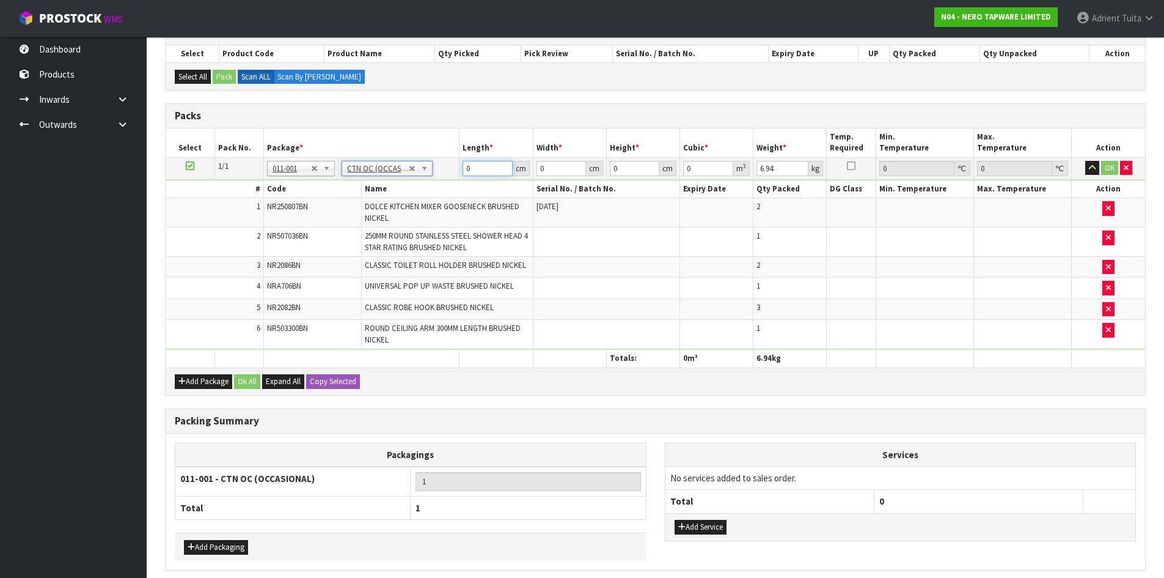
click at [476, 164] on input "0" at bounding box center [488, 168] width 50 height 15
click at [1113, 164] on button "OK" at bounding box center [1110, 168] width 17 height 15
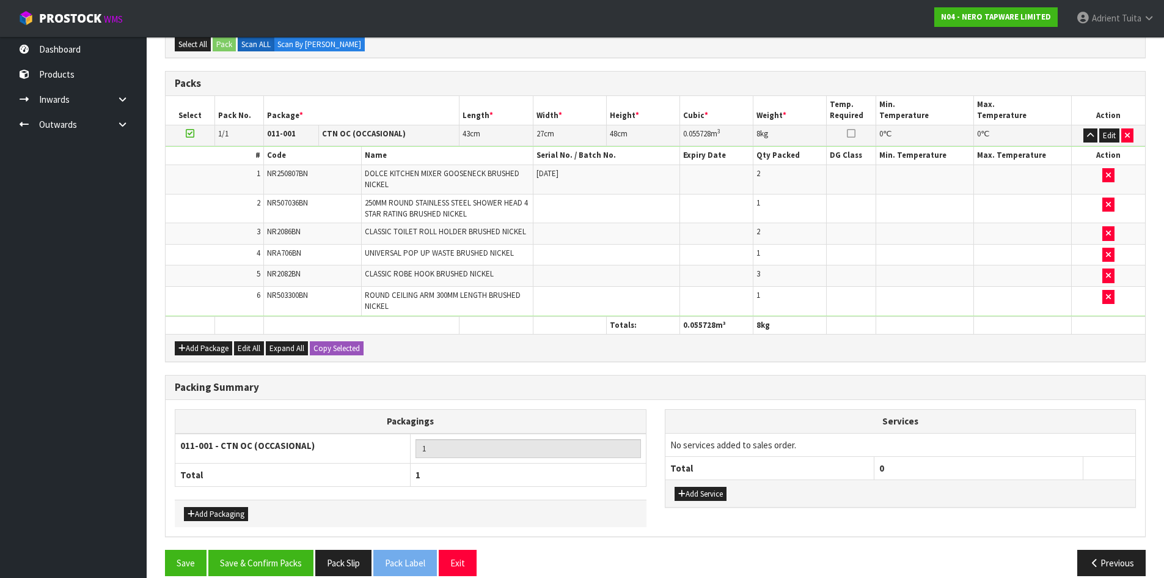
scroll to position [270, 0]
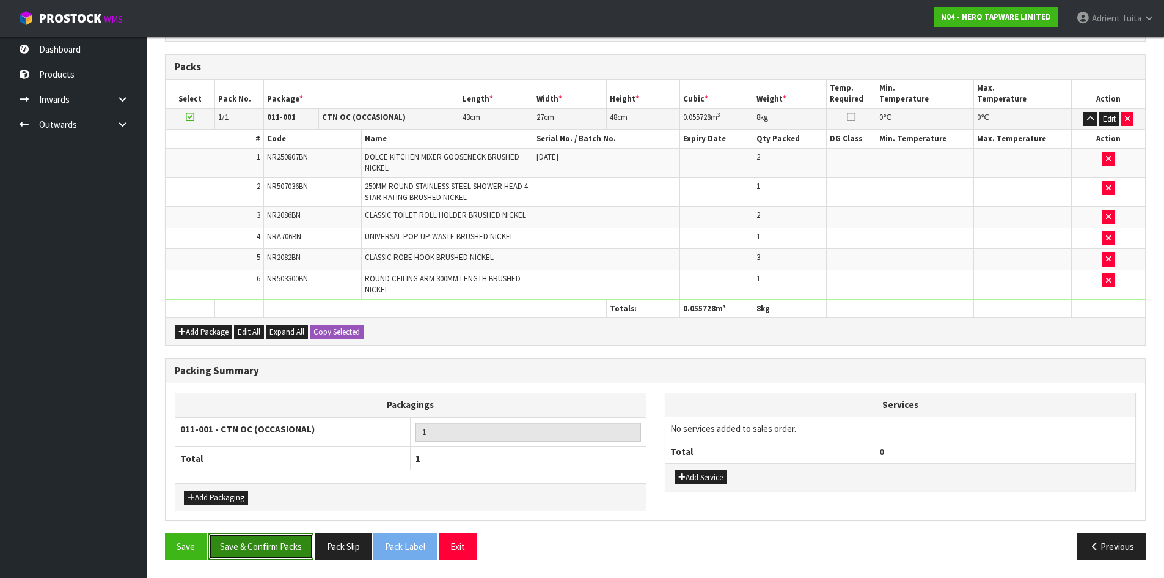
click at [261, 547] on button "Save & Confirm Packs" at bounding box center [260, 546] width 105 height 26
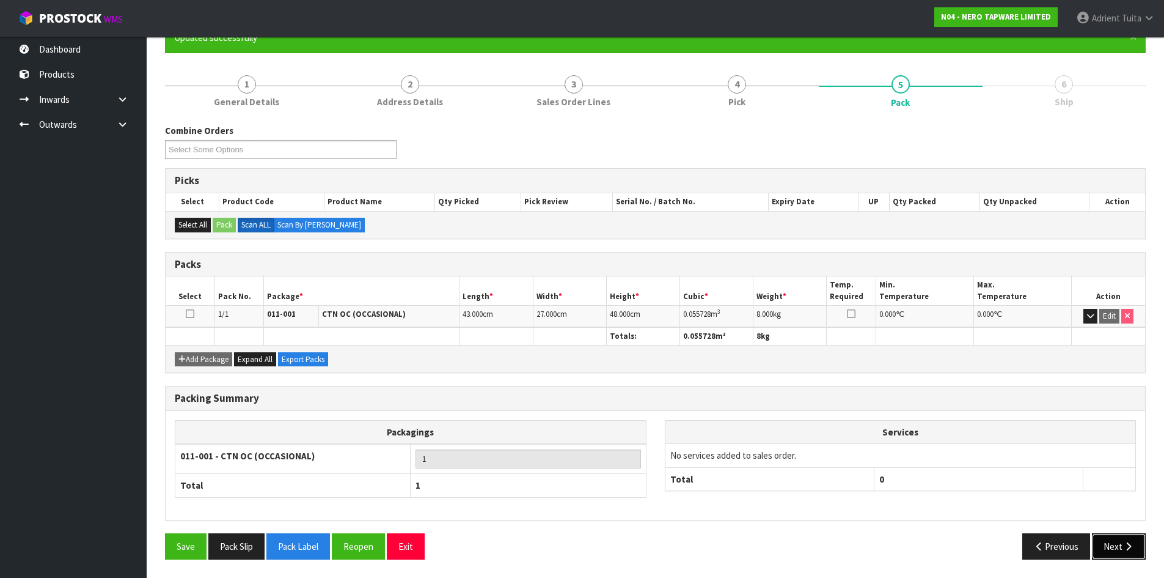
click at [1119, 542] on button "Next" at bounding box center [1119, 546] width 54 height 26
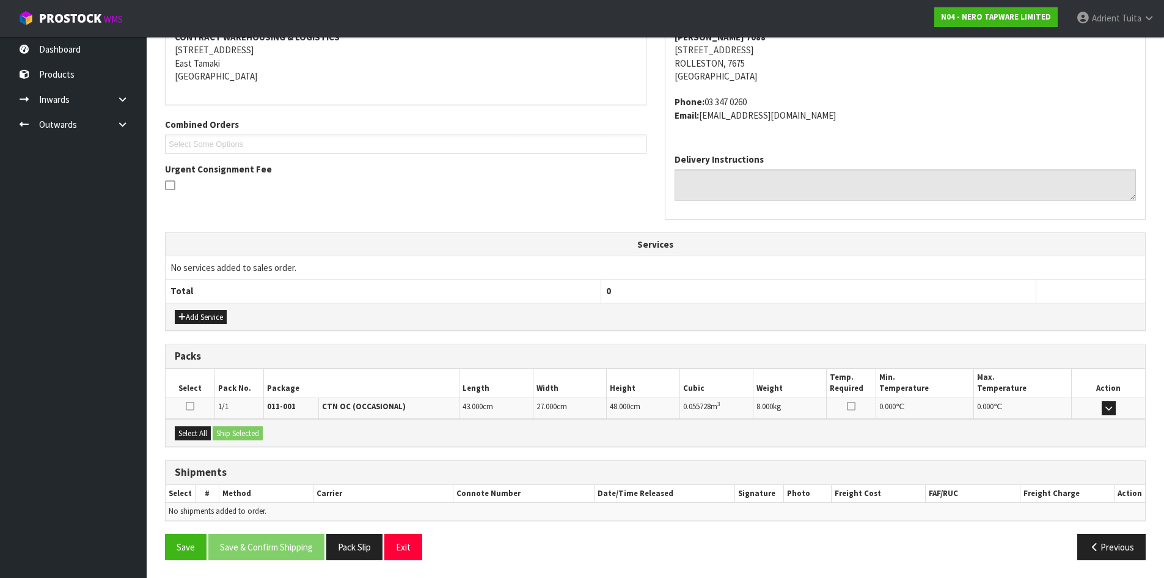
scroll to position [246, 0]
click at [199, 442] on div "Select All Ship Selected" at bounding box center [656, 432] width 980 height 28
click at [213, 439] on div "Select All Ship Selected" at bounding box center [656, 432] width 980 height 28
drag, startPoint x: 202, startPoint y: 437, endPoint x: 211, endPoint y: 433, distance: 10.1
click at [202, 435] on button "Select All" at bounding box center [193, 432] width 36 height 15
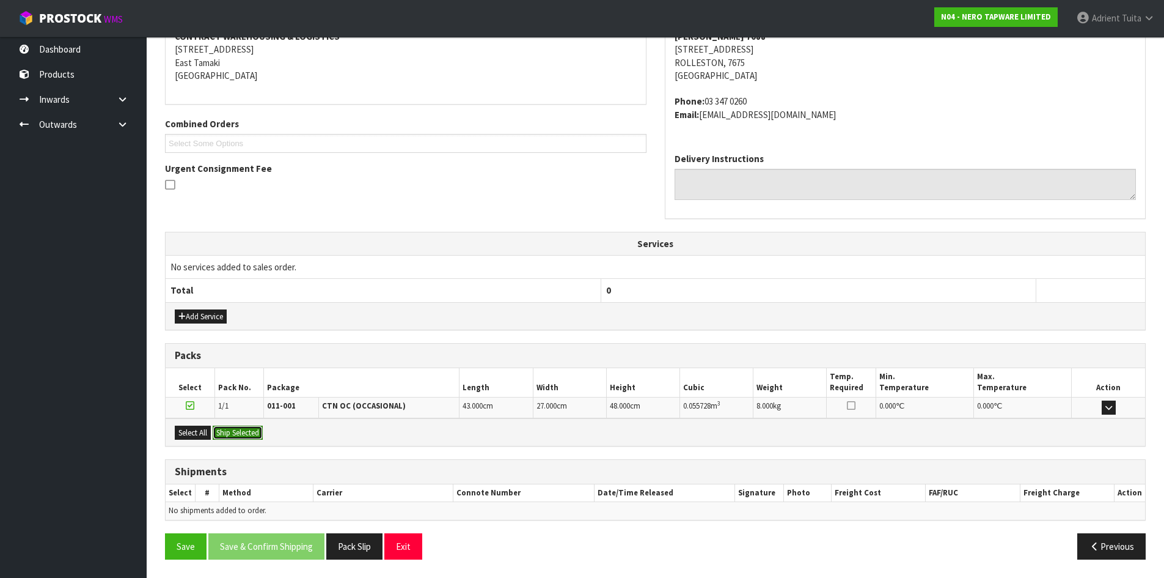
click at [229, 433] on button "Ship Selected" at bounding box center [238, 432] width 50 height 15
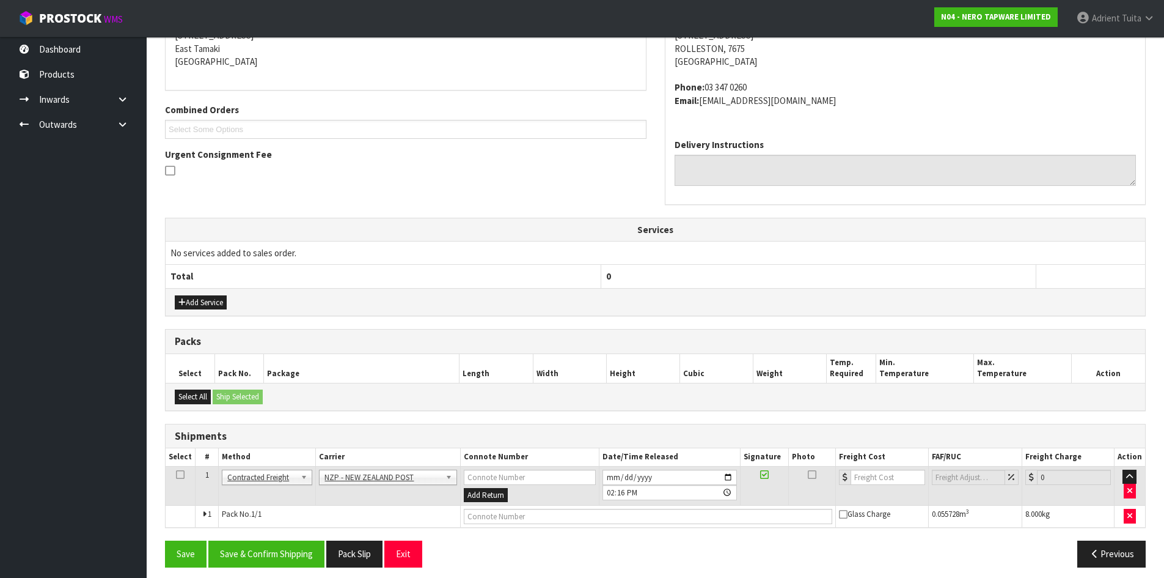
scroll to position [268, 0]
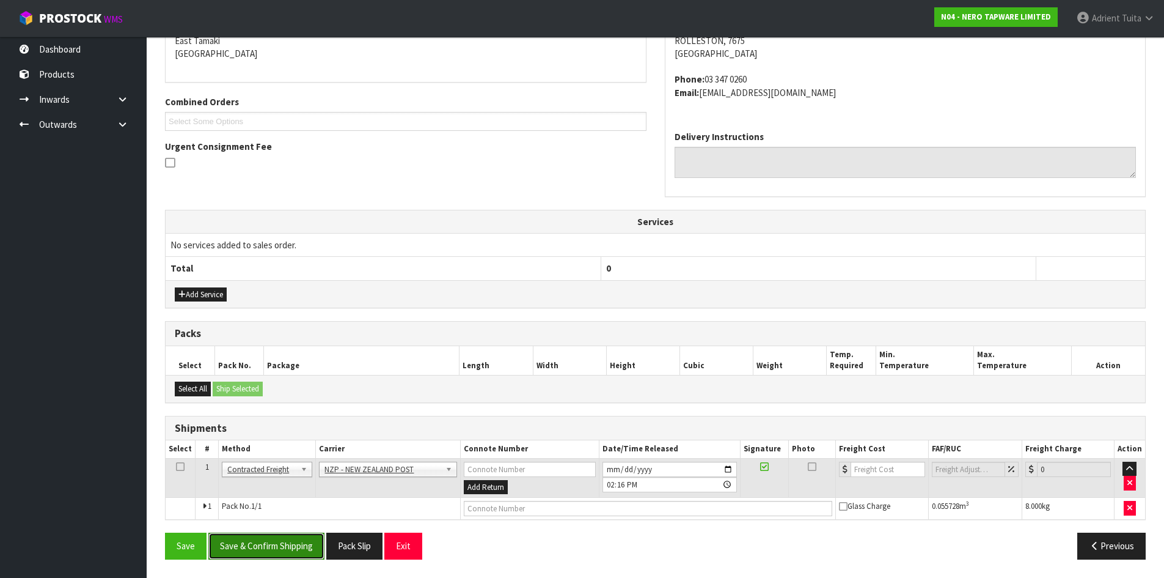
click at [310, 544] on button "Save & Confirm Shipping" at bounding box center [266, 545] width 116 height 26
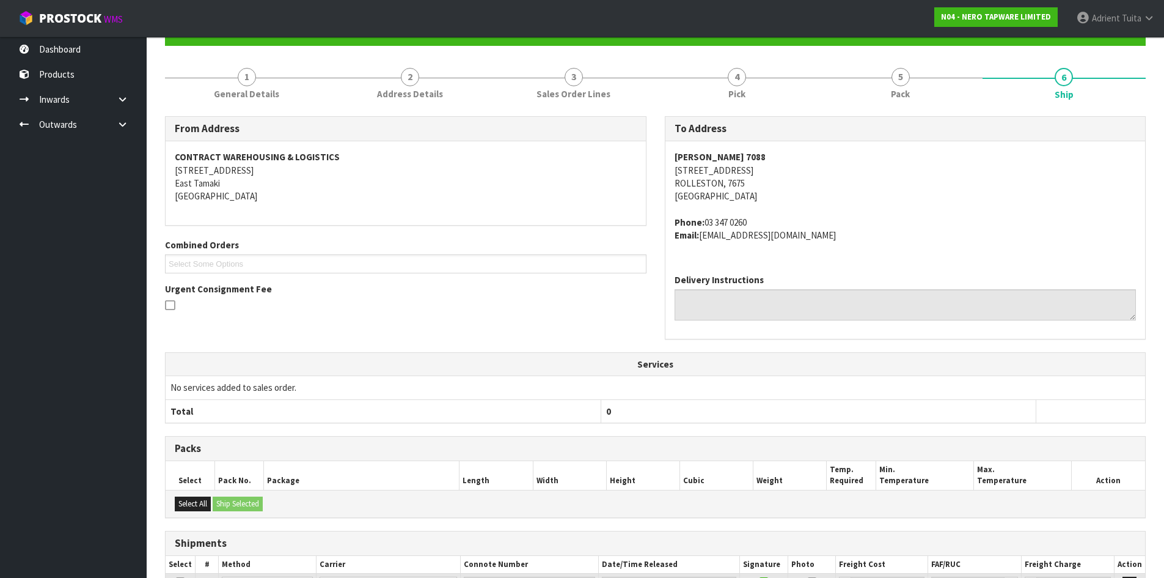
scroll to position [250, 0]
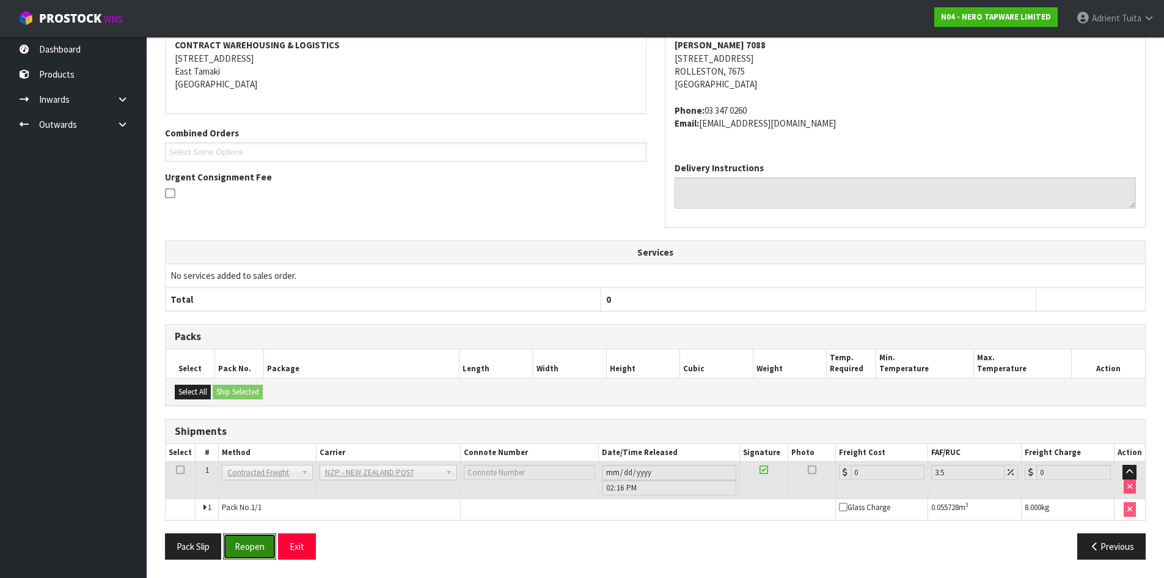
click at [251, 551] on button "Reopen" at bounding box center [249, 546] width 53 height 26
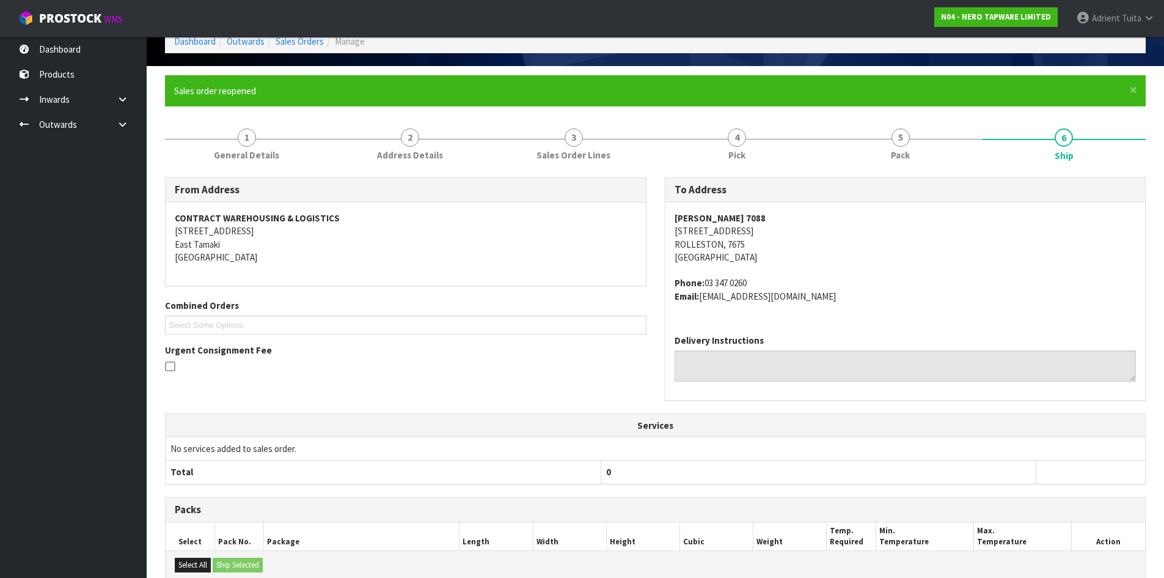
scroll to position [237, 0]
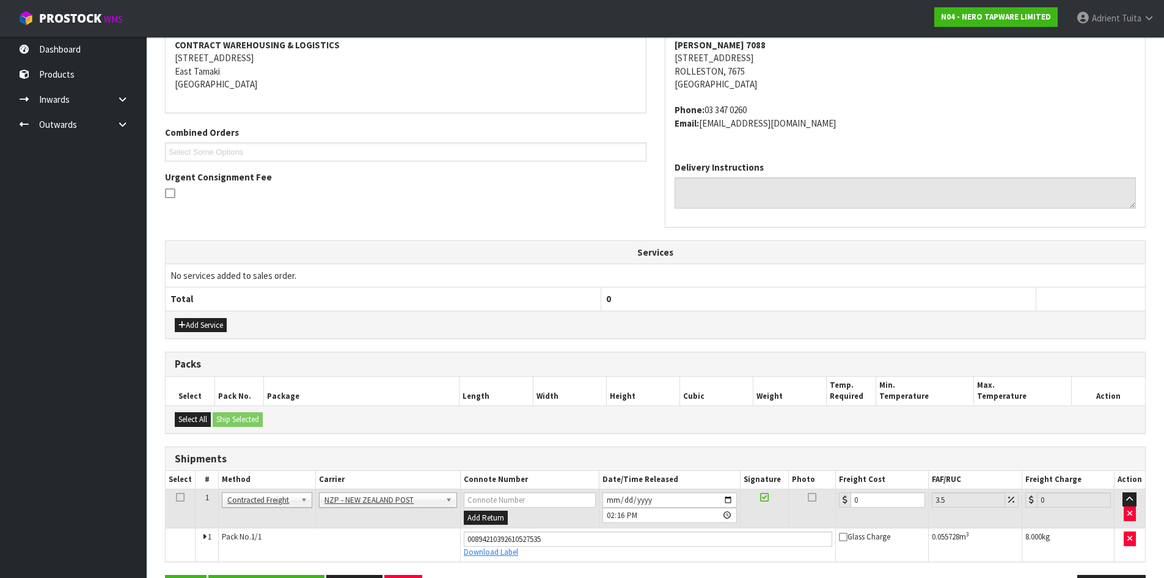
click at [907, 521] on td "0" at bounding box center [882, 508] width 92 height 40
click at [900, 496] on input "0" at bounding box center [888, 499] width 74 height 15
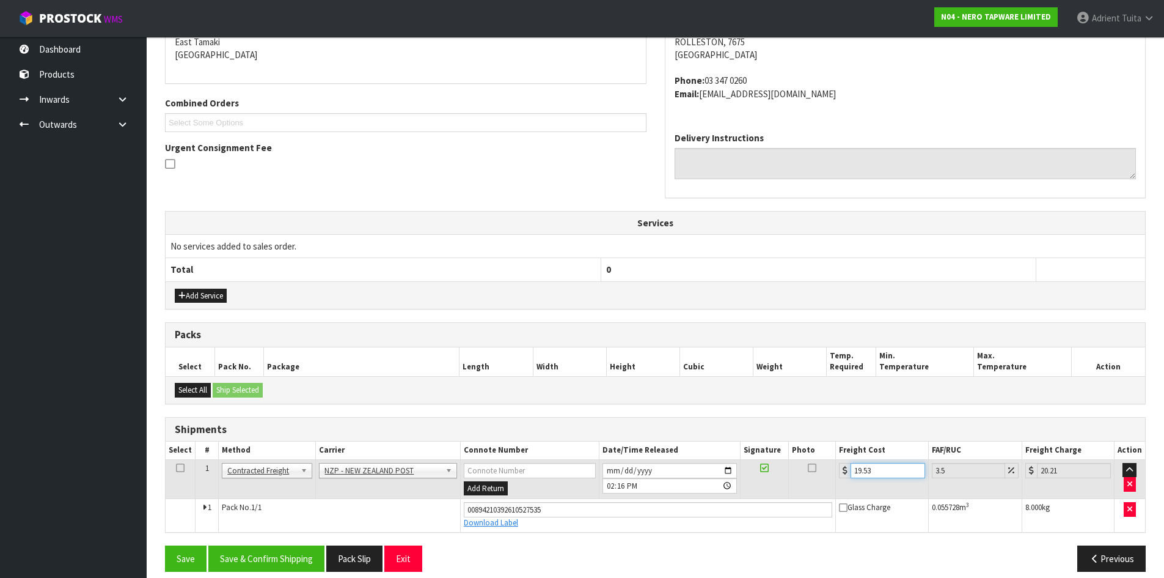
scroll to position [279, 0]
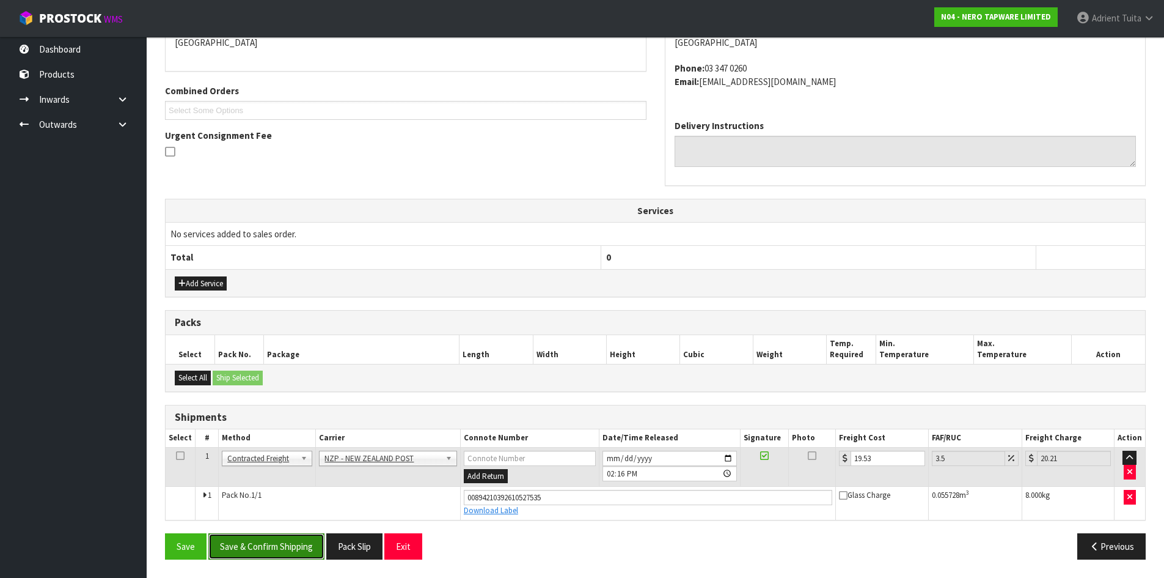
click at [251, 546] on button "Save & Confirm Shipping" at bounding box center [266, 546] width 116 height 26
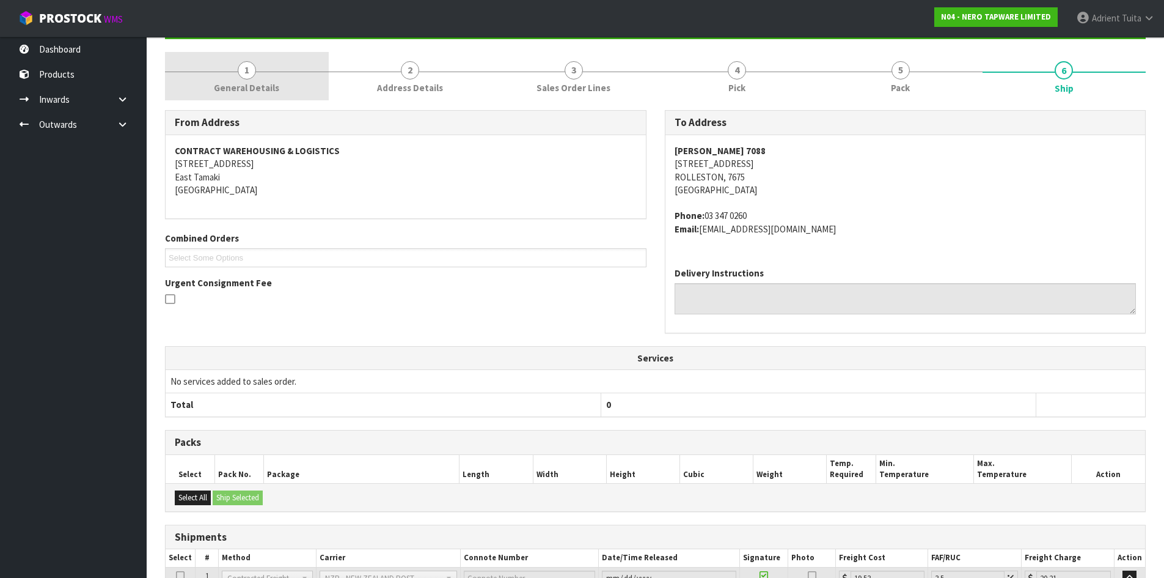
scroll to position [0, 0]
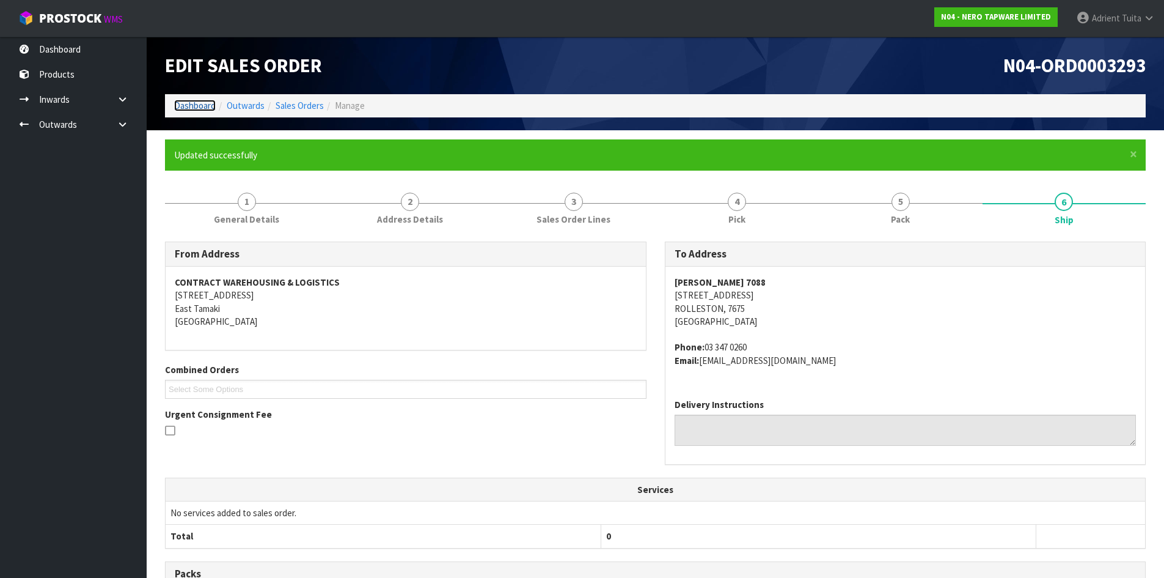
click at [191, 101] on link "Dashboard" at bounding box center [195, 106] width 42 height 12
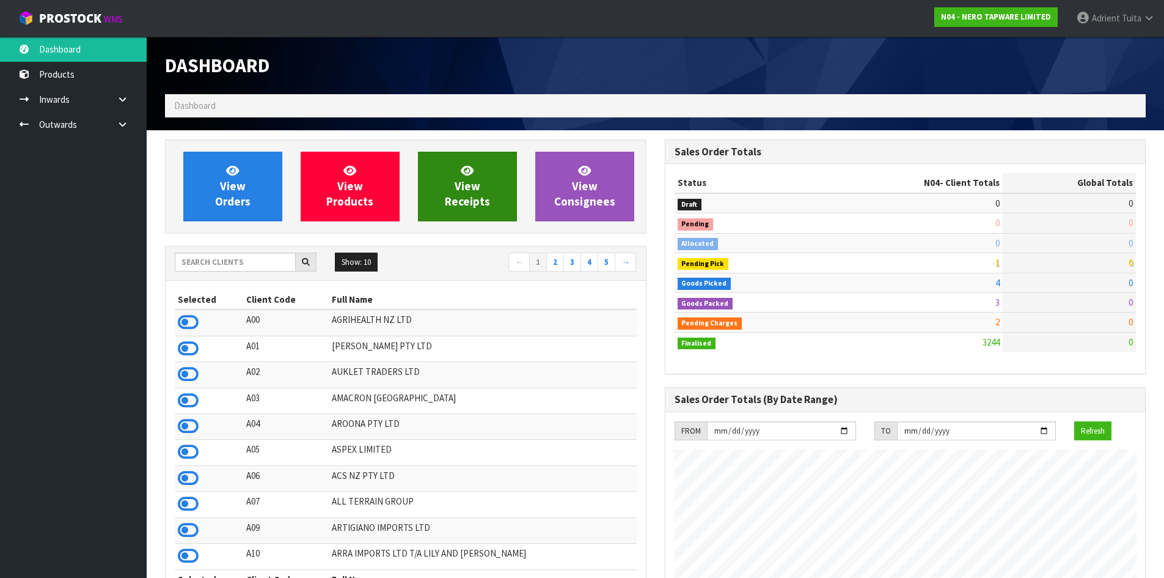
scroll to position [952, 499]
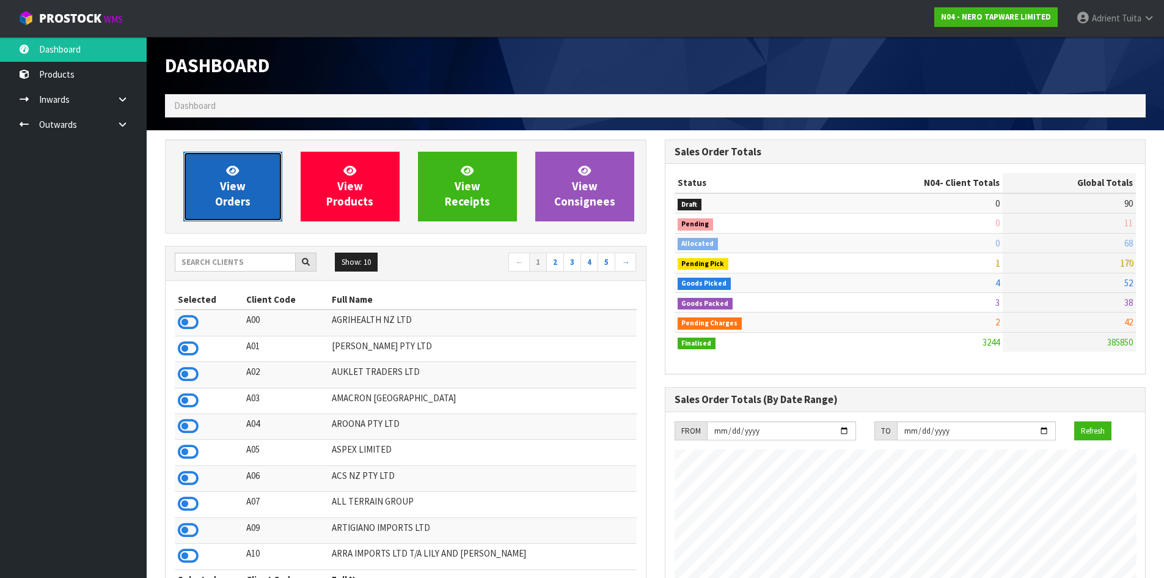
click at [207, 185] on link "View Orders" at bounding box center [232, 187] width 99 height 70
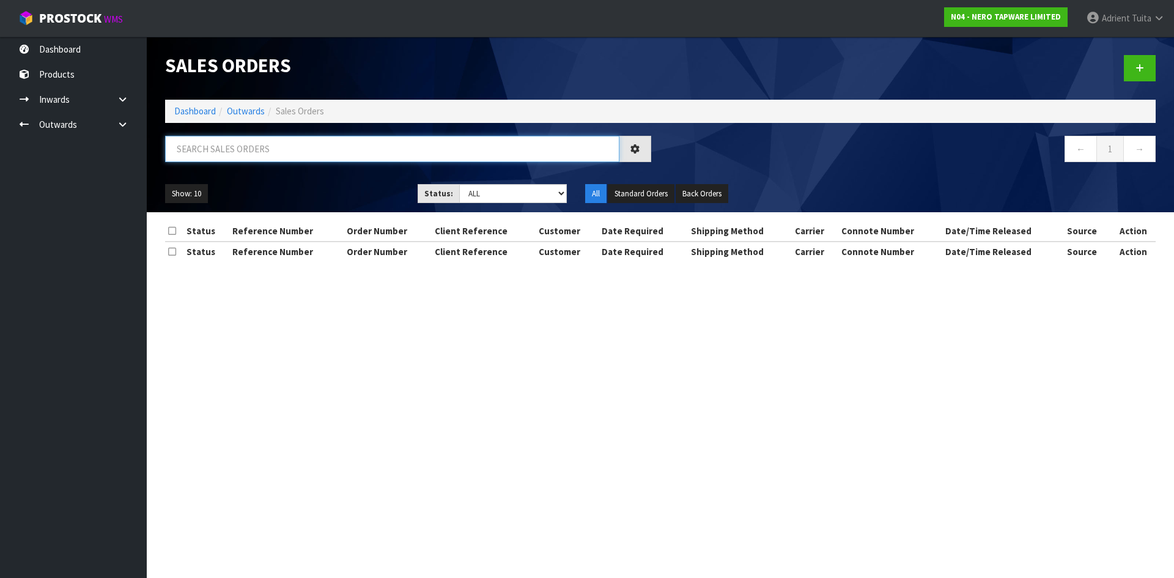
click at [215, 156] on input "text" at bounding box center [392, 149] width 454 height 26
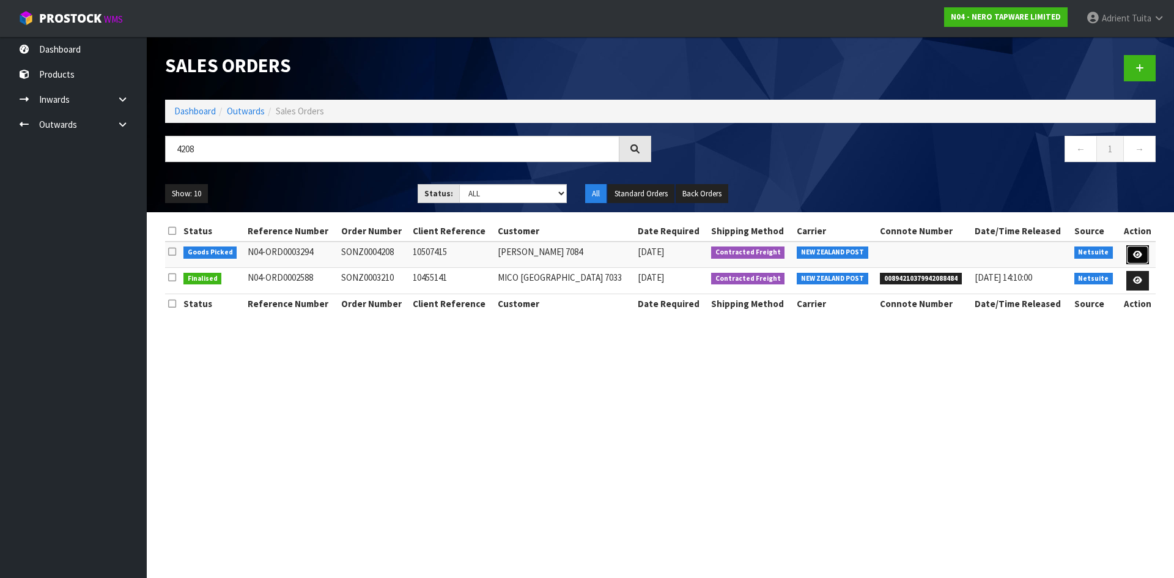
click at [1139, 262] on link at bounding box center [1137, 255] width 23 height 20
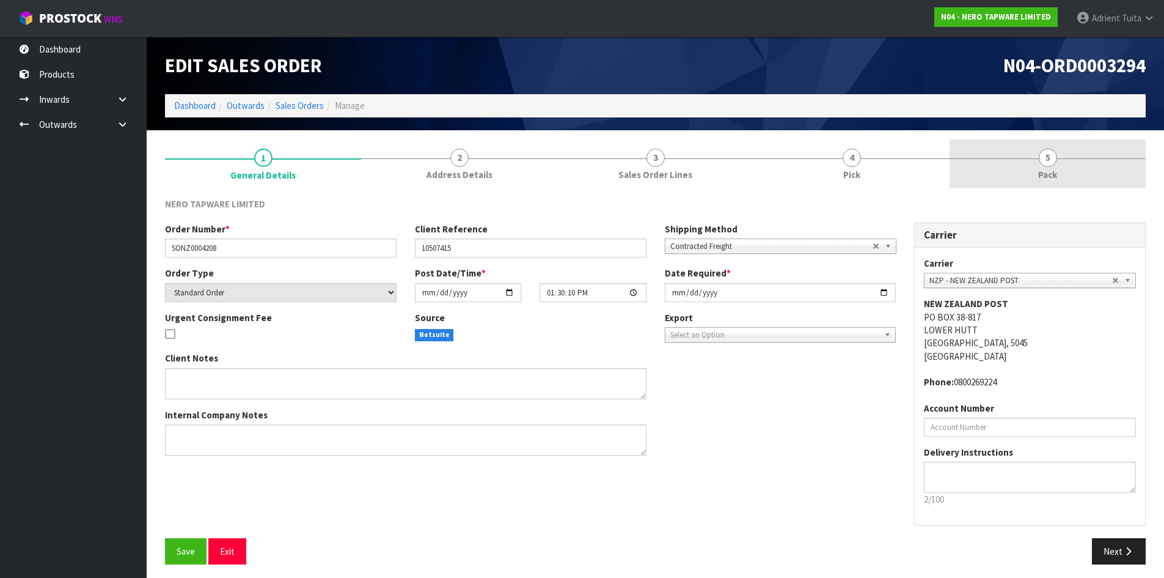
drag, startPoint x: 1102, startPoint y: 175, endPoint x: 1088, endPoint y: 175, distance: 13.5
click at [1102, 175] on link "5 Pack" at bounding box center [1048, 163] width 196 height 48
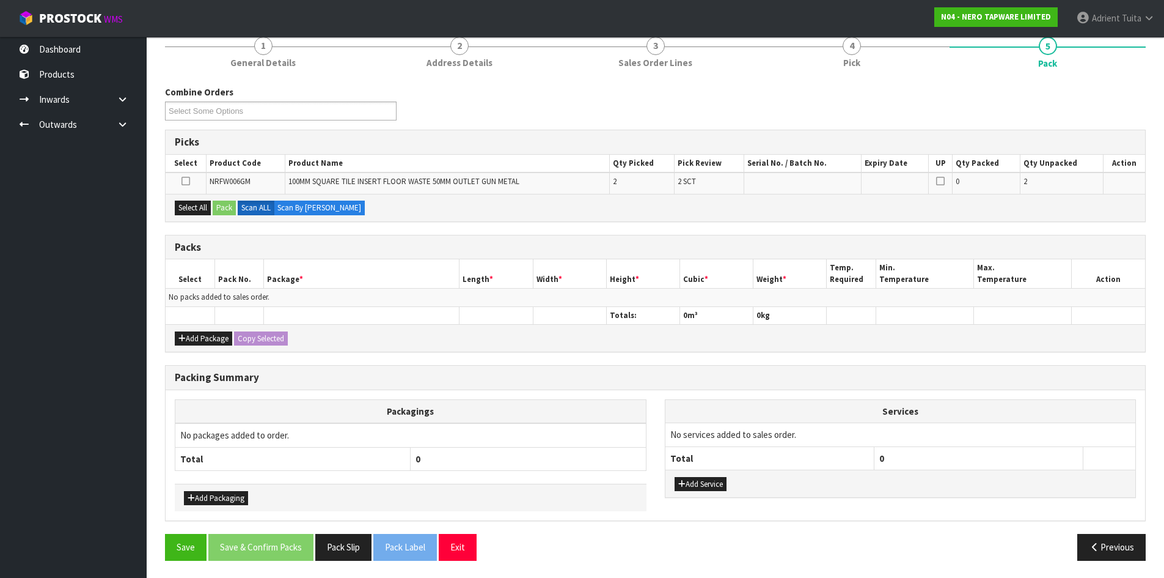
scroll to position [113, 0]
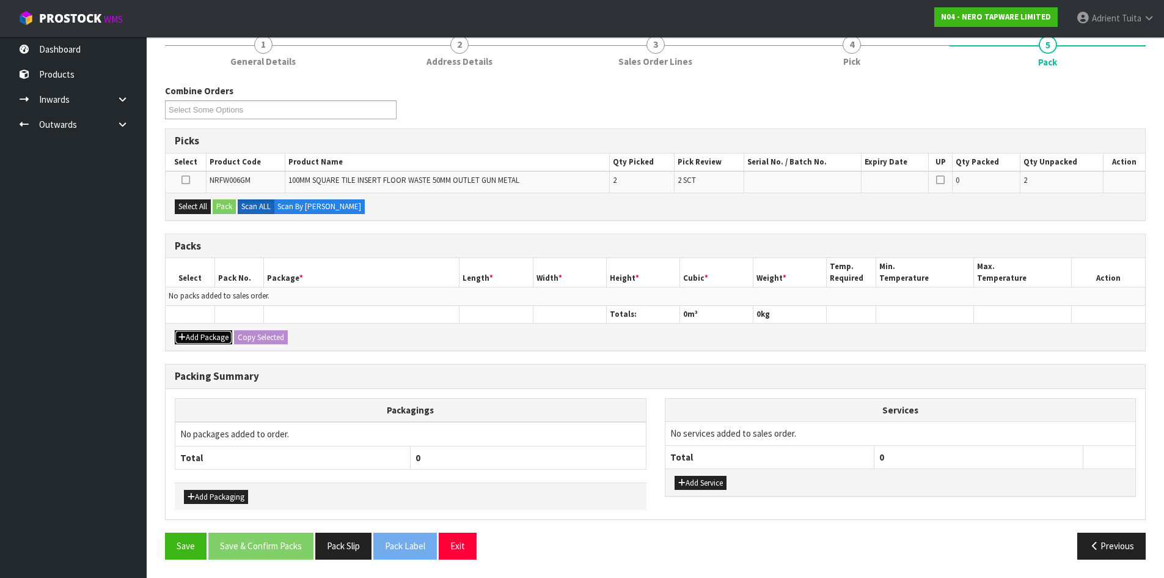
click at [188, 330] on button "Add Package" at bounding box center [203, 337] width 57 height 15
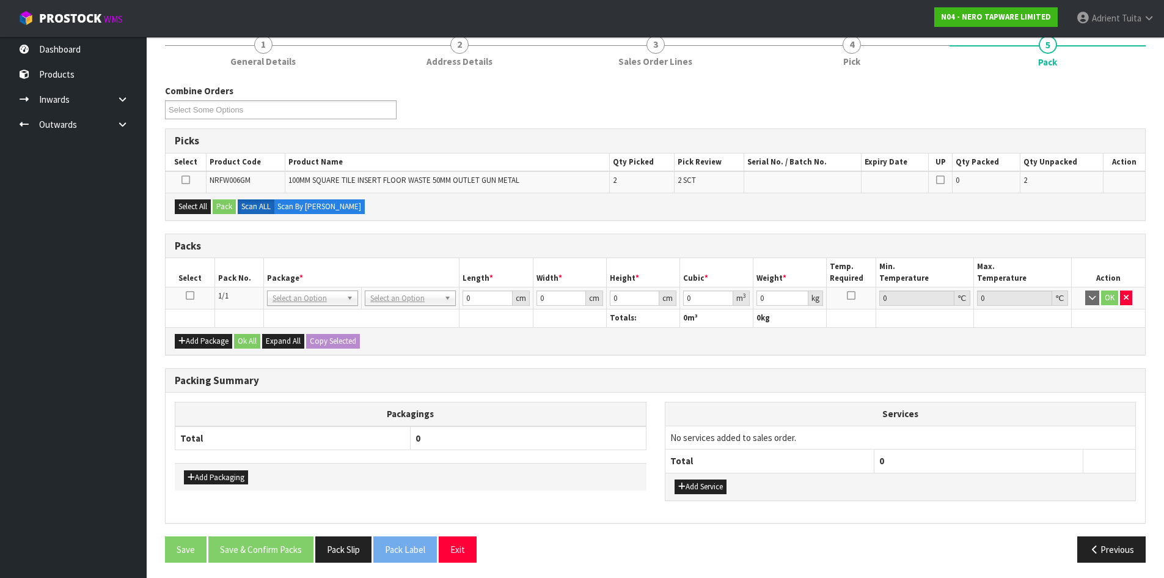
drag, startPoint x: 193, startPoint y: 282, endPoint x: 192, endPoint y: 298, distance: 15.9
click at [193, 284] on th "Select" at bounding box center [190, 272] width 49 height 29
click at [192, 296] on icon at bounding box center [190, 295] width 9 height 1
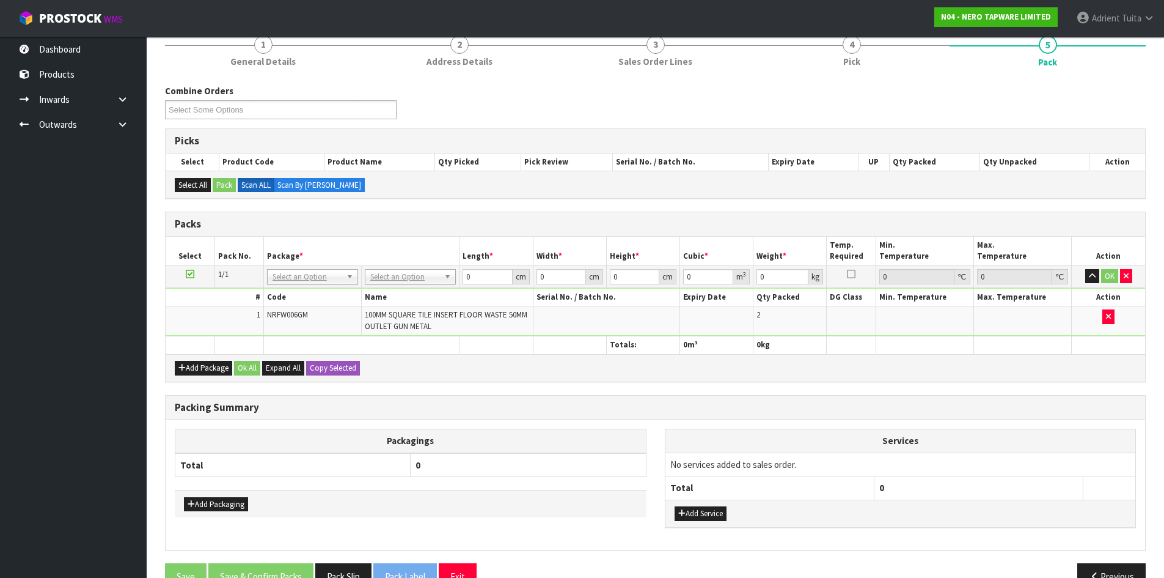
drag, startPoint x: 424, startPoint y: 277, endPoint x: 422, endPoint y: 284, distance: 7.0
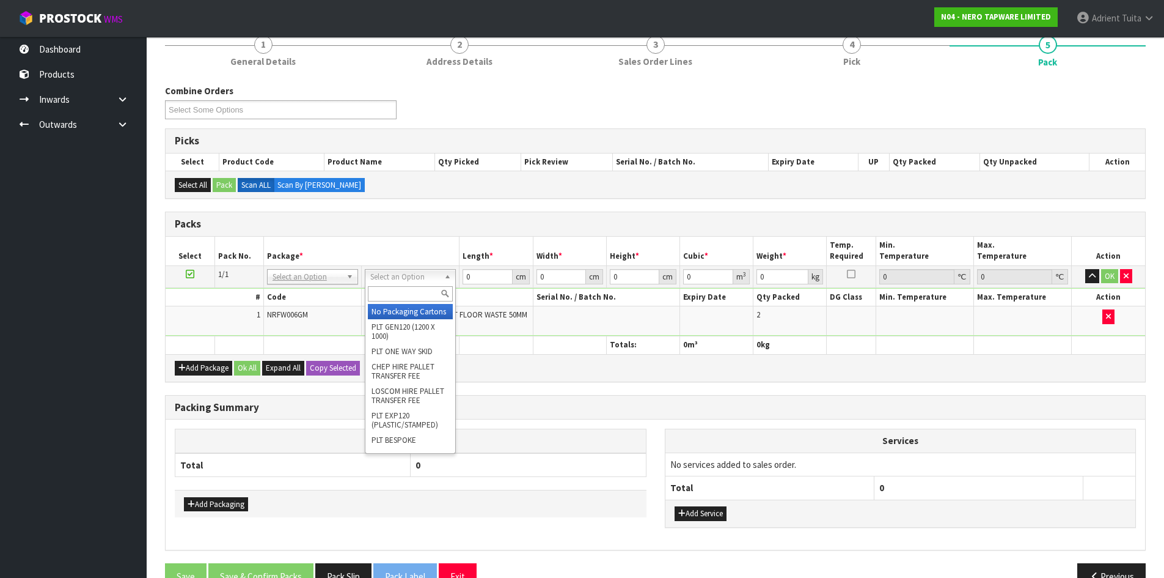
click at [422, 289] on div at bounding box center [411, 294] width 90 height 20
click at [422, 289] on input "text" at bounding box center [410, 293] width 85 height 15
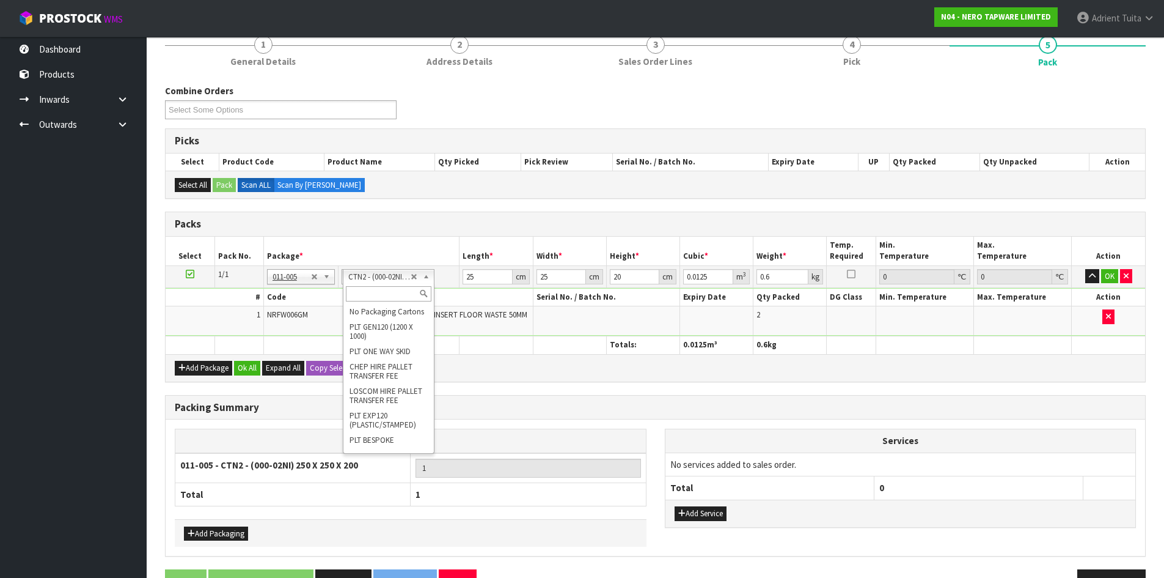
click at [380, 284] on div at bounding box center [389, 294] width 90 height 20
click at [379, 293] on input "text" at bounding box center [388, 293] width 85 height 15
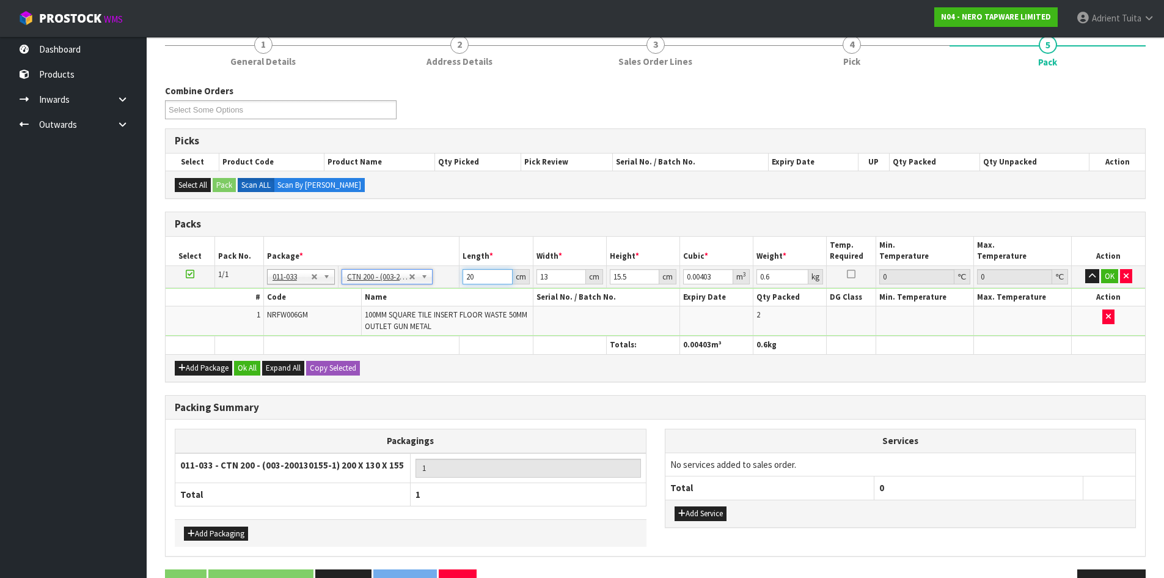
click at [464, 276] on input "20" at bounding box center [488, 276] width 50 height 15
drag, startPoint x: 1111, startPoint y: 276, endPoint x: 936, endPoint y: 312, distance: 179.1
click at [1111, 276] on button "OK" at bounding box center [1110, 276] width 17 height 15
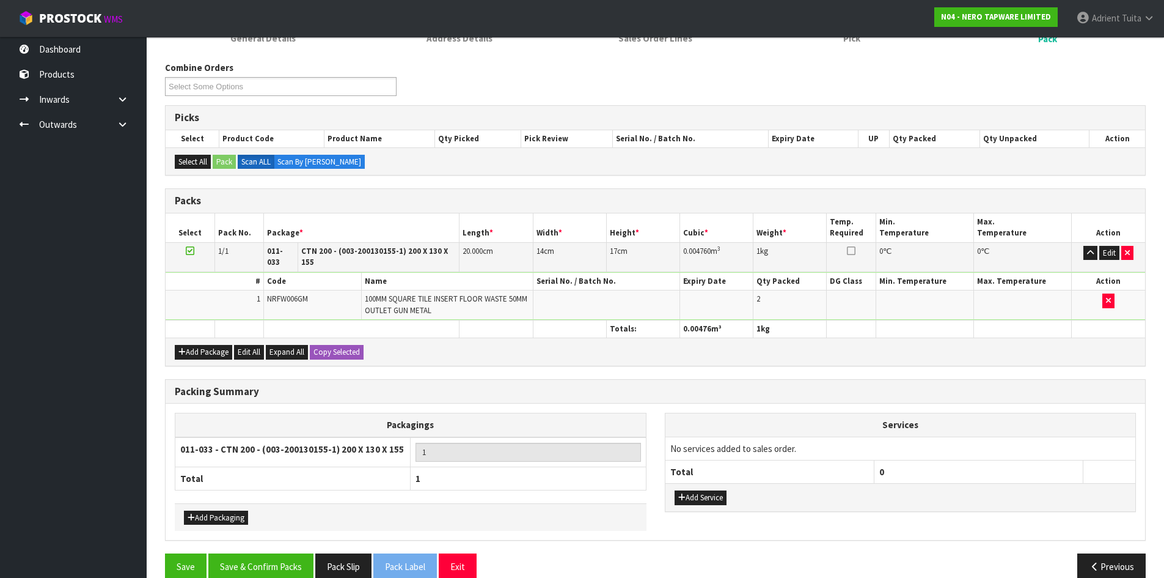
scroll to position [149, 0]
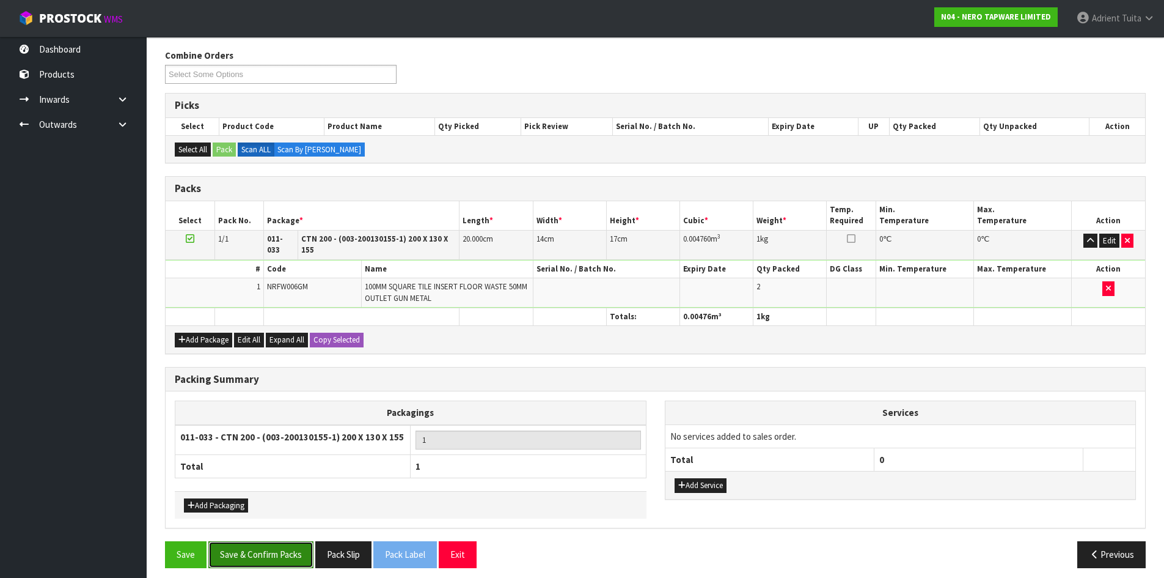
click at [300, 549] on button "Save & Confirm Packs" at bounding box center [260, 554] width 105 height 26
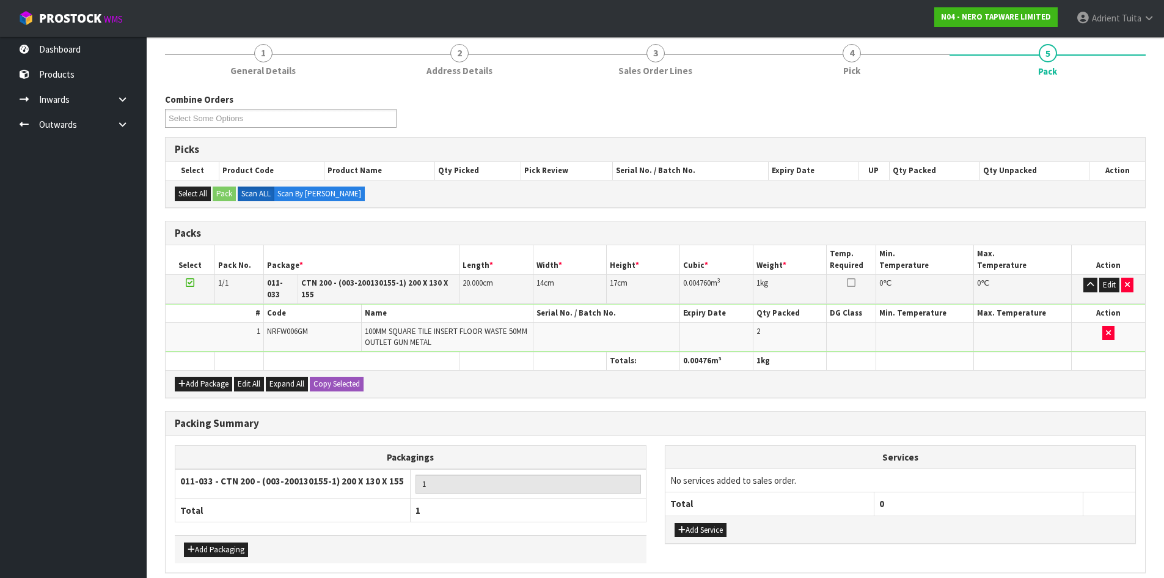
scroll to position [0, 0]
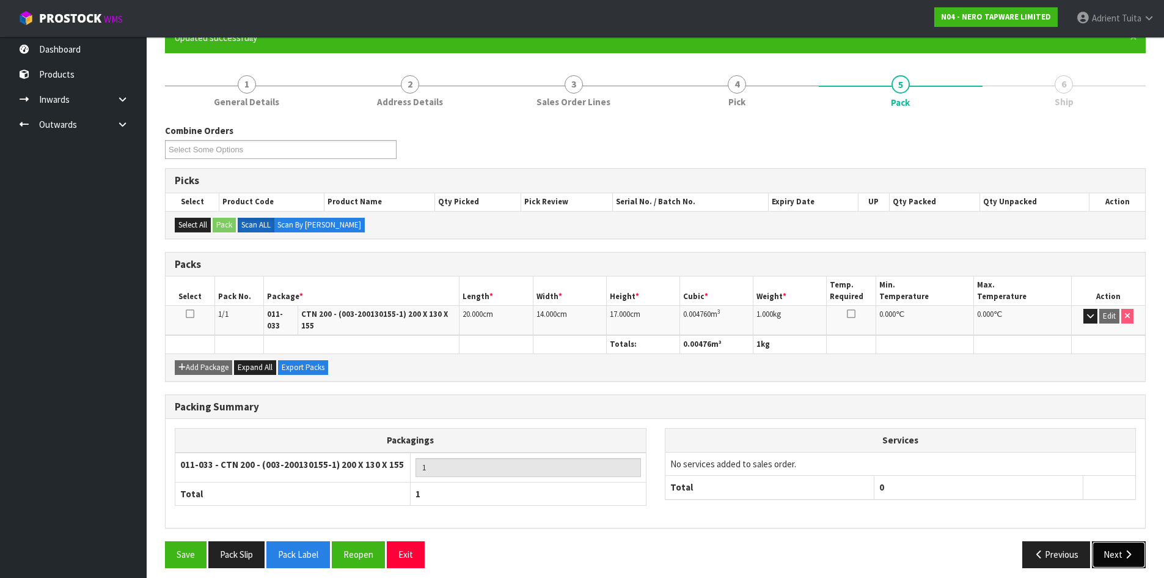
click at [1105, 541] on button "Next" at bounding box center [1119, 554] width 54 height 26
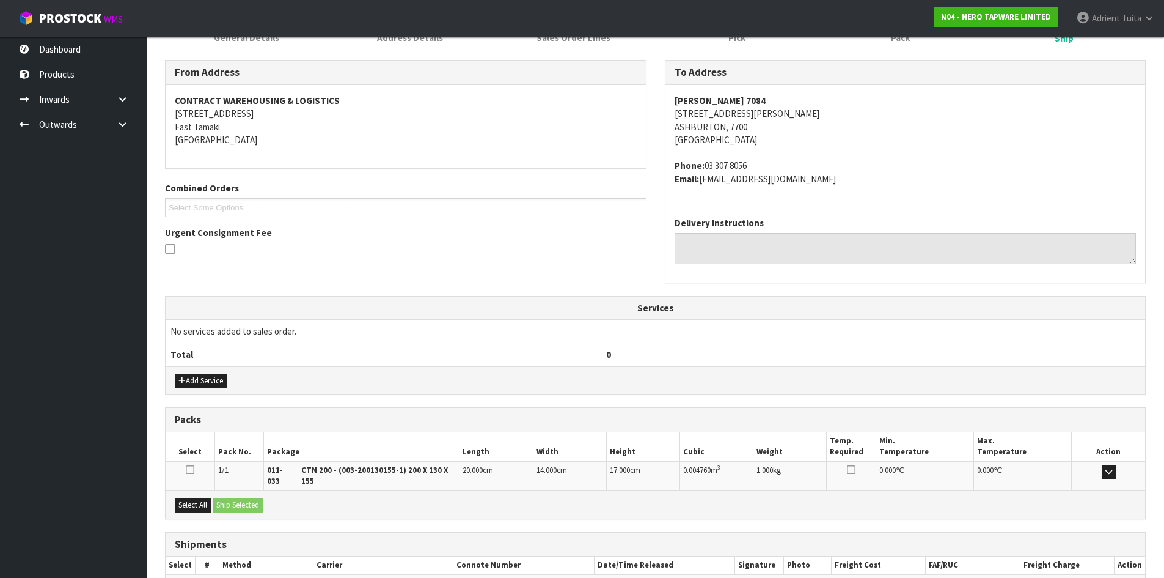
scroll to position [246, 0]
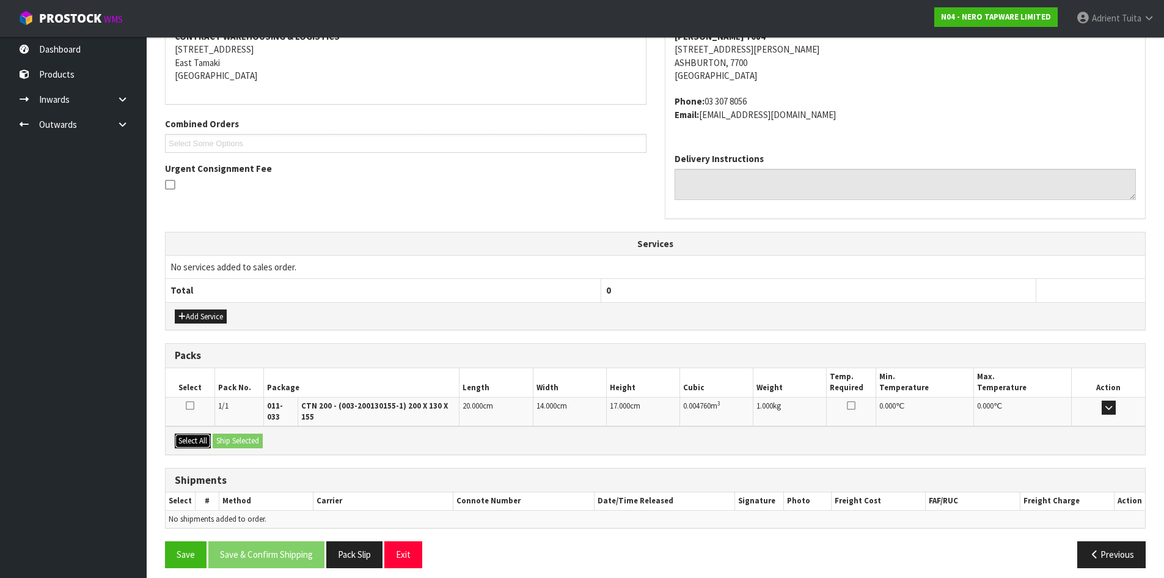
drag, startPoint x: 189, startPoint y: 430, endPoint x: 232, endPoint y: 425, distance: 42.5
click at [195, 433] on button "Select All" at bounding box center [193, 440] width 36 height 15
click at [237, 433] on button "Ship Selected" at bounding box center [238, 440] width 50 height 15
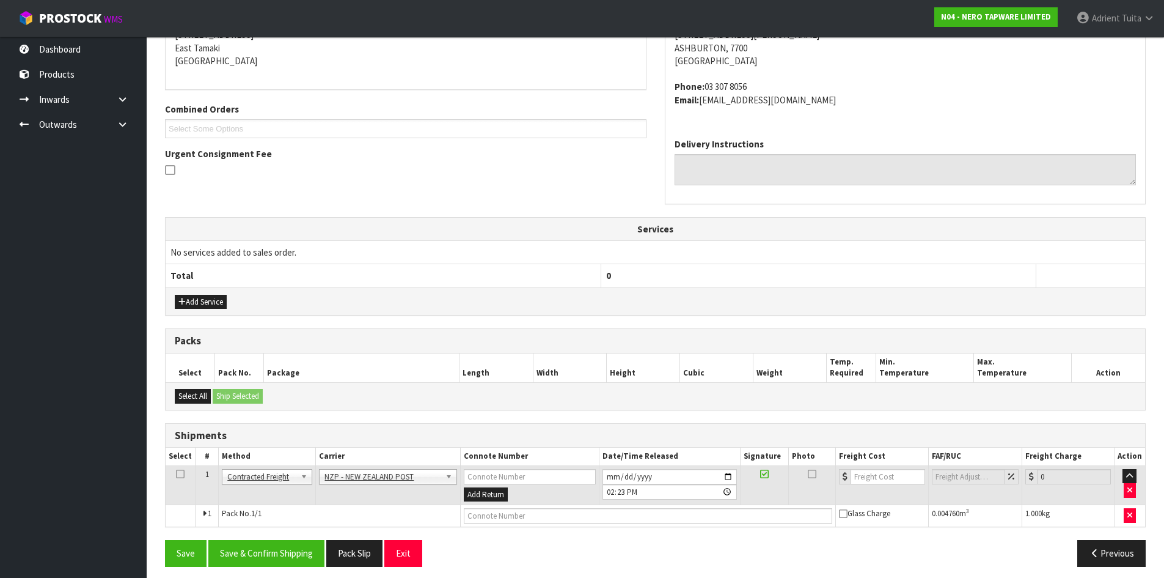
scroll to position [268, 0]
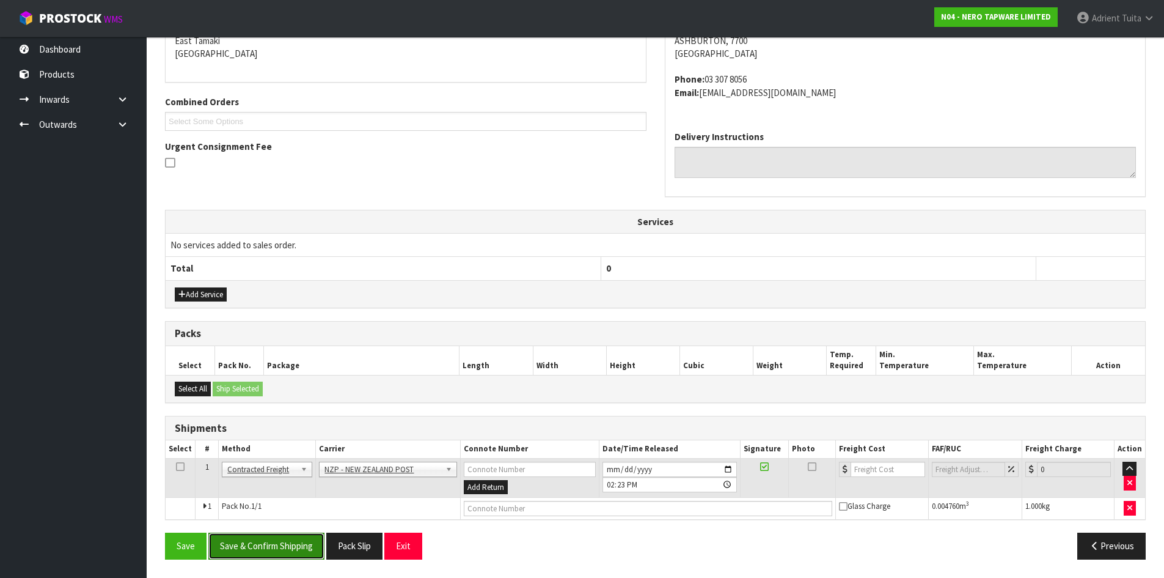
click at [251, 553] on button "Save & Confirm Shipping" at bounding box center [266, 545] width 116 height 26
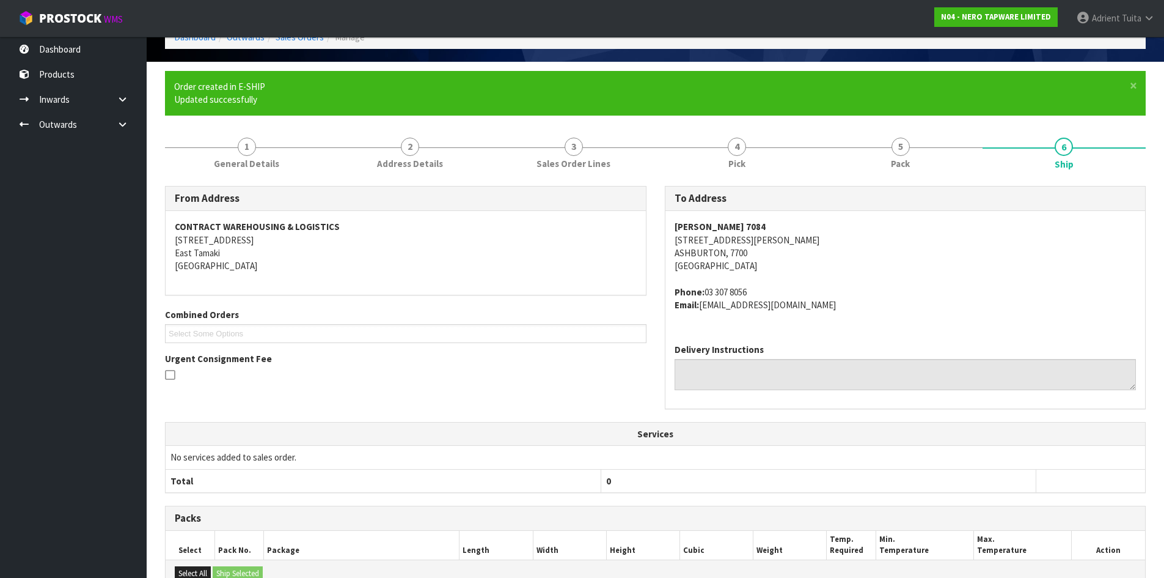
scroll to position [250, 0]
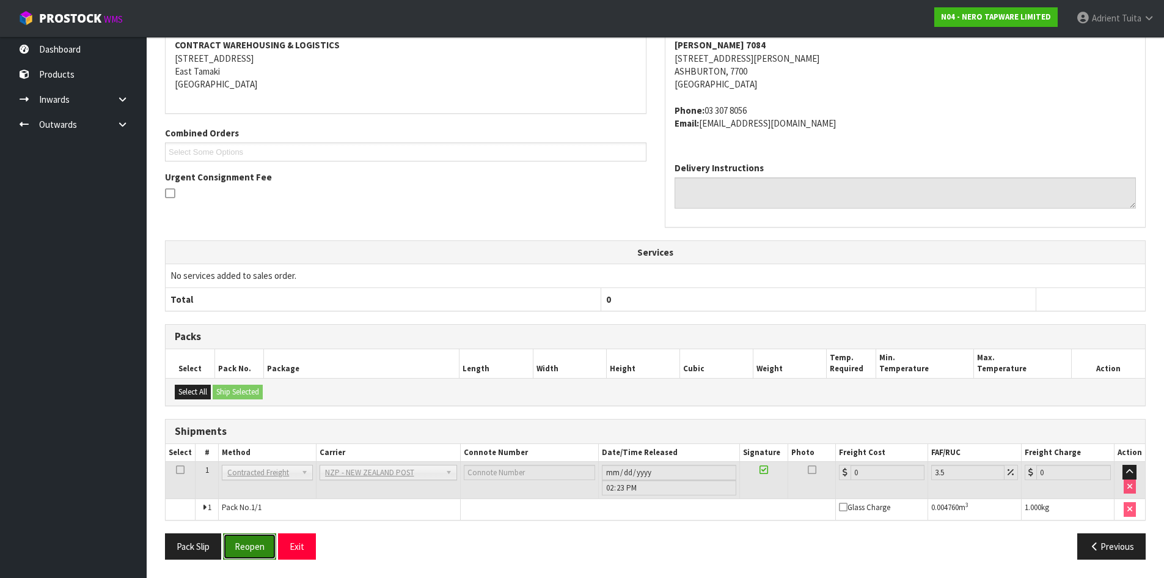
click at [226, 543] on button "Reopen" at bounding box center [249, 546] width 53 height 26
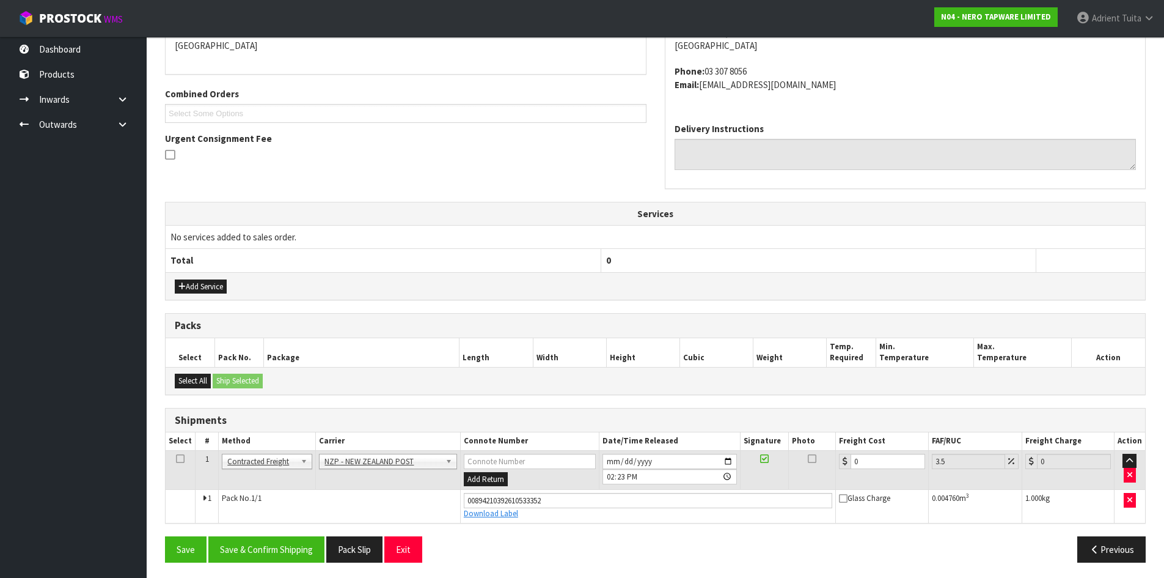
scroll to position [279, 0]
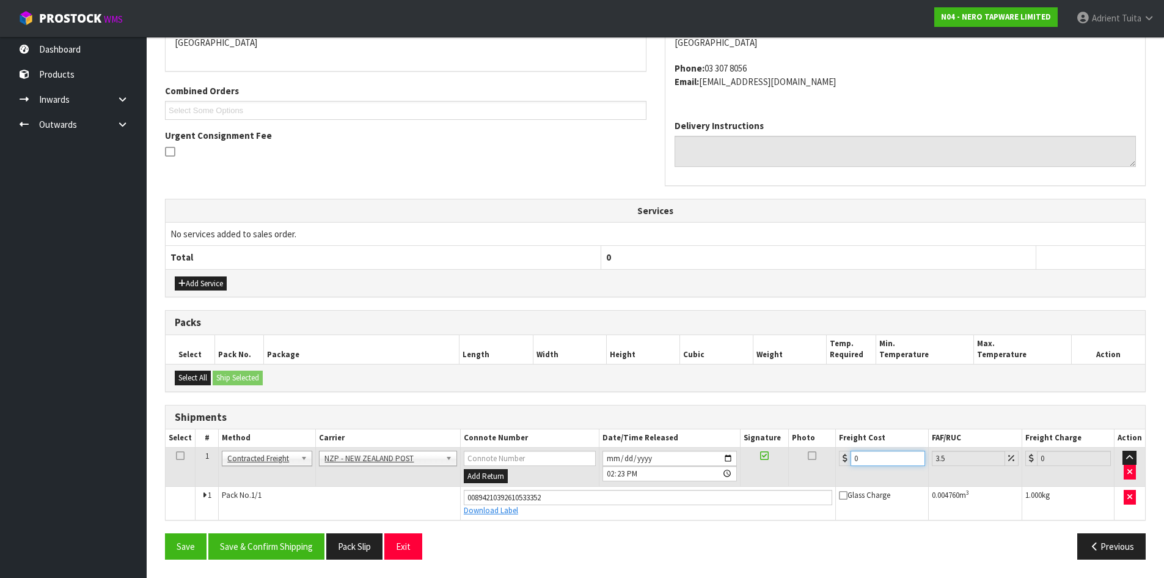
click at [900, 453] on input "0" at bounding box center [888, 458] width 74 height 15
click at [252, 548] on button "Save & Confirm Shipping" at bounding box center [266, 546] width 116 height 26
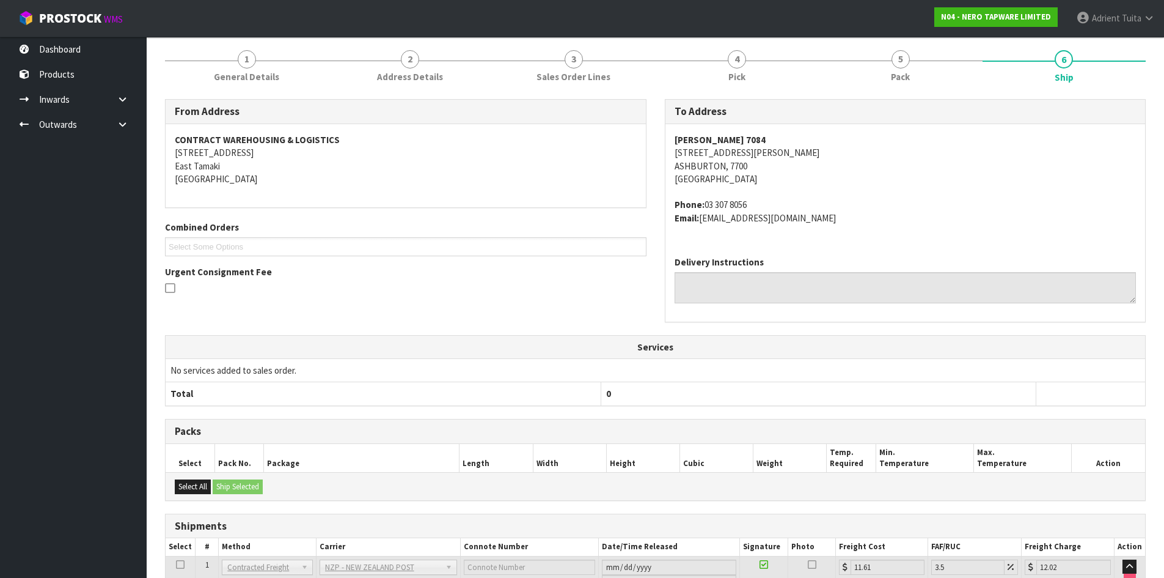
scroll to position [245, 0]
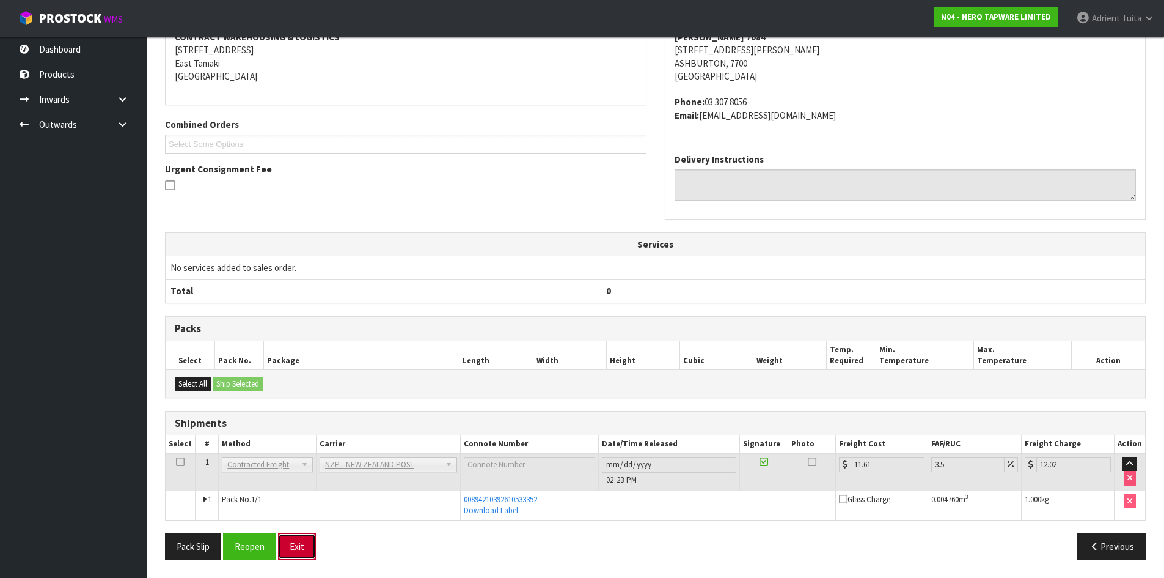
click at [309, 556] on button "Exit" at bounding box center [297, 546] width 38 height 26
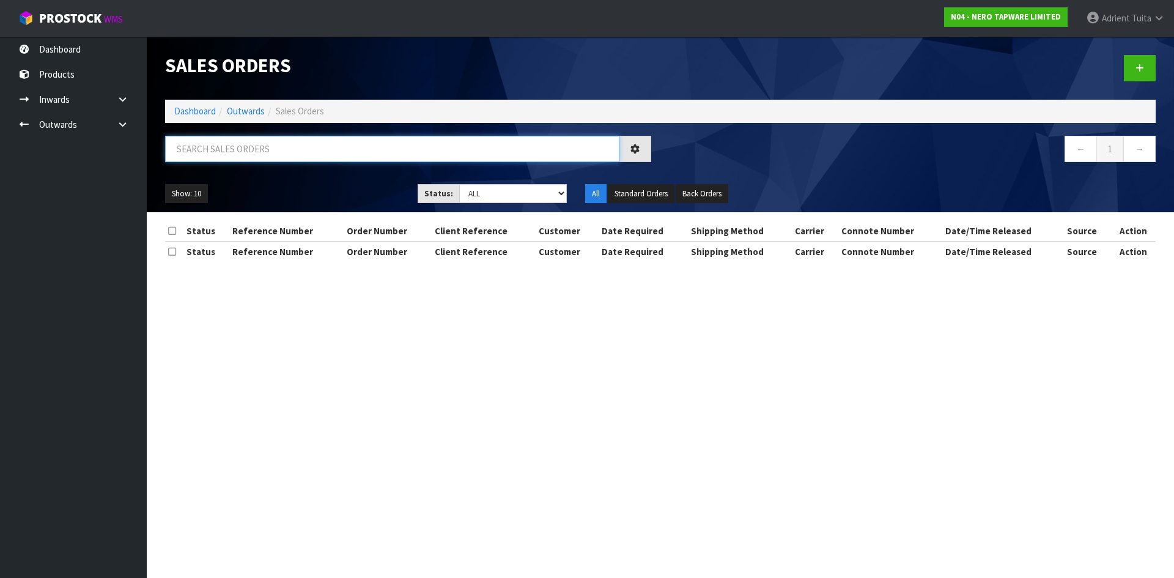
click at [323, 154] on input "text" at bounding box center [392, 149] width 454 height 26
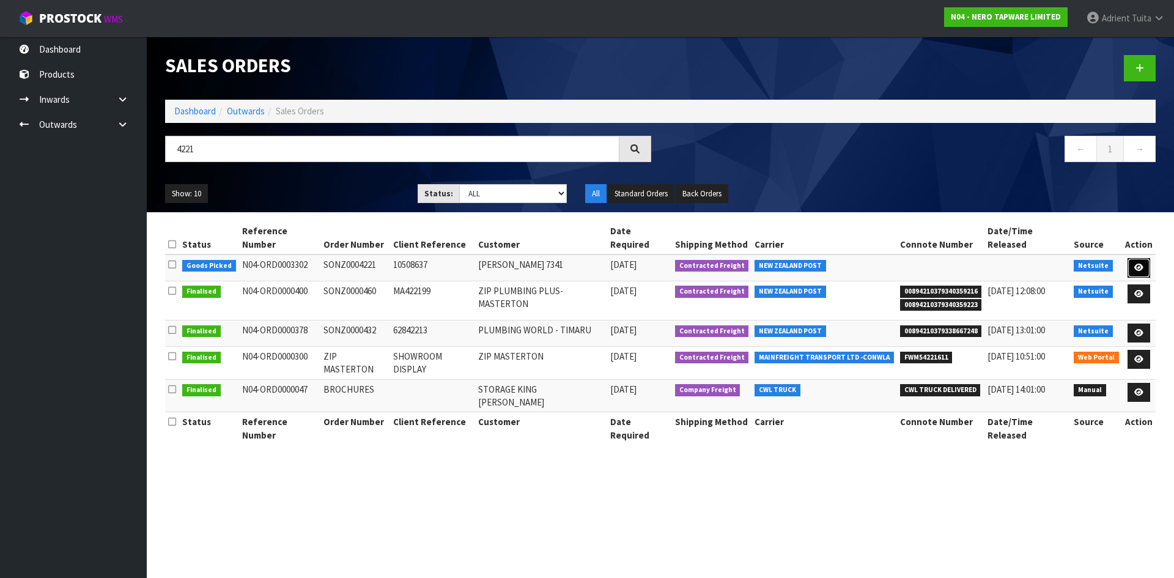
click at [1142, 263] on icon at bounding box center [1138, 267] width 9 height 8
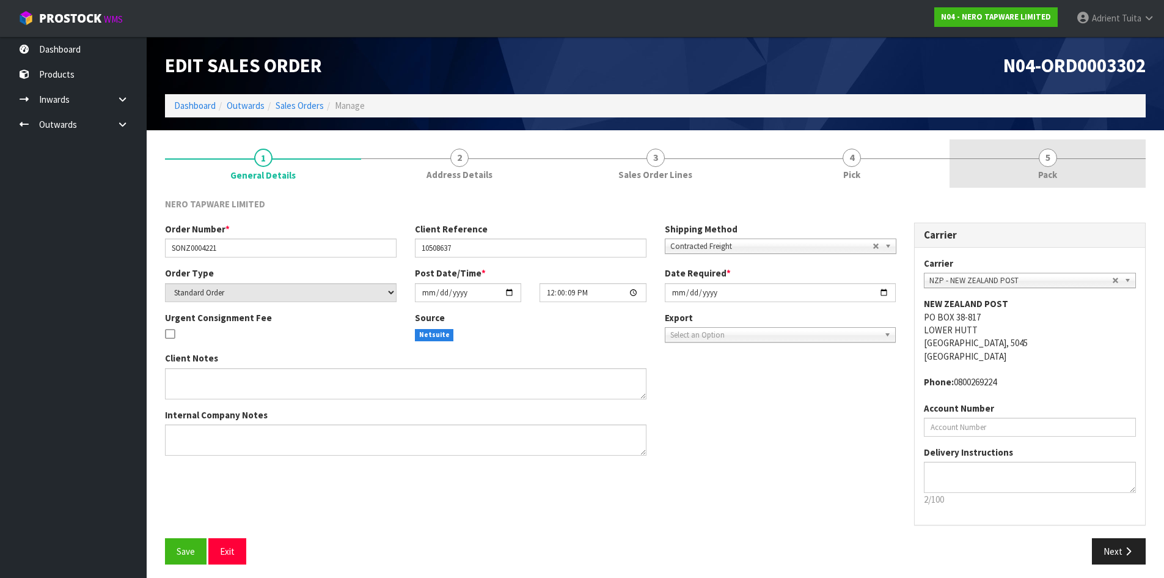
drag, startPoint x: 1047, startPoint y: 162, endPoint x: 990, endPoint y: 177, distance: 58.3
click at [1047, 161] on span "5" at bounding box center [1048, 158] width 18 height 18
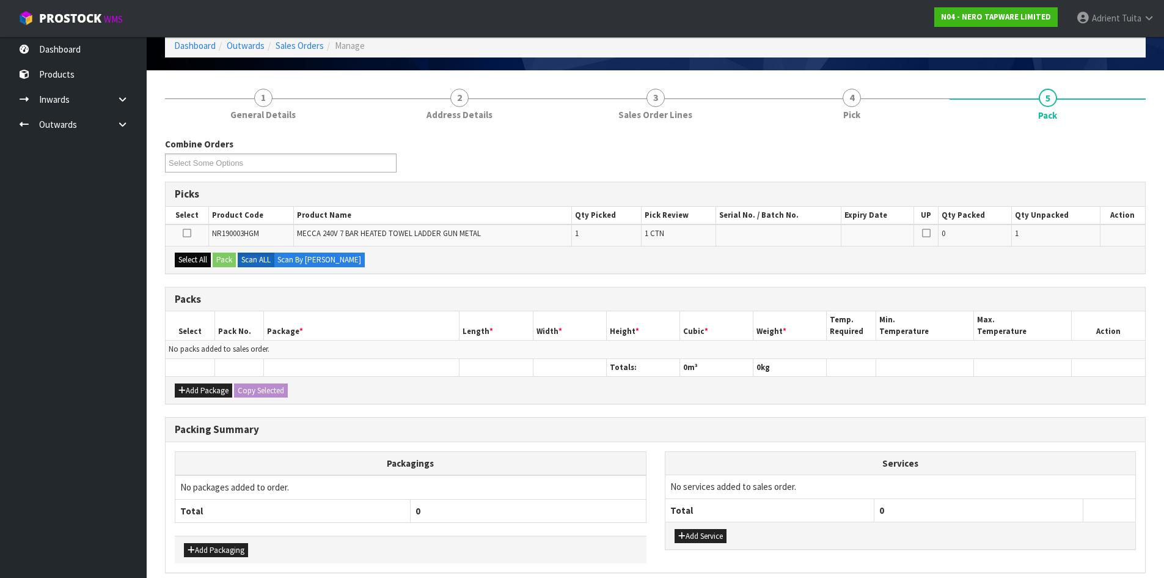
scroll to position [113, 0]
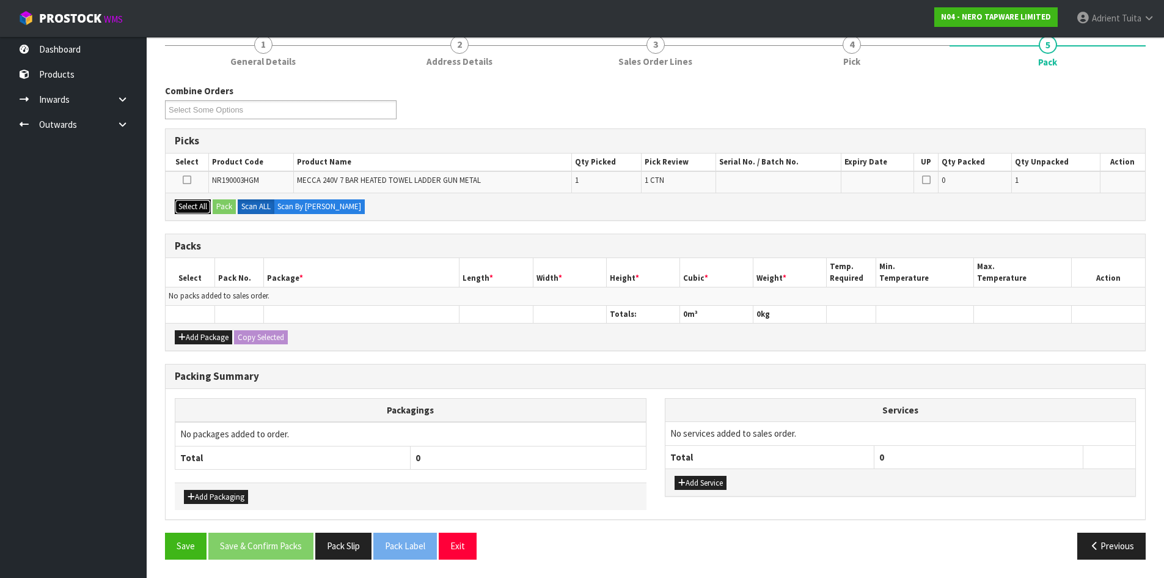
click at [211, 204] on button "Select All" at bounding box center [193, 206] width 36 height 15
click at [219, 204] on button "Pack" at bounding box center [224, 206] width 23 height 15
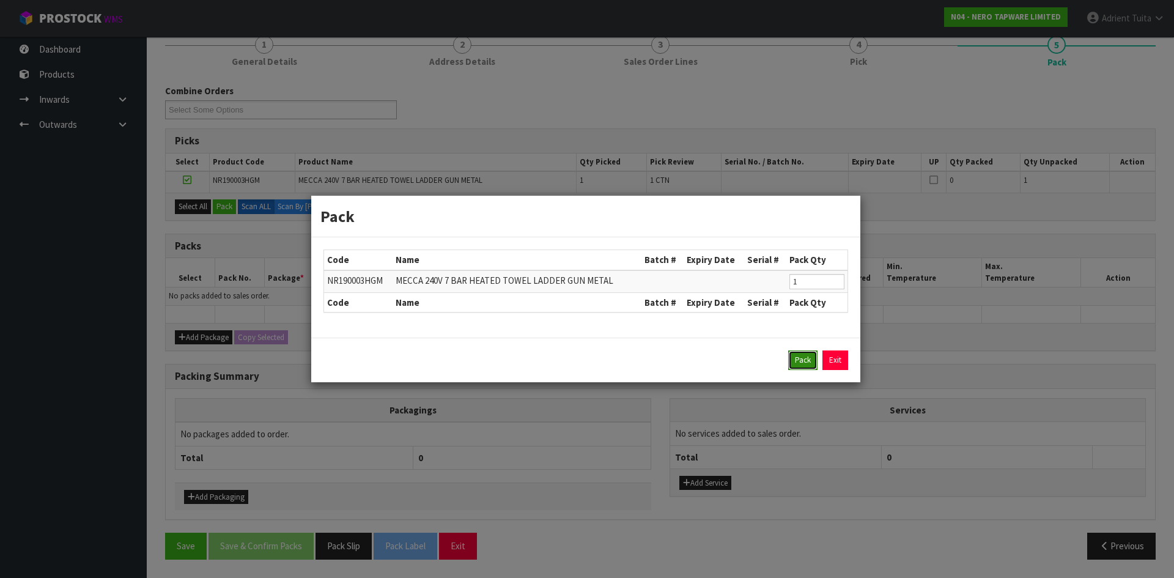
drag, startPoint x: 810, startPoint y: 362, endPoint x: 764, endPoint y: 360, distance: 45.9
click at [809, 362] on button "Pack" at bounding box center [802, 360] width 29 height 20
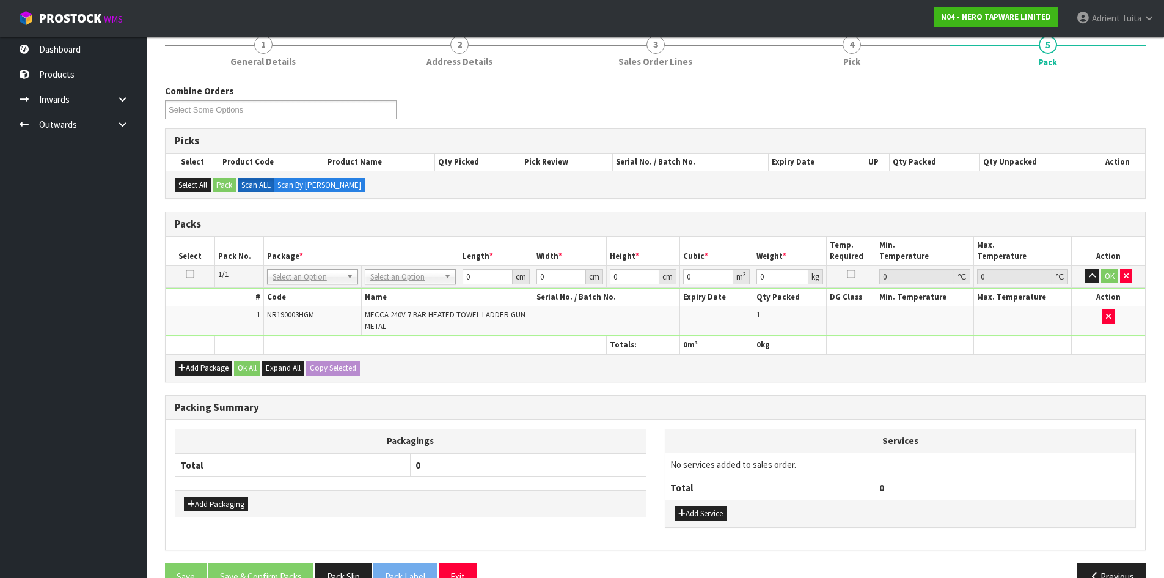
drag, startPoint x: 432, startPoint y: 274, endPoint x: 427, endPoint y: 289, distance: 15.9
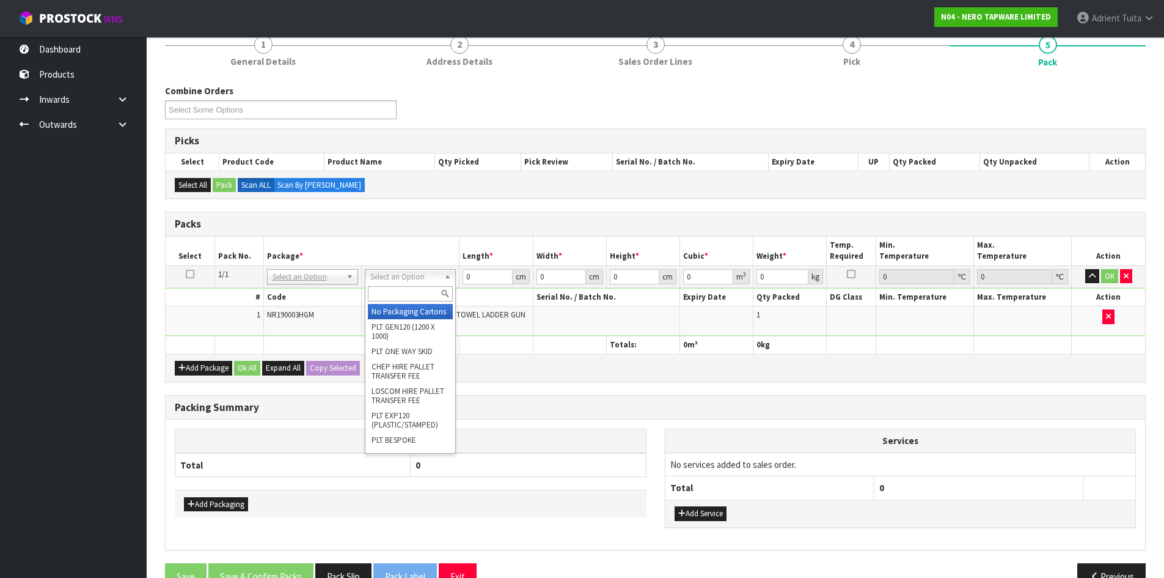
drag, startPoint x: 423, startPoint y: 312, endPoint x: 492, endPoint y: 284, distance: 74.8
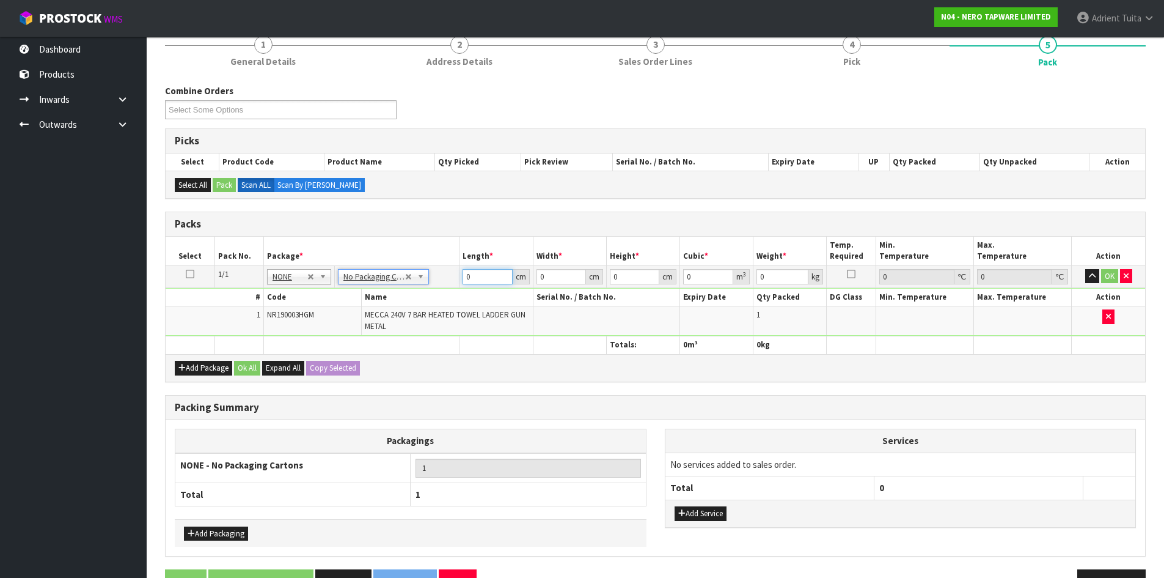
click at [492, 279] on input "0" at bounding box center [488, 276] width 50 height 15
click at [1105, 276] on button "OK" at bounding box center [1110, 276] width 17 height 15
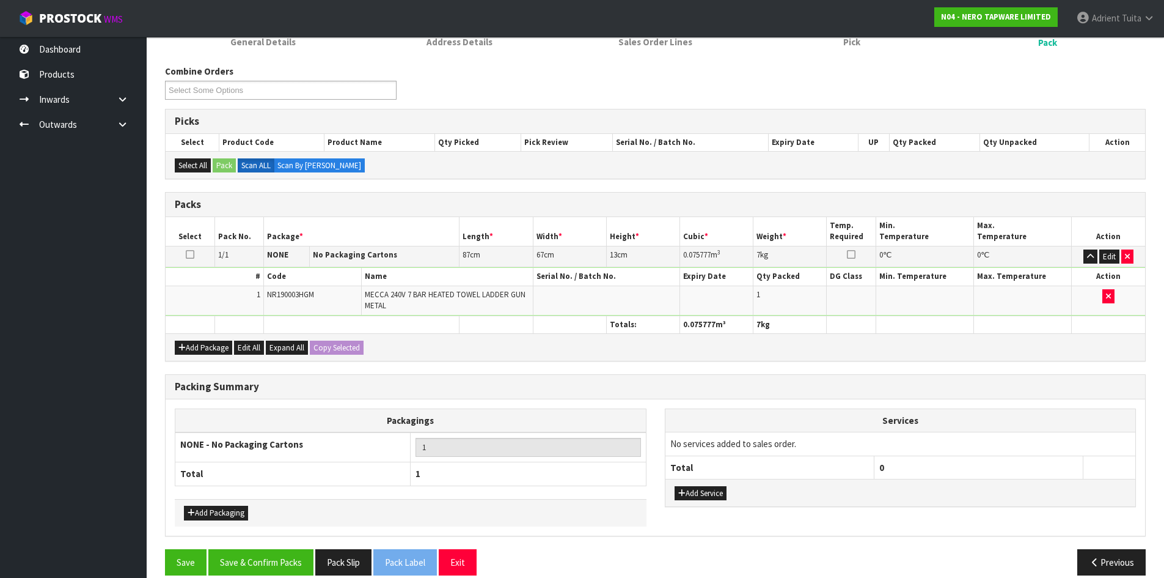
scroll to position [149, 0]
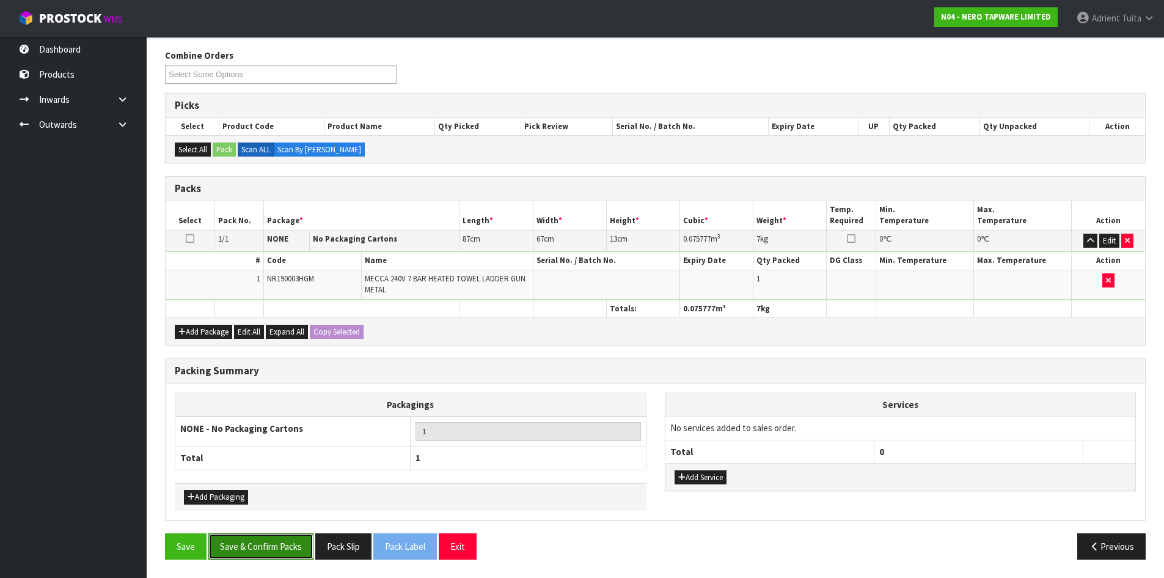
click at [276, 543] on button "Save & Confirm Packs" at bounding box center [260, 546] width 105 height 26
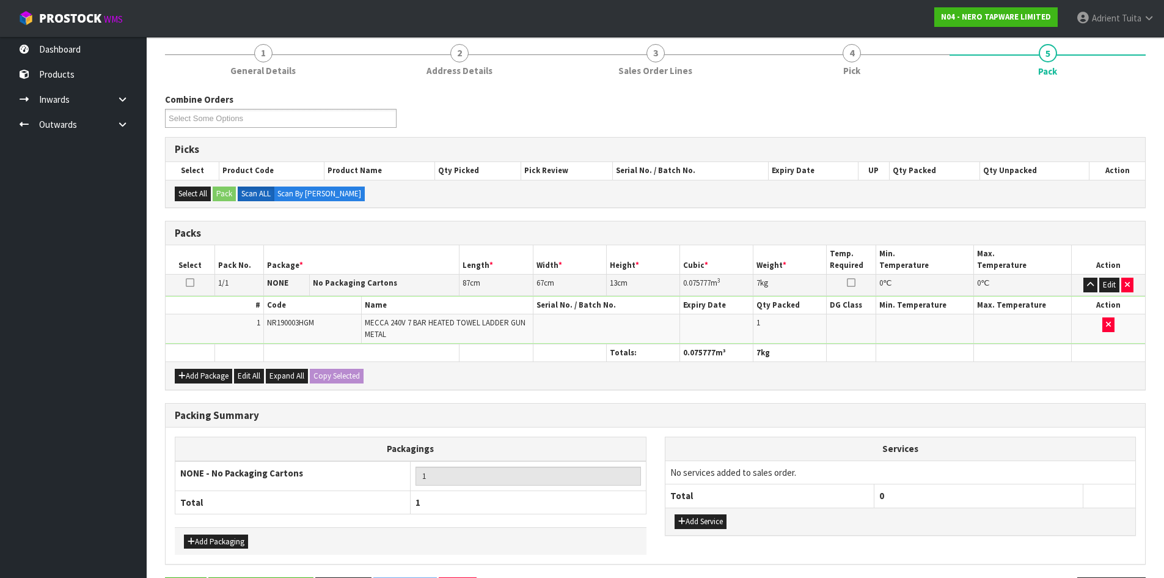
scroll to position [0, 0]
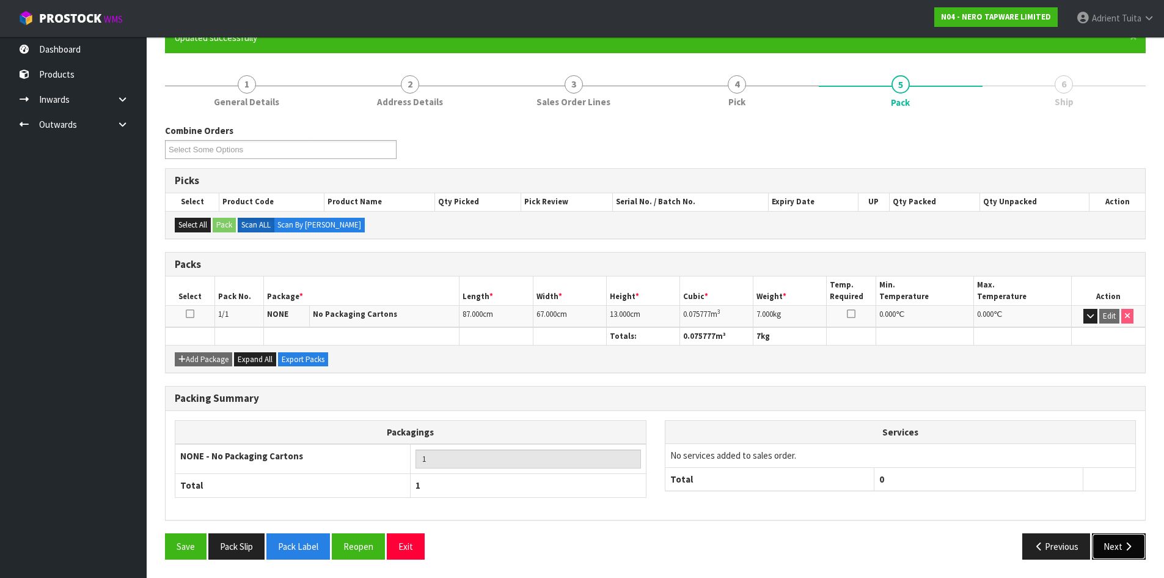
click at [1122, 553] on button "Next" at bounding box center [1119, 546] width 54 height 26
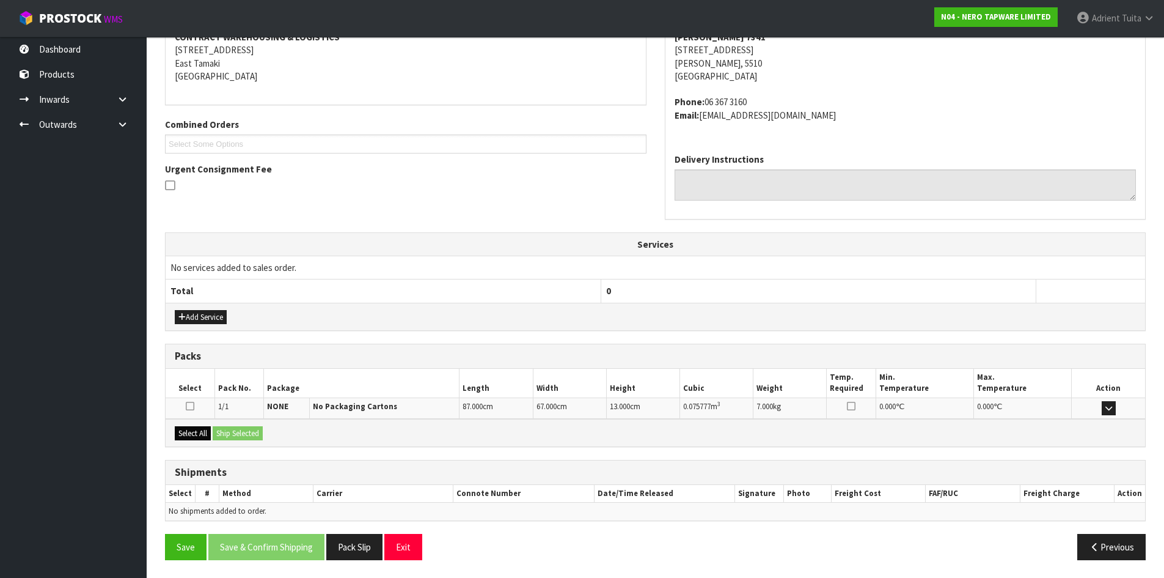
scroll to position [246, 0]
click at [197, 443] on div "Select All Ship Selected" at bounding box center [656, 432] width 980 height 28
click at [204, 435] on button "Select All" at bounding box center [193, 432] width 36 height 15
click at [231, 432] on button "Ship Selected" at bounding box center [238, 432] width 50 height 15
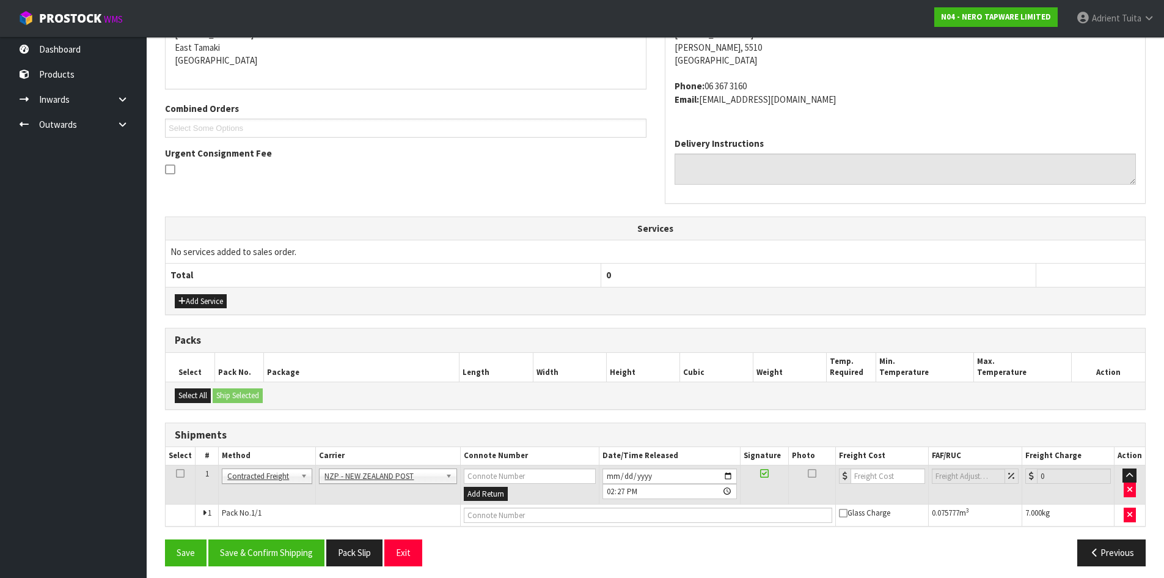
scroll to position [268, 0]
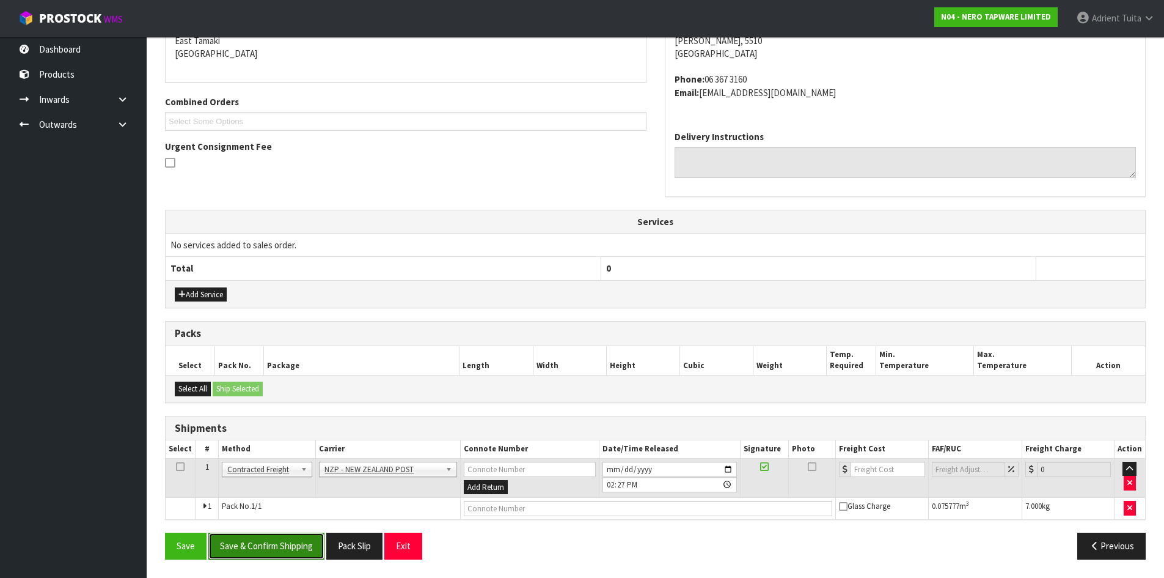
click at [293, 535] on button "Save & Confirm Shipping" at bounding box center [266, 545] width 116 height 26
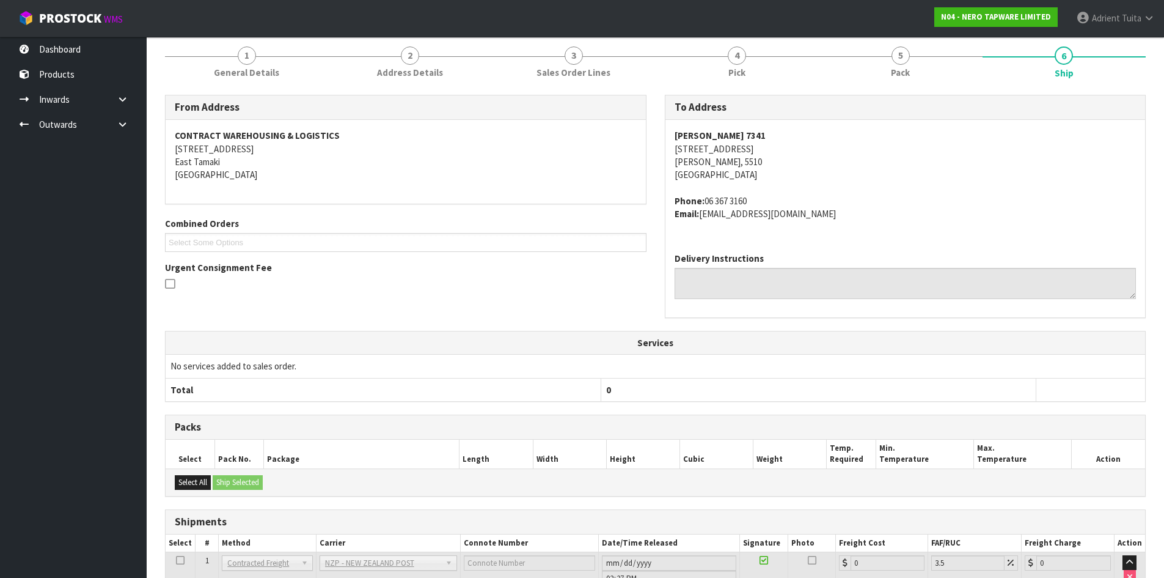
scroll to position [250, 0]
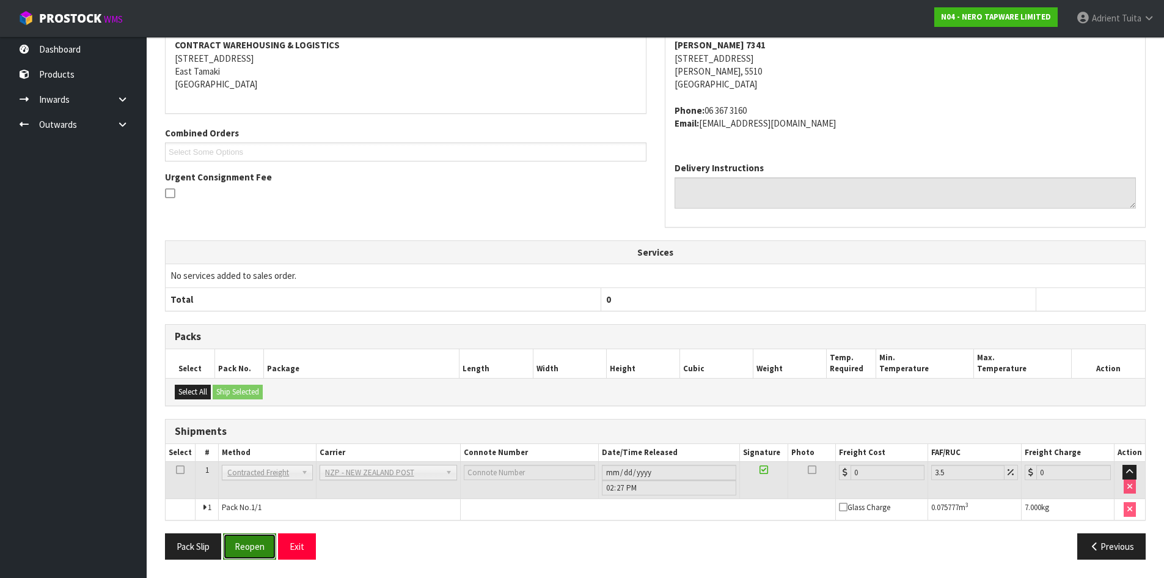
drag, startPoint x: 250, startPoint y: 551, endPoint x: 242, endPoint y: 544, distance: 10.4
click at [249, 551] on button "Reopen" at bounding box center [249, 546] width 53 height 26
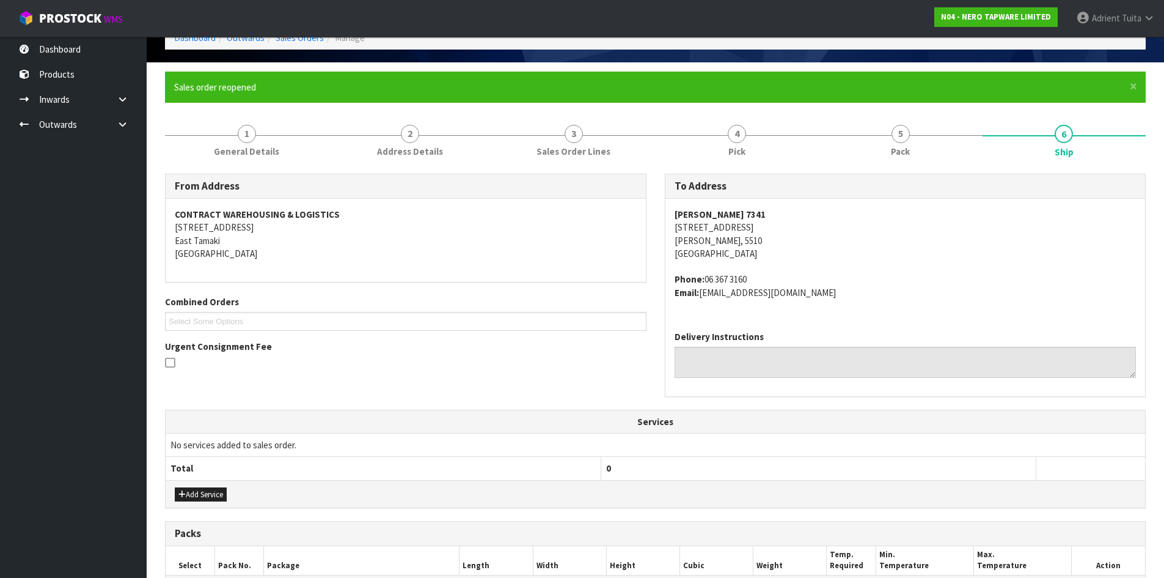
scroll to position [279, 0]
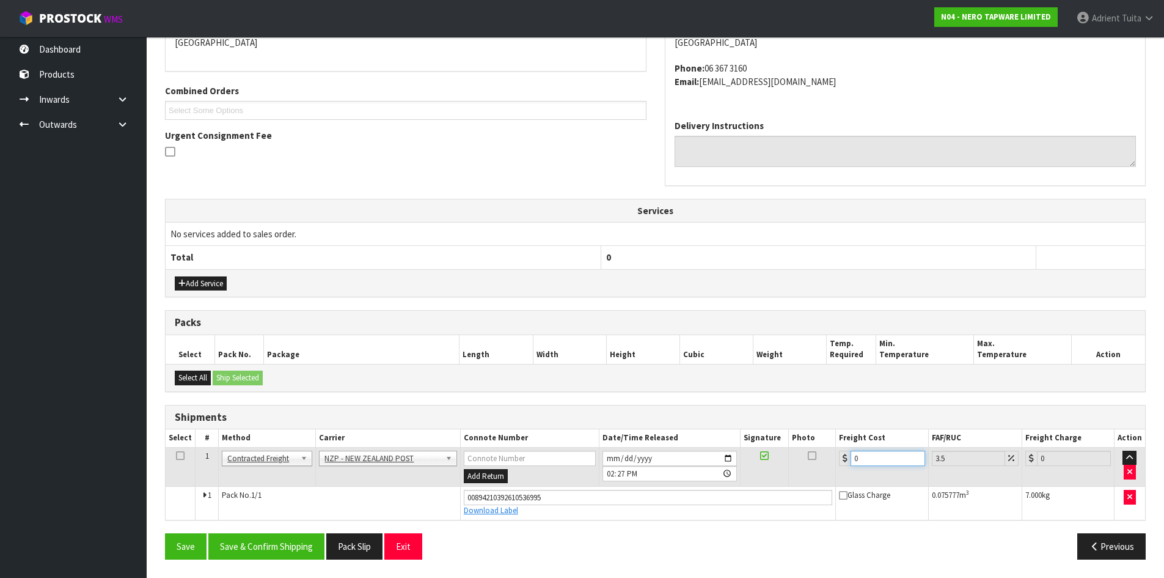
drag, startPoint x: 889, startPoint y: 462, endPoint x: 873, endPoint y: 474, distance: 20.2
click at [889, 462] on input "0" at bounding box center [888, 458] width 74 height 15
click at [289, 548] on button "Save & Confirm Shipping" at bounding box center [266, 546] width 116 height 26
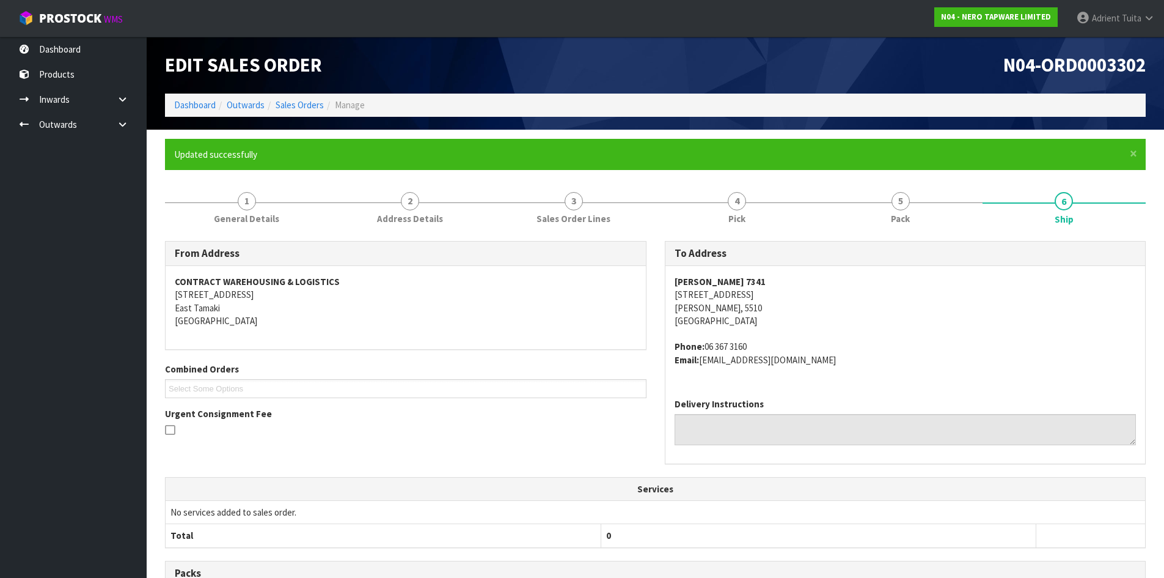
scroll to position [0, 0]
click at [174, 100] on ol "Dashboard Outwards Sales Orders Manage" at bounding box center [655, 105] width 981 height 23
click at [183, 107] on link "Dashboard" at bounding box center [195, 106] width 42 height 12
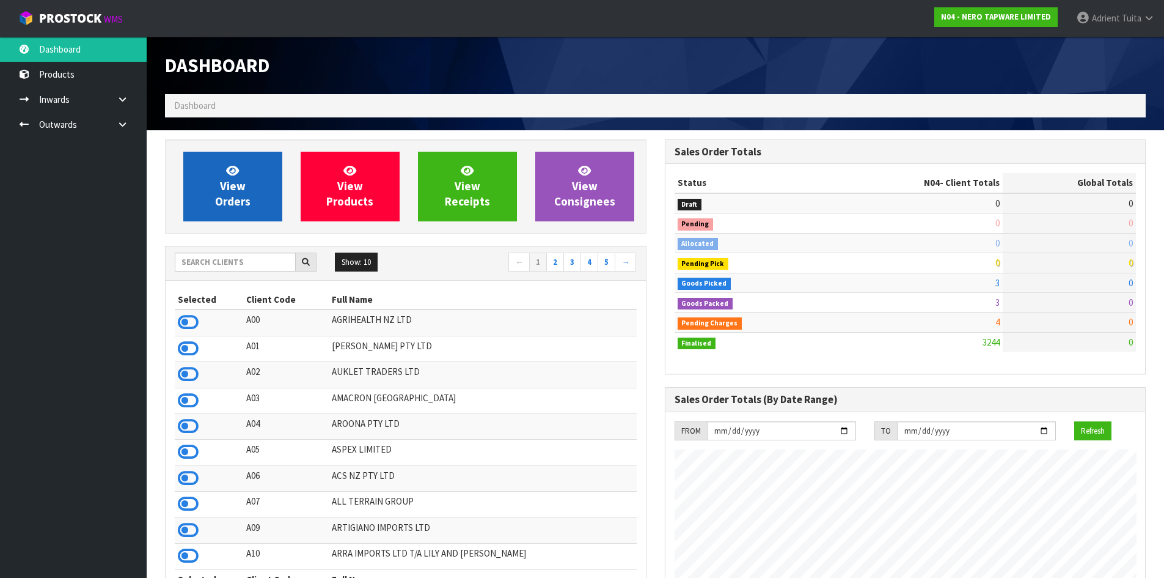
scroll to position [952, 499]
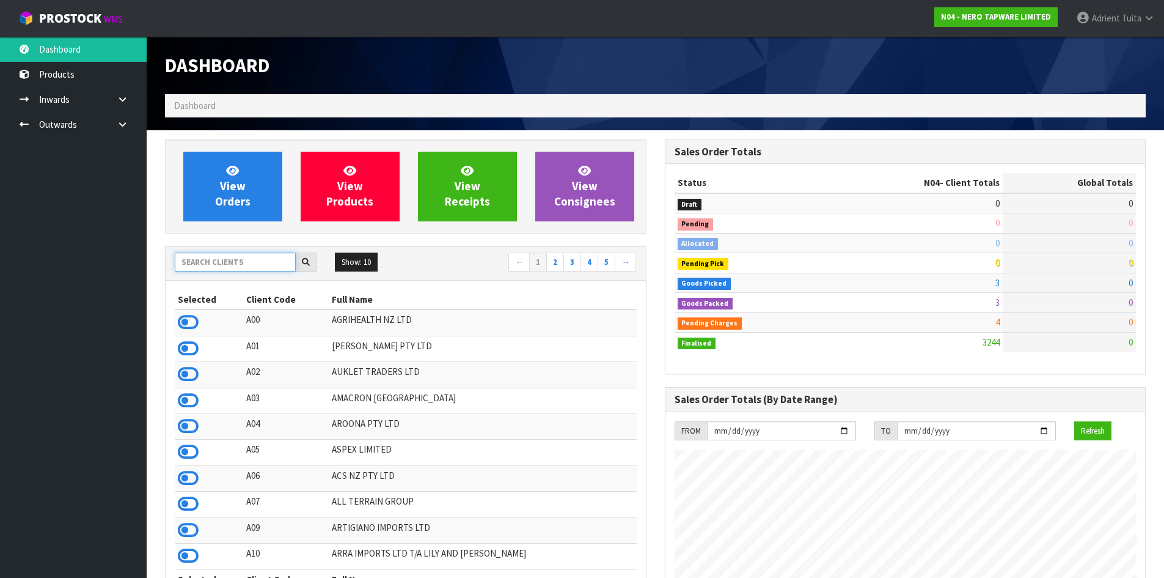
click at [229, 262] on input "text" at bounding box center [235, 261] width 121 height 19
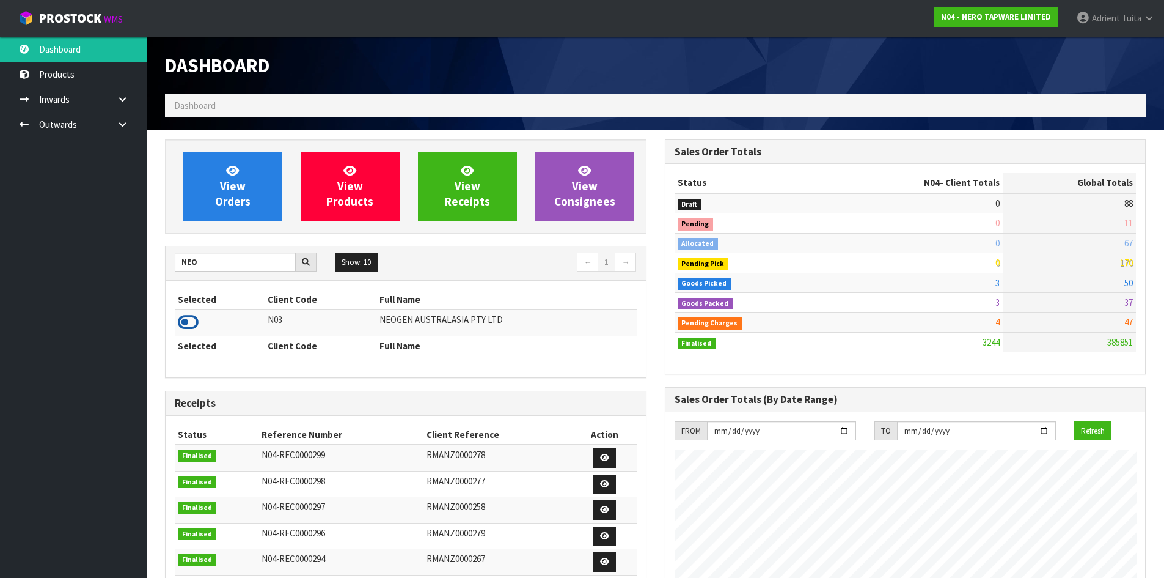
click at [195, 321] on icon at bounding box center [188, 322] width 21 height 18
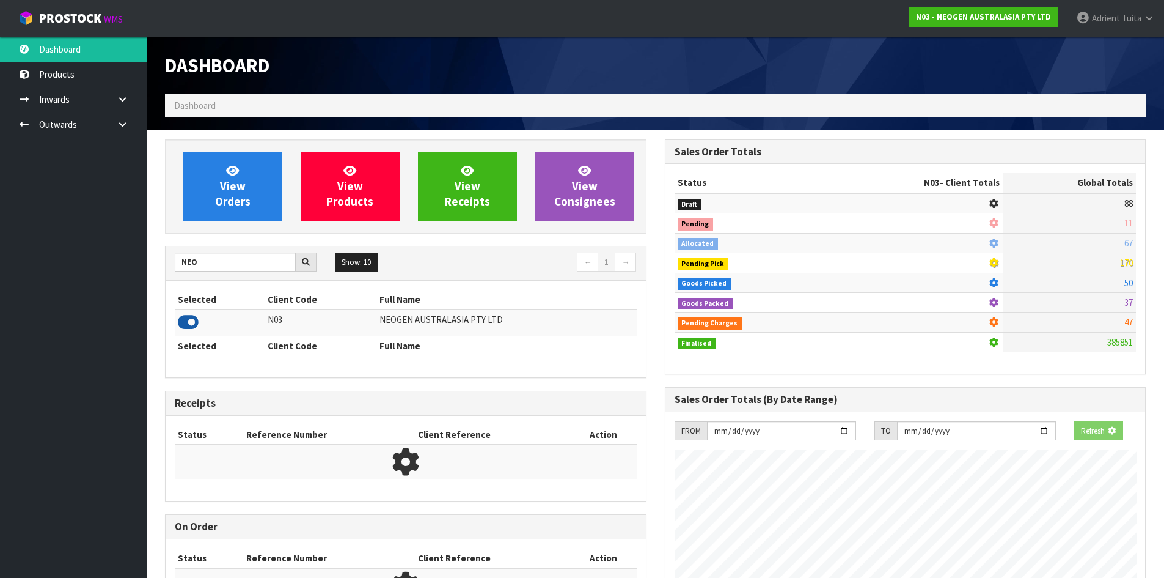
scroll to position [926, 499]
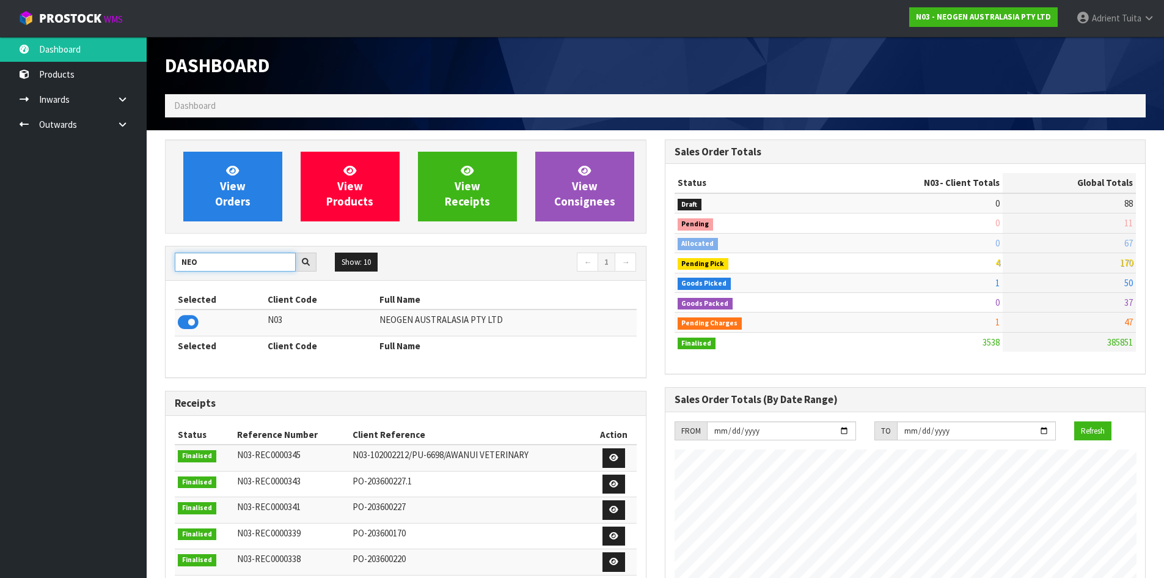
click at [213, 267] on input "NEO" at bounding box center [235, 261] width 121 height 19
click at [191, 326] on icon at bounding box center [188, 322] width 21 height 18
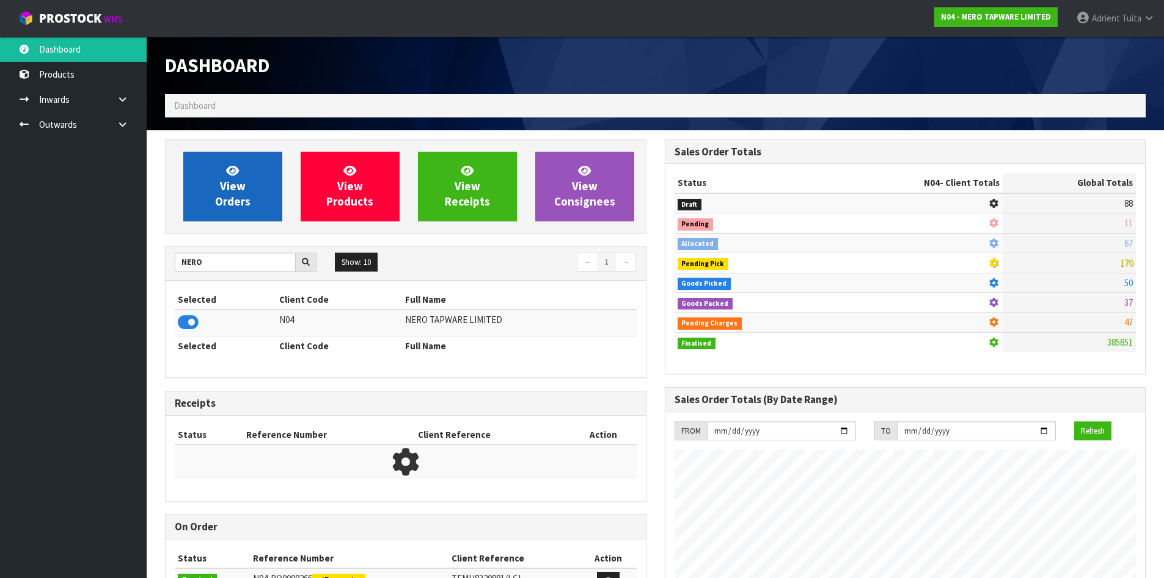
scroll to position [952, 499]
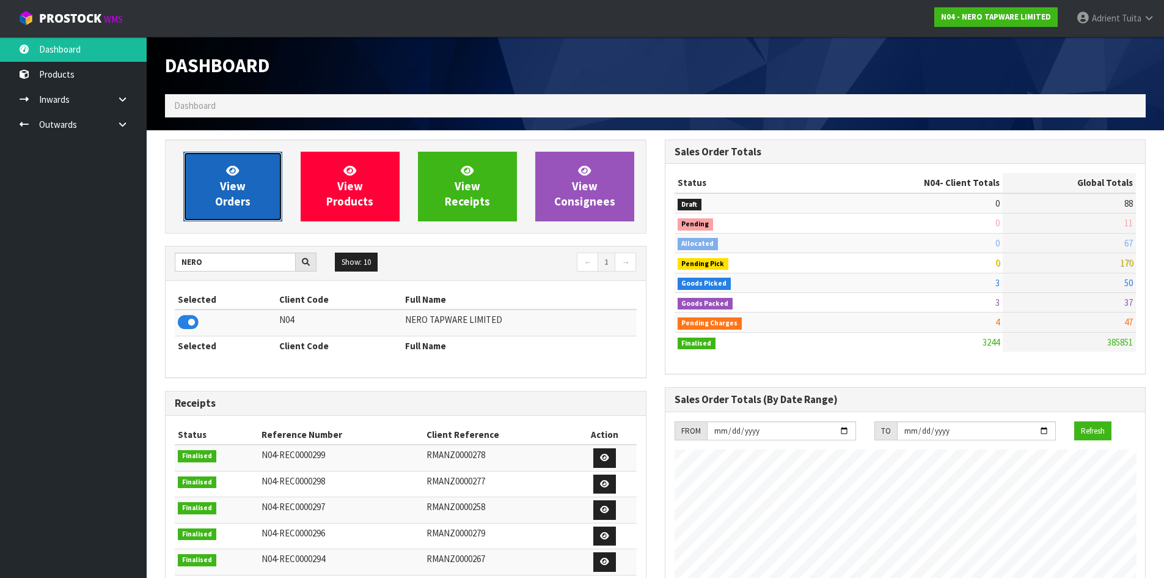
click at [210, 193] on link "View Orders" at bounding box center [232, 187] width 99 height 70
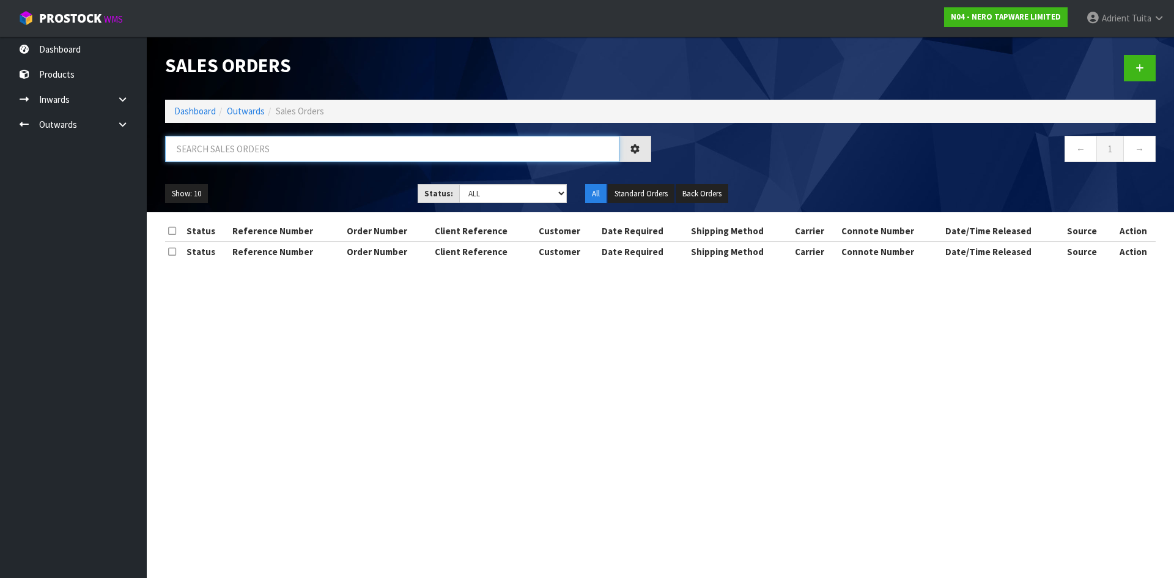
click at [219, 153] on input "text" at bounding box center [392, 149] width 454 height 26
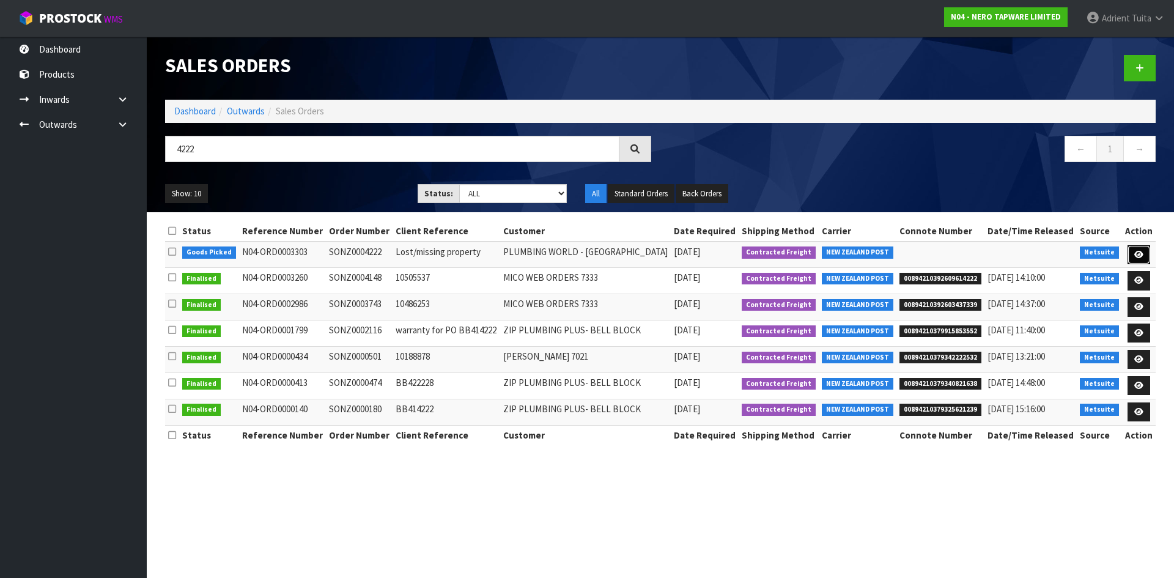
click at [1136, 254] on icon at bounding box center [1138, 255] width 9 height 8
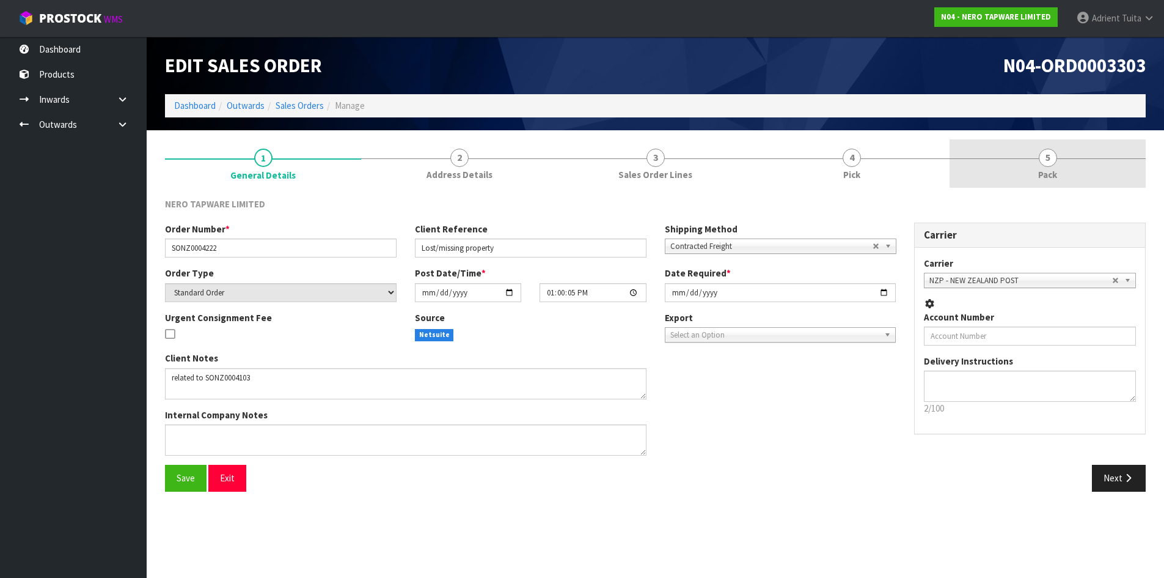
click at [1074, 172] on link "5 Pack" at bounding box center [1048, 163] width 196 height 48
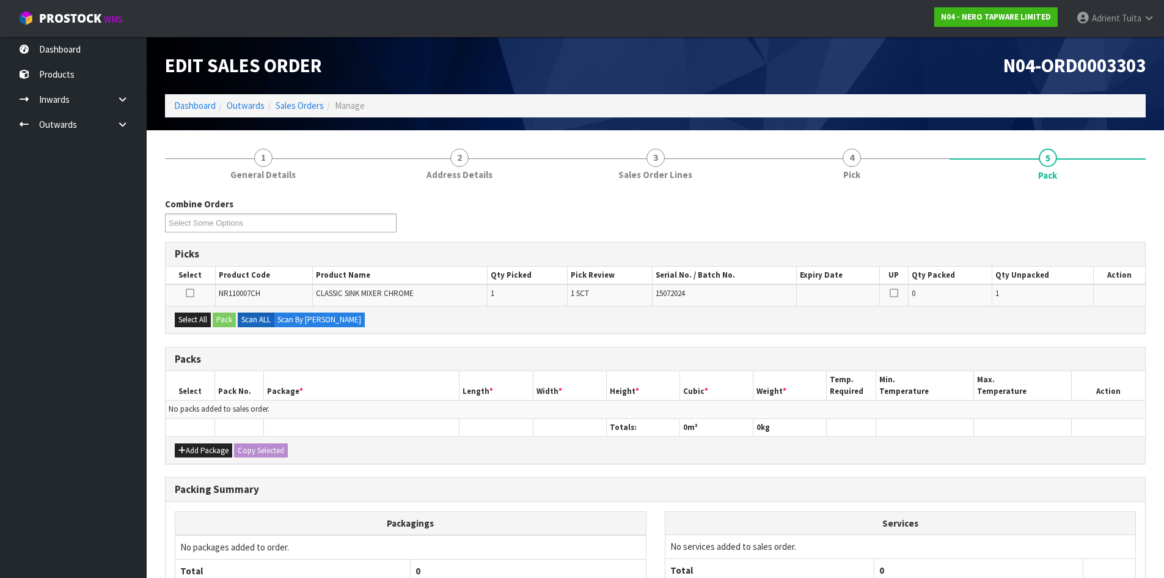
scroll to position [113, 0]
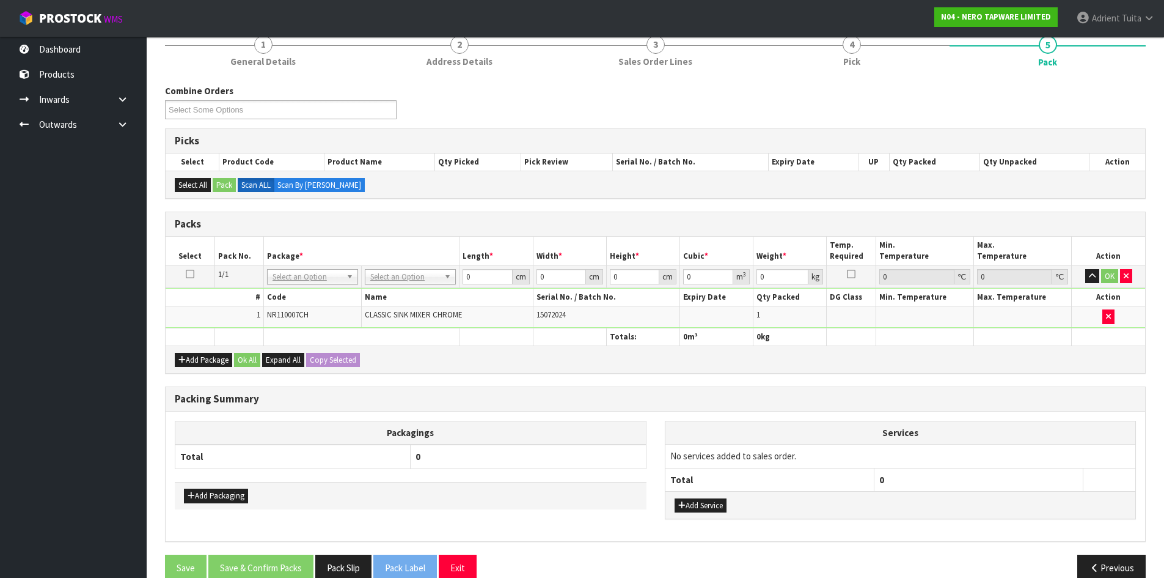
drag, startPoint x: 405, startPoint y: 270, endPoint x: 397, endPoint y: 290, distance: 22.3
click at [399, 287] on table "Select Pack No. Package * Length * Width * Height * Cubic * Weight * Temp. Requ…" at bounding box center [656, 291] width 980 height 109
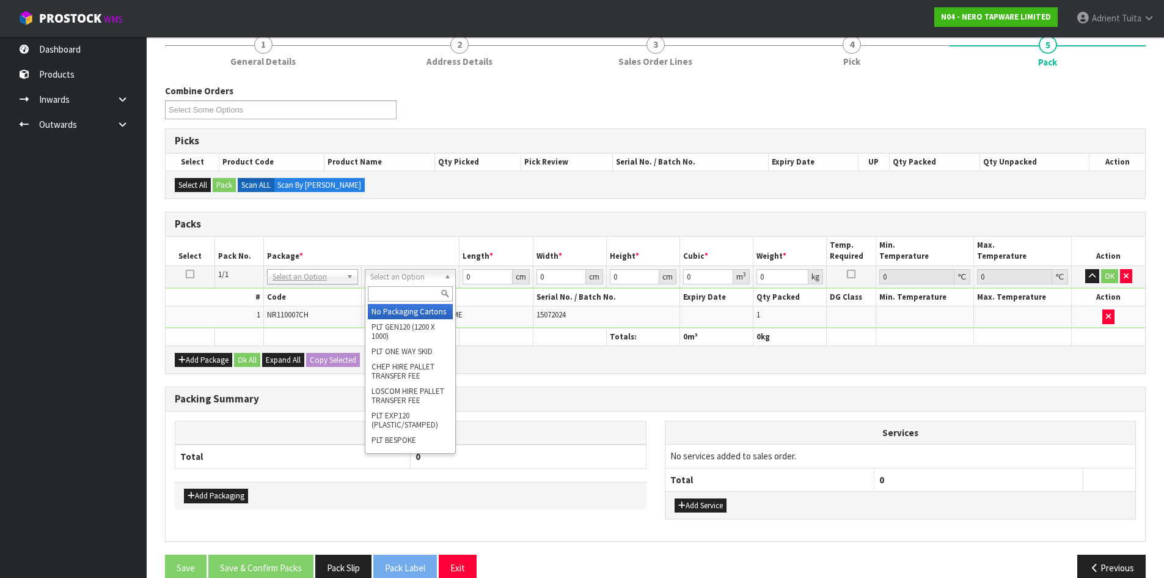
click at [394, 290] on input "text" at bounding box center [410, 293] width 85 height 15
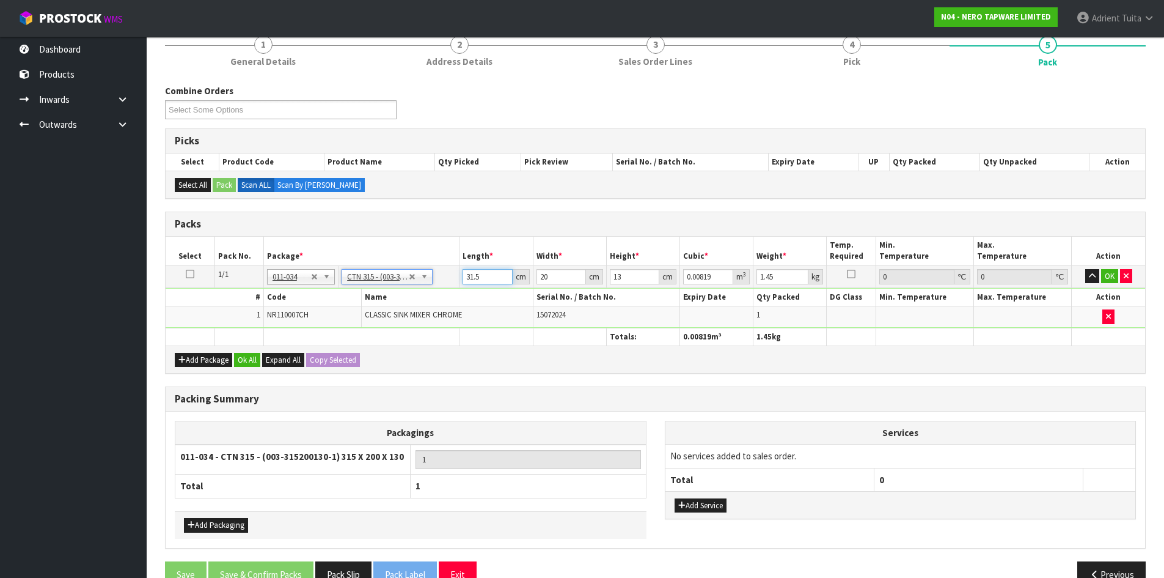
click at [469, 274] on input "31.5" at bounding box center [488, 276] width 50 height 15
click at [1105, 276] on button "OK" at bounding box center [1110, 276] width 17 height 15
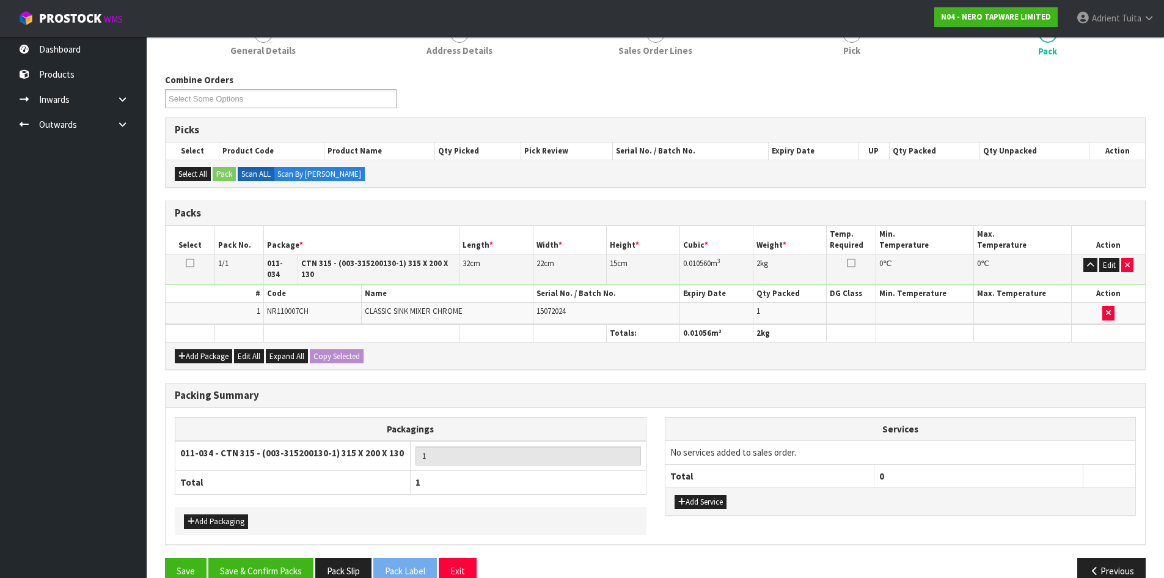
scroll to position [141, 0]
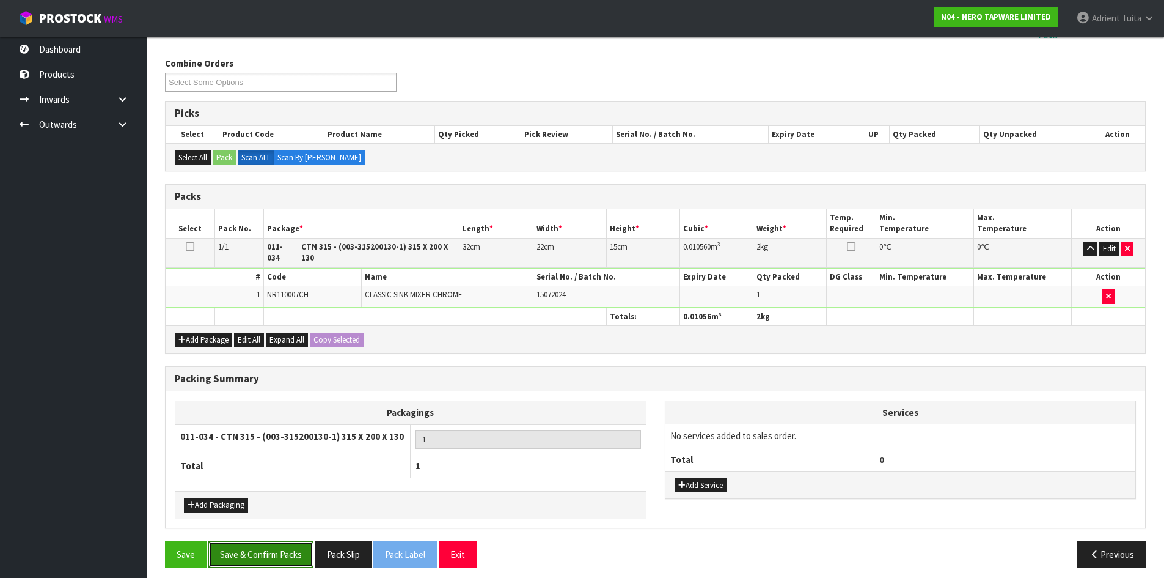
click at [251, 546] on button "Save & Confirm Packs" at bounding box center [260, 554] width 105 height 26
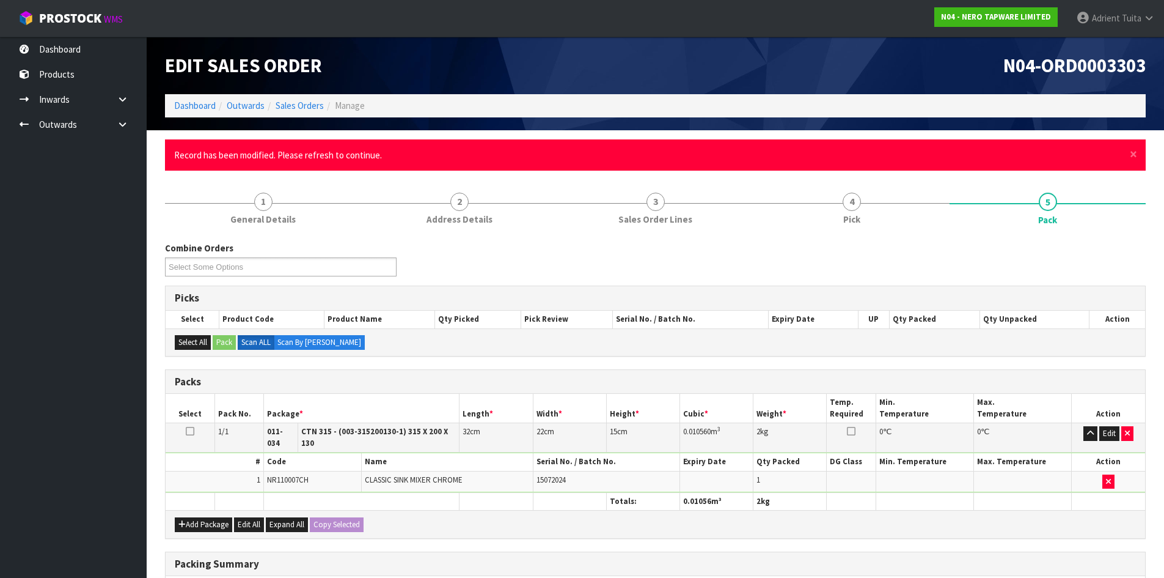
scroll to position [185, 0]
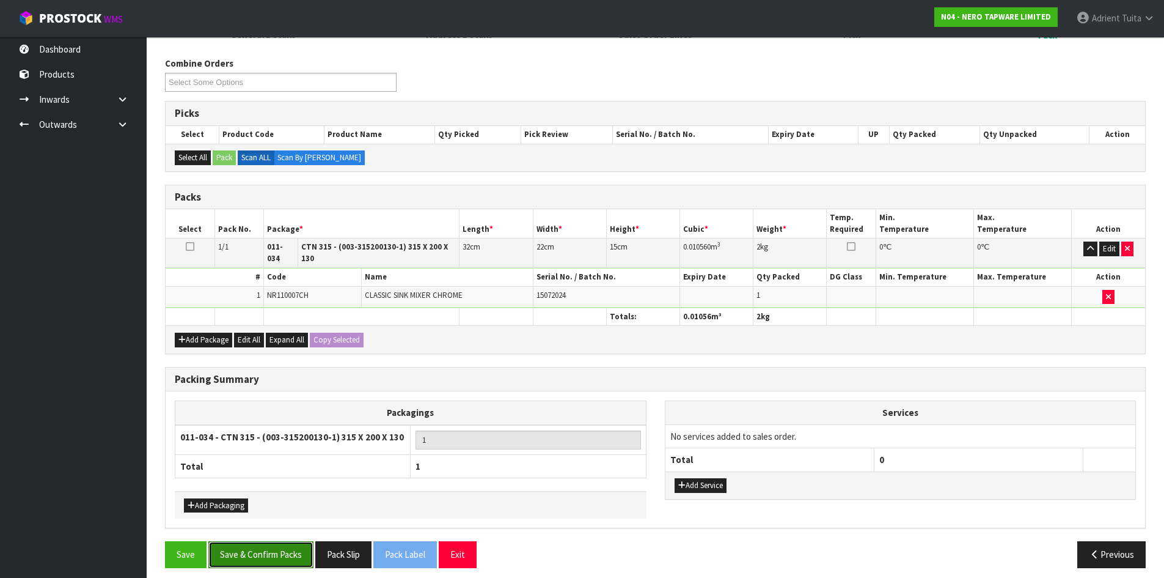
click at [295, 555] on button "Save & Confirm Packs" at bounding box center [260, 554] width 105 height 26
click at [459, 554] on button "Exit" at bounding box center [458, 554] width 38 height 26
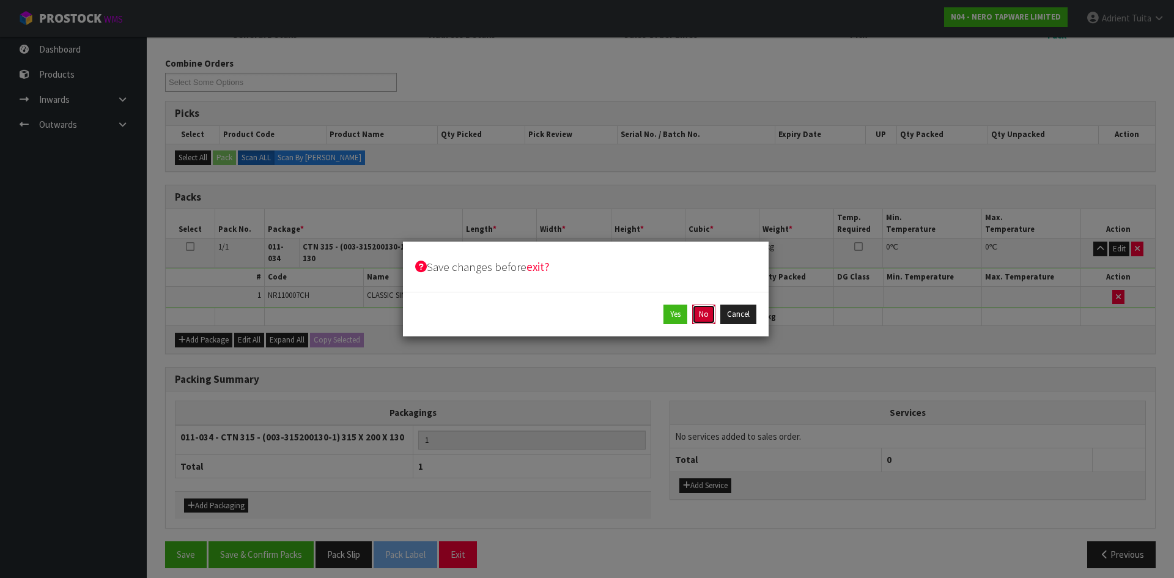
click at [708, 319] on button "No" at bounding box center [703, 314] width 23 height 20
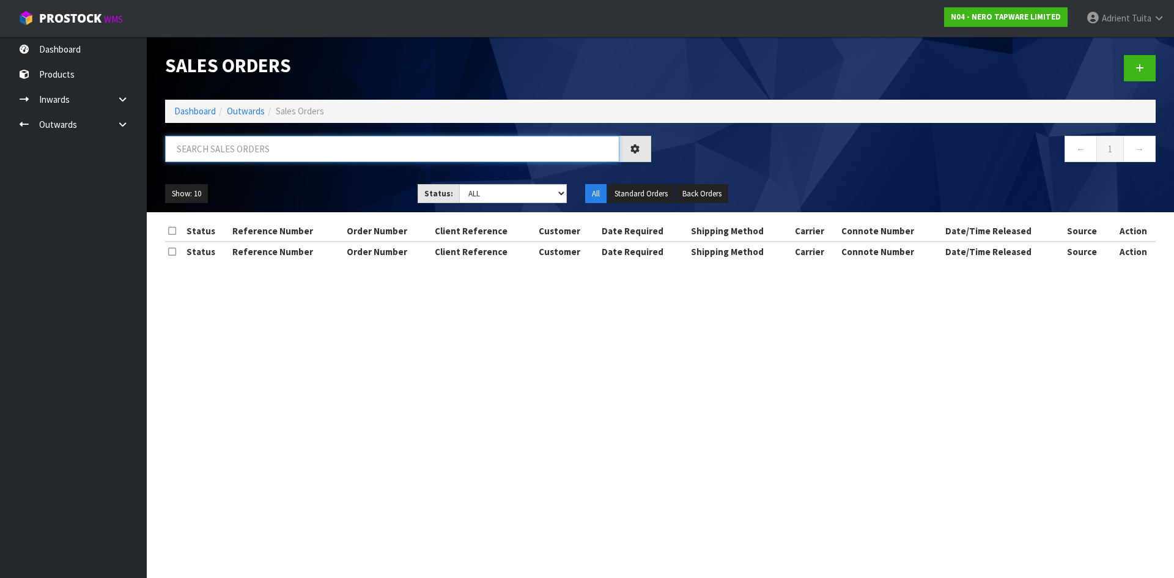
click at [504, 153] on input "text" at bounding box center [392, 149] width 454 height 26
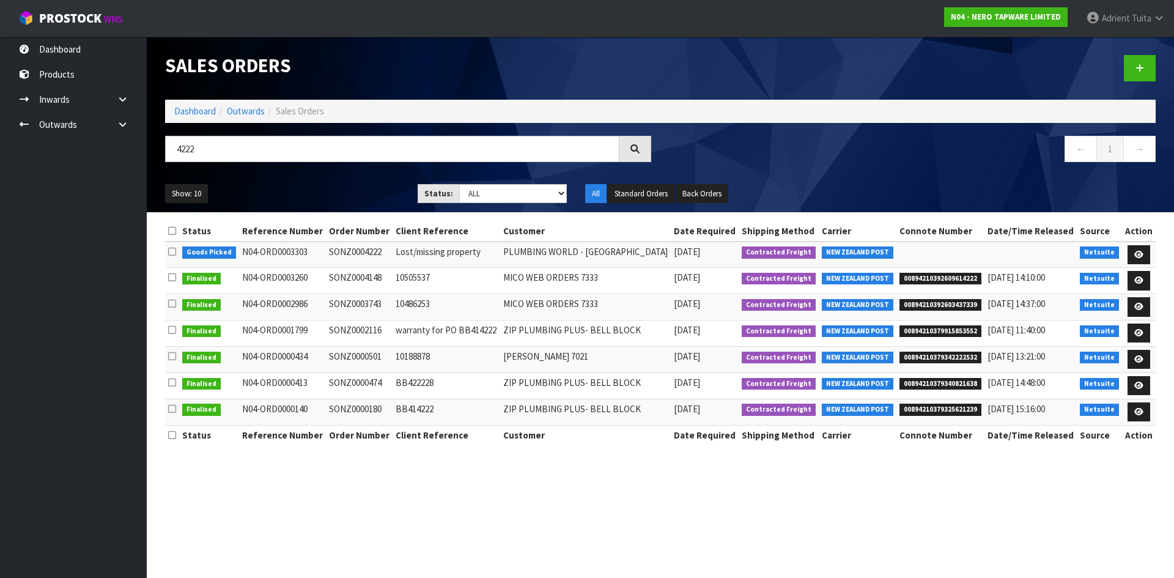
click at [1119, 256] on td "Netsuite" at bounding box center [1098, 254] width 45 height 26
click at [1130, 254] on link at bounding box center [1138, 255] width 23 height 20
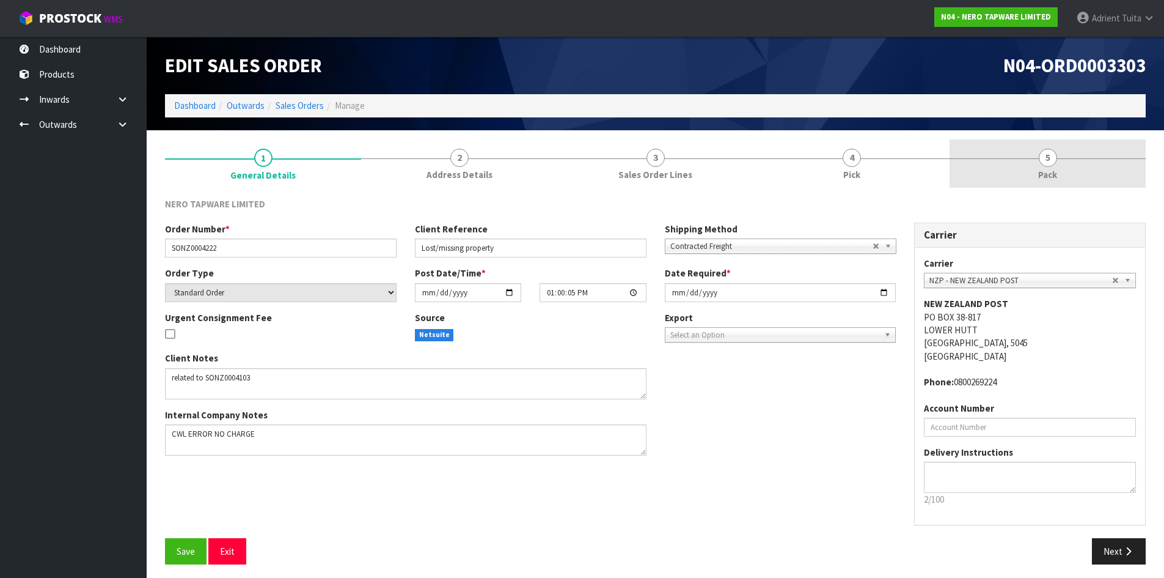
click at [1078, 155] on link "5 Pack" at bounding box center [1048, 163] width 196 height 48
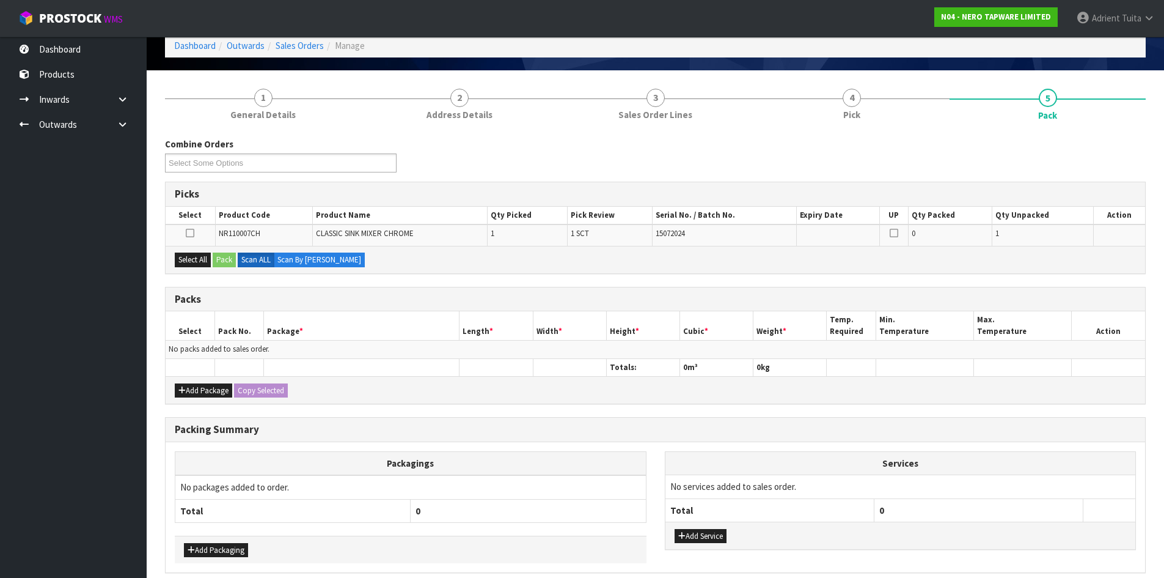
scroll to position [113, 0]
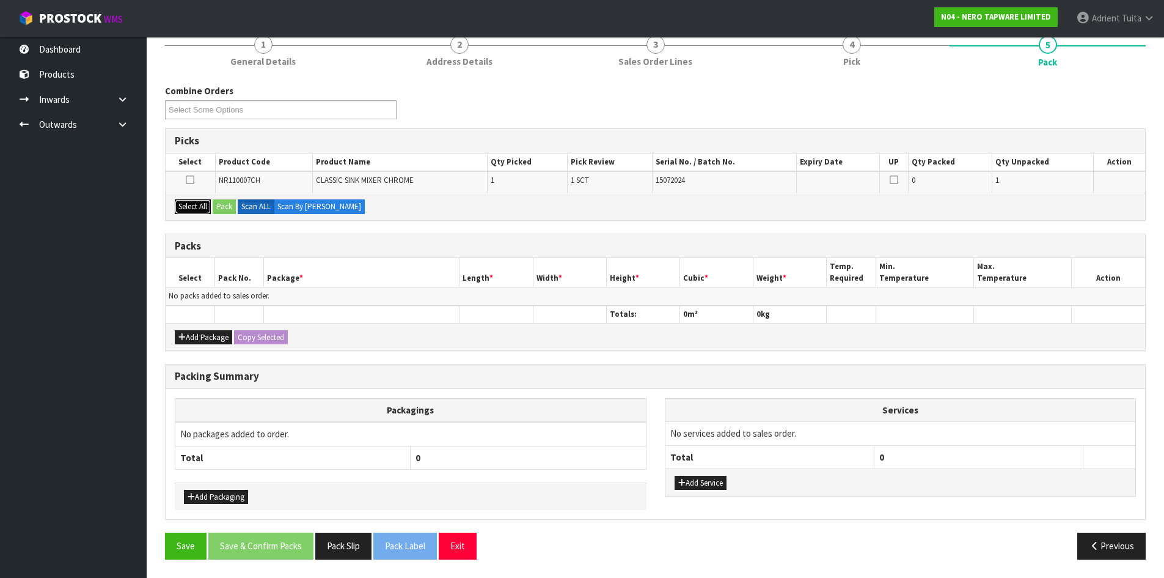
drag, startPoint x: 202, startPoint y: 205, endPoint x: 211, endPoint y: 205, distance: 8.6
click at [205, 205] on button "Select All" at bounding box center [193, 206] width 36 height 15
click at [223, 205] on button "Pack" at bounding box center [224, 206] width 23 height 15
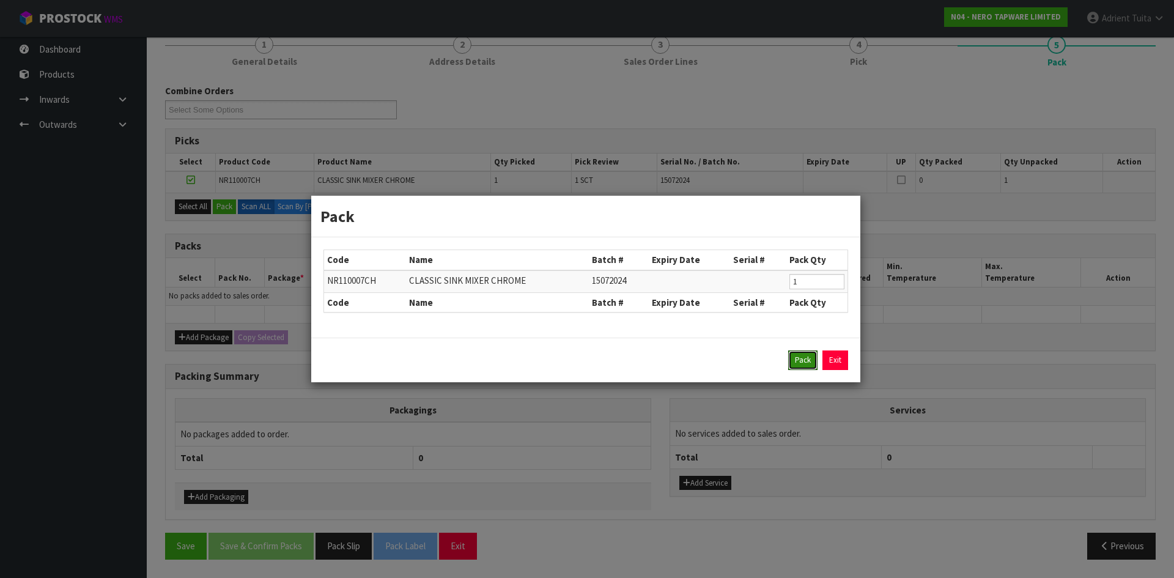
drag, startPoint x: 803, startPoint y: 356, endPoint x: 694, endPoint y: 337, distance: 110.3
click at [803, 356] on button "Pack" at bounding box center [802, 360] width 29 height 20
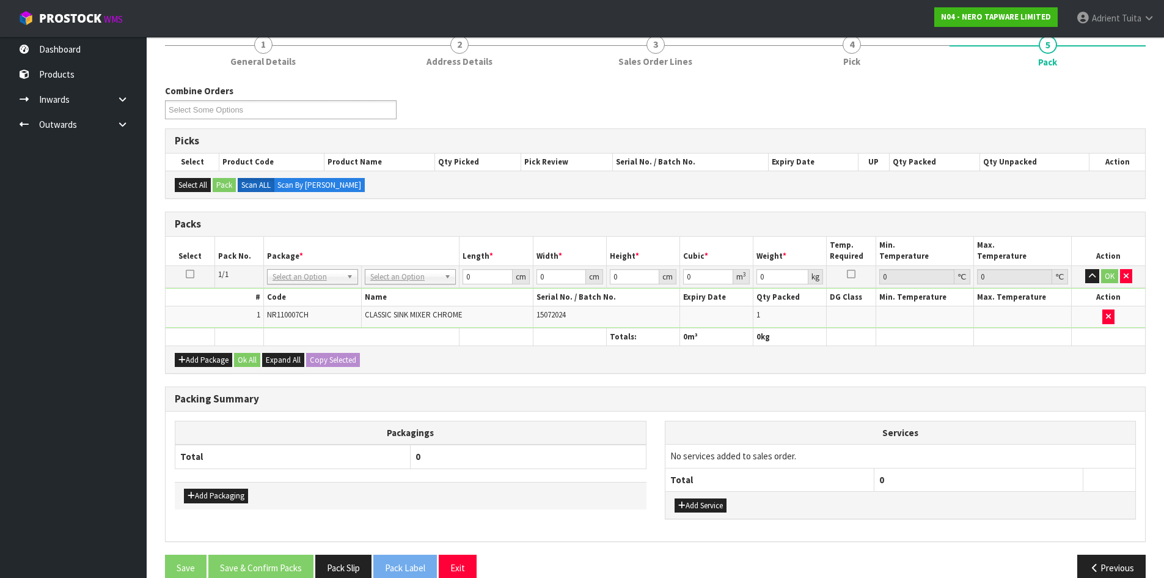
drag, startPoint x: 426, startPoint y: 281, endPoint x: 426, endPoint y: 303, distance: 22.0
click at [425, 296] on input "text" at bounding box center [410, 293] width 85 height 15
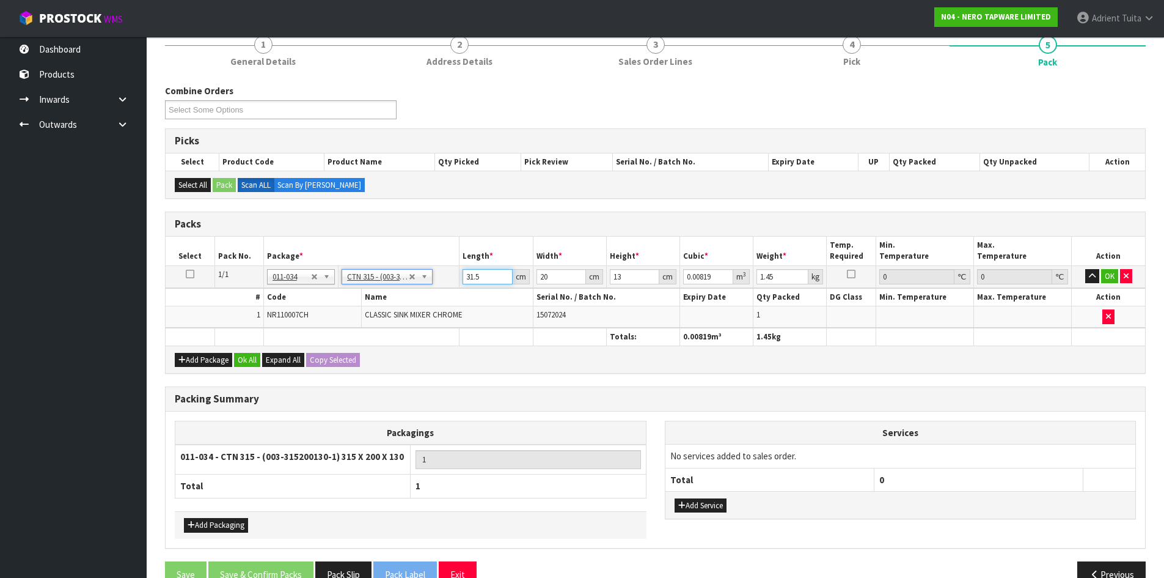
click at [470, 277] on input "31.5" at bounding box center [488, 276] width 50 height 15
click at [1120, 278] on button "button" at bounding box center [1126, 276] width 12 height 15
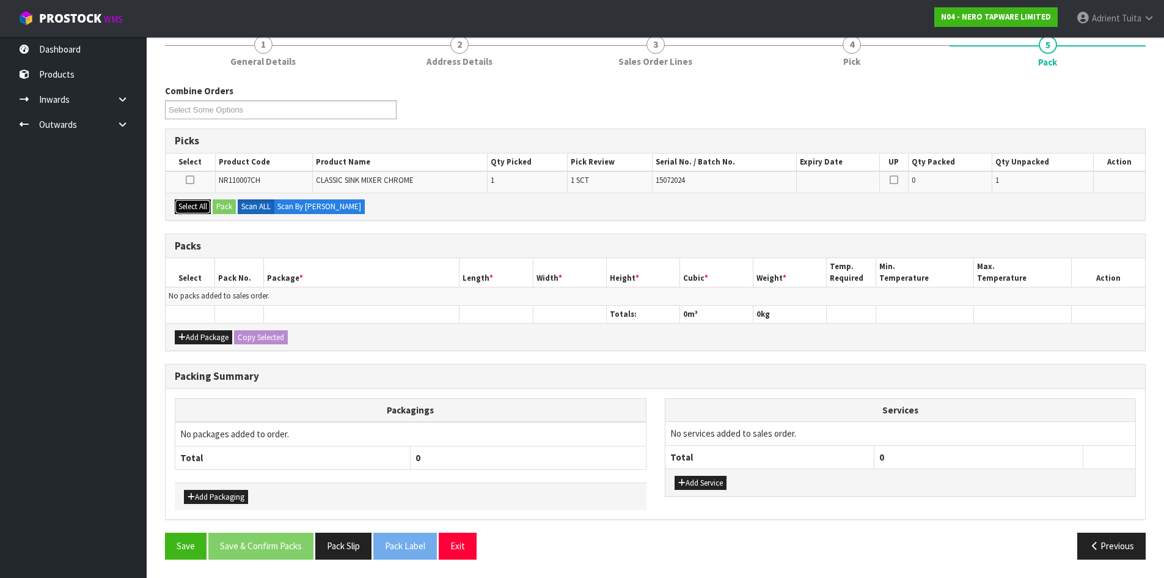
click at [196, 206] on button "Select All" at bounding box center [193, 206] width 36 height 15
click at [213, 202] on div "Select All Pack Scan ALL Scan By [PERSON_NAME]" at bounding box center [656, 207] width 980 height 28
click at [219, 202] on button "Pack" at bounding box center [224, 206] width 23 height 15
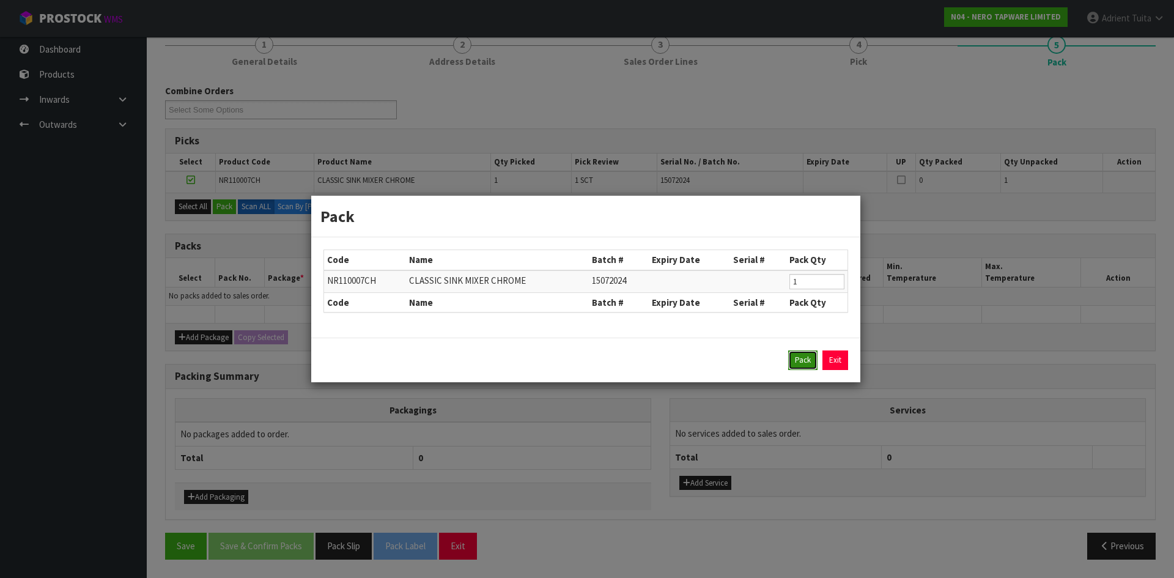
click at [802, 356] on button "Pack" at bounding box center [802, 360] width 29 height 20
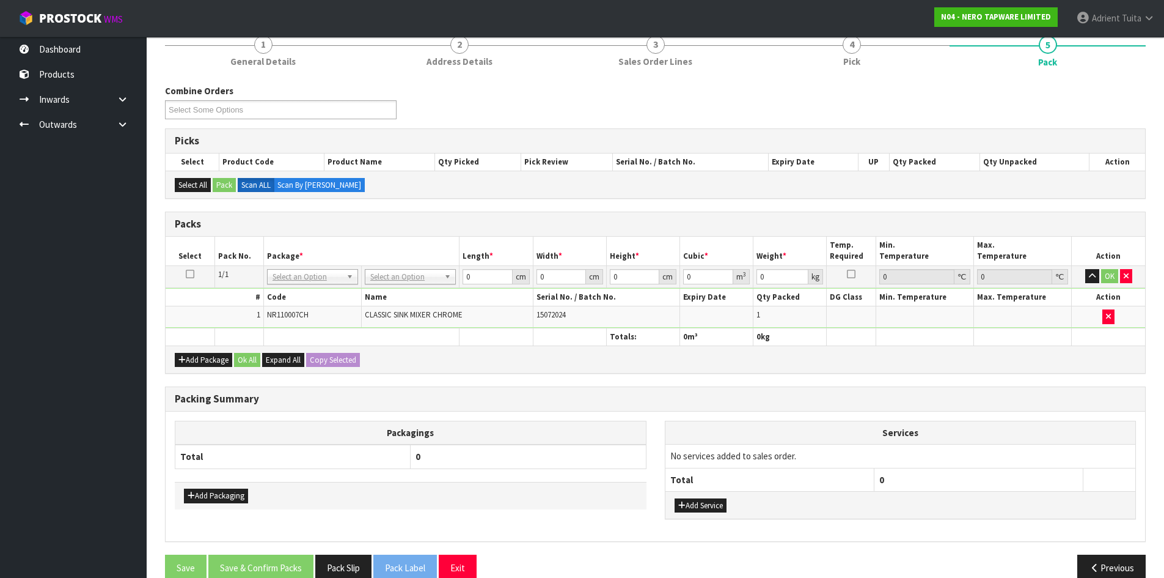
drag, startPoint x: 415, startPoint y: 277, endPoint x: 415, endPoint y: 285, distance: 7.9
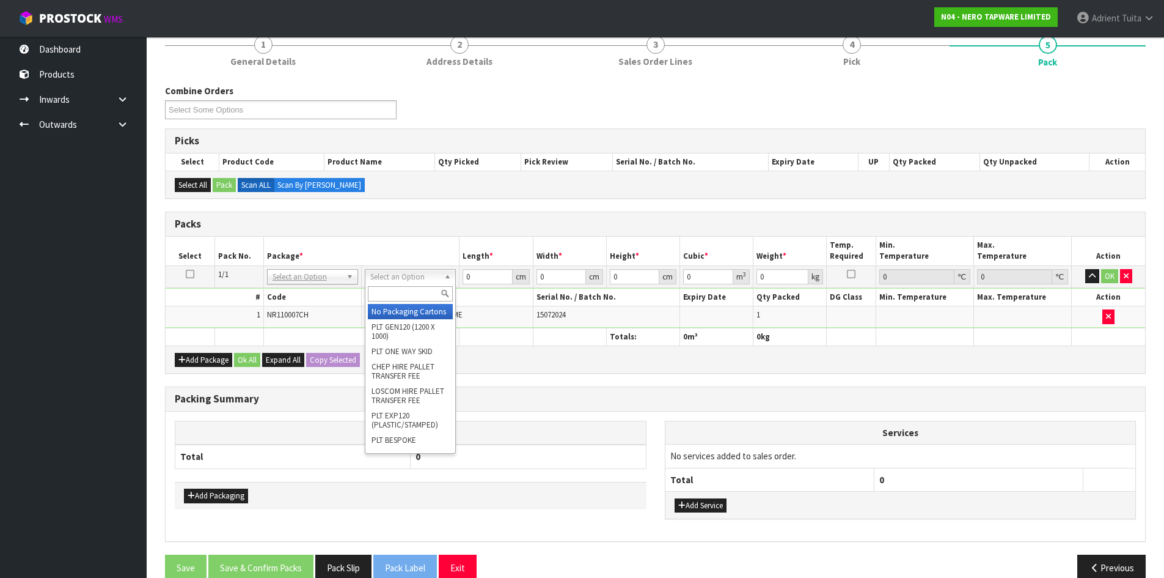
click at [415, 287] on input "text" at bounding box center [410, 293] width 85 height 15
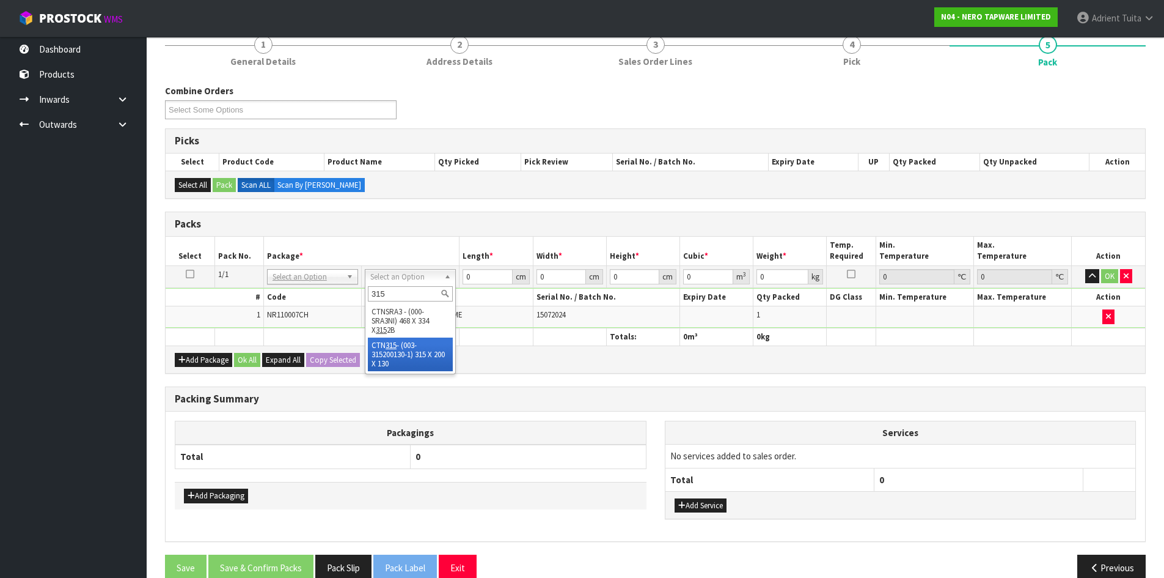
drag, startPoint x: 399, startPoint y: 343, endPoint x: 449, endPoint y: 332, distance: 51.3
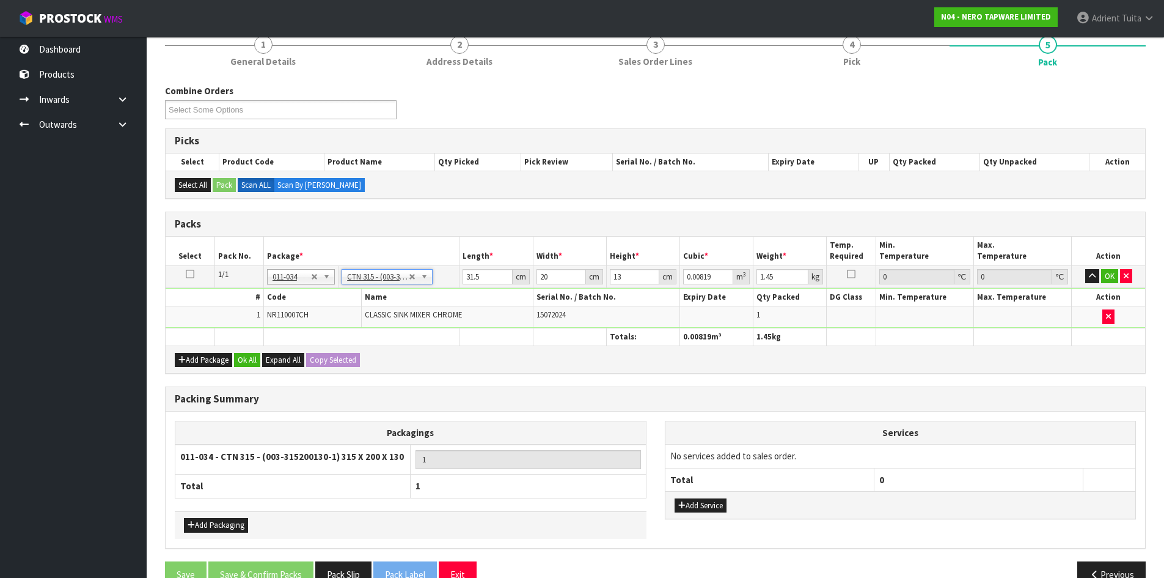
click at [460, 278] on td "31.5 cm" at bounding box center [496, 276] width 73 height 22
click at [467, 275] on input "31.5" at bounding box center [488, 276] width 50 height 15
click at [1104, 274] on button "OK" at bounding box center [1110, 276] width 17 height 15
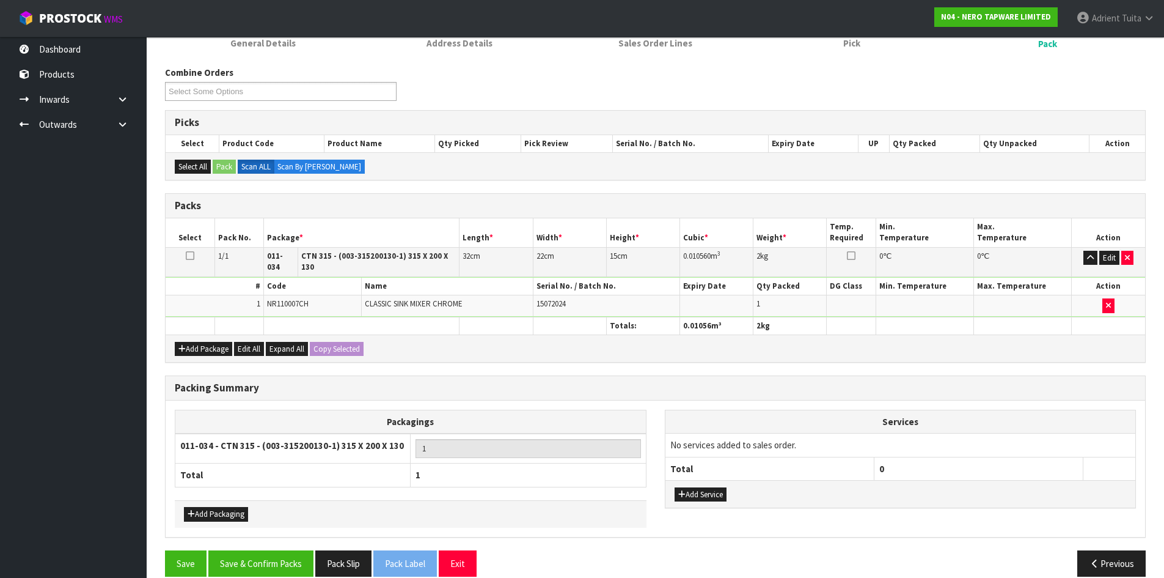
scroll to position [141, 0]
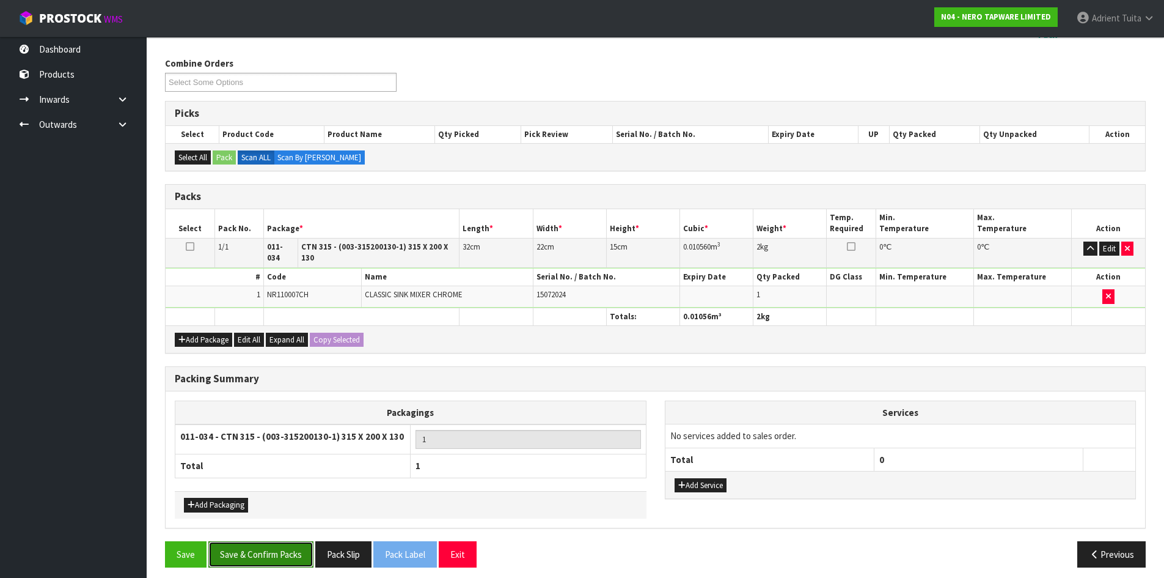
click at [286, 541] on button "Save & Confirm Packs" at bounding box center [260, 554] width 105 height 26
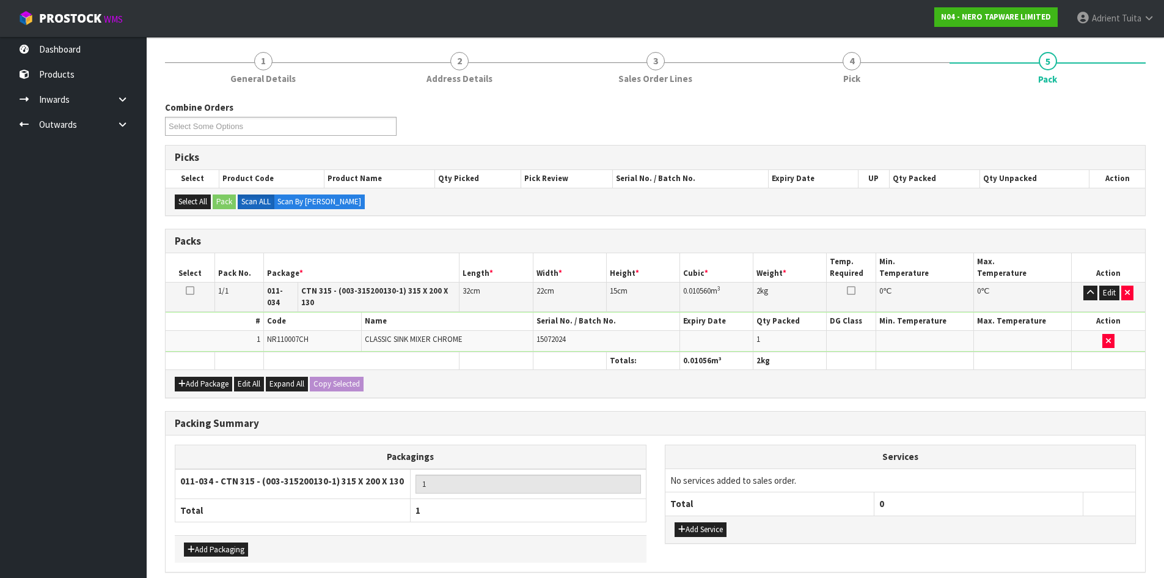
scroll to position [0, 0]
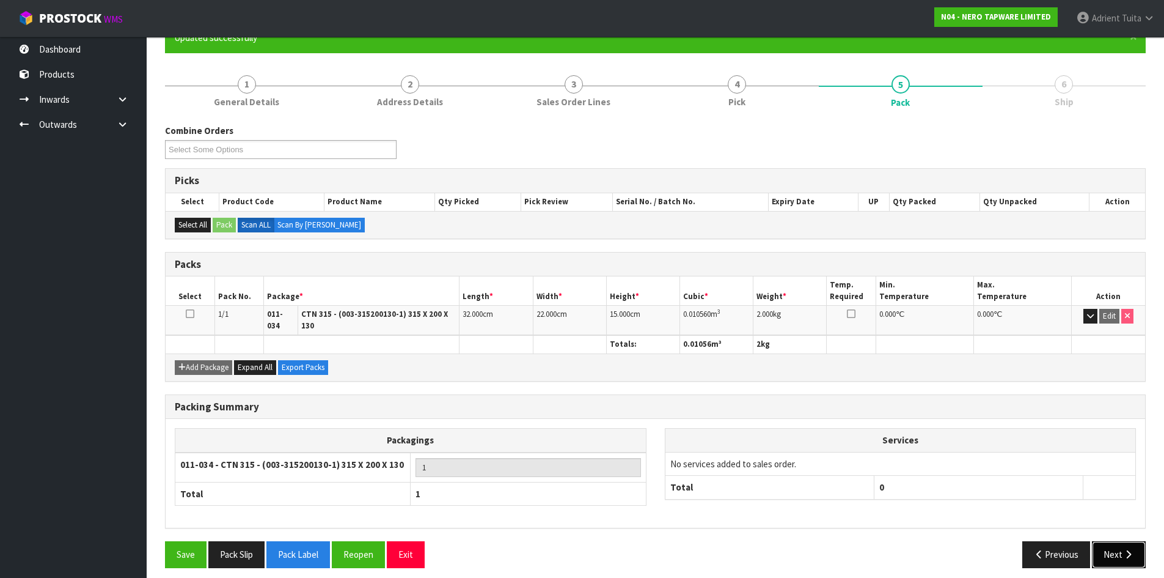
click at [1116, 541] on button "Next" at bounding box center [1119, 554] width 54 height 26
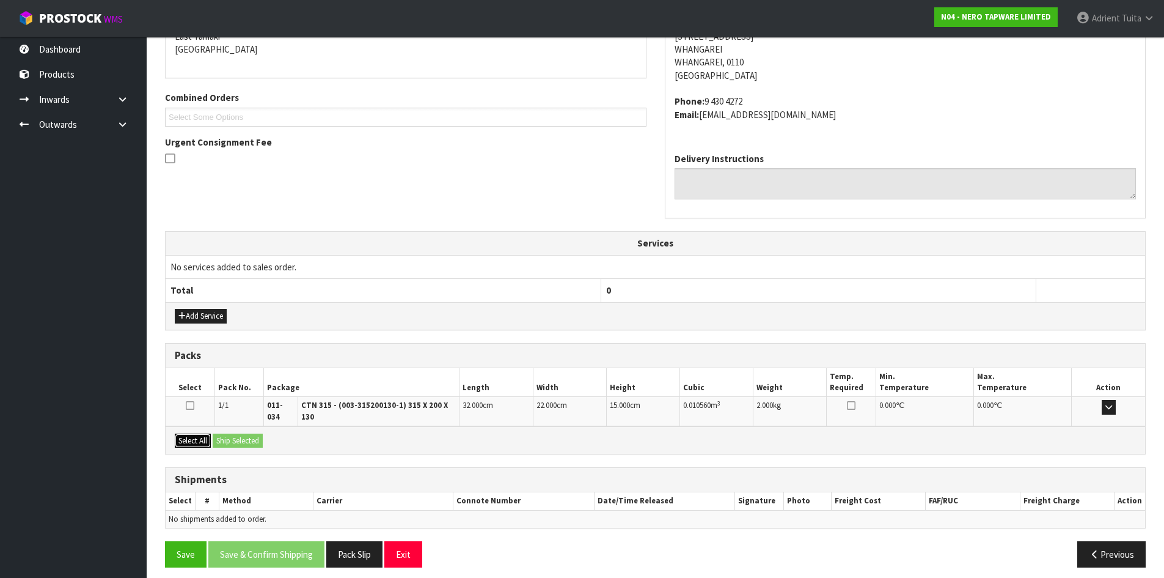
drag, startPoint x: 197, startPoint y: 432, endPoint x: 234, endPoint y: 430, distance: 36.7
click at [199, 433] on button "Select All" at bounding box center [193, 440] width 36 height 15
click at [235, 433] on button "Ship Selected" at bounding box center [238, 440] width 50 height 15
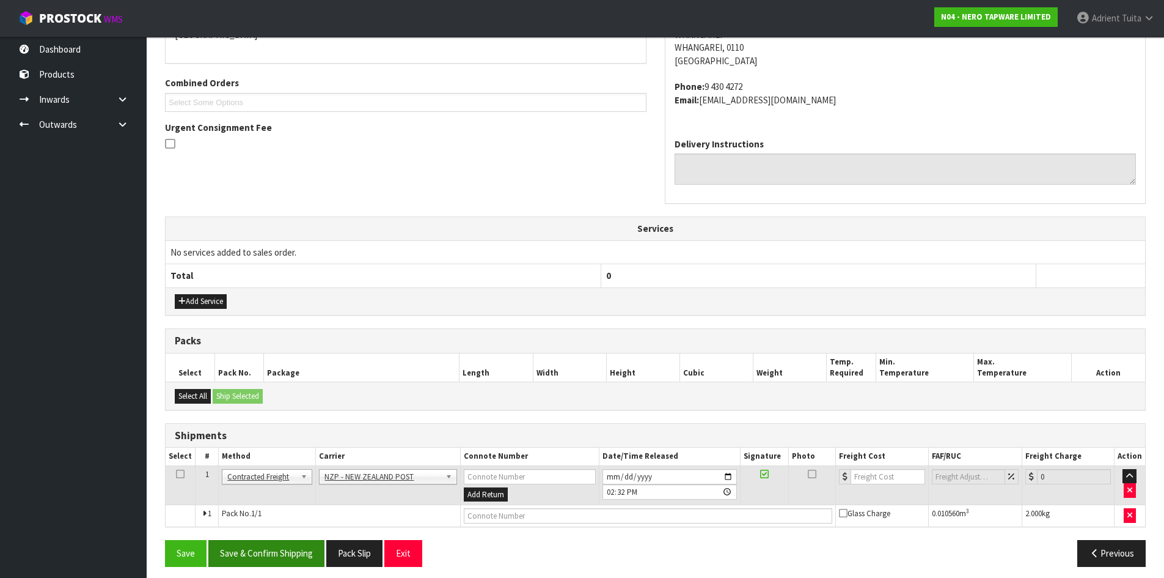
scroll to position [294, 0]
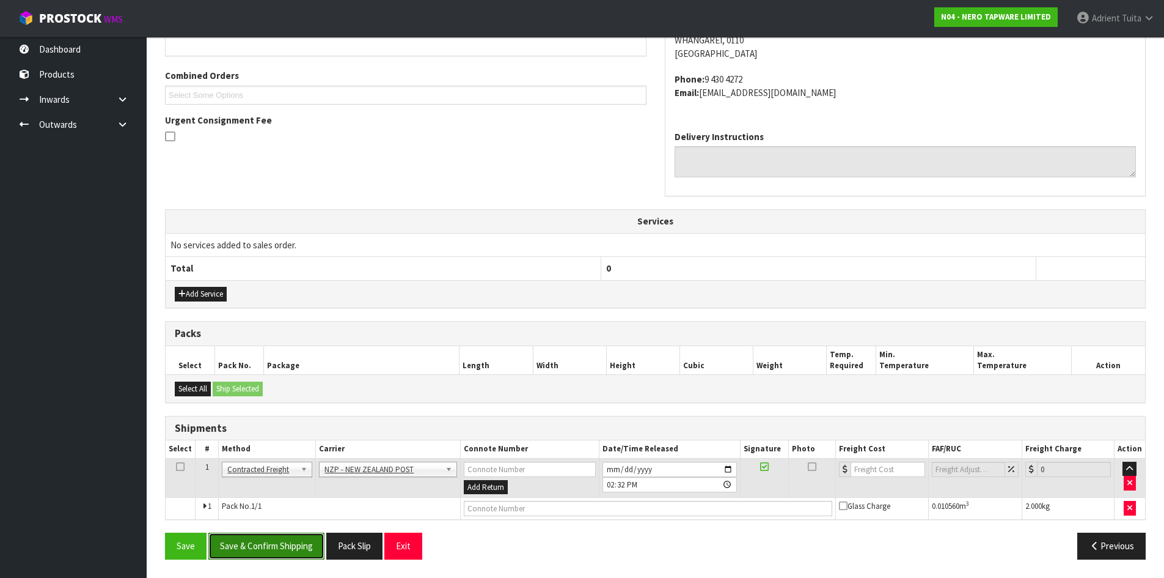
click at [274, 554] on button "Save & Confirm Shipping" at bounding box center [266, 545] width 116 height 26
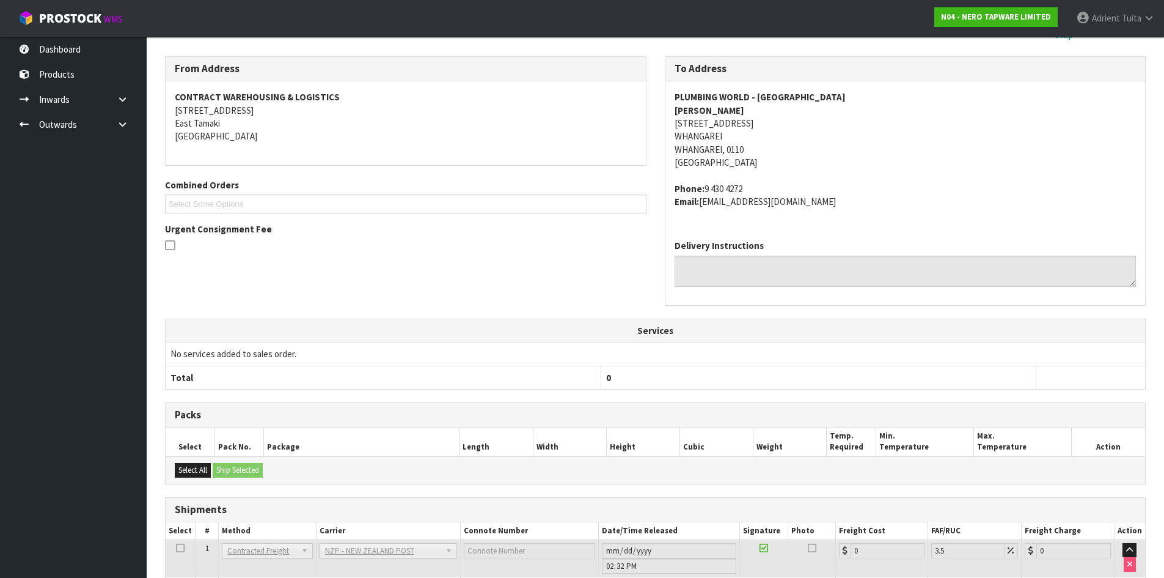
scroll to position [276, 0]
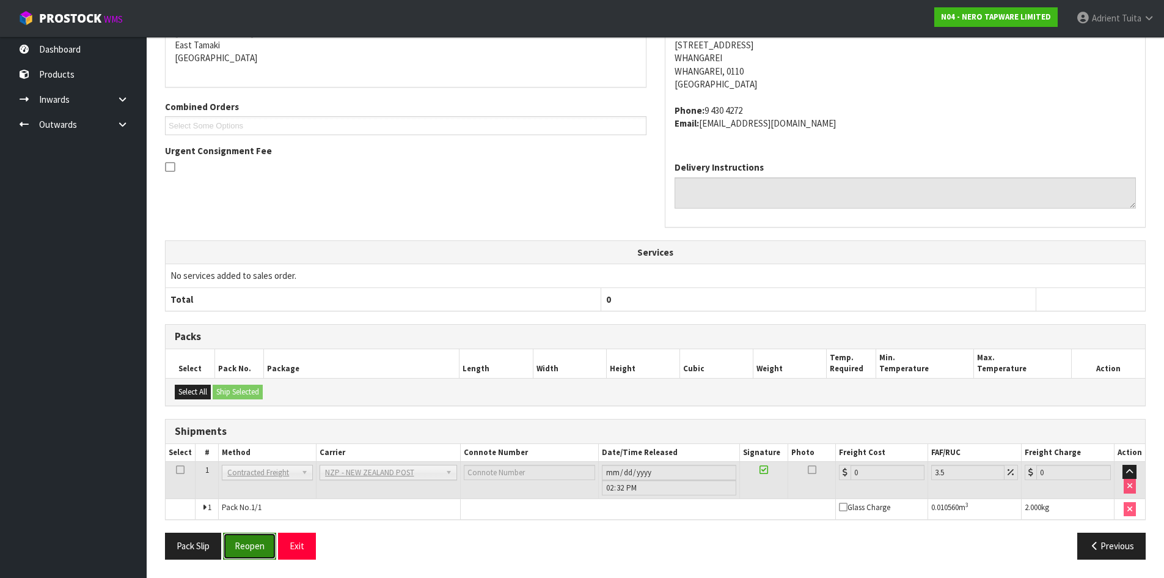
click at [253, 543] on button "Reopen" at bounding box center [249, 545] width 53 height 26
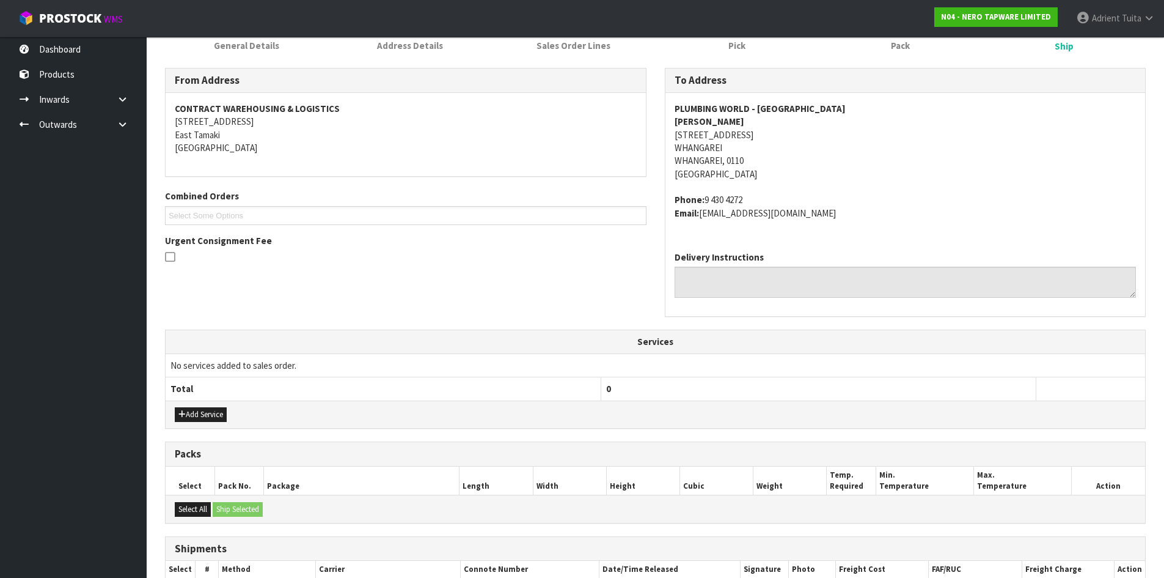
scroll to position [305, 0]
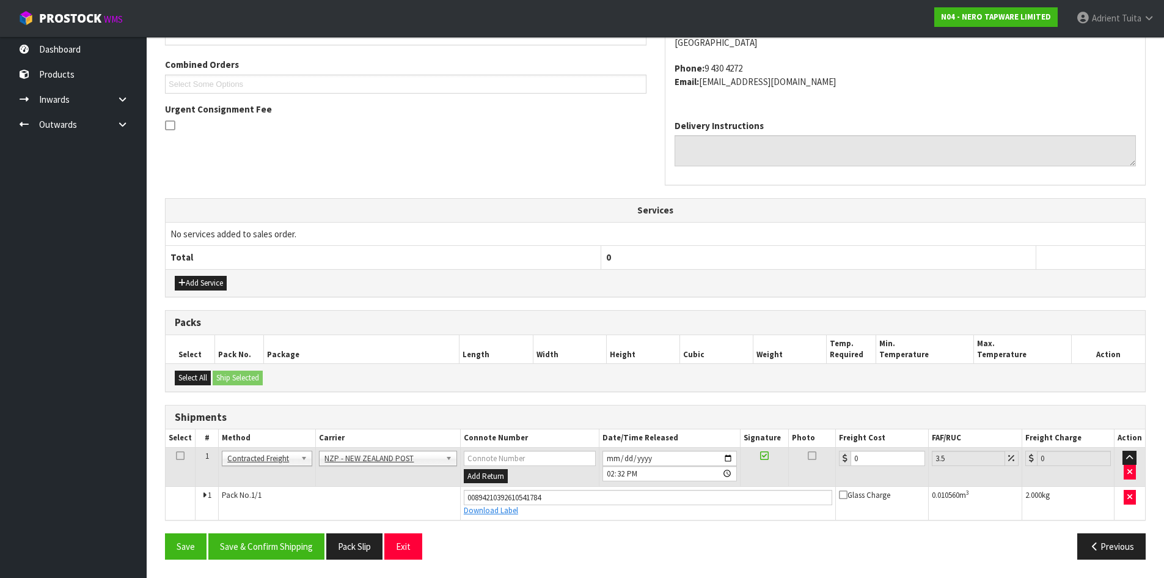
click at [878, 465] on td "0" at bounding box center [882, 467] width 92 height 40
click at [882, 463] on input "0" at bounding box center [888, 458] width 74 height 15
click at [279, 548] on button "Save & Confirm Shipping" at bounding box center [266, 546] width 116 height 26
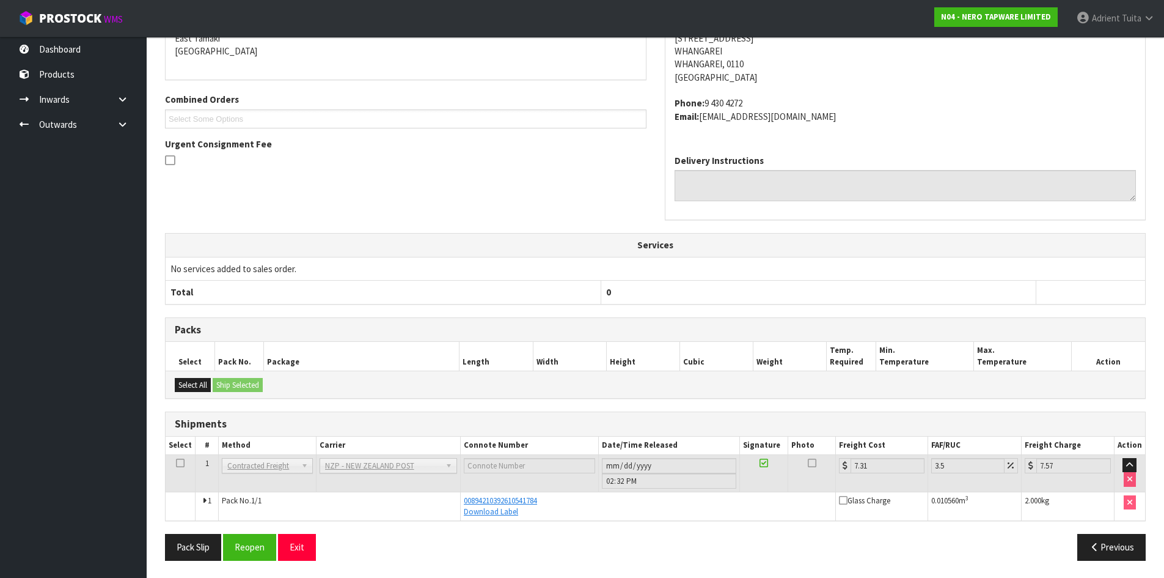
scroll to position [271, 0]
drag, startPoint x: 146, startPoint y: 549, endPoint x: 751, endPoint y: 496, distance: 606.8
click at [165, 306] on body "Toggle navigation ProStock WMS N04 - NERO TAPWARE LIMITED Adrient Tuita Logout …" at bounding box center [582, 18] width 1164 height 578
click at [767, 241] on th "Services" at bounding box center [656, 243] width 980 height 23
click at [291, 553] on button "Exit" at bounding box center [297, 545] width 38 height 26
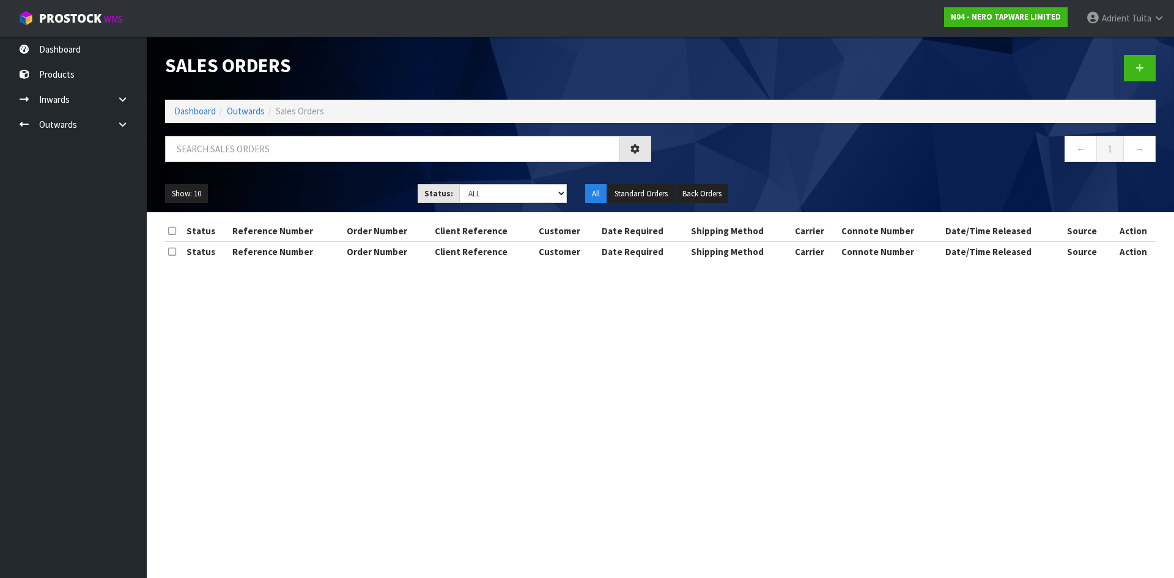
click at [233, 133] on div "Sales Orders Dashboard Outwards Sales Orders ← 1 → Show: 10 5 10 25 50 Status: …" at bounding box center [660, 124] width 1009 height 175
drag, startPoint x: 241, startPoint y: 172, endPoint x: 244, endPoint y: 154, distance: 18.5
click at [241, 170] on div "← 1 →" at bounding box center [660, 155] width 1009 height 39
click at [244, 154] on input "text" at bounding box center [392, 149] width 454 height 26
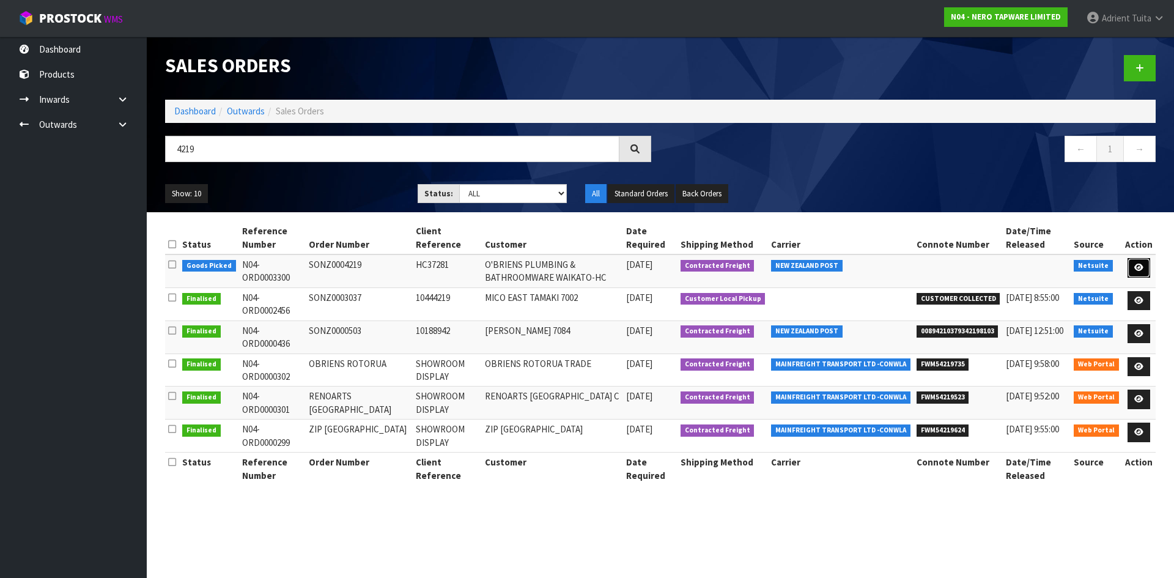
click at [1128, 269] on link at bounding box center [1138, 268] width 23 height 20
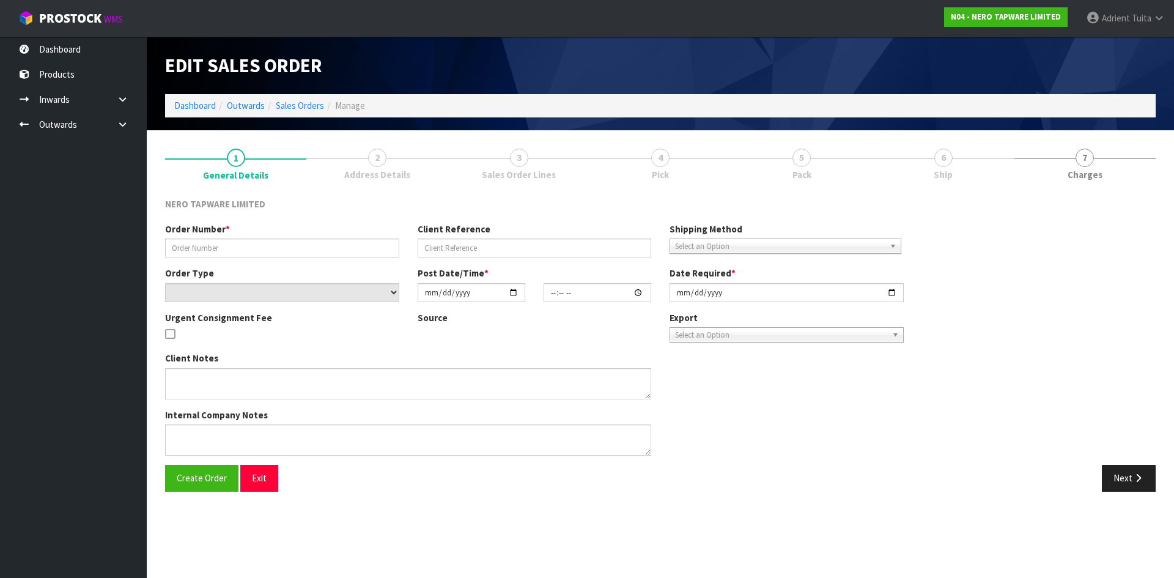
click at [1130, 269] on div "Order Number * Client Reference Shipping Method Client Local Pickup Customer Lo…" at bounding box center [660, 344] width 1009 height 242
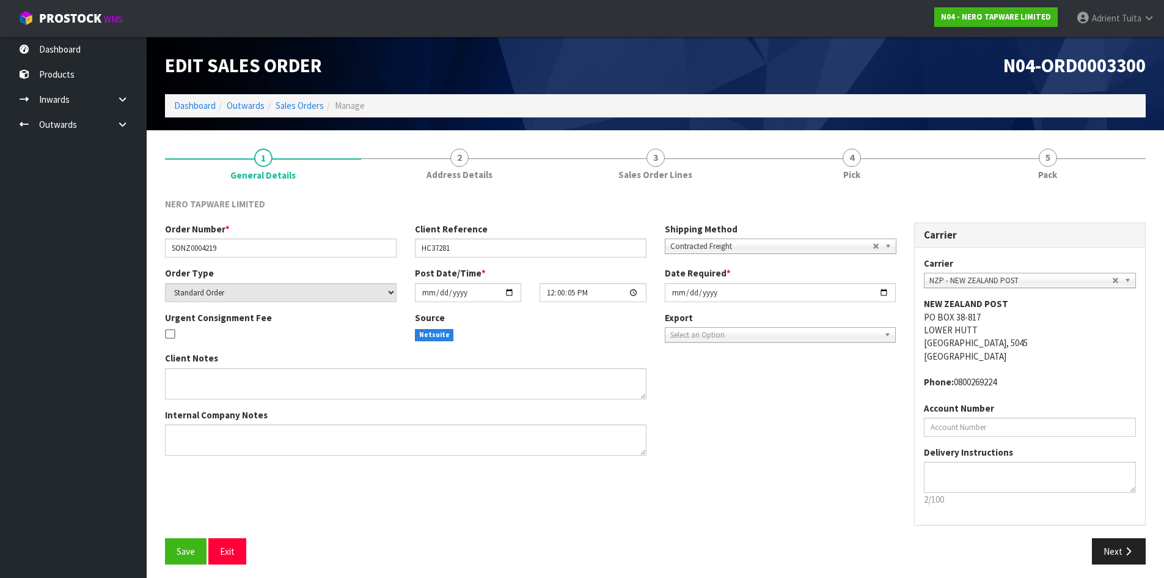
click at [1059, 172] on link "5 Pack" at bounding box center [1048, 163] width 196 height 48
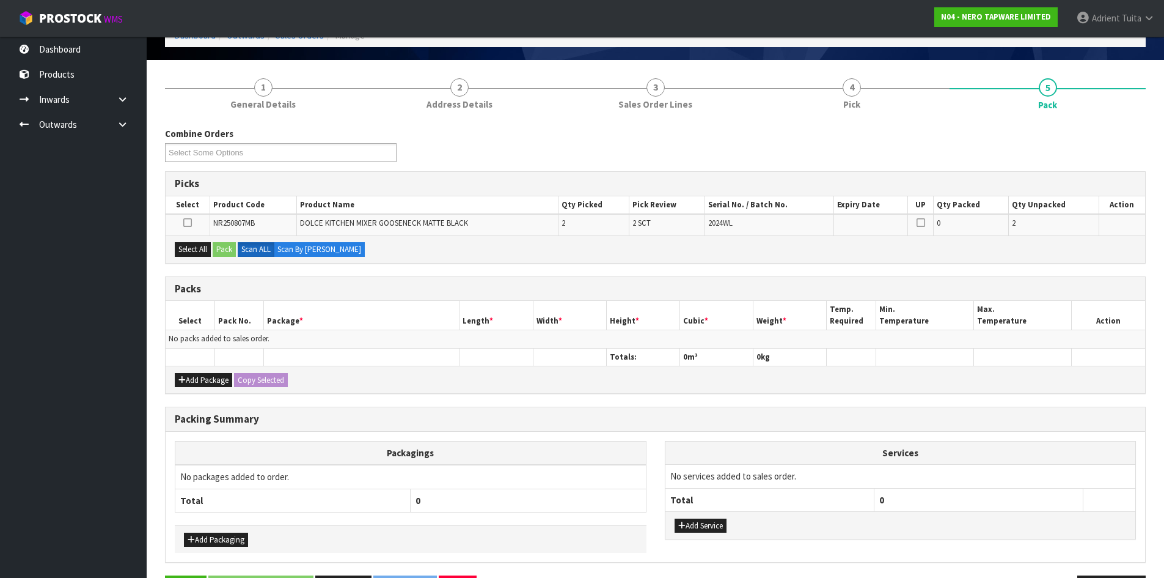
scroll to position [113, 0]
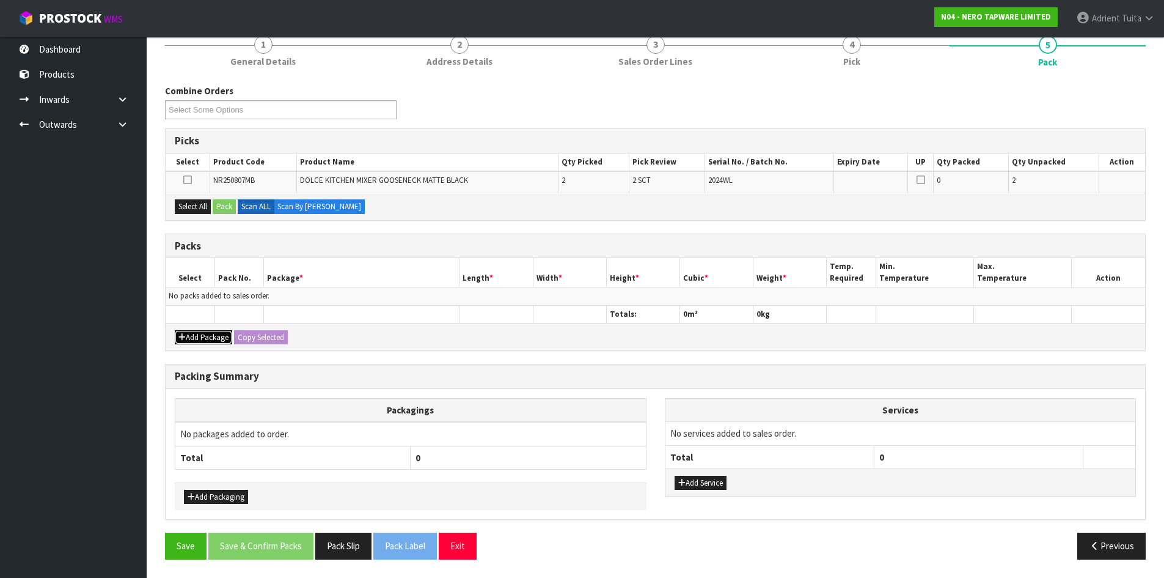
click at [178, 330] on button "Add Package" at bounding box center [203, 337] width 57 height 15
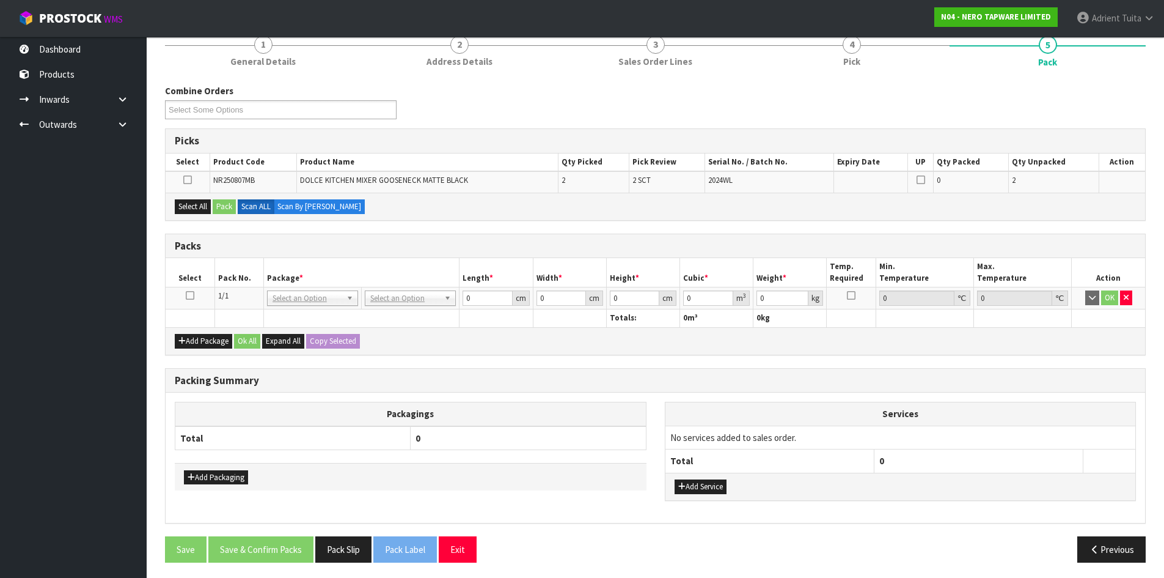
click at [190, 296] on icon at bounding box center [190, 295] width 9 height 1
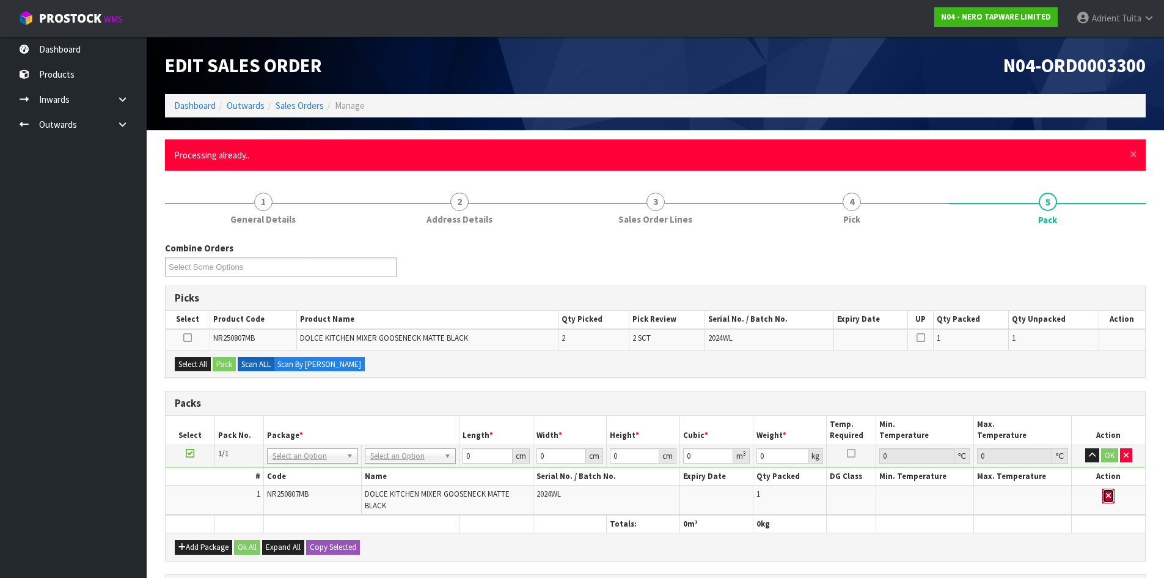
click at [1106, 499] on button "button" at bounding box center [1109, 495] width 12 height 15
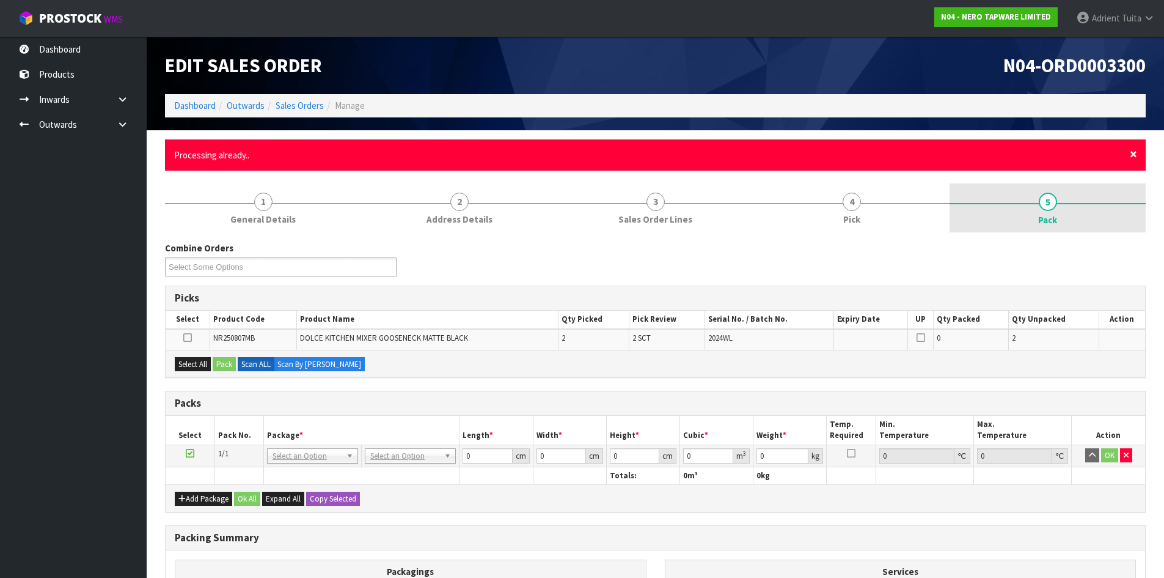
click at [1131, 152] on span "×" at bounding box center [1133, 153] width 7 height 17
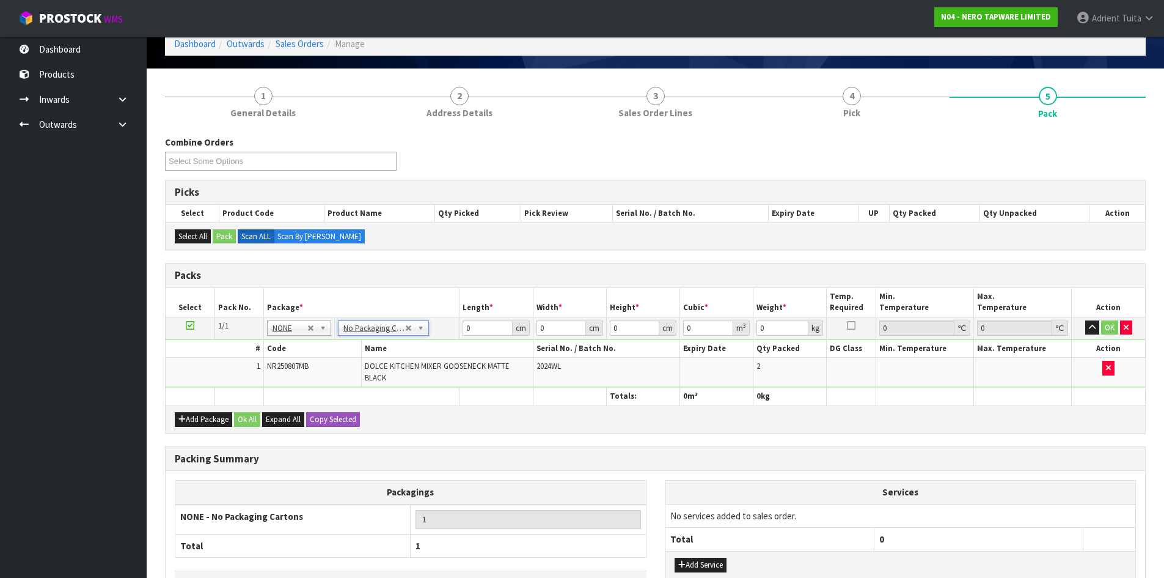
scroll to position [150, 0]
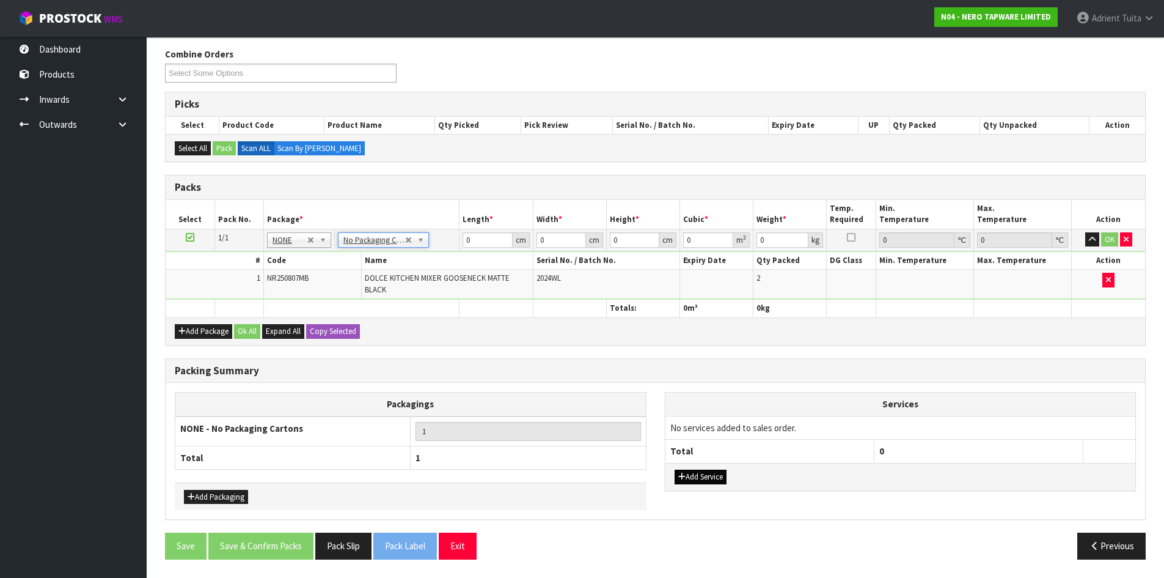
drag, startPoint x: 688, startPoint y: 465, endPoint x: 692, endPoint y: 471, distance: 7.1
click at [691, 470] on div "Add Service" at bounding box center [901, 477] width 471 height 28
click at [692, 471] on button "Add Service" at bounding box center [701, 476] width 52 height 15
drag, startPoint x: 712, startPoint y: 425, endPoint x: 712, endPoint y: 449, distance: 23.8
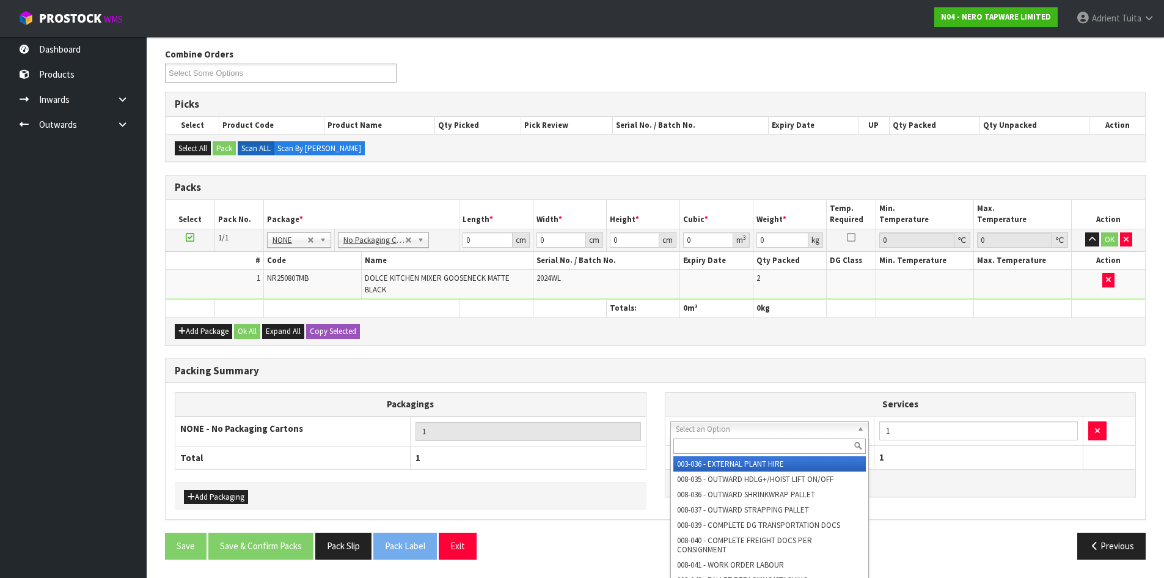
click at [712, 450] on input "text" at bounding box center [770, 445] width 193 height 15
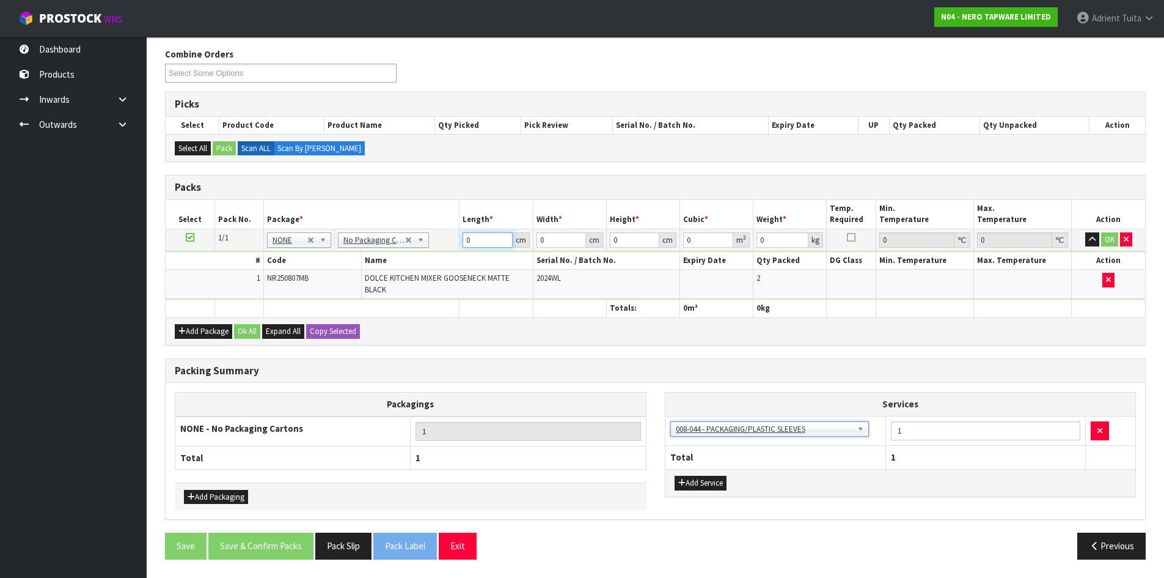
click at [480, 237] on input "0" at bounding box center [488, 239] width 50 height 15
click at [1108, 245] on button "OK" at bounding box center [1110, 239] width 17 height 15
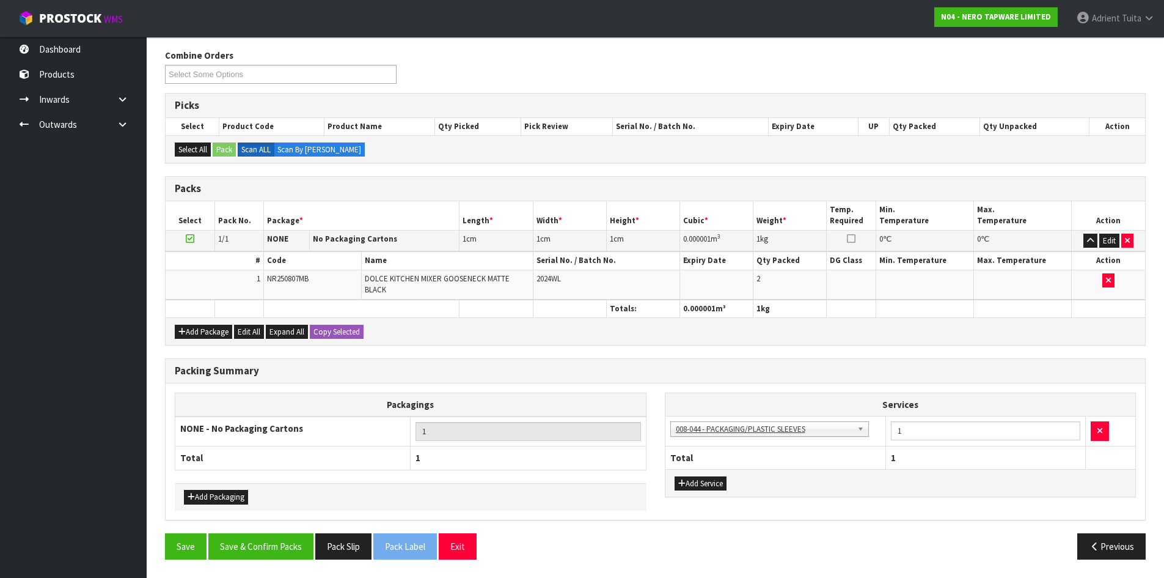
scroll to position [149, 0]
click at [187, 540] on button "Save" at bounding box center [186, 546] width 42 height 26
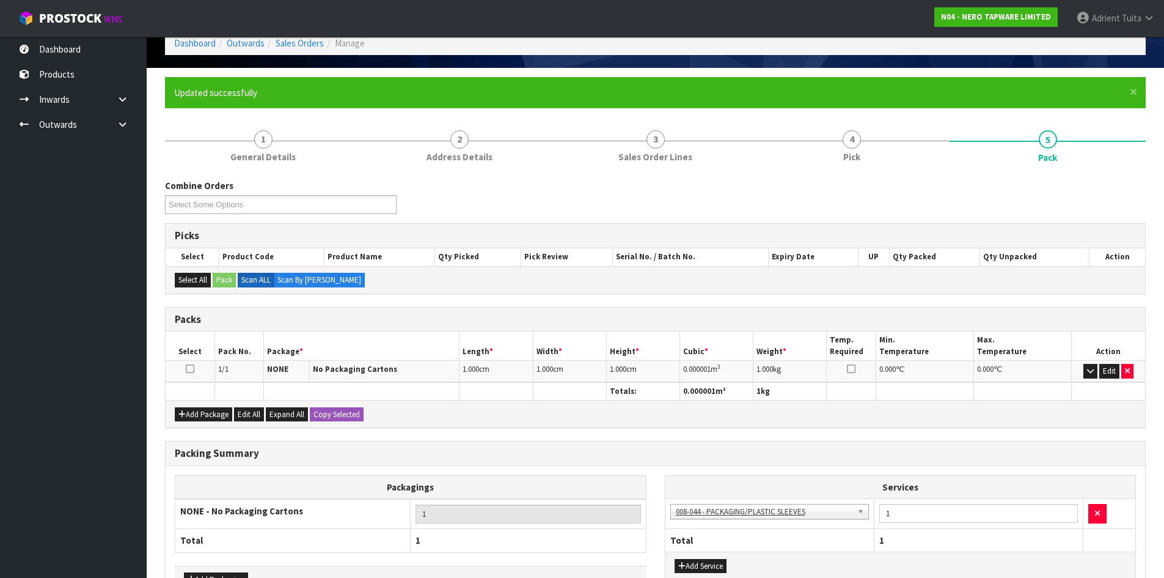
scroll to position [145, 0]
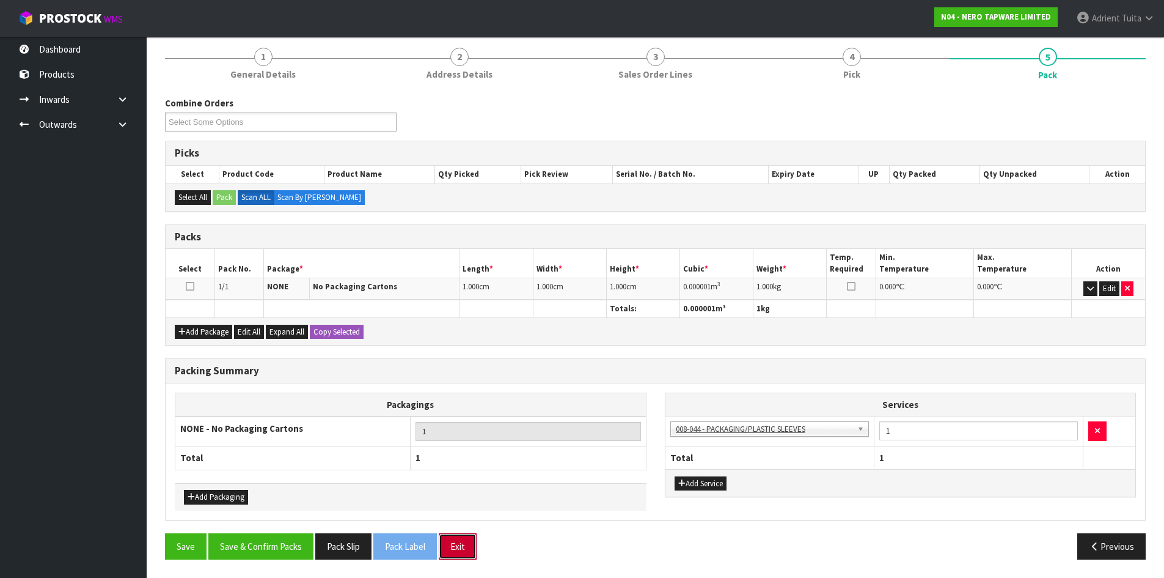
click at [457, 549] on button "Exit" at bounding box center [458, 546] width 38 height 26
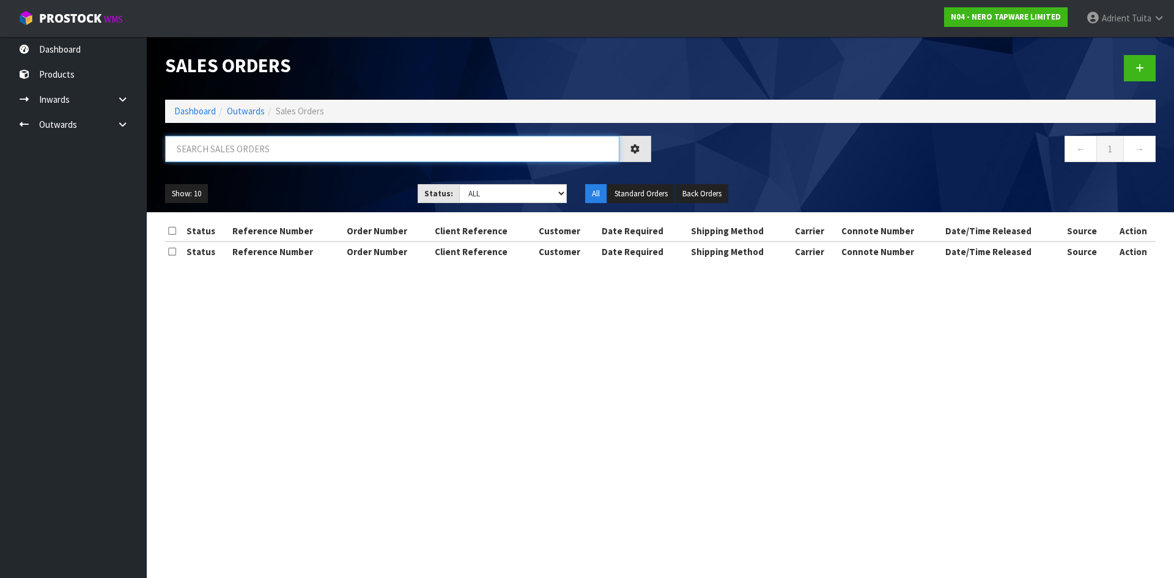
click at [375, 153] on input "text" at bounding box center [392, 149] width 454 height 26
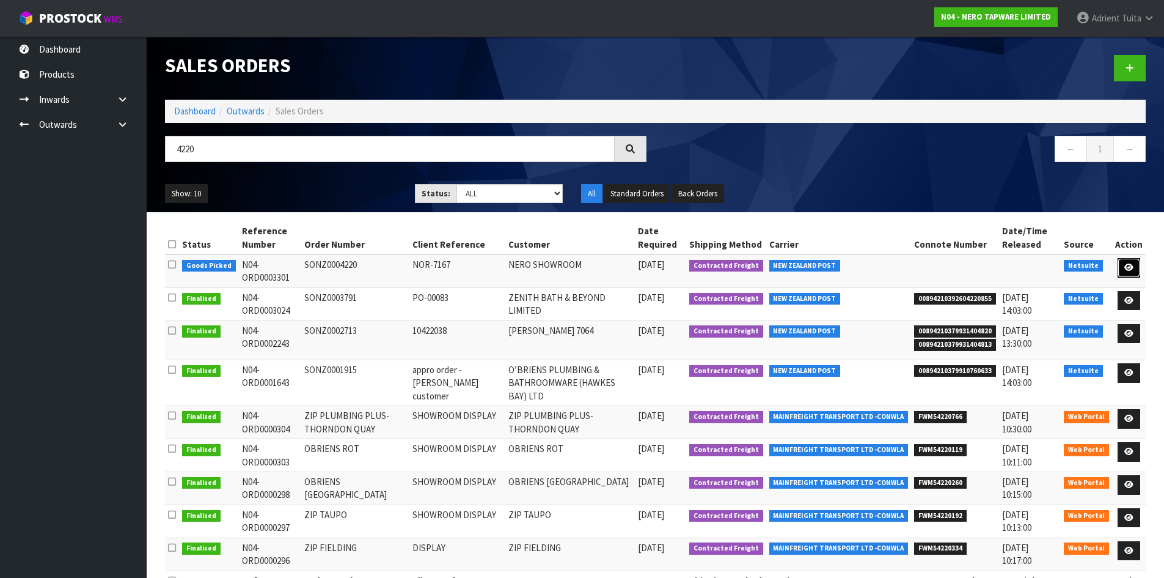
click at [1124, 273] on link at bounding box center [1129, 268] width 23 height 20
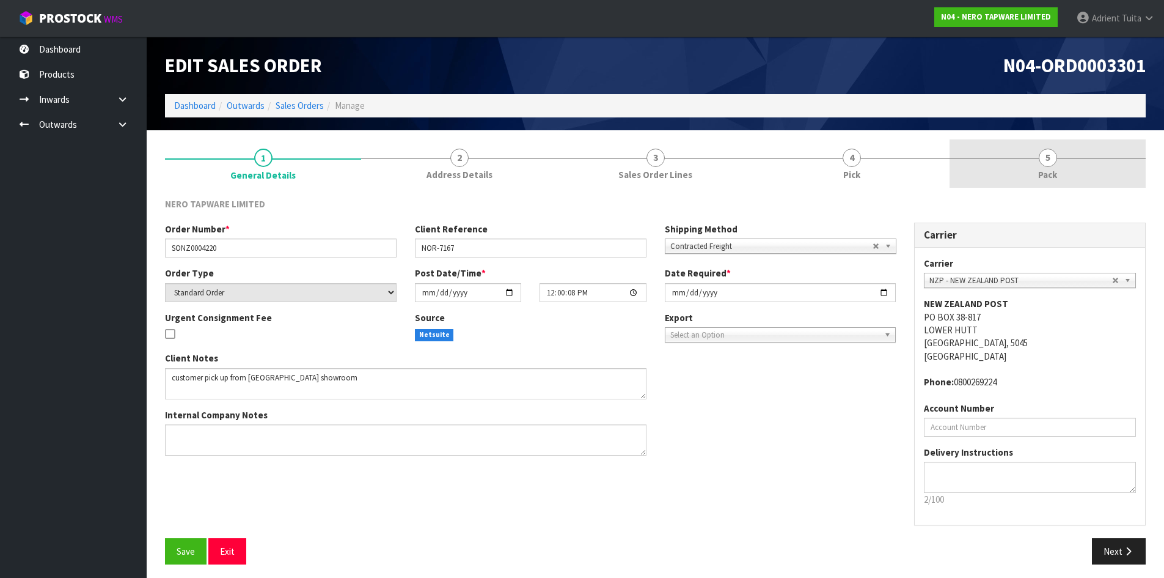
click at [1093, 181] on link "5 Pack" at bounding box center [1048, 163] width 196 height 48
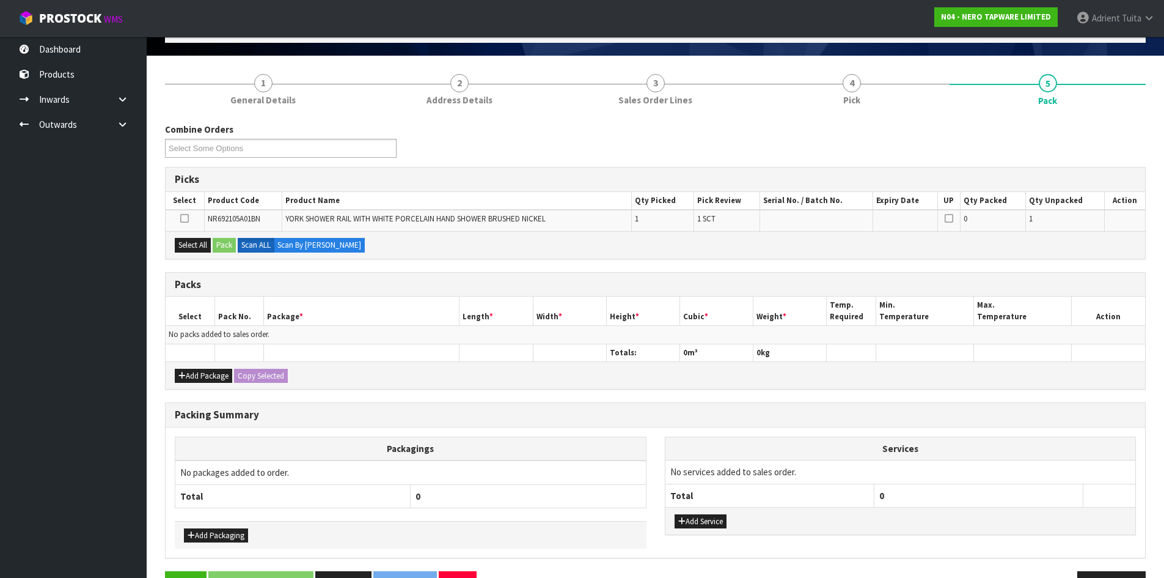
scroll to position [113, 0]
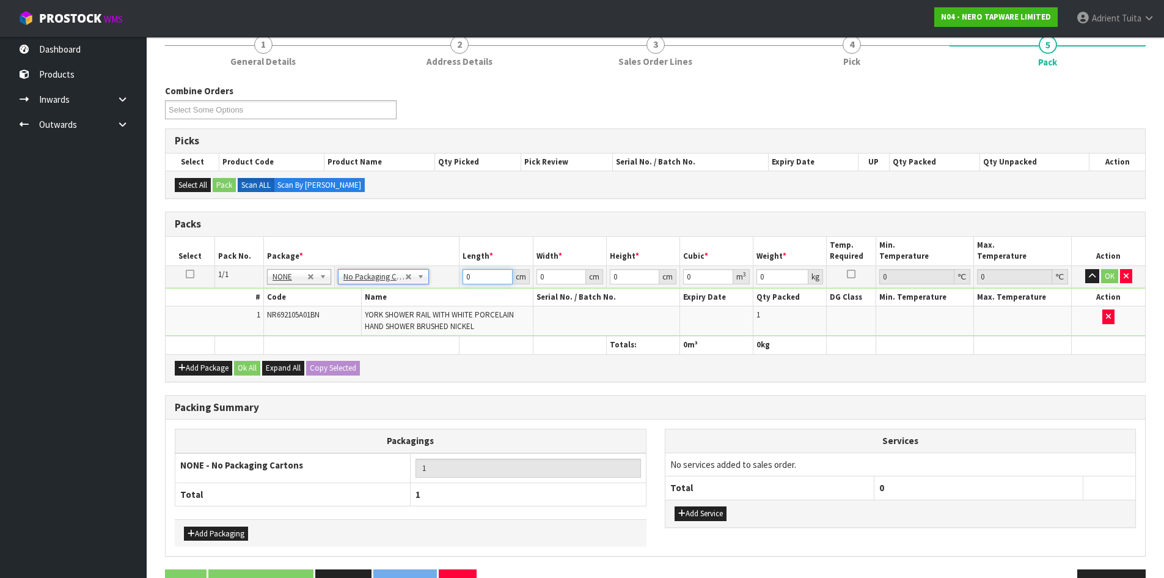
click at [484, 278] on input "0" at bounding box center [488, 276] width 50 height 15
click at [1109, 270] on button "OK" at bounding box center [1110, 276] width 17 height 15
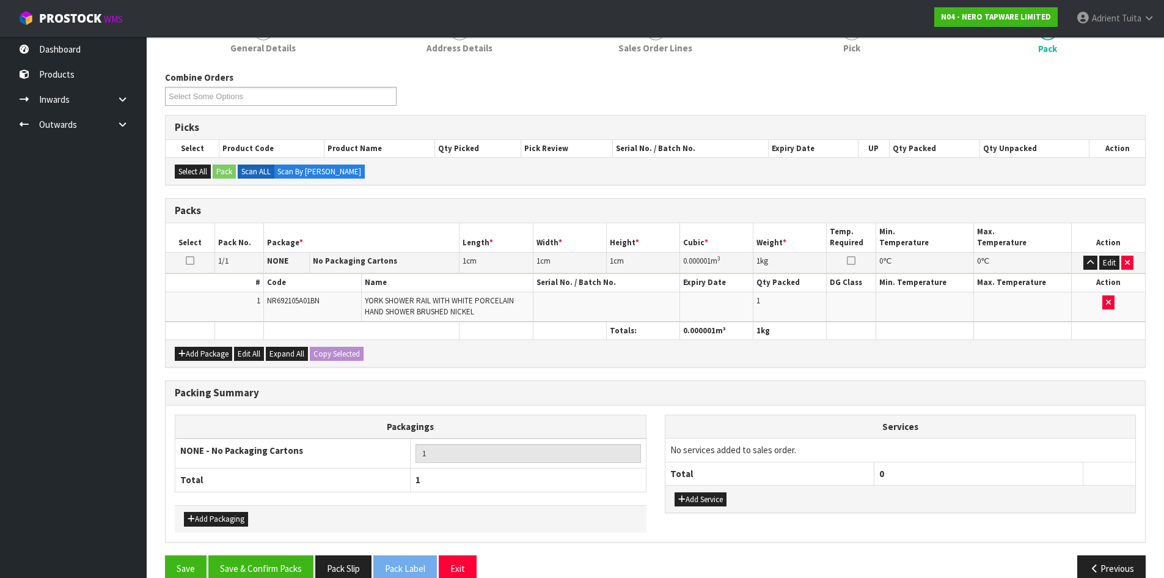
scroll to position [149, 0]
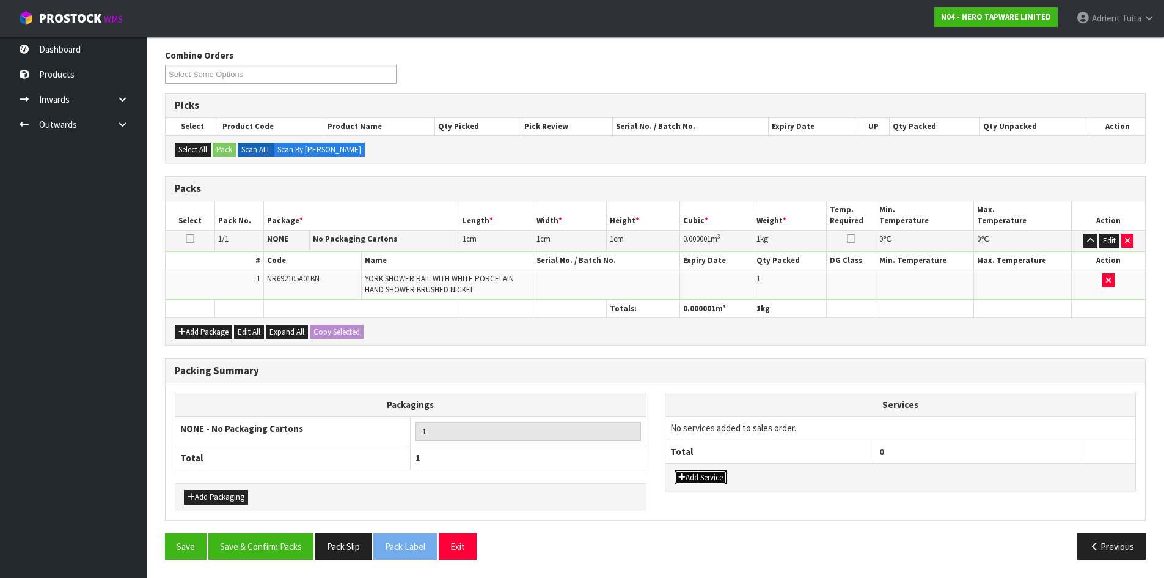
drag, startPoint x: 699, startPoint y: 476, endPoint x: 715, endPoint y: 448, distance: 32.6
click at [699, 476] on button "Add Service" at bounding box center [701, 477] width 52 height 15
drag, startPoint x: 730, startPoint y: 433, endPoint x: 730, endPoint y: 444, distance: 10.4
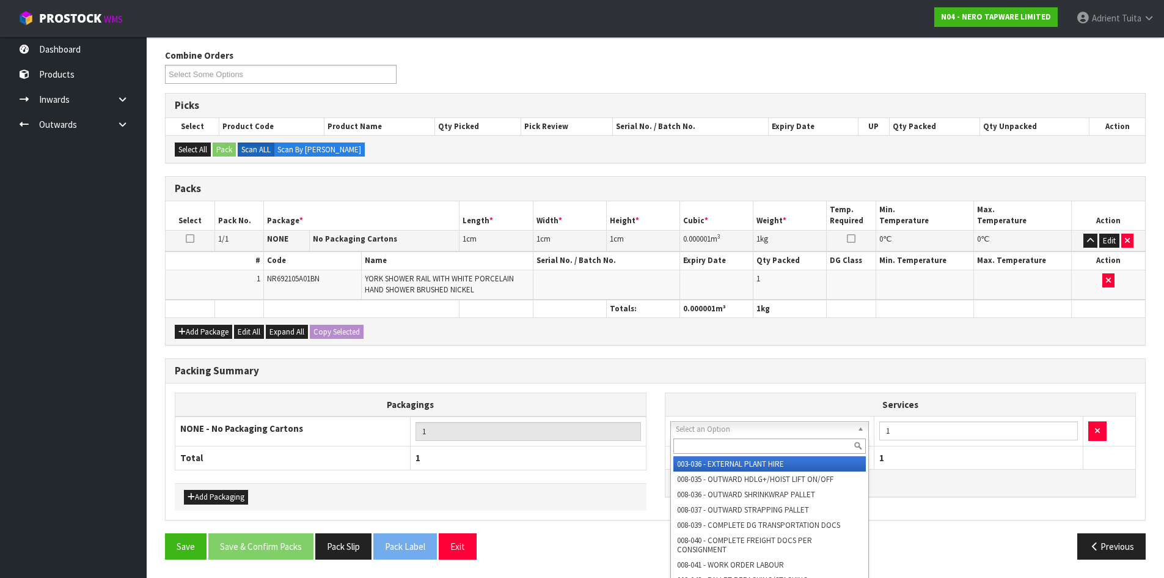
click at [730, 444] on input "text" at bounding box center [770, 445] width 193 height 15
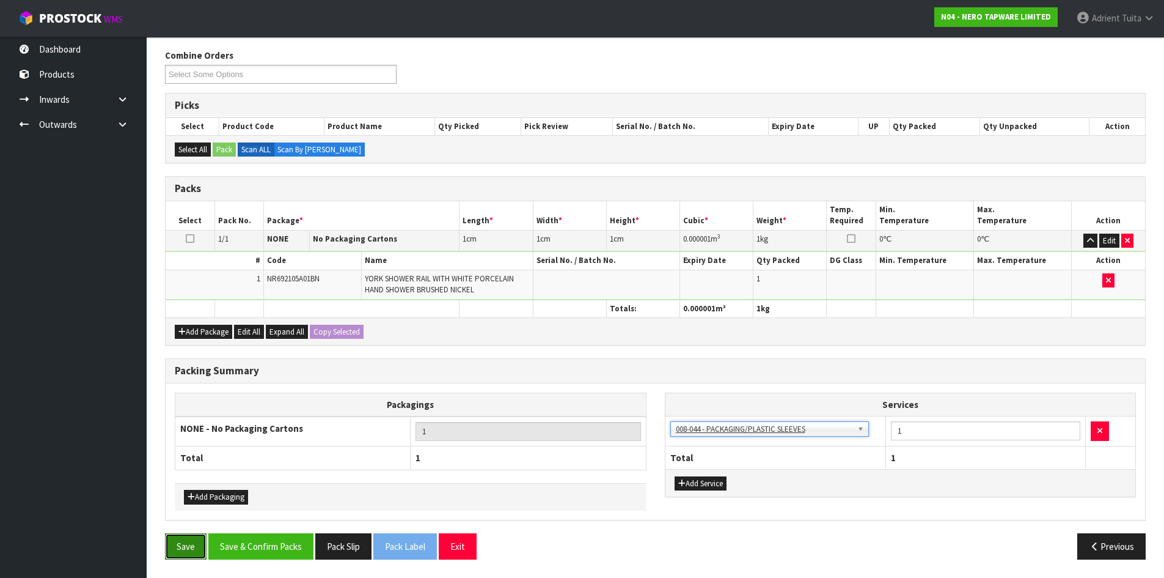
click at [180, 549] on button "Save" at bounding box center [186, 546] width 42 height 26
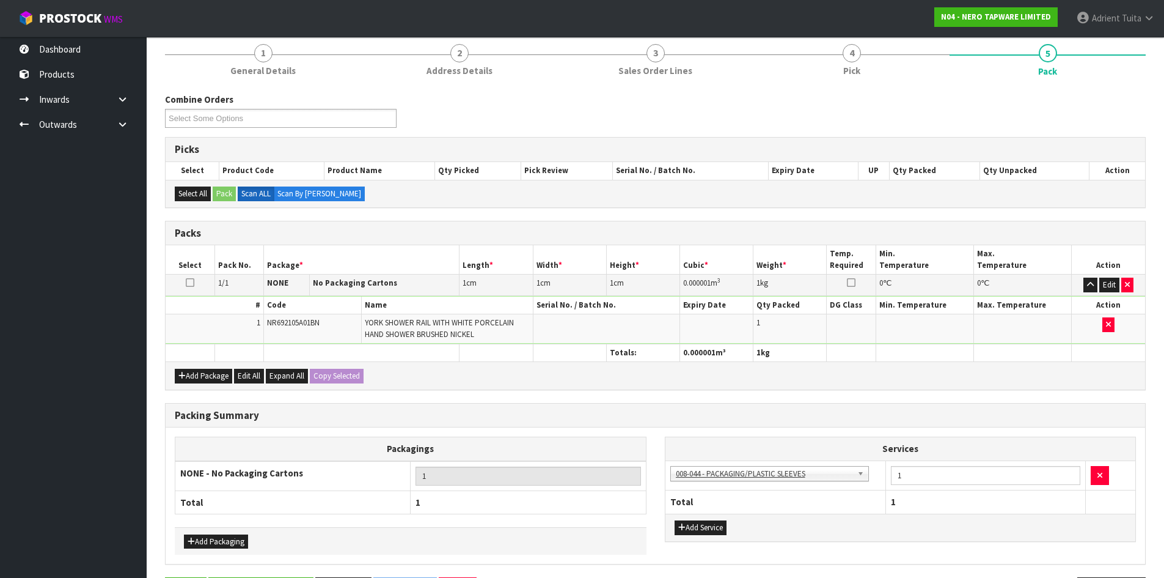
scroll to position [0, 0]
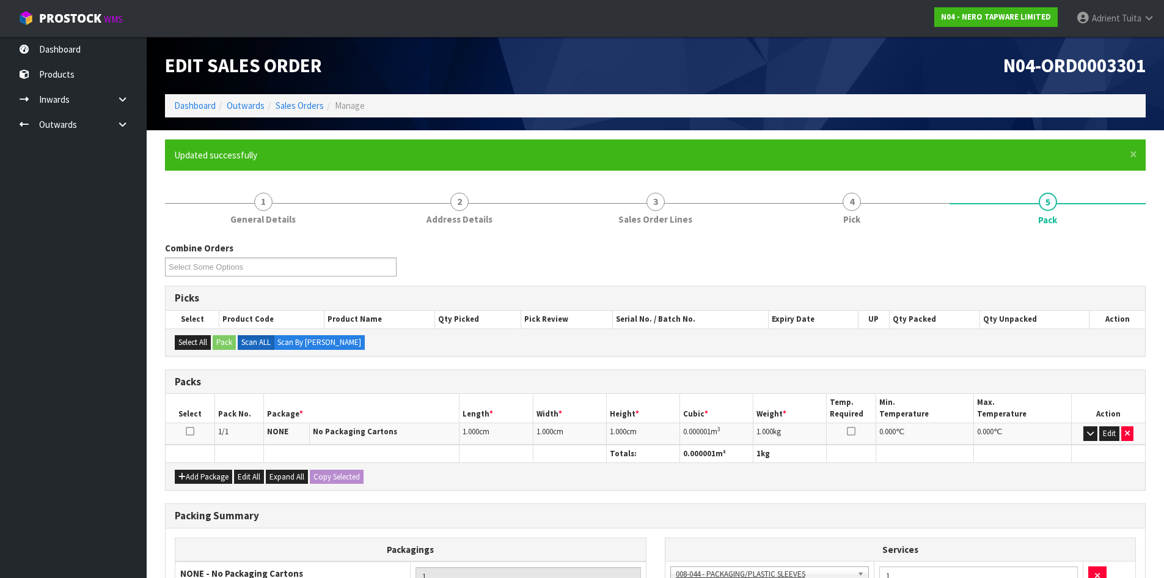
click at [175, 92] on div "Edit Sales Order" at bounding box center [406, 65] width 500 height 57
click at [183, 103] on link "Dashboard" at bounding box center [195, 106] width 42 height 12
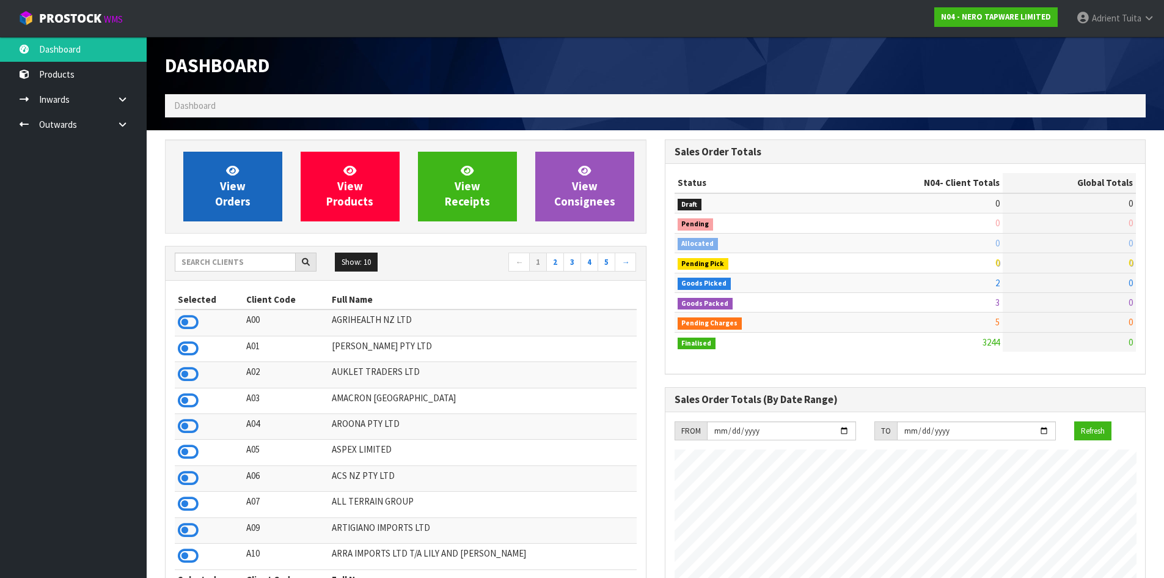
scroll to position [952, 499]
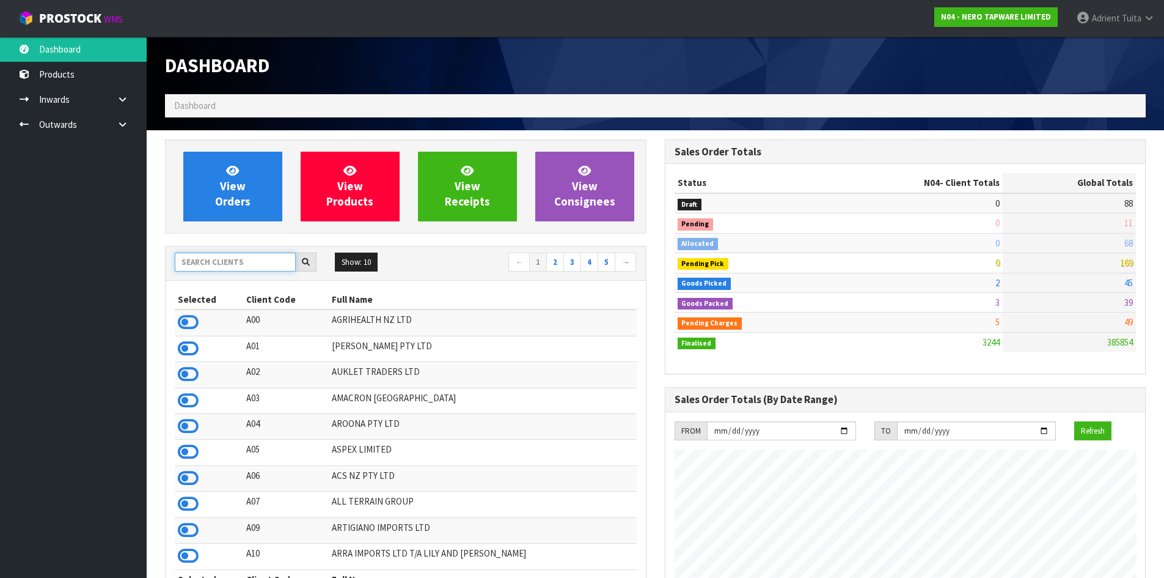
click at [213, 257] on input "text" at bounding box center [235, 261] width 121 height 19
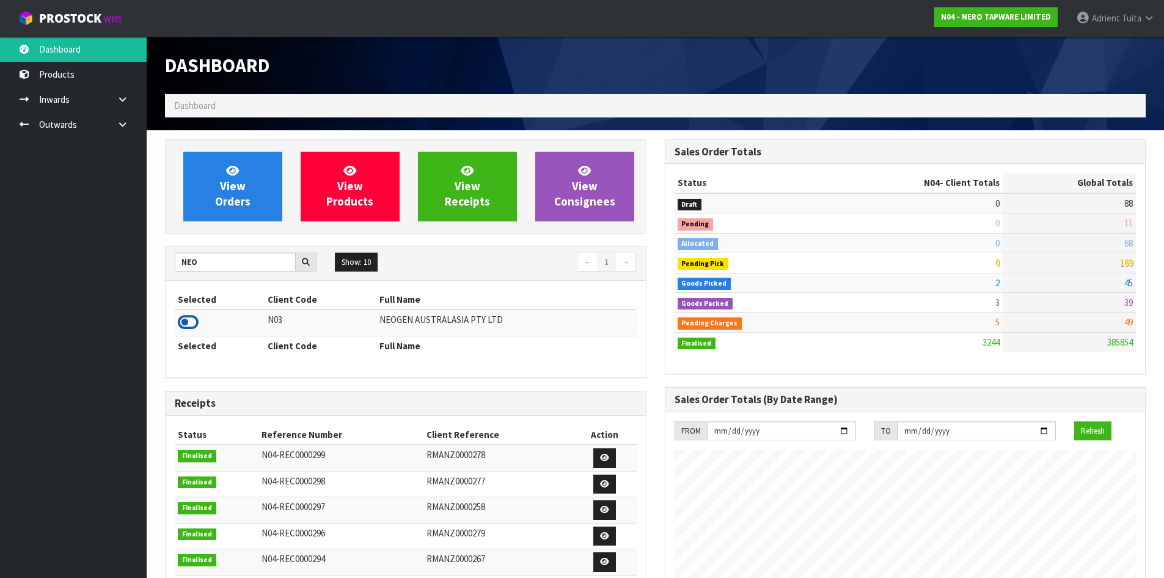
click at [183, 329] on icon at bounding box center [188, 322] width 21 height 18
